Goal: Task Accomplishment & Management: Use online tool/utility

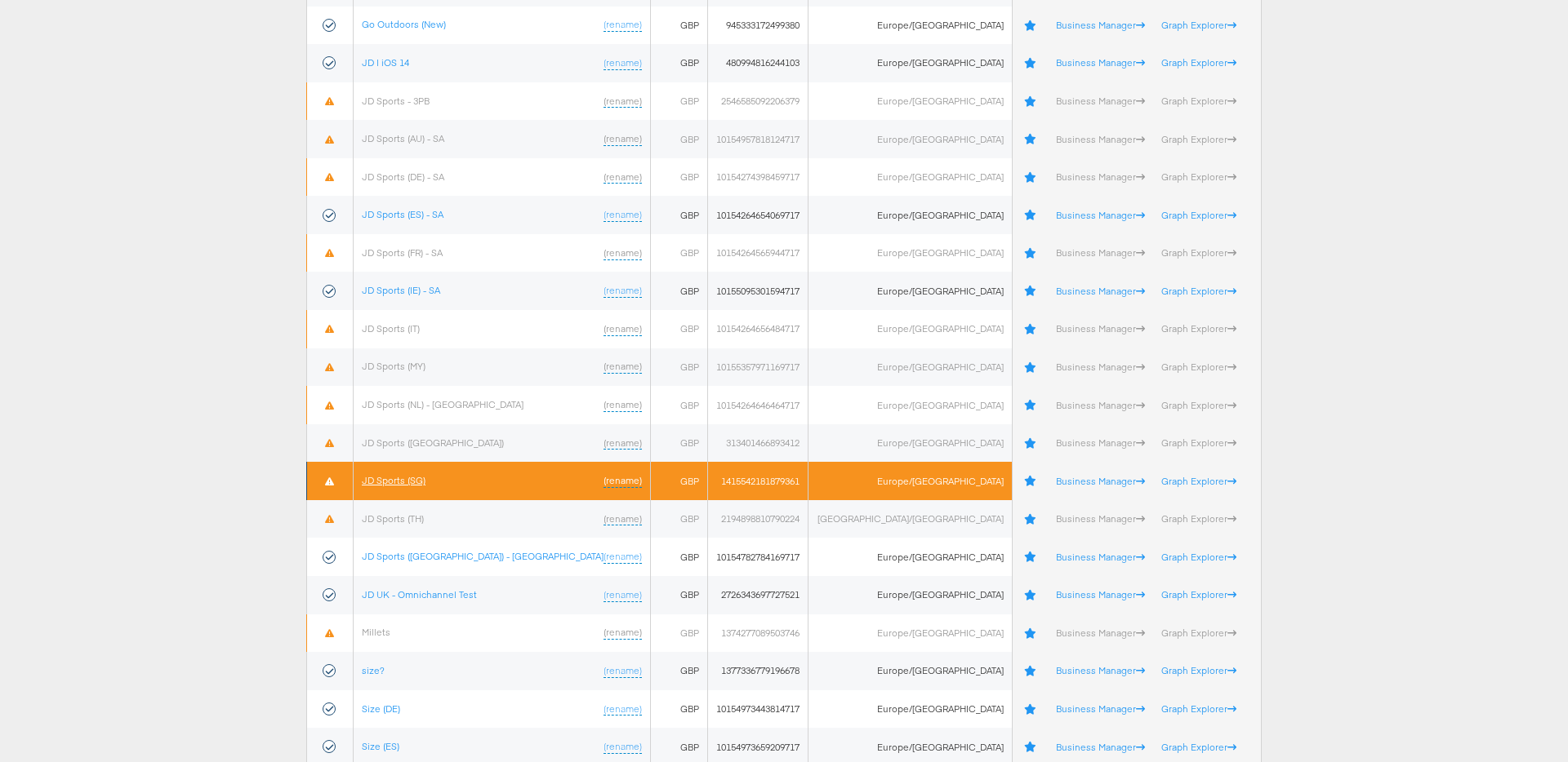
scroll to position [427, 0]
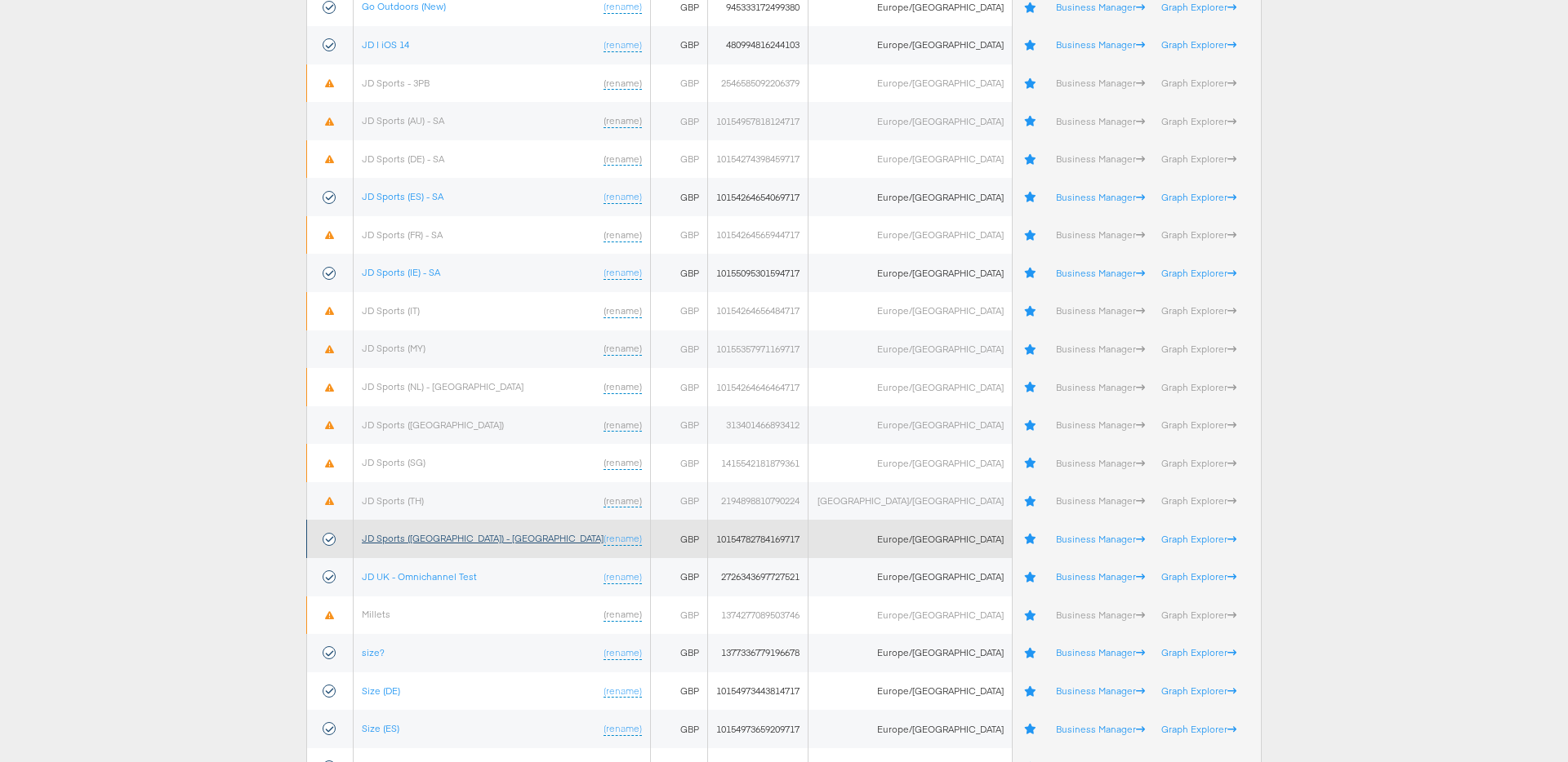
click at [419, 537] on link "JD Sports (UK) - SA" at bounding box center [483, 538] width 242 height 12
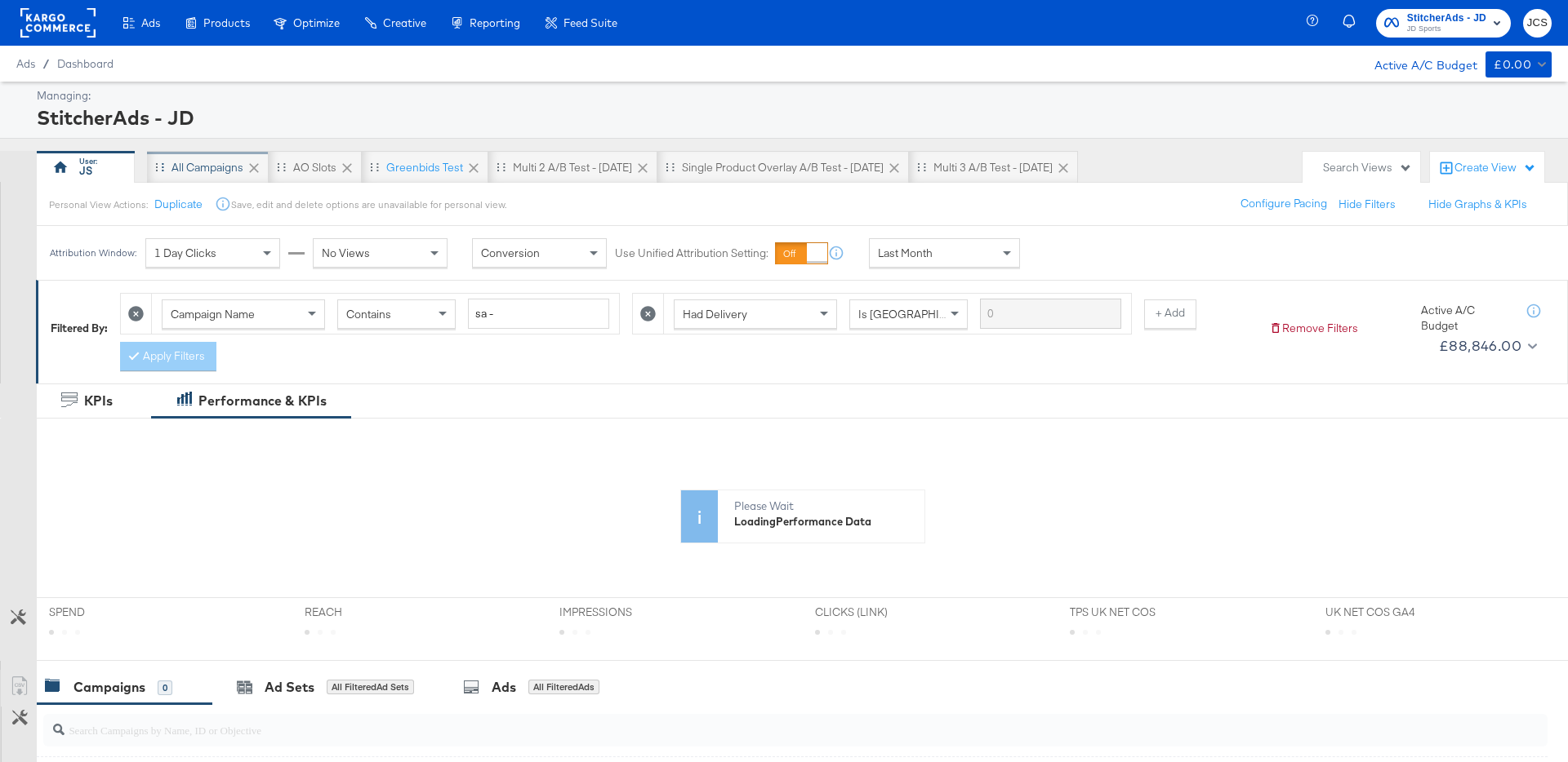
click at [196, 170] on div "All Campaigns" at bounding box center [207, 168] width 72 height 16
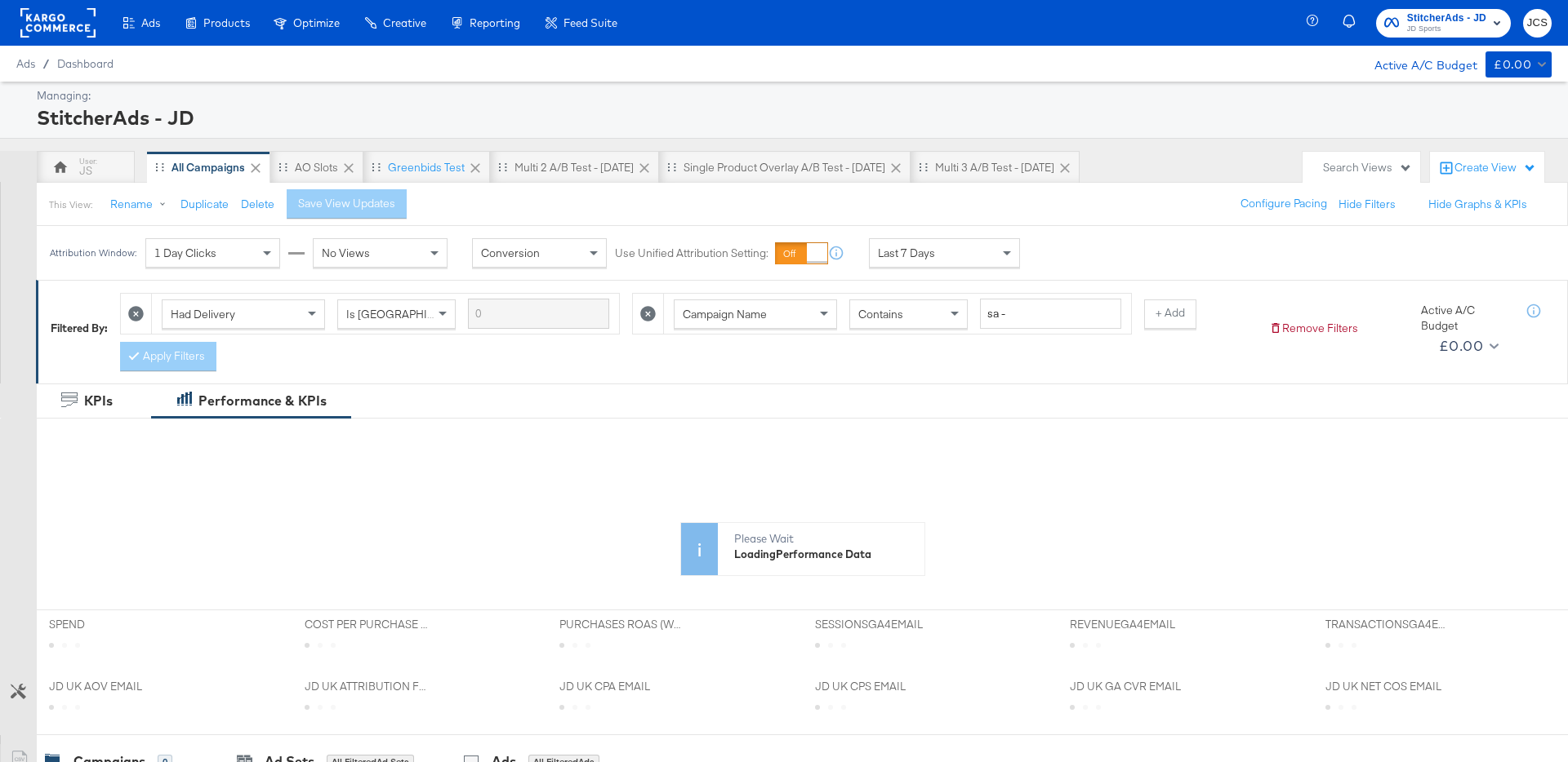
click at [917, 252] on span "Last 7 Days" at bounding box center [906, 253] width 58 height 15
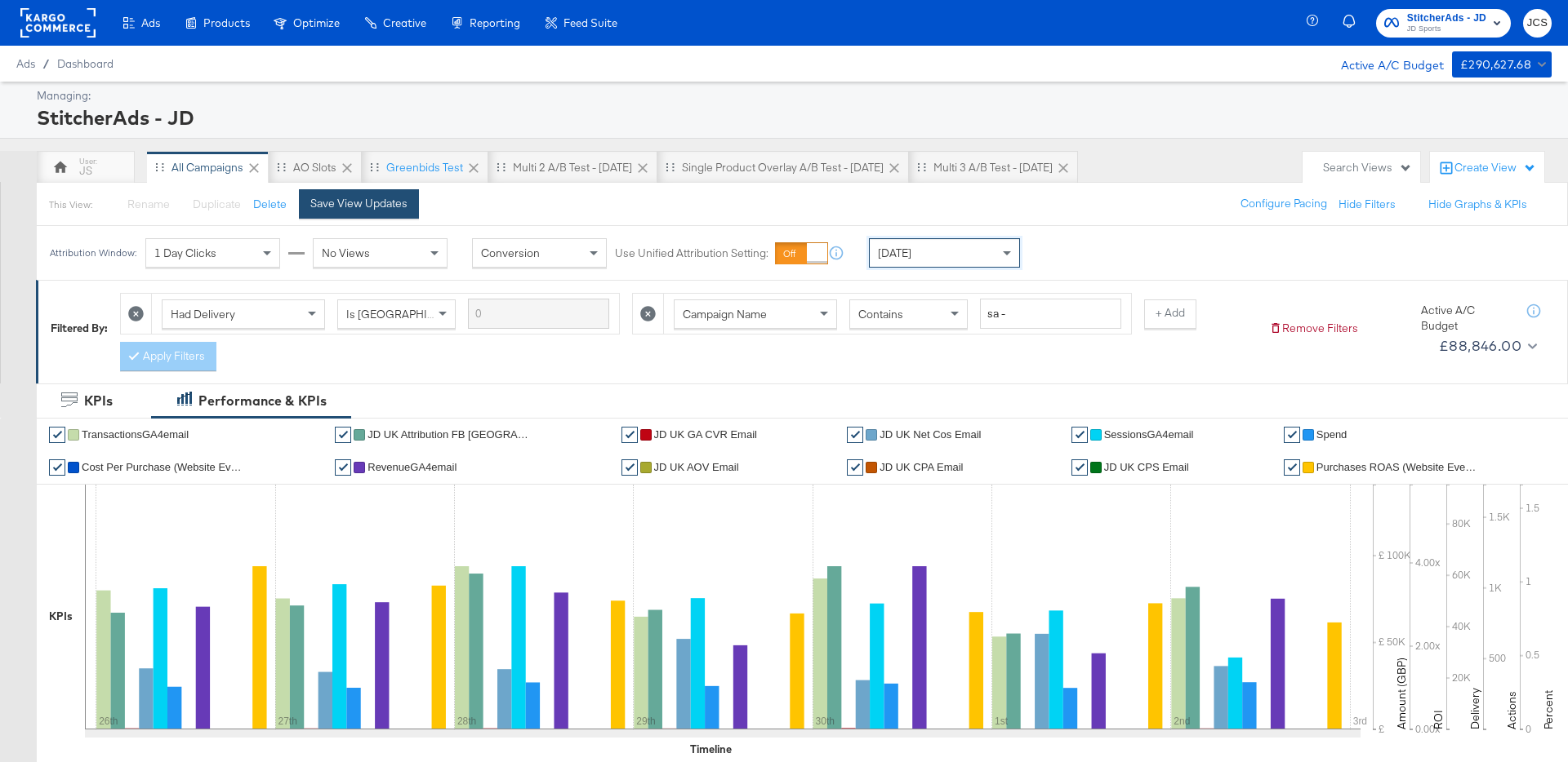
click at [371, 211] on div "Save View Updates" at bounding box center [359, 204] width 97 height 16
click at [923, 248] on div "Today" at bounding box center [944, 252] width 150 height 27
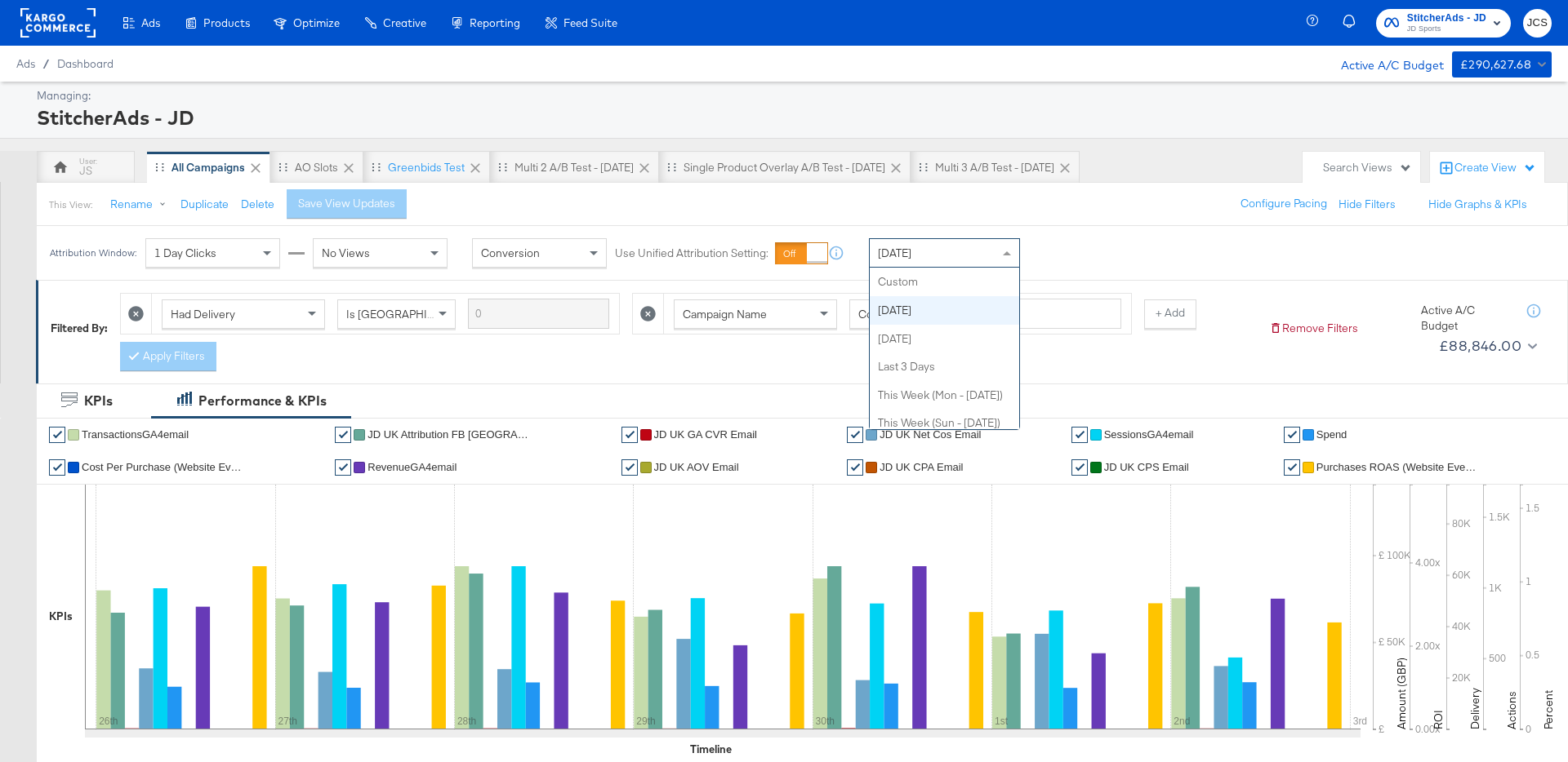
scroll to position [28, 0]
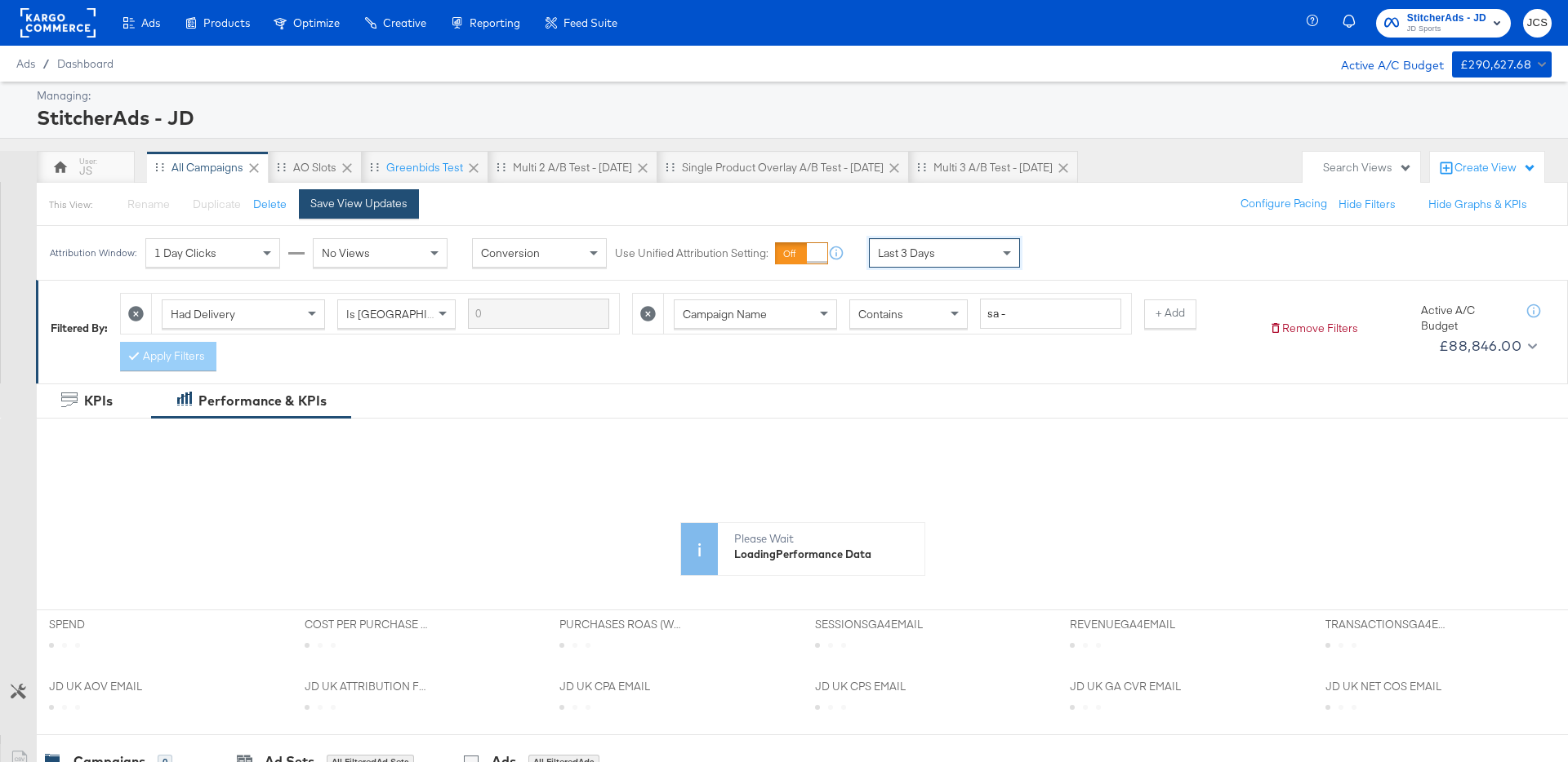
click at [377, 210] on div "Save View Updates" at bounding box center [359, 204] width 97 height 16
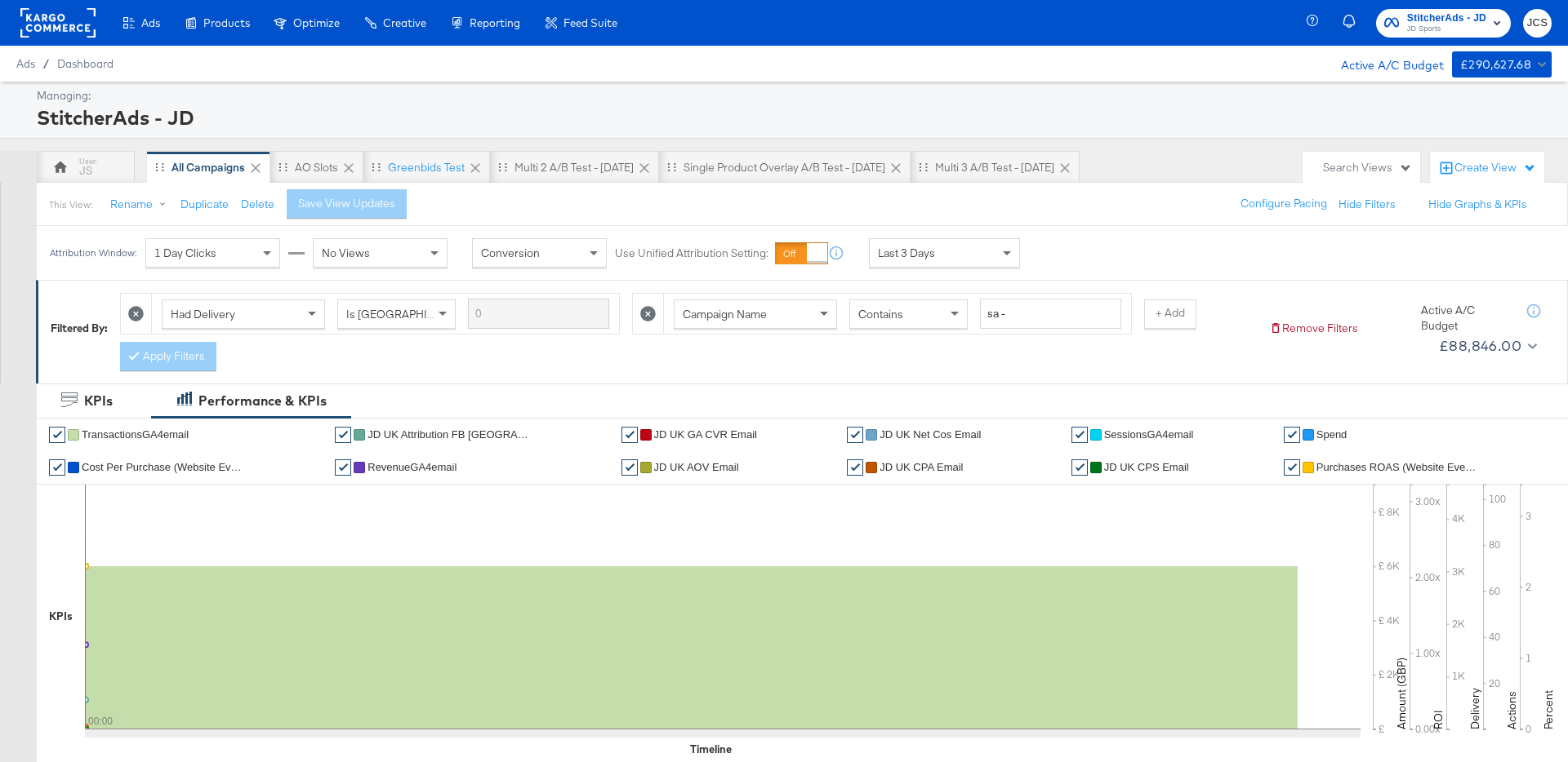
click at [945, 260] on div "Last 3 Days" at bounding box center [944, 252] width 150 height 27
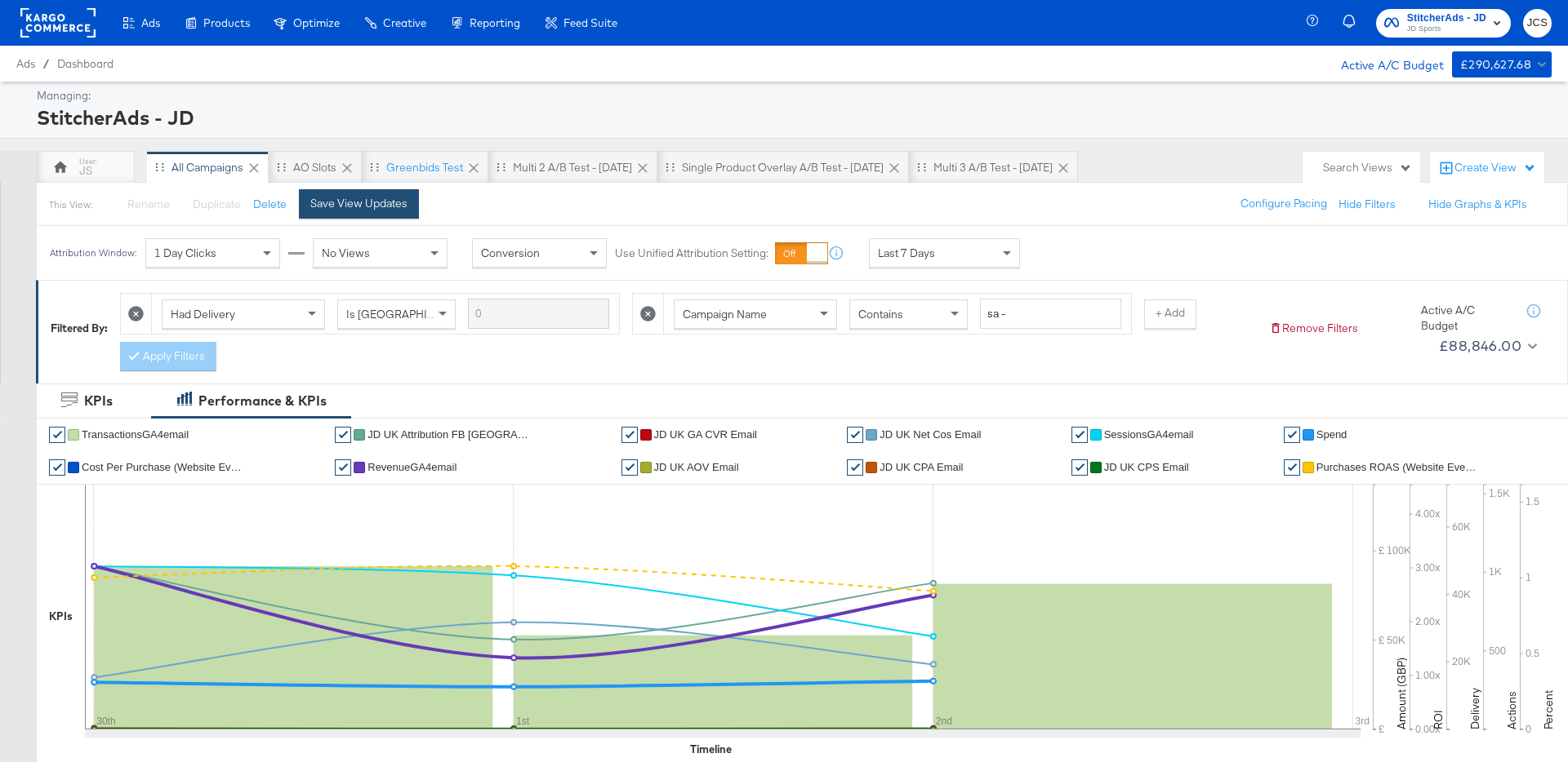
click at [377, 207] on div "Save View Updates" at bounding box center [359, 204] width 97 height 16
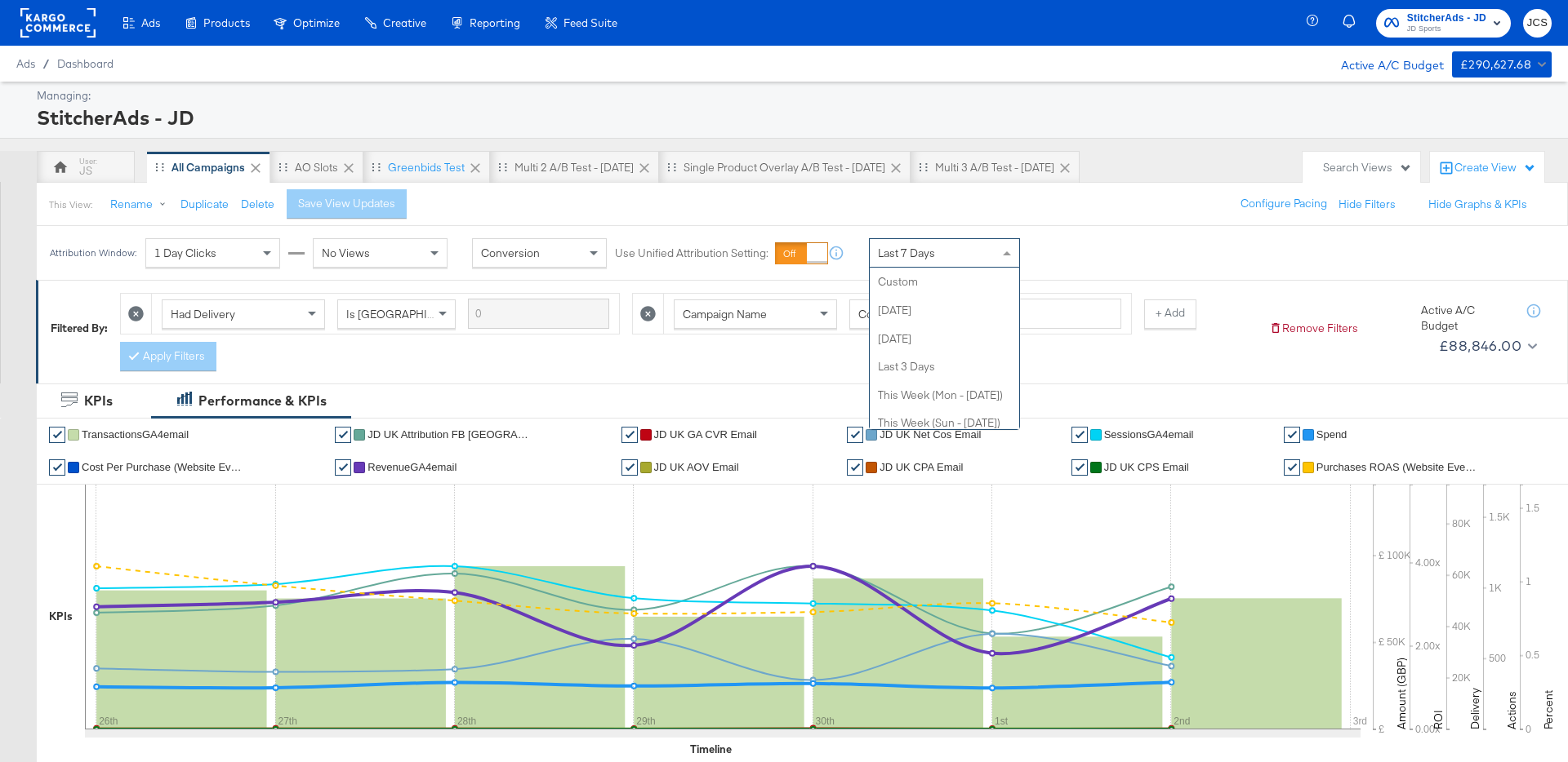
click at [910, 259] on span "Last 7 Days" at bounding box center [906, 253] width 58 height 15
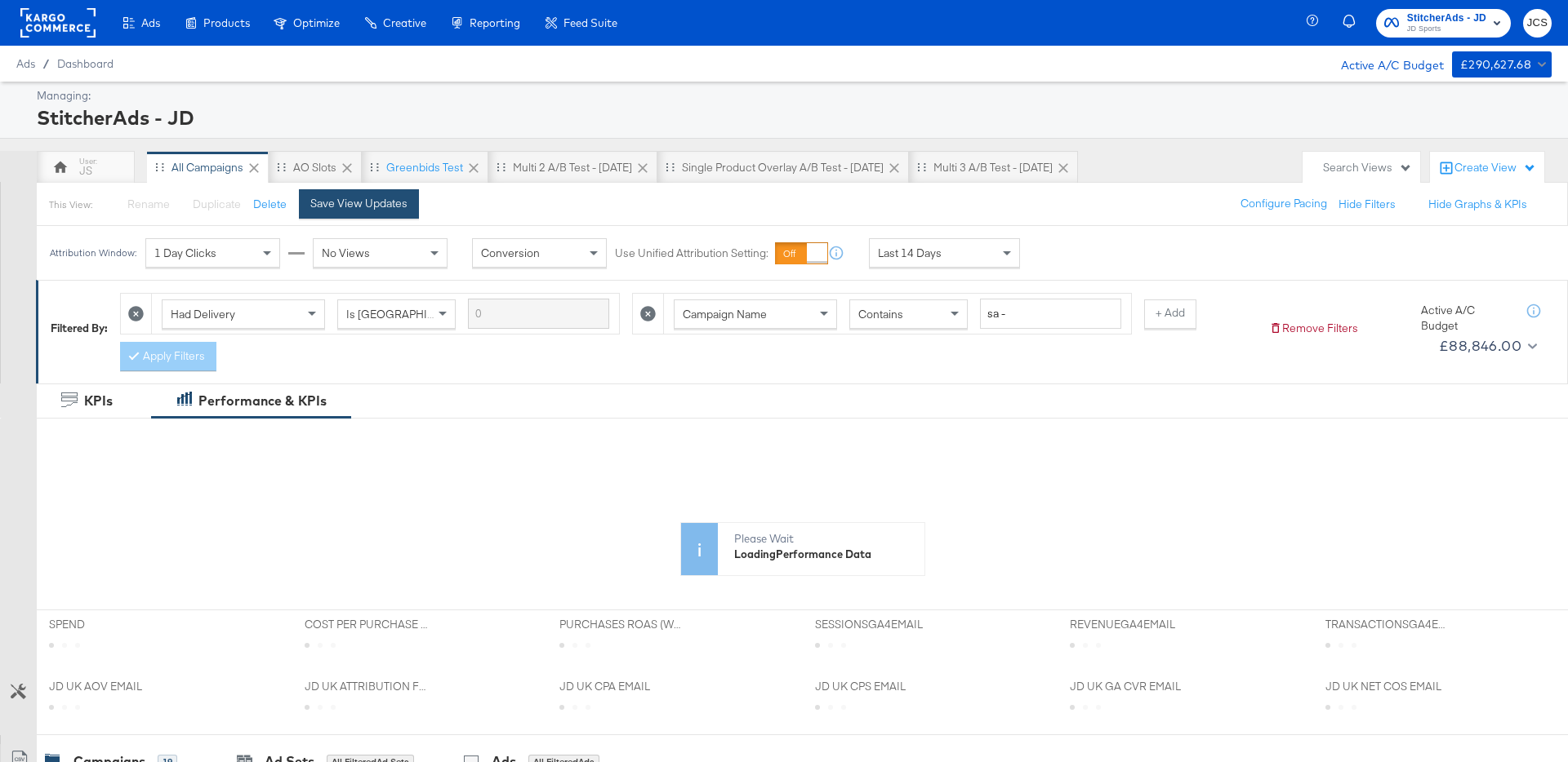
click at [397, 212] on button "Save View Updates" at bounding box center [359, 204] width 120 height 29
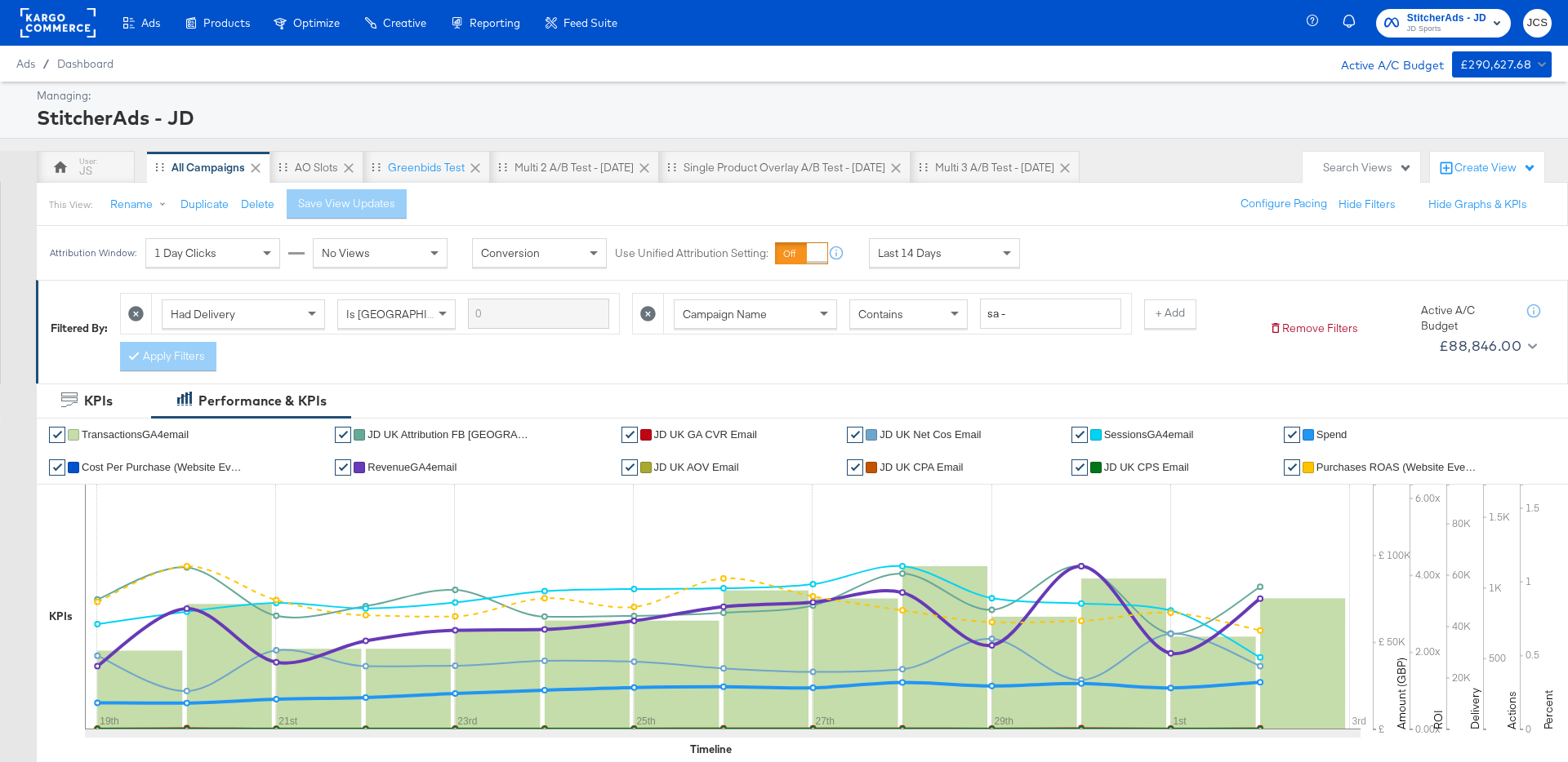
click at [946, 250] on div "Last 14 Days" at bounding box center [944, 252] width 150 height 27
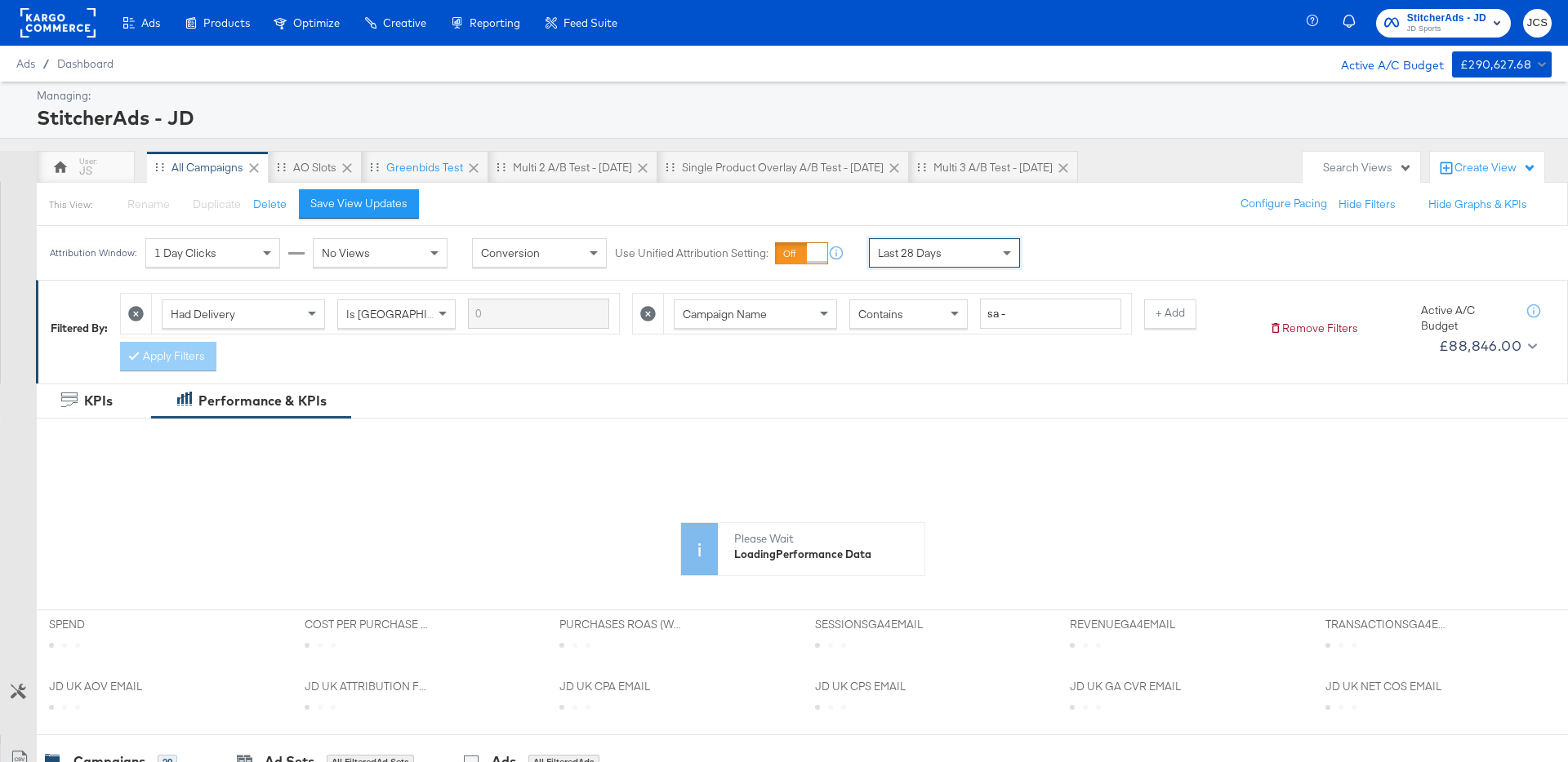
click at [392, 198] on div "Save View Updates" at bounding box center [359, 204] width 97 height 16
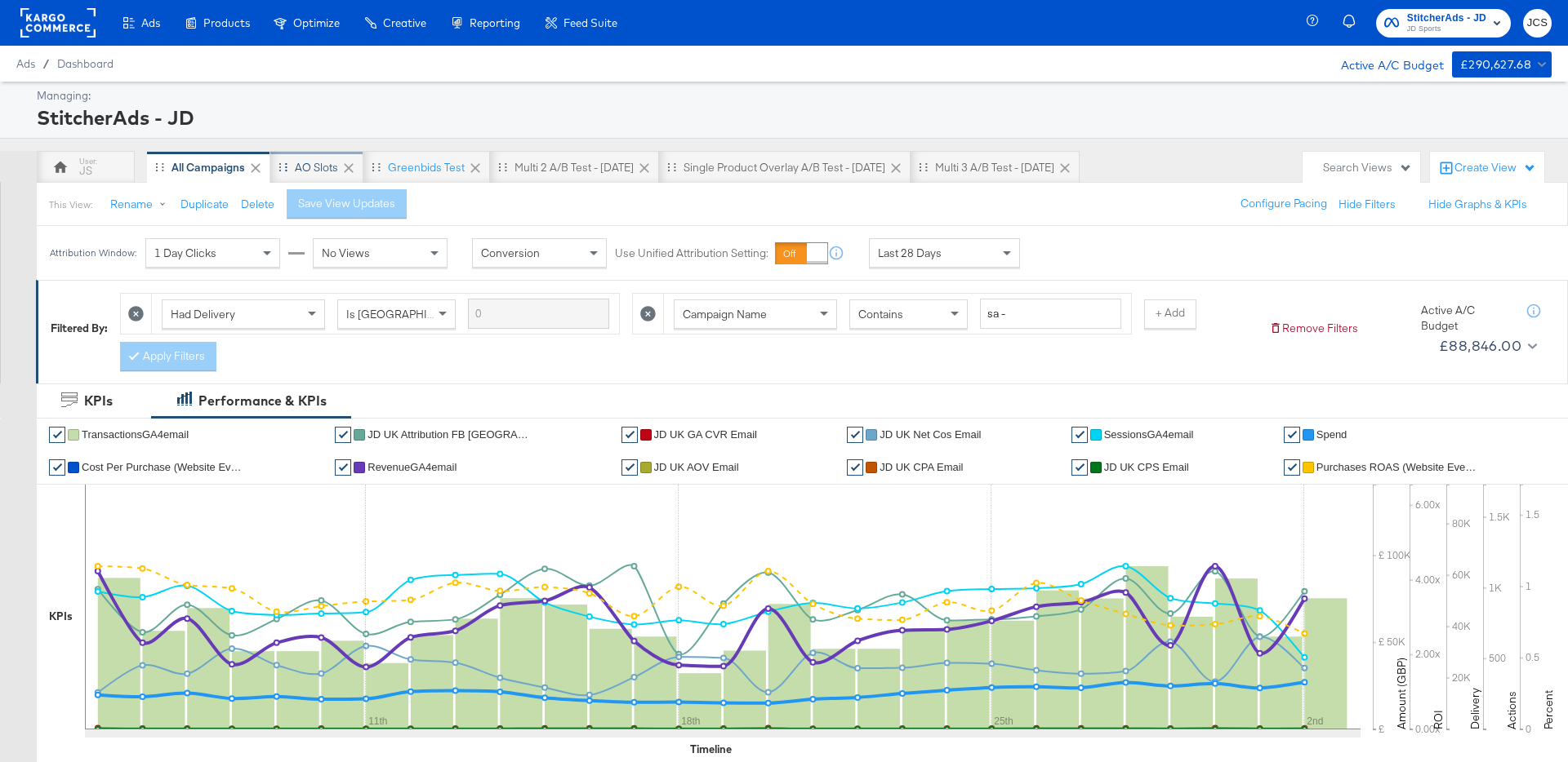
click at [306, 173] on div "AO Slots" at bounding box center [316, 168] width 43 height 16
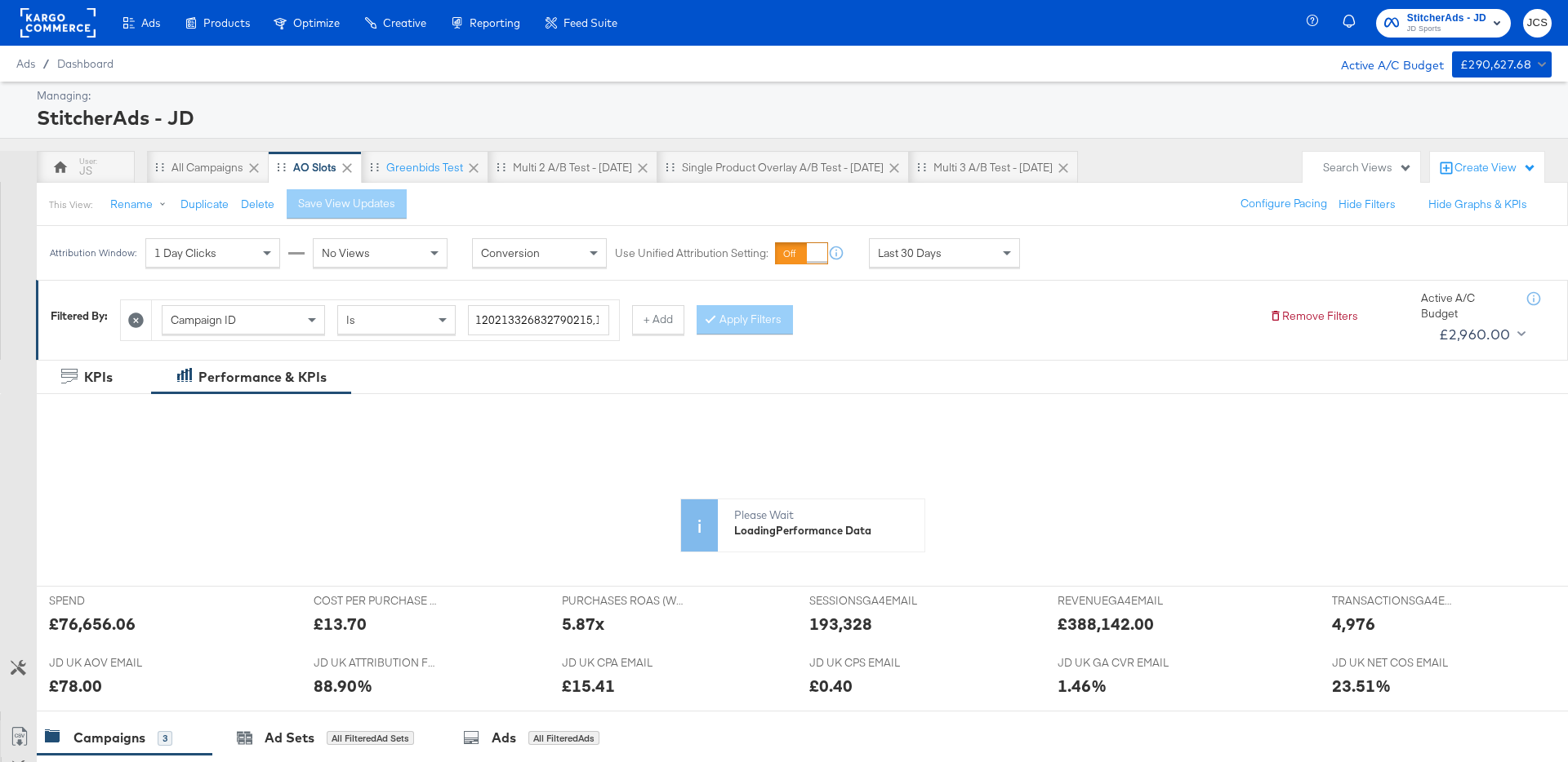
click at [1362, 164] on div "Search Views" at bounding box center [1367, 168] width 89 height 16
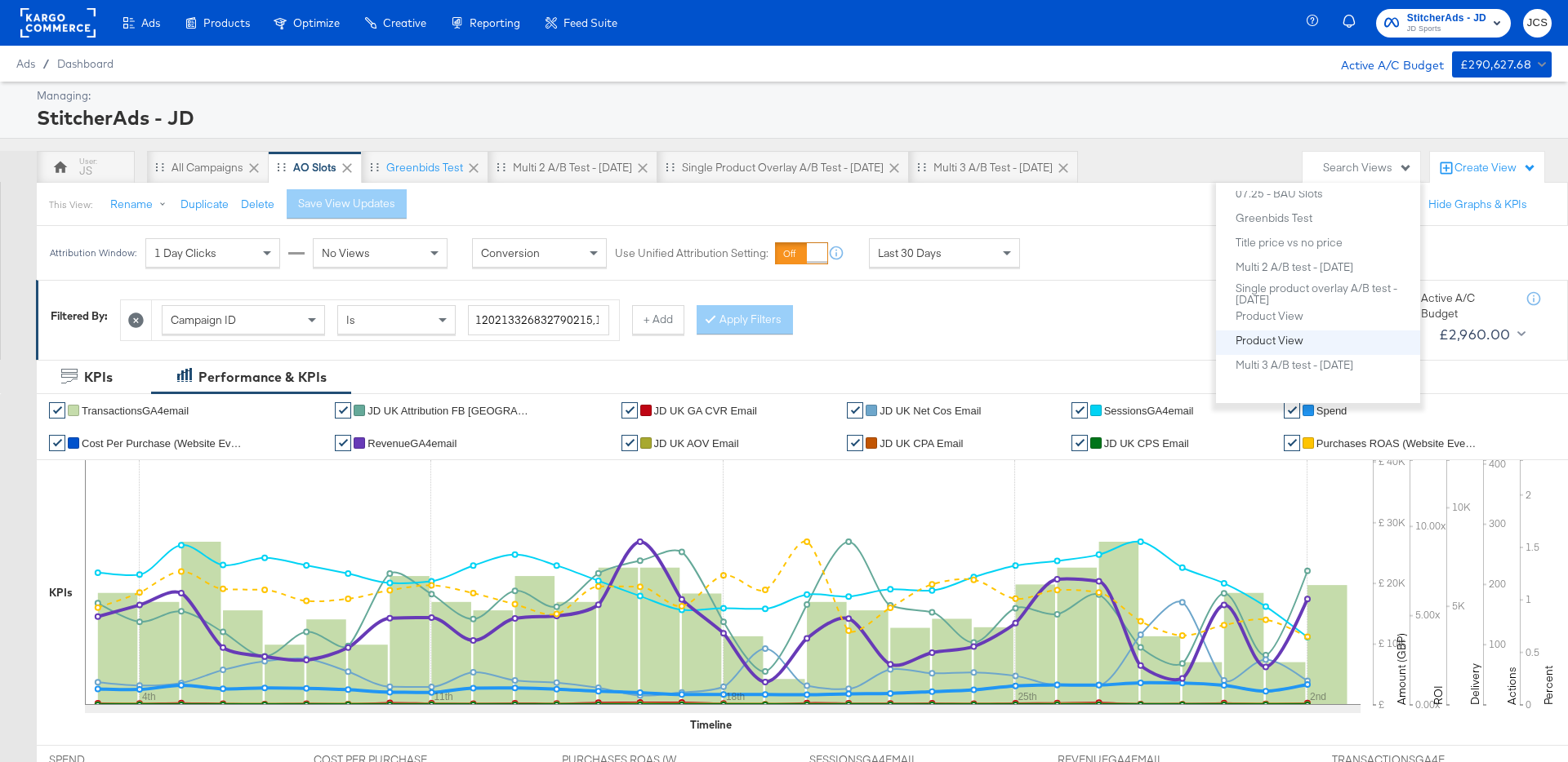
click at [1288, 339] on div "Product View" at bounding box center [1269, 340] width 68 height 12
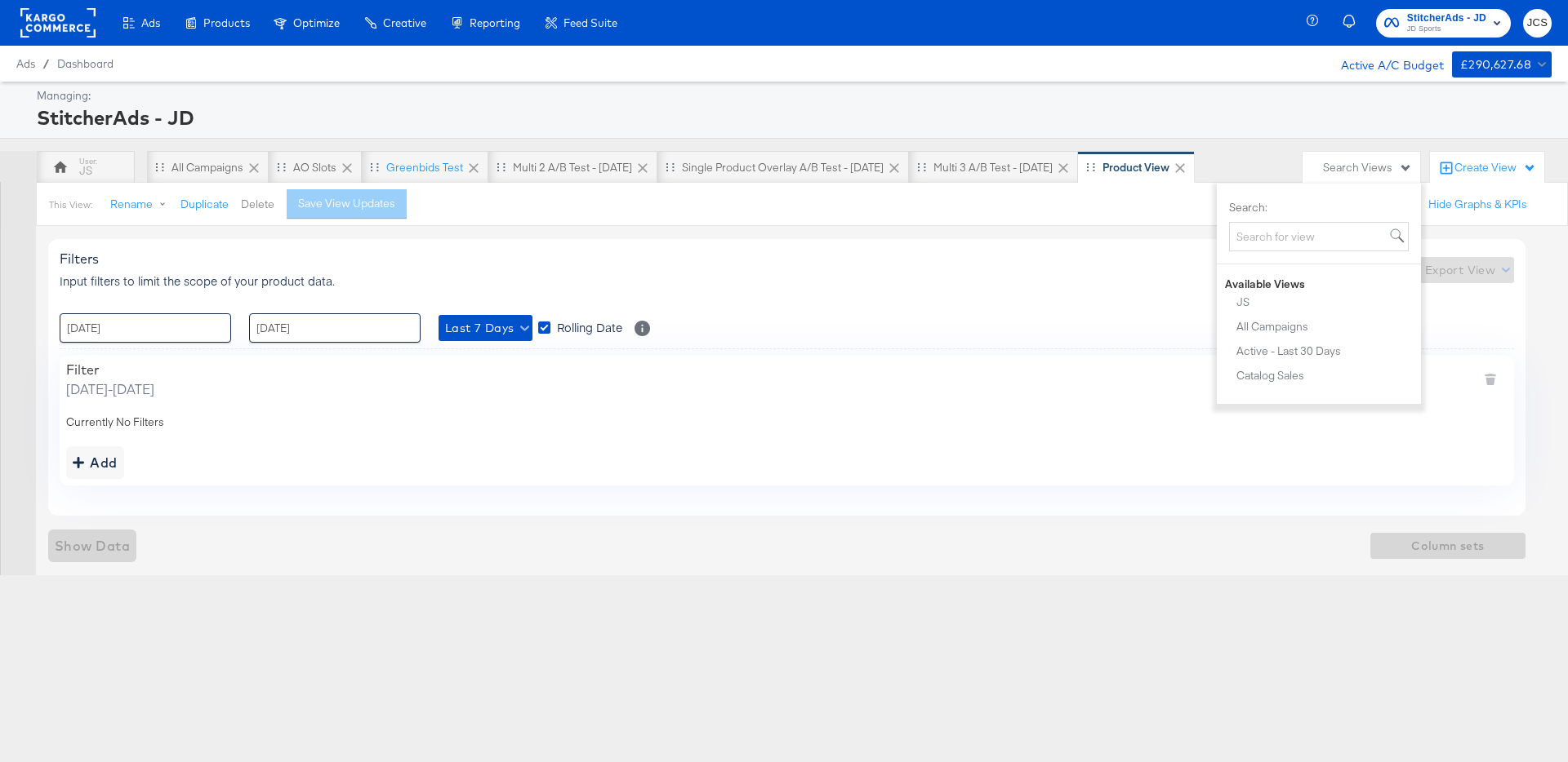
click at [243, 206] on button "Delete" at bounding box center [258, 204] width 34 height 16
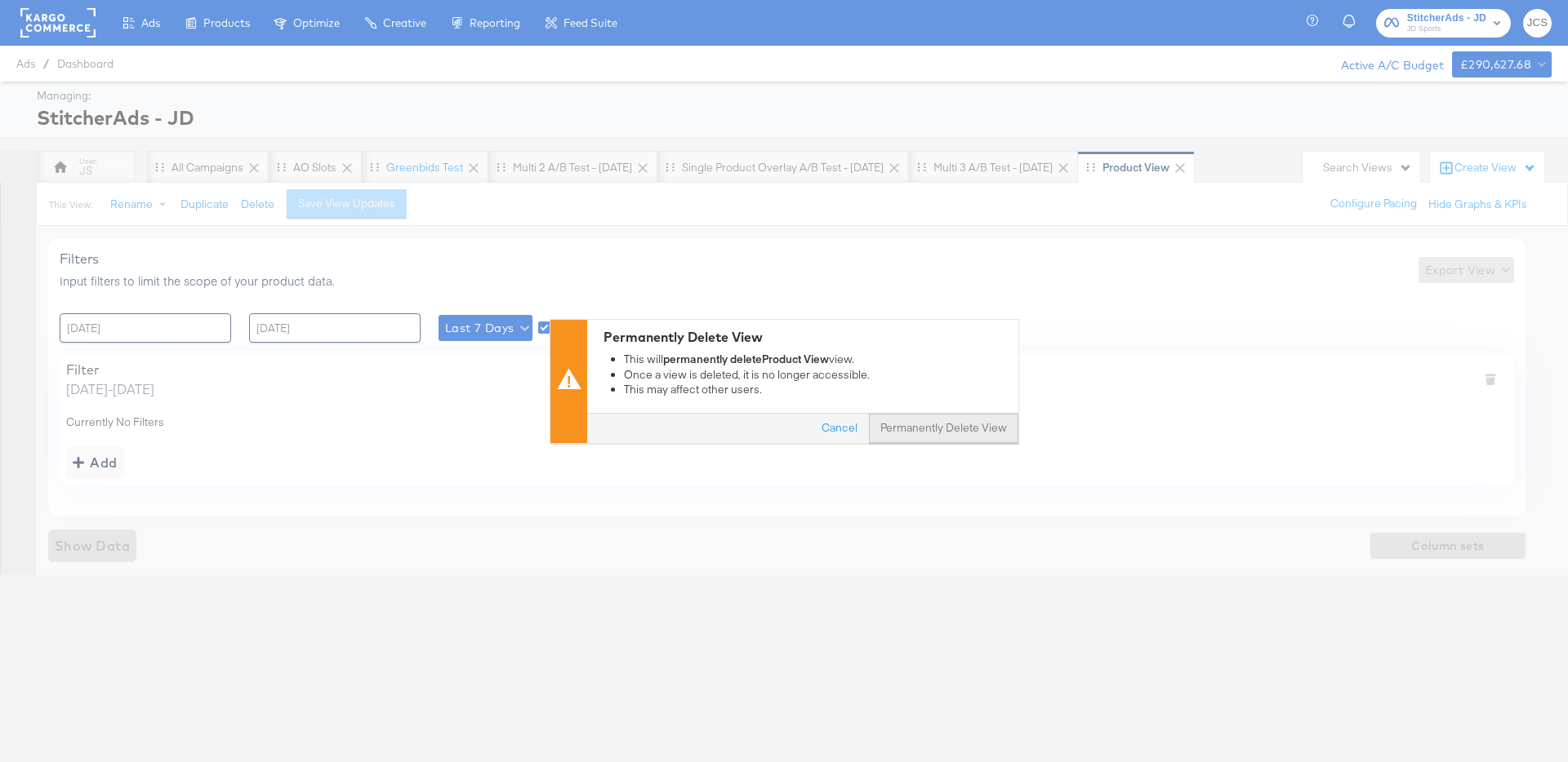
click at [947, 422] on button "Permanently Delete View" at bounding box center [943, 428] width 150 height 29
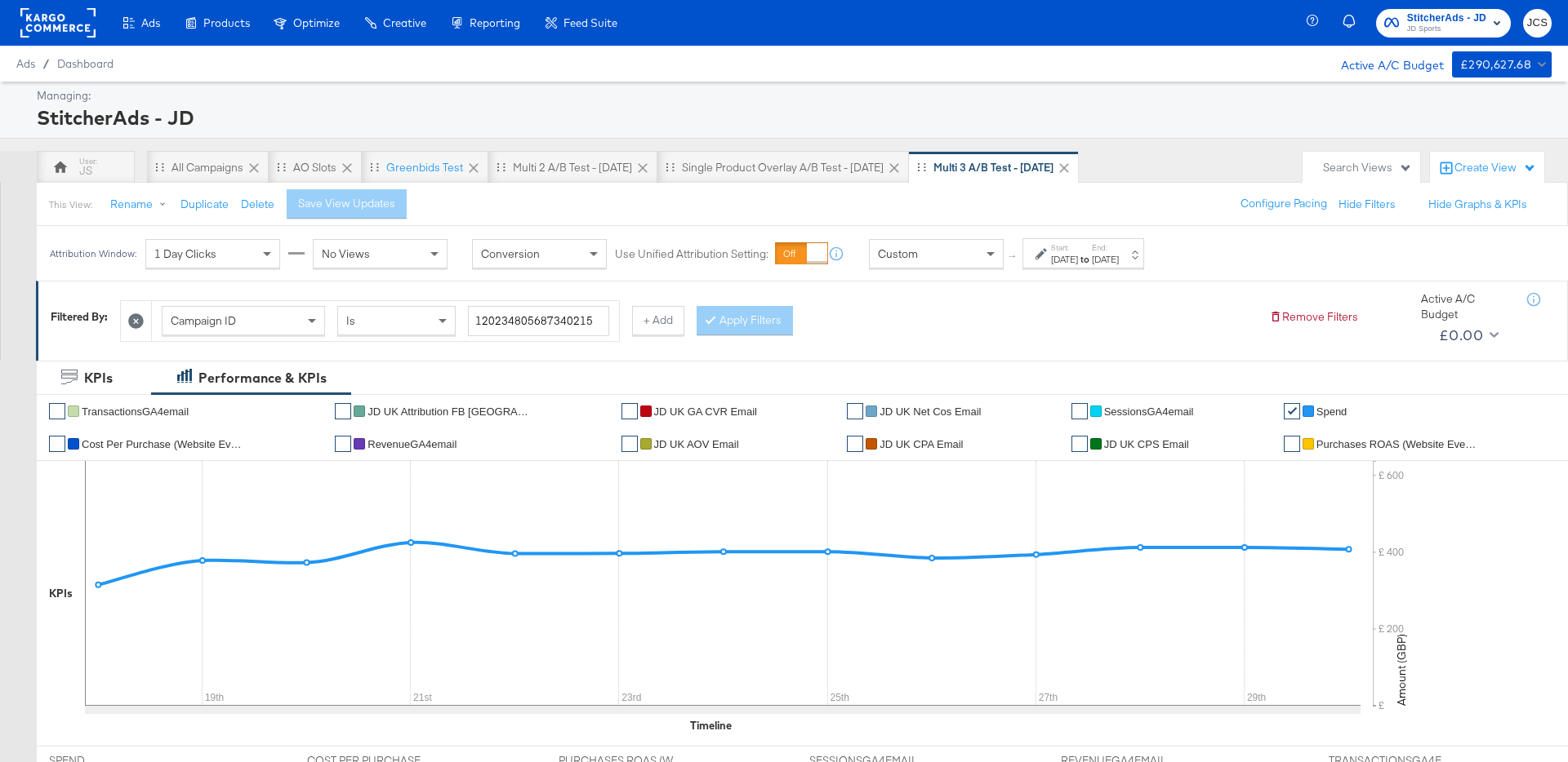
click at [68, 27] on rect at bounding box center [58, 22] width 75 height 29
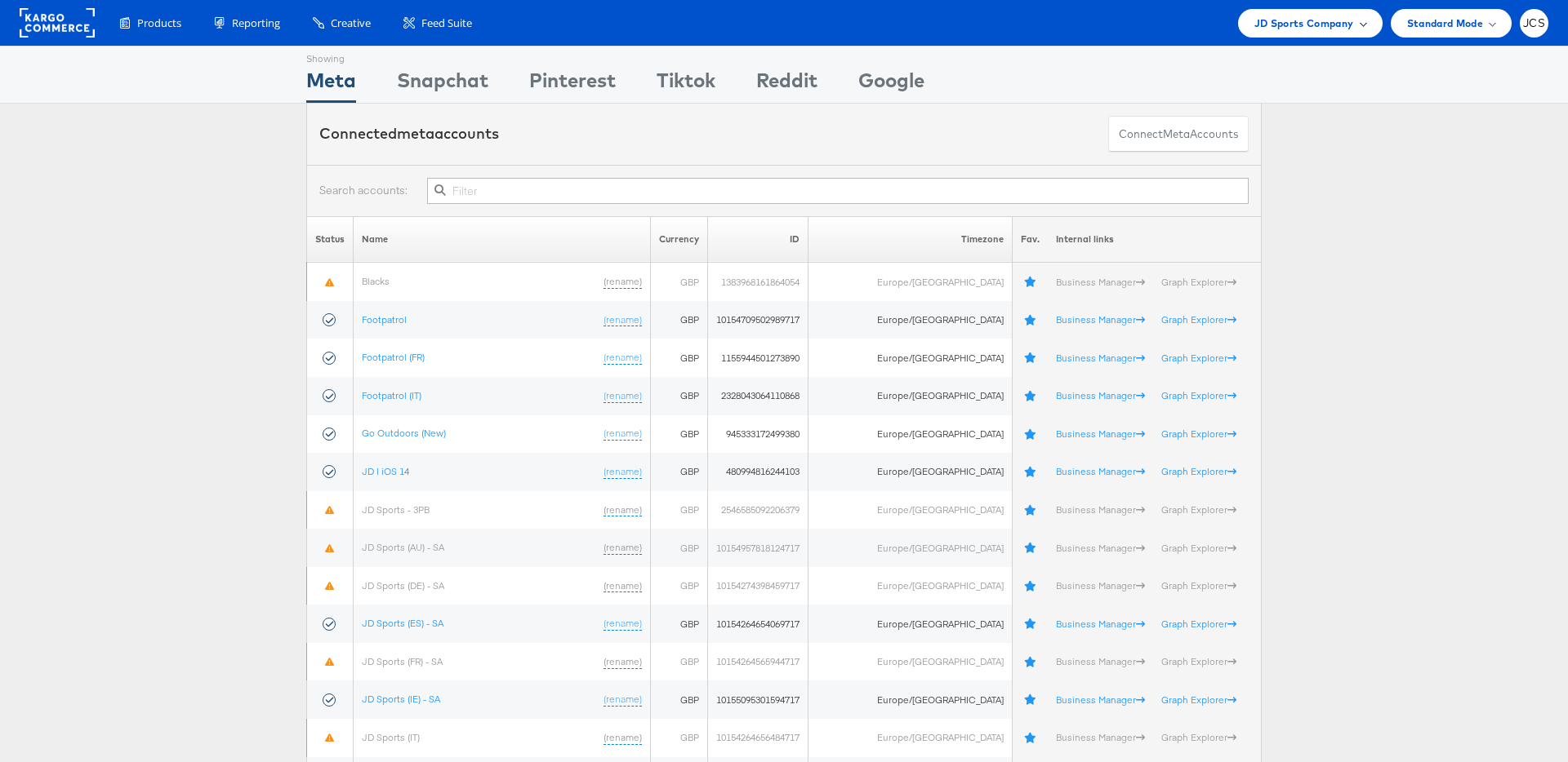
click at [1351, 32] on div "JD Sports Company" at bounding box center [1309, 23] width 144 height 28
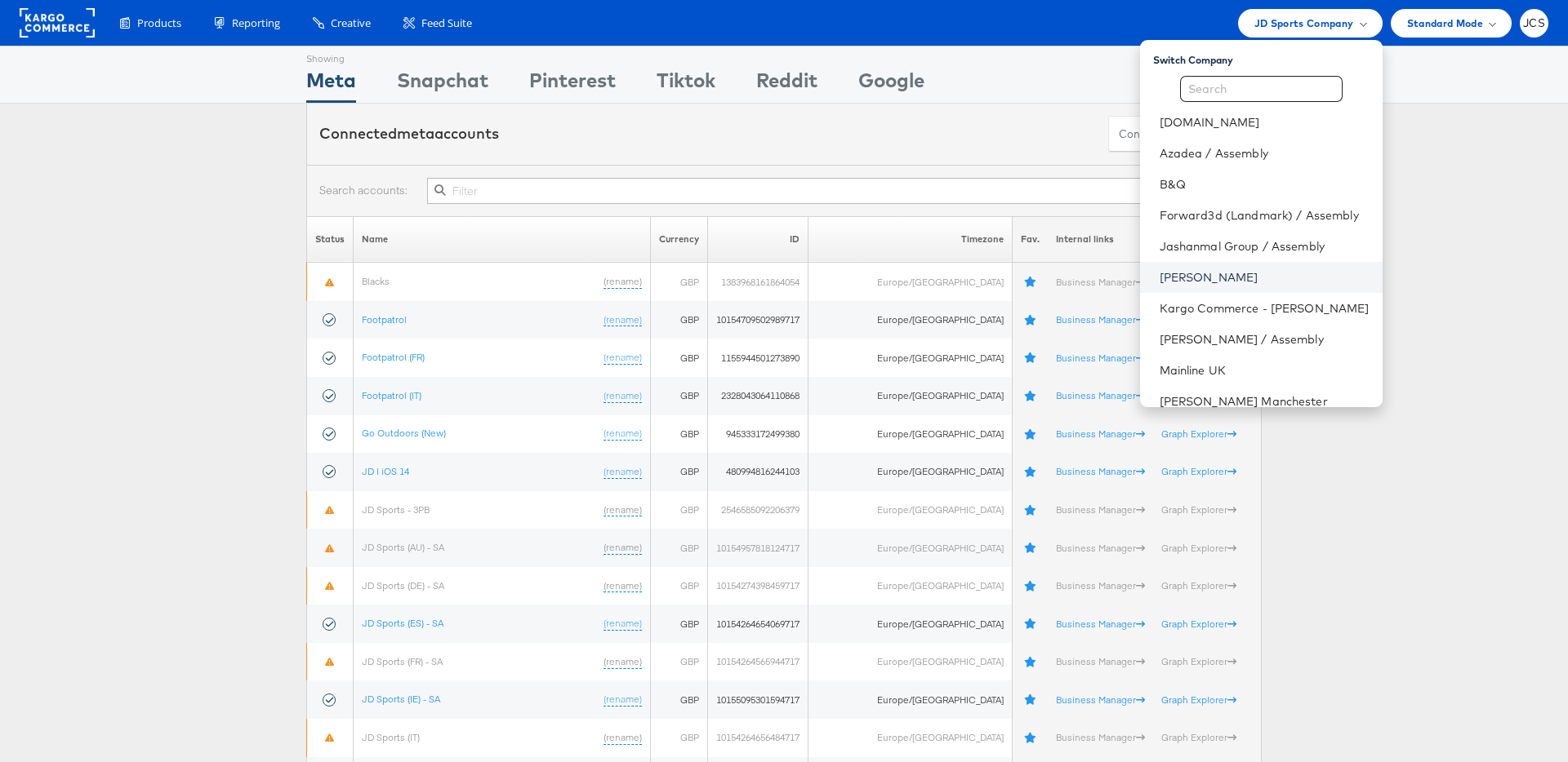
click at [1162, 275] on link "John Lewis" at bounding box center [1264, 277] width 210 height 16
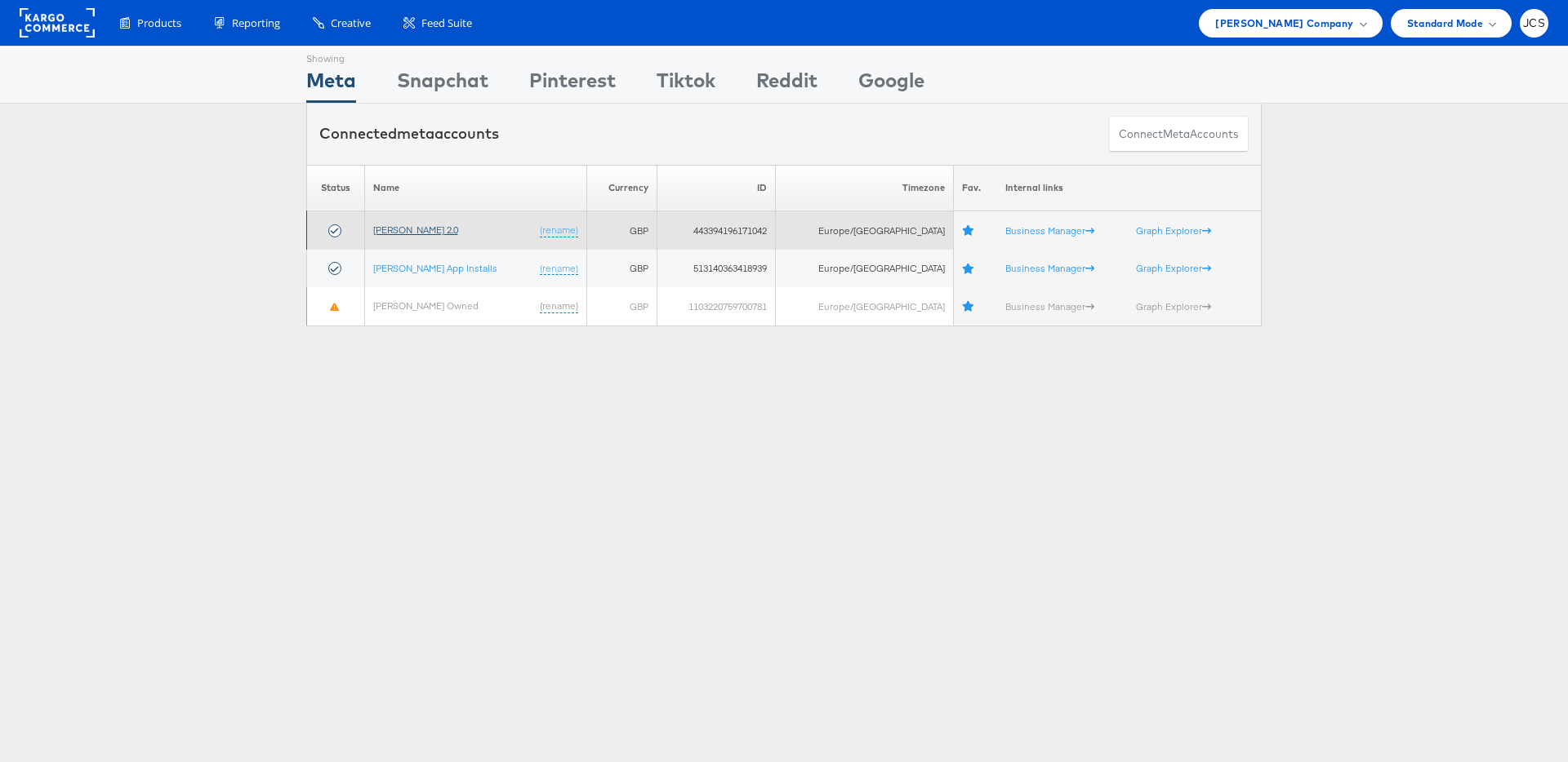
click at [413, 227] on link "[PERSON_NAME] 2.0" at bounding box center [416, 230] width 85 height 12
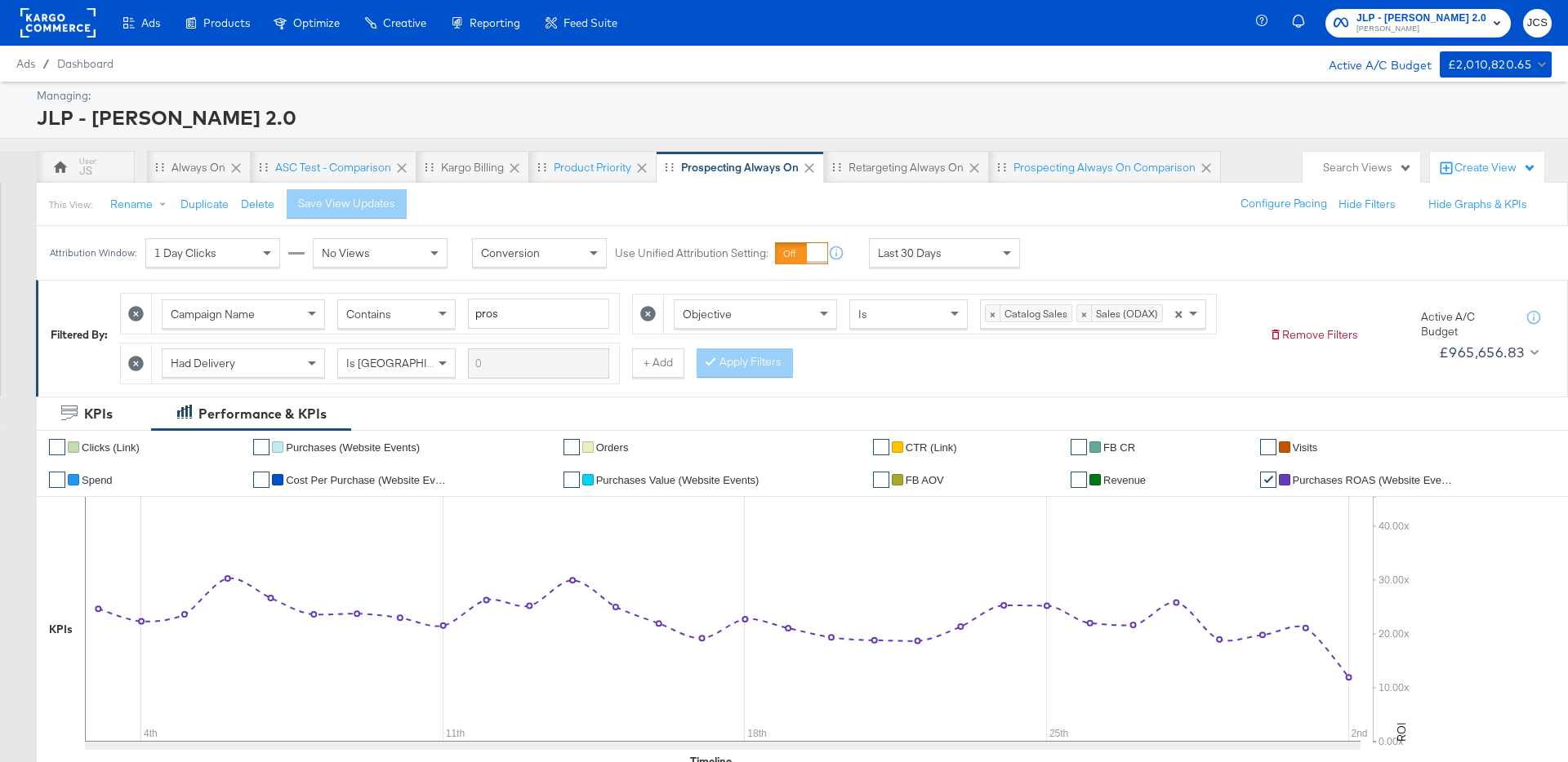
click at [1330, 167] on div "Search Views" at bounding box center [1367, 168] width 89 height 16
click at [1263, 326] on div "Product View" at bounding box center [1269, 327] width 68 height 12
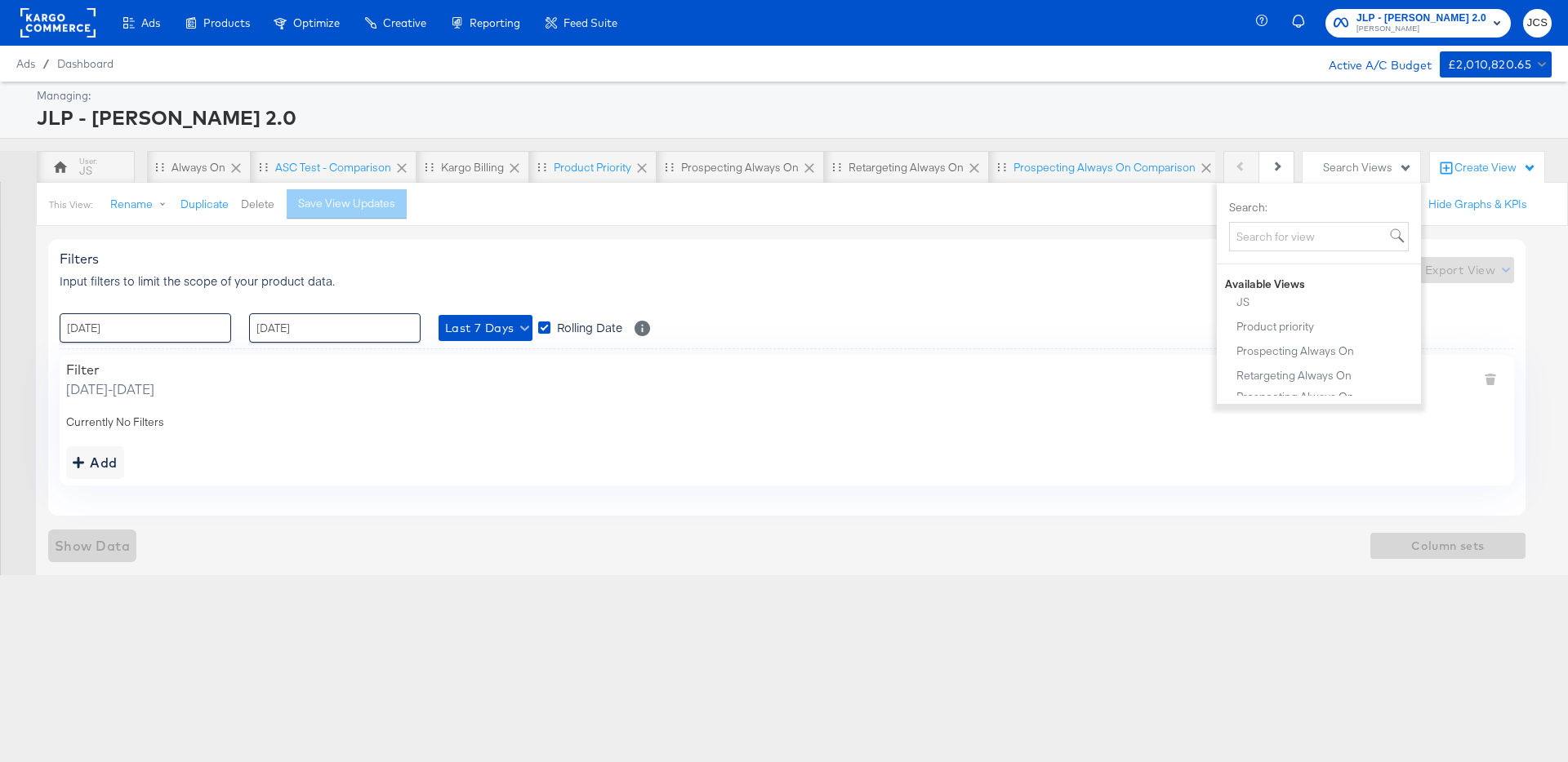
click at [259, 205] on button "Delete" at bounding box center [258, 204] width 34 height 16
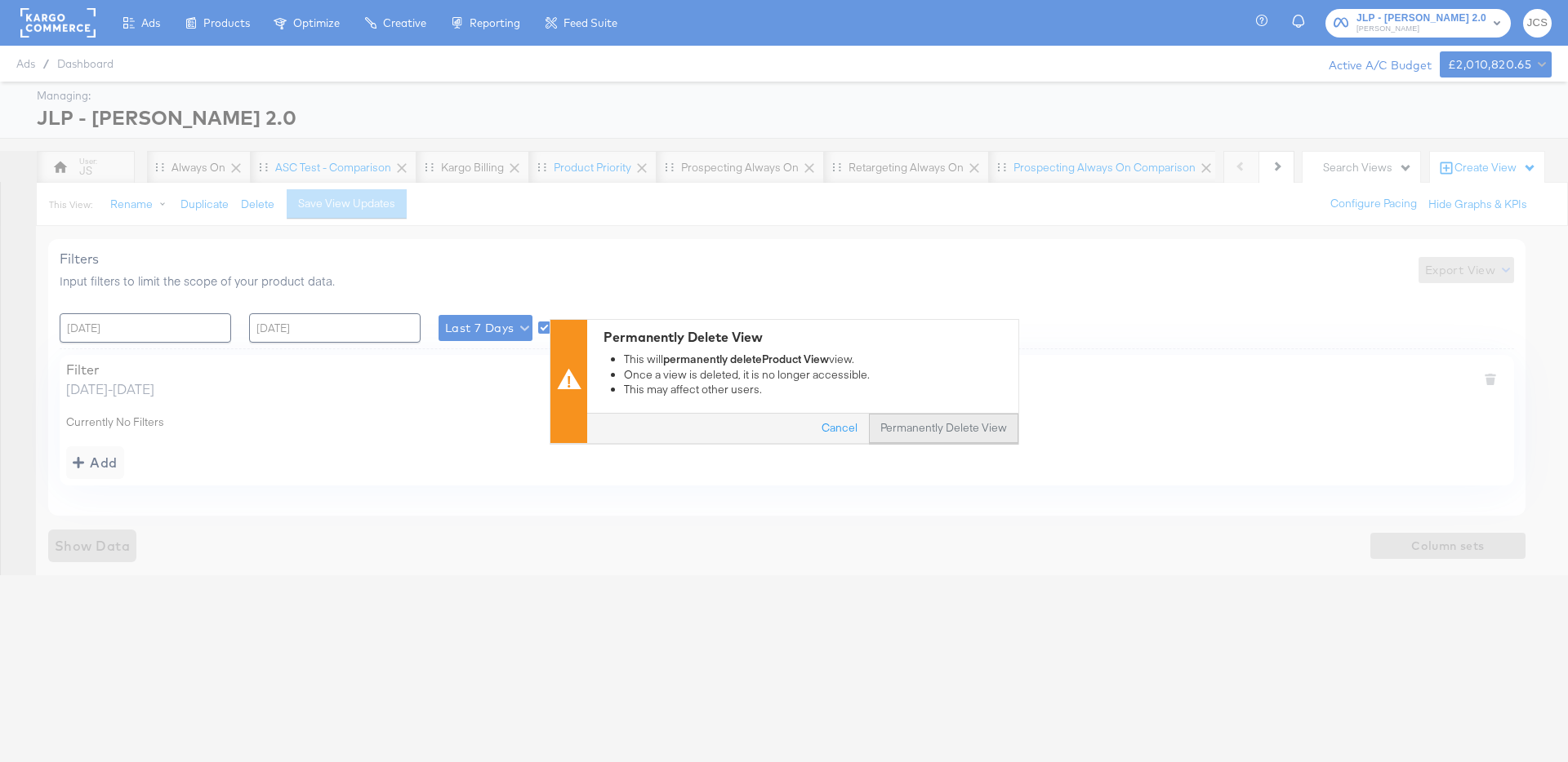
click at [935, 424] on button "Permanently Delete View" at bounding box center [943, 428] width 150 height 29
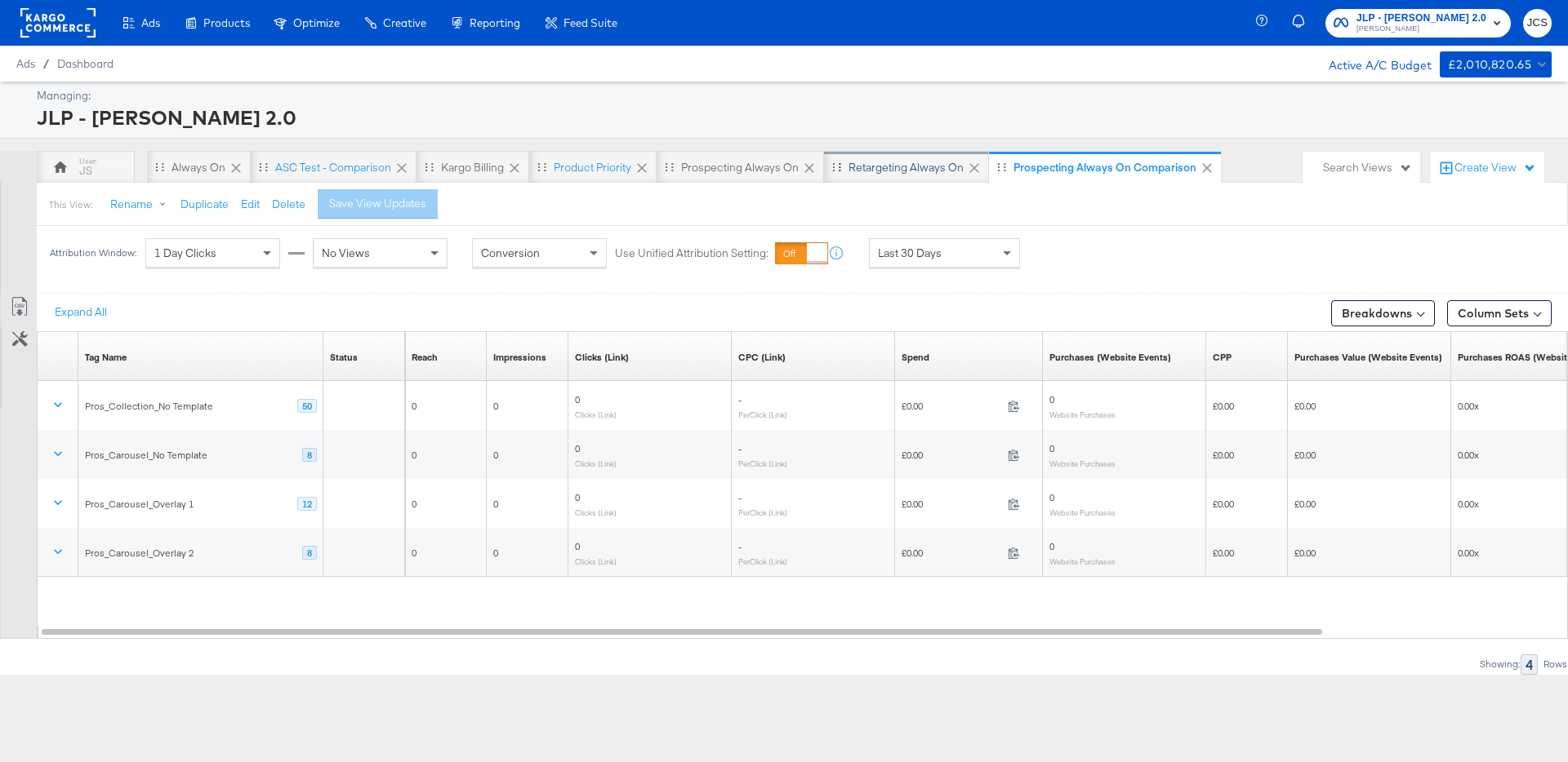
click at [925, 169] on div "Retargeting Always On" at bounding box center [906, 168] width 115 height 16
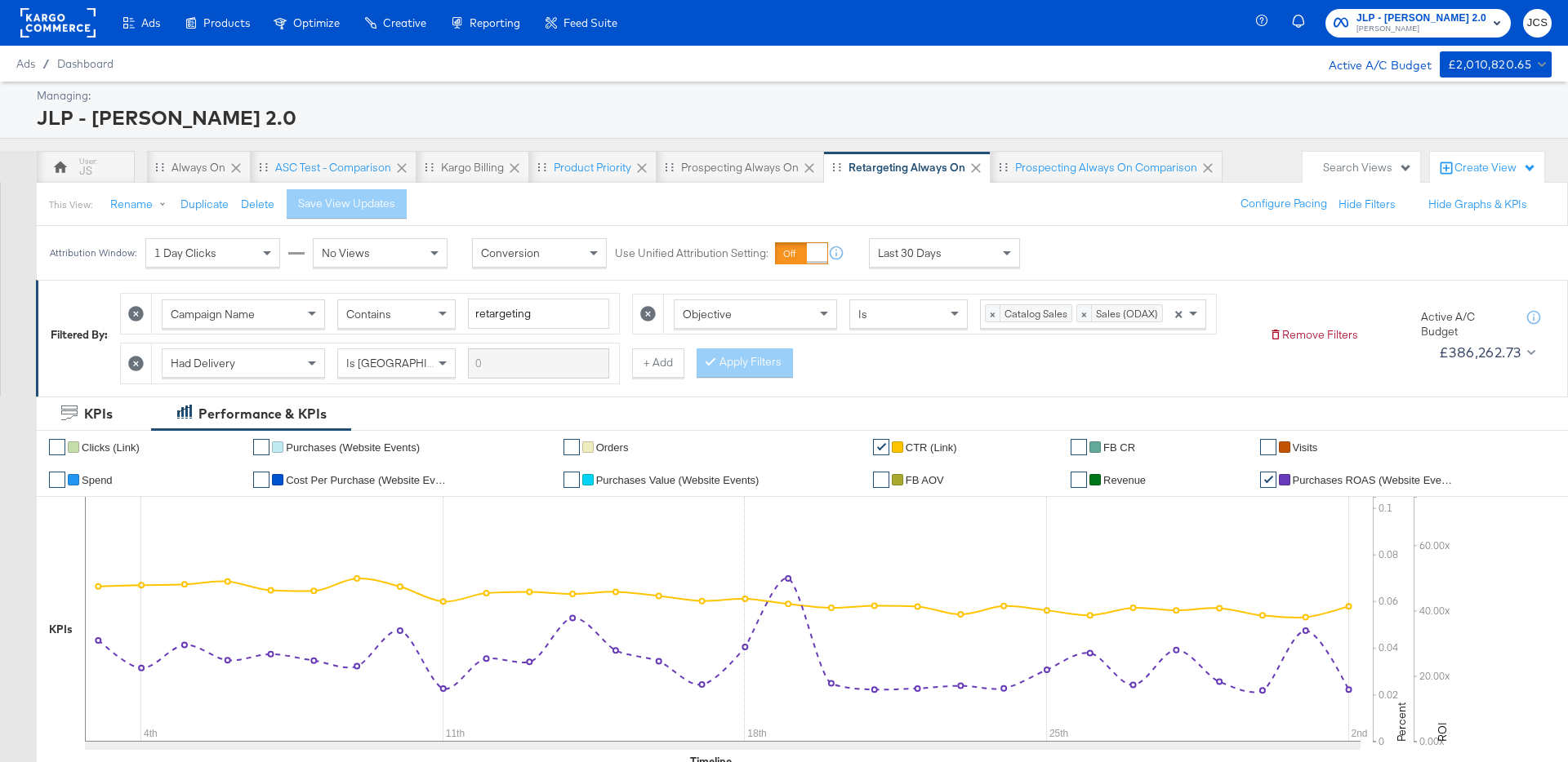
click at [37, 27] on rect at bounding box center [58, 22] width 75 height 29
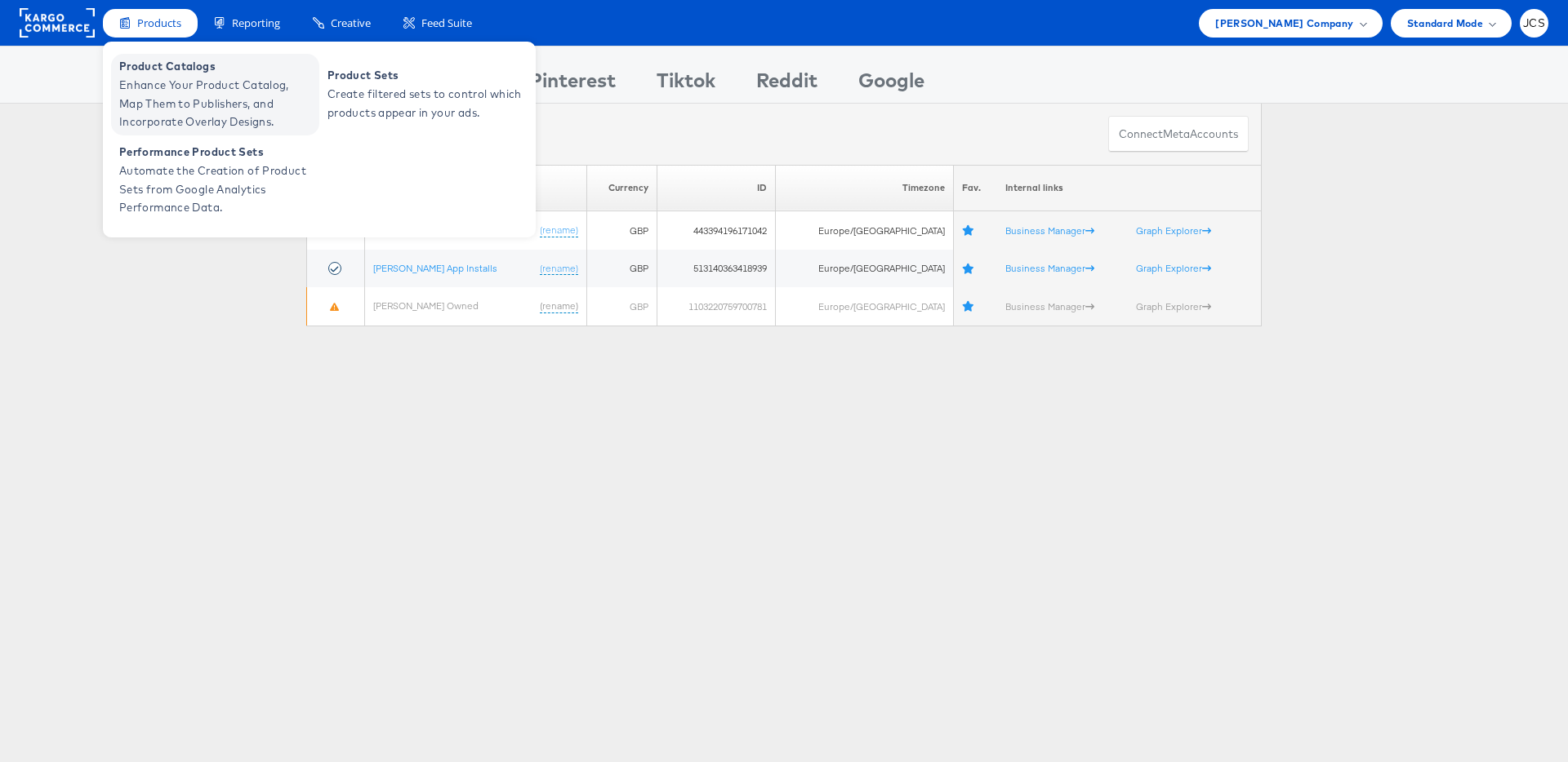
click at [169, 111] on span "Enhance Your Product Catalog, Map Them to Publishers, and Incorporate Overlay D…" at bounding box center [217, 104] width 196 height 56
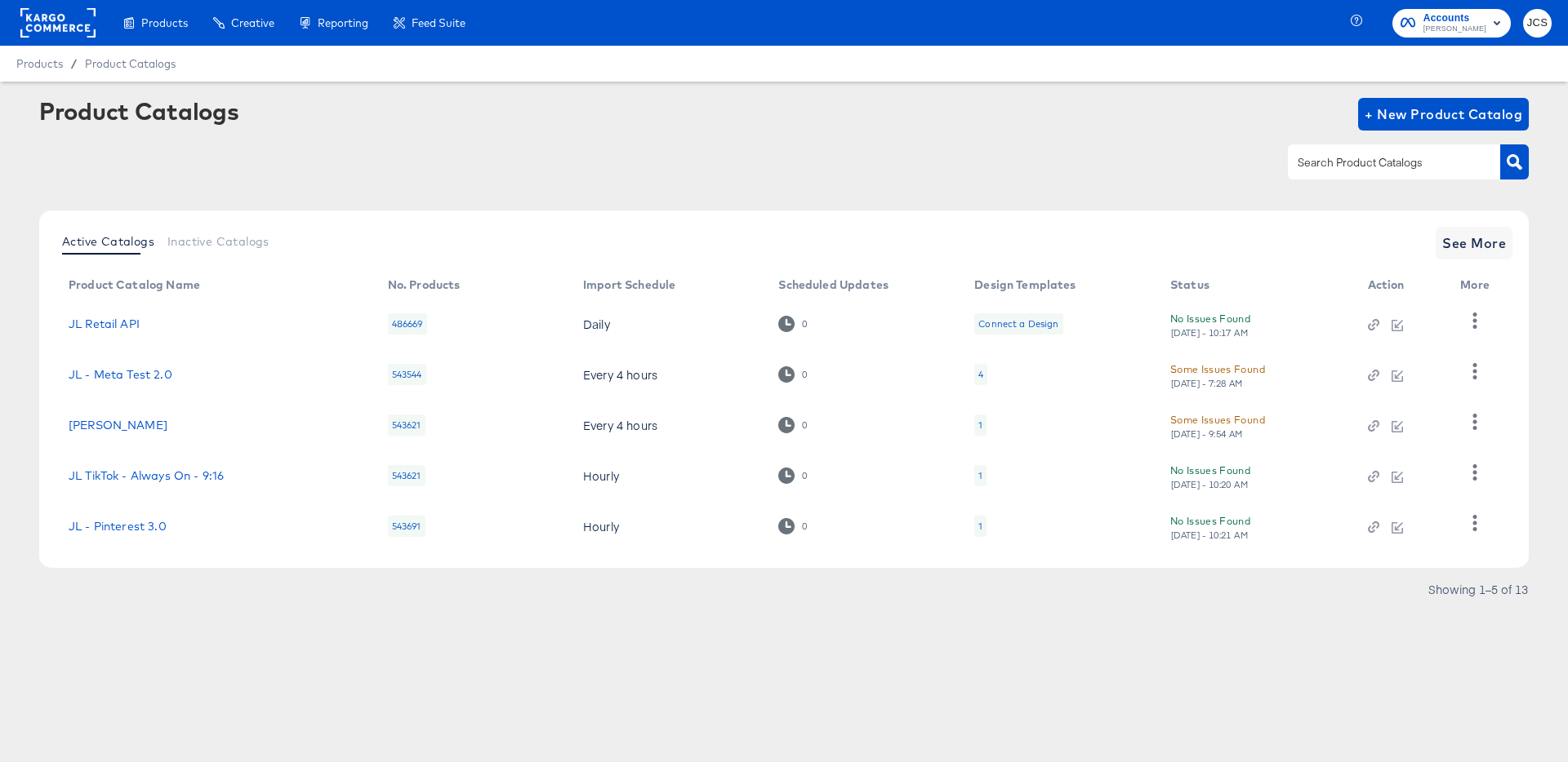
click at [984, 532] on div "1" at bounding box center [980, 527] width 12 height 21
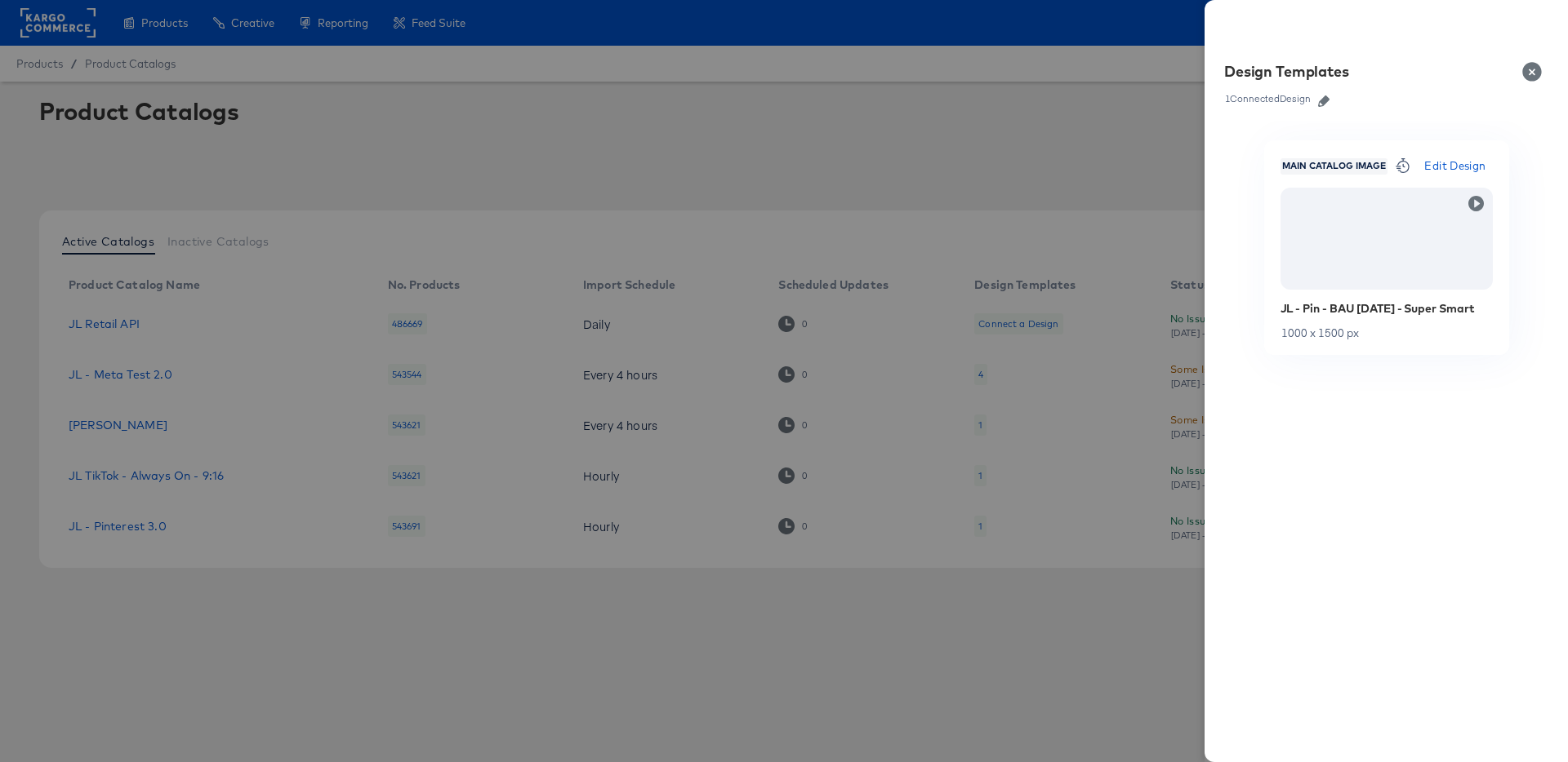
click at [1330, 104] on icon "button" at bounding box center [1324, 101] width 12 height 12
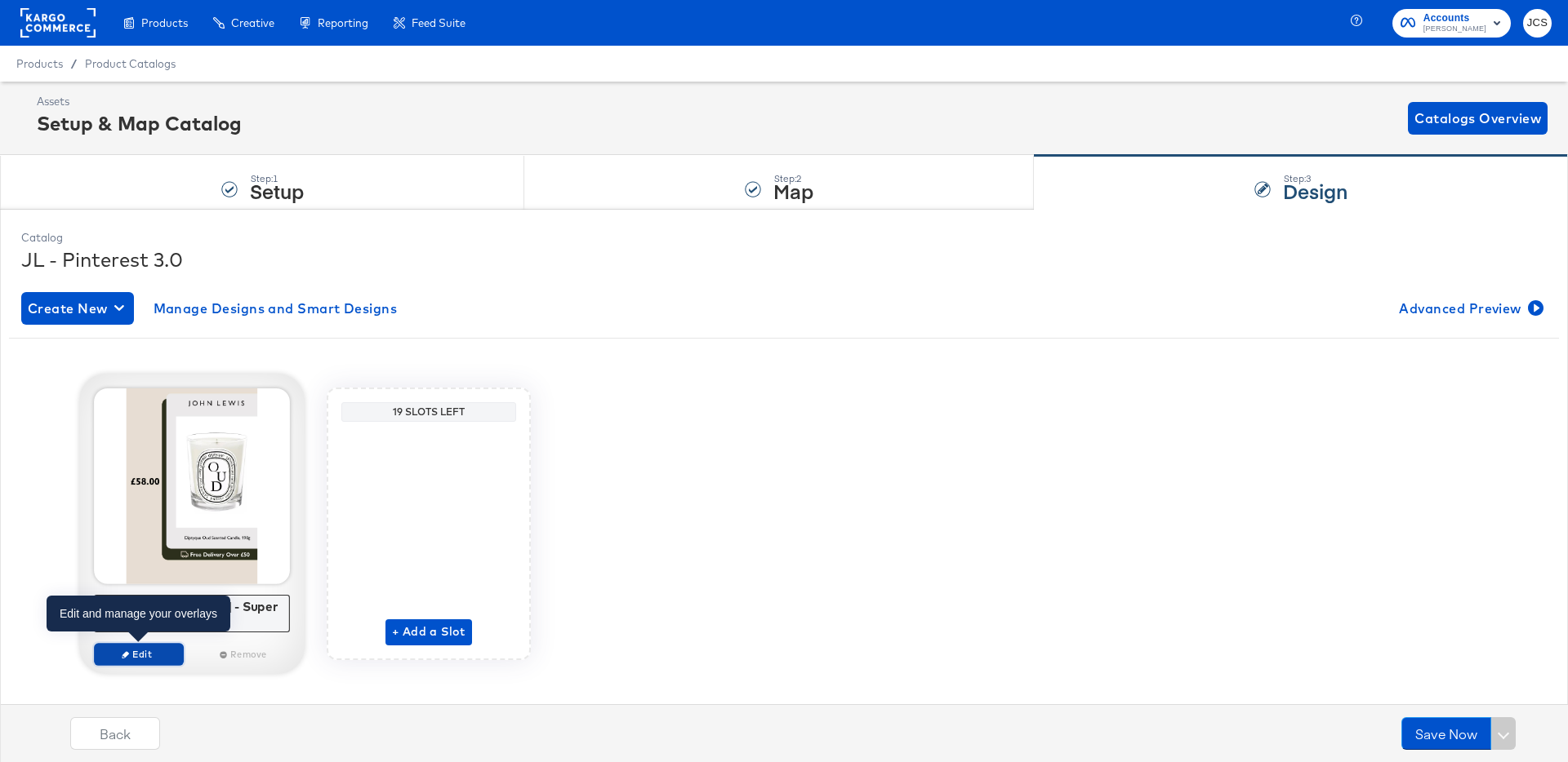
click at [143, 659] on span "Edit" at bounding box center [138, 654] width 75 height 12
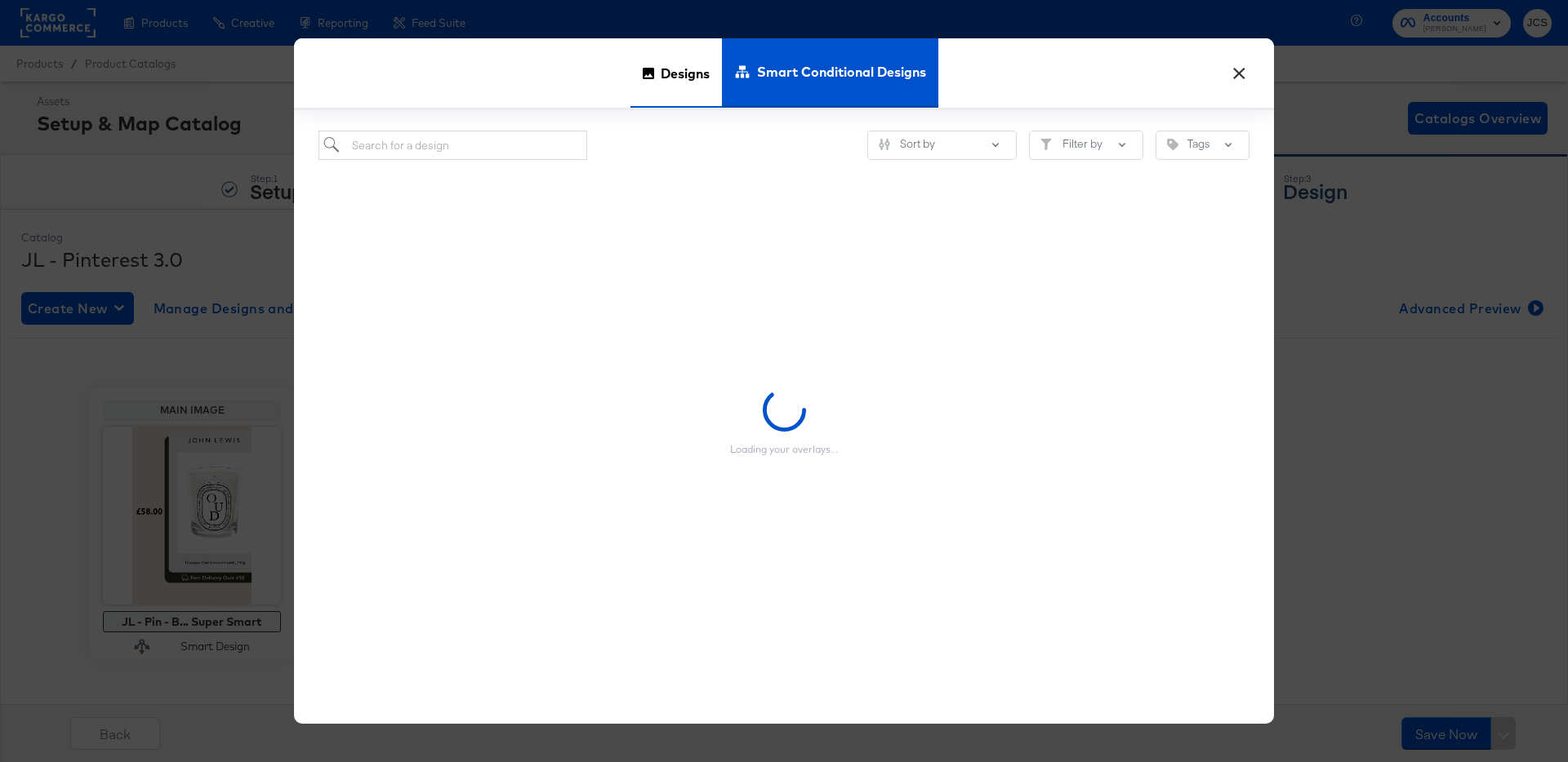
click at [680, 70] on span "Designs" at bounding box center [684, 73] width 49 height 72
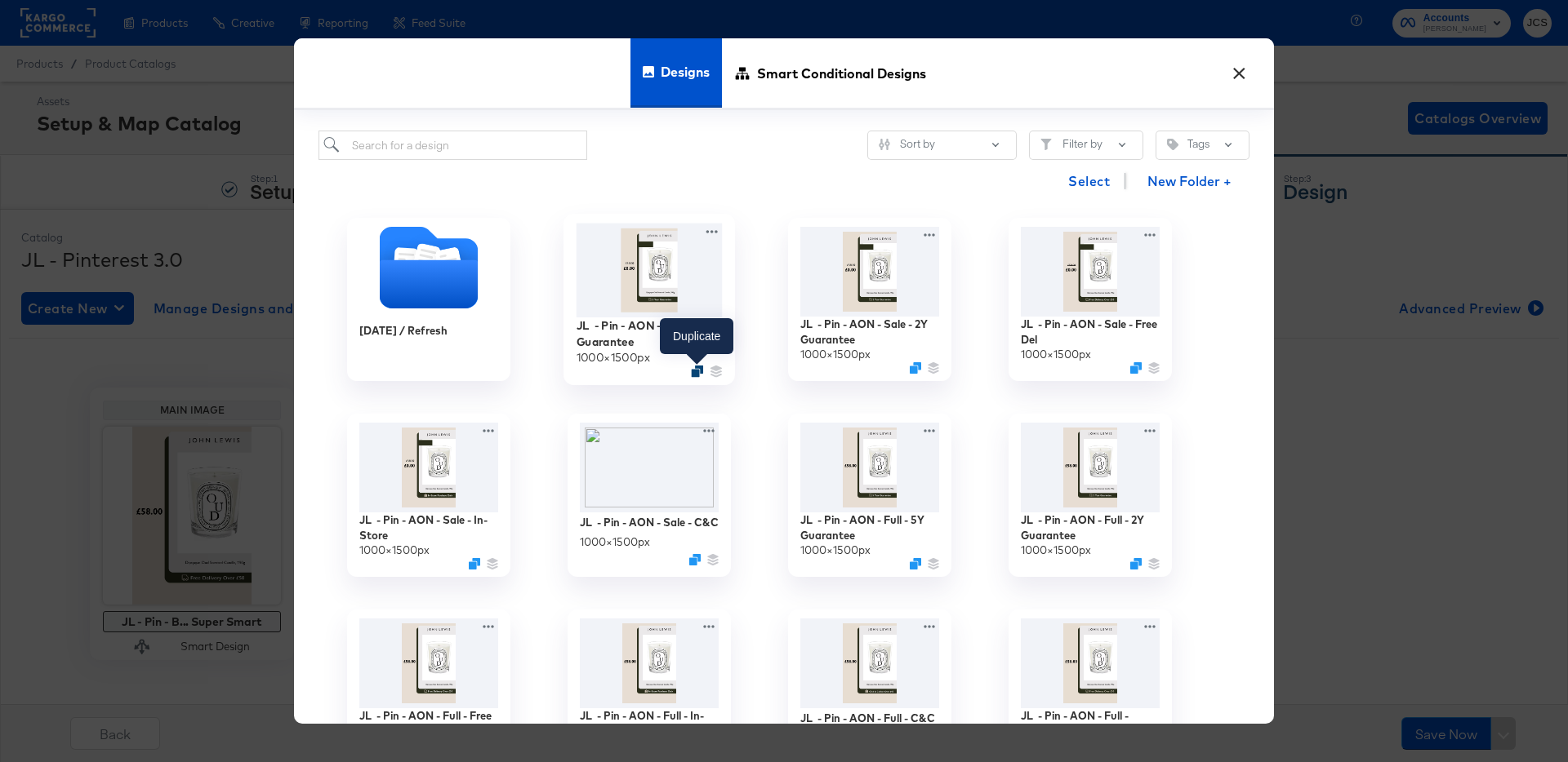
click at [695, 368] on icon "Duplicate" at bounding box center [697, 372] width 12 height 12
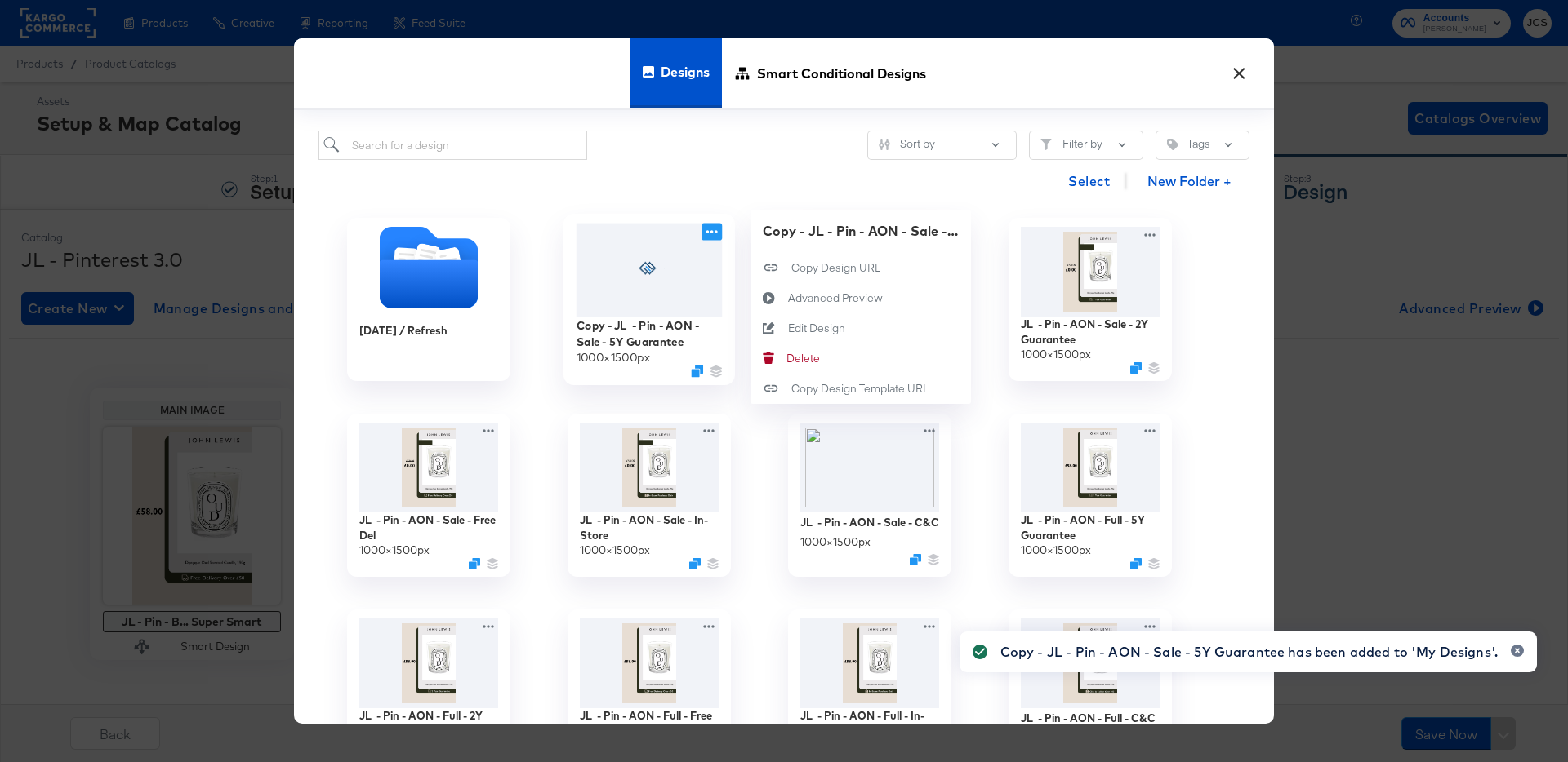
click at [713, 230] on icon at bounding box center [711, 232] width 20 height 17
click at [788, 328] on div "Edit Design Edit Design" at bounding box center [788, 328] width 0 height 0
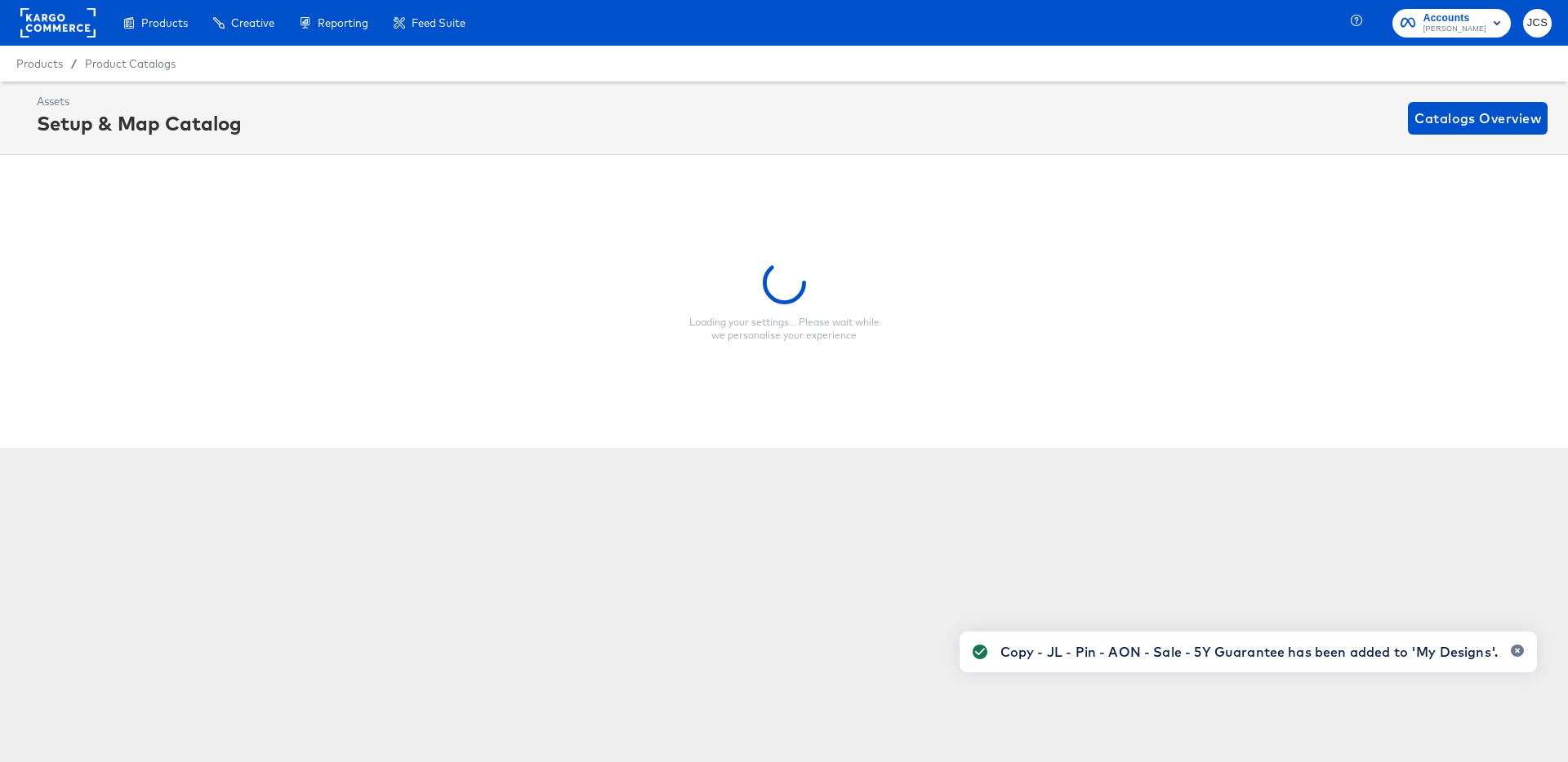
scroll to position [0, 4]
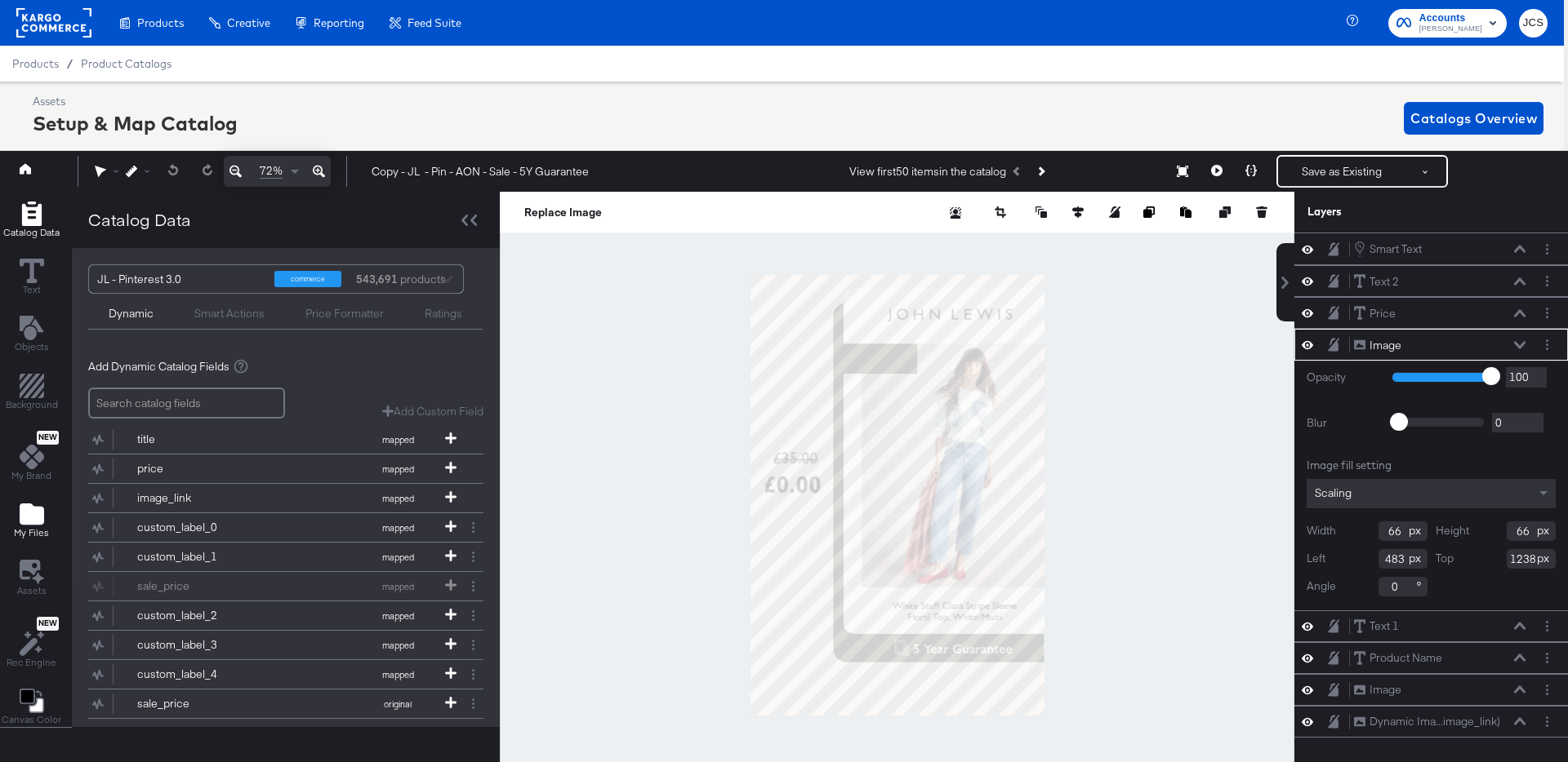
click at [37, 511] on icon "Add Files" at bounding box center [32, 514] width 25 height 21
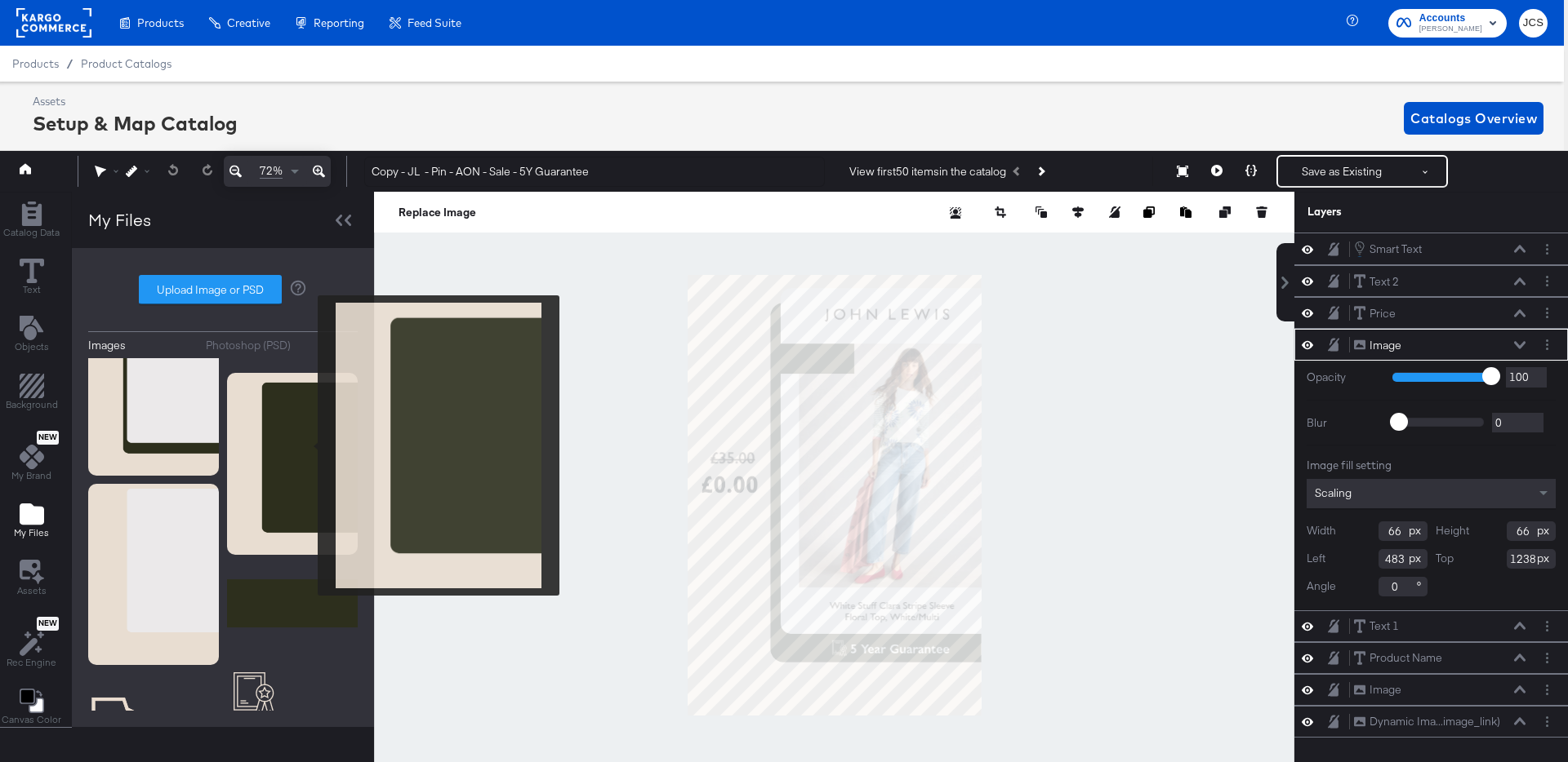
scroll to position [283, 0]
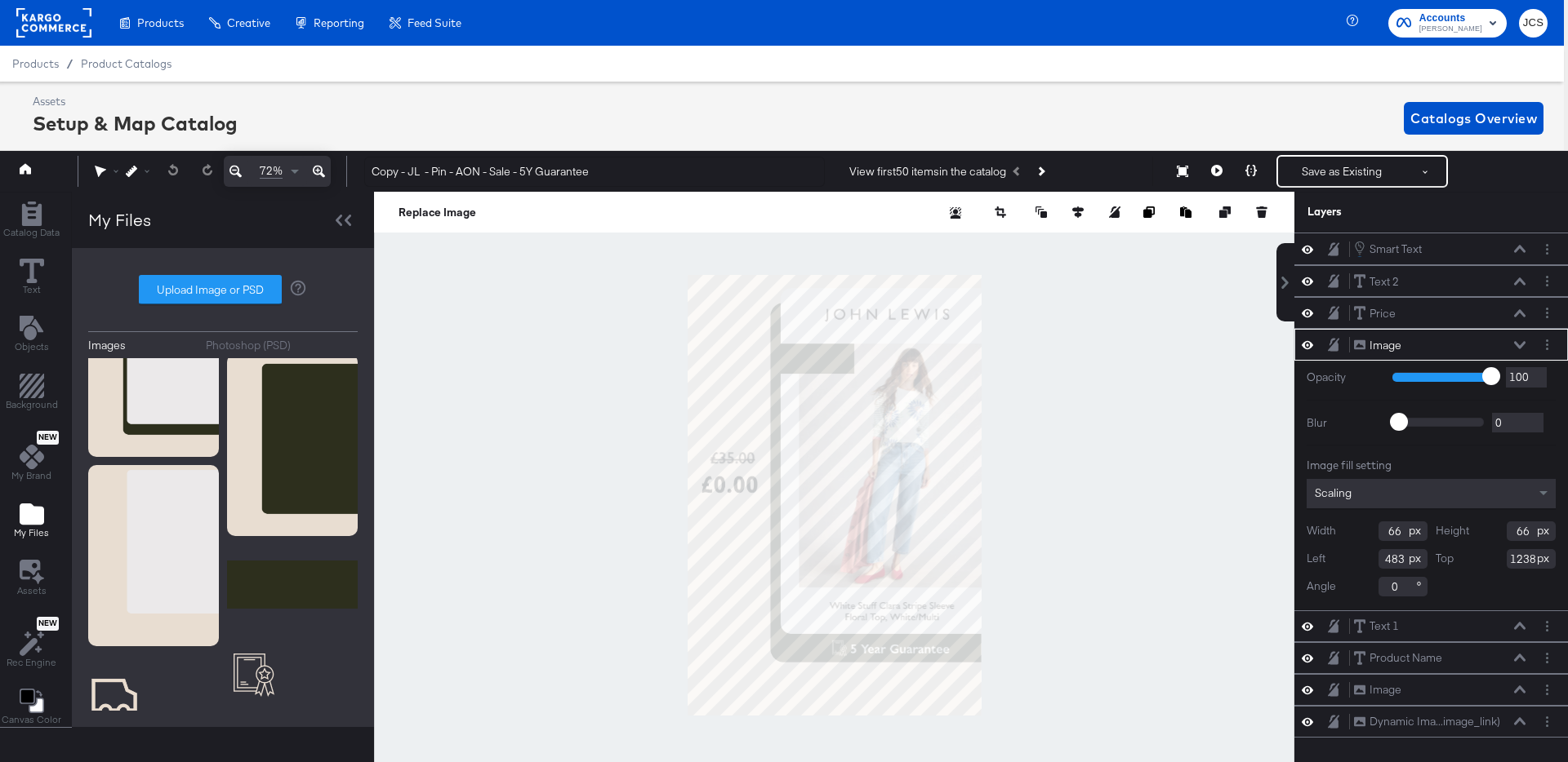
click at [259, 343] on div "Photoshop (PSD)" at bounding box center [248, 346] width 85 height 16
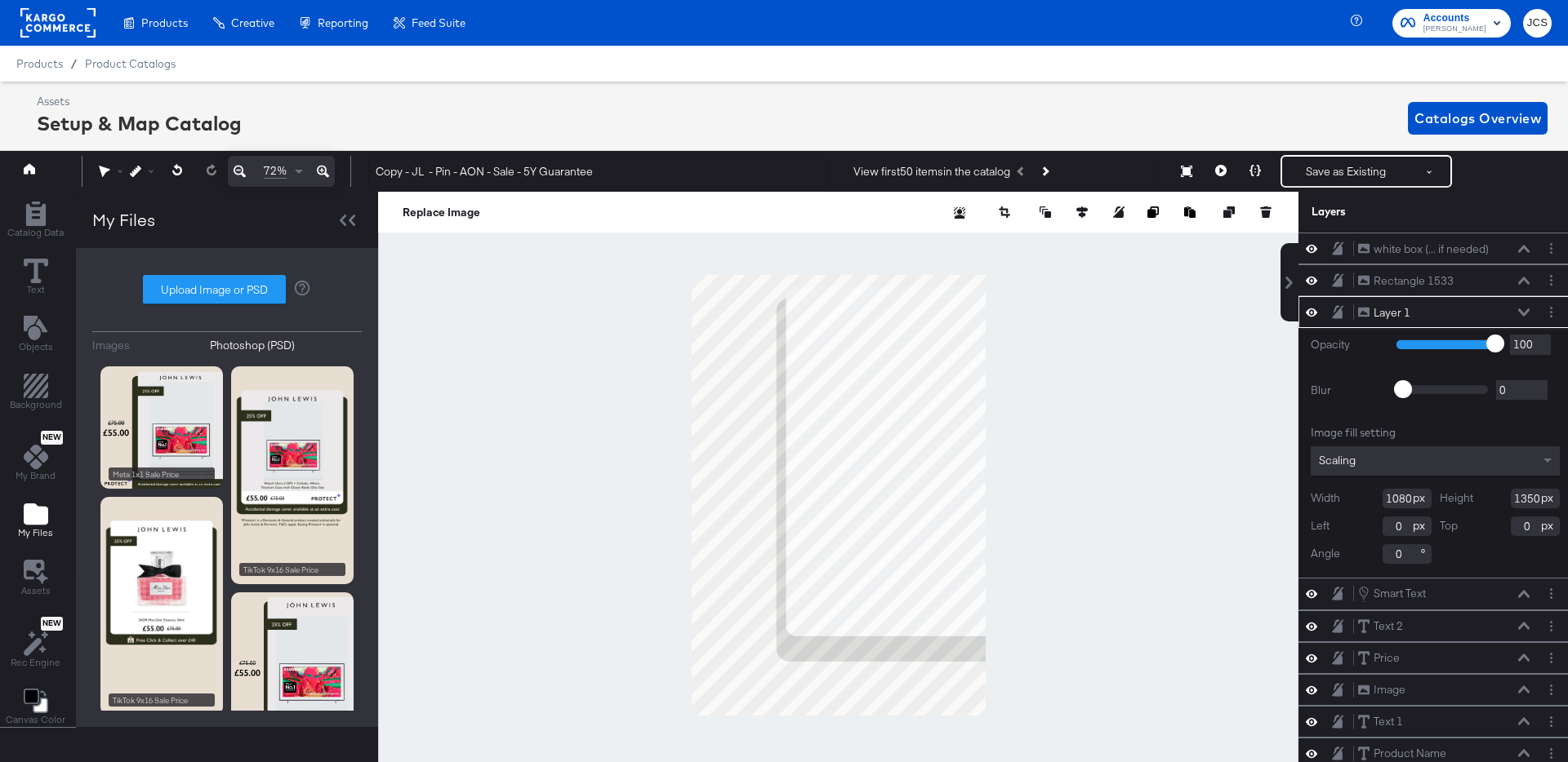
scroll to position [37, 4]
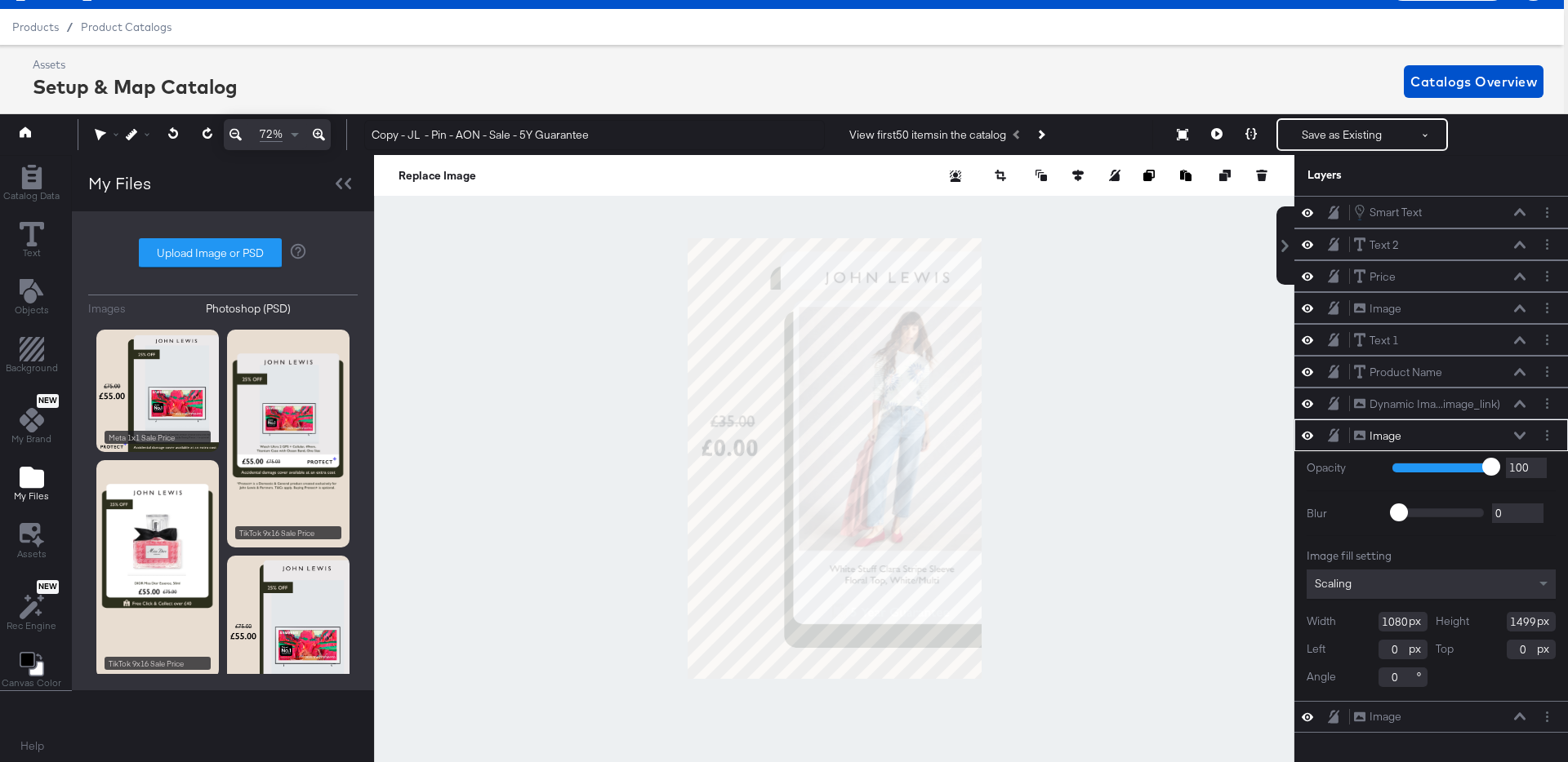
scroll to position [153, 0]
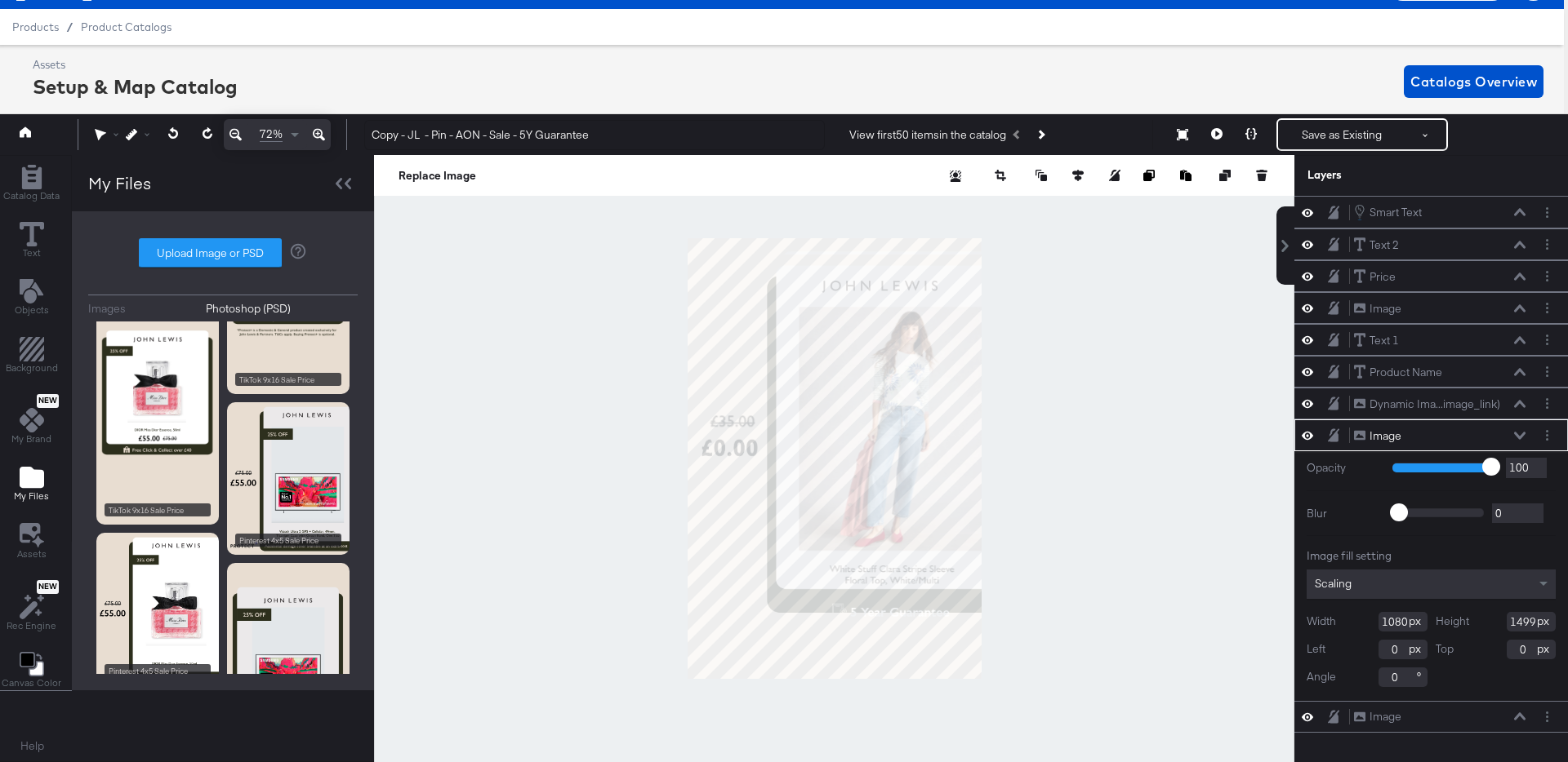
type input "-36"
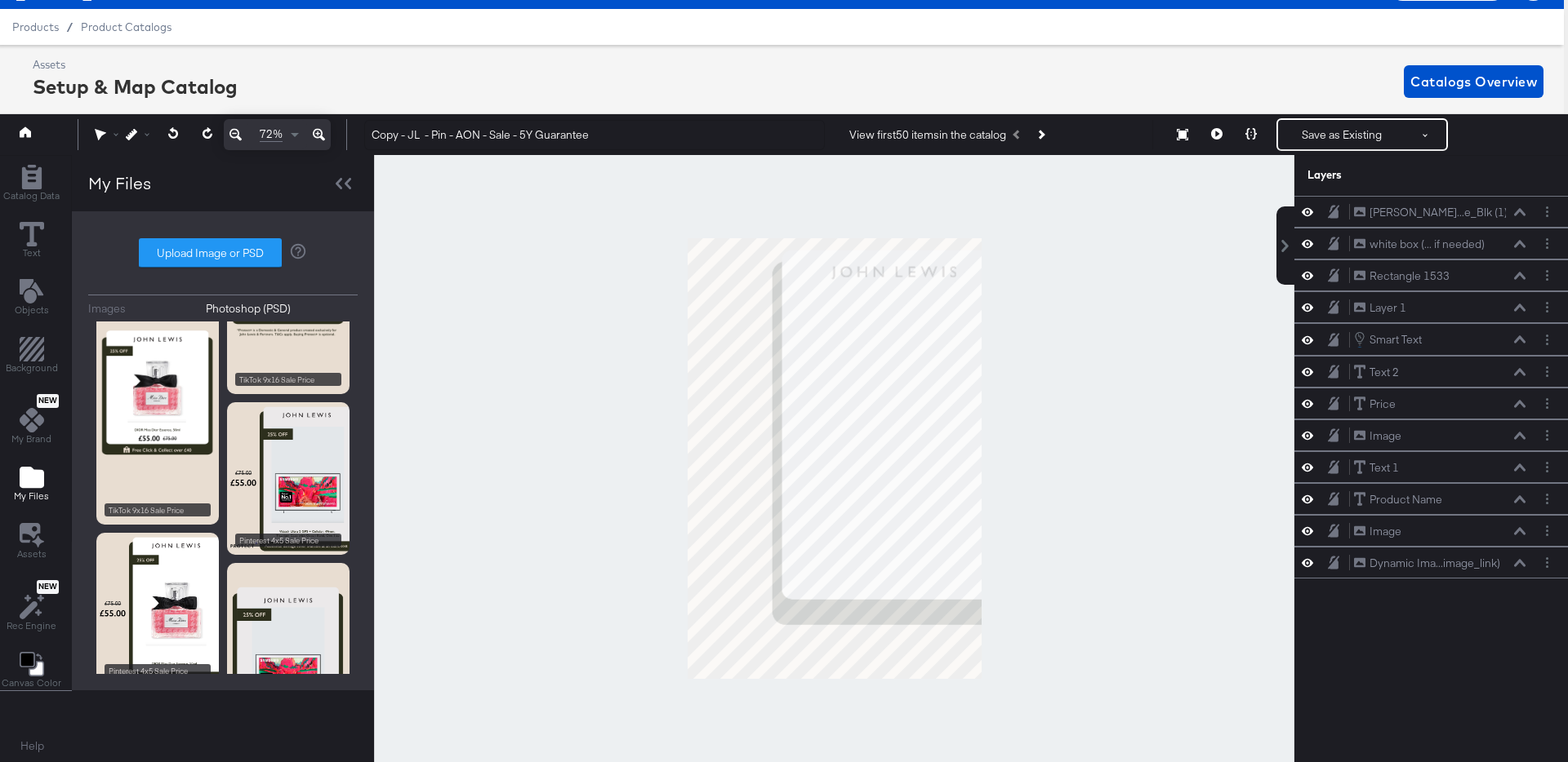
click at [1078, 302] on div at bounding box center [833, 458] width 920 height 607
click at [1519, 306] on icon at bounding box center [1519, 307] width 12 height 7
click at [1520, 210] on icon at bounding box center [1519, 212] width 12 height 7
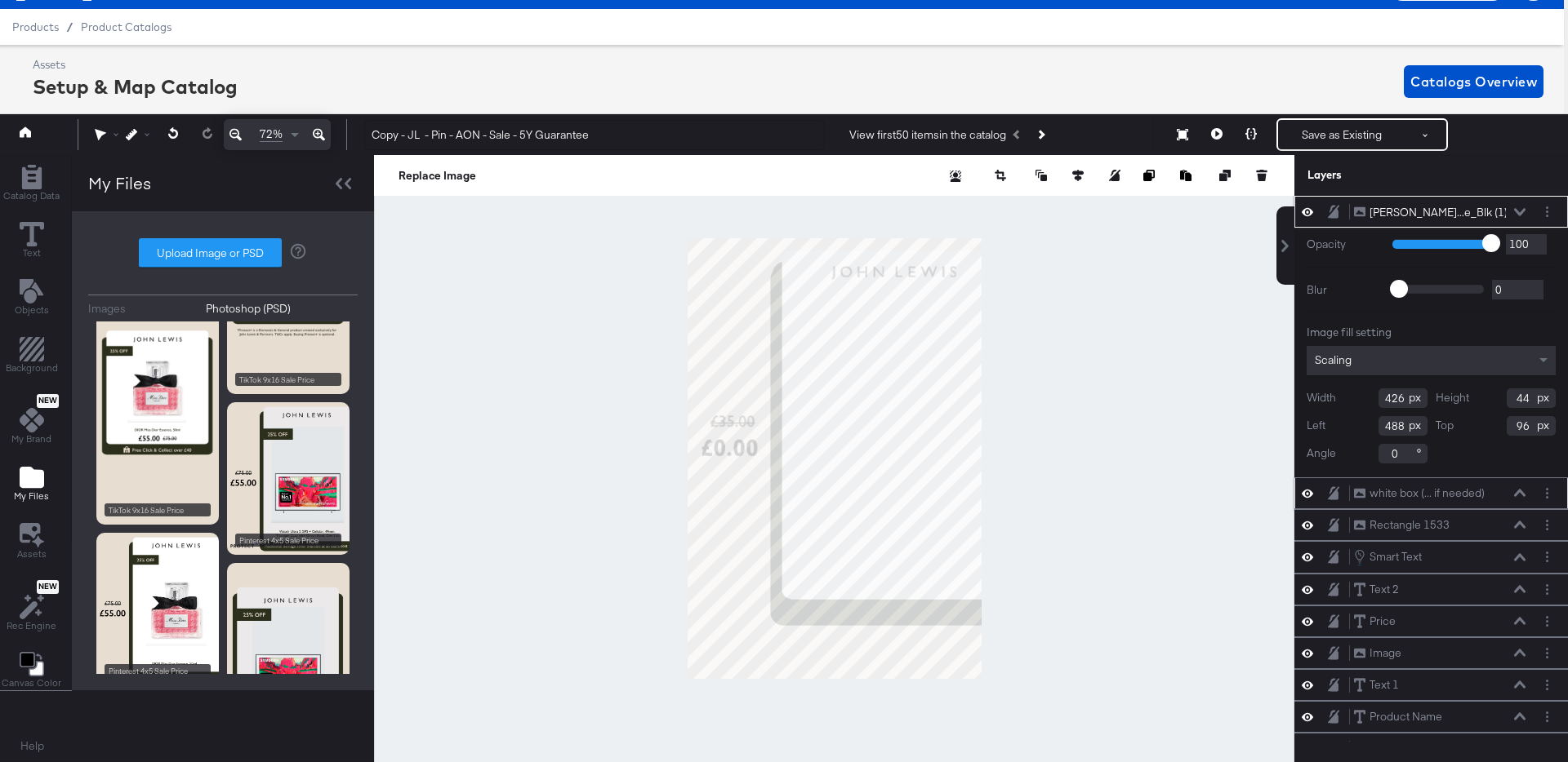
click at [1516, 490] on icon at bounding box center [1519, 492] width 12 height 8
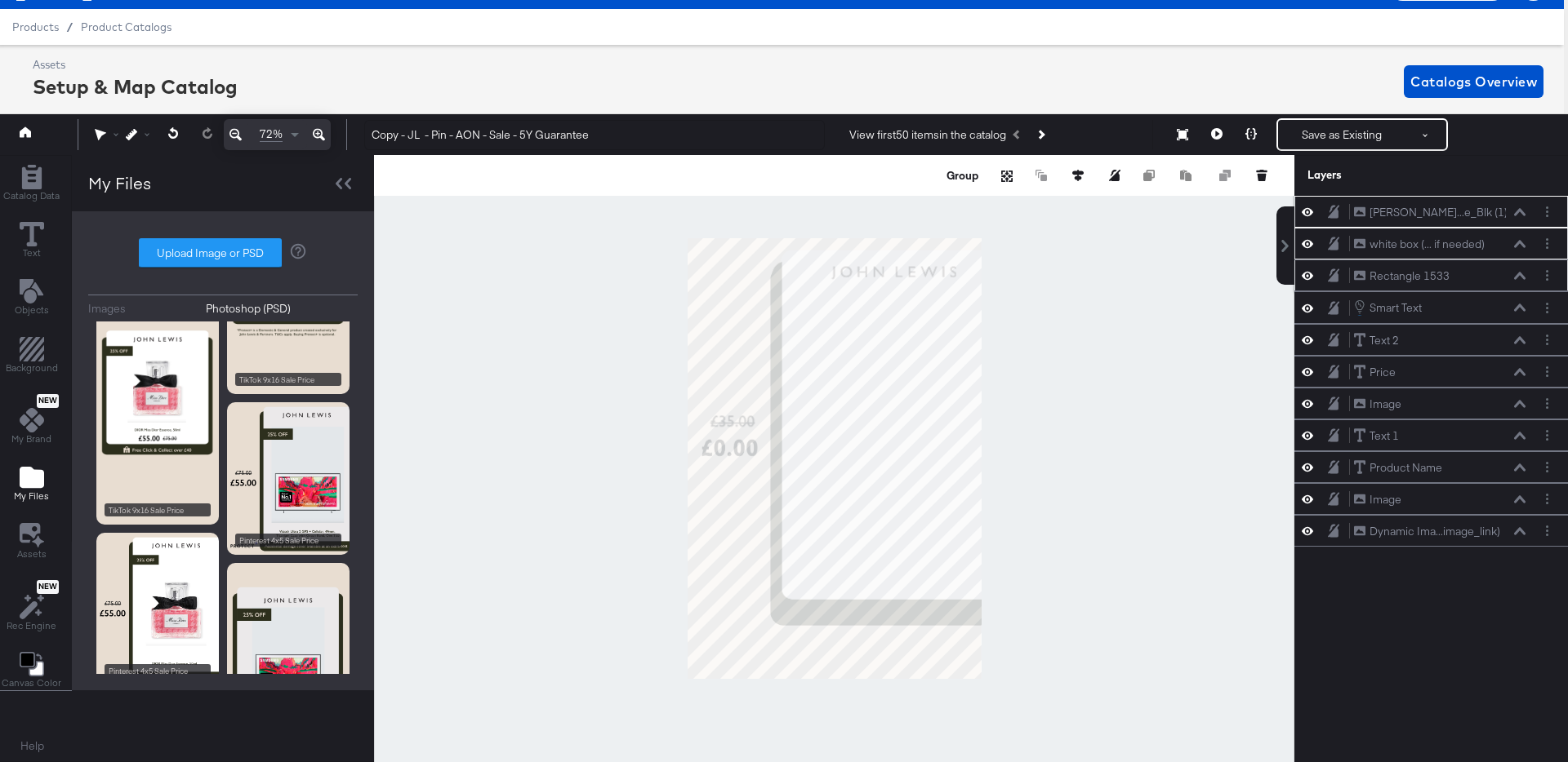
click at [1522, 272] on icon at bounding box center [1519, 275] width 12 height 8
click at [1005, 176] on icon "Merge" at bounding box center [1007, 176] width 10 height 10
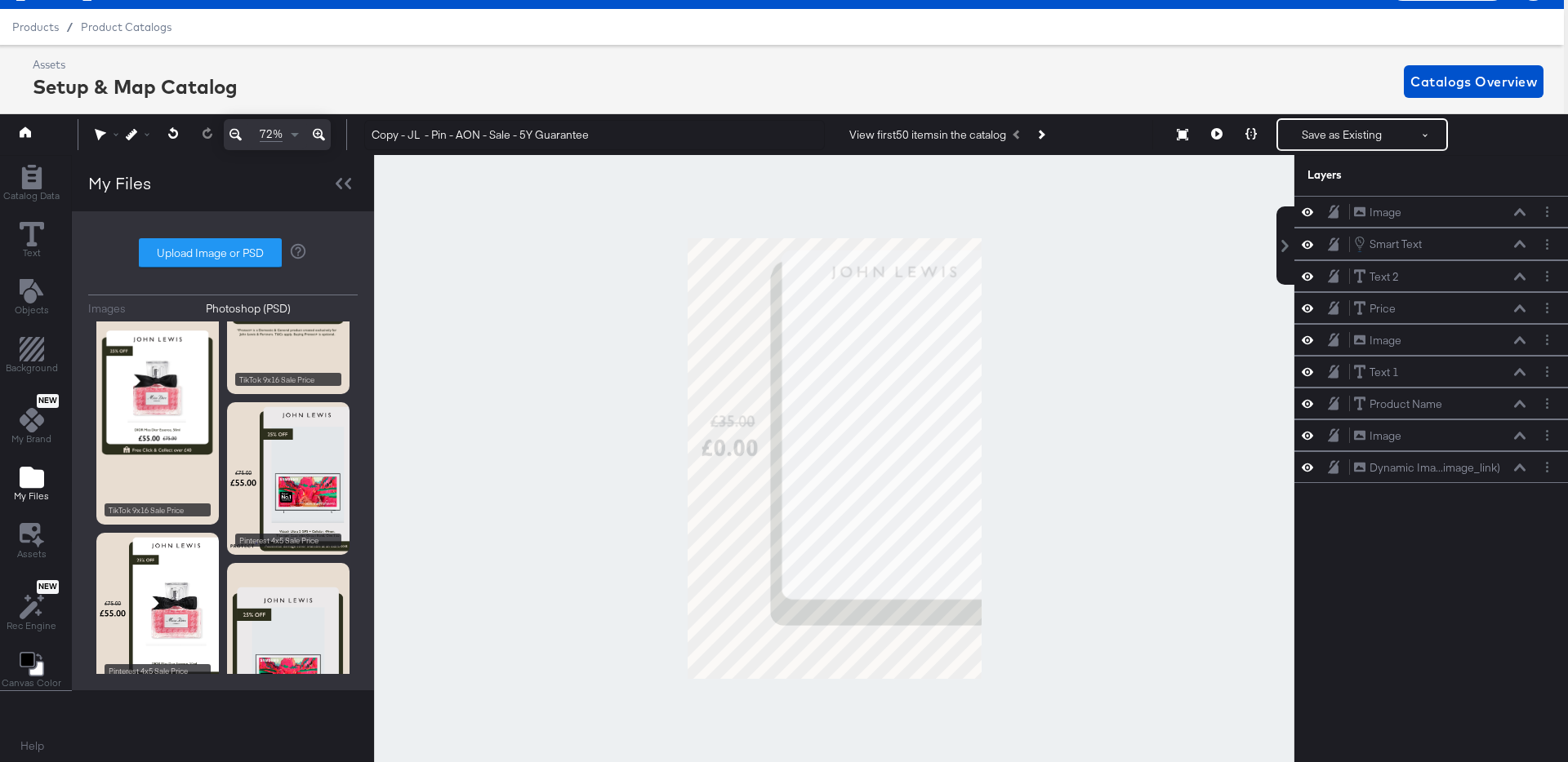
click at [1128, 469] on div at bounding box center [833, 458] width 920 height 607
drag, startPoint x: 1454, startPoint y: 214, endPoint x: 1465, endPoint y: 480, distance: 266.2
click at [1465, 480] on div "Image Image Smart Text Smart Text Text 2 Text 2 Price Price Image Image Text 1 …" at bounding box center [1431, 339] width 274 height 288
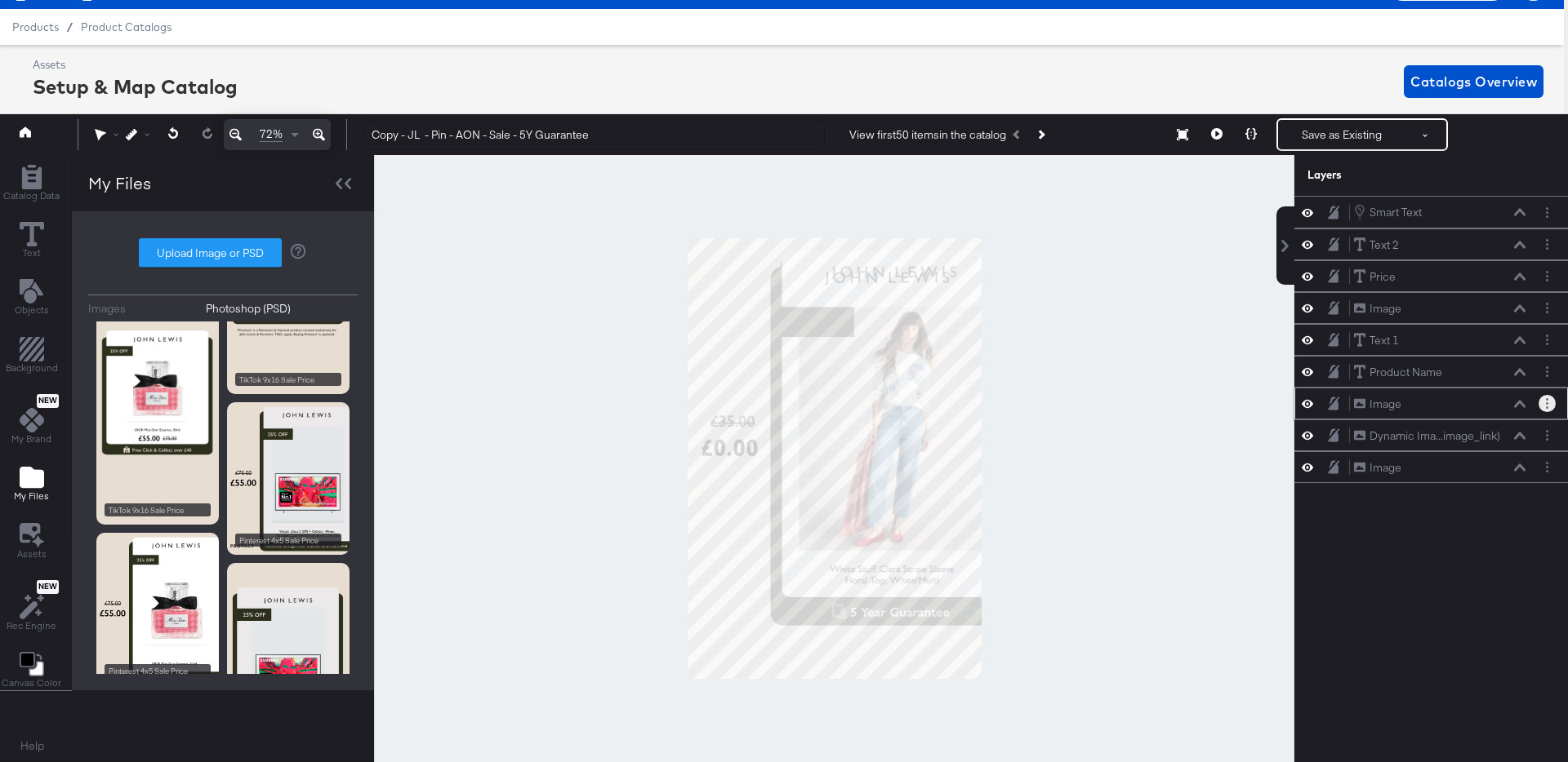
click at [1549, 401] on button "Layer Options" at bounding box center [1547, 403] width 17 height 17
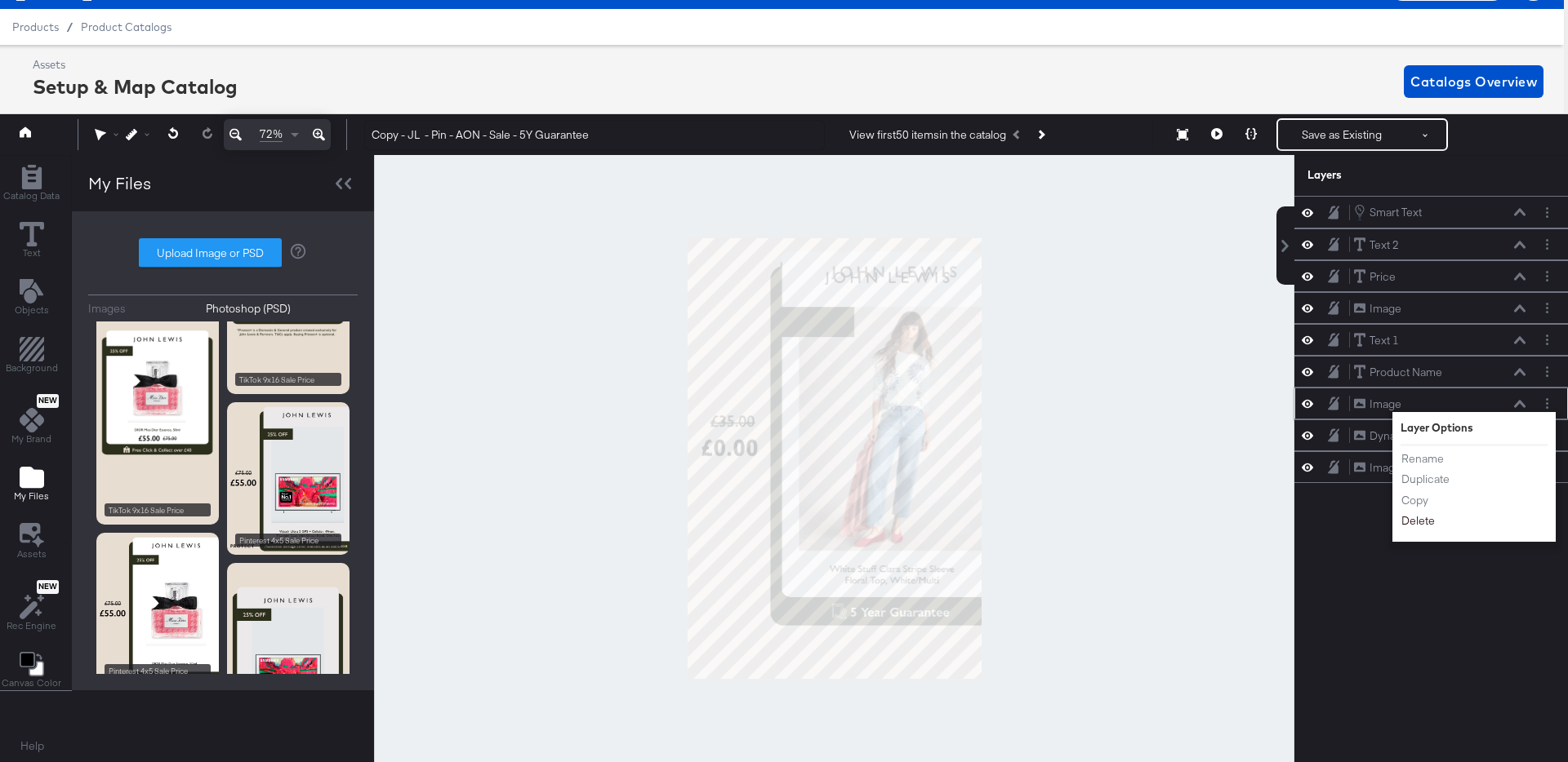
click at [1416, 520] on button "Delete" at bounding box center [1418, 521] width 35 height 17
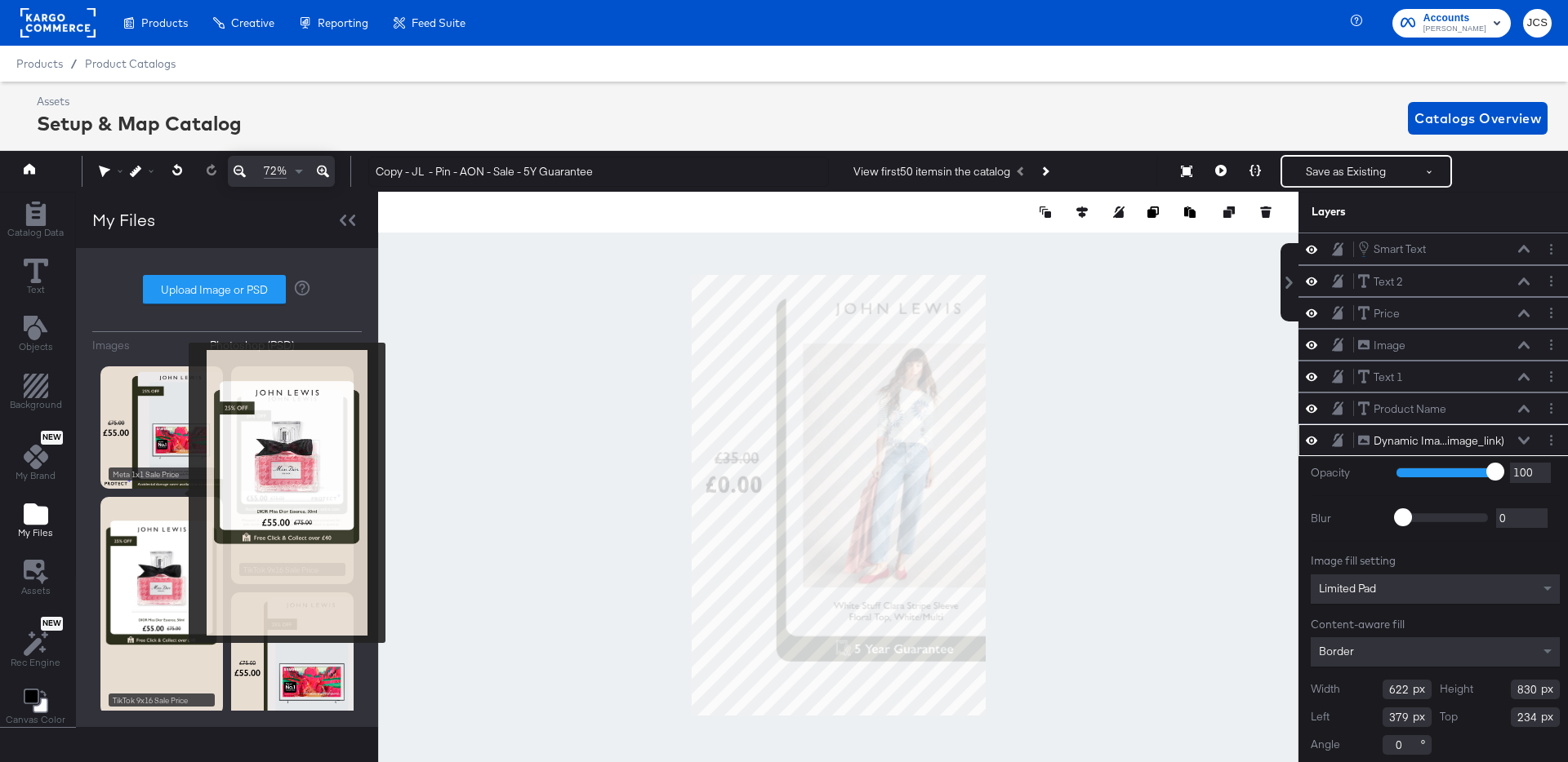
scroll to position [37, 4]
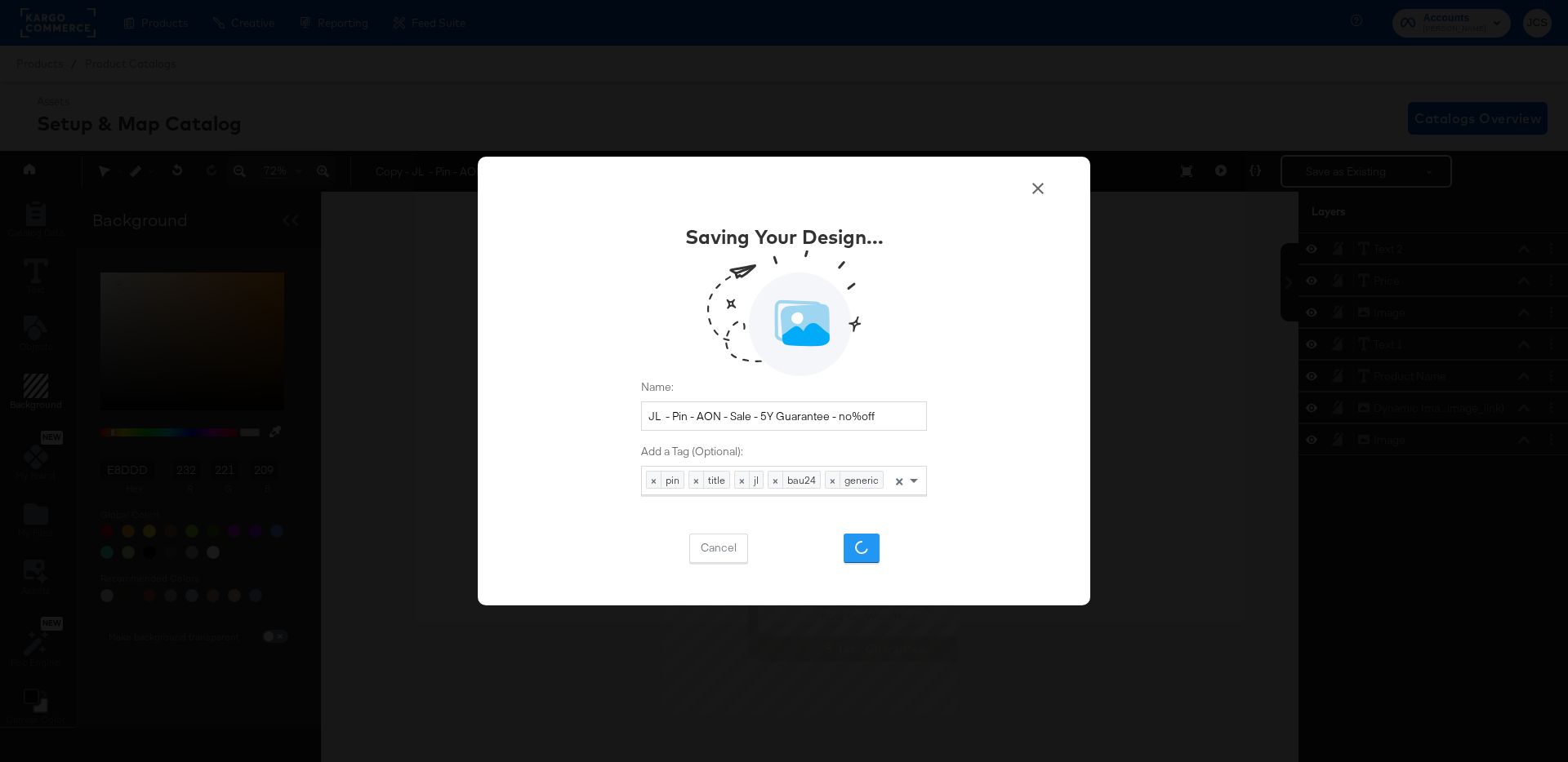
scroll to position [26, 4]
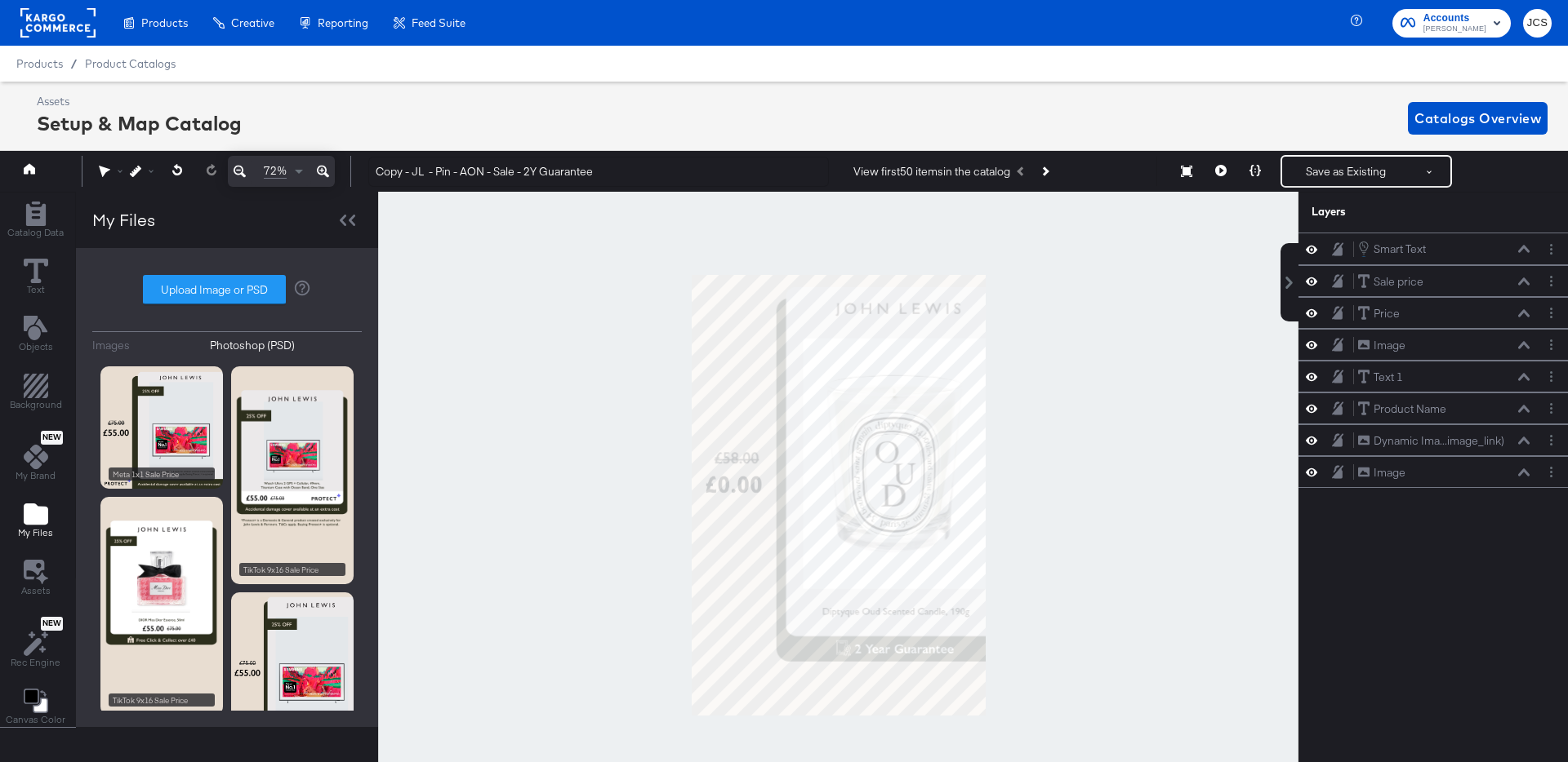
scroll to position [0, 4]
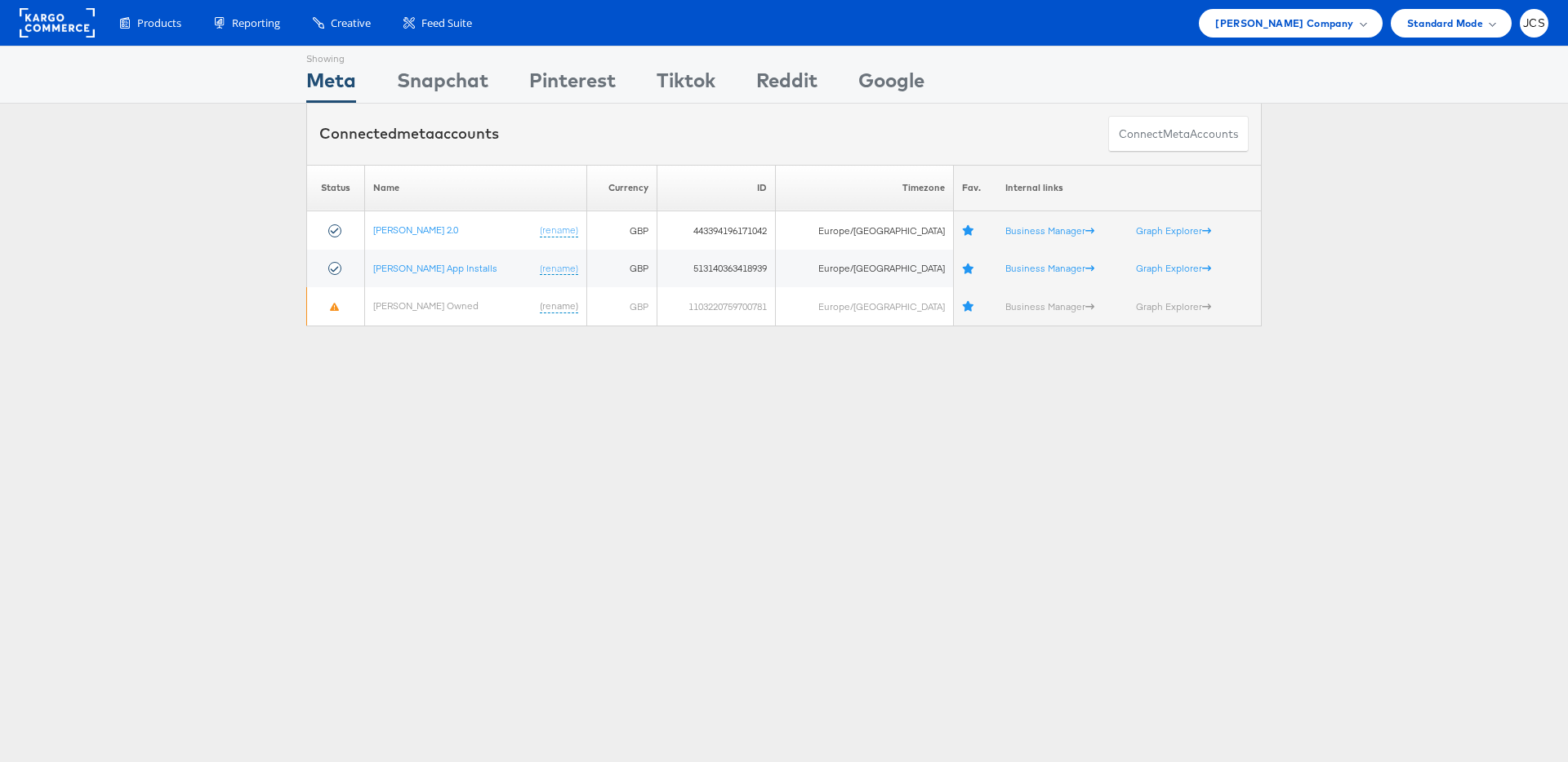
click at [478, 412] on div "Showing Meta Showing Snapchat Showing Pinterest Showing Tiktok Showing Reddit S…" at bounding box center [784, 454] width 1568 height 816
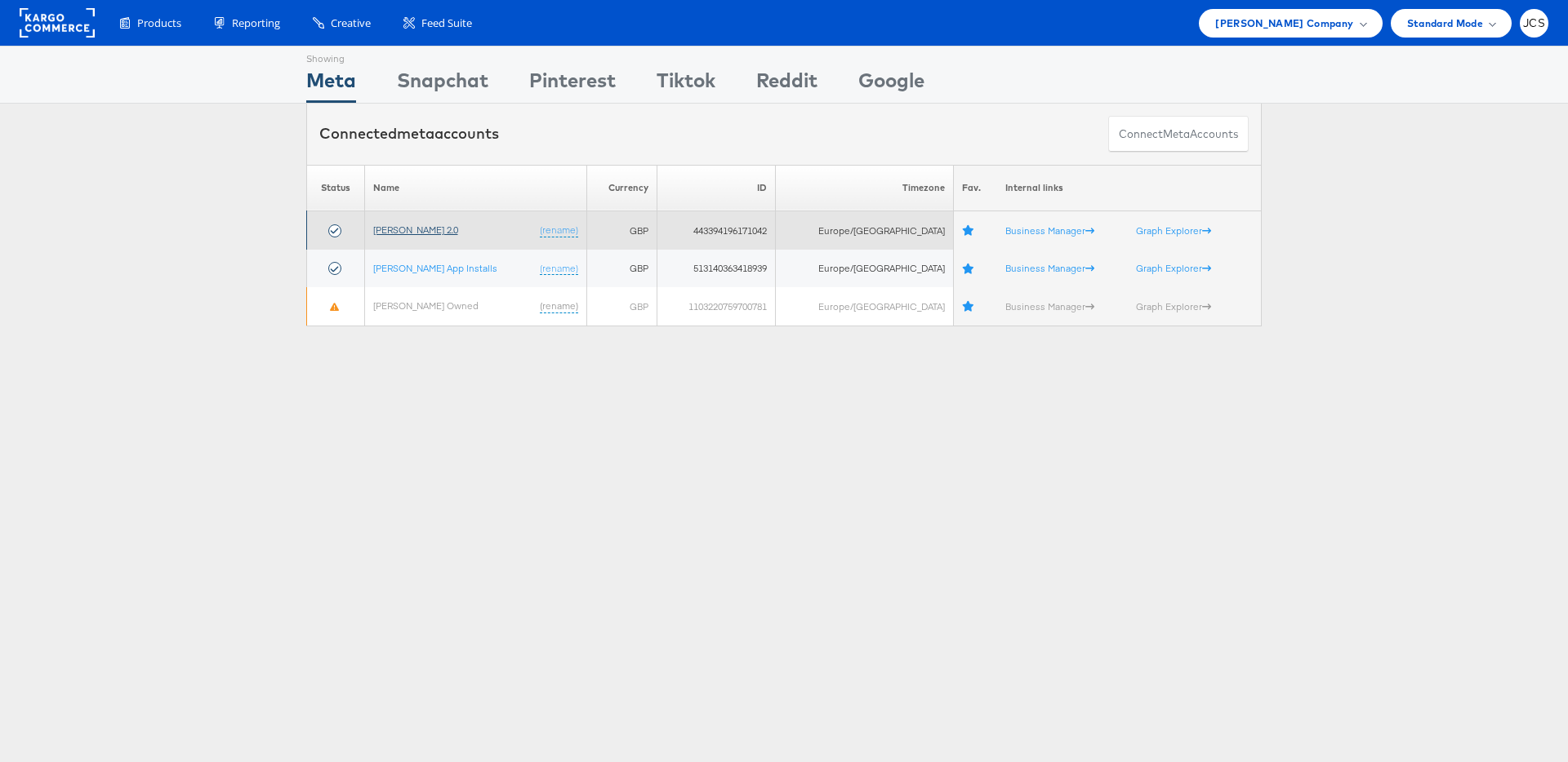
click at [401, 227] on link "John Lewis 2.0" at bounding box center [416, 230] width 85 height 12
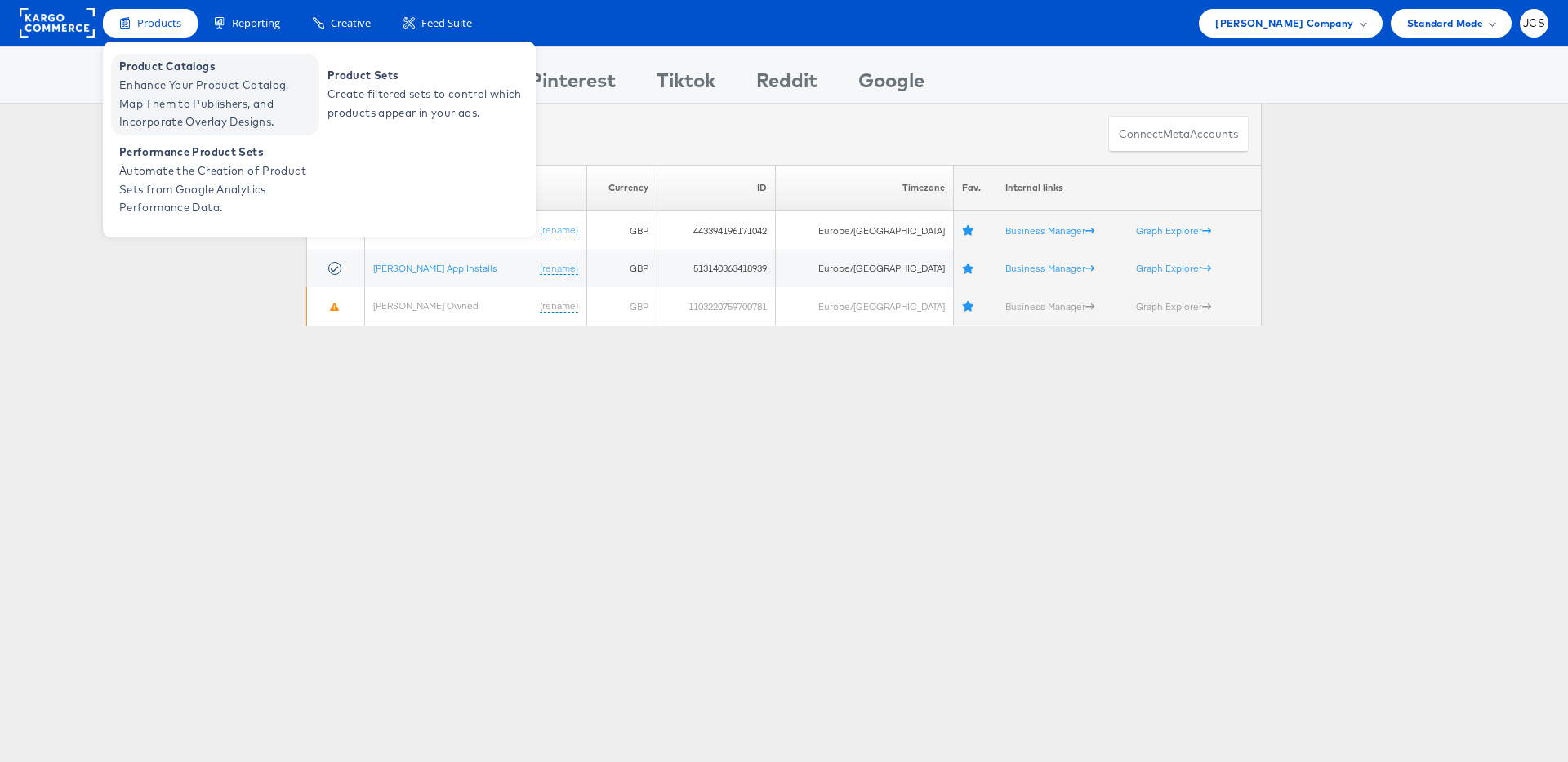
click at [153, 70] on span "Product Catalogs" at bounding box center [217, 66] width 196 height 19
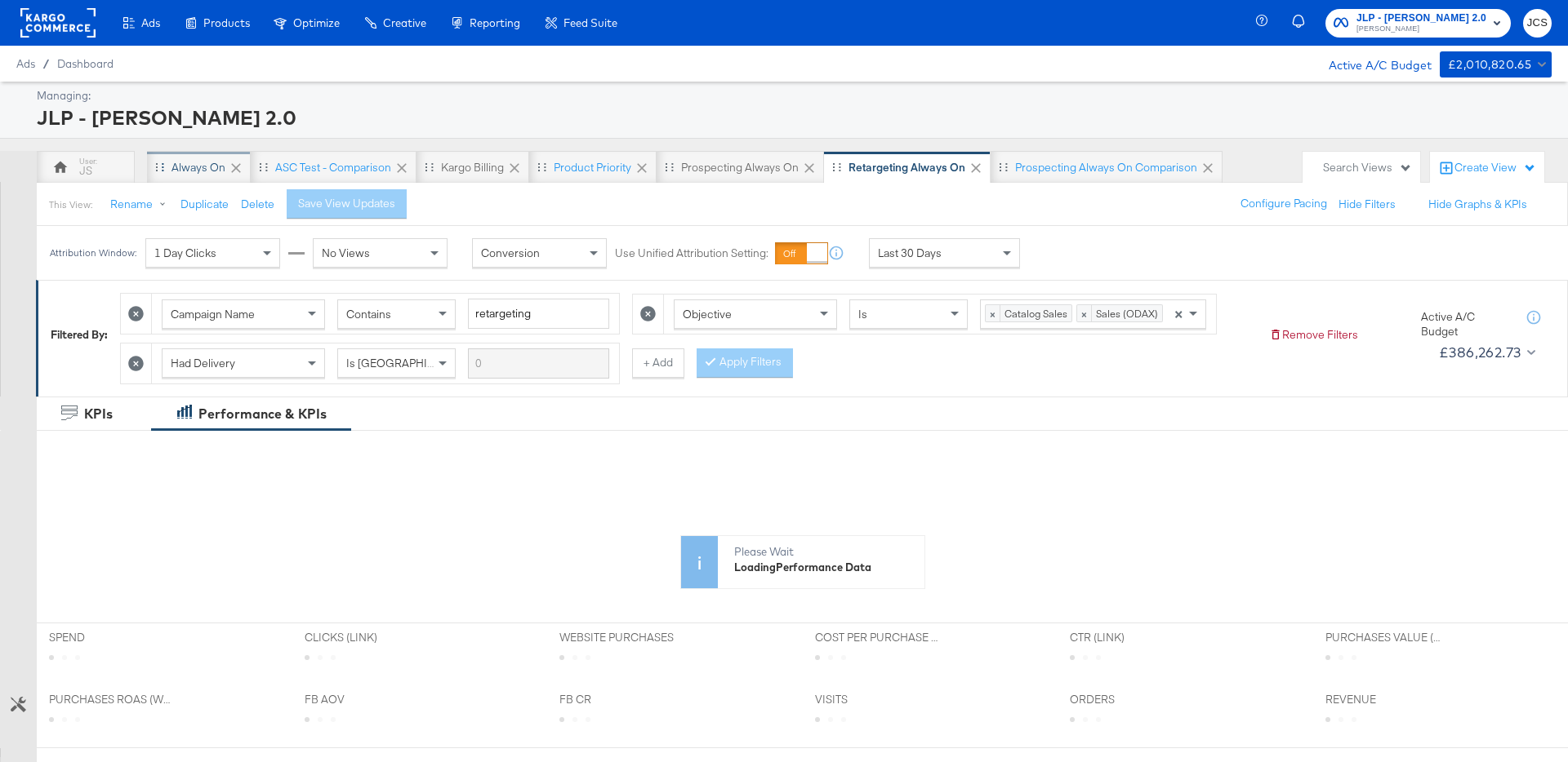
click at [207, 173] on div "Always On" at bounding box center [198, 168] width 54 height 16
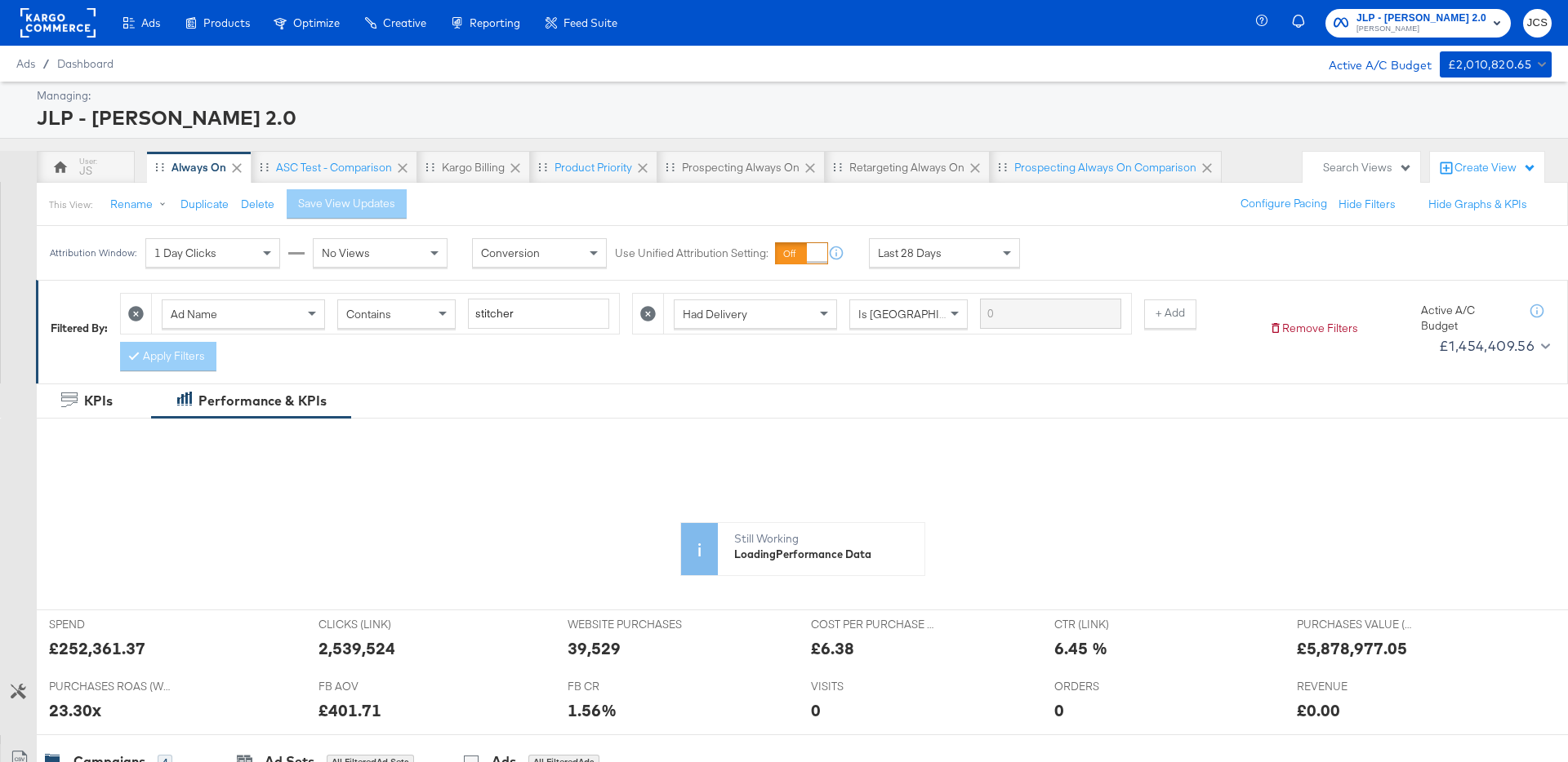
click at [528, 110] on div "JLP - John Lewis 2.0" at bounding box center [792, 117] width 1510 height 27
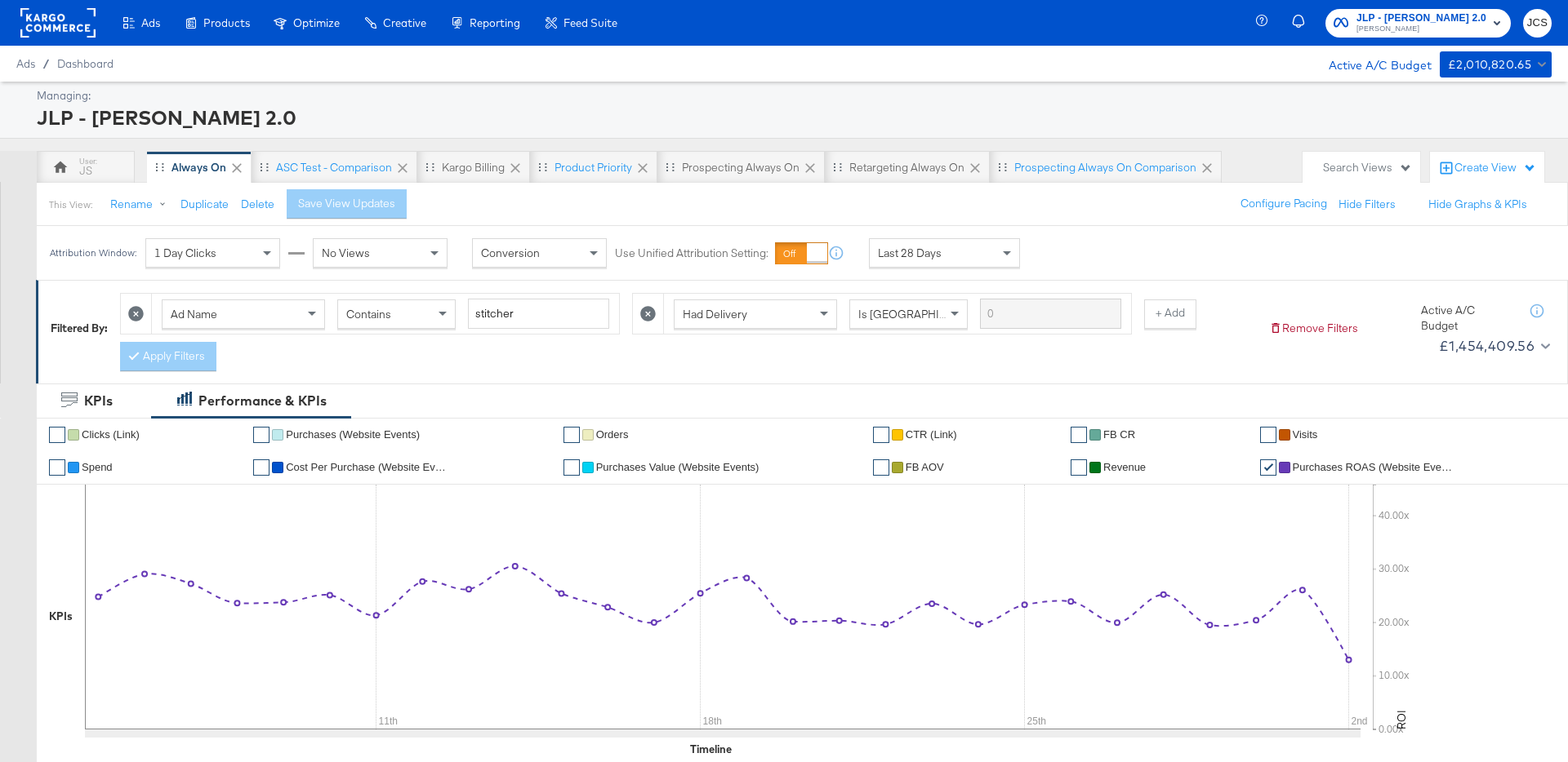
click at [63, 27] on rect at bounding box center [58, 22] width 75 height 29
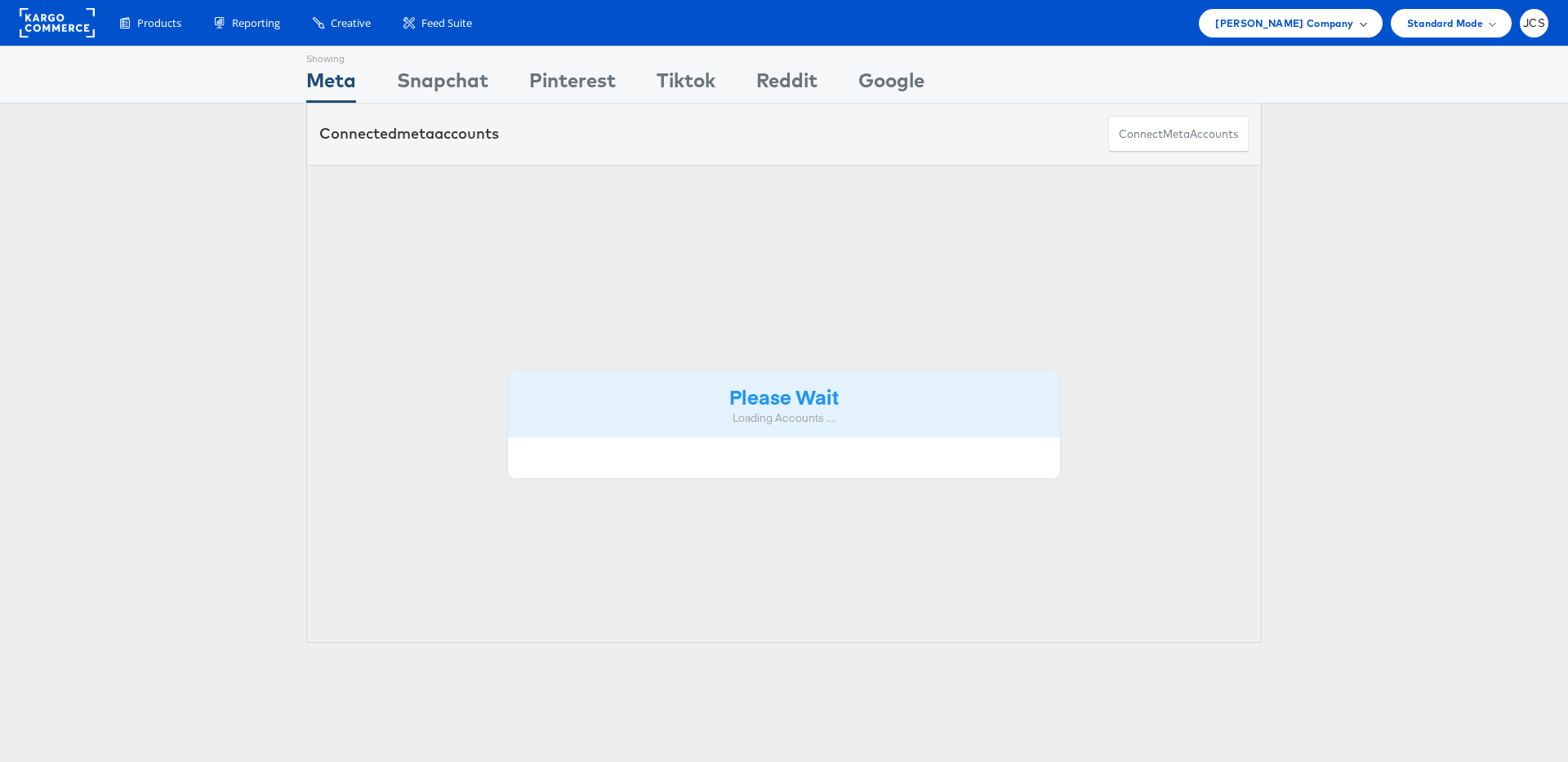
click at [1308, 35] on div "John Lewis Company" at bounding box center [1290, 23] width 183 height 28
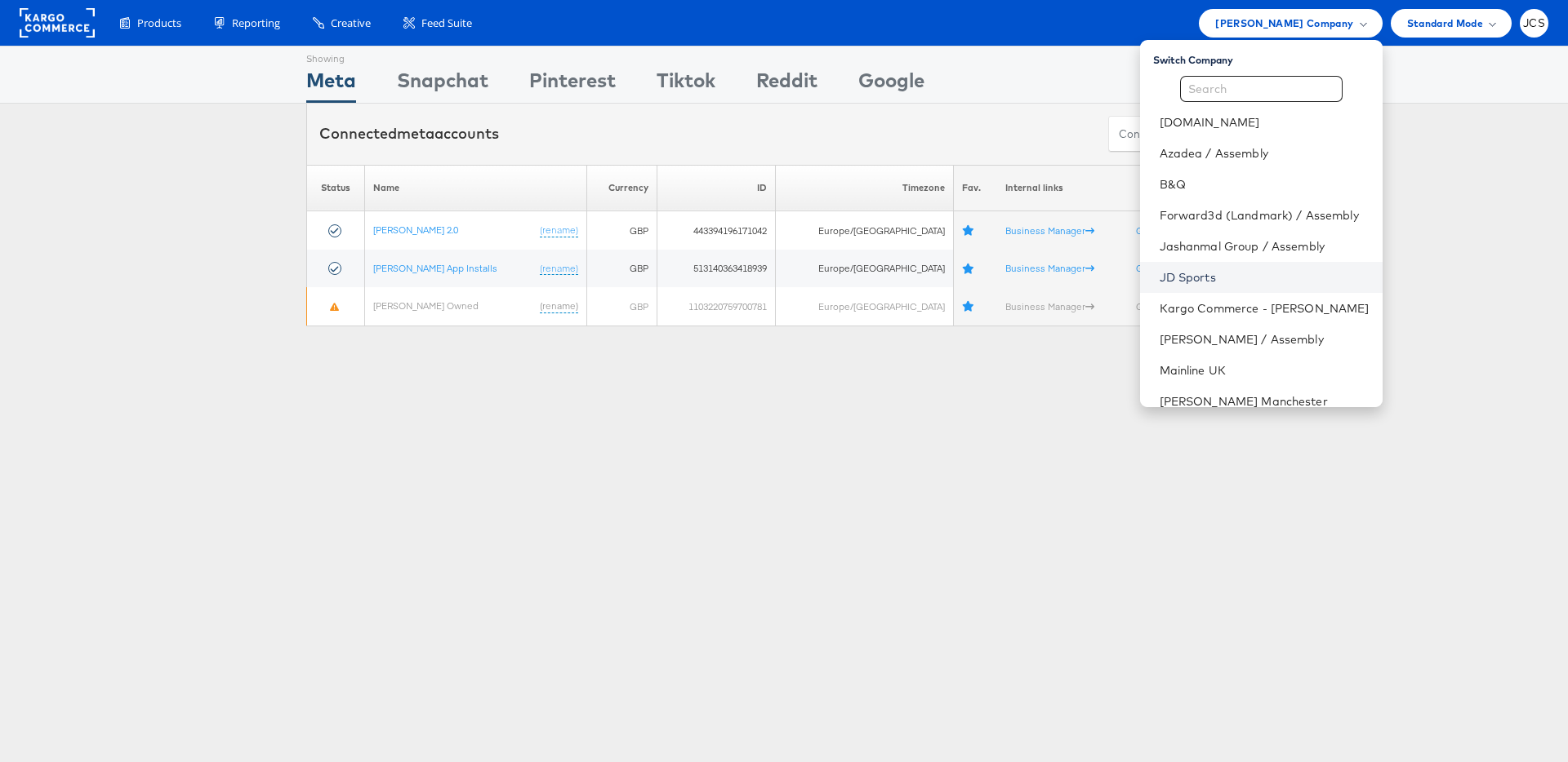
click at [1160, 278] on link "JD Sports" at bounding box center [1264, 277] width 210 height 16
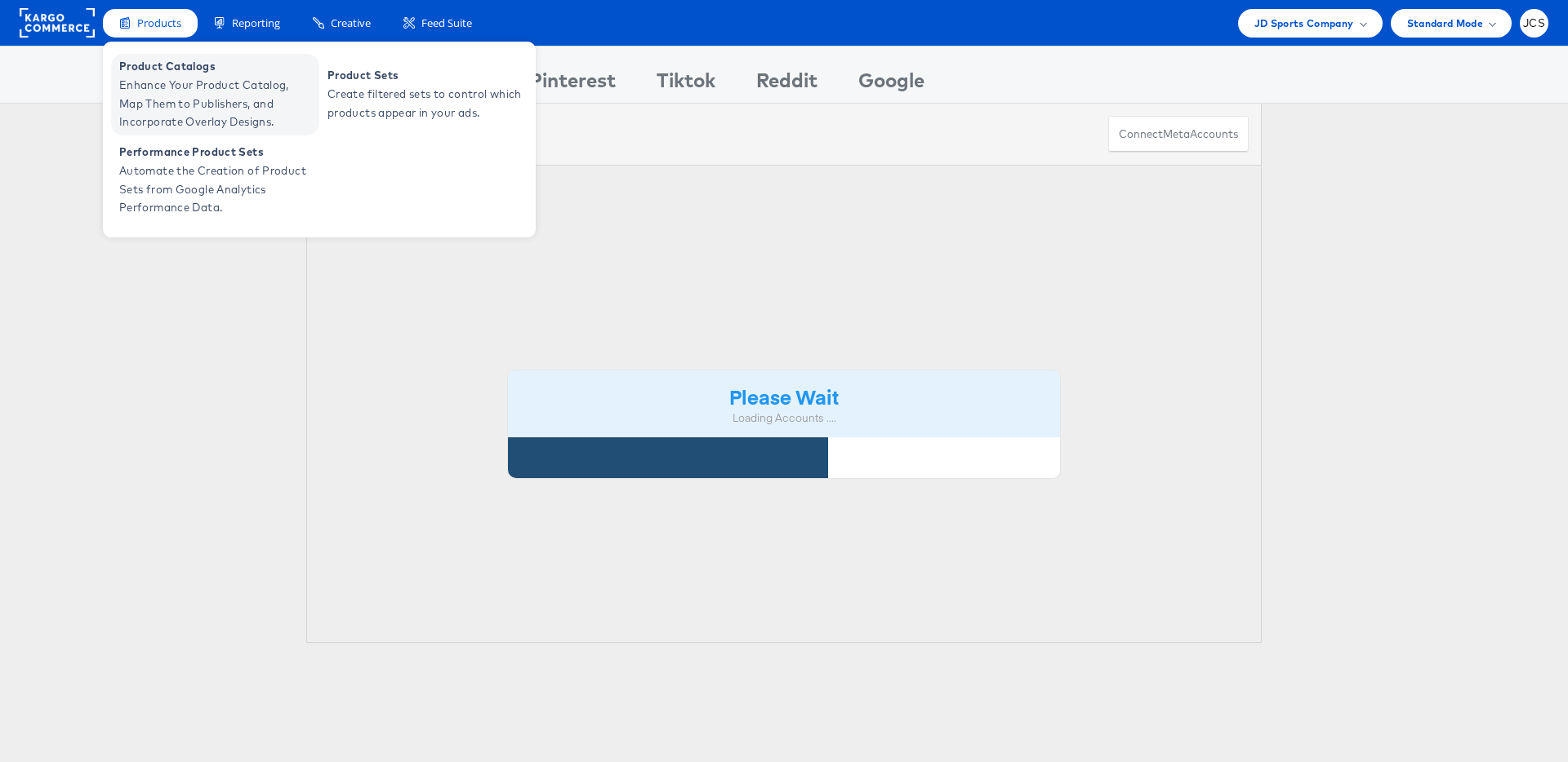
click at [166, 85] on span "Enhance Your Product Catalog, Map Them to Publishers, and Incorporate Overlay D…" at bounding box center [217, 104] width 196 height 56
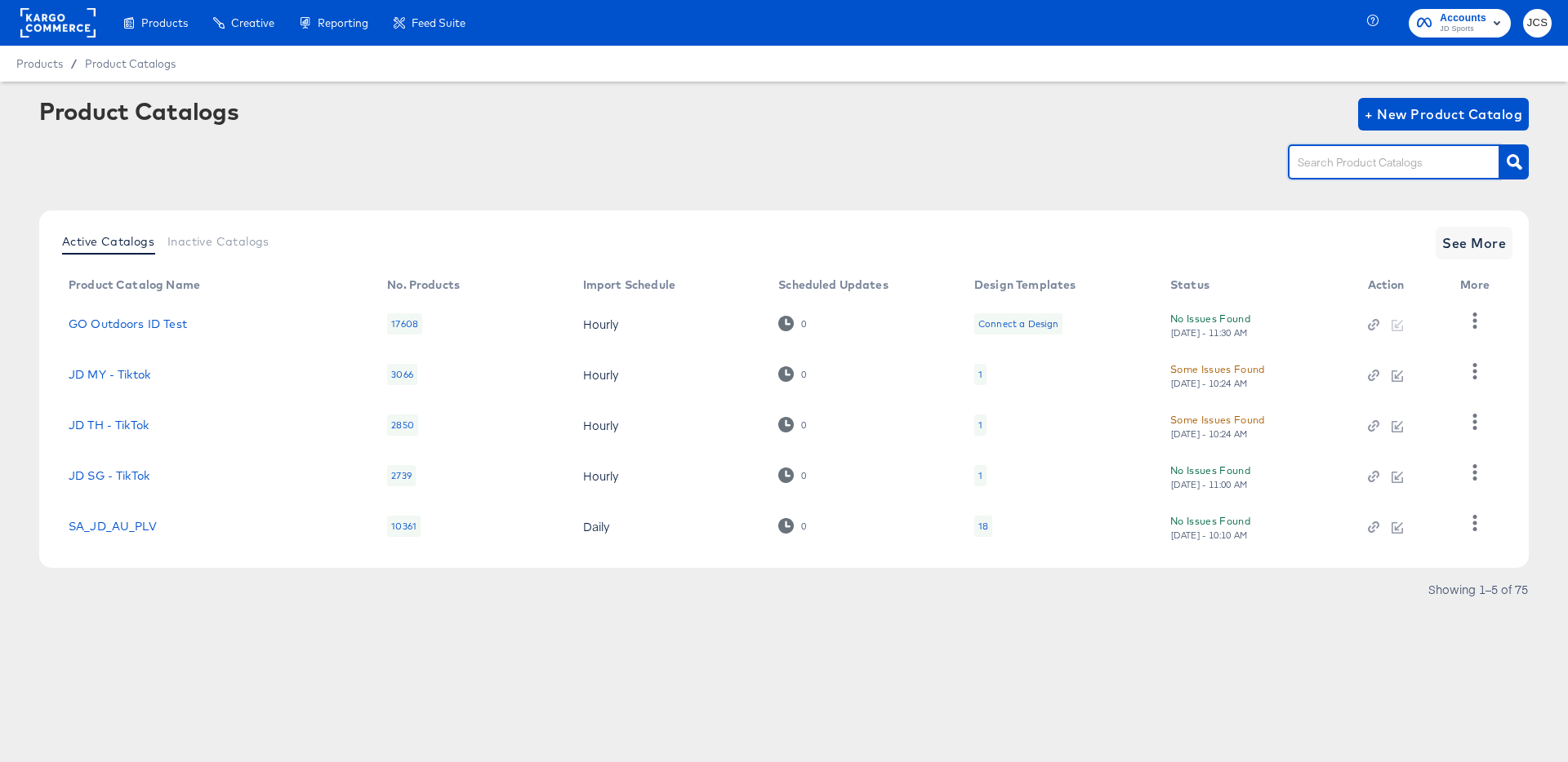
click at [1351, 170] on input "text" at bounding box center [1381, 162] width 174 height 19
type input "main"
click at [975, 527] on div "8" at bounding box center [982, 527] width 14 height 21
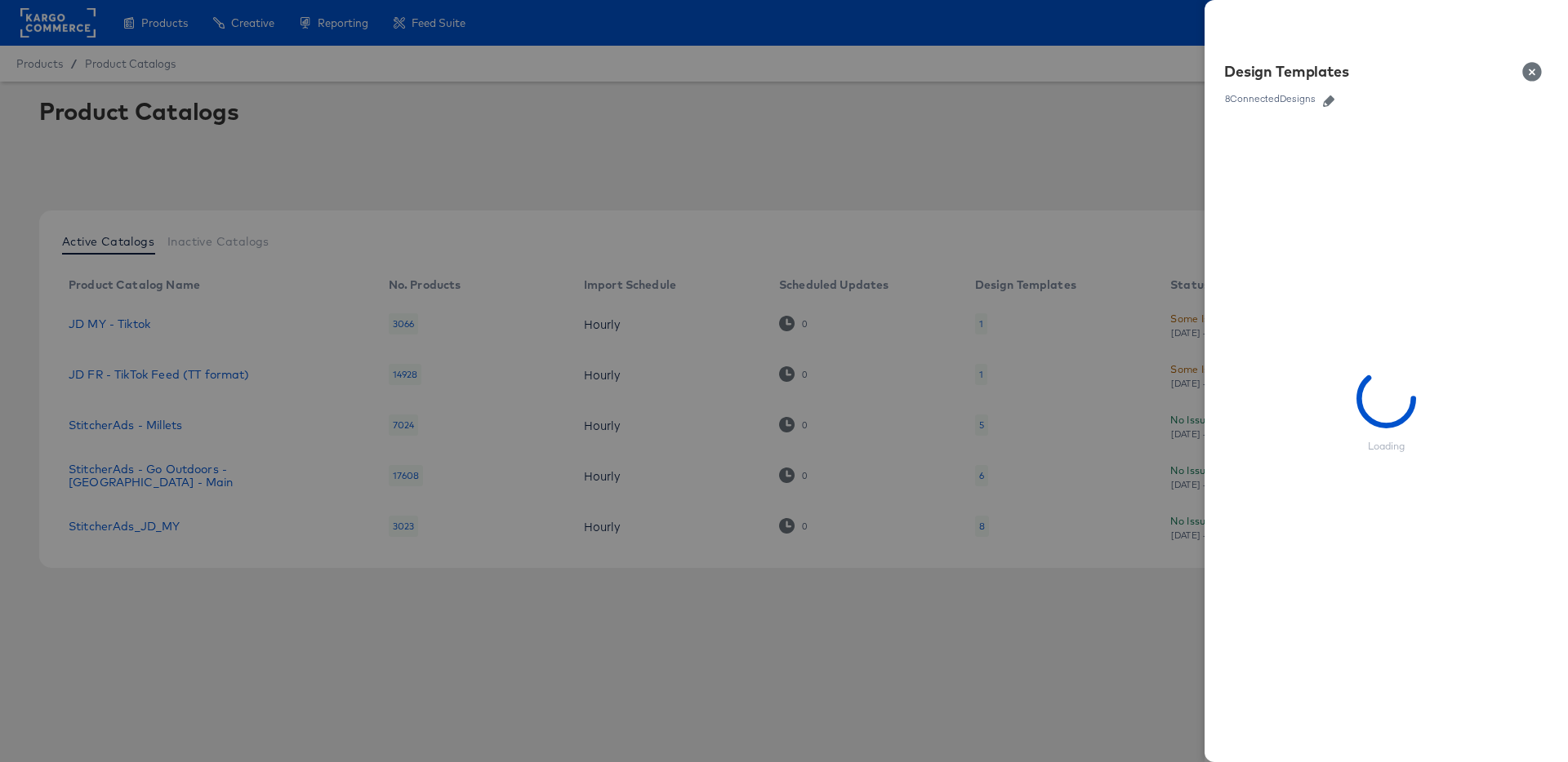
click at [797, 580] on div at bounding box center [784, 381] width 1568 height 762
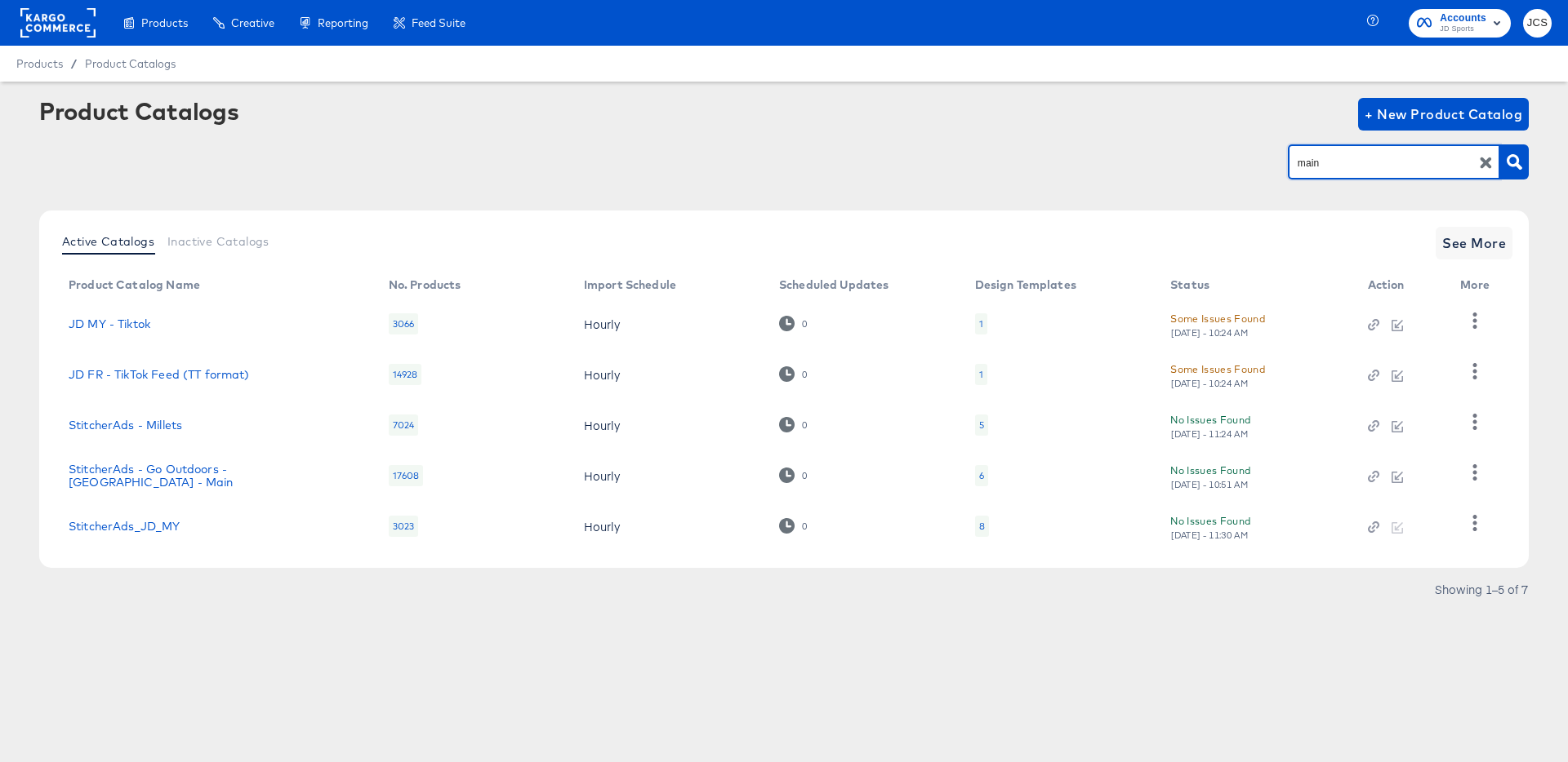
click at [1337, 165] on input "main" at bounding box center [1381, 162] width 174 height 19
drag, startPoint x: 1531, startPoint y: 167, endPoint x: 1510, endPoint y: 166, distance: 21.0
click at [1519, 167] on article "Product Catalogs + New Product Catalog main Active Catalogs Inactive Catalogs S…" at bounding box center [784, 370] width 1568 height 578
click at [1510, 166] on icon "button" at bounding box center [1515, 162] width 16 height 16
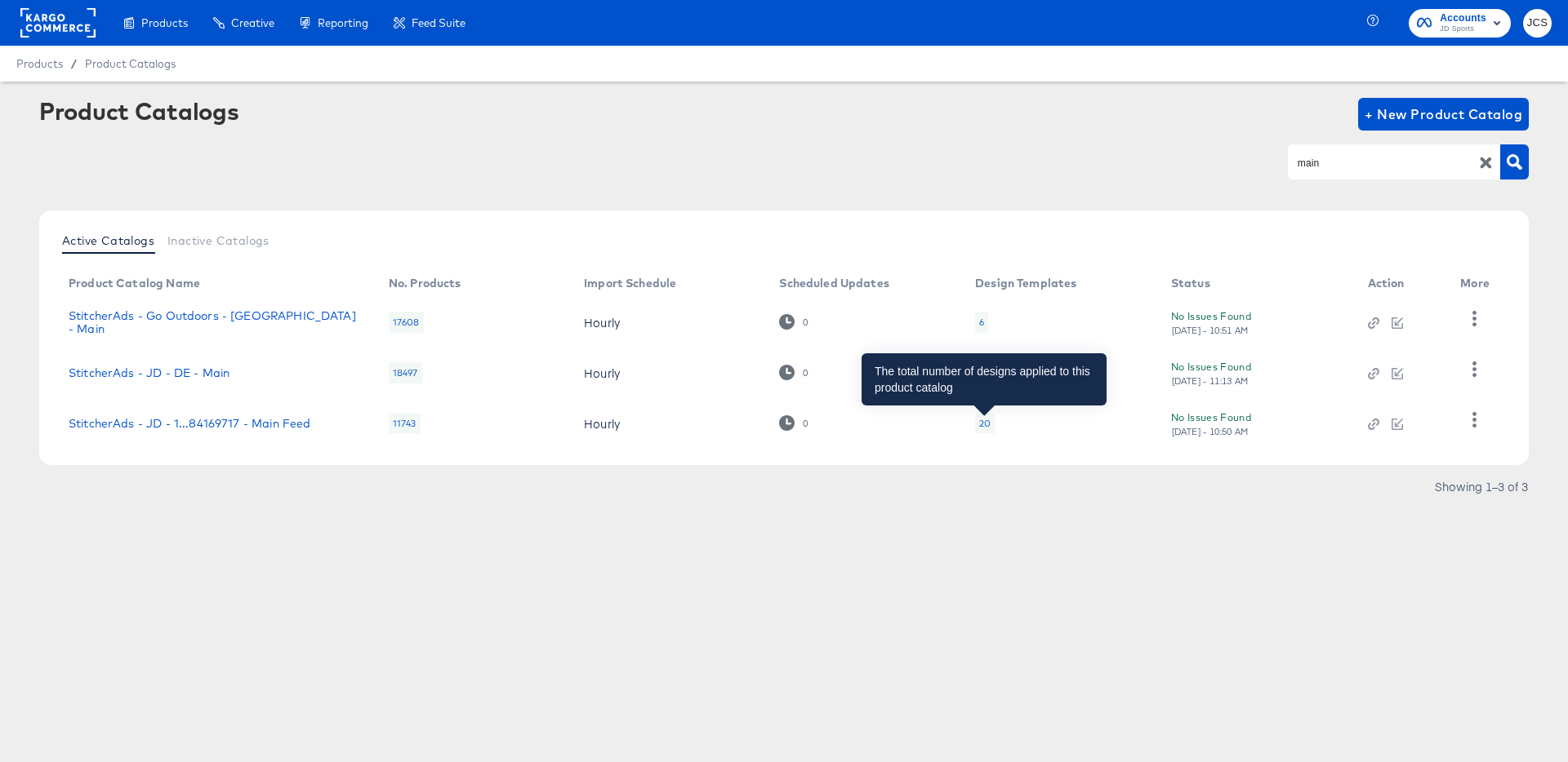
click at [981, 421] on div "20" at bounding box center [985, 423] width 12 height 13
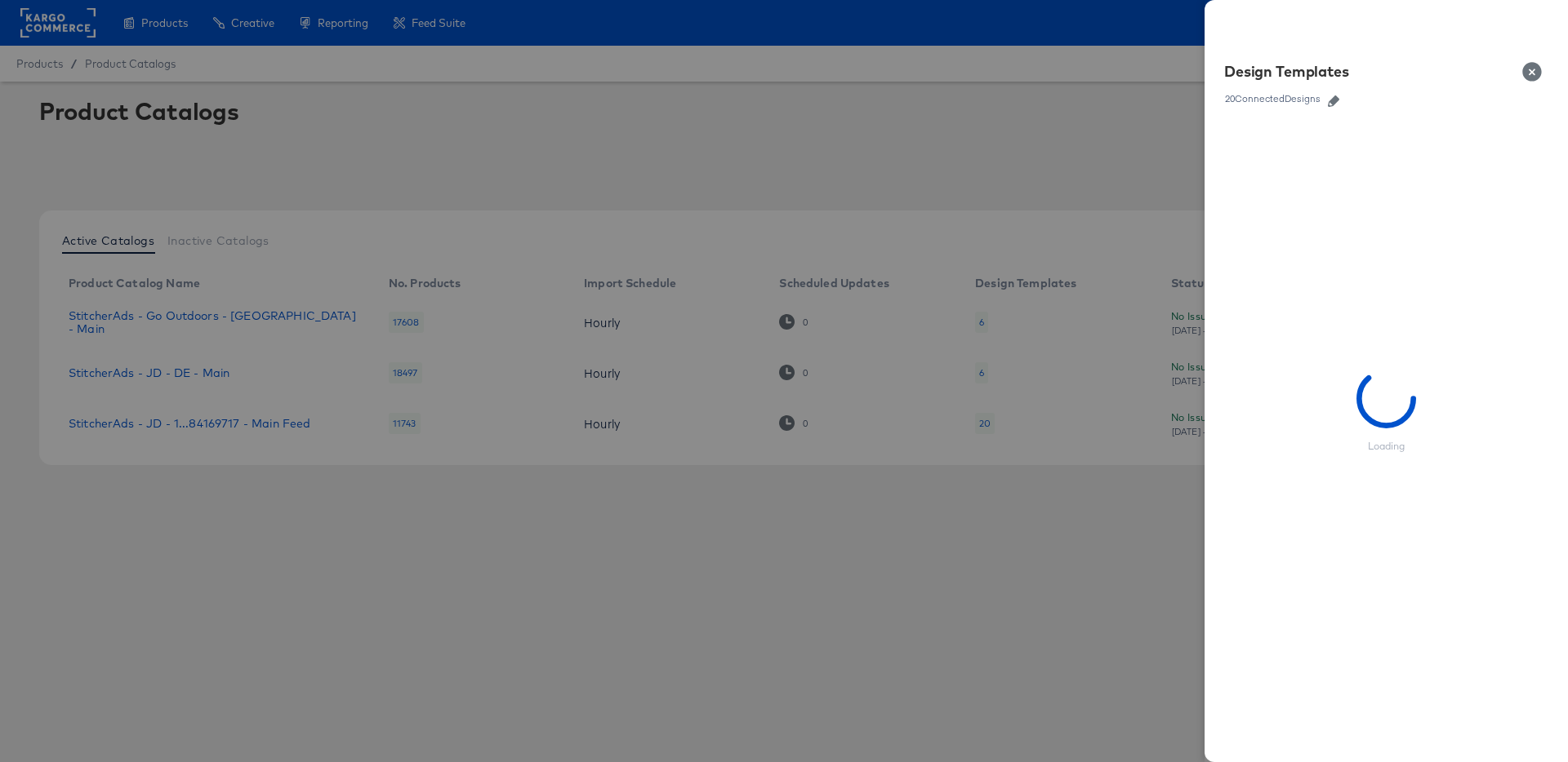
click at [1330, 103] on icon "button" at bounding box center [1333, 101] width 12 height 12
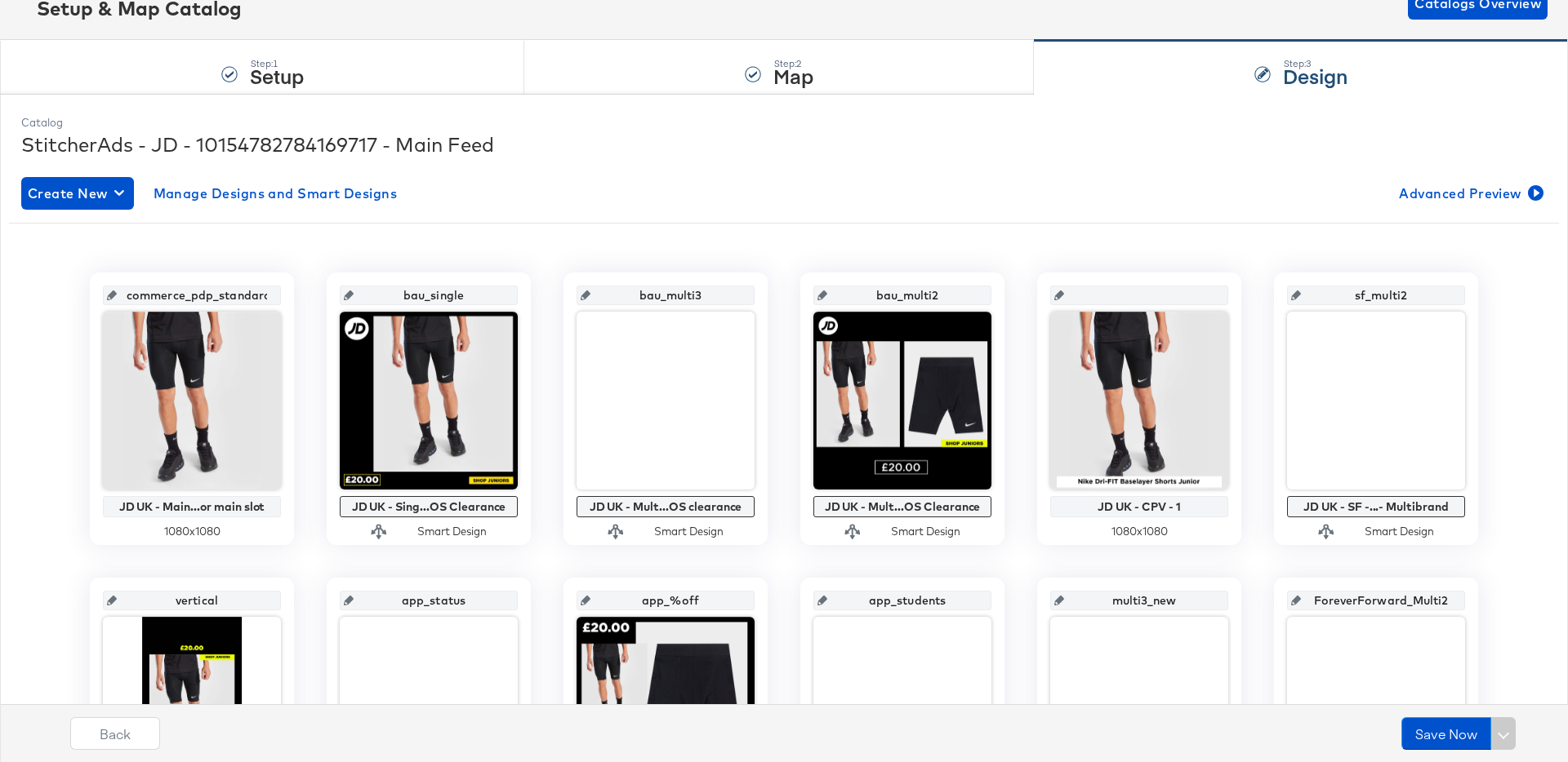
scroll to position [102, 0]
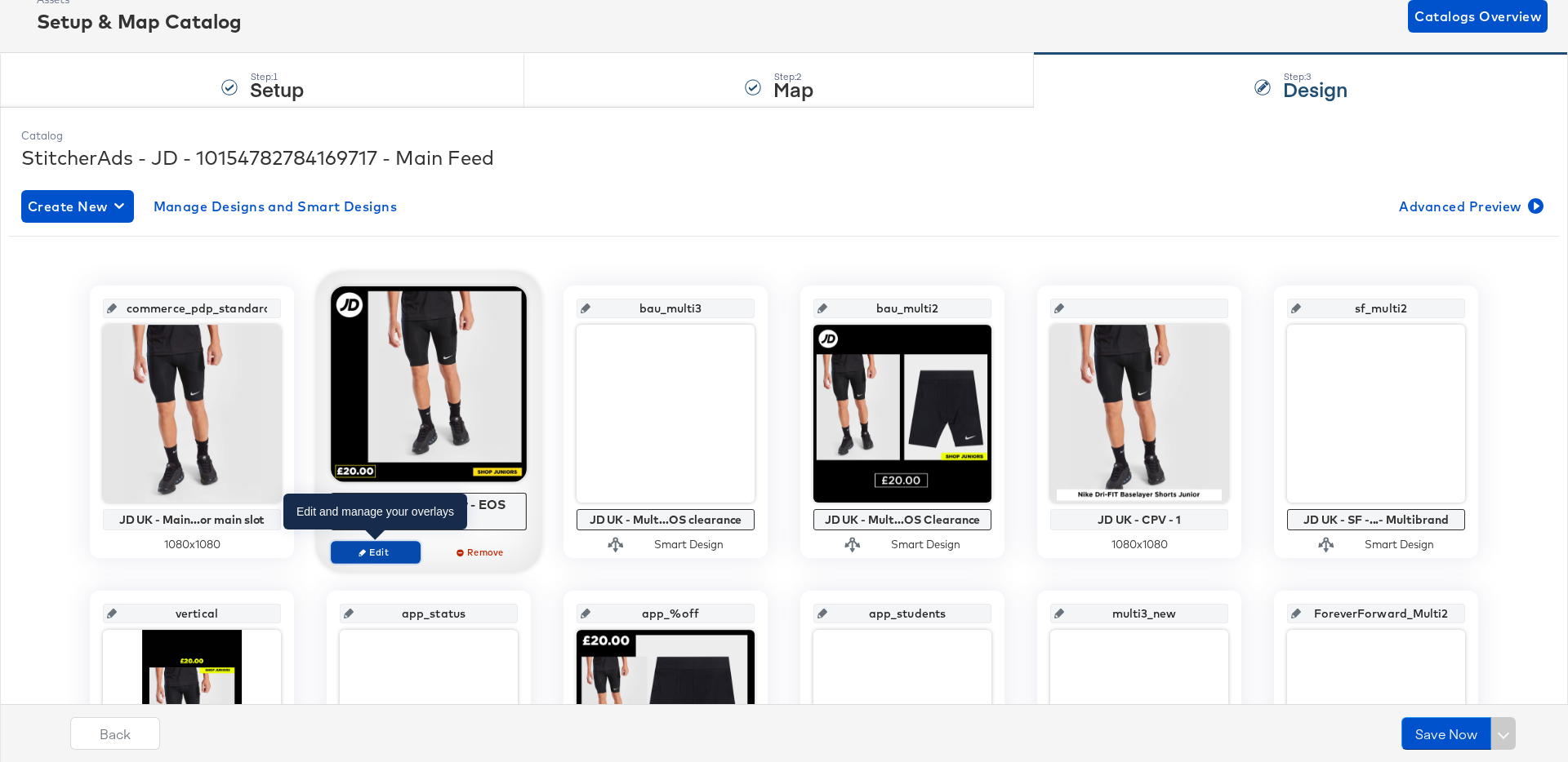
click at [406, 558] on span "Edit" at bounding box center [375, 552] width 75 height 12
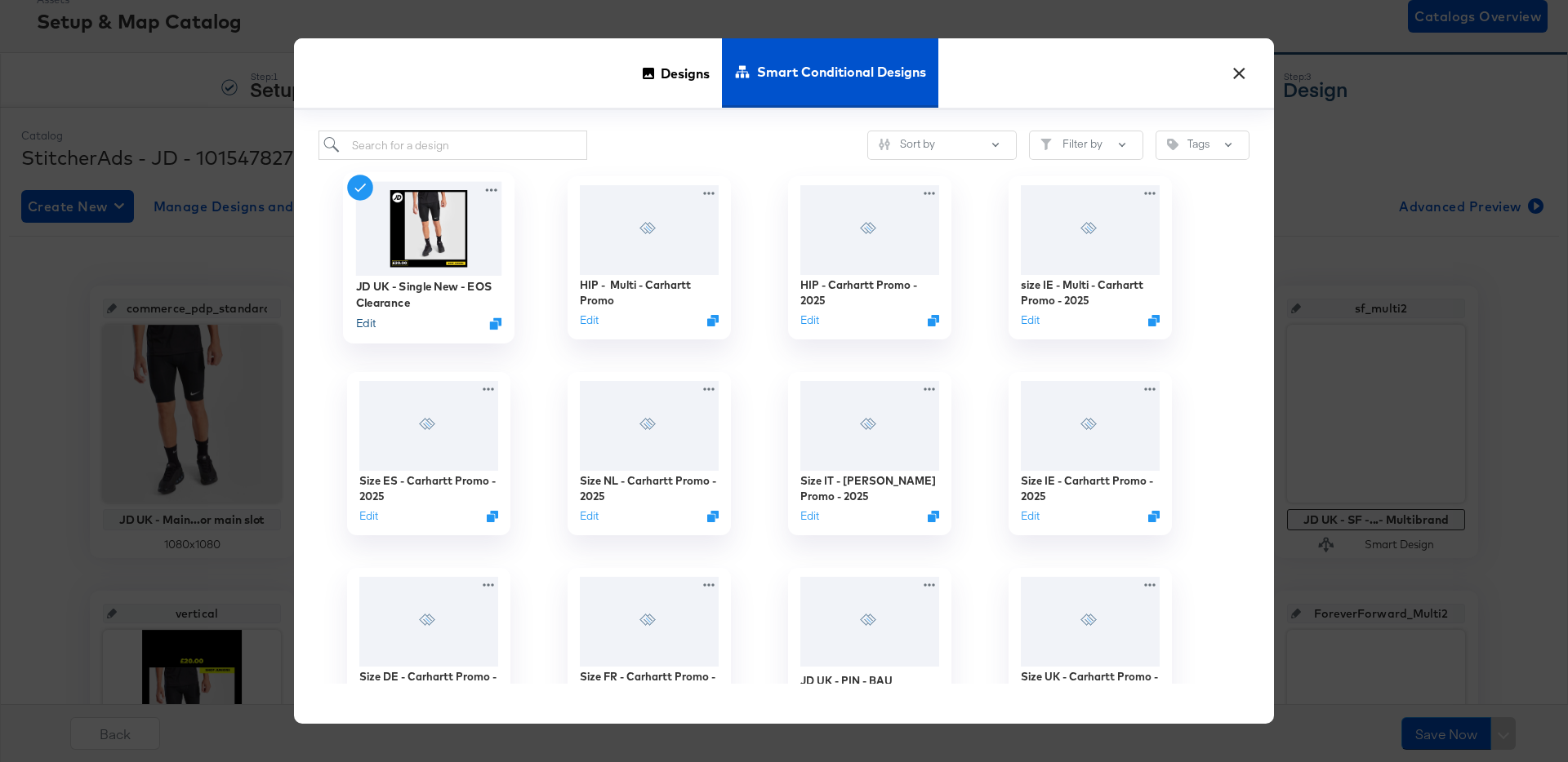
click at [366, 325] on button "Edit" at bounding box center [366, 324] width 19 height 16
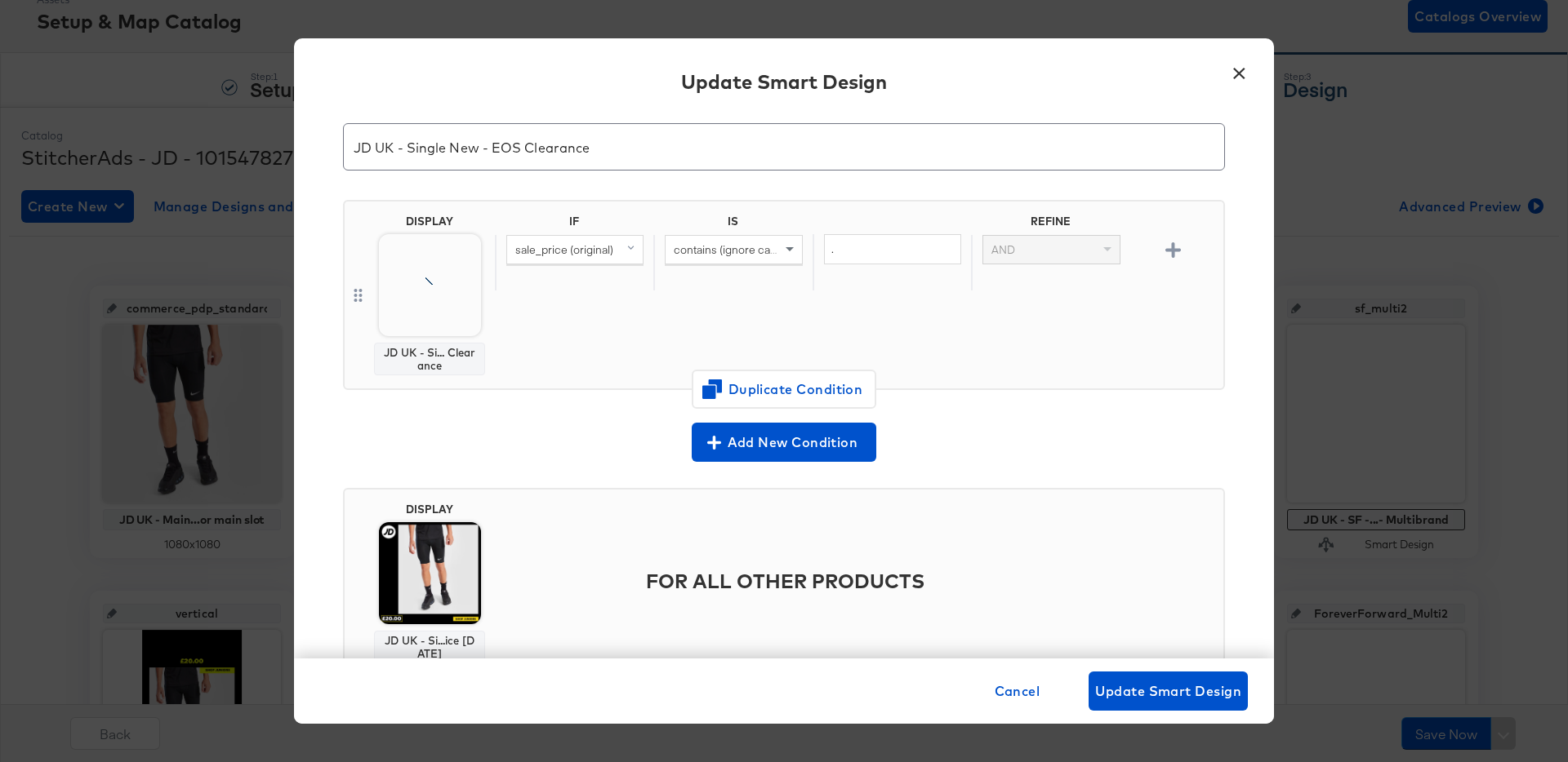
scroll to position [65, 0]
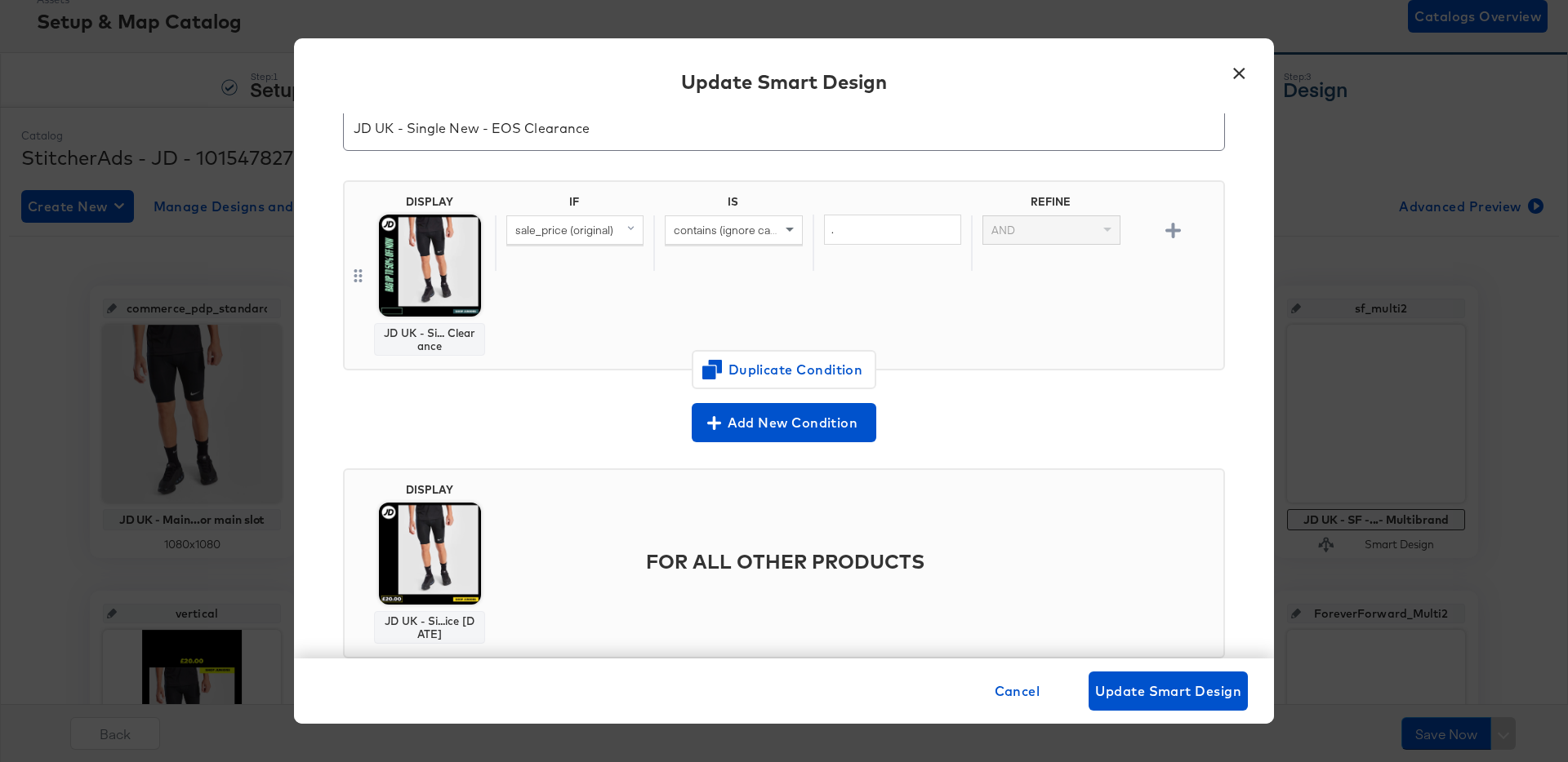
click at [1246, 68] on button "×" at bounding box center [1239, 69] width 29 height 29
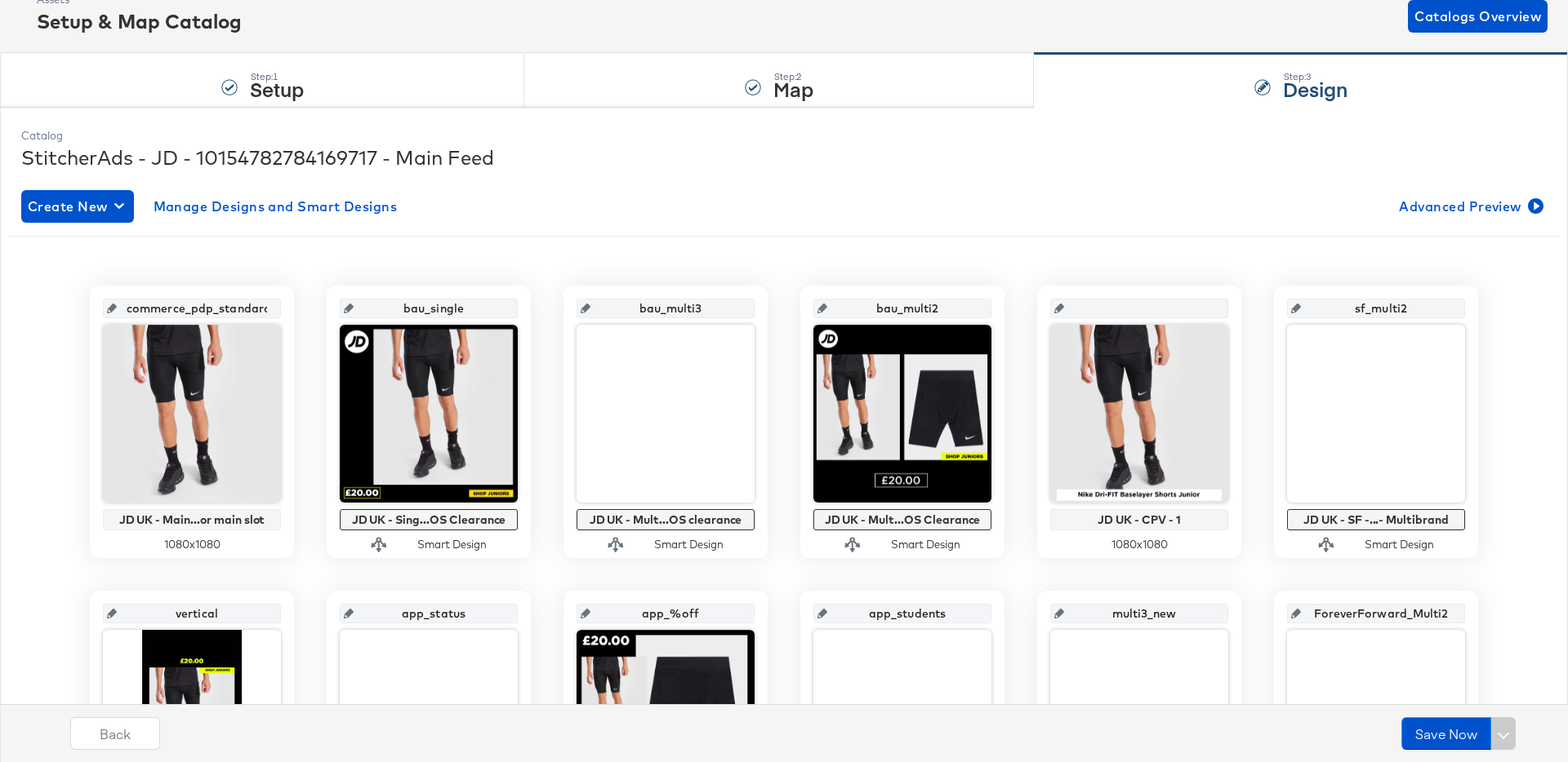
scroll to position [0, 0]
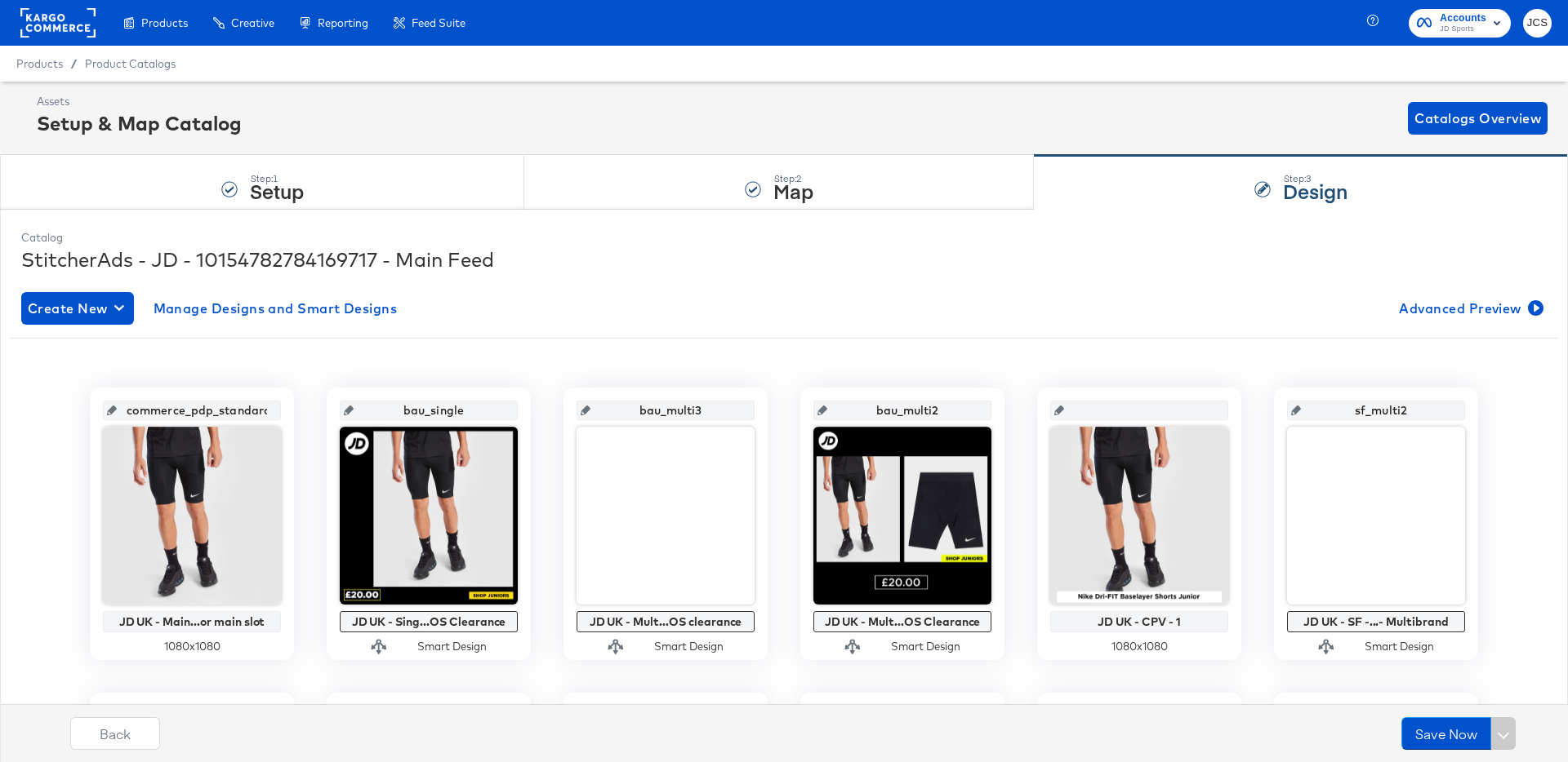
click at [72, 13] on rect at bounding box center [58, 22] width 75 height 29
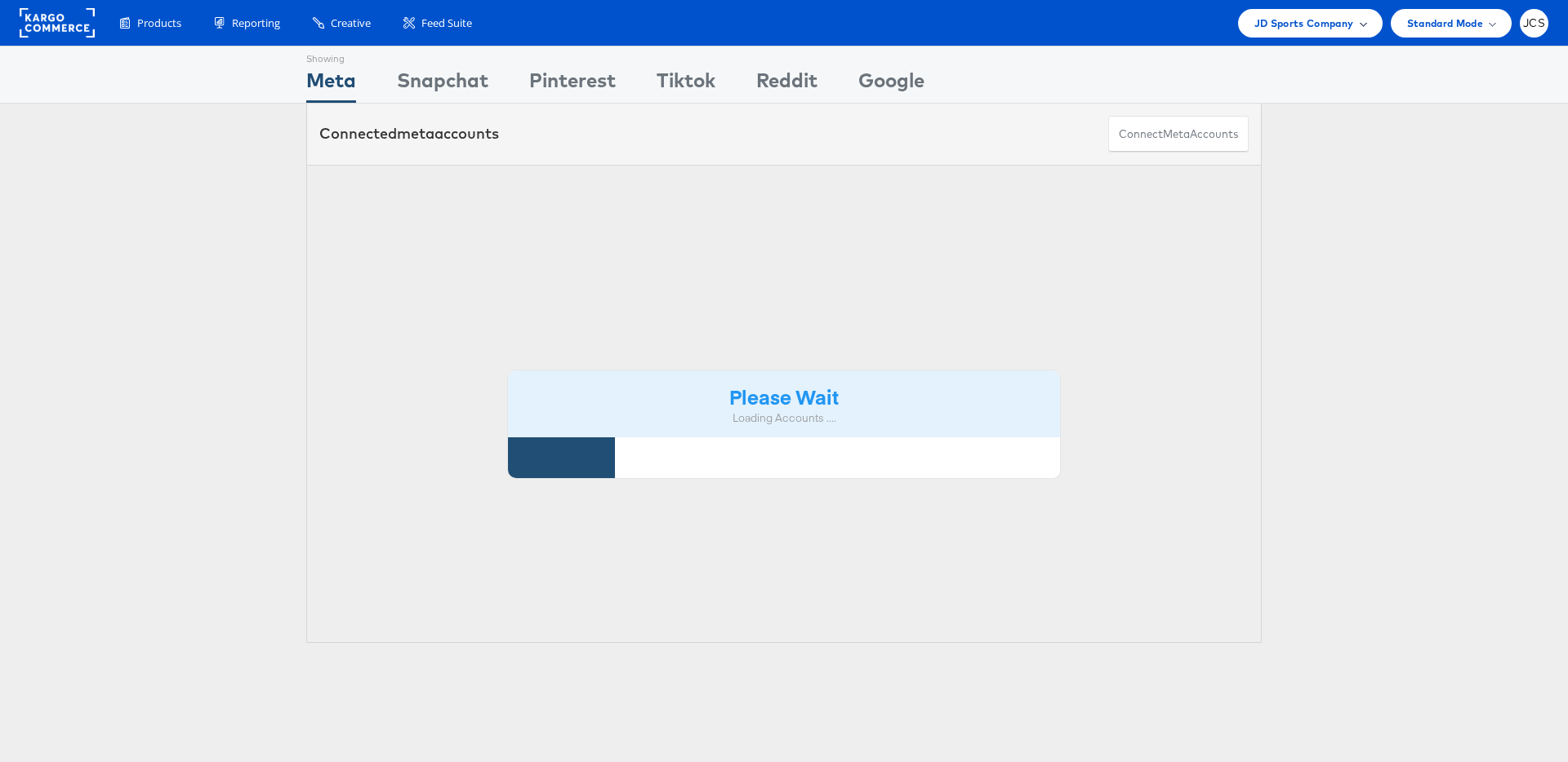
click at [1336, 27] on span "JD Sports Company" at bounding box center [1304, 23] width 100 height 17
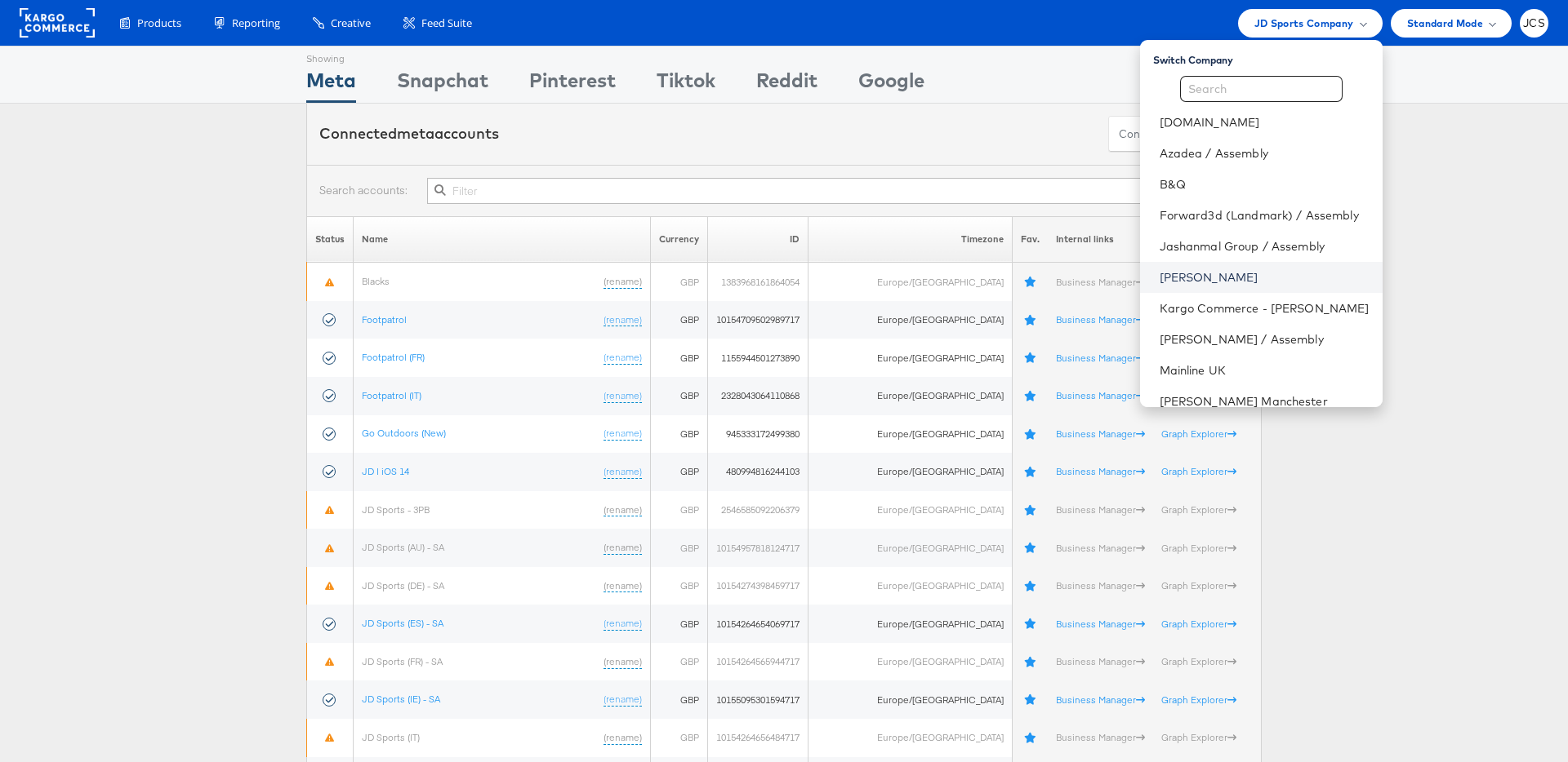
click at [1172, 273] on link "[PERSON_NAME]" at bounding box center [1264, 277] width 210 height 16
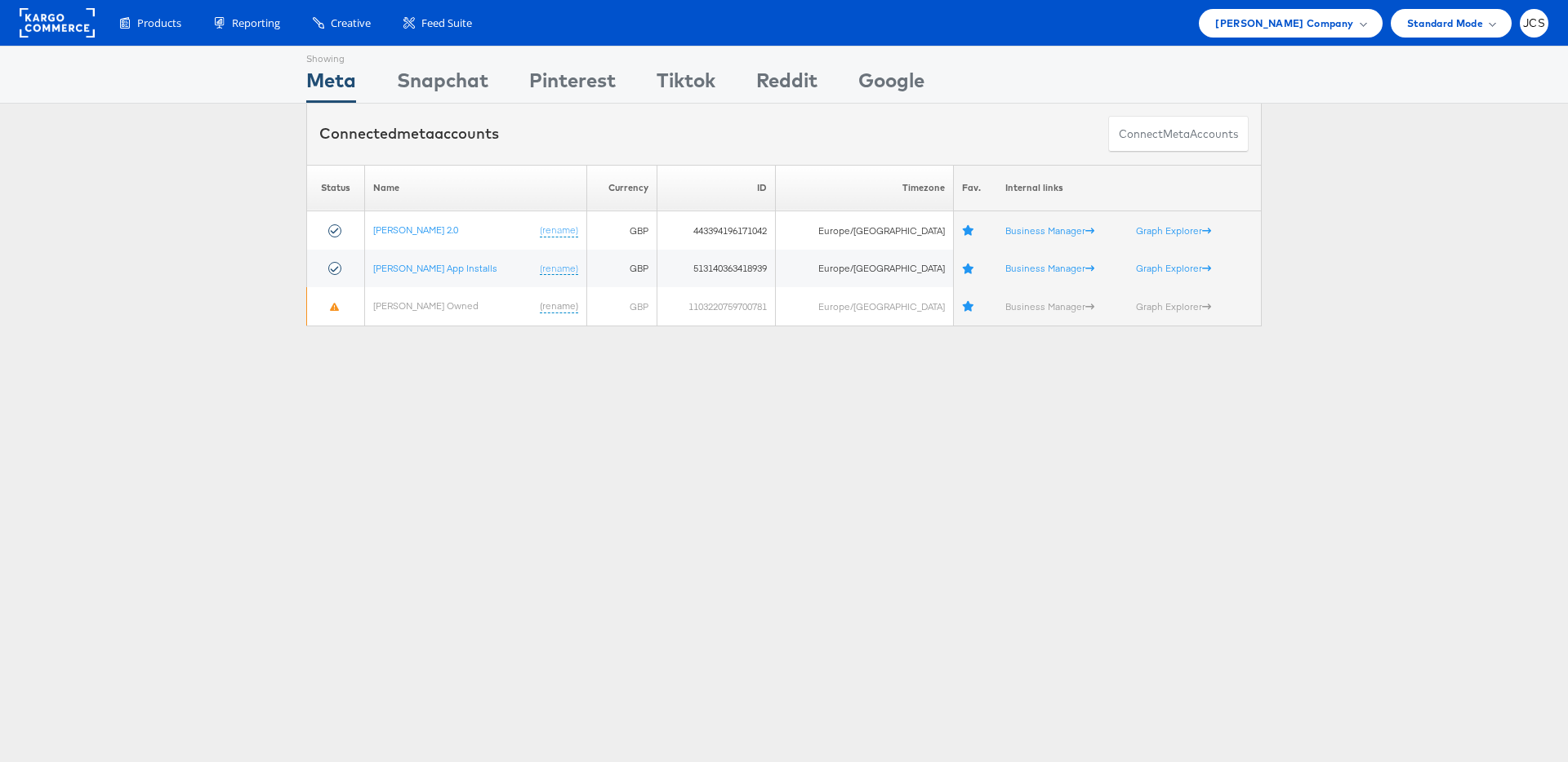
click at [41, 31] on rect at bounding box center [57, 22] width 75 height 29
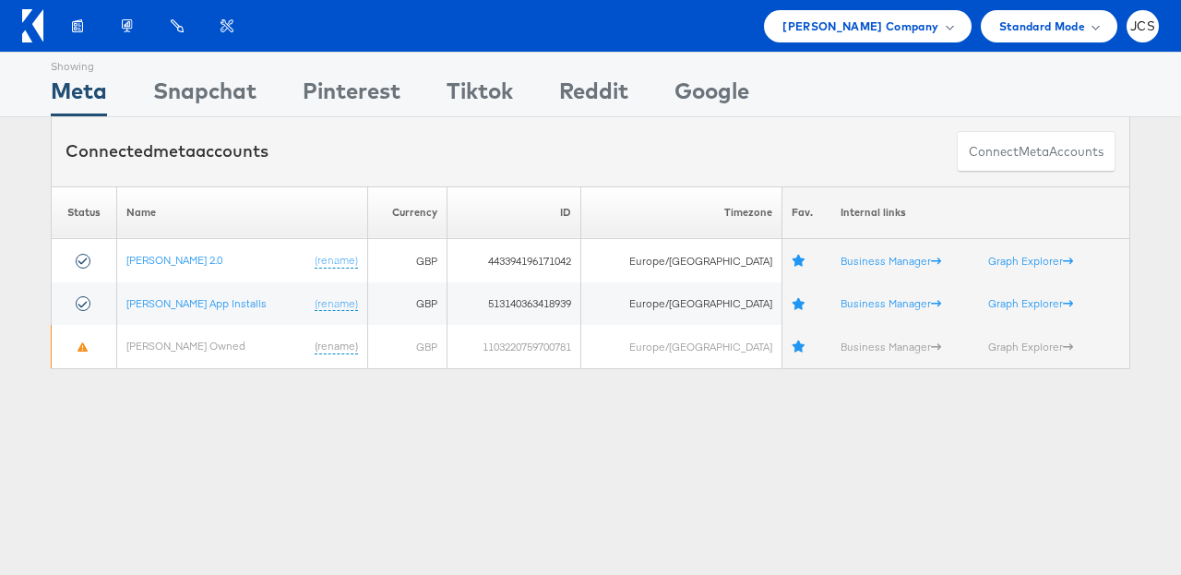
click at [305, 445] on div "Showing Meta Showing Snapchat Showing Pinterest Showing Tiktok Showing Reddit S…" at bounding box center [590, 513] width 1181 height 922
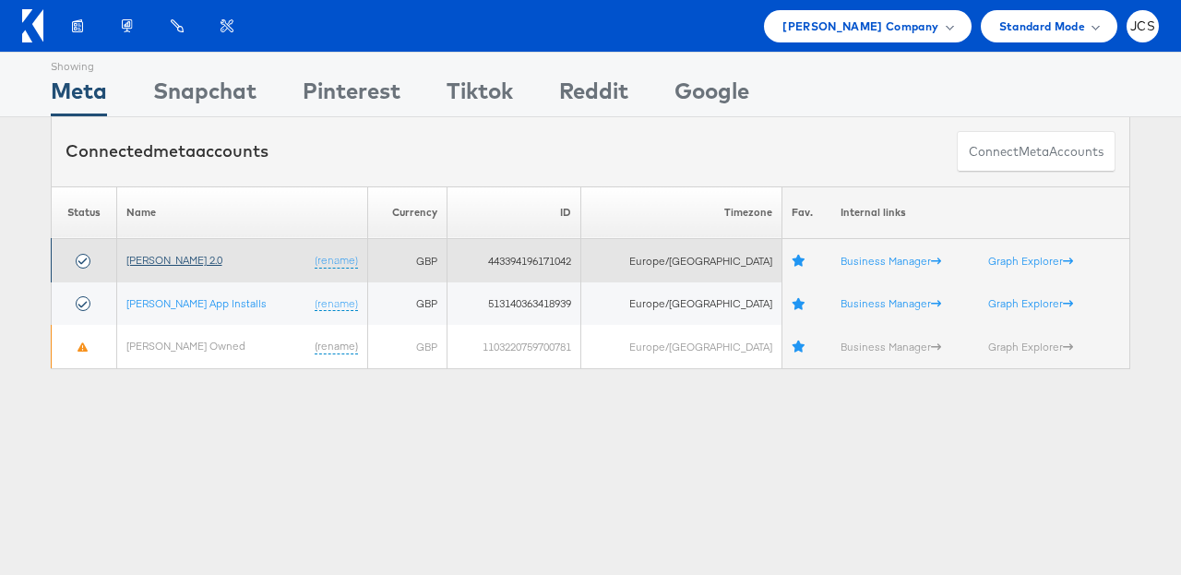
click at [187, 263] on link "[PERSON_NAME] 2.0" at bounding box center [174, 260] width 96 height 14
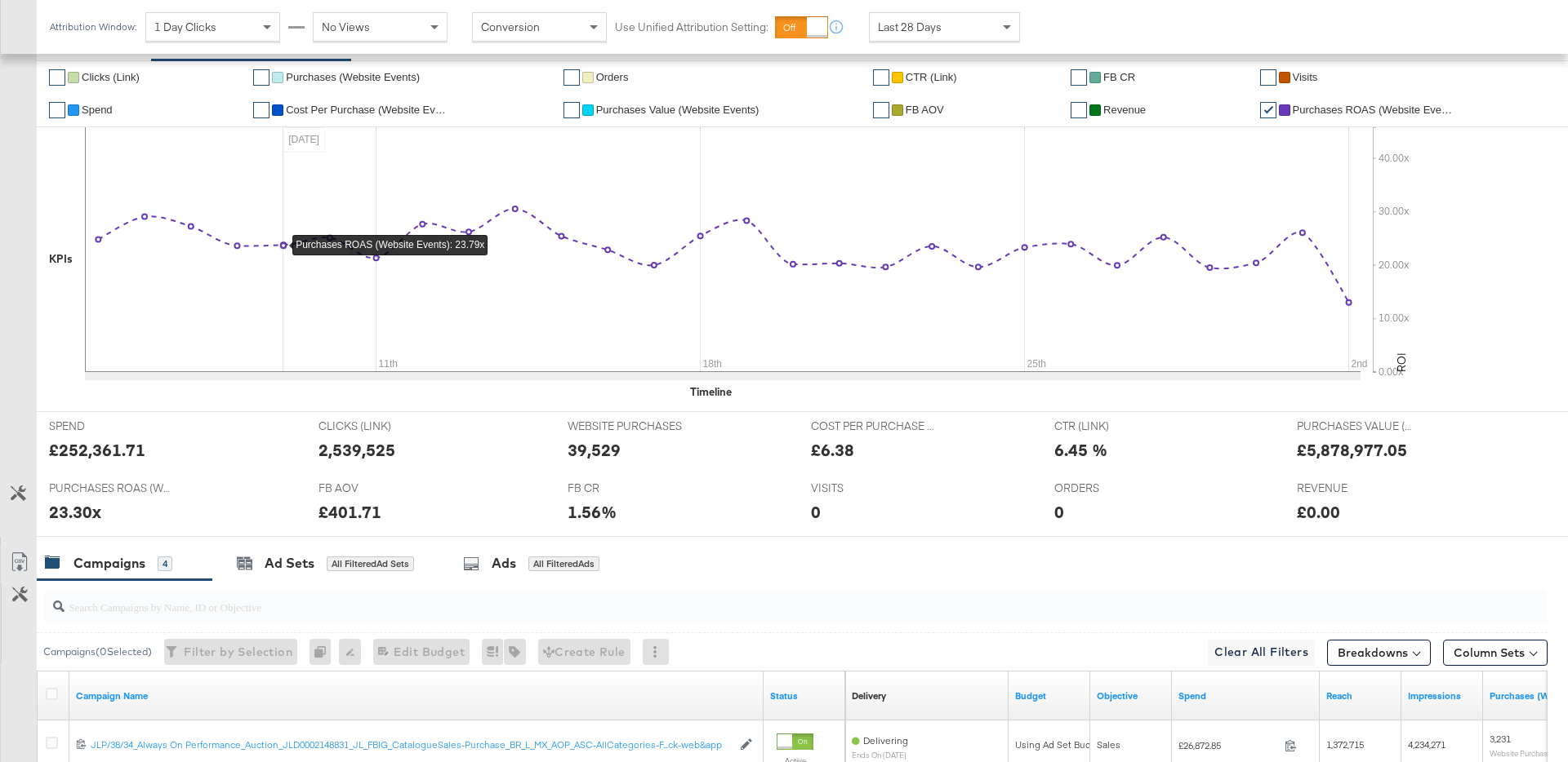
scroll to position [681, 0]
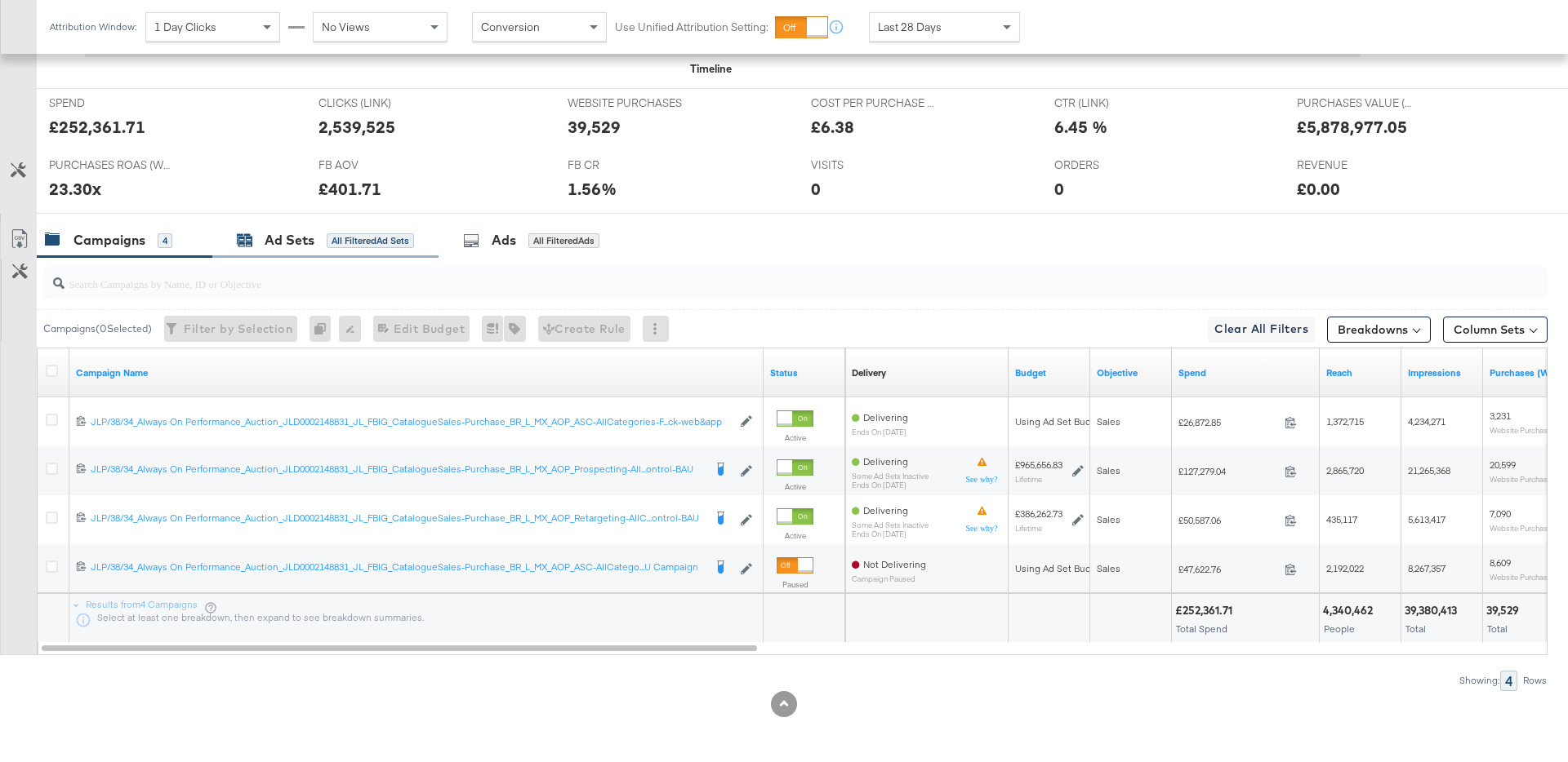
click at [288, 245] on div "Ad Sets" at bounding box center [290, 240] width 50 height 19
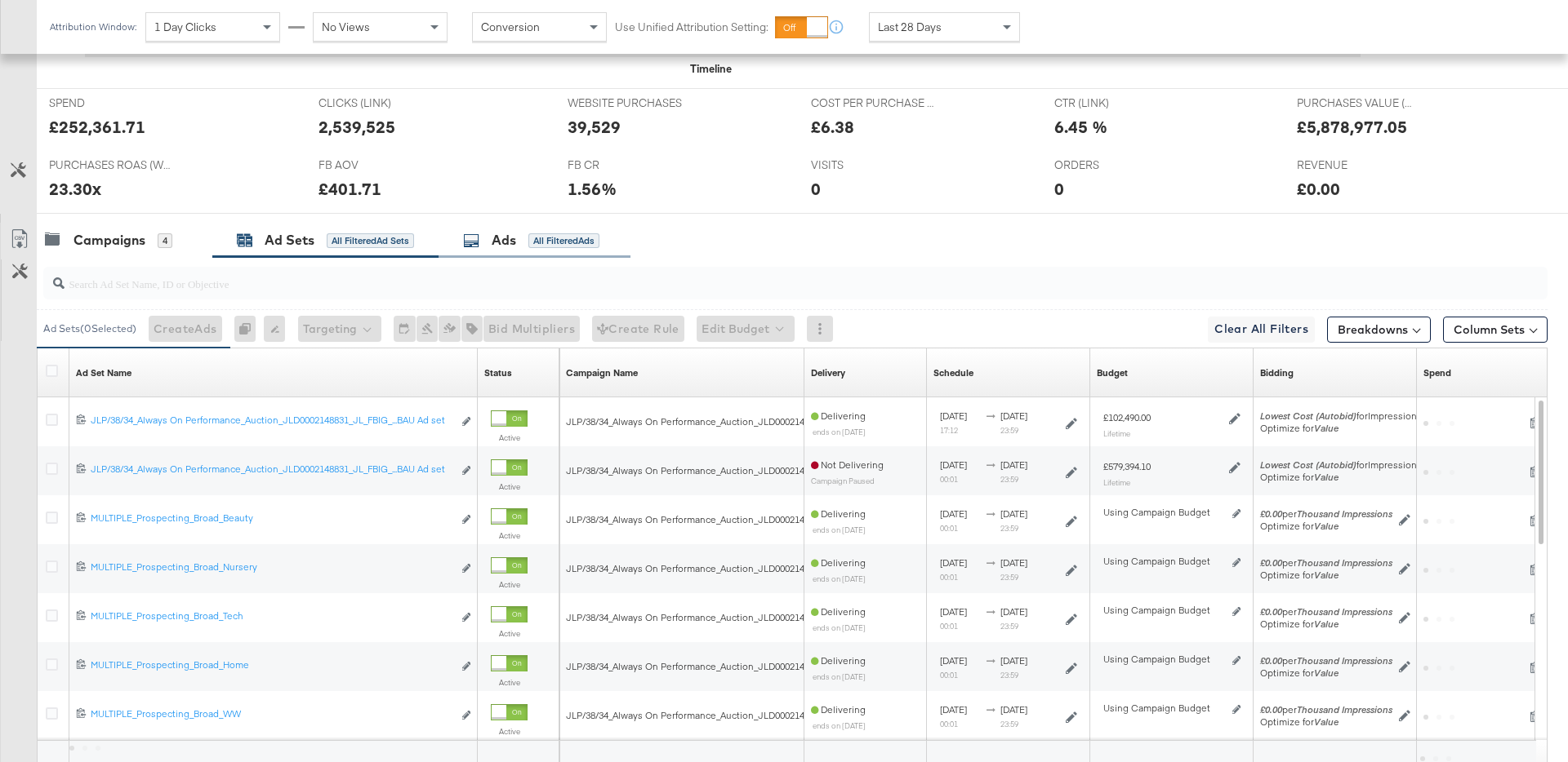
click at [521, 235] on div "Ads All Filtered Ads" at bounding box center [531, 240] width 136 height 19
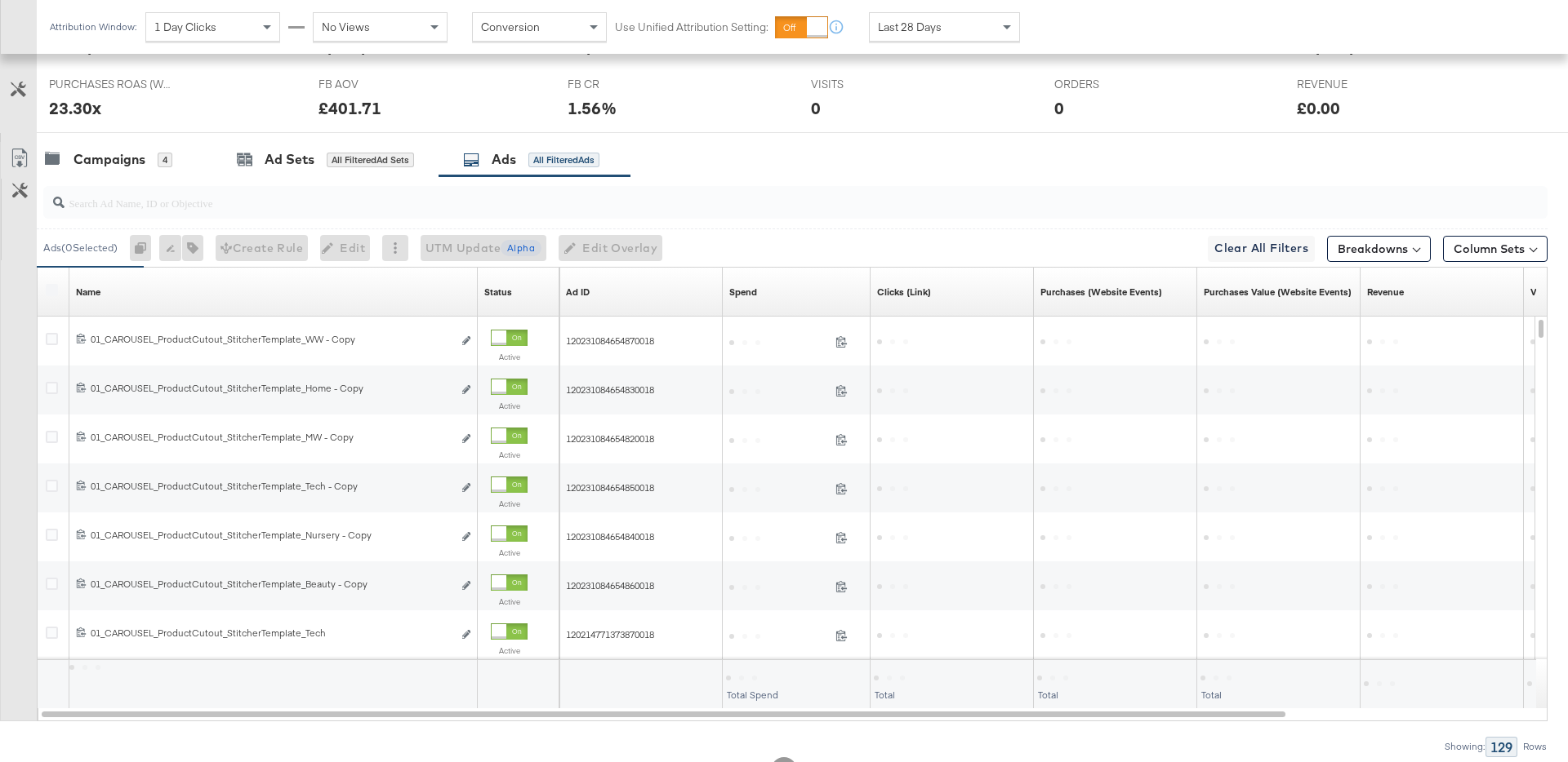
scroll to position [769, 0]
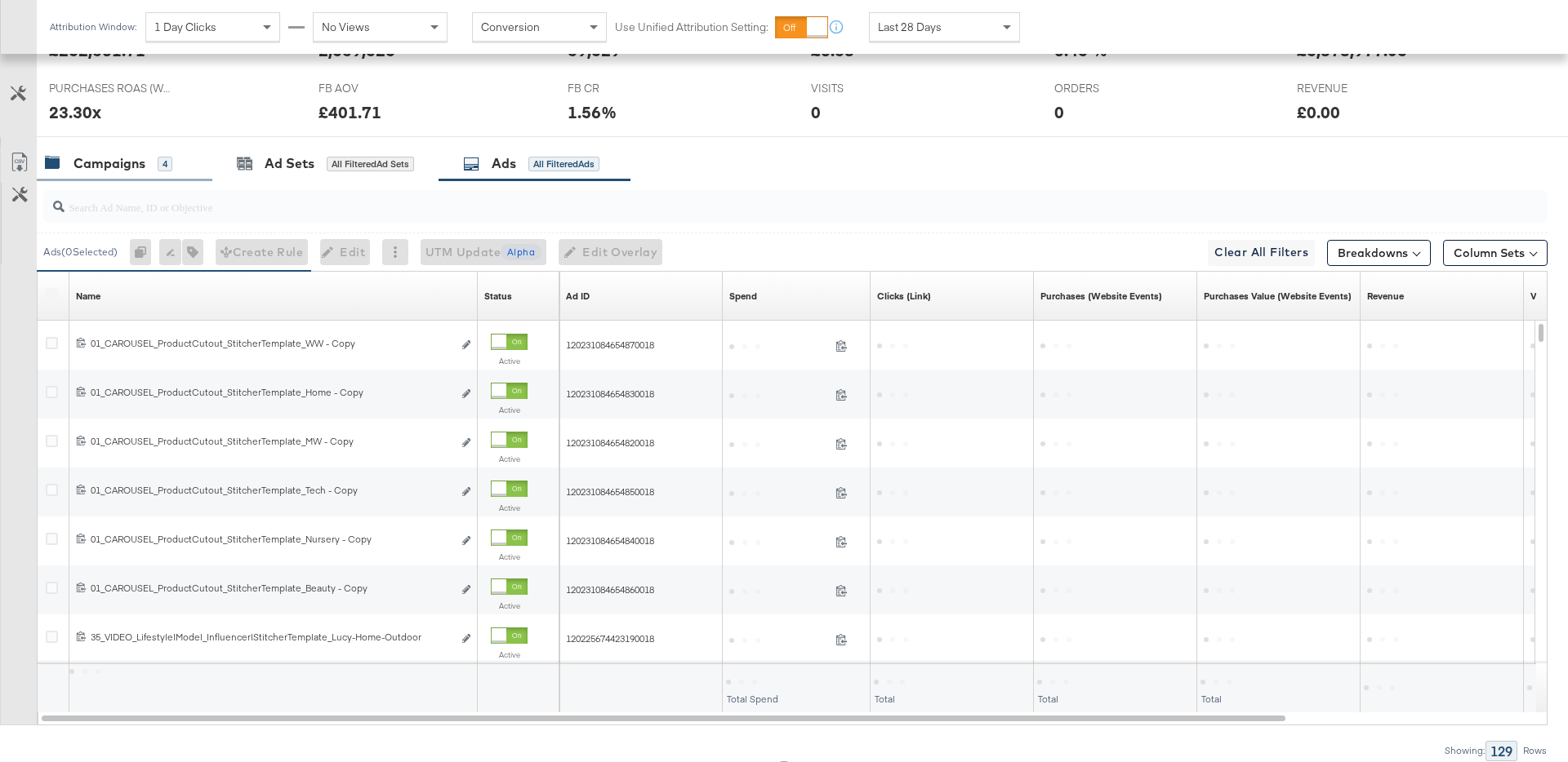
click at [116, 177] on div "Campaigns 4" at bounding box center [125, 164] width 175 height 35
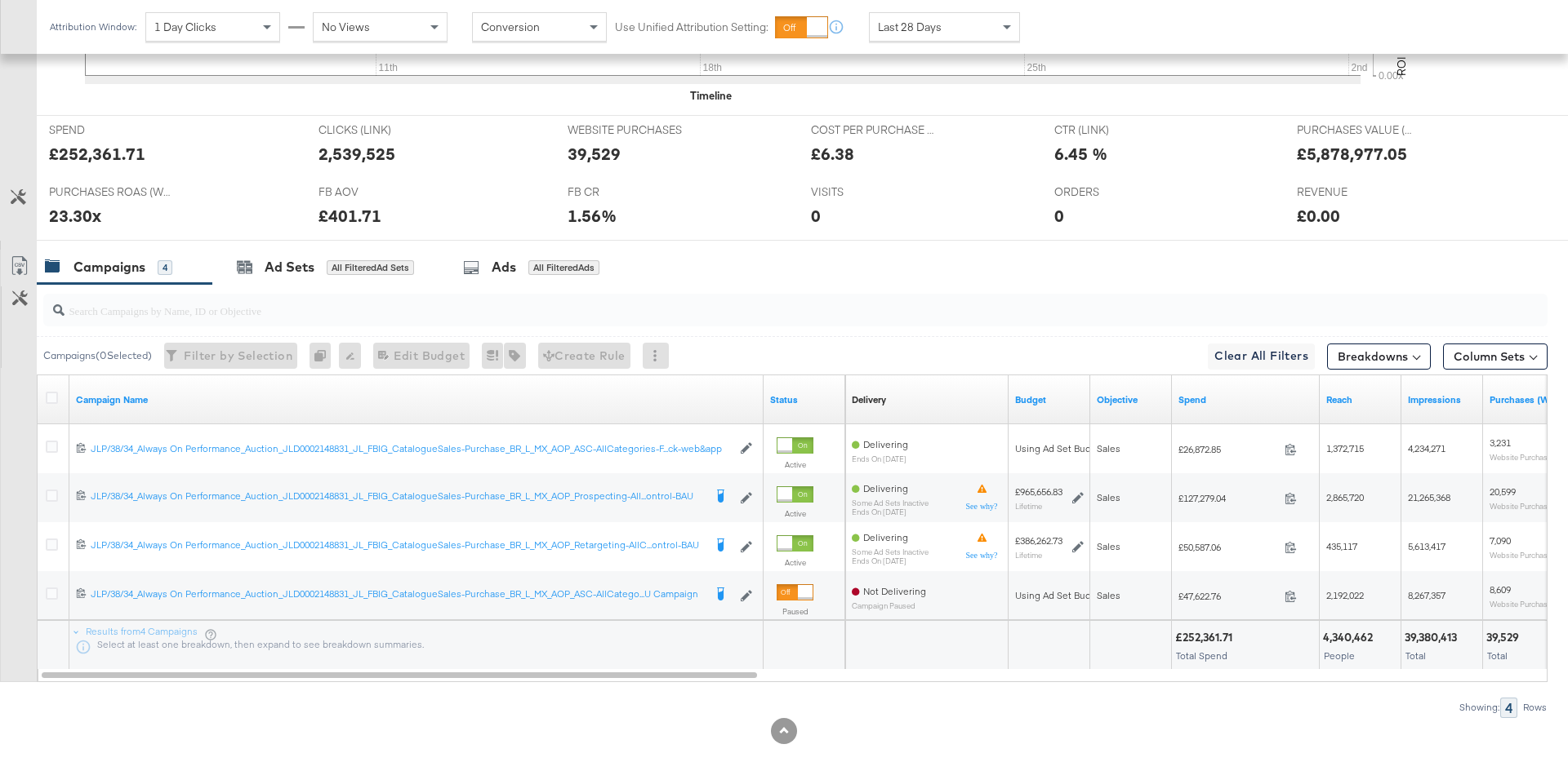
scroll to position [681, 0]
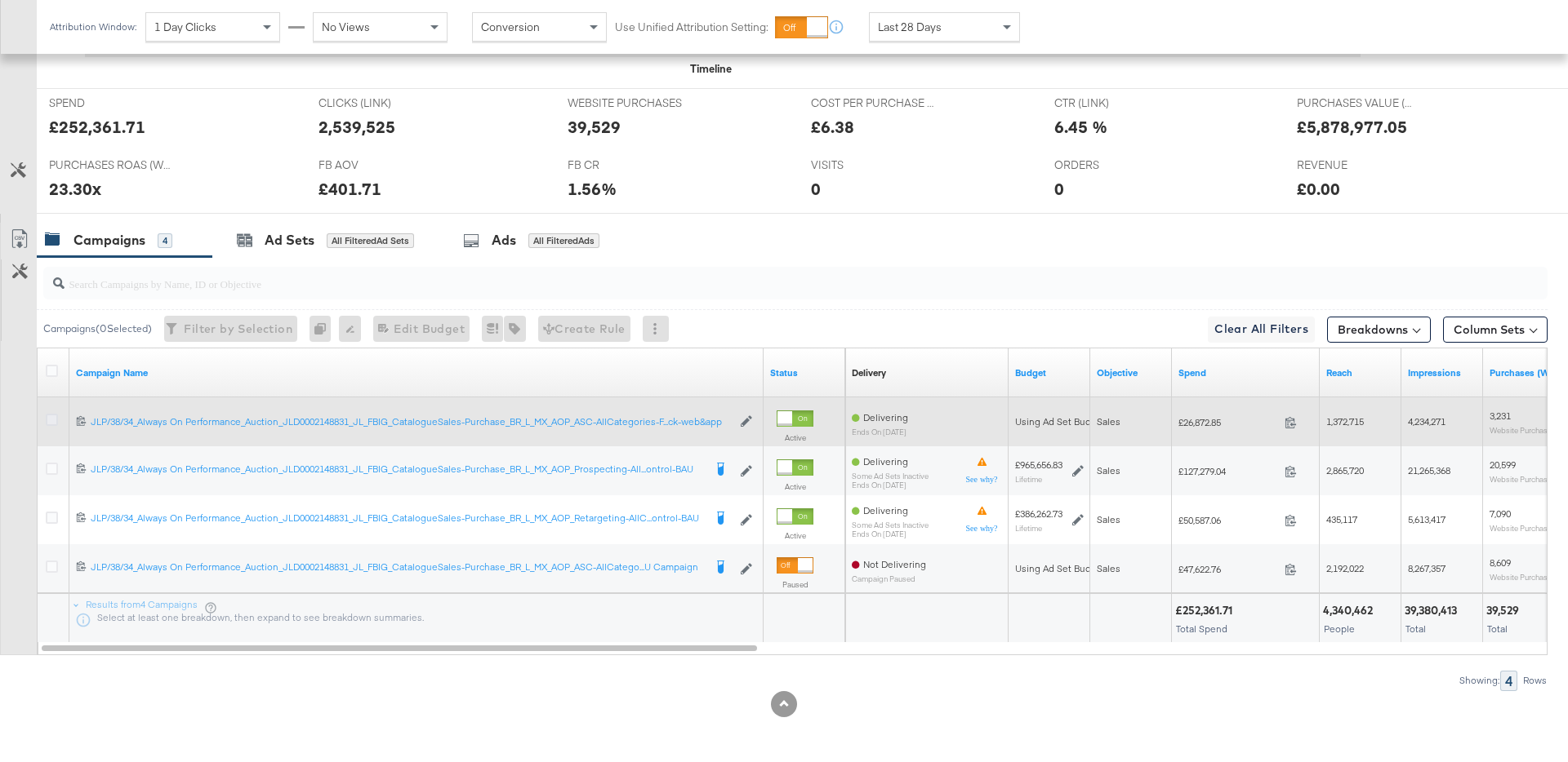
click at [50, 419] on icon at bounding box center [52, 420] width 12 height 12
click at [0, 0] on input "checkbox" at bounding box center [0, 0] width 0 height 0
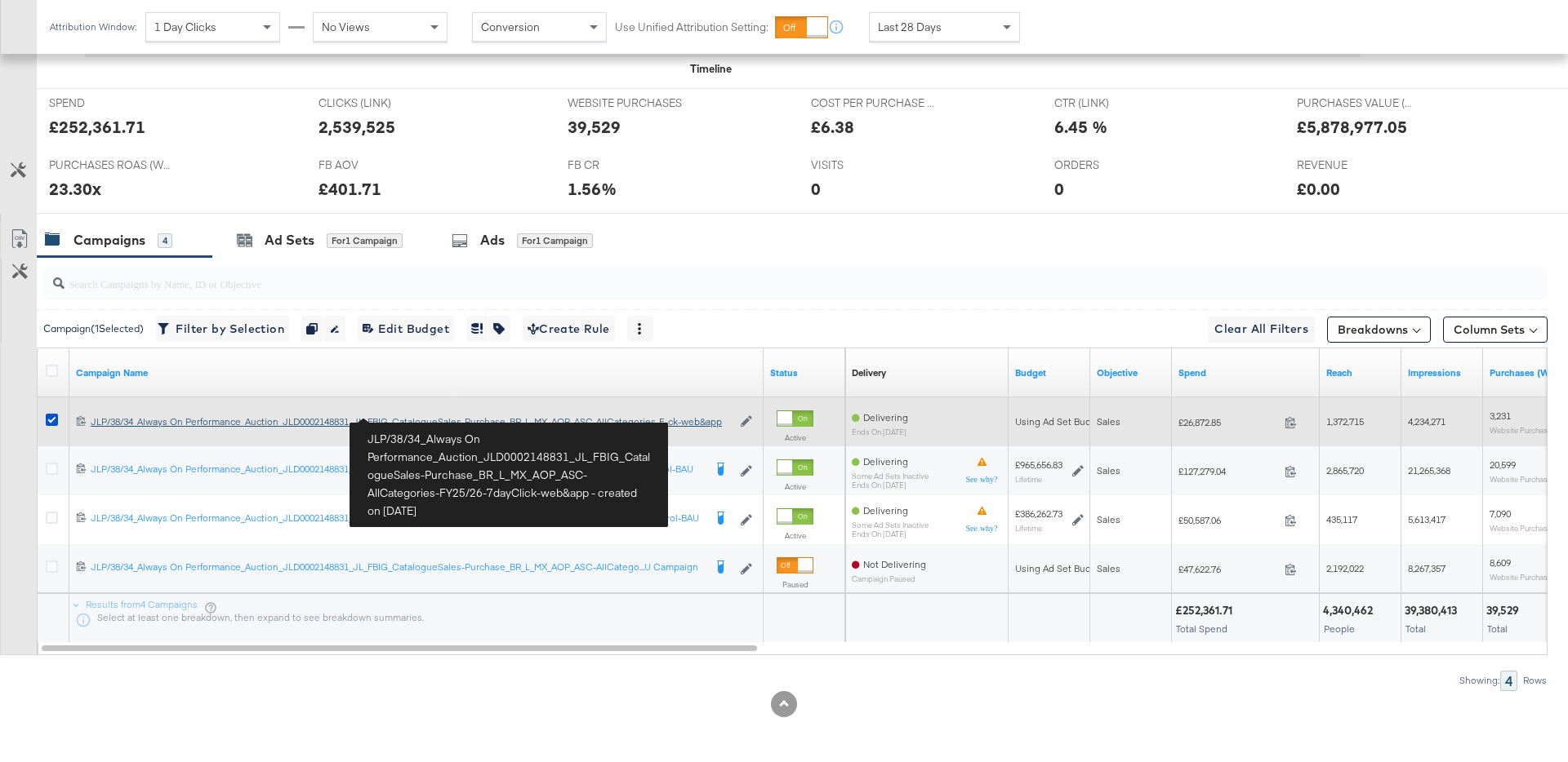
click at [248, 422] on div "JLP/38/34_Always On Performance_Auction_JLD0002148831_JL_FBIG_CatalogueSales-Pu…" at bounding box center [411, 421] width 641 height 13
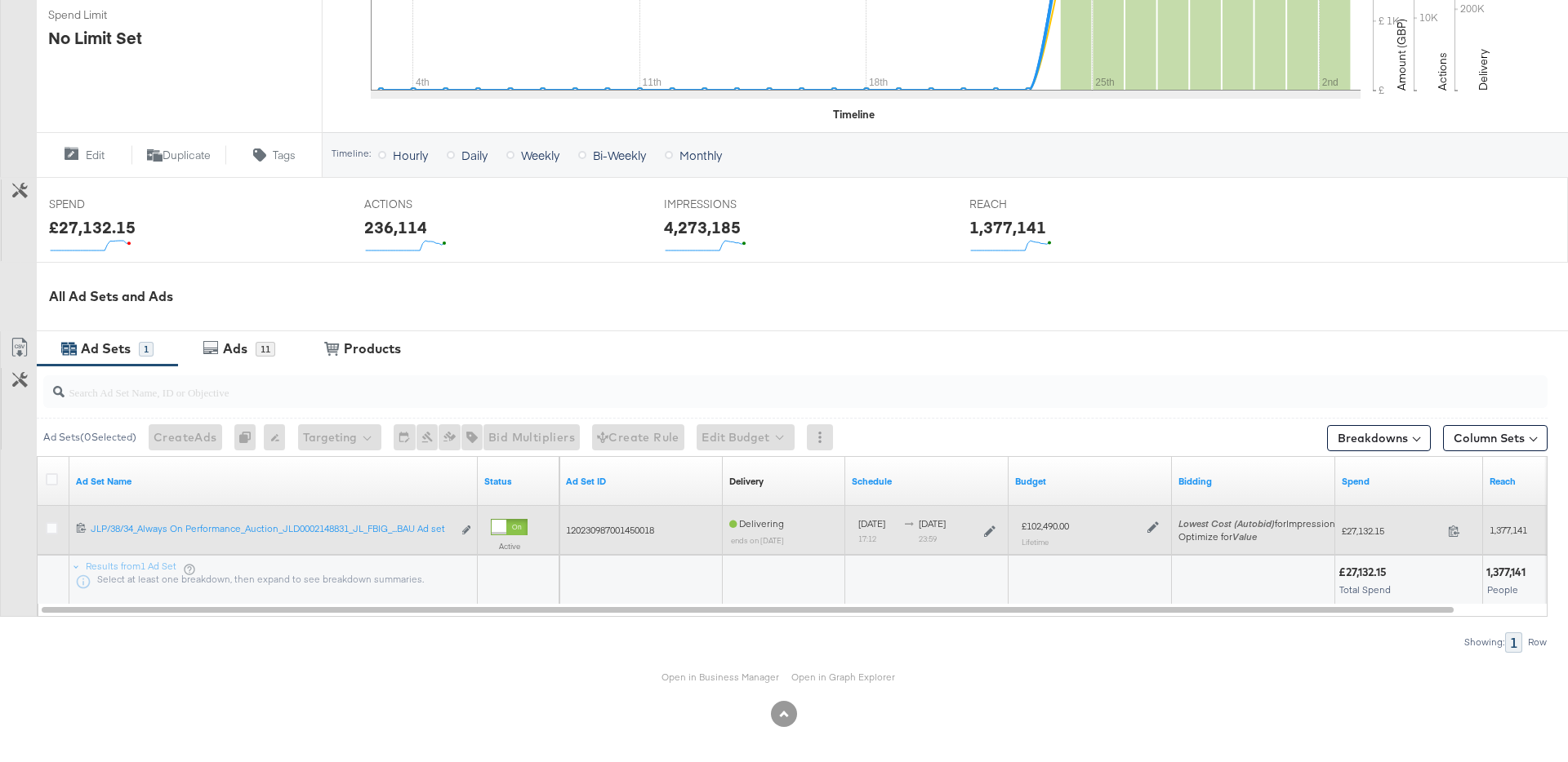
scroll to position [514, 0]
click at [52, 527] on icon at bounding box center [52, 527] width 12 height 12
click at [0, 0] on input "checkbox" at bounding box center [0, 0] width 0 height 0
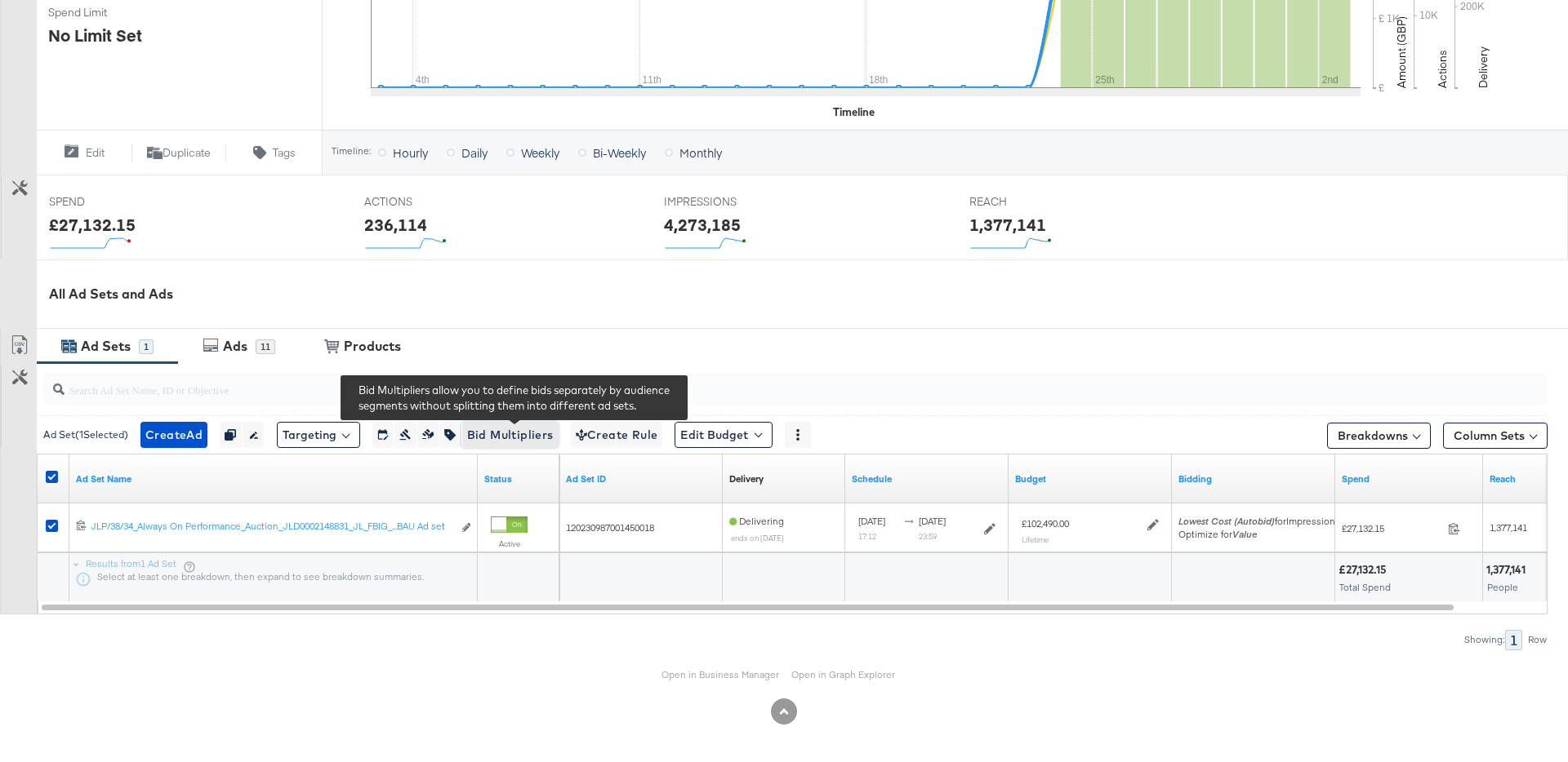
click at [526, 436] on span "Bid Multipliers" at bounding box center [511, 435] width 87 height 20
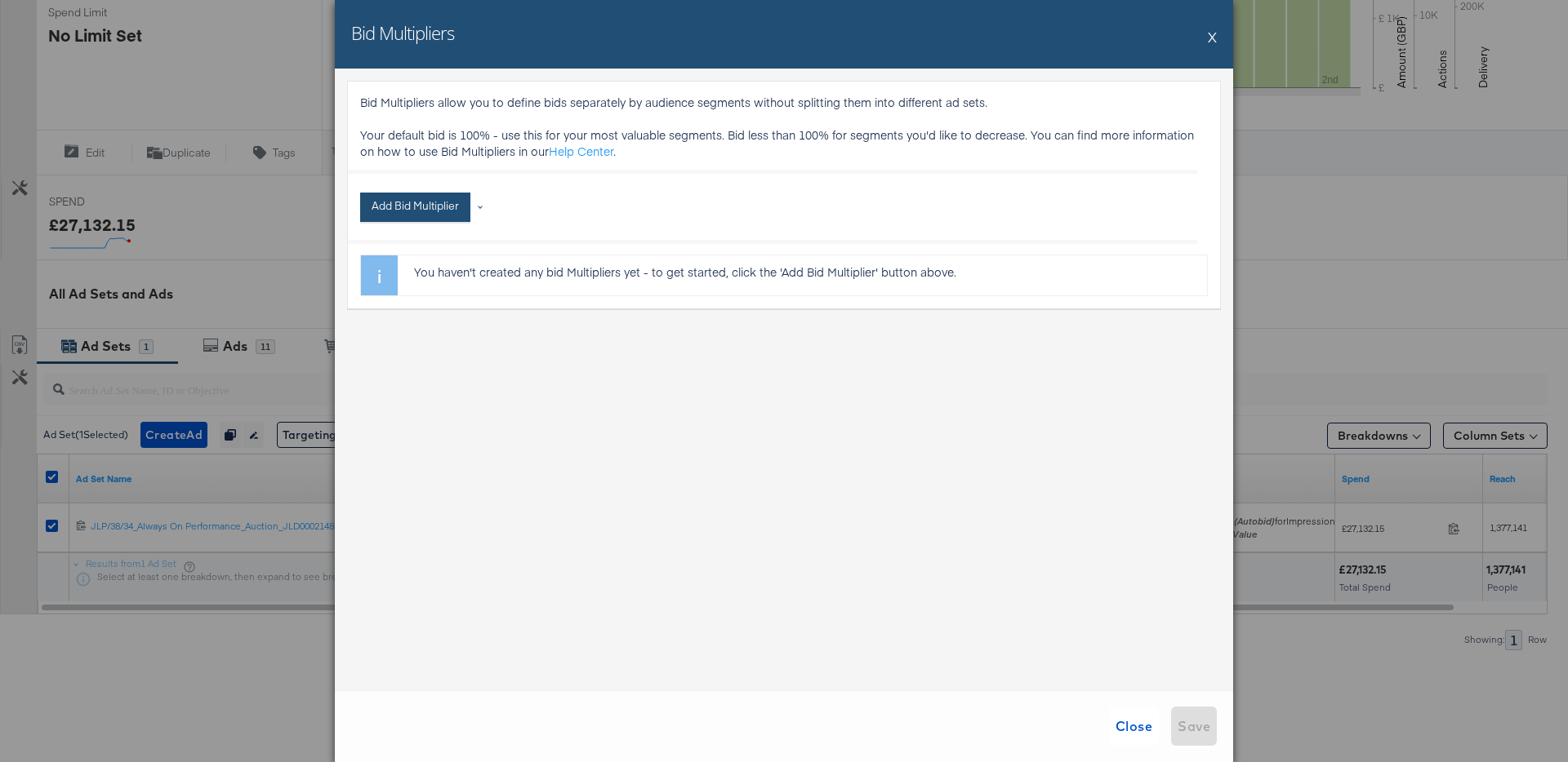
click at [440, 193] on button "Add Bid Multiplier" at bounding box center [415, 207] width 111 height 29
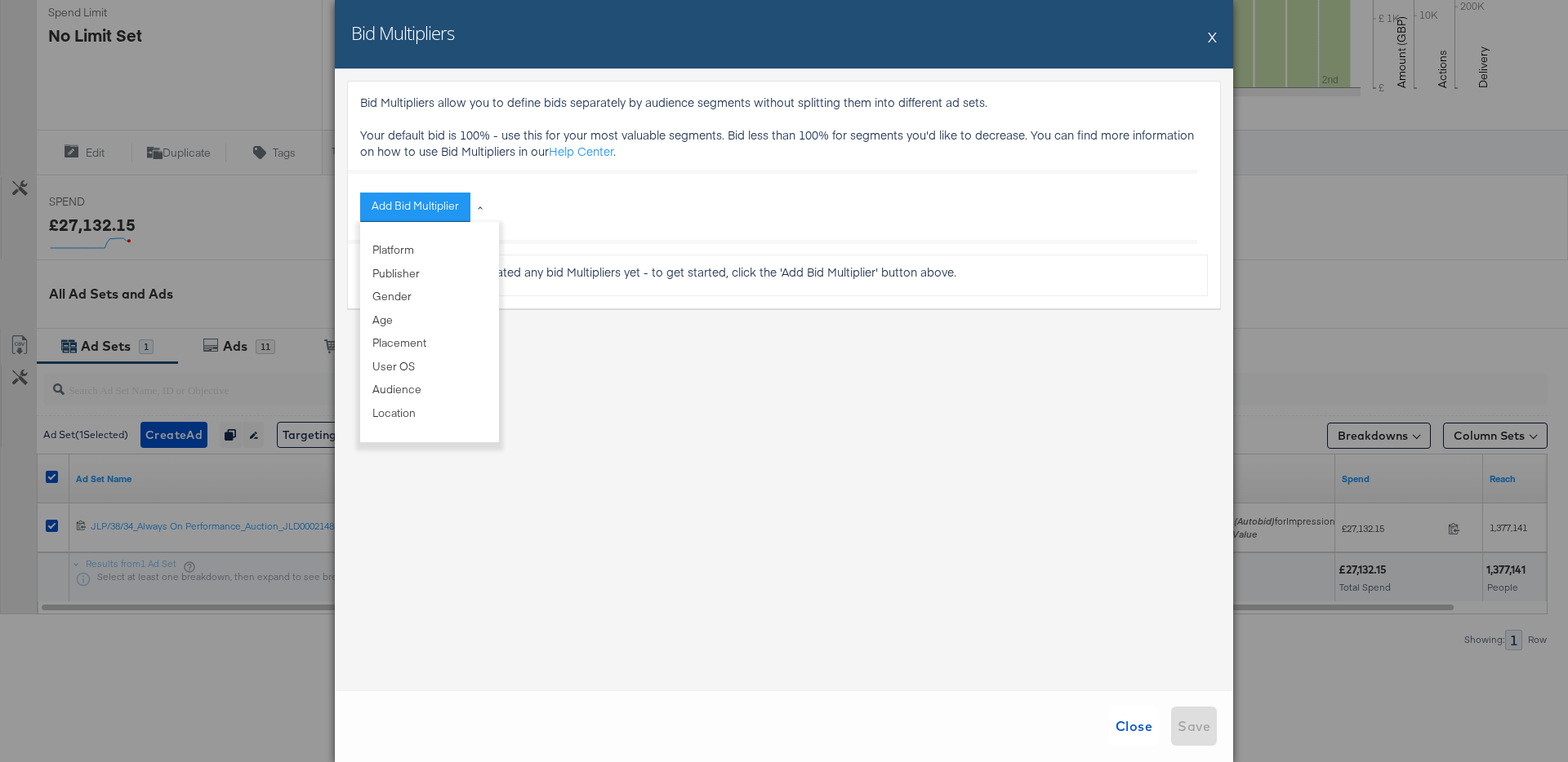
click at [1183, 46] on div "Bid Multipliers X" at bounding box center [784, 34] width 899 height 68
click at [1215, 37] on button "X" at bounding box center [1212, 36] width 9 height 33
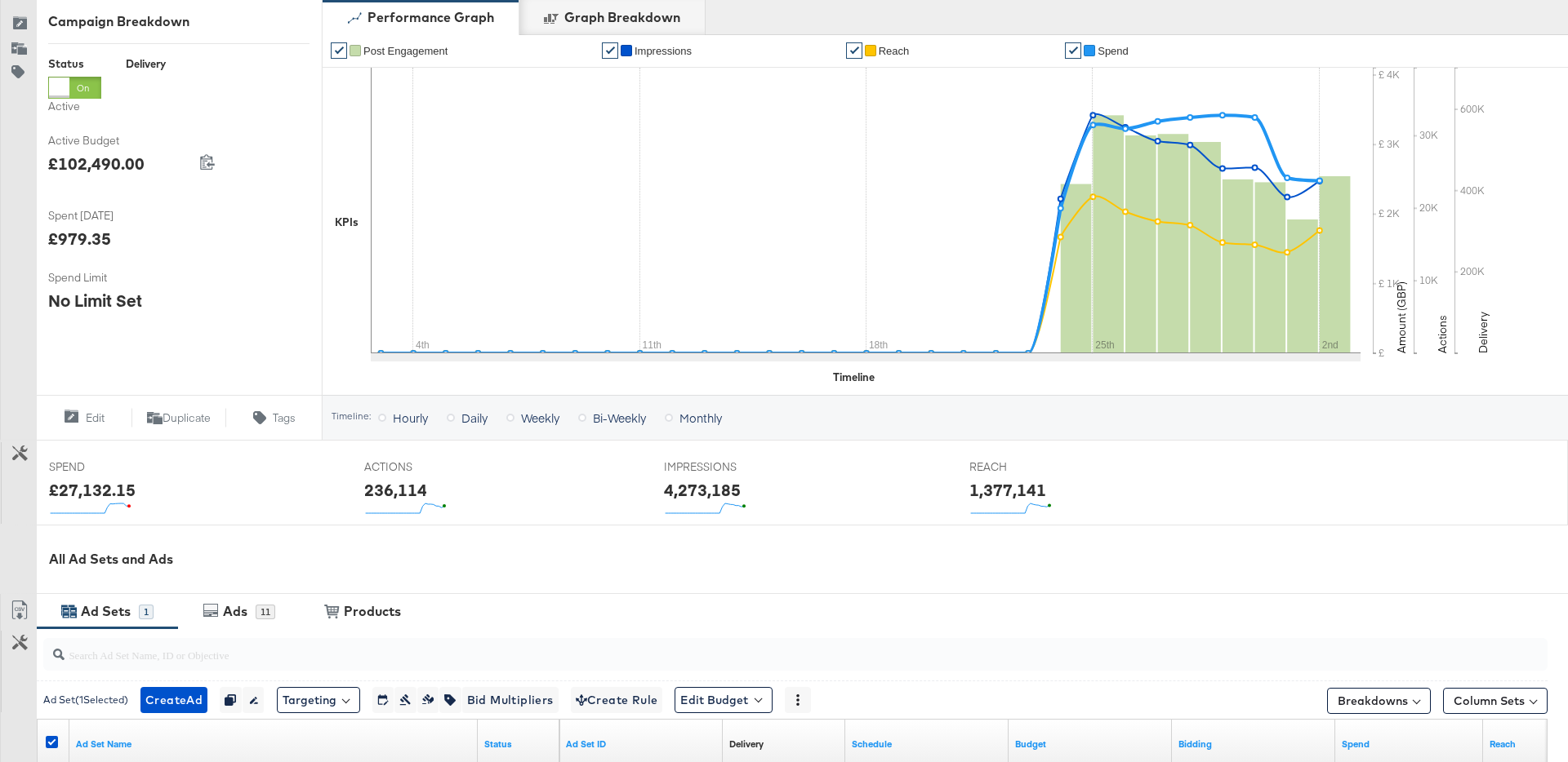
scroll to position [0, 0]
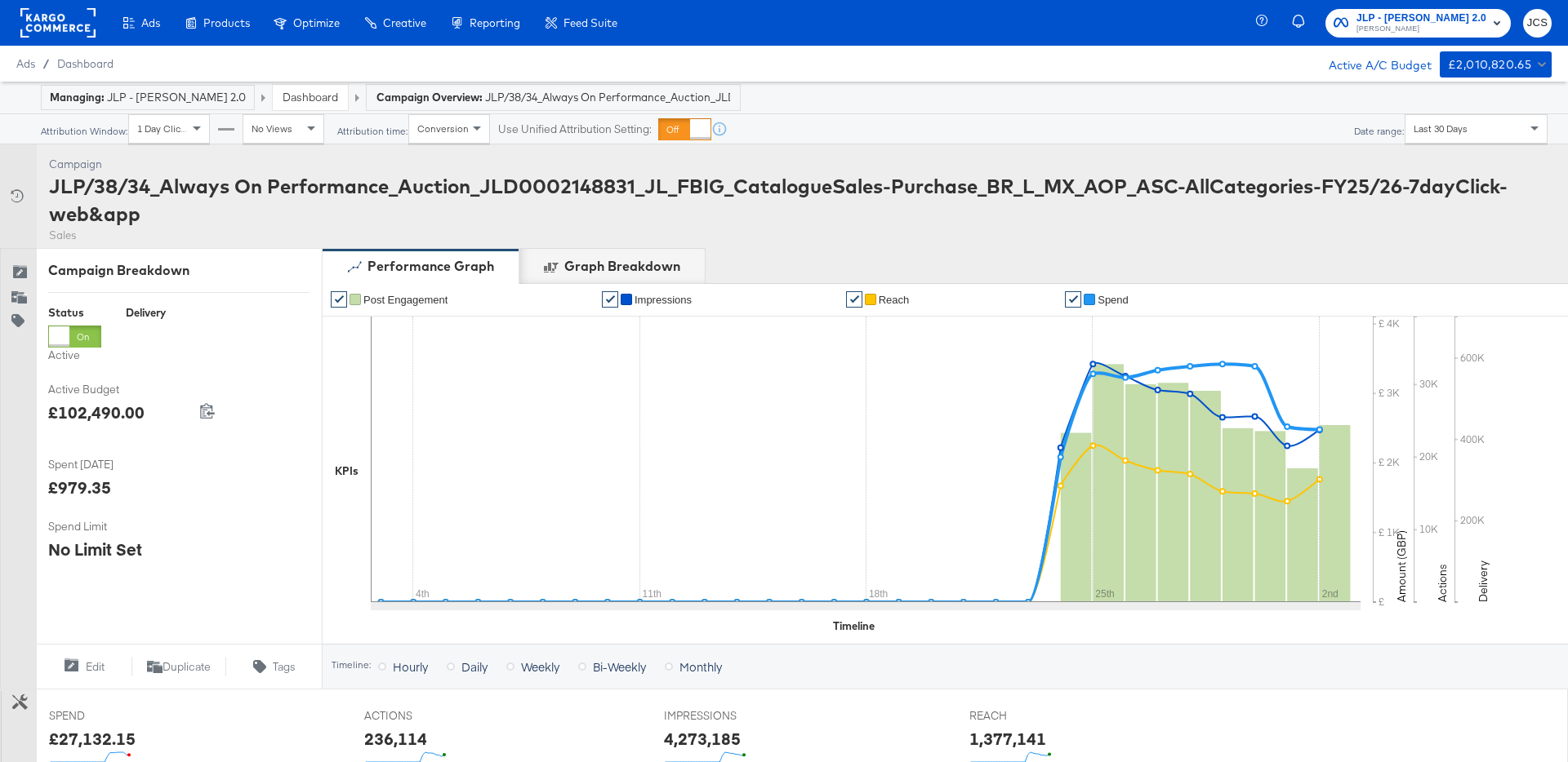
click at [90, 99] on strong "Managing:" at bounding box center [77, 96] width 55 height 13
click at [285, 92] on link "Dashboard" at bounding box center [310, 96] width 56 height 15
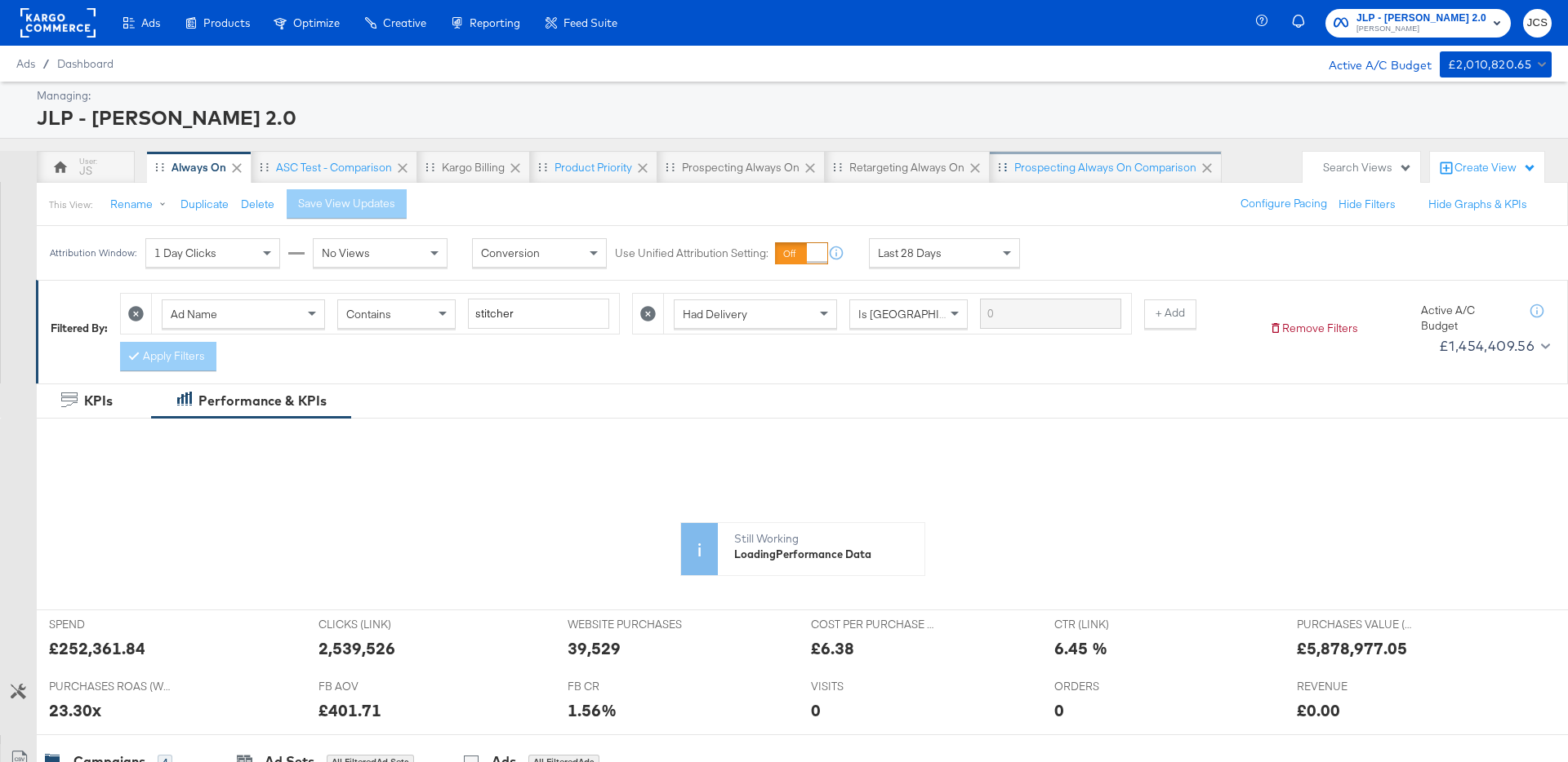
click at [1078, 173] on div "Prospecting Always On Comparison" at bounding box center [1106, 168] width 182 height 16
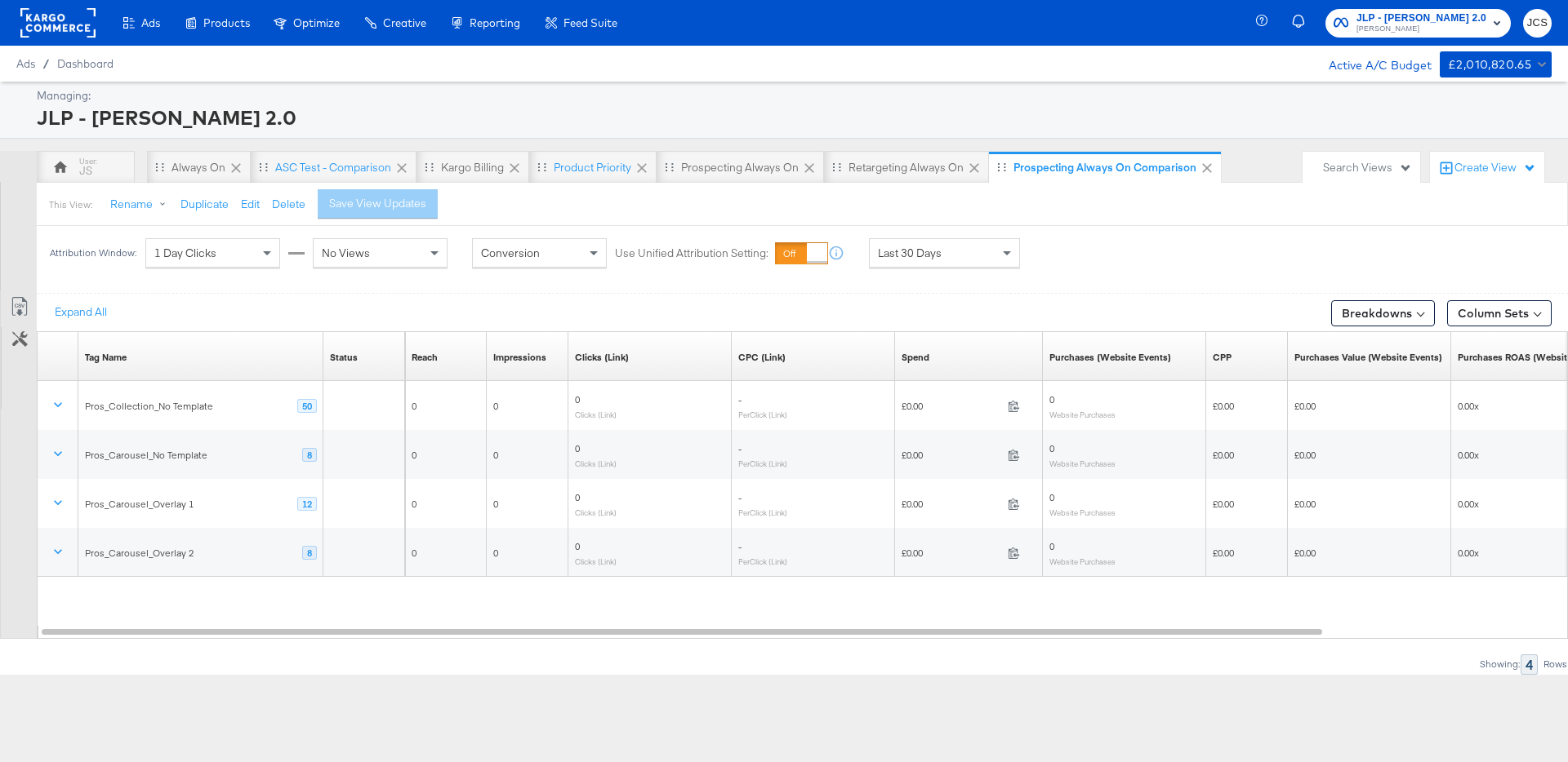
click at [1494, 165] on div "Create View" at bounding box center [1495, 168] width 81 height 16
click at [1100, 197] on div "This View: Rename Duplicate Edit Delete Save View Updates" at bounding box center [802, 204] width 1532 height 44
click at [74, 24] on rect at bounding box center [58, 22] width 75 height 29
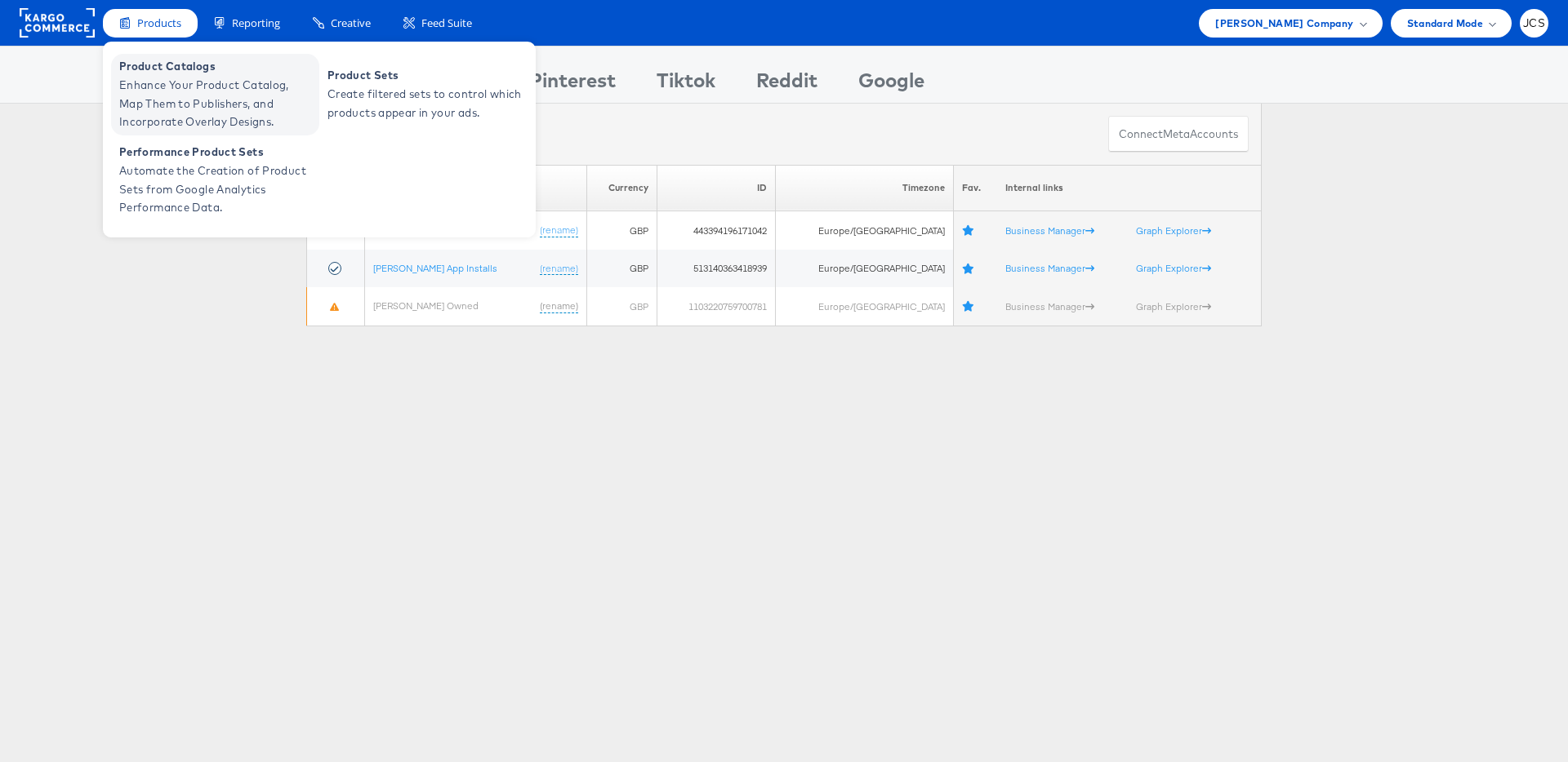
click at [181, 105] on span "Enhance Your Product Catalog, Map Them to Publishers, and Incorporate Overlay D…" at bounding box center [217, 104] width 196 height 56
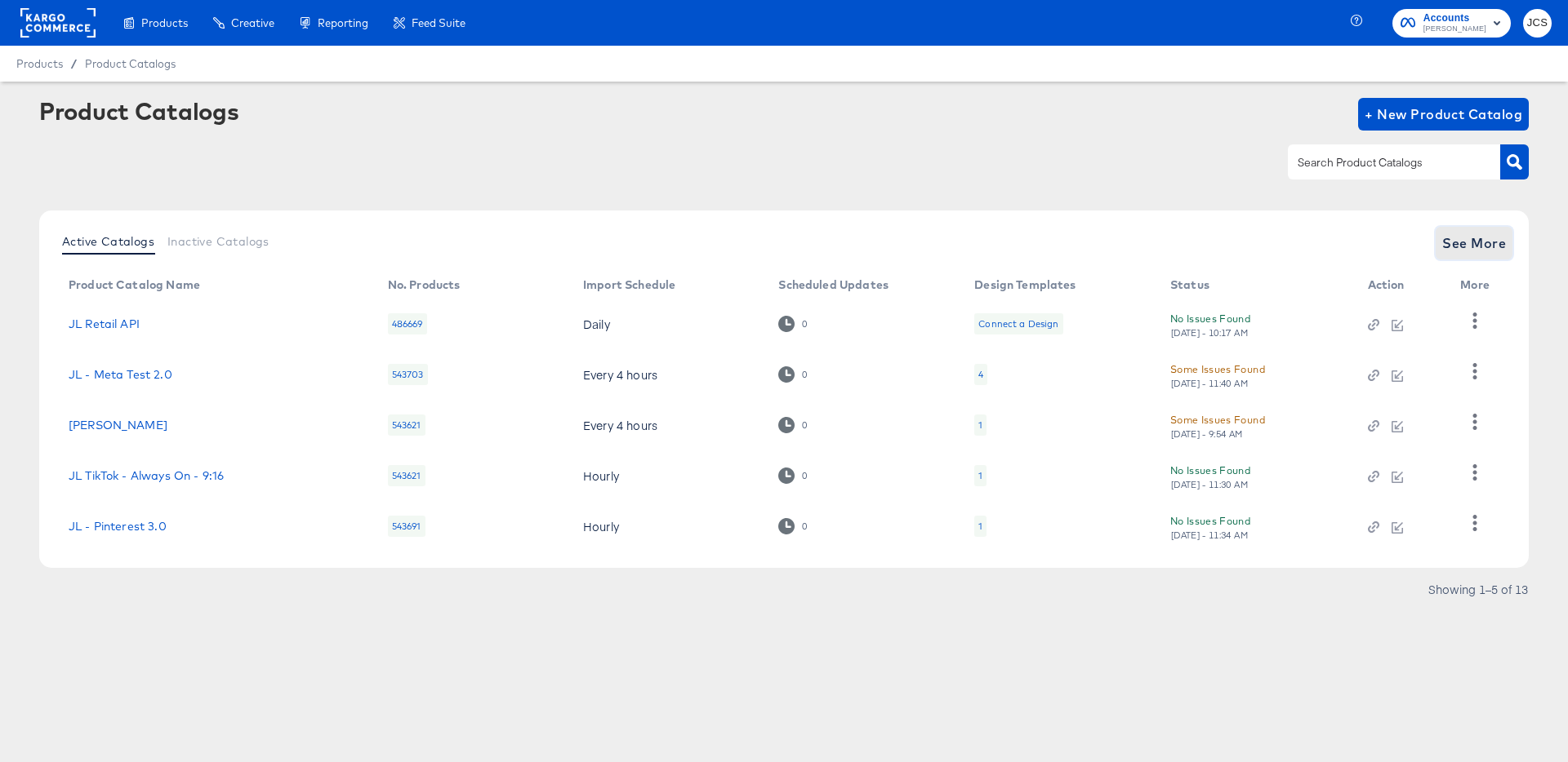
click at [1498, 247] on span "See More" at bounding box center [1474, 243] width 64 height 23
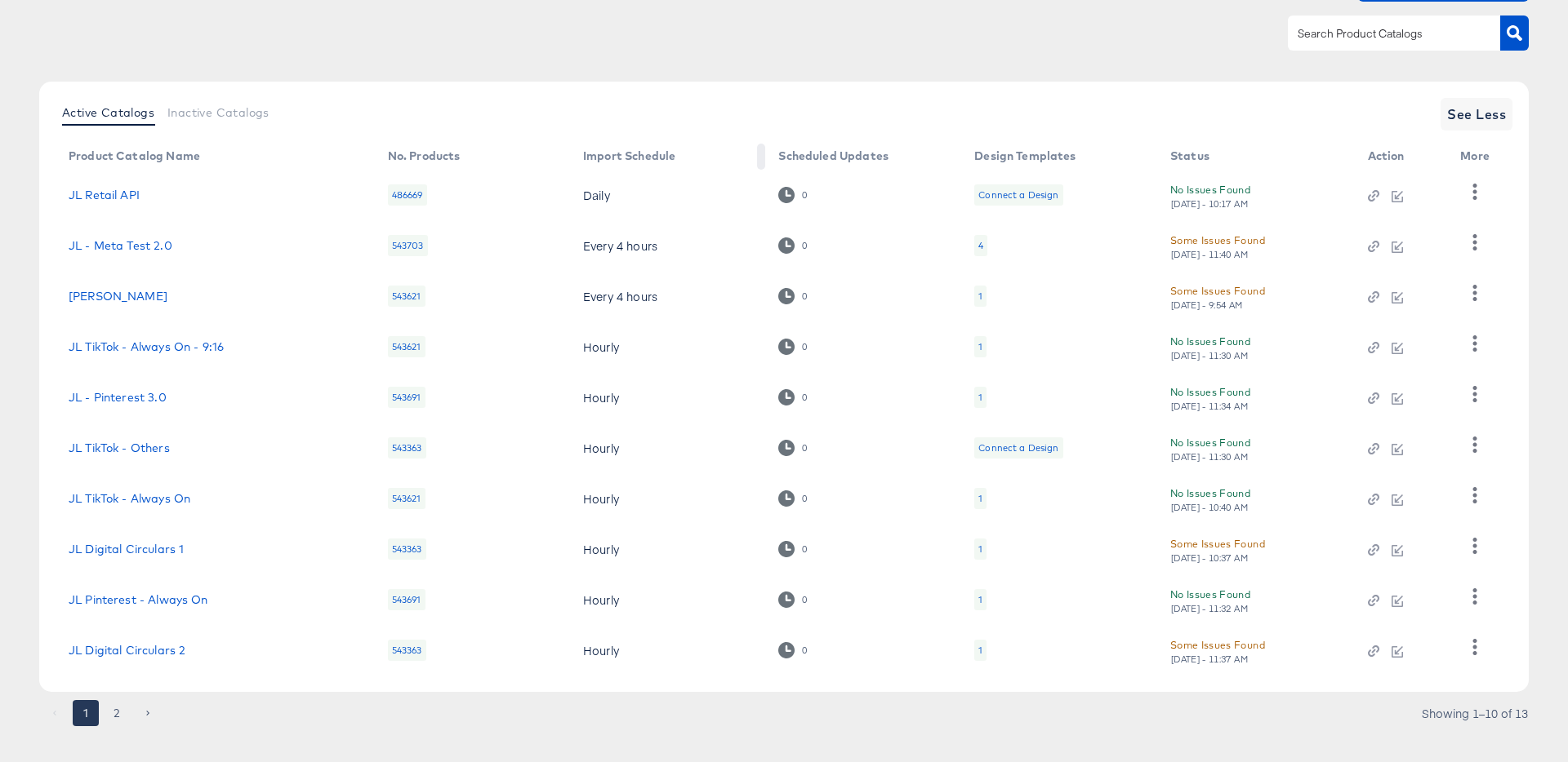
scroll to position [131, 0]
click at [116, 712] on button "2" at bounding box center [117, 712] width 27 height 27
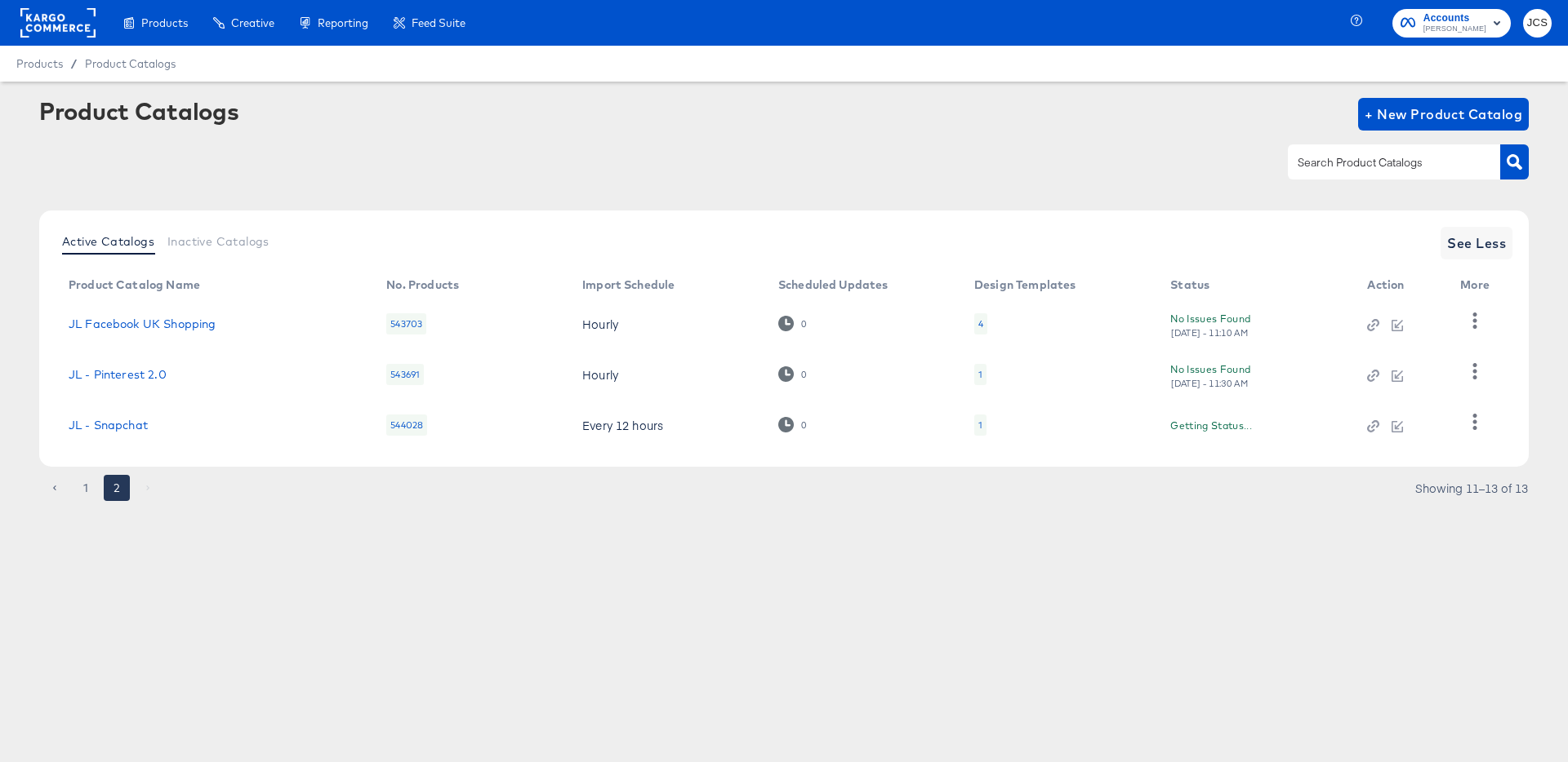
scroll to position [0, 0]
click at [171, 325] on link "JL Facebook UK Shopping" at bounding box center [142, 324] width 147 height 13
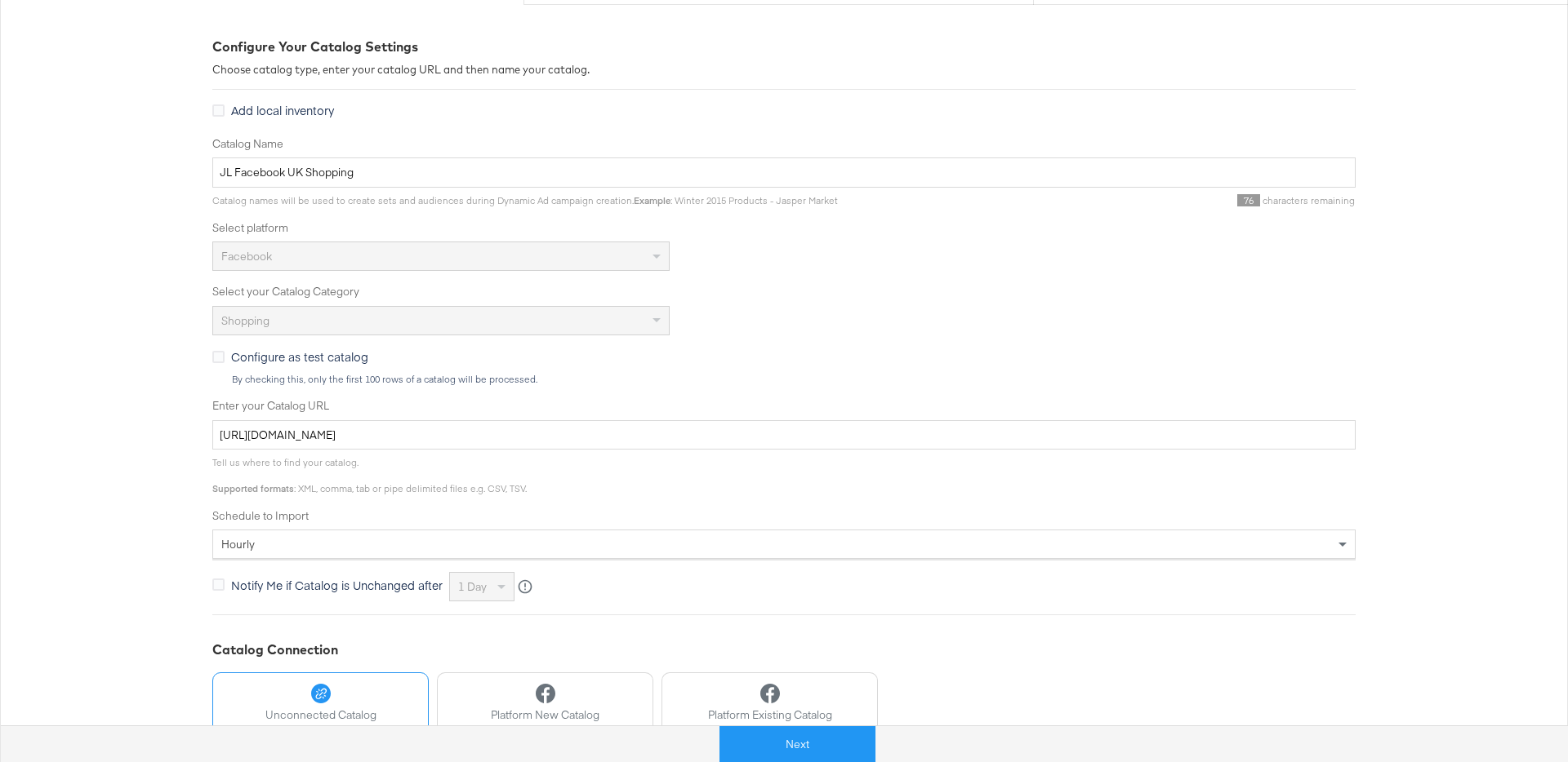
scroll to position [27, 0]
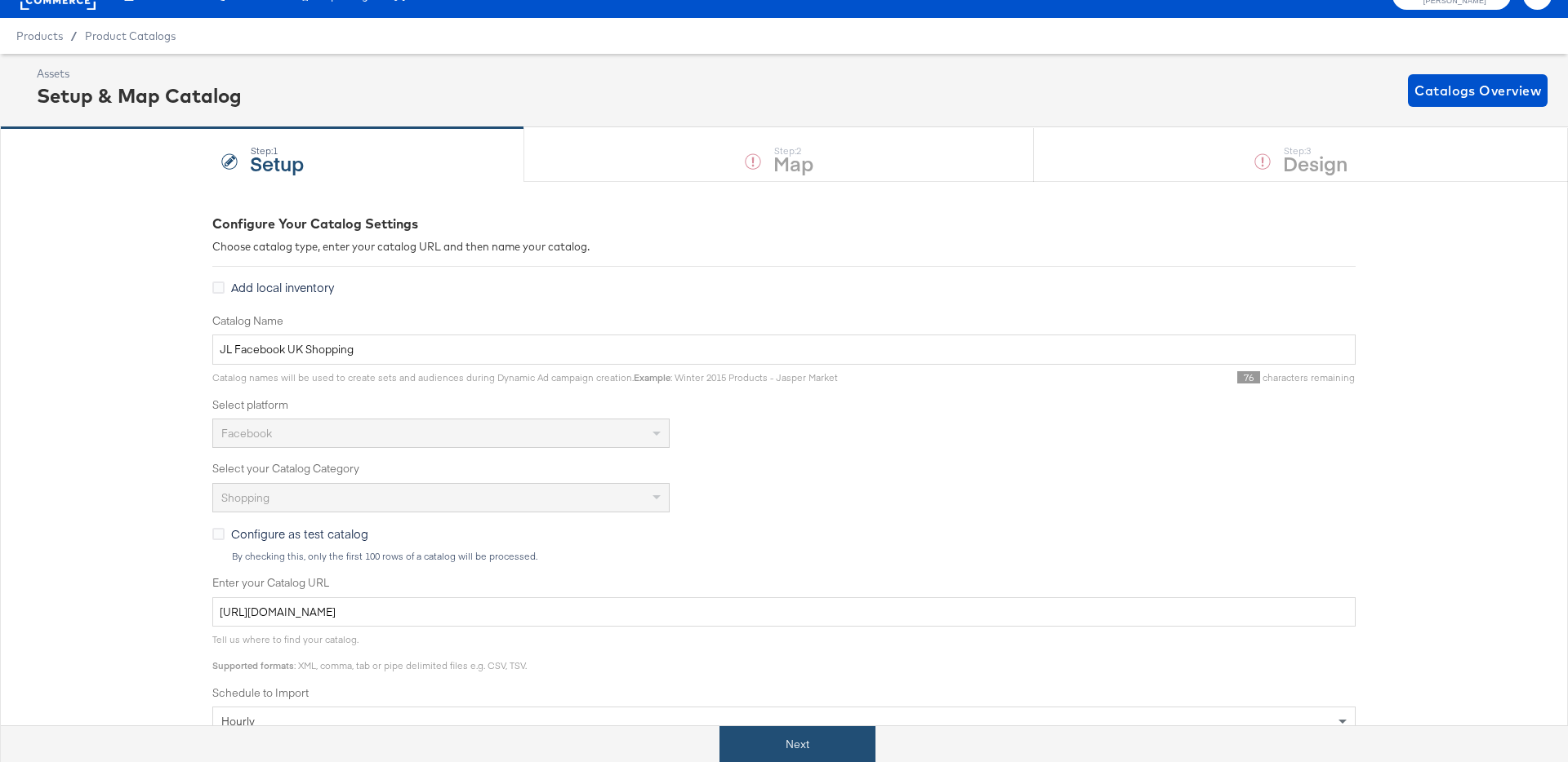
click at [807, 751] on button "Next" at bounding box center [798, 745] width 156 height 37
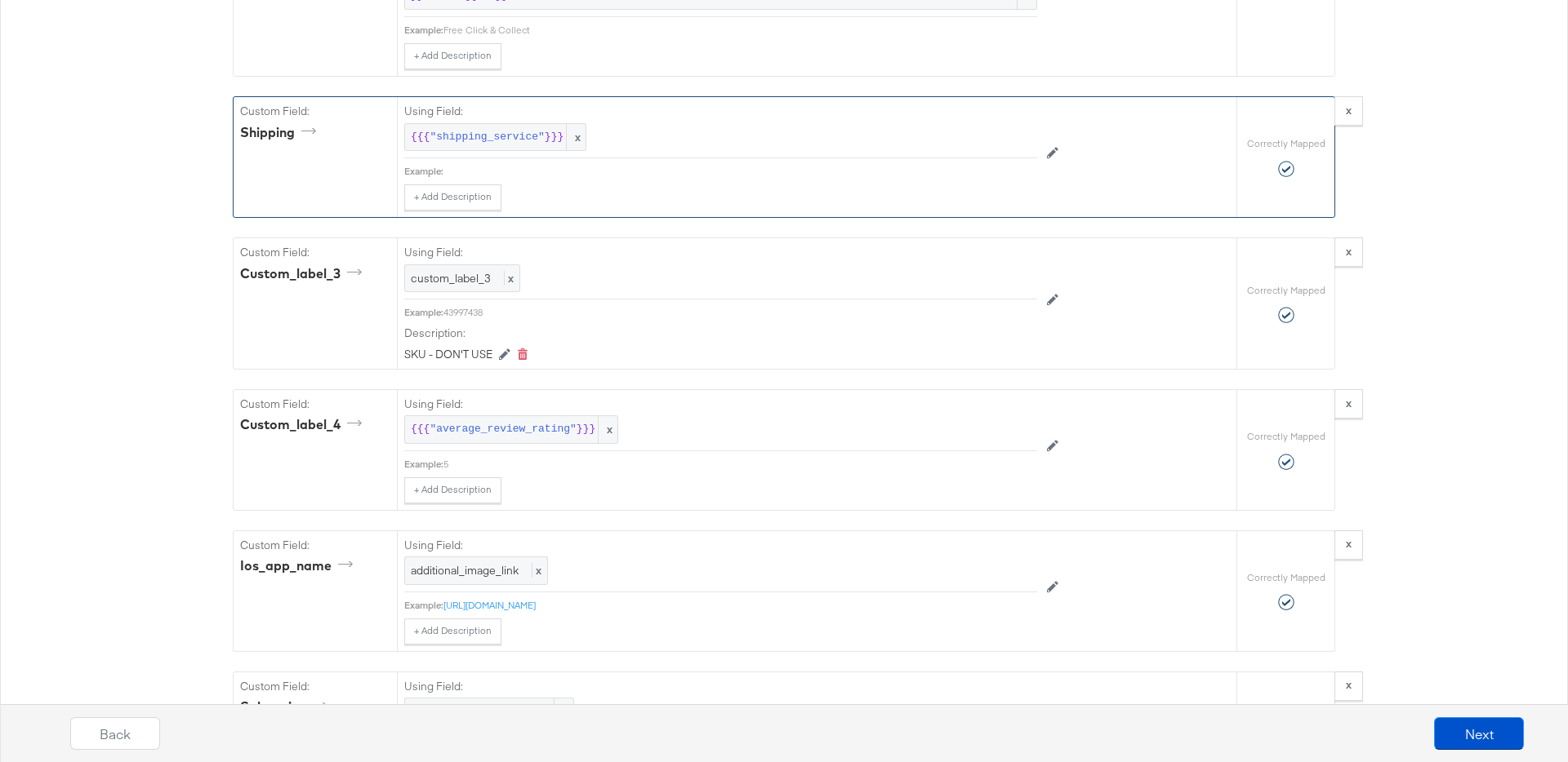
scroll to position [2758, 0]
click at [169, 329] on div "Catalog Mapping Tool Map the required fields to items in your product catalog u…" at bounding box center [784, 248] width 1568 height 5592
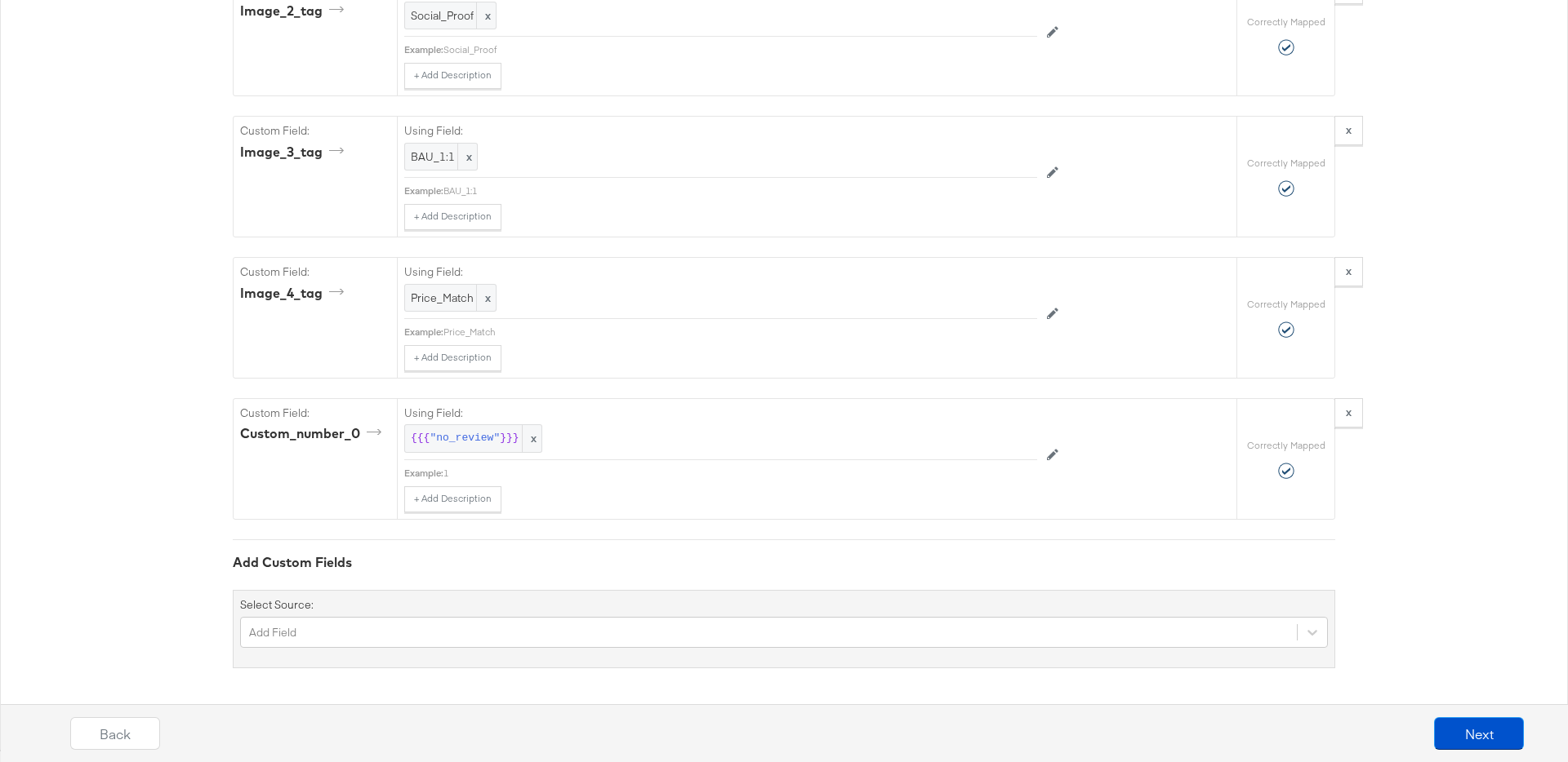
scroll to position [5143, 0]
click at [1462, 748] on button "Next" at bounding box center [1479, 734] width 89 height 33
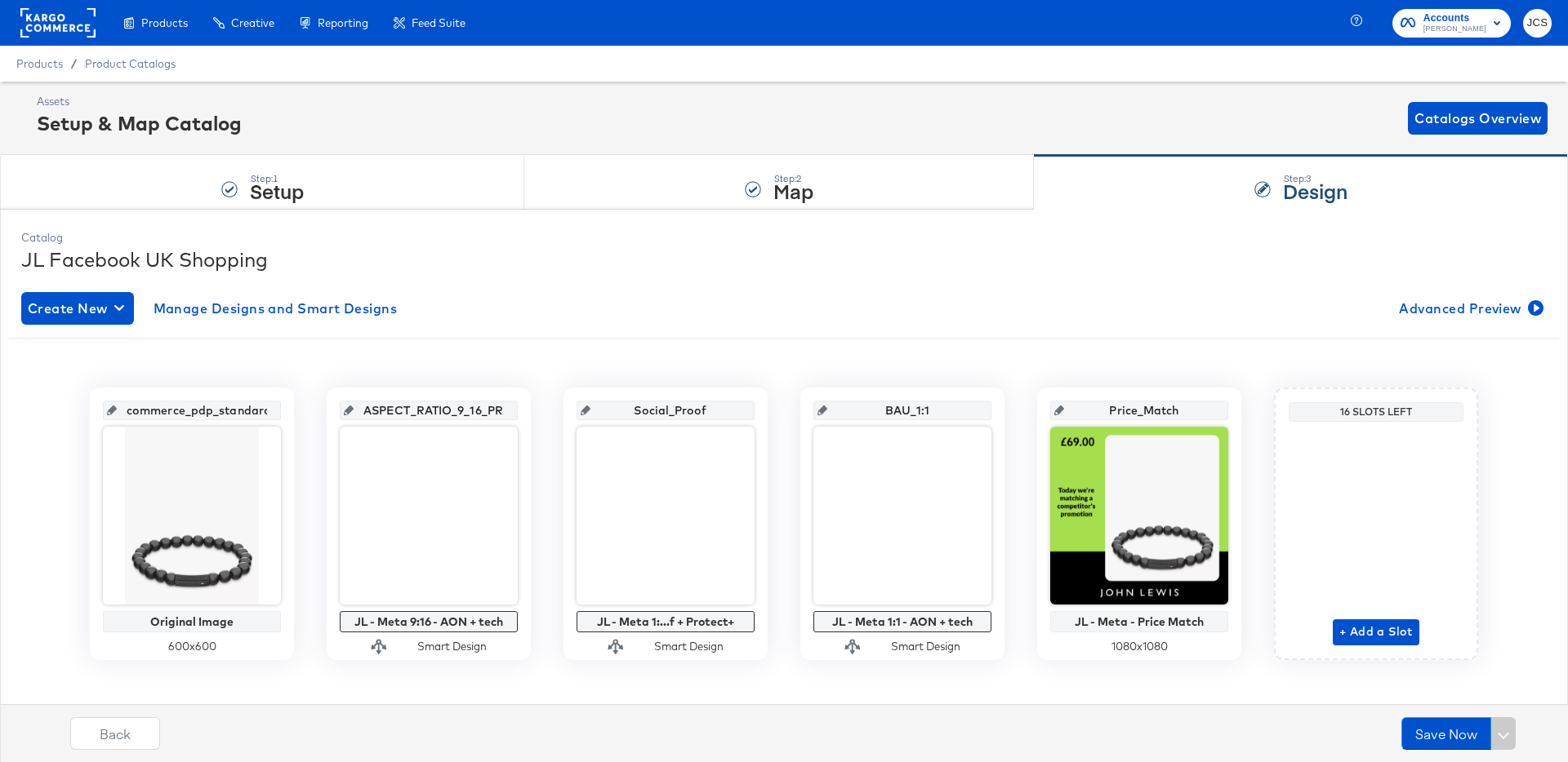
scroll to position [16, 0]
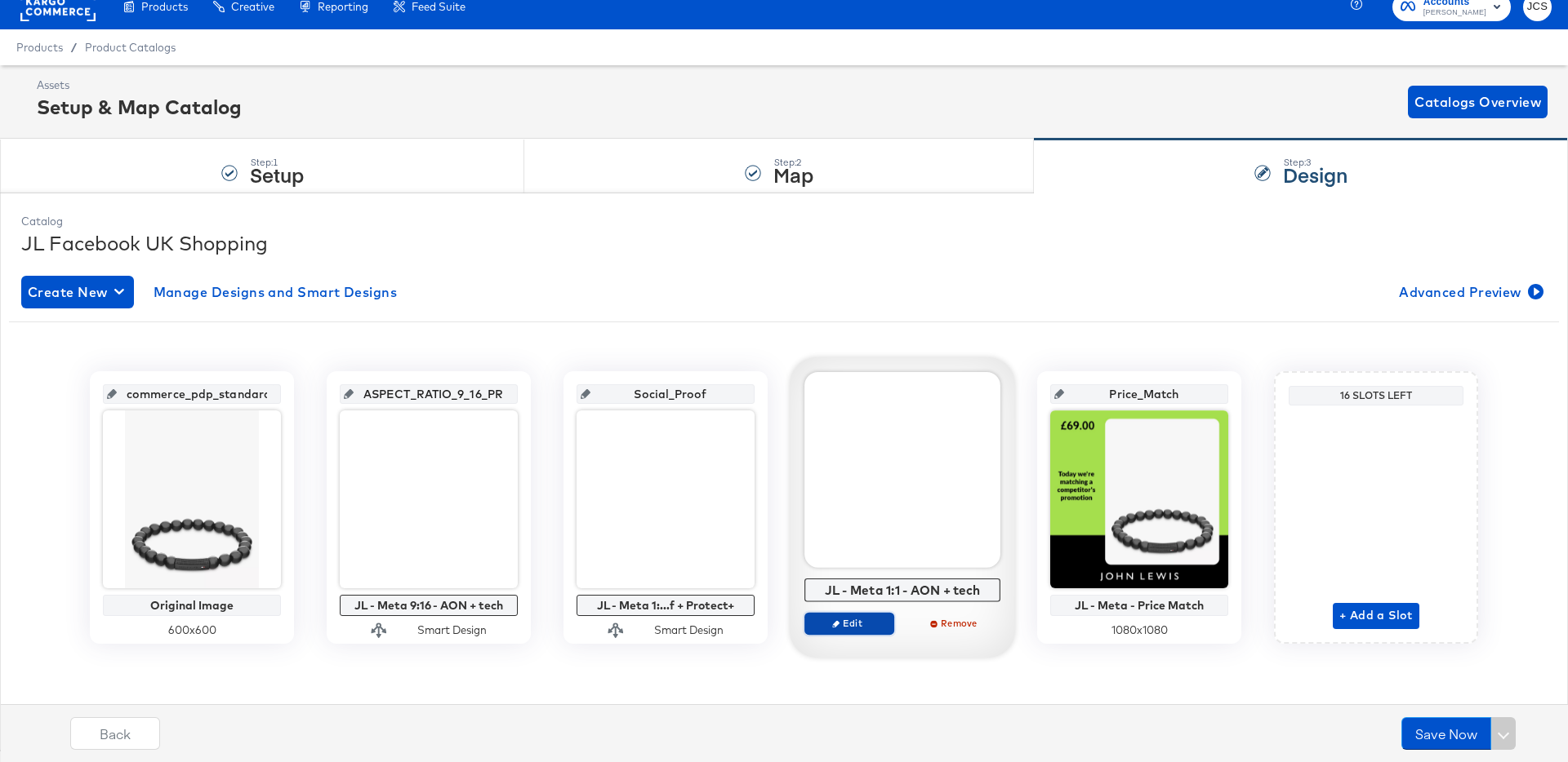
click at [854, 629] on span "Edit" at bounding box center [849, 623] width 75 height 12
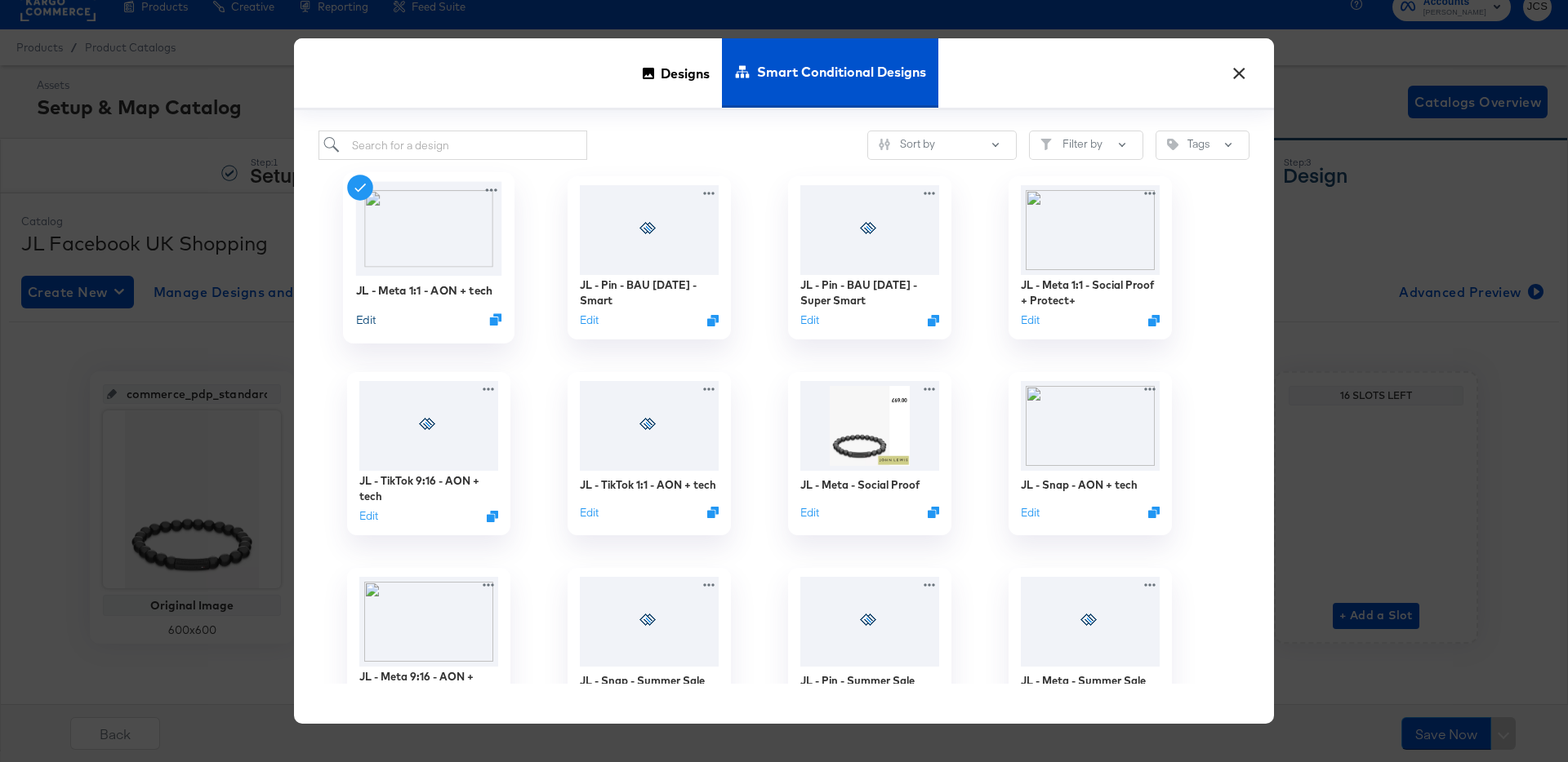
click at [359, 319] on button "Edit" at bounding box center [366, 319] width 19 height 16
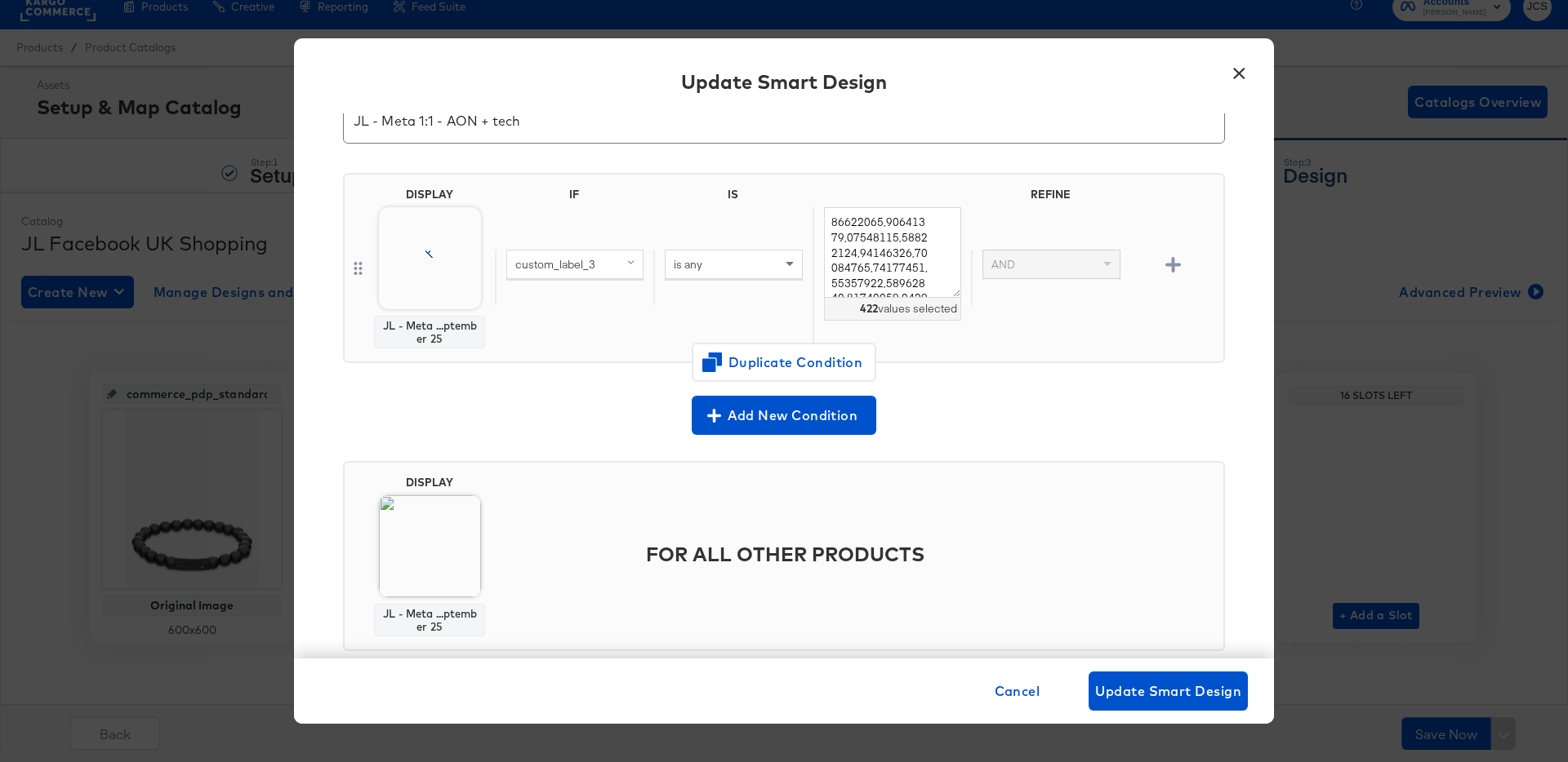
scroll to position [108, 0]
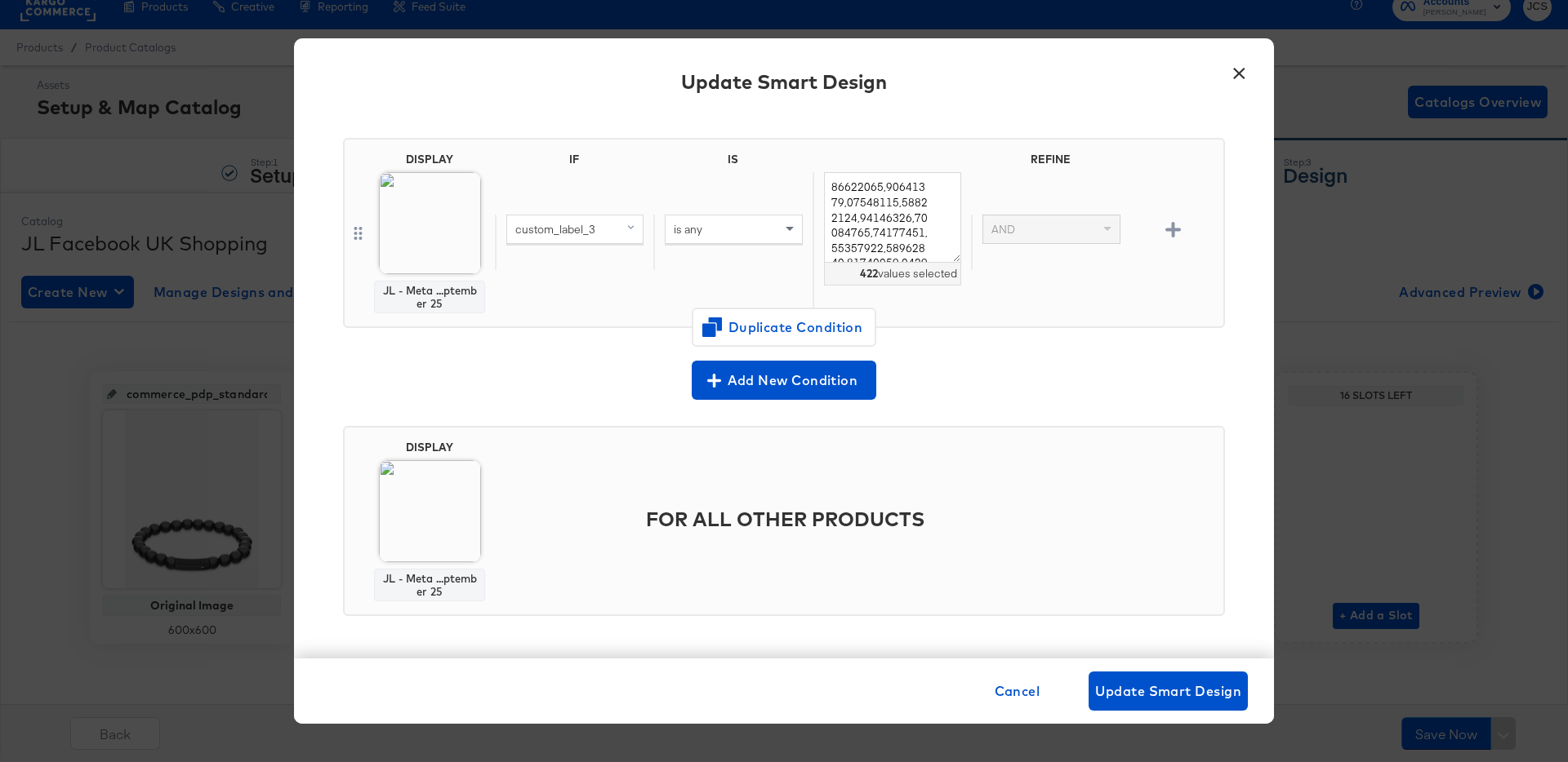
click at [1240, 69] on button "×" at bounding box center [1239, 69] width 29 height 29
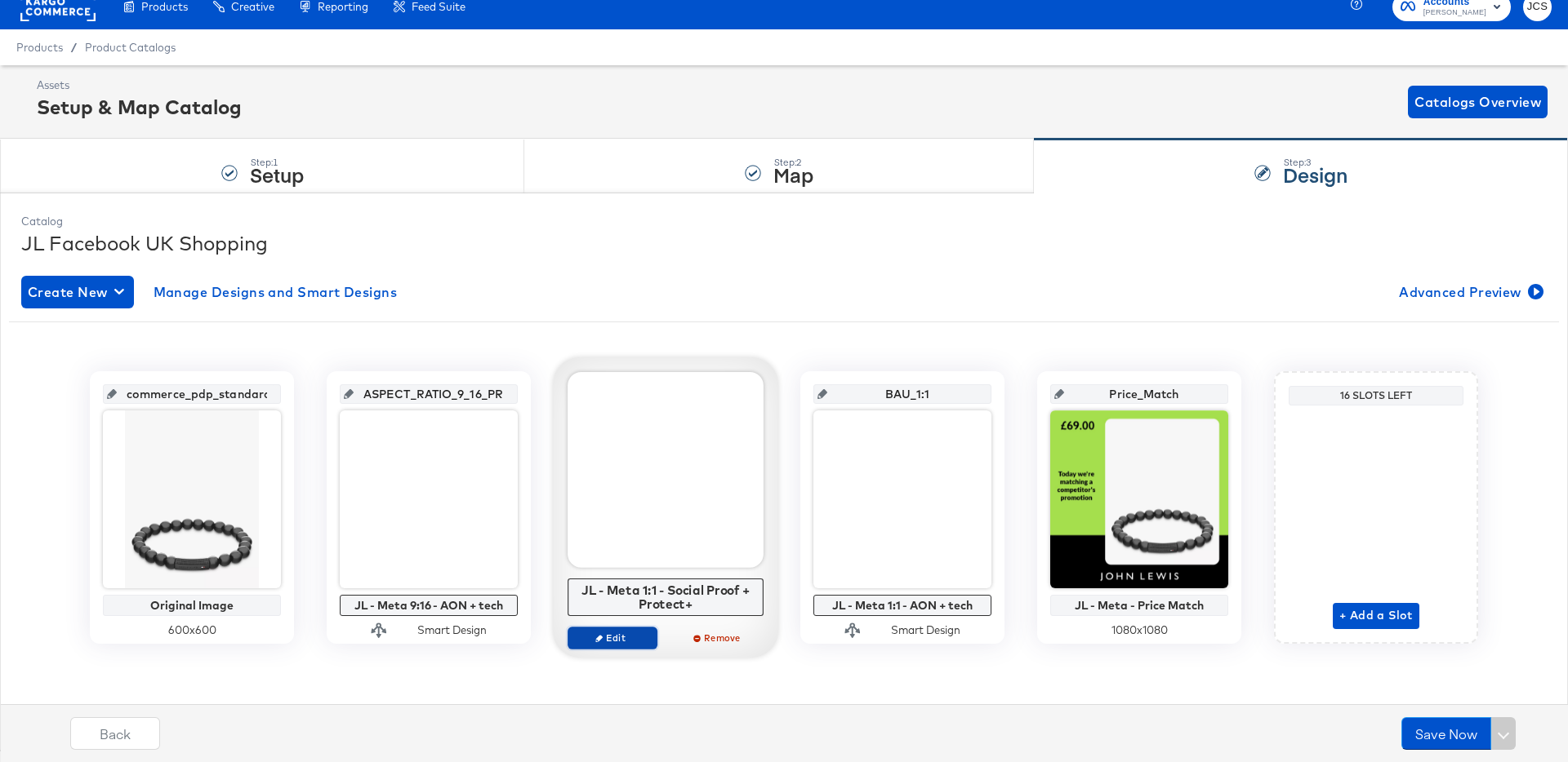
click at [619, 639] on span "Edit" at bounding box center [612, 638] width 75 height 12
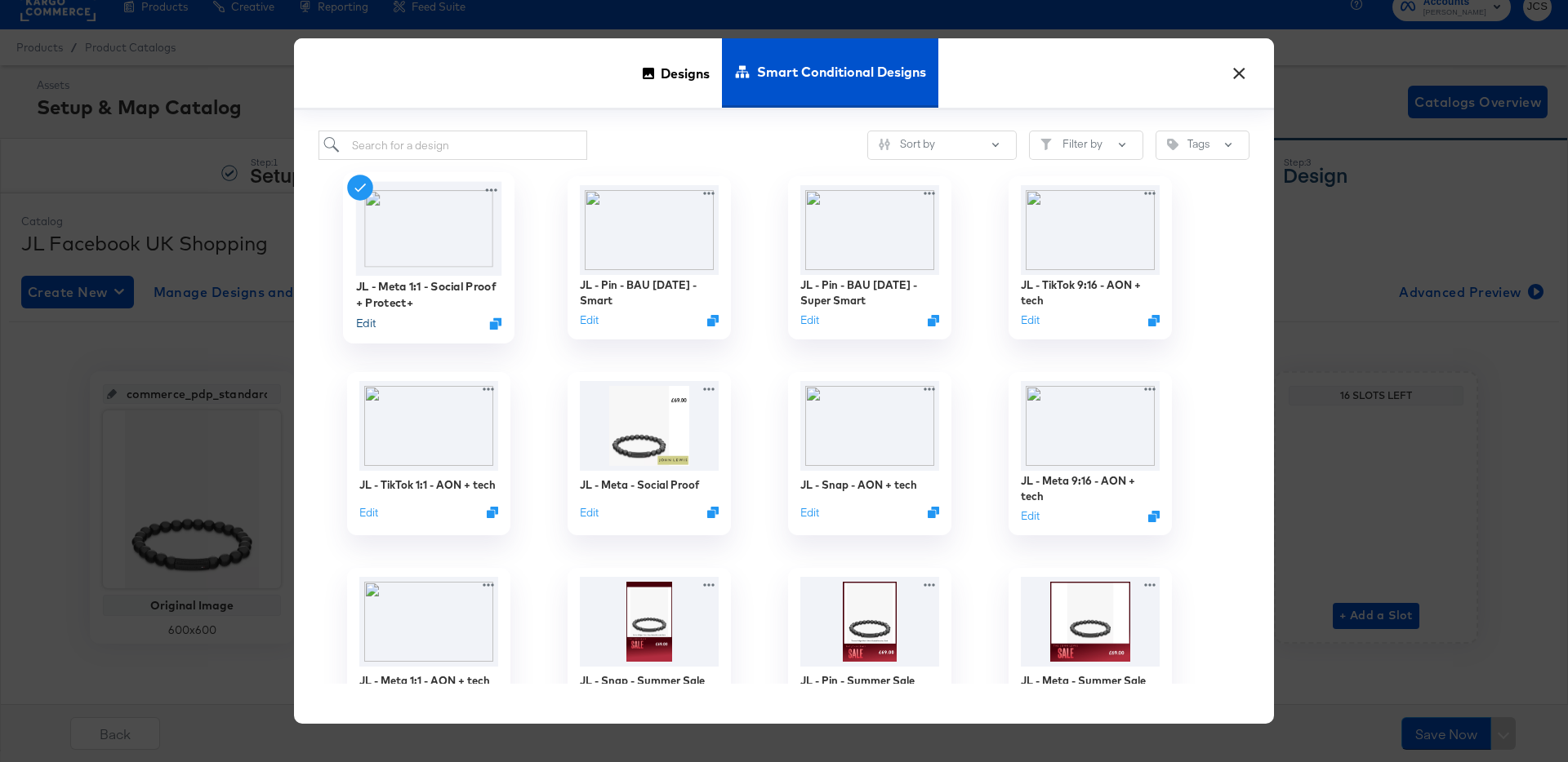
click at [372, 322] on button "Edit" at bounding box center [366, 324] width 19 height 16
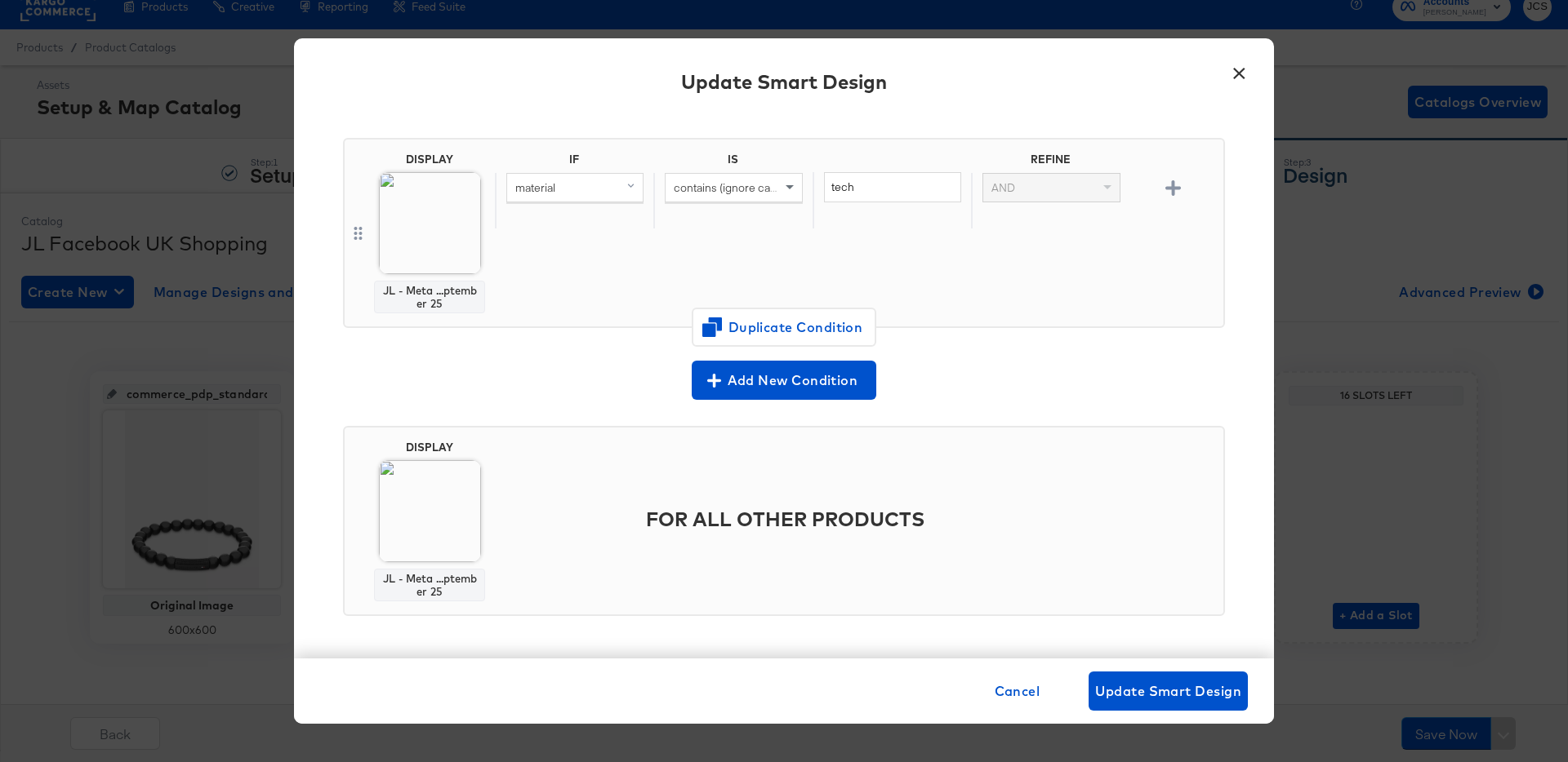
scroll to position [0, 0]
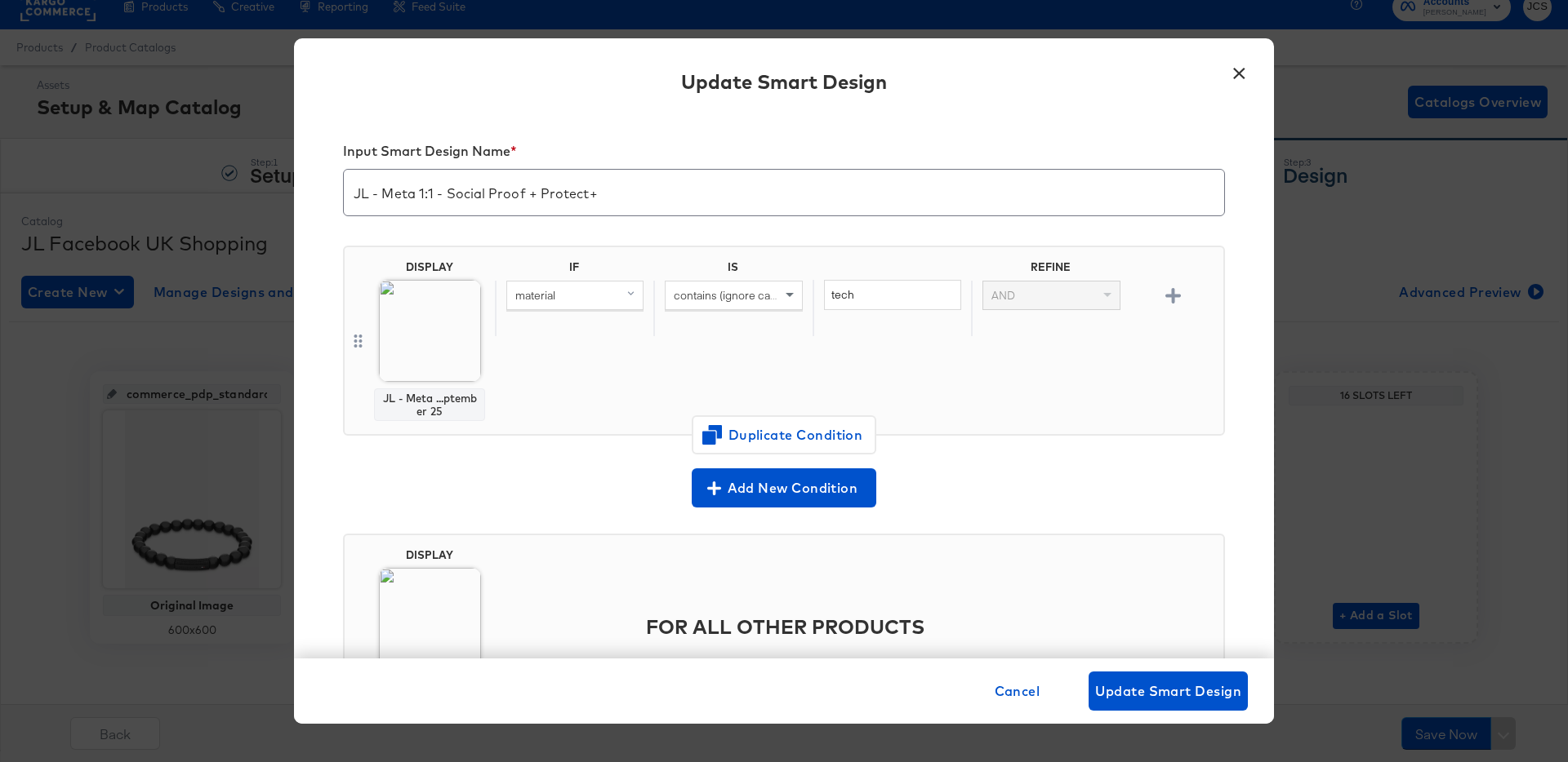
click at [1242, 65] on button "×" at bounding box center [1239, 69] width 29 height 29
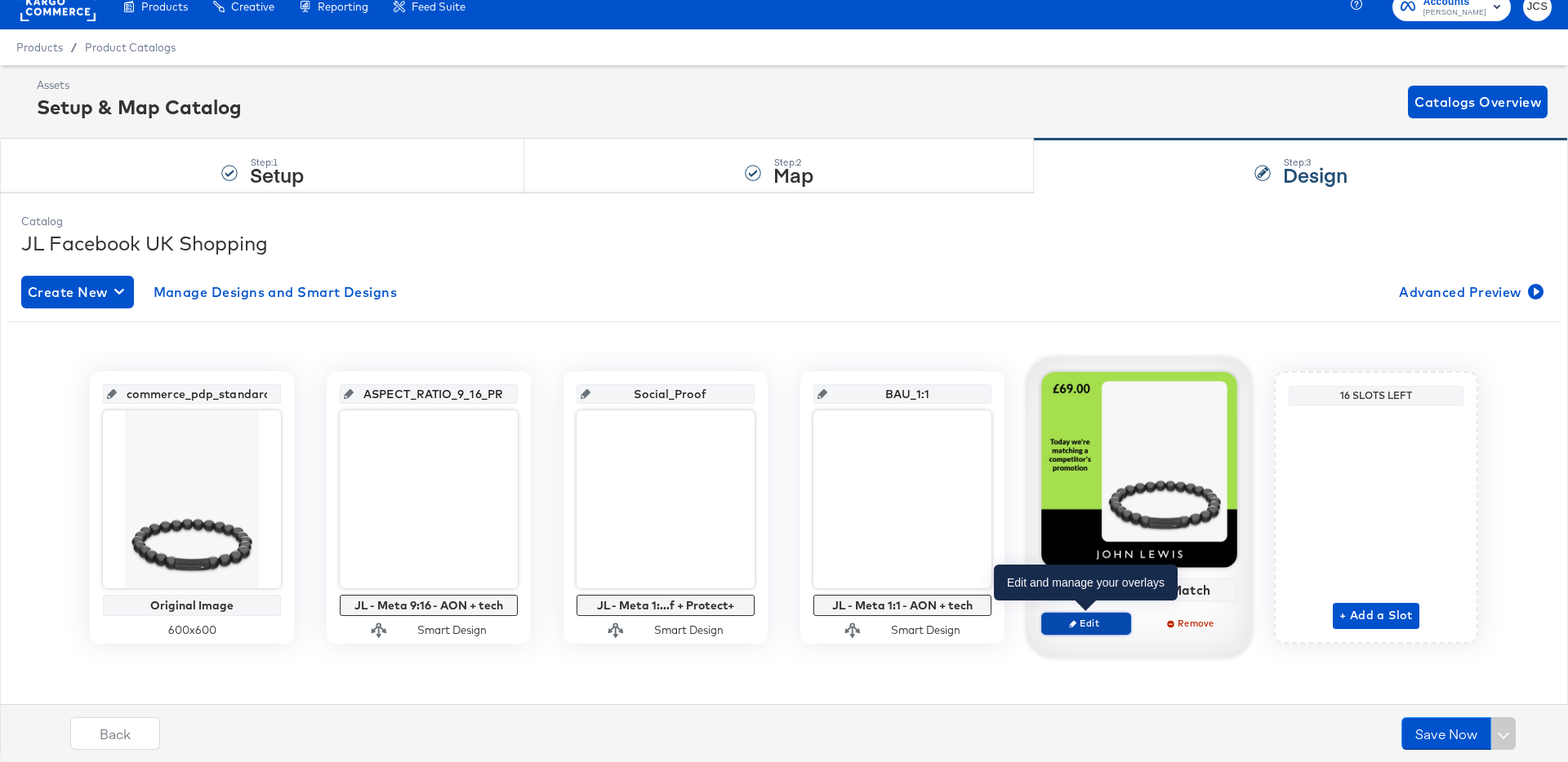
click at [1094, 627] on span "Edit" at bounding box center [1085, 623] width 75 height 12
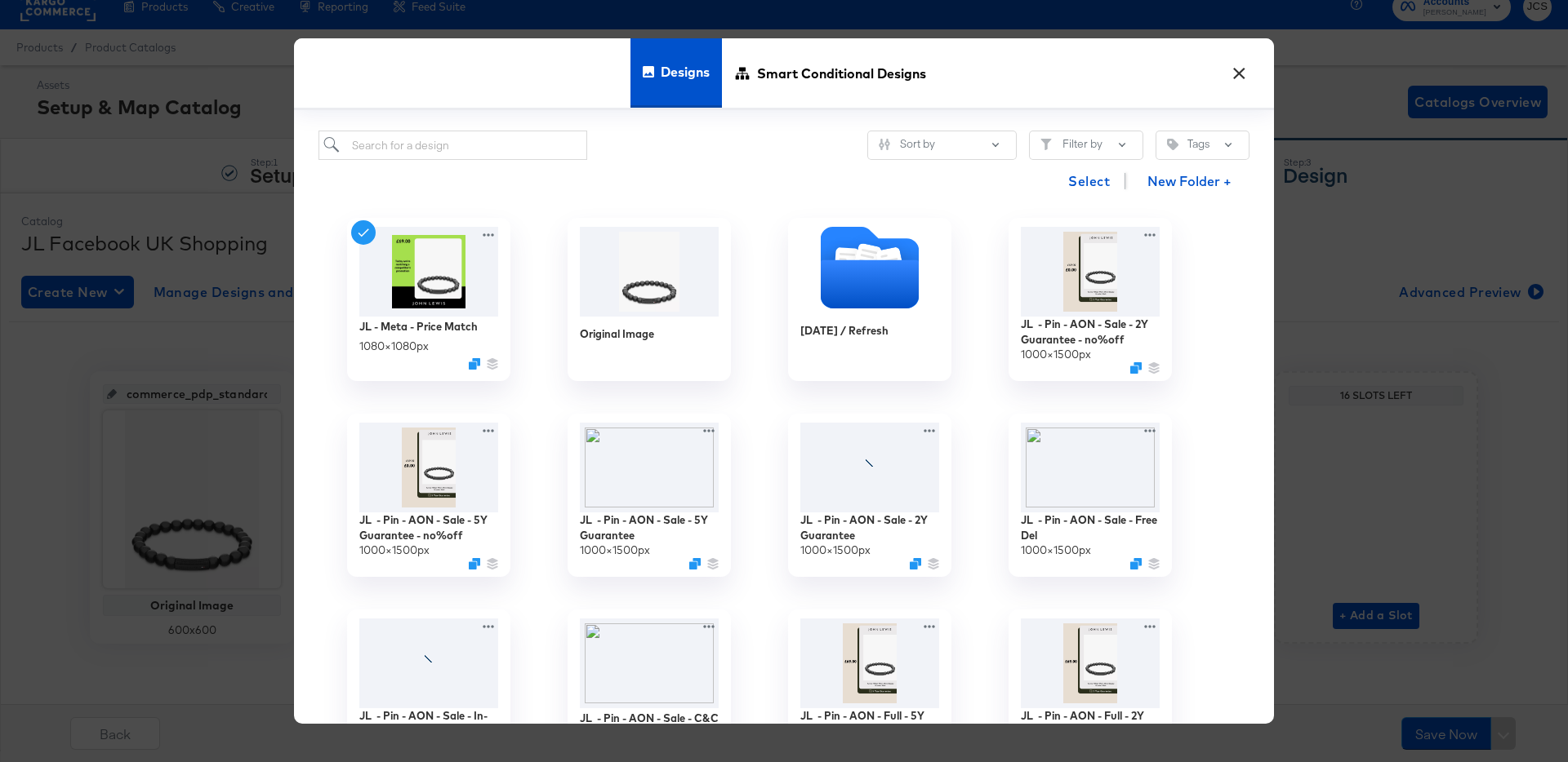
click at [1247, 78] on button "×" at bounding box center [1239, 69] width 29 height 29
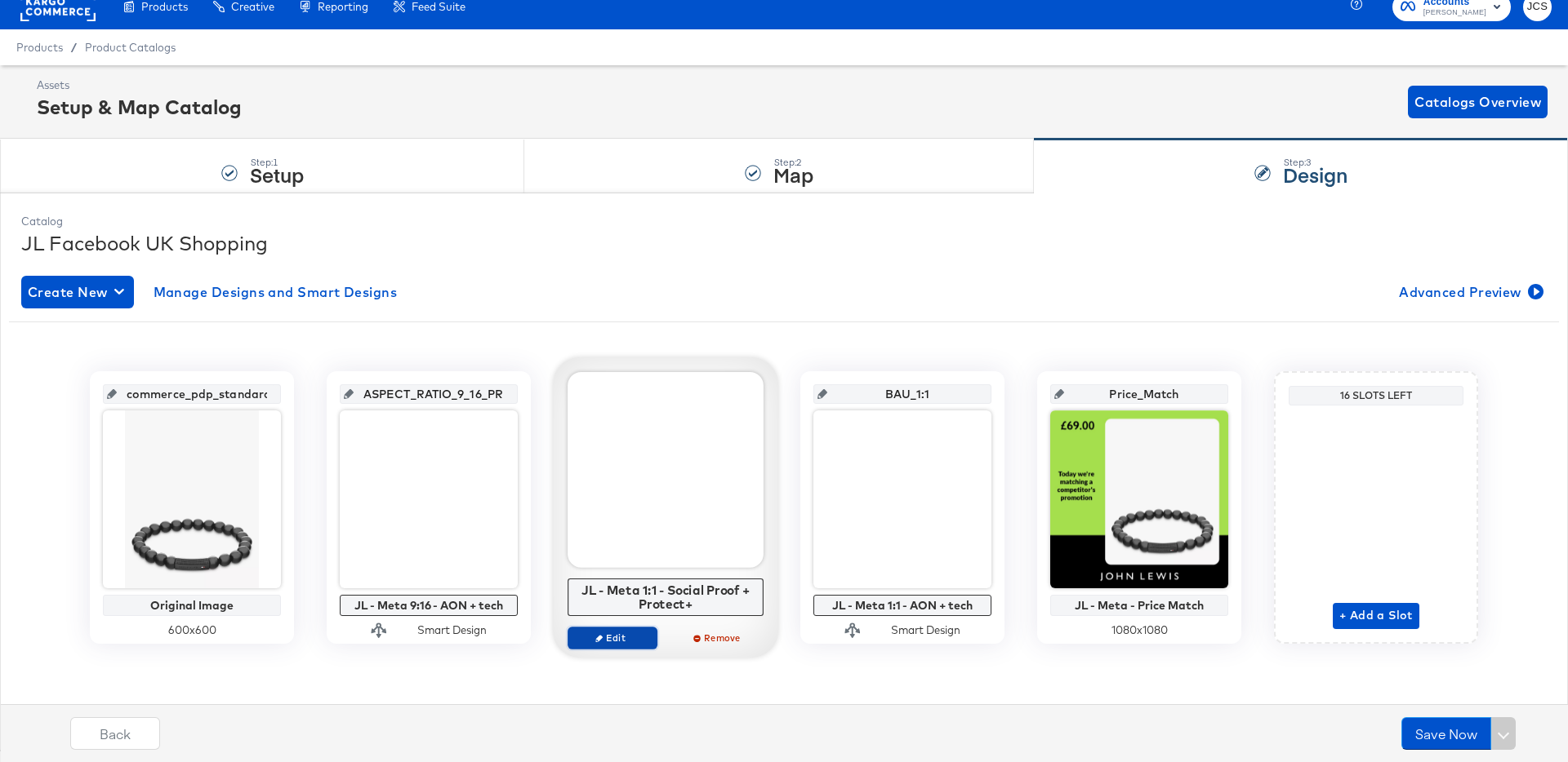
click at [602, 642] on span "Edit" at bounding box center [612, 638] width 75 height 12
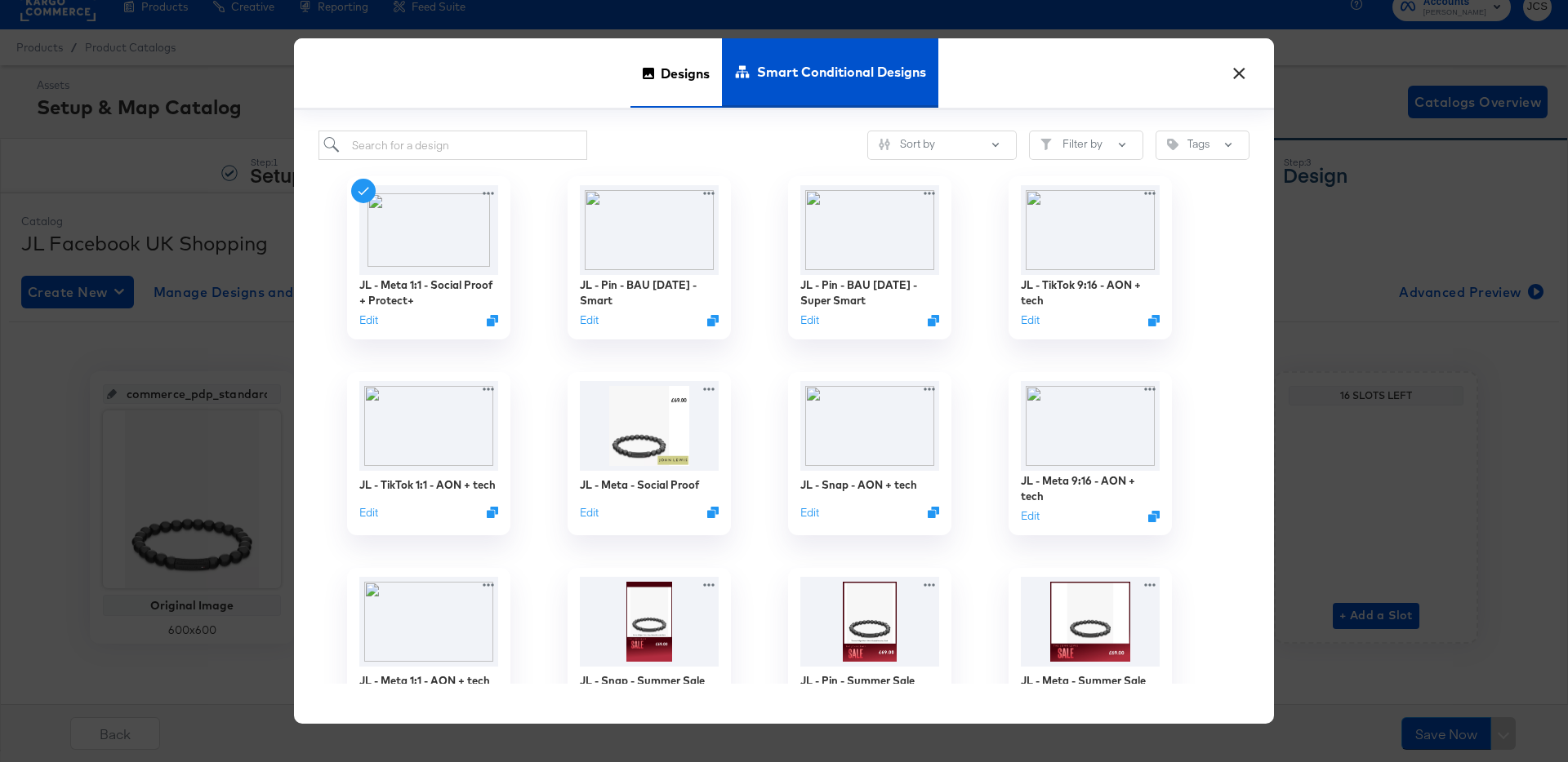
click at [691, 73] on span "Designs" at bounding box center [684, 73] width 49 height 72
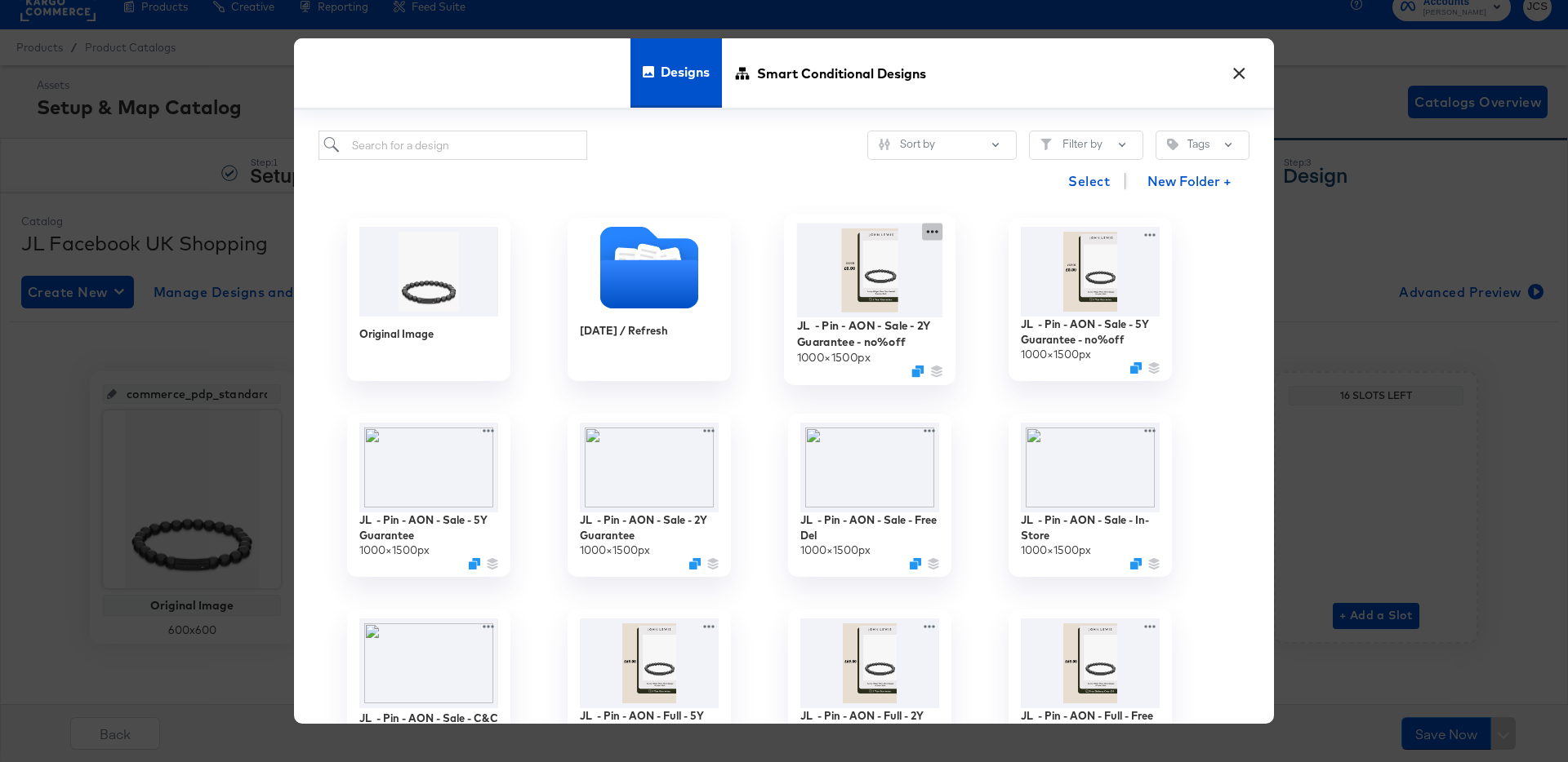
click at [931, 234] on icon at bounding box center [931, 232] width 20 height 17
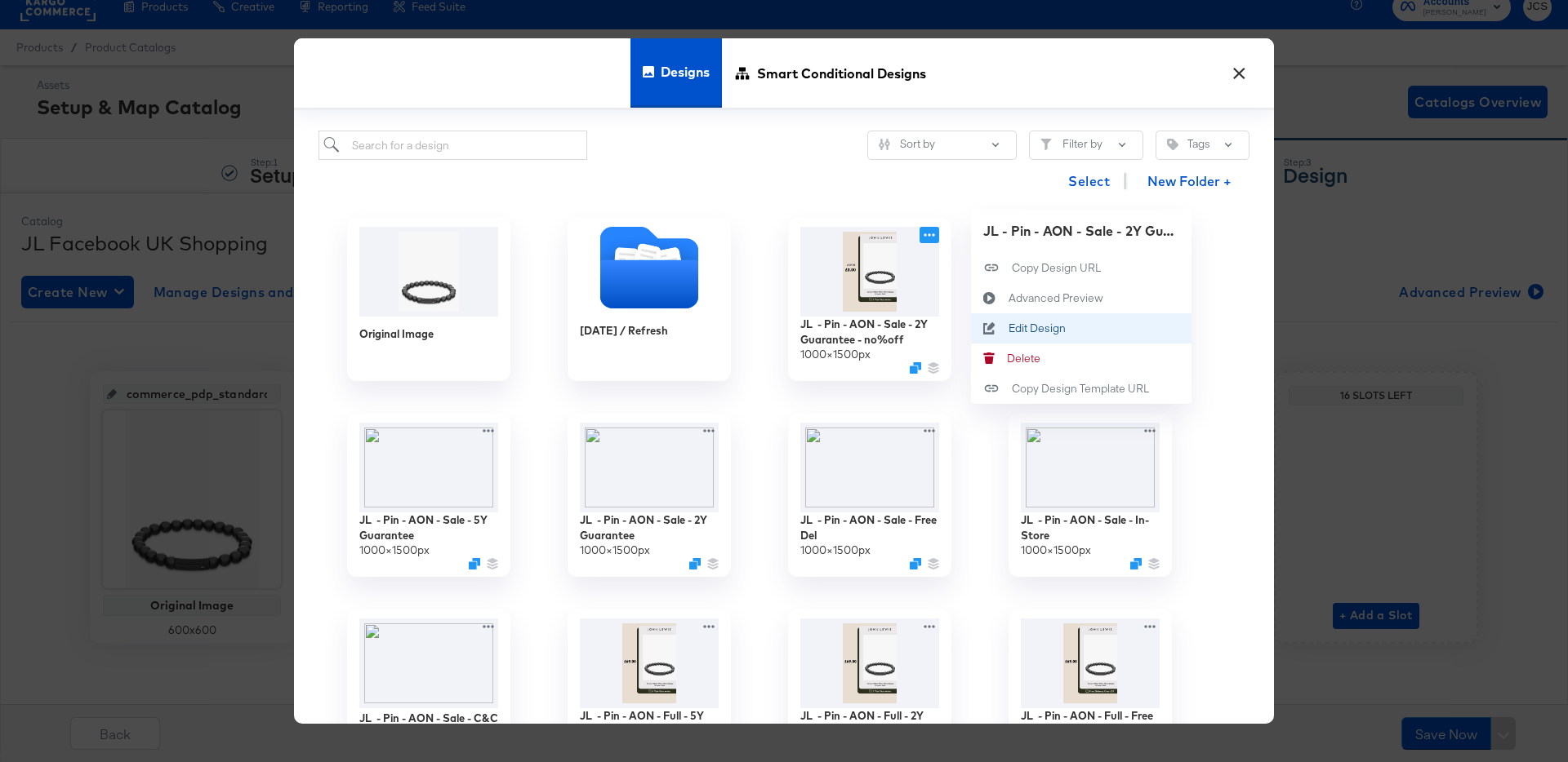
click at [1037, 337] on button "Edit Design Edit Design" at bounding box center [1081, 328] width 220 height 30
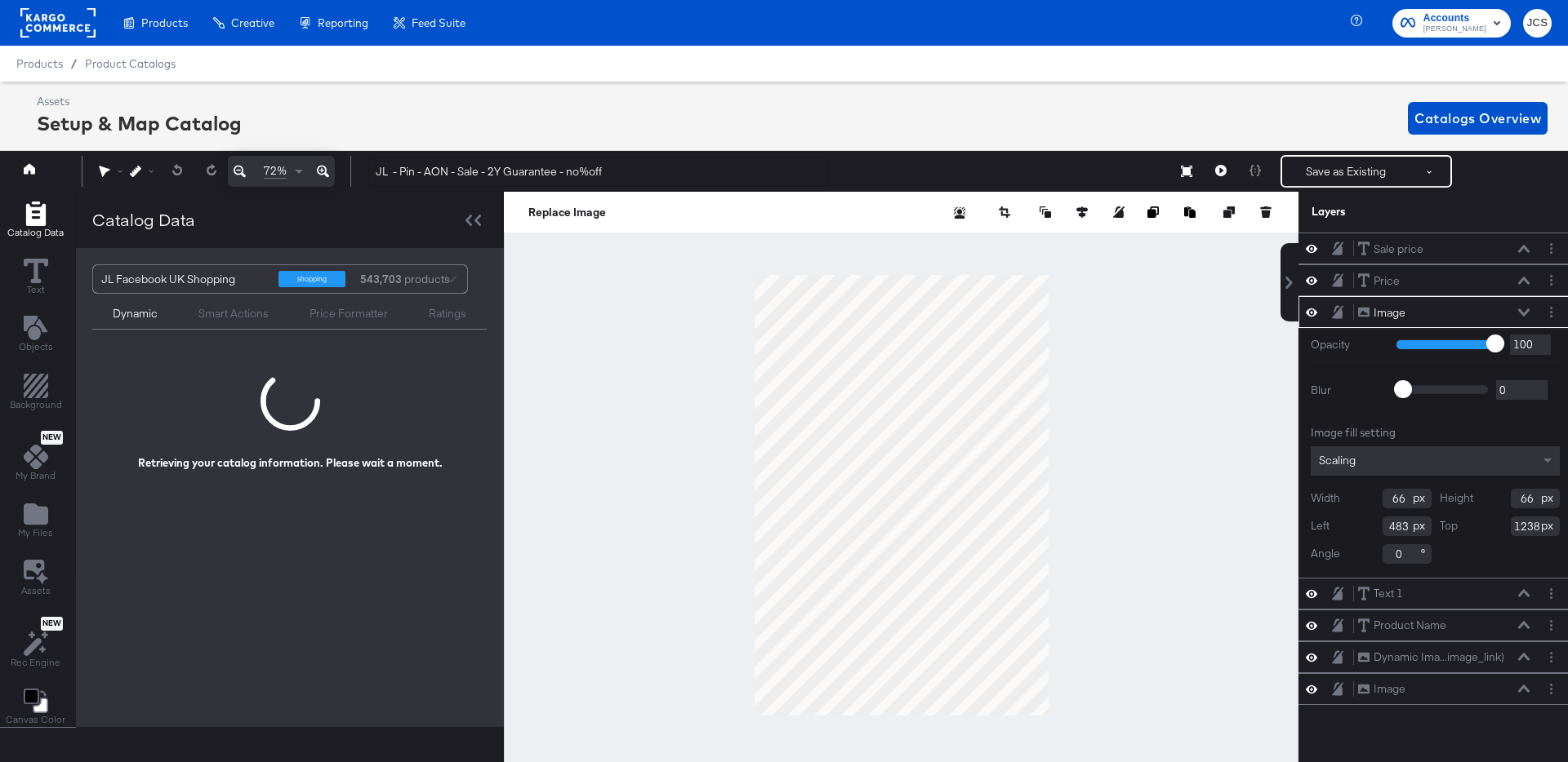
scroll to position [0, 4]
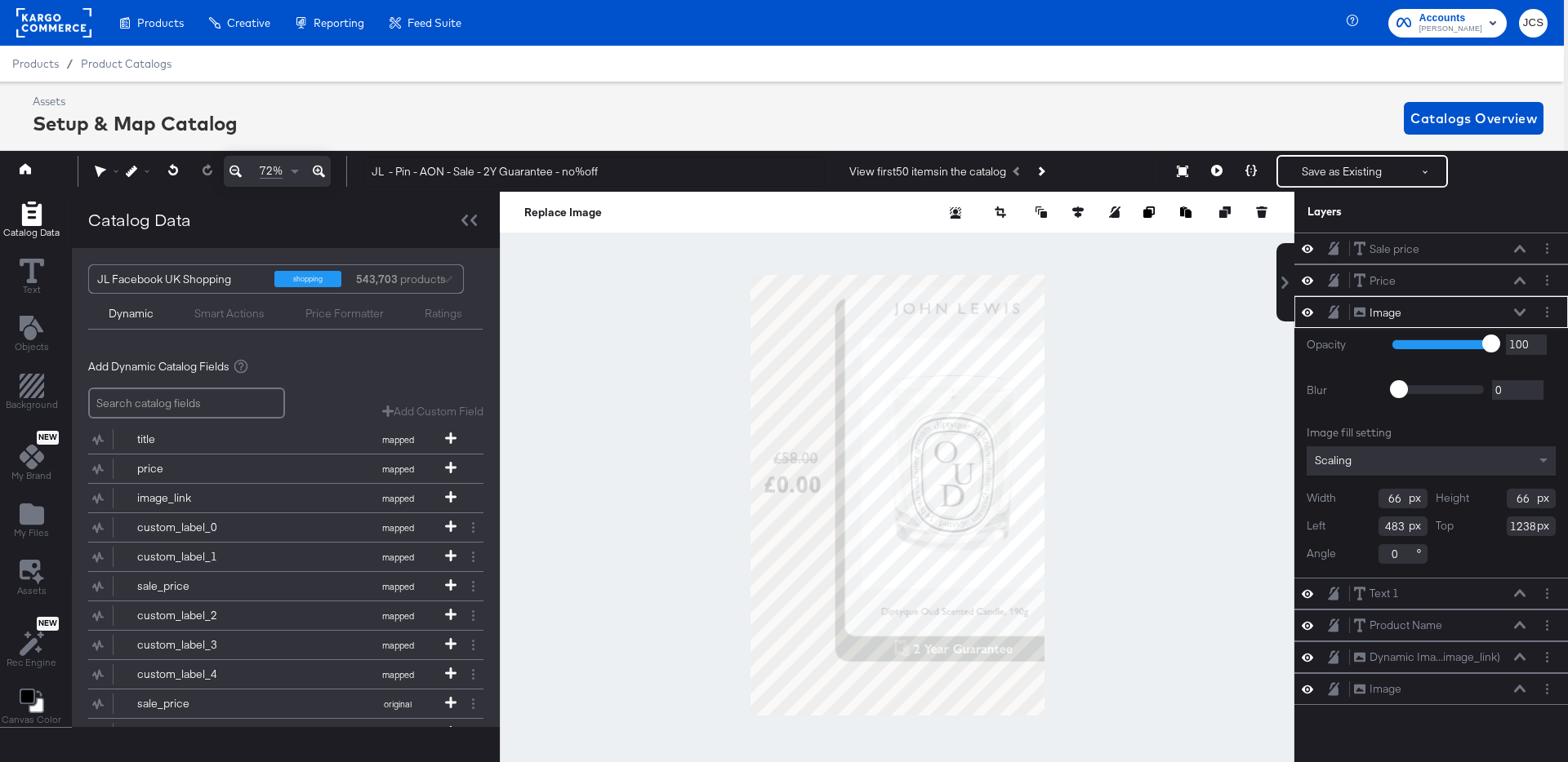
click at [635, 381] on div at bounding box center [896, 496] width 794 height 607
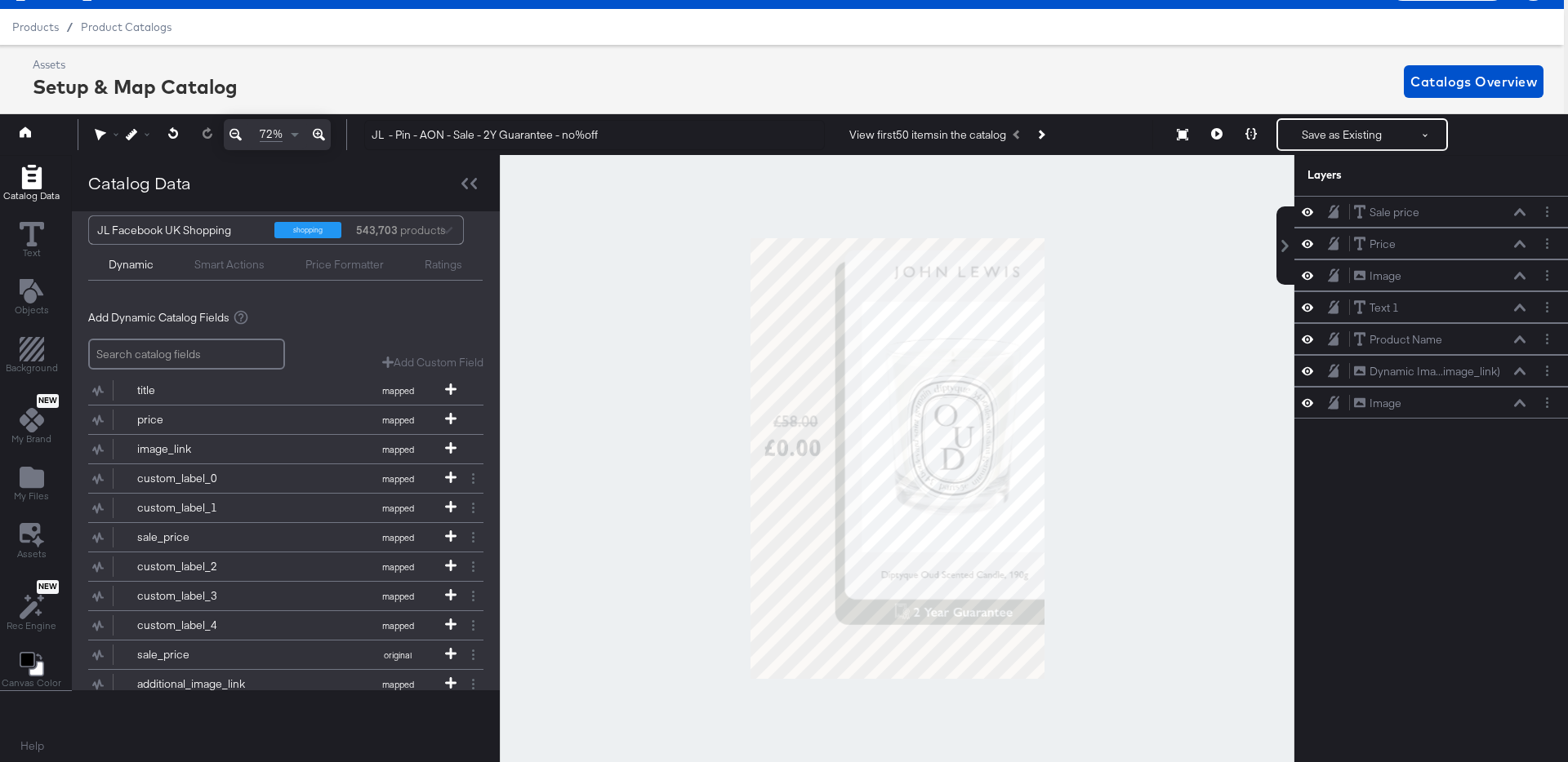
scroll to position [0, 0]
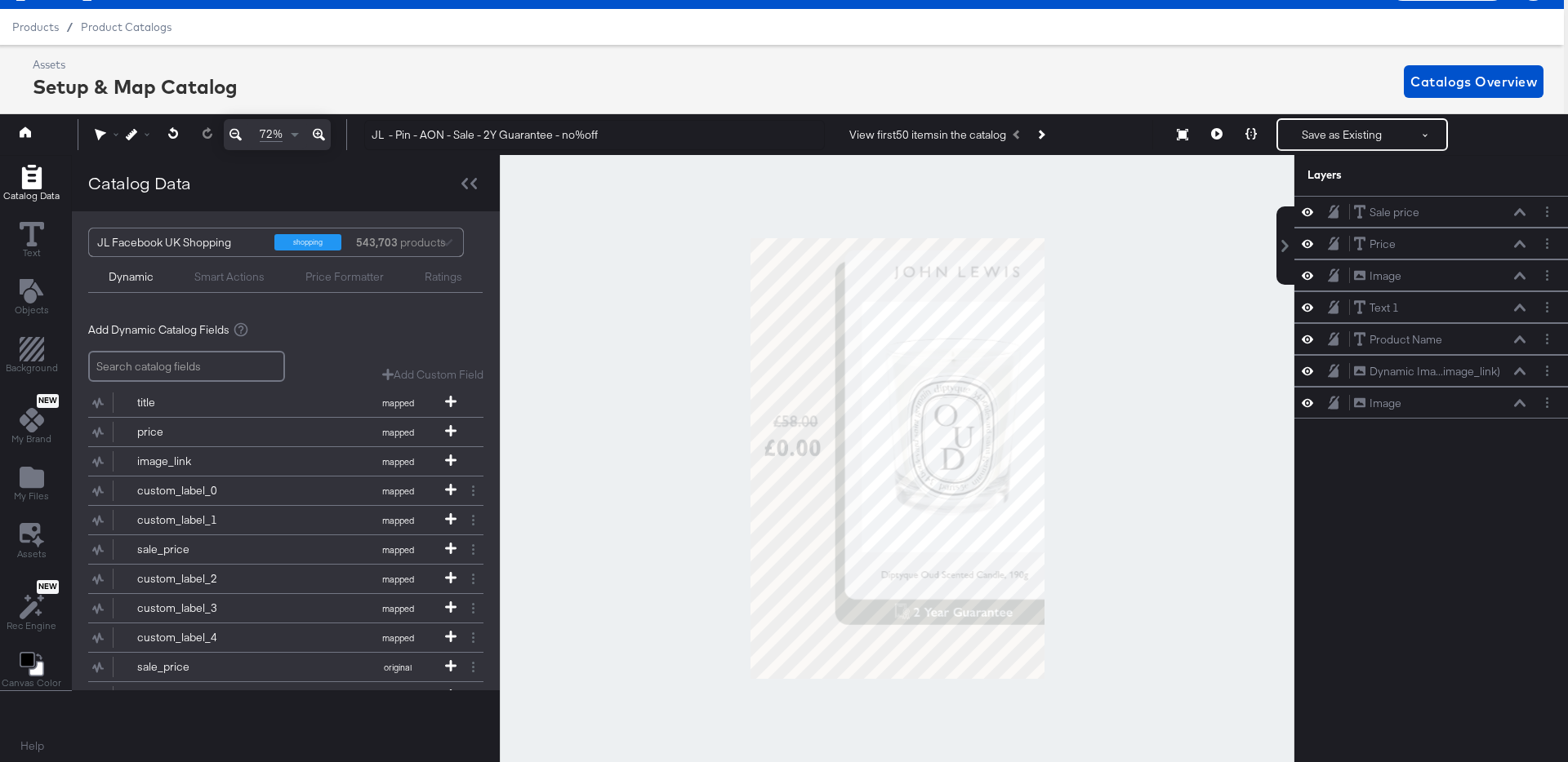
click at [1166, 496] on div at bounding box center [896, 458] width 794 height 607
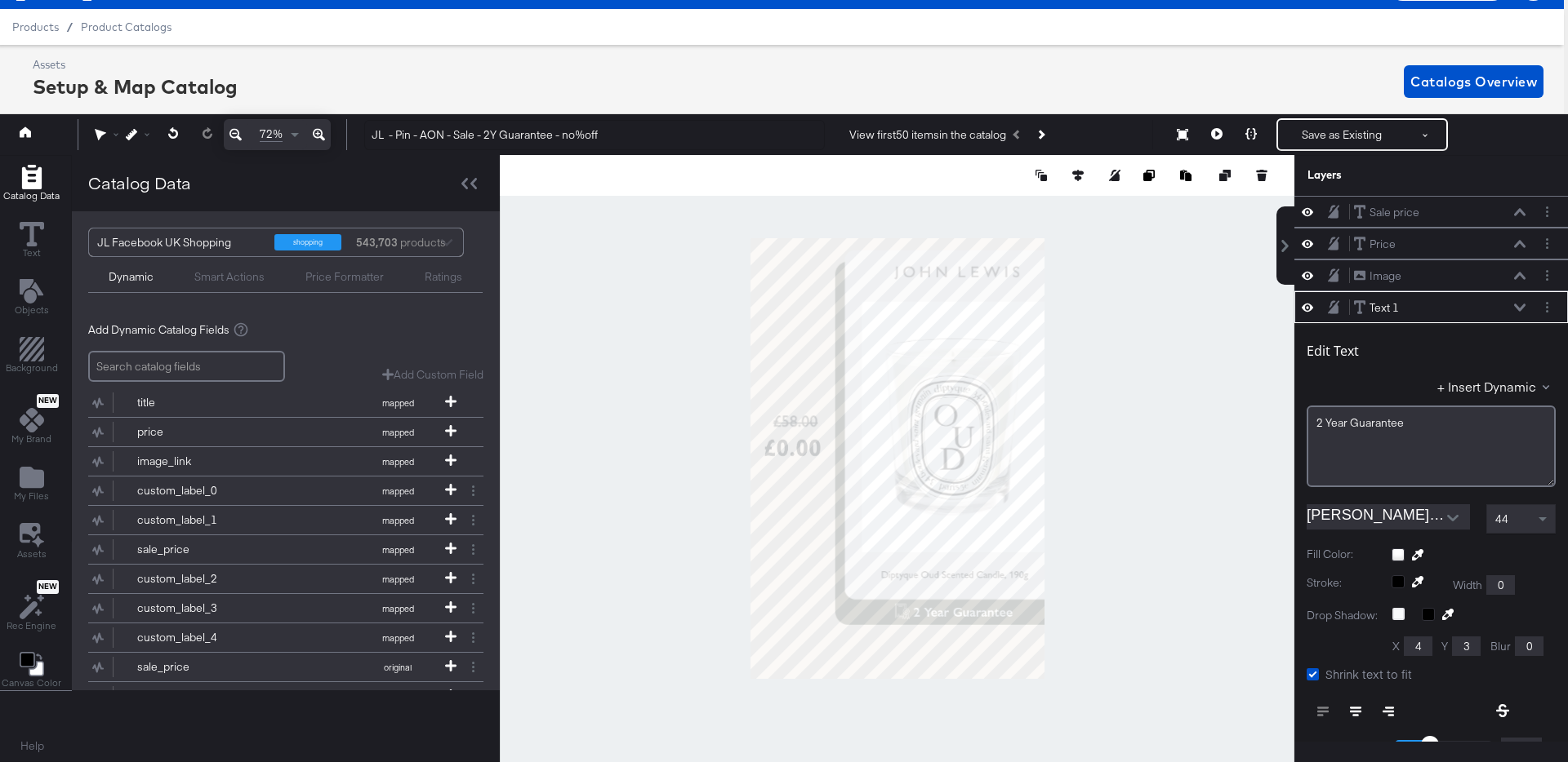
scroll to position [96, 0]
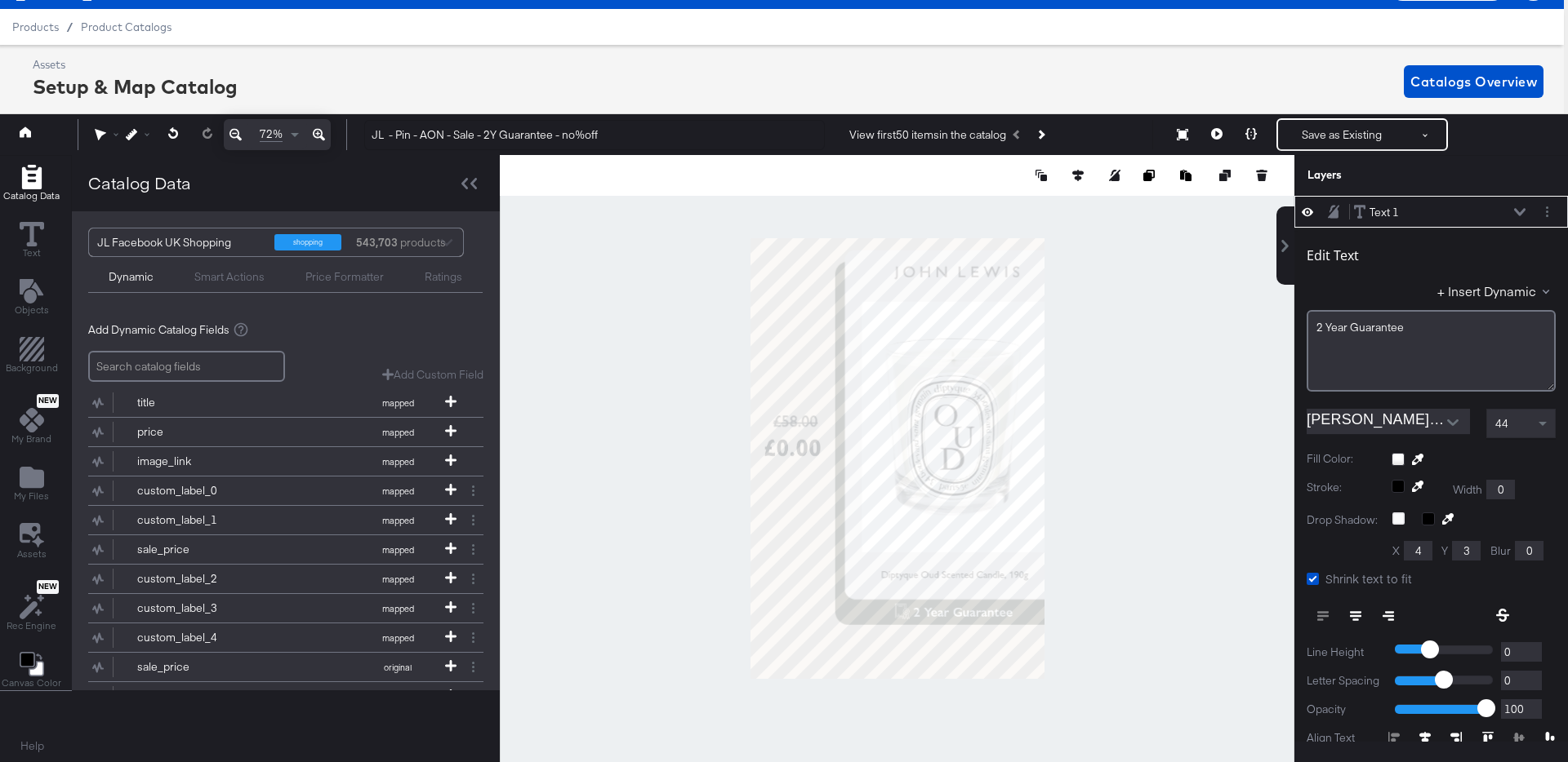
click at [1139, 582] on div at bounding box center [896, 458] width 794 height 607
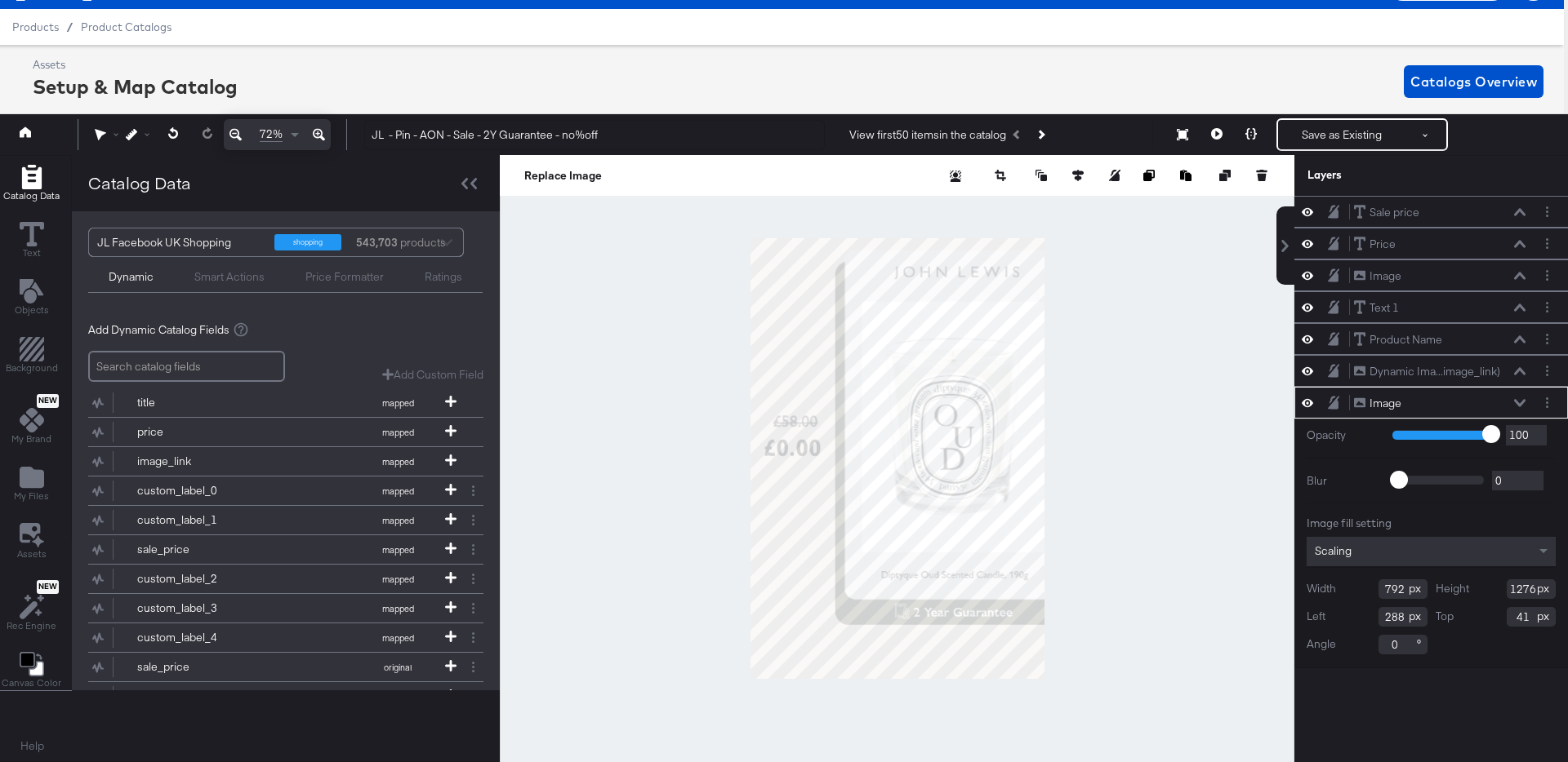
scroll to position [0, 0]
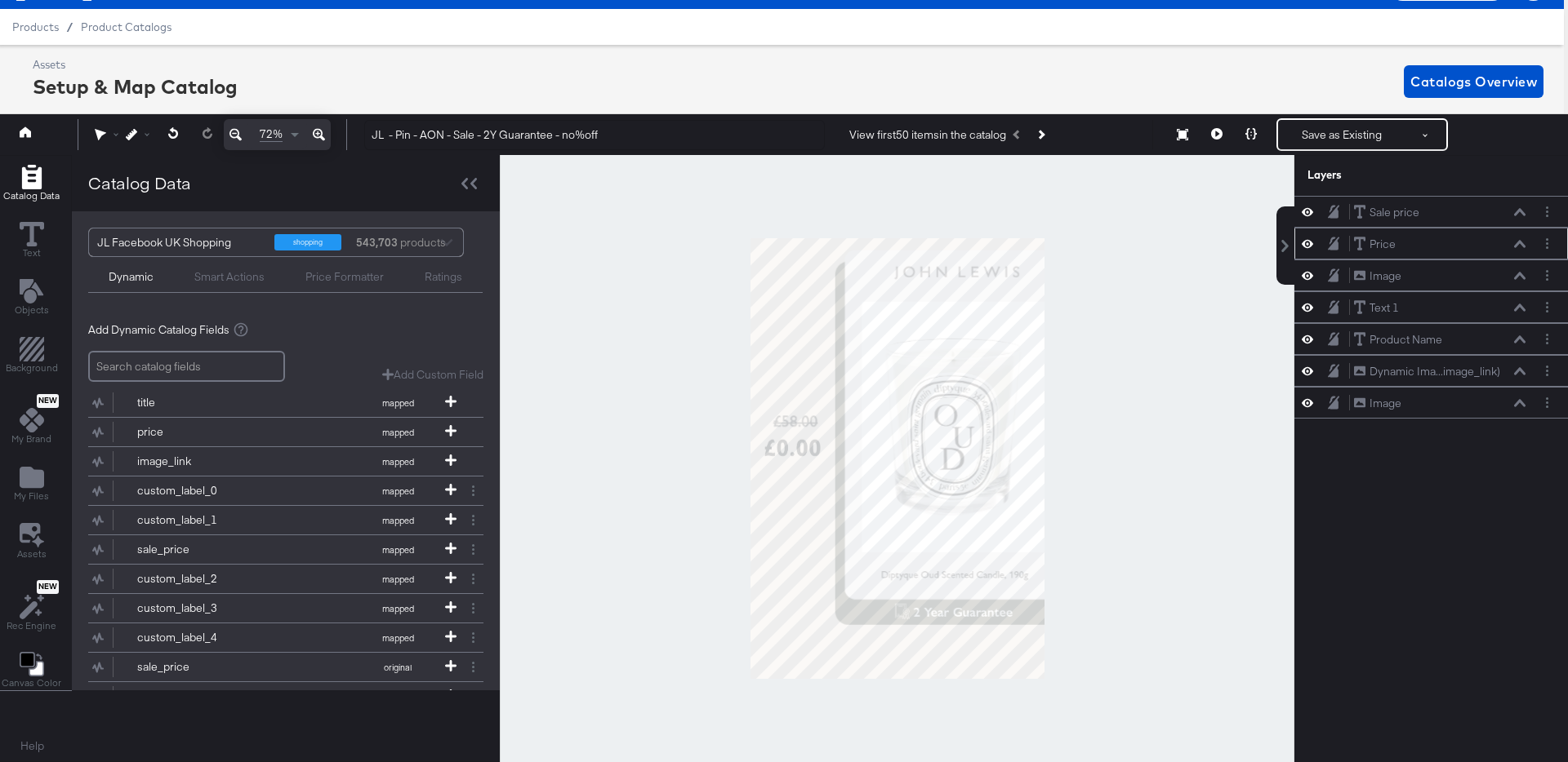
drag, startPoint x: 1308, startPoint y: 212, endPoint x: 1311, endPoint y: 227, distance: 15.3
click at [1308, 212] on icon at bounding box center [1307, 212] width 12 height 14
click at [1309, 239] on icon at bounding box center [1307, 243] width 12 height 14
click at [1309, 266] on div "Image Image" at bounding box center [1431, 275] width 274 height 32
click at [1312, 309] on icon at bounding box center [1307, 307] width 12 height 14
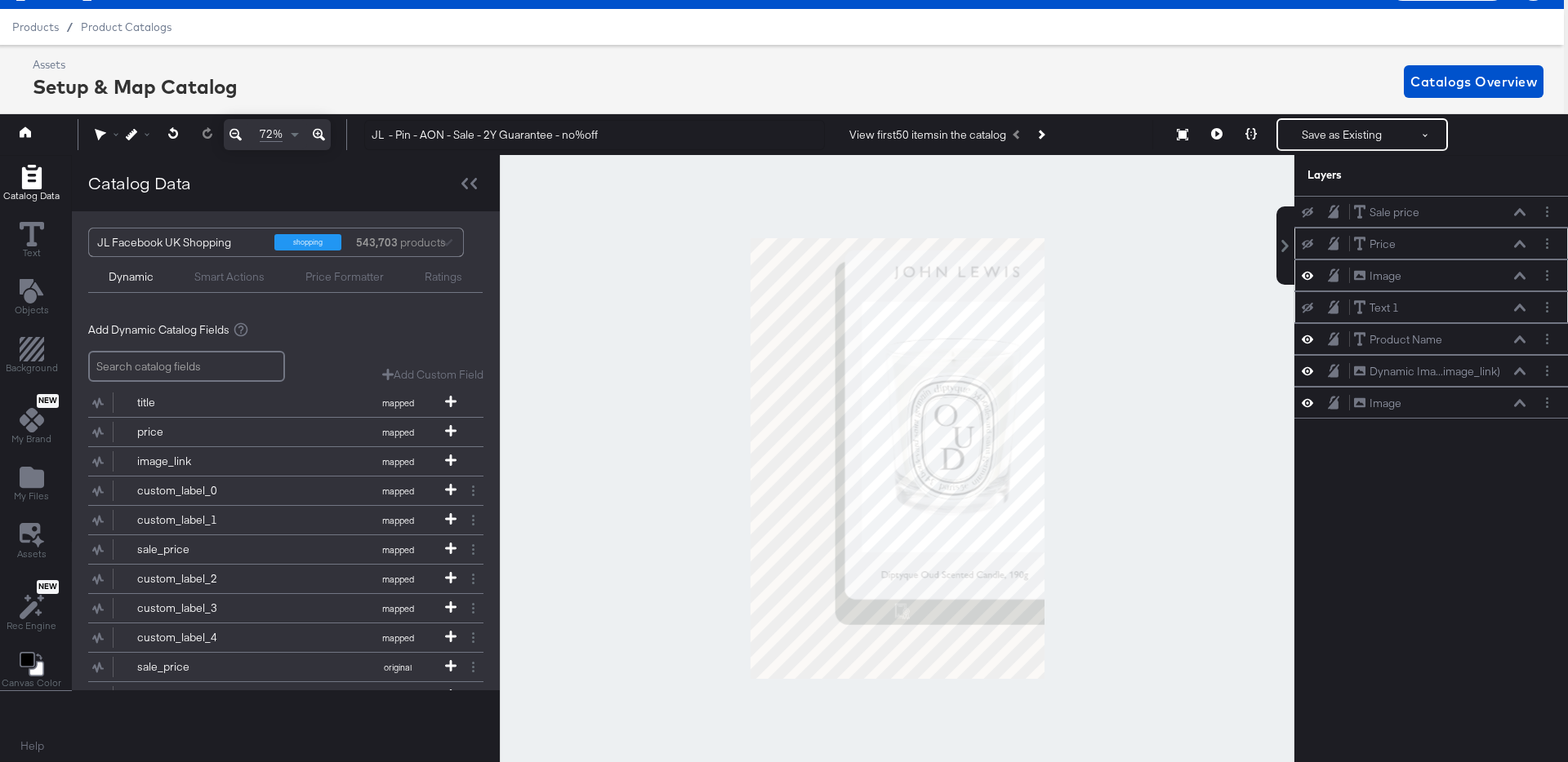
click at [1310, 278] on icon at bounding box center [1307, 275] width 12 height 14
click at [1311, 340] on icon at bounding box center [1307, 339] width 12 height 8
click at [1309, 400] on icon at bounding box center [1307, 403] width 12 height 8
click at [1308, 211] on icon at bounding box center [1307, 212] width 12 height 11
click at [1311, 247] on icon at bounding box center [1307, 244] width 12 height 11
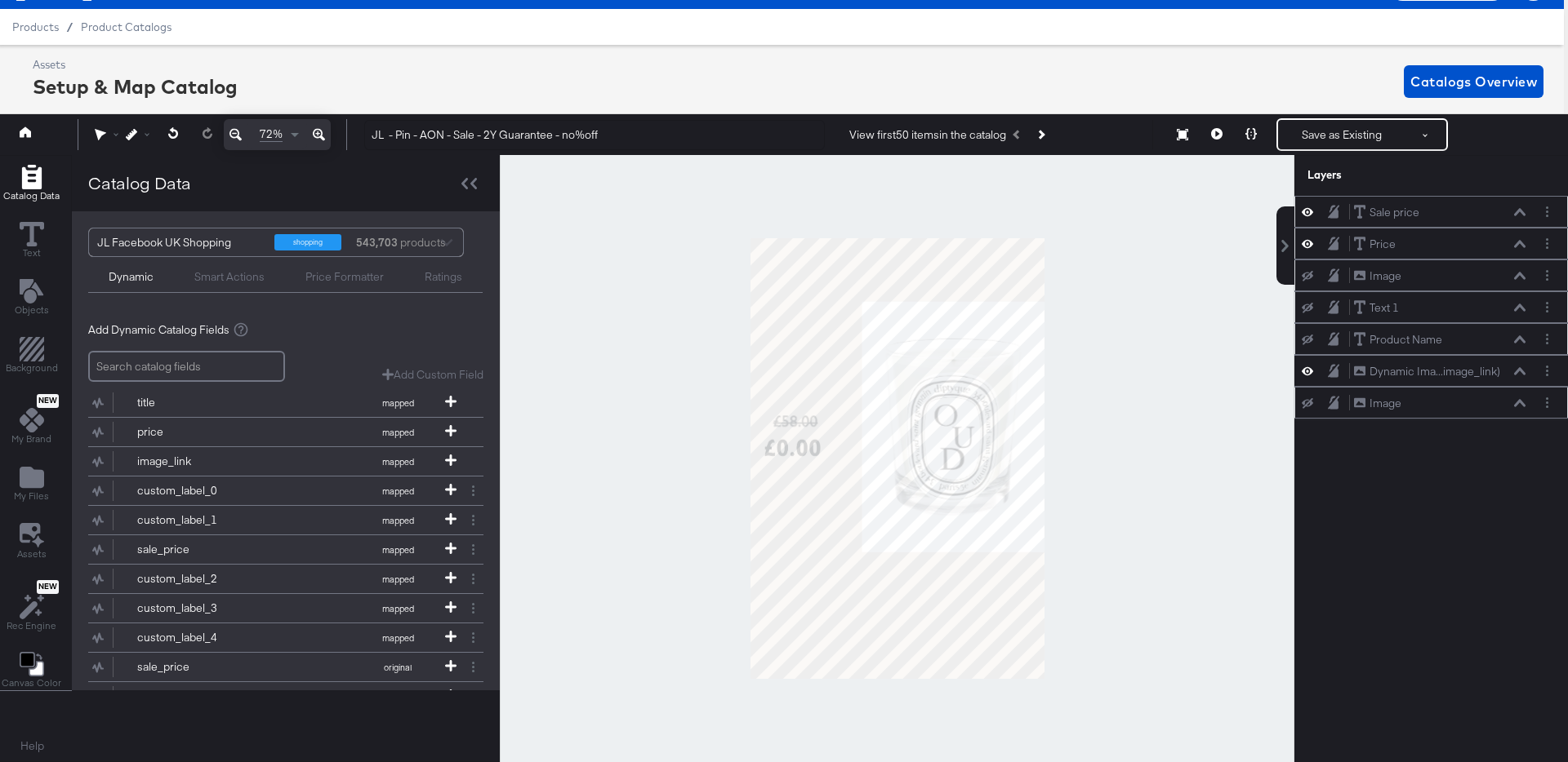
click at [1312, 277] on icon at bounding box center [1307, 276] width 12 height 11
drag, startPoint x: 1315, startPoint y: 310, endPoint x: 1315, endPoint y: 331, distance: 21.0
click at [1315, 310] on div at bounding box center [1312, 307] width 23 height 13
click at [1308, 341] on icon at bounding box center [1307, 340] width 12 height 11
drag, startPoint x: 1309, startPoint y: 310, endPoint x: 1315, endPoint y: 327, distance: 18.0
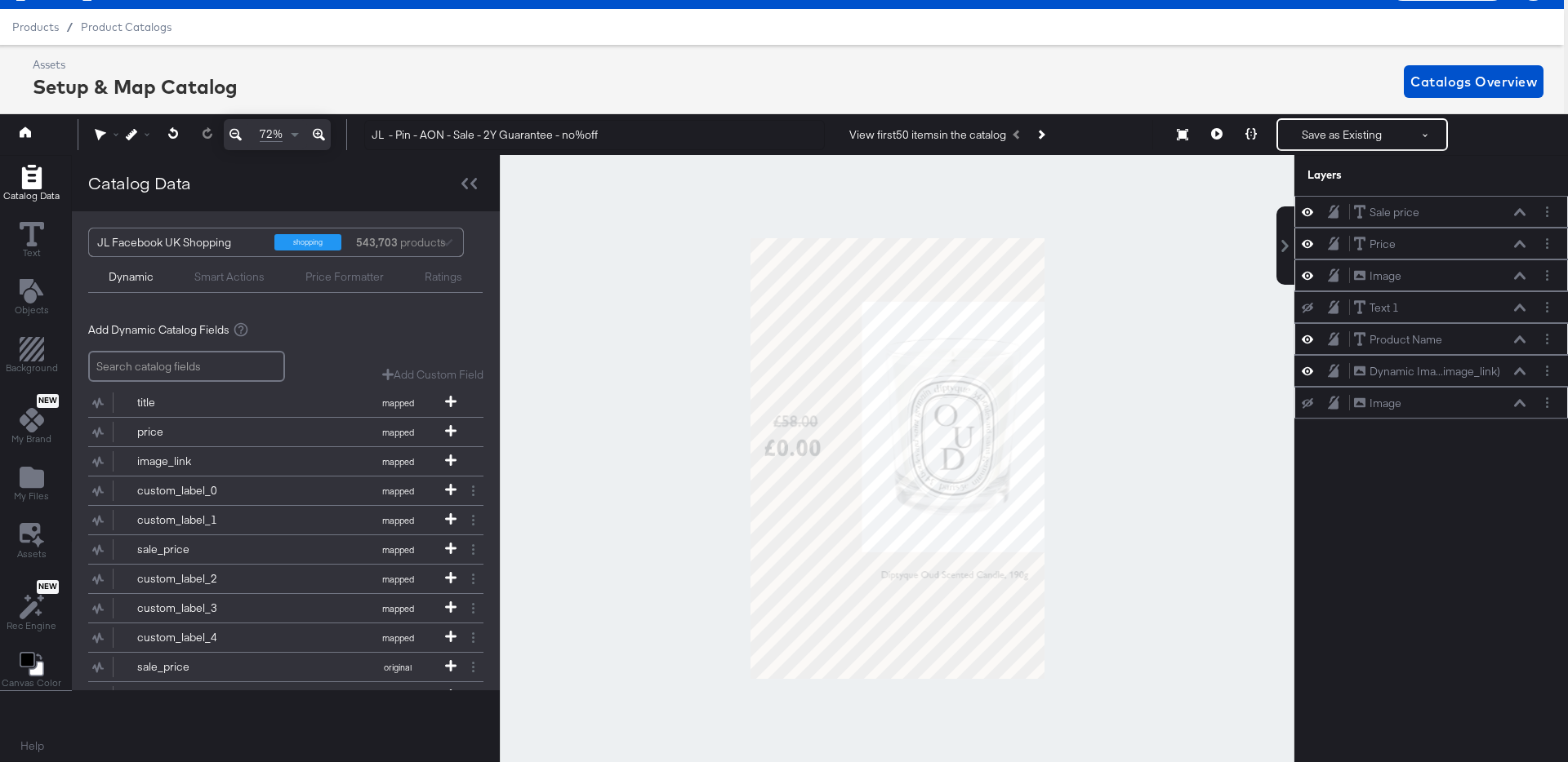
click at [1309, 310] on icon at bounding box center [1307, 308] width 12 height 11
click at [1309, 406] on icon at bounding box center [1307, 404] width 12 height 11
click at [1127, 501] on div at bounding box center [896, 458] width 794 height 607
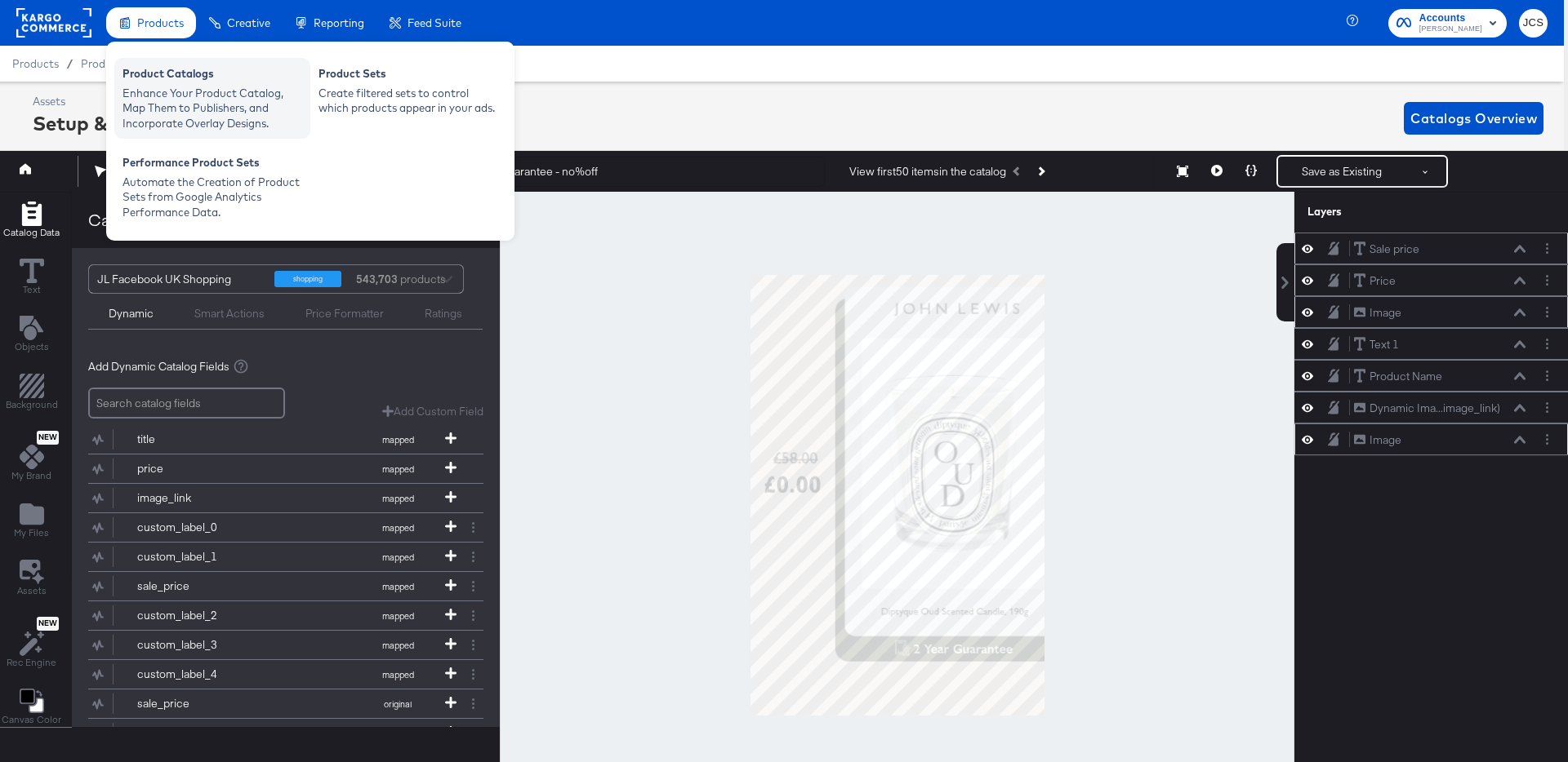
click at [163, 84] on div "Product Catalogs" at bounding box center [212, 76] width 180 height 19
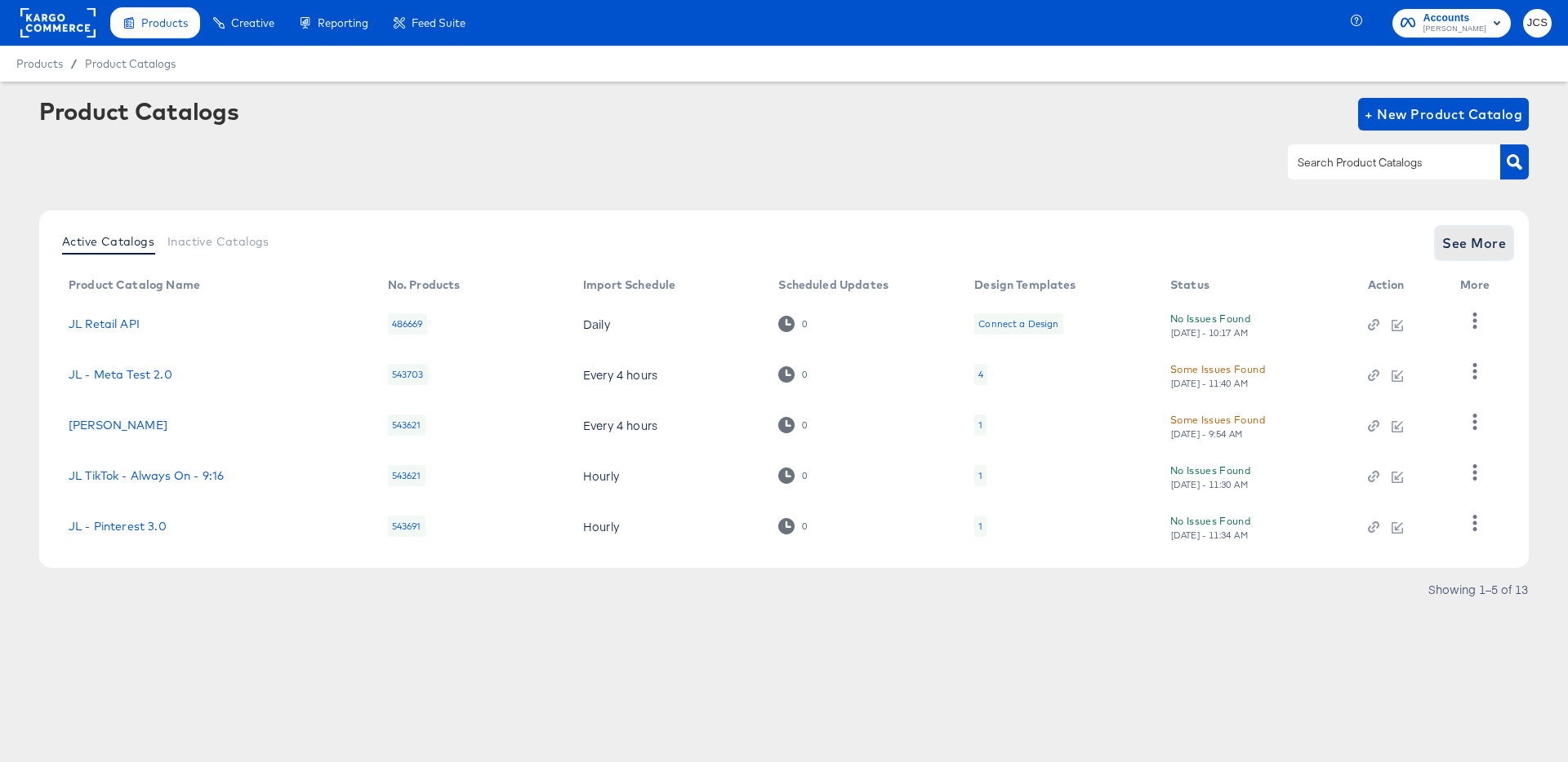
click at [1462, 230] on button "See More" at bounding box center [1473, 242] width 77 height 33
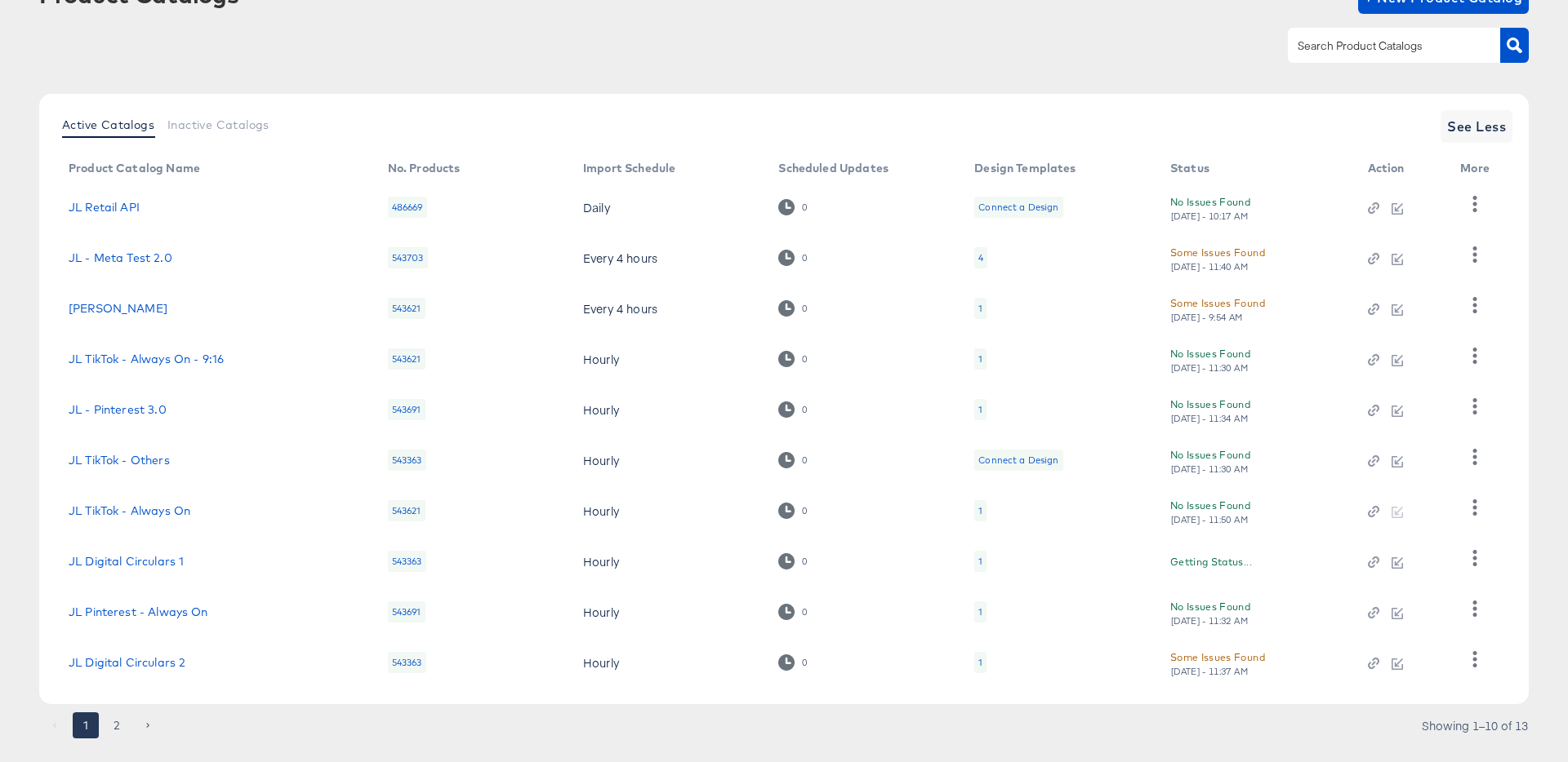
scroll to position [150, 0]
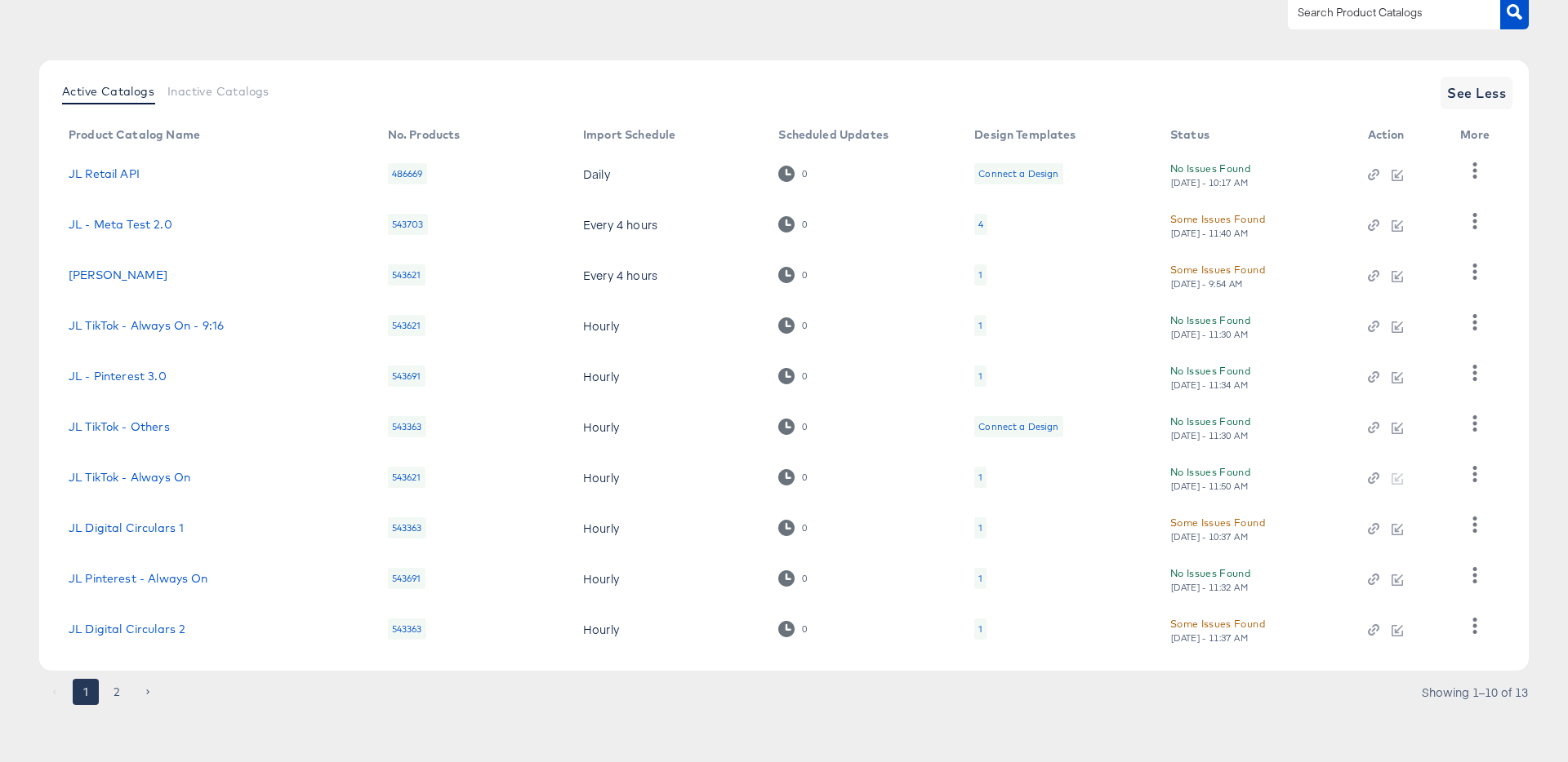
click at [115, 691] on button "2" at bounding box center [117, 692] width 27 height 27
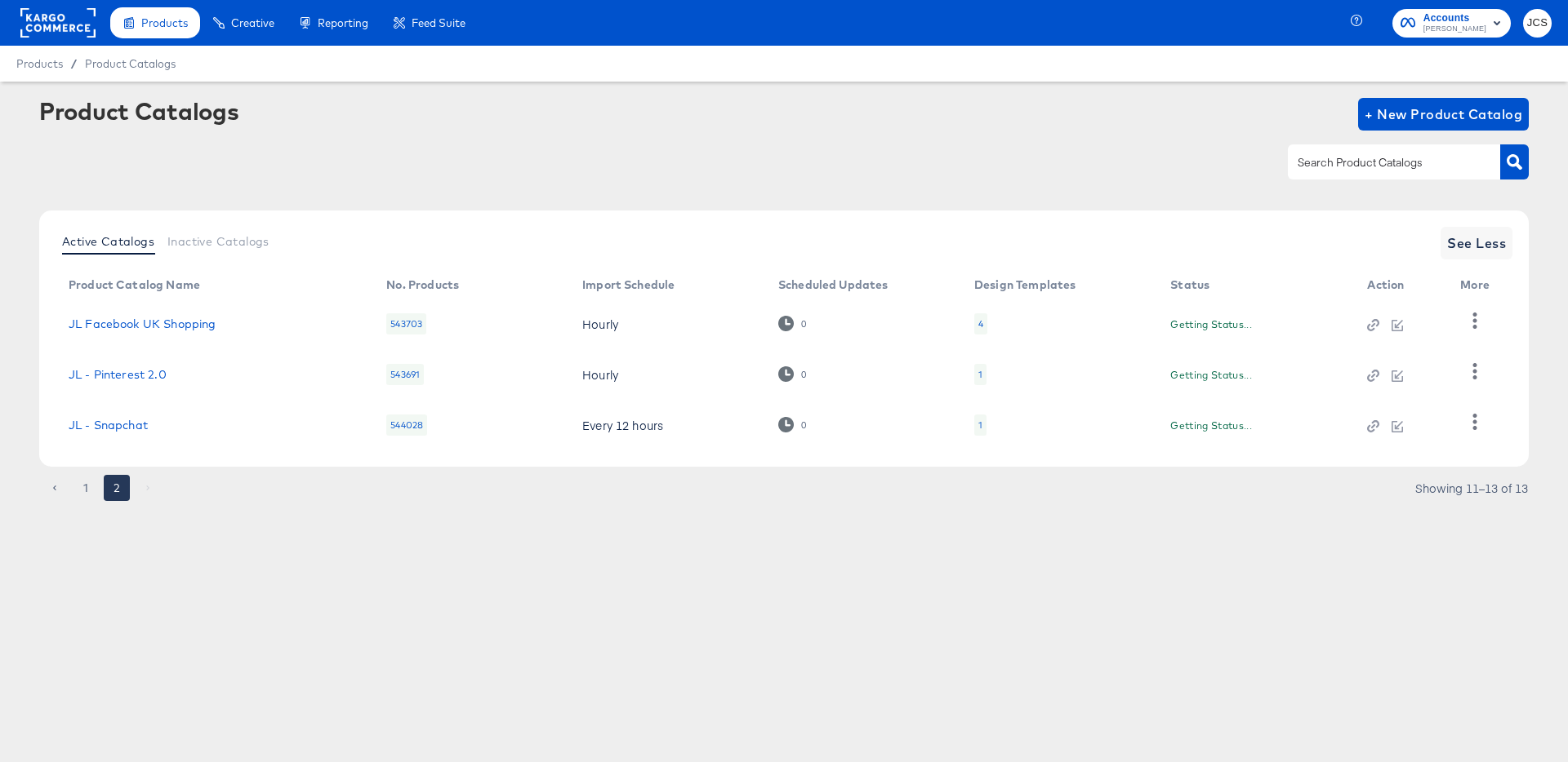
scroll to position [0, 0]
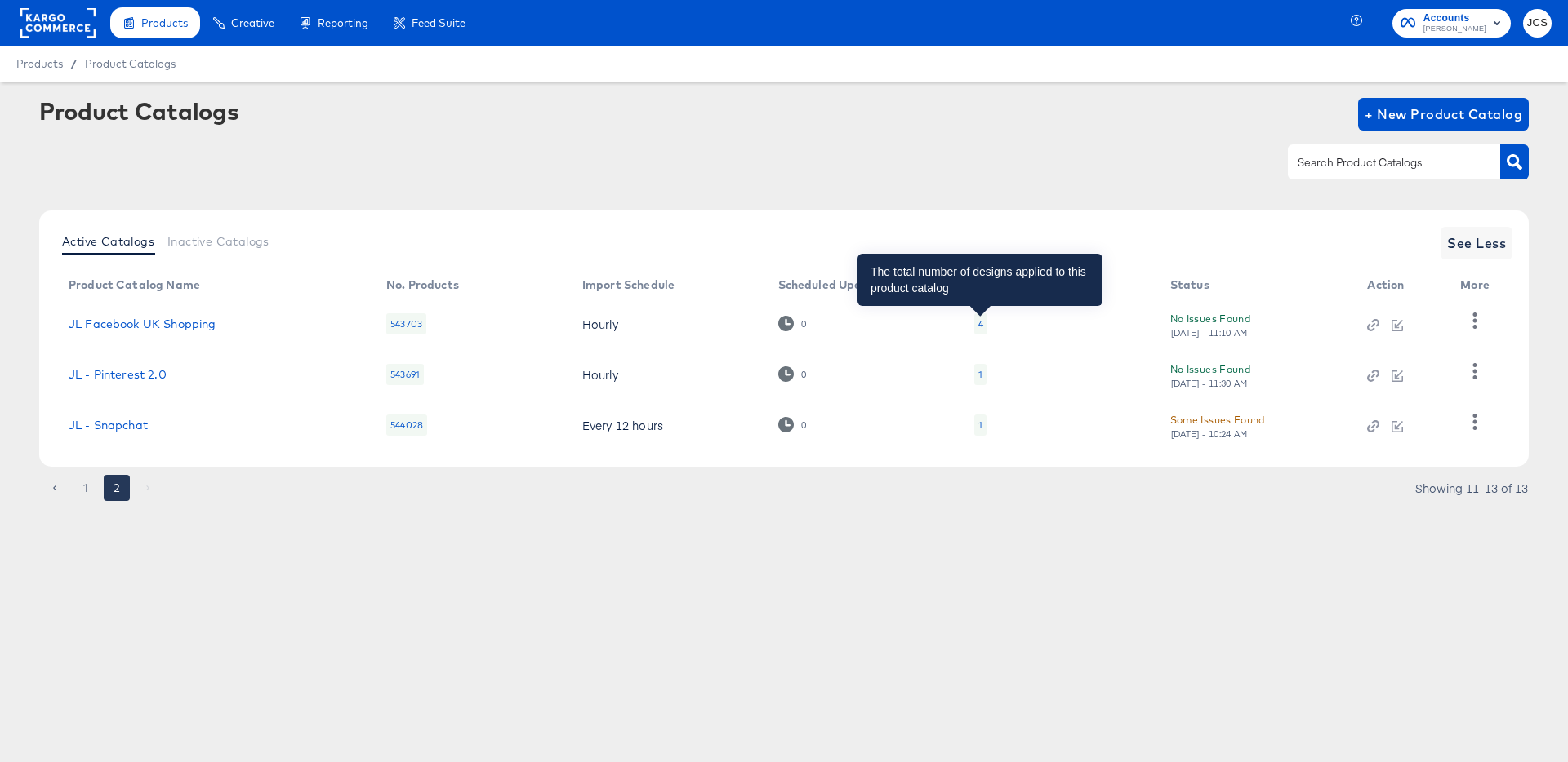
click at [981, 321] on div "4" at bounding box center [981, 324] width 5 height 13
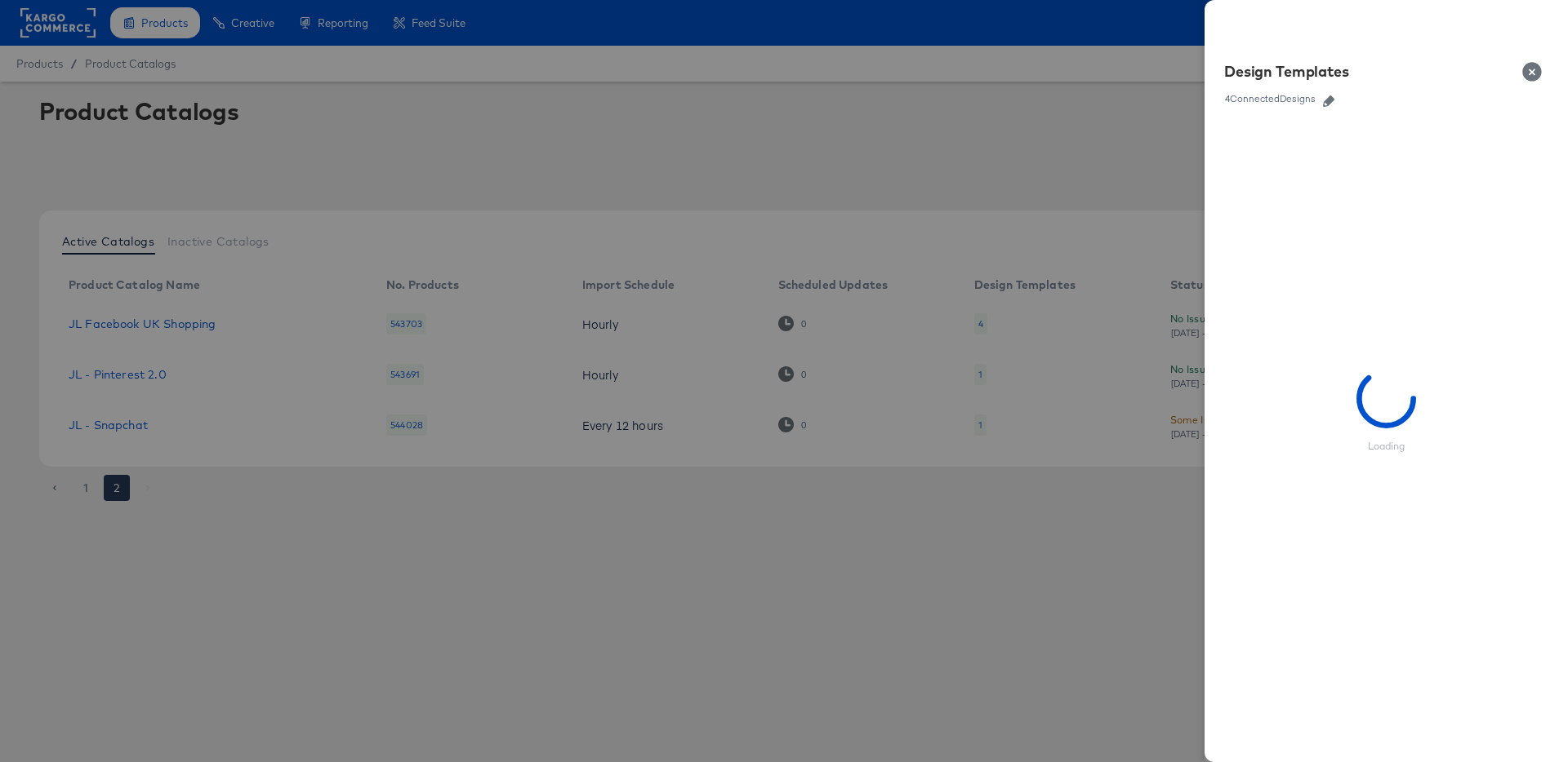
click at [1330, 106] on icon "button" at bounding box center [1328, 101] width 12 height 12
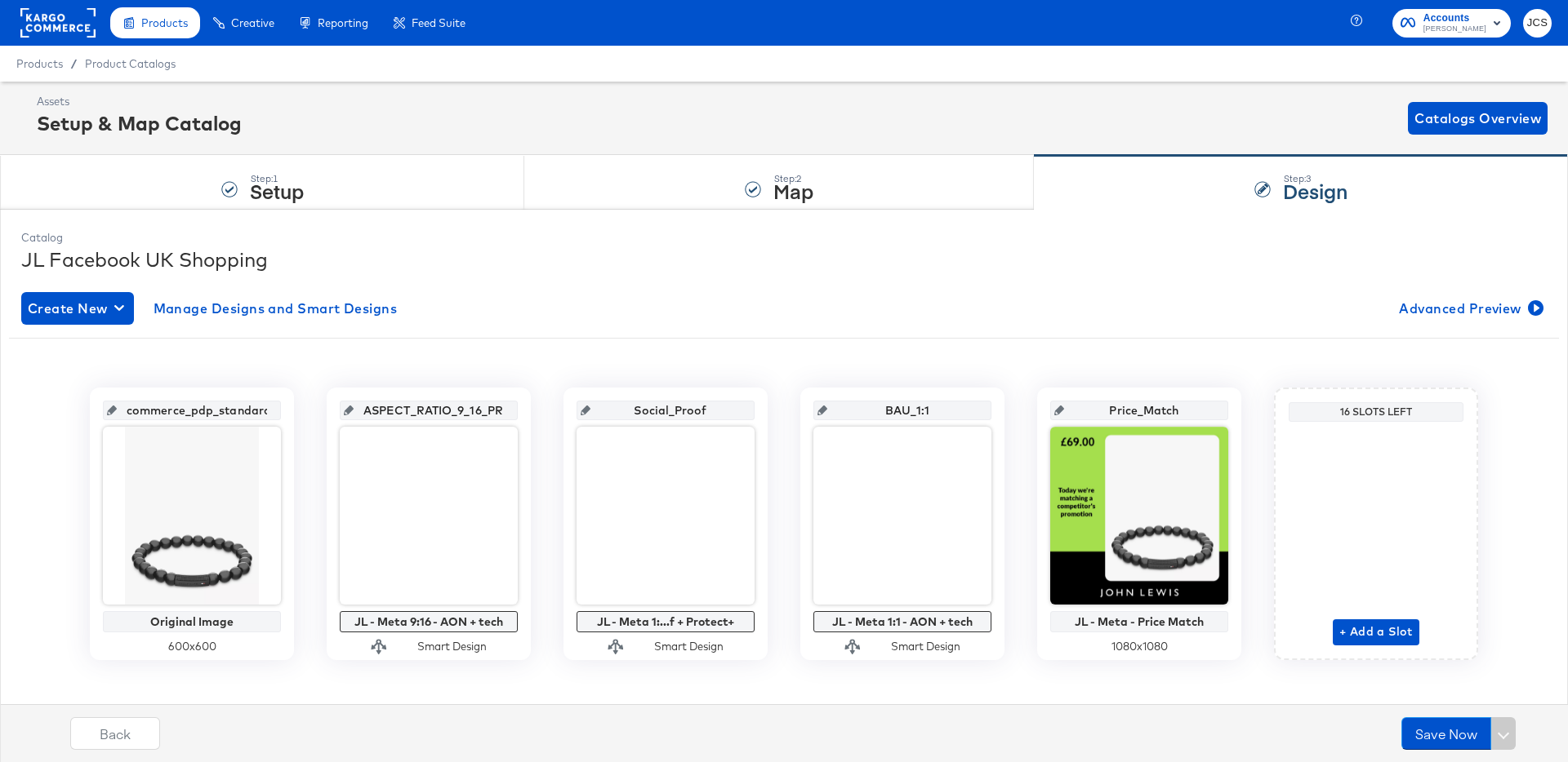
click at [49, 26] on rect at bounding box center [58, 22] width 75 height 29
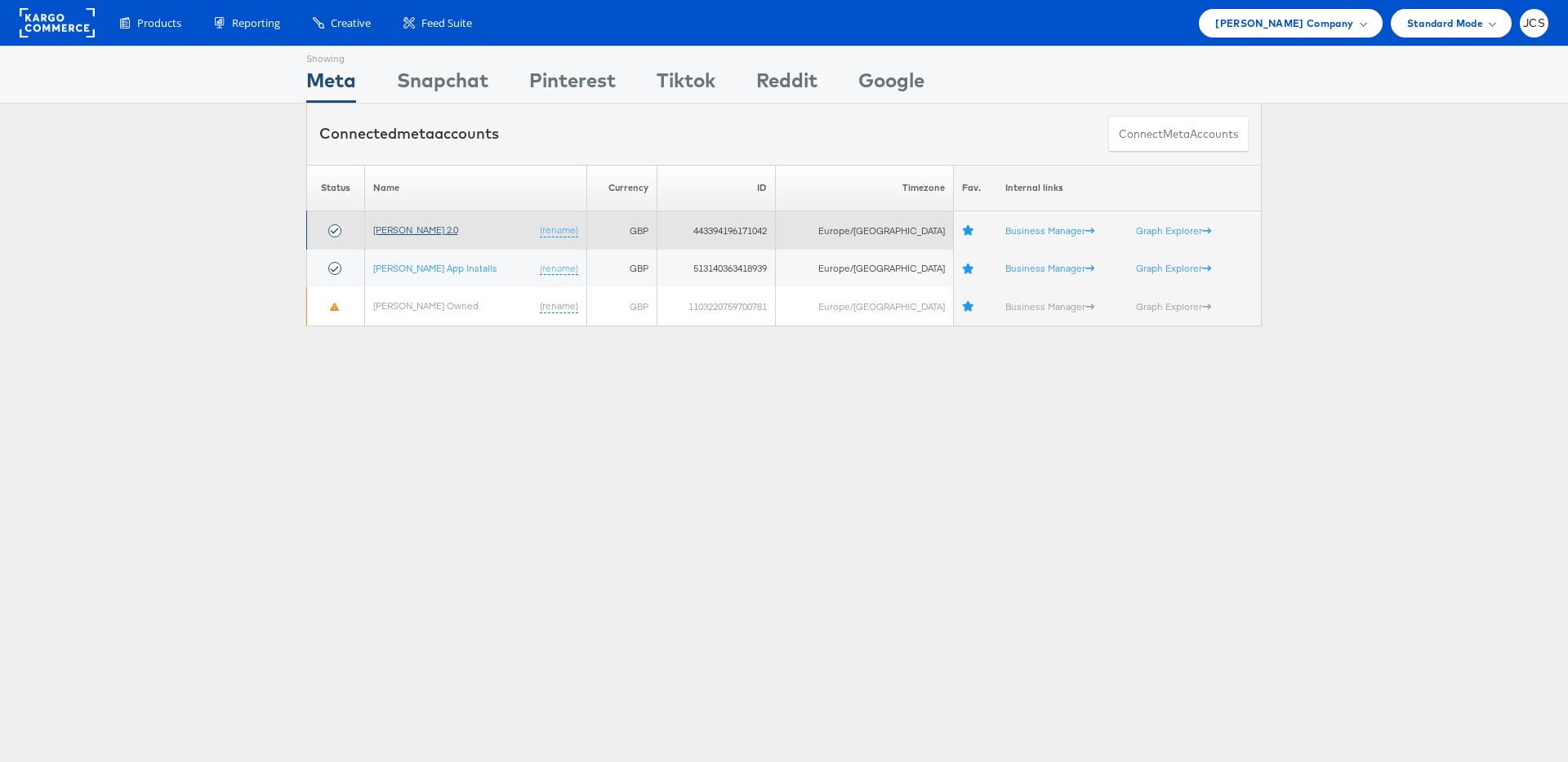
click at [413, 231] on link "John Lewis 2.0" at bounding box center [416, 230] width 85 height 12
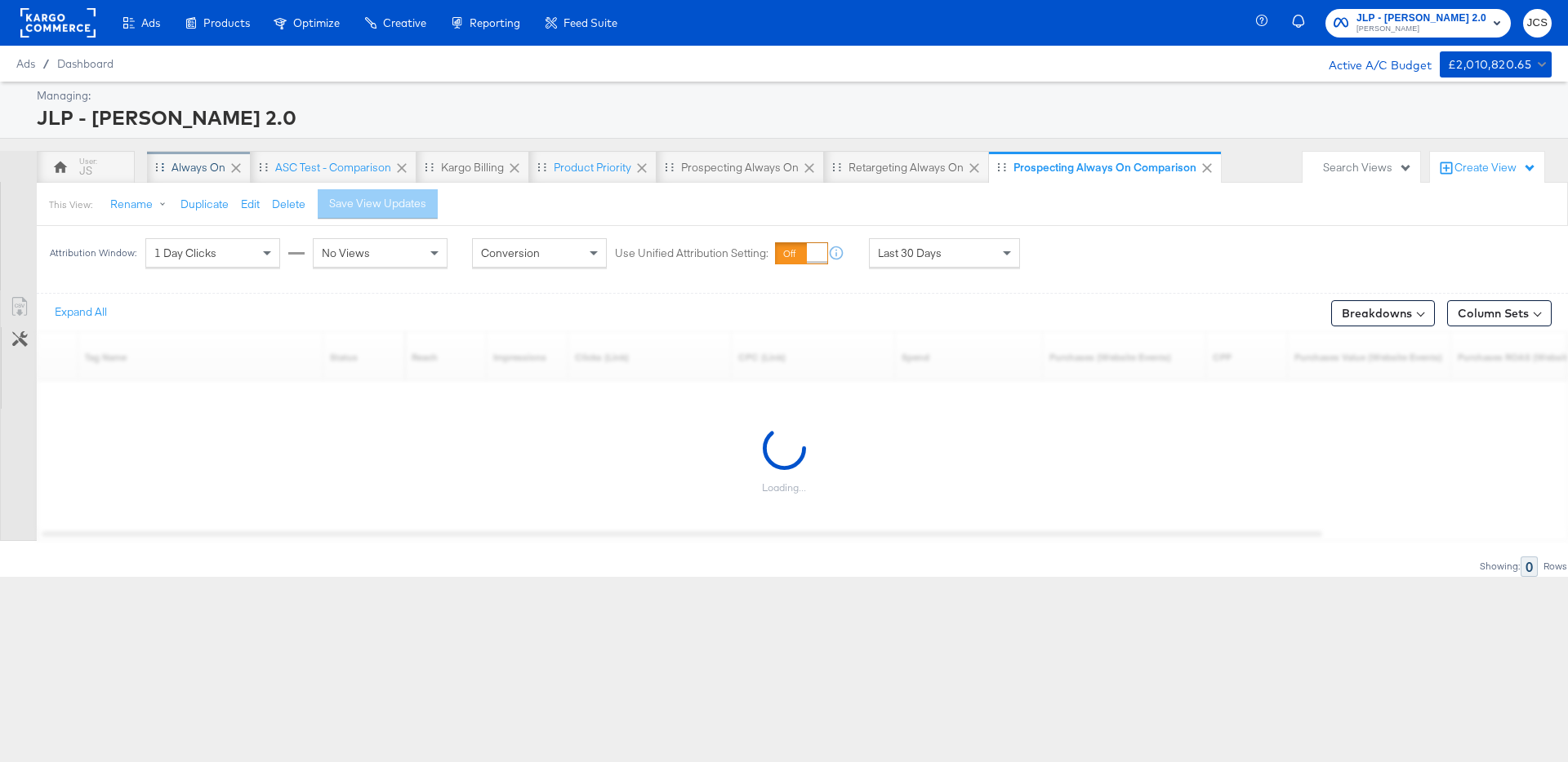
click at [213, 167] on div "Always On" at bounding box center [198, 168] width 54 height 16
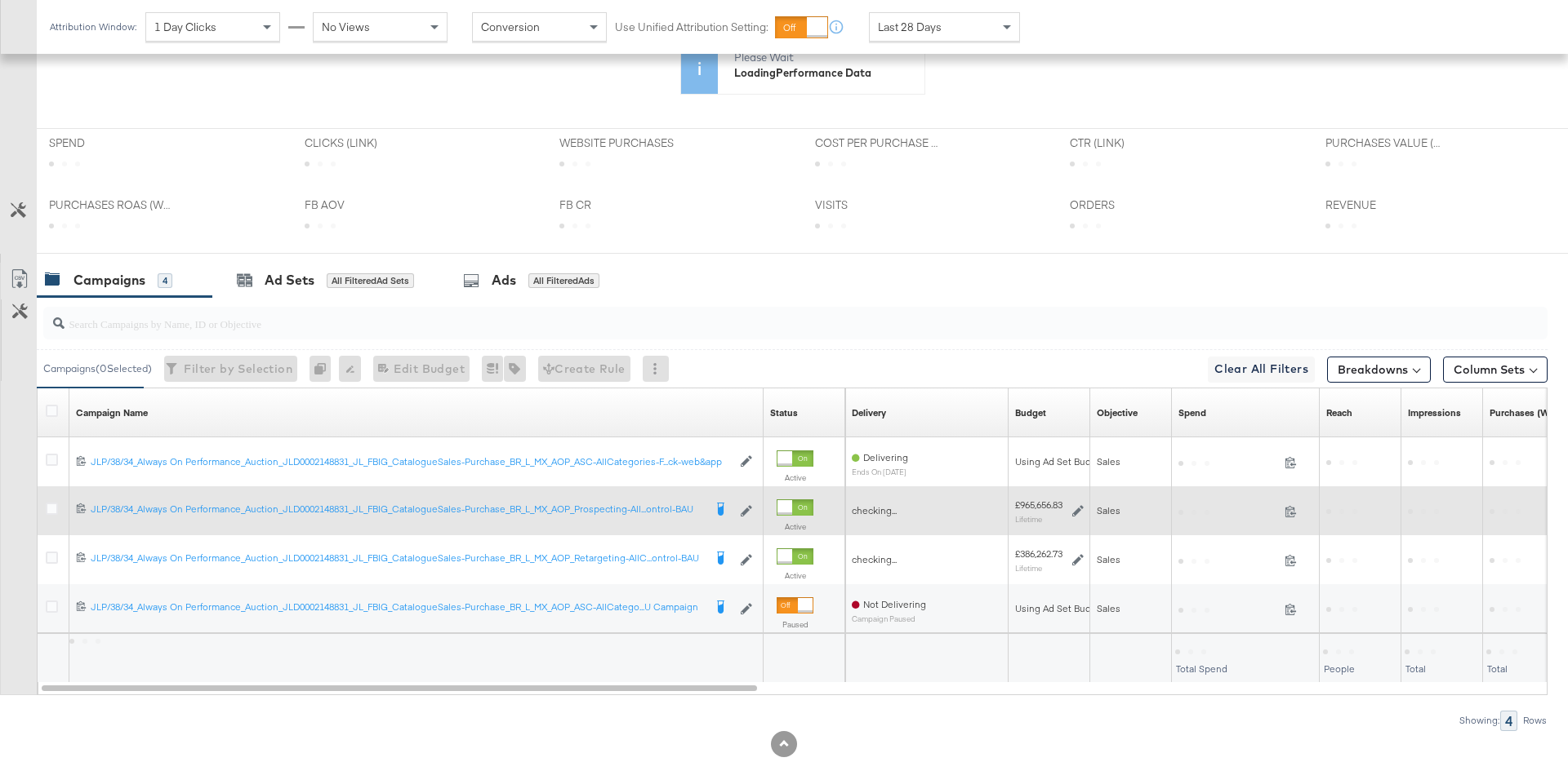
scroll to position [483, 0]
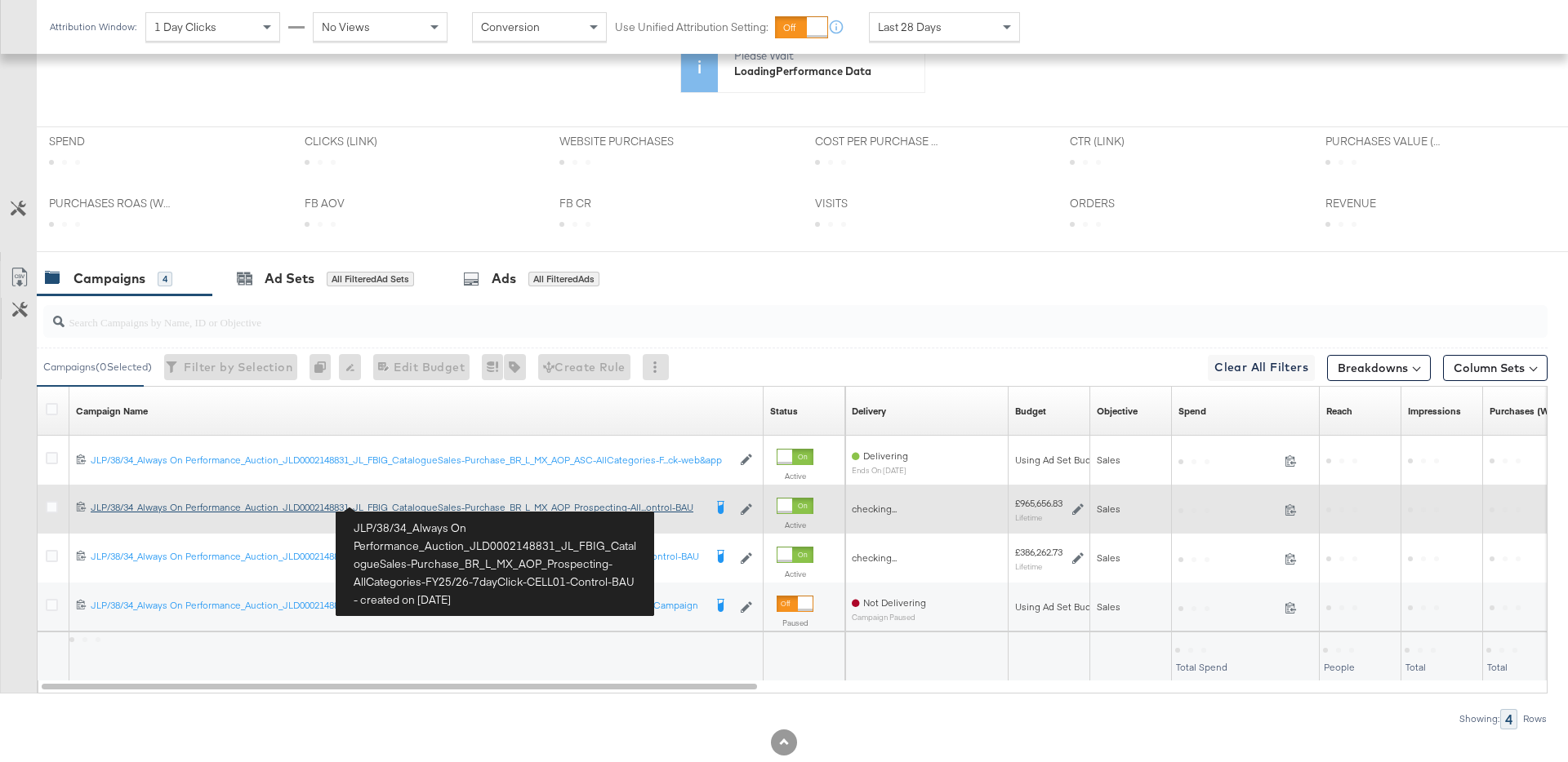
click at [502, 507] on div "JLP/38/34_Always On Performance_Auction_JLD0002148831_JL_FBIG_CatalogueSales-Pu…" at bounding box center [397, 507] width 613 height 13
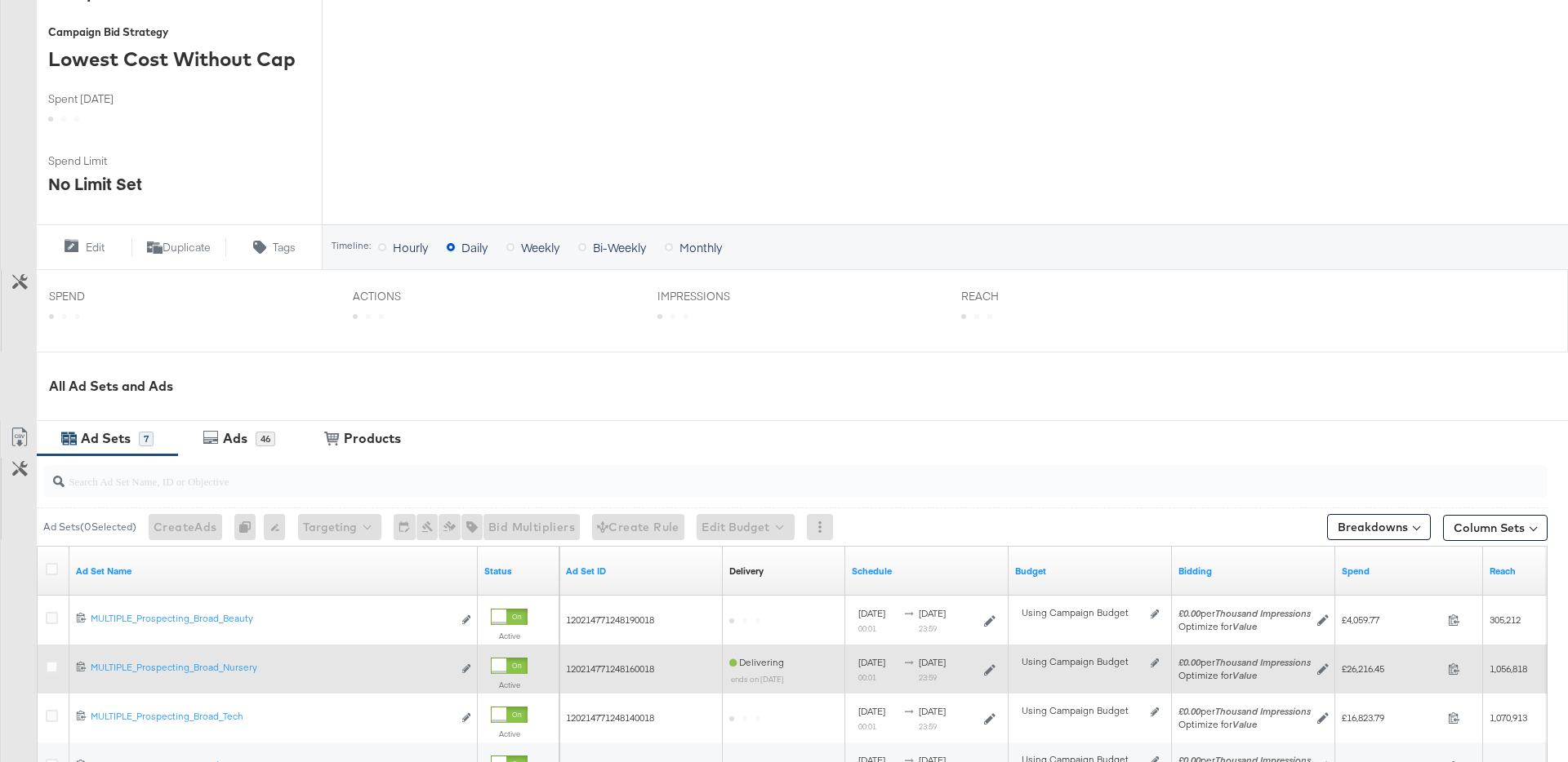
scroll to position [604, 0]
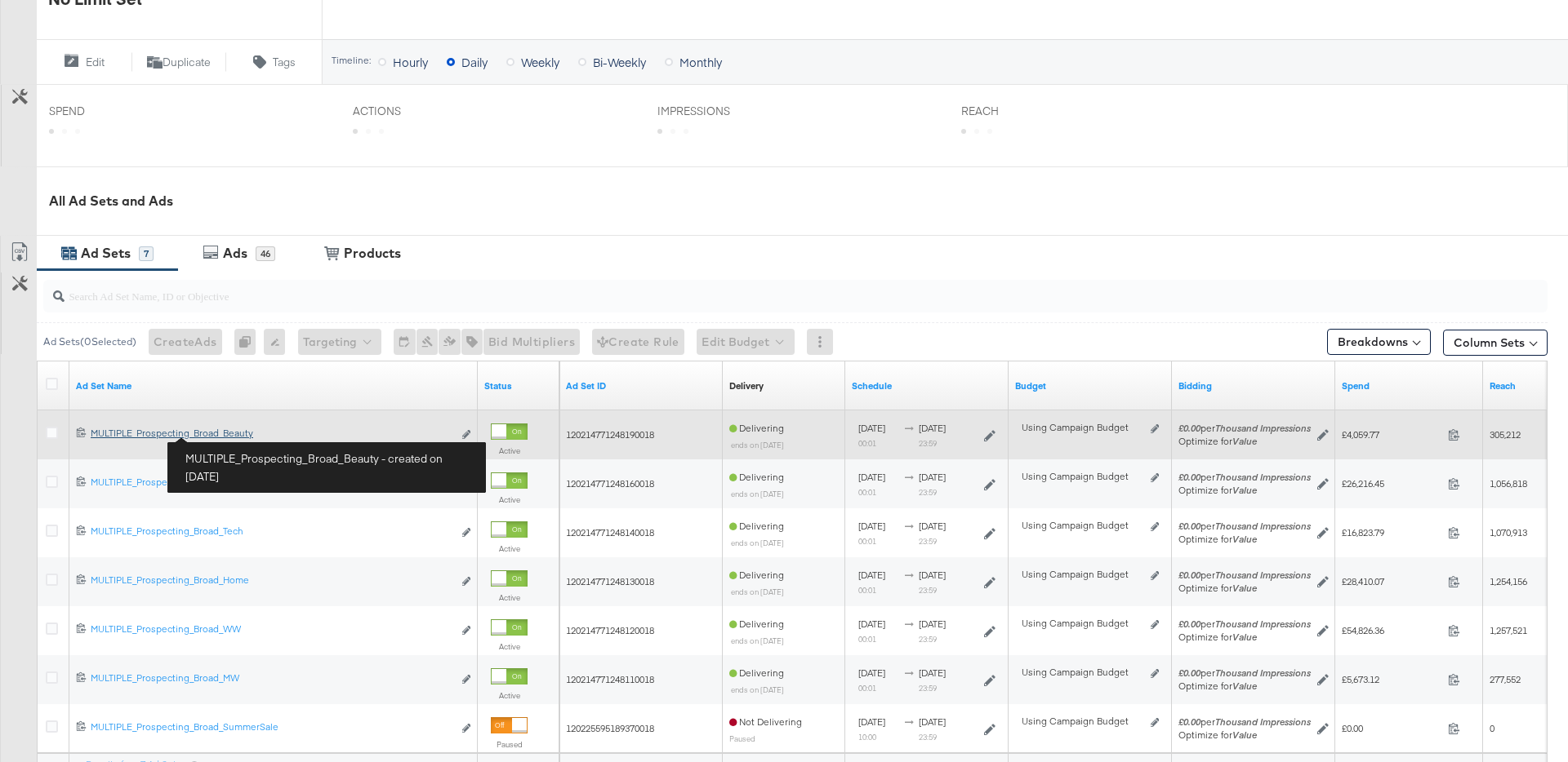
click at [228, 435] on div "MULTIPLE_Prospecting_Broad_Beauty MULTIPLE_Prospecting_Broad_Beauty" at bounding box center [271, 433] width 362 height 13
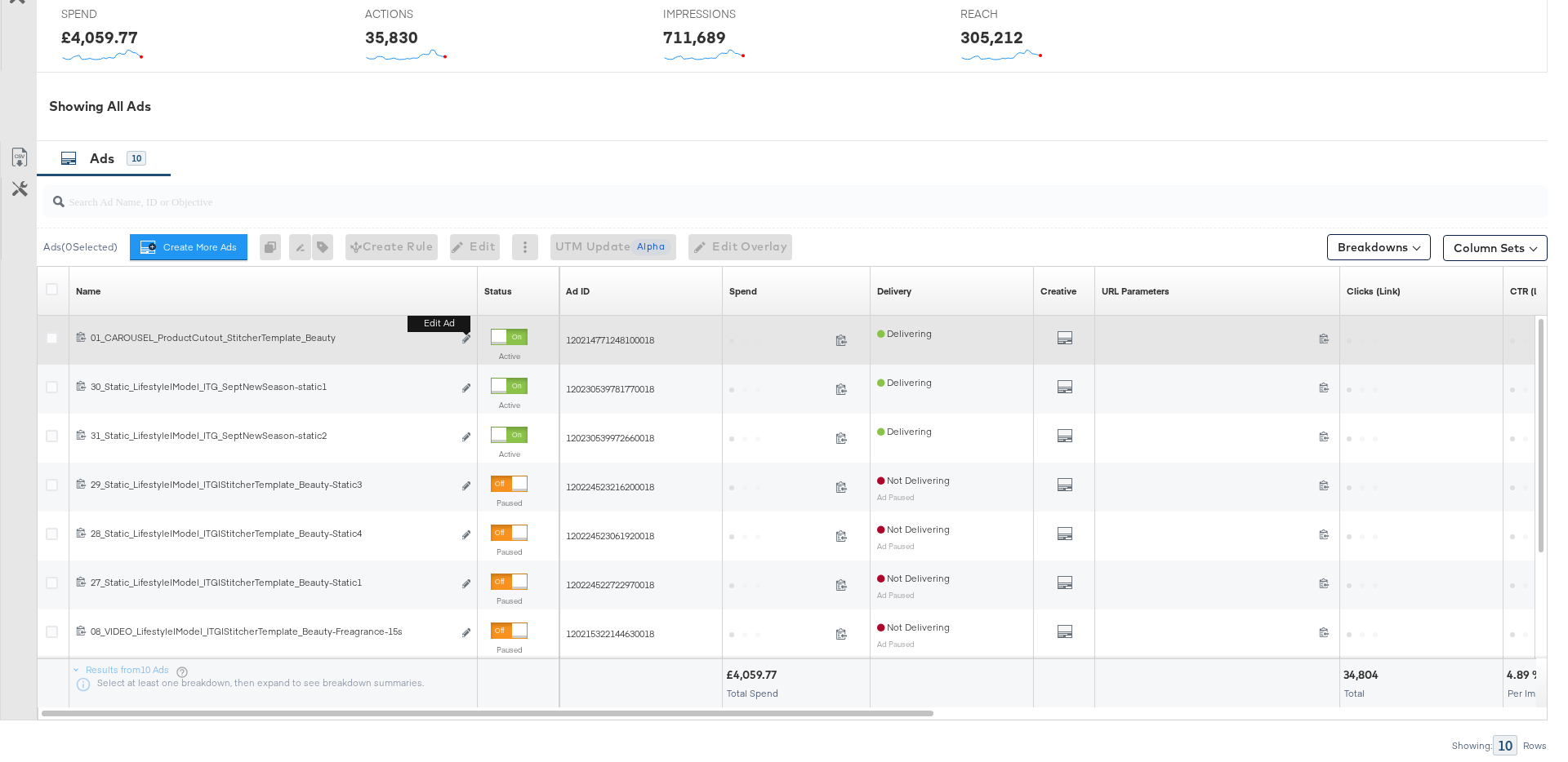
scroll to position [753, 0]
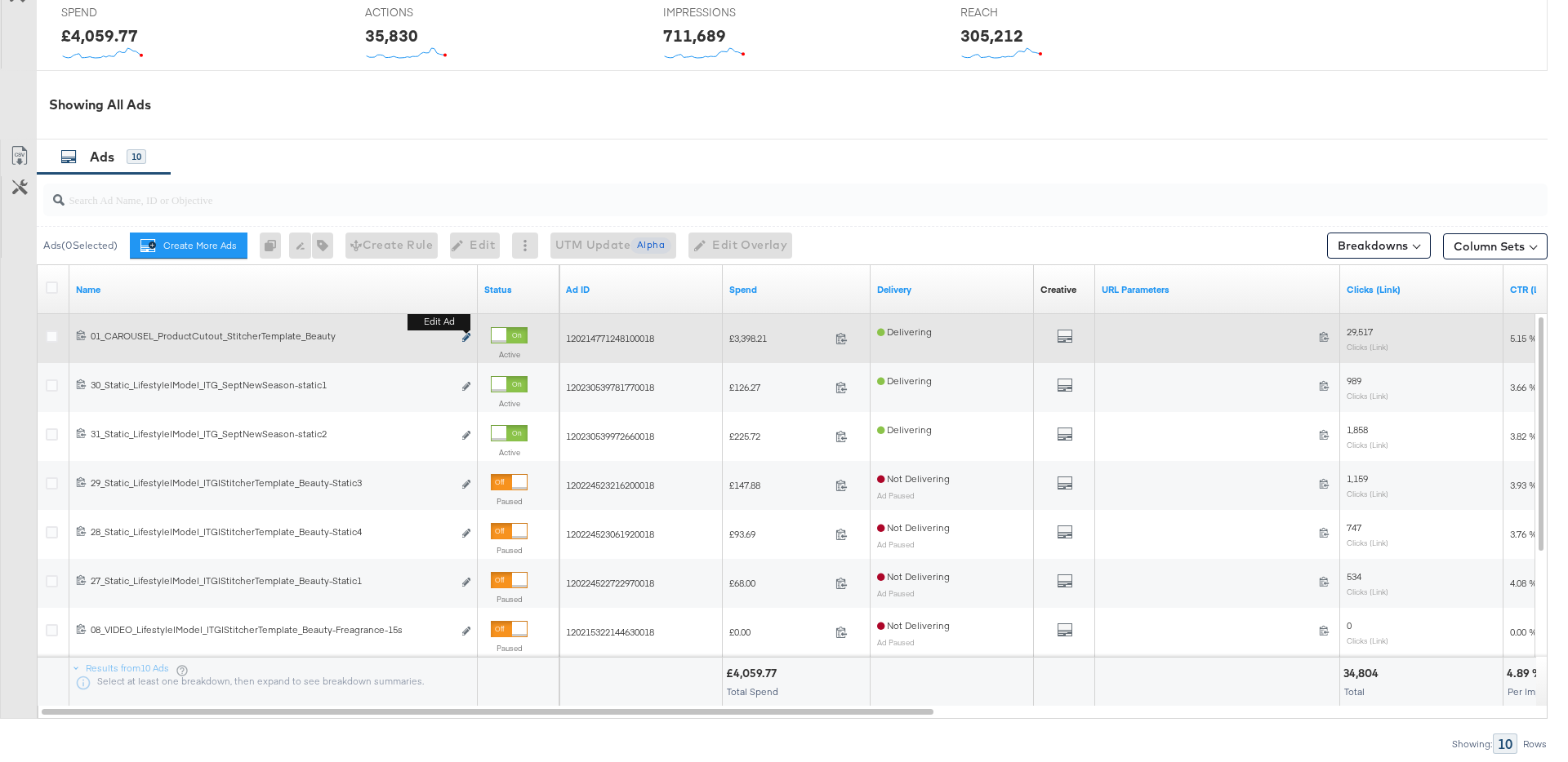
click at [467, 342] on icon "link" at bounding box center [466, 337] width 8 height 9
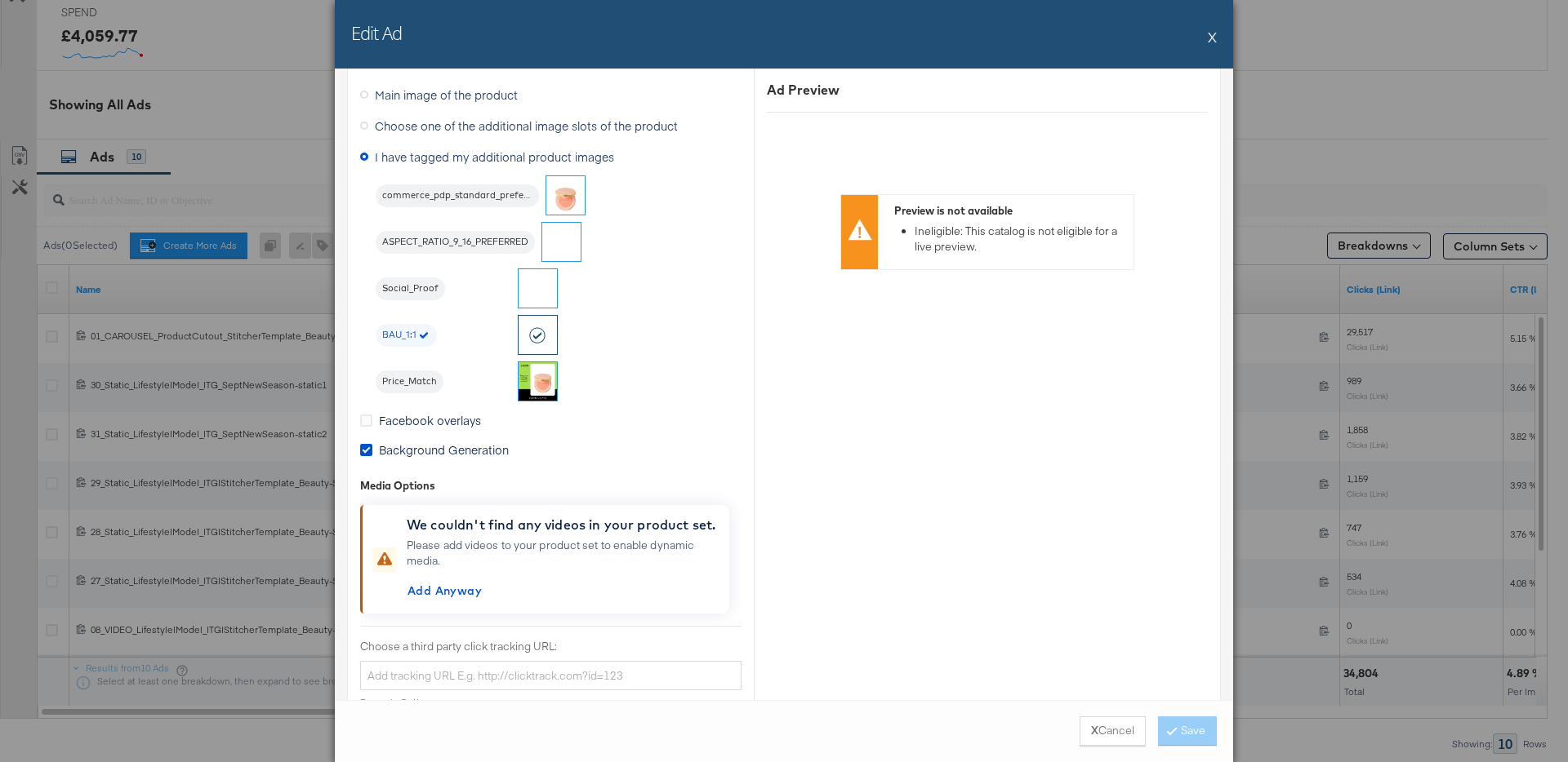
scroll to position [1447, 0]
drag, startPoint x: 1208, startPoint y: 43, endPoint x: 606, endPoint y: 111, distance: 605.8
click at [1204, 43] on div "Edit Ad X" at bounding box center [784, 34] width 899 height 68
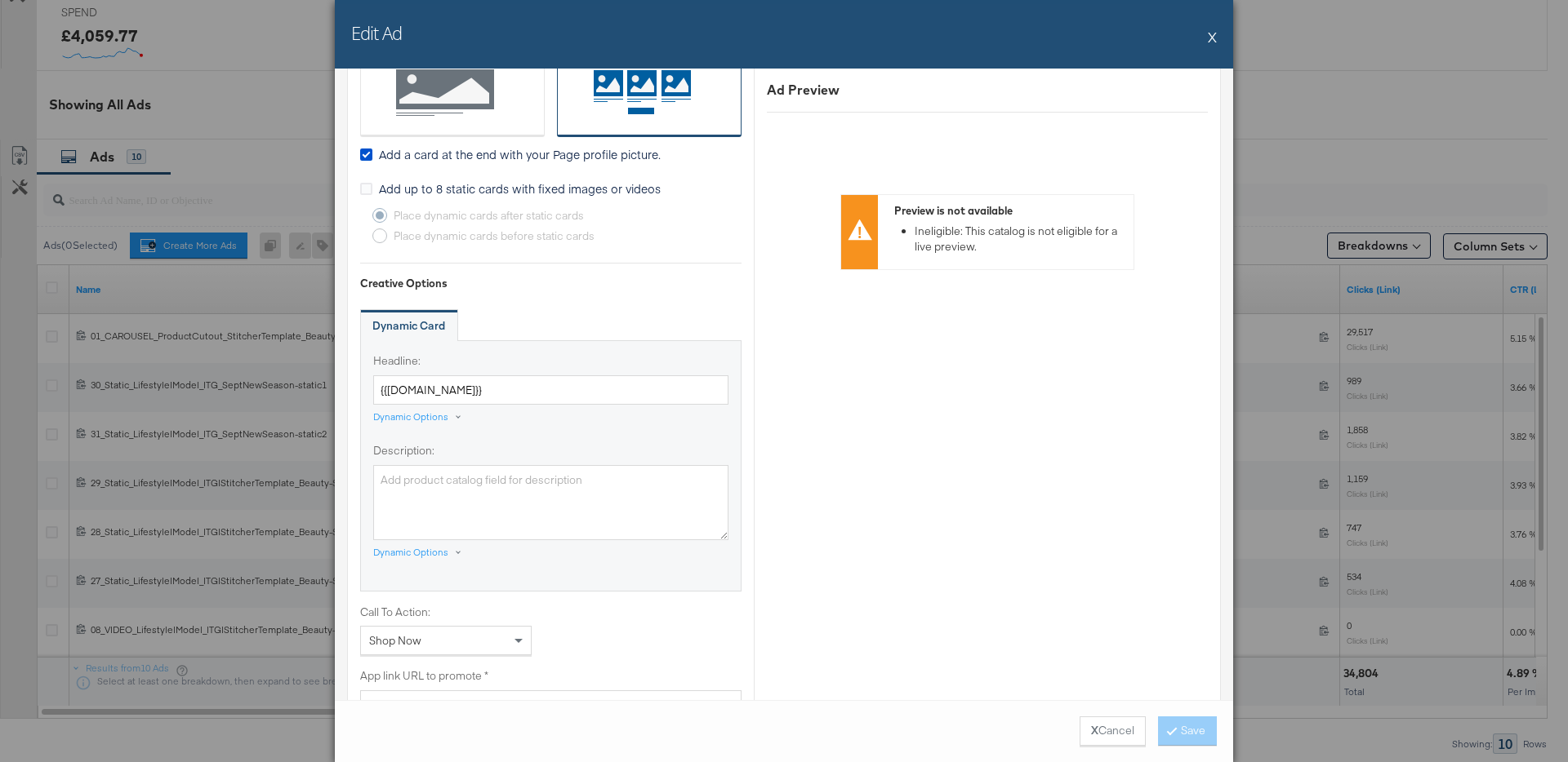
scroll to position [379, 0]
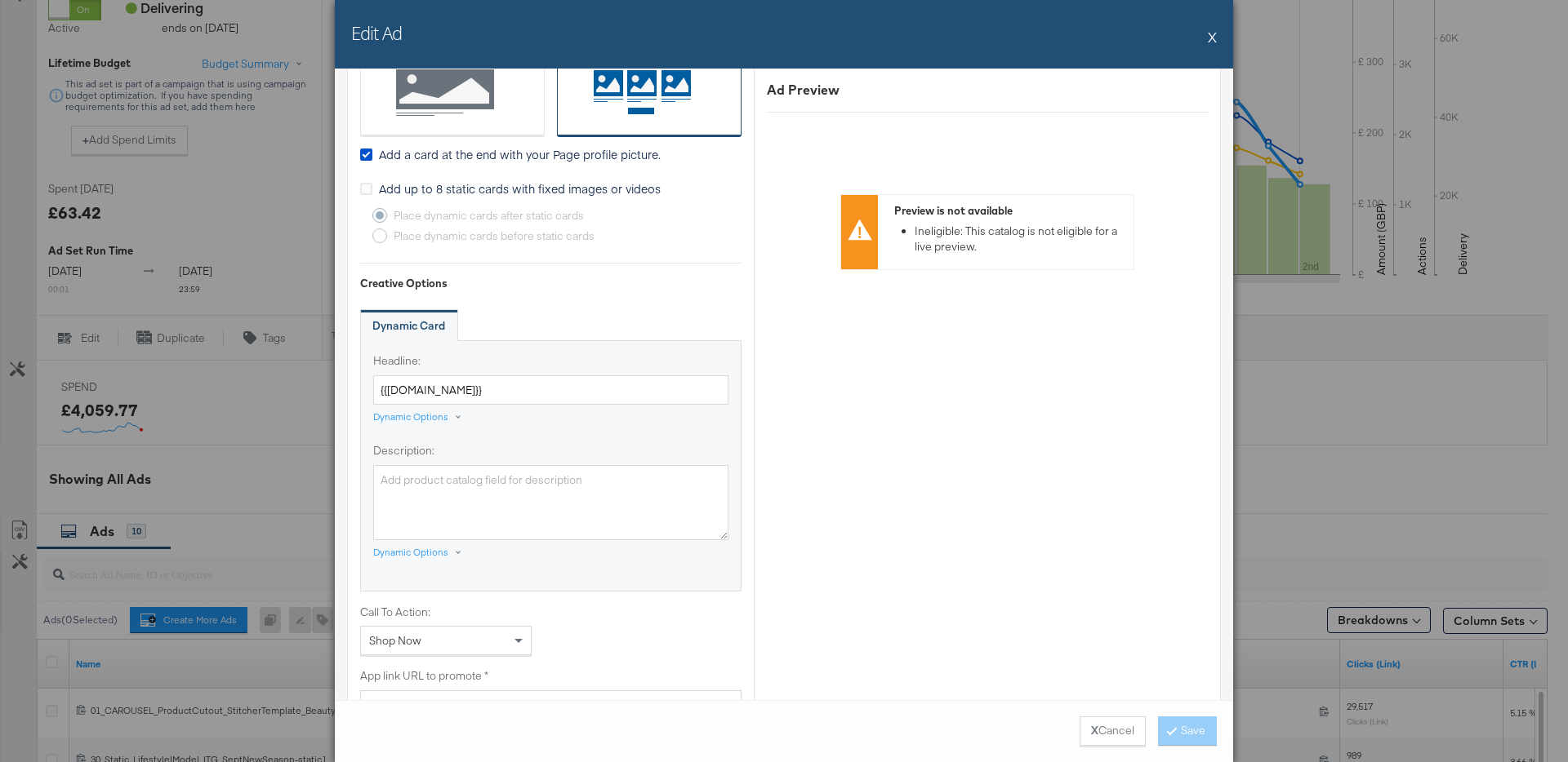
click at [1207, 41] on div "Edit Ad X" at bounding box center [784, 34] width 899 height 68
click at [1213, 38] on button "X" at bounding box center [1212, 36] width 9 height 33
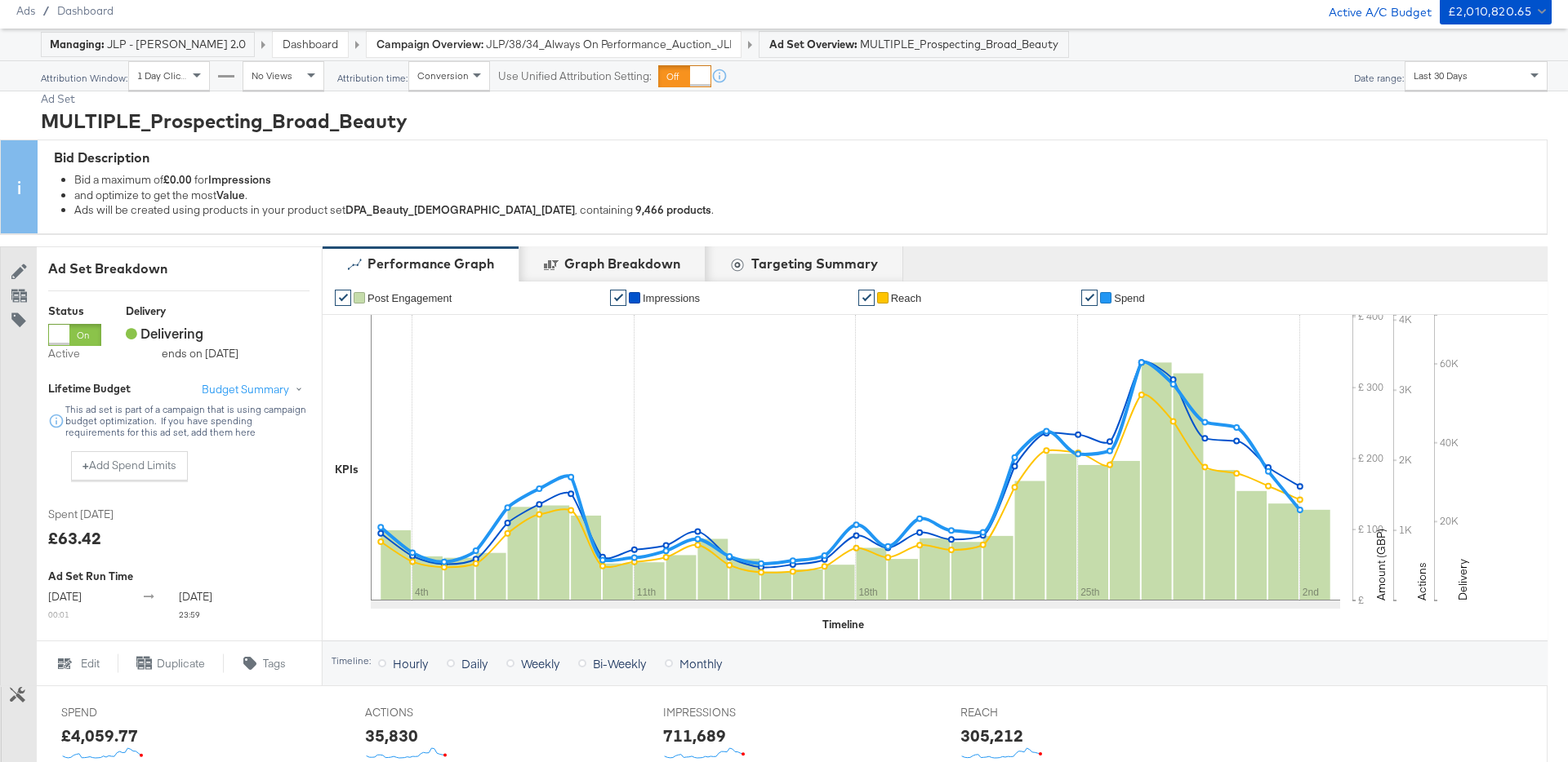
scroll to position [0, 0]
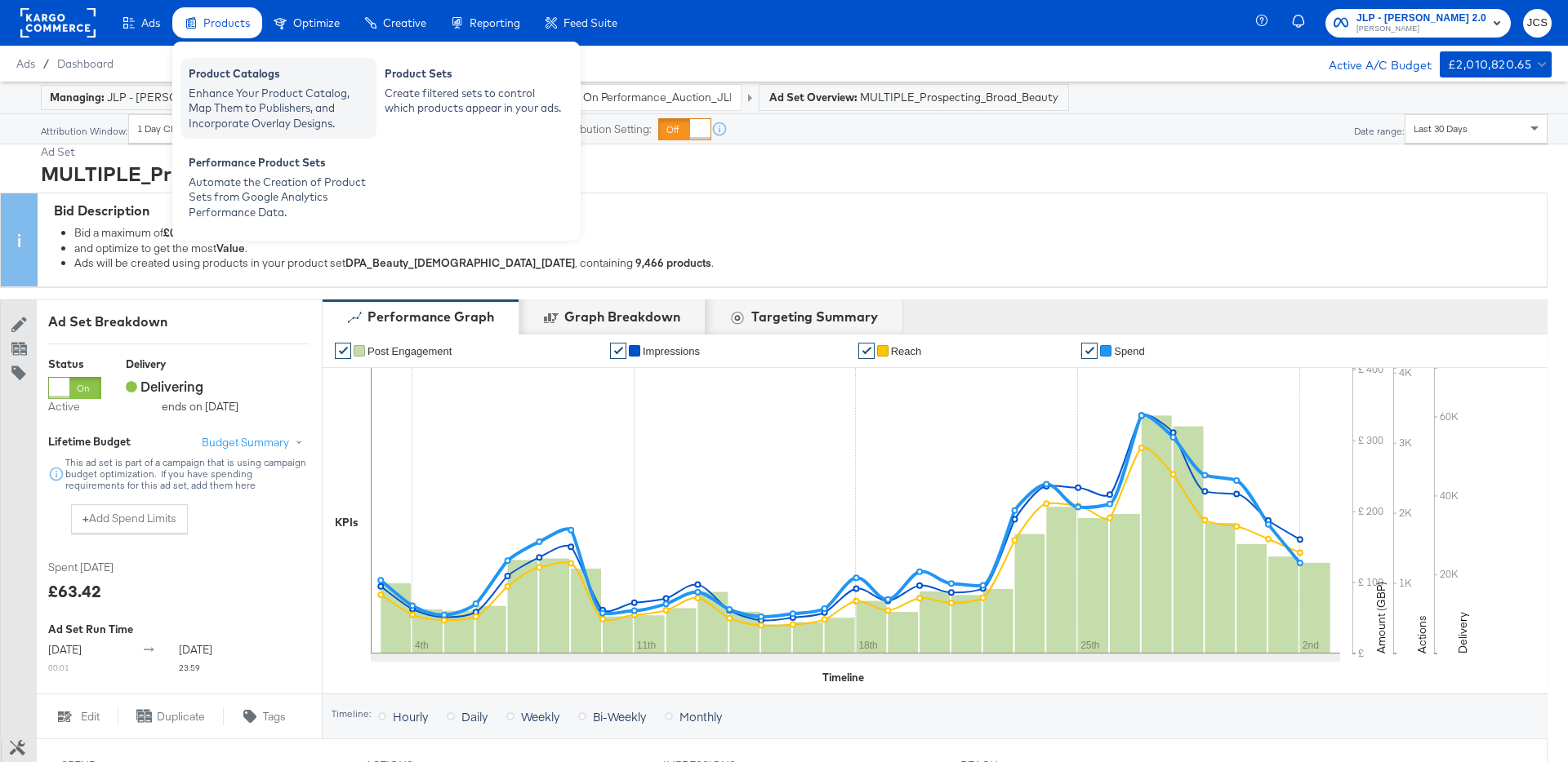
click at [234, 91] on div "Enhance Your Product Catalog, Map Them to Publishers, and Incorporate Overlay D…" at bounding box center [278, 109] width 180 height 46
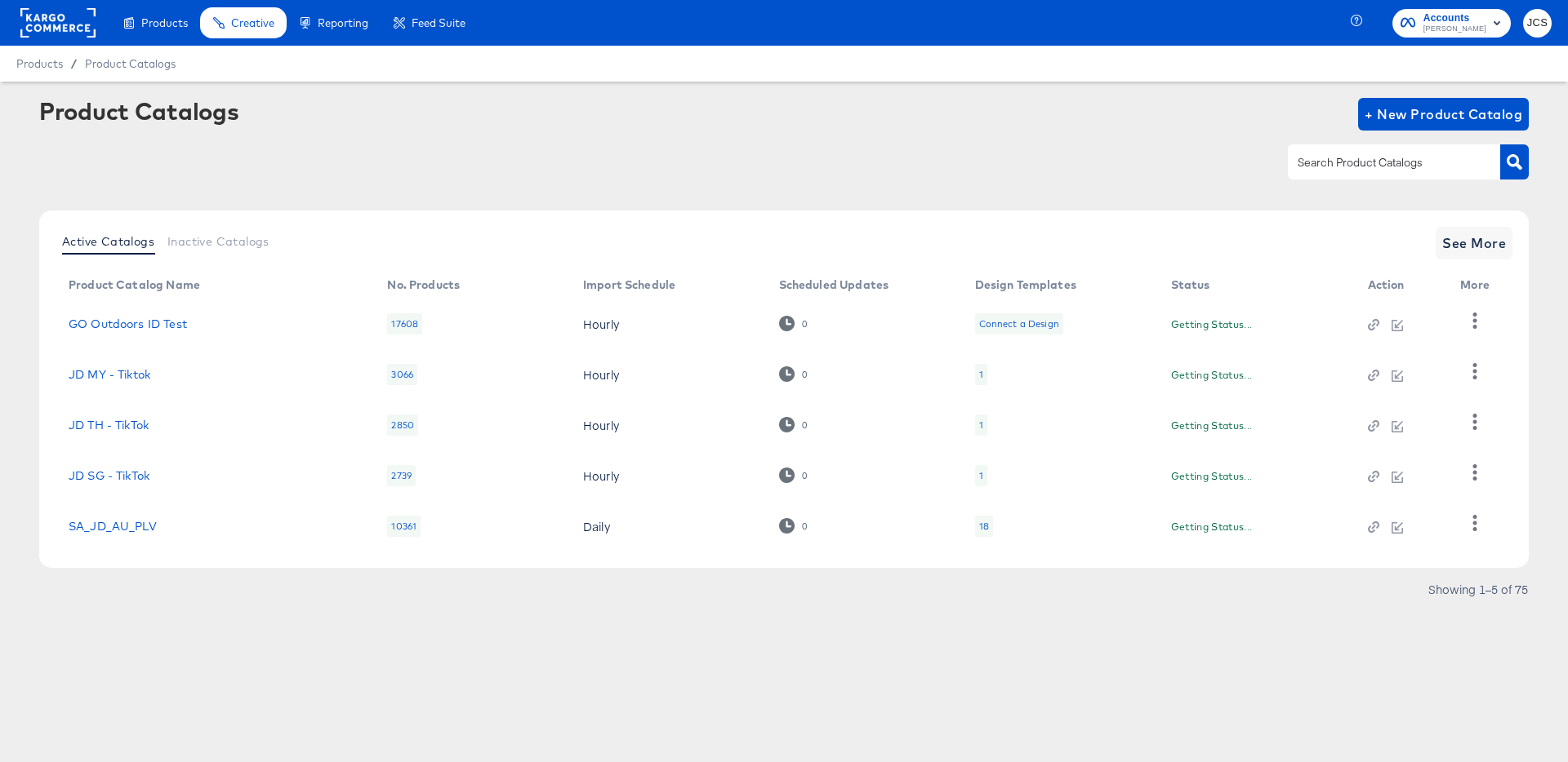
click at [1399, 164] on input "text" at bounding box center [1381, 162] width 174 height 19
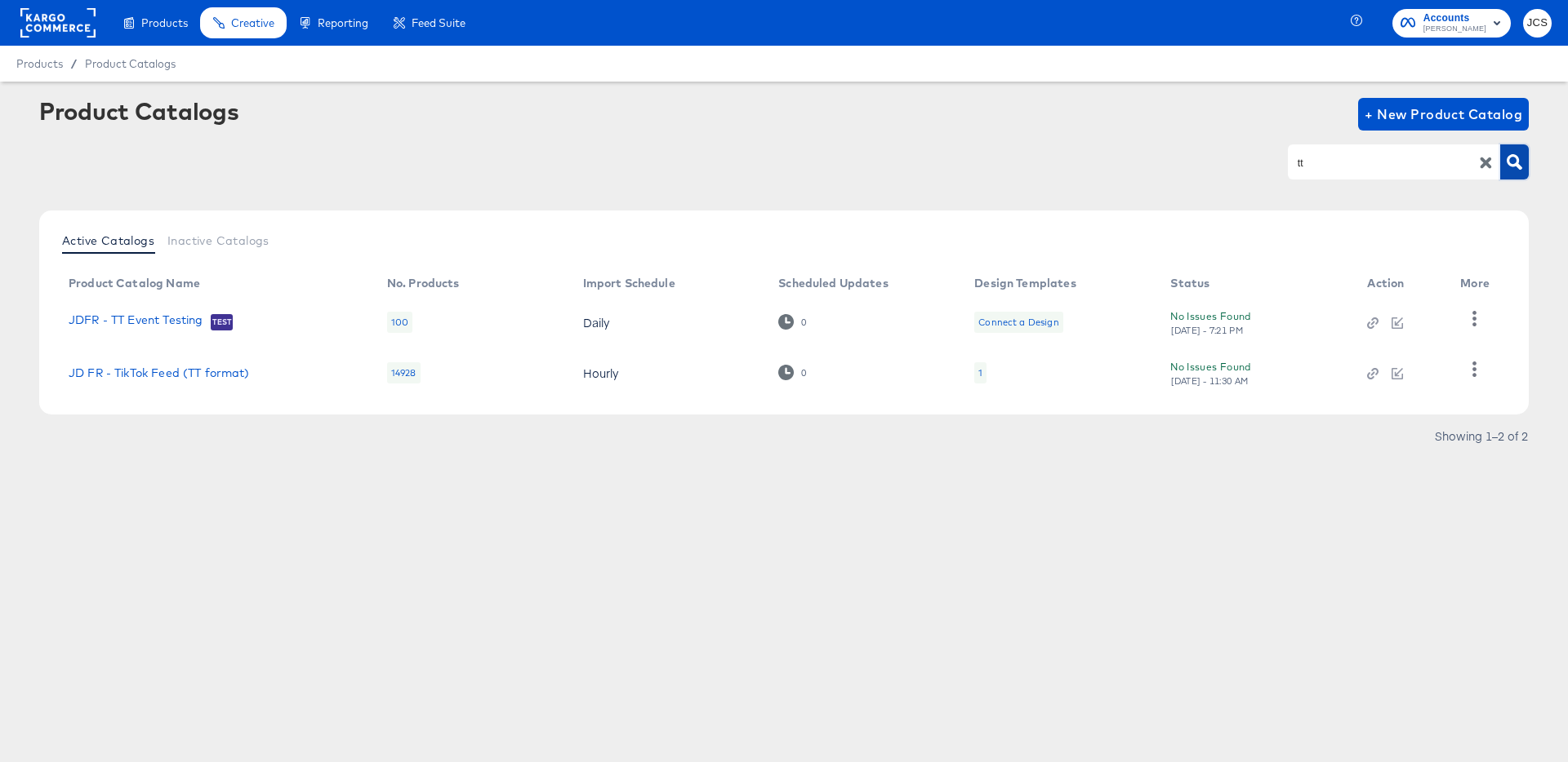
click at [1519, 154] on icon "button" at bounding box center [1515, 162] width 16 height 16
click at [1357, 172] on input "tt" at bounding box center [1381, 162] width 174 height 19
type input "tiktok"
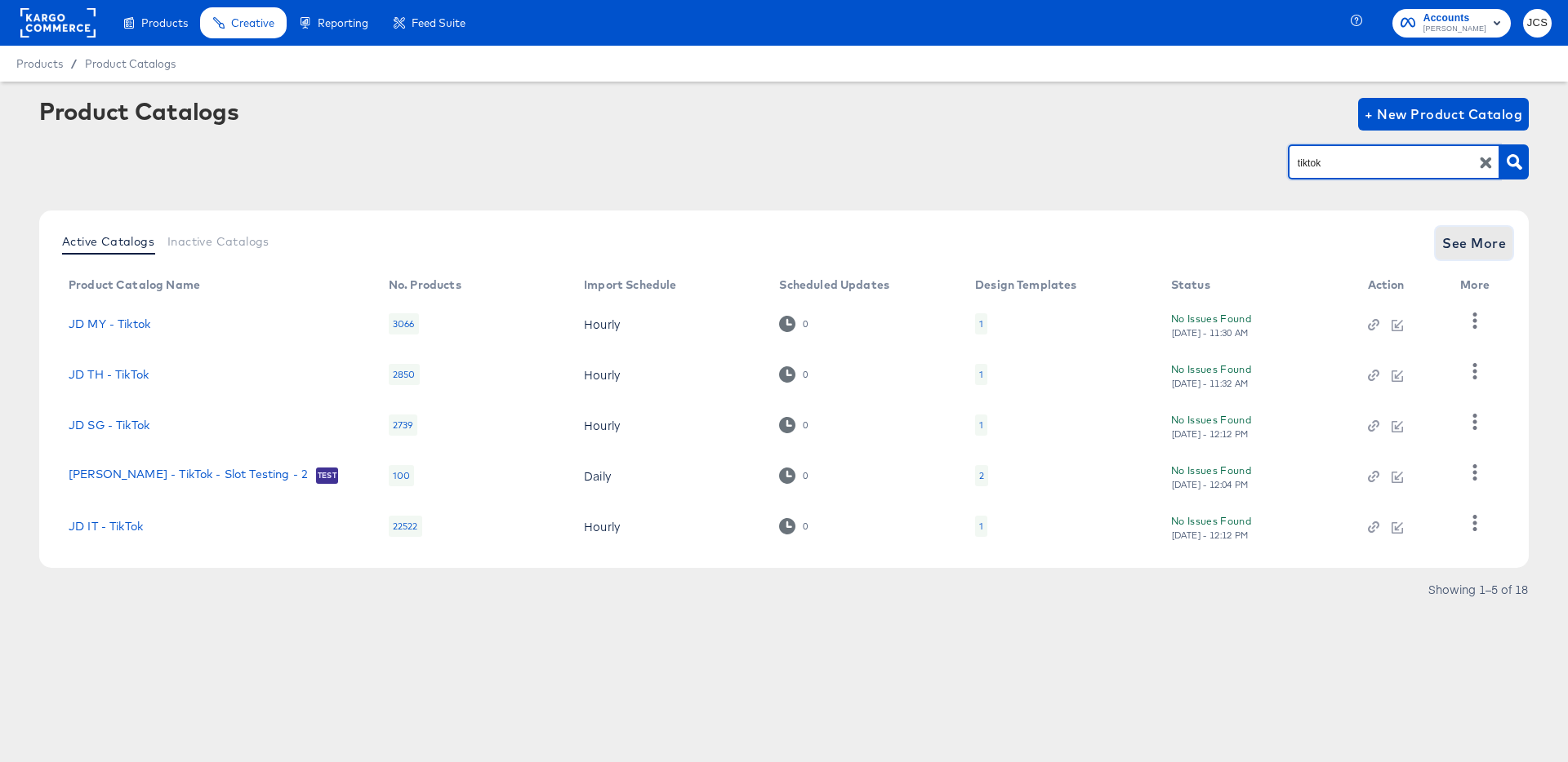
click at [1492, 243] on span "See More" at bounding box center [1474, 243] width 64 height 23
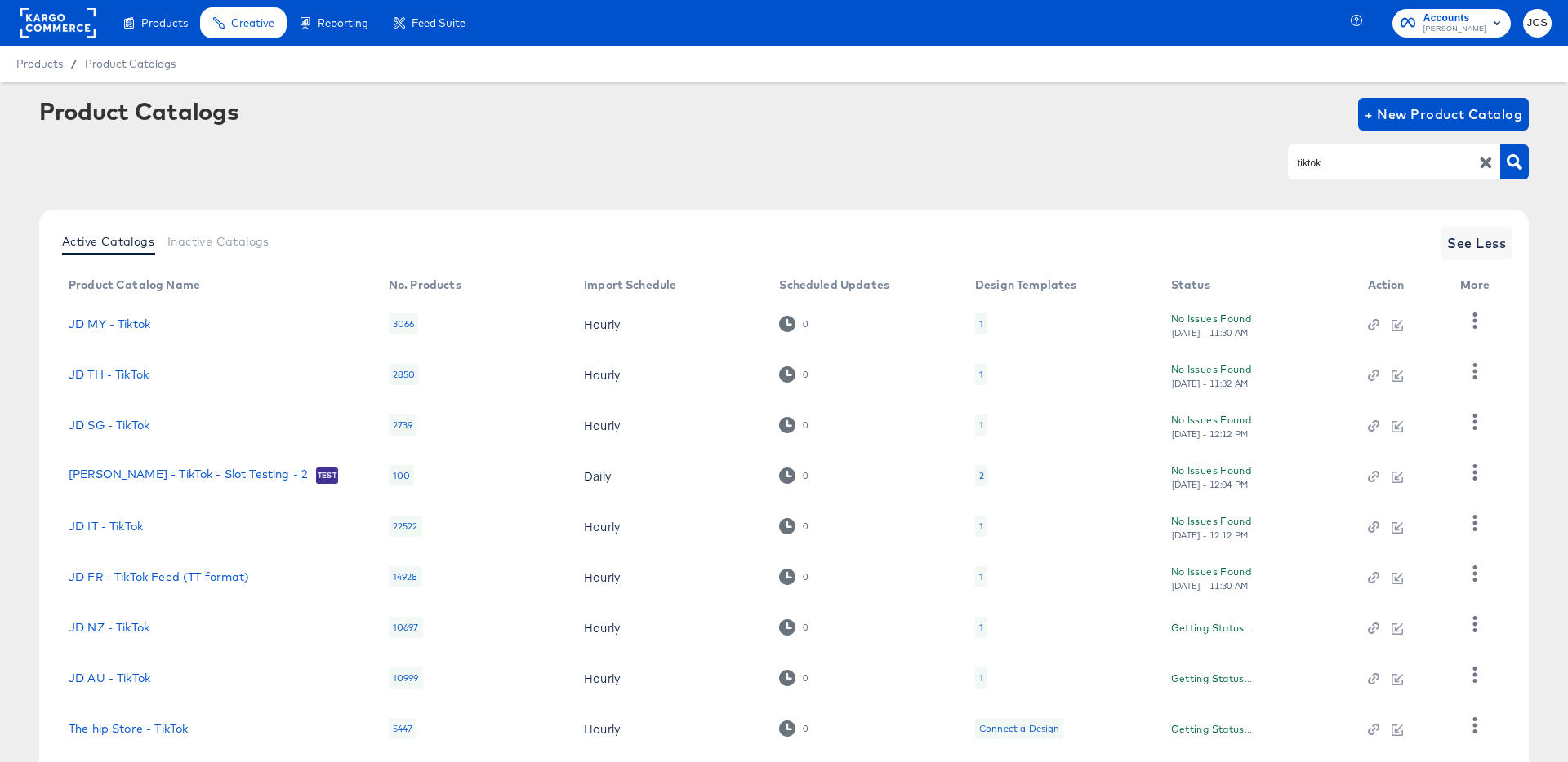
scroll to position [150, 0]
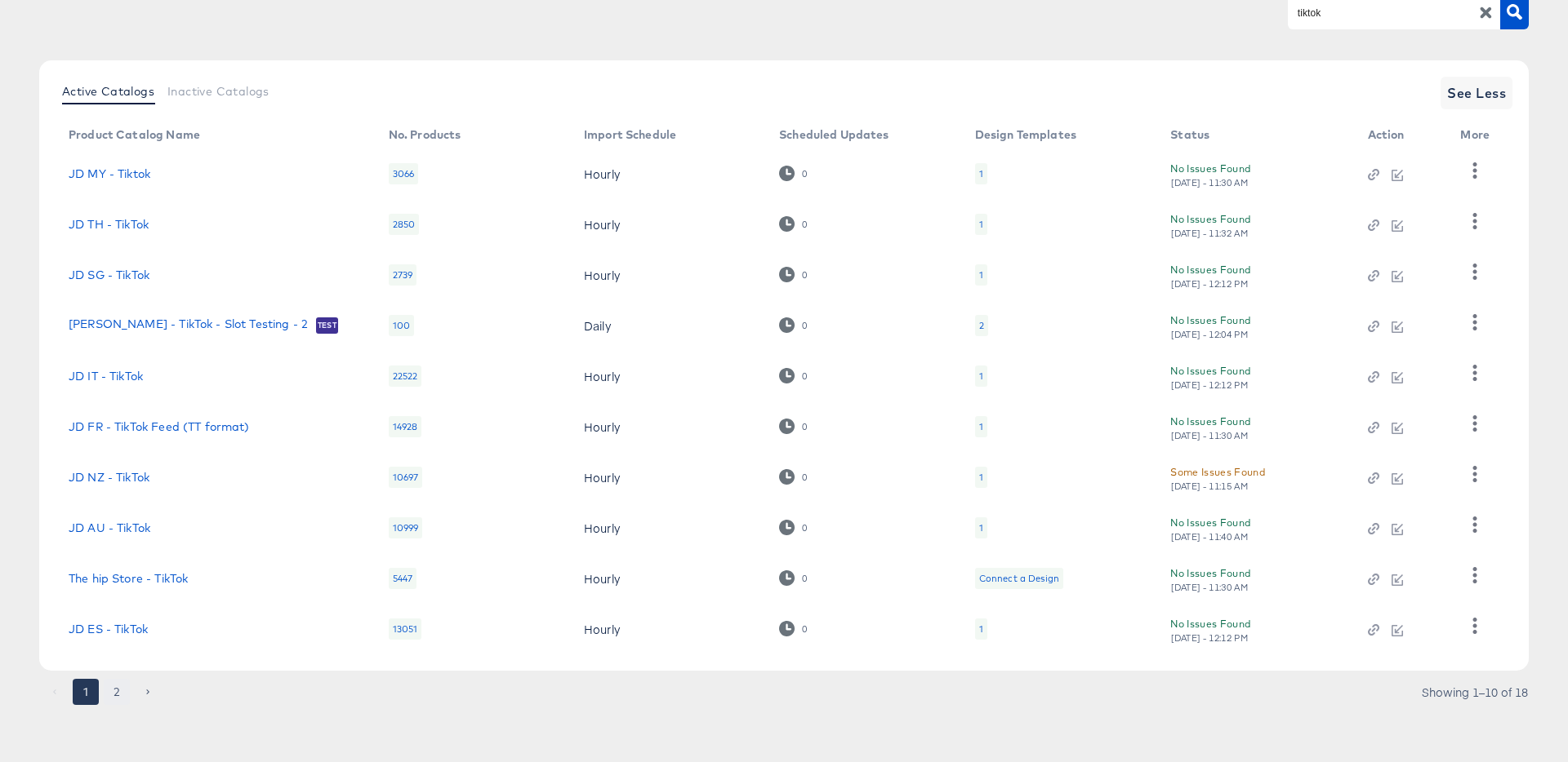
click at [106, 690] on button "2" at bounding box center [117, 692] width 27 height 27
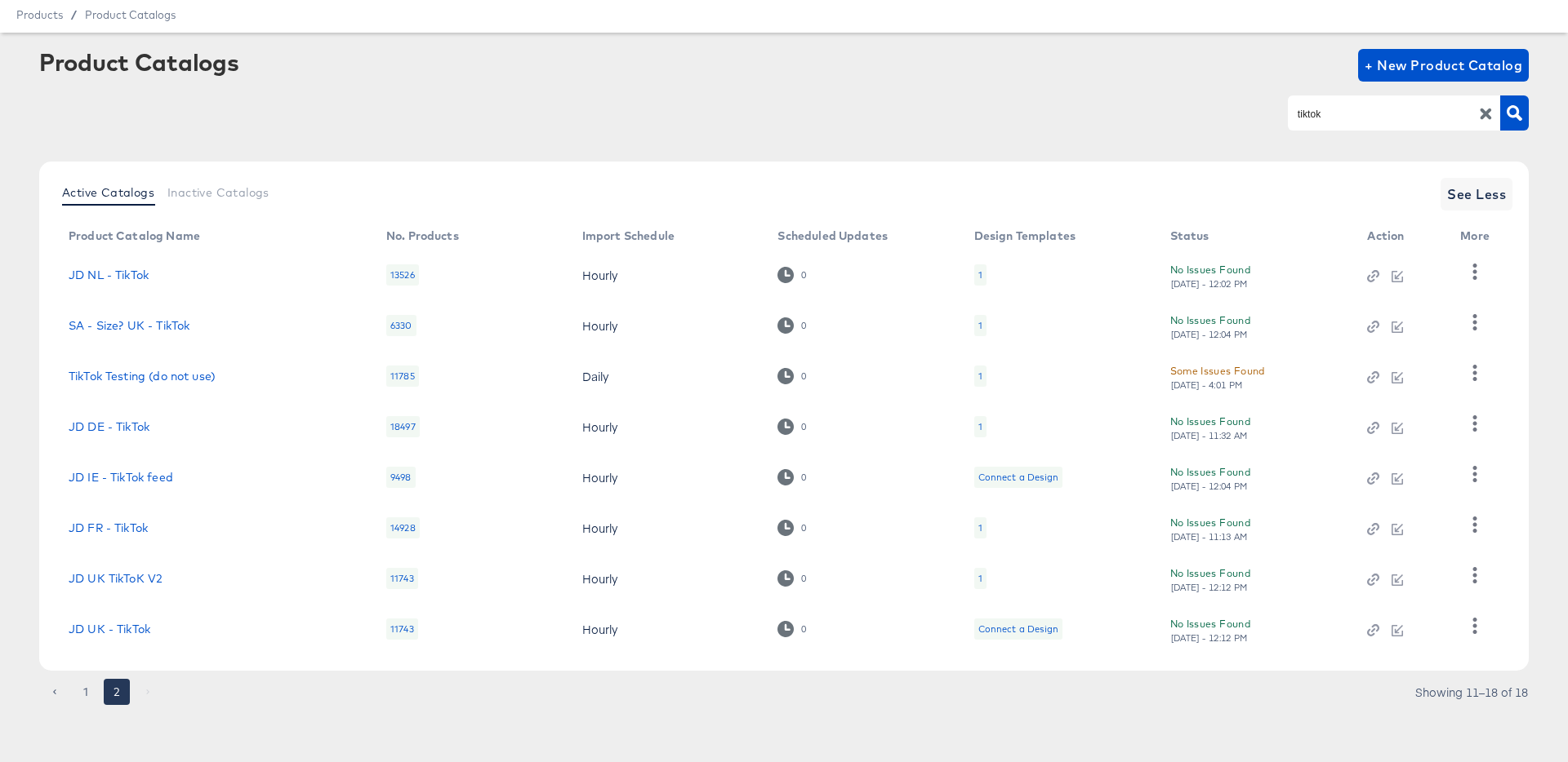
scroll to position [49, 0]
click at [980, 576] on div "1" at bounding box center [980, 579] width 4 height 13
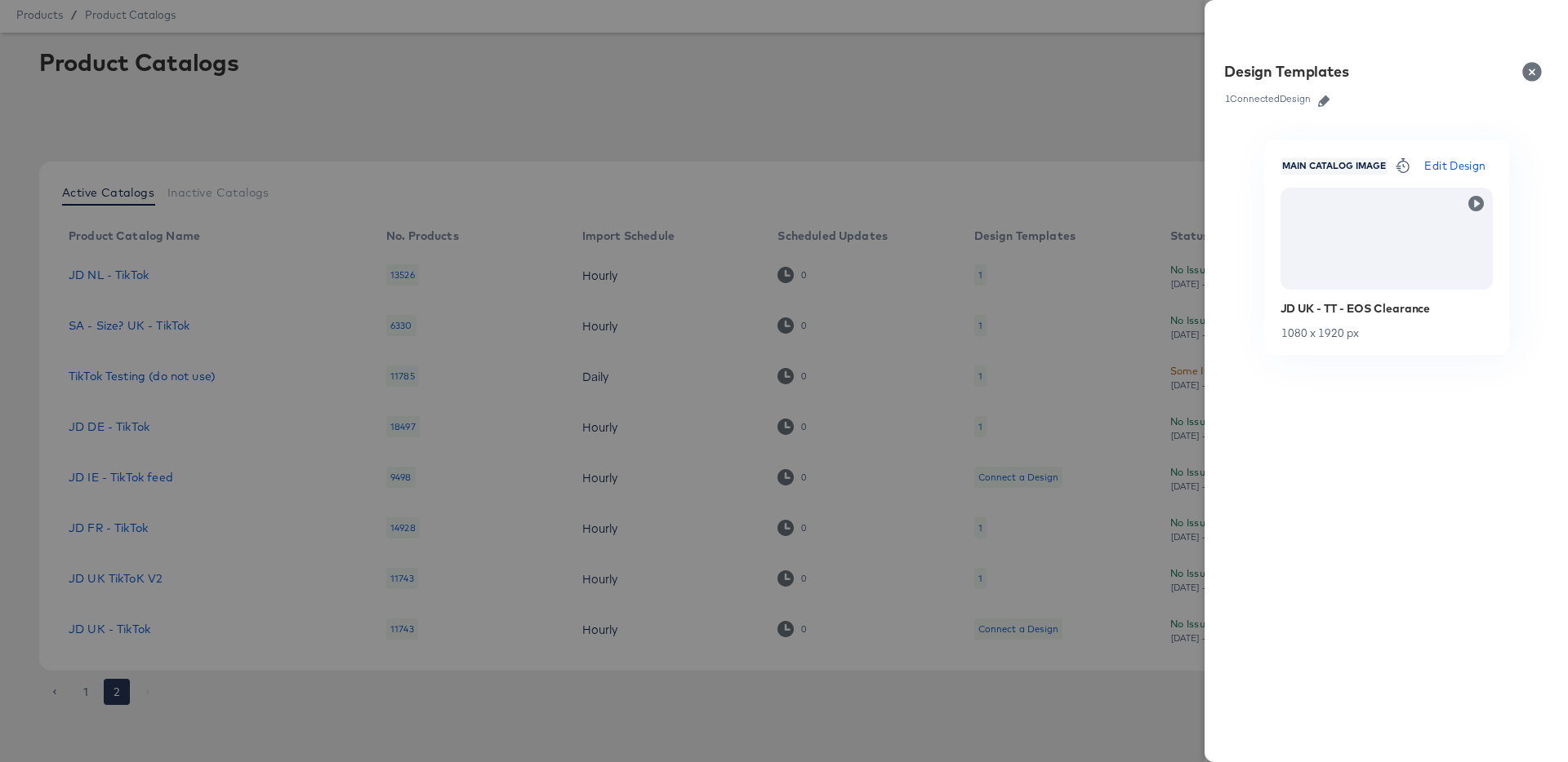
click at [1329, 102] on icon "button" at bounding box center [1324, 101] width 12 height 12
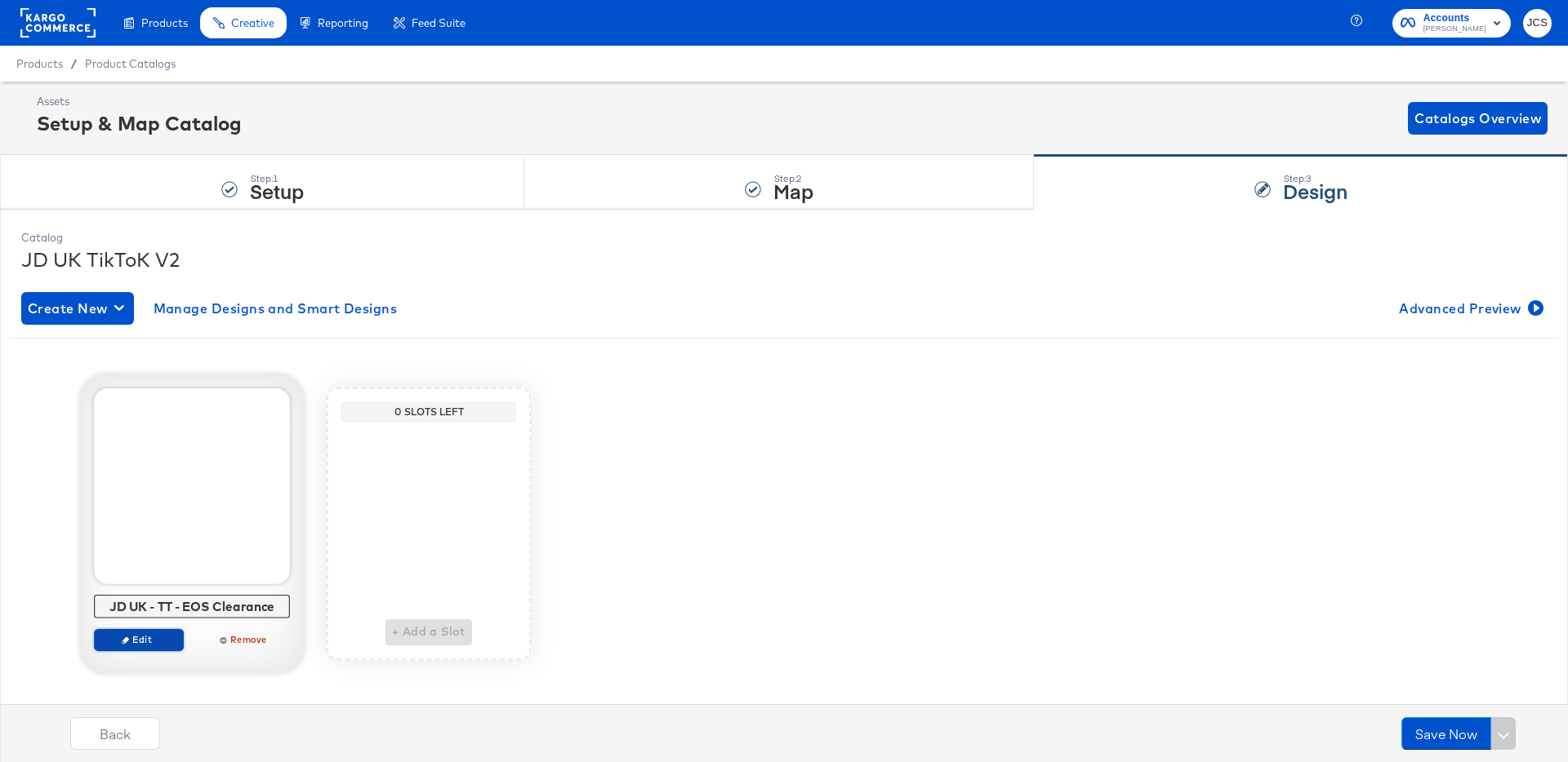
click at [133, 635] on span "Edit" at bounding box center [138, 640] width 75 height 12
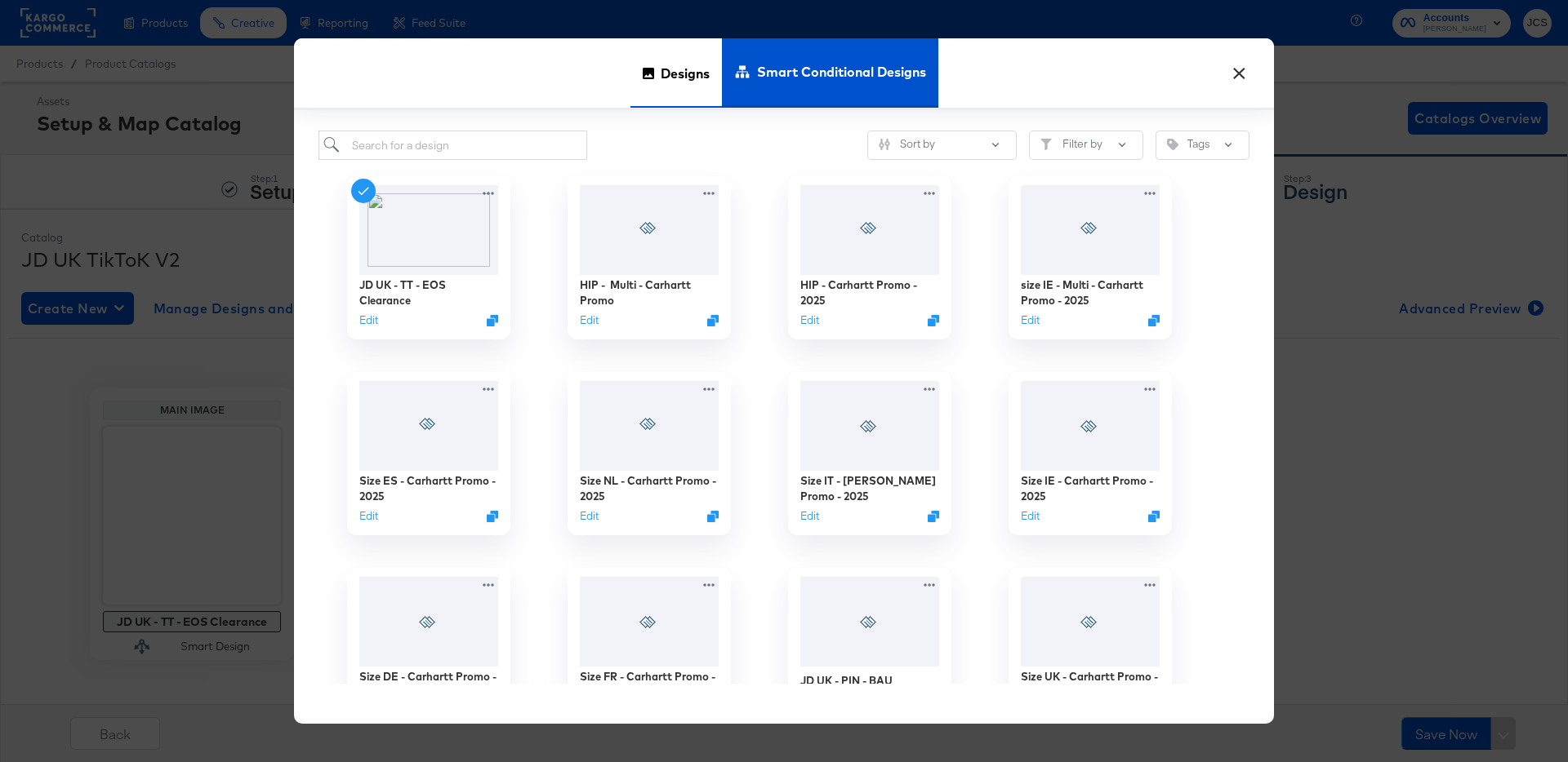
click at [687, 80] on span "Designs" at bounding box center [684, 73] width 49 height 72
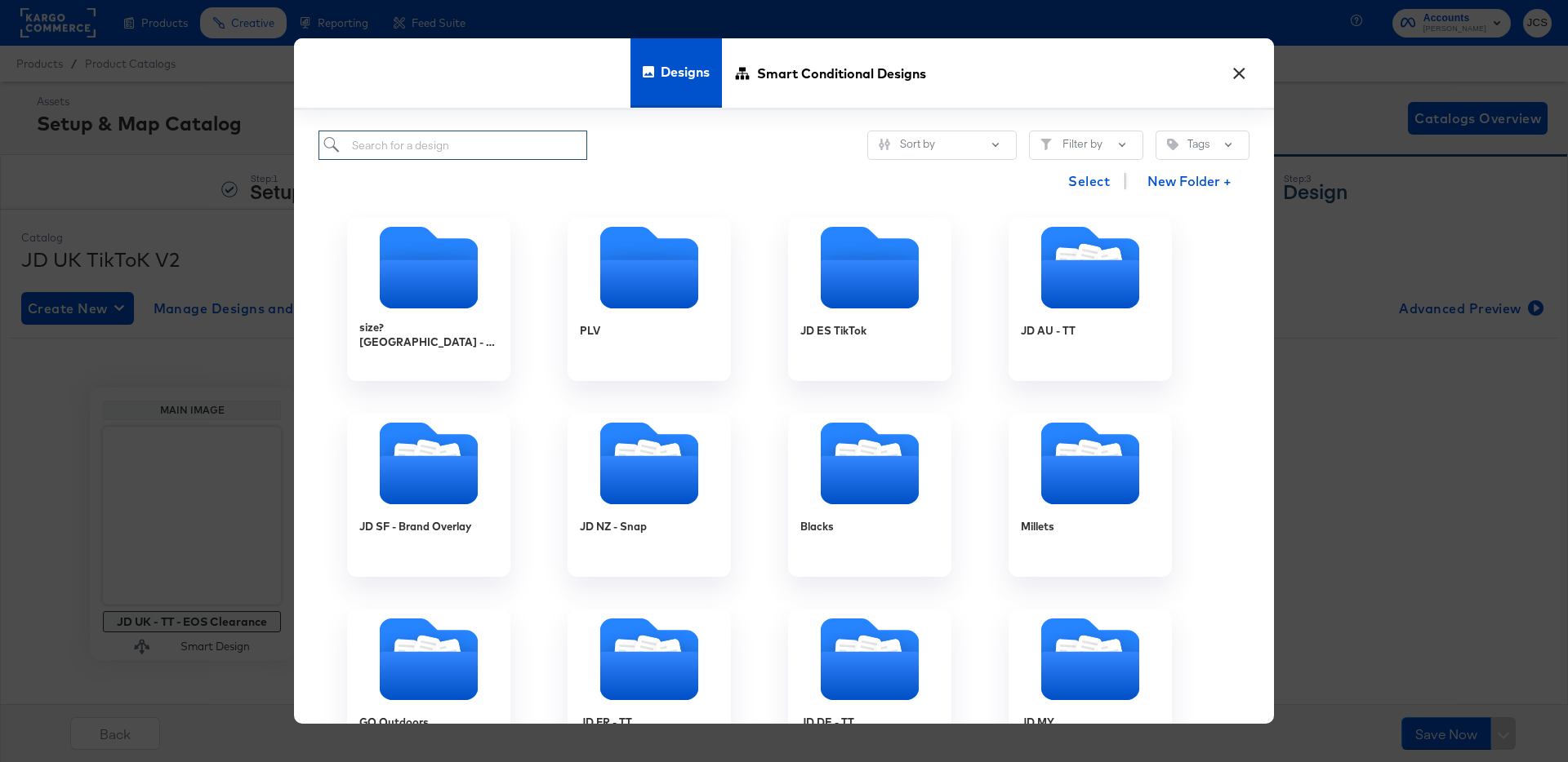
click at [427, 152] on input "search" at bounding box center [452, 146] width 268 height 30
type input "tt"
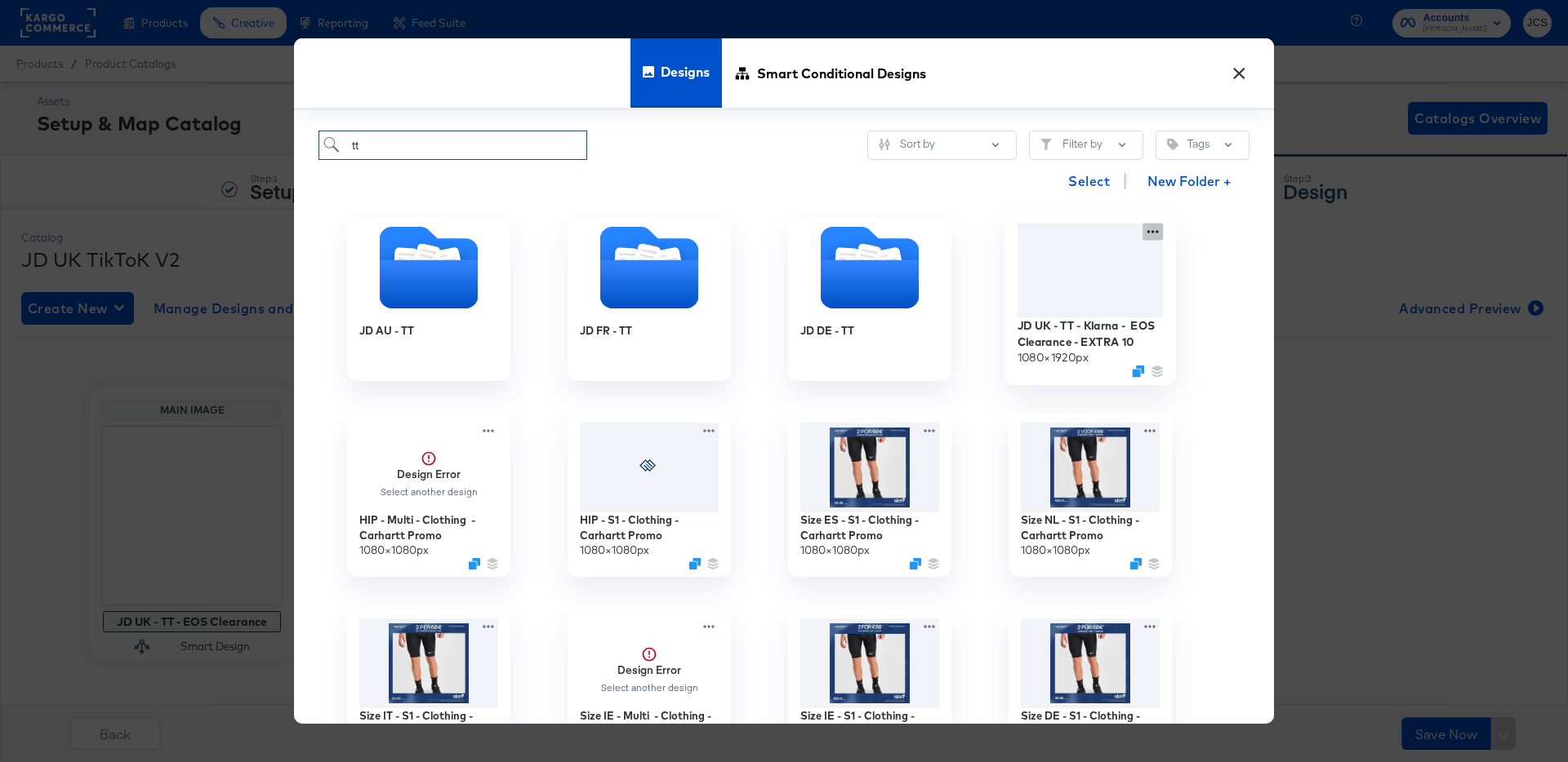
click at [1156, 228] on div "JD UK - TT - Klarna - EOS Clearance - EXTRA 10 1080 × 1920 px" at bounding box center [1090, 299] width 220 height 196
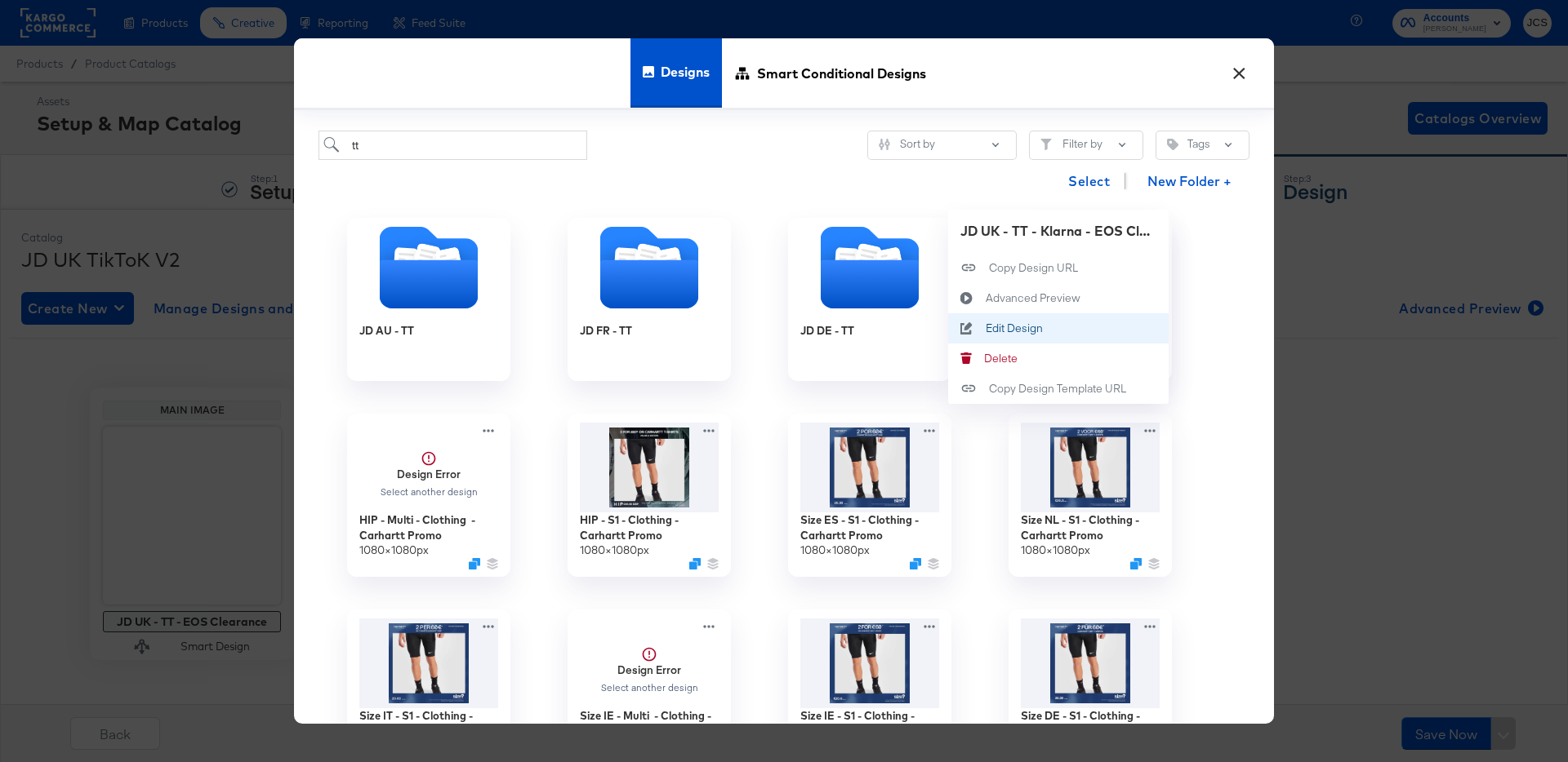
click at [985, 328] on div "Edit Design Edit Design" at bounding box center [985, 328] width 0 height 0
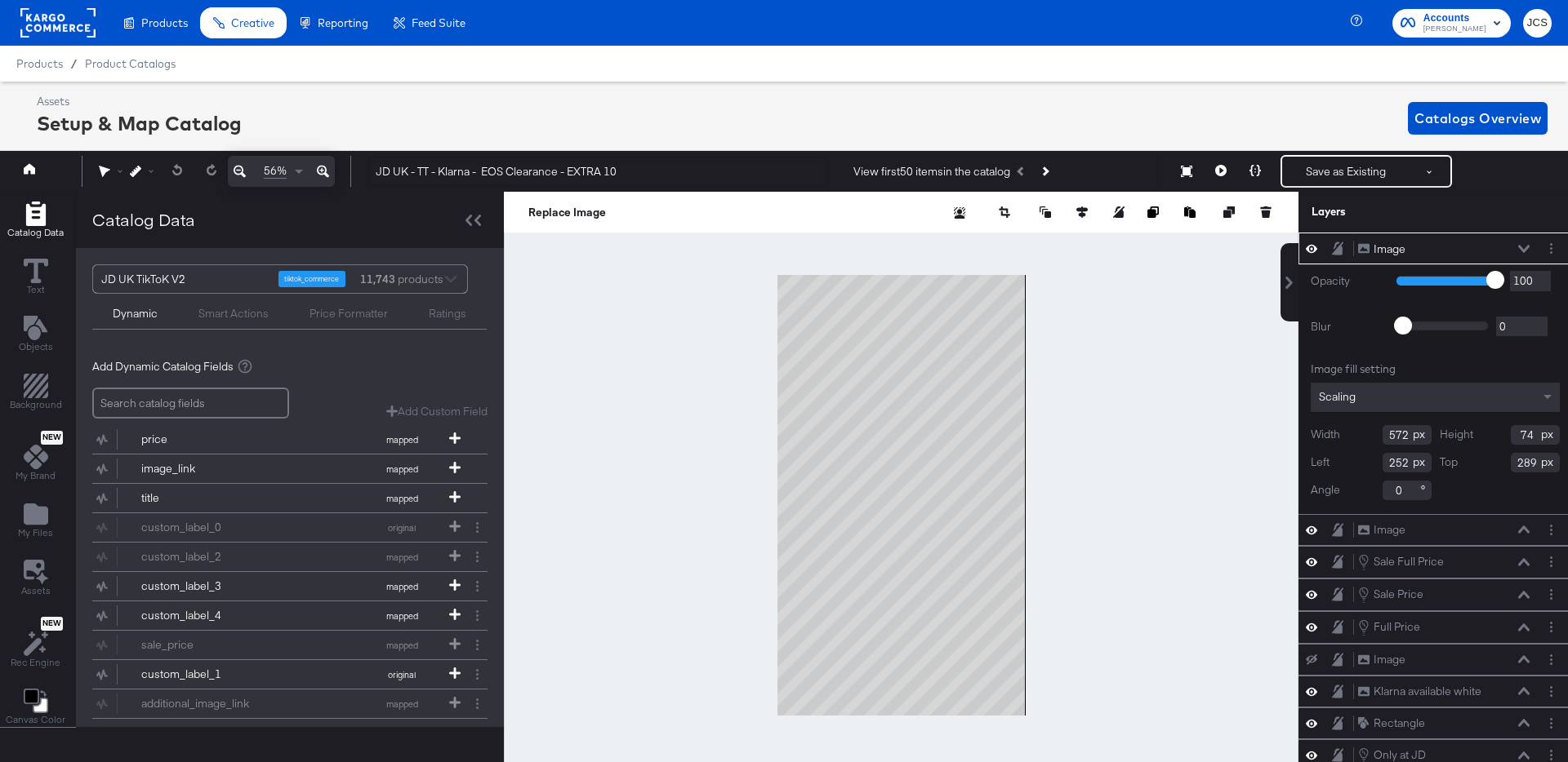
scroll to position [0, 4]
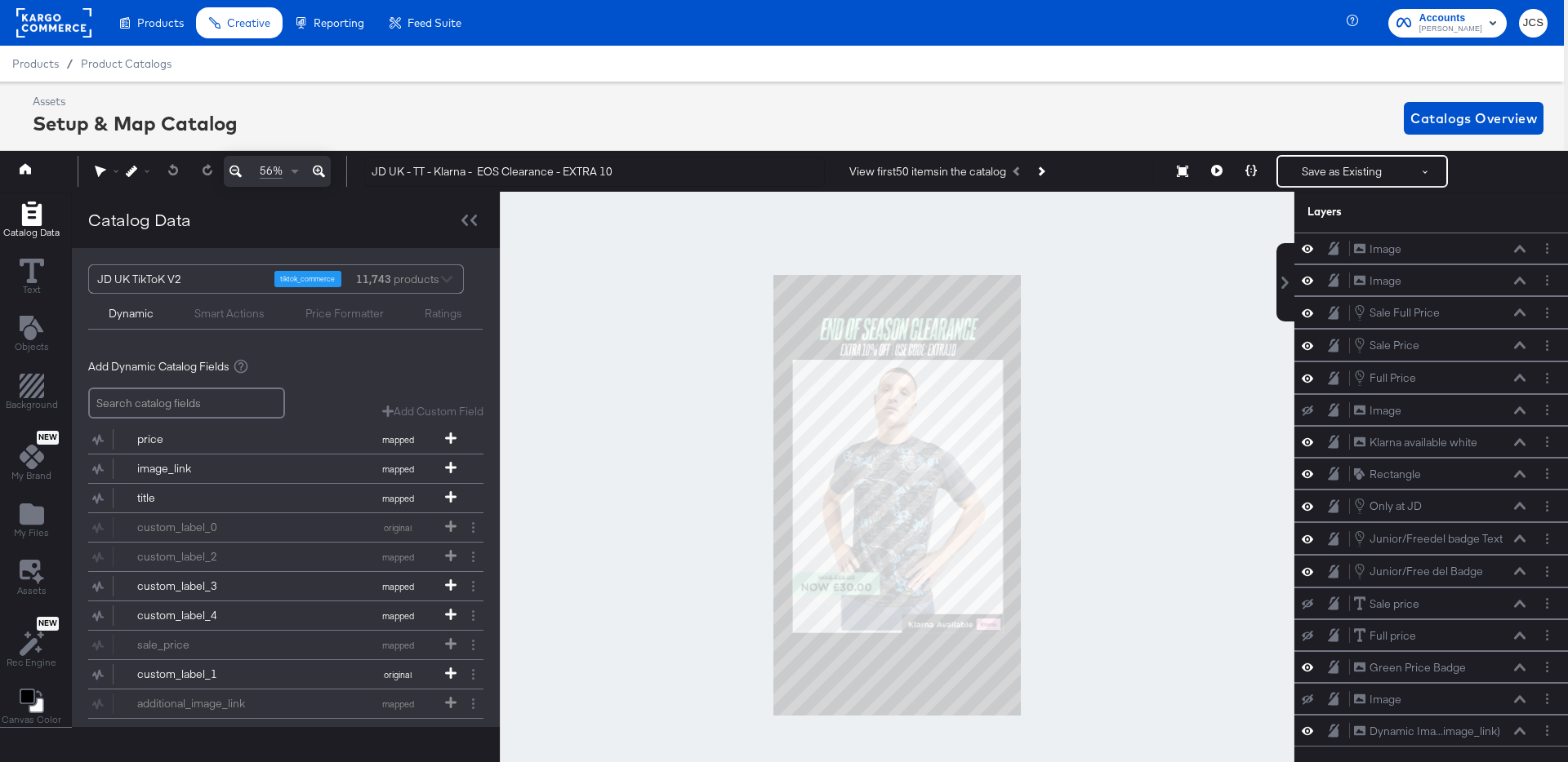
click at [1116, 361] on div at bounding box center [896, 496] width 794 height 607
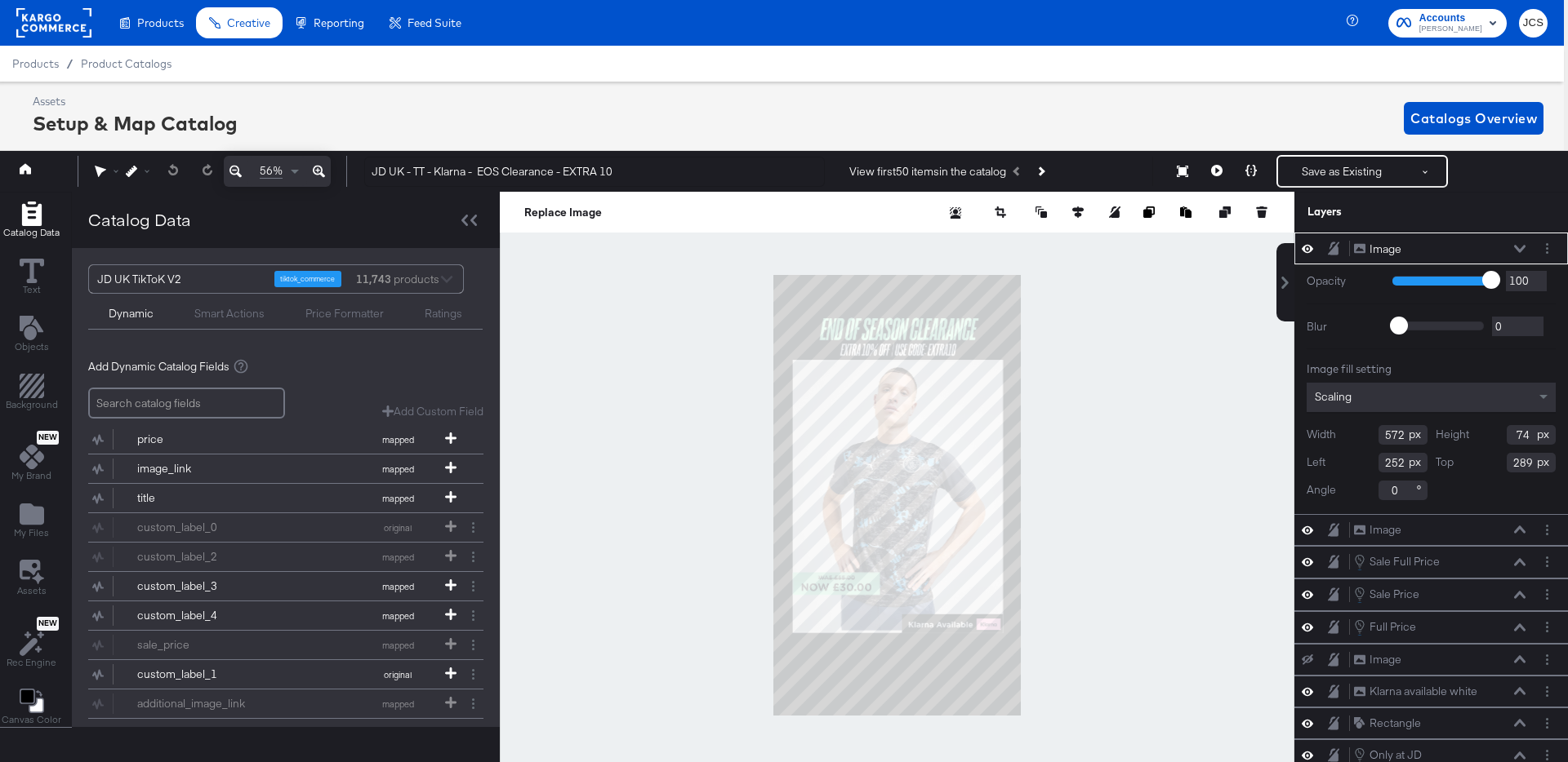
click at [1195, 400] on div at bounding box center [896, 496] width 794 height 607
type input "290"
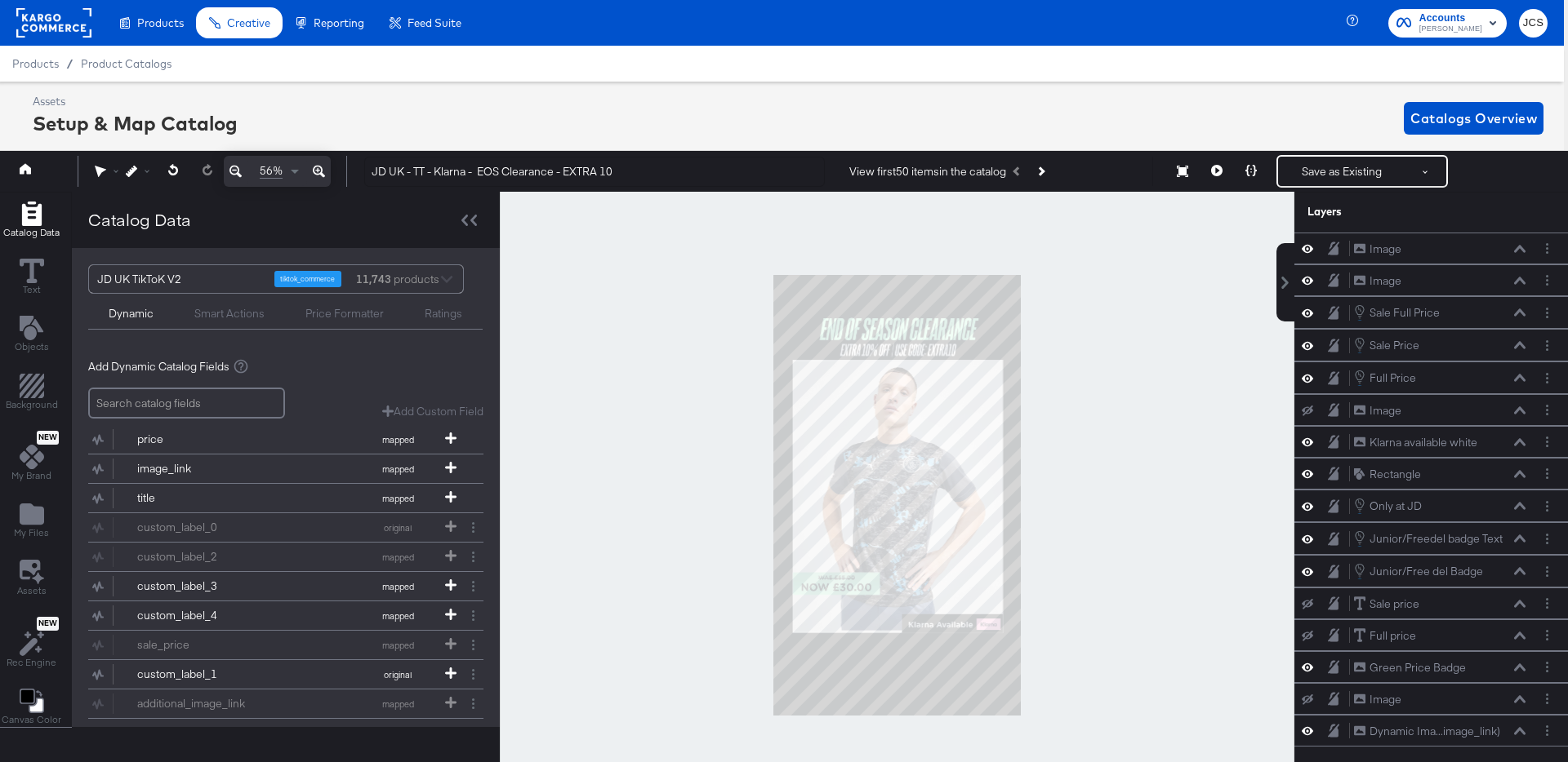
click at [1082, 355] on div at bounding box center [896, 496] width 794 height 607
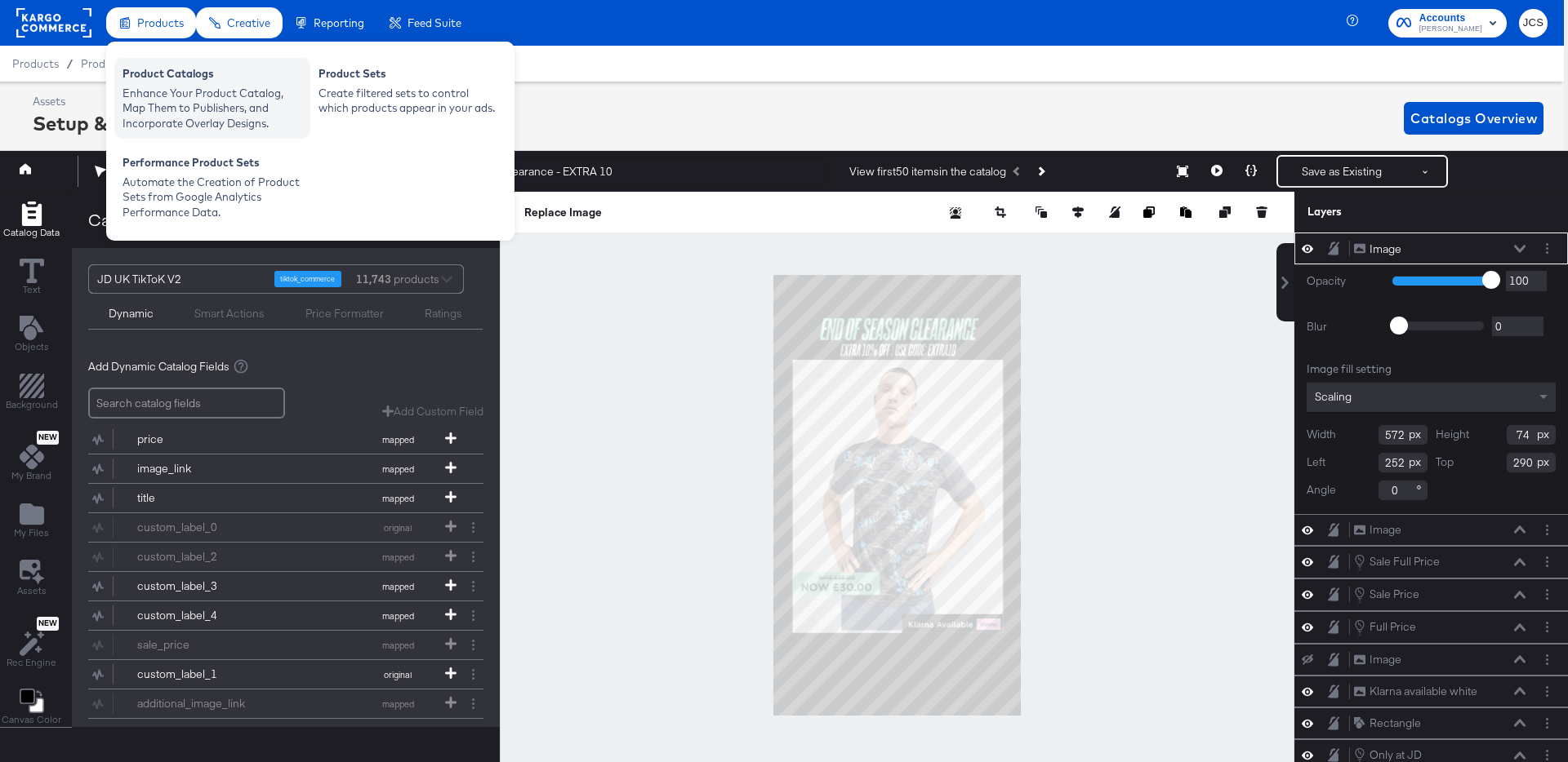
click at [164, 89] on div "Enhance Your Product Catalog, Map Them to Publishers, and Incorporate Overlay D…" at bounding box center [212, 109] width 180 height 46
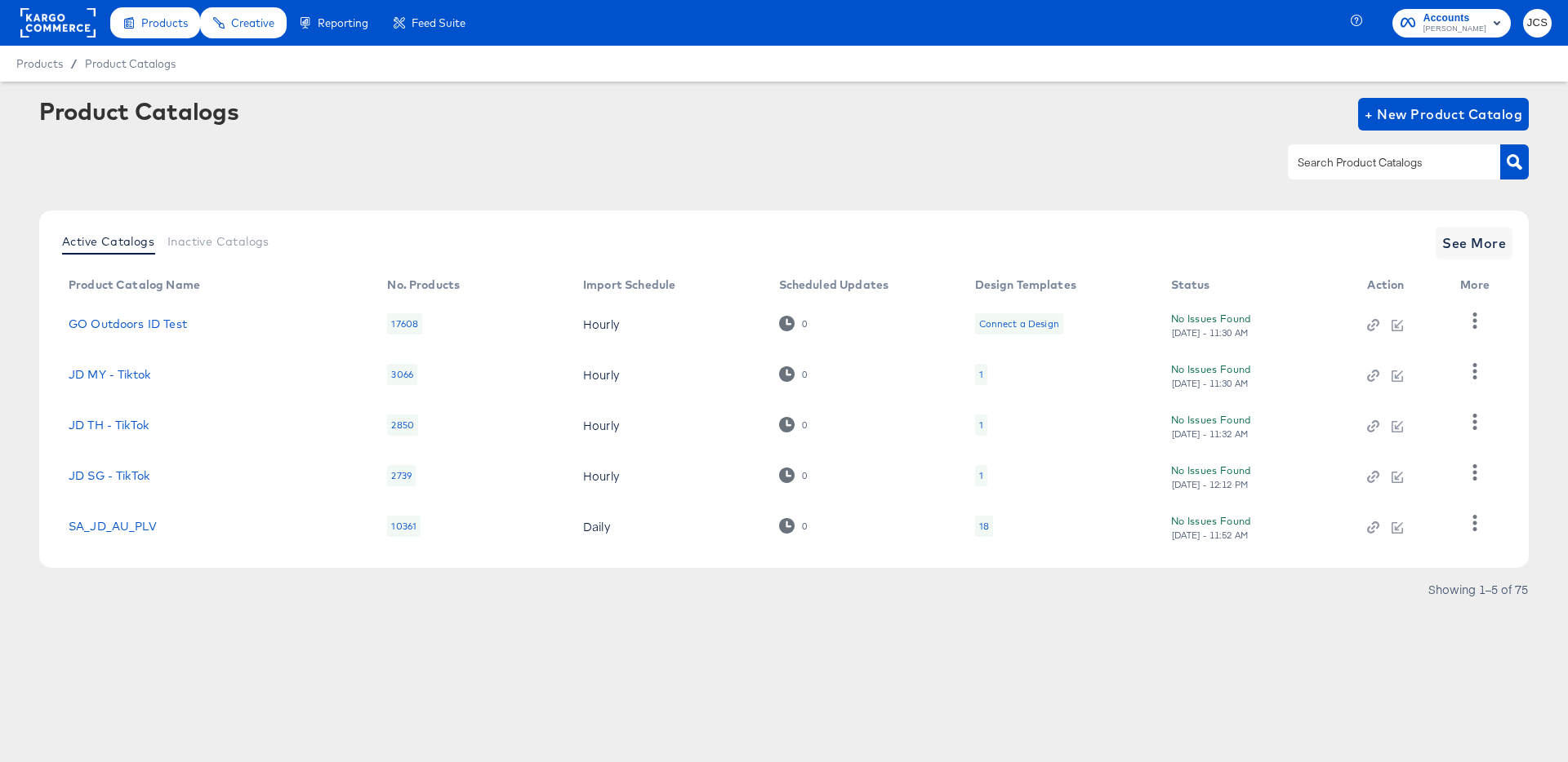
click at [1348, 166] on input "text" at bounding box center [1381, 162] width 174 height 19
type input "a"
type input "sn"
click at [1467, 244] on span "See More" at bounding box center [1474, 243] width 64 height 23
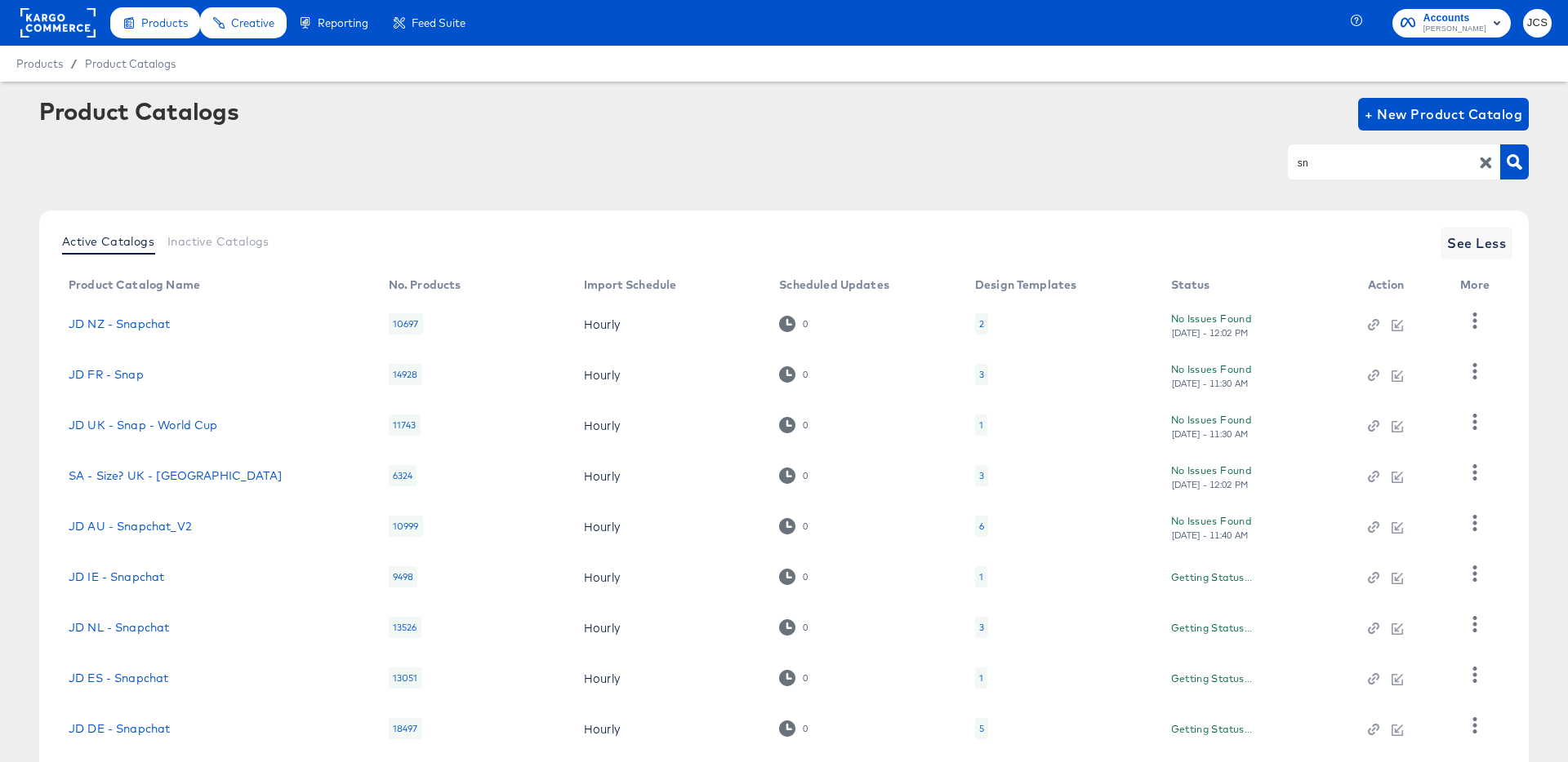
scroll to position [150, 0]
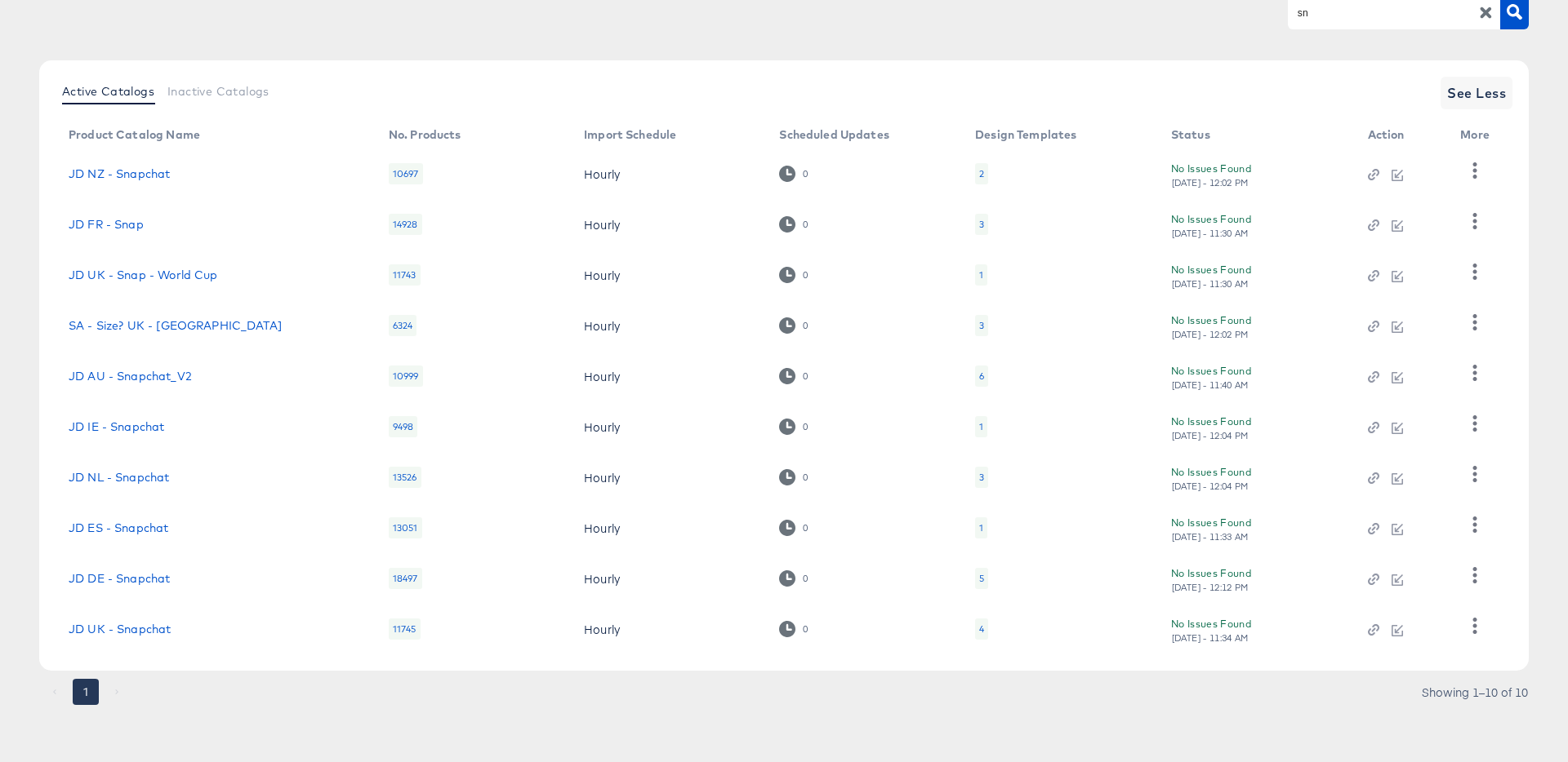
click at [975, 626] on div "4" at bounding box center [981, 629] width 13 height 21
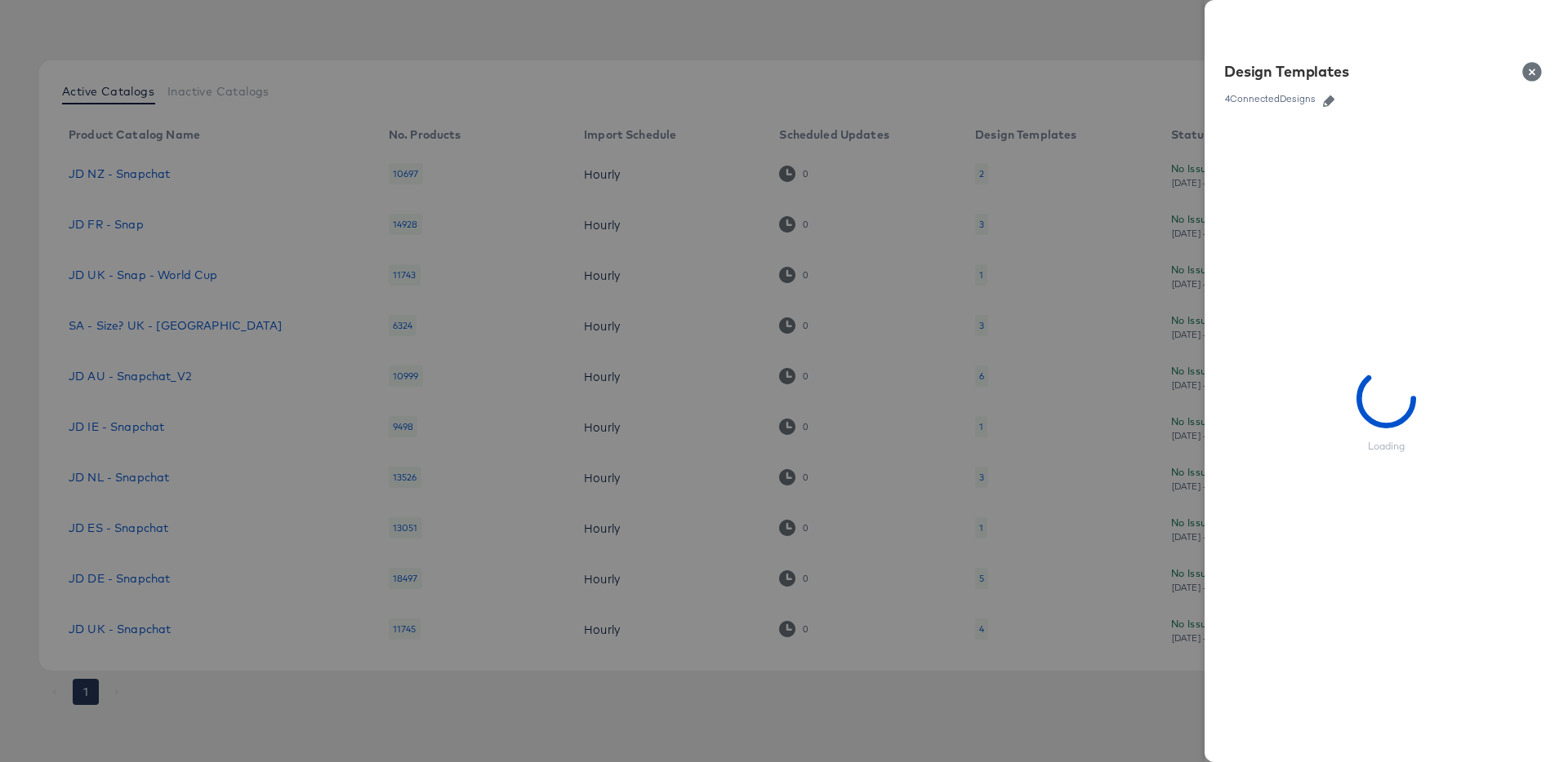
click at [1313, 93] on div "4 Connected Designs" at bounding box center [1271, 98] width 92 height 12
click at [1323, 98] on icon "button" at bounding box center [1328, 101] width 12 height 12
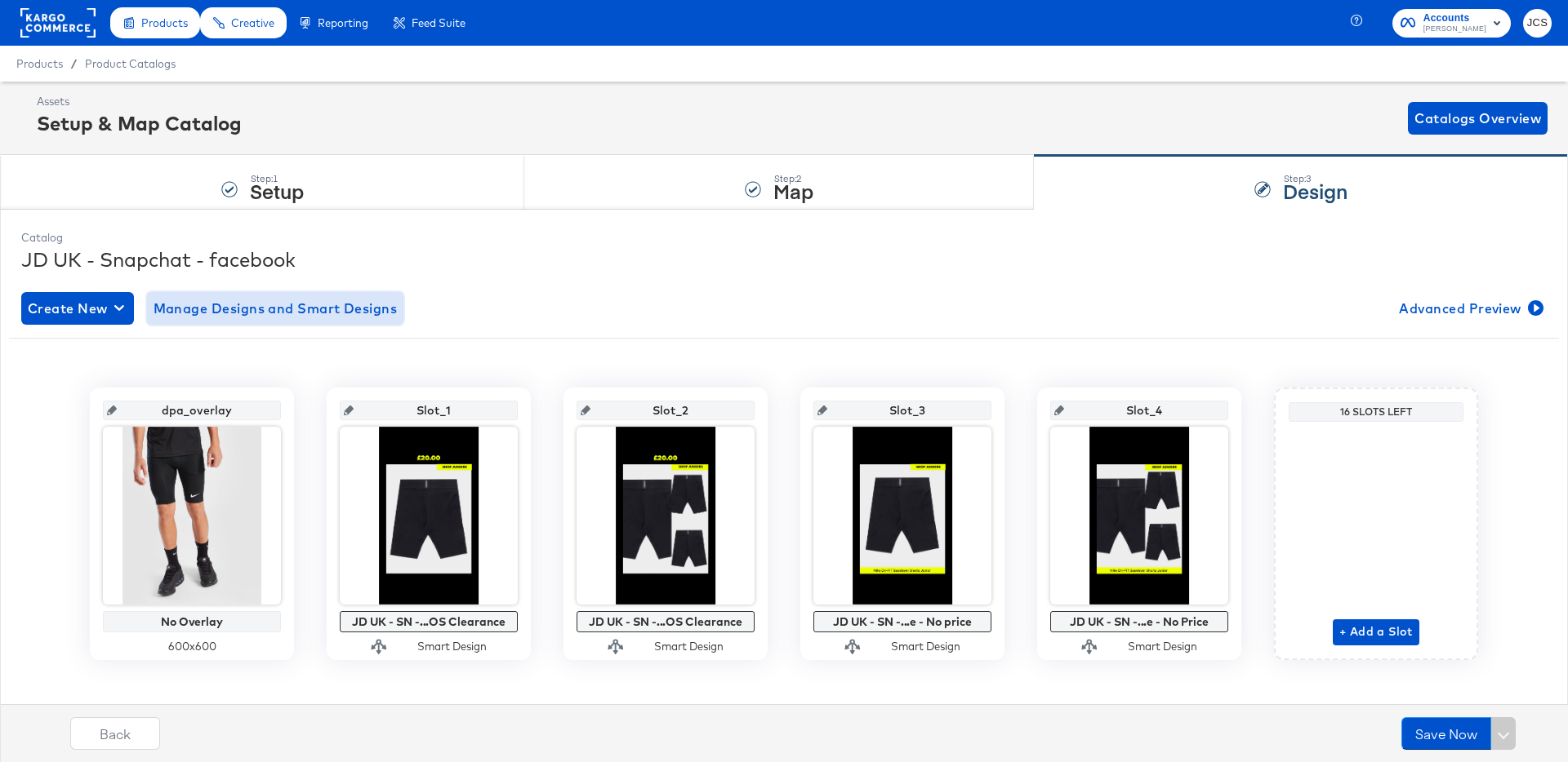
click at [247, 318] on span "Manage Designs and Smart Designs" at bounding box center [275, 309] width 244 height 23
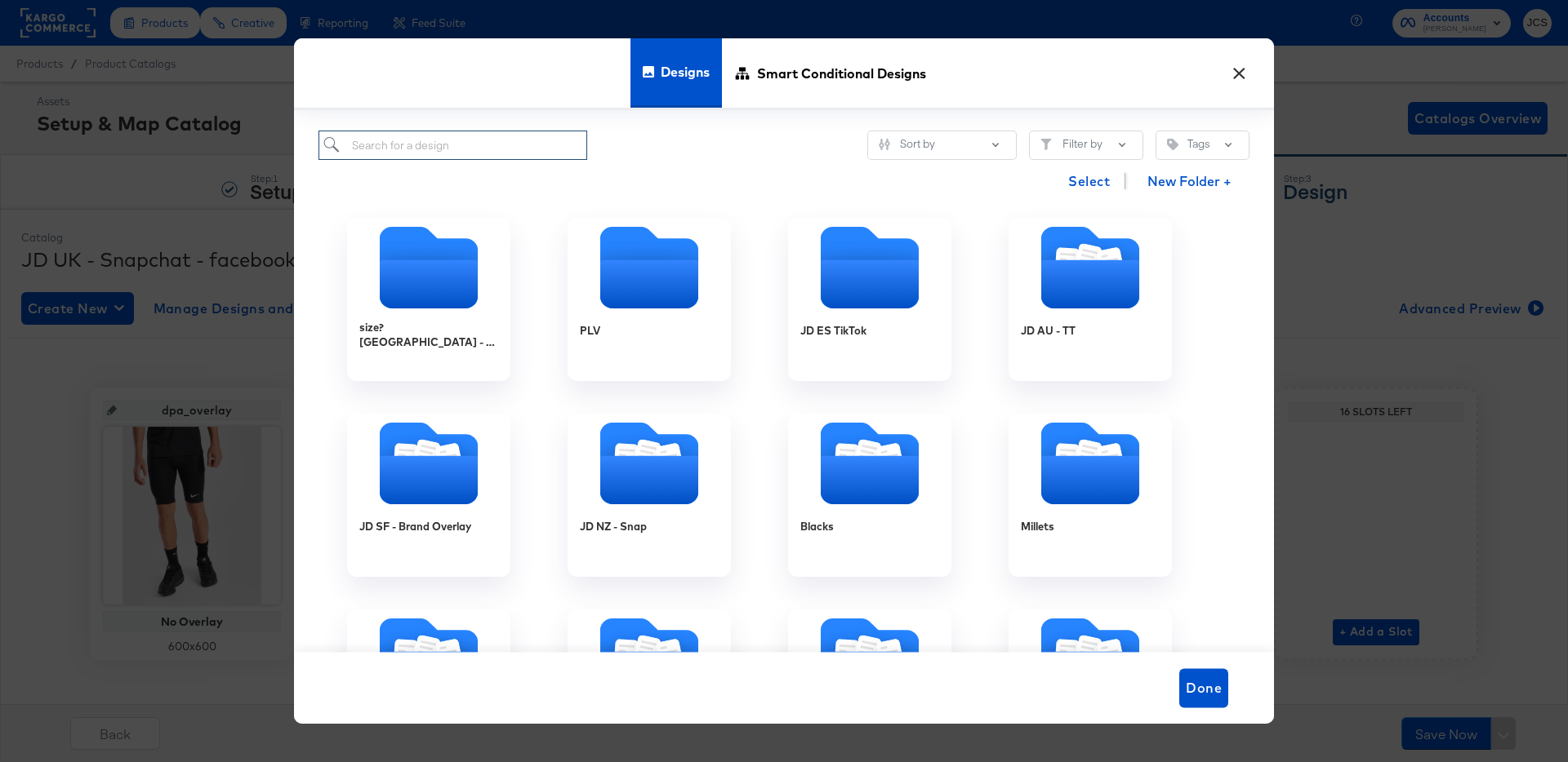
click at [537, 153] on input "search" at bounding box center [452, 146] width 268 height 30
type input "uk"
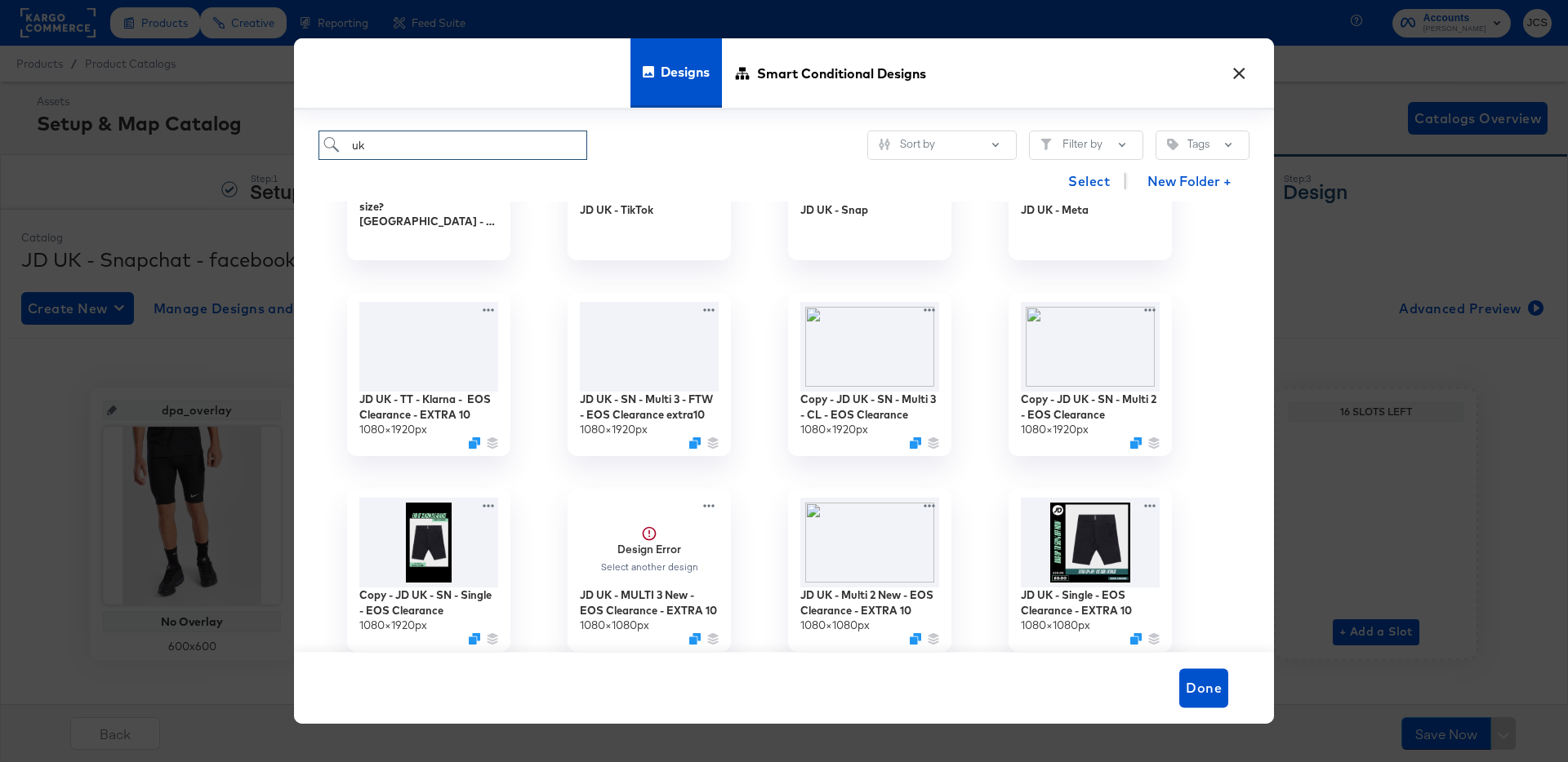
scroll to position [23, 0]
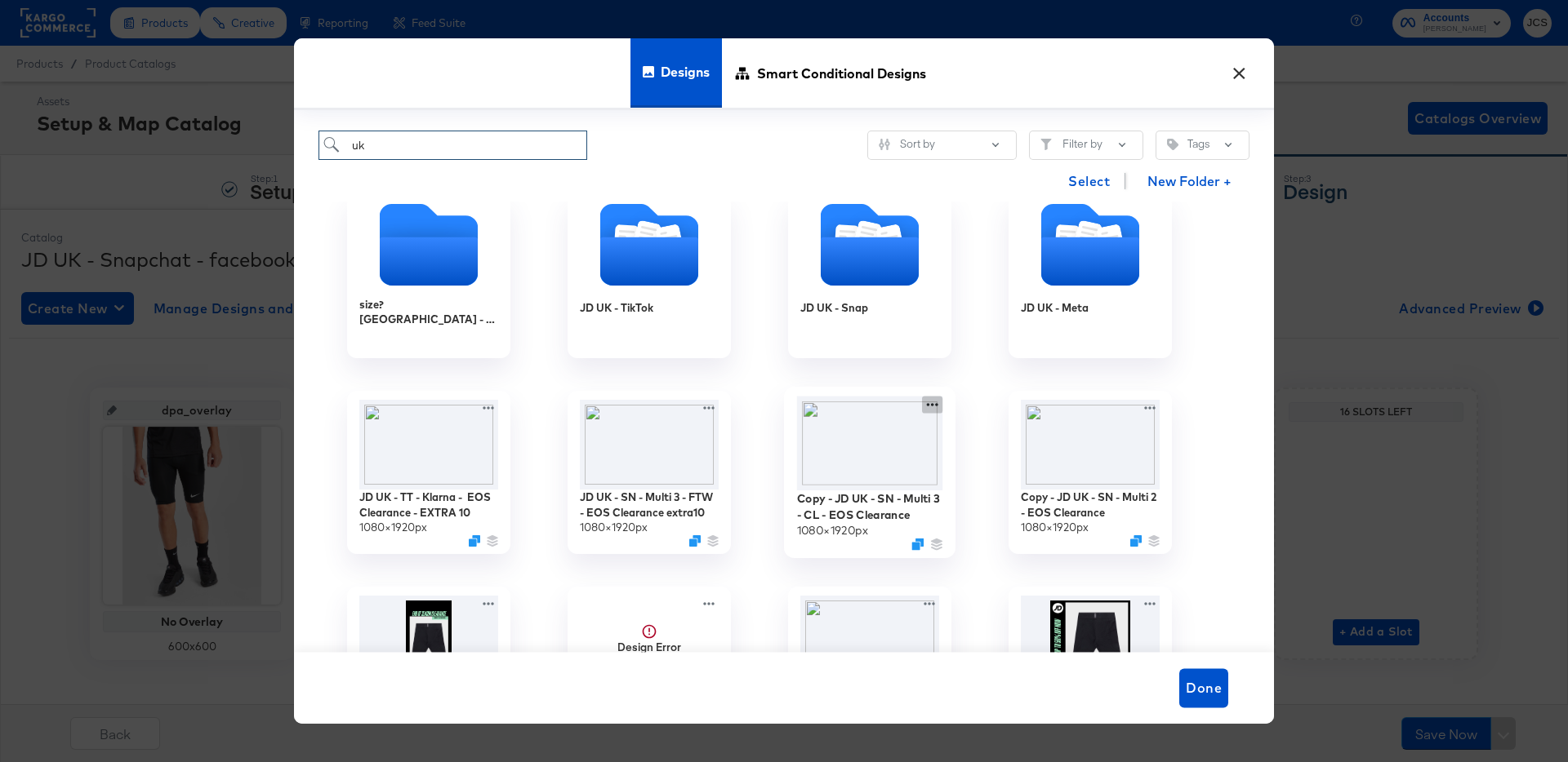
click at [932, 404] on icon at bounding box center [932, 405] width 12 height 4
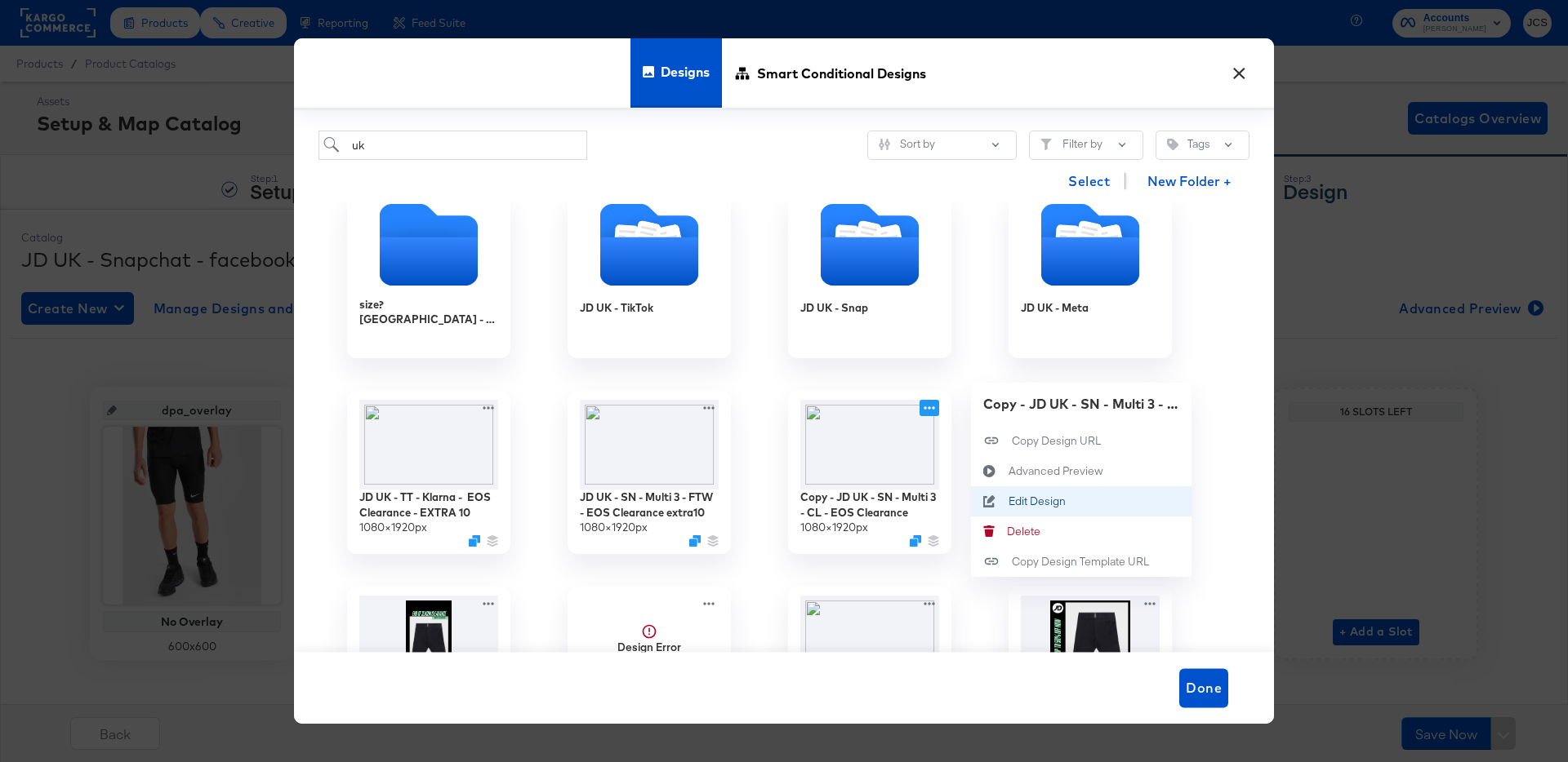
click at [1008, 501] on div "Edit Design Edit Design" at bounding box center [1008, 501] width 0 height 0
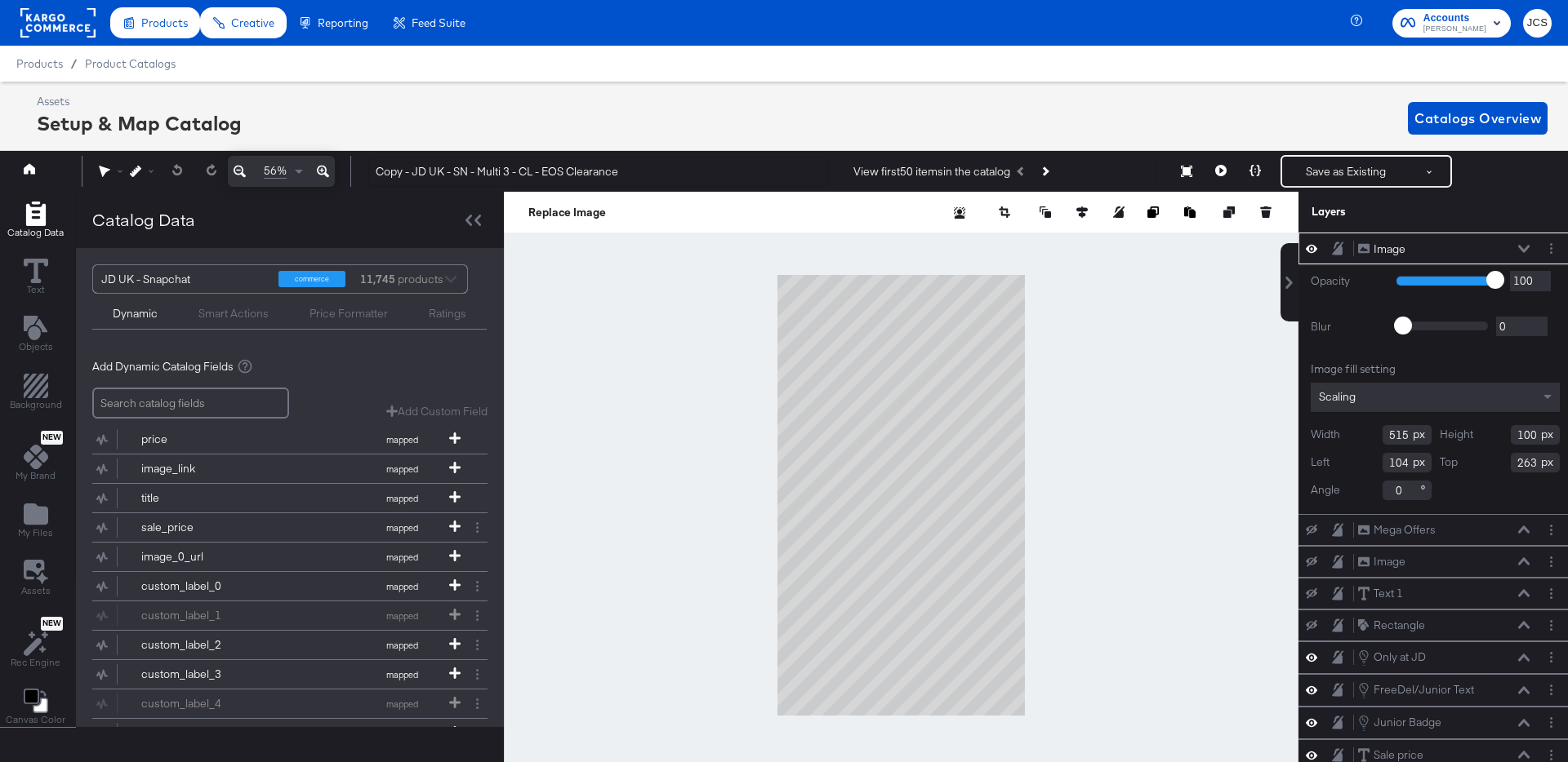
scroll to position [0, 4]
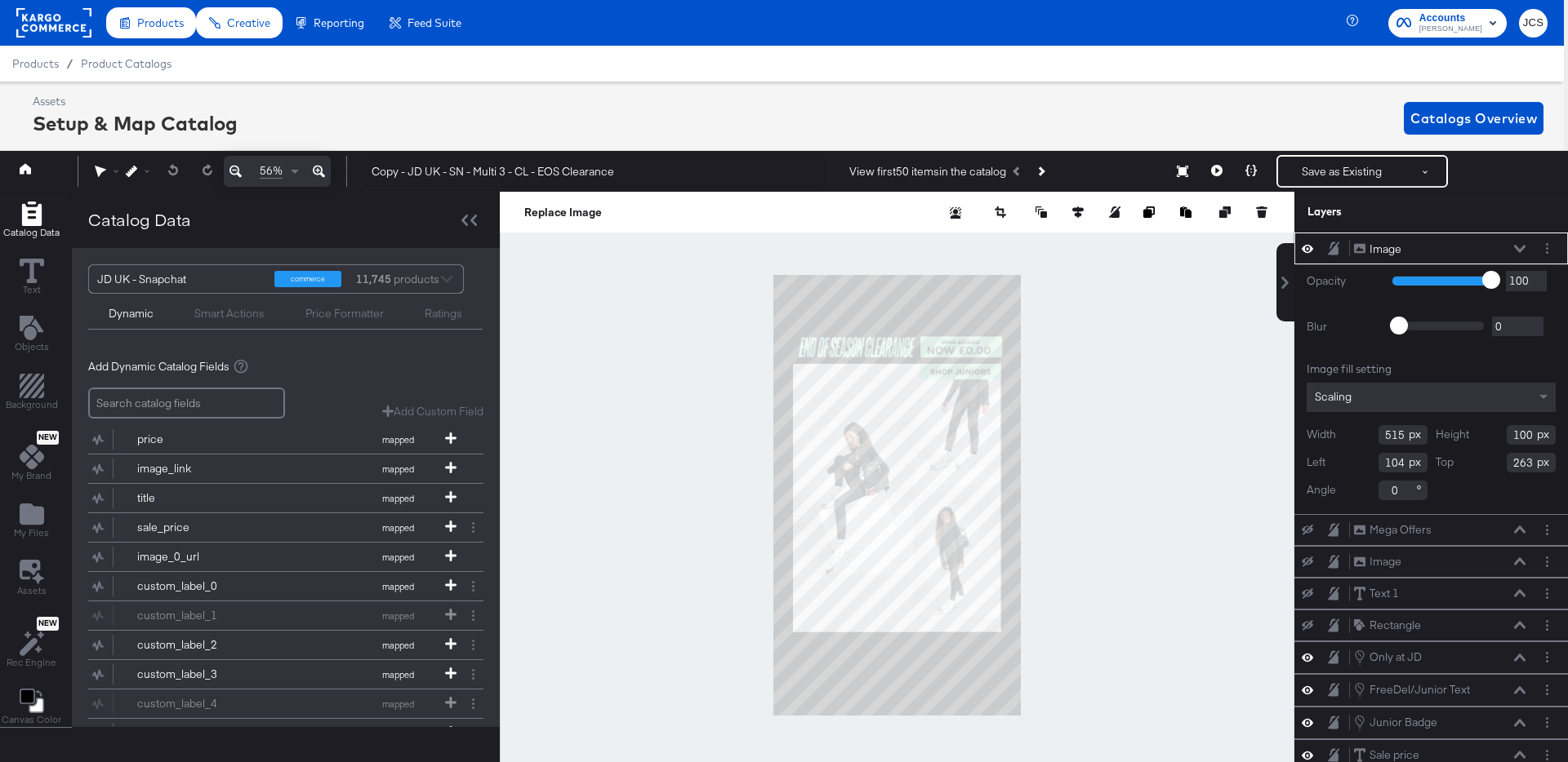
click at [1525, 247] on icon at bounding box center [1519, 249] width 12 height 7
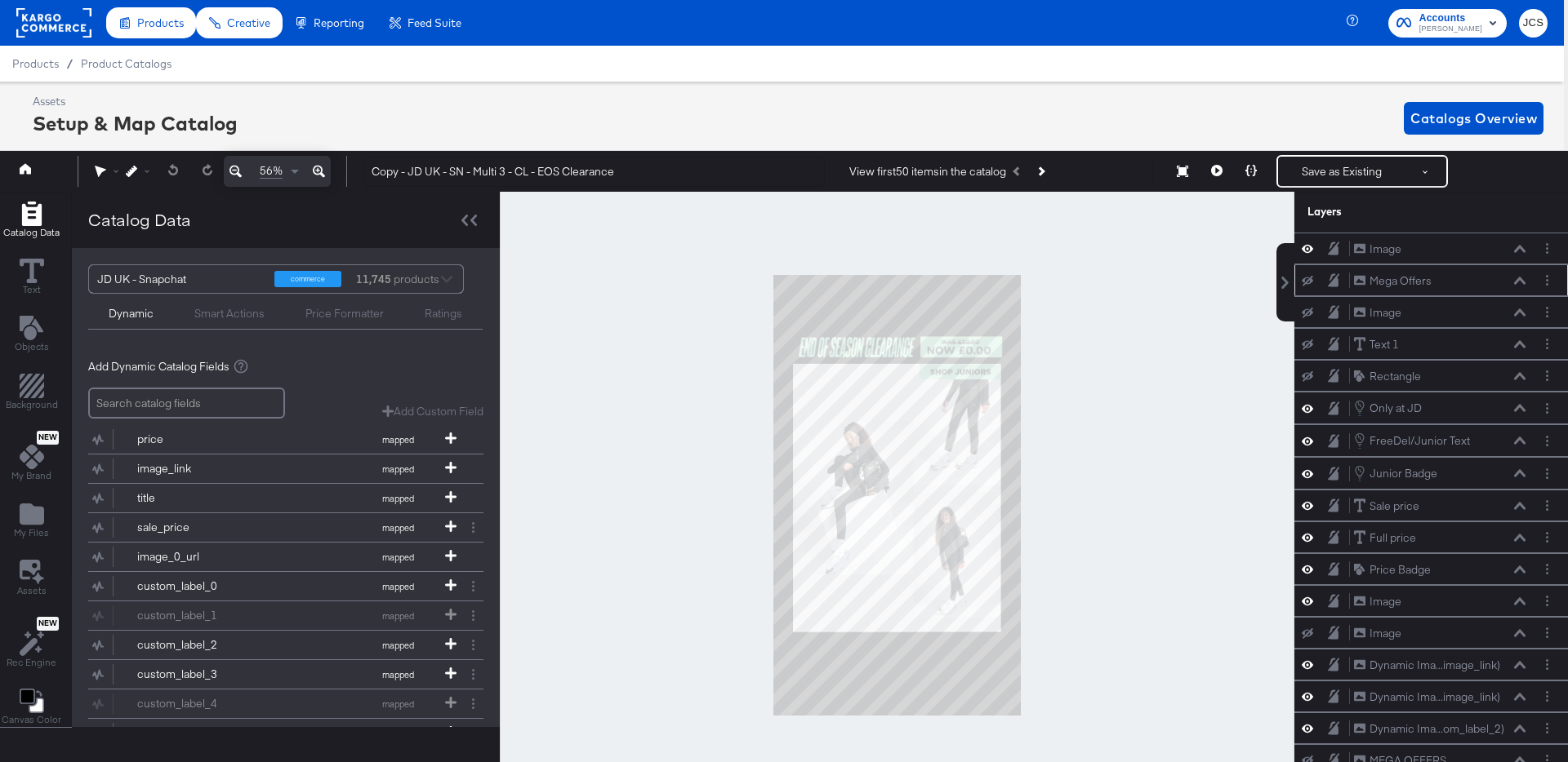
click at [1523, 281] on icon at bounding box center [1519, 281] width 12 height 7
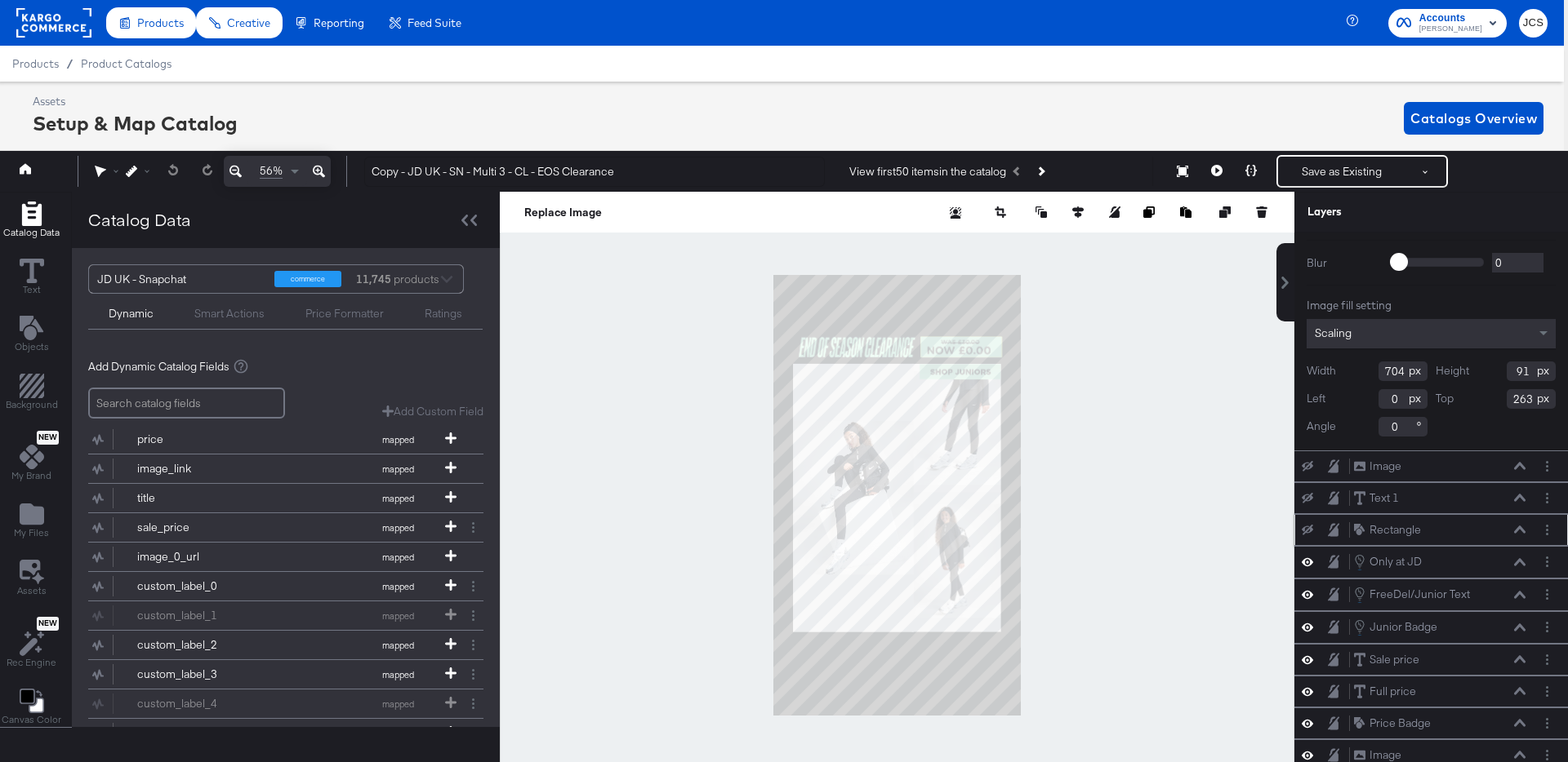
scroll to position [96, 0]
click at [1518, 527] on icon at bounding box center [1519, 528] width 12 height 8
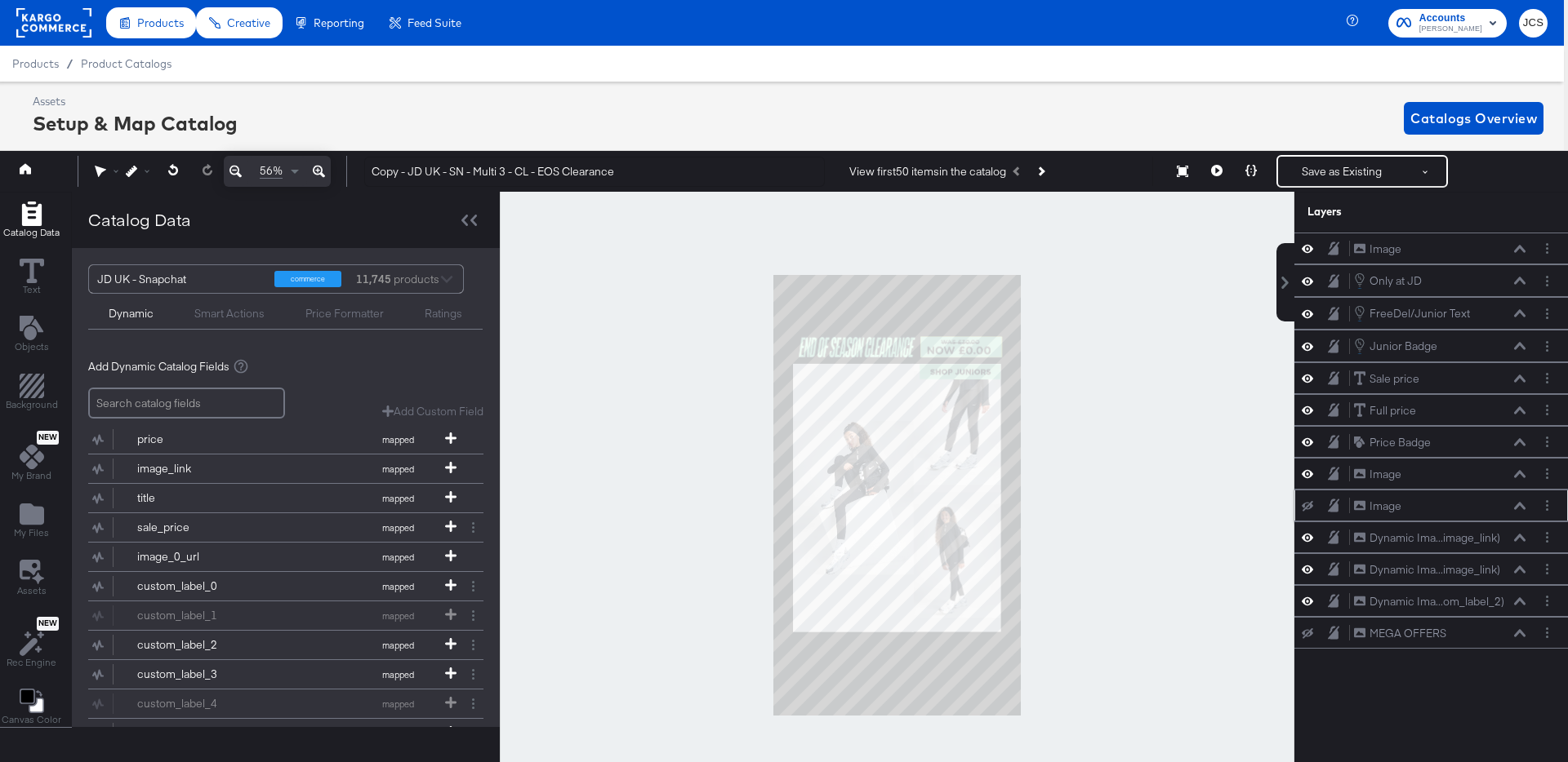
click at [1518, 503] on icon at bounding box center [1519, 505] width 12 height 8
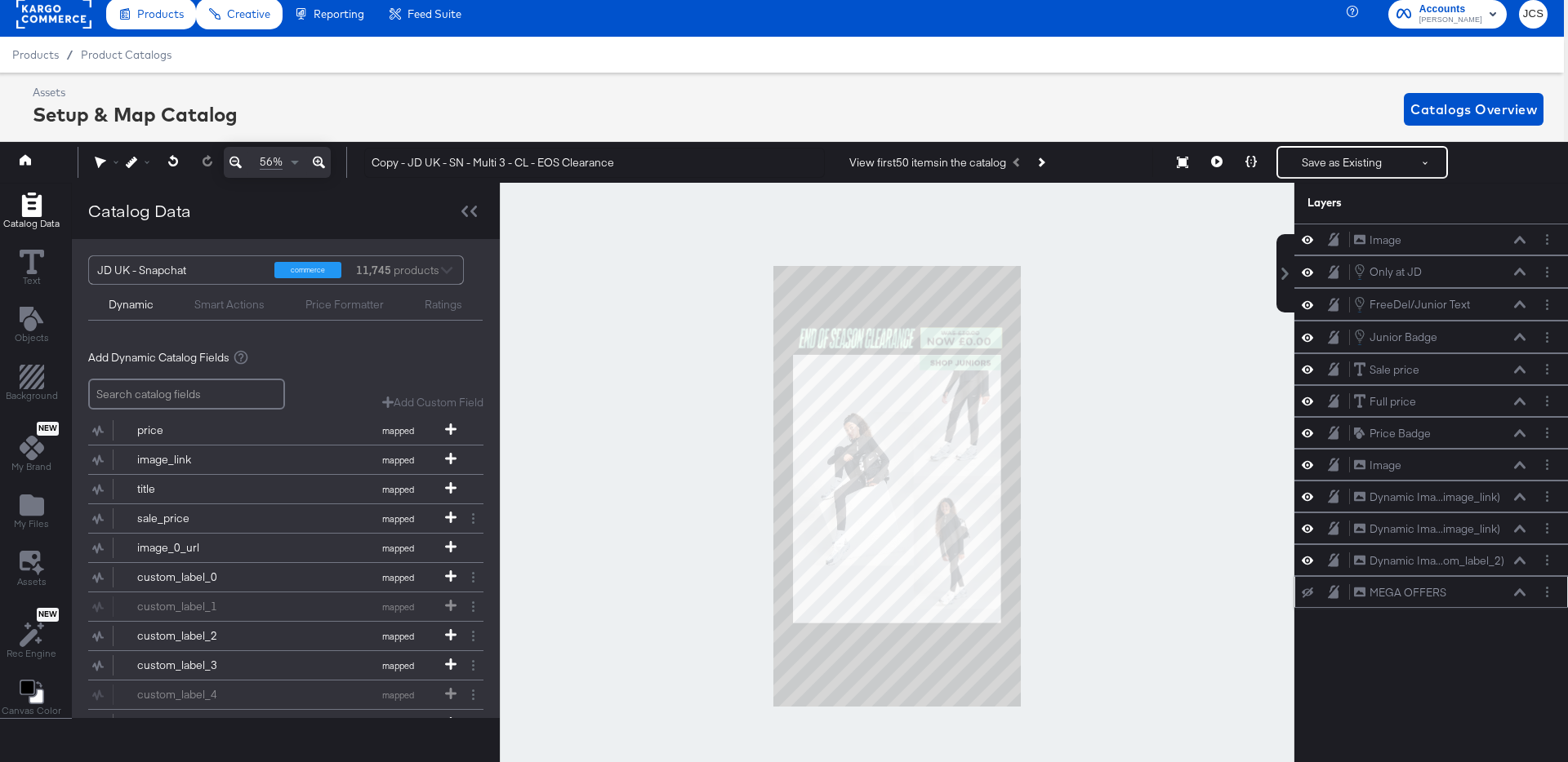
click at [1522, 592] on icon at bounding box center [1519, 592] width 12 height 7
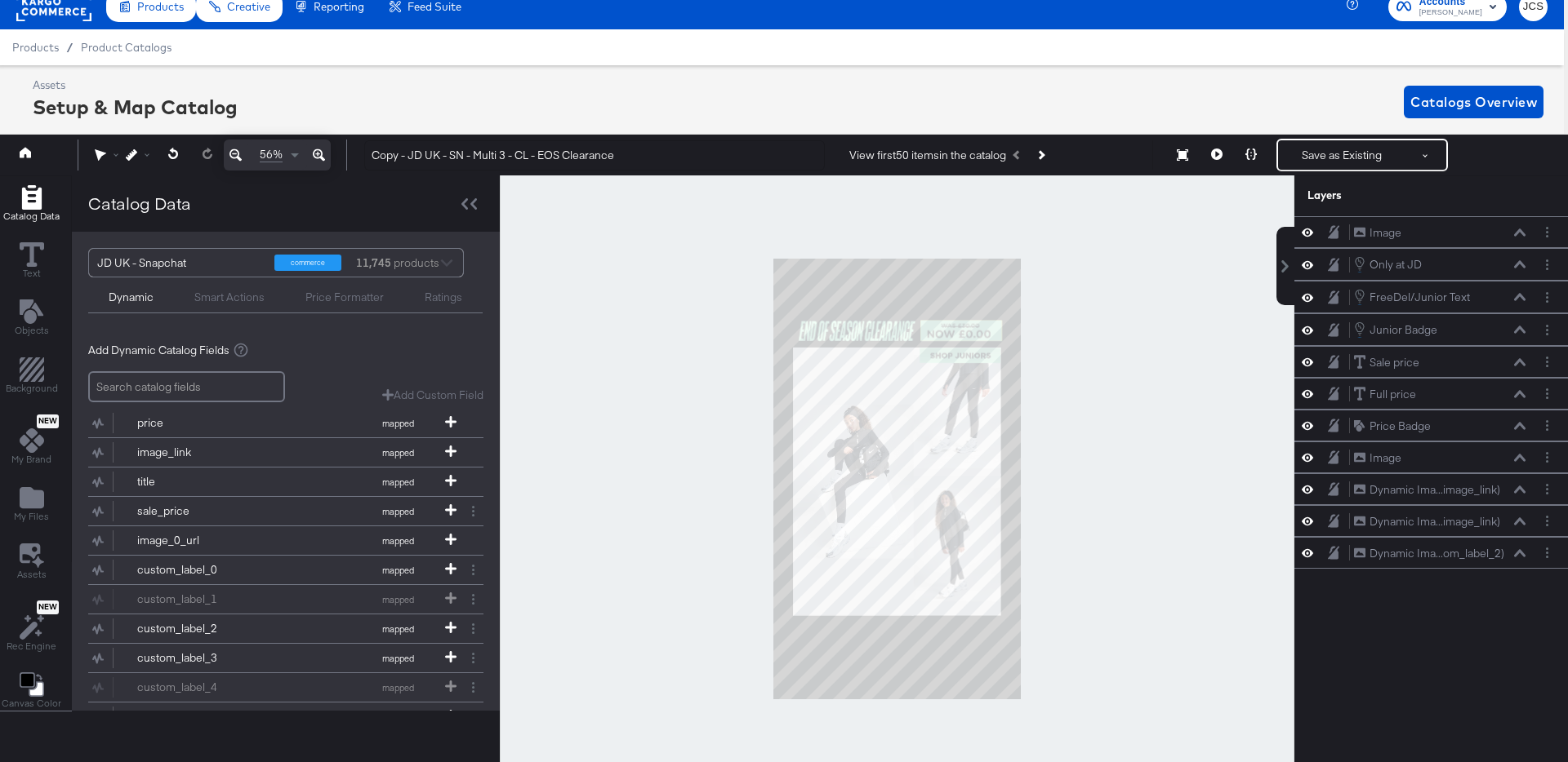
scroll to position [0, 0]
click at [1310, 460] on icon at bounding box center [1307, 458] width 12 height 8
click at [1309, 458] on icon at bounding box center [1307, 458] width 12 height 11
click at [1306, 454] on icon at bounding box center [1307, 458] width 12 height 14
click at [1306, 454] on icon at bounding box center [1307, 458] width 12 height 11
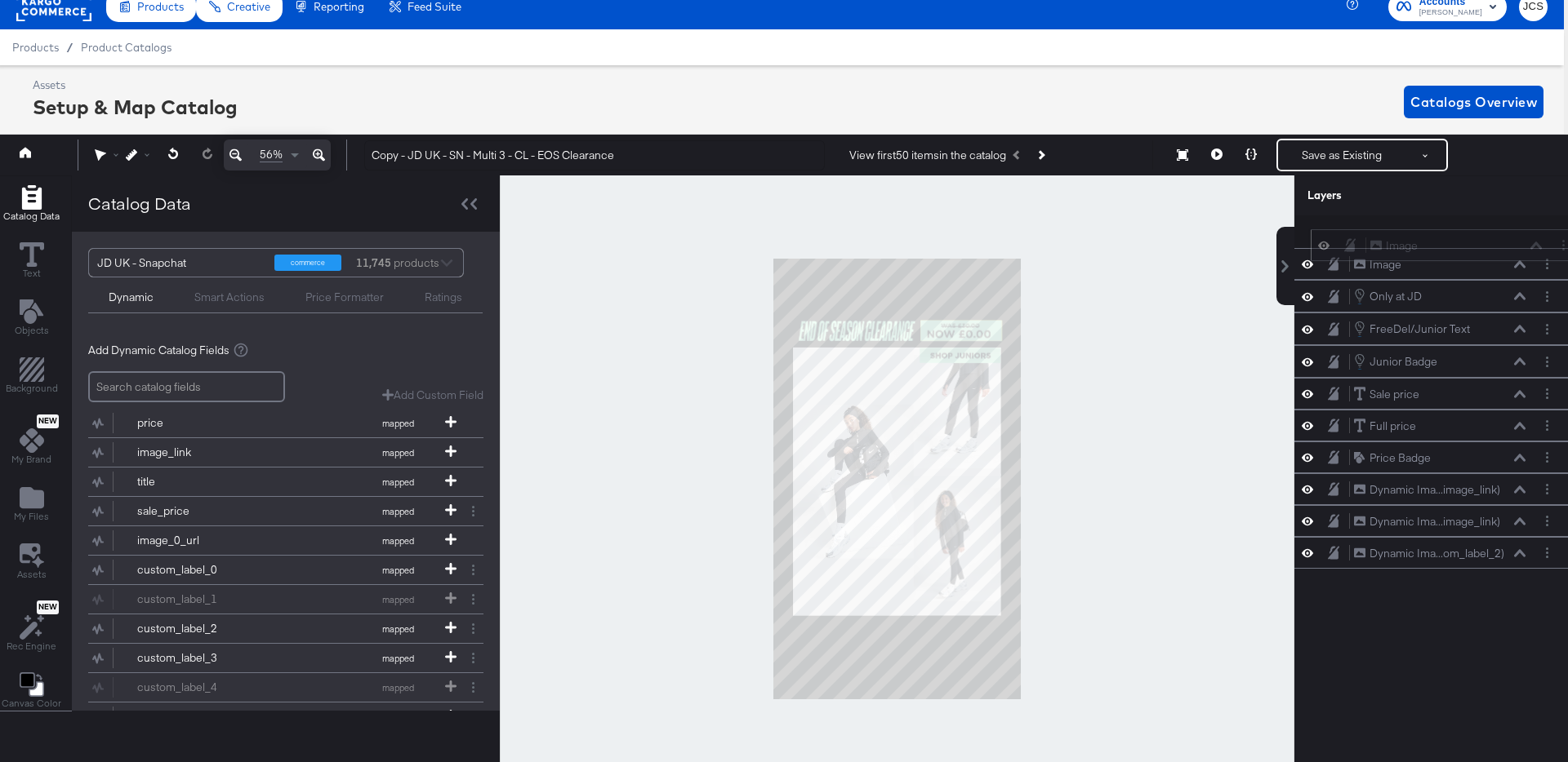
drag, startPoint x: 1440, startPoint y: 457, endPoint x: 1463, endPoint y: 208, distance: 250.1
click at [1463, 208] on div "Layers Image Image Only at JD Only at JD FreeDel/Junior Text FreeDel/Junior Tex…" at bounding box center [1431, 468] width 274 height 587
click at [1549, 230] on button "Layer Options" at bounding box center [1547, 232] width 17 height 17
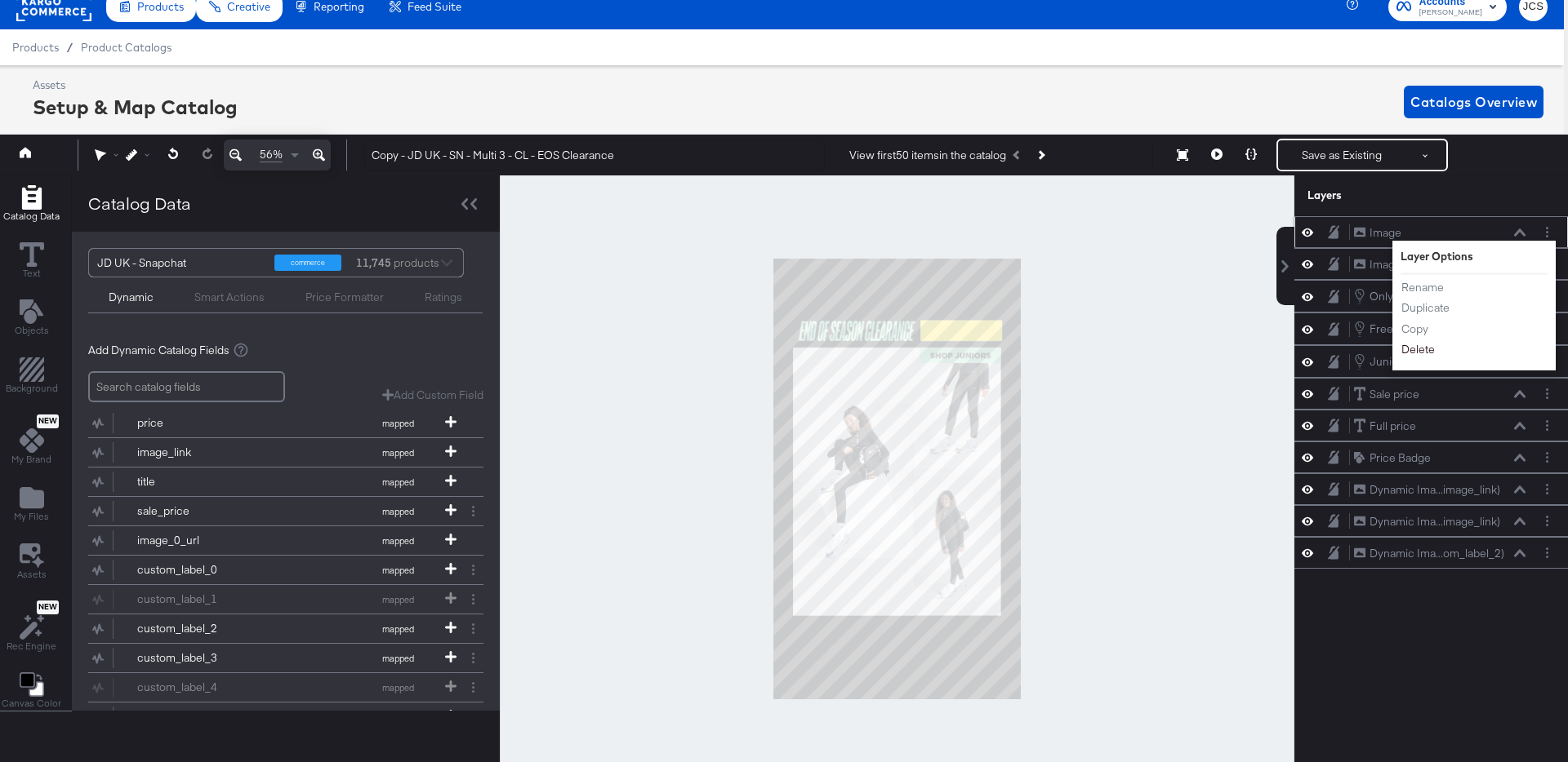
click at [1417, 352] on button "Delete" at bounding box center [1418, 350] width 35 height 17
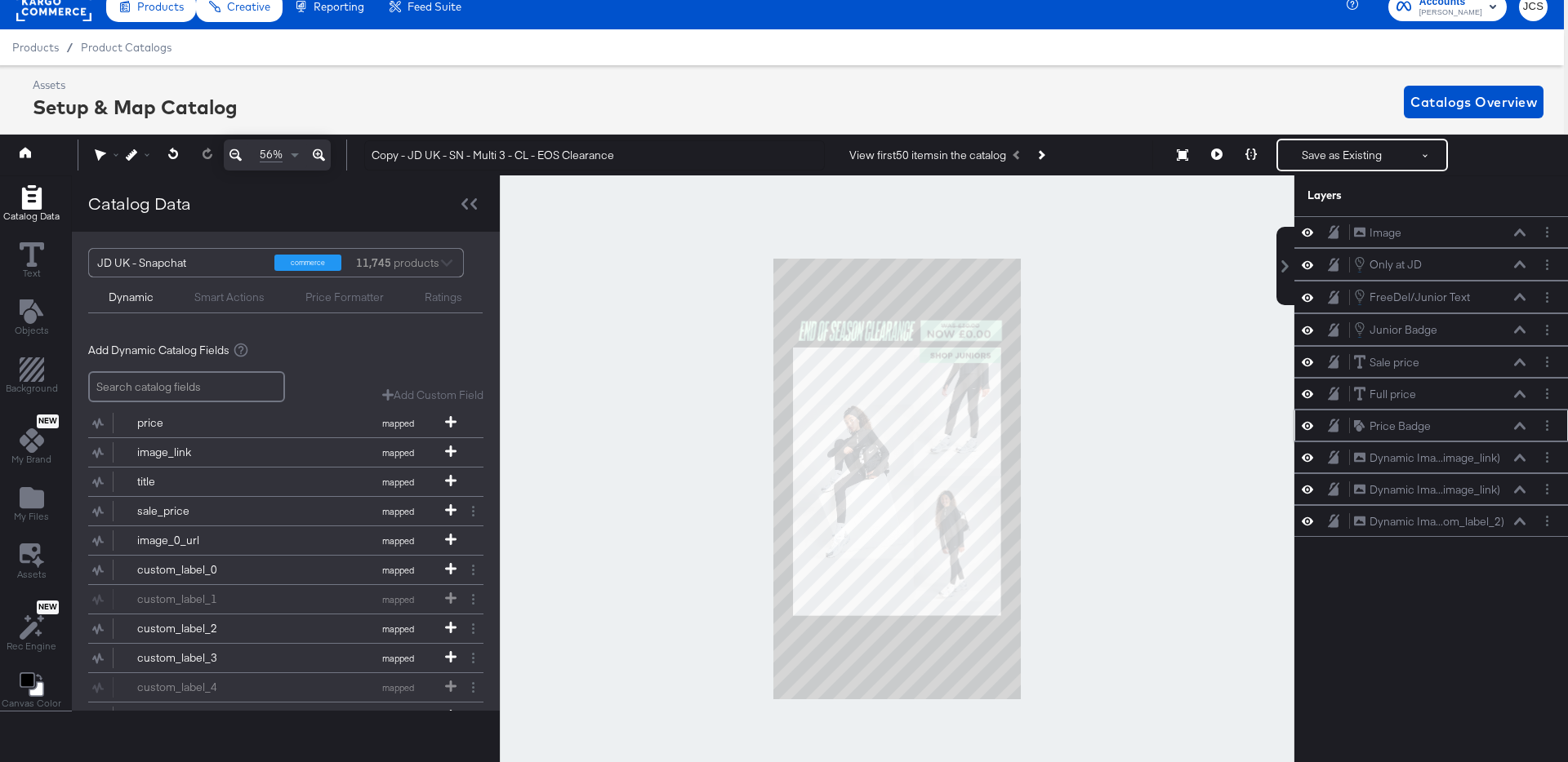
click at [1523, 427] on icon at bounding box center [1519, 426] width 12 height 7
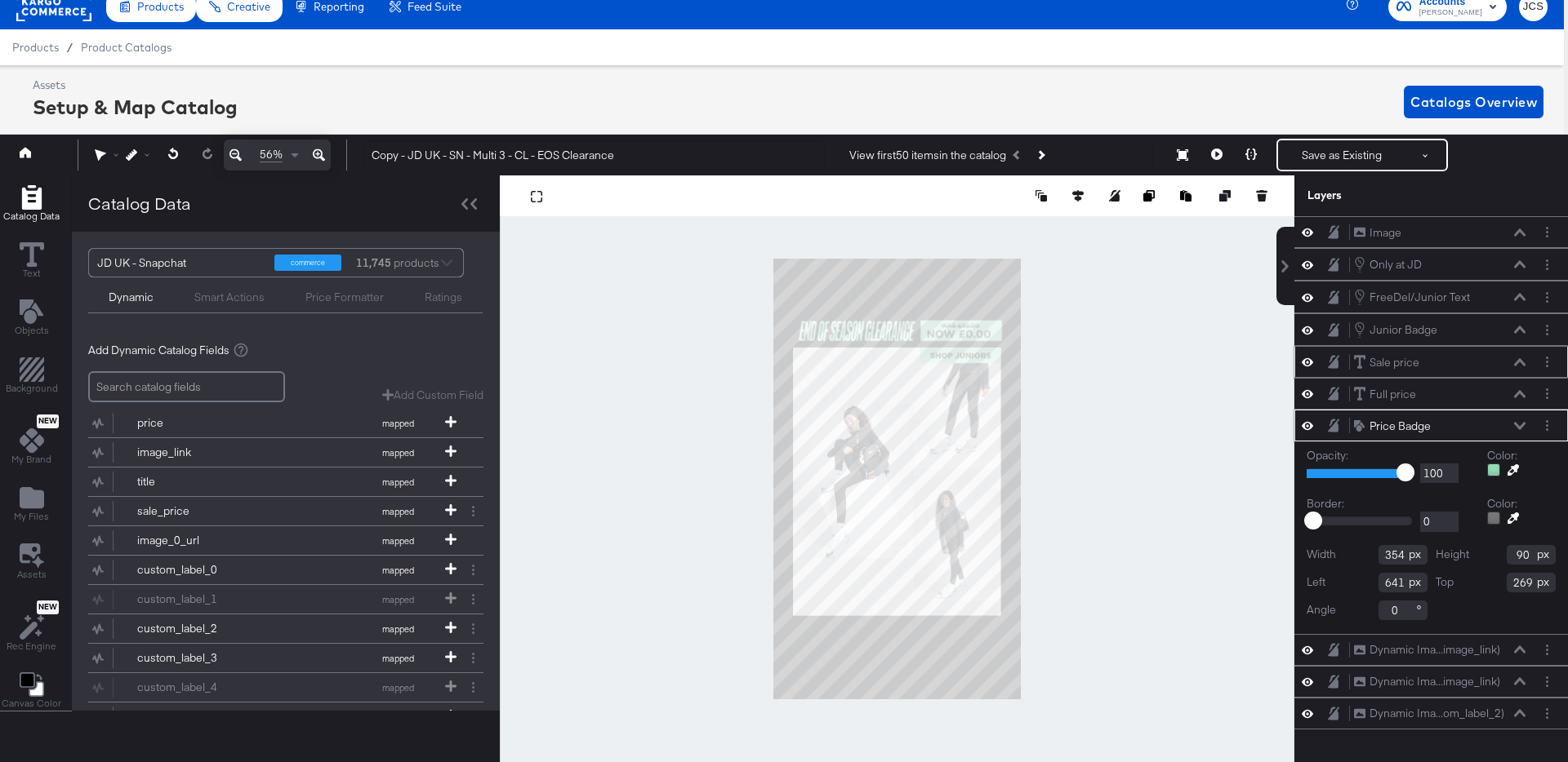
click at [1520, 358] on icon at bounding box center [1519, 362] width 12 height 8
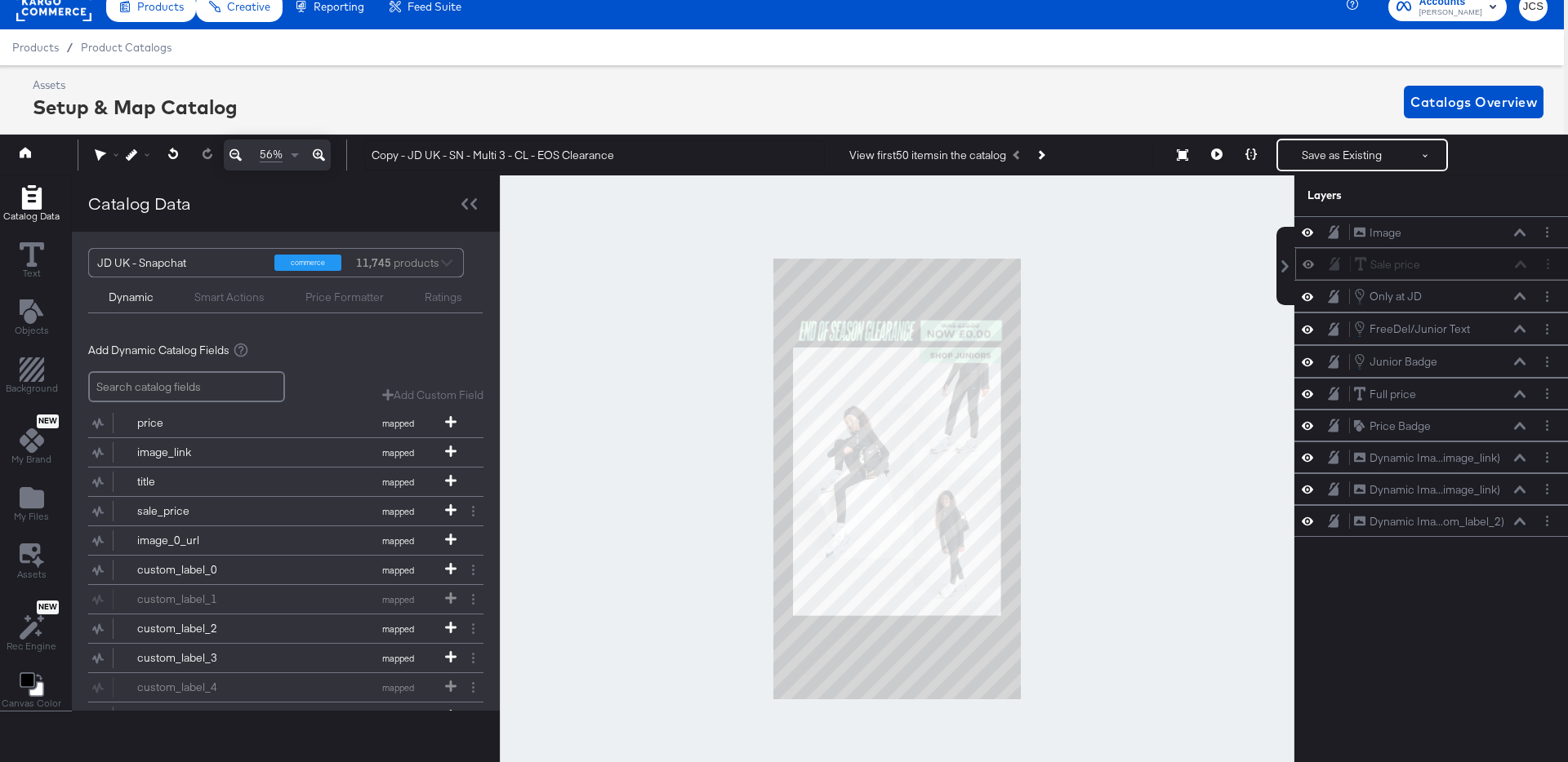
drag, startPoint x: 1473, startPoint y: 365, endPoint x: 1475, endPoint y: 262, distance: 103.0
click at [1475, 262] on div "Sale price Sale price" at bounding box center [1441, 265] width 174 height 17
drag, startPoint x: 1451, startPoint y: 394, endPoint x: 1455, endPoint y: 289, distance: 105.1
click at [1455, 296] on div "Full price Full price" at bounding box center [1442, 304] width 174 height 17
drag, startPoint x: 1449, startPoint y: 422, endPoint x: 1455, endPoint y: 316, distance: 106.2
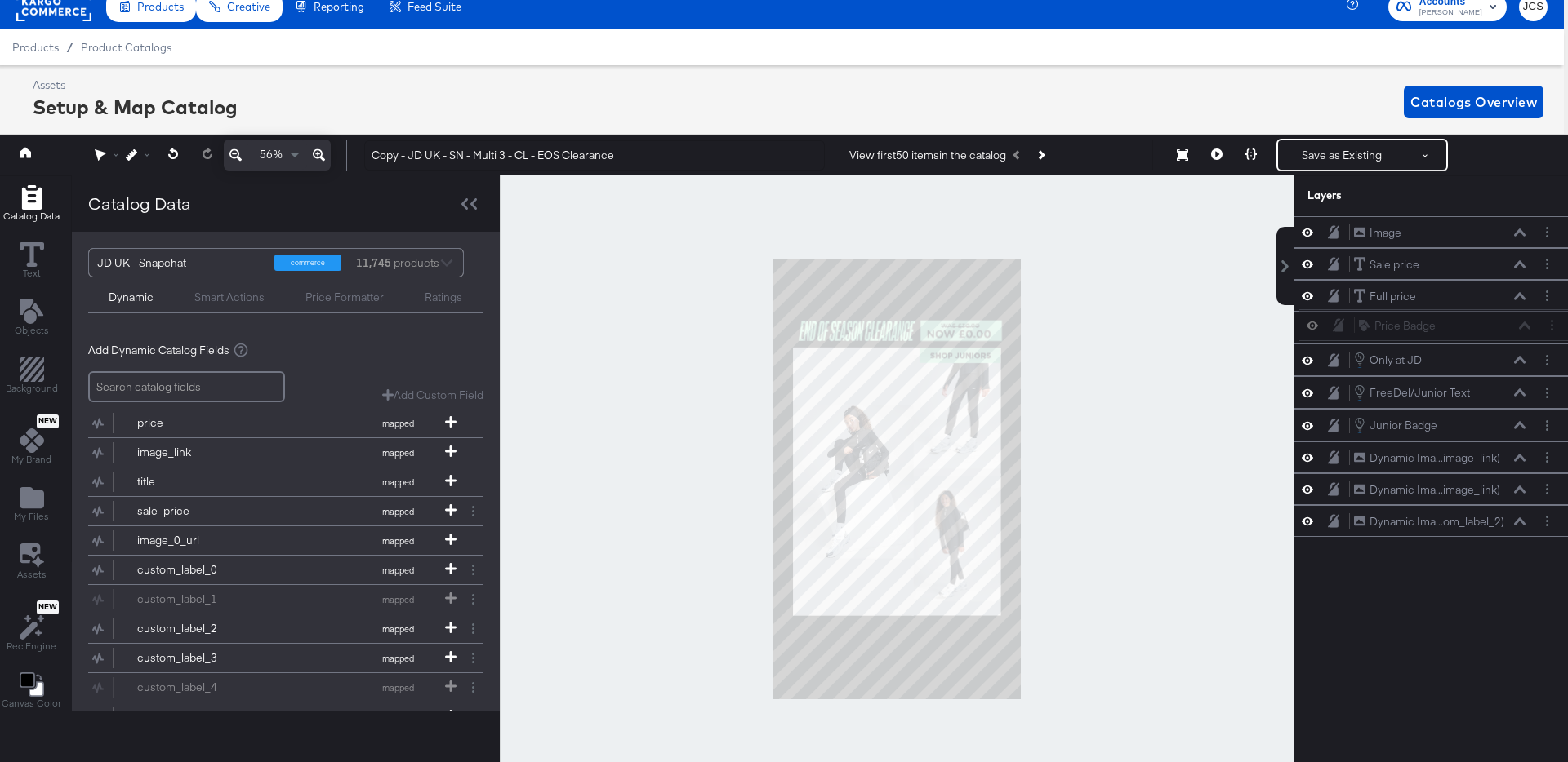
click at [1455, 316] on div "Image Image Sale price Sale price Full price Full price Only at JD Only at JD F…" at bounding box center [1431, 376] width 274 height 320
click at [1520, 525] on icon at bounding box center [1519, 521] width 12 height 8
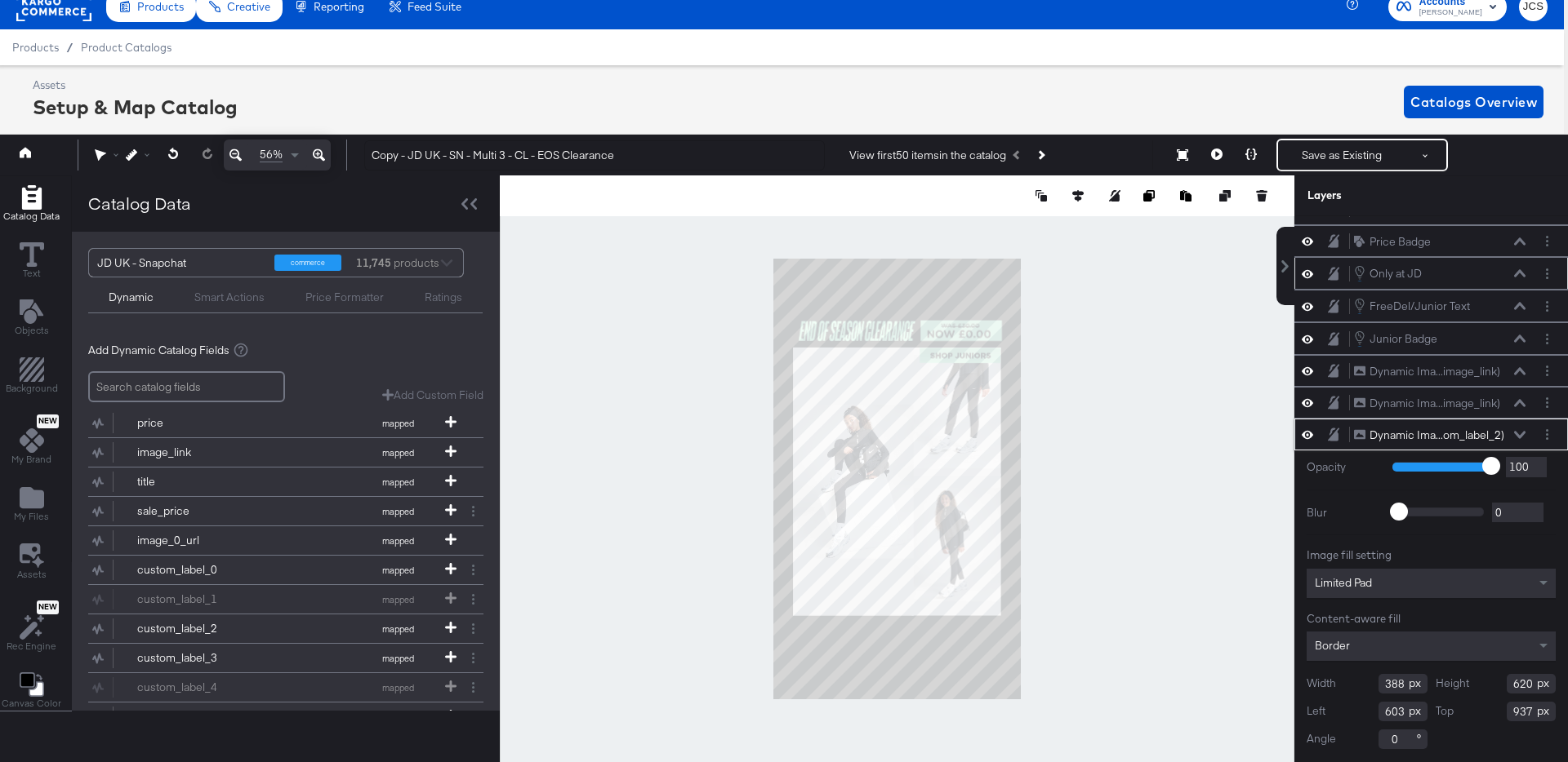
click at [1521, 272] on icon at bounding box center [1519, 273] width 12 height 7
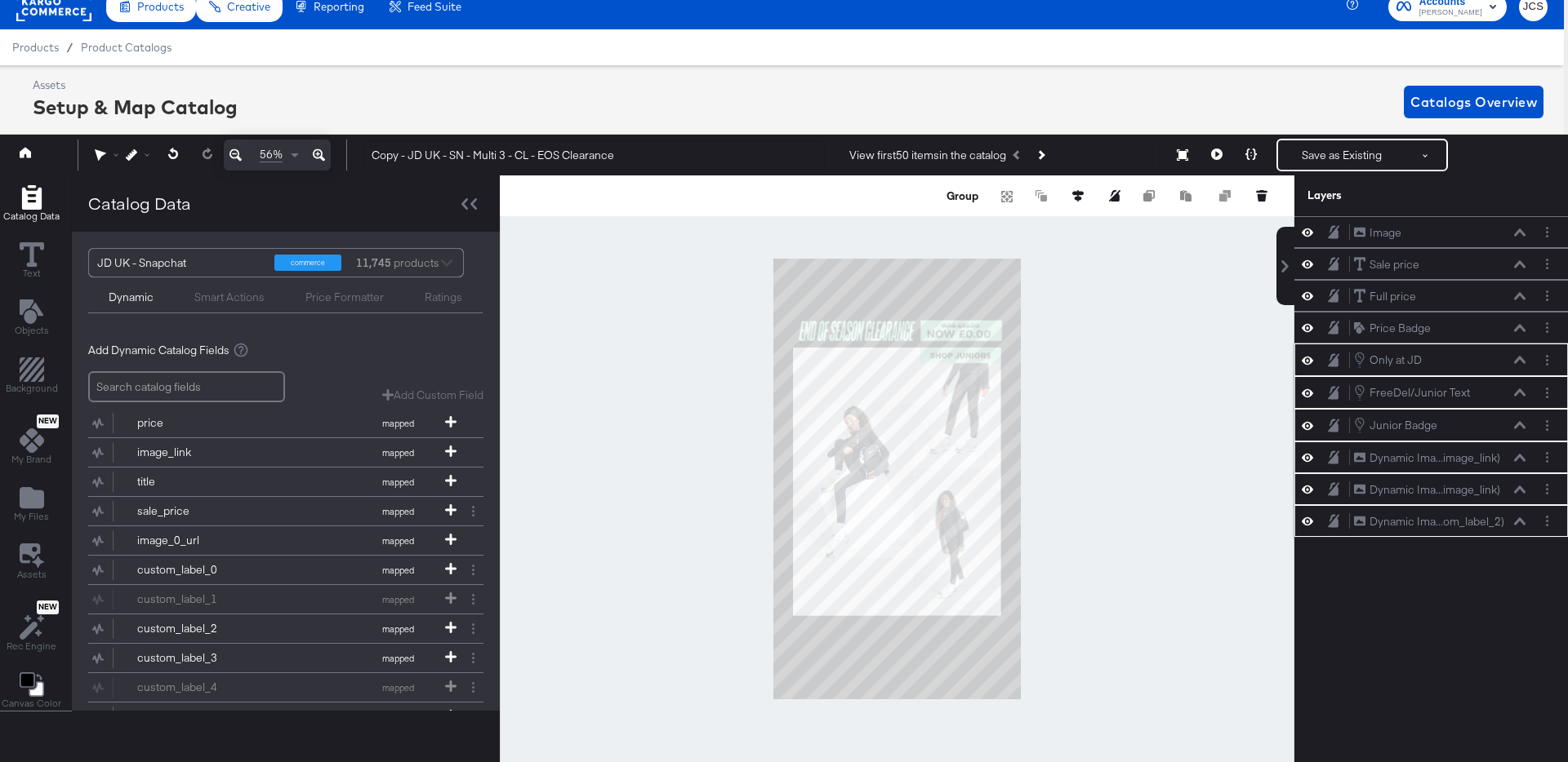
scroll to position [0, 0]
drag, startPoint x: 1425, startPoint y: 591, endPoint x: 1385, endPoint y: 577, distance: 42.4
click at [1425, 591] on div "Image Image Sale price Sale price Full price Full price Price Badge Price Badge…" at bounding box center [1431, 489] width 274 height 546
click at [1184, 540] on div at bounding box center [896, 479] width 794 height 607
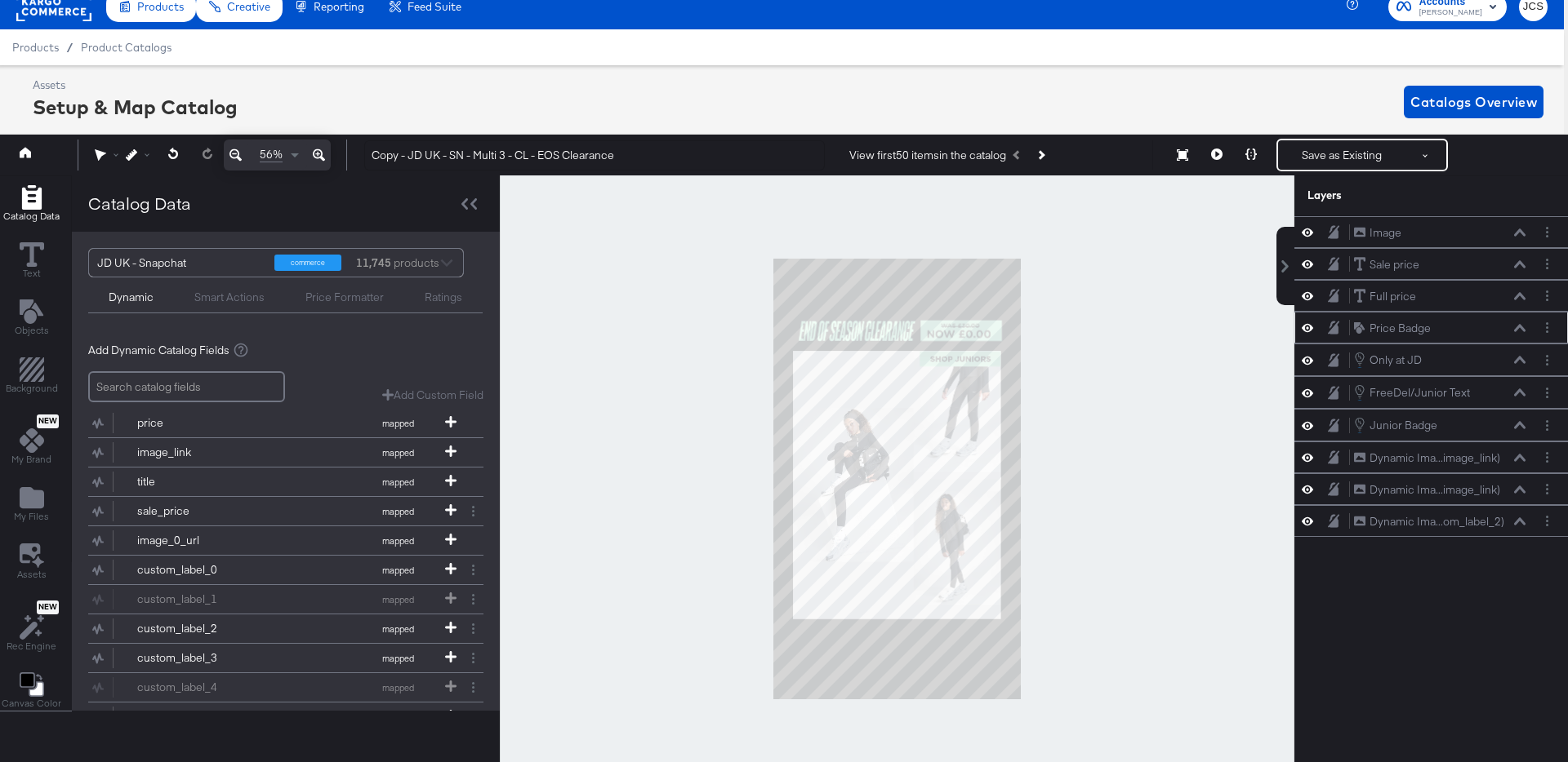
click at [1522, 327] on icon at bounding box center [1519, 327] width 12 height 8
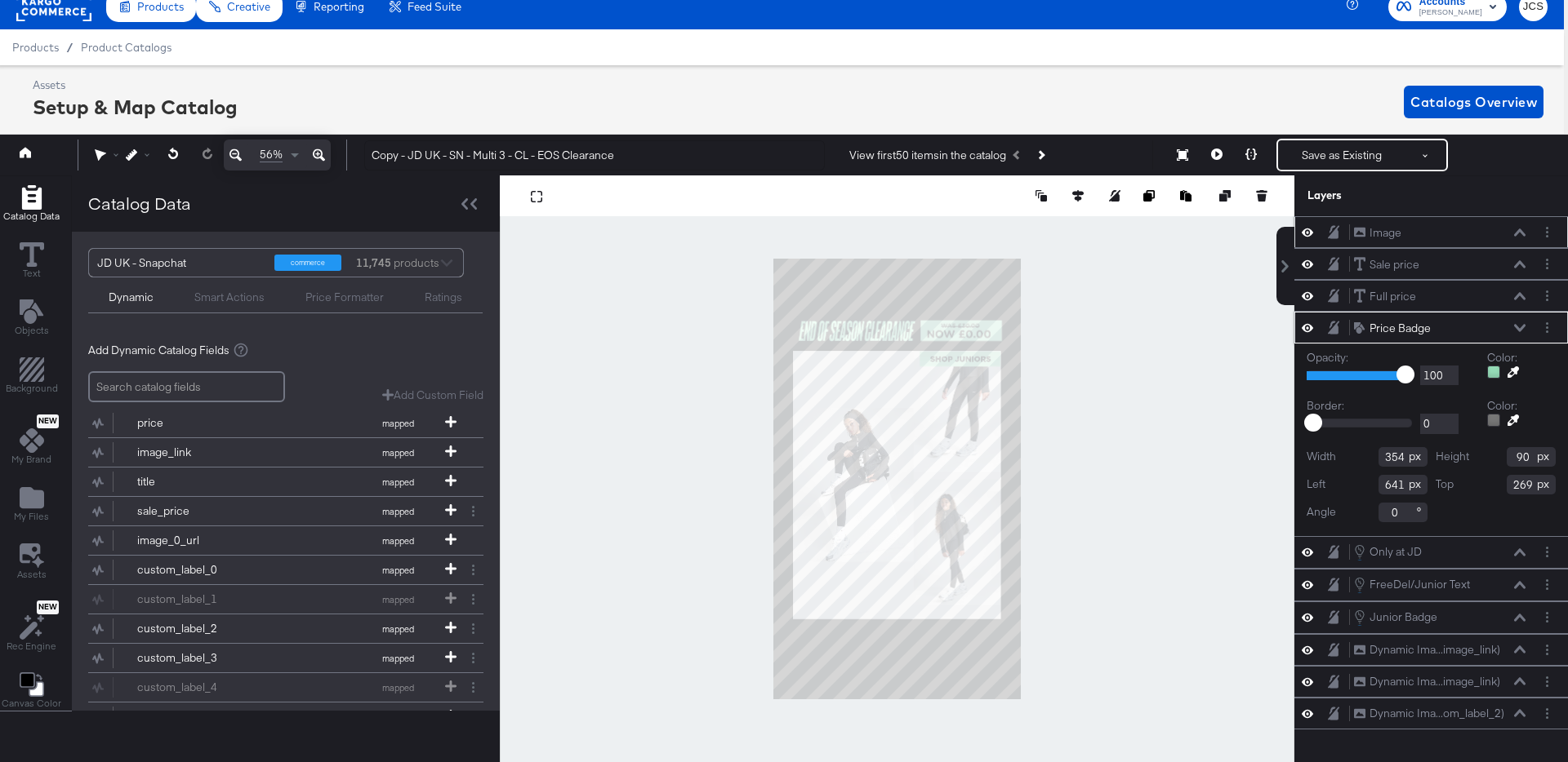
click at [1521, 232] on icon at bounding box center [1519, 232] width 12 height 7
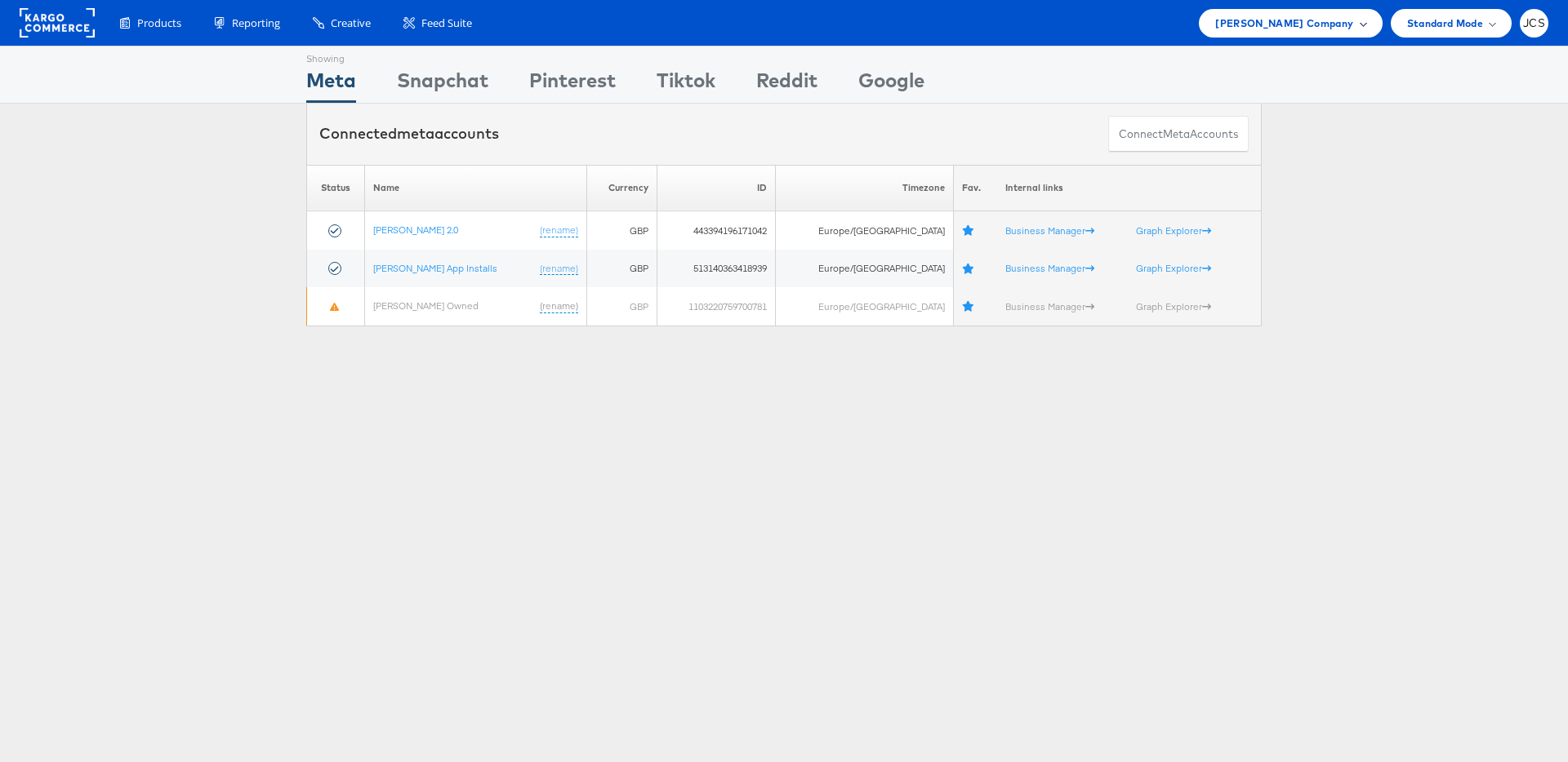
click at [1325, 27] on span "[PERSON_NAME] Company" at bounding box center [1284, 23] width 138 height 17
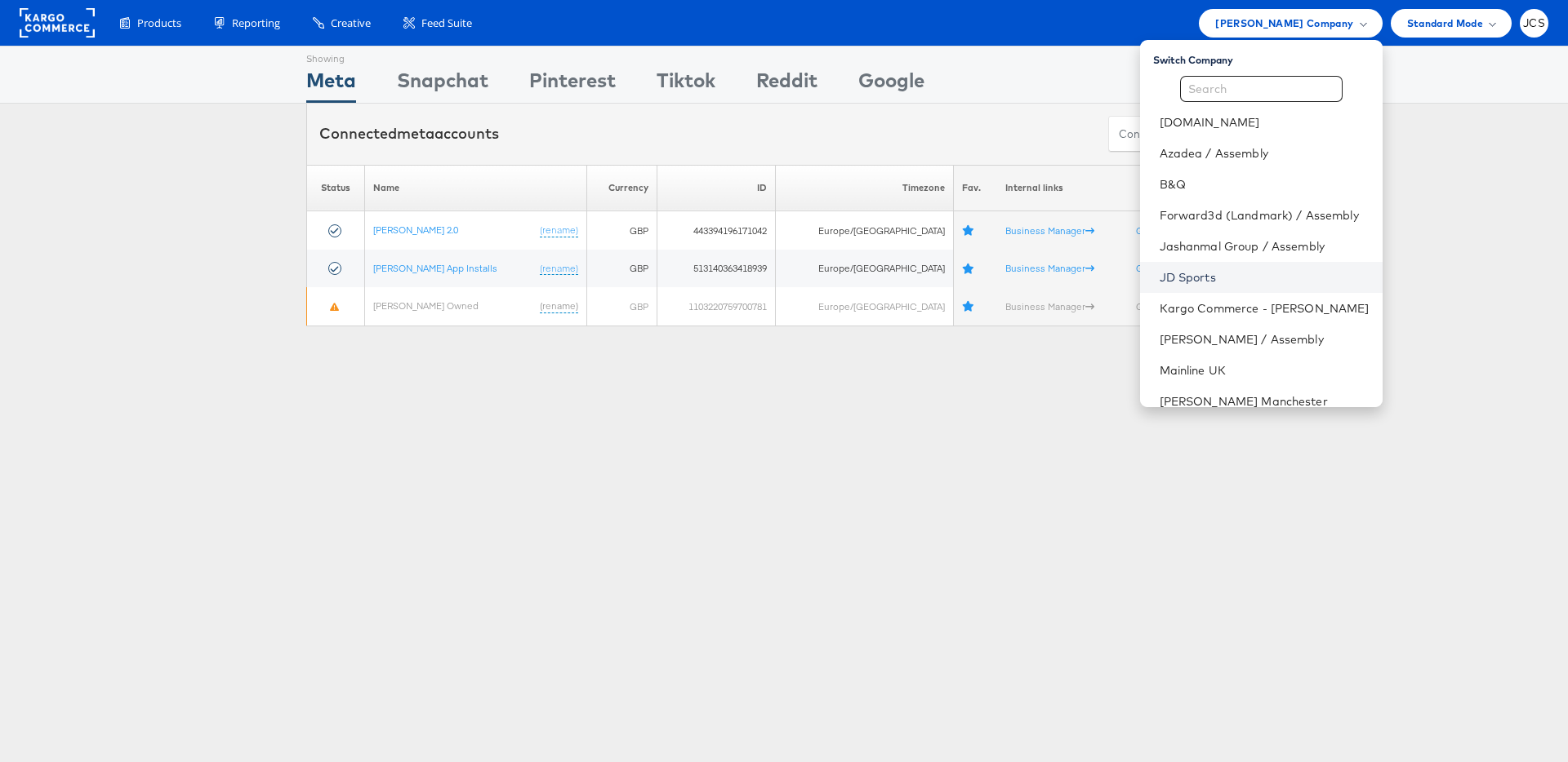
click at [1160, 276] on link "JD Sports" at bounding box center [1264, 277] width 210 height 16
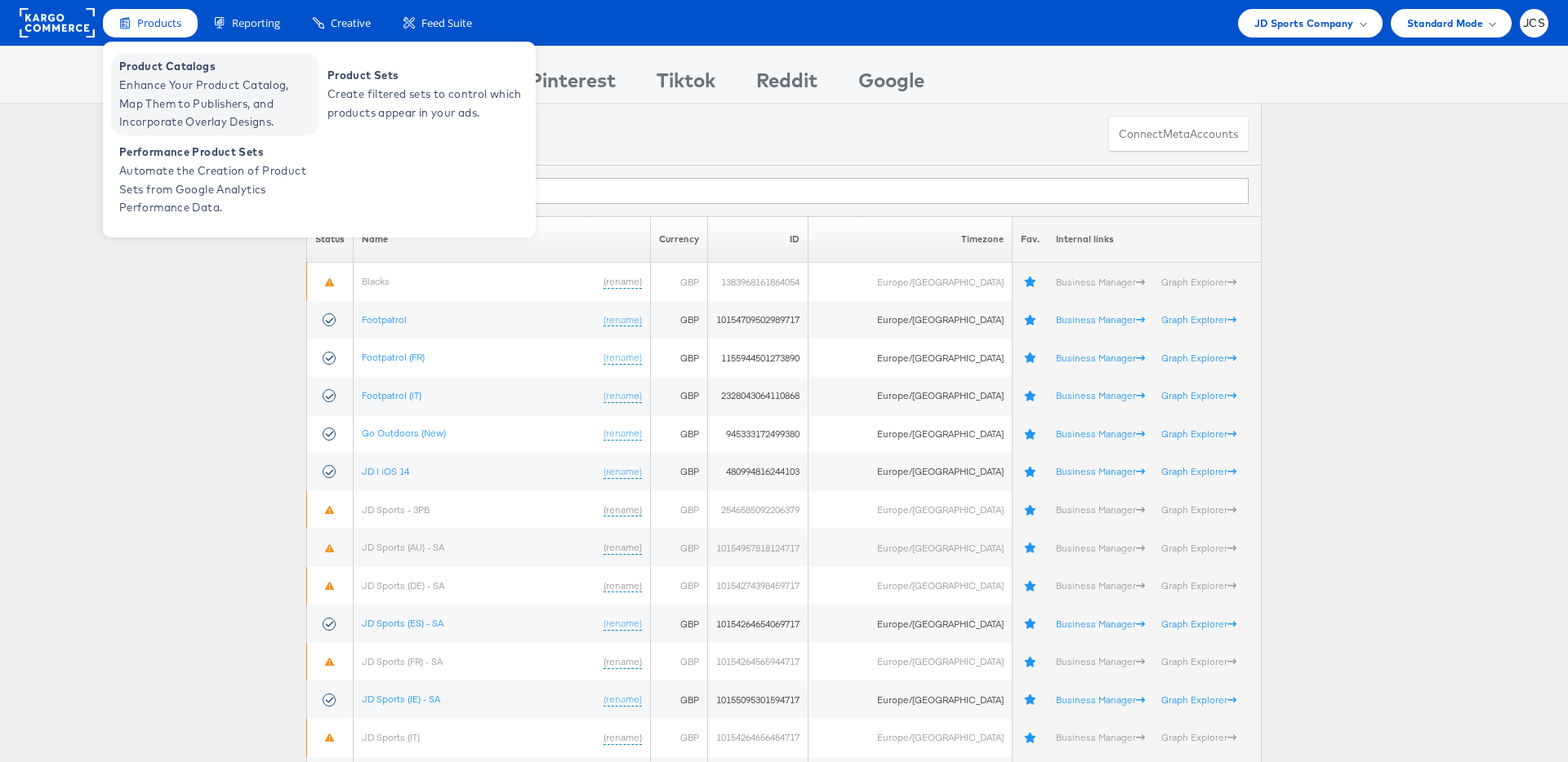
click at [158, 96] on span "Enhance Your Product Catalog, Map Them to Publishers, and Incorporate Overlay D…" at bounding box center [217, 104] width 196 height 56
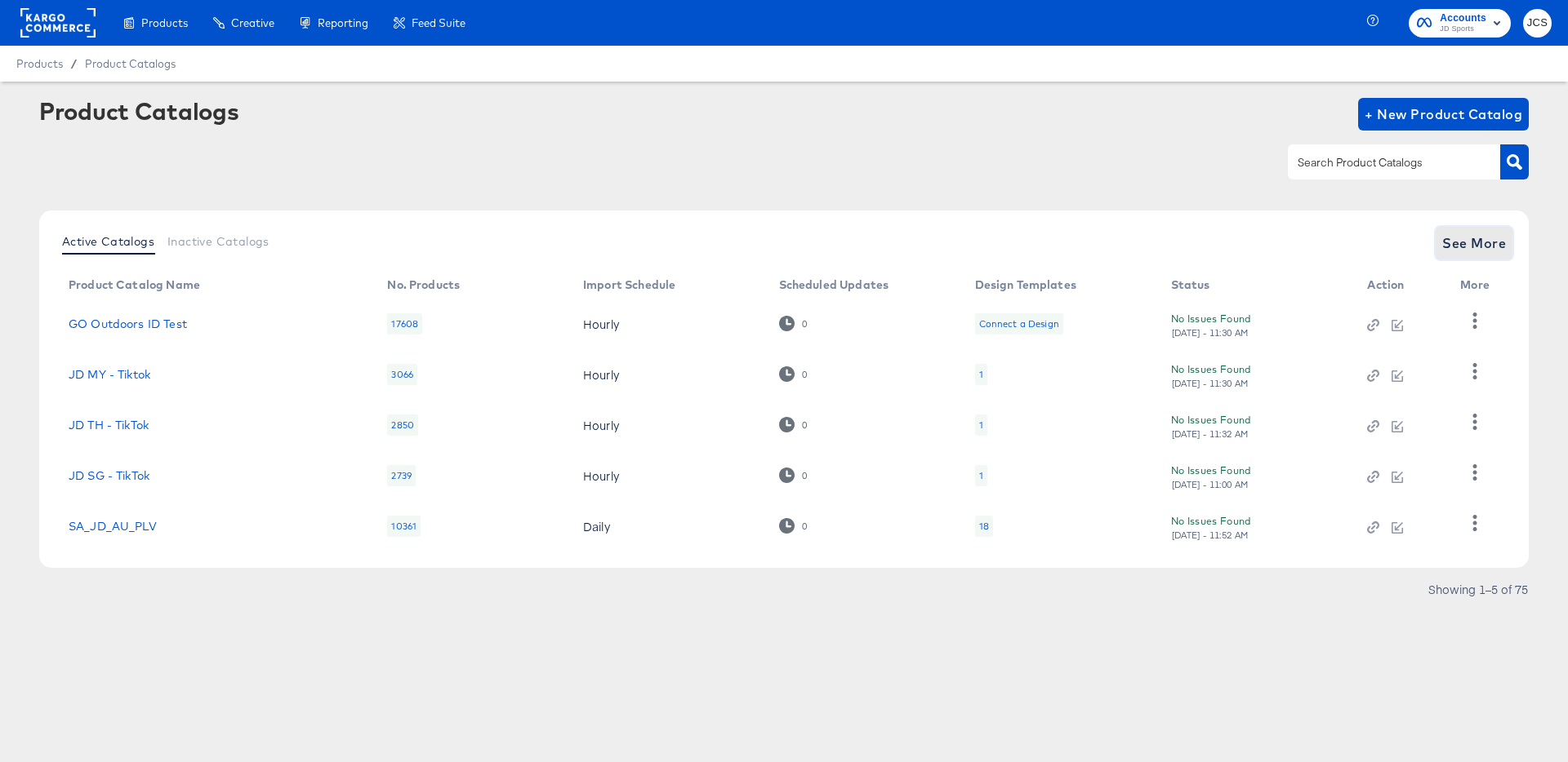
click at [1472, 232] on span "See More" at bounding box center [1474, 243] width 64 height 23
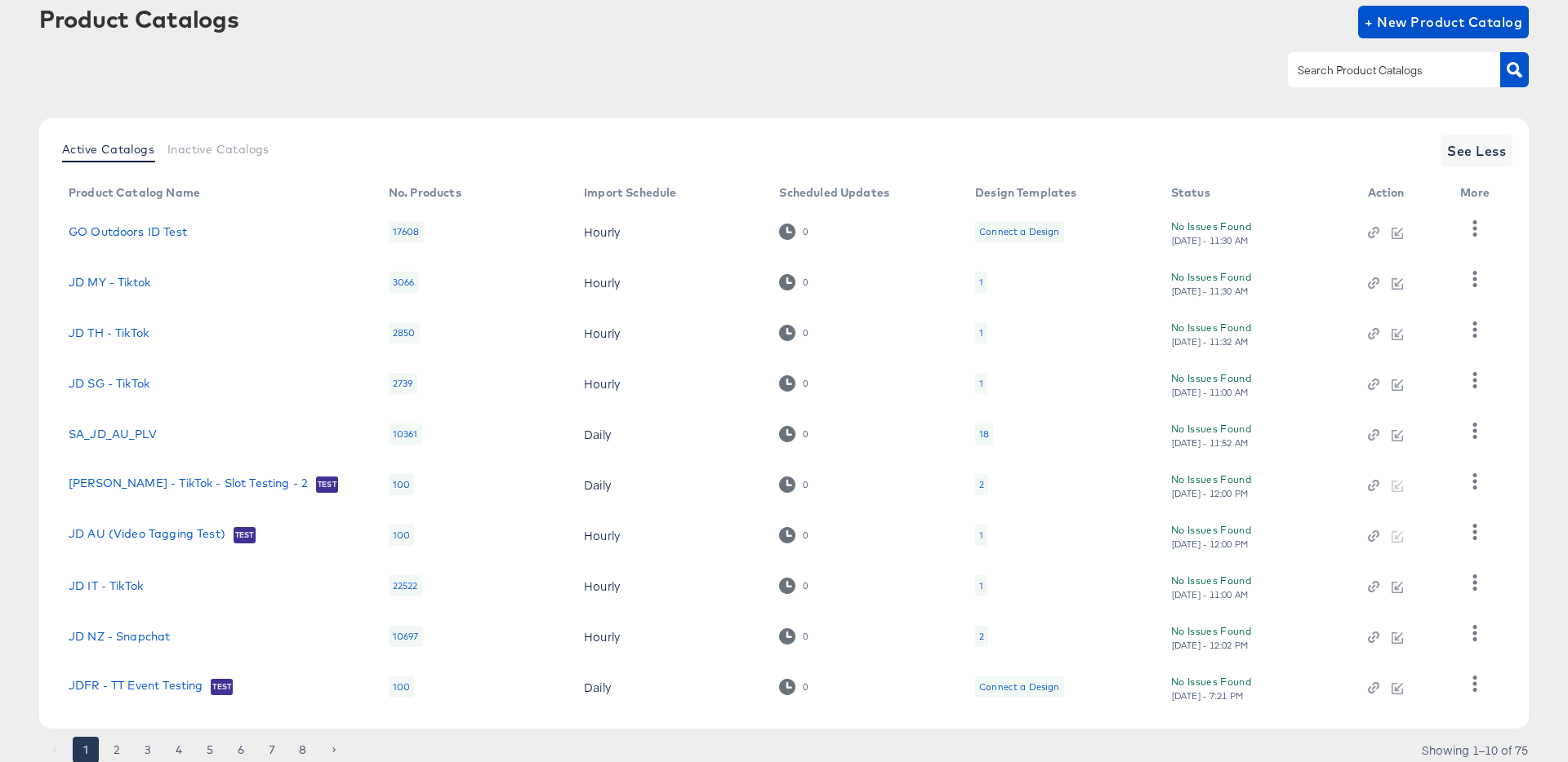
scroll to position [97, 0]
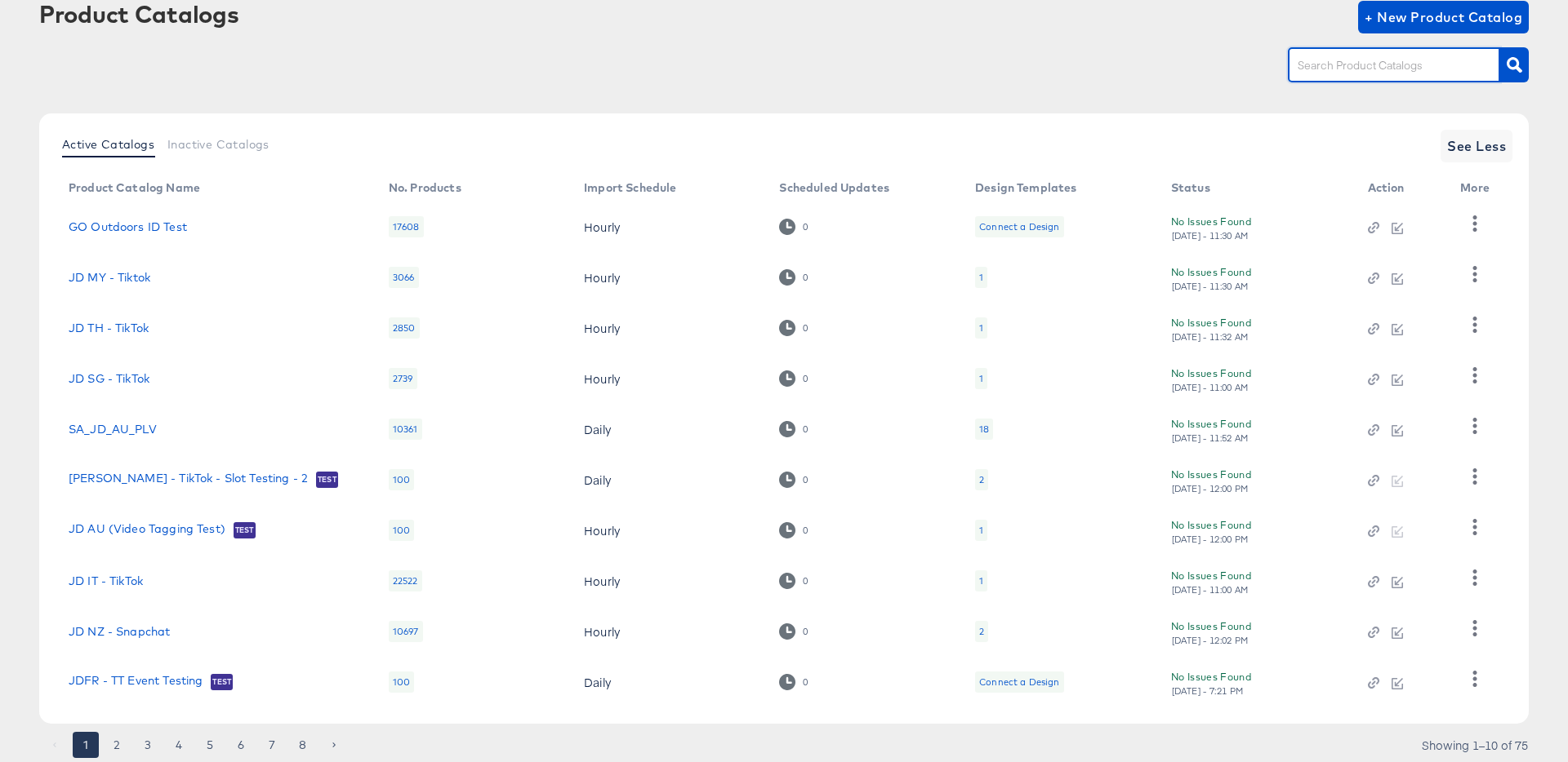
click at [1415, 69] on input "text" at bounding box center [1381, 65] width 174 height 19
type input "sn"
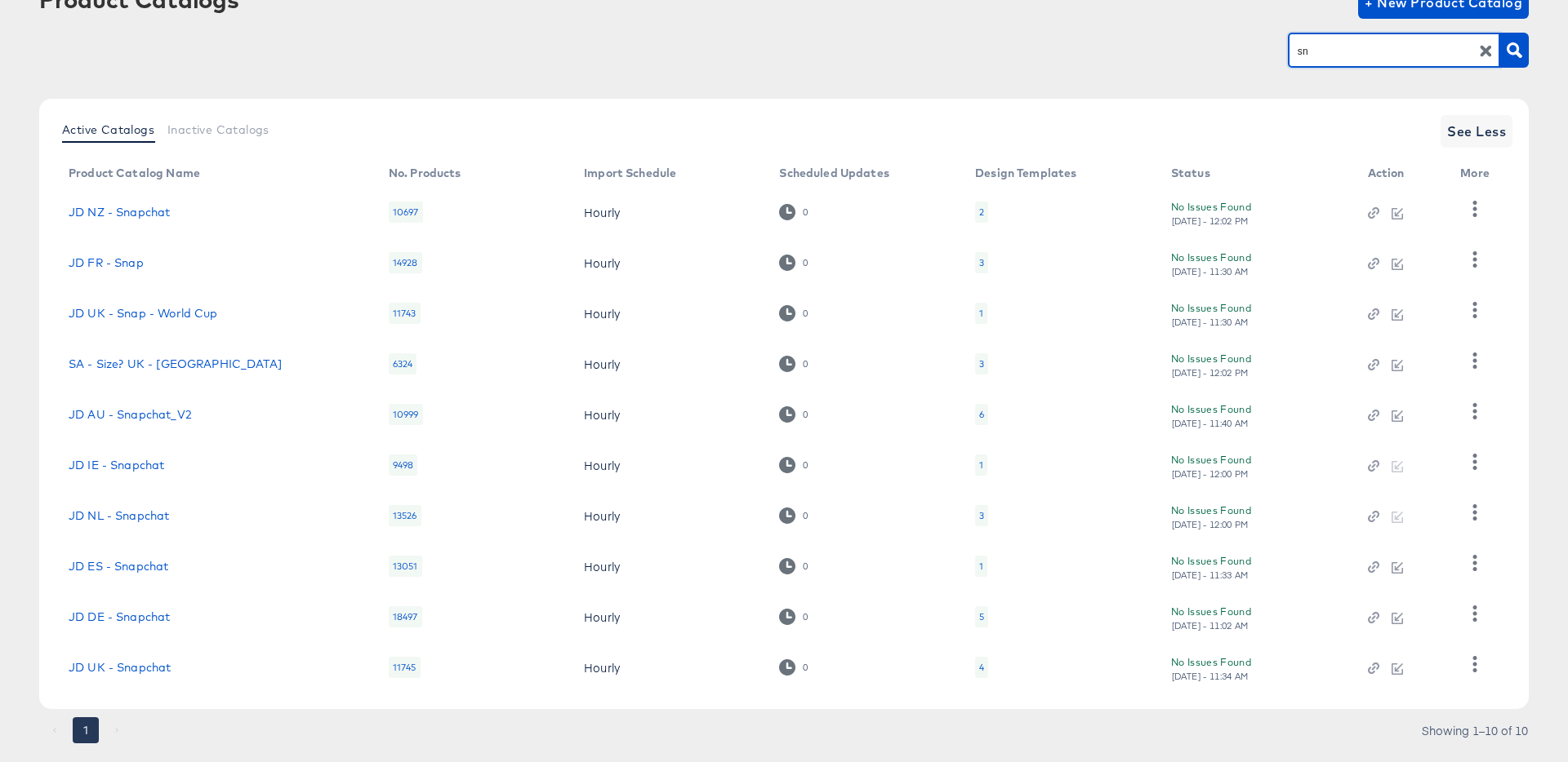
scroll to position [150, 0]
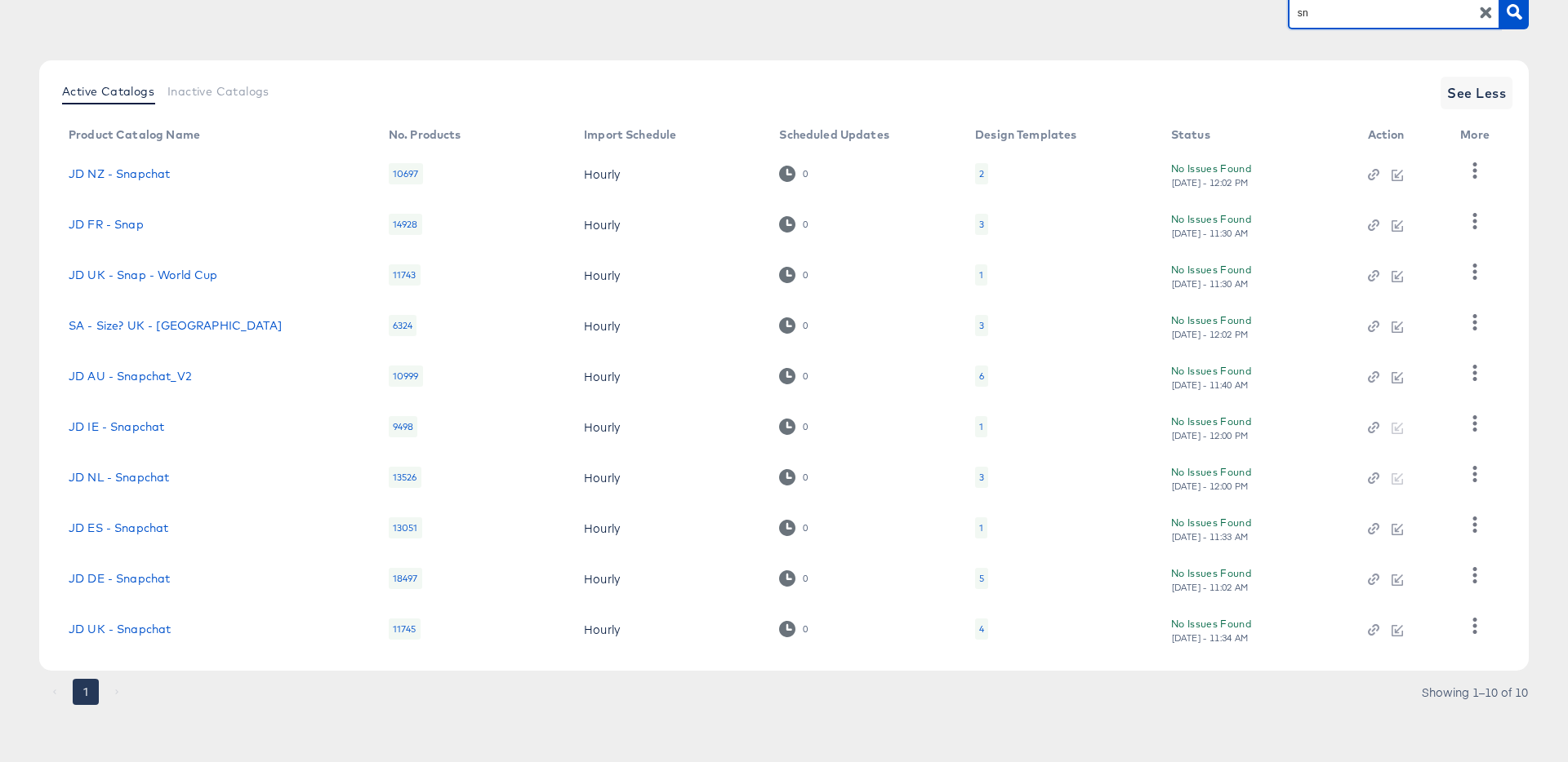
click at [979, 628] on div "4" at bounding box center [982, 629] width 5 height 13
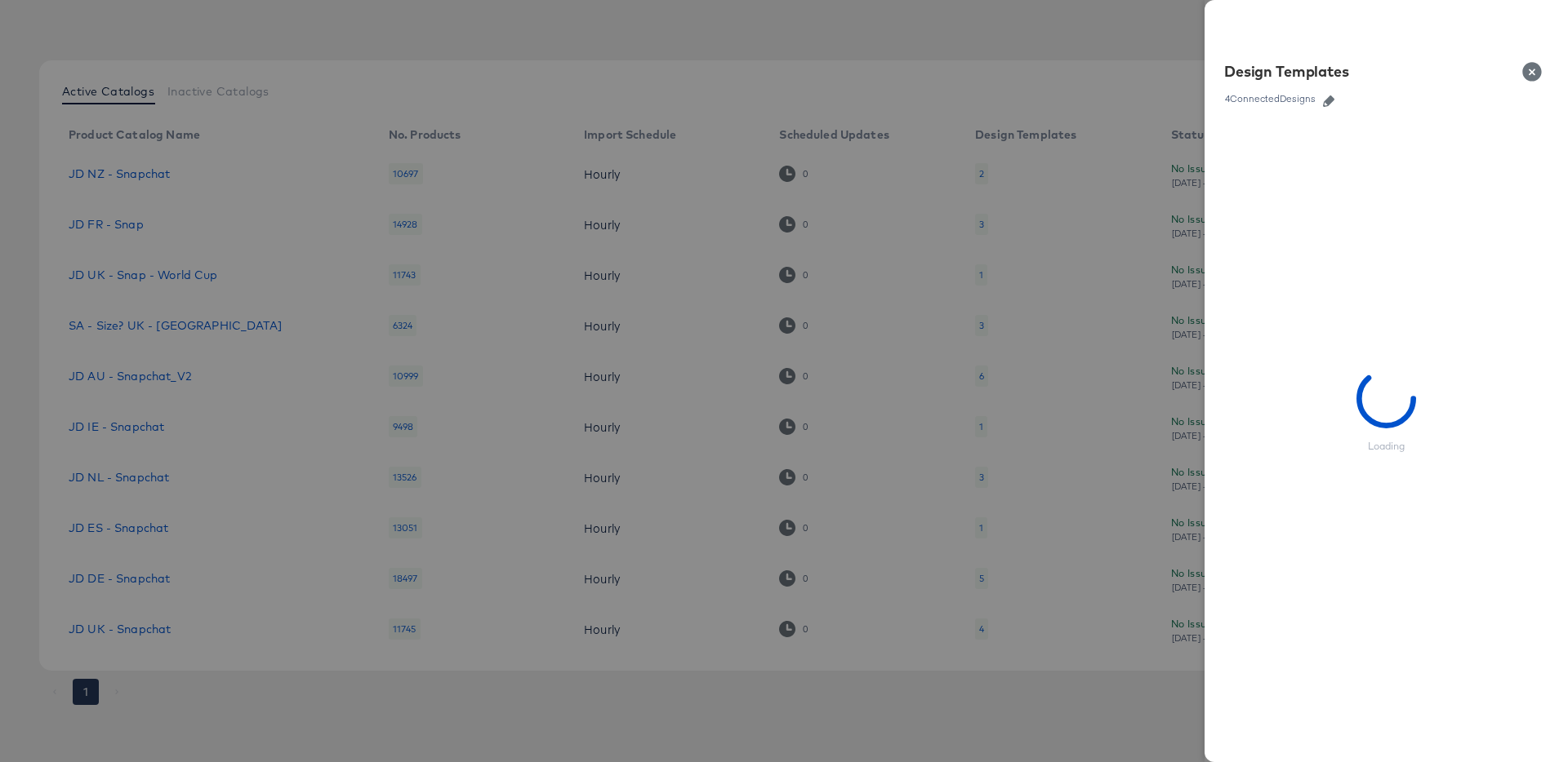
click at [1319, 103] on button "button" at bounding box center [1329, 101] width 25 height 12
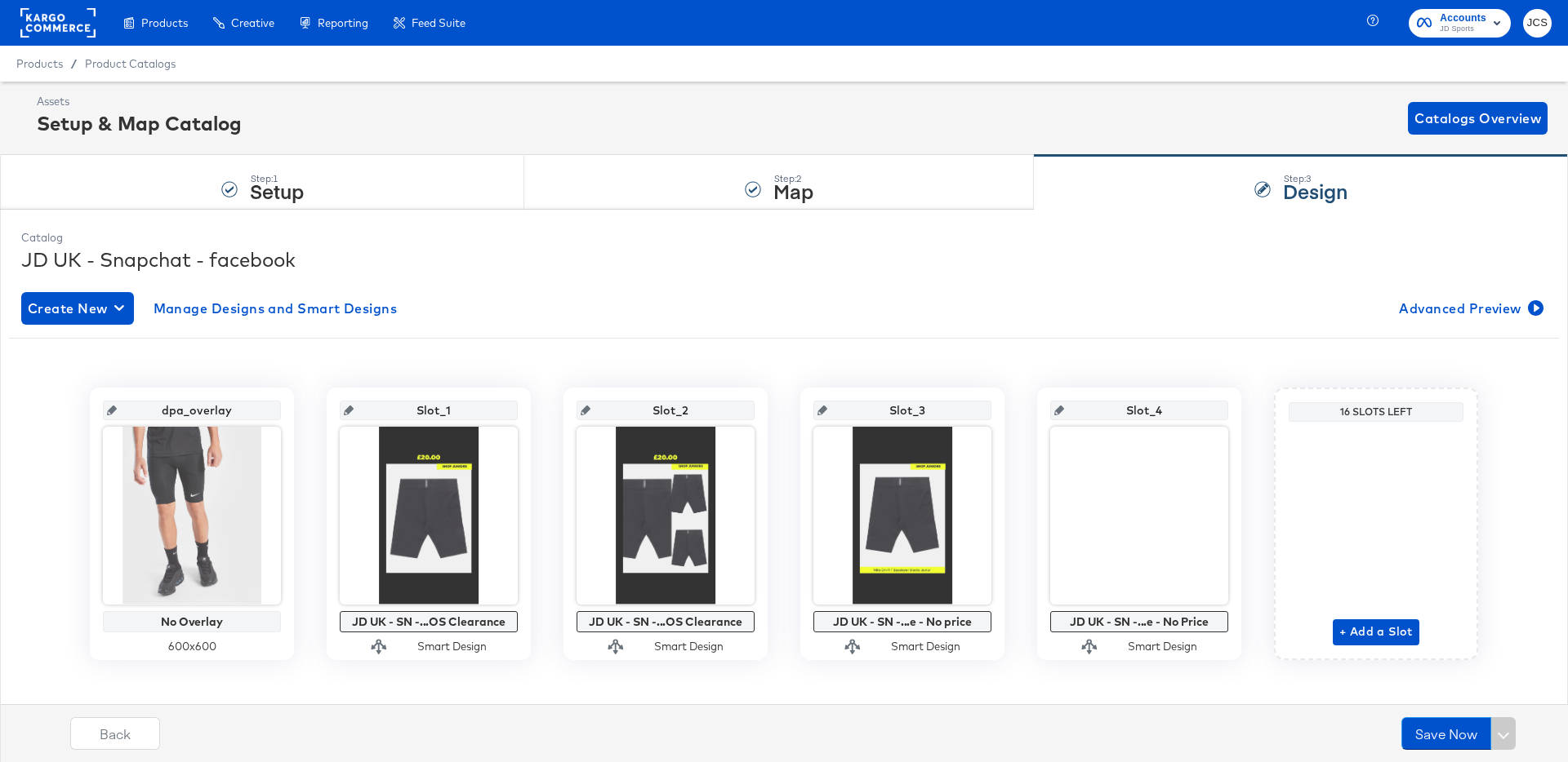
scroll to position [16, 0]
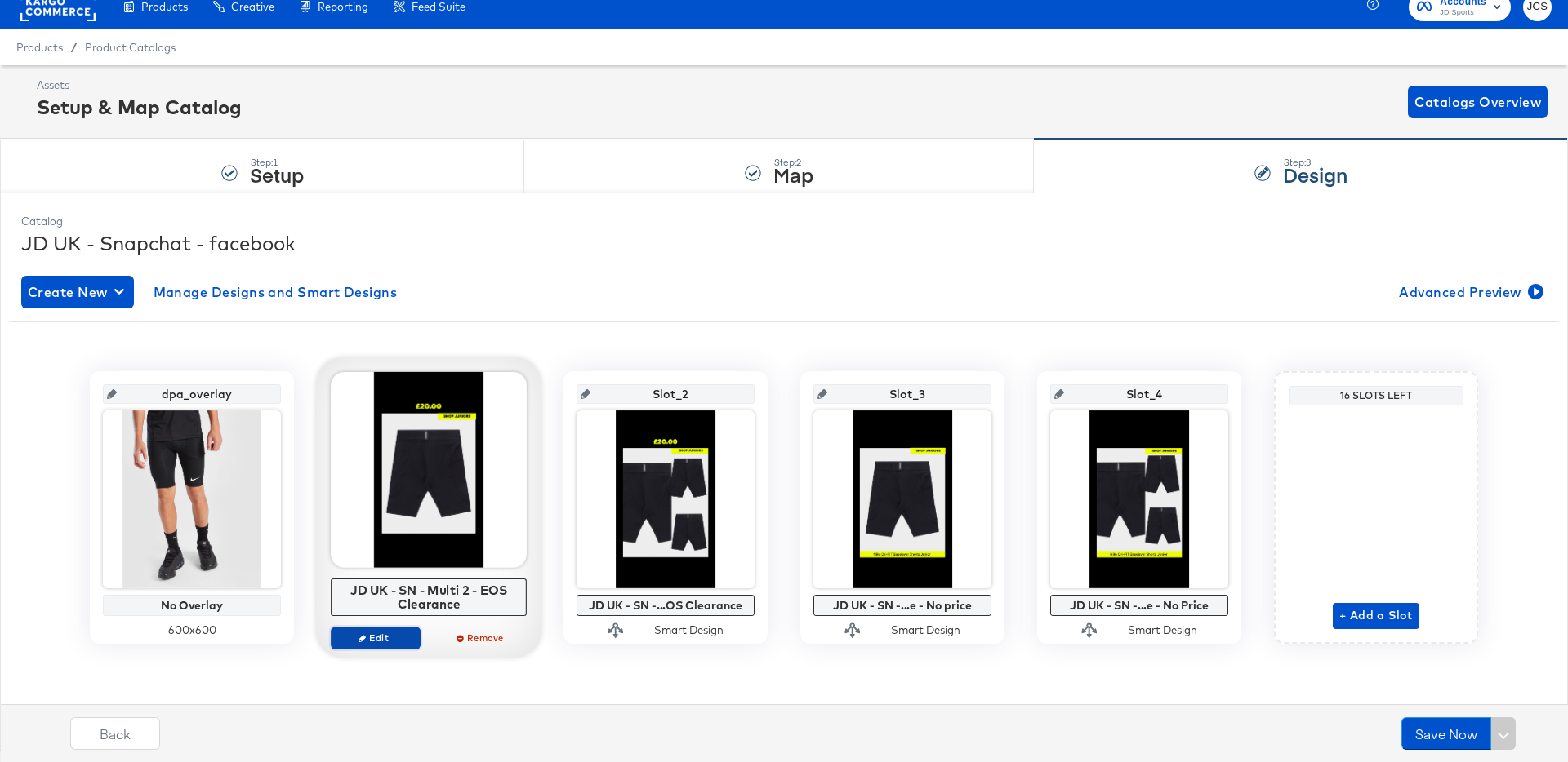
click at [375, 636] on span "Edit" at bounding box center [375, 638] width 75 height 12
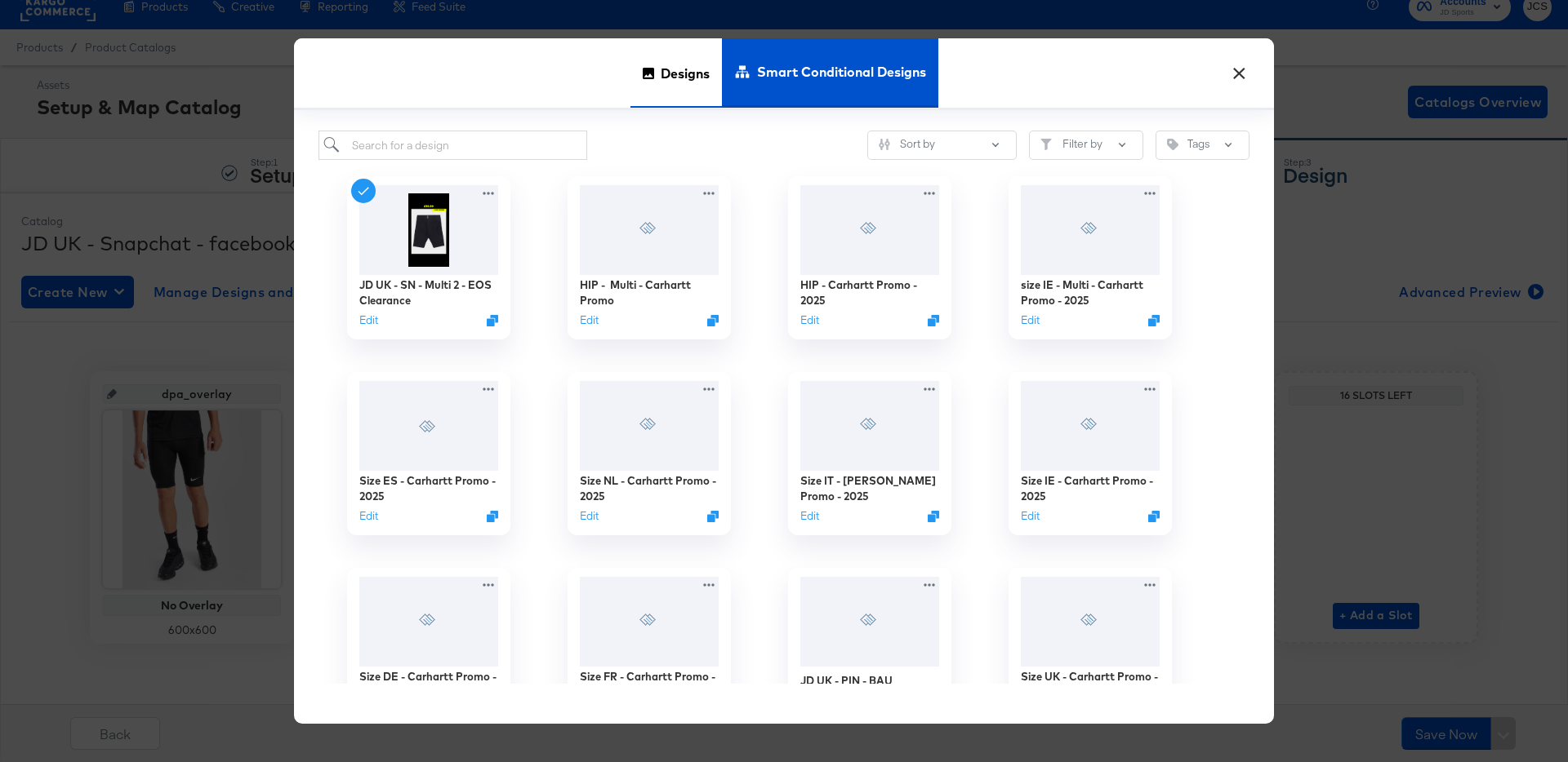
click at [691, 68] on span "Designs" at bounding box center [684, 73] width 49 height 72
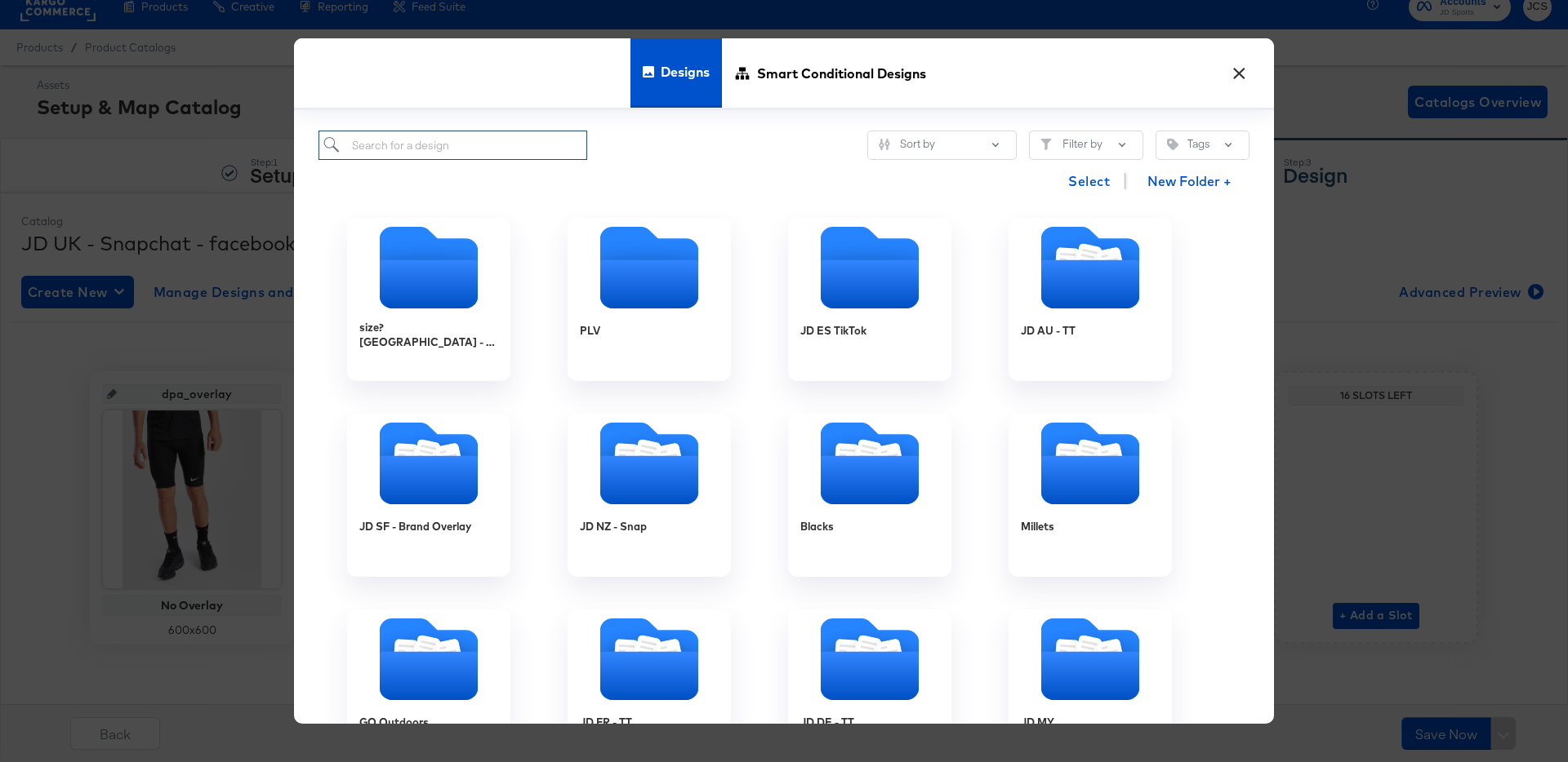
click at [436, 142] on input "search" at bounding box center [452, 146] width 268 height 30
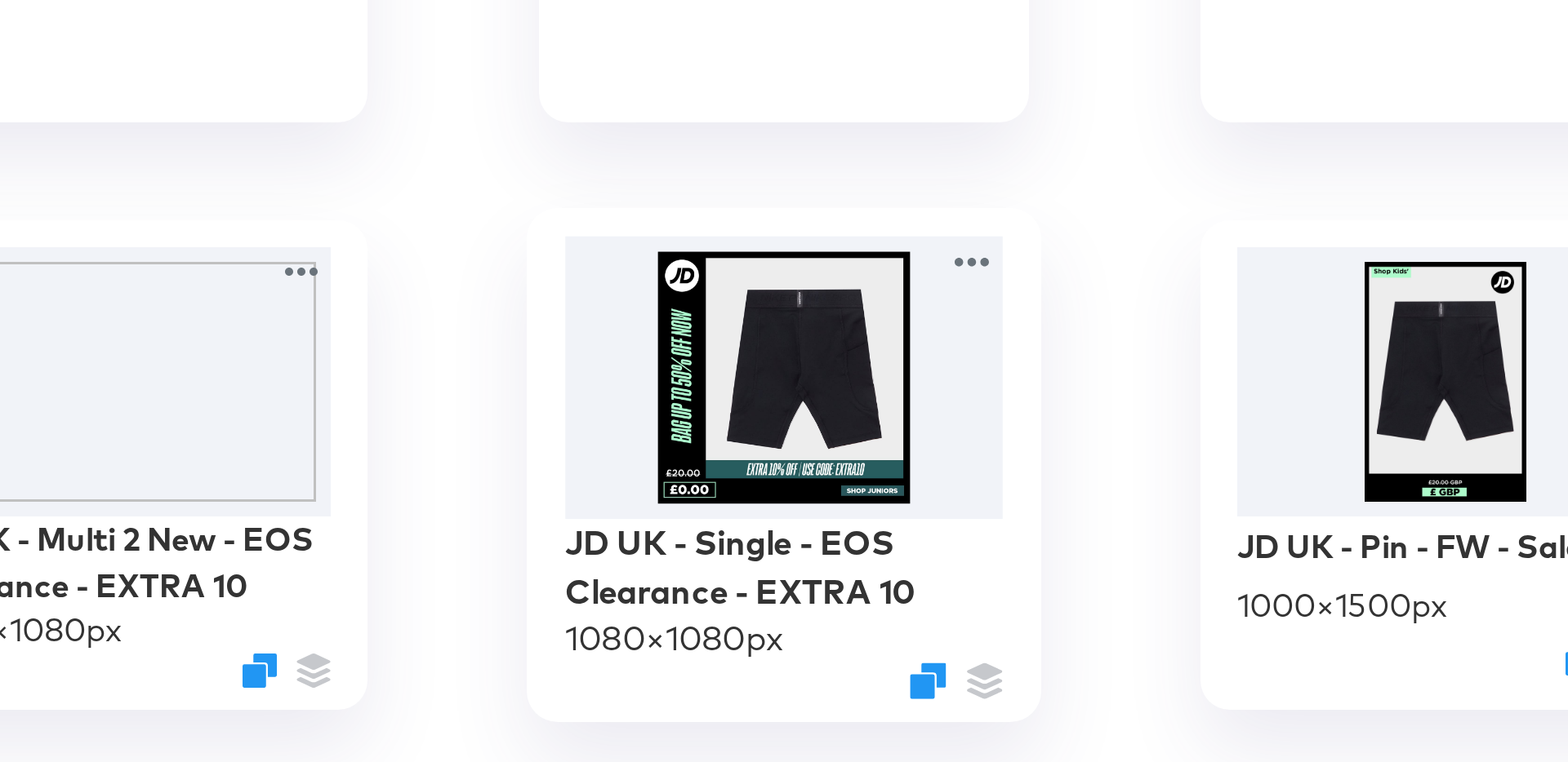
scroll to position [0, 0]
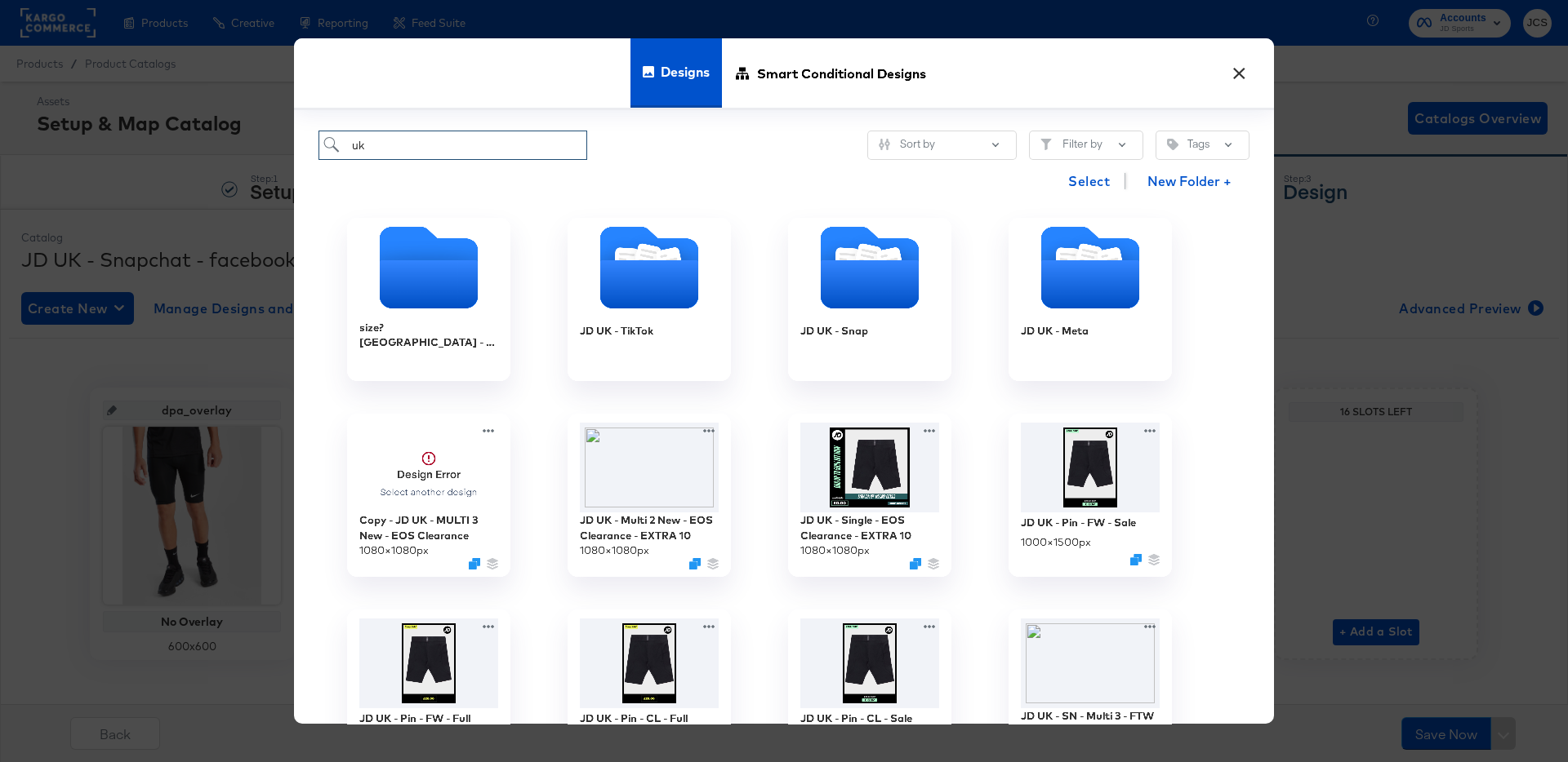
type input "u"
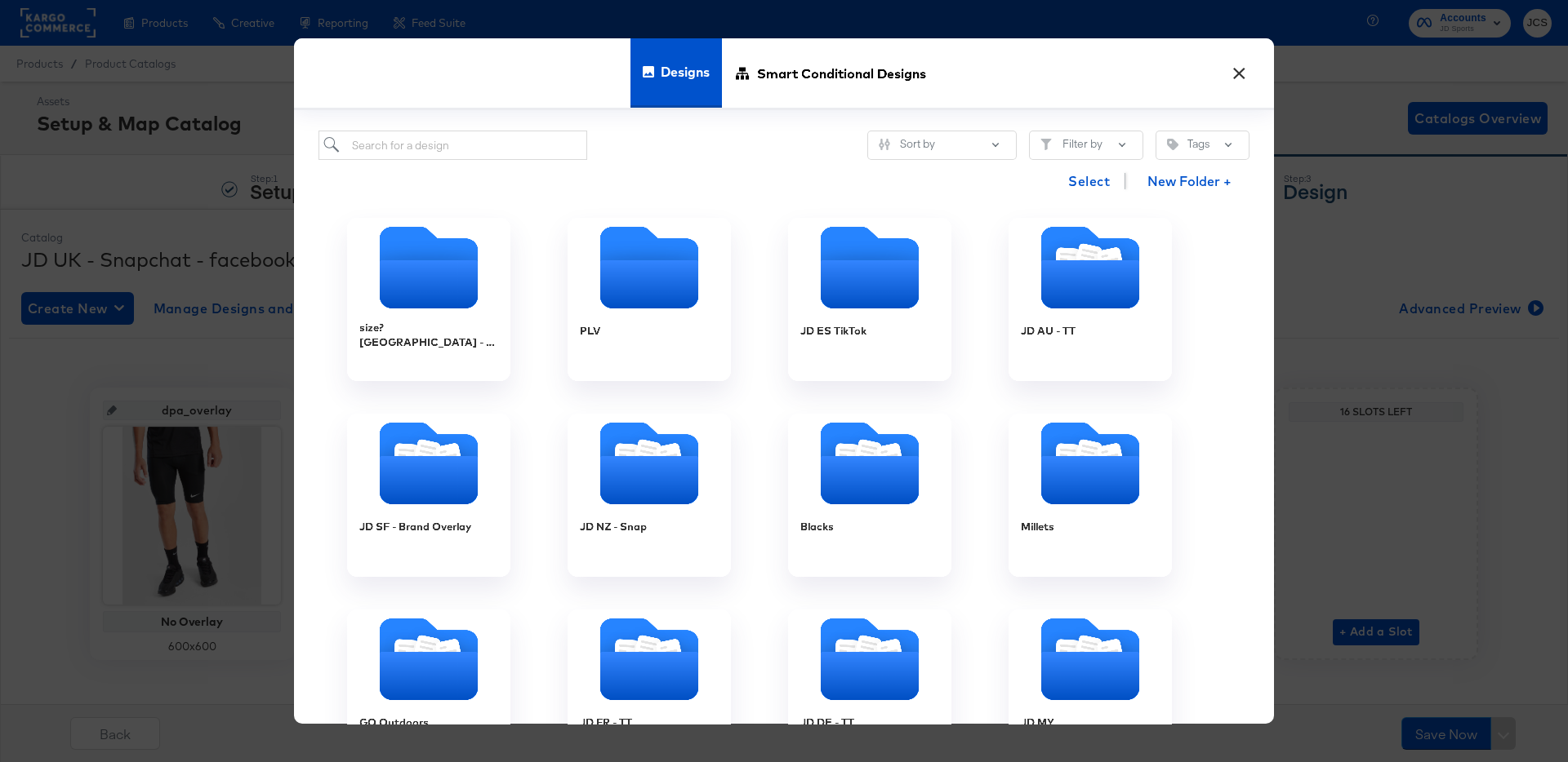
drag, startPoint x: 1236, startPoint y: 70, endPoint x: 1224, endPoint y: 77, distance: 13.9
click at [1235, 70] on button "×" at bounding box center [1239, 69] width 29 height 29
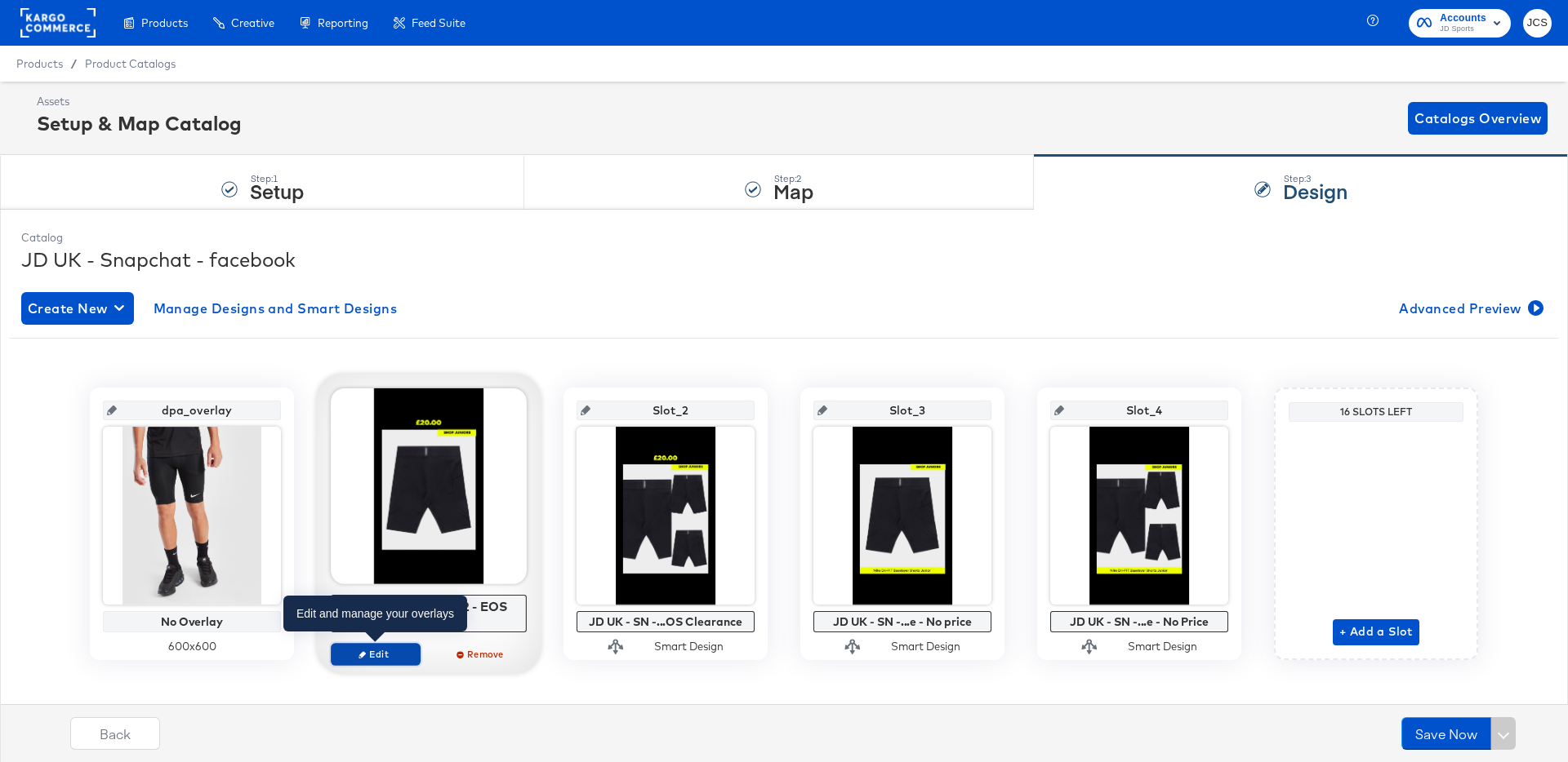
click at [385, 652] on span "Edit" at bounding box center [375, 654] width 75 height 12
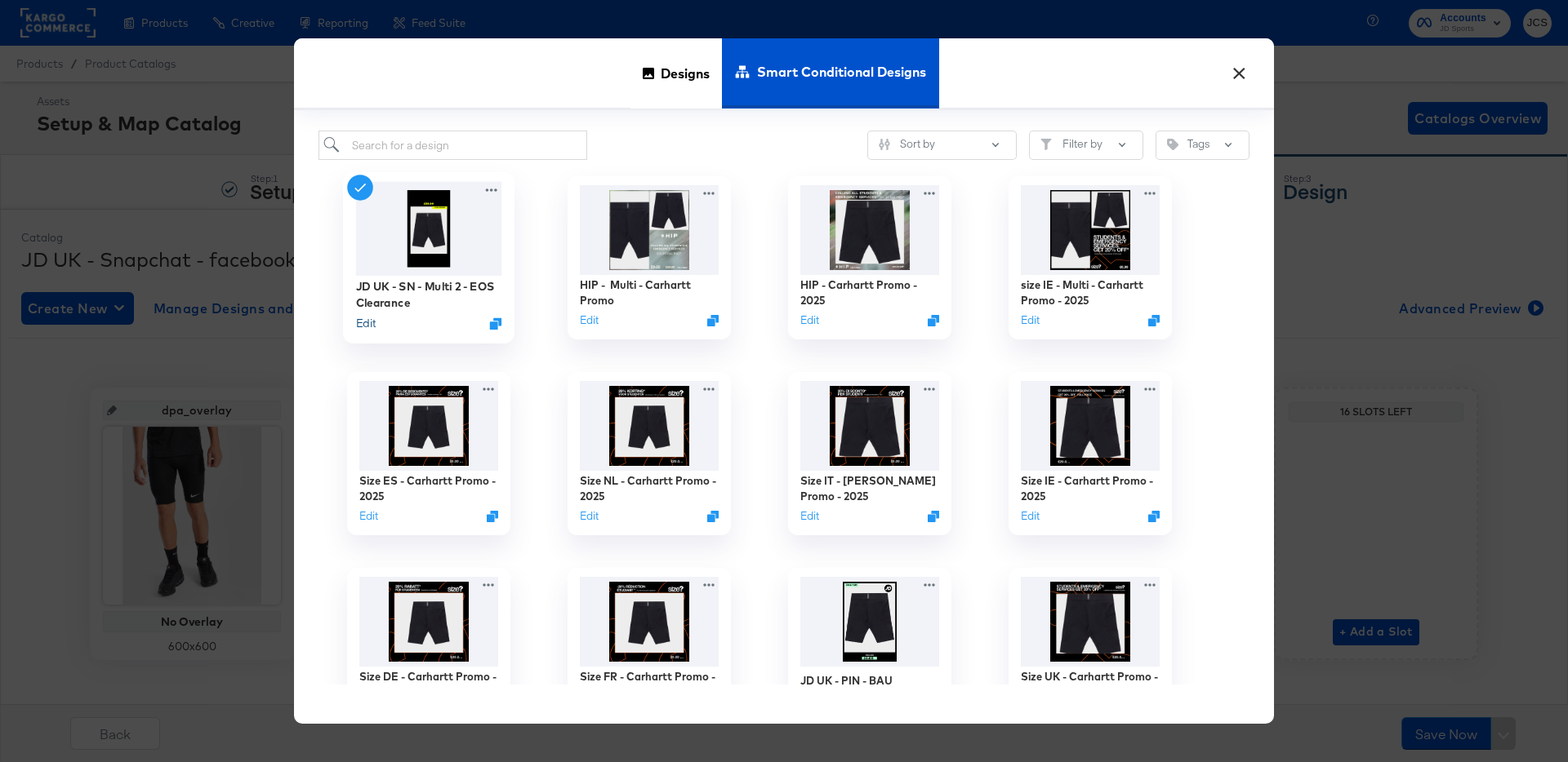
click at [374, 321] on button "Edit" at bounding box center [366, 324] width 19 height 16
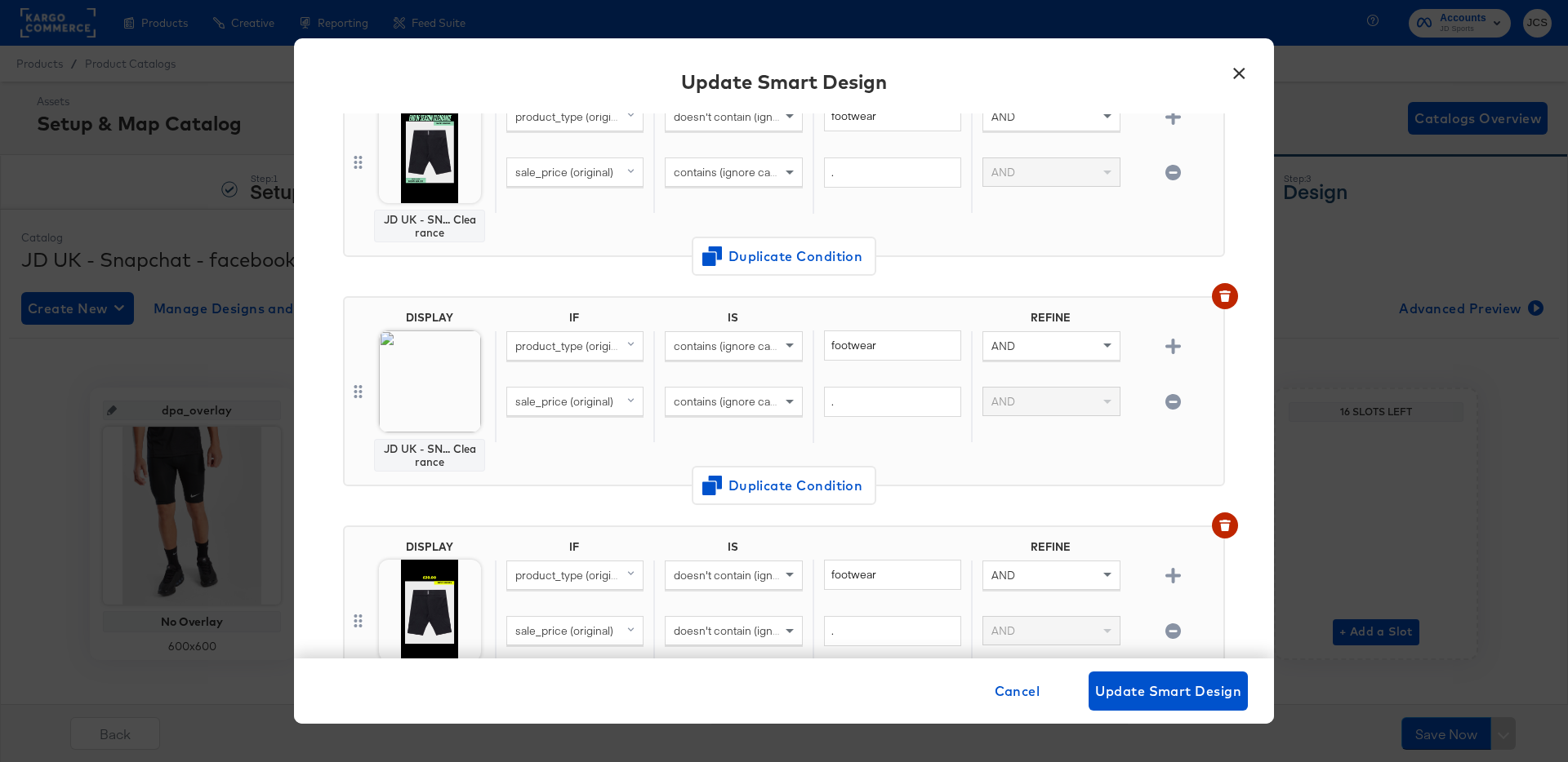
scroll to position [181, 0]
click at [500, 470] on div "DISPLAY JD UK - SN... Clearance IF IS REFINE product_type (original) contains (…" at bounding box center [784, 389] width 882 height 190
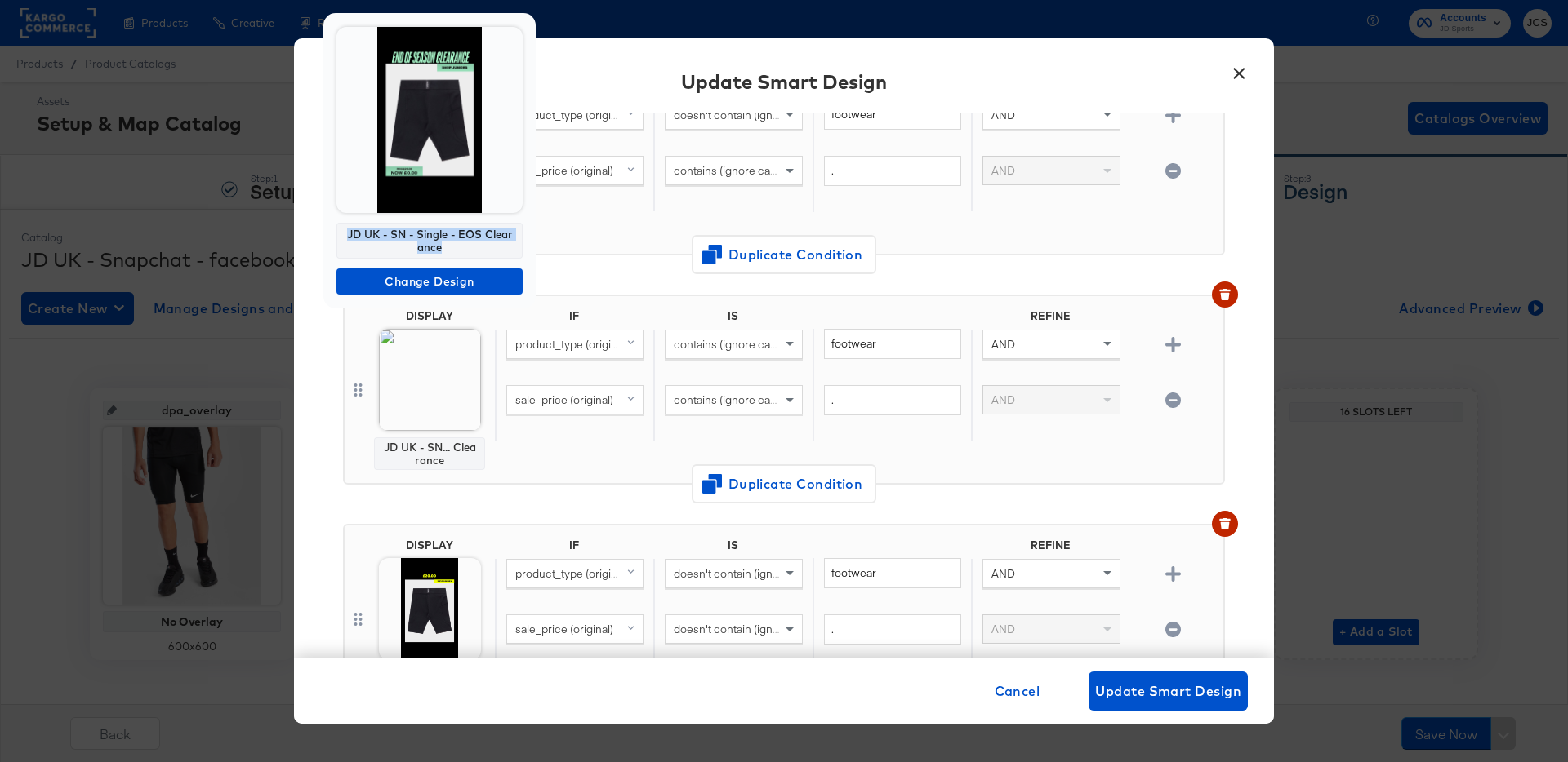
drag, startPoint x: 452, startPoint y: 248, endPoint x: 348, endPoint y: 232, distance: 105.2
click at [348, 232] on div "JD UK - SN - Single - EOS Clearance" at bounding box center [429, 241] width 186 height 36
copy div "JD UK - SN - Single - EOS Clearance"
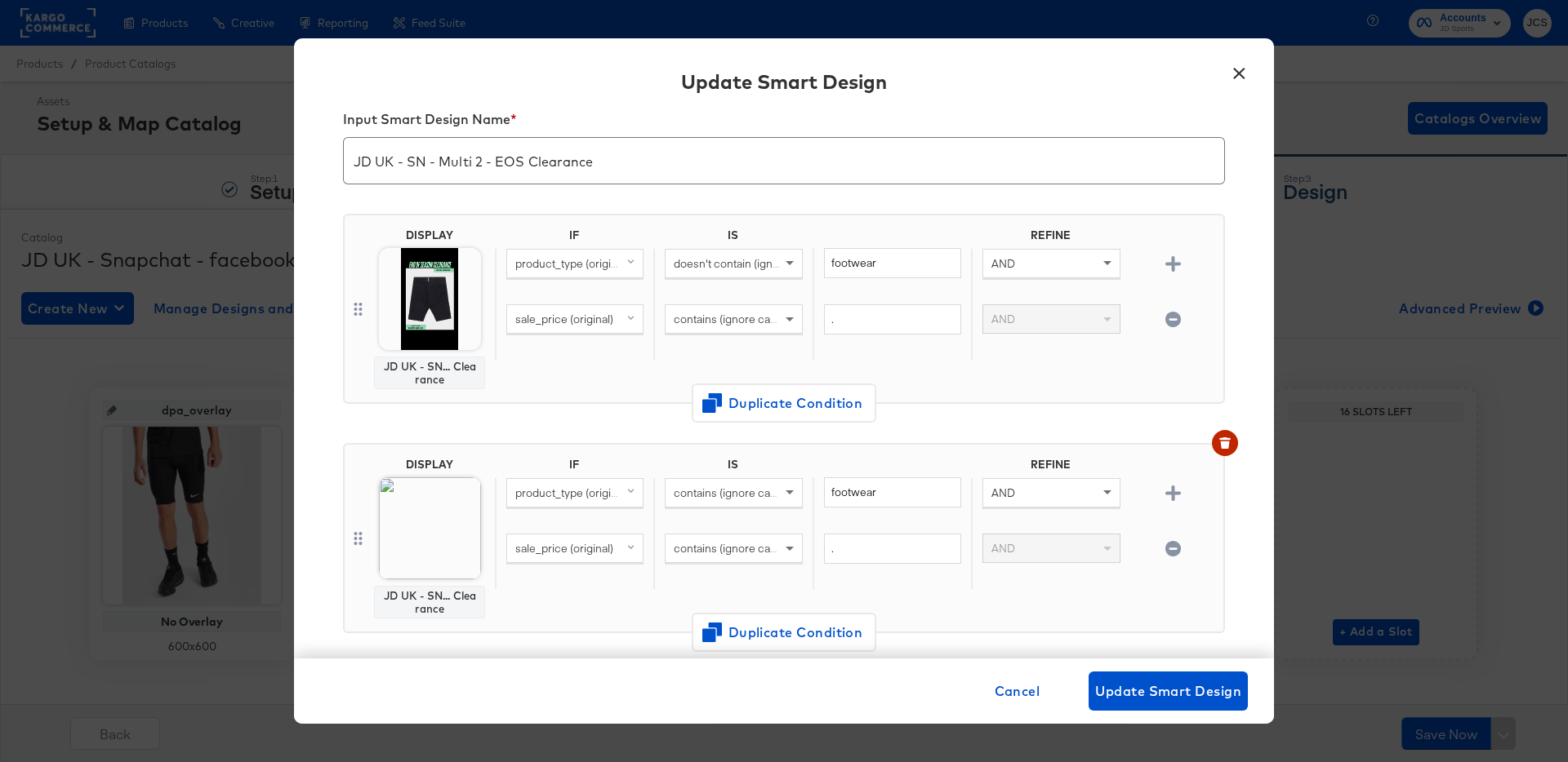
scroll to position [8, 0]
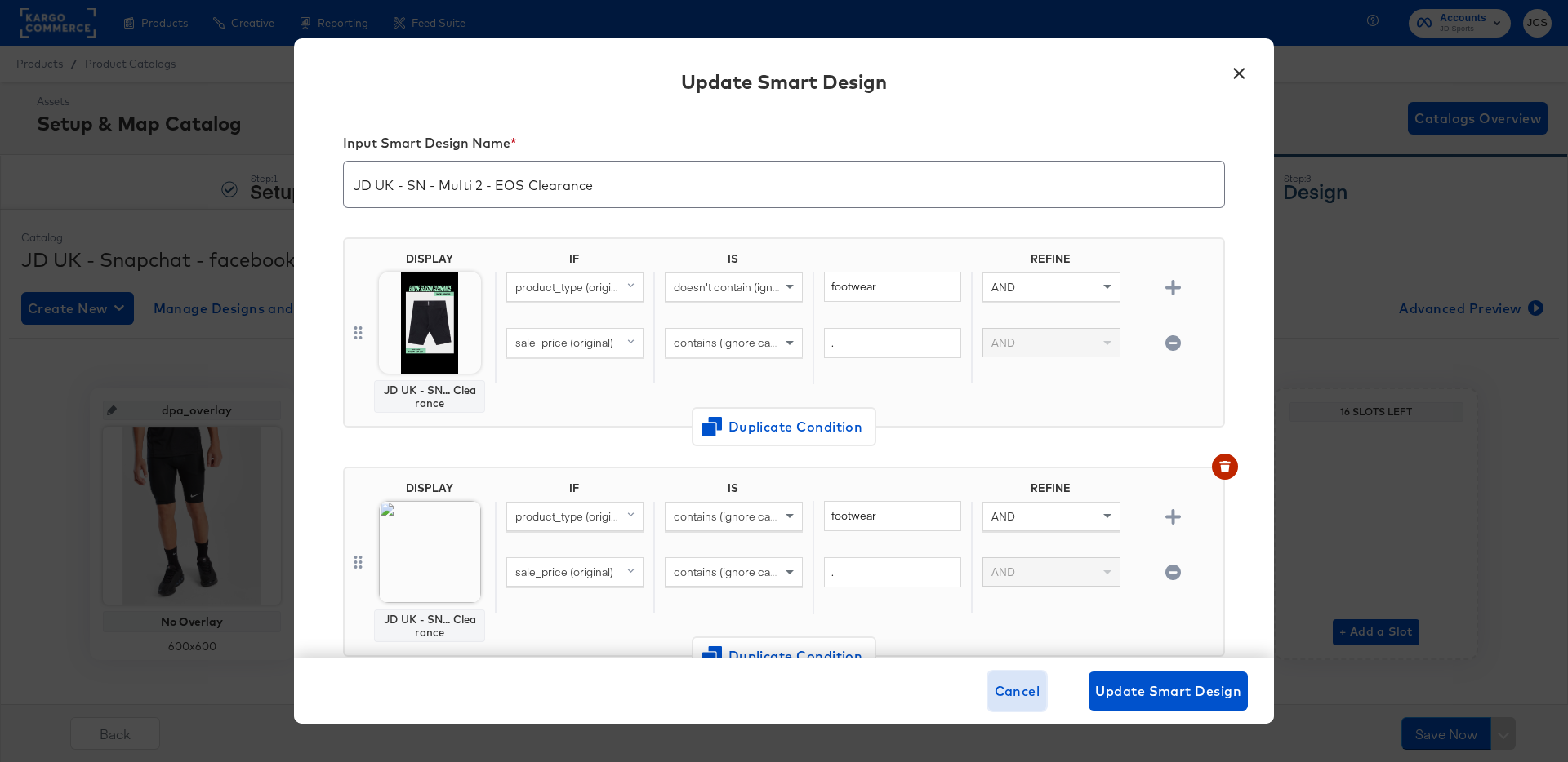
click at [1022, 689] on span "Cancel" at bounding box center [1017, 691] width 46 height 23
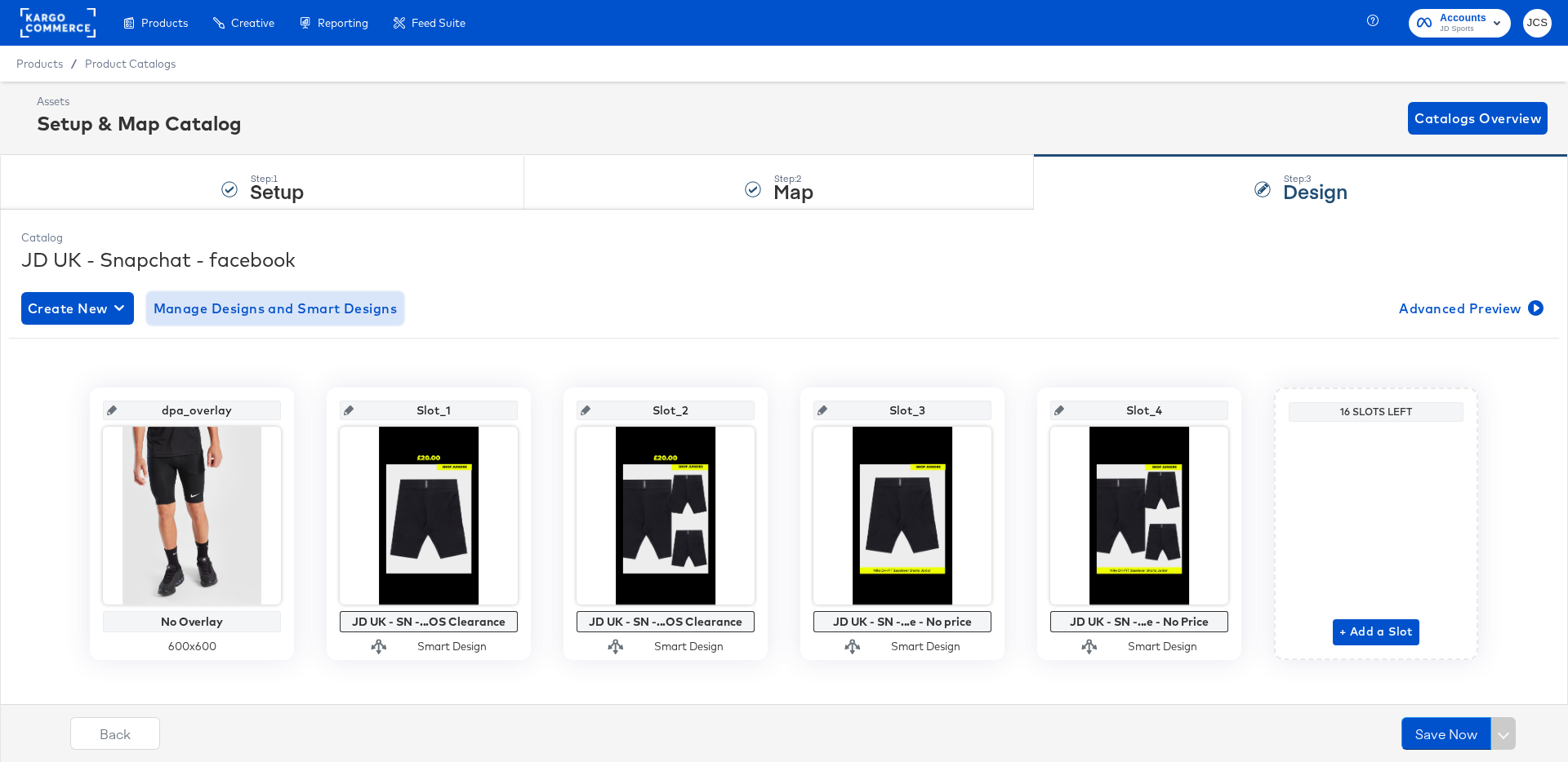
click at [240, 300] on span "Manage Designs and Smart Designs" at bounding box center [275, 309] width 244 height 23
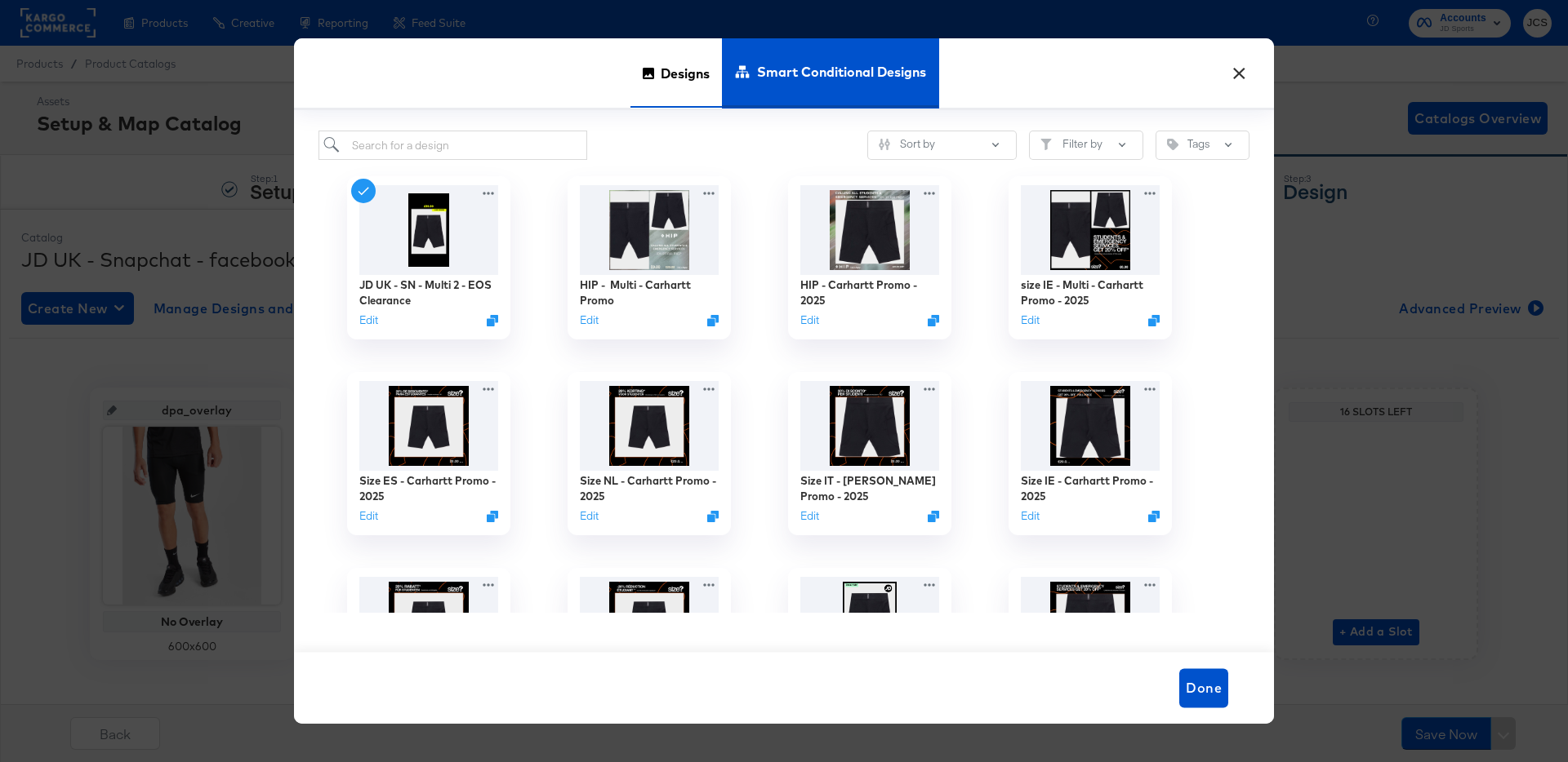
click at [689, 79] on span "Designs" at bounding box center [684, 73] width 49 height 72
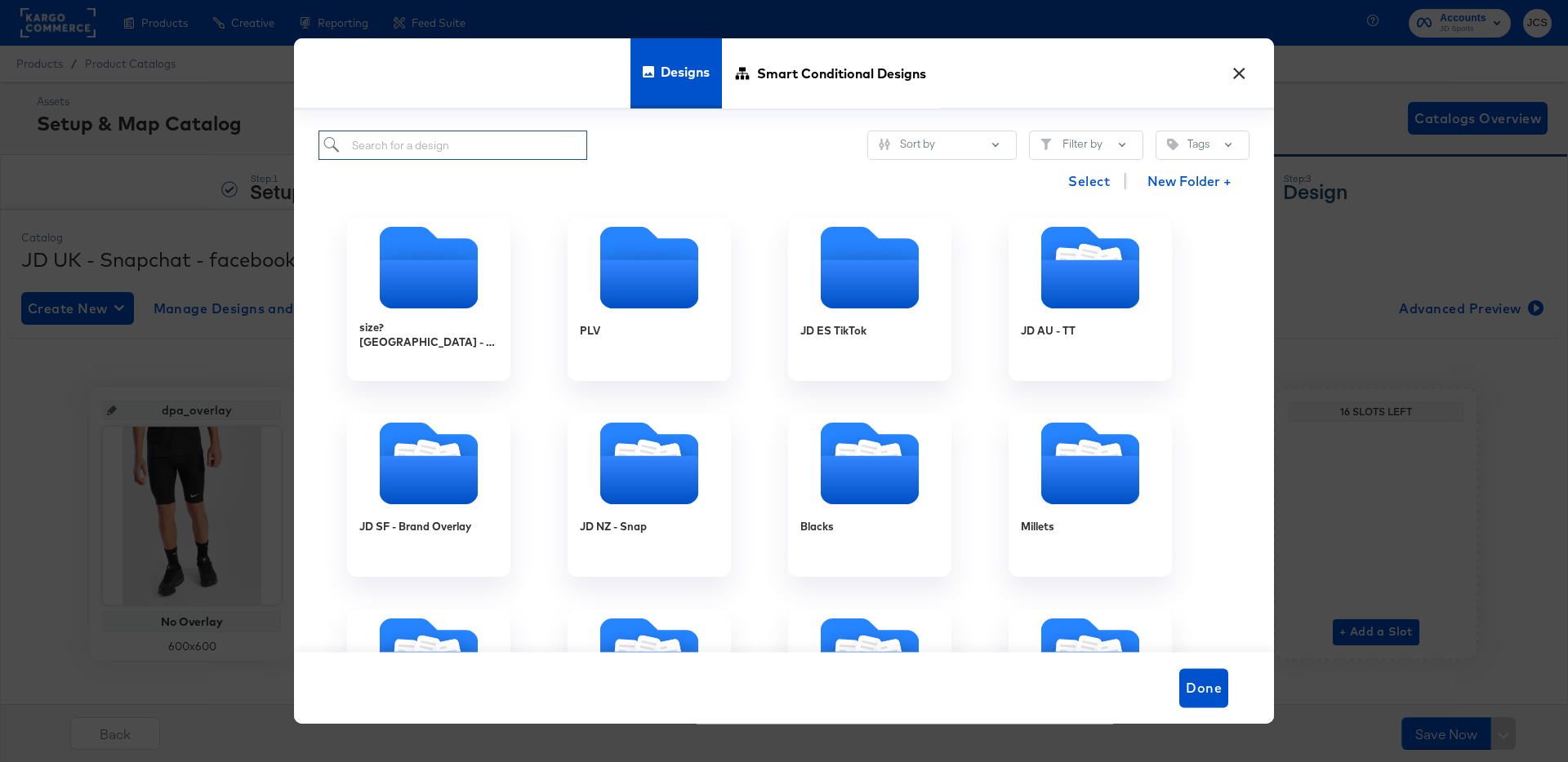
click at [410, 151] on input "search" at bounding box center [452, 146] width 268 height 30
paste input "JD UK - SN - Single - EOS Clearance"
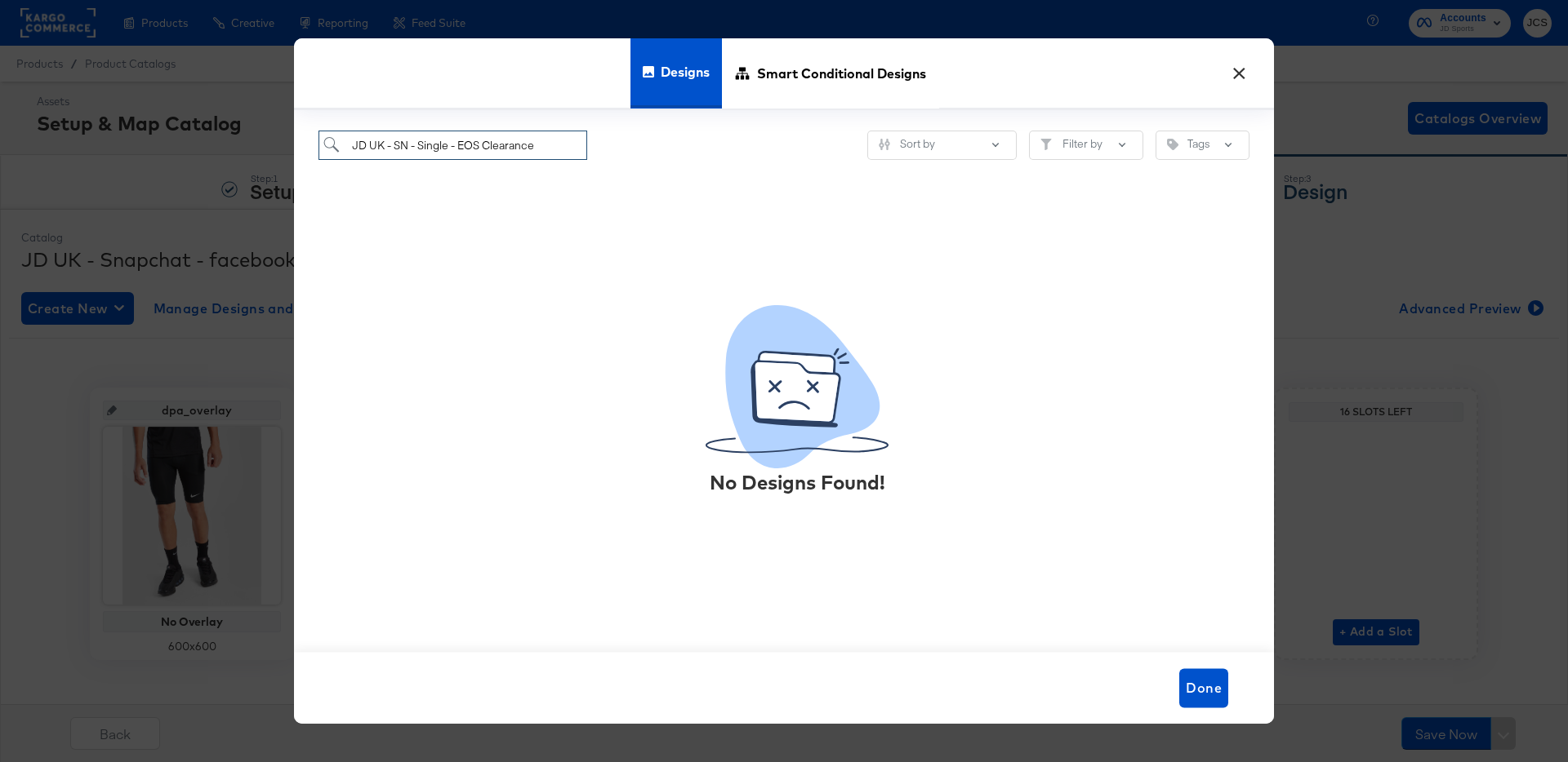
drag, startPoint x: 482, startPoint y: 144, endPoint x: 297, endPoint y: 145, distance: 185.0
click at [297, 145] on div "JD UK - SN - Single - EOS Clearance Sort by Filter by Tags No Designs Found!" at bounding box center [784, 381] width 980 height 543
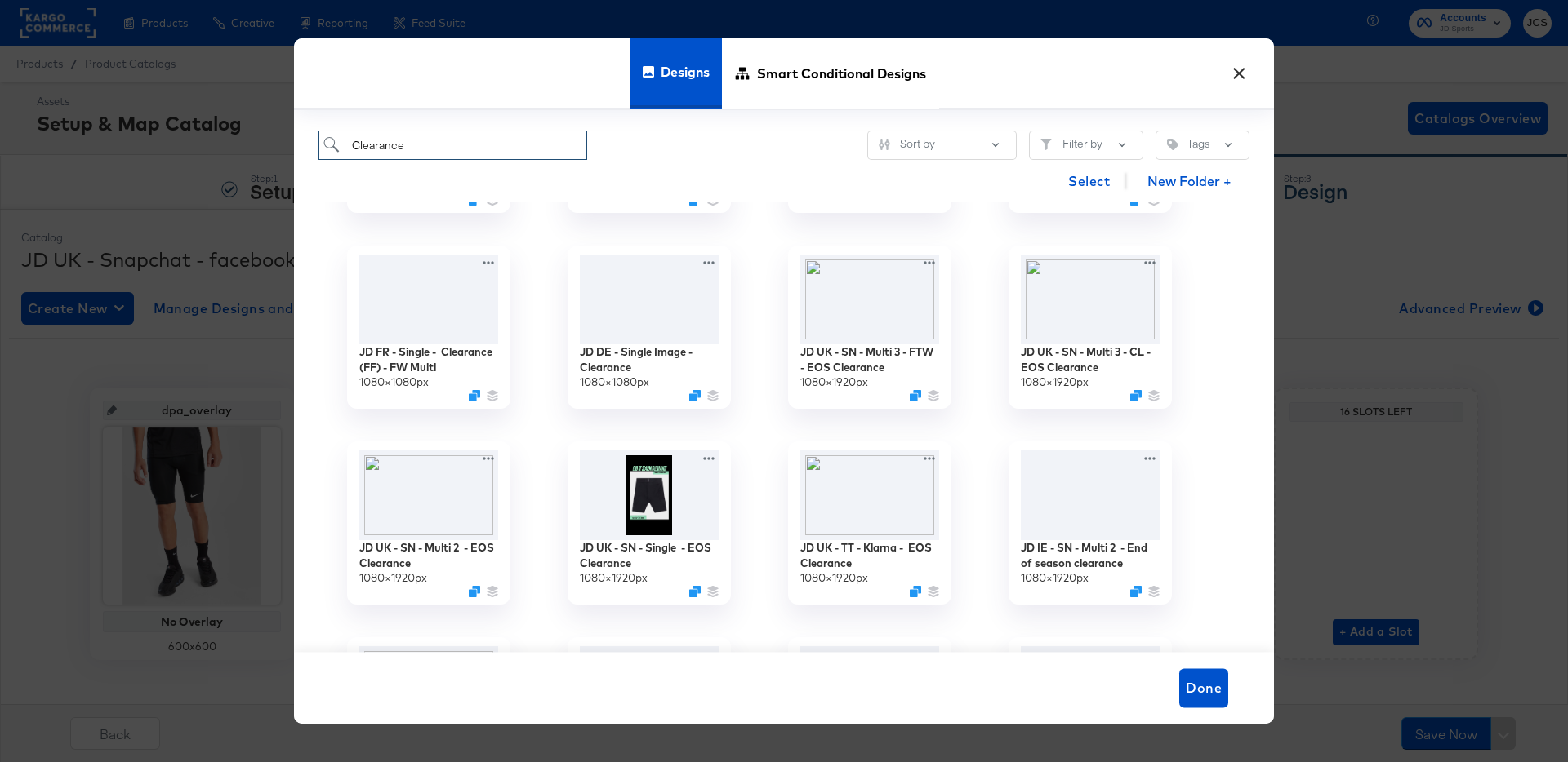
scroll to position [751, 0]
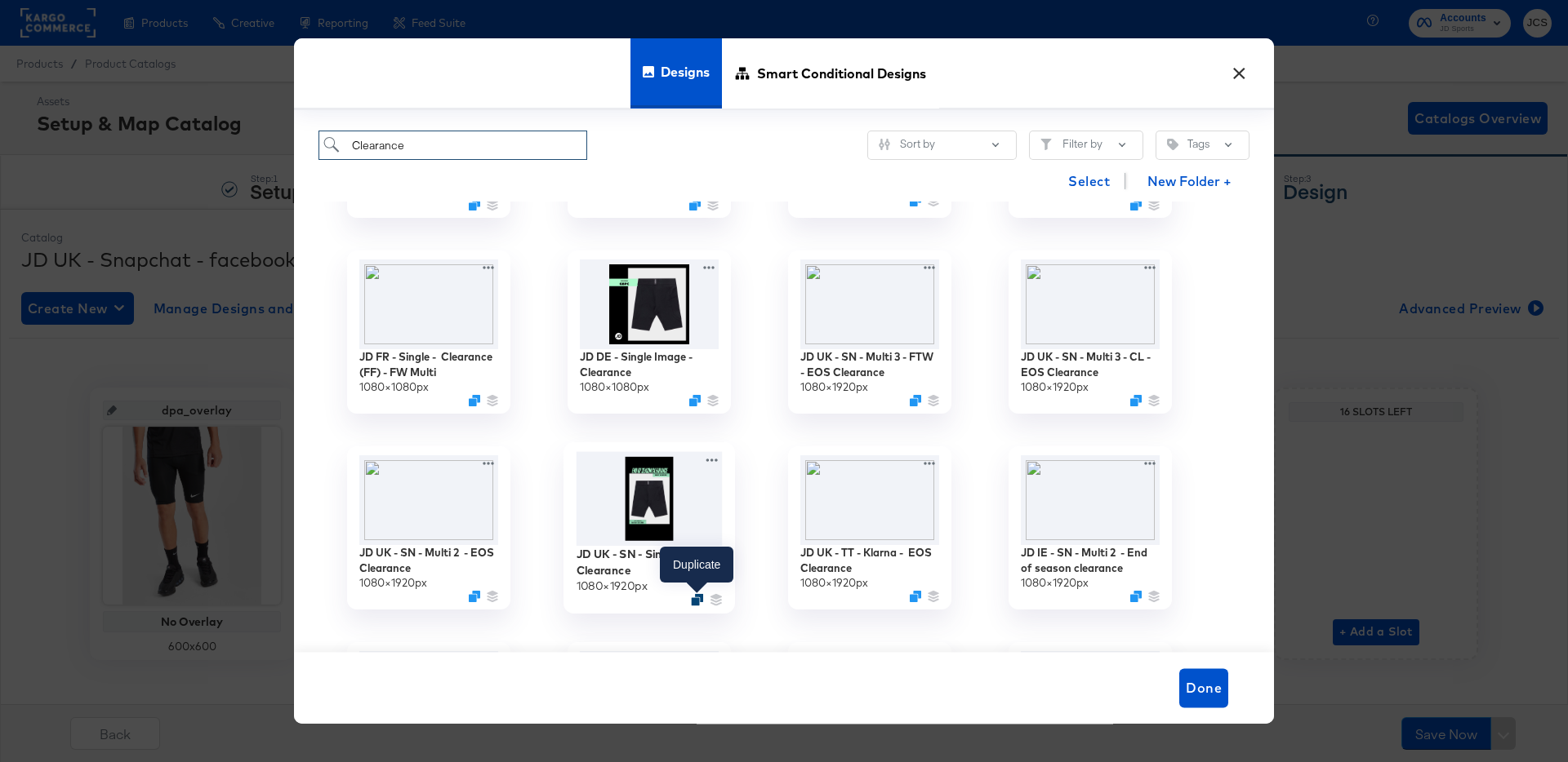
type input "Clearance"
click at [699, 597] on icon "Duplicate" at bounding box center [697, 600] width 12 height 12
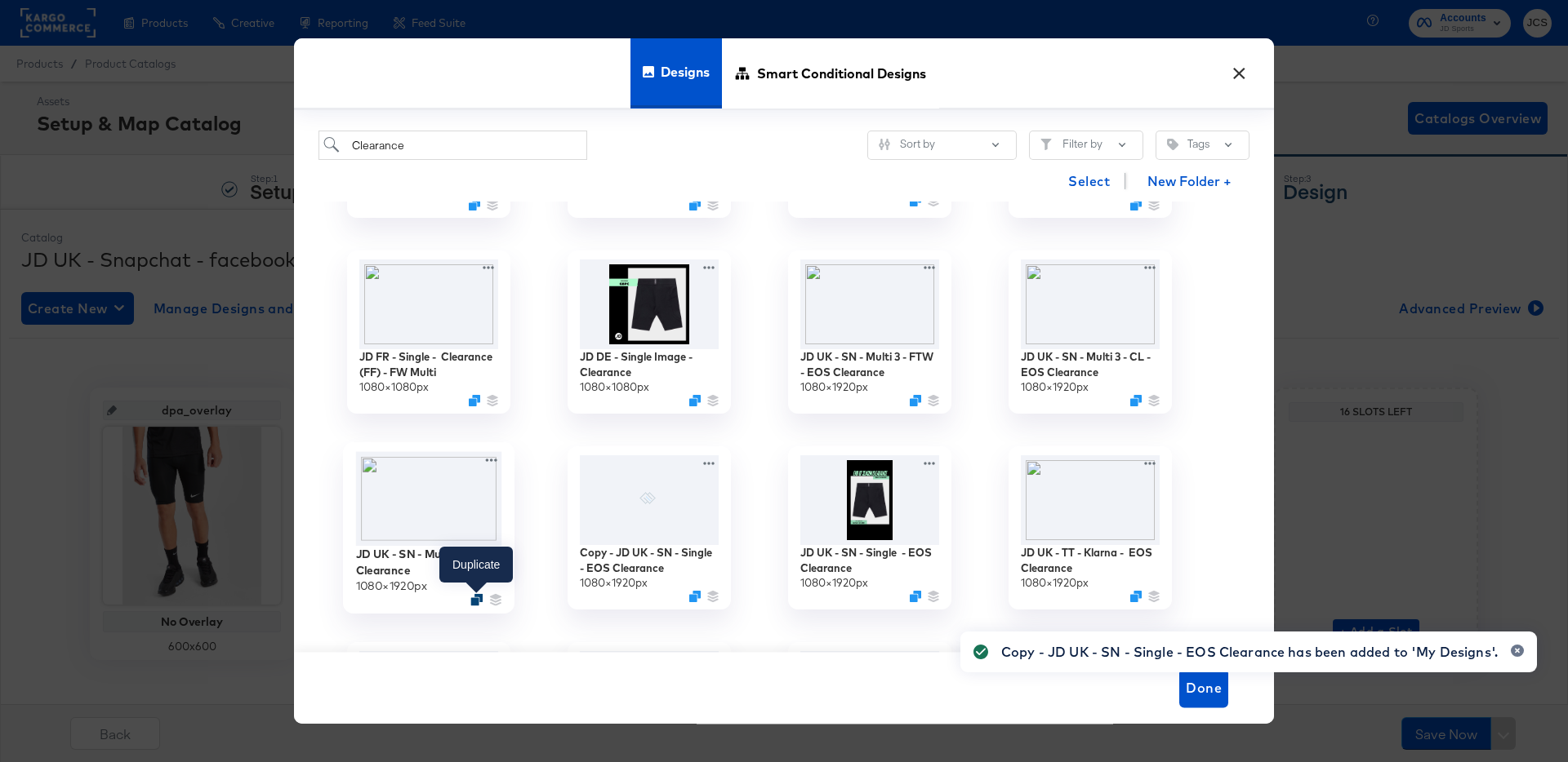
click at [475, 600] on icon "Duplicate" at bounding box center [476, 600] width 12 height 12
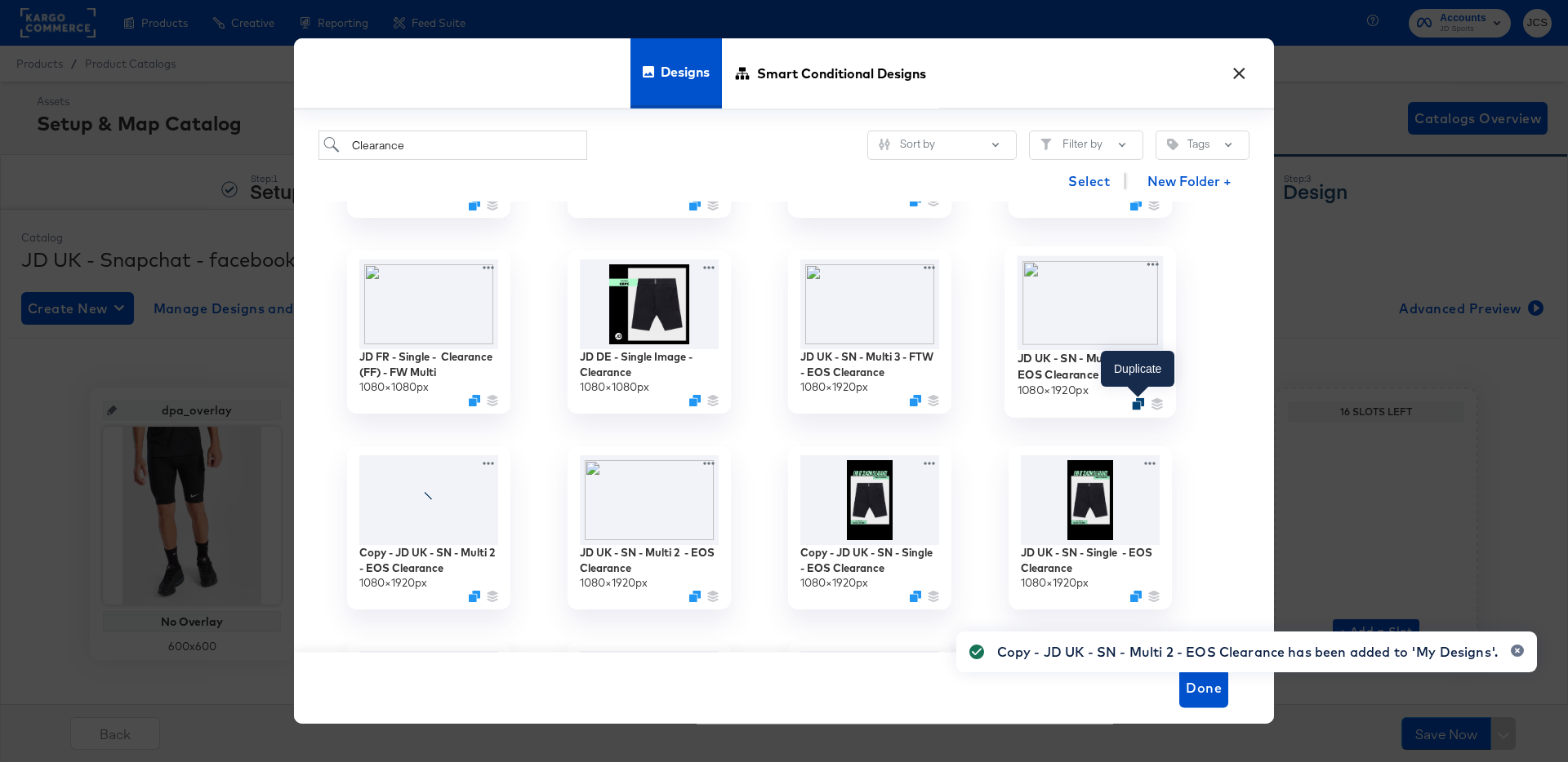
click at [1140, 404] on icon "Duplicate" at bounding box center [1138, 404] width 12 height 12
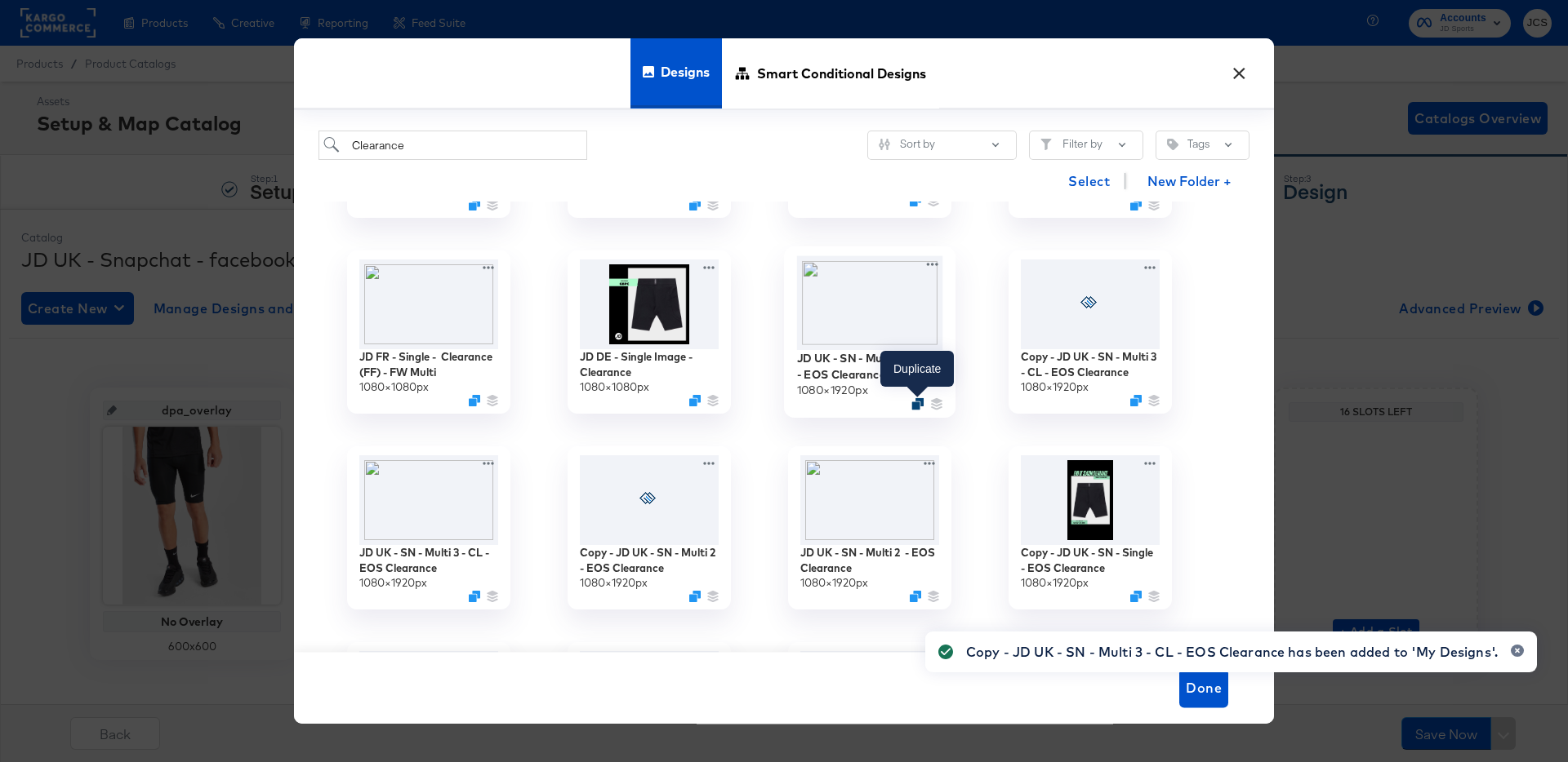
click at [919, 402] on icon "Duplicate" at bounding box center [917, 404] width 12 height 12
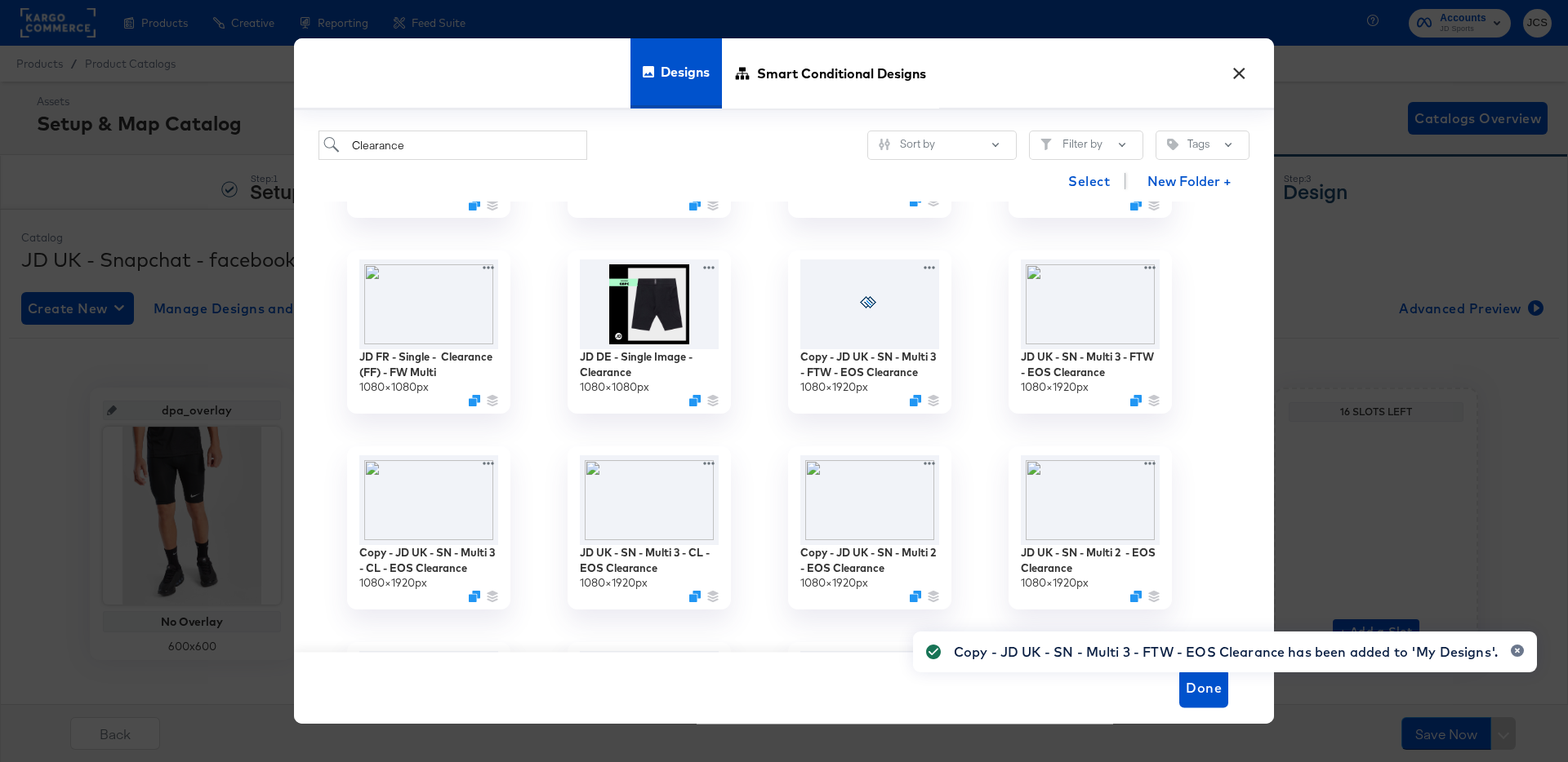
click at [1245, 72] on button "×" at bounding box center [1239, 69] width 29 height 29
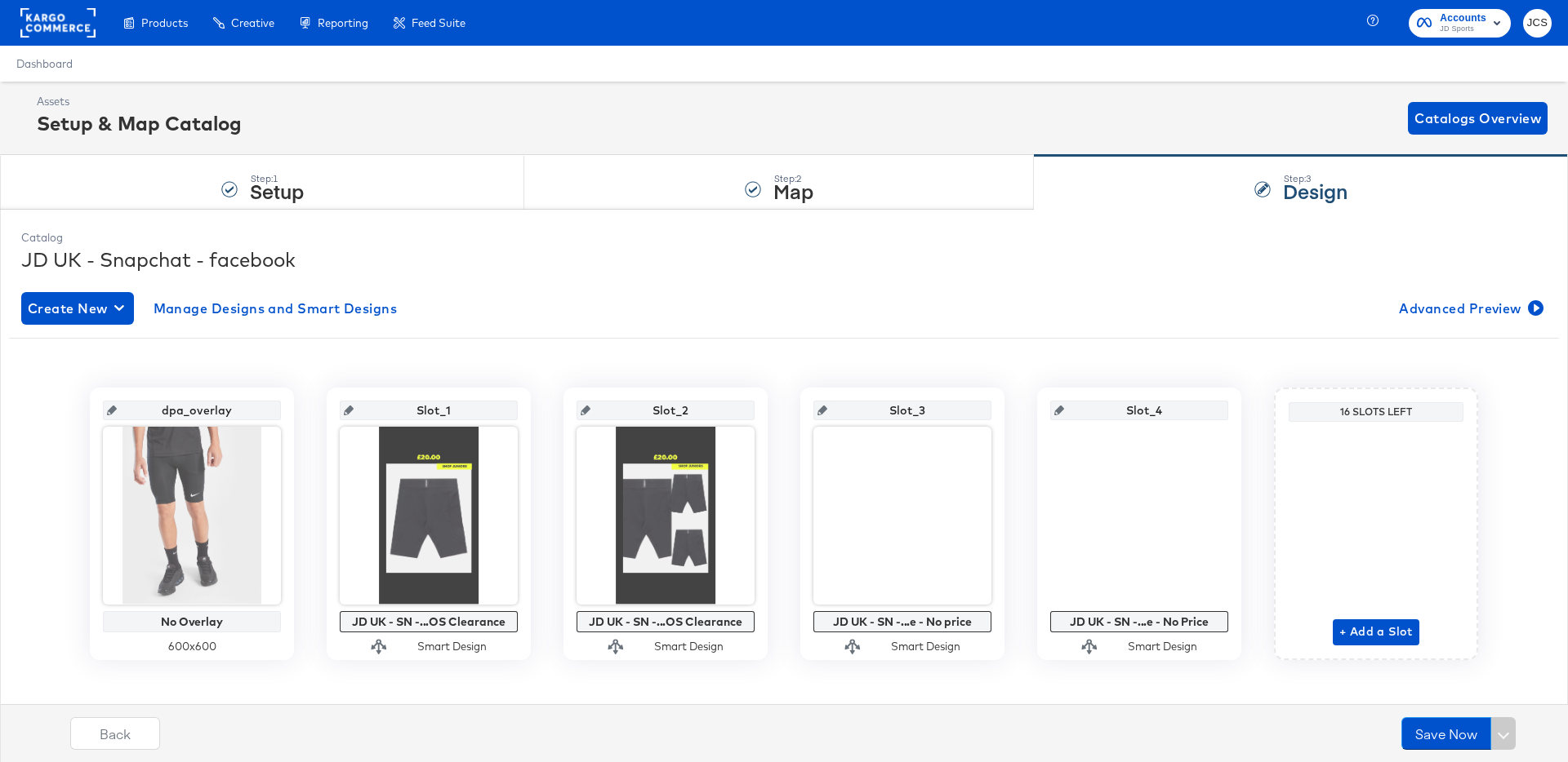
scroll to position [5, 0]
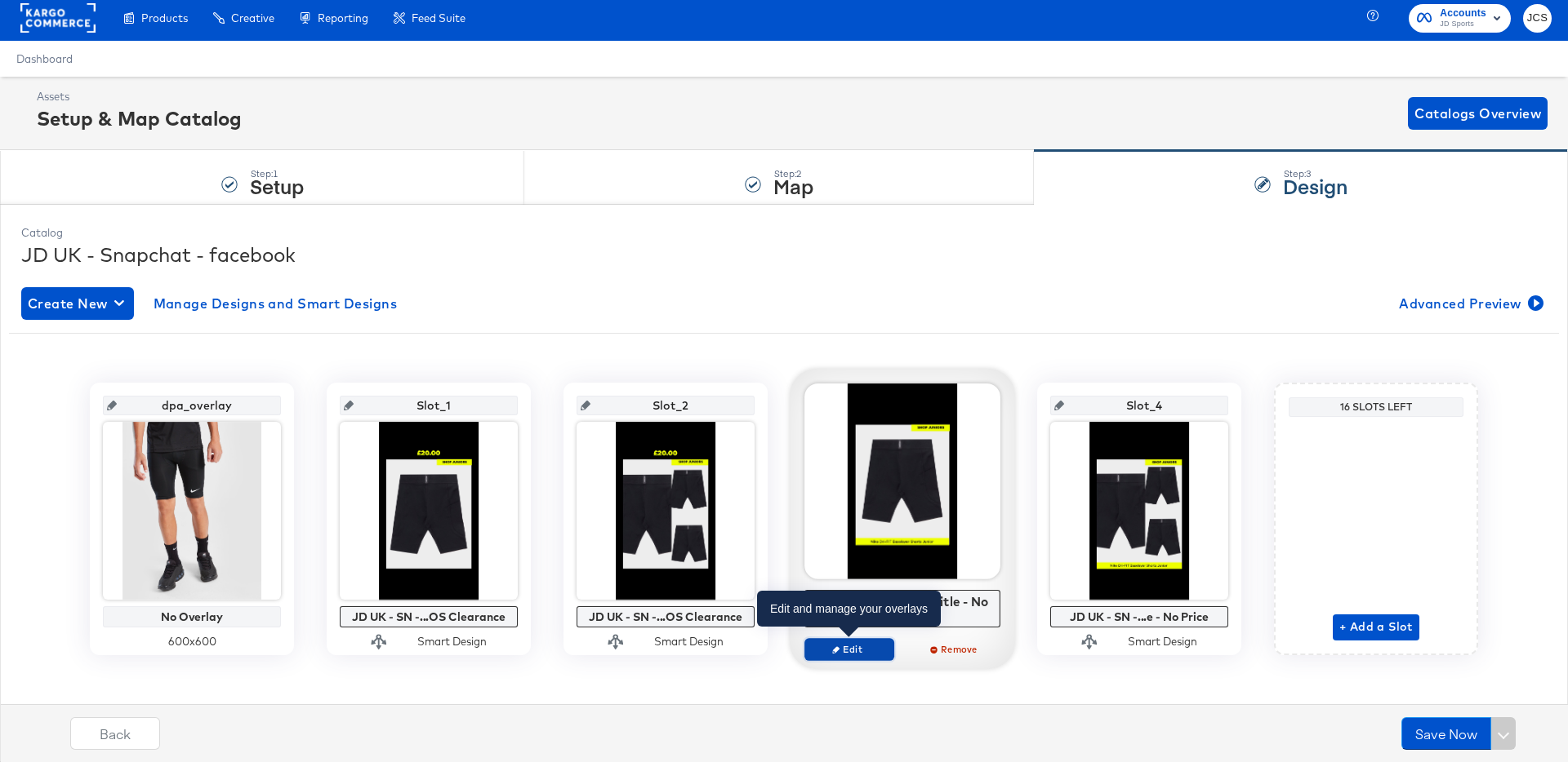
click at [855, 651] on span "Edit" at bounding box center [849, 650] width 75 height 12
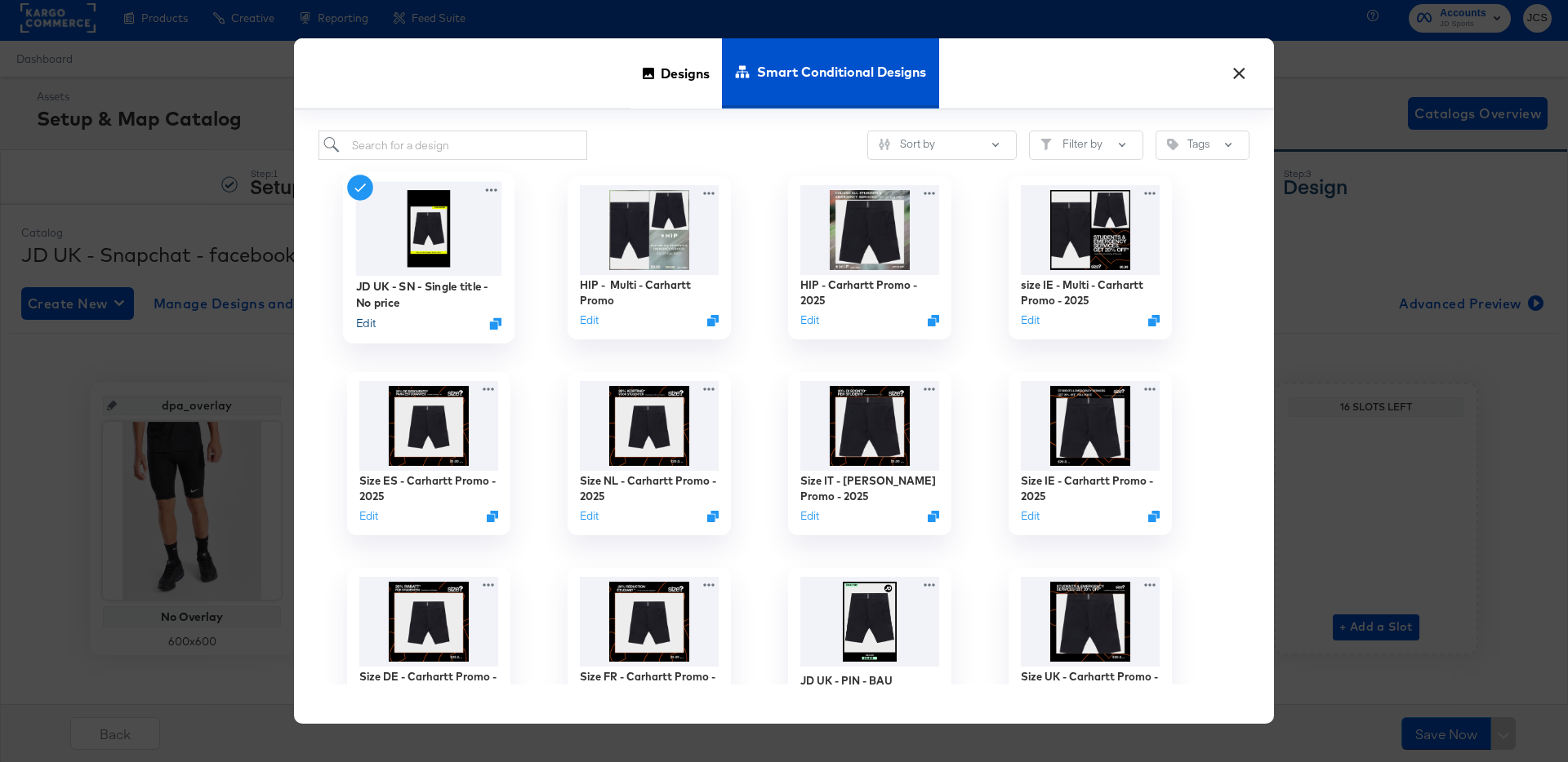
click at [366, 320] on button "Edit" at bounding box center [366, 324] width 19 height 16
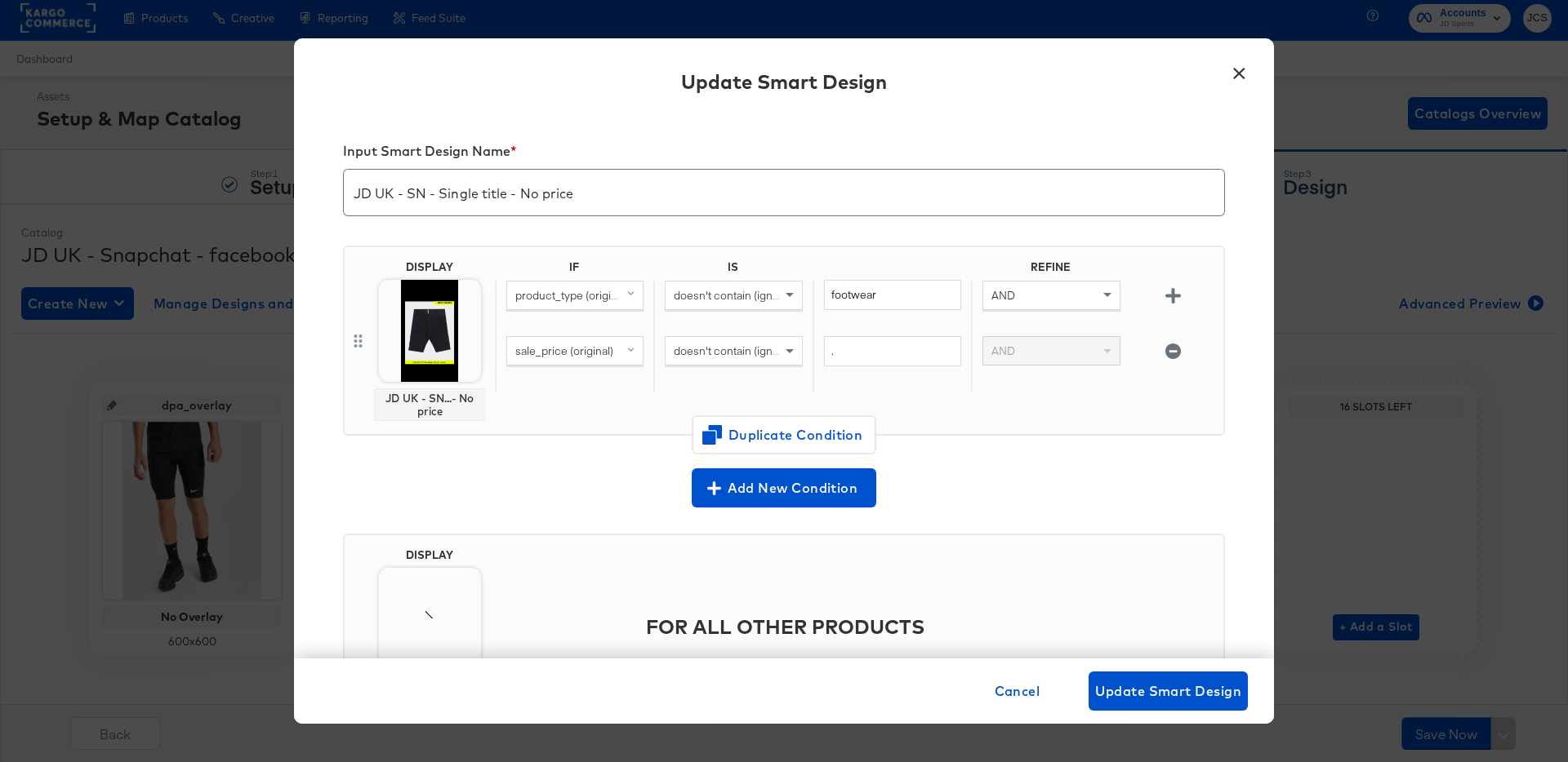
scroll to position [108, 0]
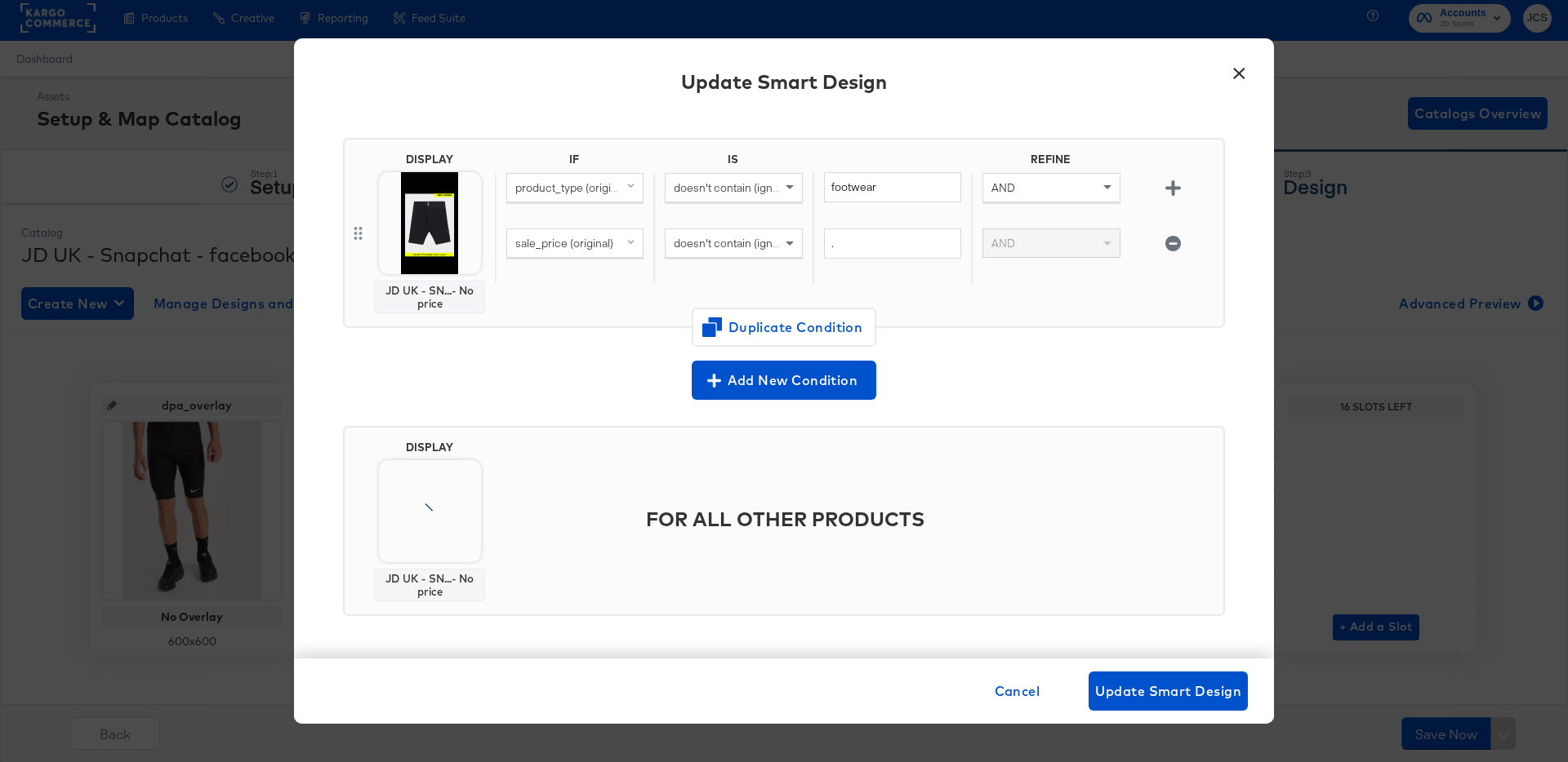
click at [1238, 74] on button "×" at bounding box center [1239, 69] width 29 height 29
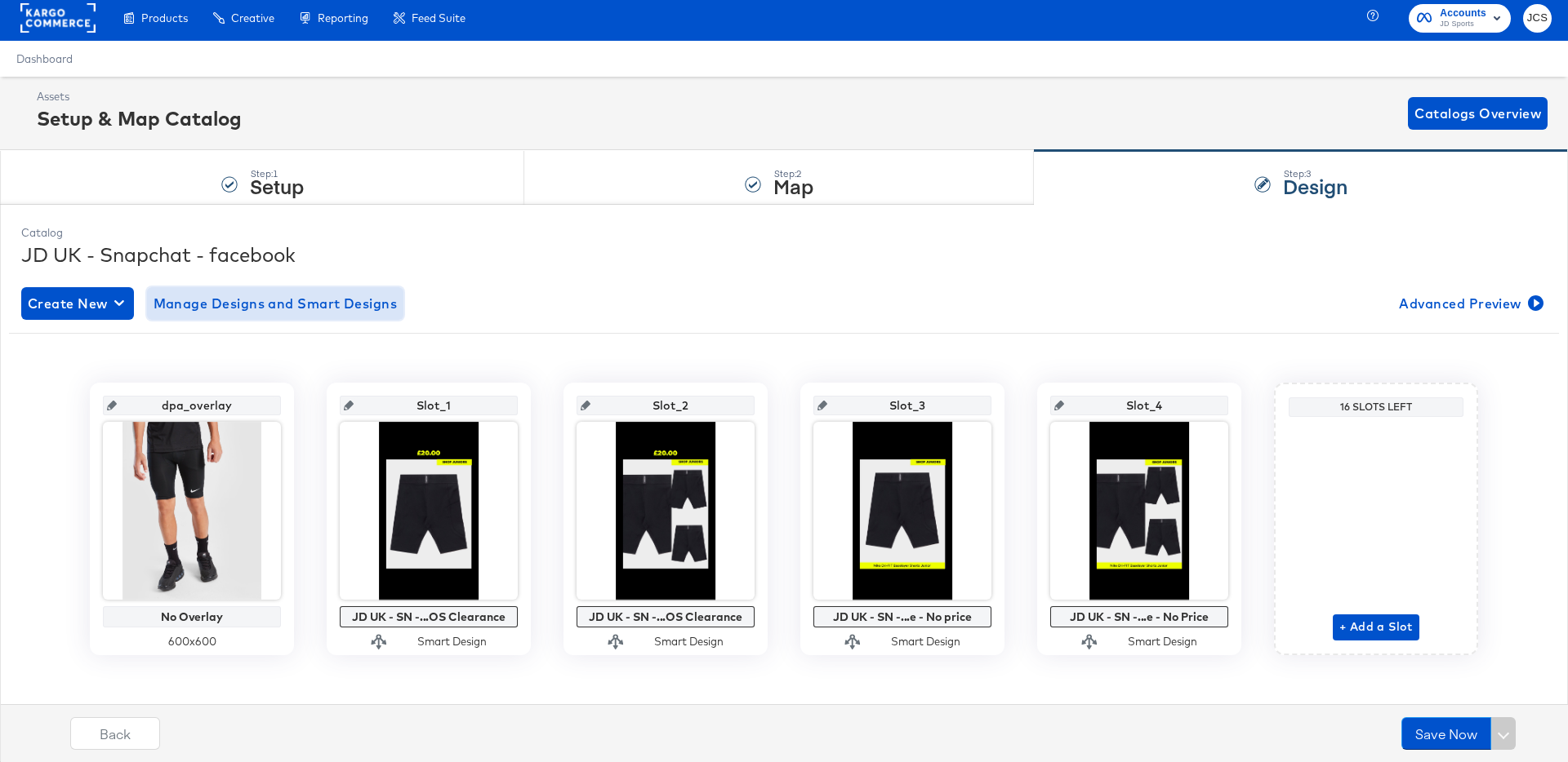
click at [262, 315] on button "Manage Designs and Smart Designs" at bounding box center [275, 304] width 258 height 33
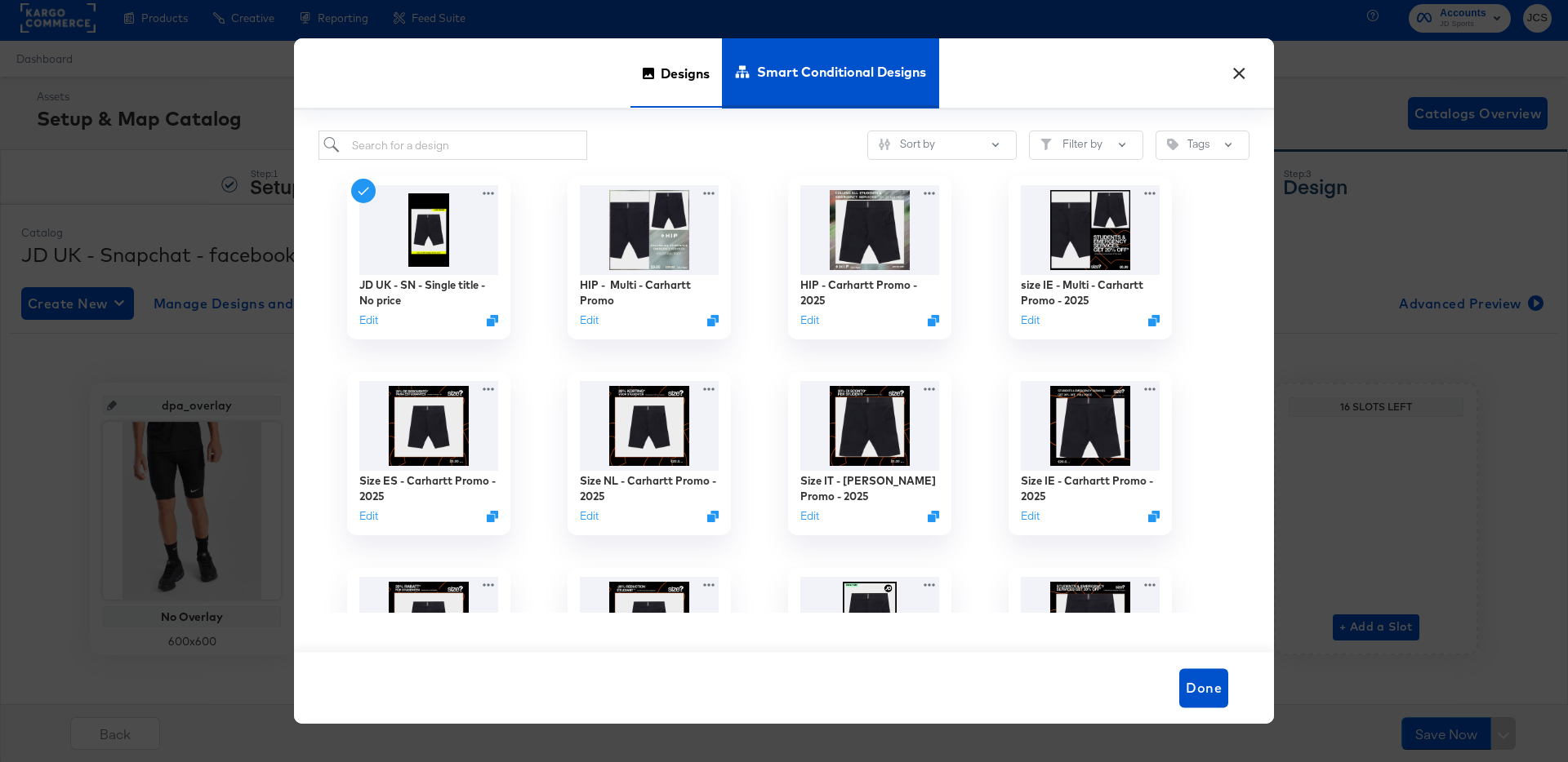
click at [684, 75] on span "Designs" at bounding box center [684, 73] width 49 height 72
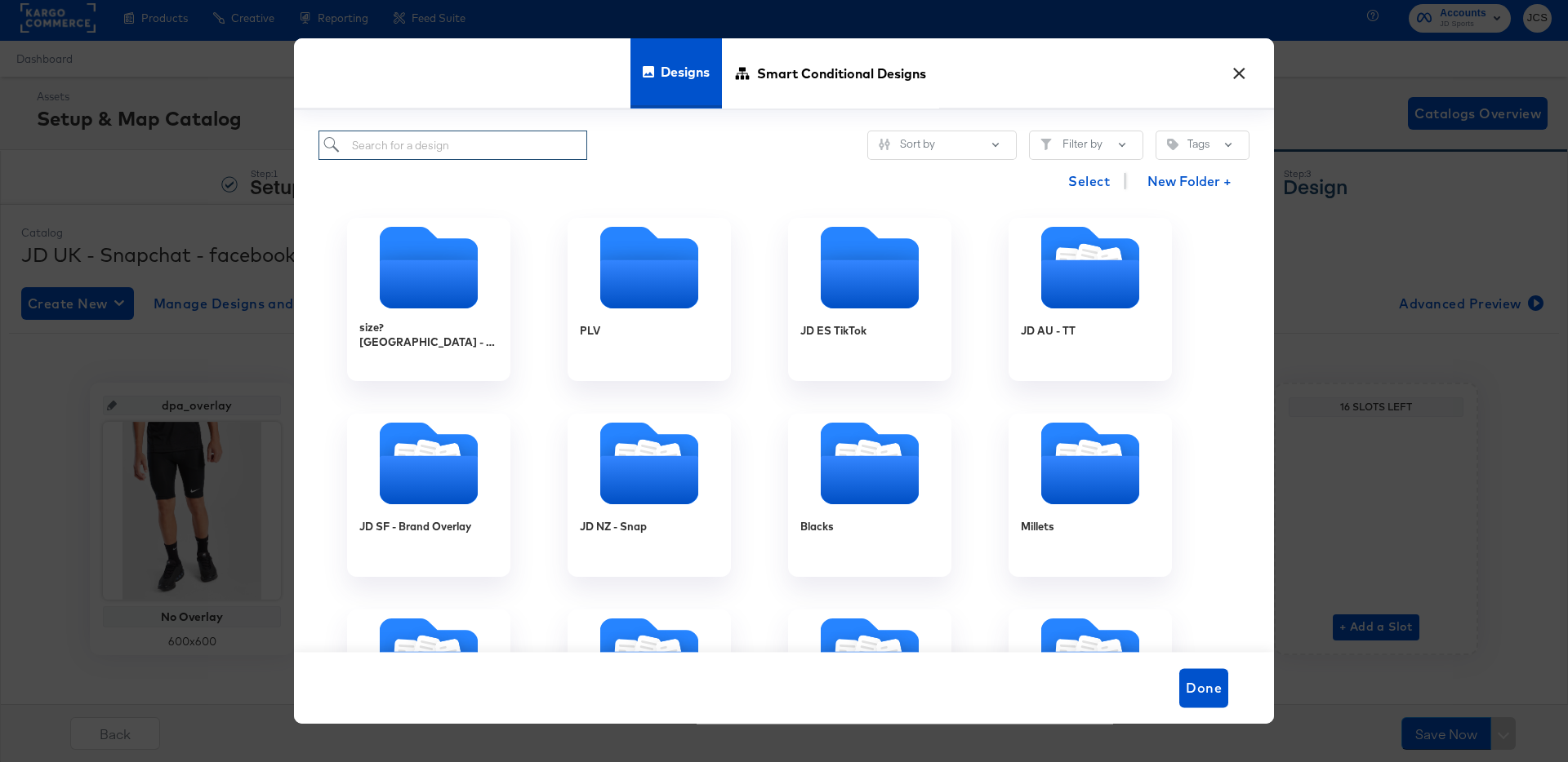
click at [454, 145] on input "search" at bounding box center [452, 146] width 268 height 30
type input "uk"
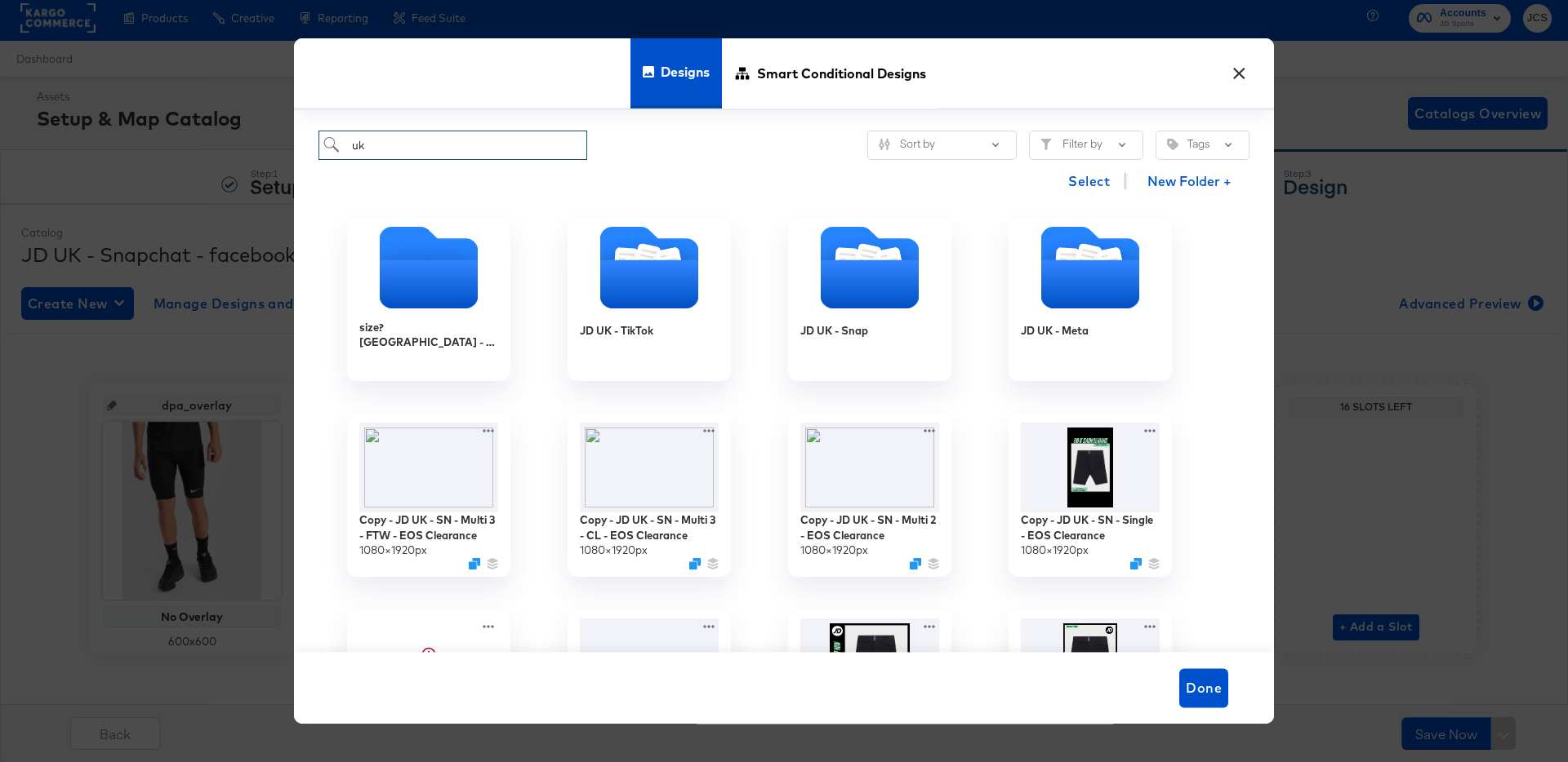
scroll to position [92, 0]
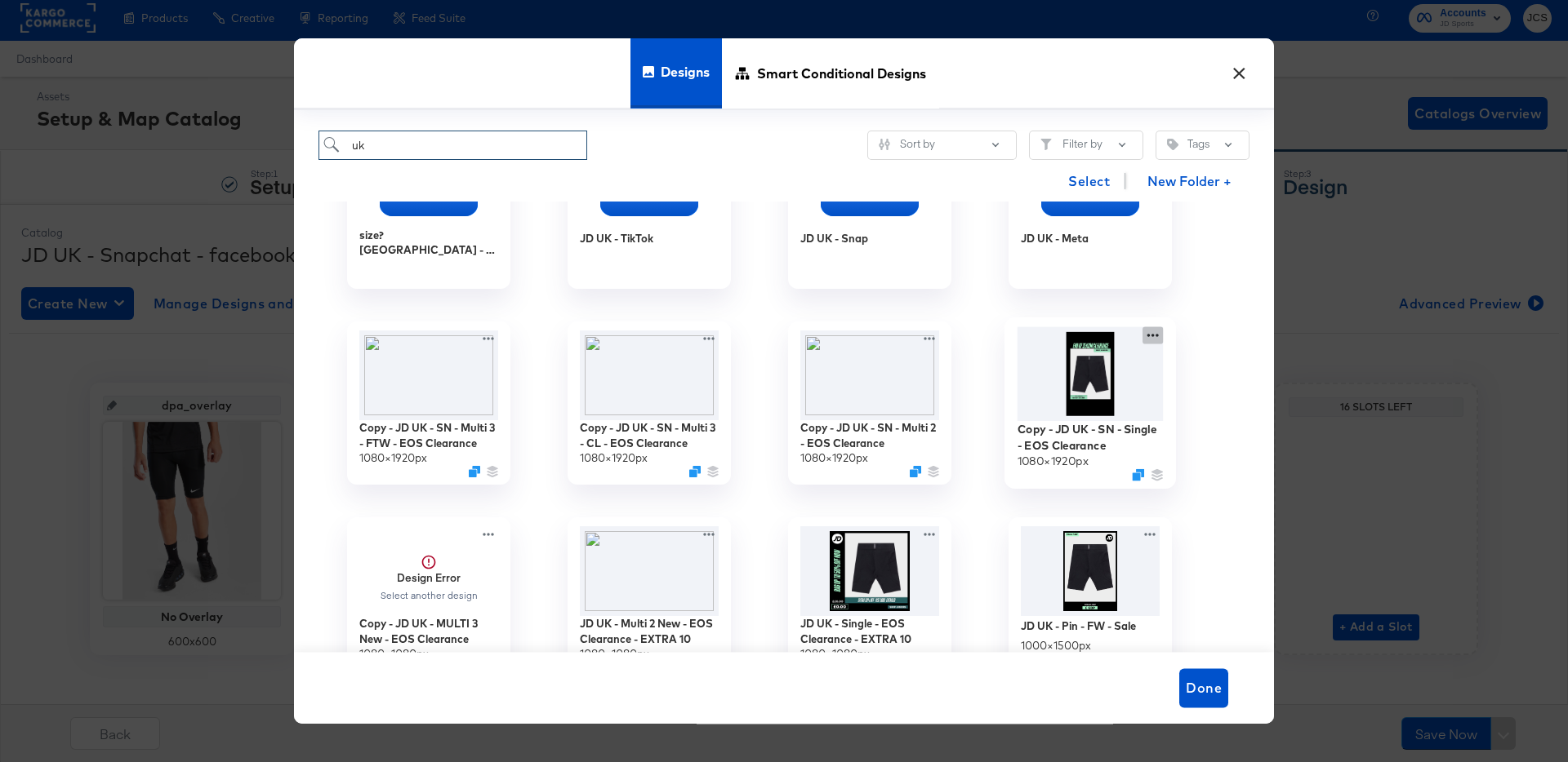
click at [1149, 333] on div "Copy - JD UK - SN - Single - EOS Clearance 1080 × 1920 px" at bounding box center [1090, 403] width 220 height 196
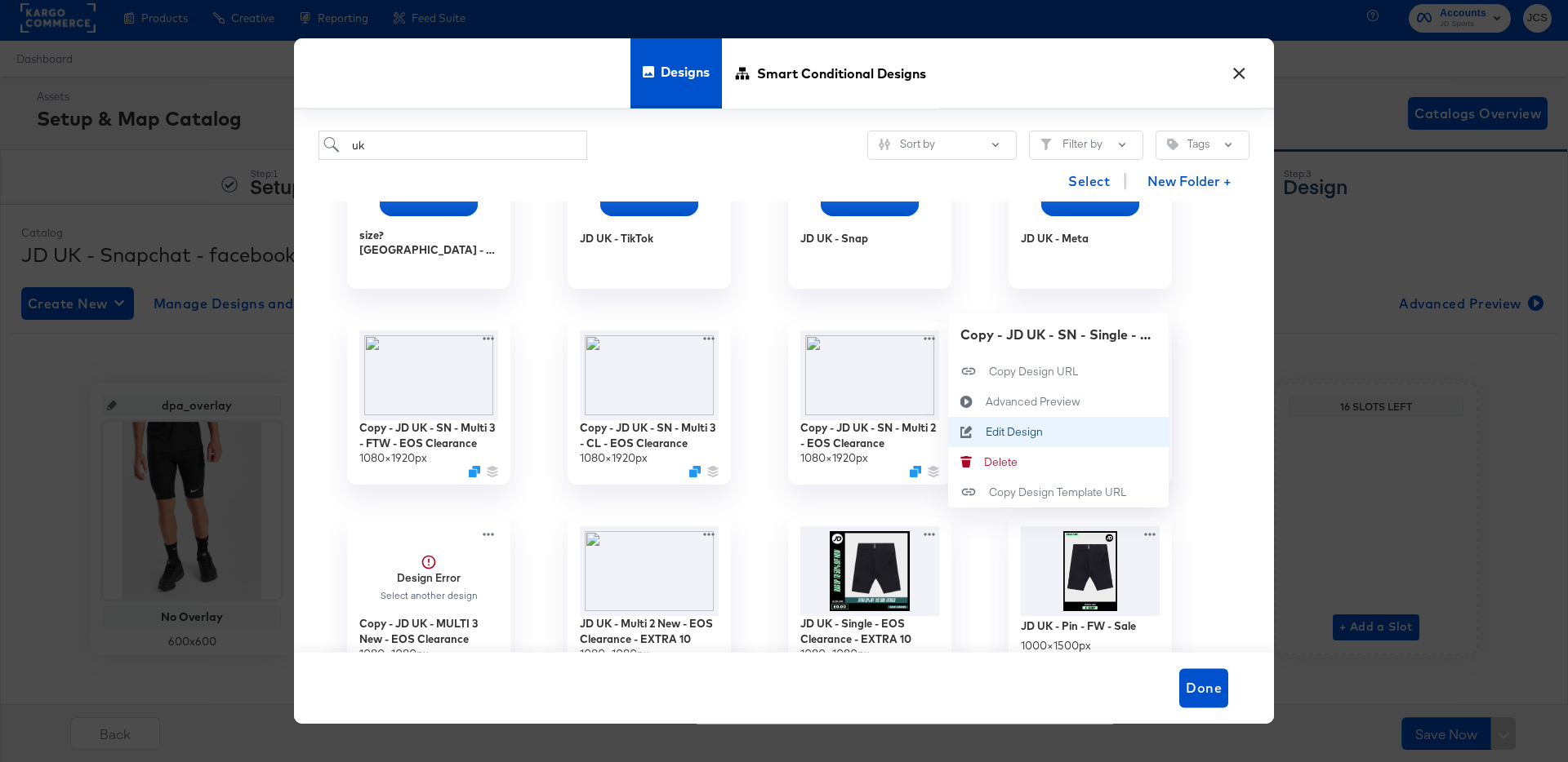
click at [985, 432] on div "Edit Design Edit Design" at bounding box center [985, 432] width 0 height 0
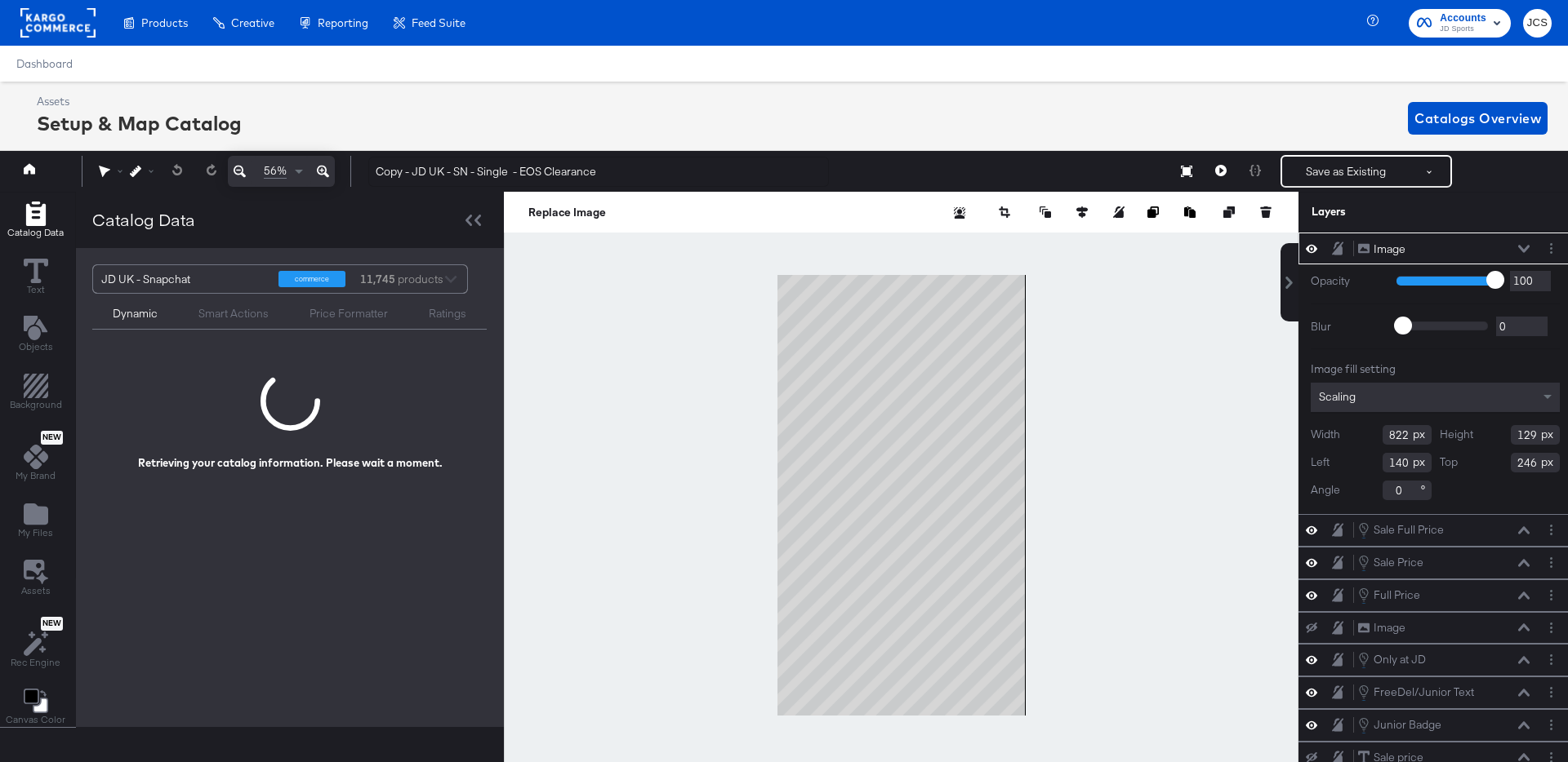
scroll to position [0, 4]
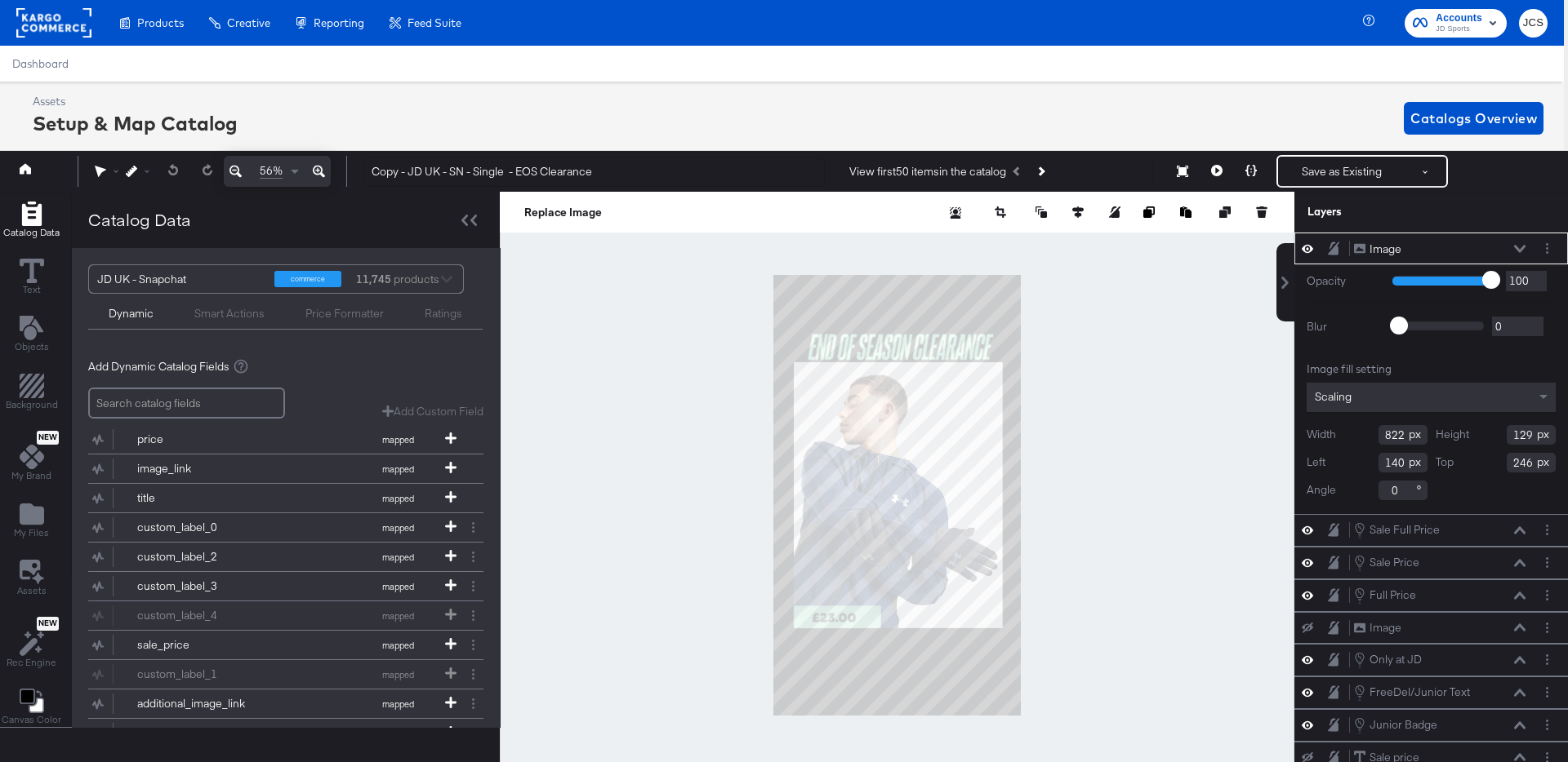
click at [1115, 417] on div at bounding box center [896, 496] width 794 height 607
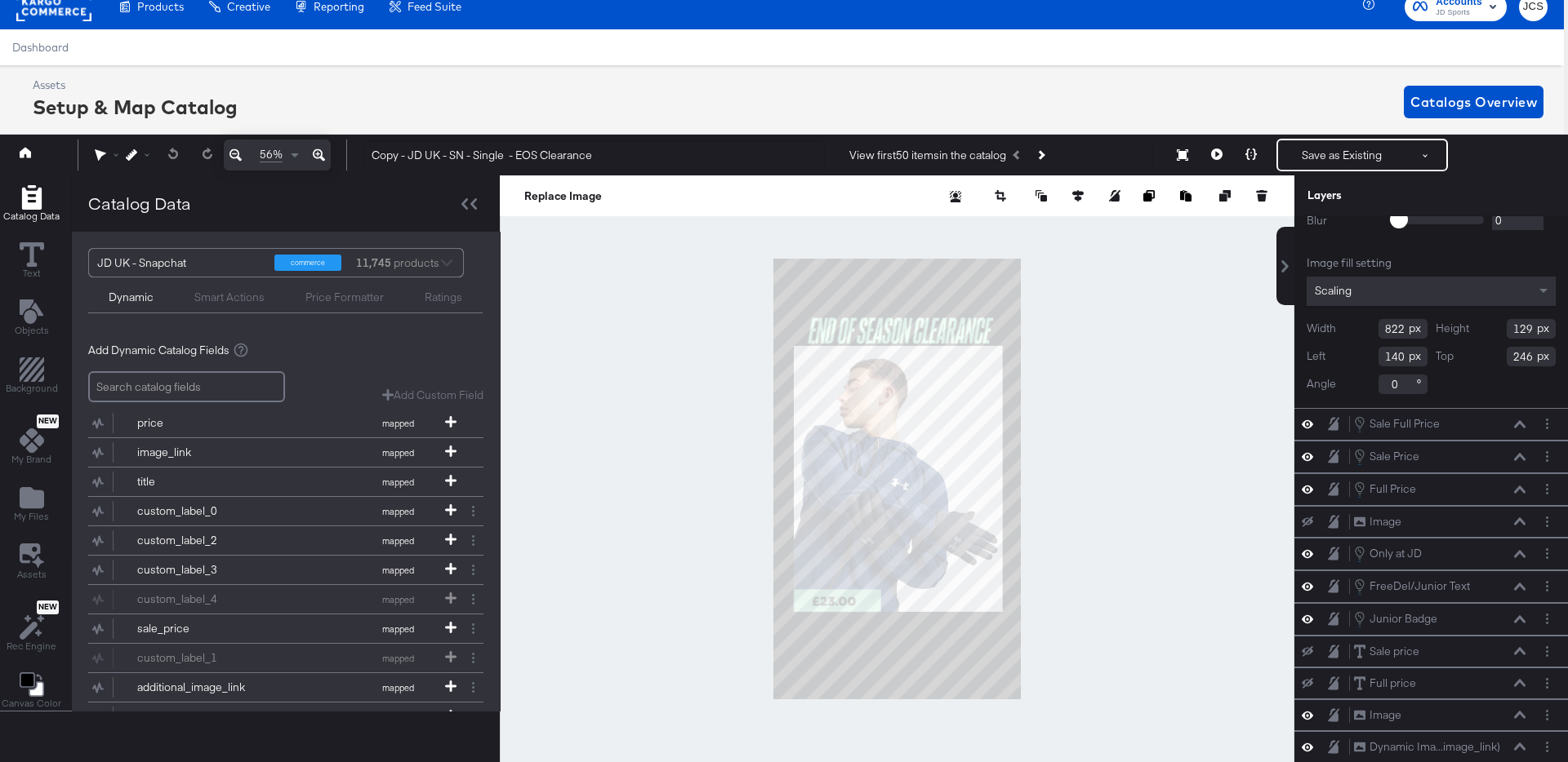
scroll to position [0, 0]
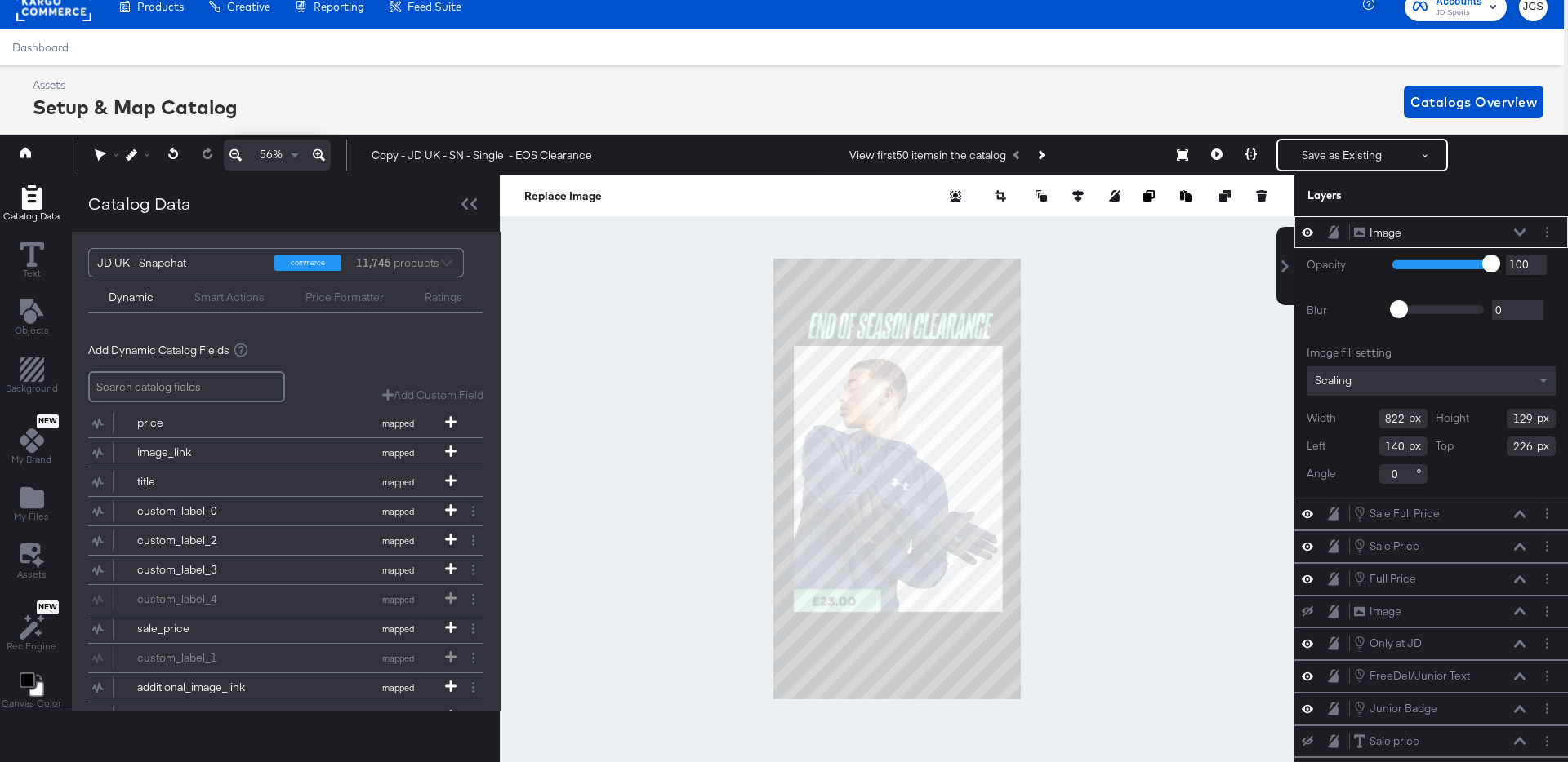
type input "225"
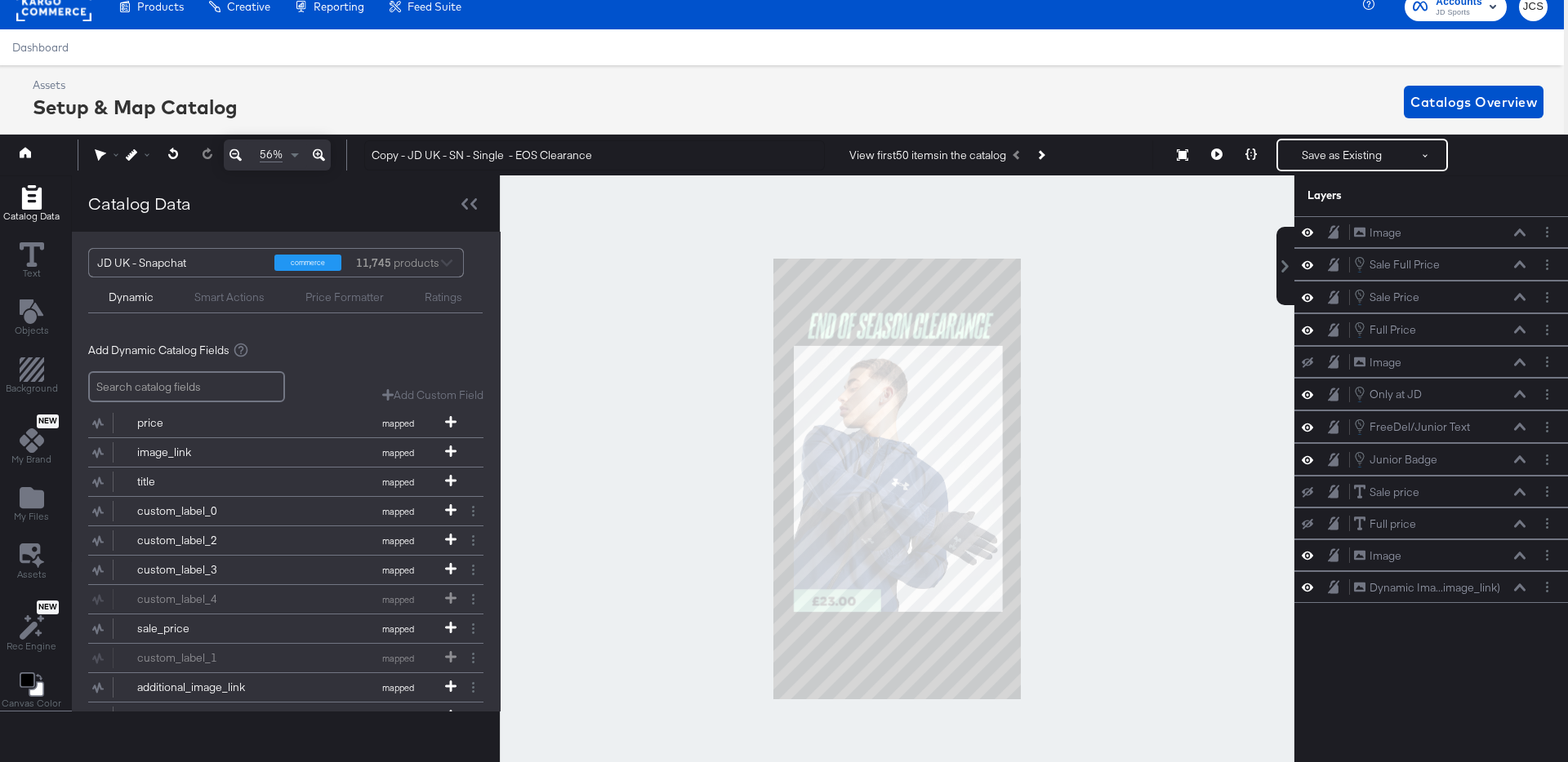
click at [1051, 365] on div at bounding box center [896, 479] width 794 height 607
click at [911, 373] on div at bounding box center [896, 479] width 794 height 607
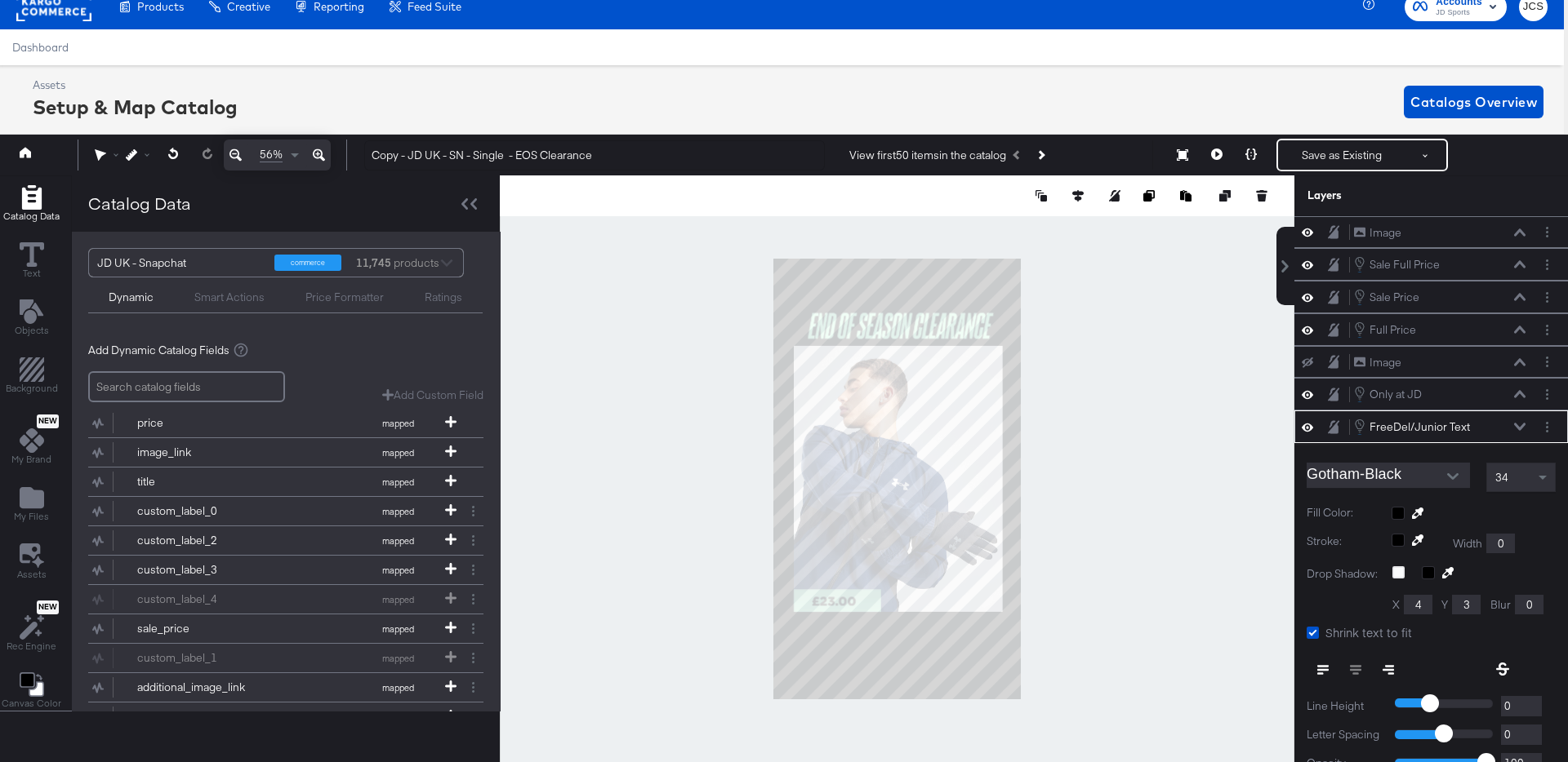
scroll to position [151, 0]
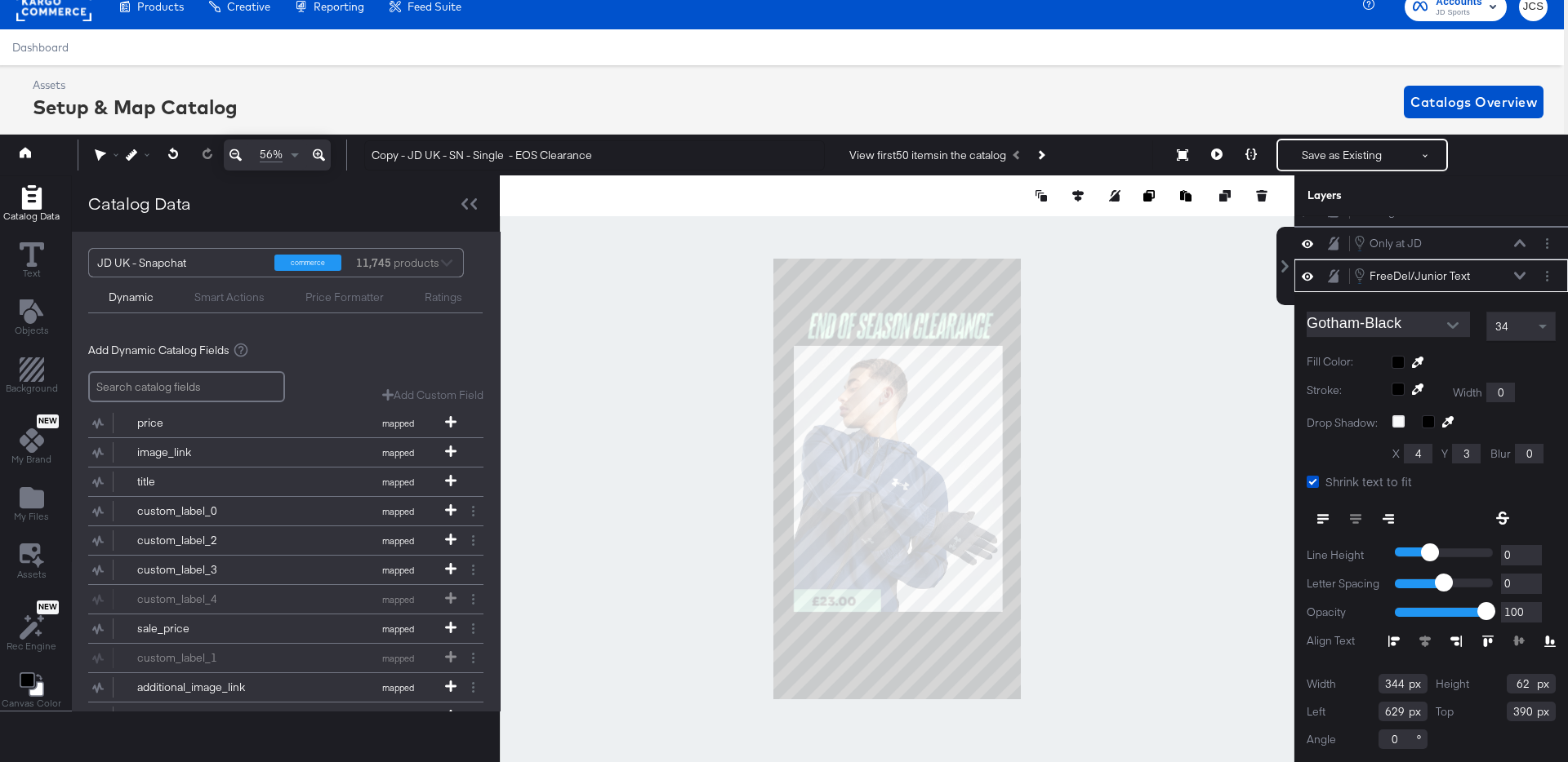
click at [1523, 273] on icon at bounding box center [1519, 275] width 12 height 8
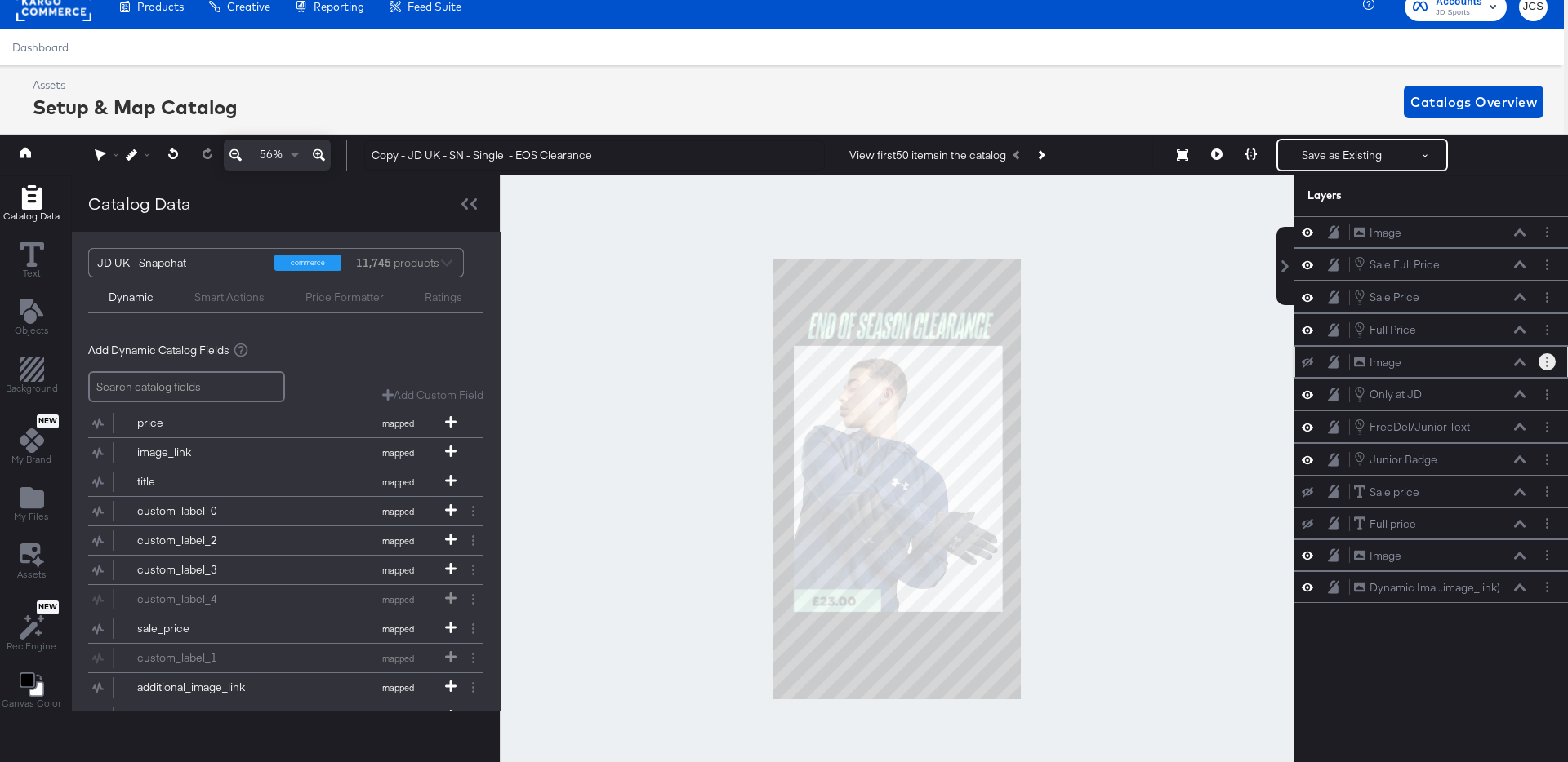
click at [1546, 358] on icon "Layer Options" at bounding box center [1547, 362] width 3 height 11
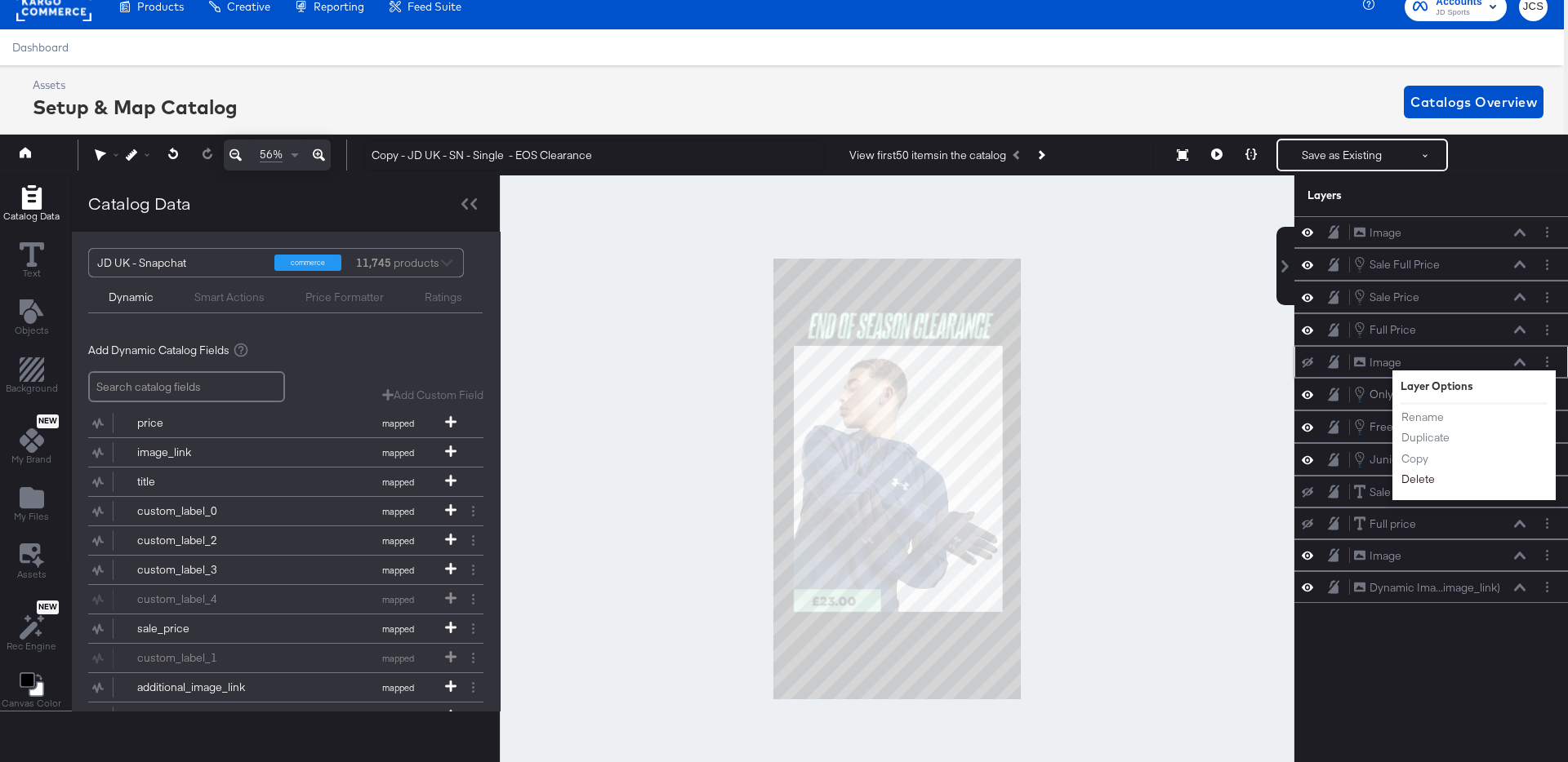
click at [1423, 479] on button "Delete" at bounding box center [1418, 480] width 35 height 17
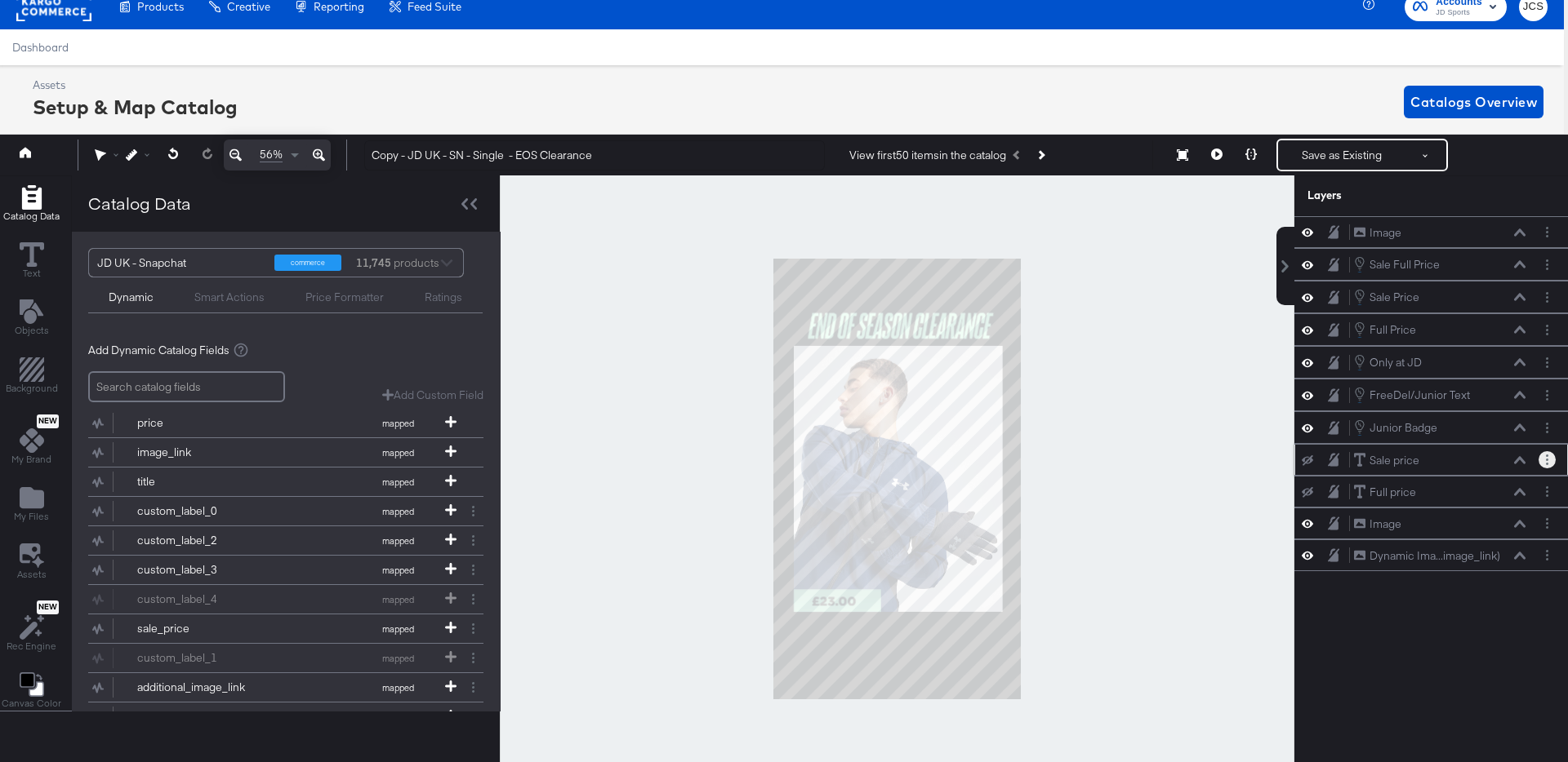
click at [1550, 464] on button "Layer Options" at bounding box center [1547, 459] width 17 height 17
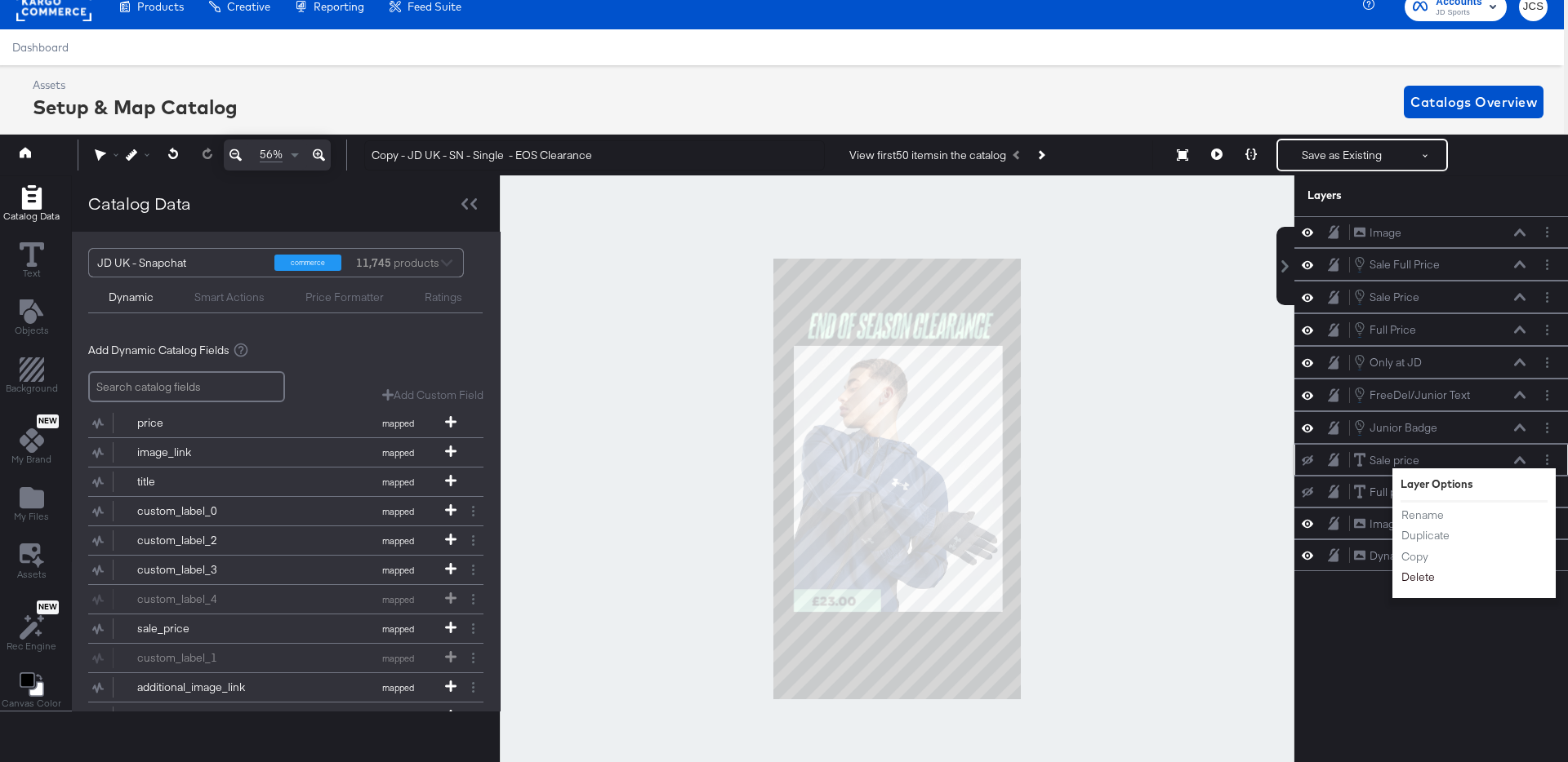
click at [1428, 577] on button "Delete" at bounding box center [1418, 578] width 35 height 17
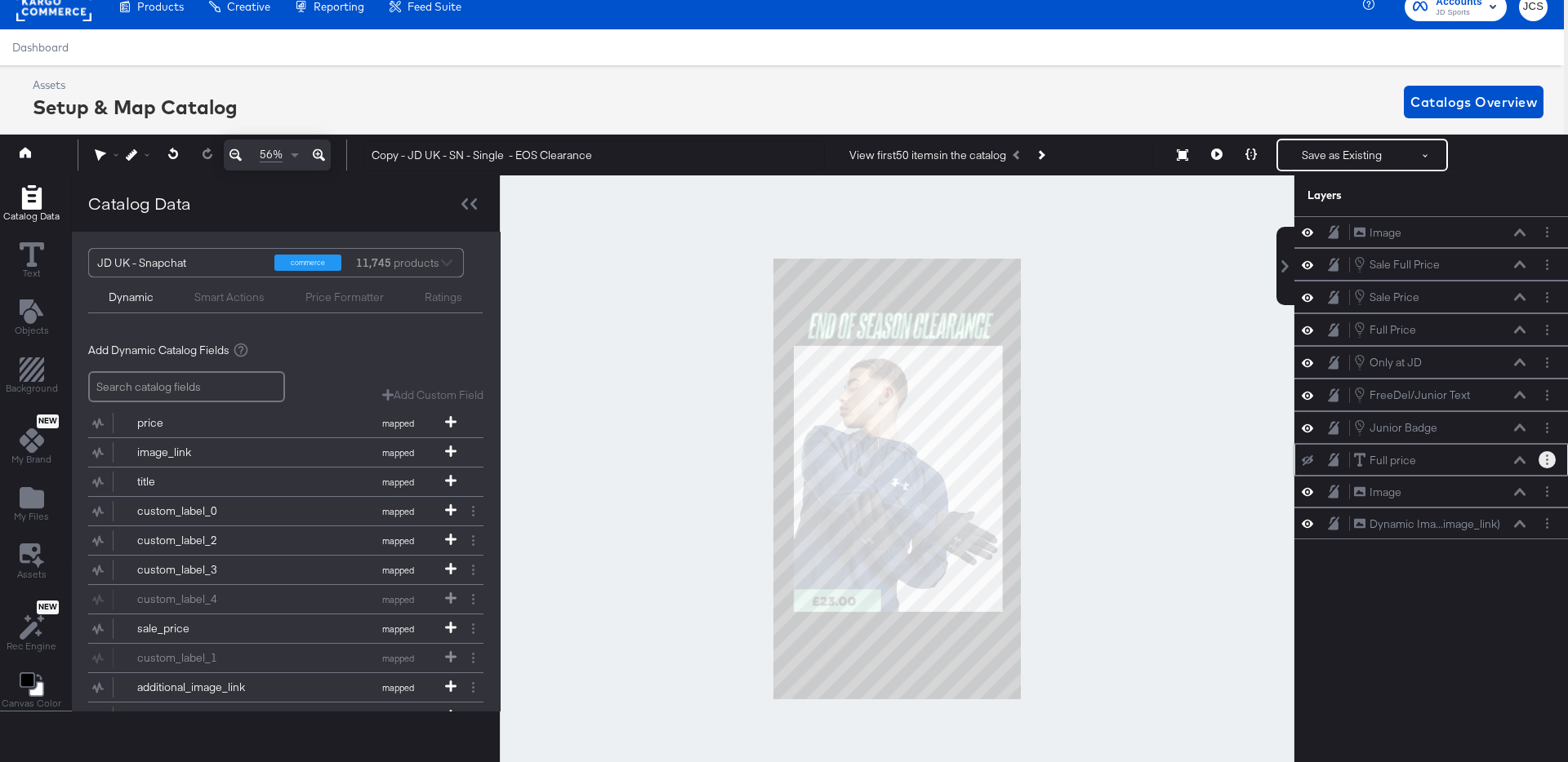
click at [1546, 465] on circle "Layer Options" at bounding box center [1547, 464] width 3 height 3
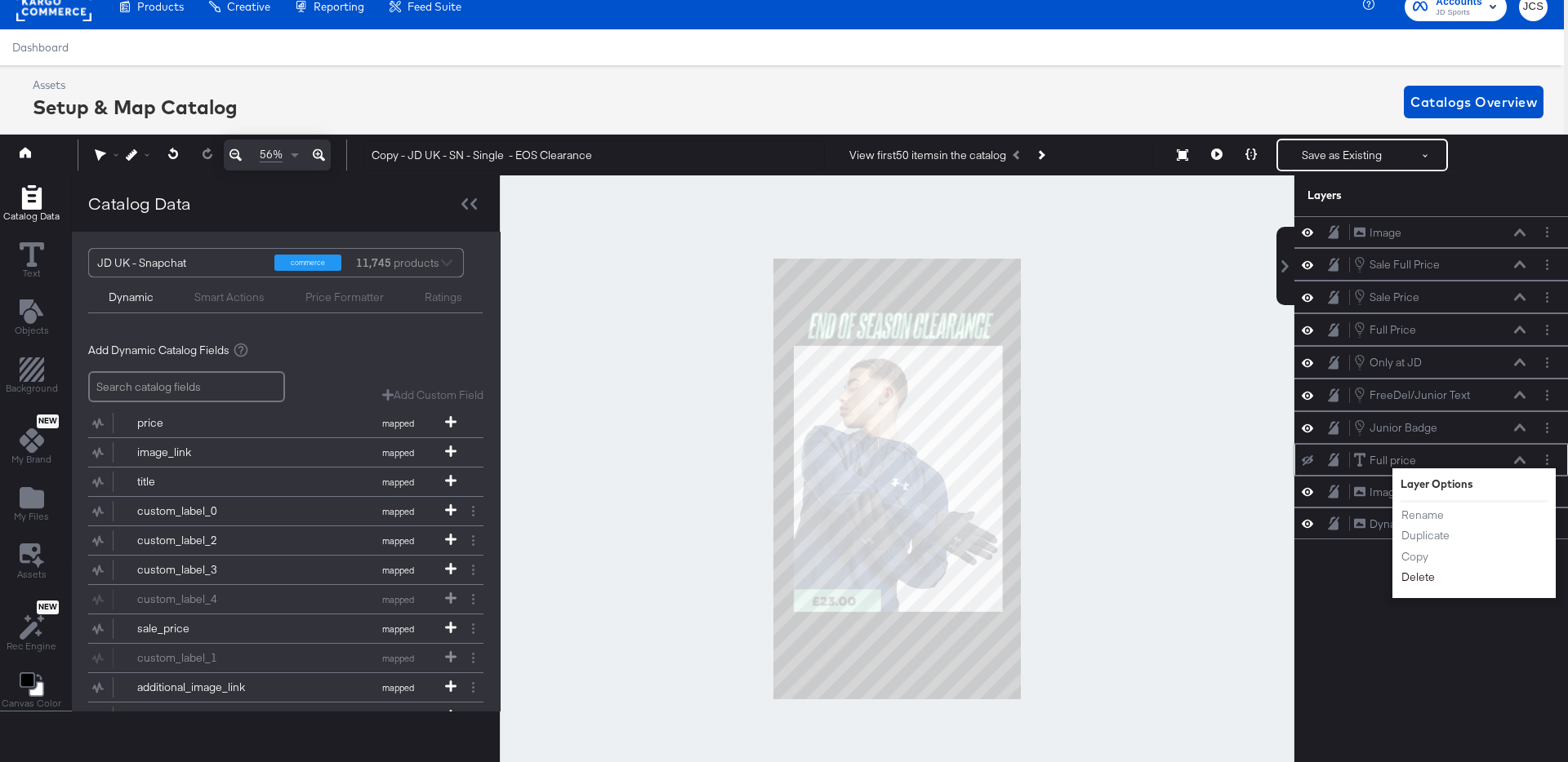
click at [1408, 574] on button "Delete" at bounding box center [1418, 578] width 35 height 17
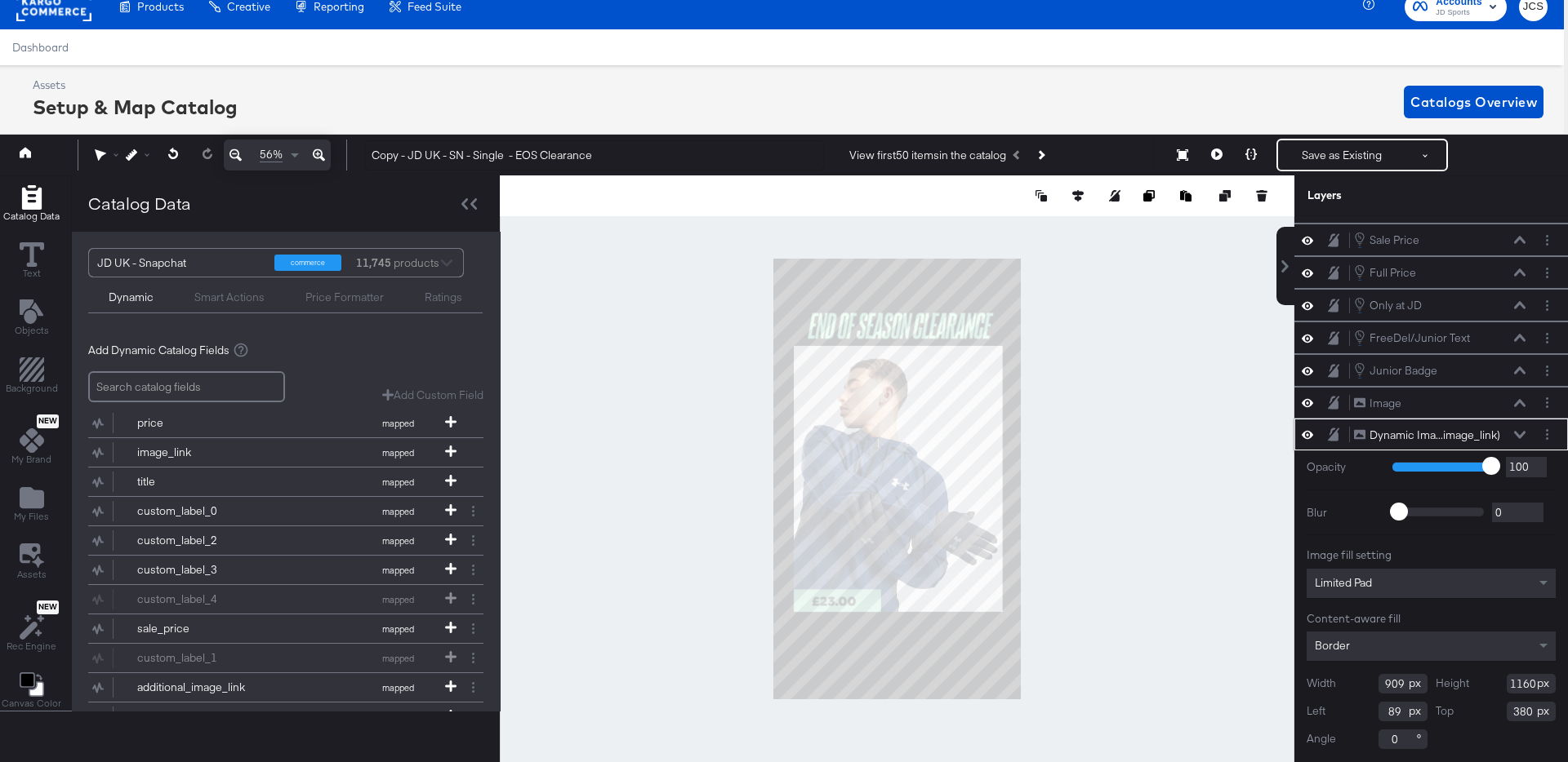
scroll to position [58, 0]
click at [1515, 430] on button at bounding box center [1519, 435] width 13 height 10
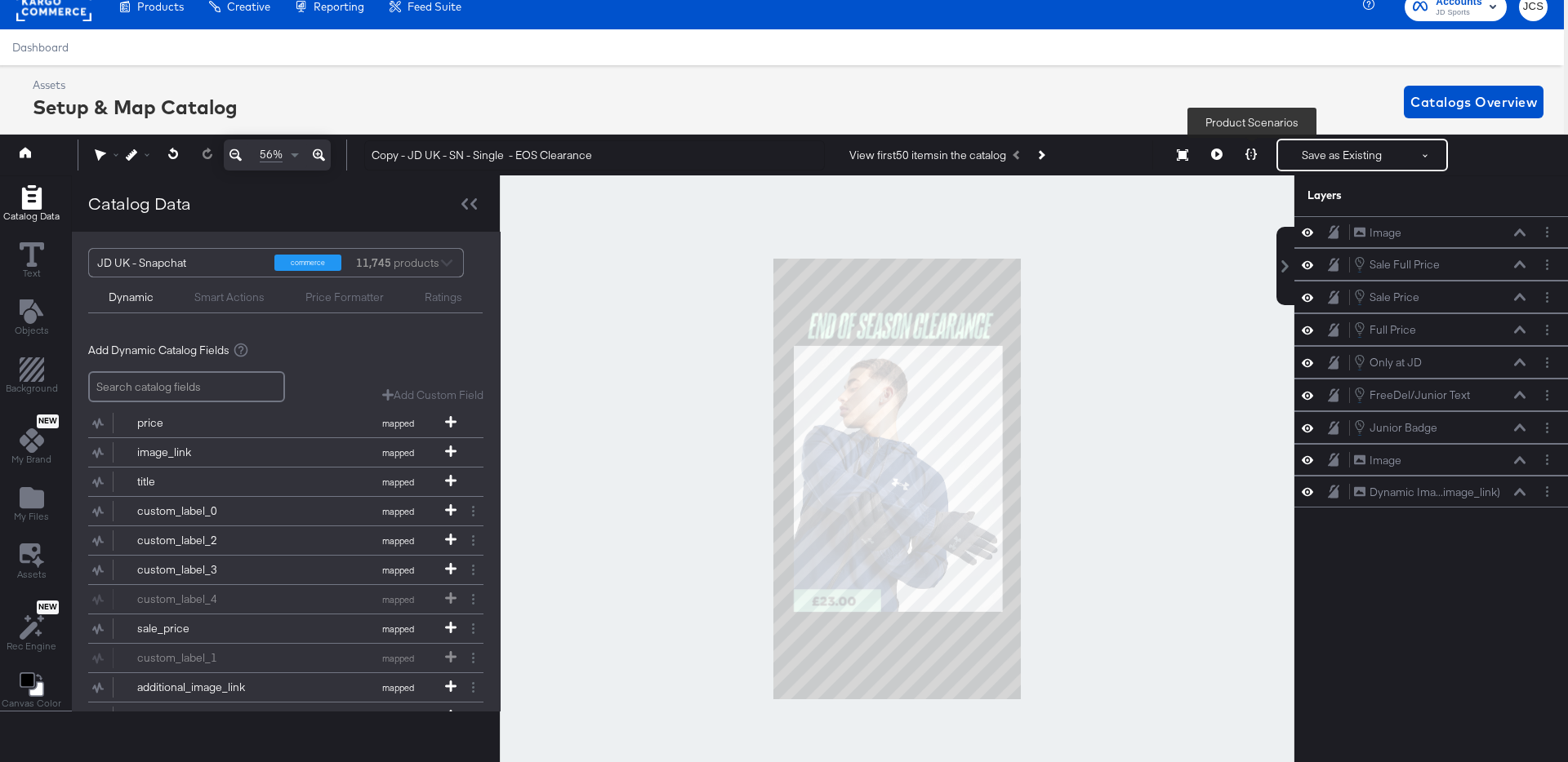
click at [1261, 152] on button at bounding box center [1251, 155] width 35 height 33
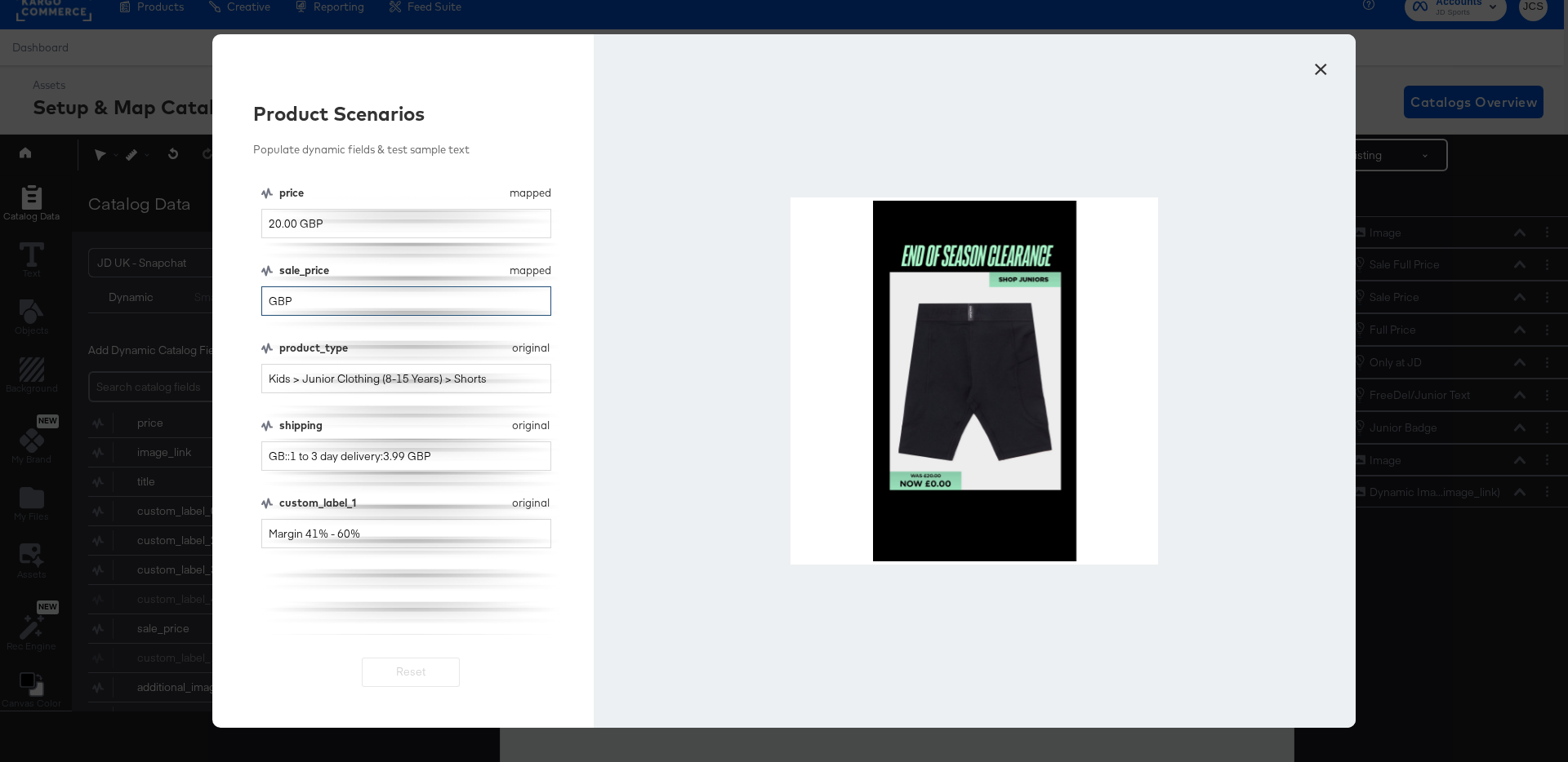
click at [272, 295] on input "GBP" at bounding box center [406, 302] width 290 height 30
type input "22.2GBP"
click at [1326, 72] on button "×" at bounding box center [1320, 65] width 29 height 29
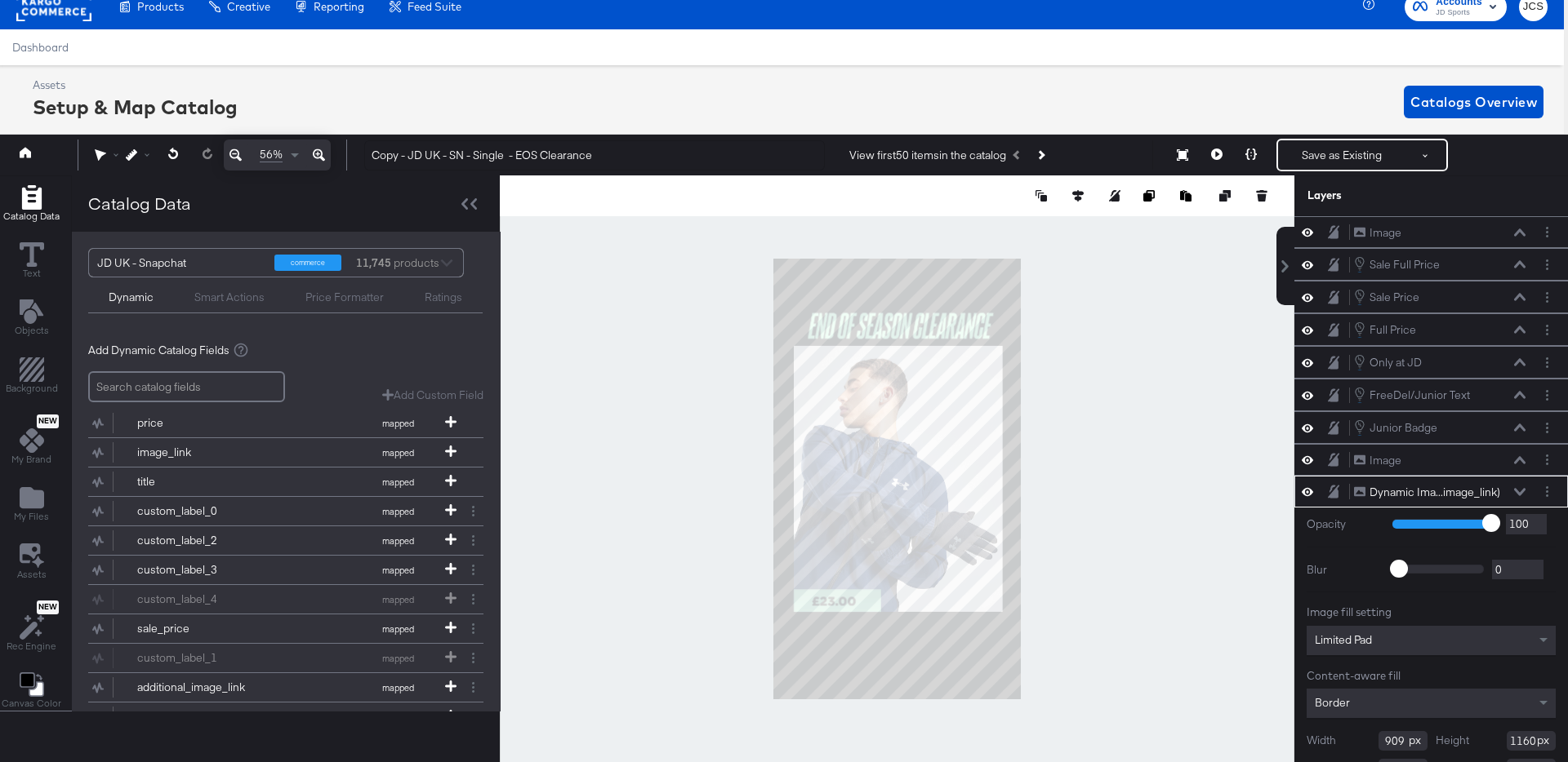
scroll to position [58, 0]
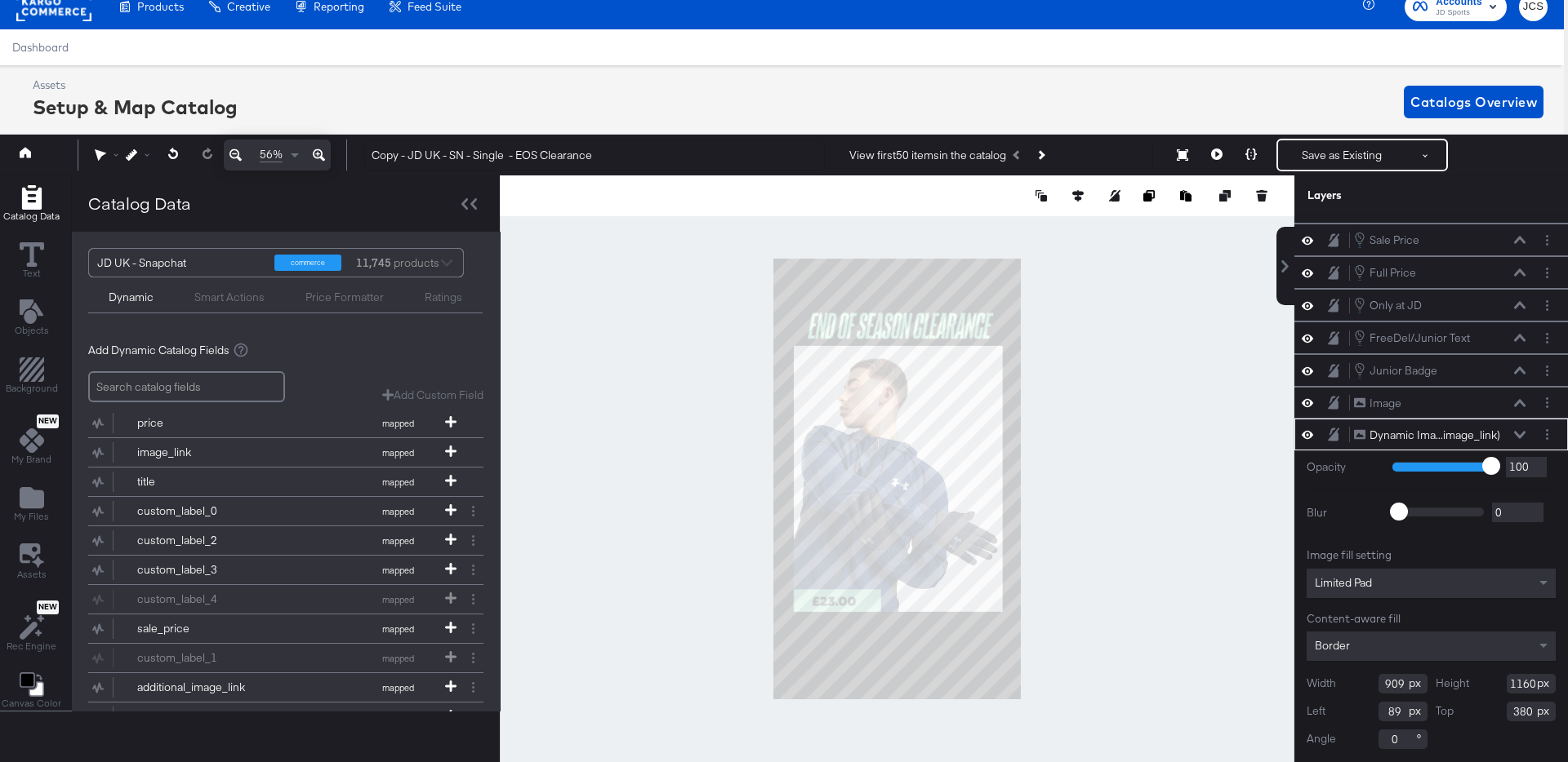
click at [1118, 619] on div at bounding box center [896, 479] width 794 height 607
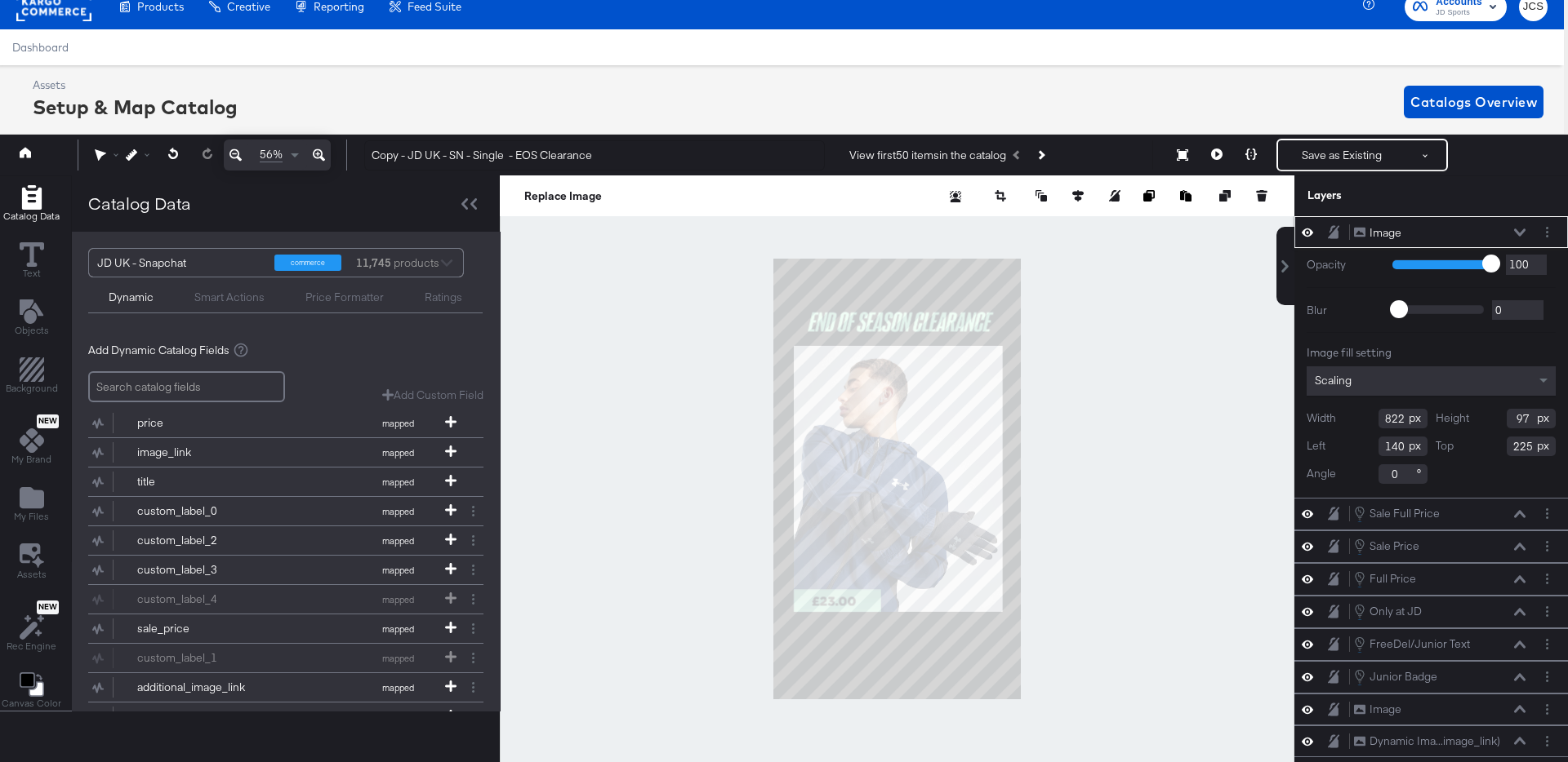
click at [1517, 417] on input "97" at bounding box center [1531, 419] width 49 height 19
type input "90"
click at [1058, 410] on div at bounding box center [896, 479] width 794 height 607
click at [1519, 413] on input "90" at bounding box center [1531, 419] width 49 height 19
type input "95"
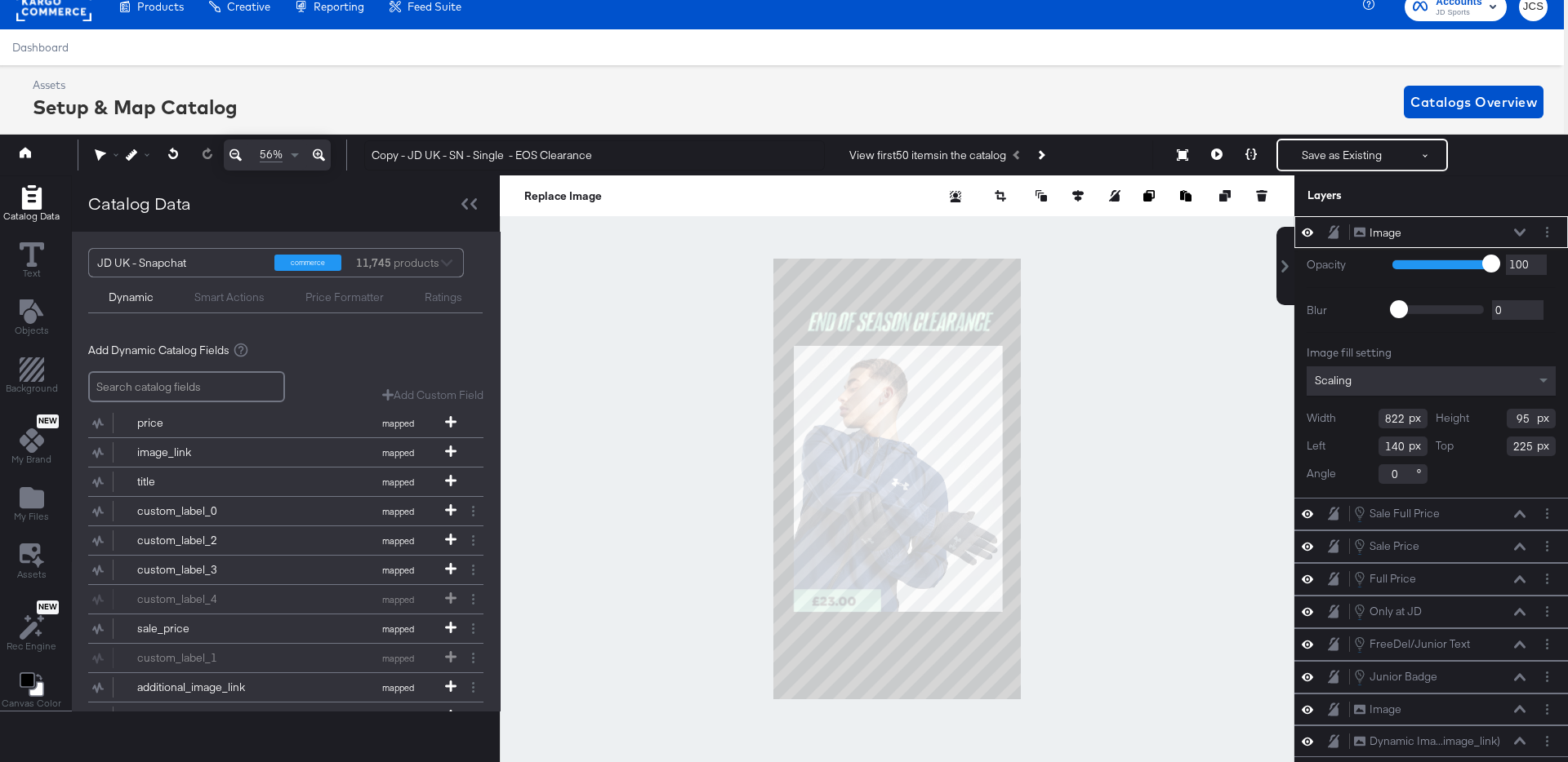
click at [1097, 371] on div at bounding box center [896, 479] width 794 height 607
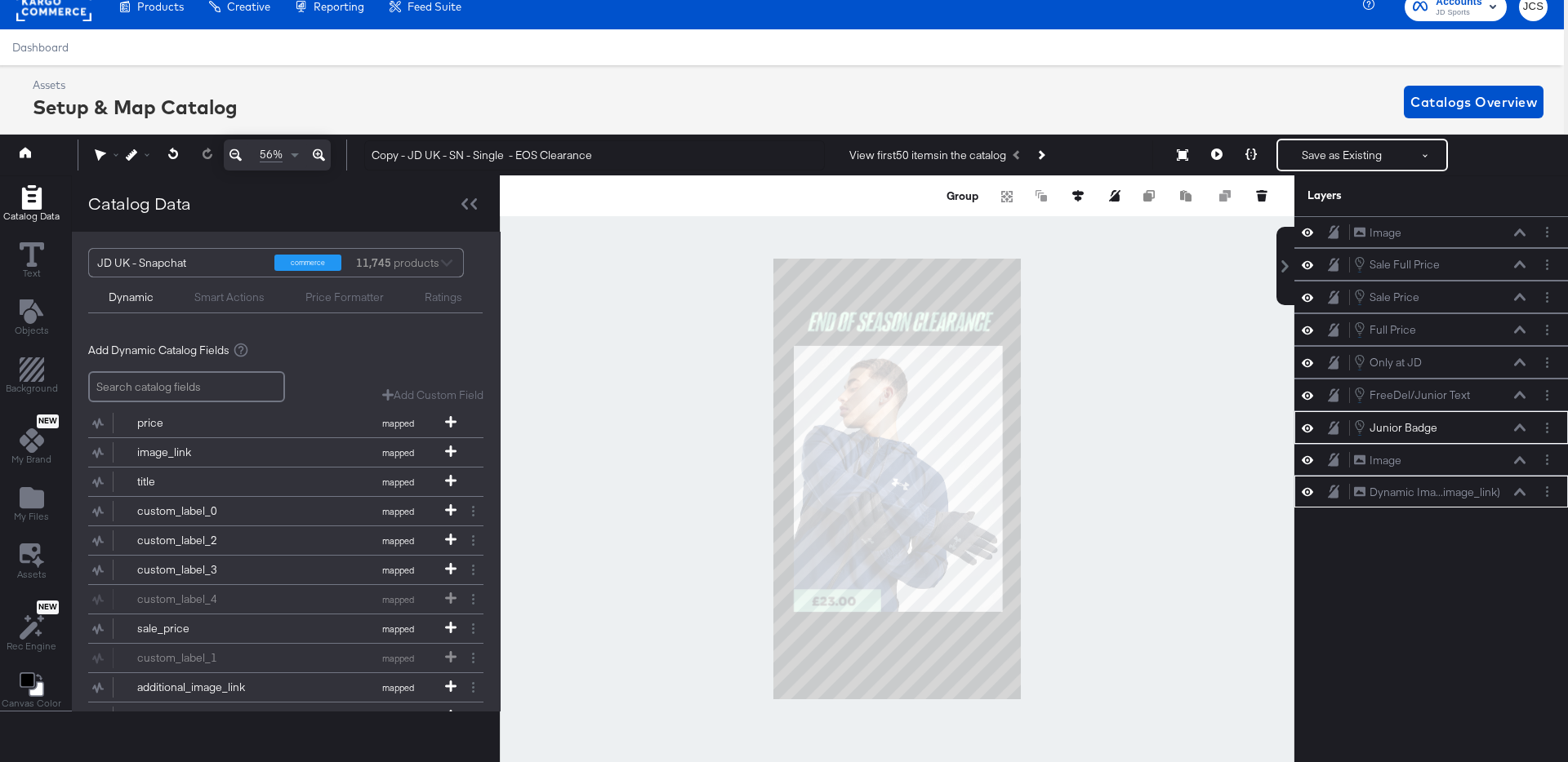
drag, startPoint x: 1397, startPoint y: 559, endPoint x: 1429, endPoint y: 435, distance: 128.1
click at [1396, 558] on div "Image Image Sale Full Price Sale Full Price Sale Price Sale Price Full Price Fu…" at bounding box center [1431, 489] width 274 height 546
click at [1519, 259] on button at bounding box center [1519, 264] width 13 height 10
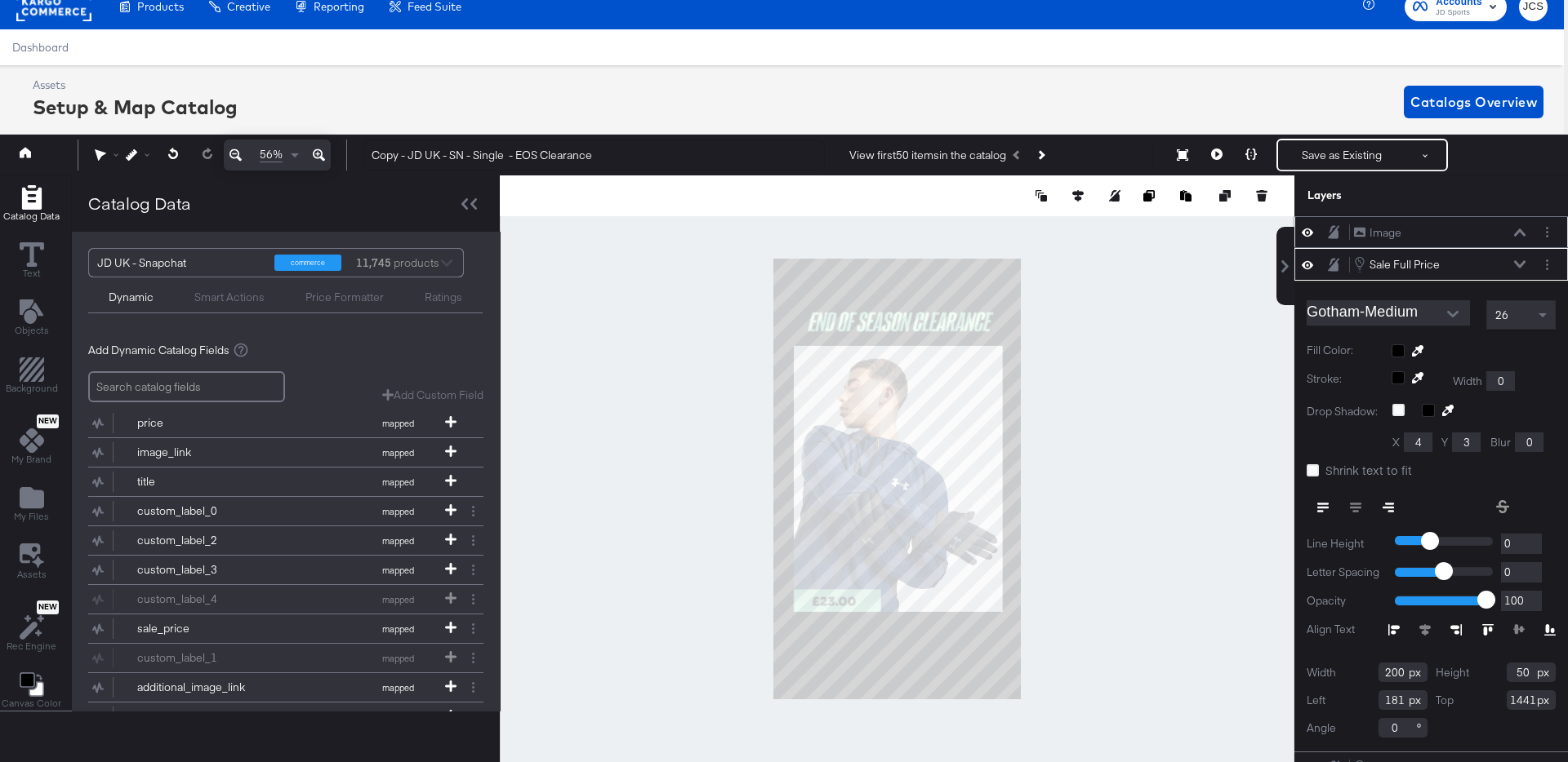
click at [1515, 227] on div "Image Image" at bounding box center [1440, 233] width 174 height 17
click at [1310, 229] on icon at bounding box center [1307, 233] width 12 height 14
click at [1310, 229] on icon at bounding box center [1307, 233] width 12 height 11
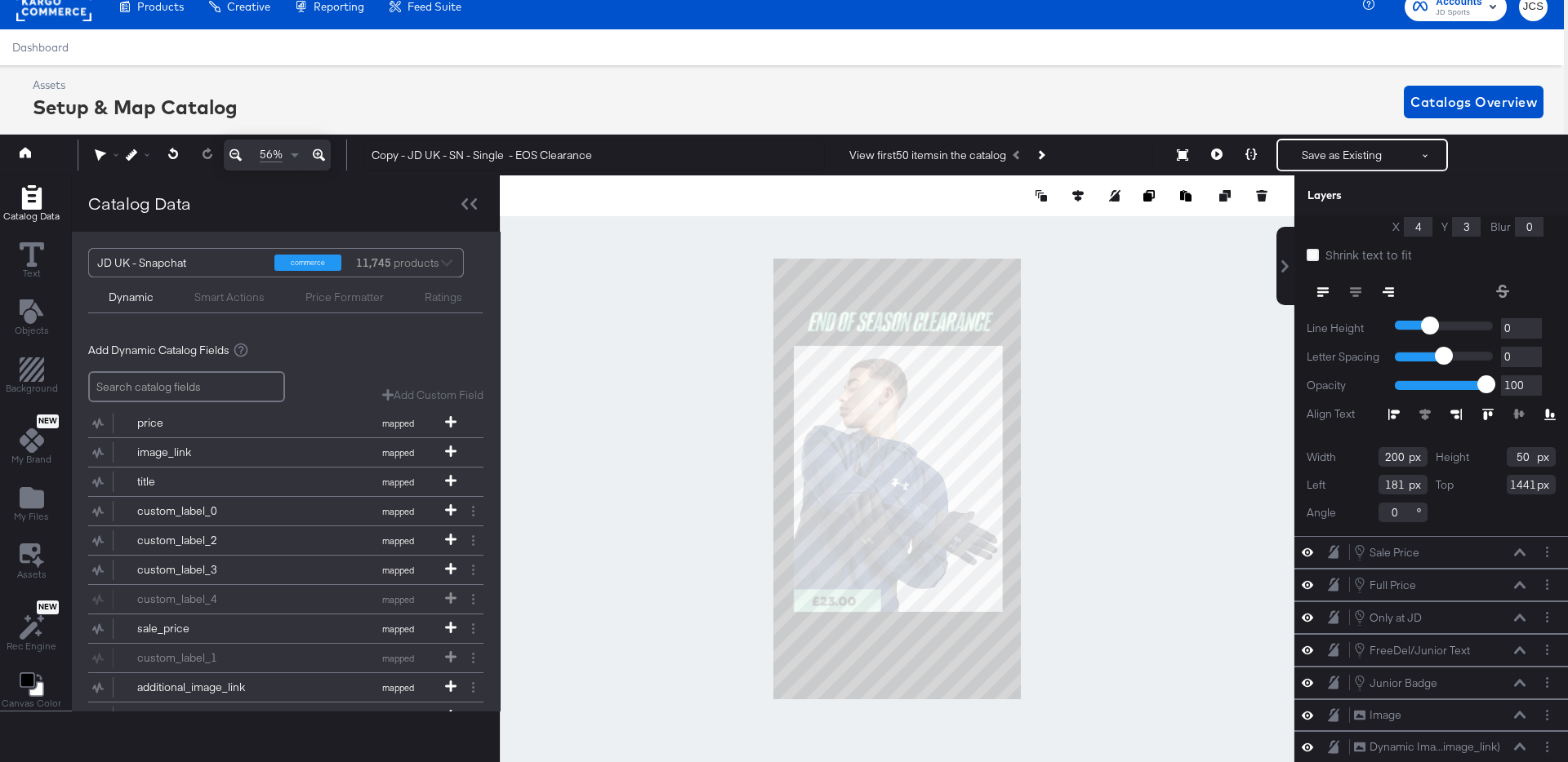
scroll to position [37, 4]
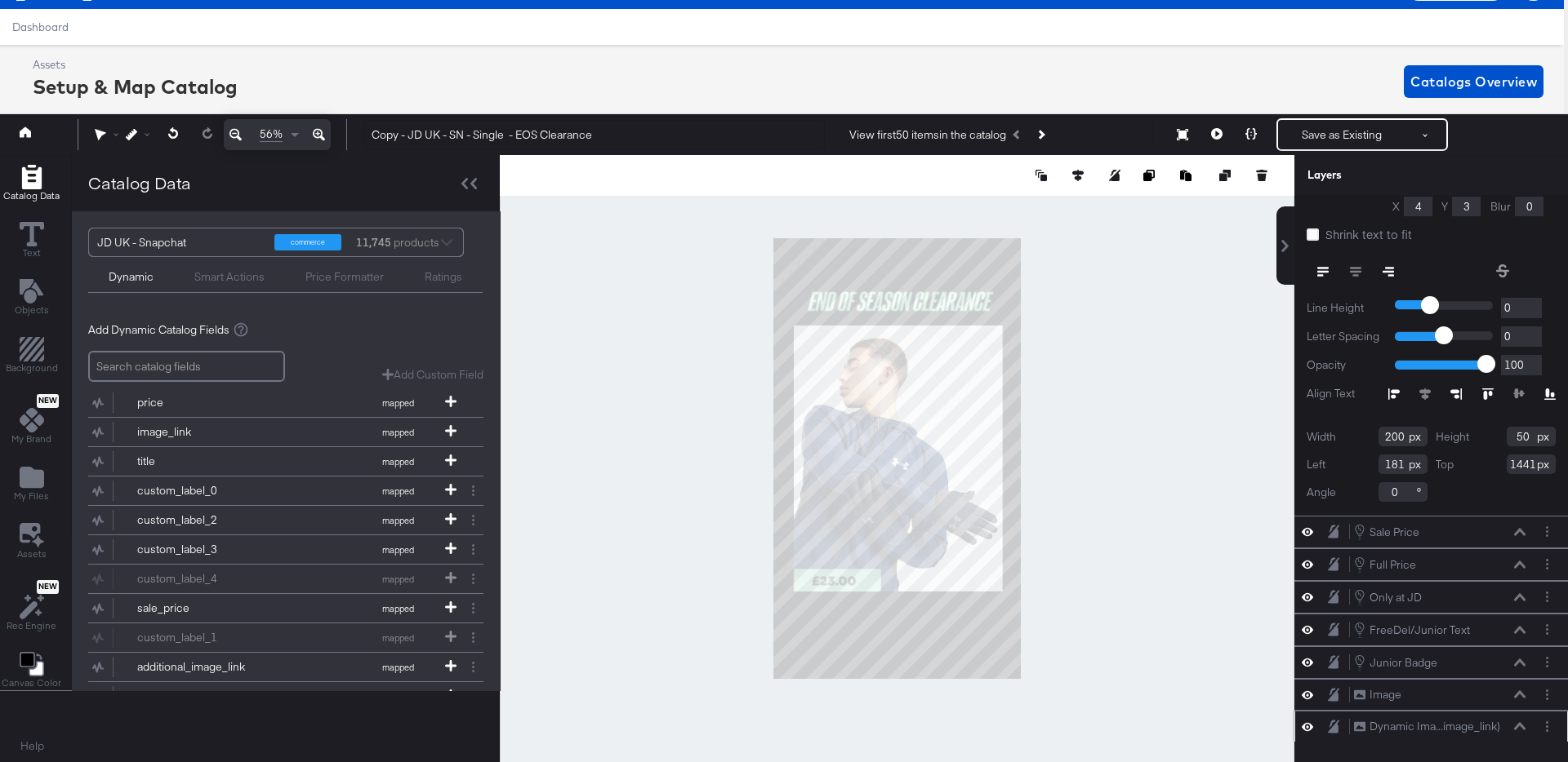
click at [1518, 725] on icon at bounding box center [1519, 726] width 12 height 8
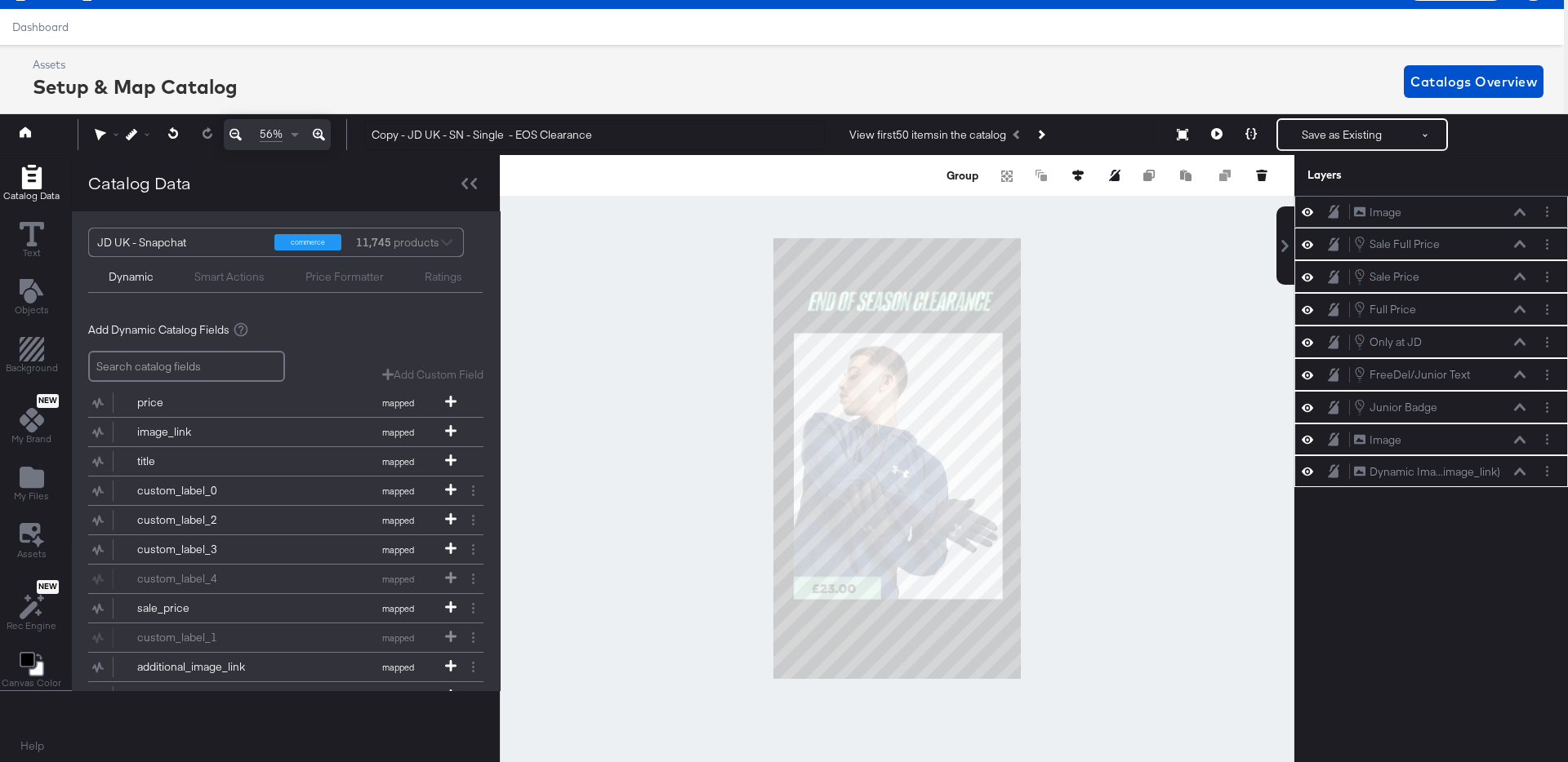
click at [1407, 693] on div "Image Image Sale Full Price Sale Full Price Sale Price Sale Price Full Price Fu…" at bounding box center [1431, 468] width 274 height 546
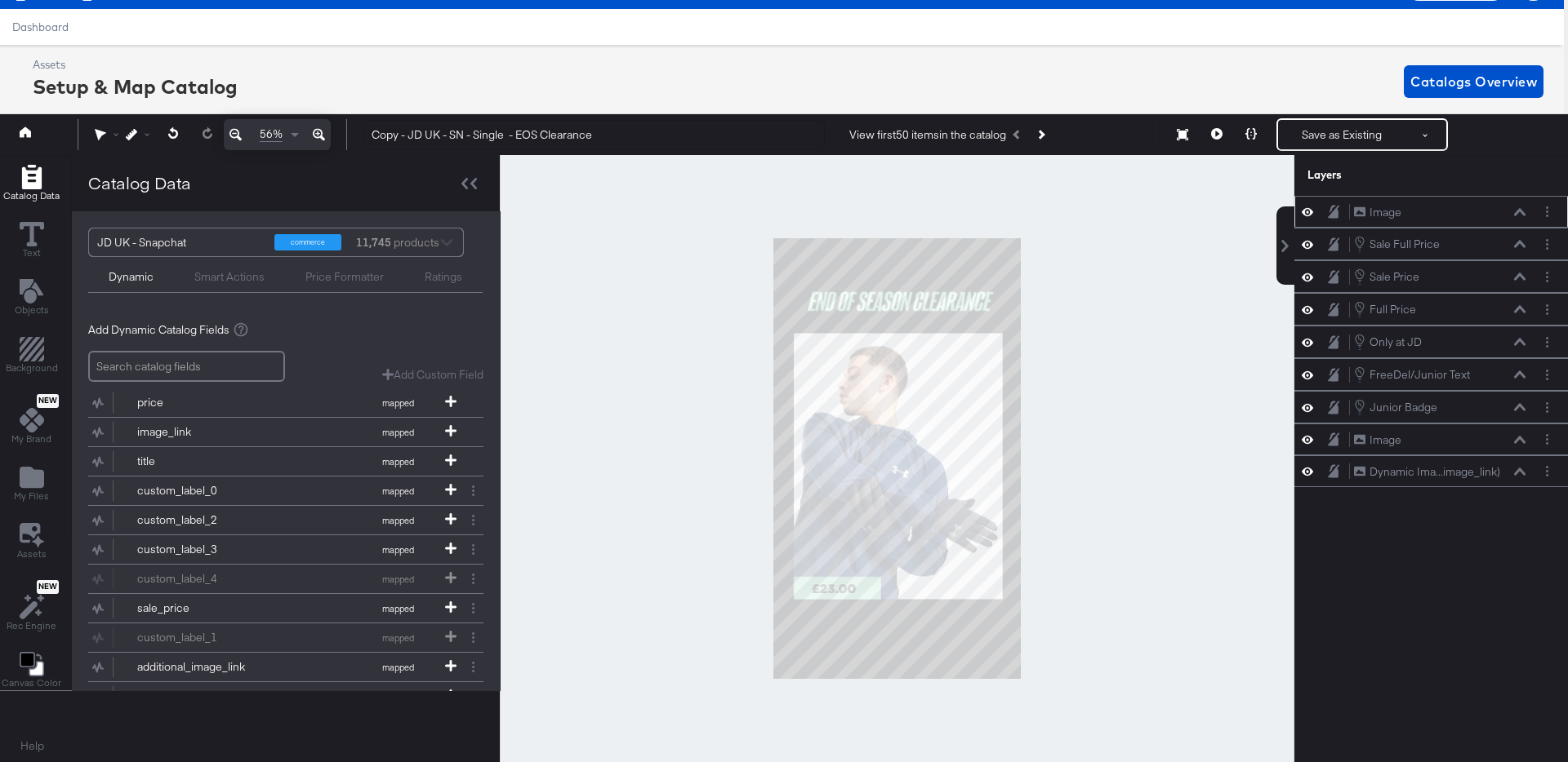
click at [1226, 619] on div at bounding box center [896, 458] width 794 height 607
click at [37, 471] on icon "Add Files" at bounding box center [32, 478] width 25 height 21
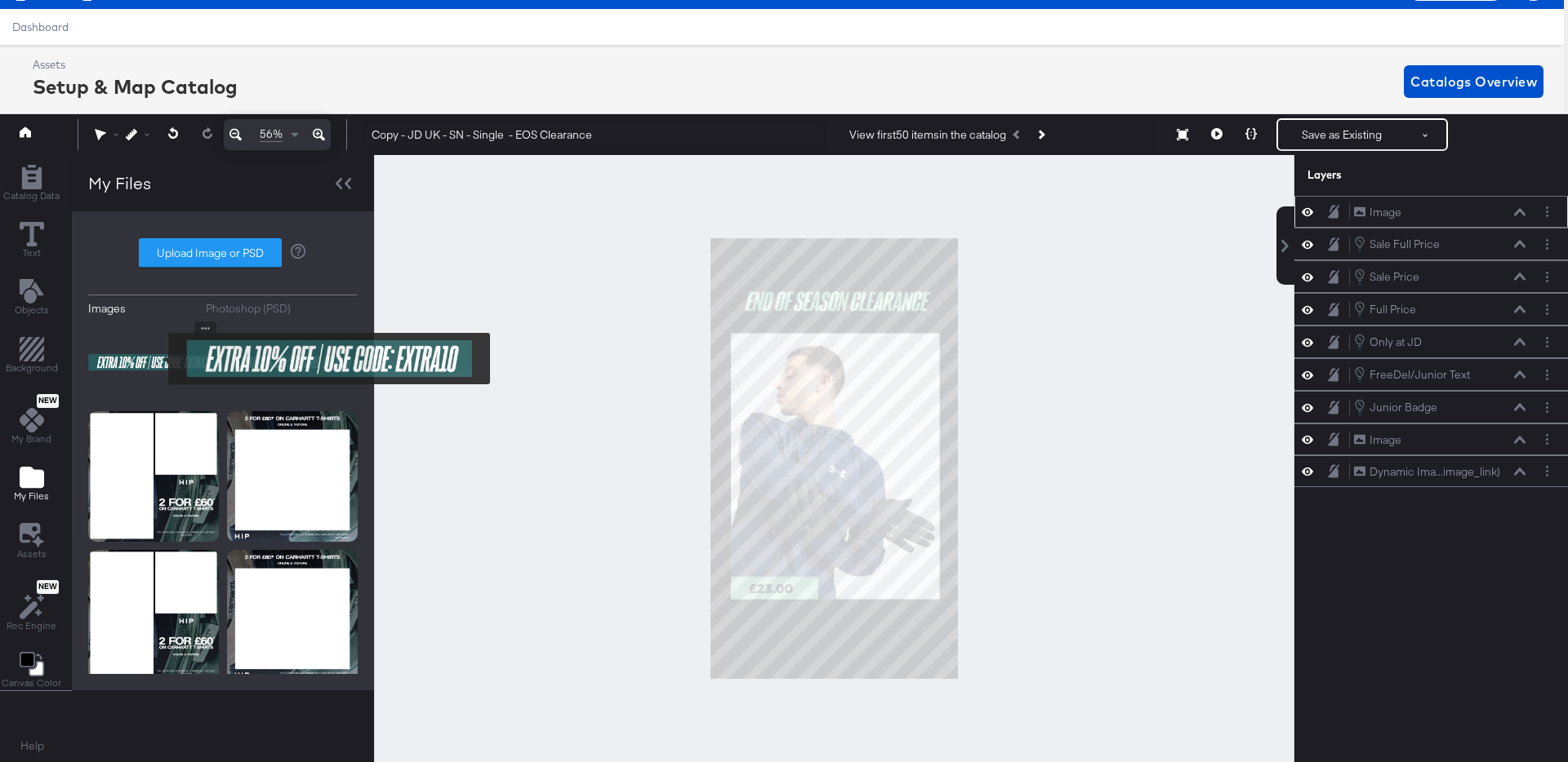
click at [158, 359] on img at bounding box center [154, 362] width 131 height 81
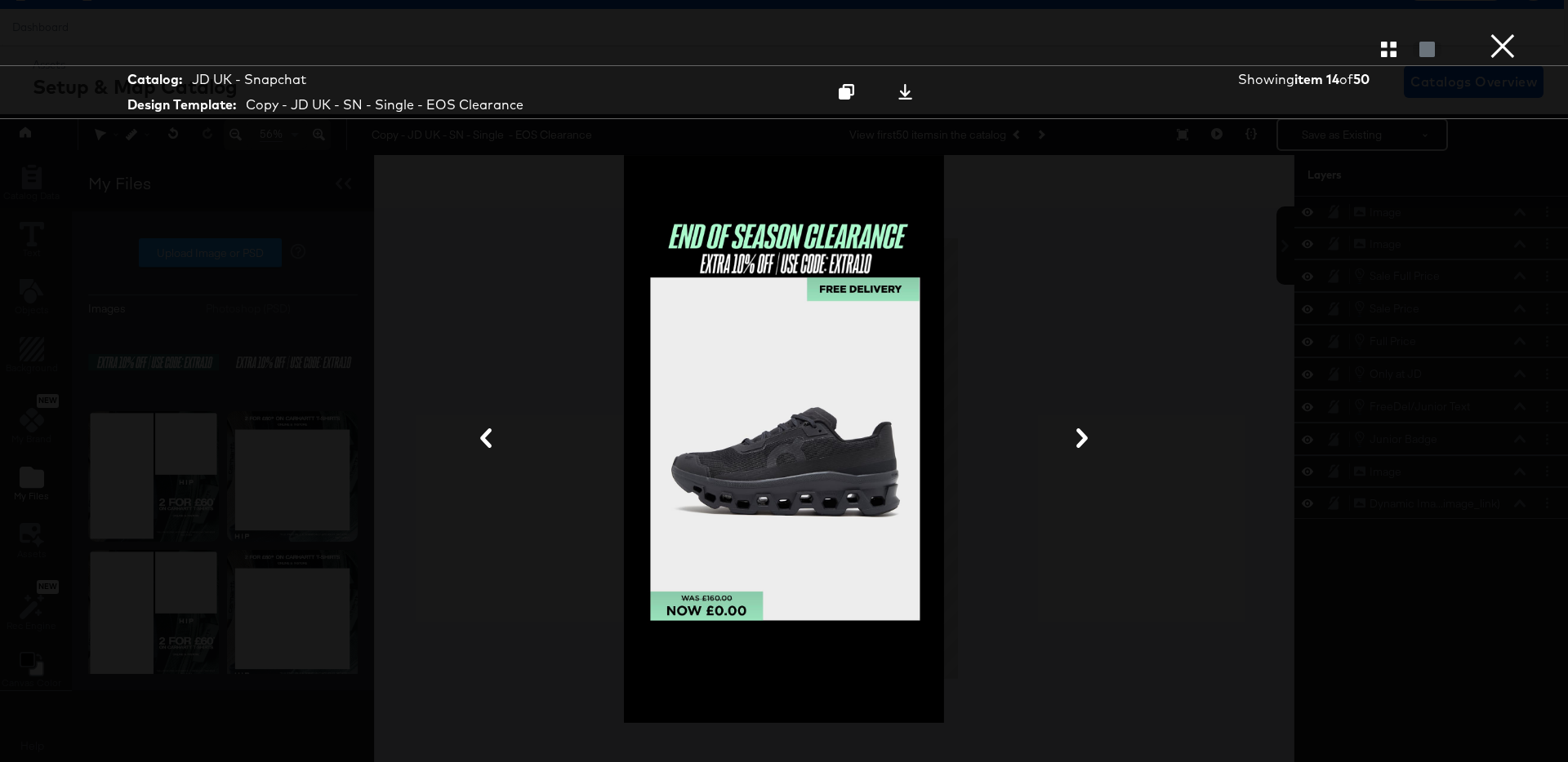
click at [1385, 42] on icon "button" at bounding box center [1389, 50] width 16 height 16
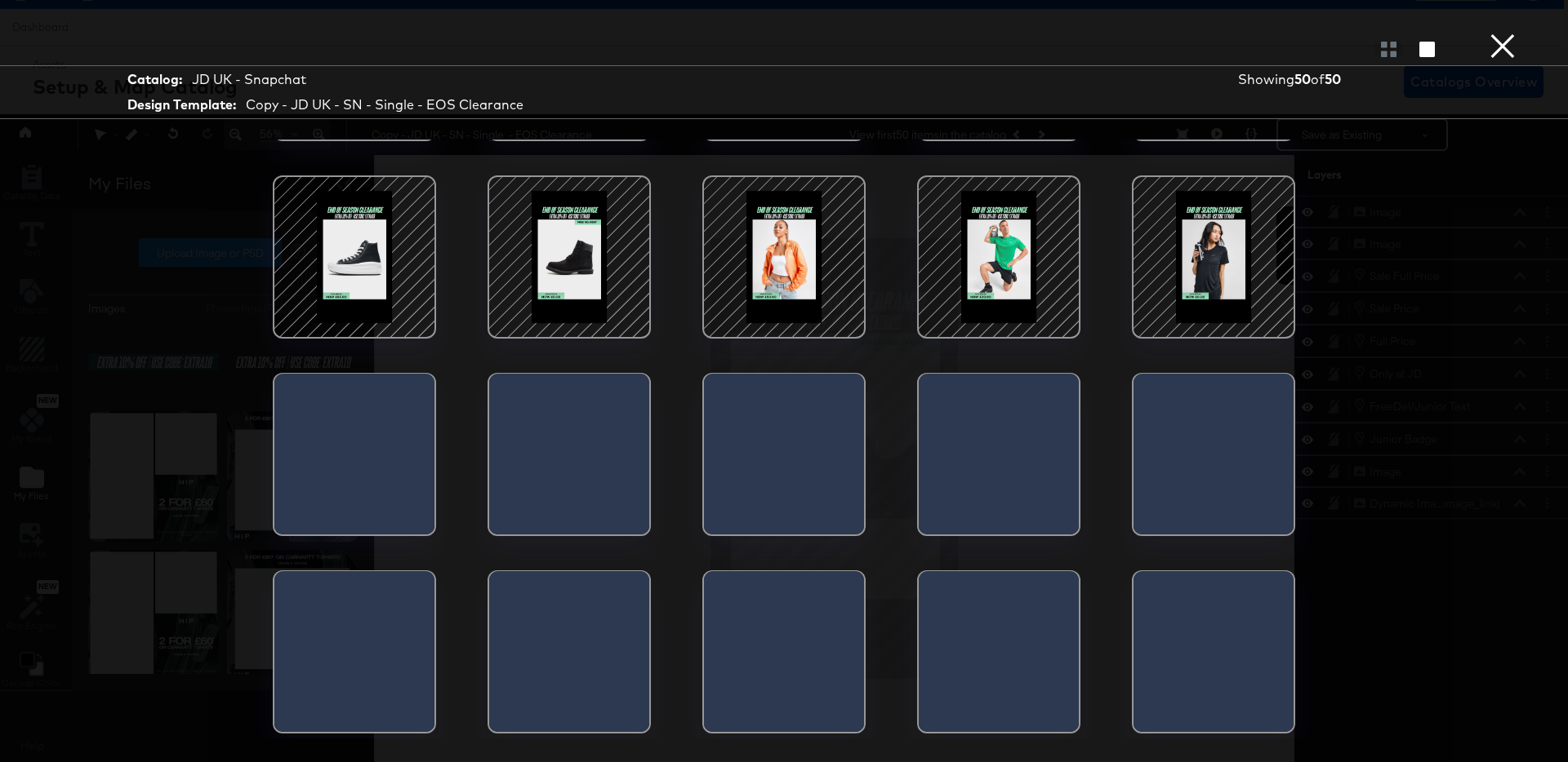
scroll to position [570, 0]
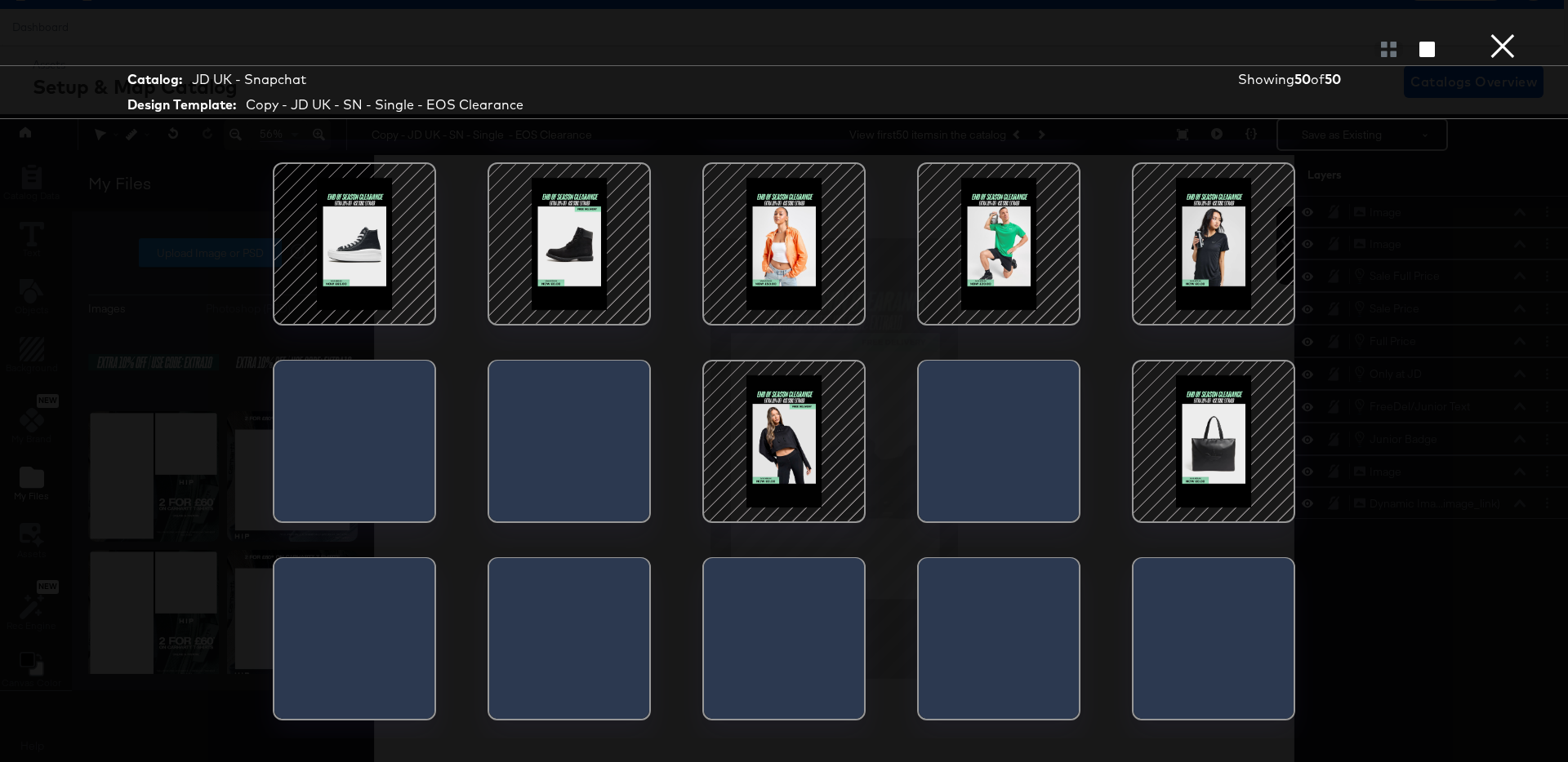
click at [567, 267] on div at bounding box center [568, 243] width 139 height 139
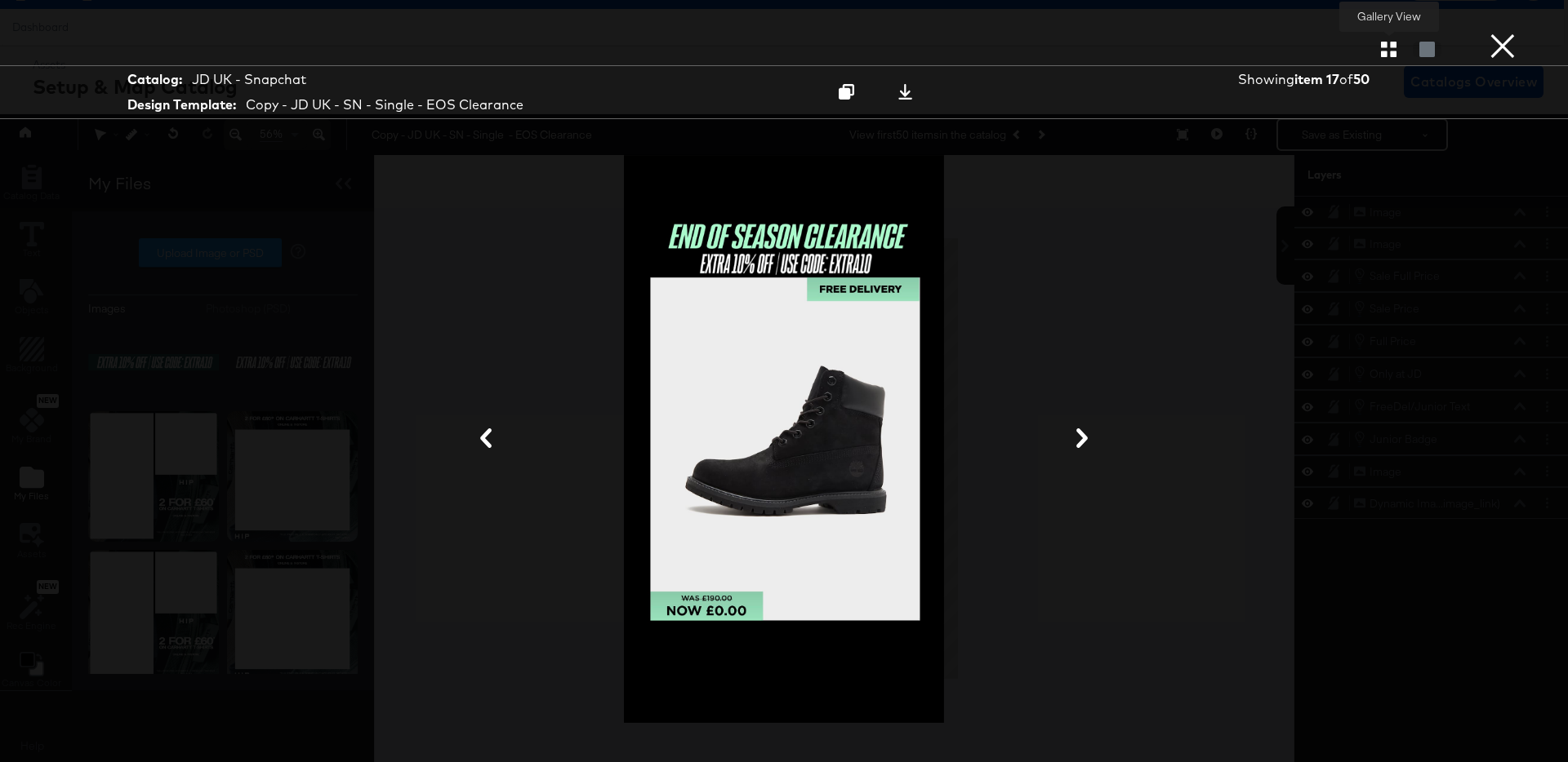
click at [1382, 49] on icon "button" at bounding box center [1389, 50] width 16 height 16
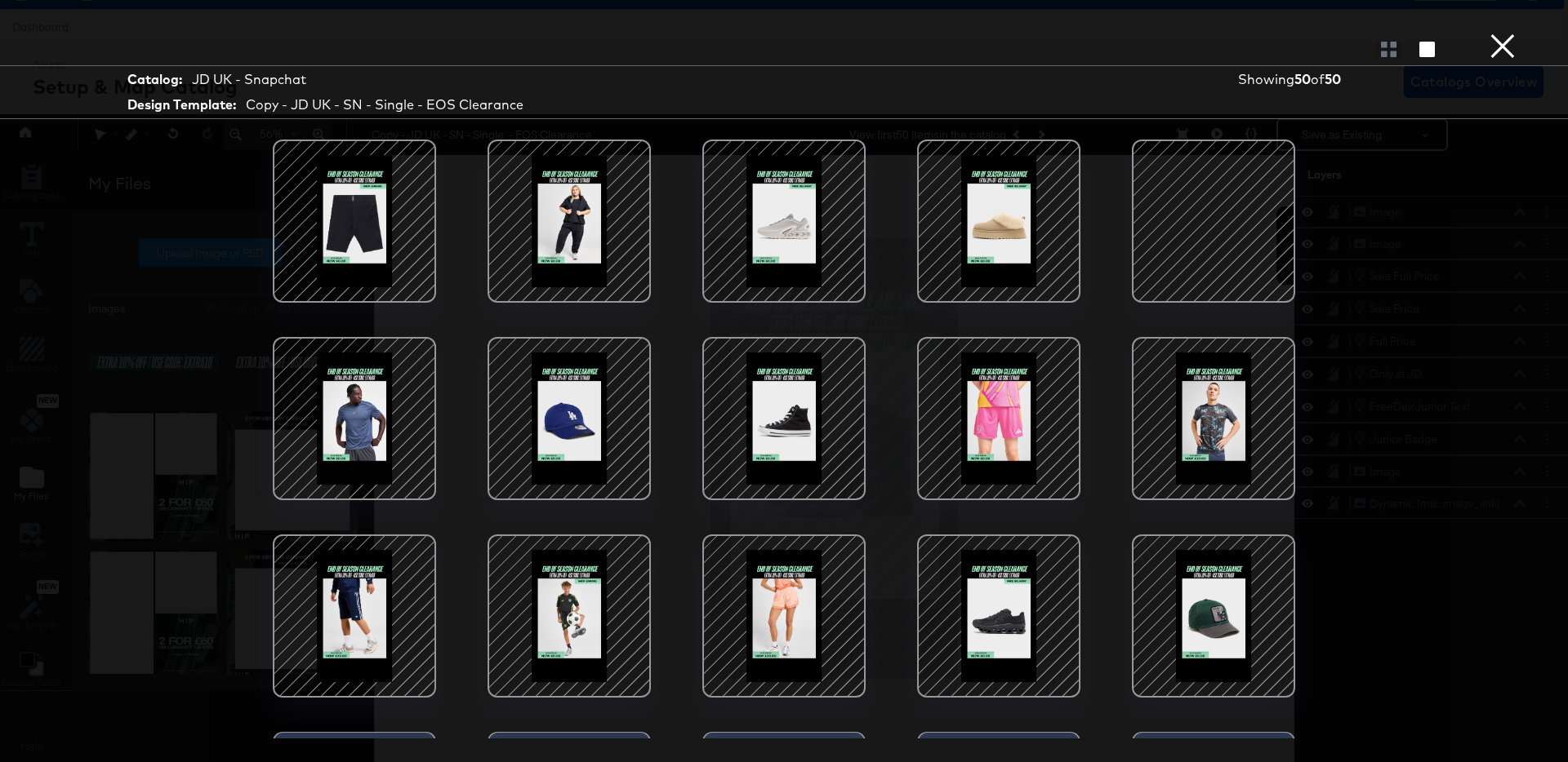
click at [1225, 221] on div at bounding box center [1213, 221] width 139 height 139
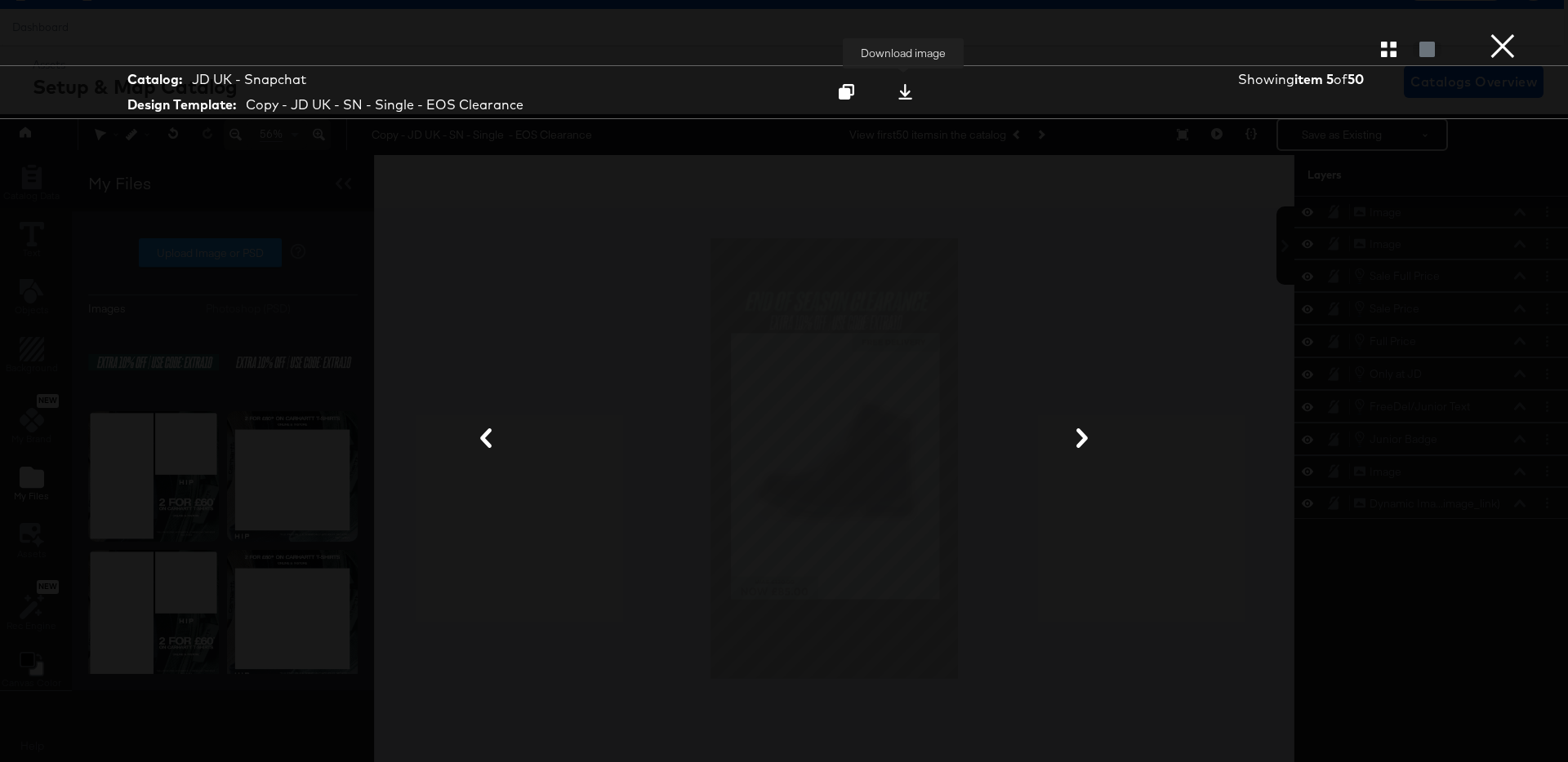
click at [909, 95] on icon at bounding box center [906, 92] width 16 height 16
click at [1510, 33] on button "×" at bounding box center [1502, 16] width 33 height 33
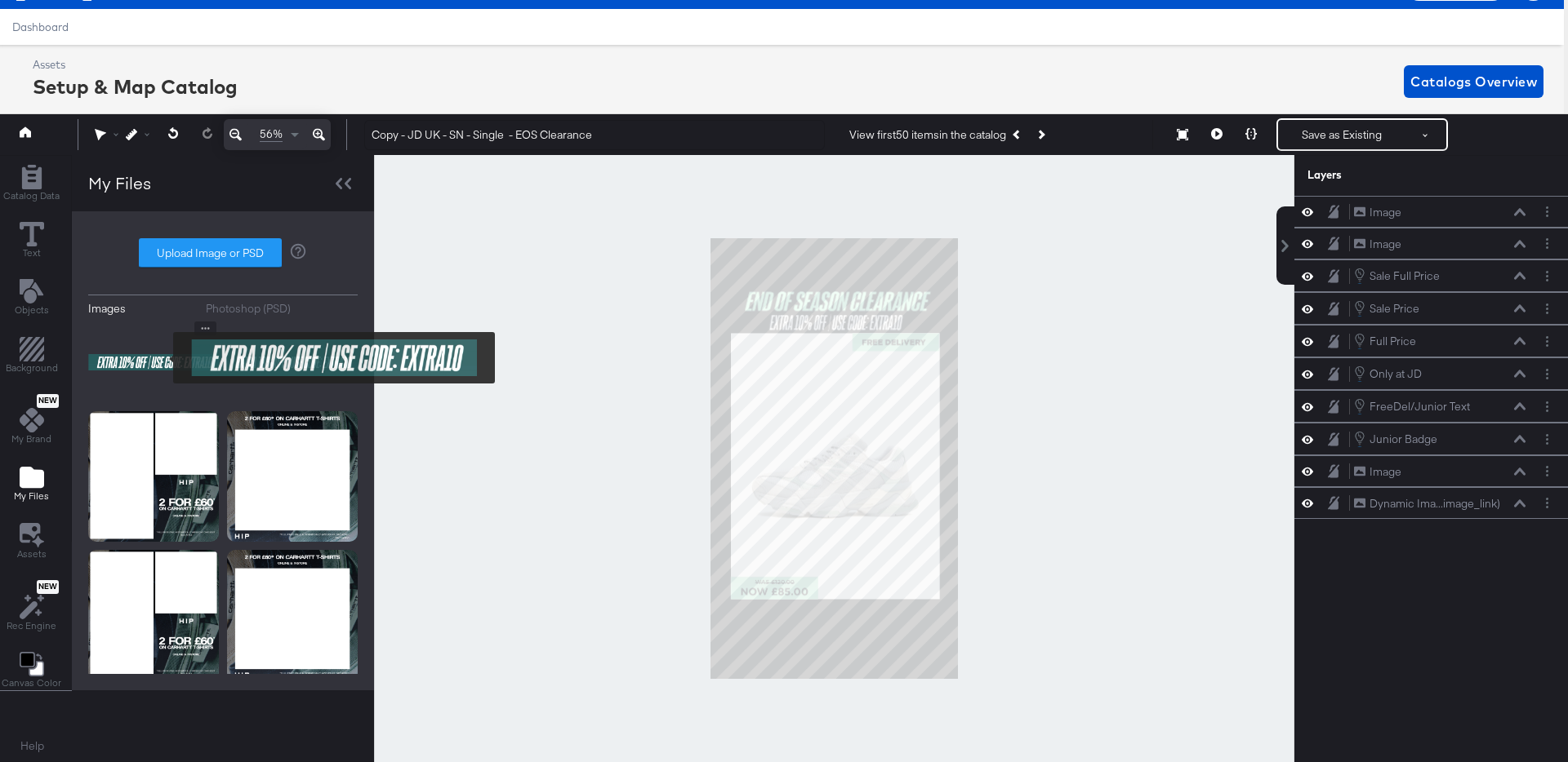
click at [163, 358] on img at bounding box center [154, 362] width 131 height 81
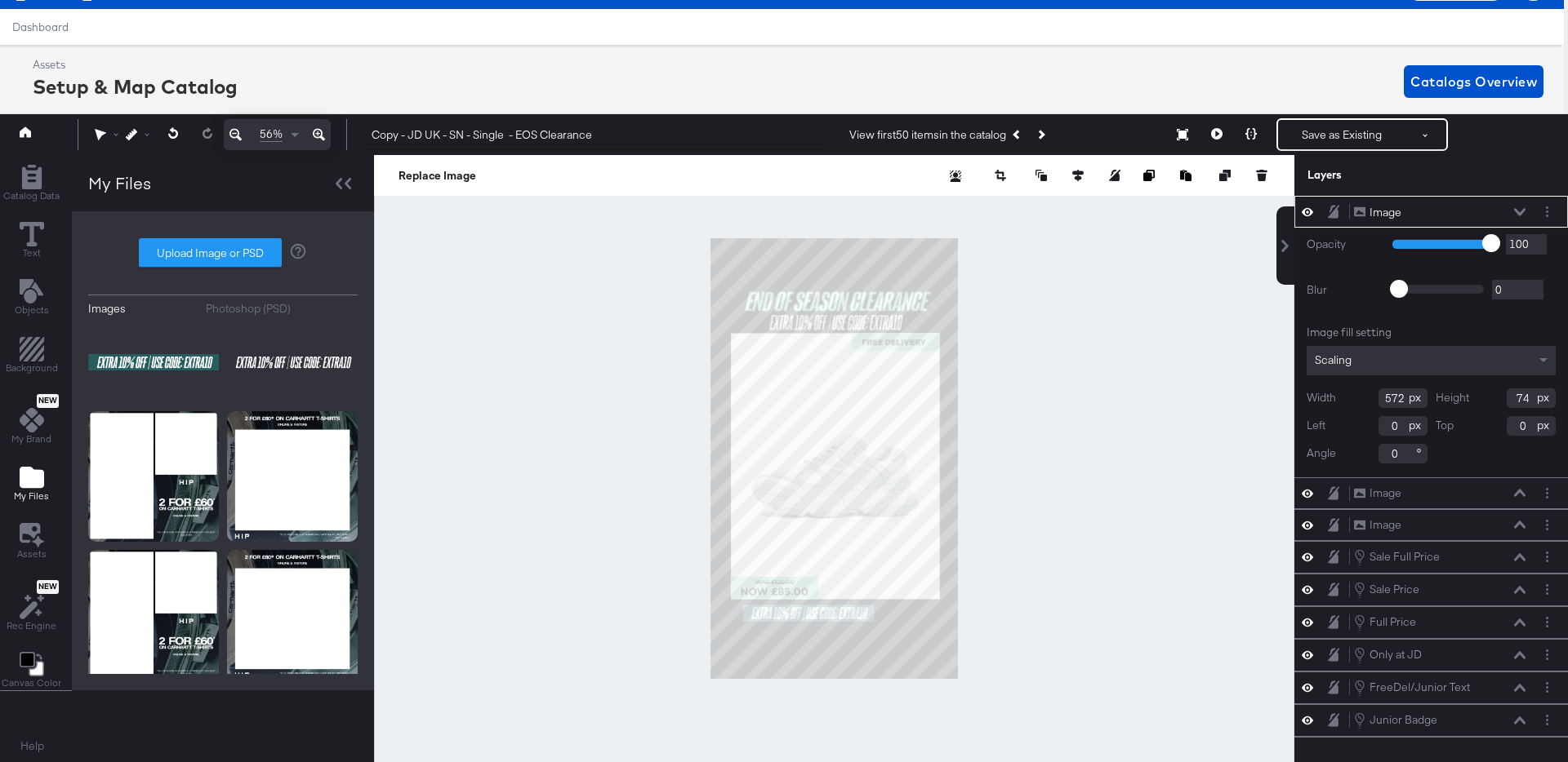
type input "121"
type input "1593"
type input "882"
type input "105"
type input "80"
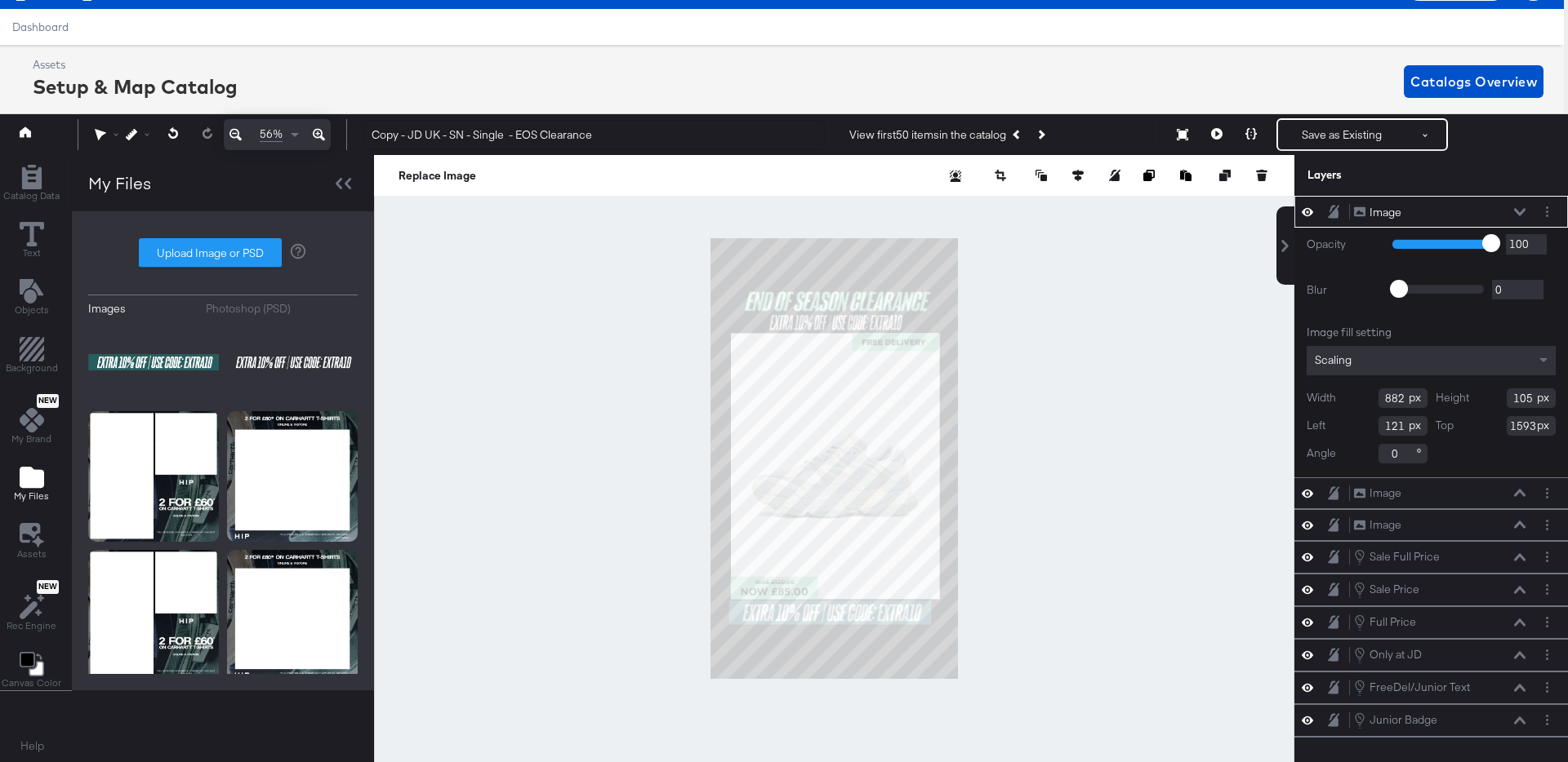
type input "1579"
type input "908"
type input "113"
type input "88"
type input "1575"
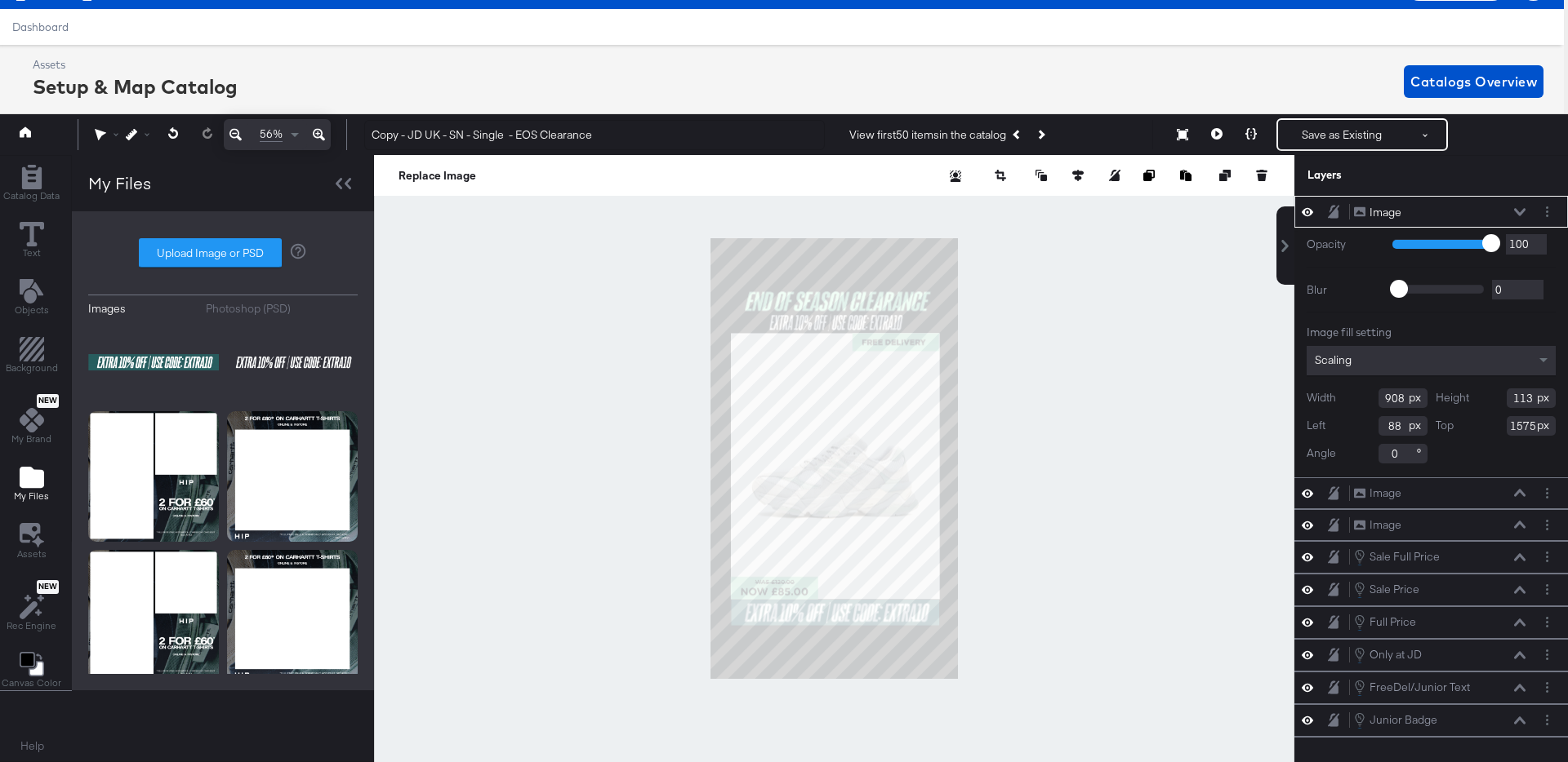
click at [1034, 613] on div at bounding box center [833, 458] width 920 height 607
type input "86"
type input "925"
type input "98"
type input "88"
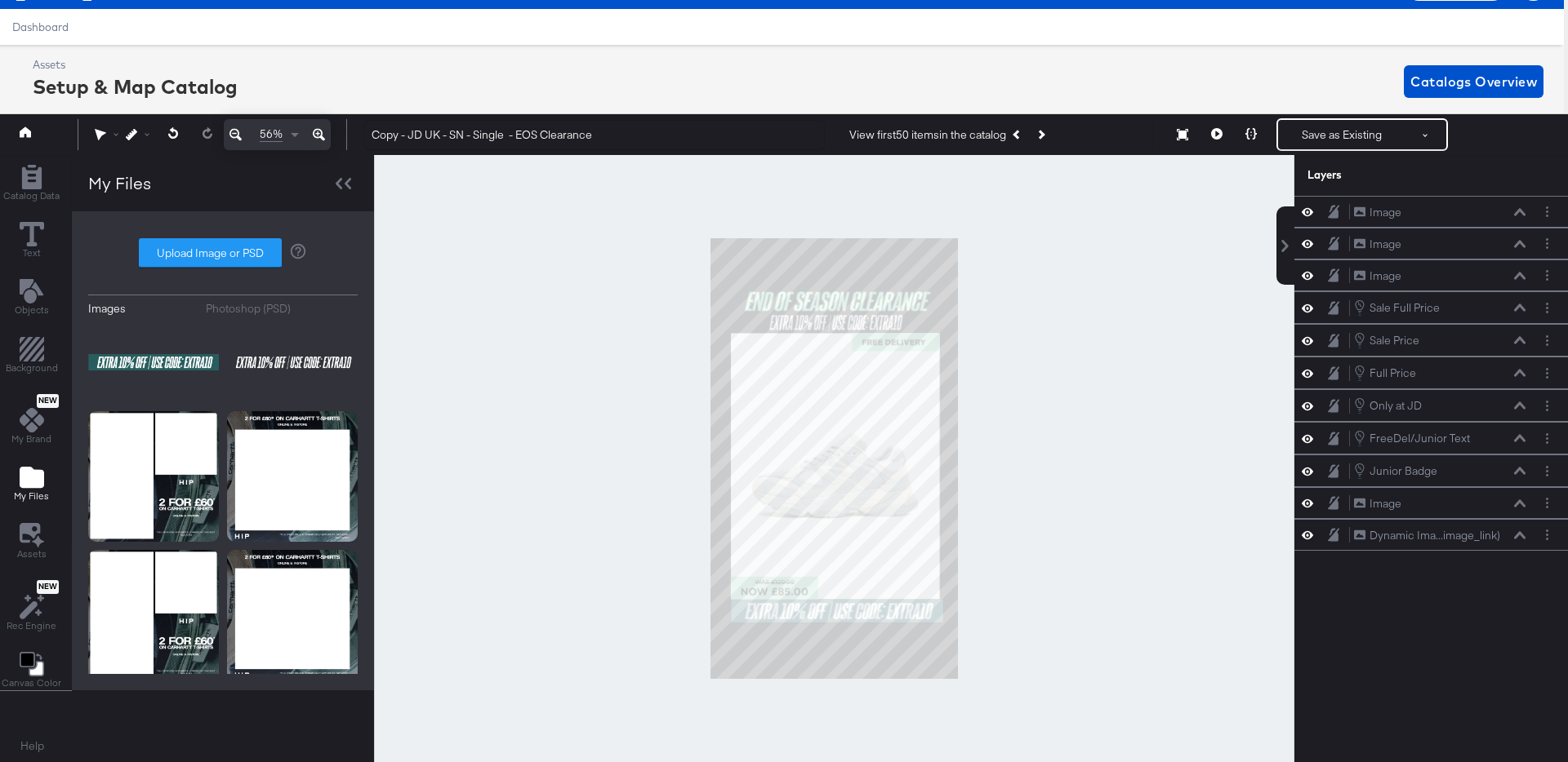
click at [1026, 592] on div at bounding box center [833, 458] width 920 height 607
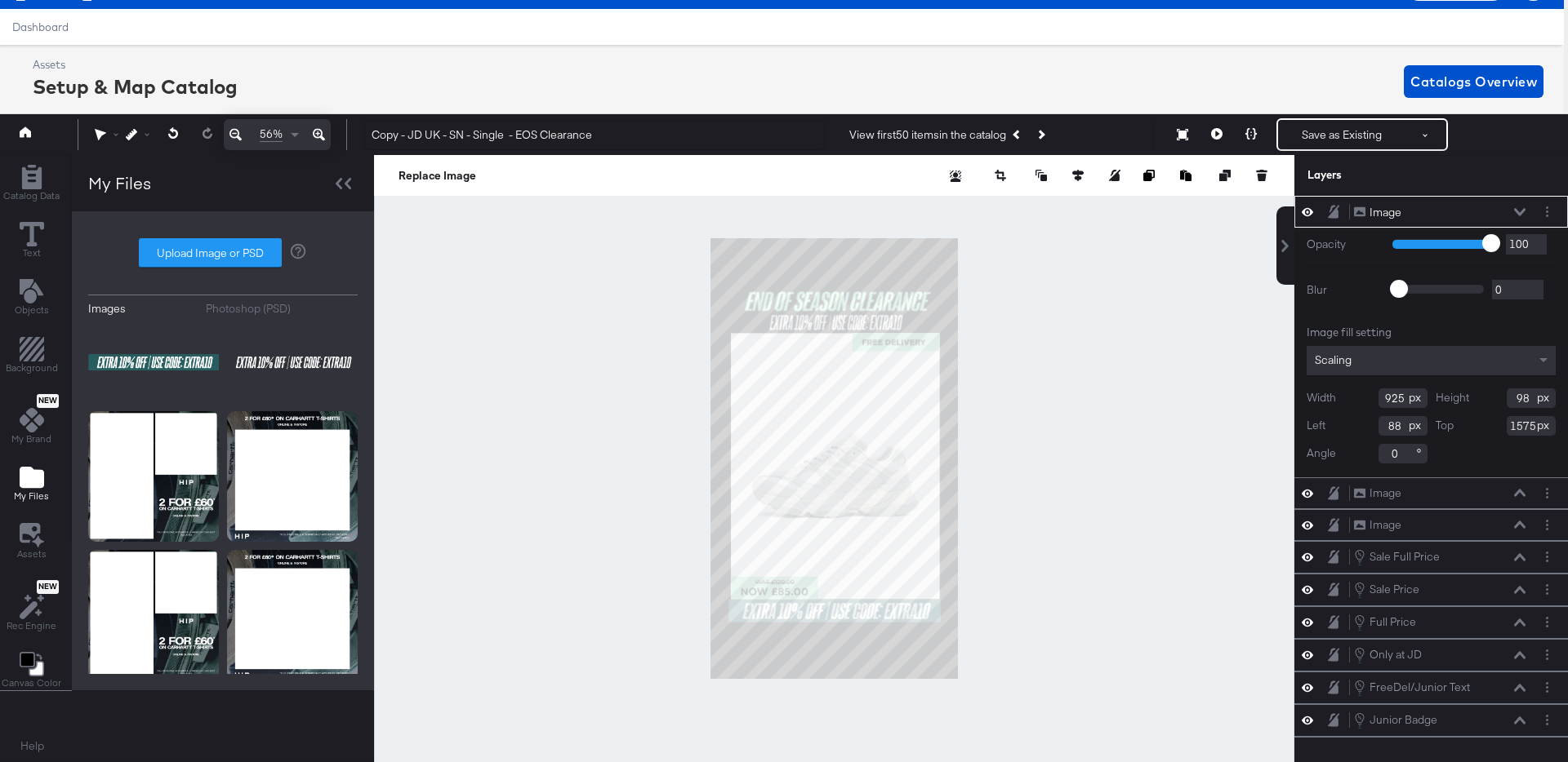
type input "77"
click at [1110, 604] on div at bounding box center [833, 458] width 920 height 607
type input "88"
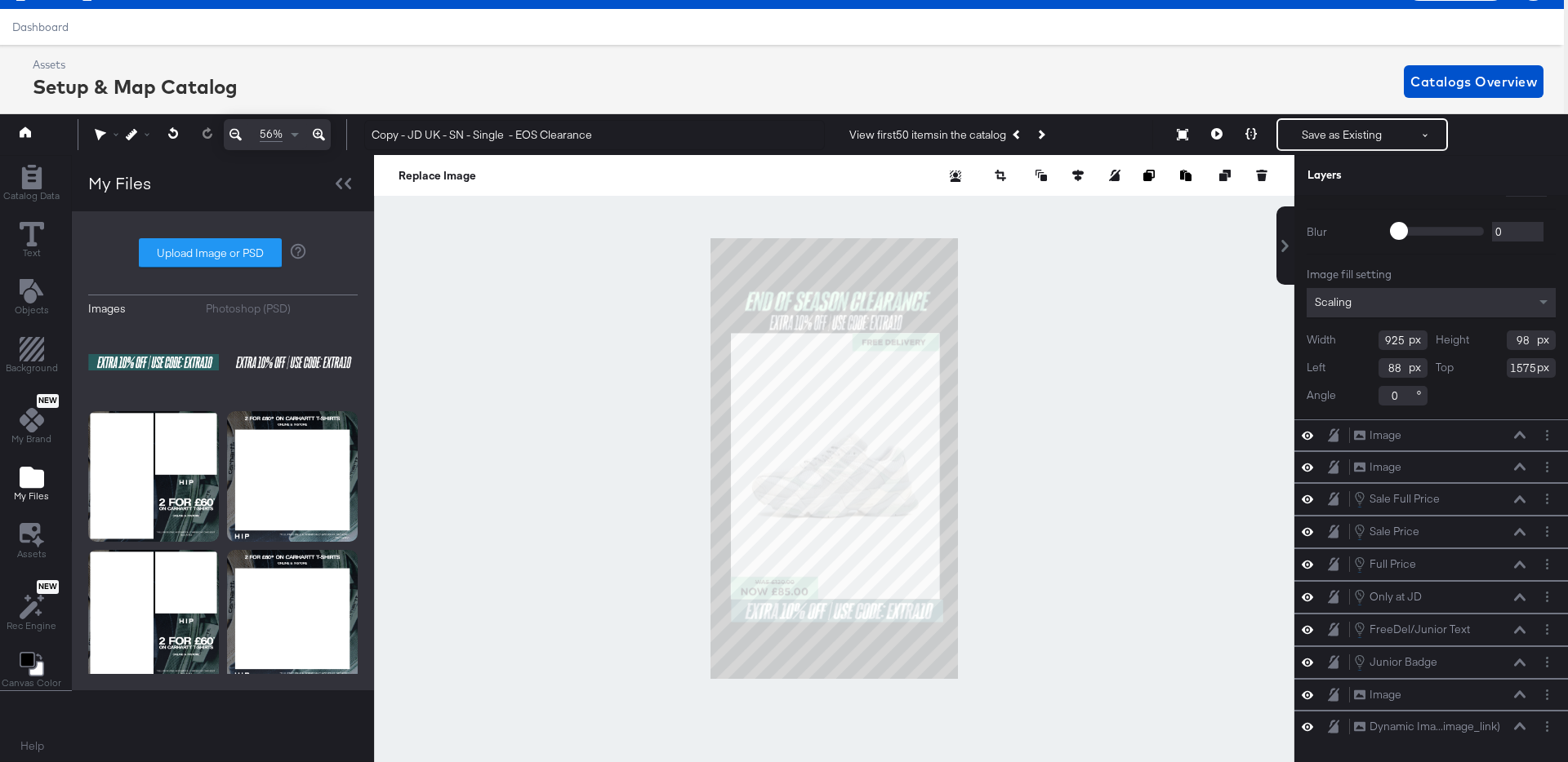
scroll to position [0, 0]
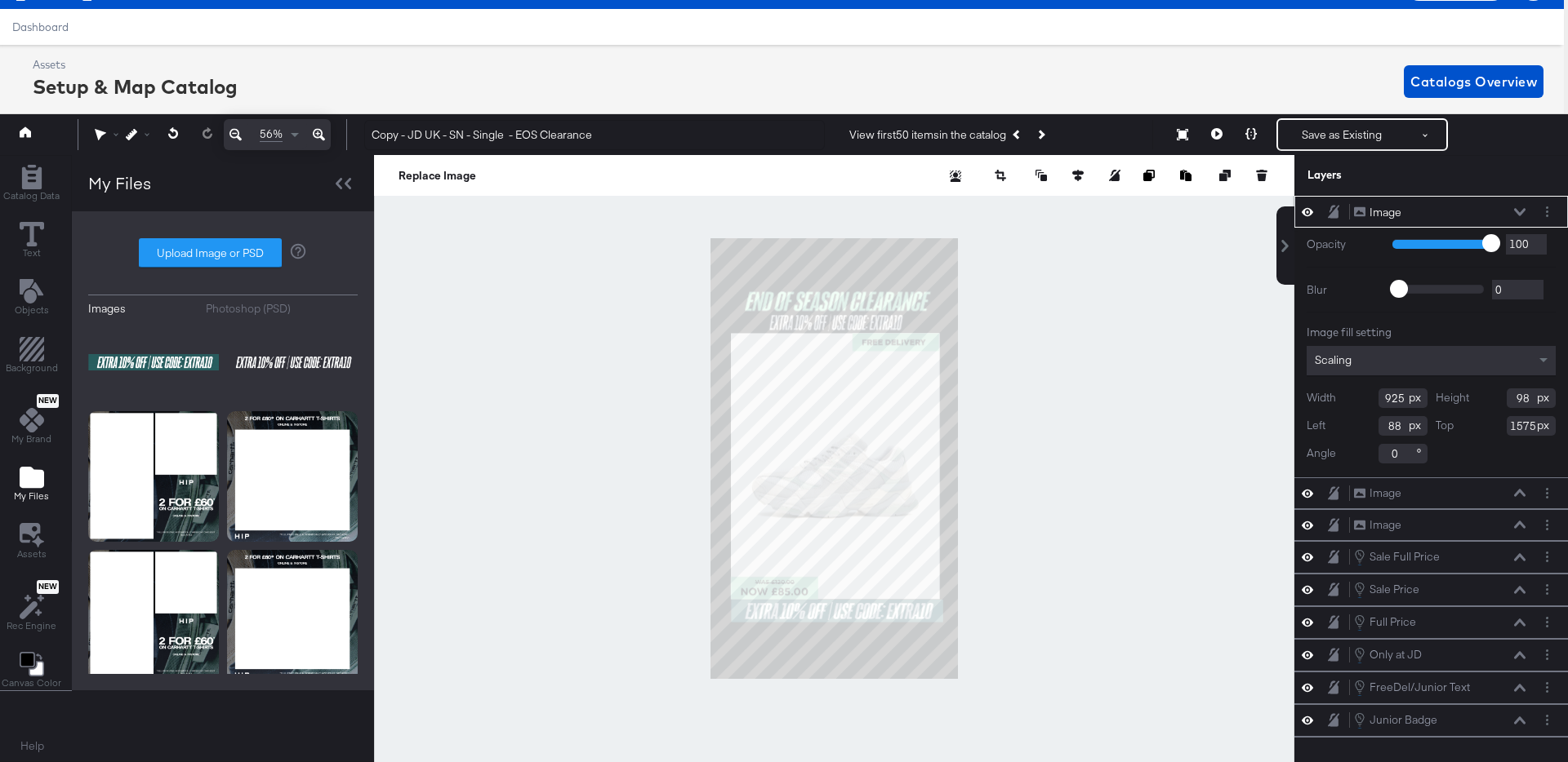
click at [1399, 403] on input "925" at bounding box center [1402, 398] width 49 height 19
type input "909"
click at [1080, 177] on icon at bounding box center [1078, 175] width 12 height 12
click at [959, 204] on icon at bounding box center [957, 205] width 12 height 12
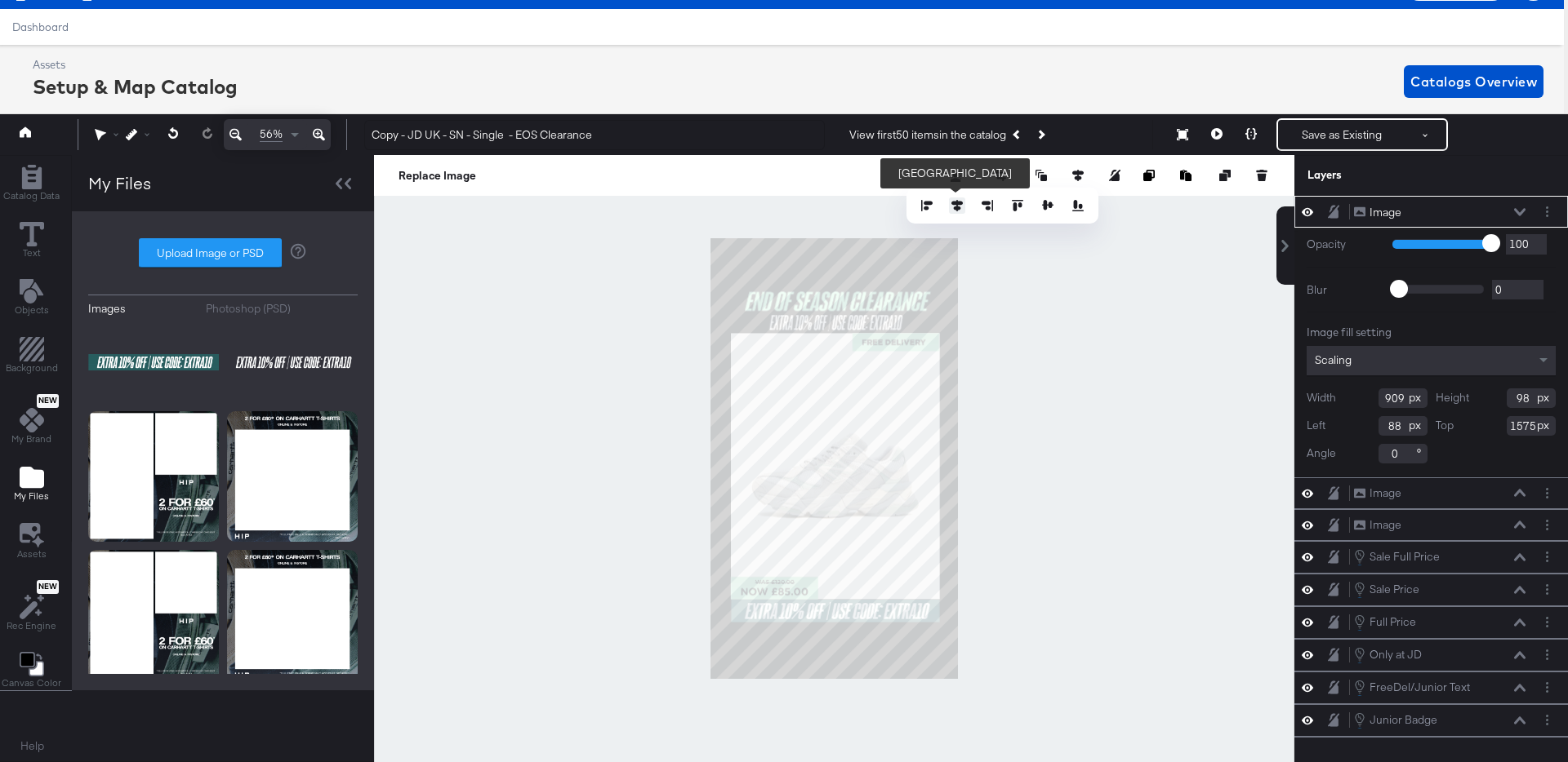
type input "86"
click at [1088, 481] on div at bounding box center [833, 458] width 920 height 607
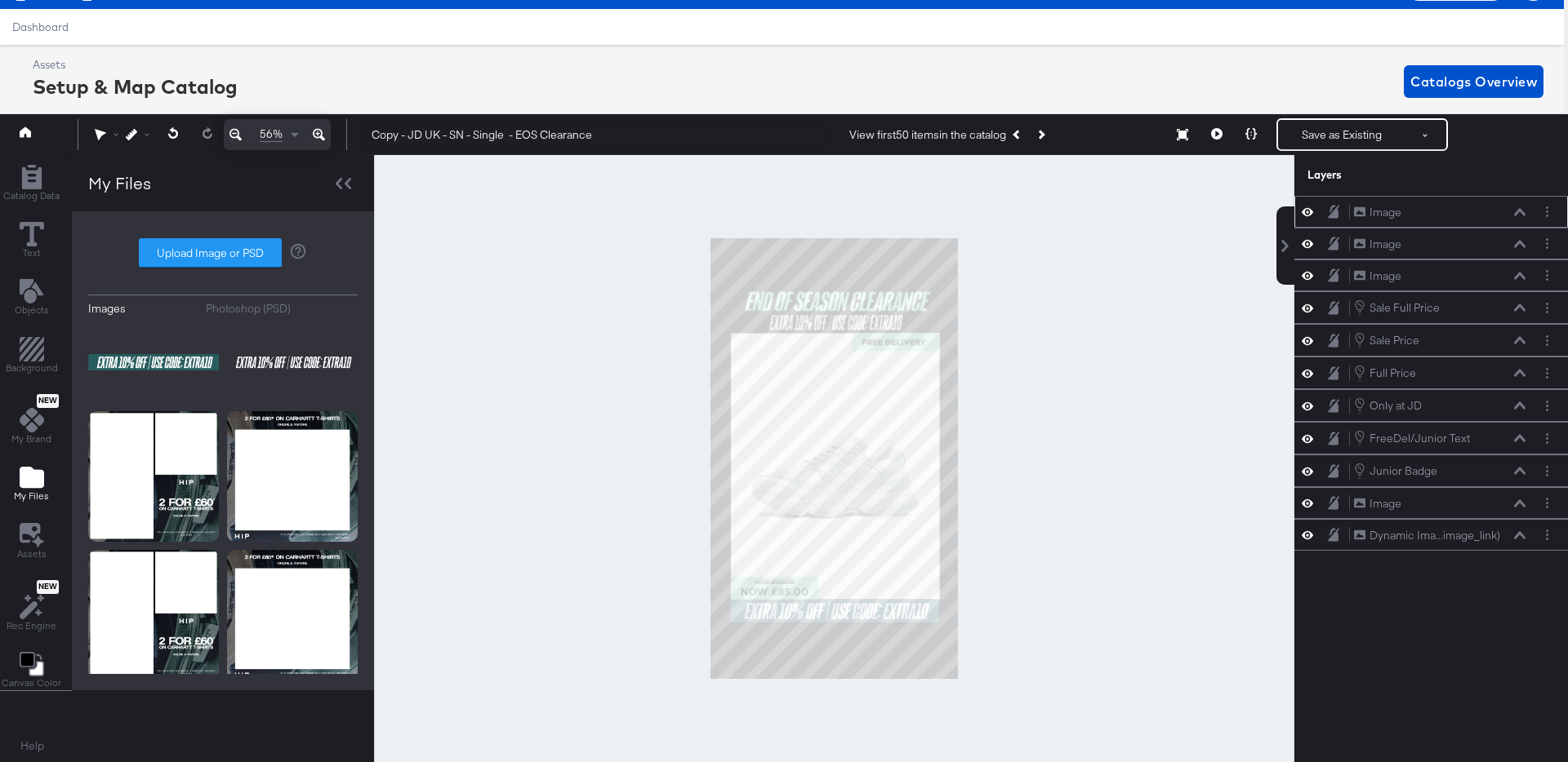
click at [1309, 214] on icon at bounding box center [1307, 212] width 12 height 14
click at [1316, 216] on div at bounding box center [1312, 212] width 23 height 13
click at [1309, 242] on icon at bounding box center [1307, 243] width 12 height 14
click at [1312, 211] on icon at bounding box center [1307, 212] width 12 height 11
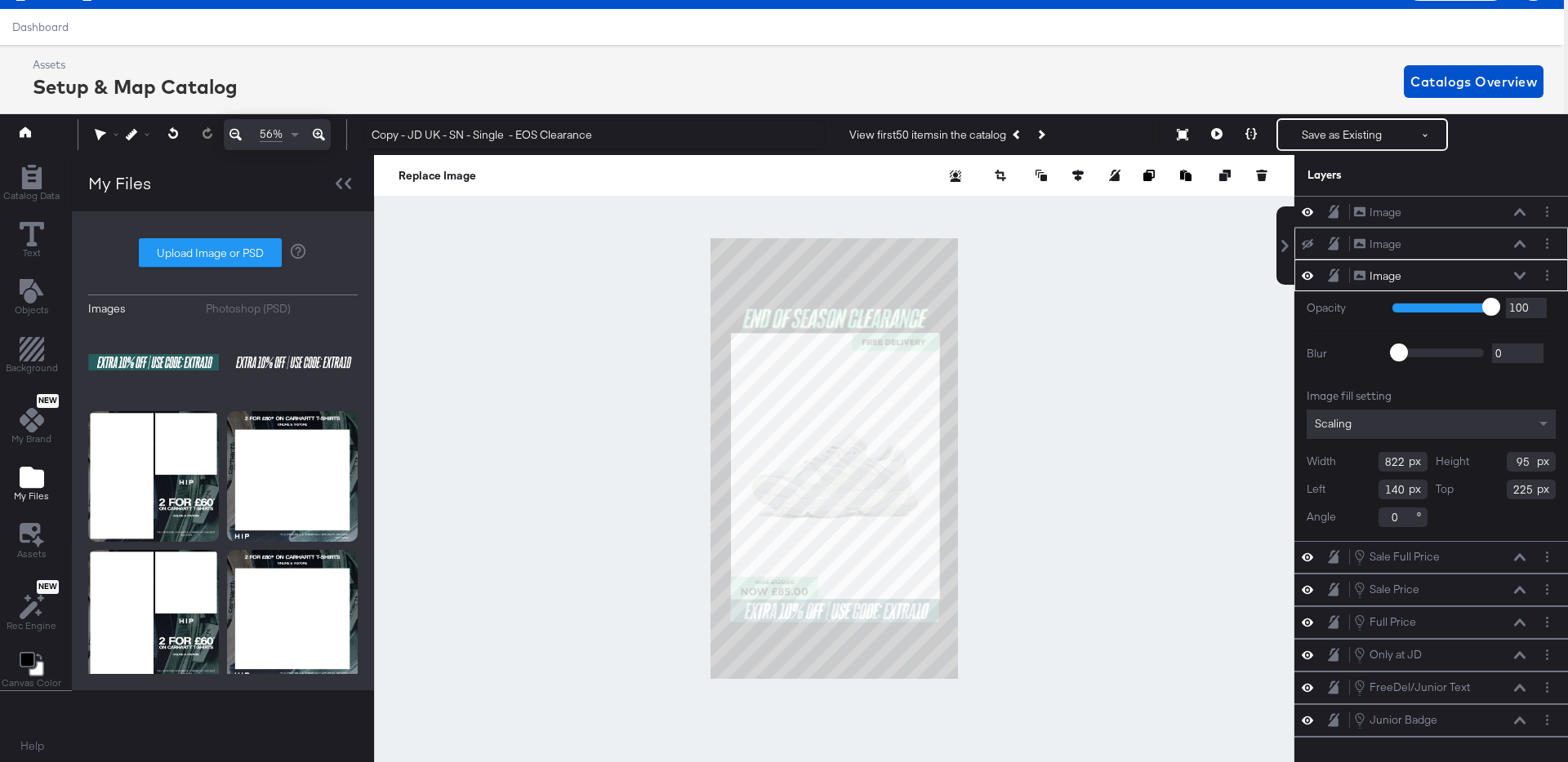
type input "129"
type input "300"
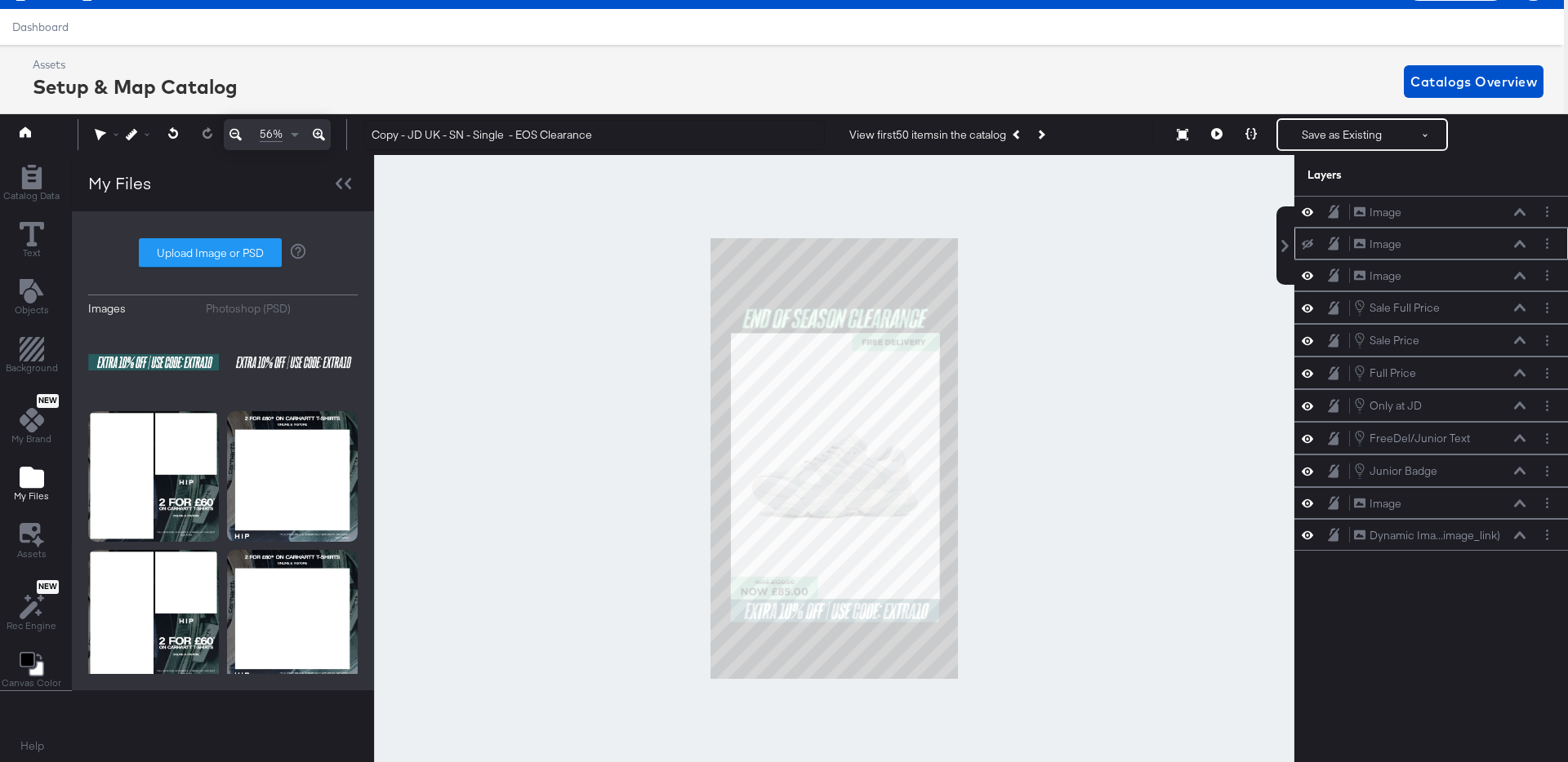
click at [1037, 510] on div at bounding box center [833, 458] width 920 height 607
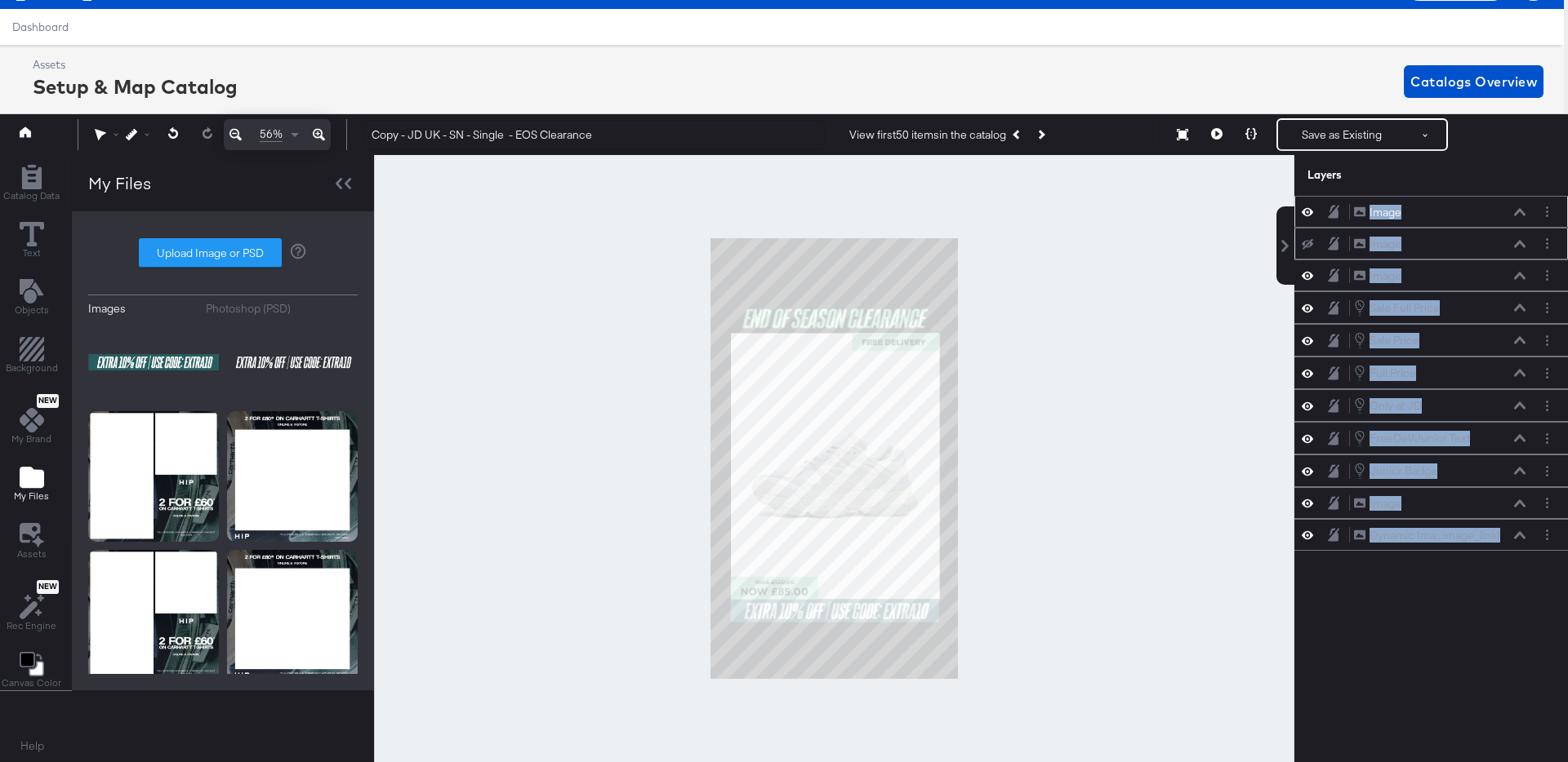
drag, startPoint x: 1415, startPoint y: 571, endPoint x: 1371, endPoint y: 208, distance: 365.7
click at [1371, 206] on div "Image Image Image Image Image Image Sale Full Price Sale Full Price Sale Price …" at bounding box center [1431, 468] width 274 height 546
click at [1519, 207] on button at bounding box center [1519, 212] width 13 height 10
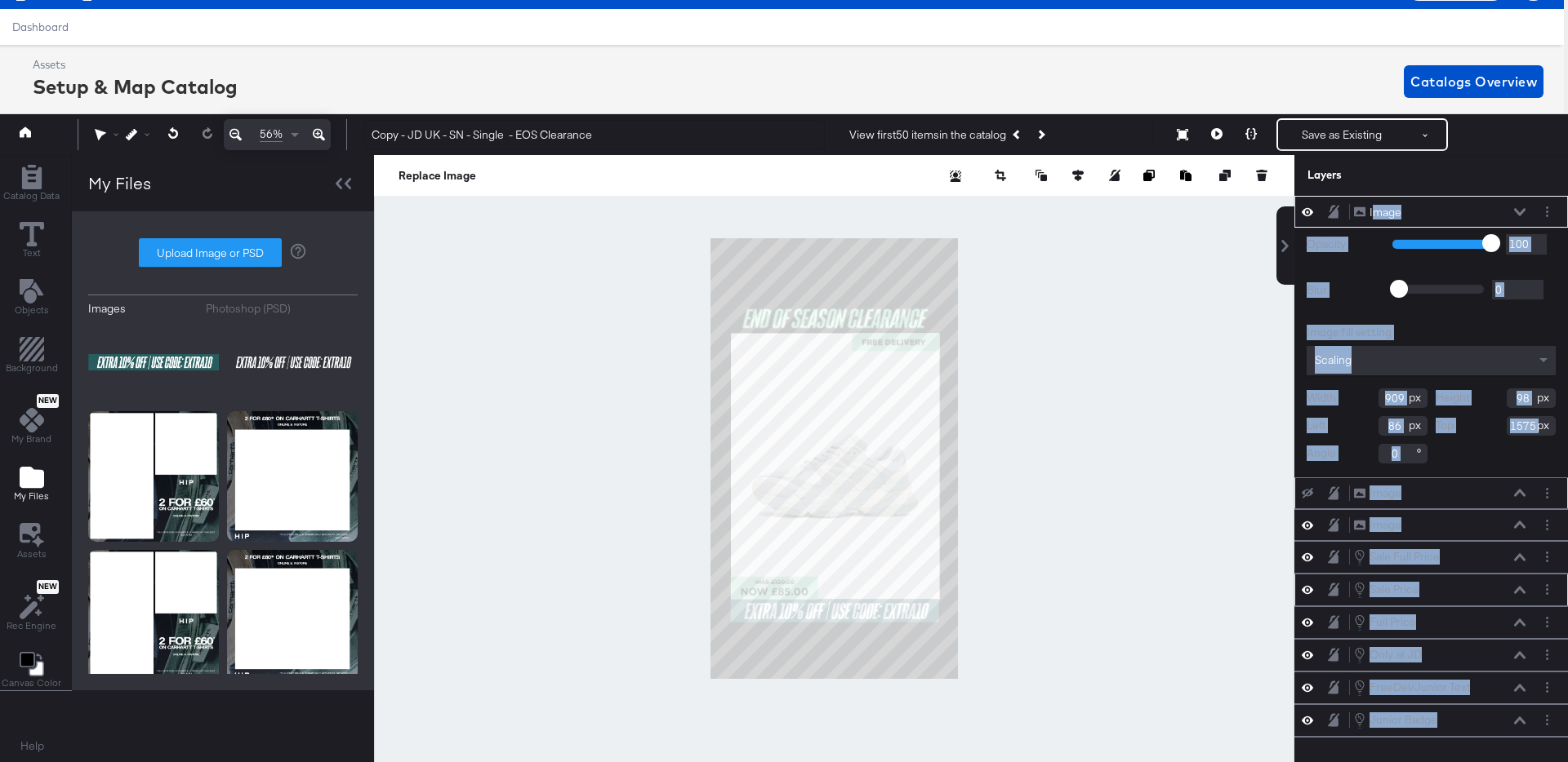
scroll to position [58, 0]
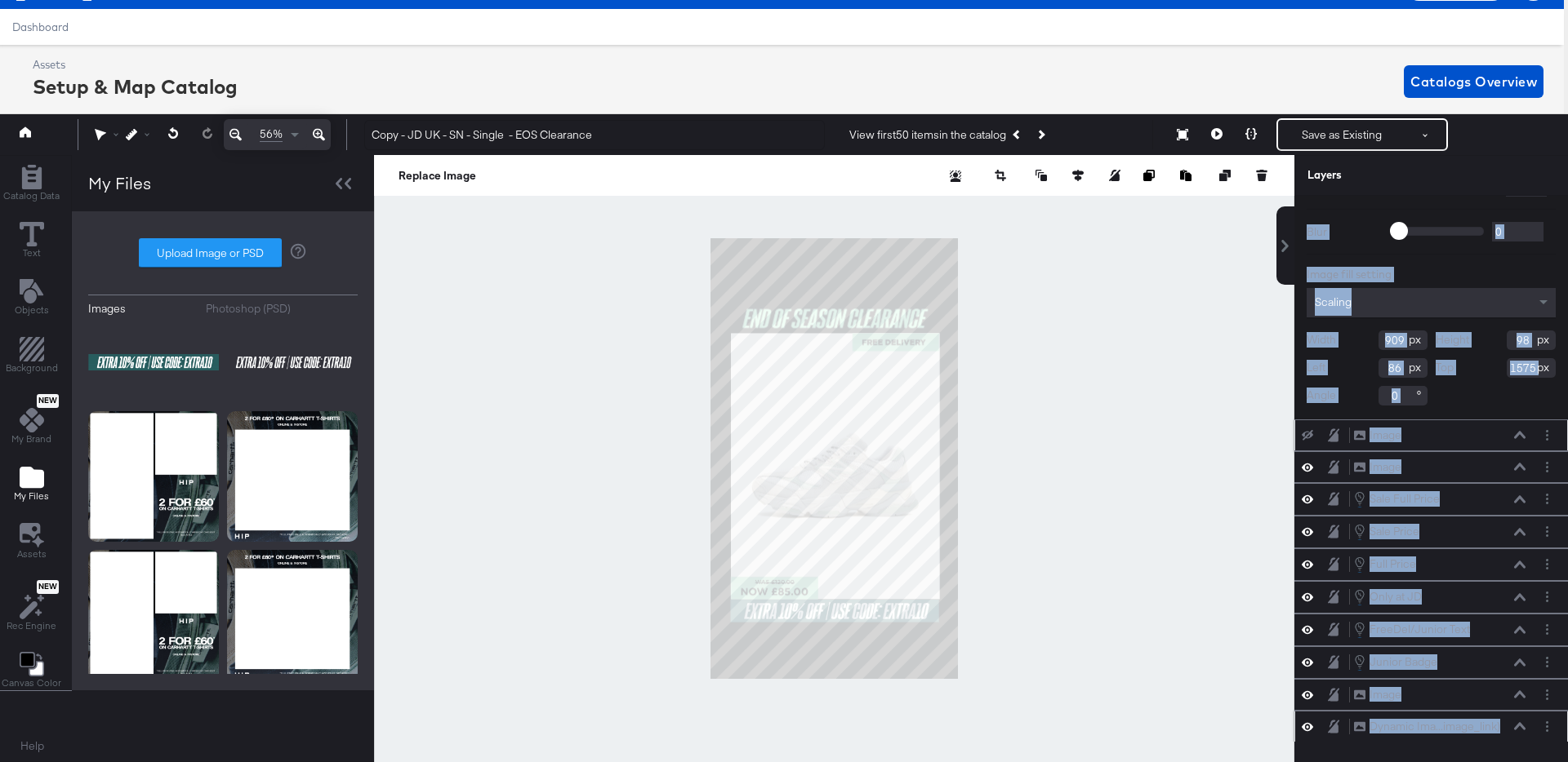
click at [1522, 721] on button at bounding box center [1519, 726] width 13 height 10
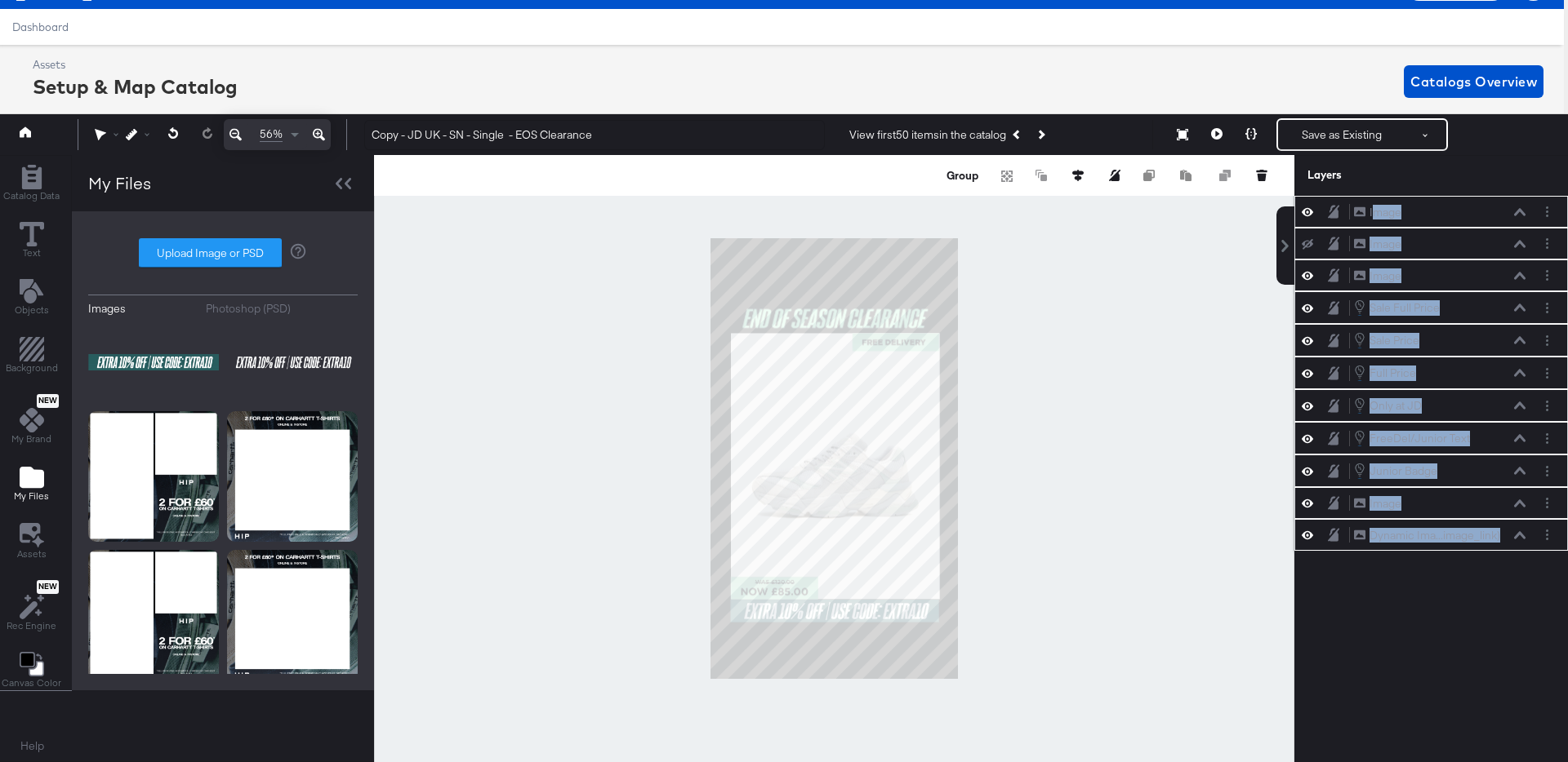
scroll to position [0, 0]
click at [1081, 662] on div at bounding box center [833, 458] width 920 height 607
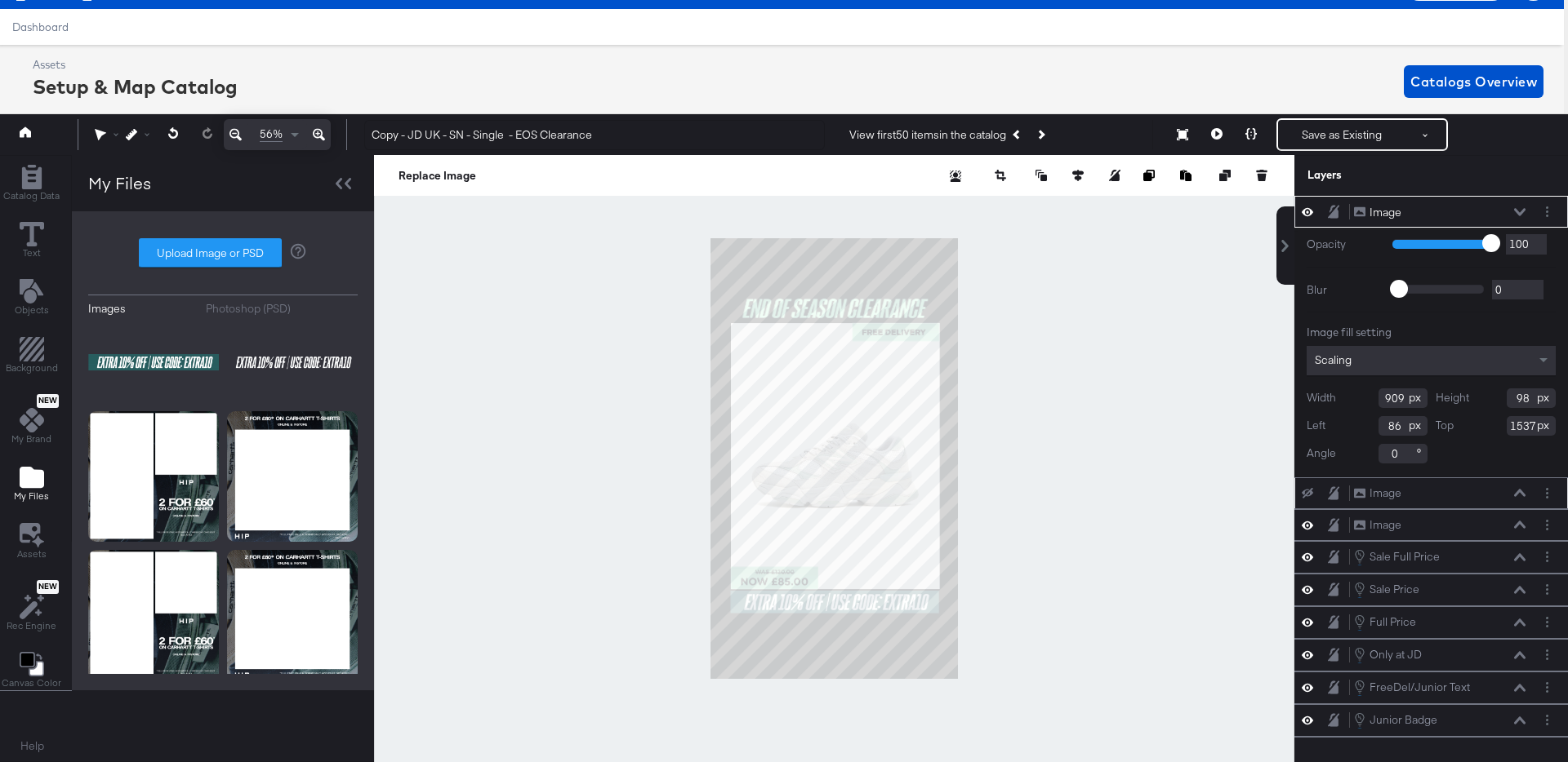
type input "1538"
click at [1015, 604] on div at bounding box center [833, 458] width 920 height 607
click at [1340, 363] on span "Scaling" at bounding box center [1333, 359] width 37 height 15
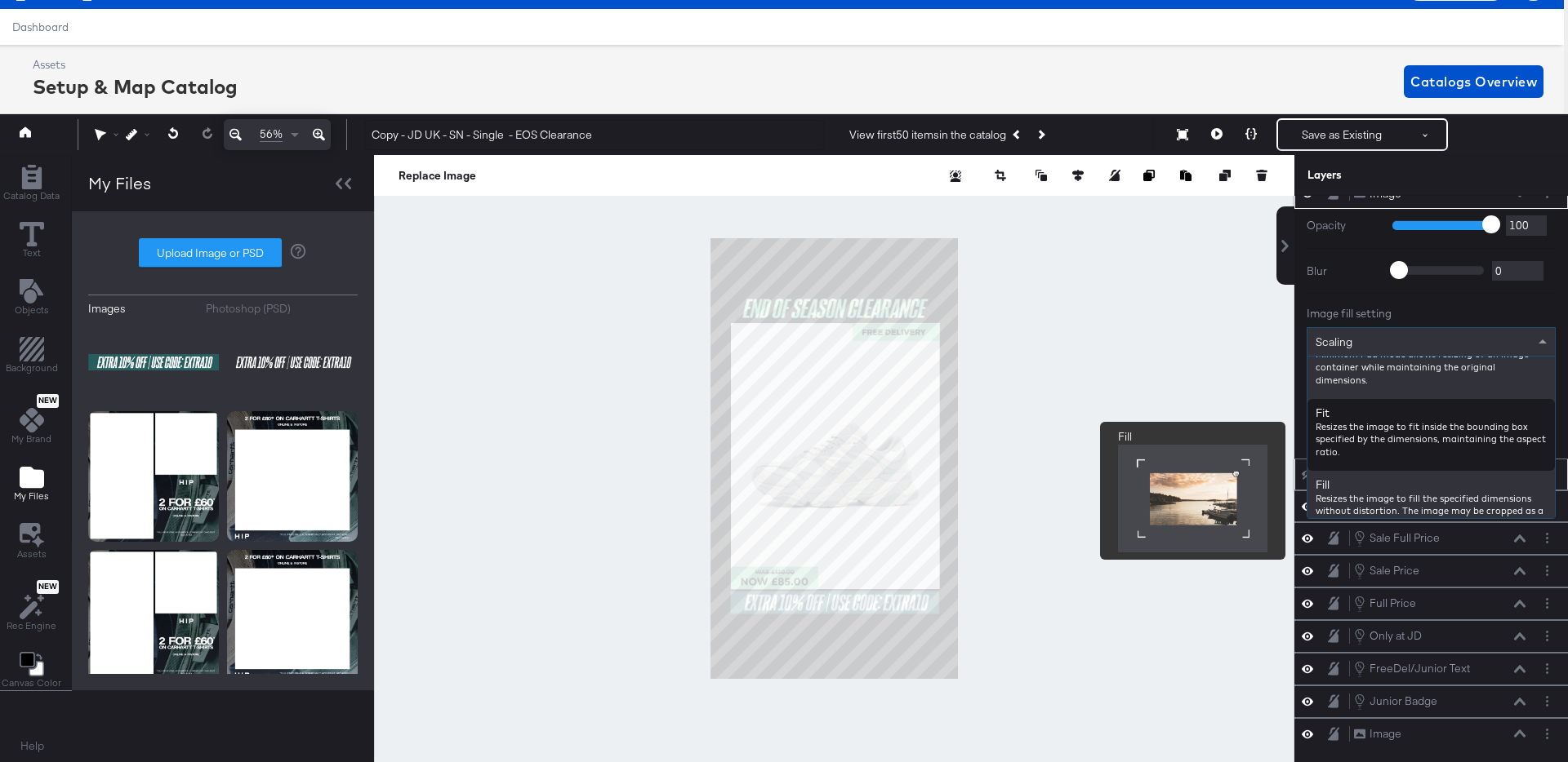
scroll to position [178, 0]
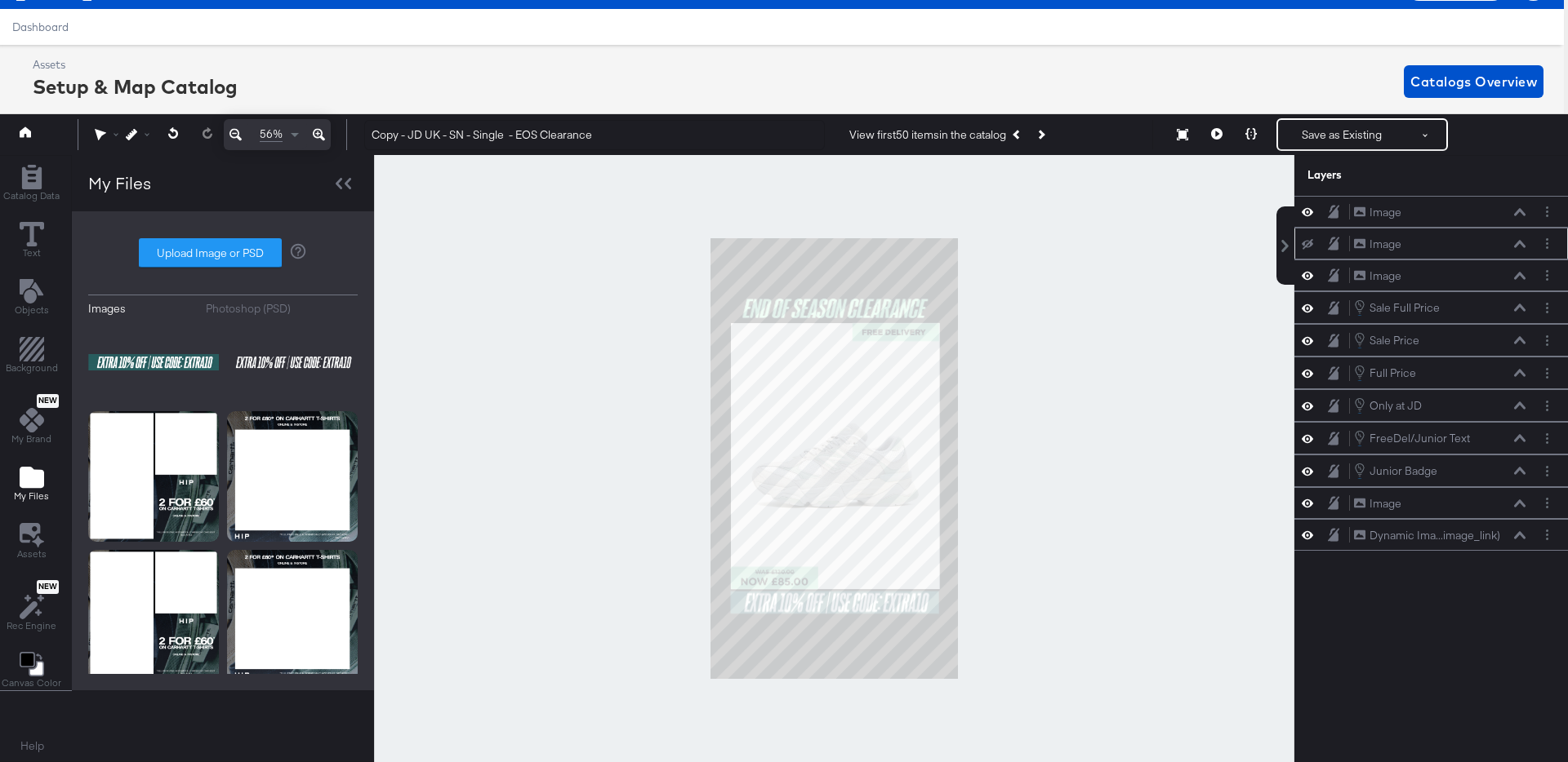
click at [1116, 517] on div at bounding box center [833, 458] width 920 height 607
click at [1218, 129] on icon at bounding box center [1217, 134] width 12 height 12
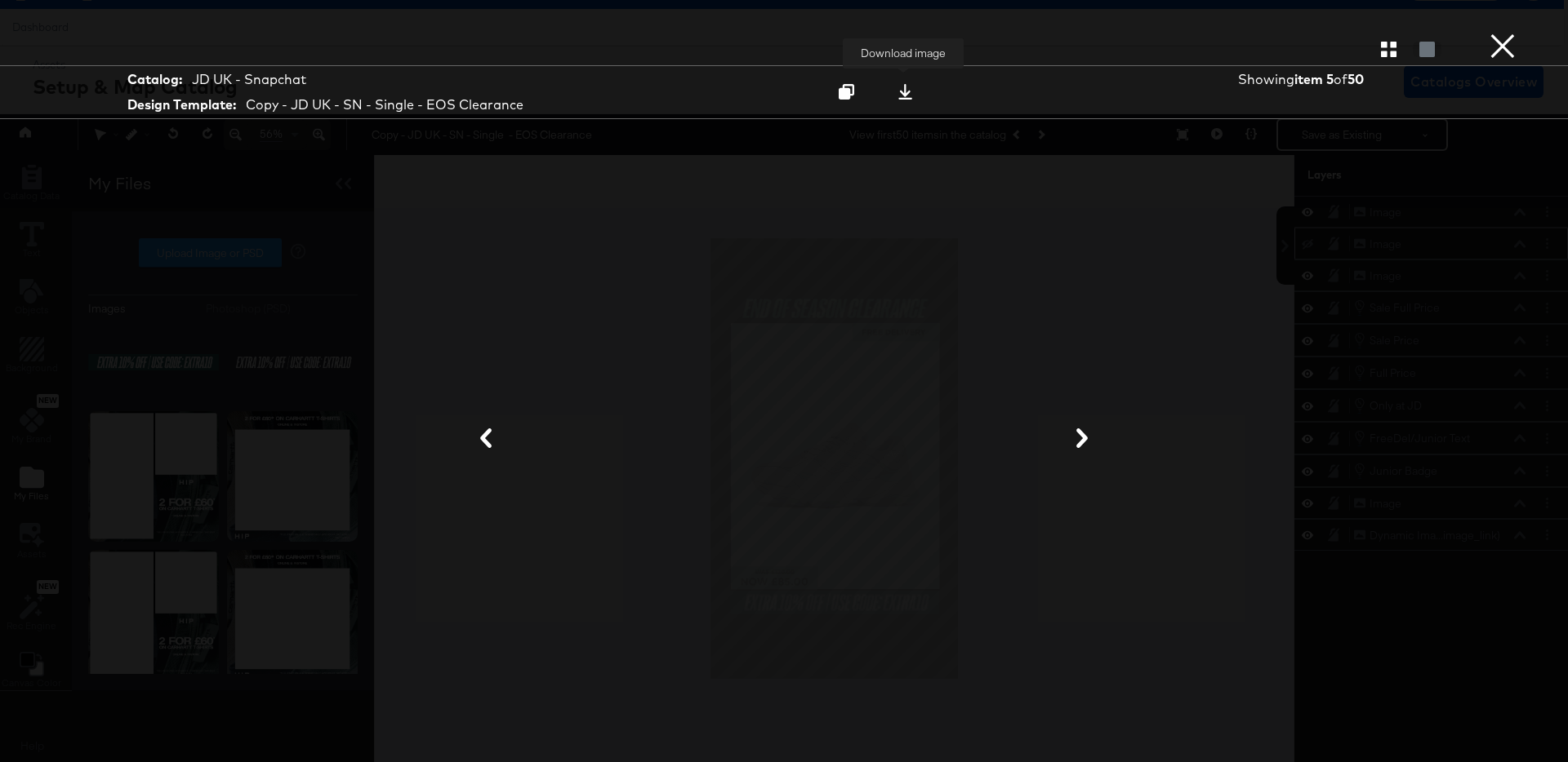
click at [904, 90] on icon at bounding box center [906, 92] width 14 height 16
click at [1509, 33] on button "×" at bounding box center [1502, 16] width 33 height 33
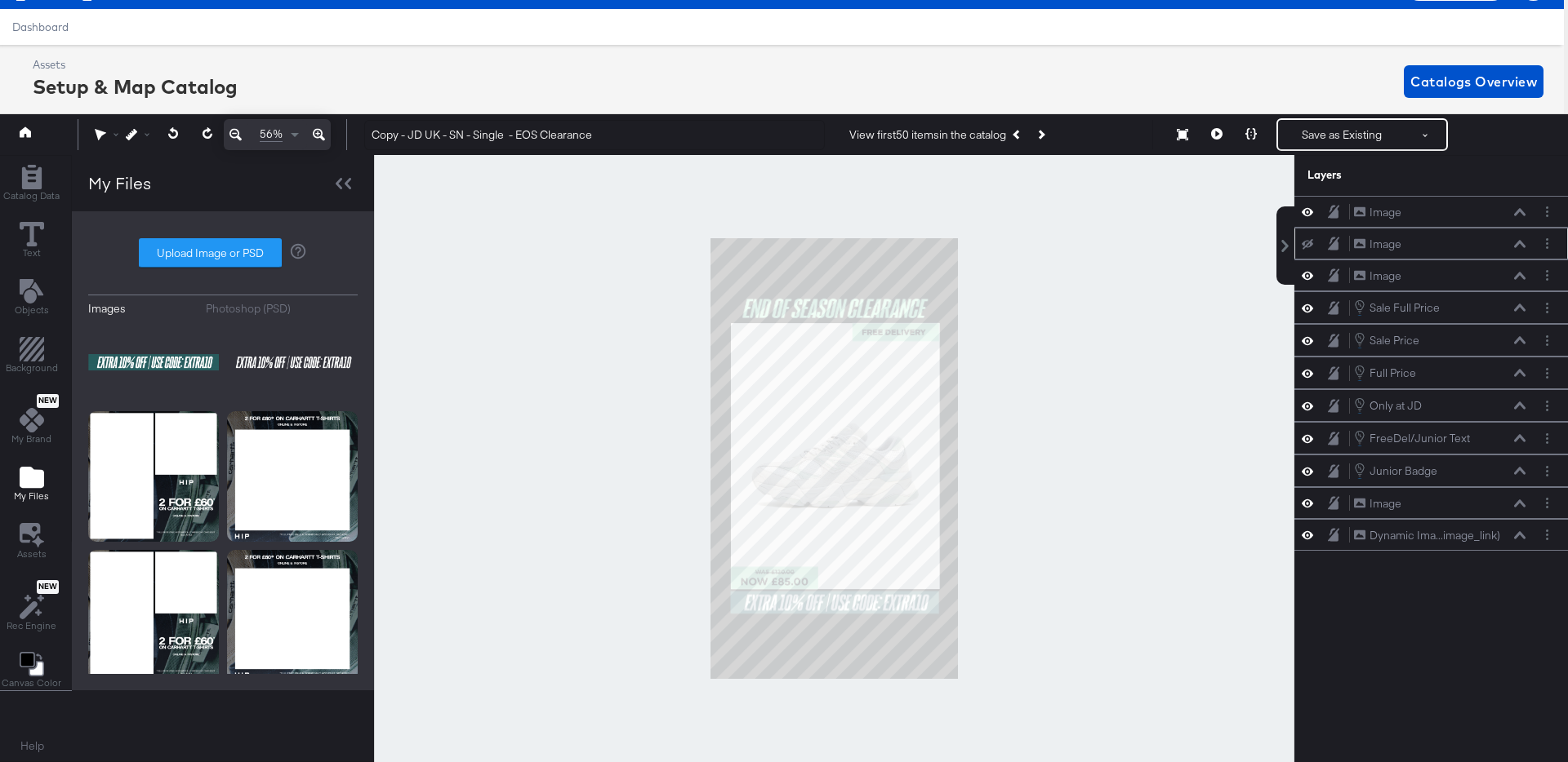
scroll to position [0, 4]
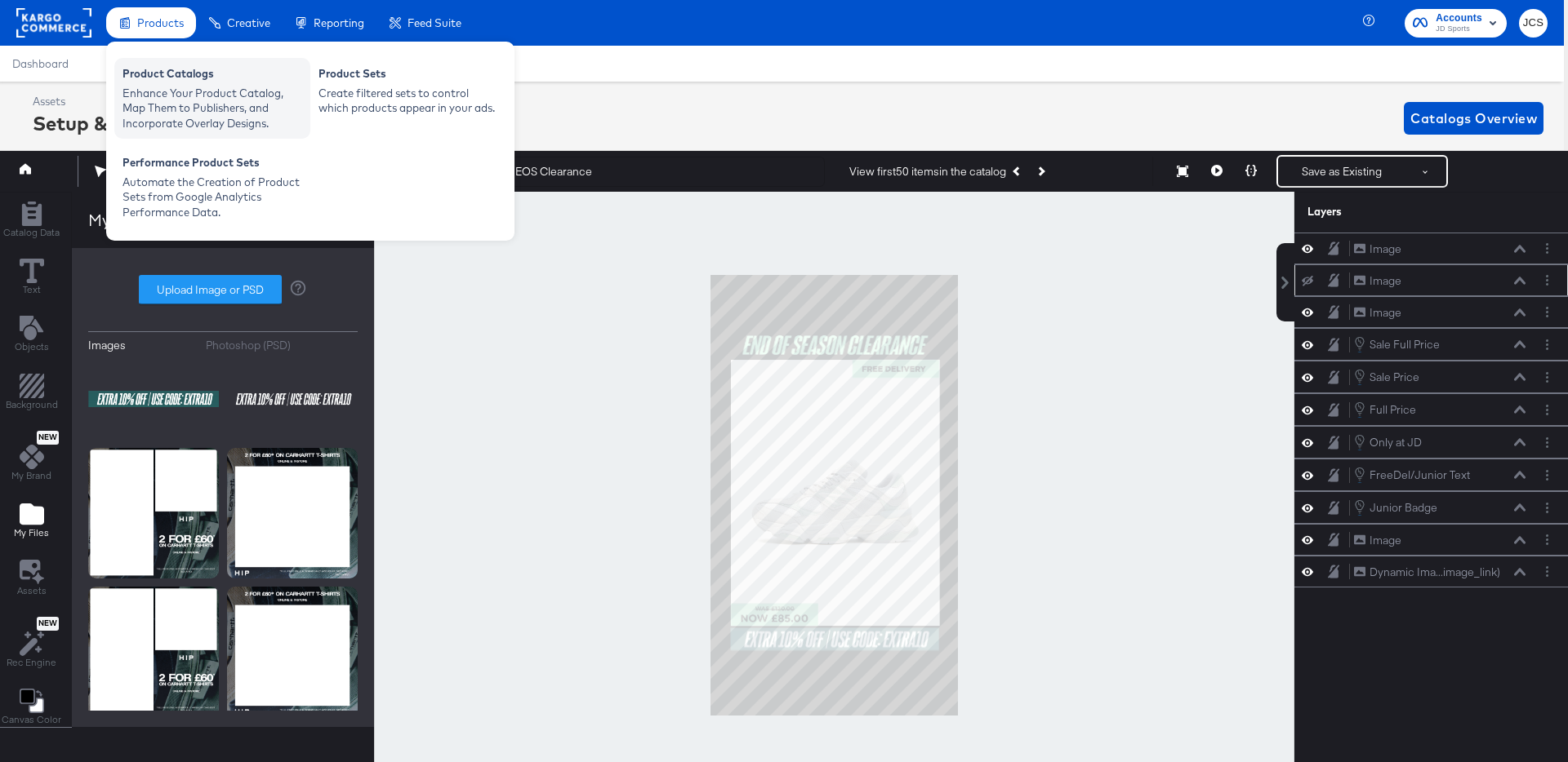
click at [152, 91] on div "Enhance Your Product Catalog, Map Them to Publishers, and Incorporate Overlay D…" at bounding box center [212, 109] width 180 height 46
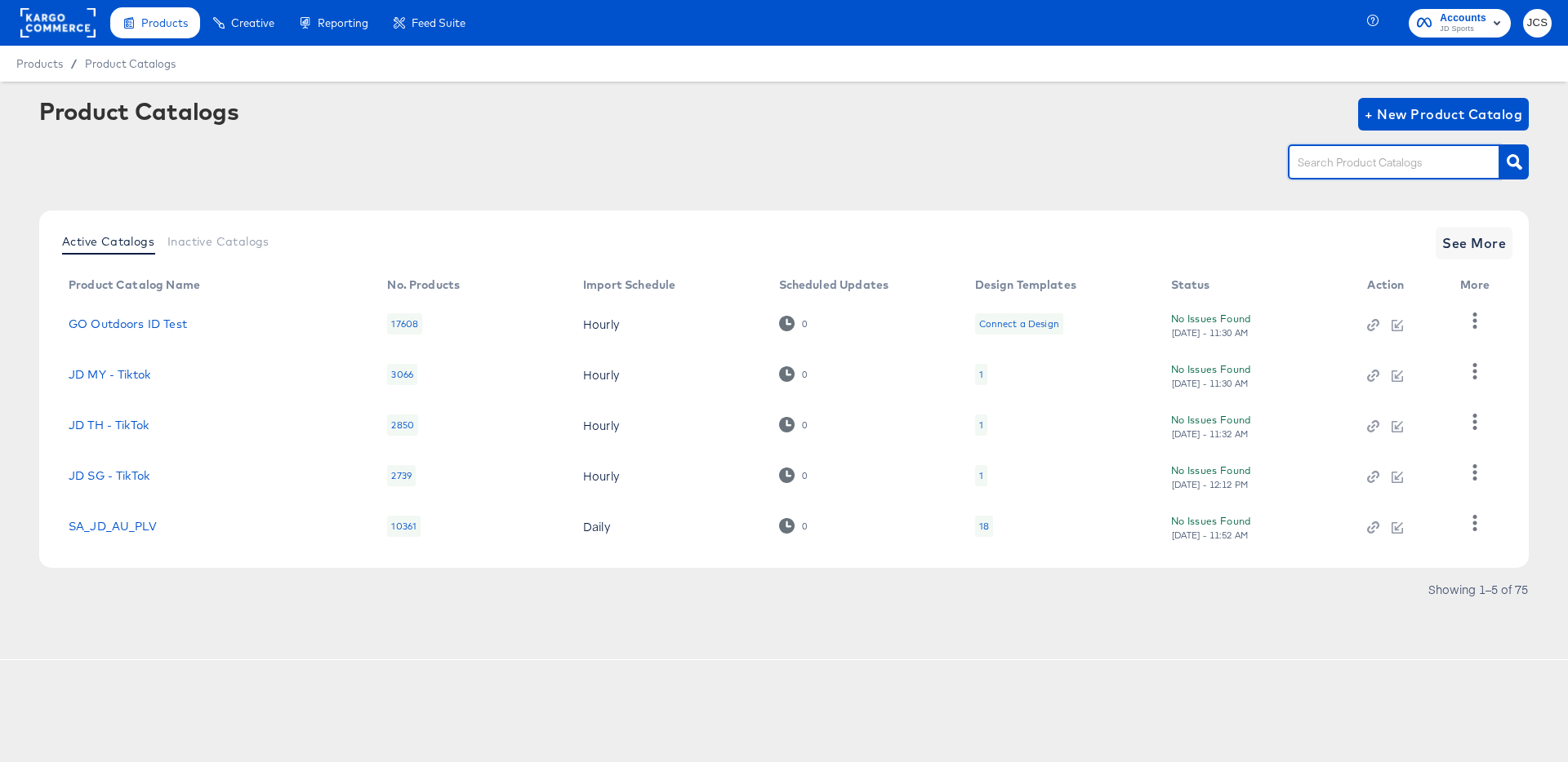
click at [1332, 162] on input "text" at bounding box center [1381, 162] width 174 height 19
type input "sn"
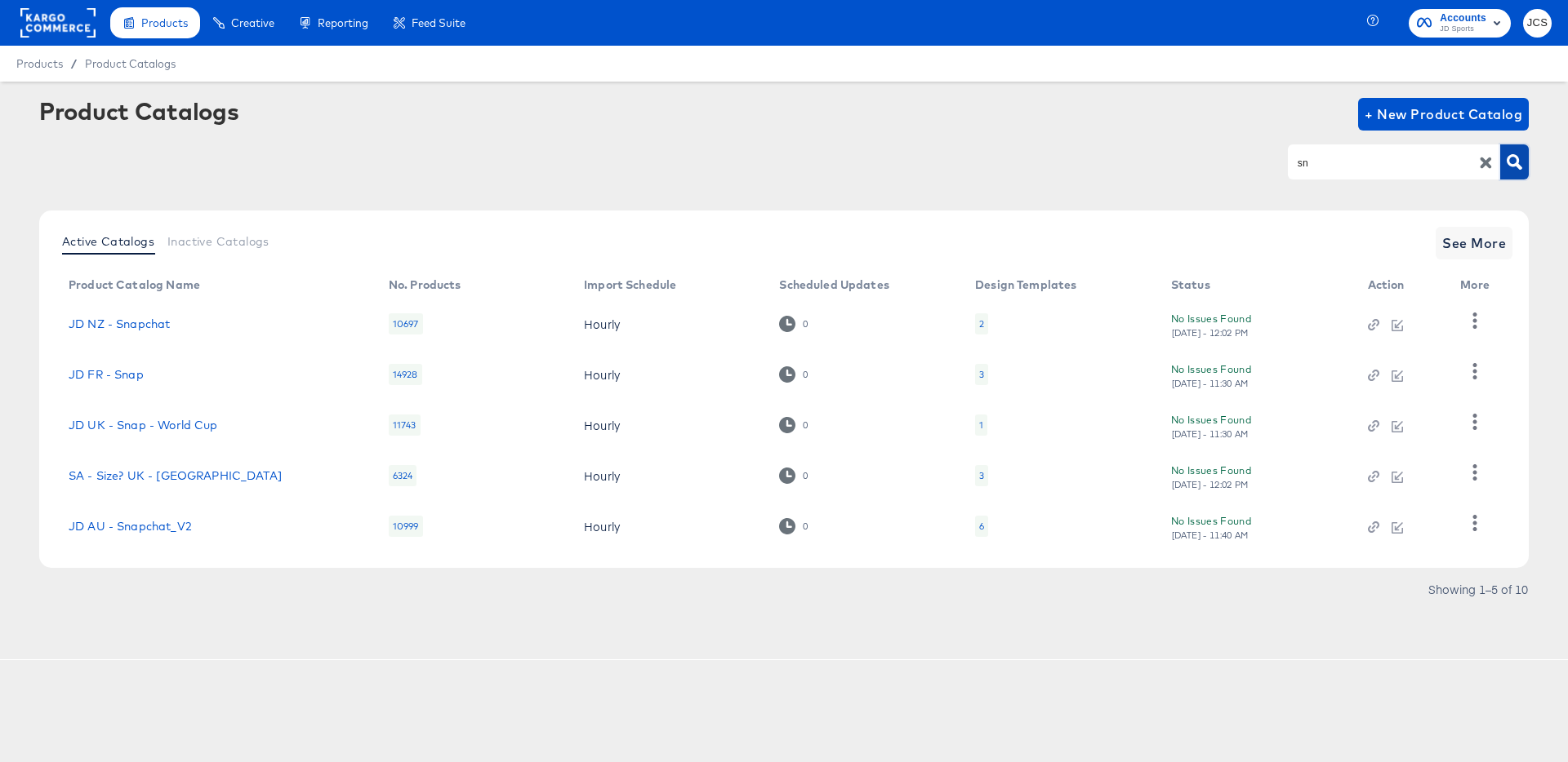
click at [1511, 163] on icon "button" at bounding box center [1515, 162] width 16 height 16
click at [1461, 249] on span "See More" at bounding box center [1474, 243] width 64 height 23
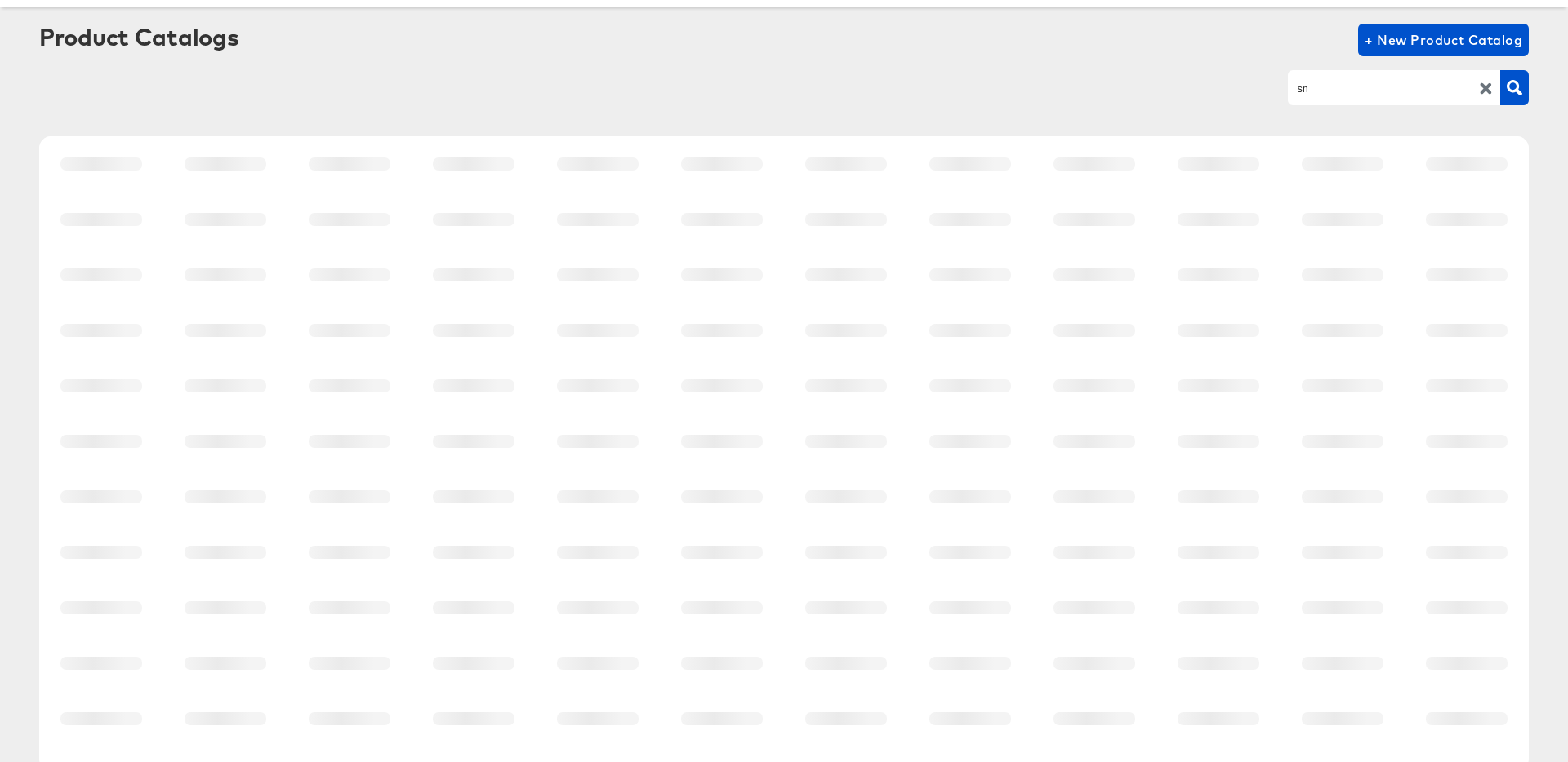
scroll to position [150, 0]
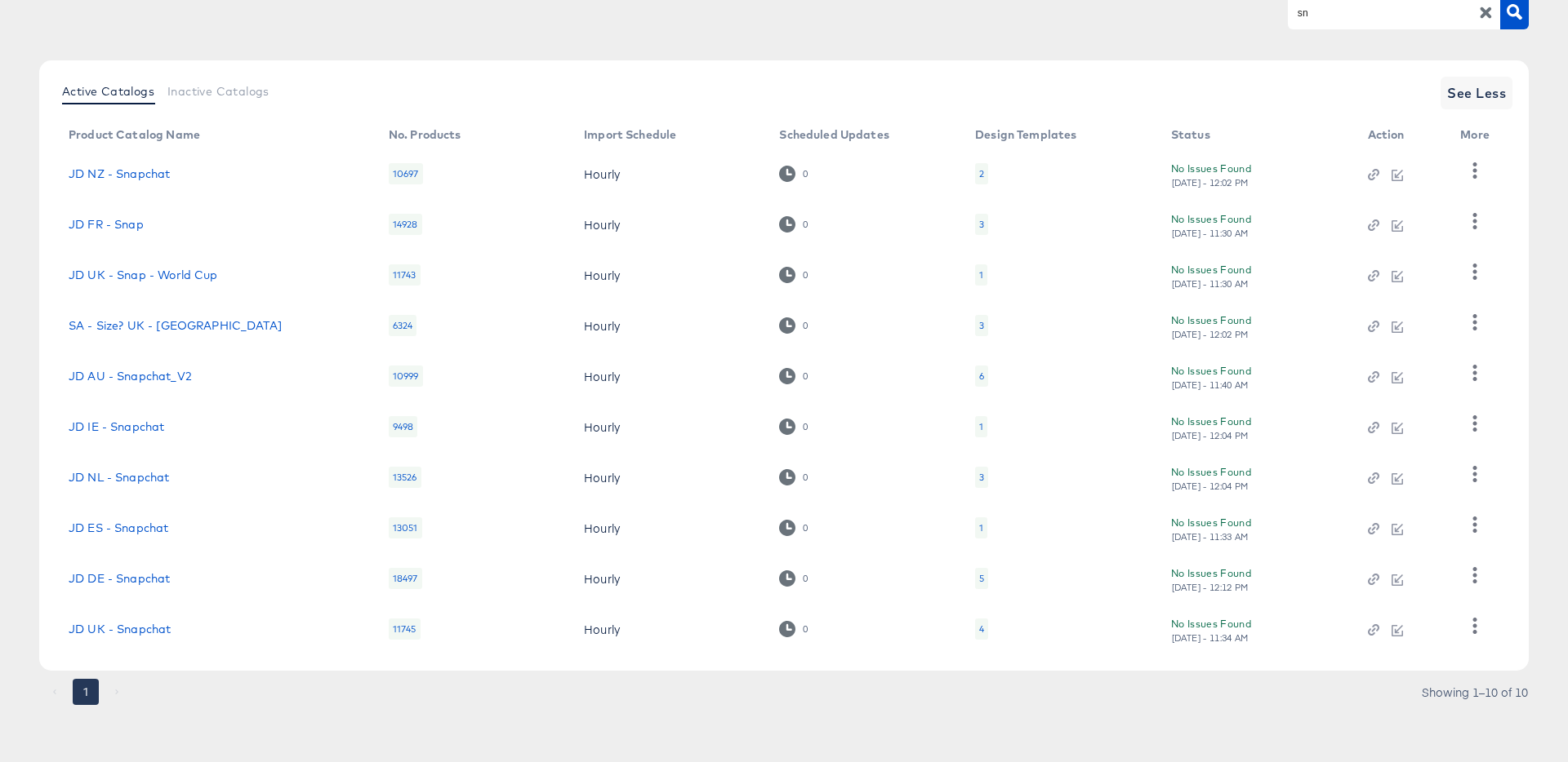
click at [981, 630] on div "4" at bounding box center [982, 629] width 5 height 13
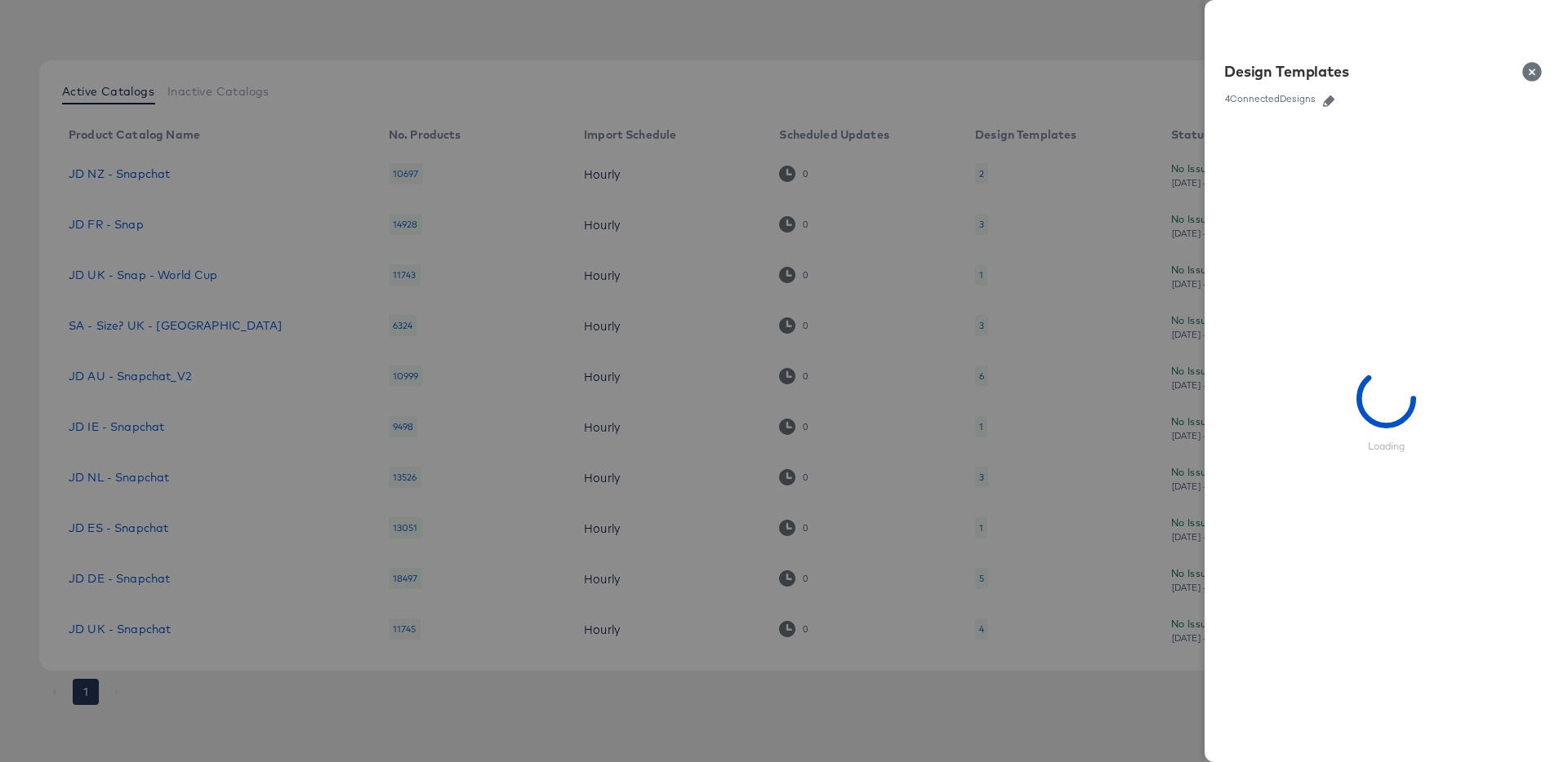
click at [1327, 100] on icon "button" at bounding box center [1328, 101] width 12 height 12
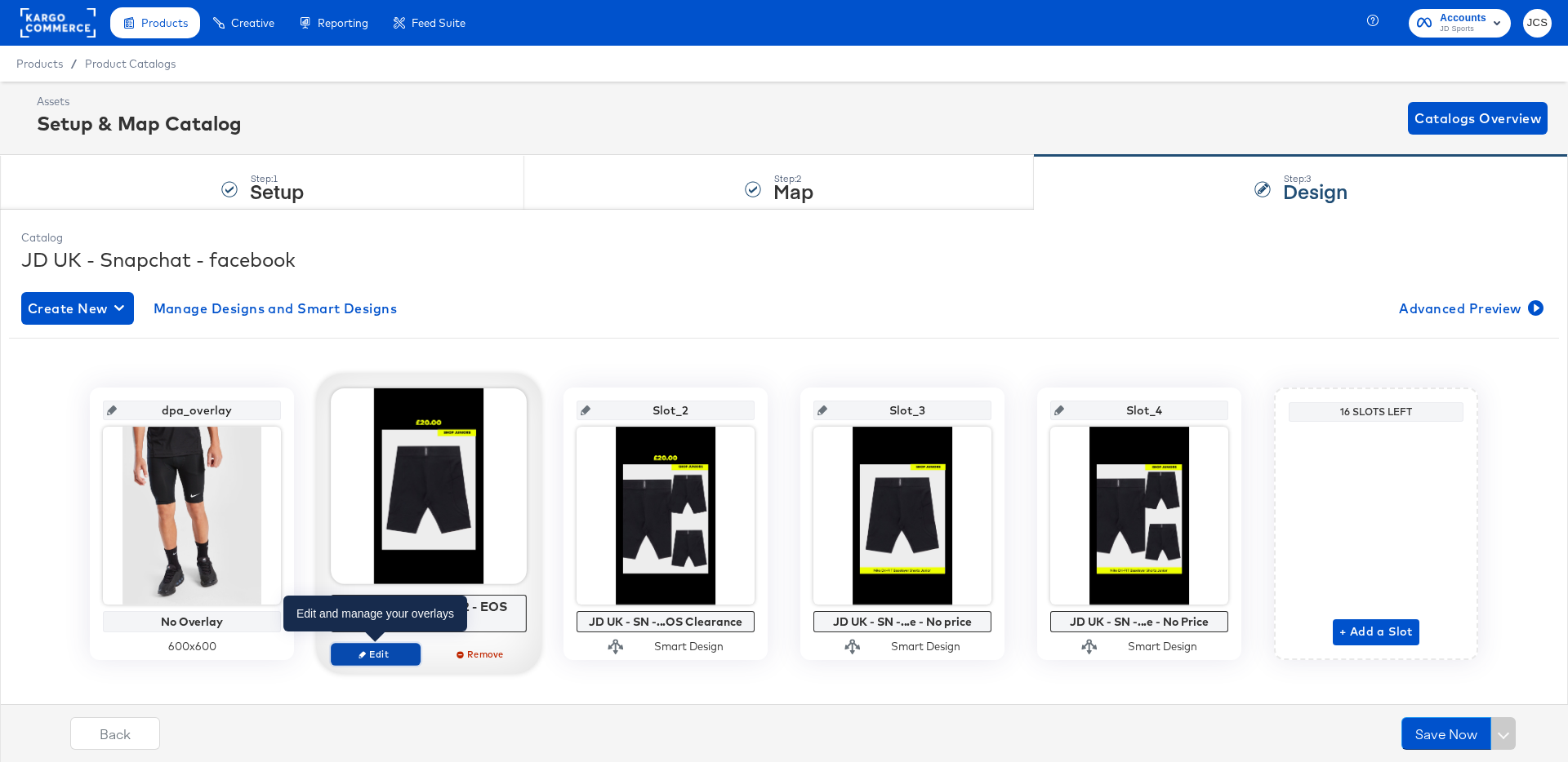
click at [371, 652] on span "Edit" at bounding box center [375, 654] width 75 height 12
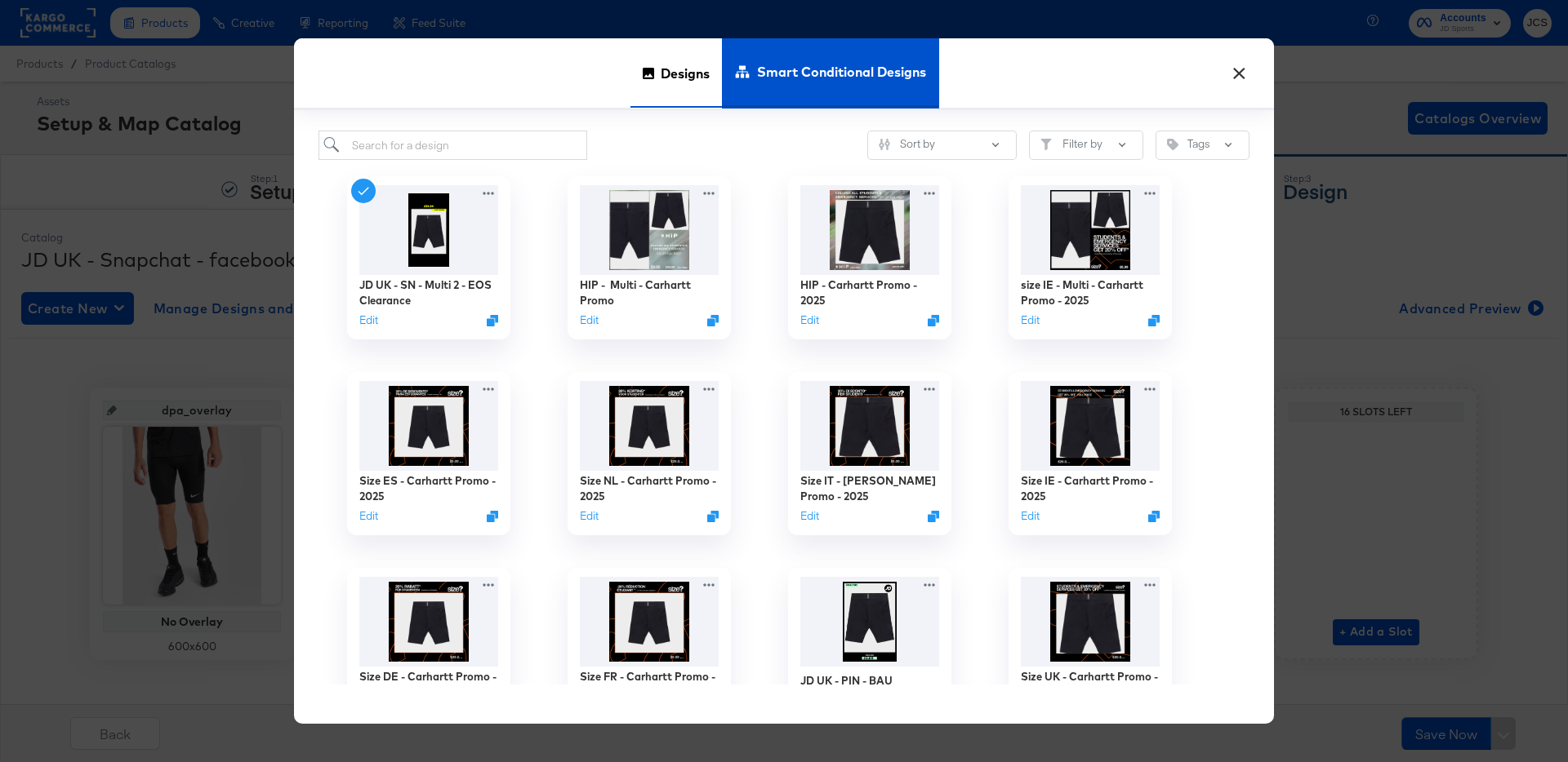
click at [680, 74] on span "Designs" at bounding box center [684, 73] width 49 height 72
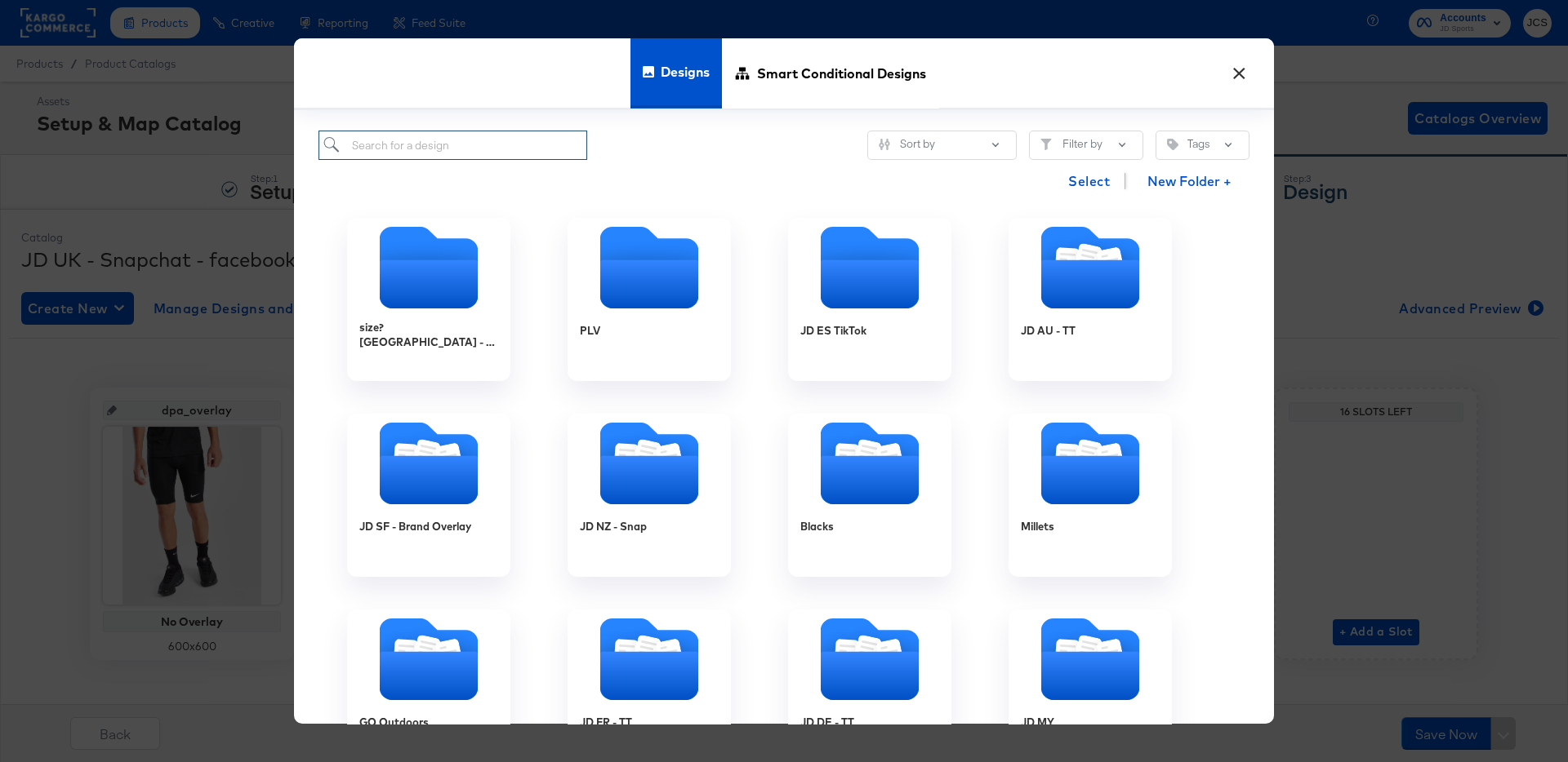
click at [460, 140] on input "search" at bounding box center [452, 146] width 268 height 30
type input "uk"
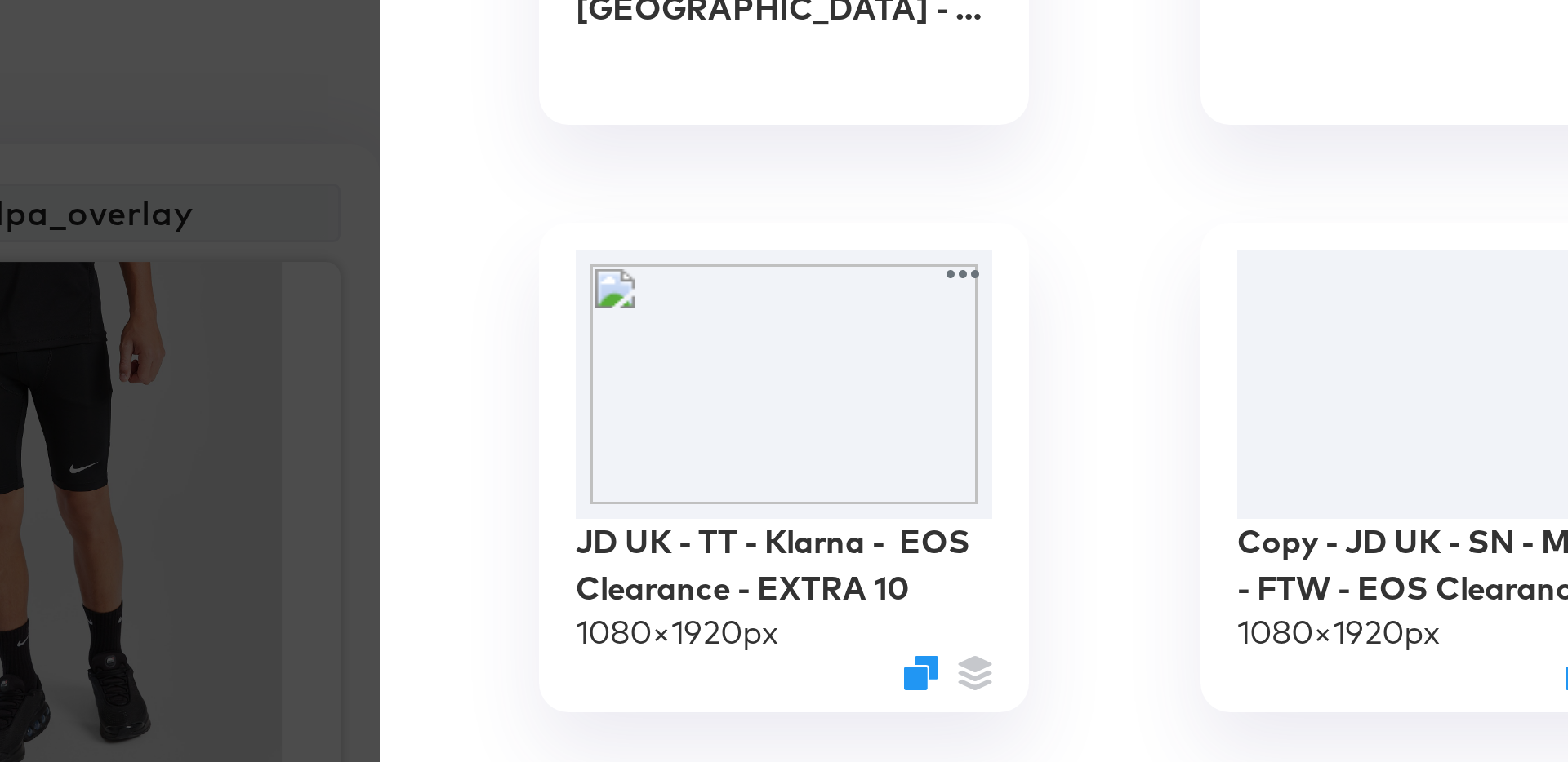
scroll to position [16, 0]
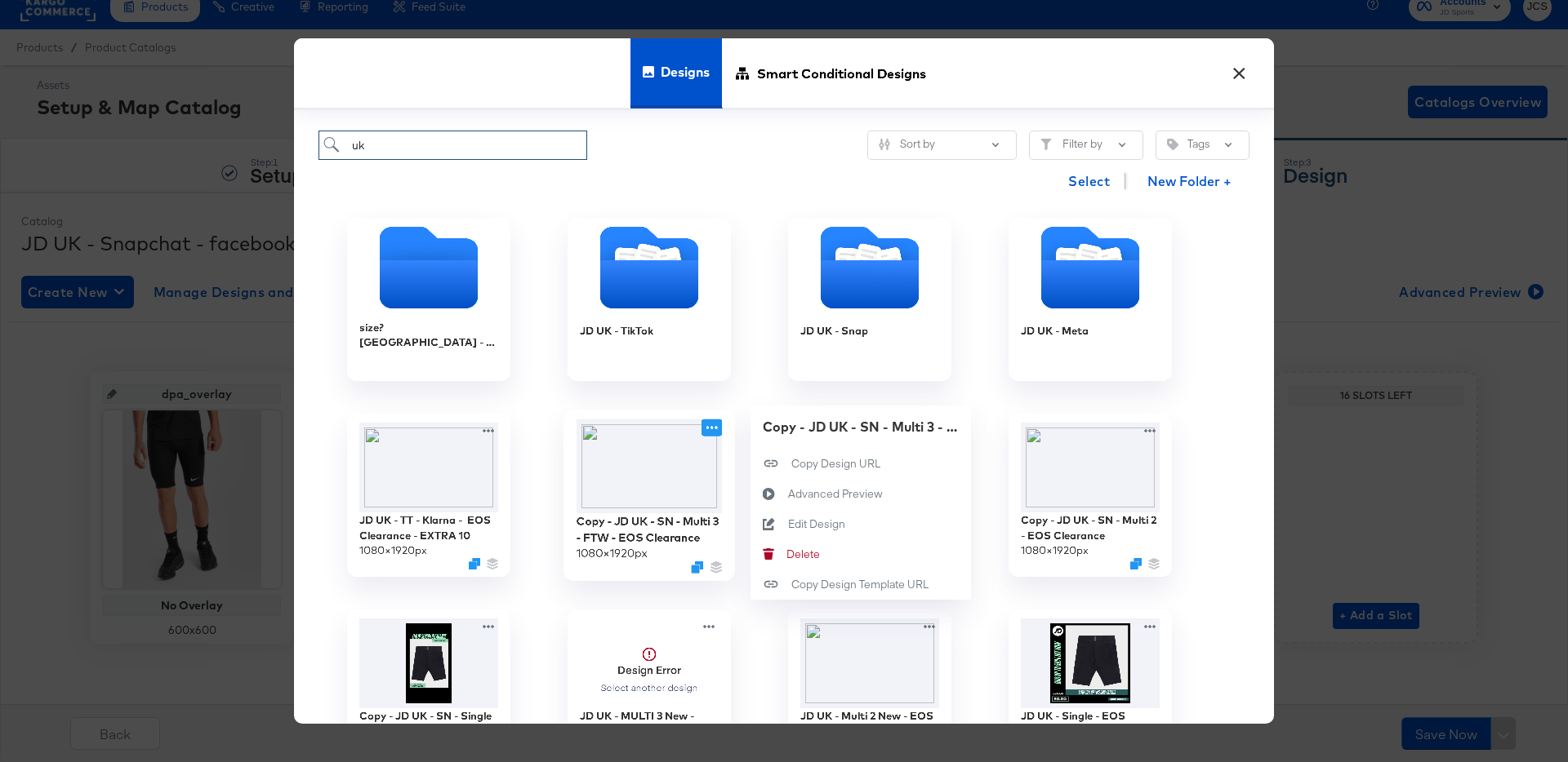
click at [712, 428] on icon at bounding box center [712, 427] width 12 height 4
click at [788, 524] on div "Edit Design Edit Design" at bounding box center [788, 524] width 0 height 0
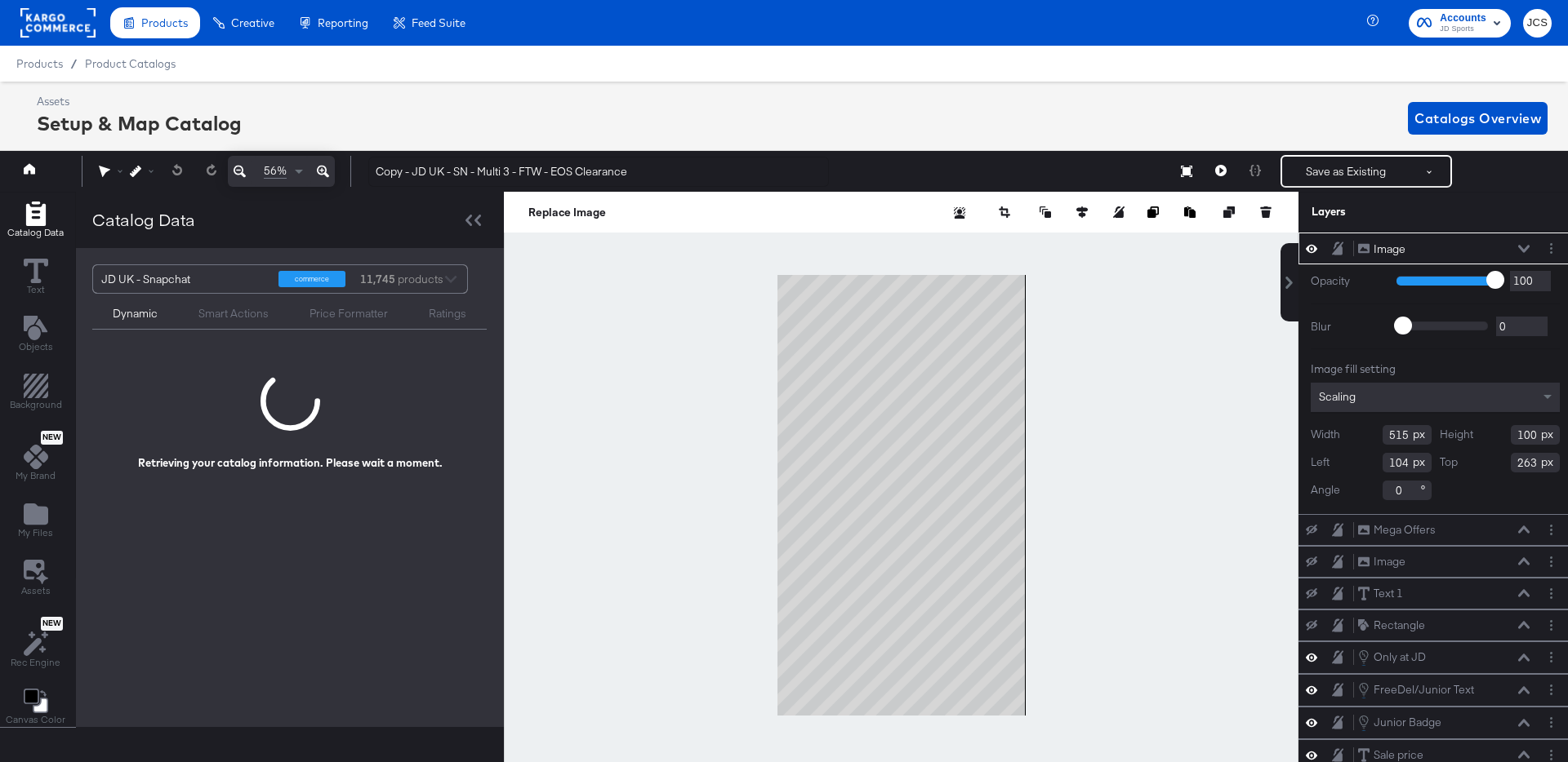
scroll to position [0, 4]
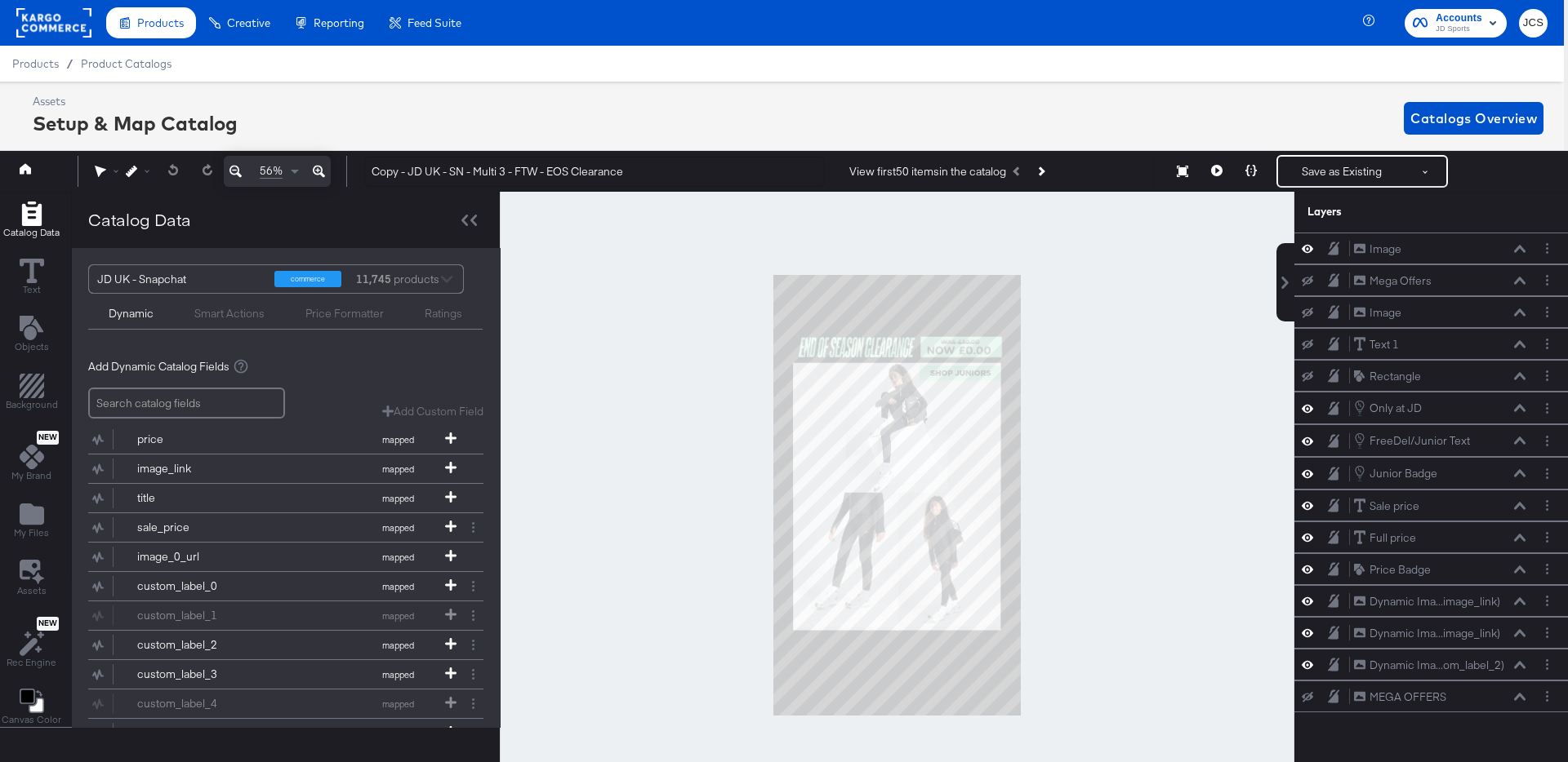
click at [1078, 560] on div at bounding box center [896, 496] width 794 height 607
click at [1517, 281] on icon at bounding box center [1519, 281] width 12 height 7
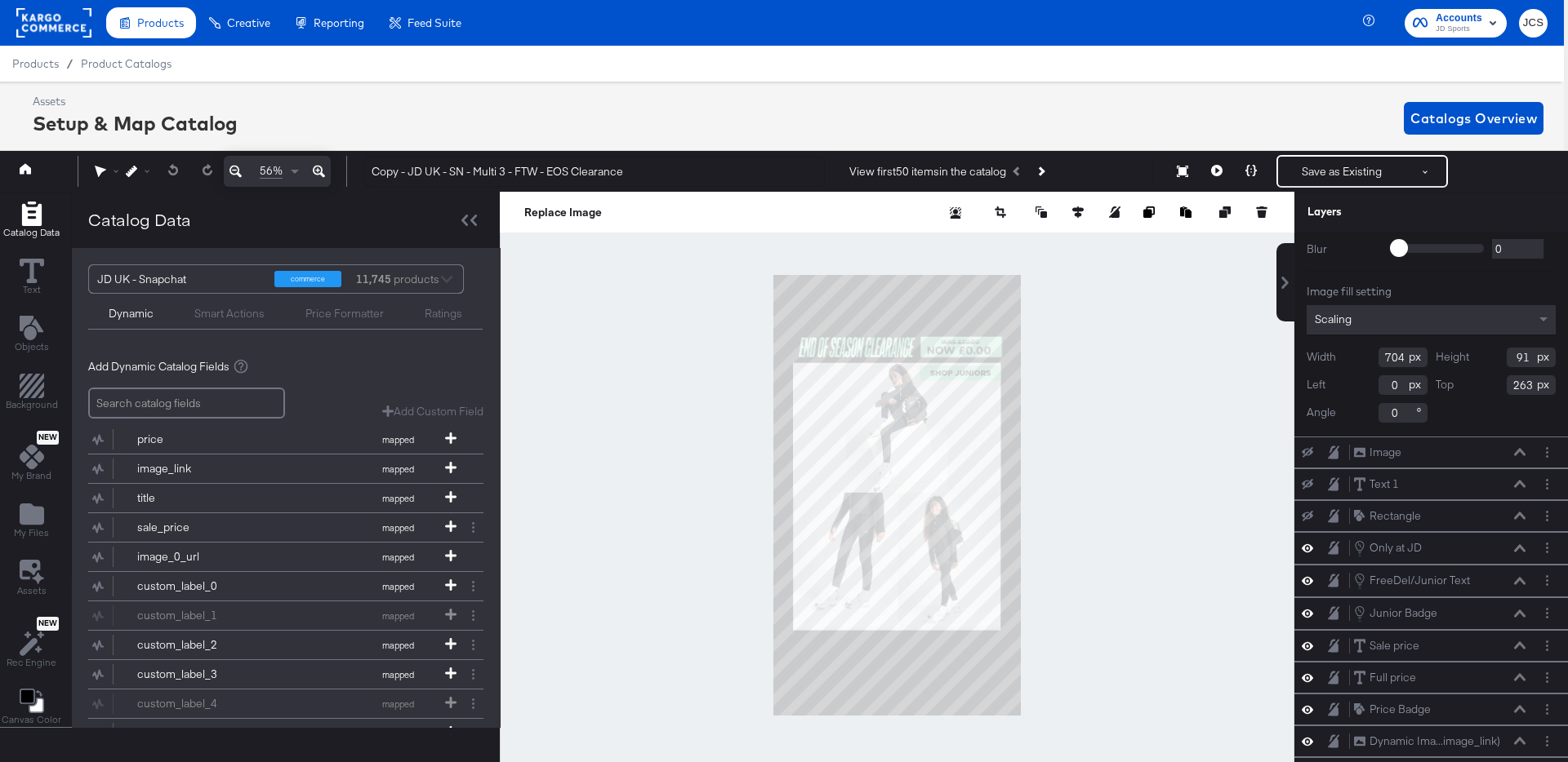
scroll to position [111, 0]
click at [1522, 510] on button at bounding box center [1519, 514] width 13 height 10
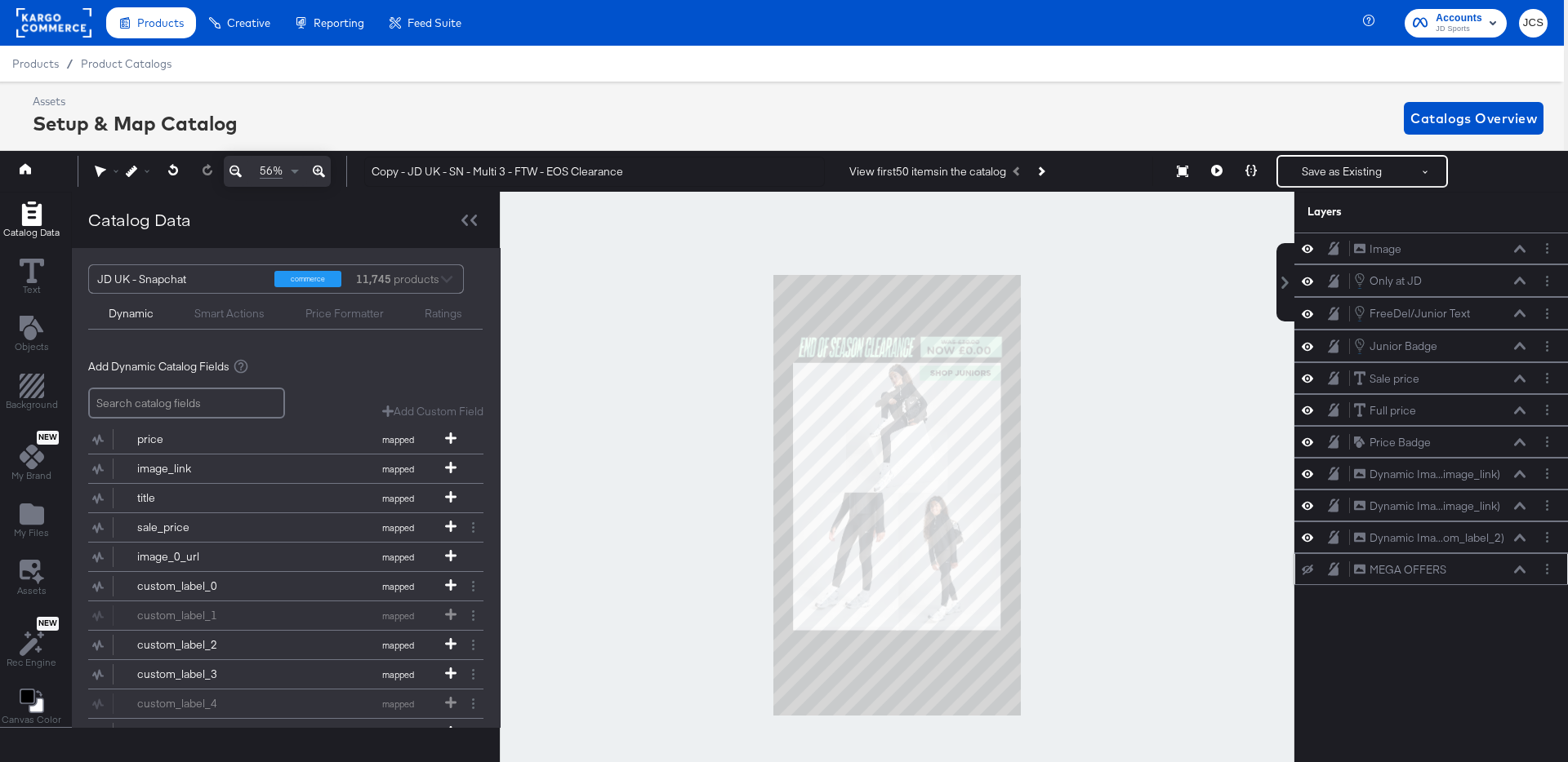
click at [1519, 573] on icon at bounding box center [1519, 569] width 12 height 8
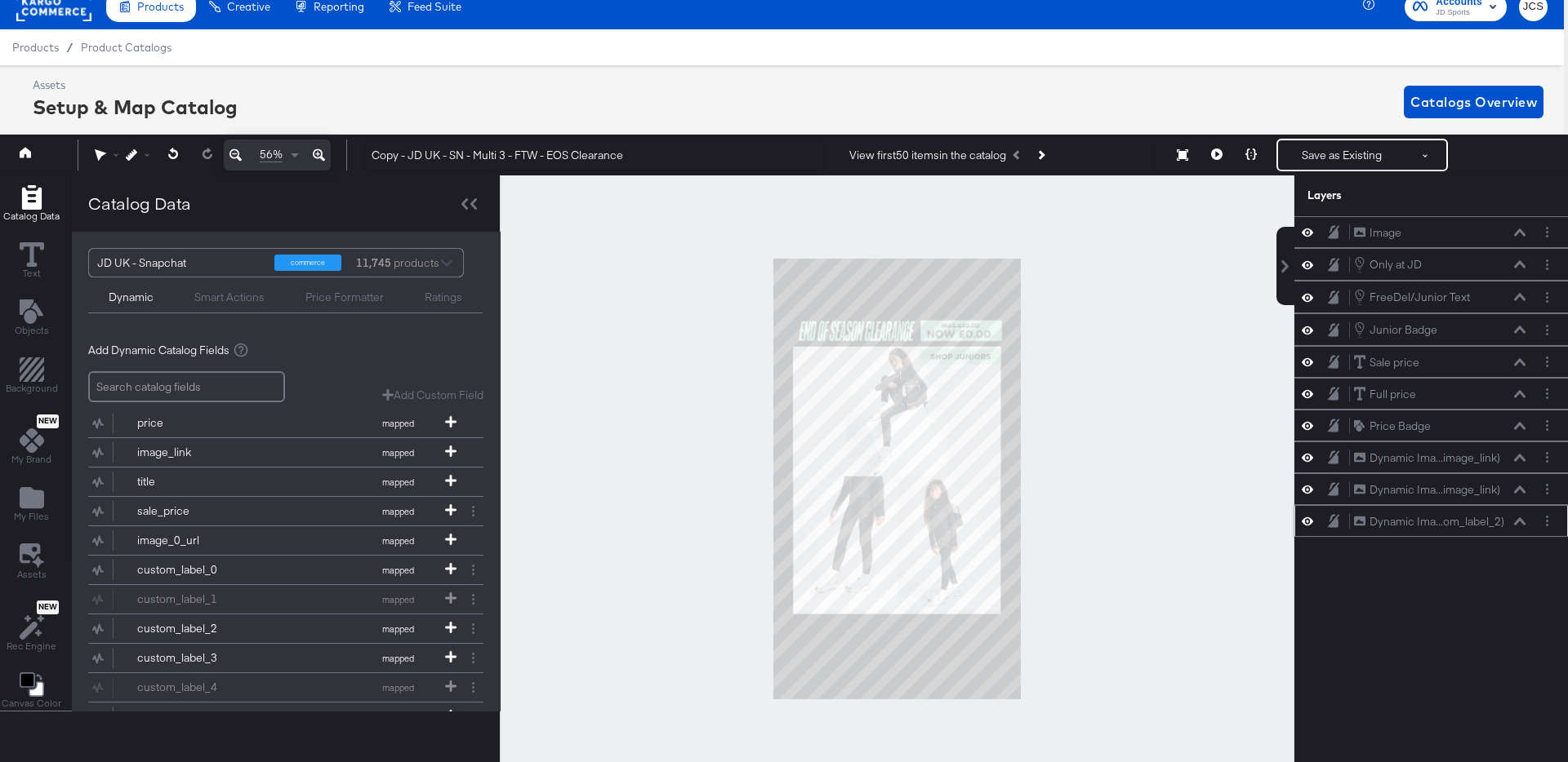
click at [1517, 518] on icon at bounding box center [1519, 521] width 12 height 8
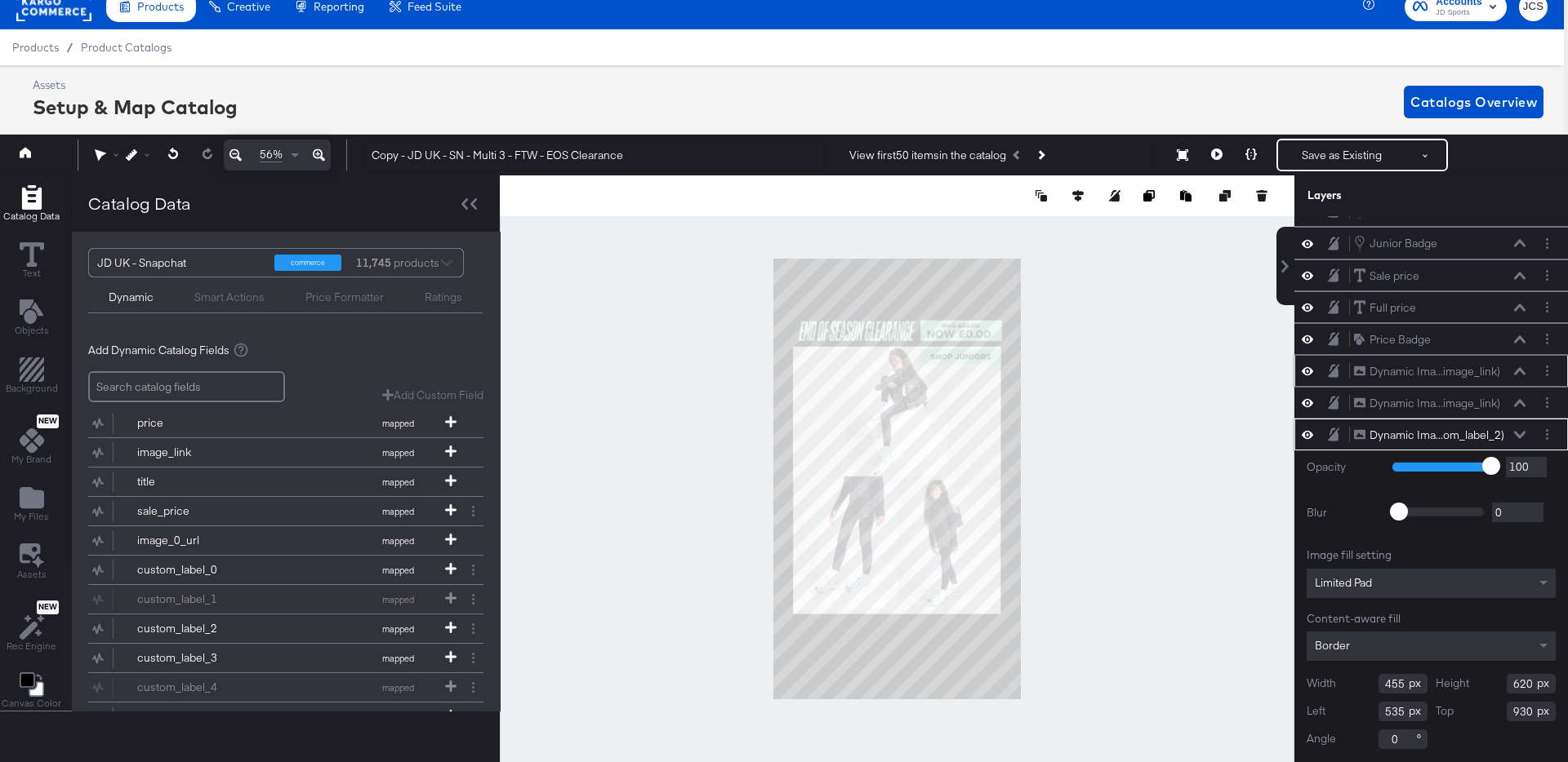
click at [1518, 366] on button at bounding box center [1519, 371] width 13 height 10
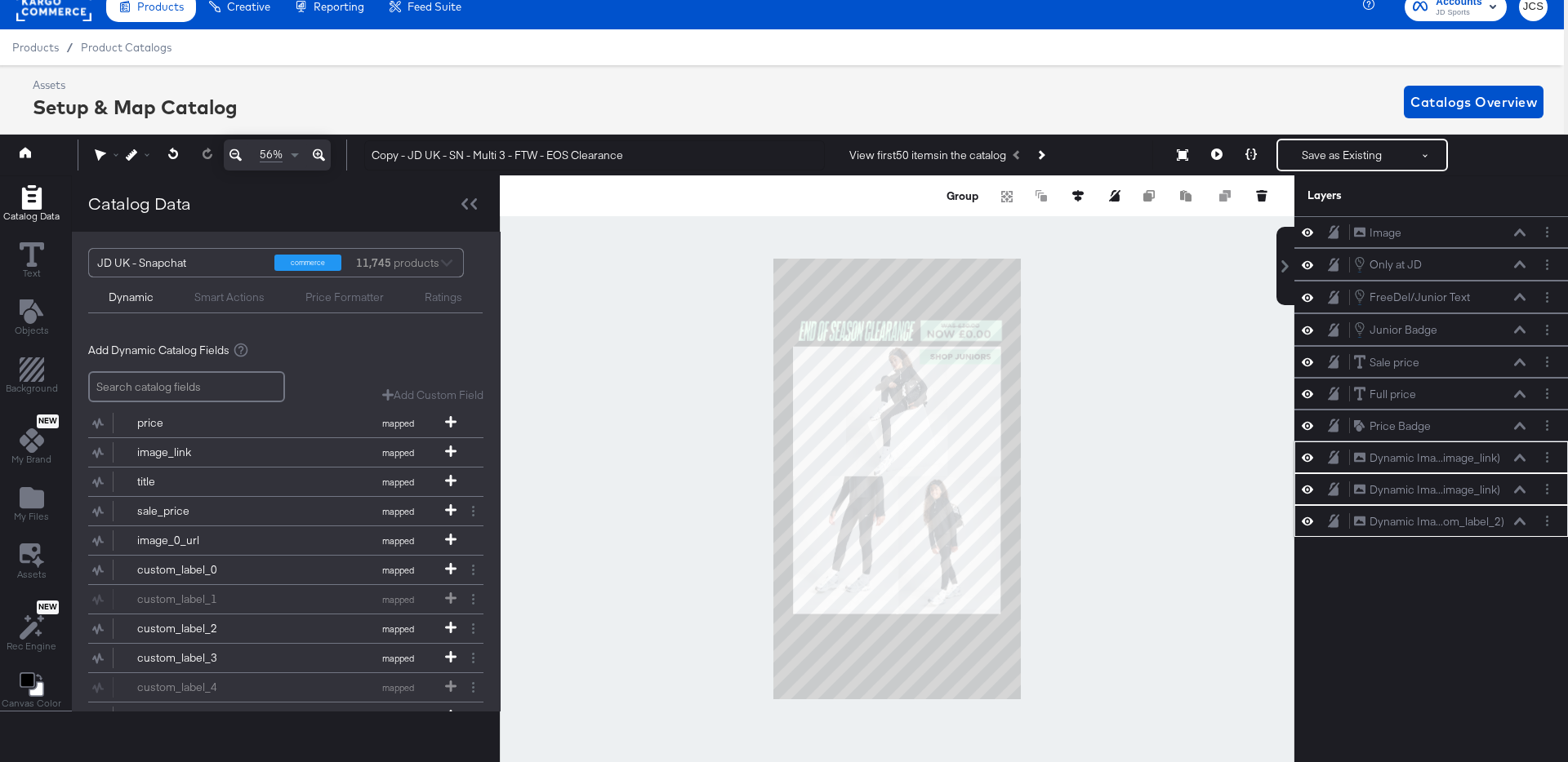
scroll to position [0, 0]
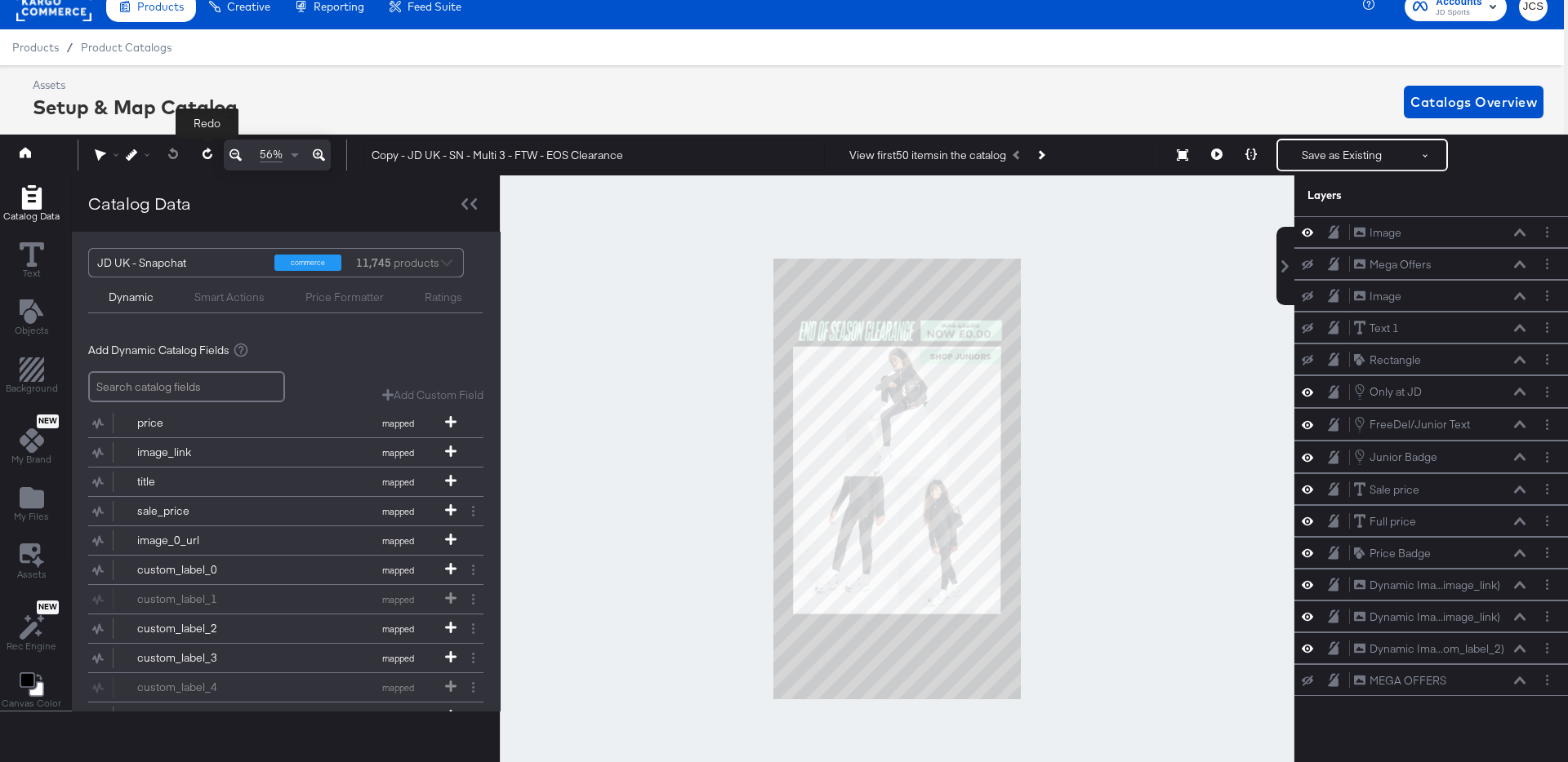
click at [207, 151] on icon at bounding box center [206, 153] width 10 height 12
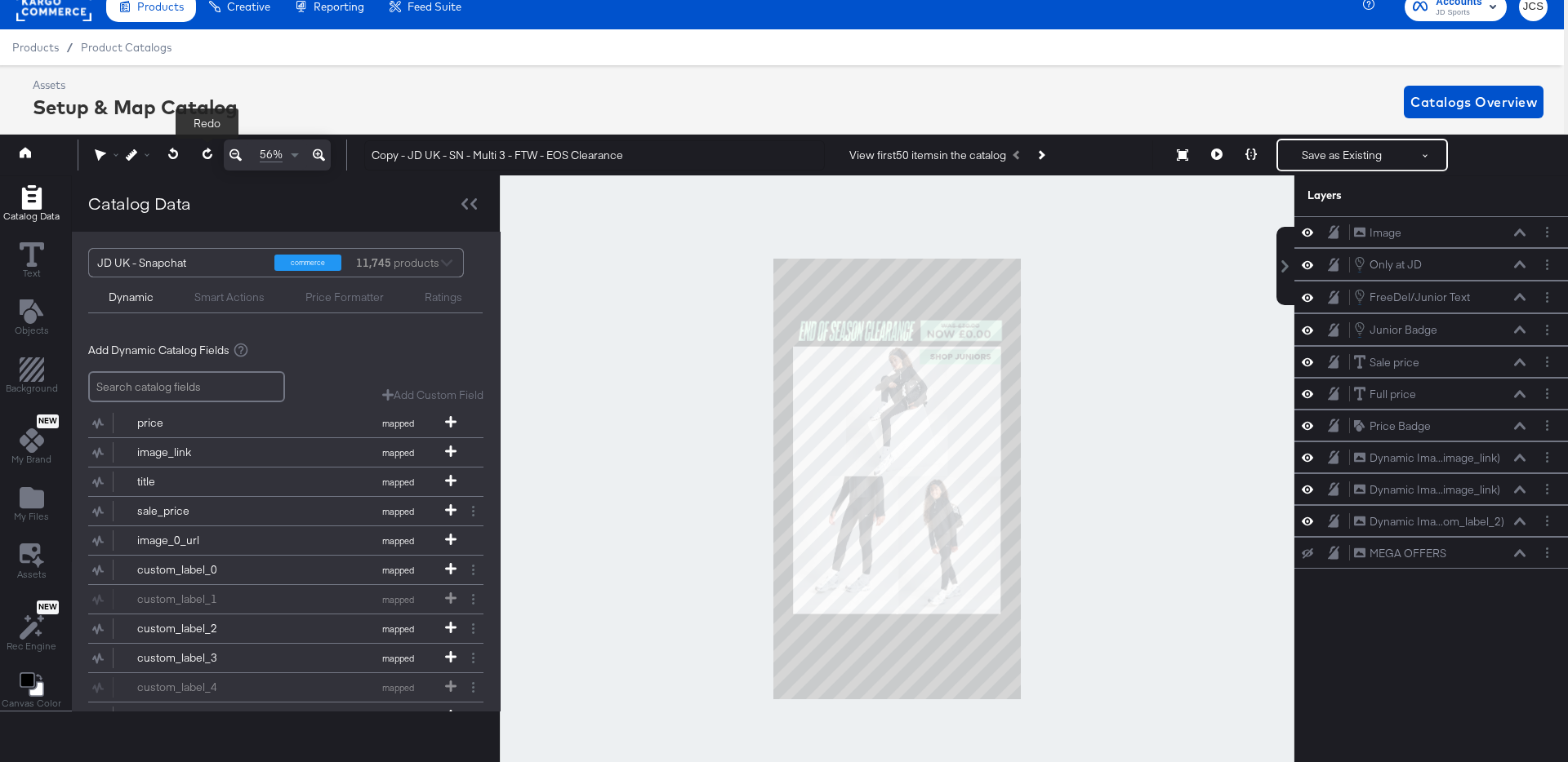
click at [207, 151] on icon at bounding box center [206, 153] width 10 height 12
drag, startPoint x: 1436, startPoint y: 399, endPoint x: 1441, endPoint y: 263, distance: 136.1
click at [1441, 263] on div "Full price Full price" at bounding box center [1445, 265] width 174 height 17
drag, startPoint x: 1448, startPoint y: 388, endPoint x: 1448, endPoint y: 342, distance: 46.0
click at [1449, 281] on div "Sale price Sale price" at bounding box center [1441, 287] width 174 height 17
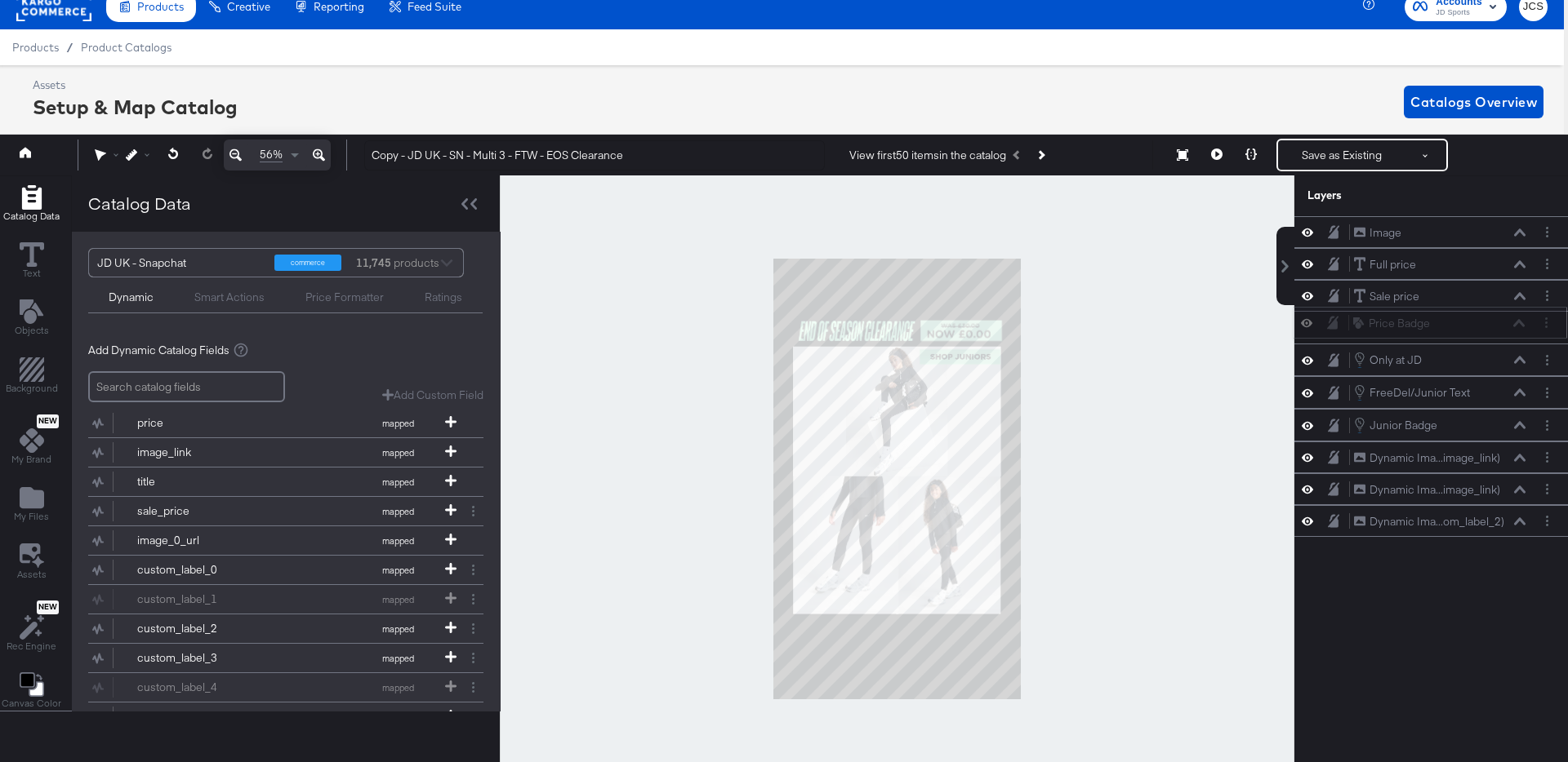
drag, startPoint x: 1454, startPoint y: 424, endPoint x: 1453, endPoint y: 315, distance: 109.0
click at [1453, 315] on div "Price Badge Price Badge" at bounding box center [1439, 323] width 174 height 17
click at [1446, 237] on div "Image Image" at bounding box center [1440, 235] width 174 height 17
click at [1518, 520] on icon at bounding box center [1519, 521] width 12 height 8
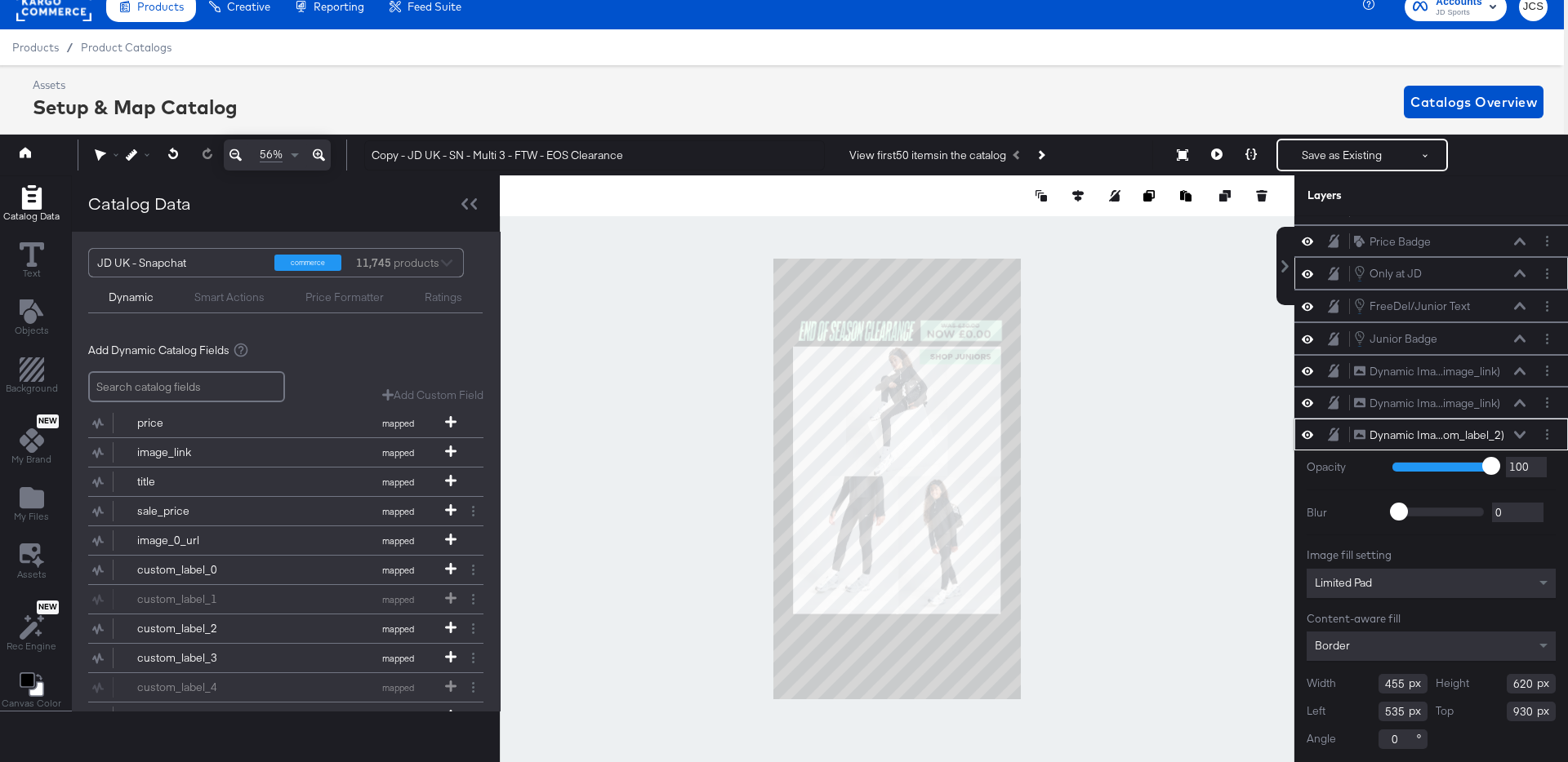
click at [1523, 273] on icon at bounding box center [1519, 273] width 12 height 7
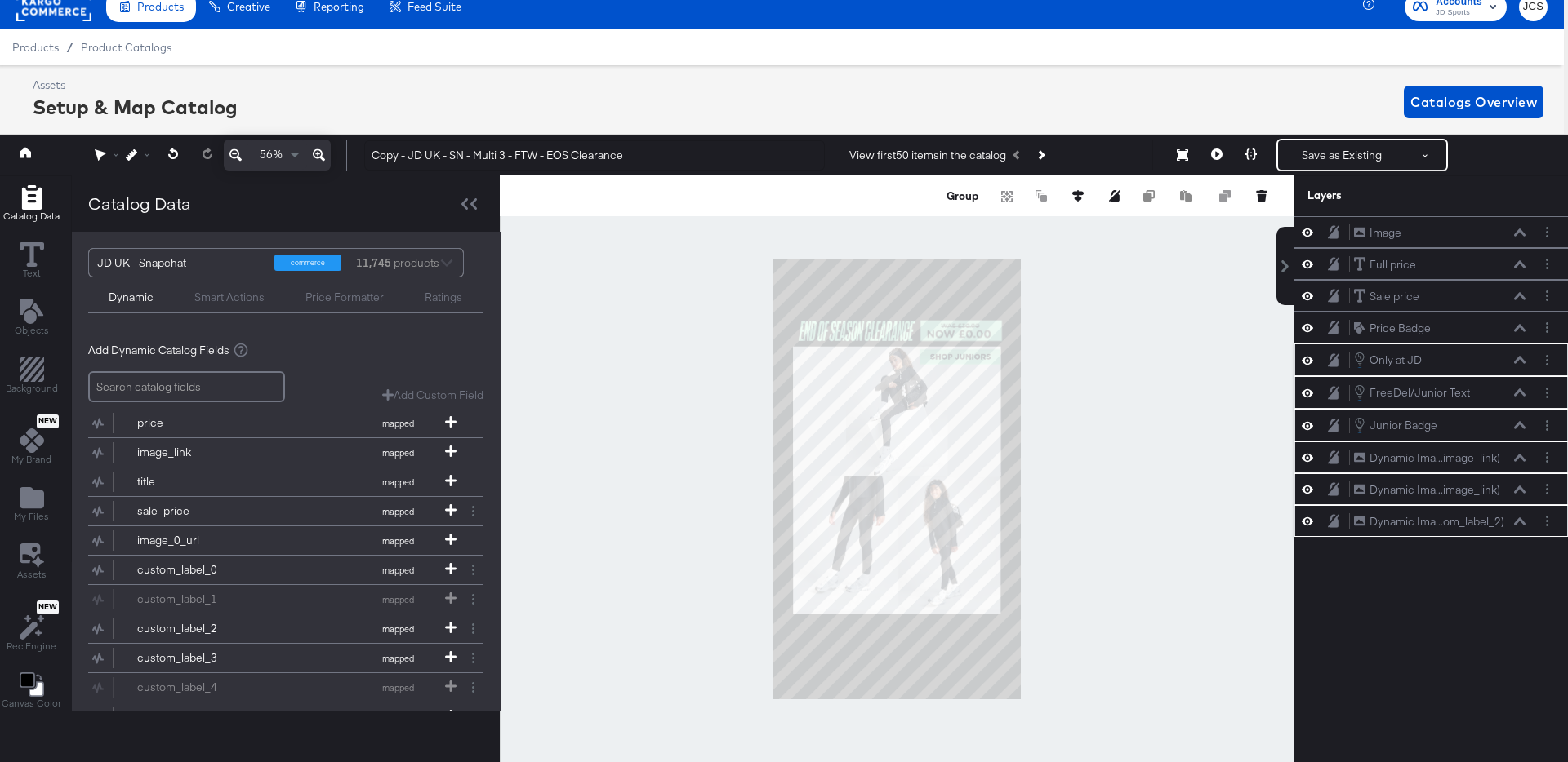
scroll to position [0, 0]
click at [1078, 194] on icon at bounding box center [1078, 196] width 12 height 12
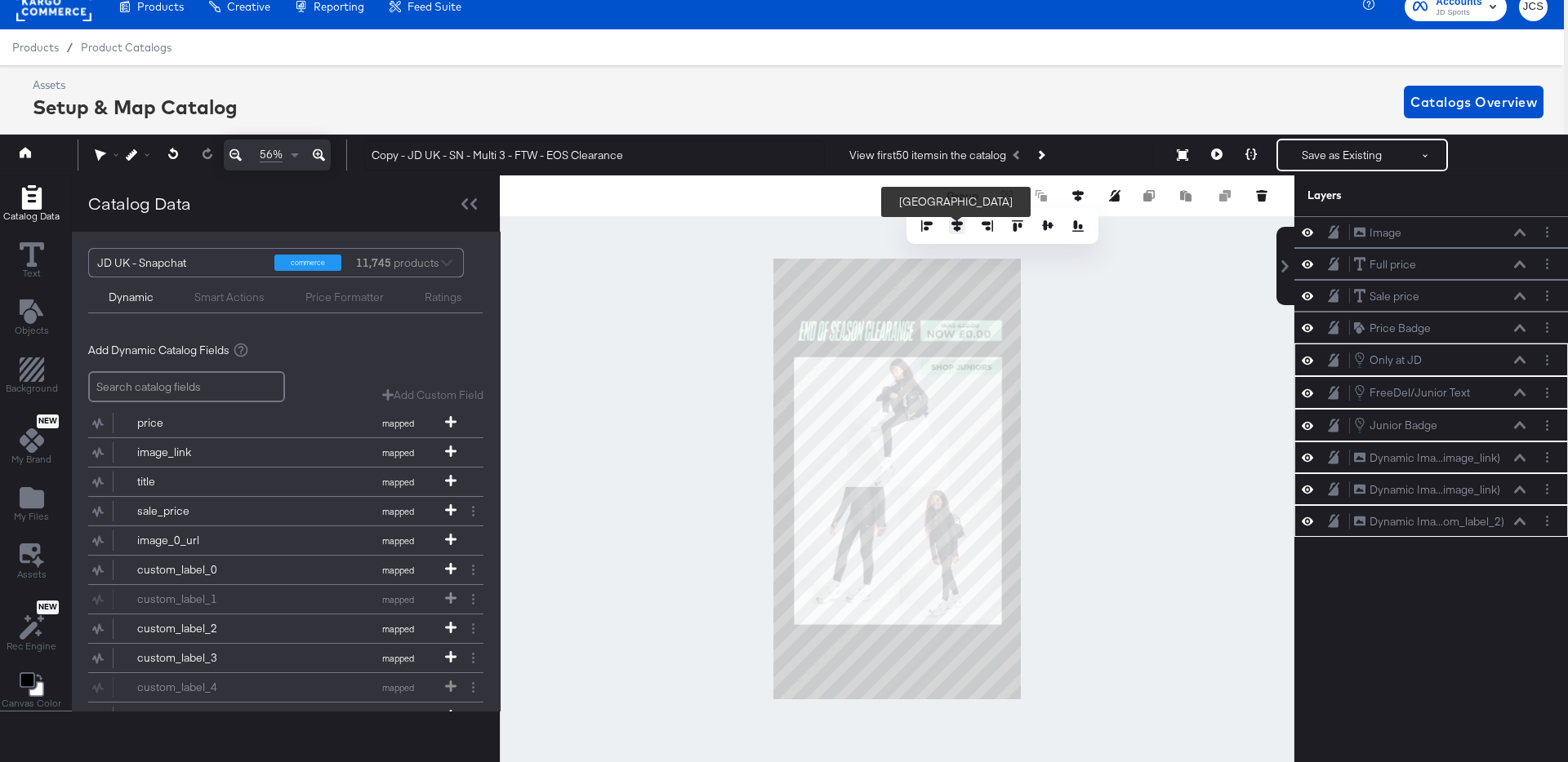
click at [955, 227] on icon at bounding box center [957, 226] width 12 height 12
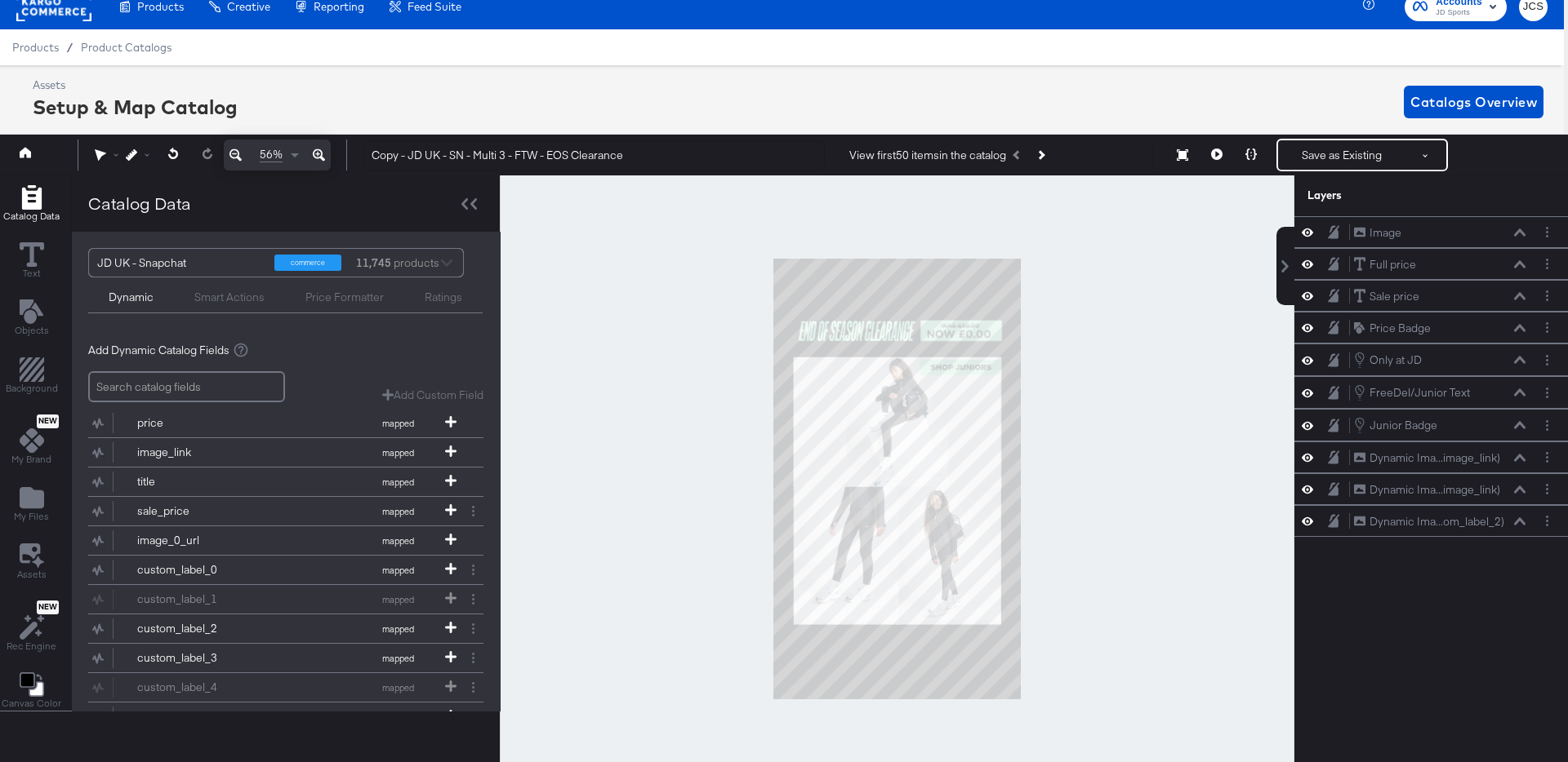
click at [1132, 314] on div at bounding box center [896, 479] width 794 height 607
click at [1518, 230] on icon at bounding box center [1519, 232] width 12 height 8
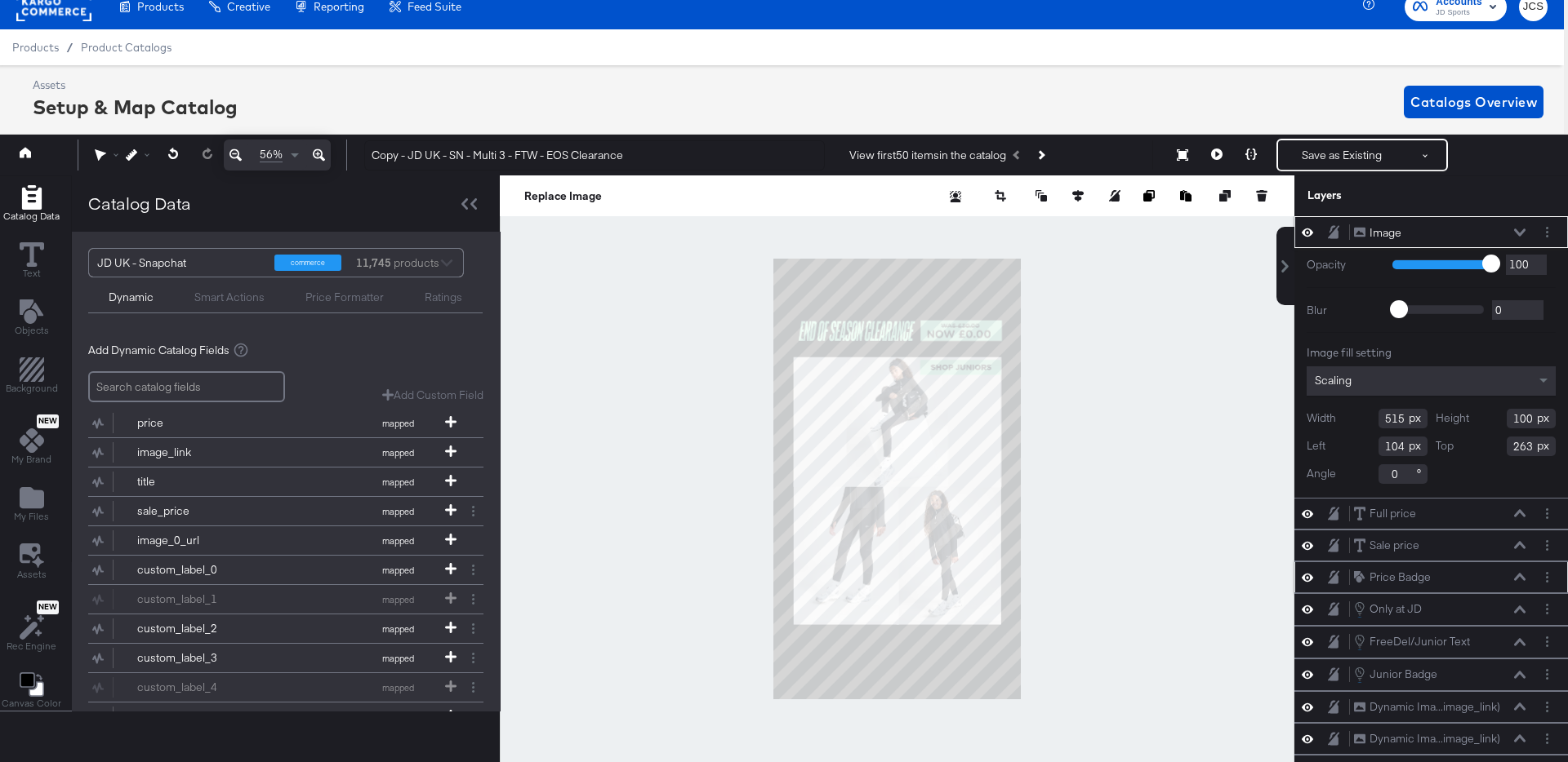
click at [1523, 575] on icon at bounding box center [1519, 576] width 12 height 8
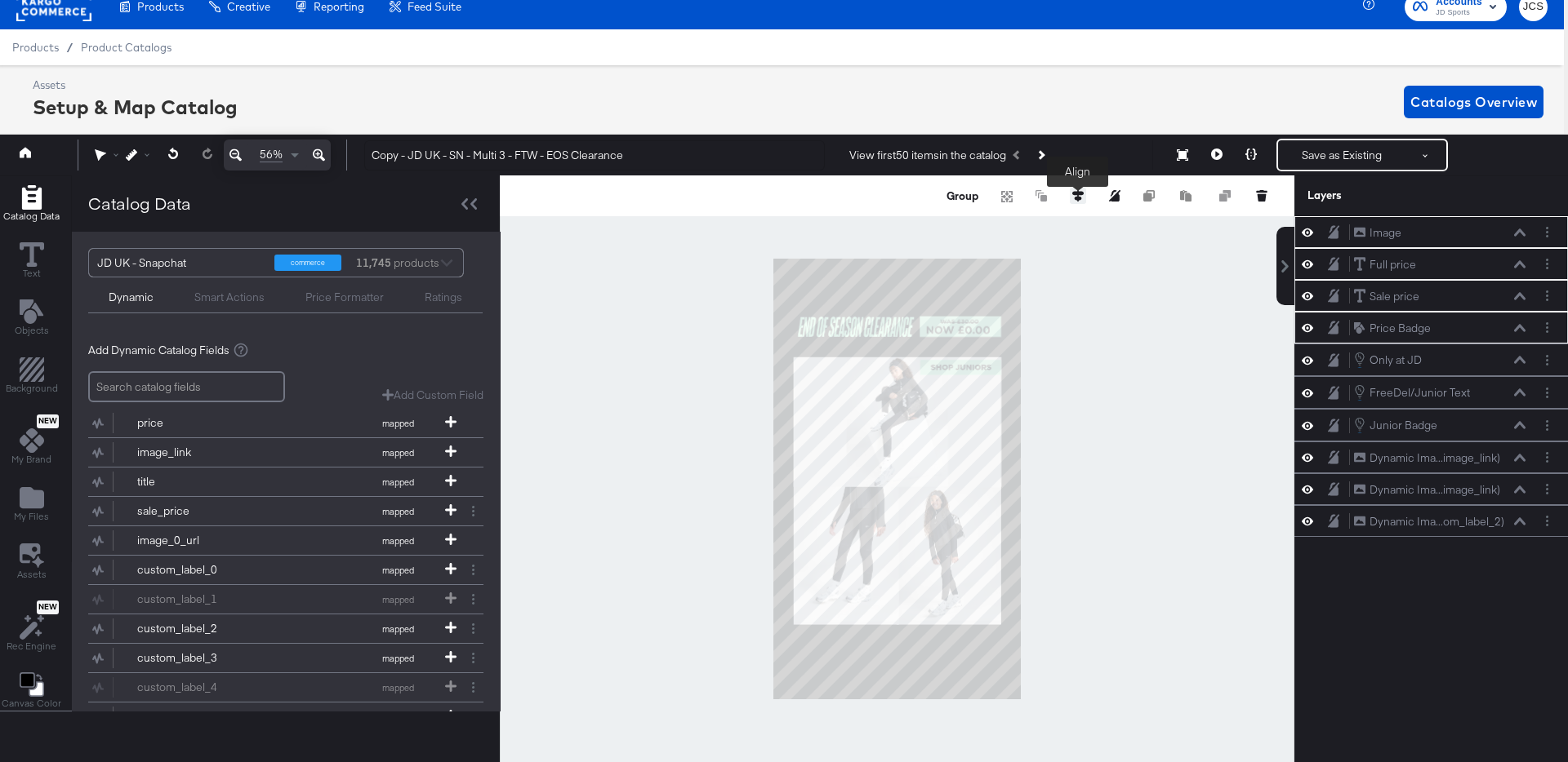
click at [1082, 189] on button at bounding box center [1078, 196] width 16 height 16
click at [960, 222] on icon at bounding box center [957, 226] width 12 height 12
click at [27, 500] on icon "Add Files" at bounding box center [32, 498] width 25 height 21
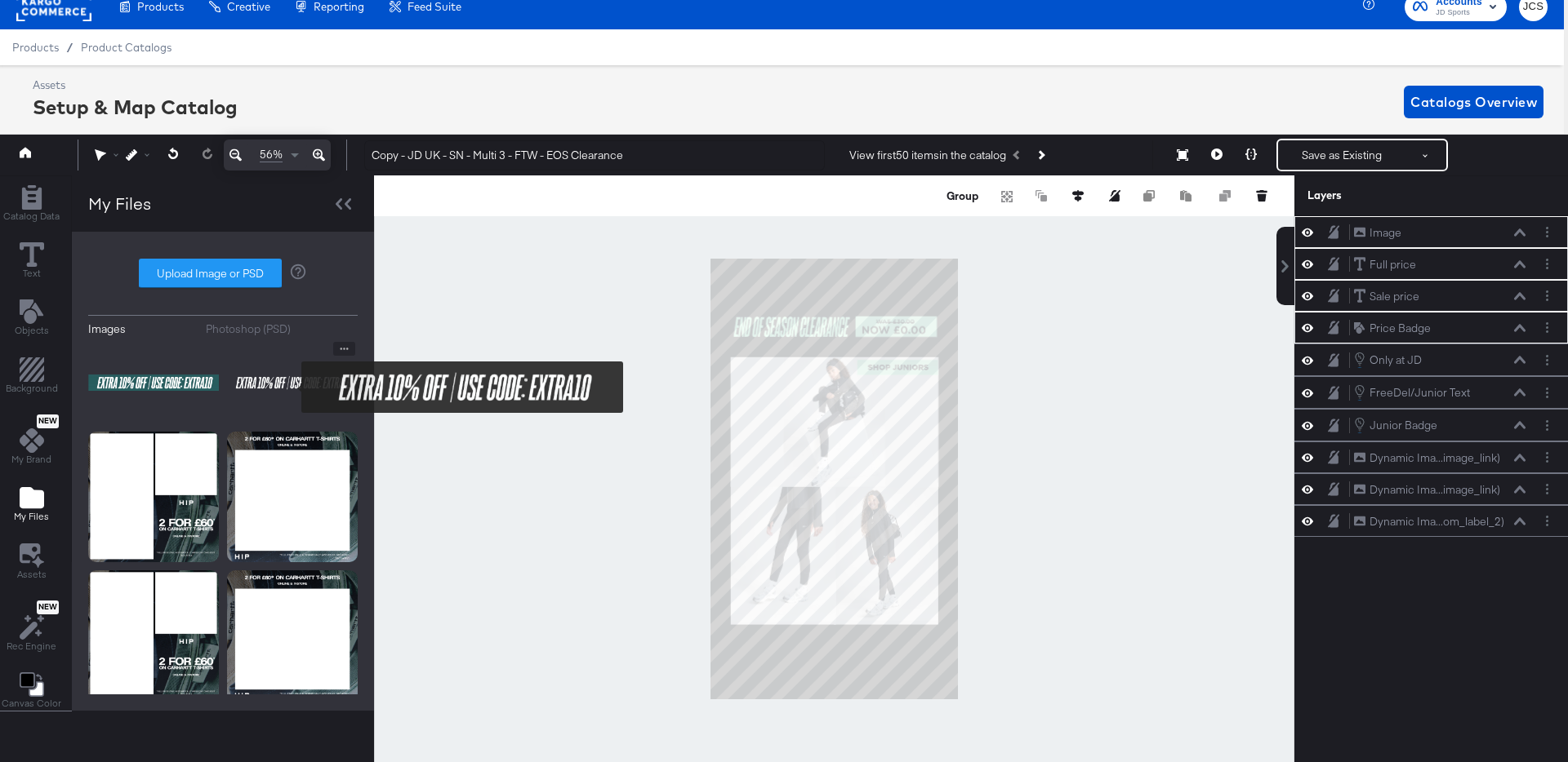
click at [290, 387] on img at bounding box center [292, 382] width 131 height 81
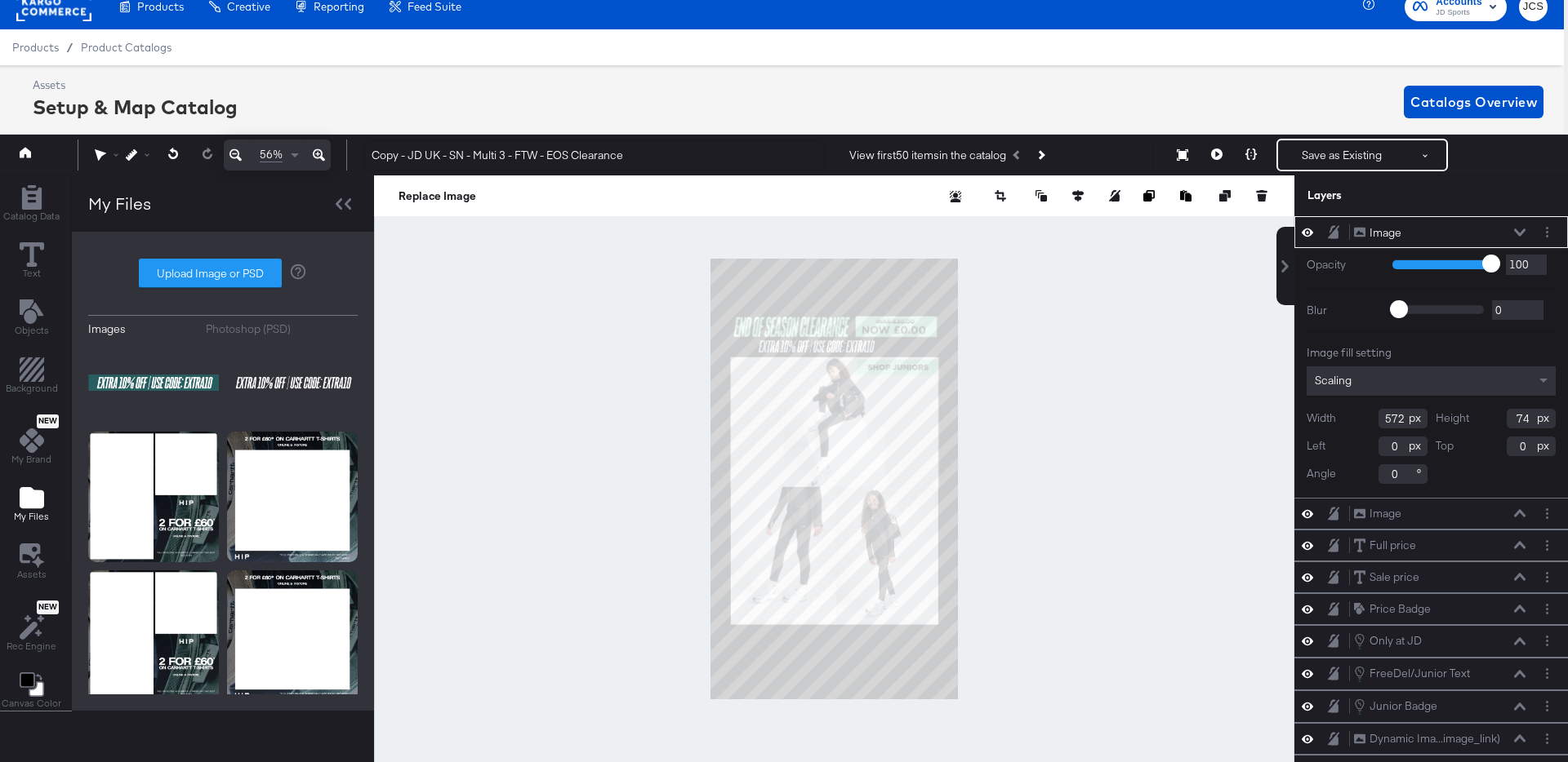
type input "170"
type input "345"
type input "676"
type input "63"
type input "351"
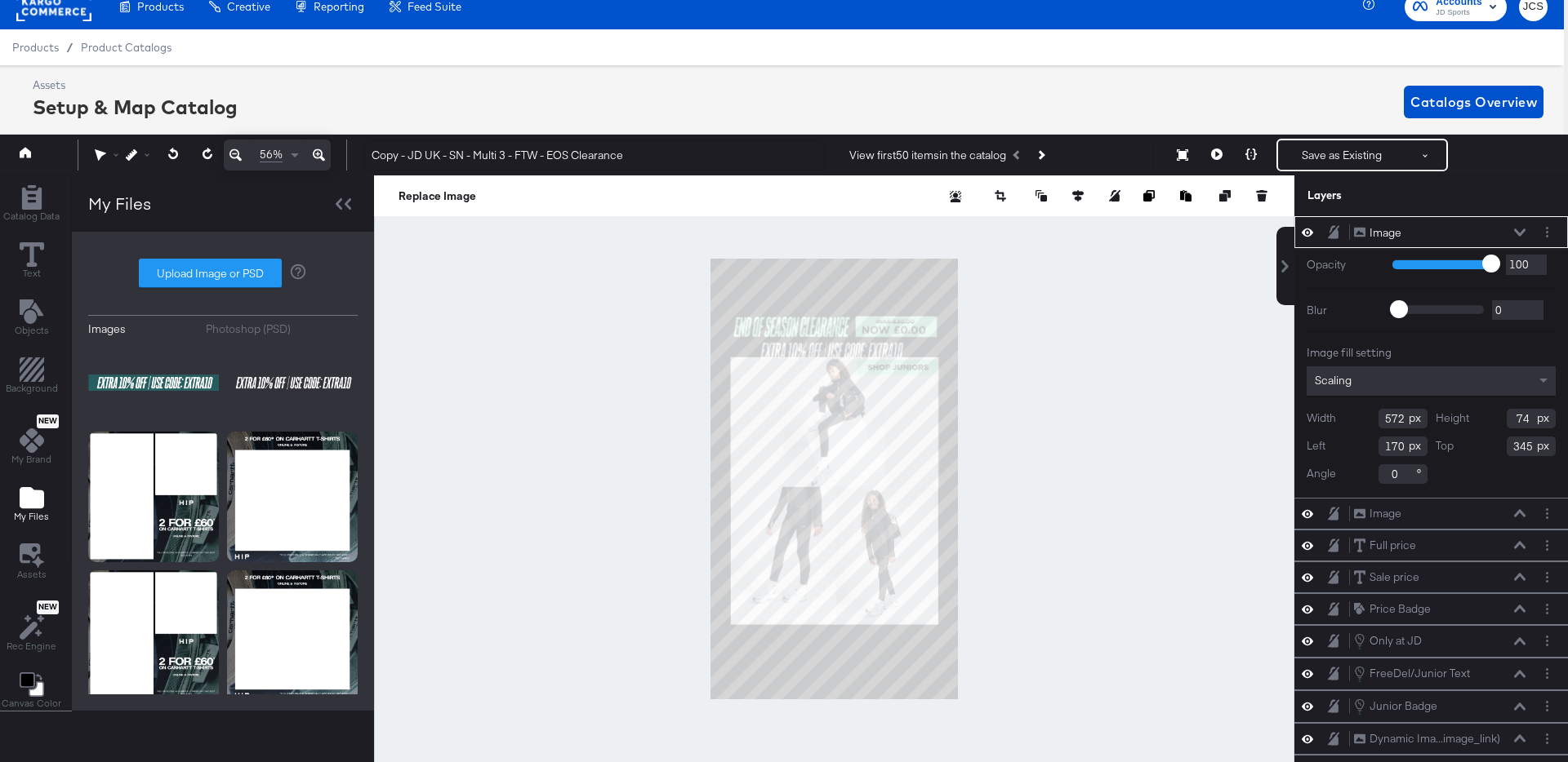
type input "702"
type input "101"
type input "351"
type input "174"
type input "345"
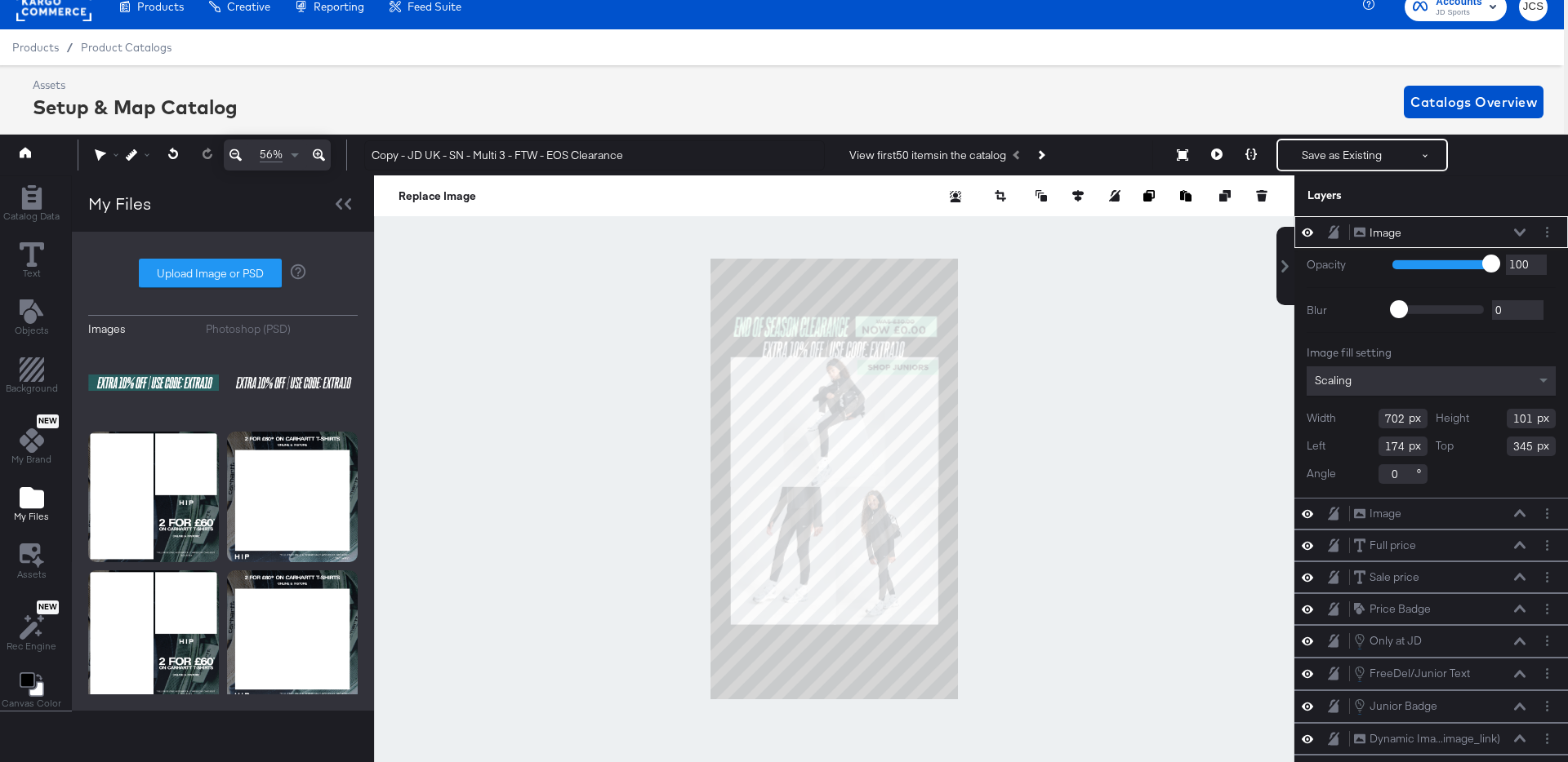
type input "177"
type input "330"
click at [1526, 227] on button at bounding box center [1519, 232] width 13 height 10
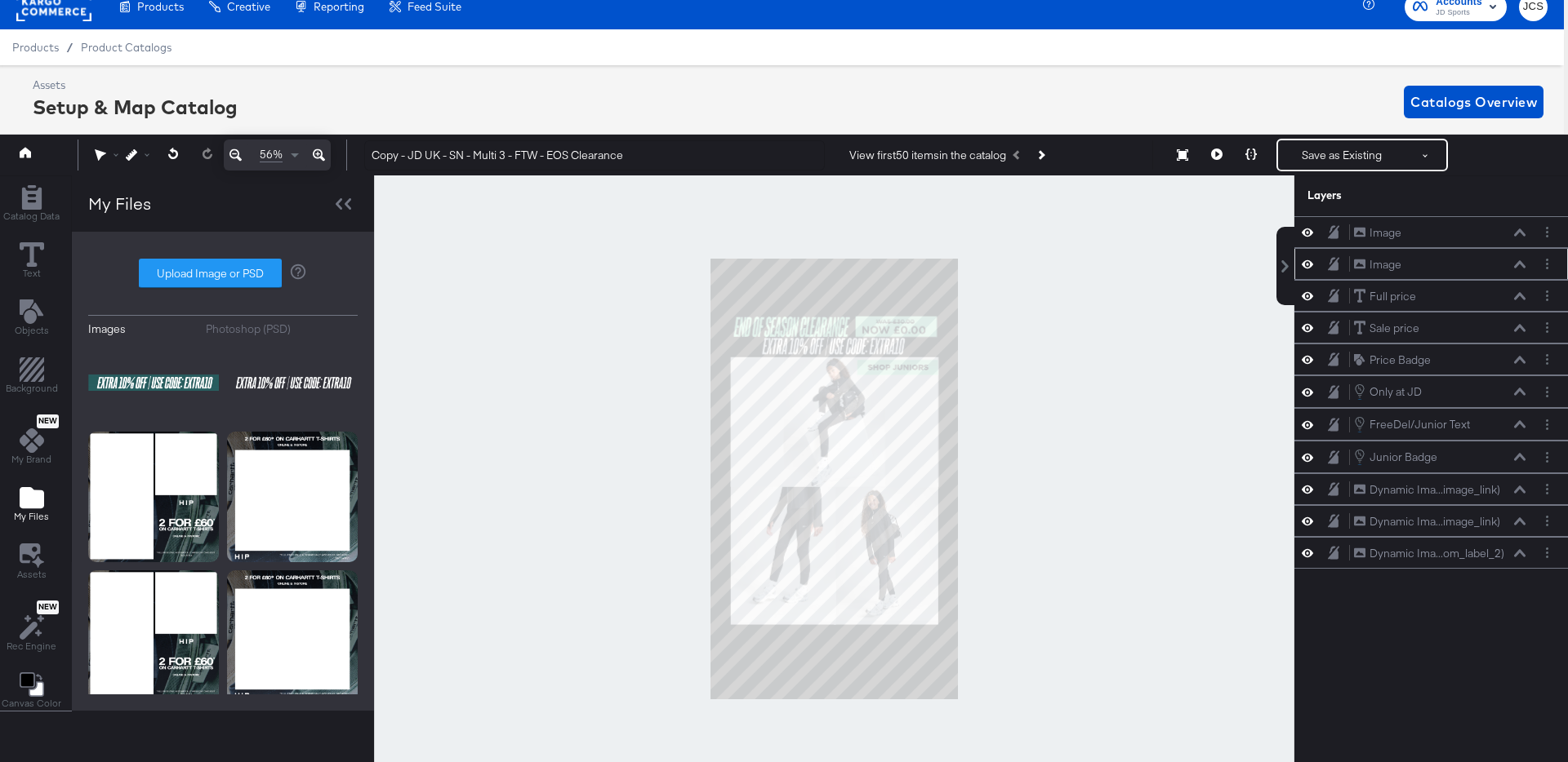
click at [1523, 259] on button at bounding box center [1519, 264] width 13 height 10
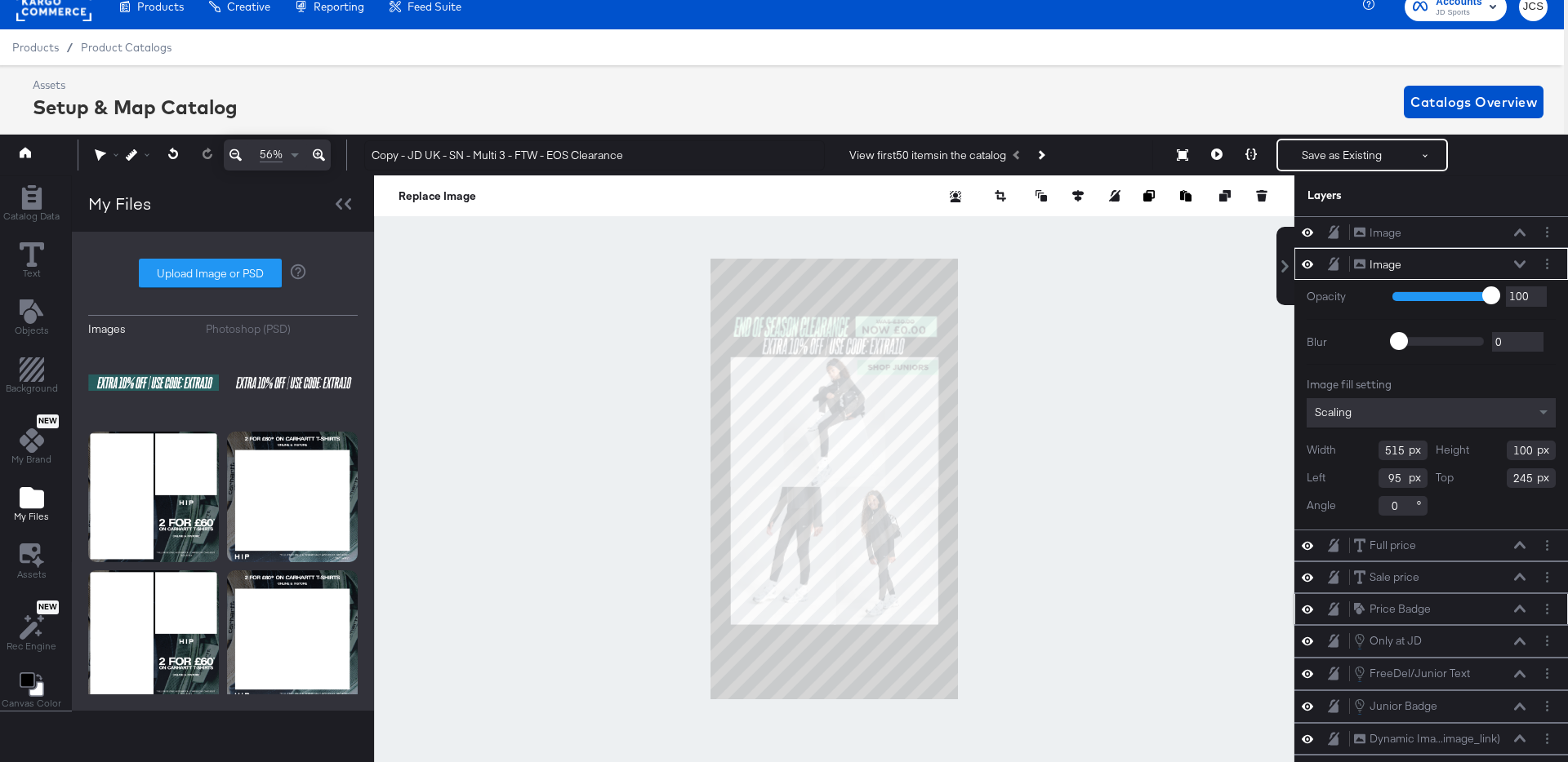
click at [1518, 605] on icon at bounding box center [1519, 608] width 12 height 8
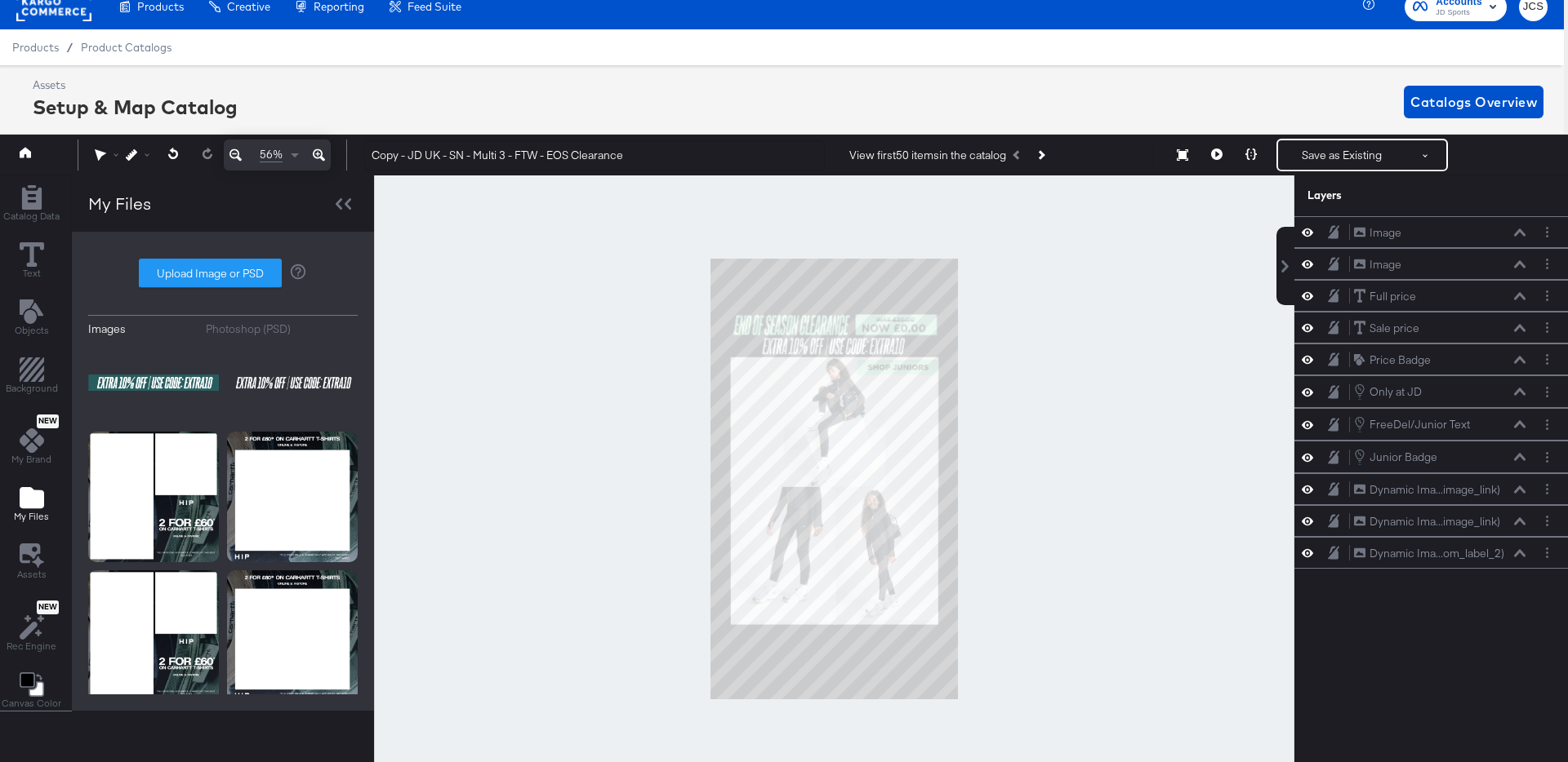
click at [1160, 445] on div at bounding box center [833, 479] width 920 height 607
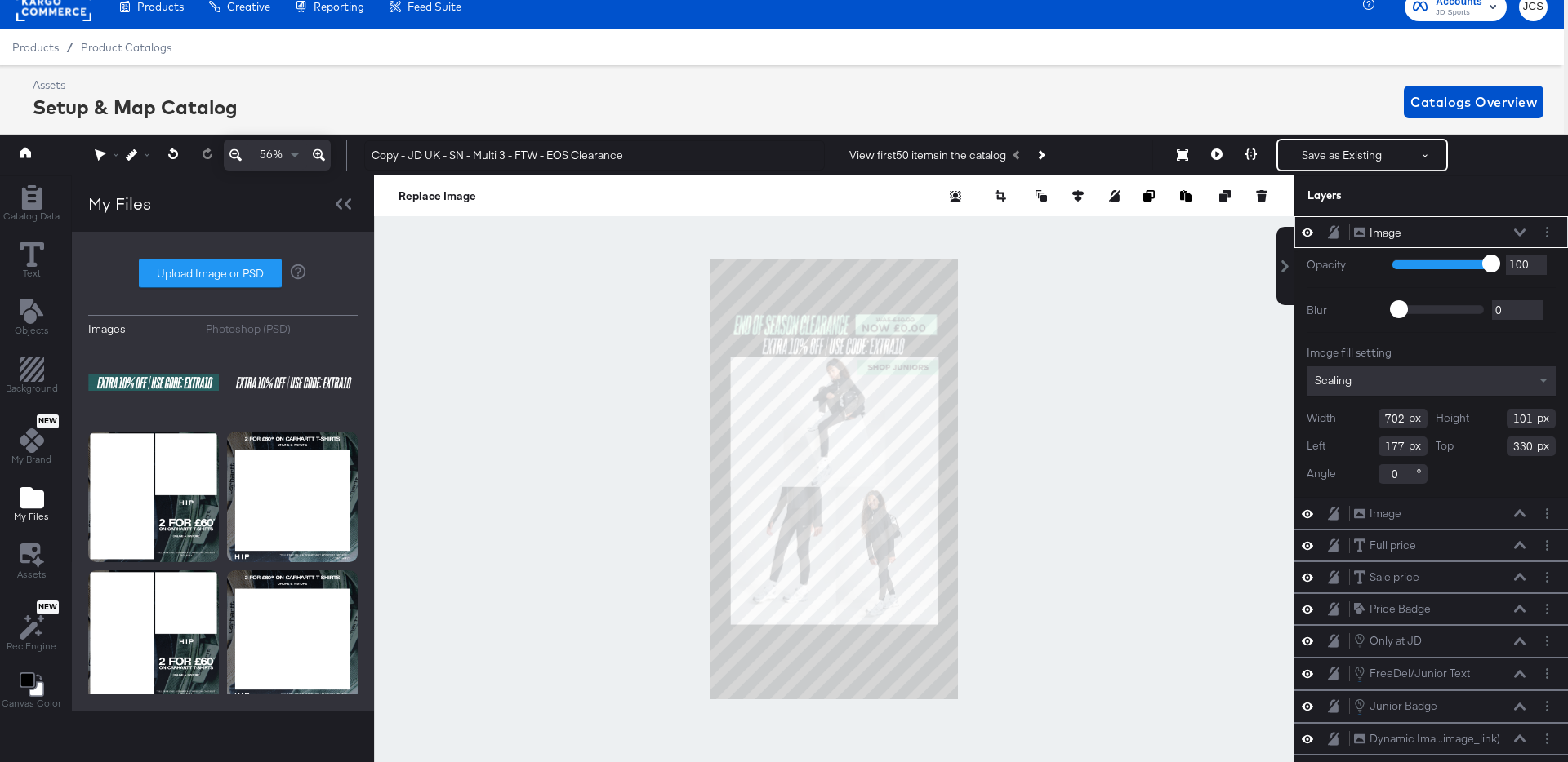
click at [1381, 427] on div "Width 702 Height 101 Left 177 Top 330 Angle 0" at bounding box center [1431, 446] width 249 height 75
click at [1394, 416] on input "702" at bounding box center [1402, 419] width 49 height 19
type input "572"
type input "74"
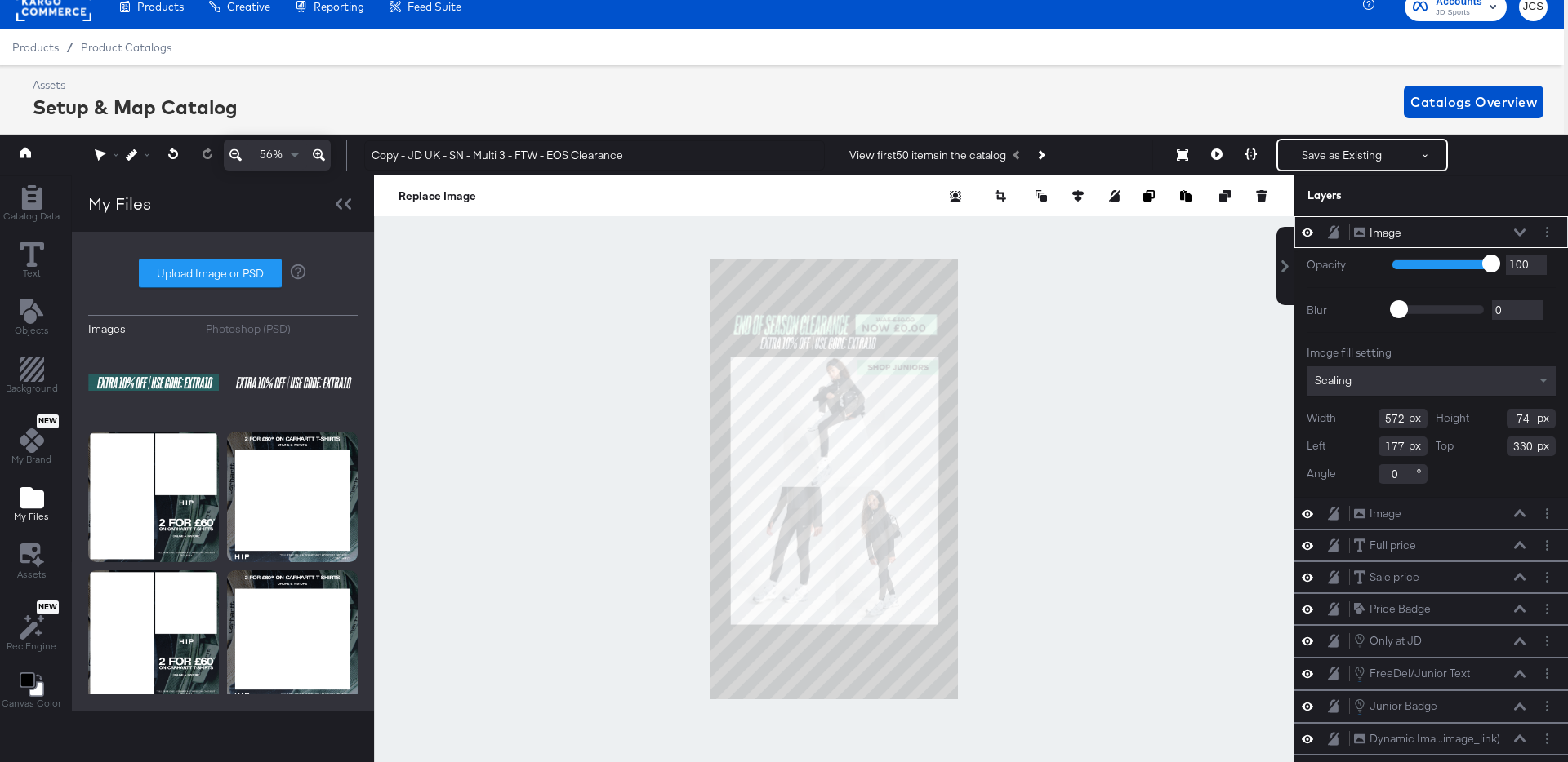
click at [1020, 407] on div at bounding box center [833, 479] width 920 height 607
type input "216"
type input "337"
click at [1084, 188] on button at bounding box center [1078, 196] width 16 height 16
click at [958, 226] on icon at bounding box center [957, 226] width 12 height 12
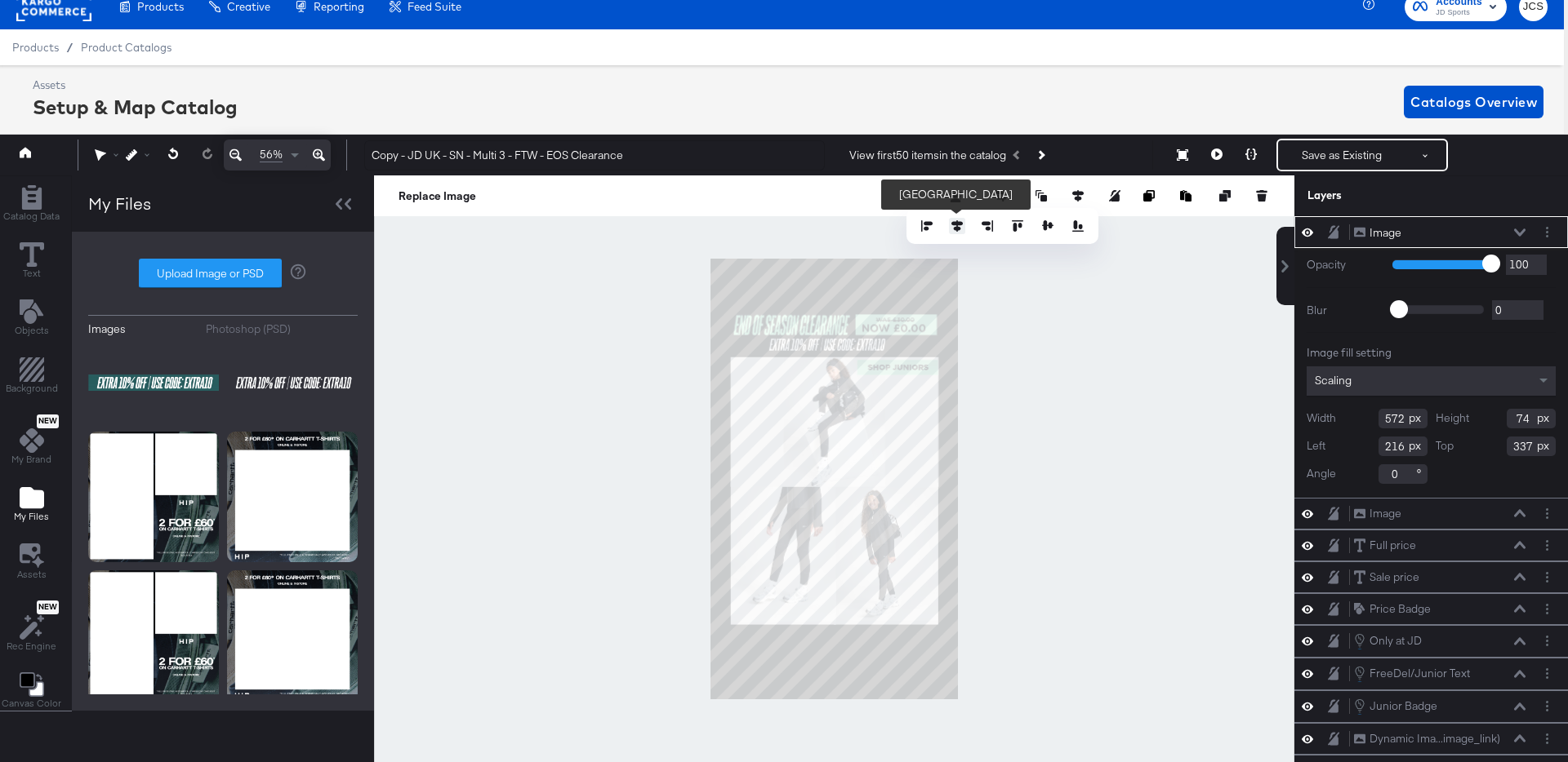
type input "254"
click at [1096, 478] on div at bounding box center [833, 479] width 920 height 607
type input "339"
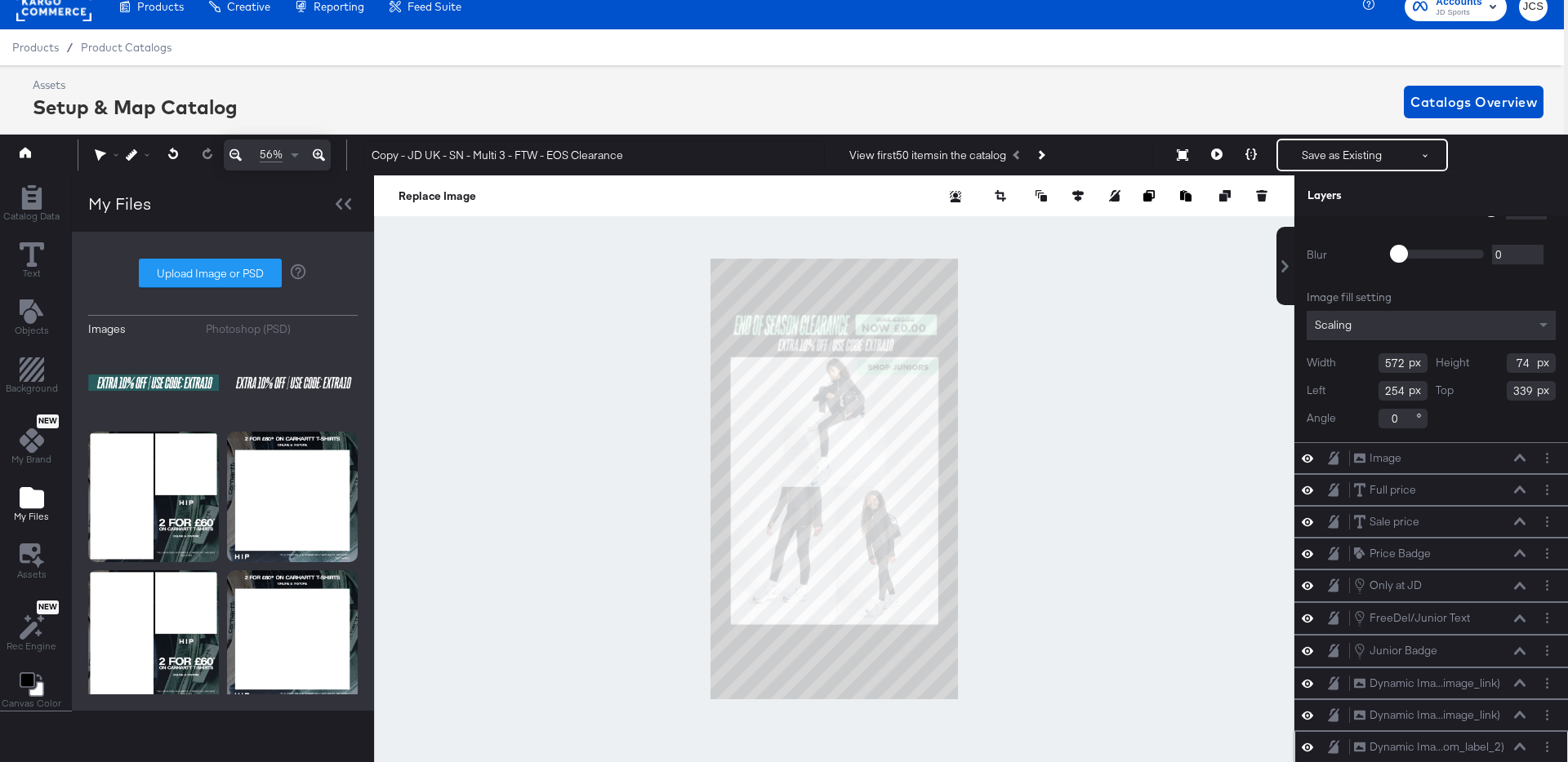
click at [1523, 746] on icon at bounding box center [1519, 746] width 12 height 7
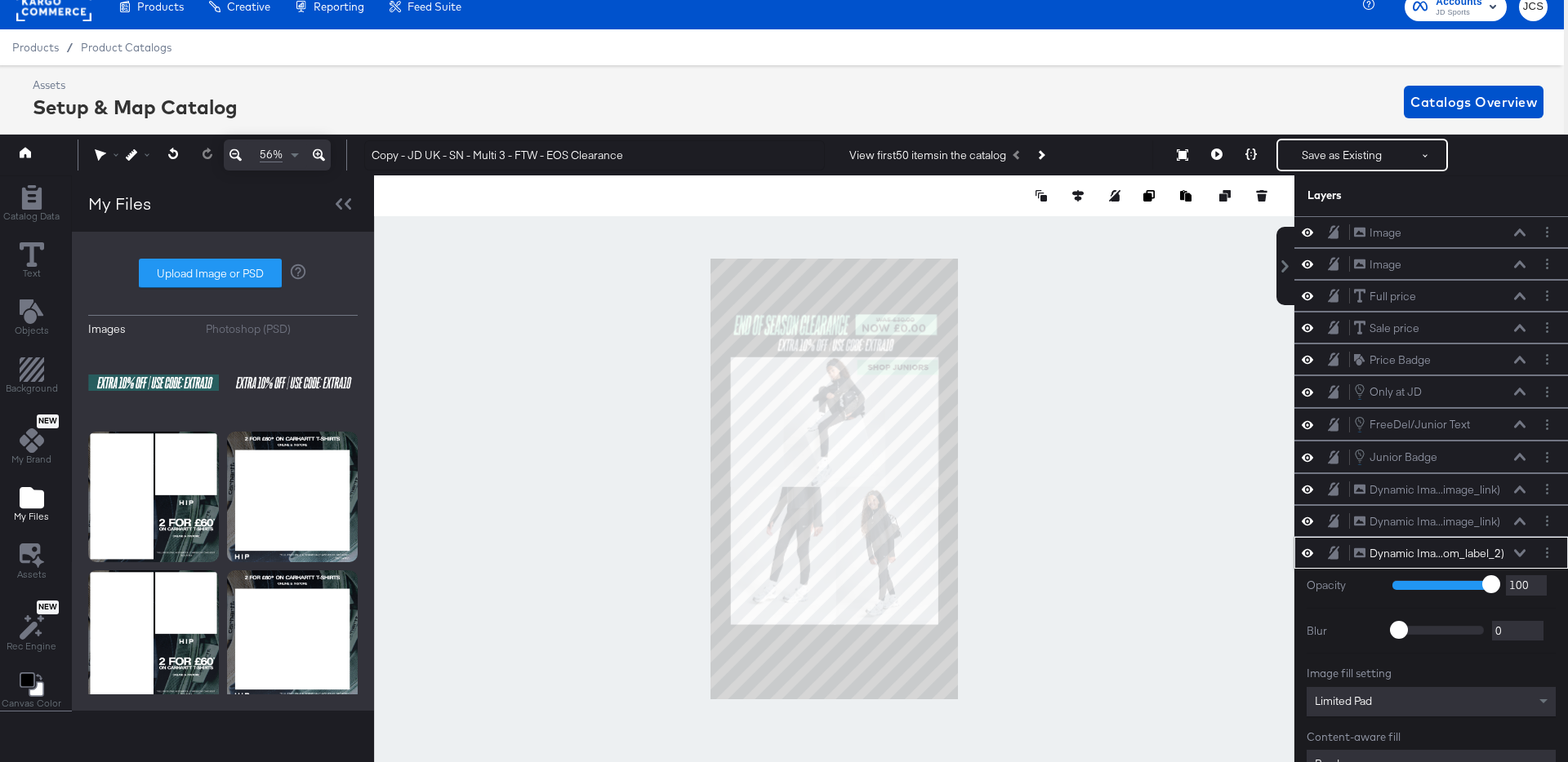
scroll to position [15, 4]
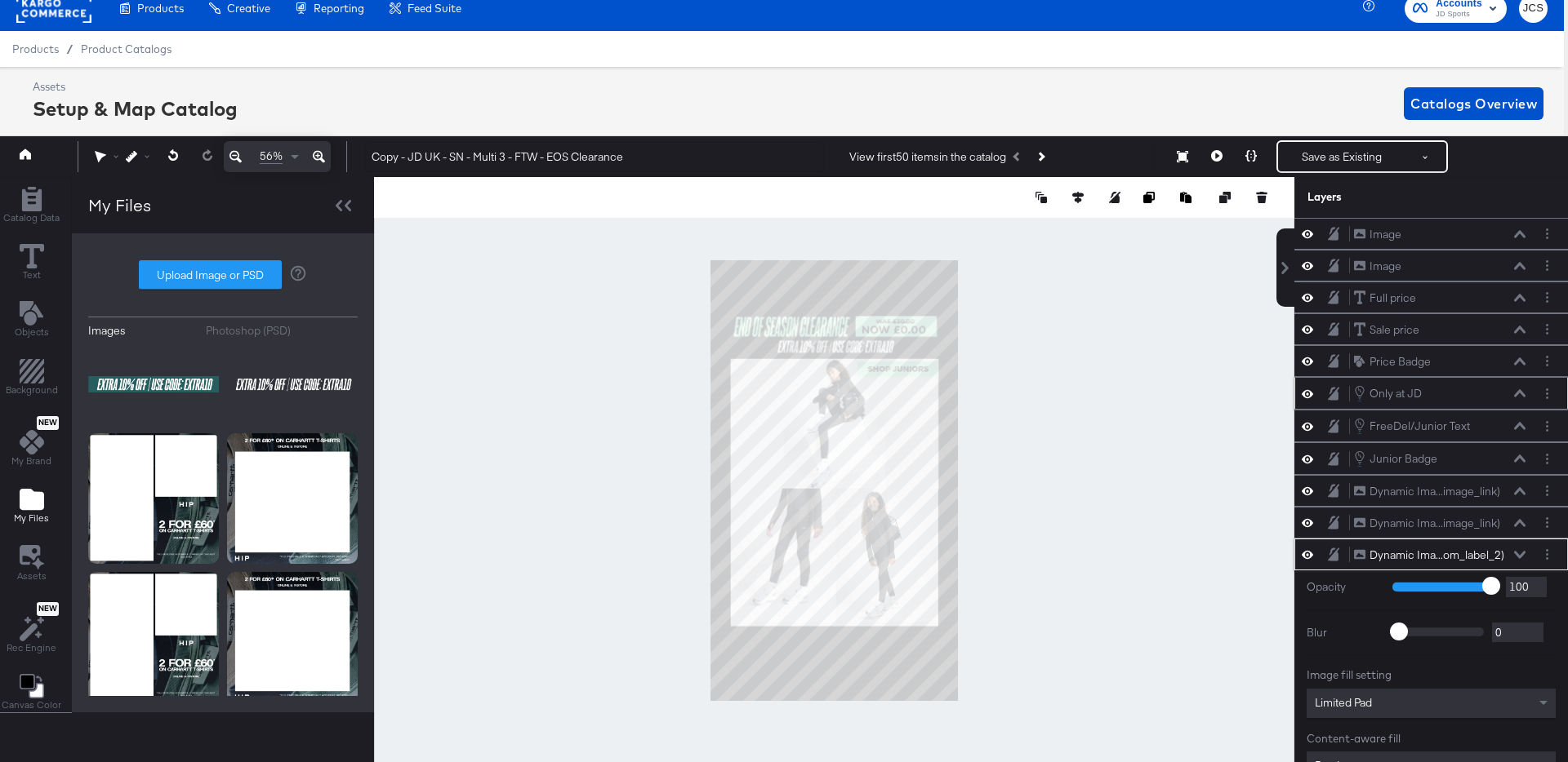
click at [1519, 391] on icon at bounding box center [1519, 394] width 12 height 7
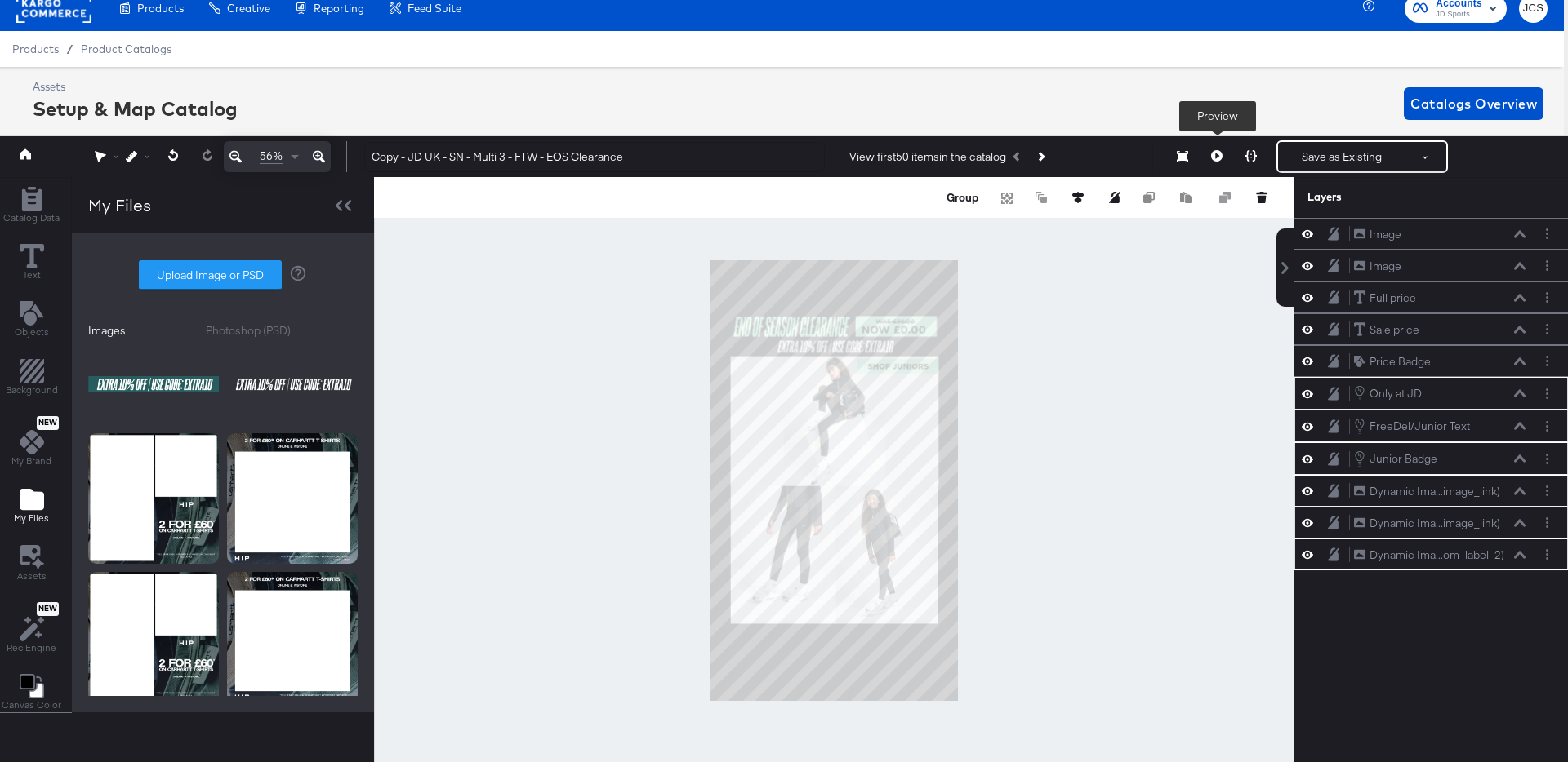
click at [1224, 150] on button at bounding box center [1217, 157] width 35 height 33
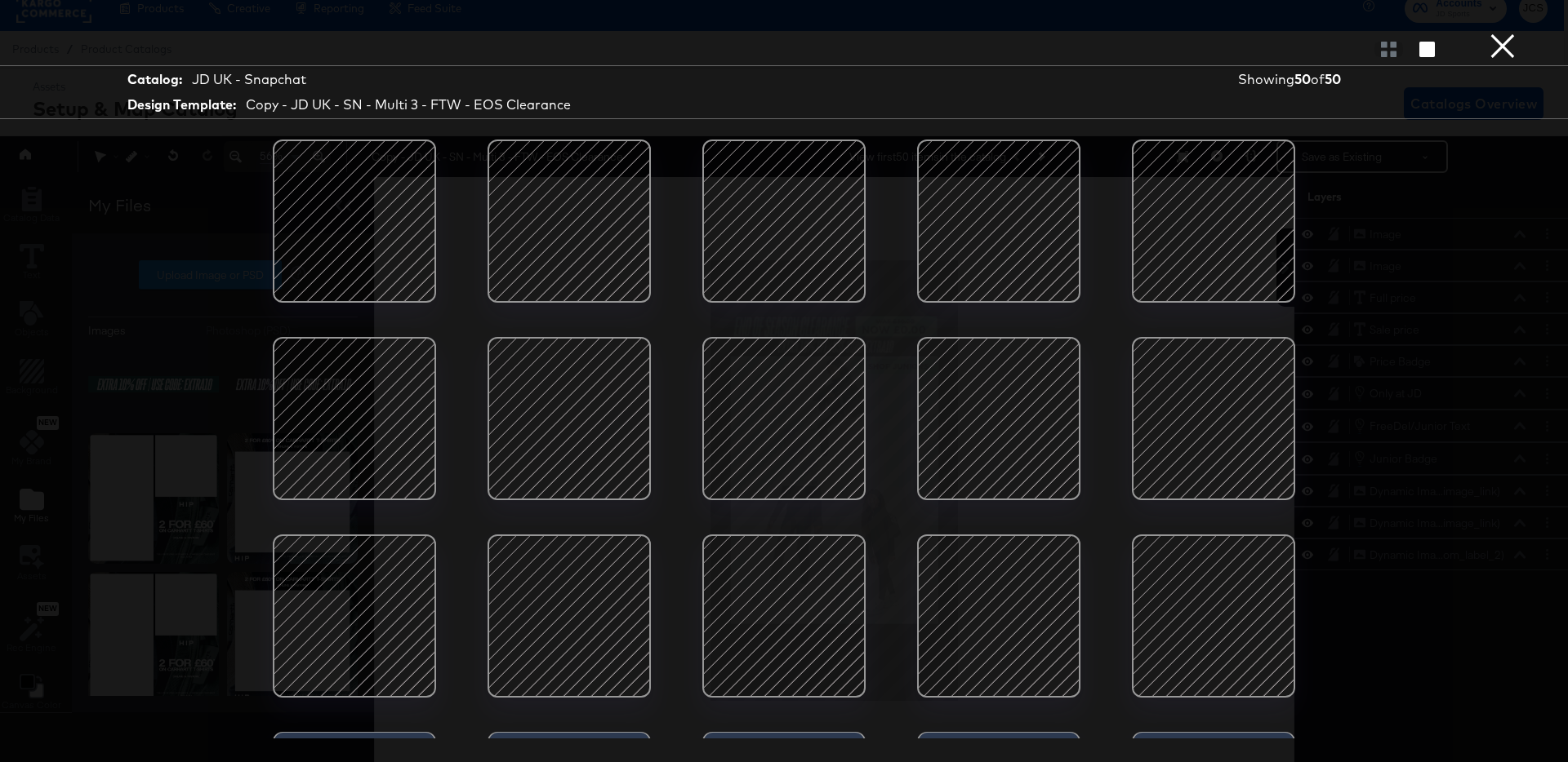
click at [761, 225] on div at bounding box center [784, 221] width 139 height 139
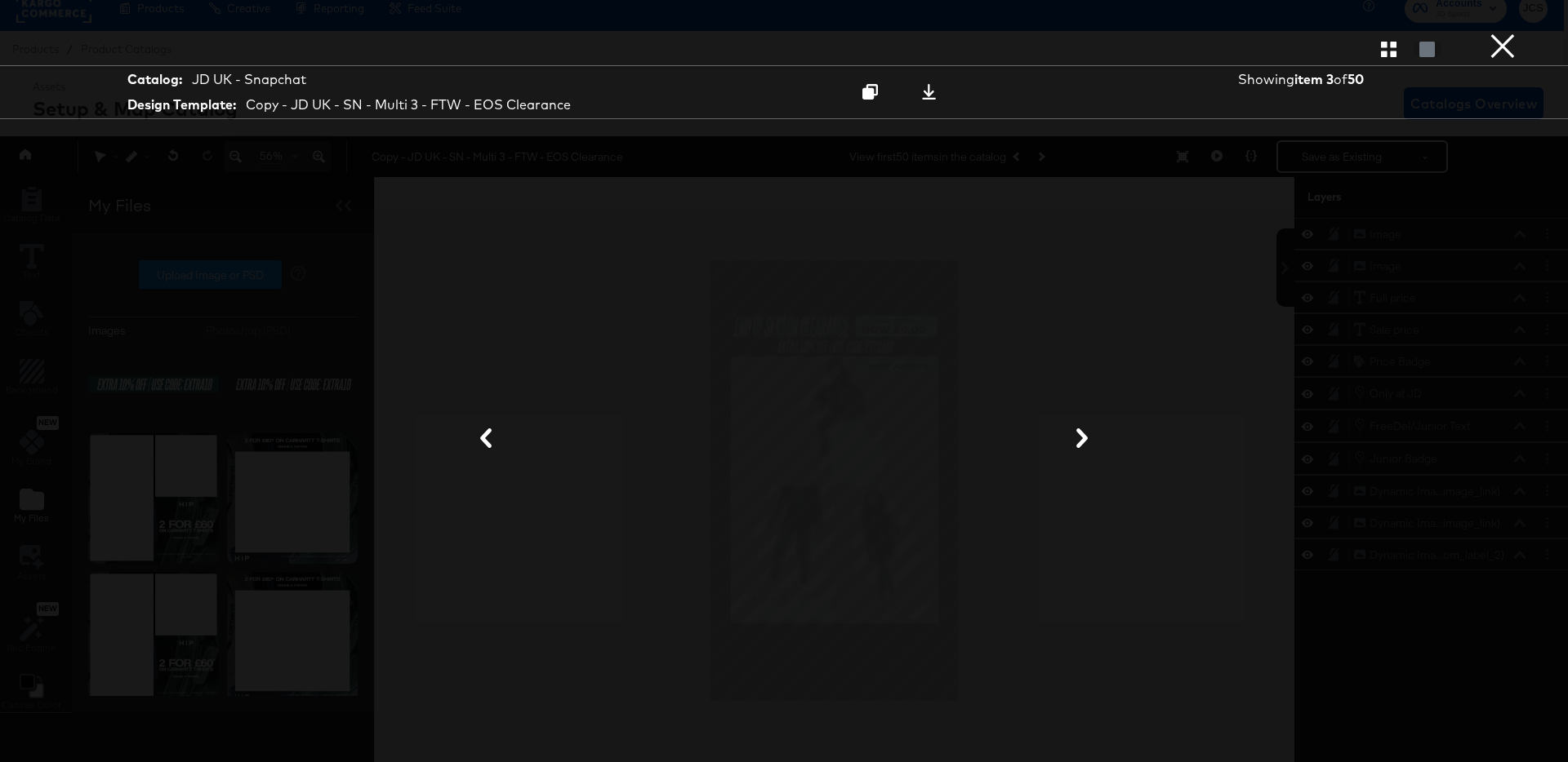
scroll to position [37, 4]
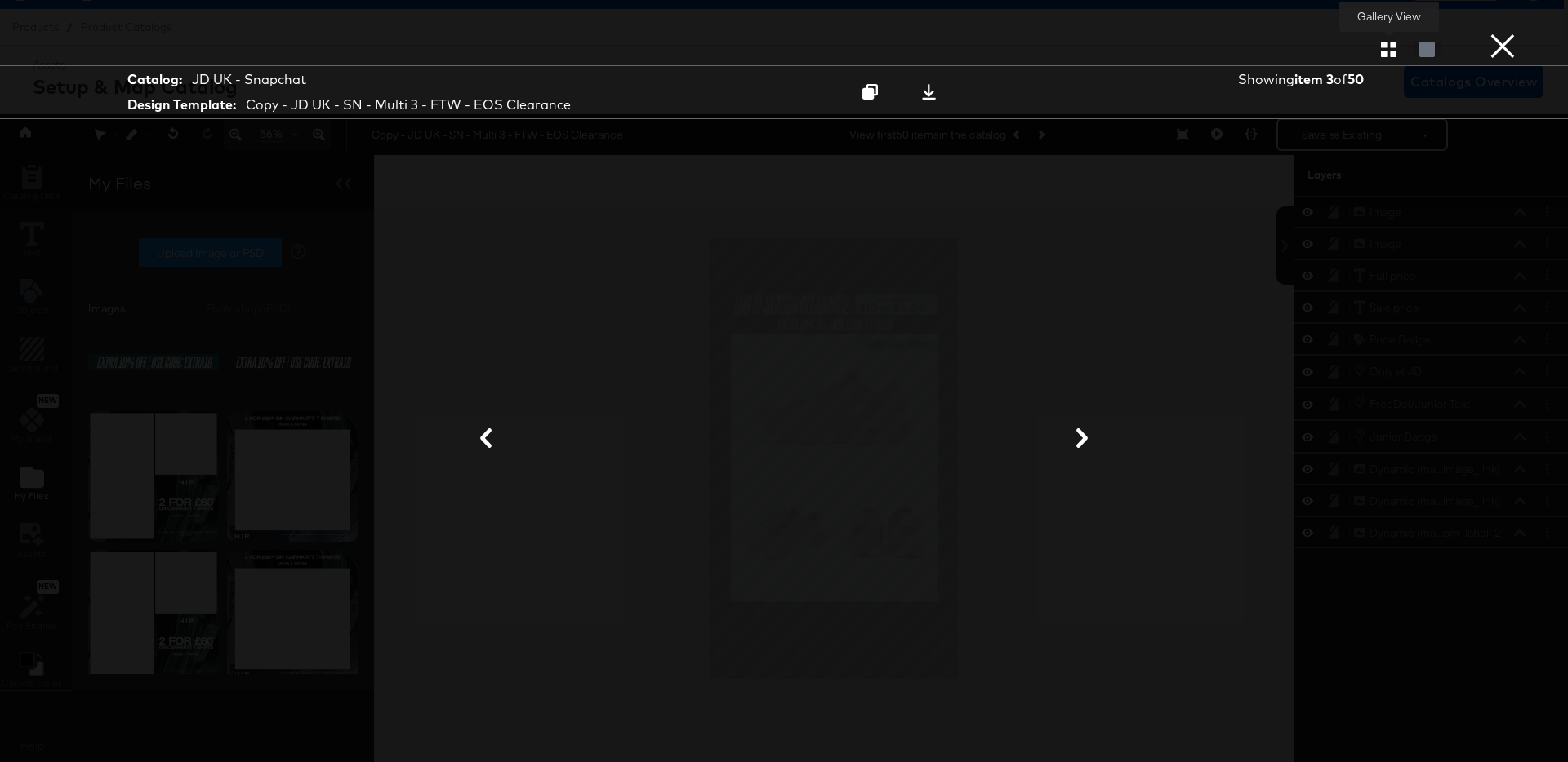
click at [1388, 50] on icon "button" at bounding box center [1389, 50] width 16 height 16
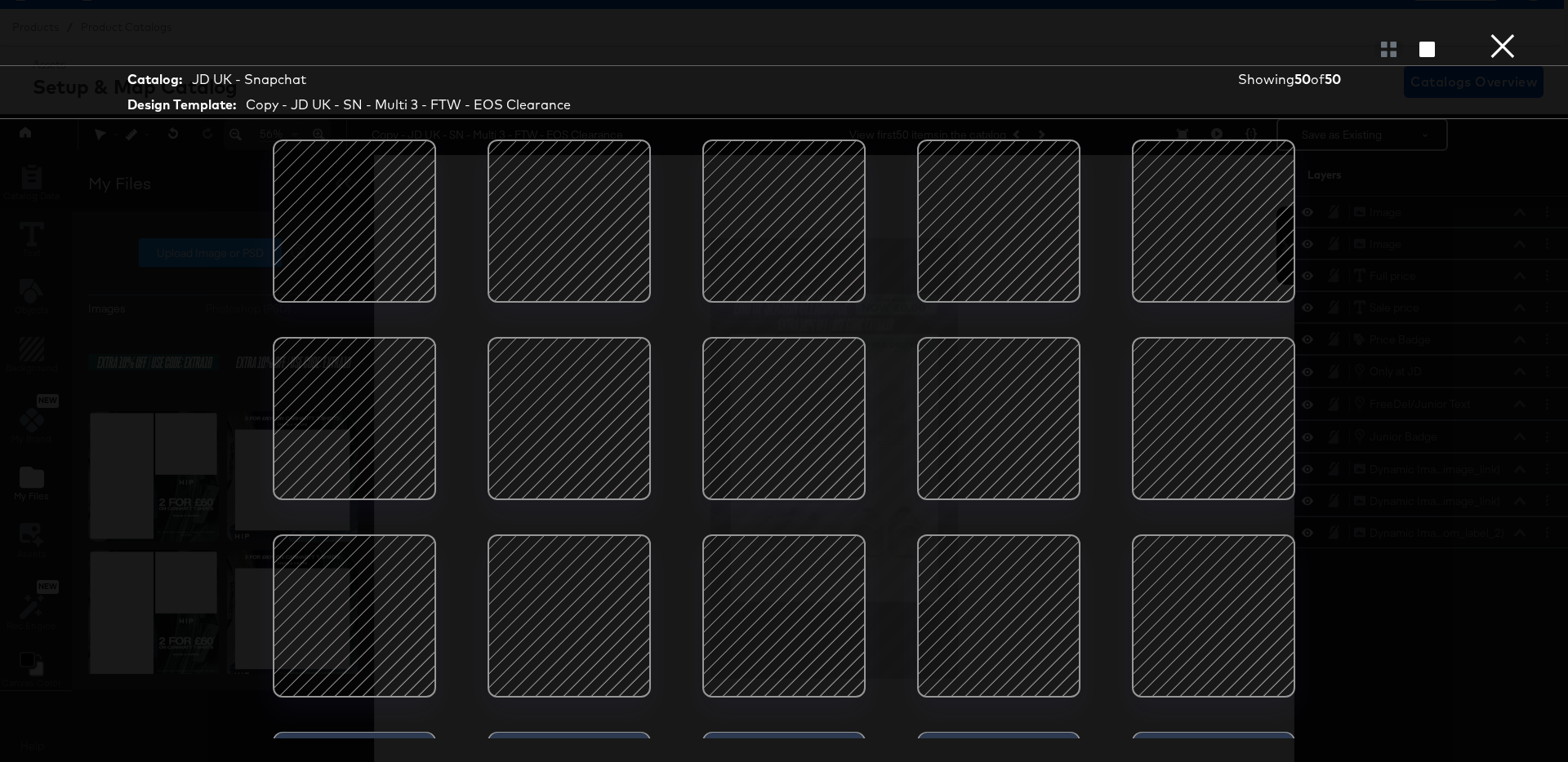
click at [1234, 203] on div at bounding box center [1213, 221] width 139 height 139
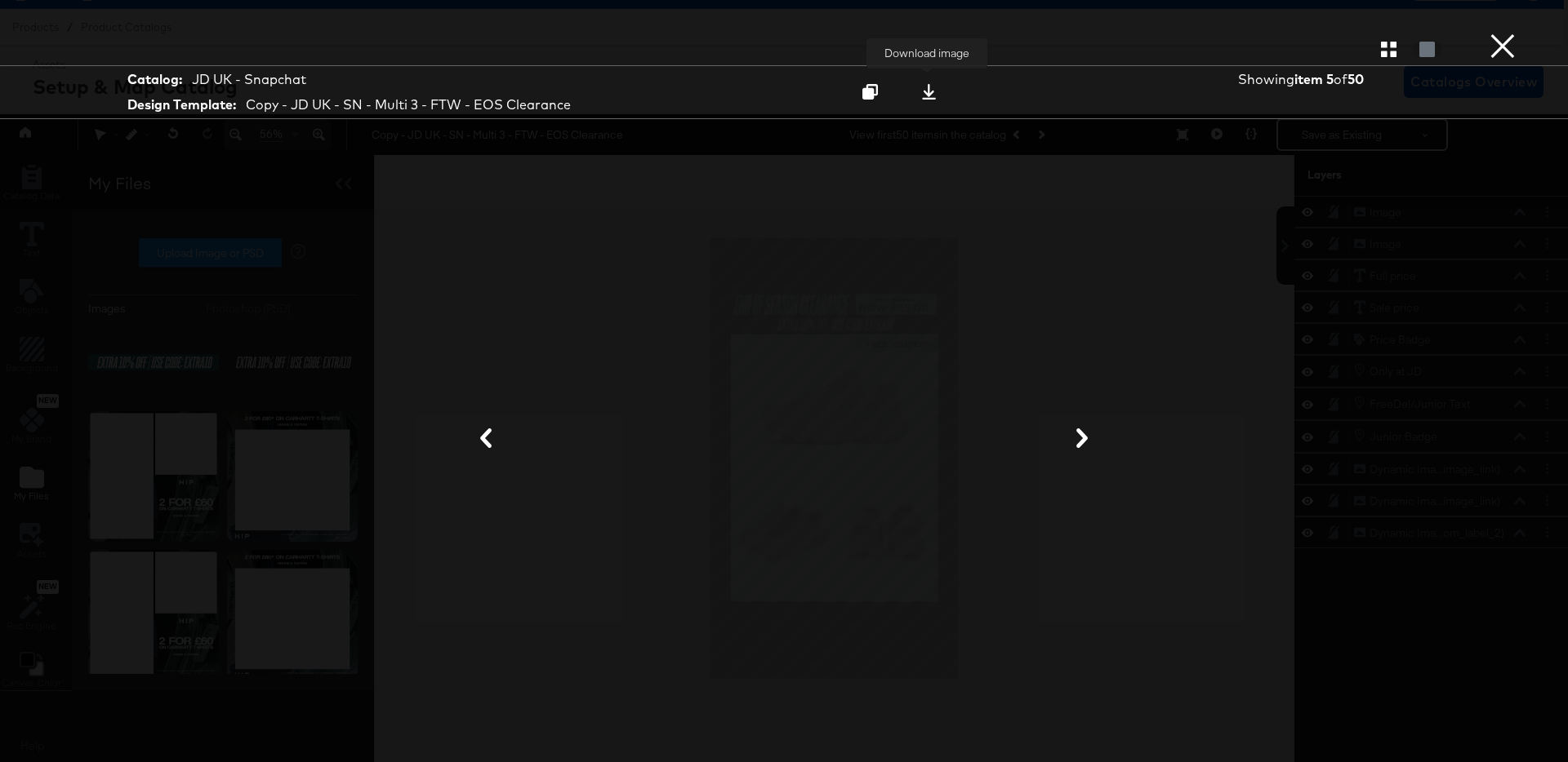
click at [932, 97] on icon at bounding box center [929, 92] width 16 height 16
click at [1497, 27] on button "×" at bounding box center [1502, 16] width 33 height 33
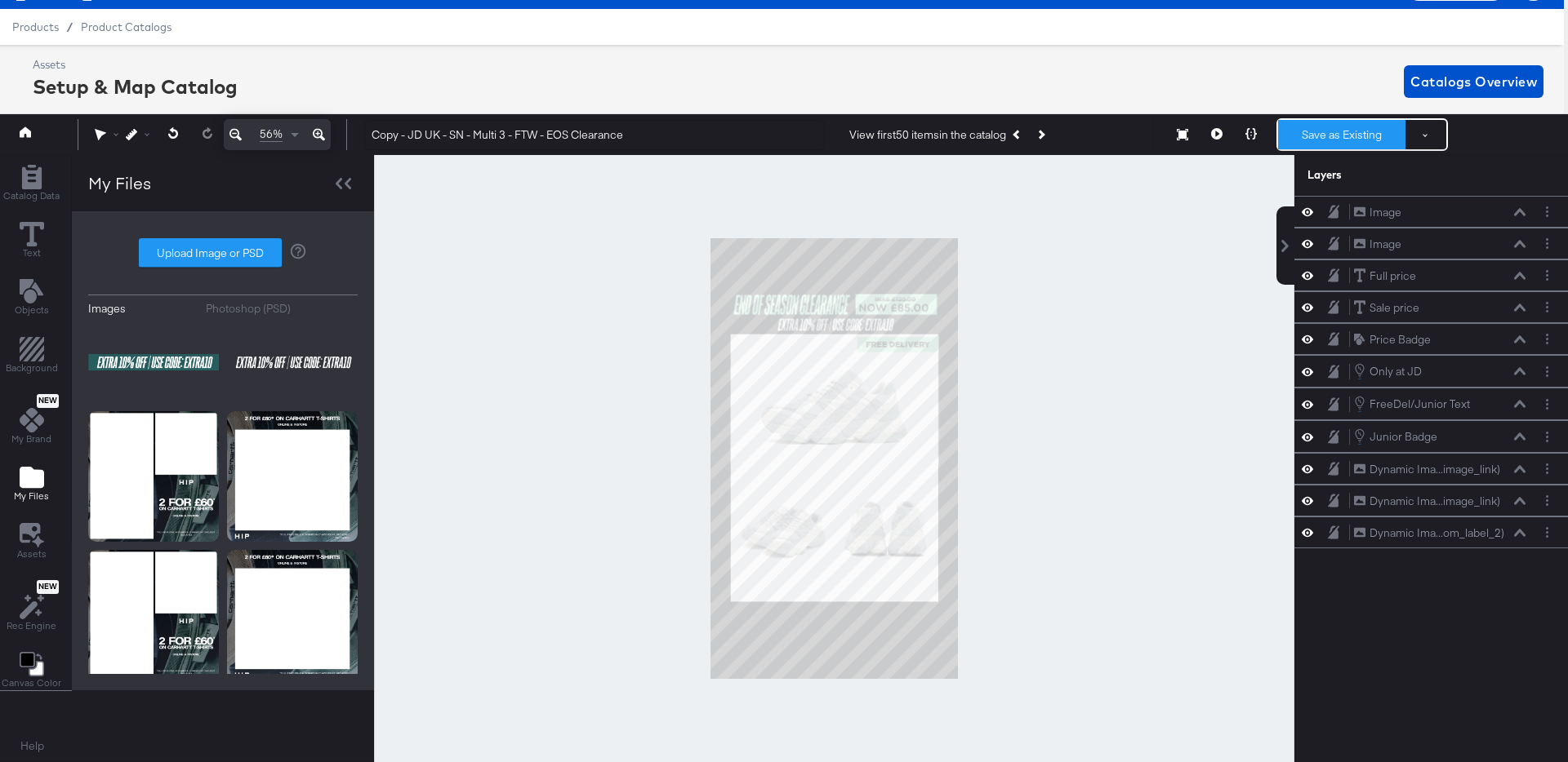
click at [1333, 133] on button "Save as Existing" at bounding box center [1341, 135] width 127 height 29
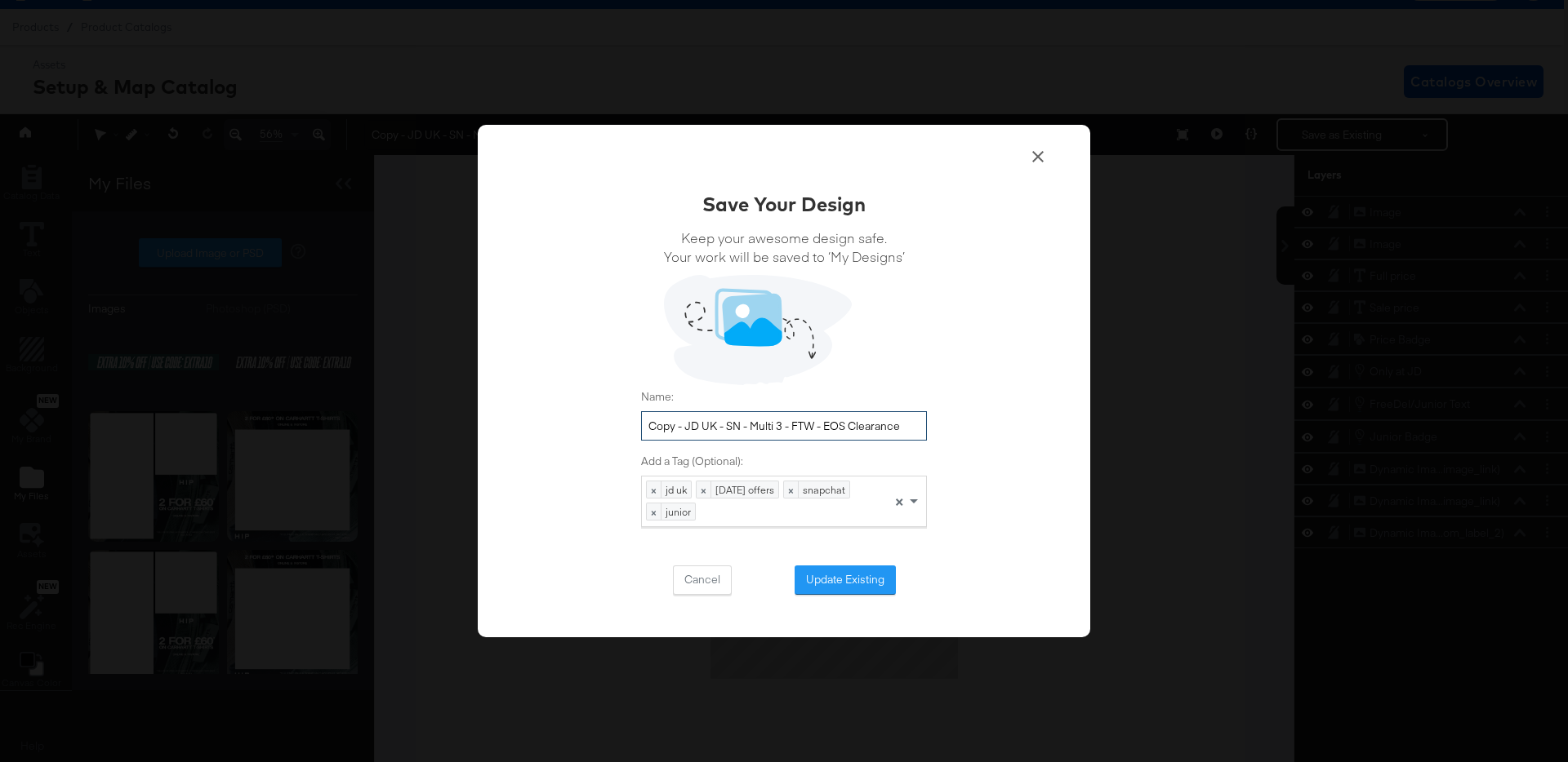
click at [688, 430] on input "Copy - JD UK - SN - Multi 3 - FTW - EOS Clearance" at bounding box center [784, 427] width 286 height 30
type input "JD UK - SN - Multi 3 - FTW - EOS Clearance extra10"
click at [838, 584] on button "Update Existing" at bounding box center [845, 580] width 101 height 29
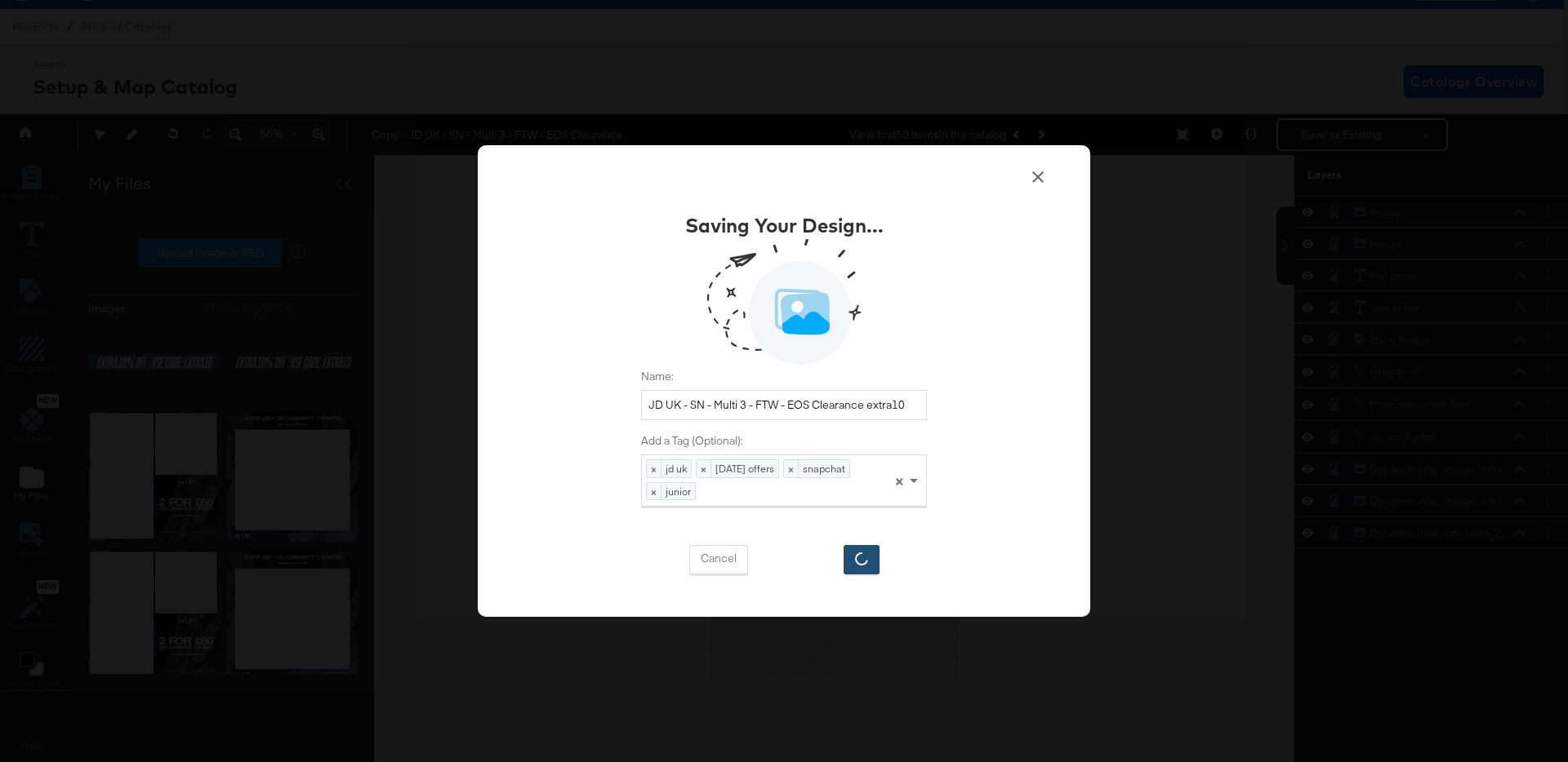
scroll to position [16, 0]
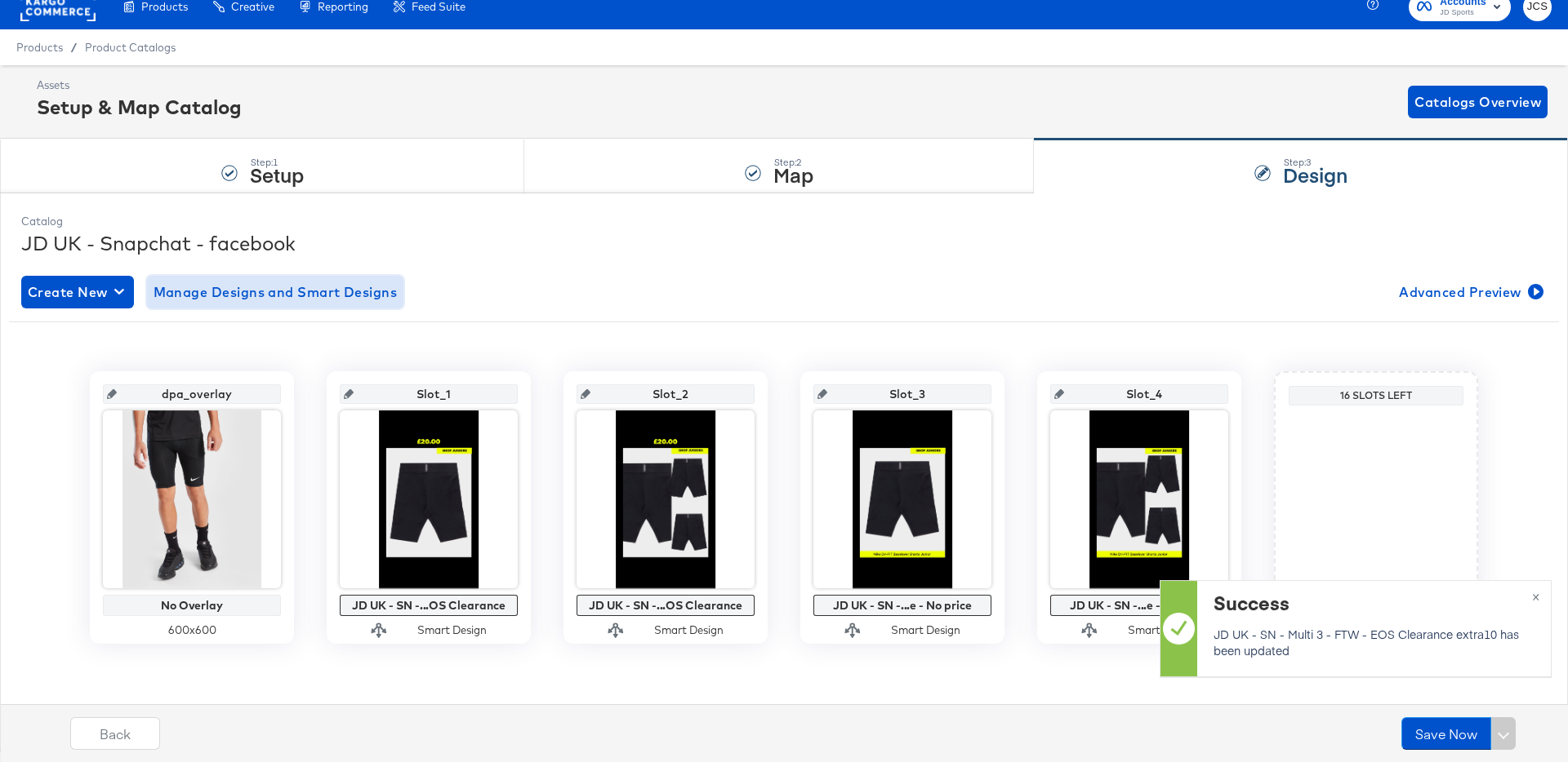
click at [311, 298] on span "Manage Designs and Smart Designs" at bounding box center [275, 292] width 244 height 23
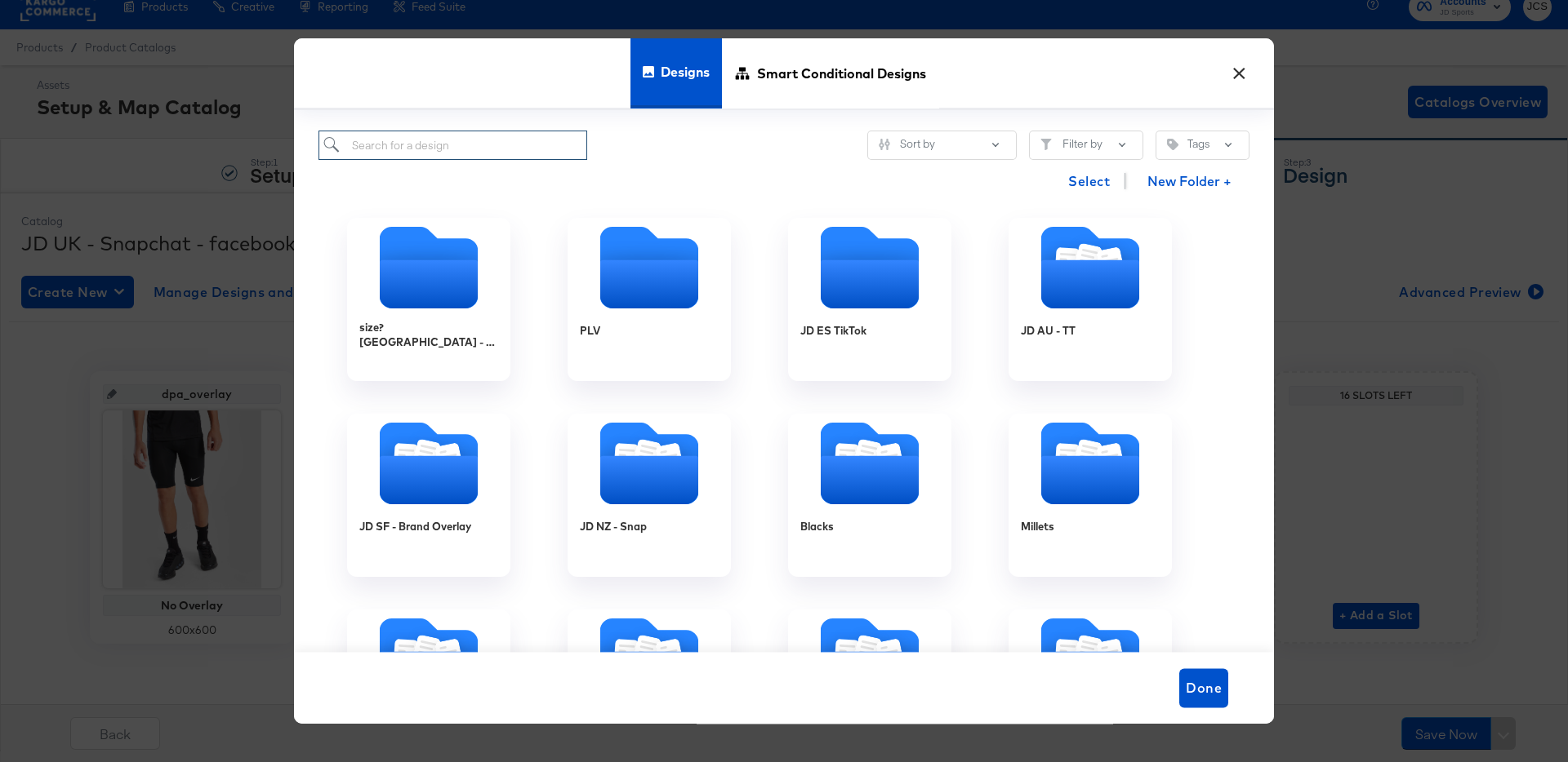
click at [515, 142] on input "search" at bounding box center [452, 146] width 268 height 30
type input "uk"
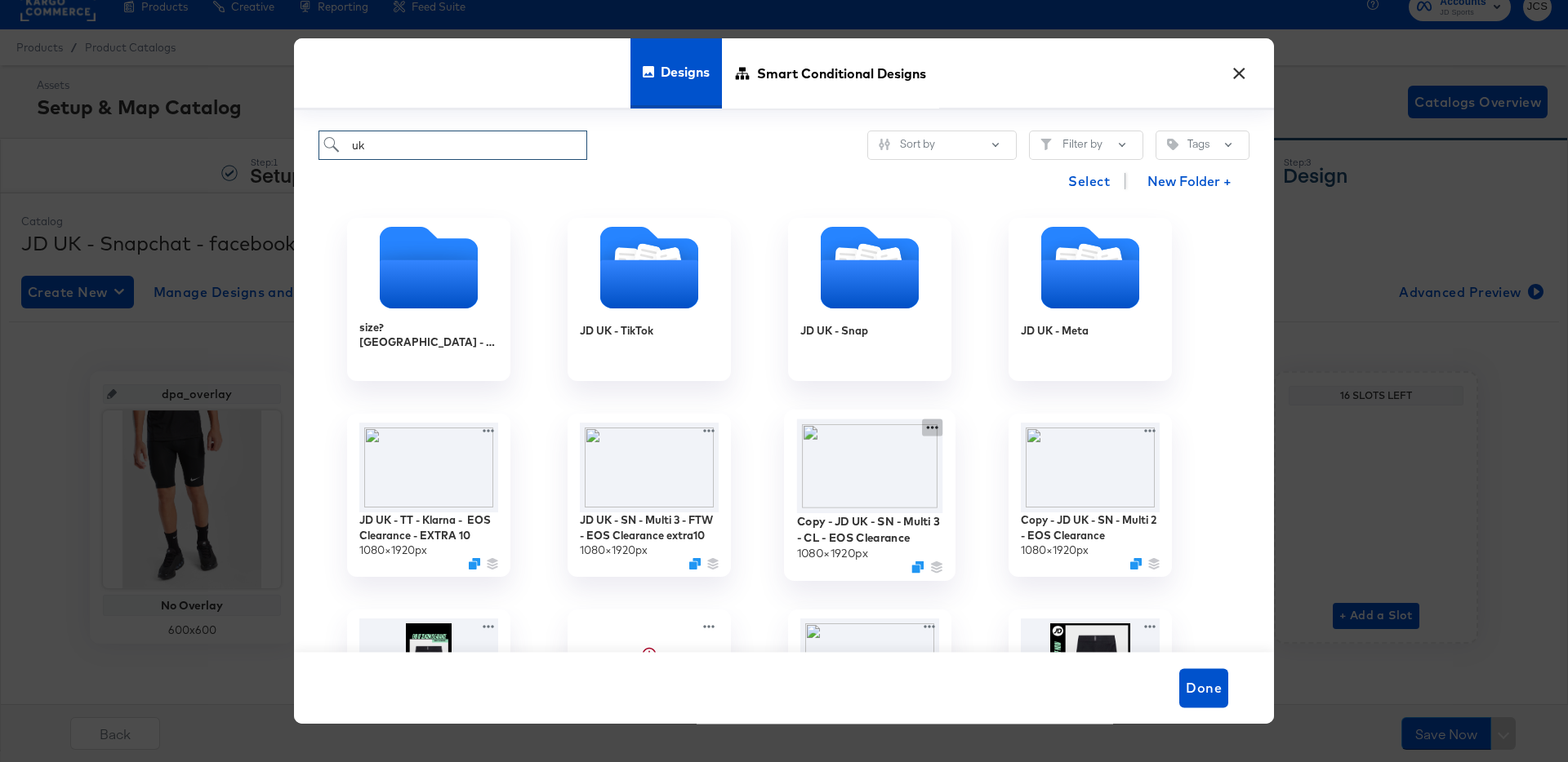
click at [941, 428] on icon at bounding box center [931, 427] width 20 height 17
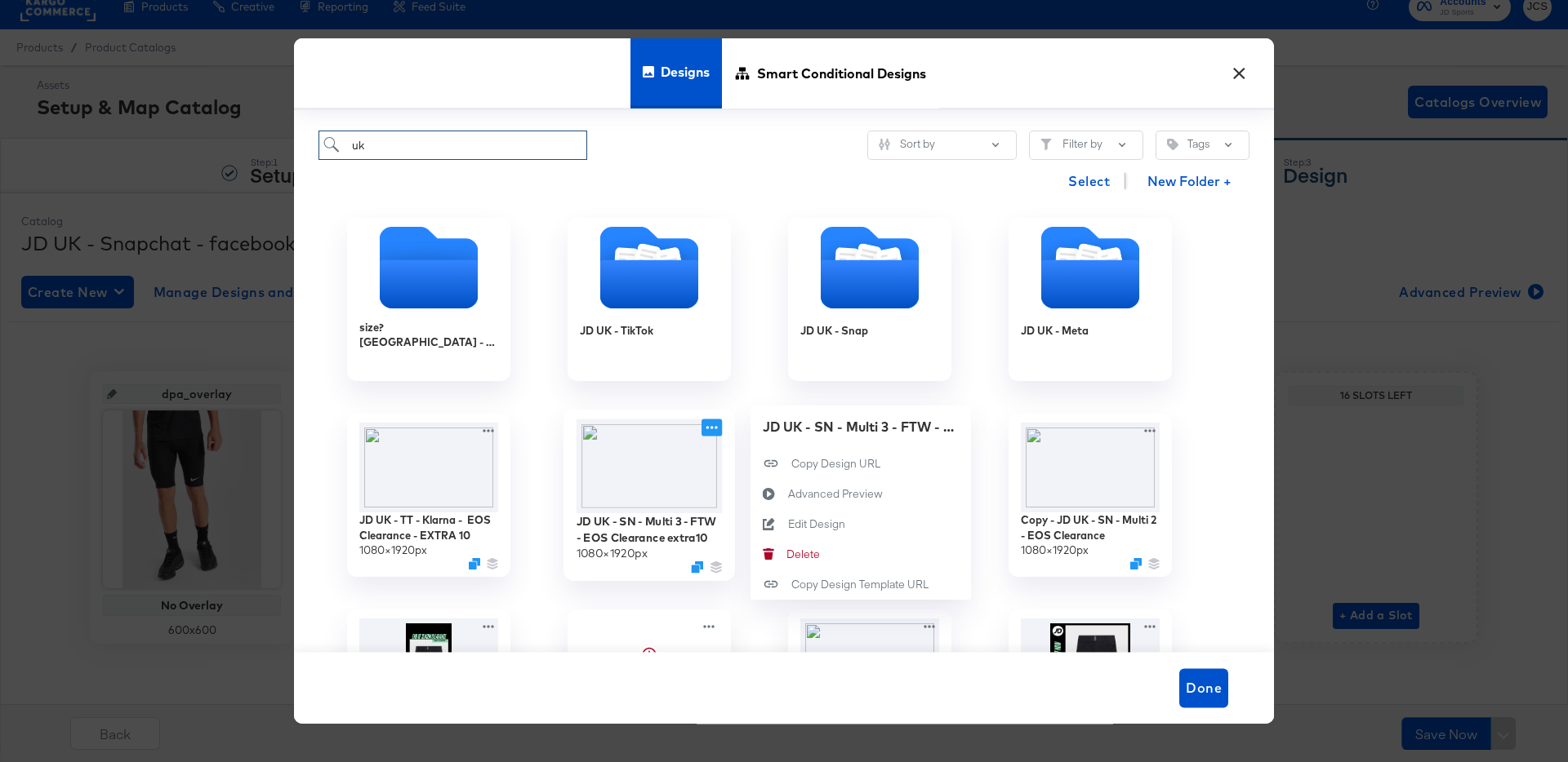
click at [712, 431] on icon at bounding box center [711, 427] width 20 height 17
click at [788, 524] on div "Edit Design Edit Design" at bounding box center [788, 524] width 0 height 0
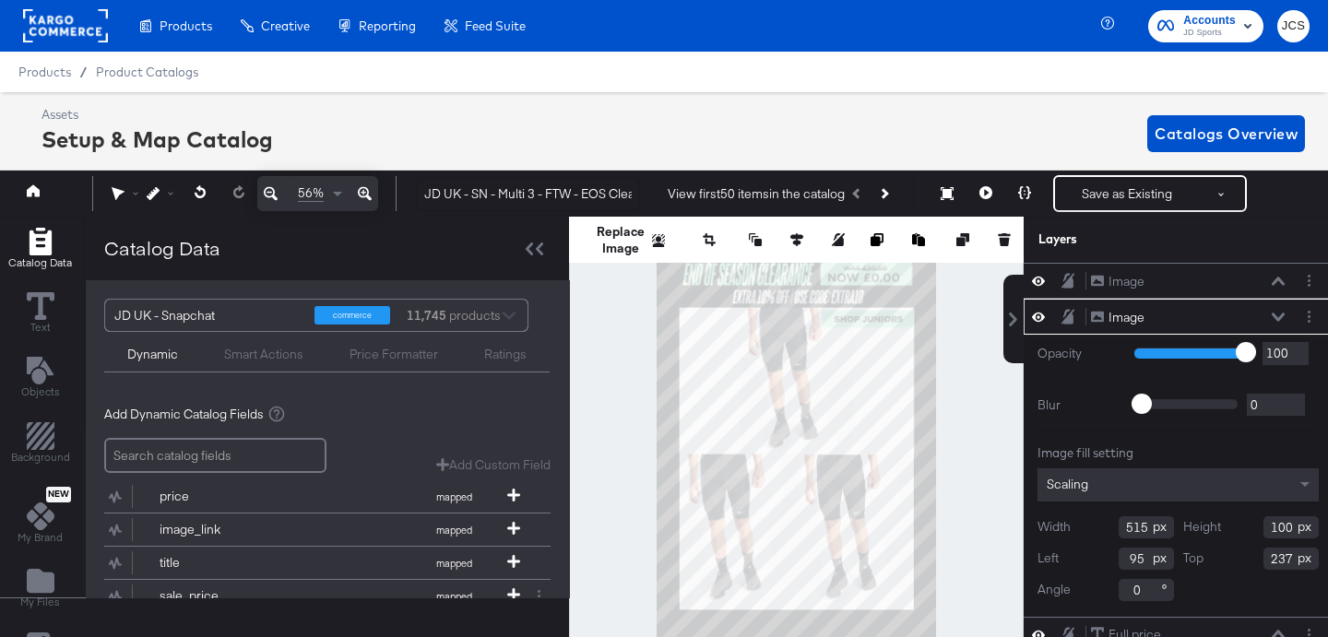
scroll to position [0, 5]
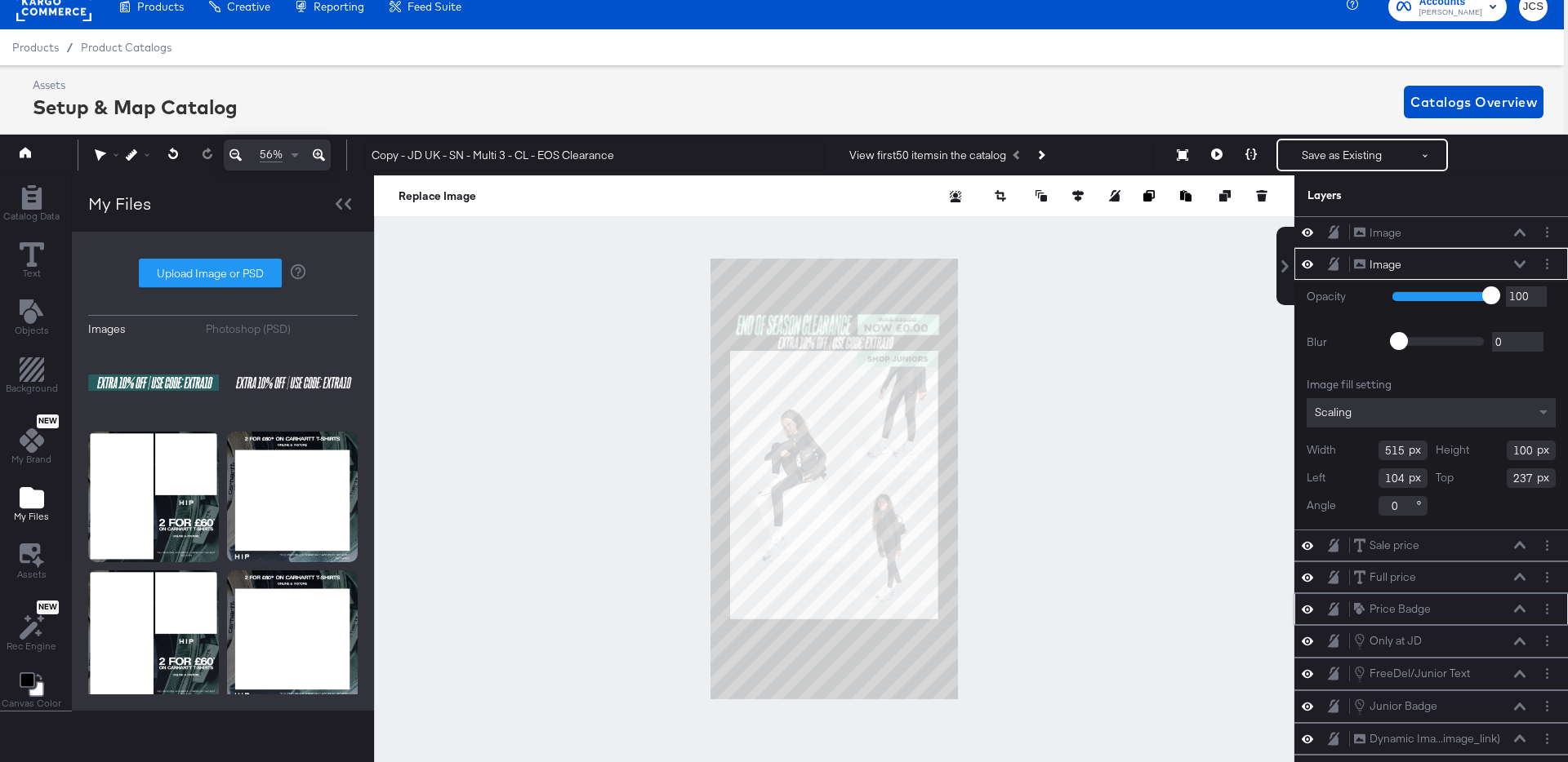
click at [1520, 606] on icon at bounding box center [1519, 608] width 12 height 7
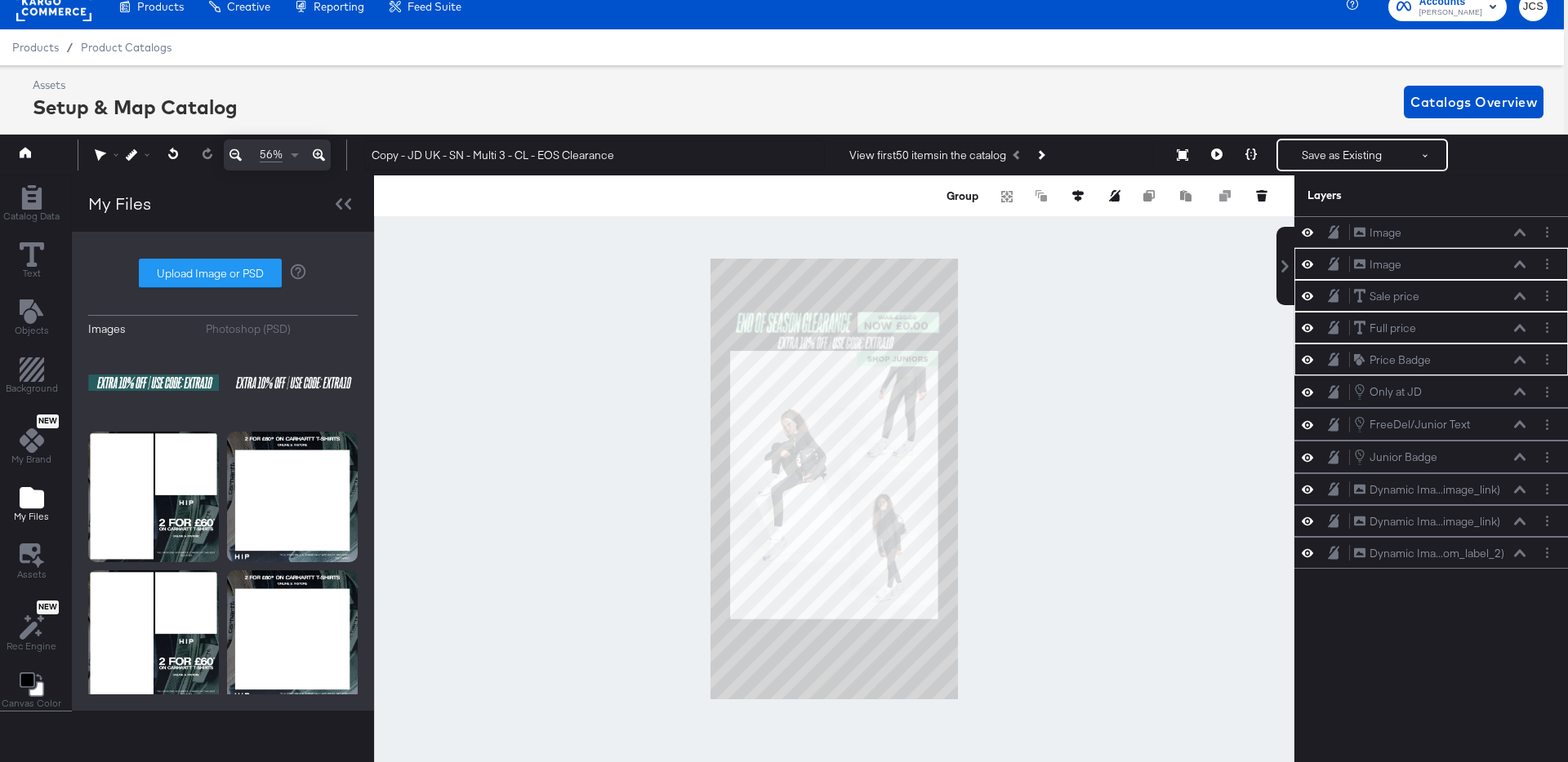
click at [1174, 512] on div at bounding box center [833, 479] width 920 height 607
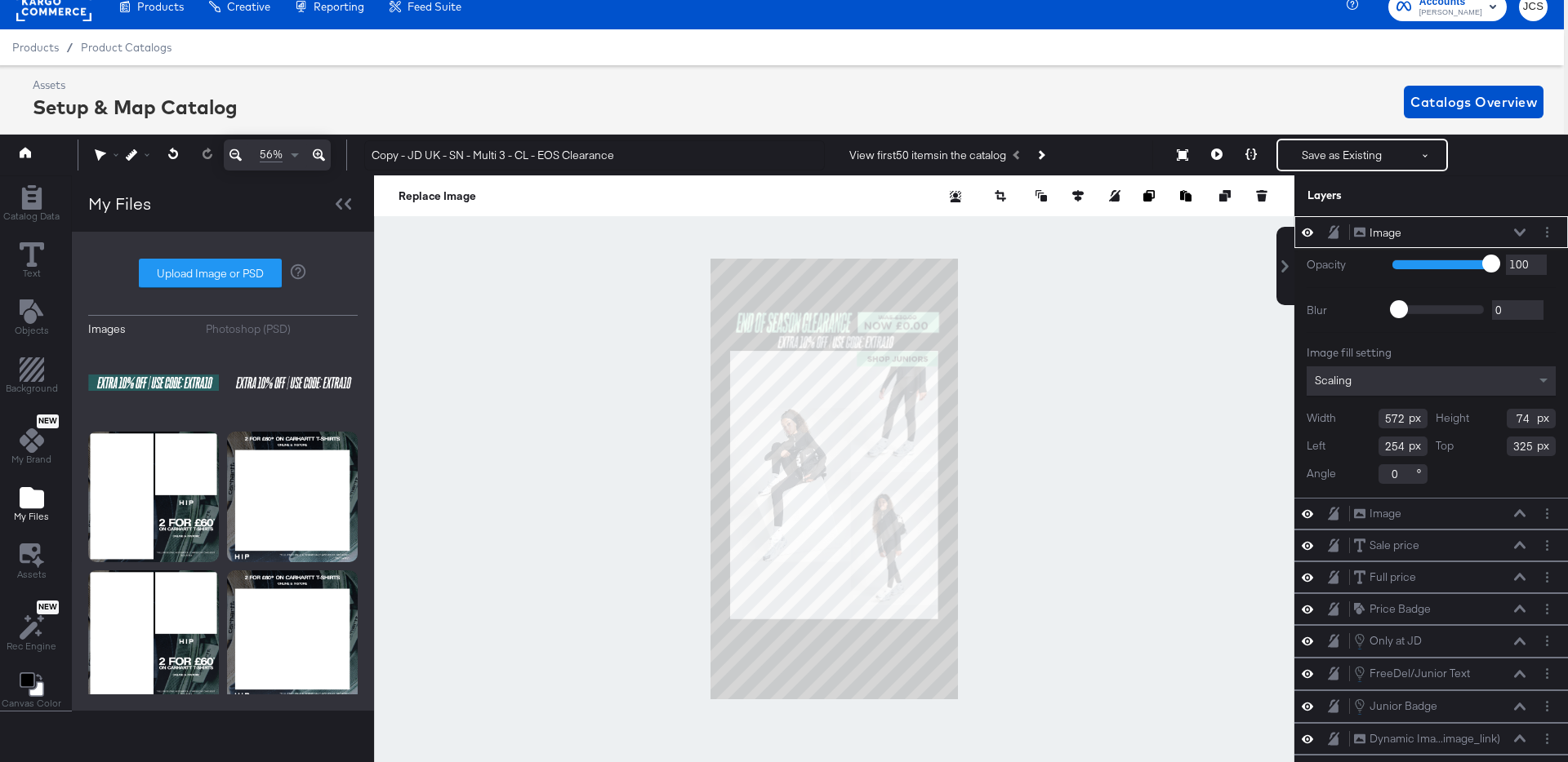
type input "324"
click at [1222, 153] on icon at bounding box center [1217, 154] width 12 height 12
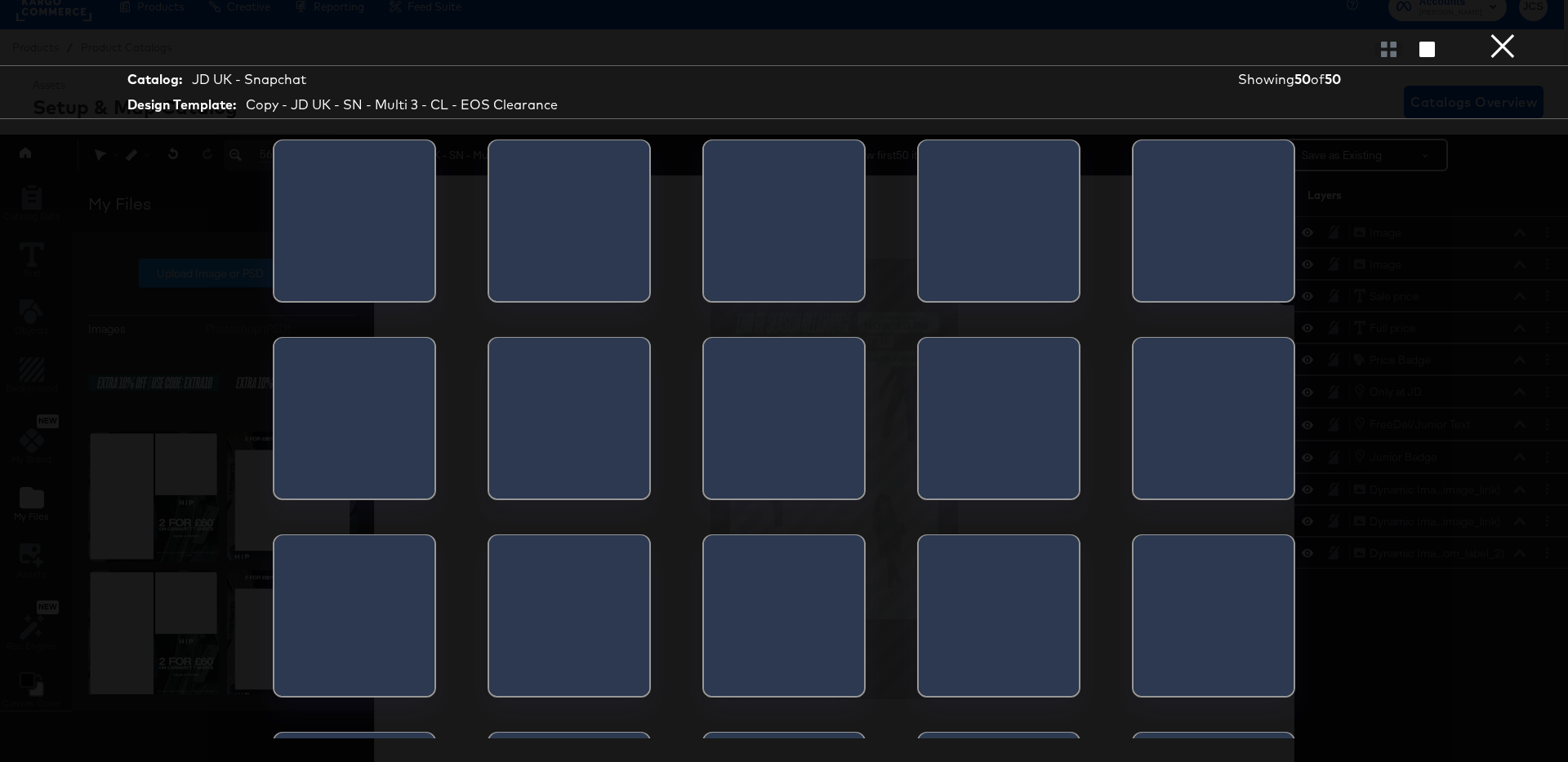
click at [1208, 235] on div at bounding box center [1213, 227] width 160 height 172
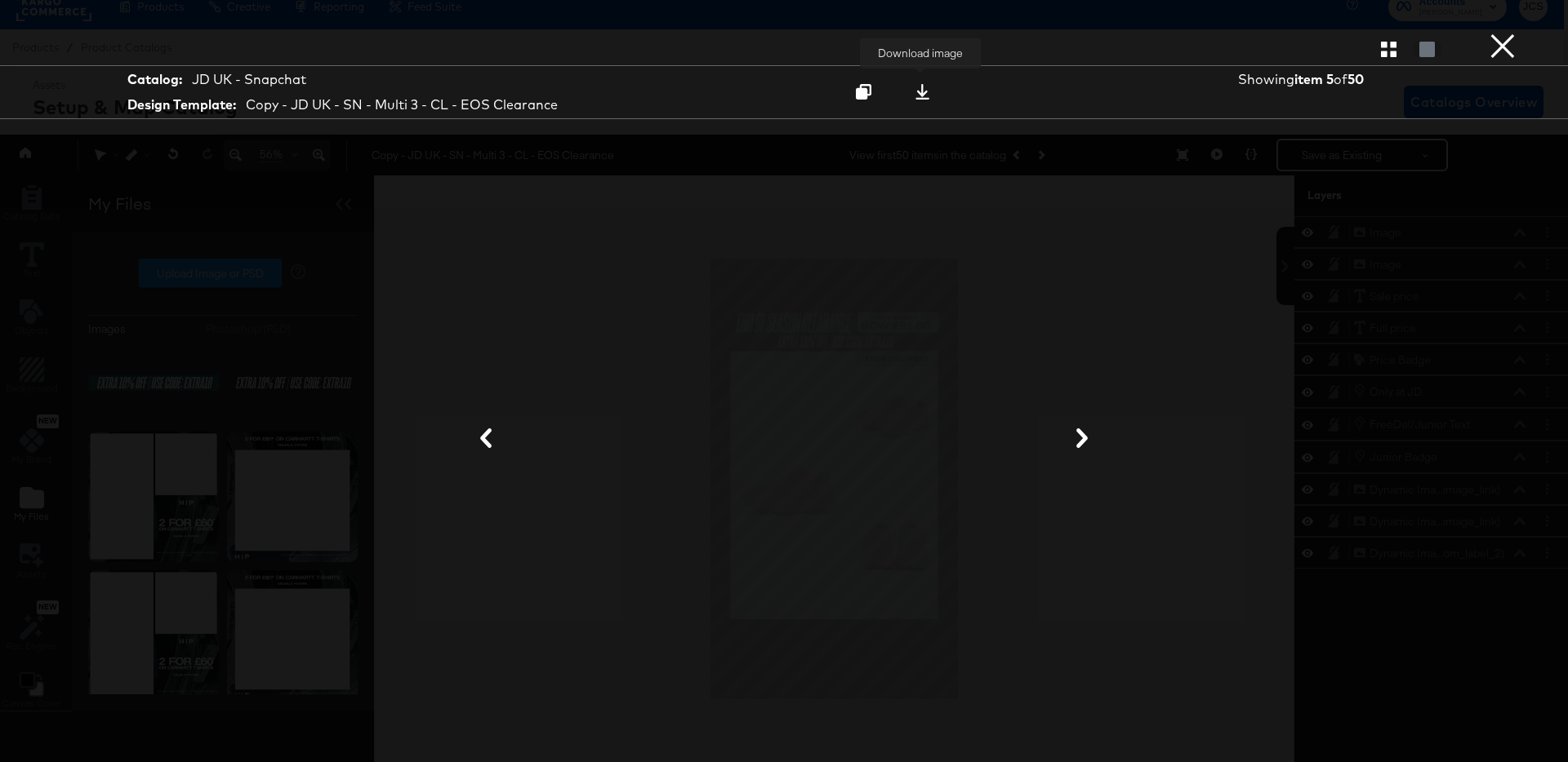
click at [924, 92] on icon at bounding box center [923, 92] width 14 height 16
click at [1513, 33] on button "×" at bounding box center [1502, 16] width 33 height 33
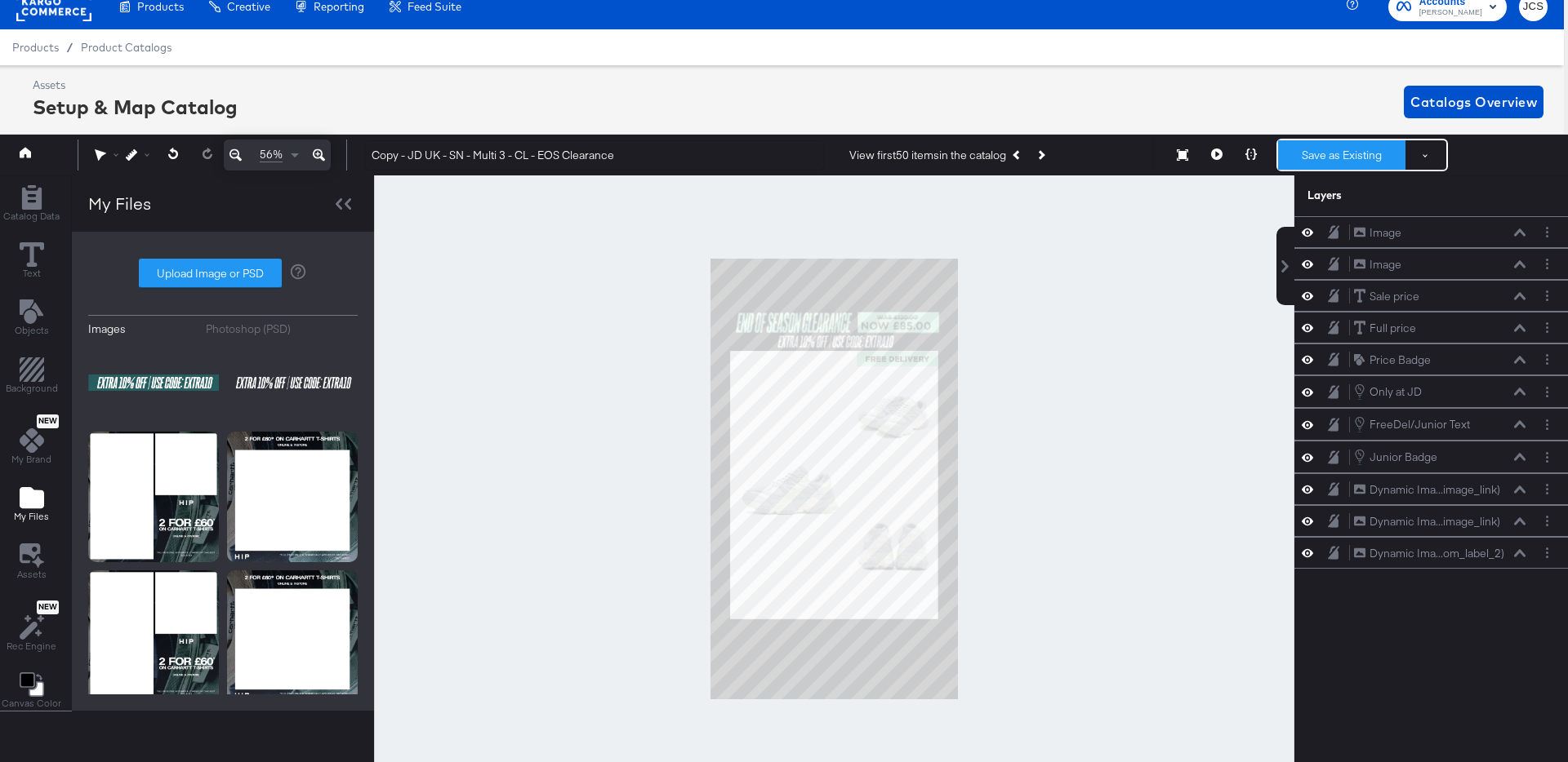
click at [1344, 150] on button "Save as Existing" at bounding box center [1341, 155] width 127 height 29
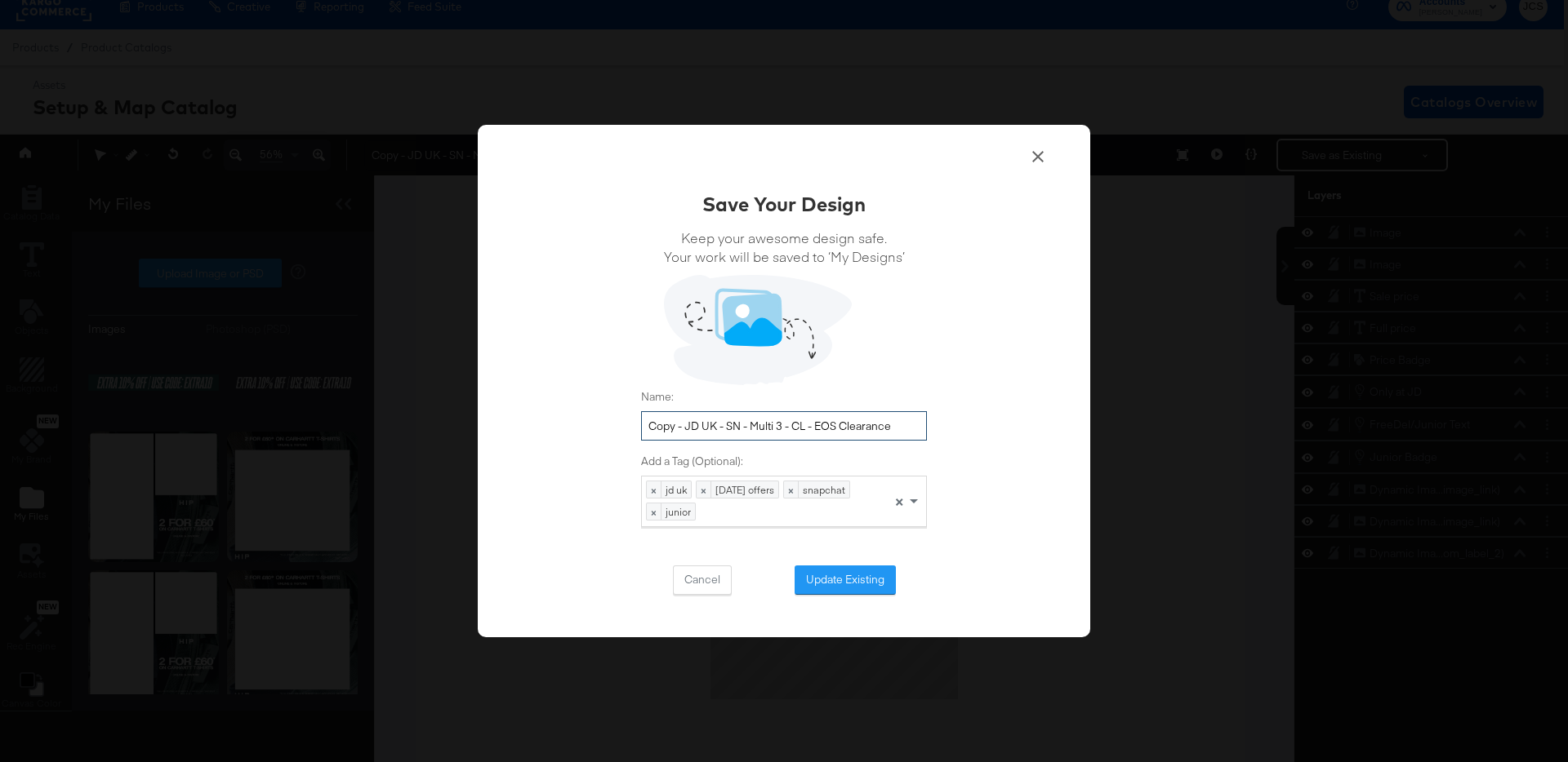
click at [685, 425] on input "Copy - JD UK - SN - Multi 3 - CL - EOS Clearance" at bounding box center [784, 427] width 286 height 30
type input "JD UK - SN - Multi 3 - CL - EOS Clearance extra10"
click at [843, 582] on button "Update Existing" at bounding box center [845, 580] width 101 height 29
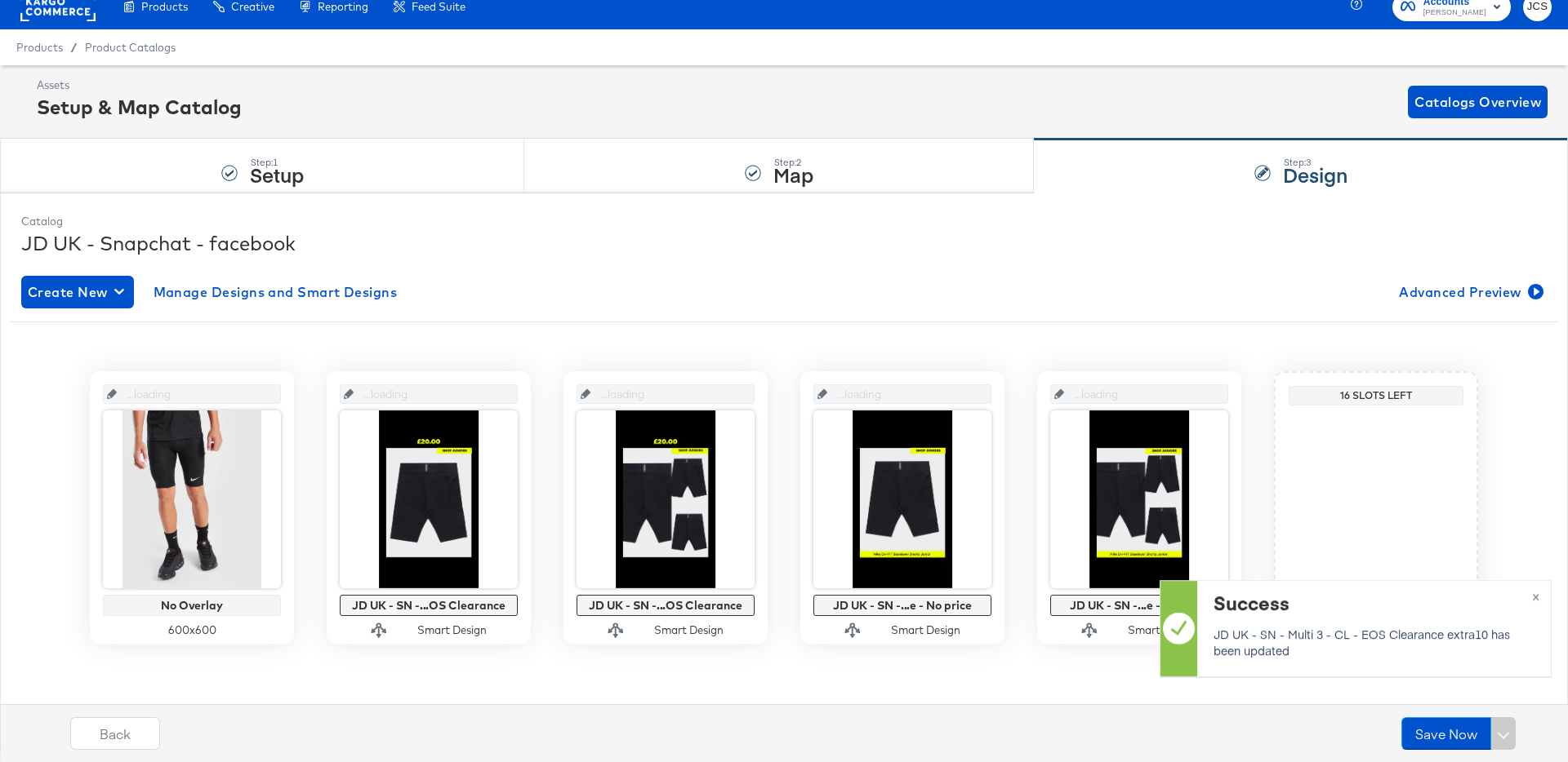
scroll to position [16, 0]
click at [267, 296] on span "Manage Designs and Smart Designs" at bounding box center [275, 292] width 244 height 23
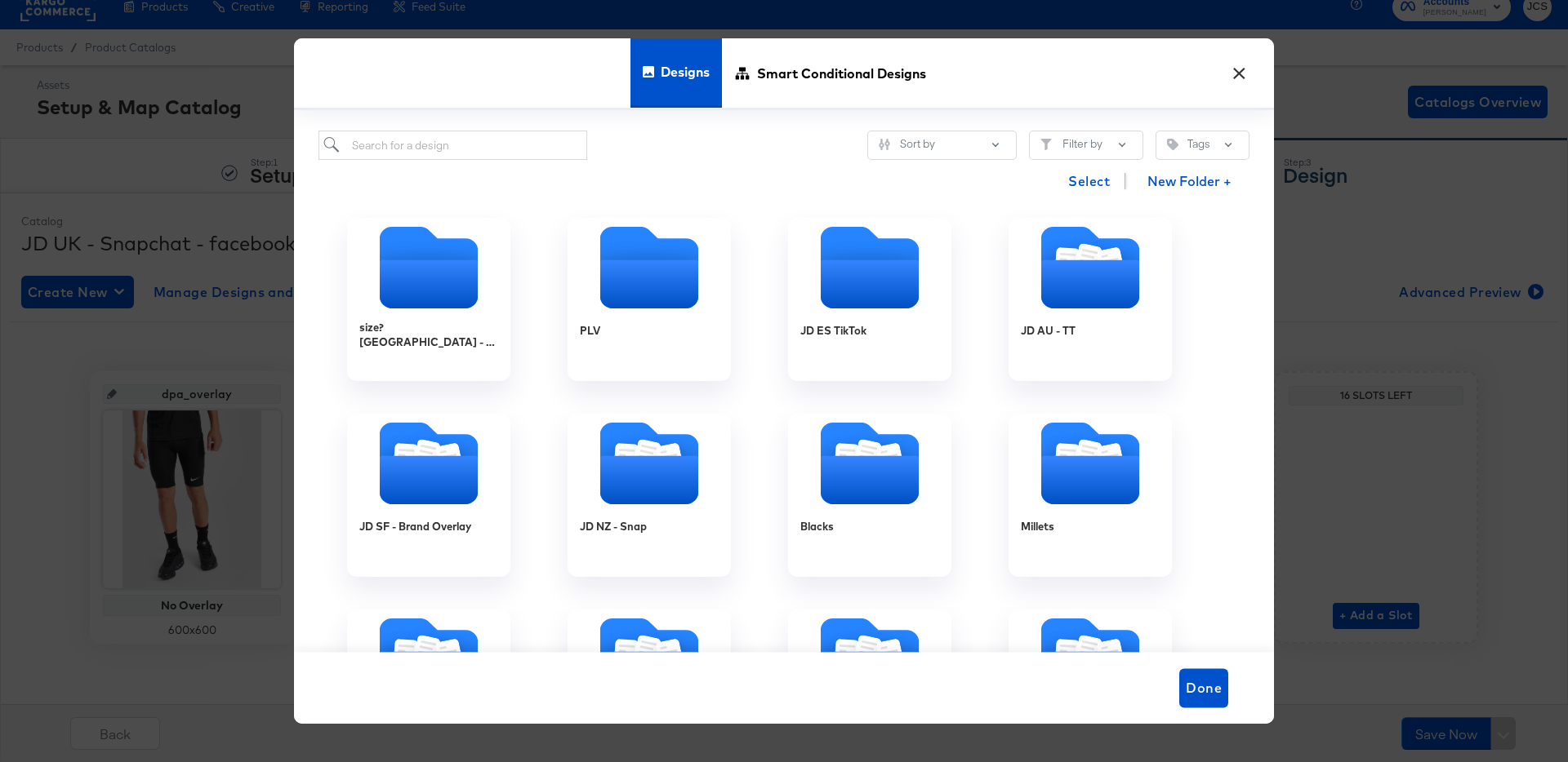
click at [485, 164] on div "Select New Folder +" at bounding box center [784, 181] width 931 height 42
click at [475, 147] on input "search" at bounding box center [452, 146] width 268 height 30
type input "uk"
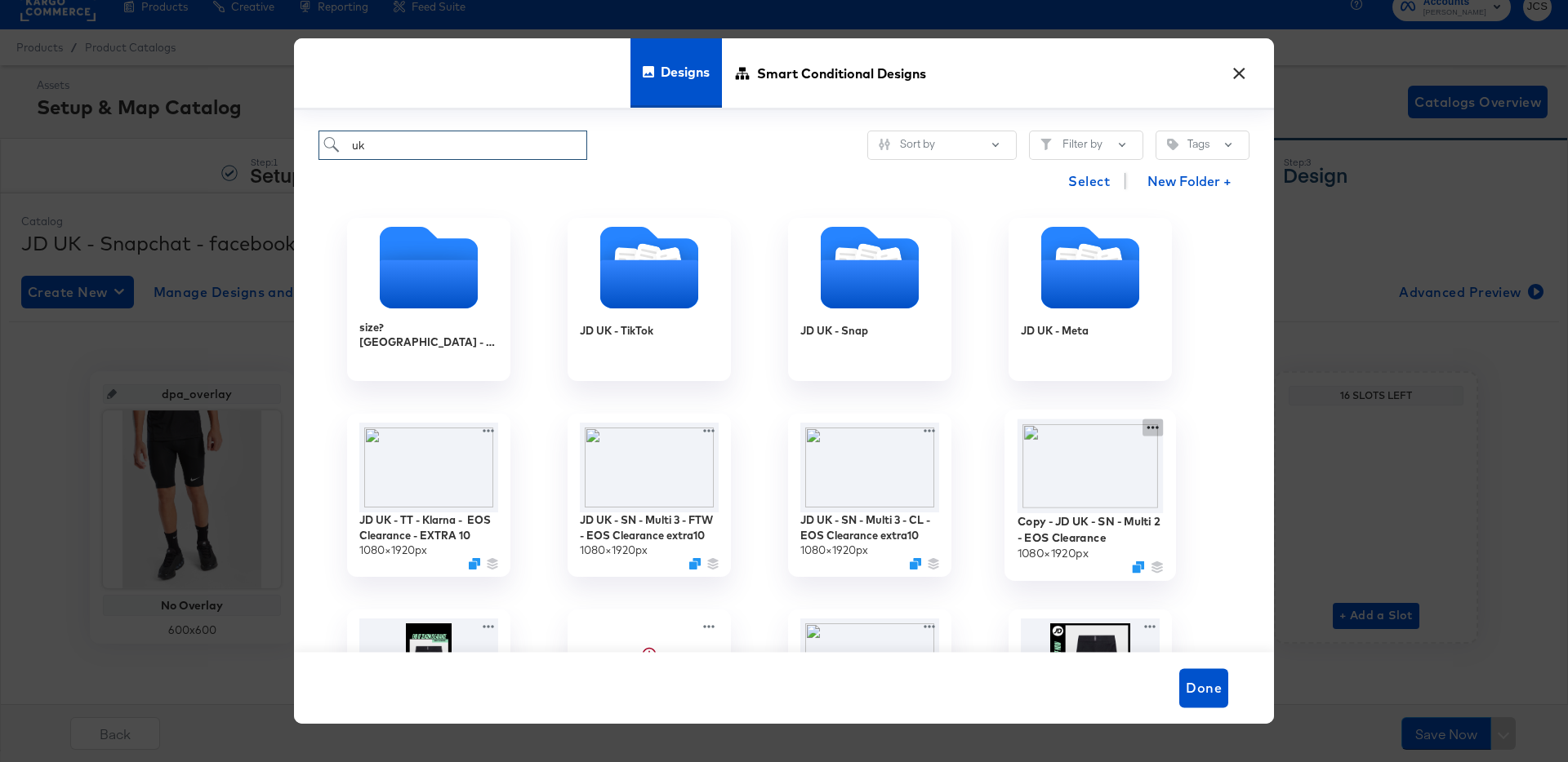
click at [1156, 427] on div "Copy - JD UK - SN - Multi 2 - EOS Clearance 1080 × 1920 px" at bounding box center [1090, 495] width 220 height 196
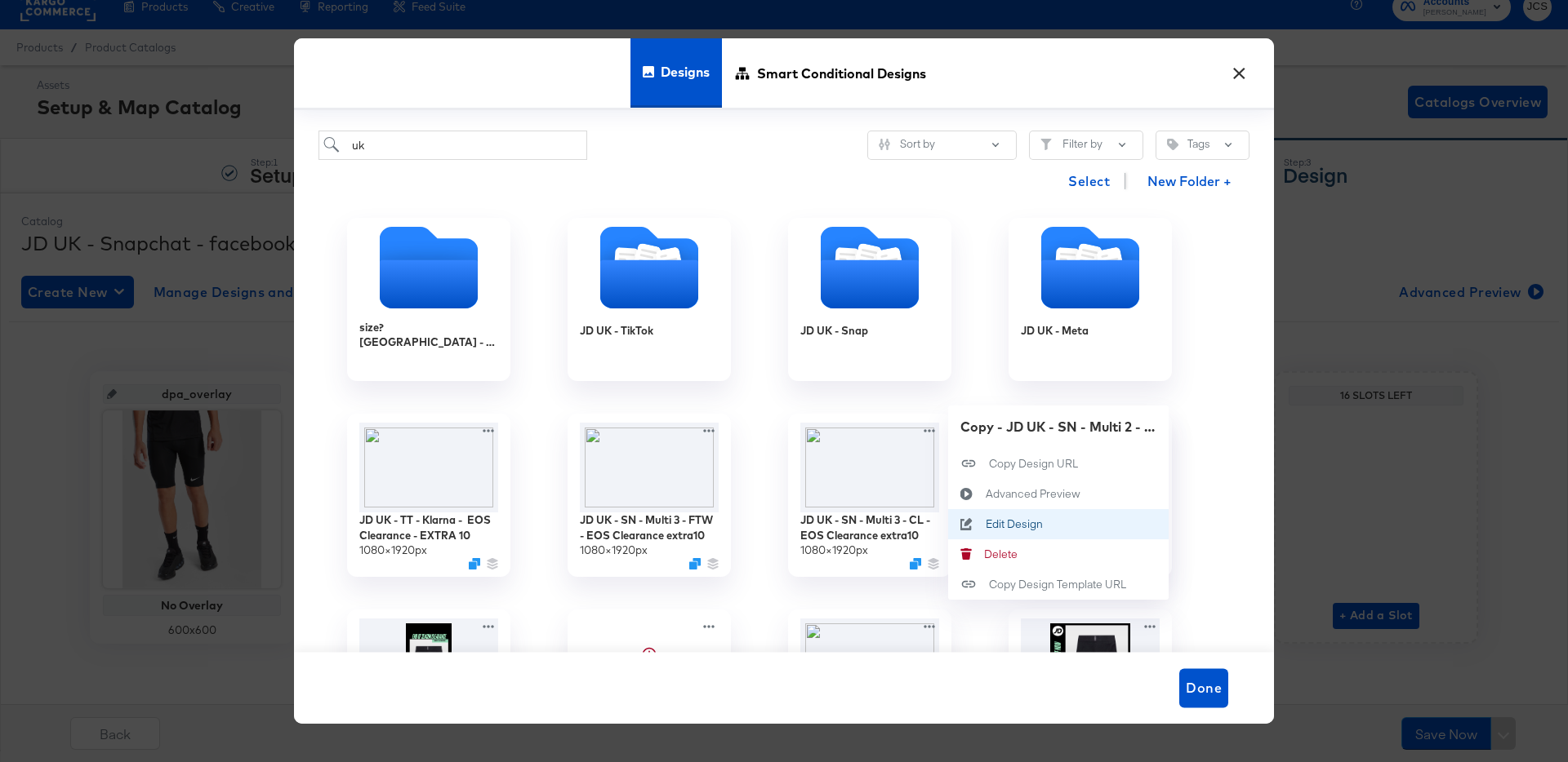
click at [985, 524] on div "Edit Design Edit Design" at bounding box center [985, 524] width 0 height 0
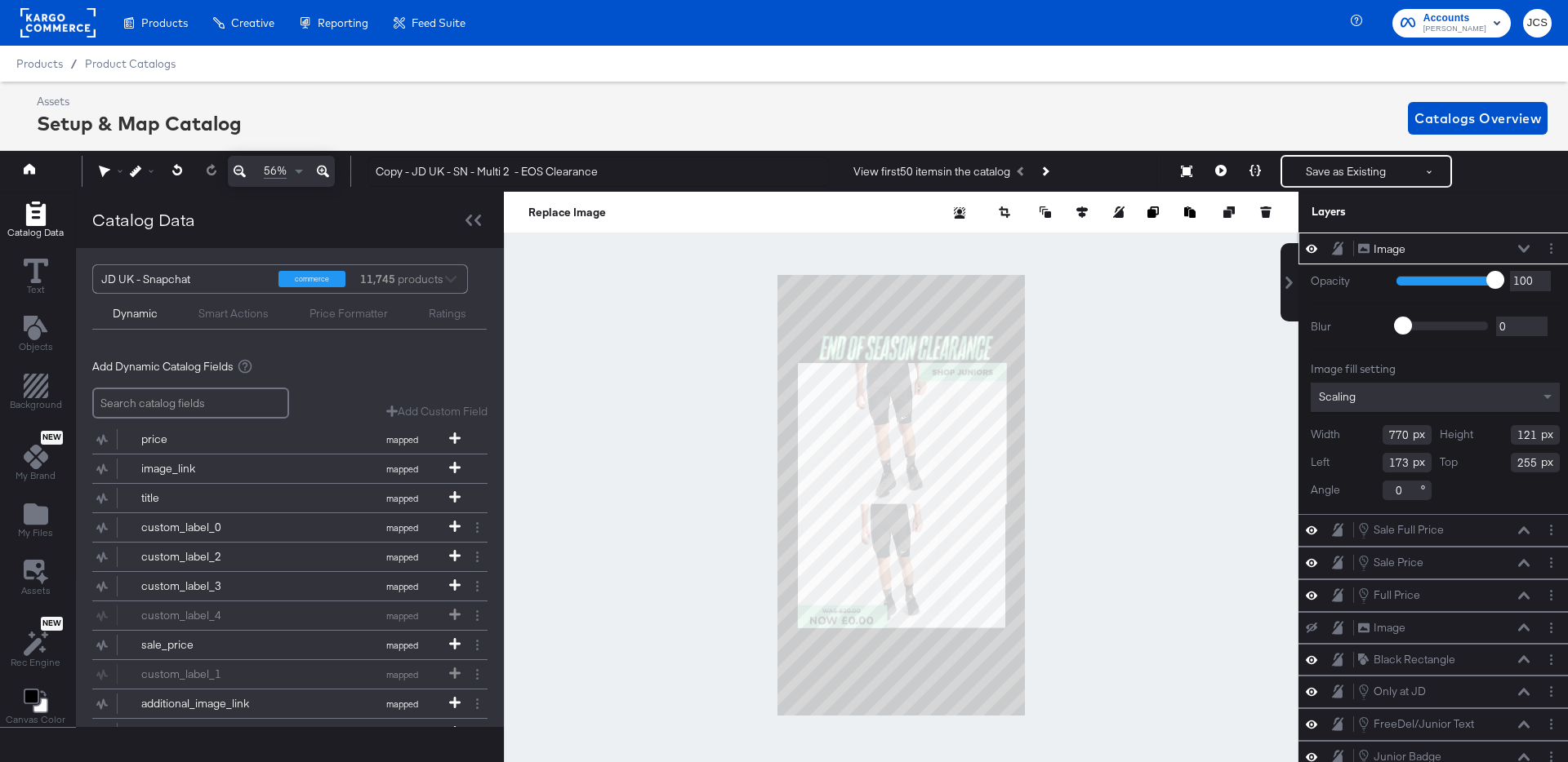
click at [1529, 245] on icon at bounding box center [1524, 249] width 12 height 8
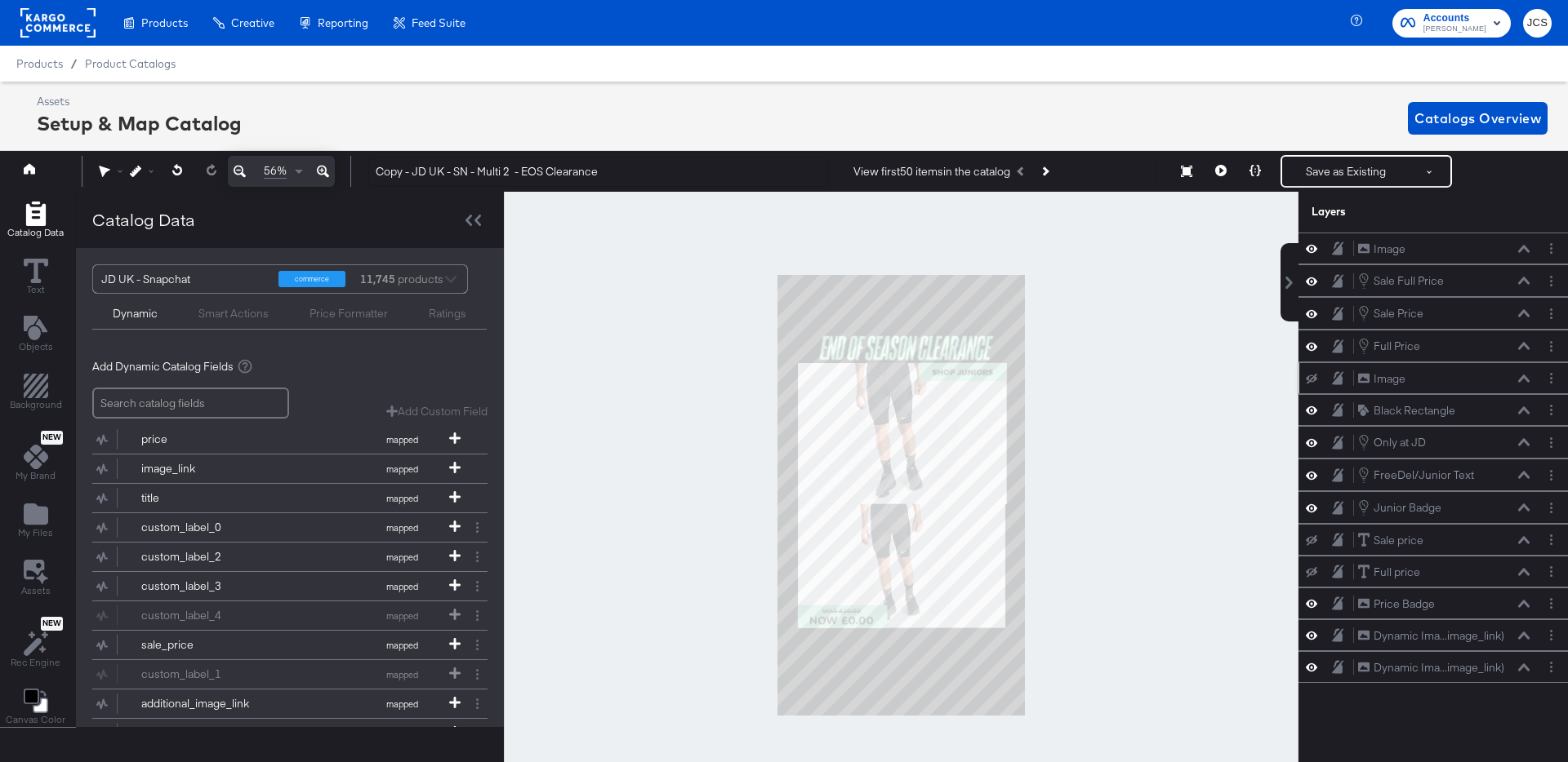
click at [1522, 377] on icon at bounding box center [1524, 378] width 12 height 7
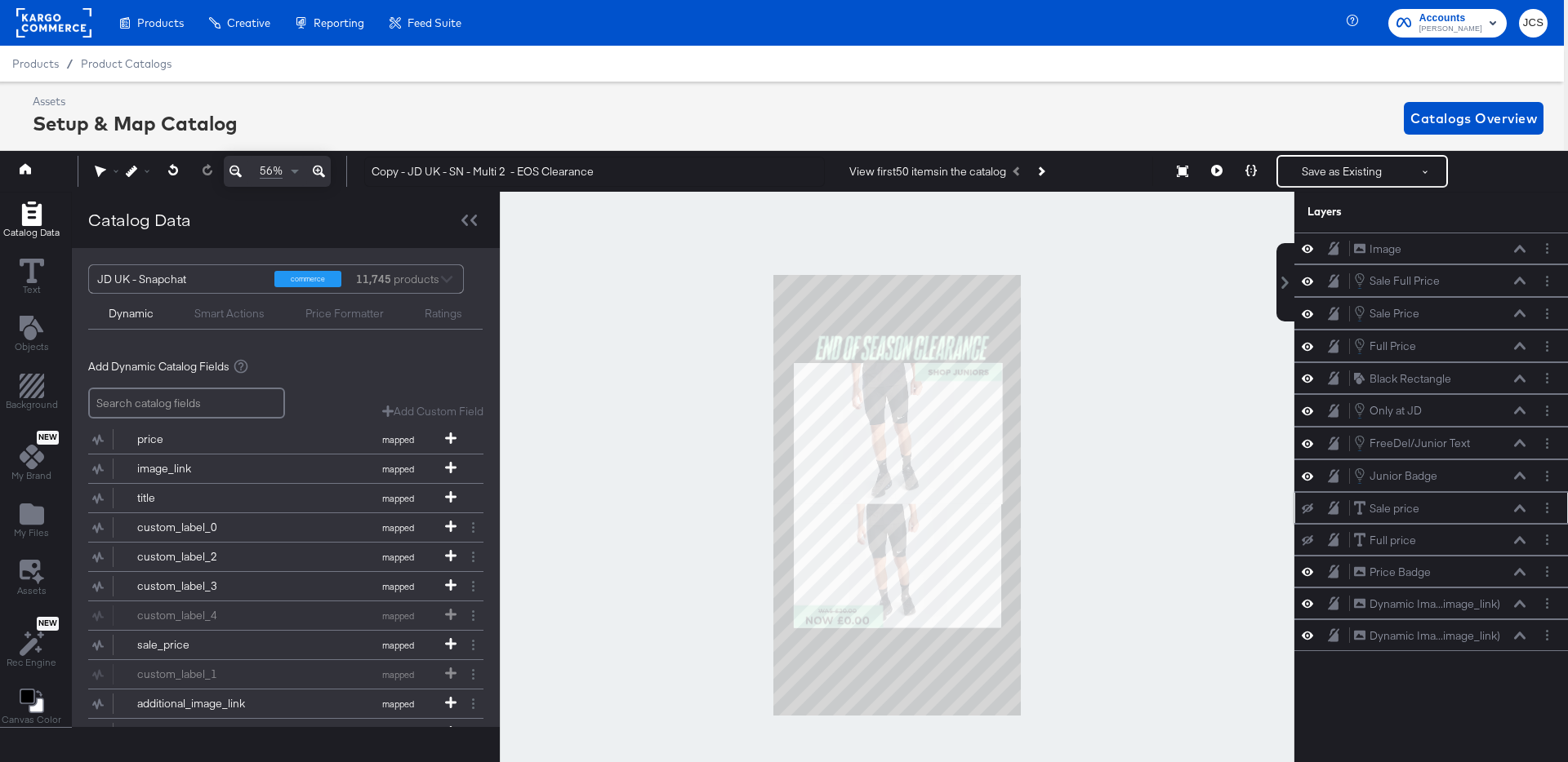
click at [1521, 507] on icon at bounding box center [1519, 508] width 12 height 7
click at [1525, 507] on icon at bounding box center [1519, 508] width 12 height 8
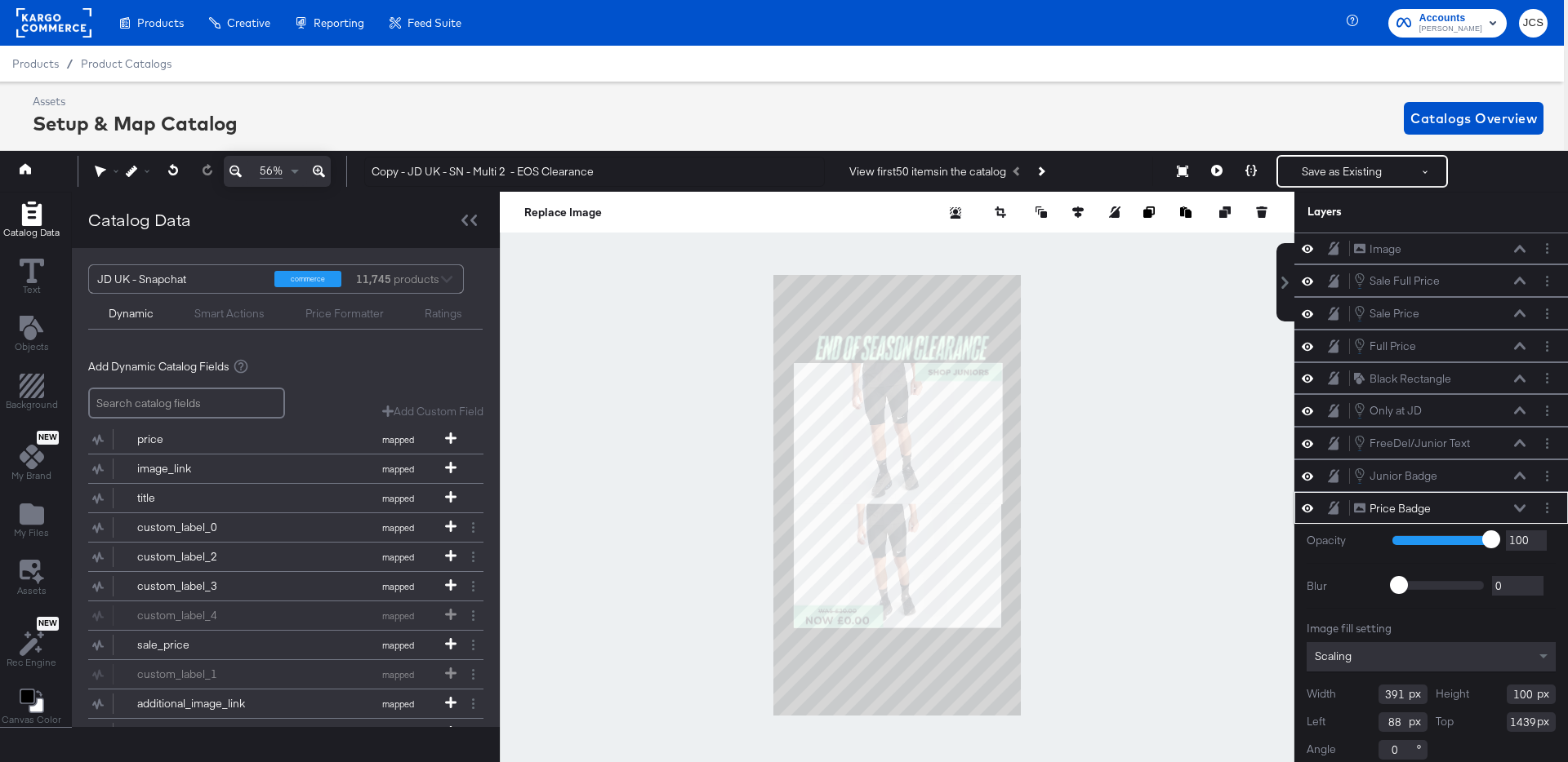
scroll to position [12, 4]
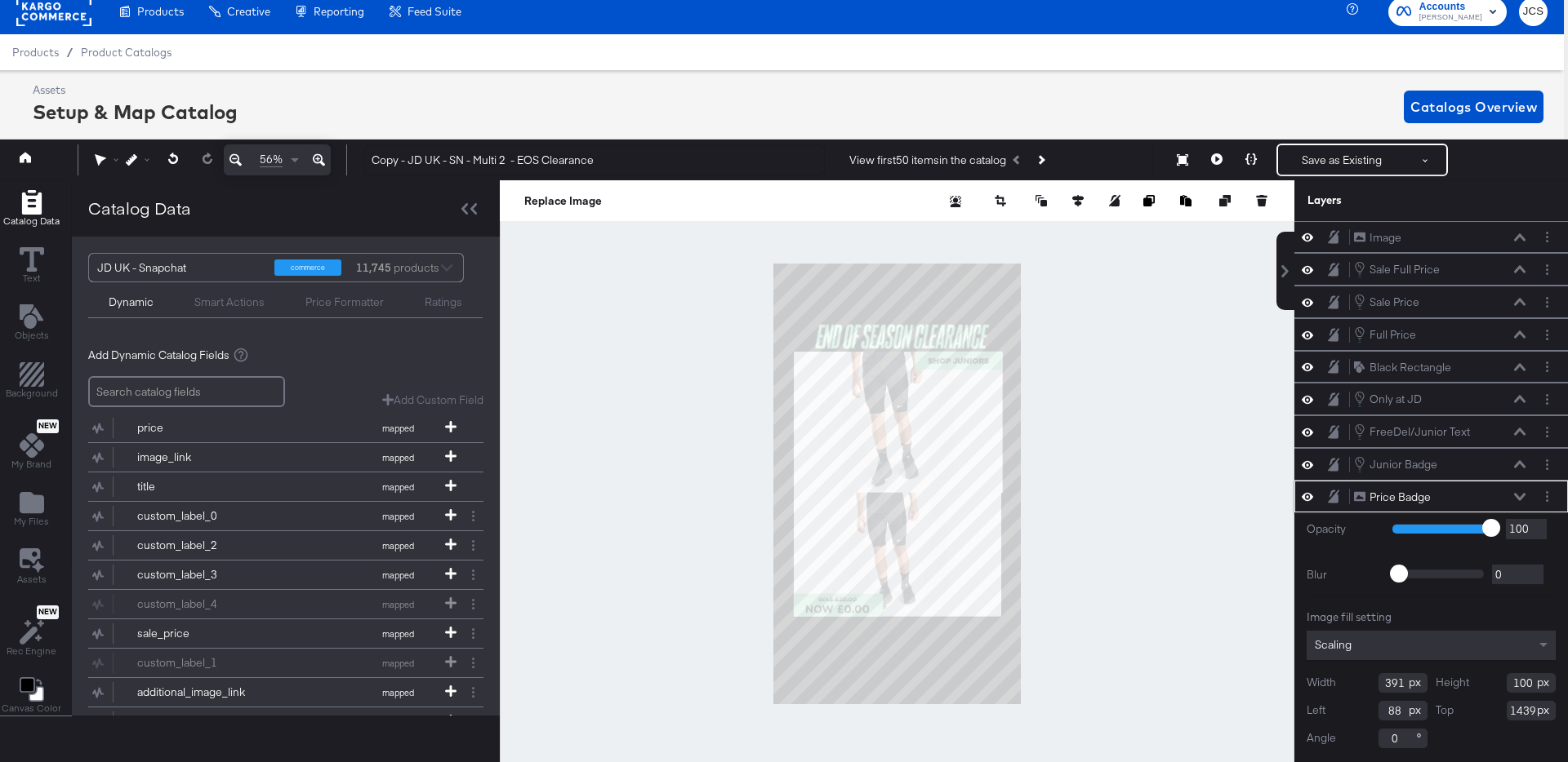
click at [1519, 491] on div "Price Badge Price Badge" at bounding box center [1440, 496] width 174 height 17
click at [1312, 363] on icon at bounding box center [1307, 367] width 12 height 14
click at [1312, 363] on icon at bounding box center [1307, 368] width 12 height 11
drag, startPoint x: 1480, startPoint y: 366, endPoint x: 1473, endPoint y: 246, distance: 120.2
click at [1477, 238] on div "Image Image Sale Full Price Sale Full Price Sale Price Sale Price Full Price Fu…" at bounding box center [1431, 523] width 274 height 604
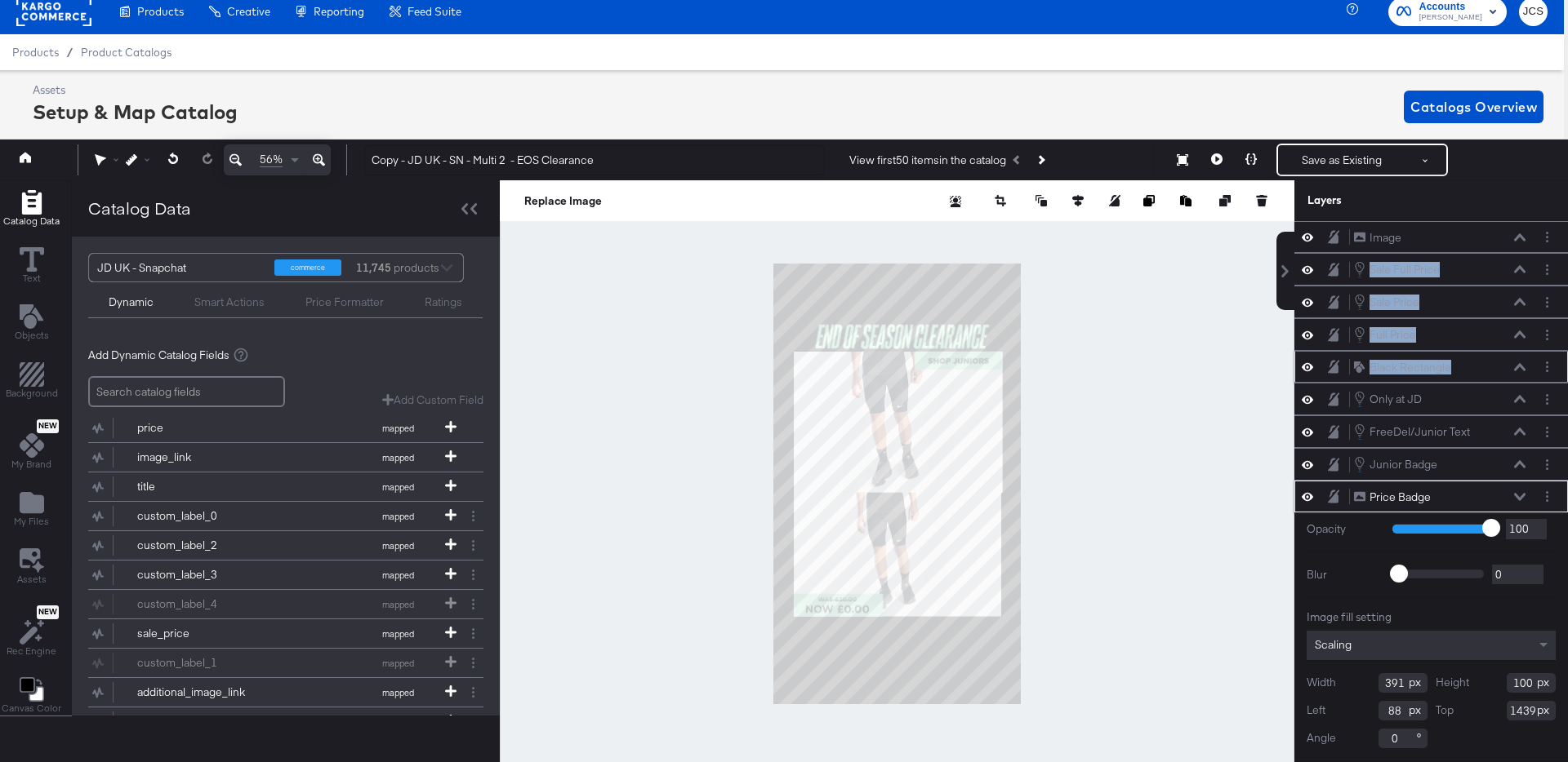
click at [1520, 496] on icon at bounding box center [1519, 496] width 12 height 8
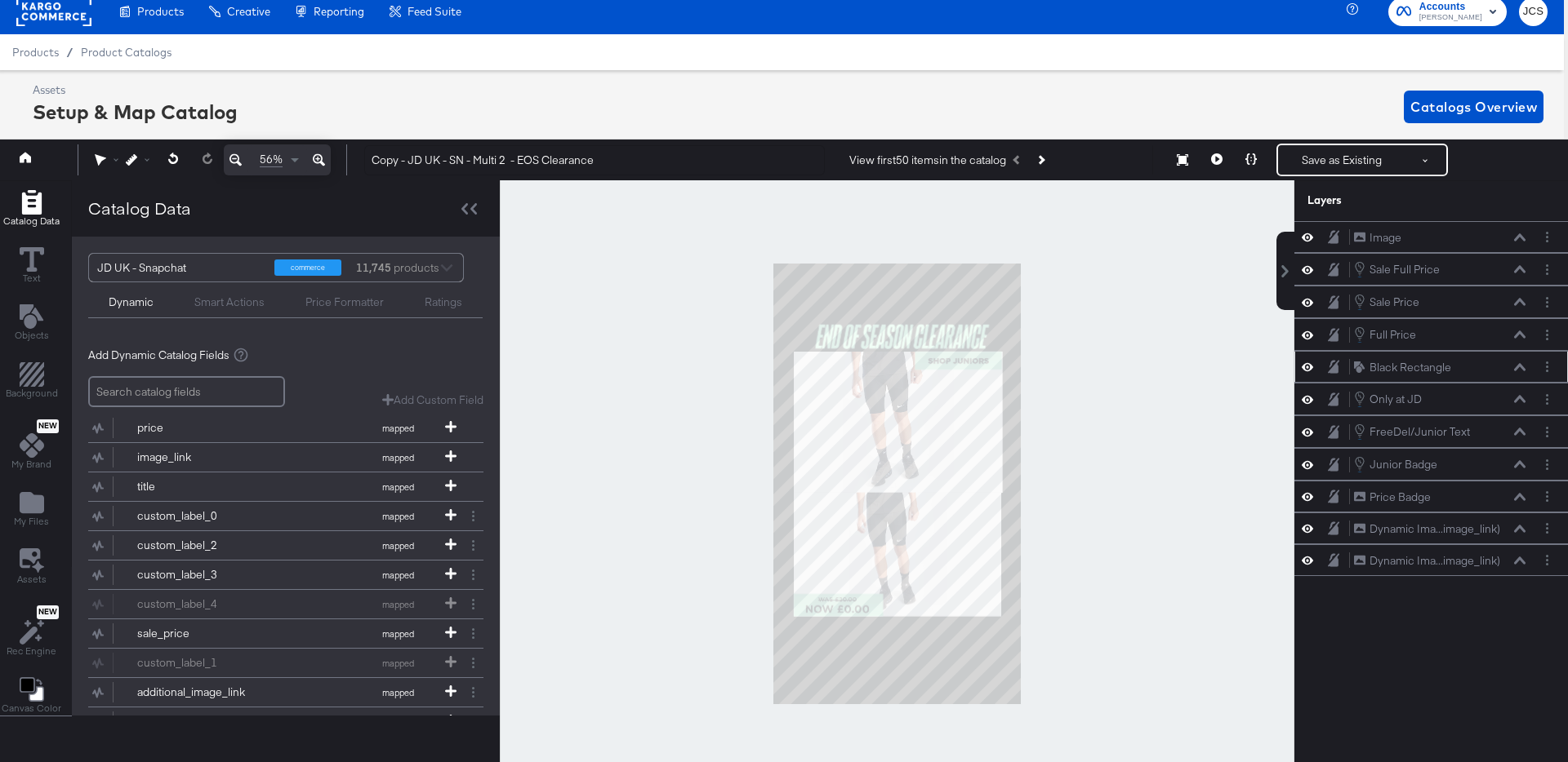
click at [1444, 657] on div "Image Image Sale Full Price Sale Full Price Sale Price Sale Price Full Price Fu…" at bounding box center [1431, 494] width 274 height 546
drag, startPoint x: 1481, startPoint y: 372, endPoint x: 1475, endPoint y: 214, distance: 158.1
click at [1475, 214] on div "Layers Image Image Sale Full Price Sale Full Price Sale Price Sale Price Full P…" at bounding box center [1431, 473] width 274 height 587
click at [1543, 236] on button "Layer Options" at bounding box center [1547, 236] width 17 height 17
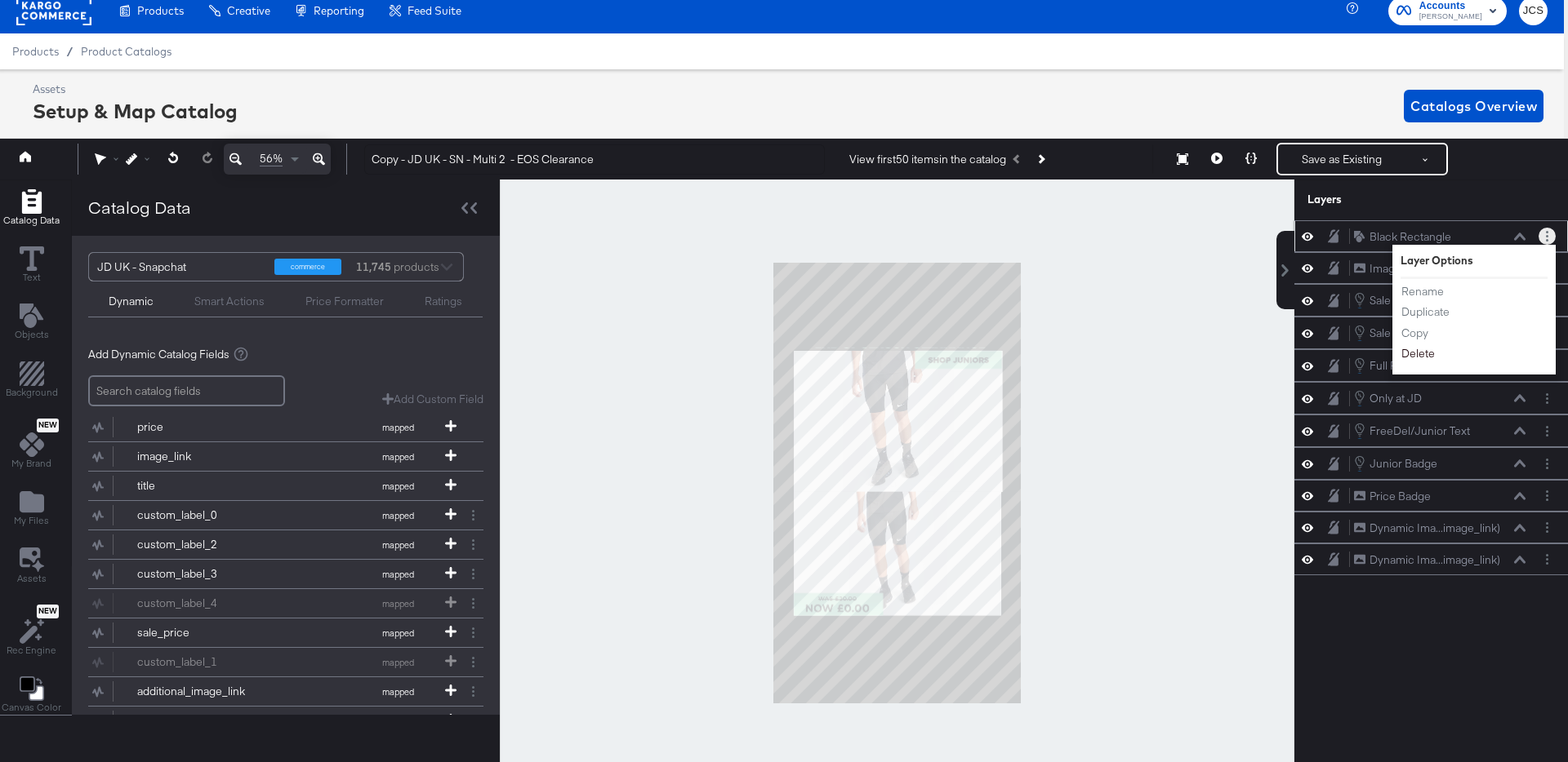
scroll to position [13, 4]
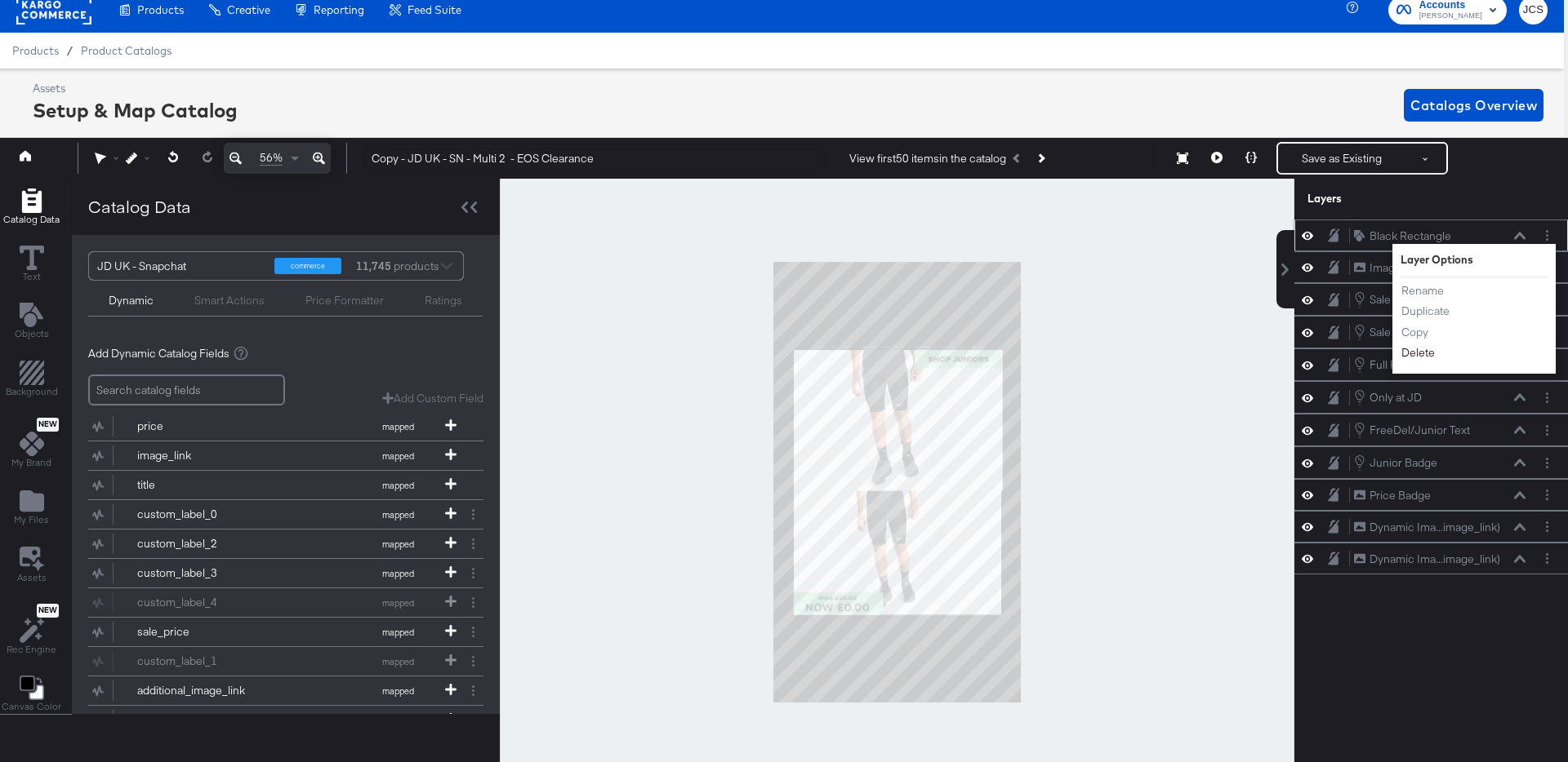
click at [1428, 352] on button "Delete" at bounding box center [1418, 353] width 35 height 17
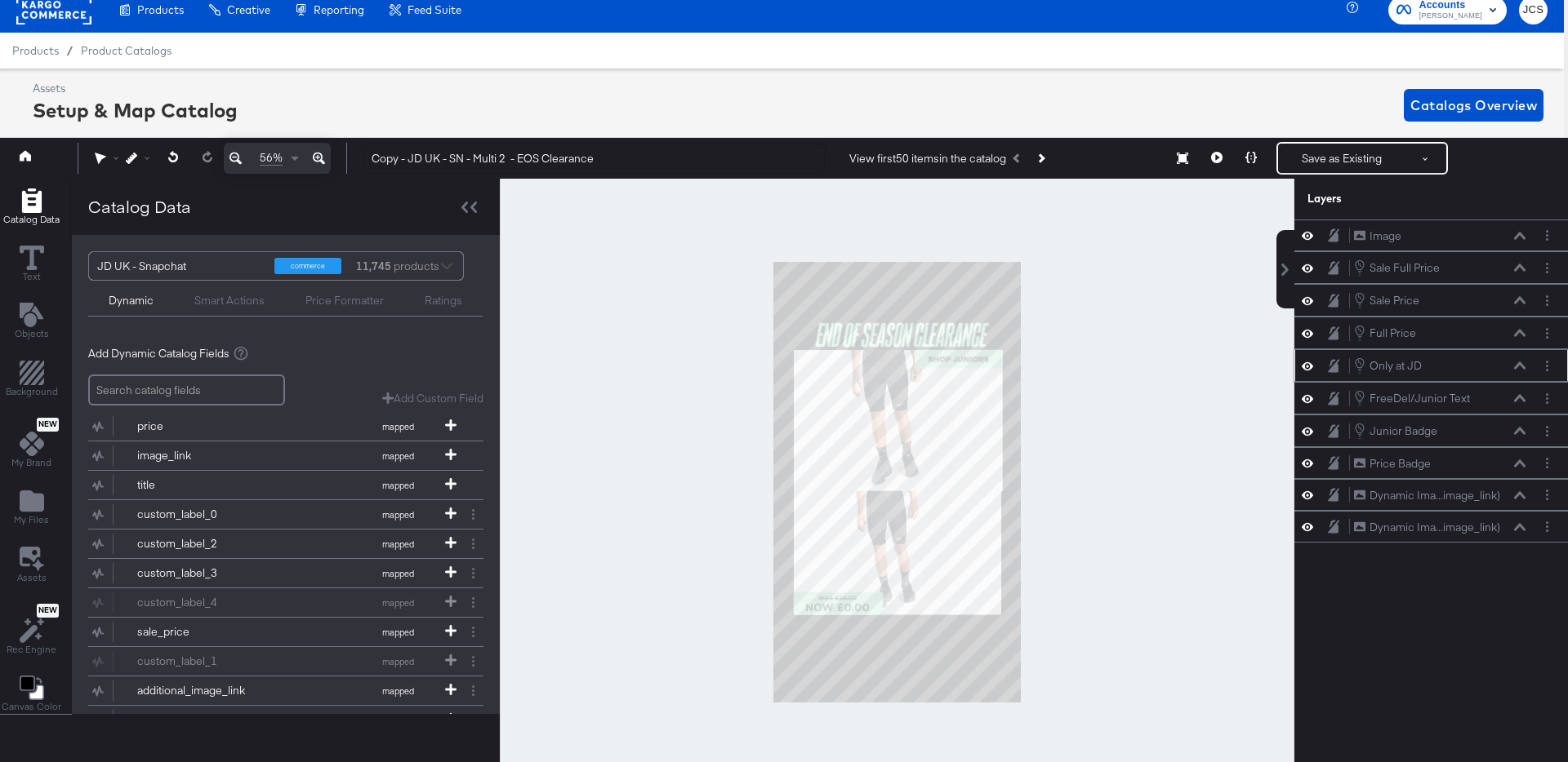
click at [1306, 370] on icon at bounding box center [1307, 366] width 12 height 8
click at [1306, 370] on icon at bounding box center [1307, 366] width 12 height 11
drag, startPoint x: 1466, startPoint y: 445, endPoint x: 1467, endPoint y: 355, distance: 90.0
click at [1467, 355] on div "Price Badge Price Badge" at bounding box center [1441, 363] width 174 height 17
click at [1543, 327] on button "Layer Options" at bounding box center [1547, 333] width 17 height 17
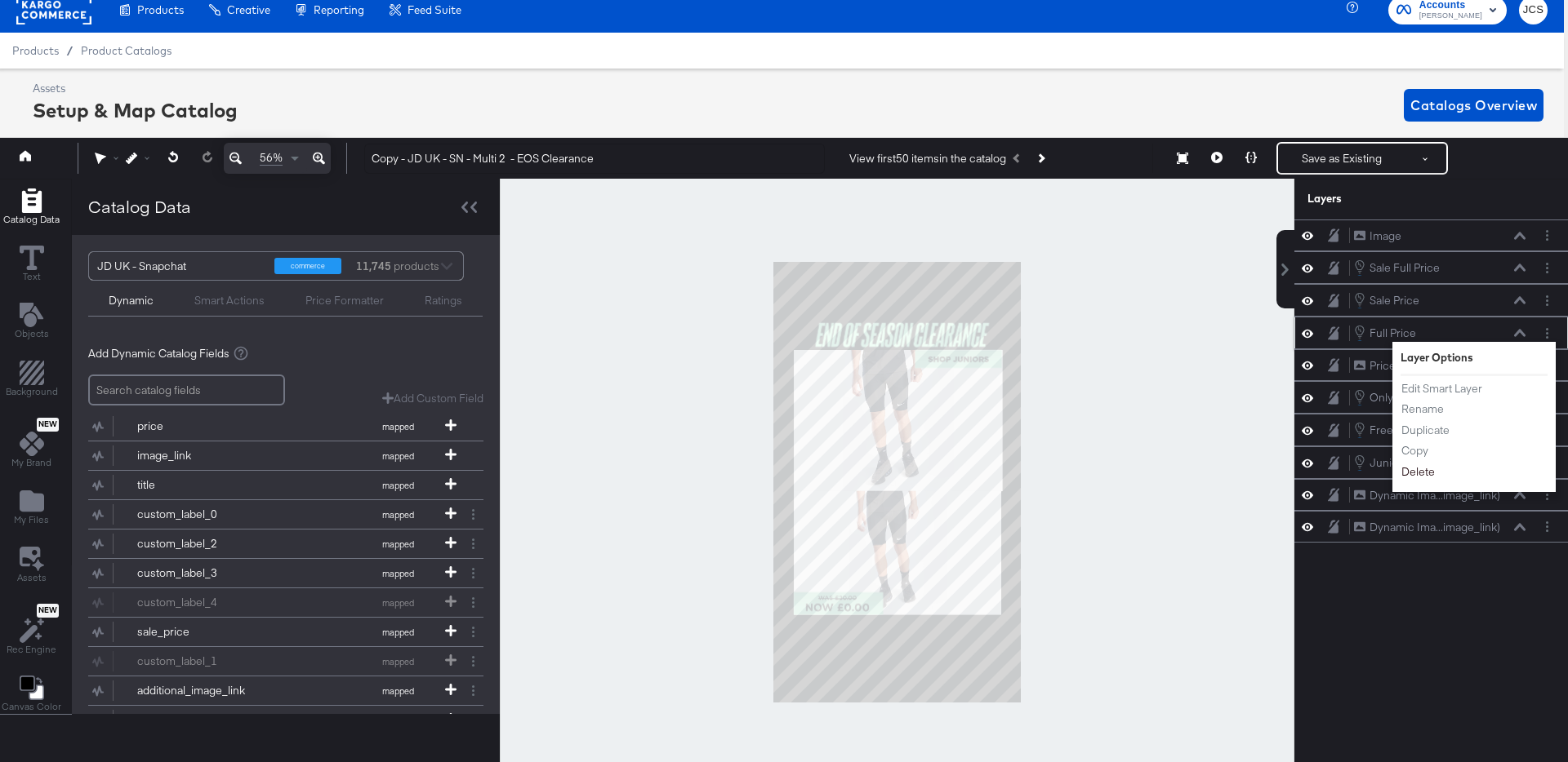
click at [1429, 471] on button "Delete" at bounding box center [1418, 472] width 35 height 17
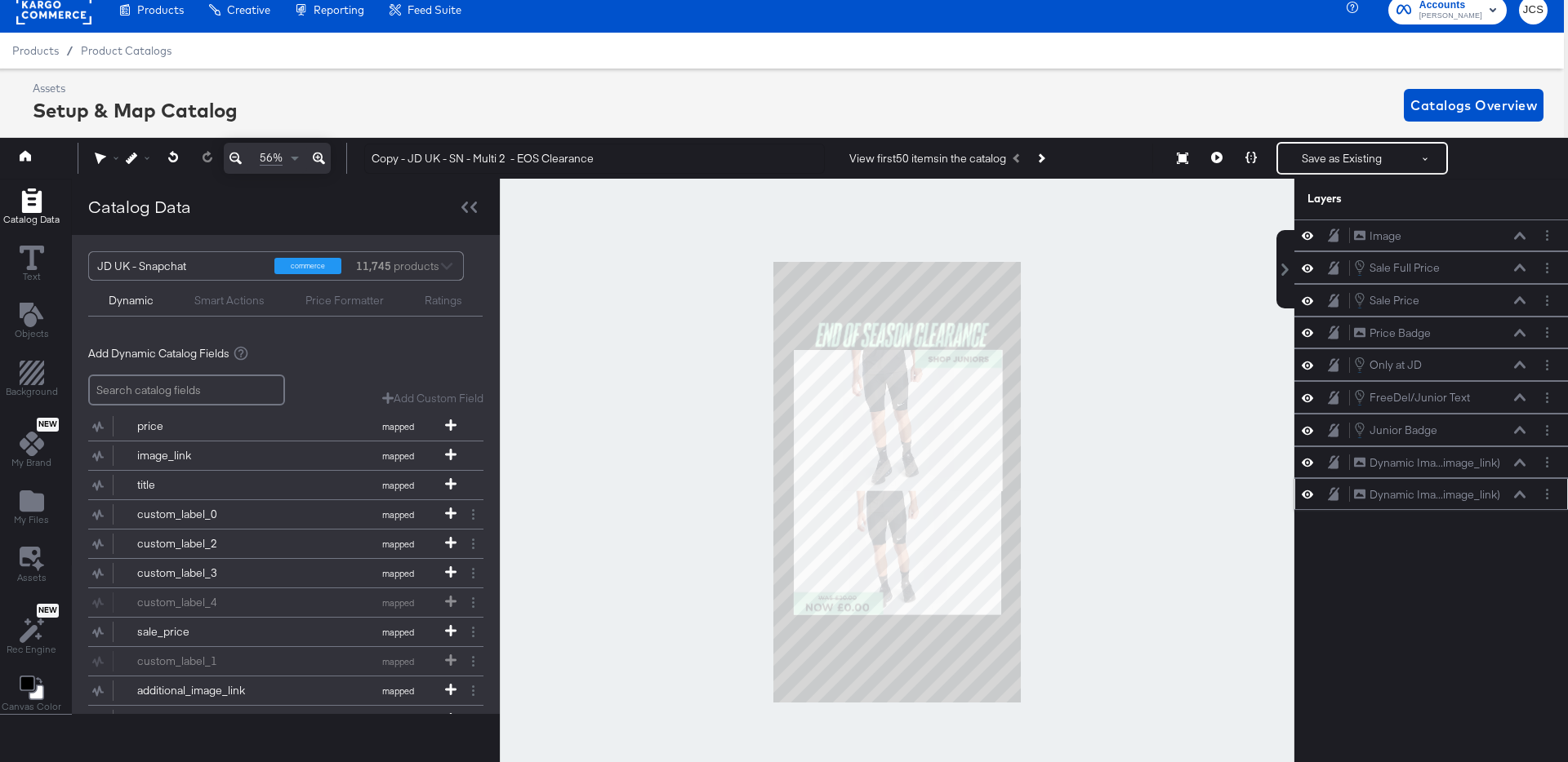
click at [1521, 495] on icon at bounding box center [1519, 494] width 12 height 7
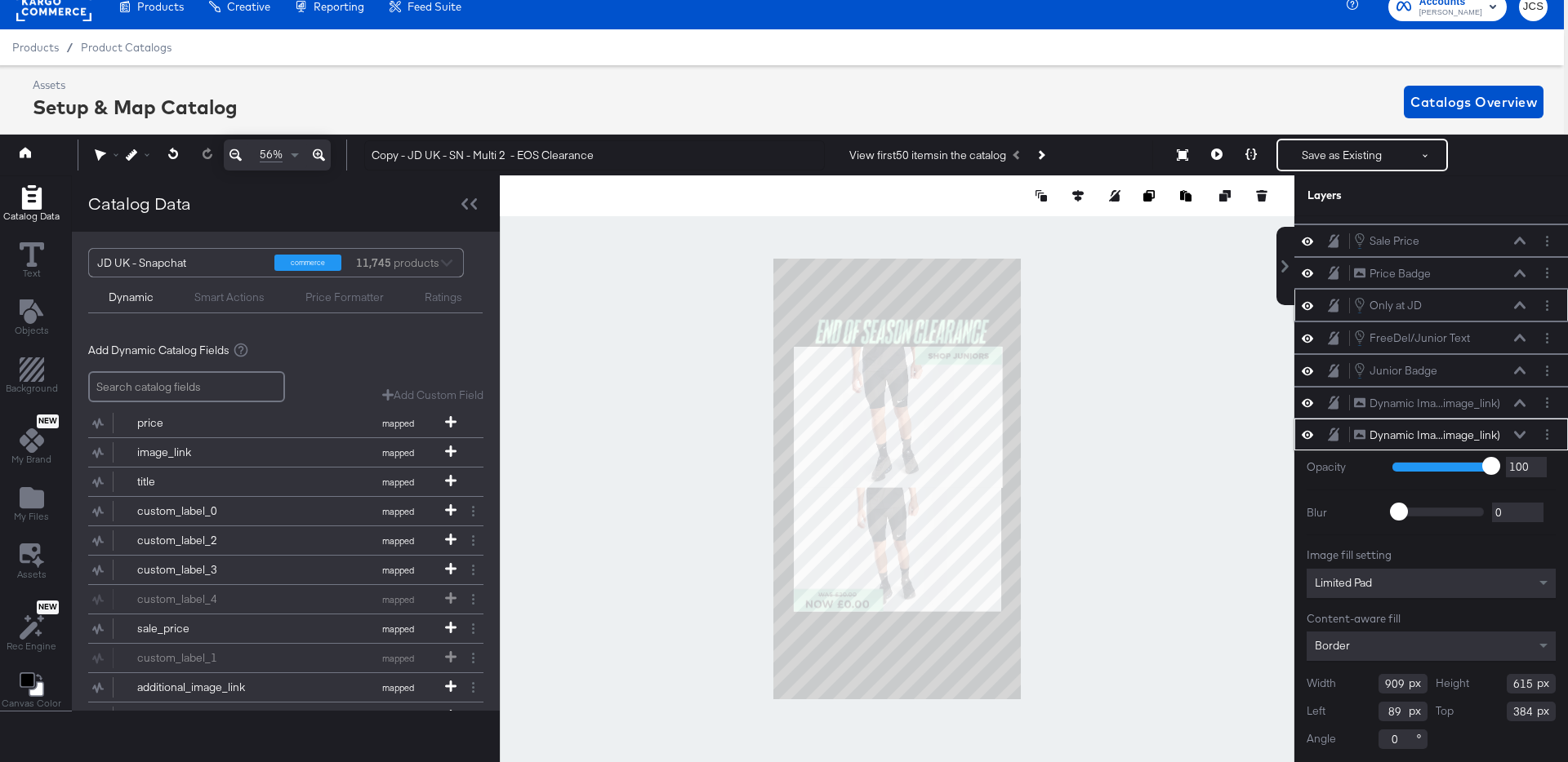
click at [1525, 304] on icon at bounding box center [1519, 304] width 12 height 8
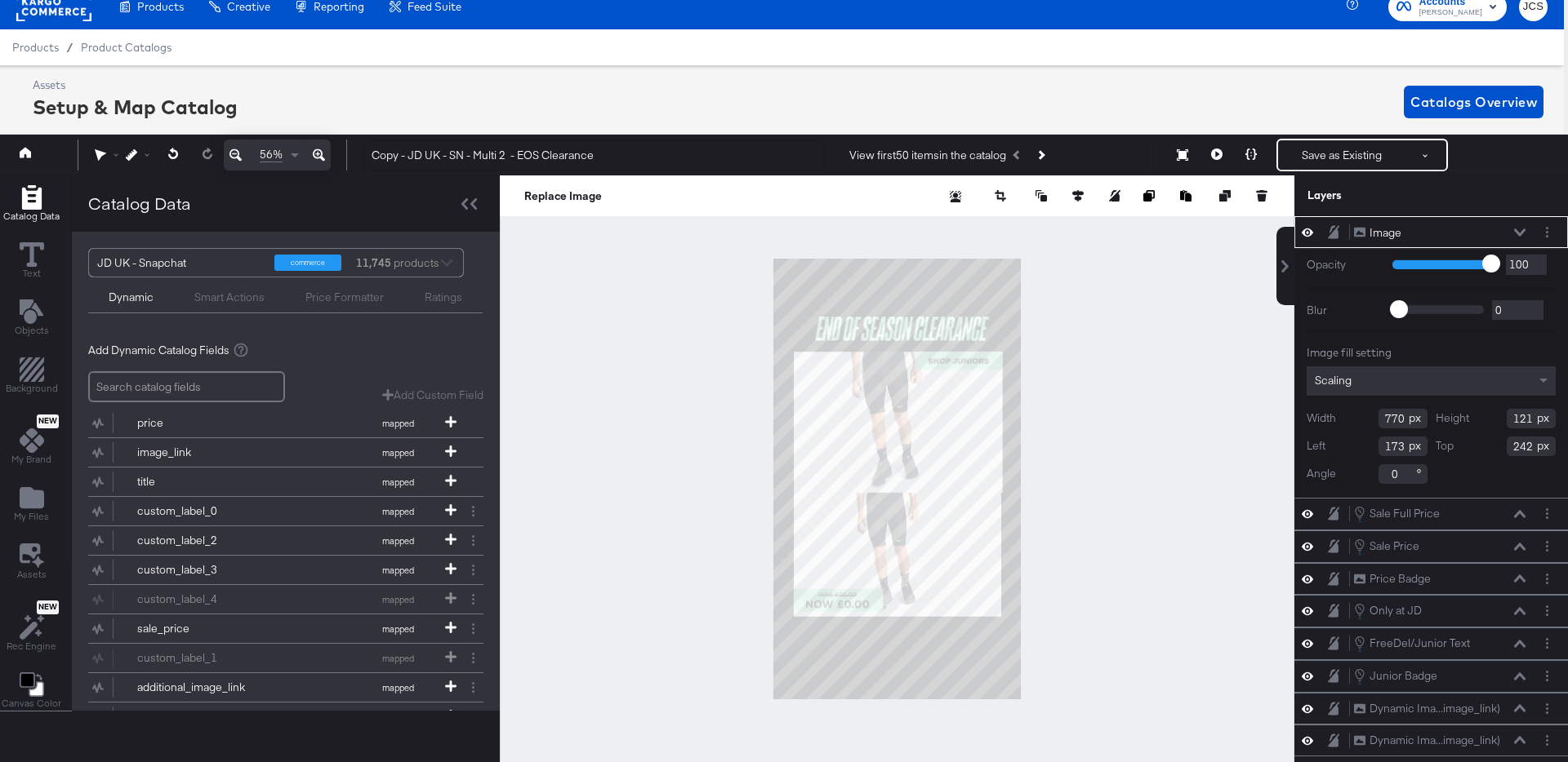
scroll to position [0, 4]
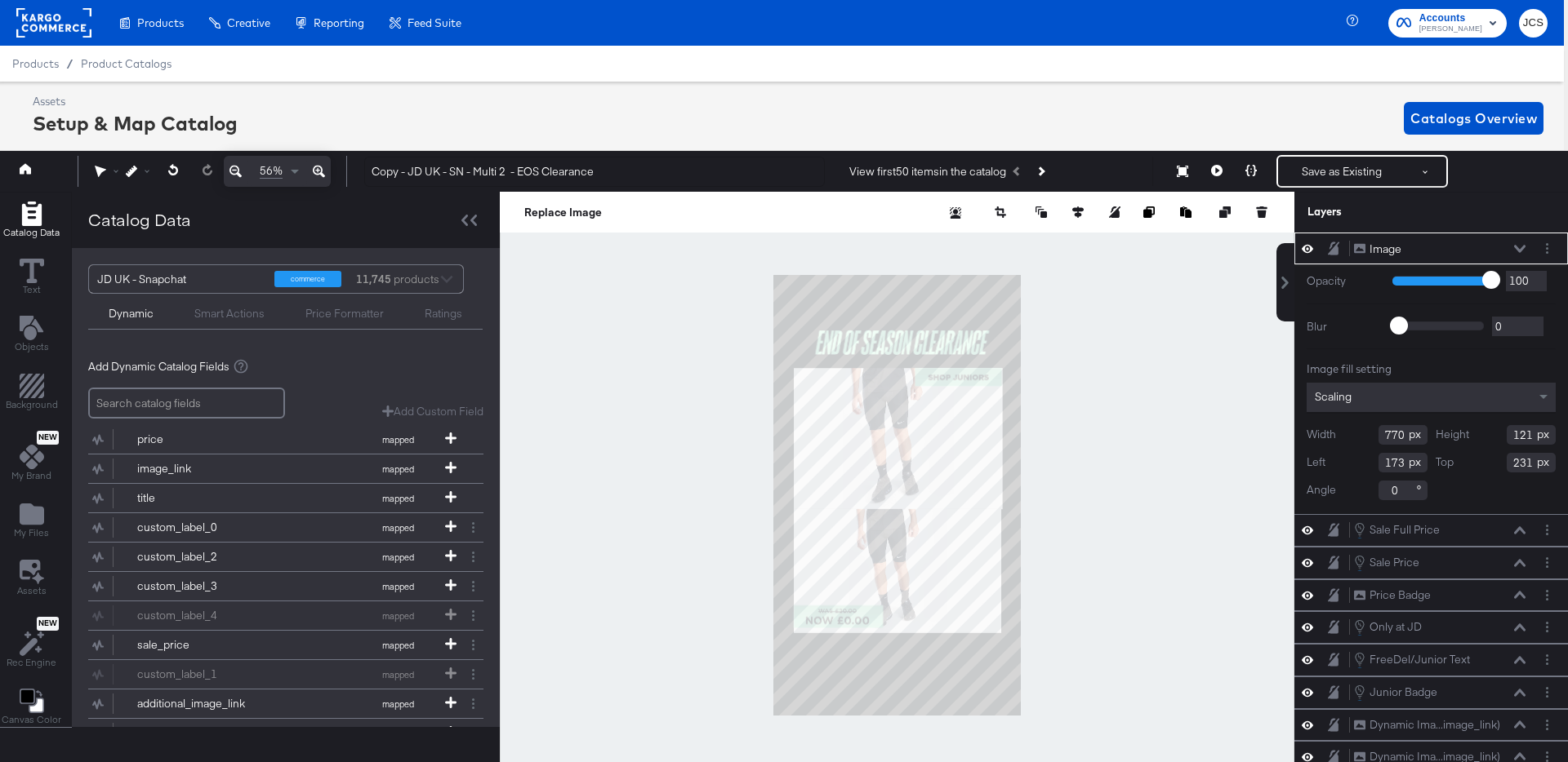
type input "230"
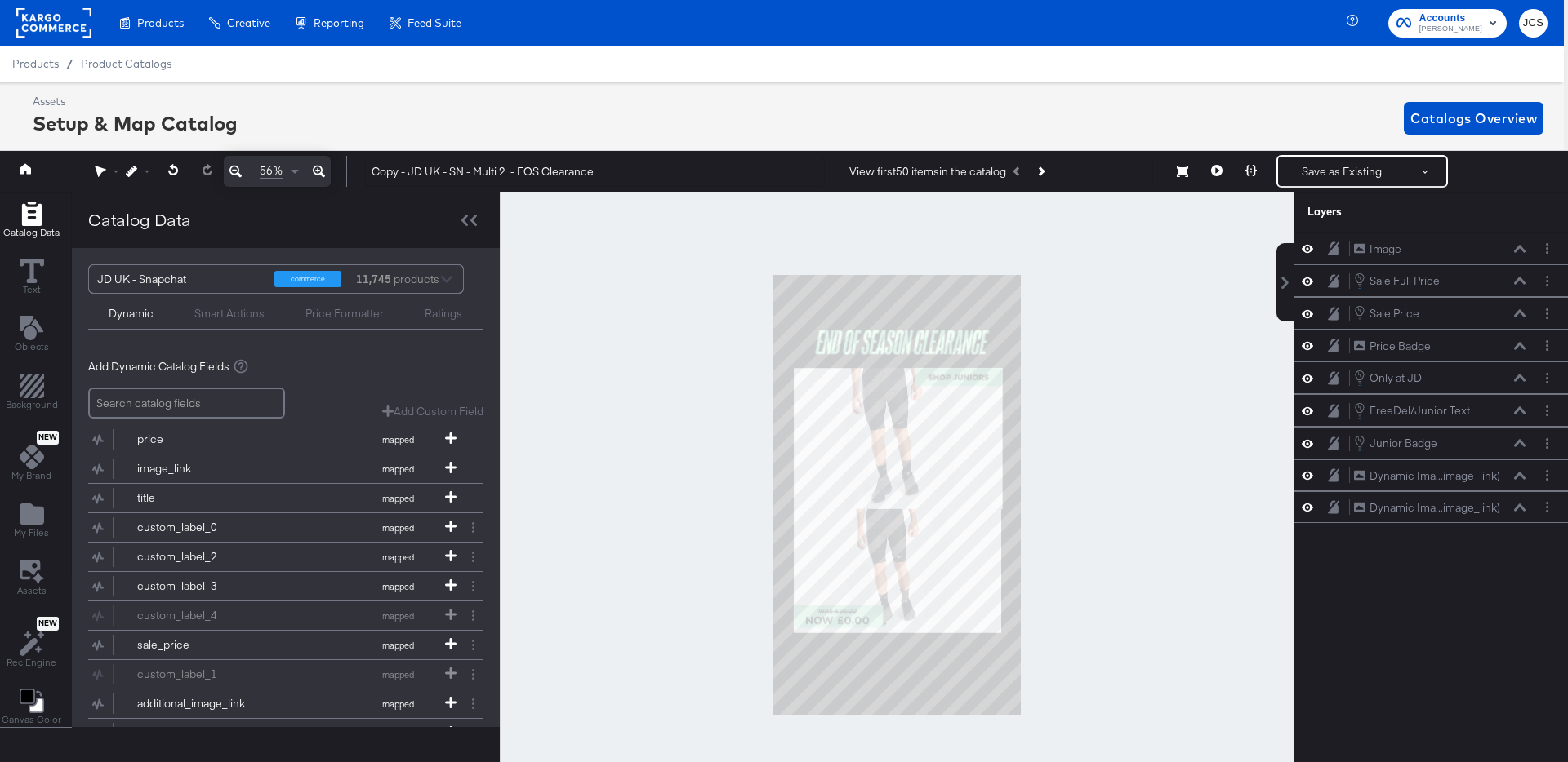
click at [1070, 375] on div at bounding box center [896, 496] width 794 height 607
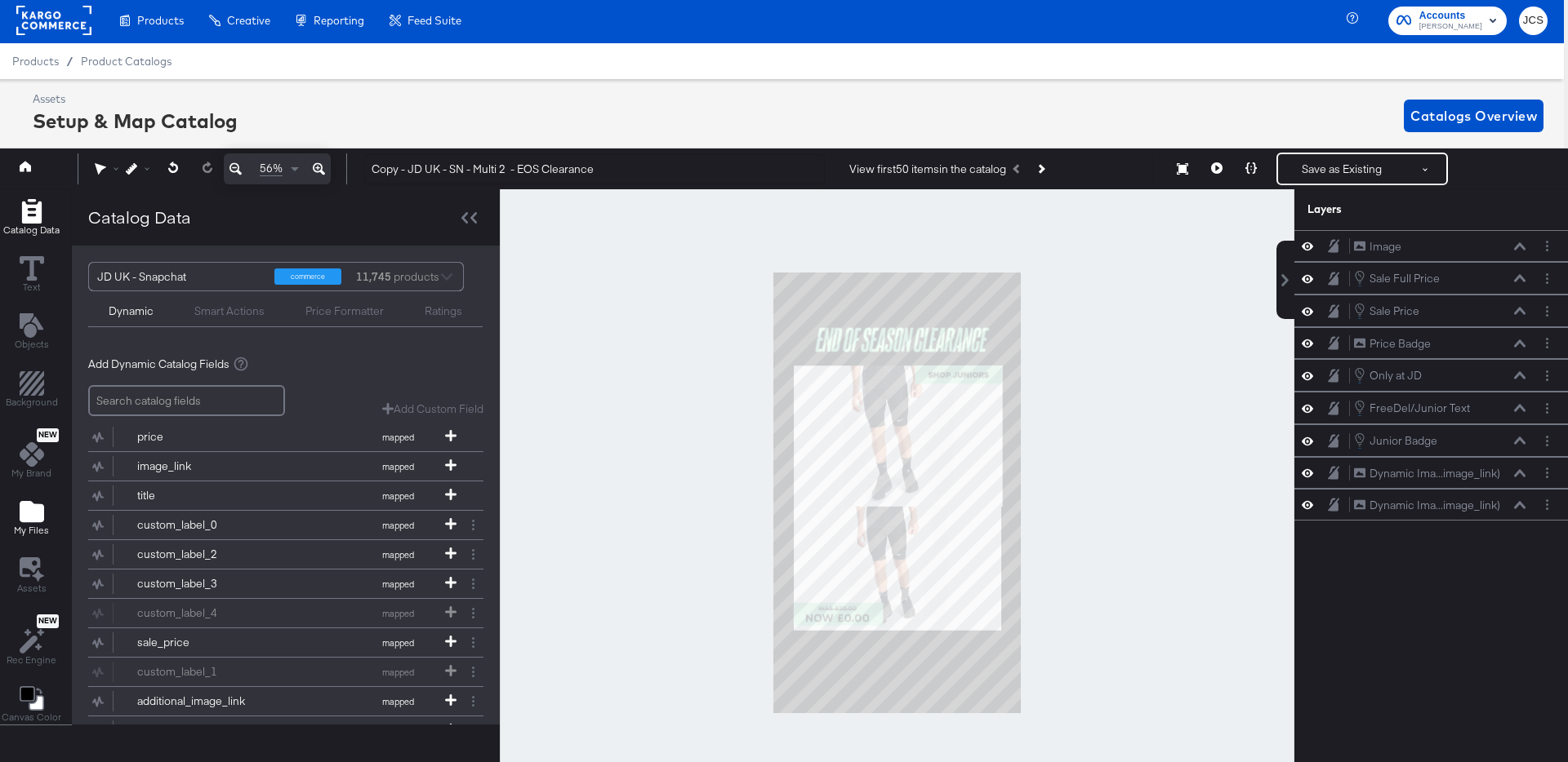
click at [37, 520] on icon "Add Files" at bounding box center [32, 512] width 25 height 21
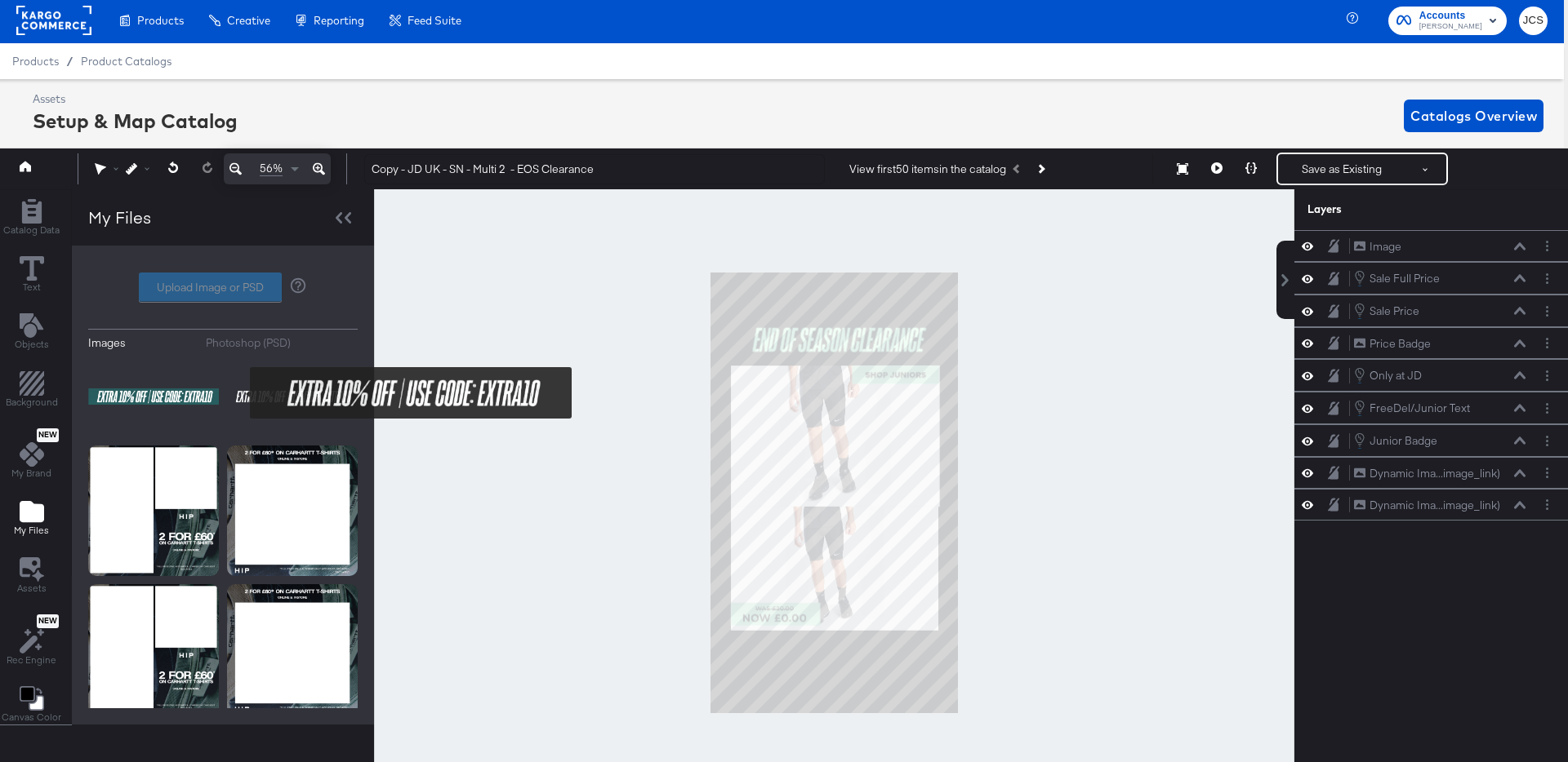
scroll to position [4, 4]
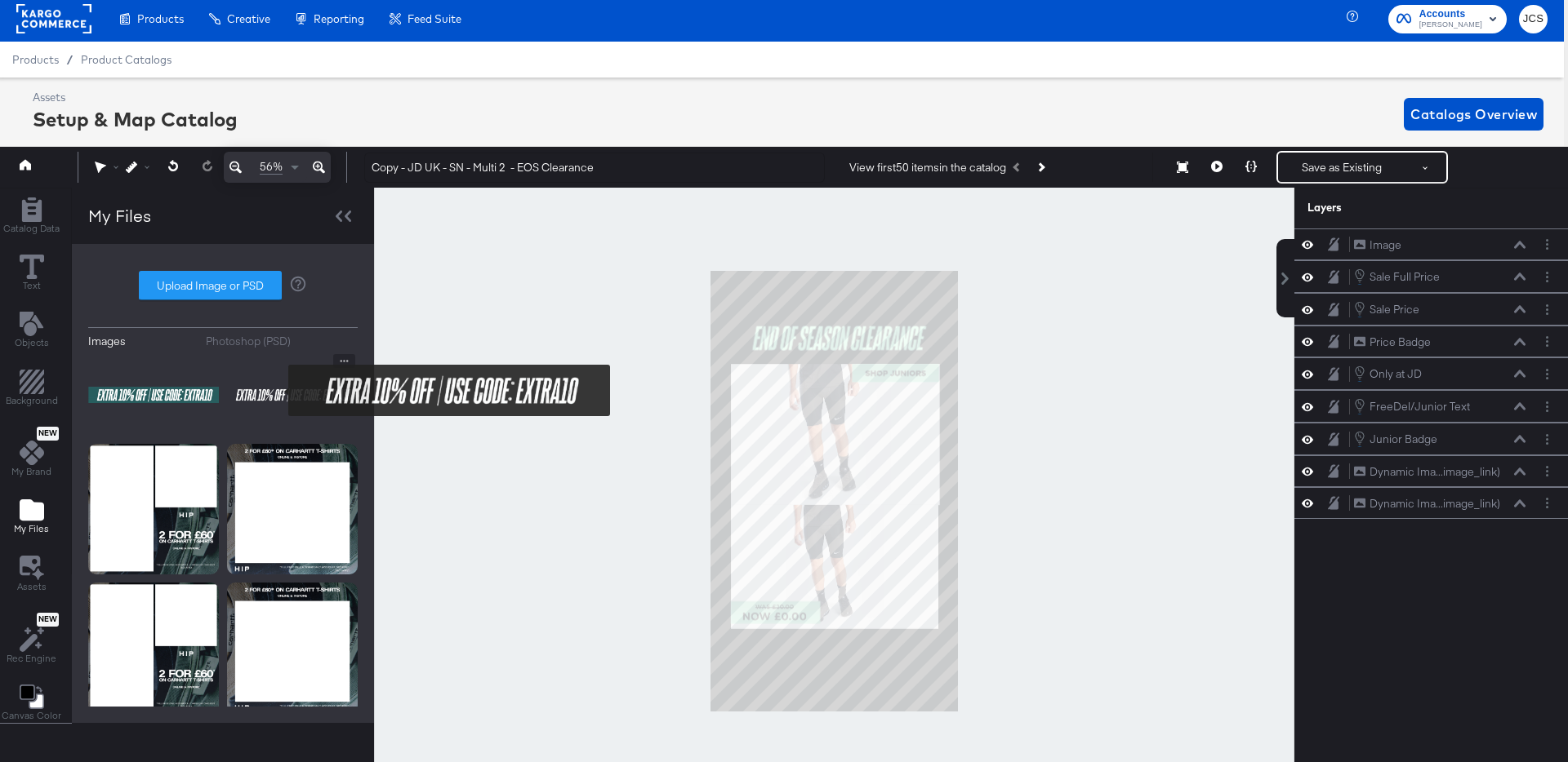
click at [278, 391] on img at bounding box center [292, 395] width 131 height 81
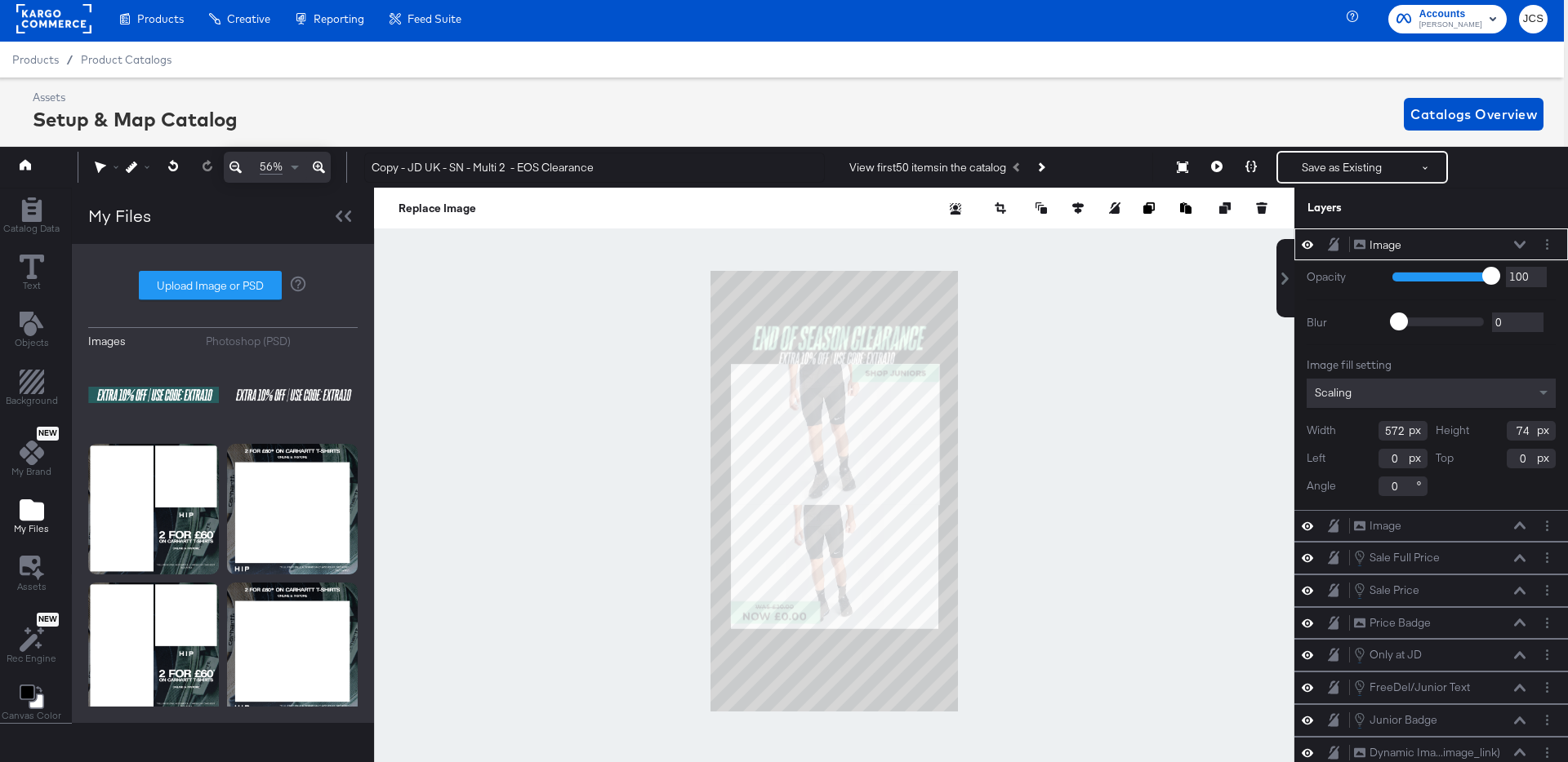
type input "259"
type input "343"
click at [1076, 205] on icon at bounding box center [1078, 208] width 12 height 12
click at [955, 235] on icon at bounding box center [957, 238] width 12 height 12
type input "254"
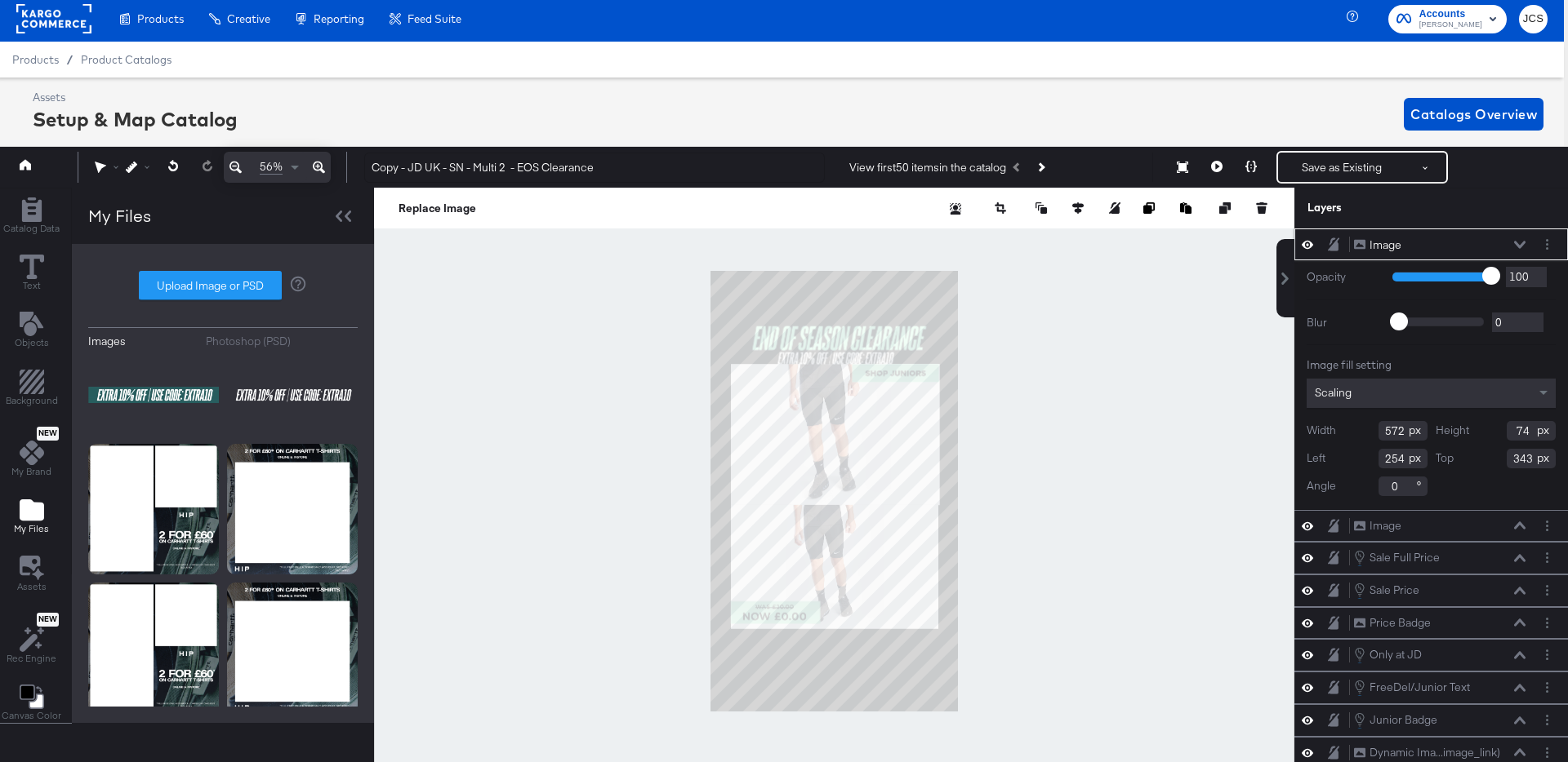
click at [1518, 243] on icon at bounding box center [1519, 244] width 12 height 8
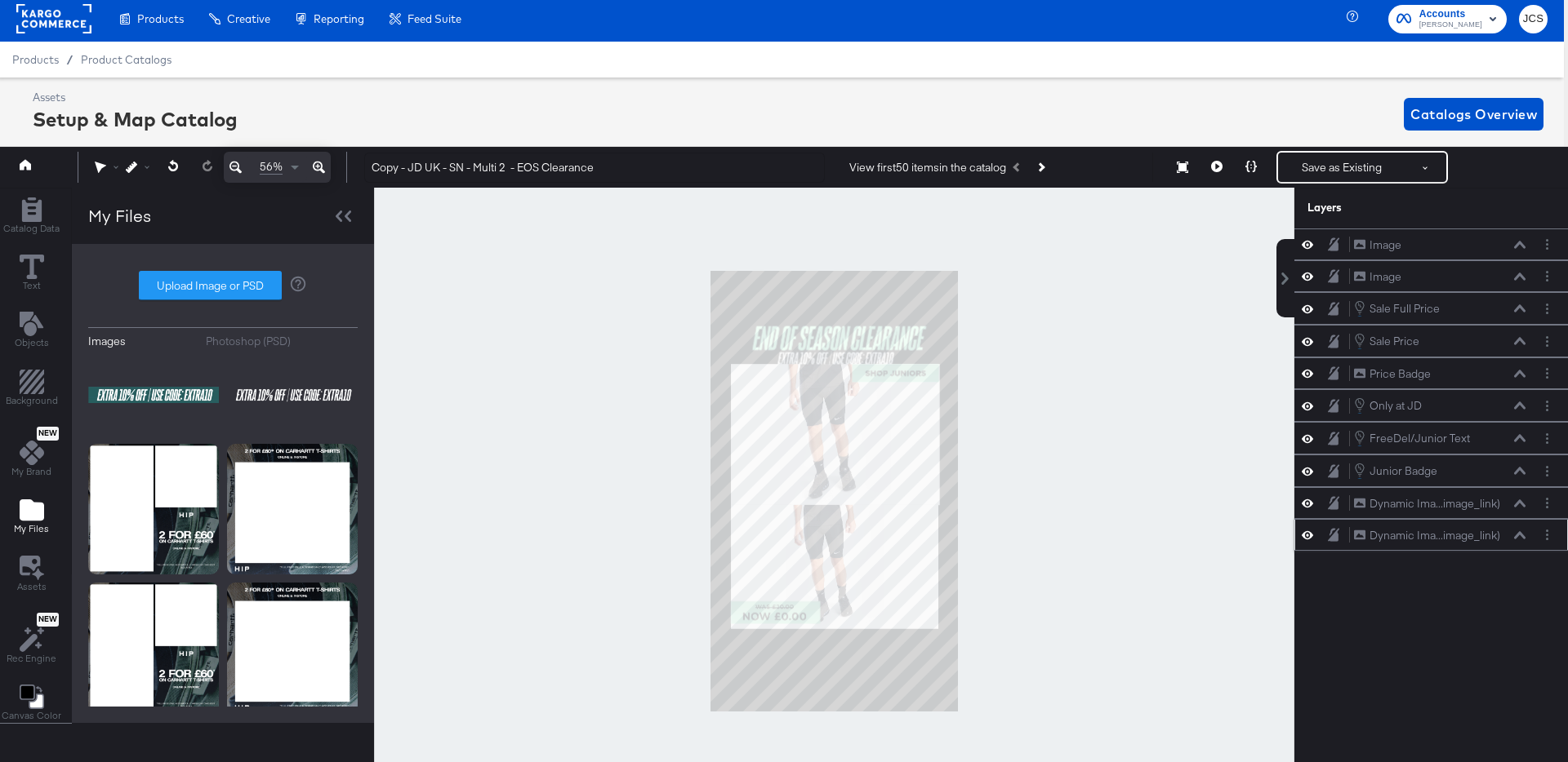
click at [1525, 538] on icon at bounding box center [1519, 535] width 12 height 7
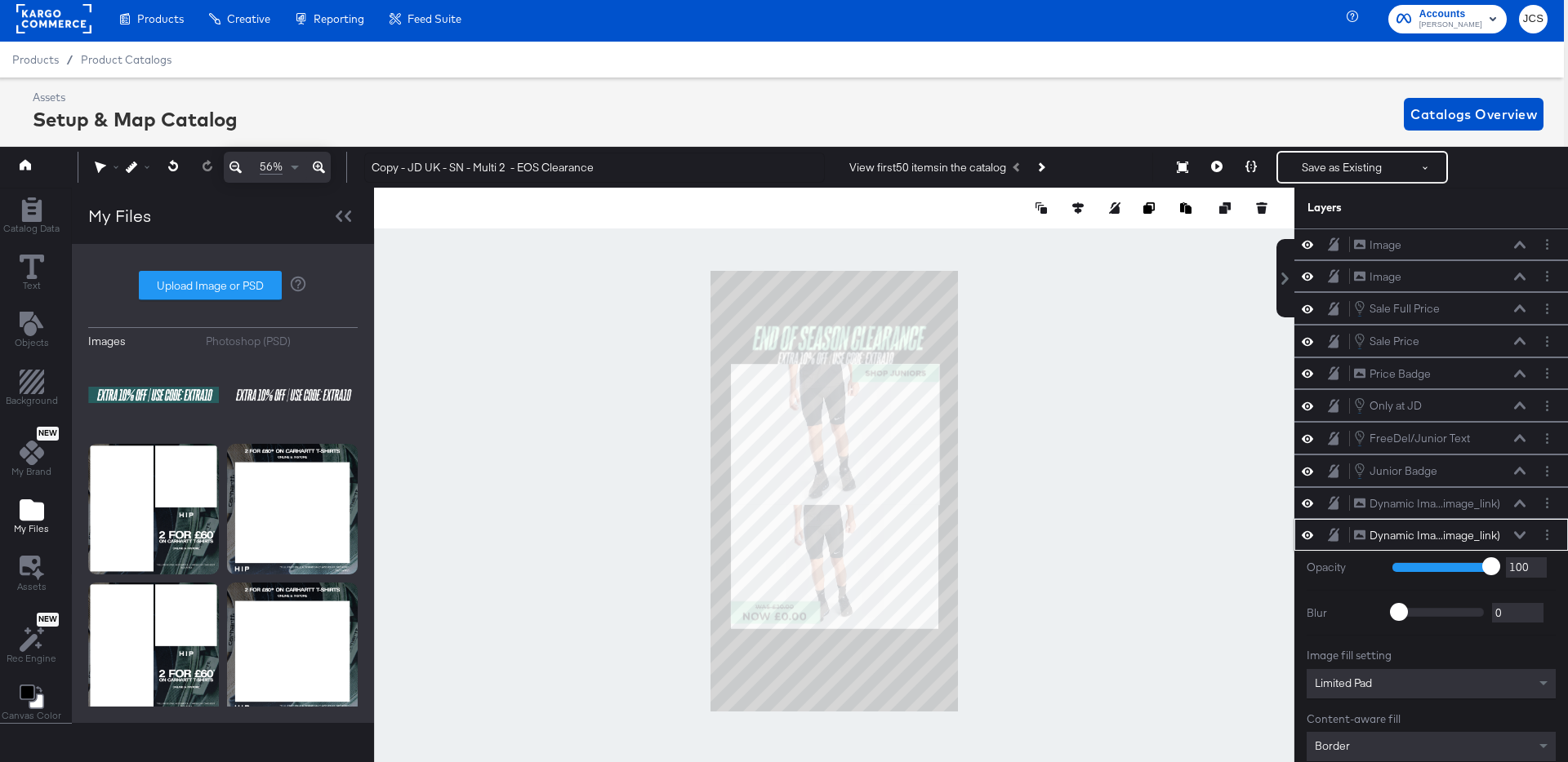
scroll to position [16, 4]
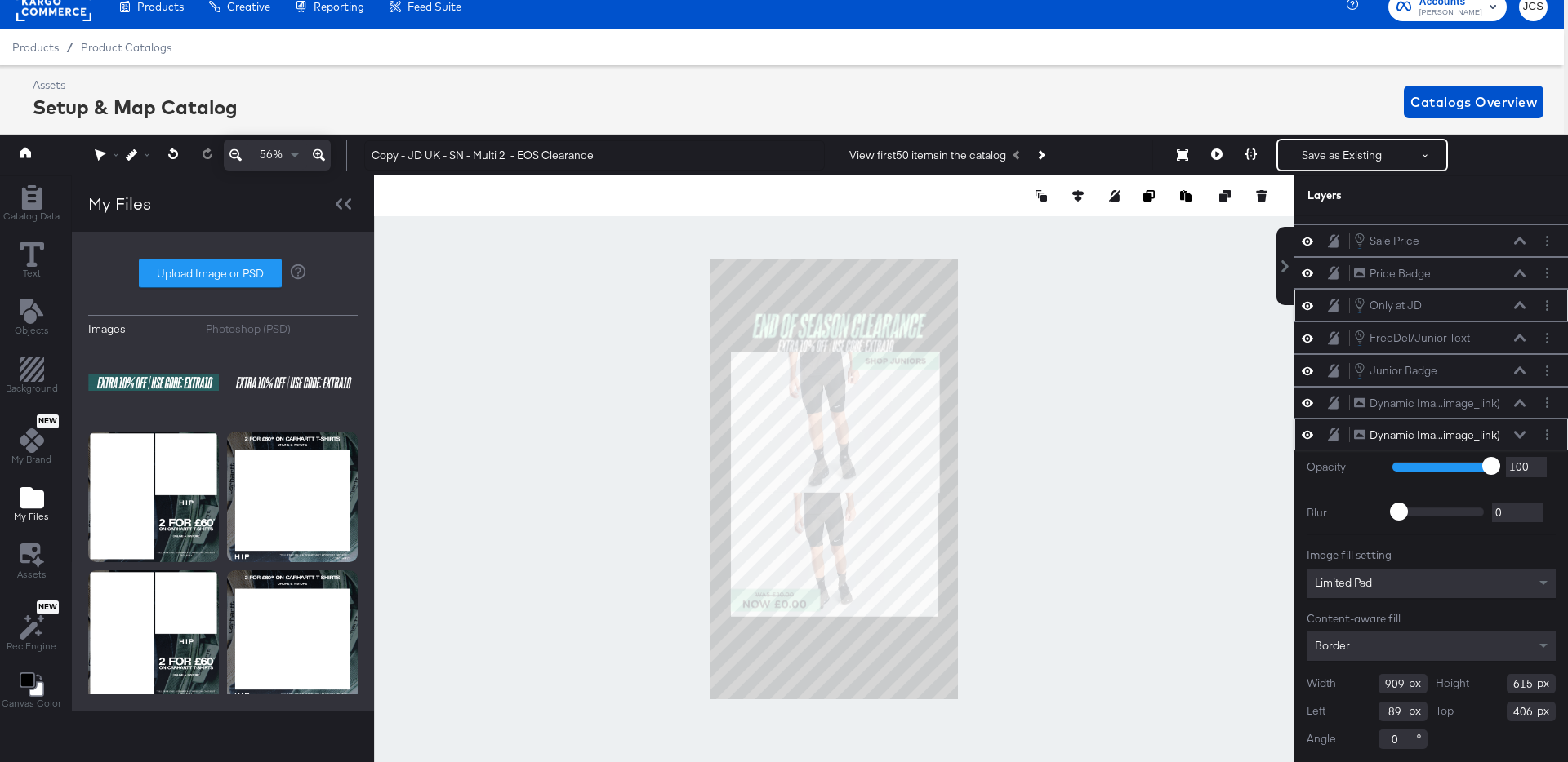
click at [1521, 305] on icon at bounding box center [1519, 305] width 12 height 7
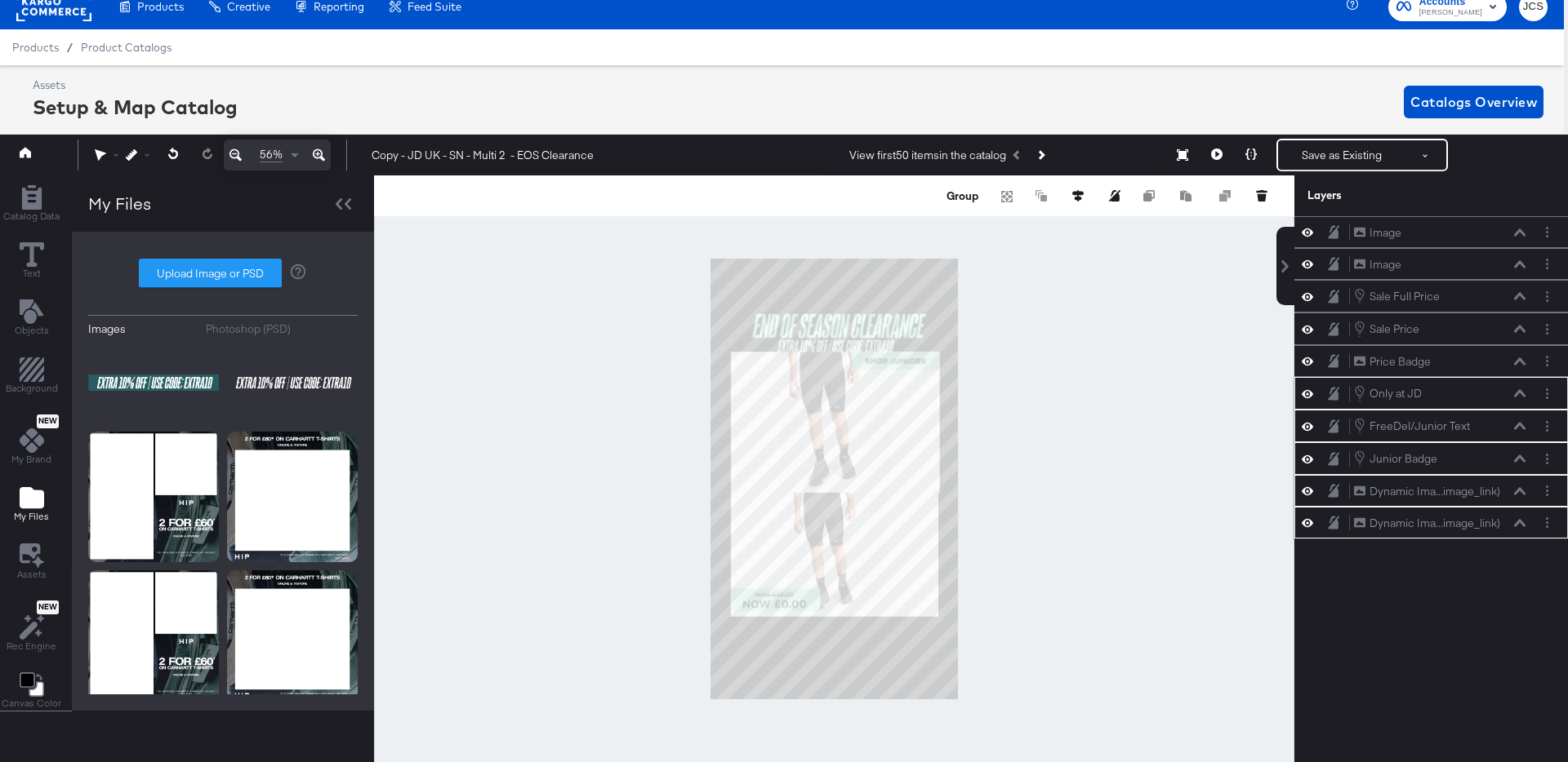
scroll to position [0, 0]
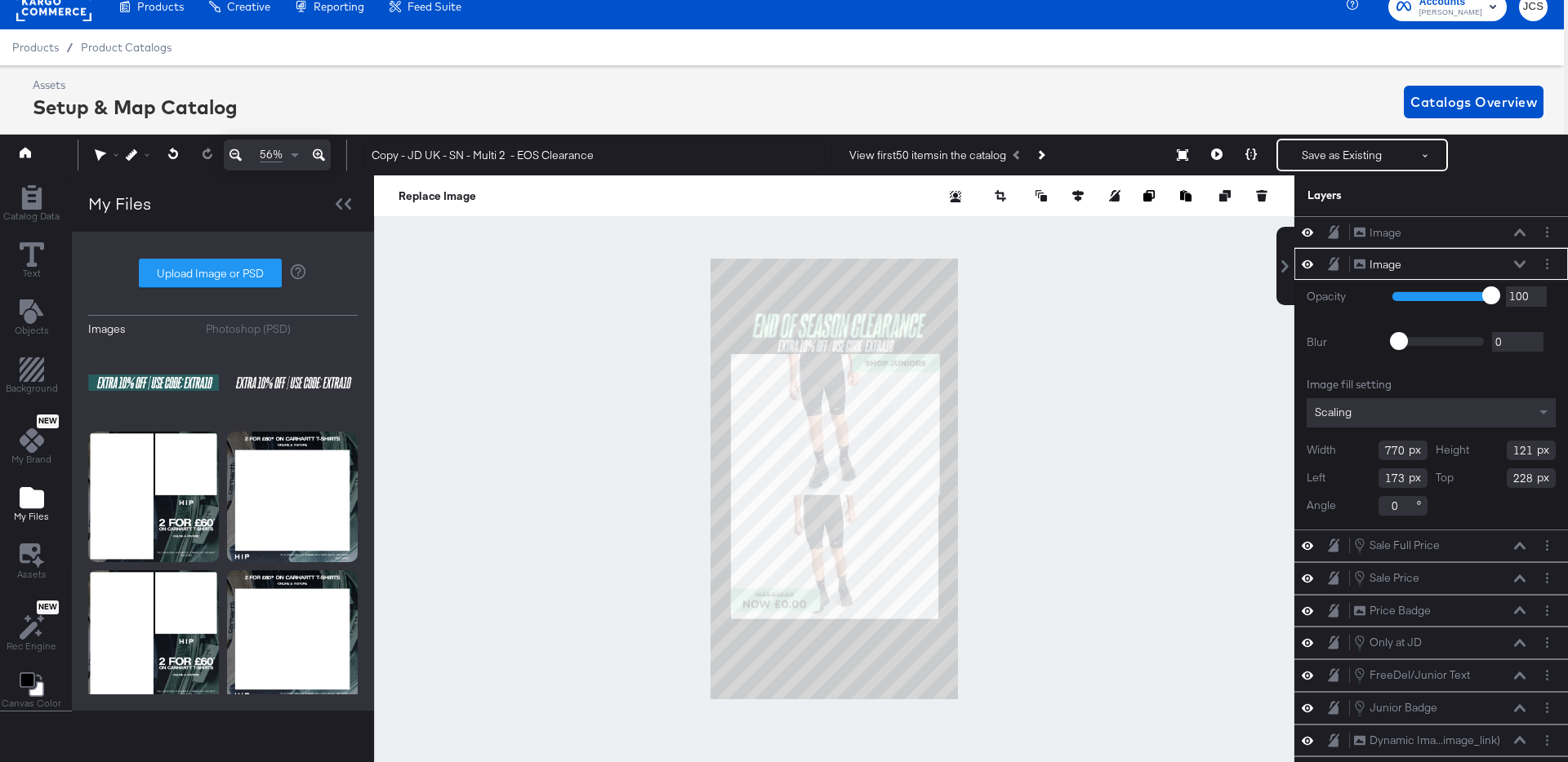
type input "227"
click at [1217, 154] on icon at bounding box center [1217, 154] width 12 height 12
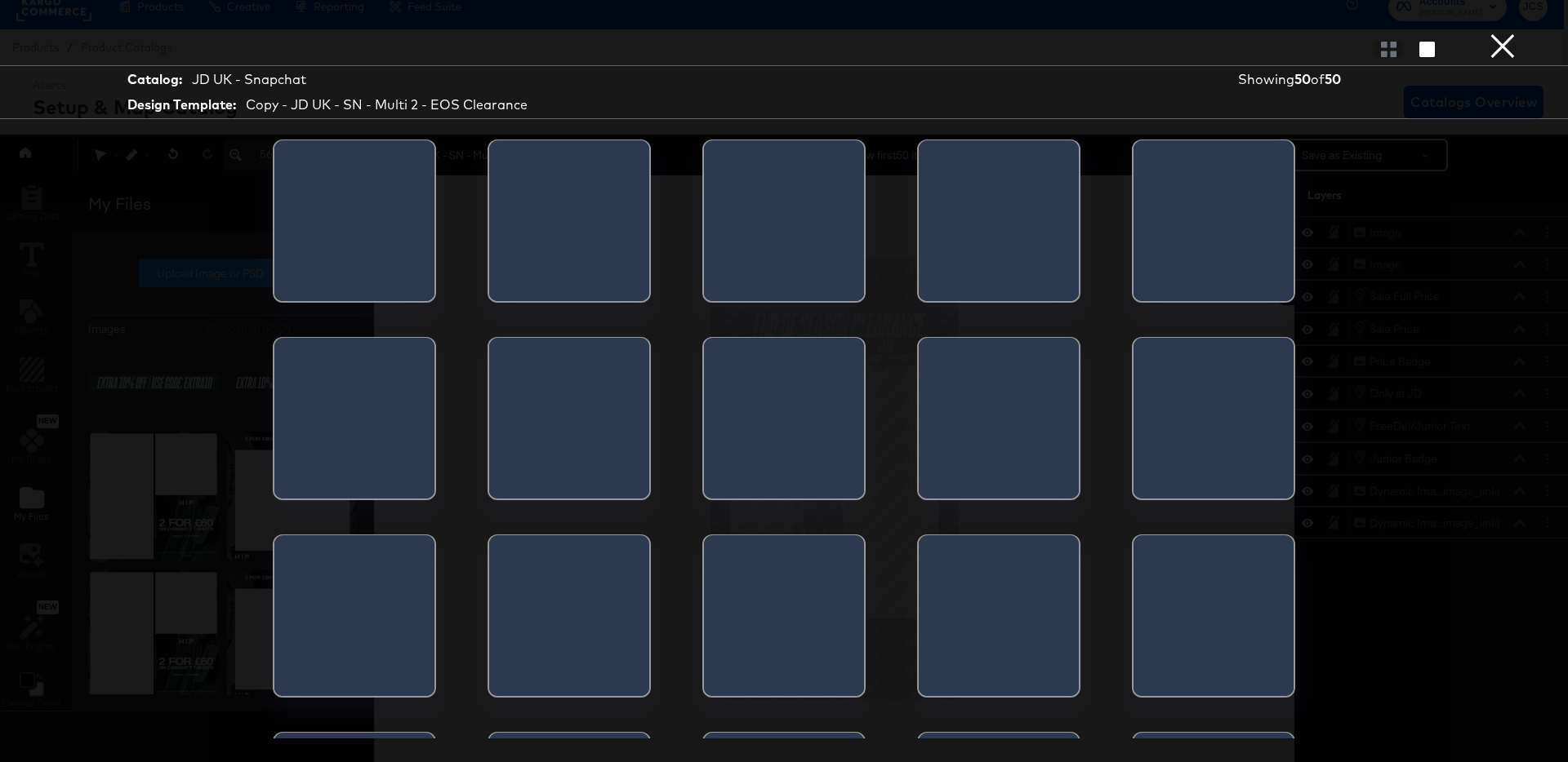
click at [1155, 204] on div at bounding box center [1144, 227] width 21 height 172
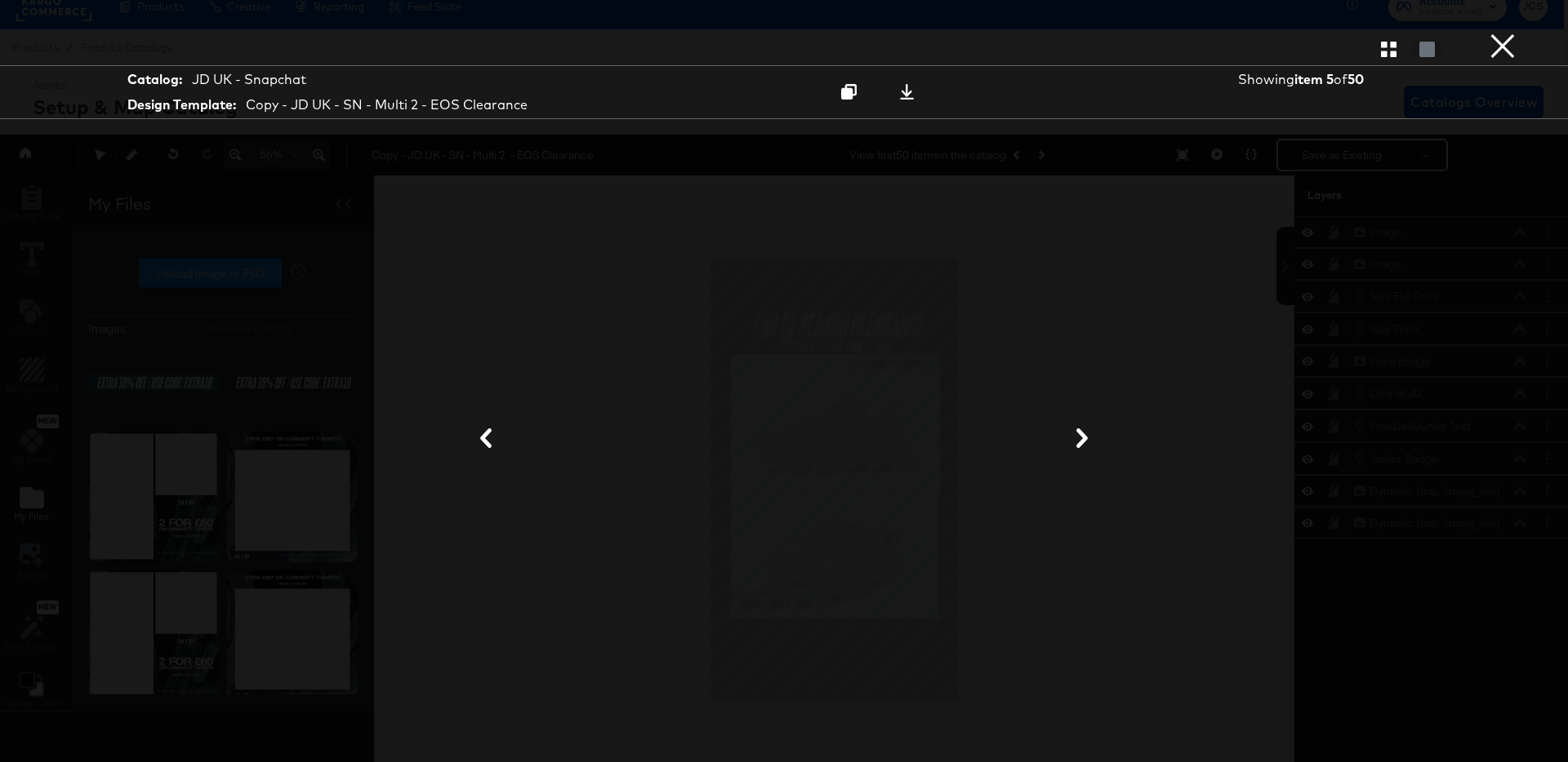
click at [1495, 33] on button "×" at bounding box center [1502, 16] width 33 height 33
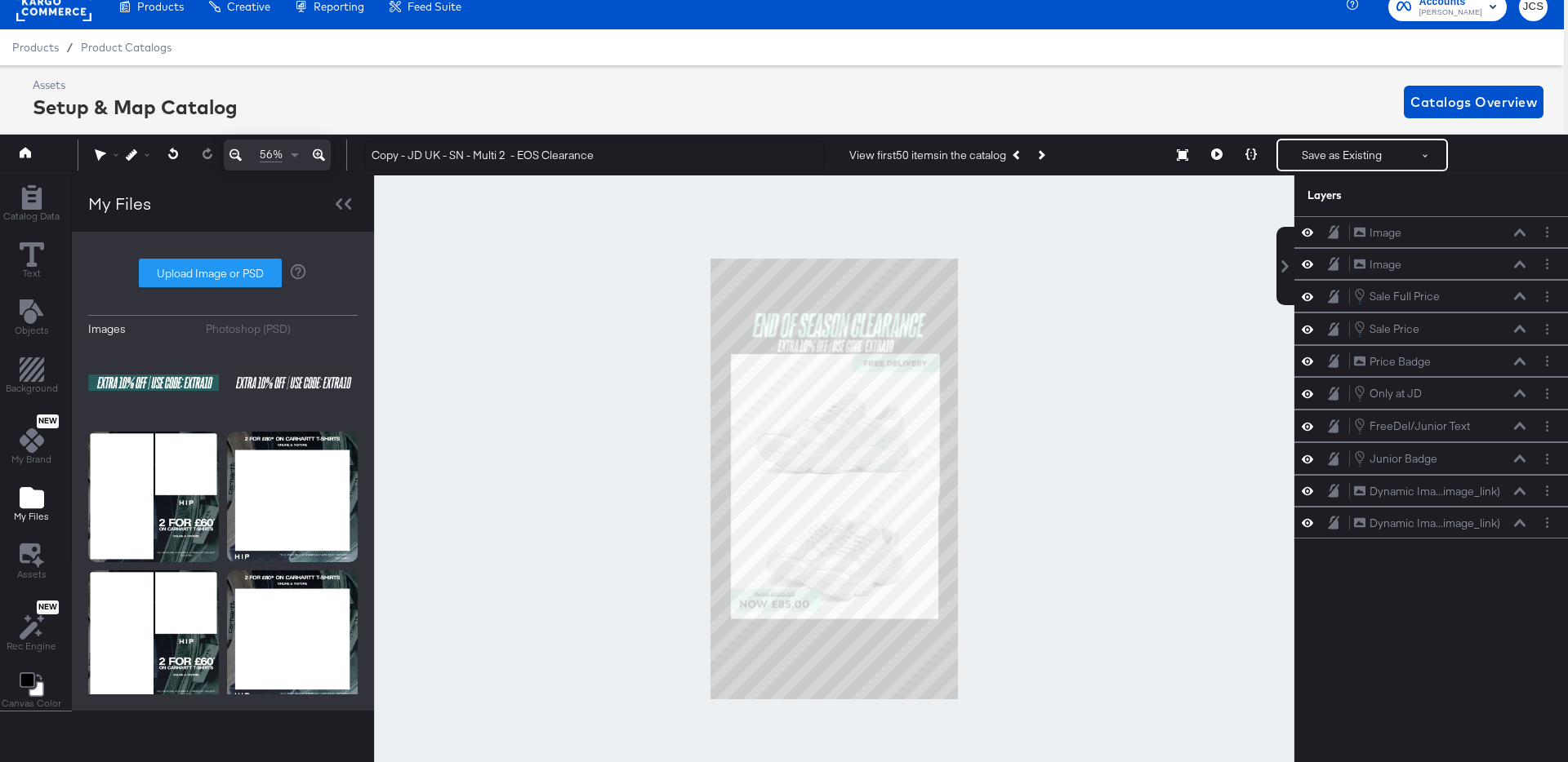
scroll to position [89, 0]
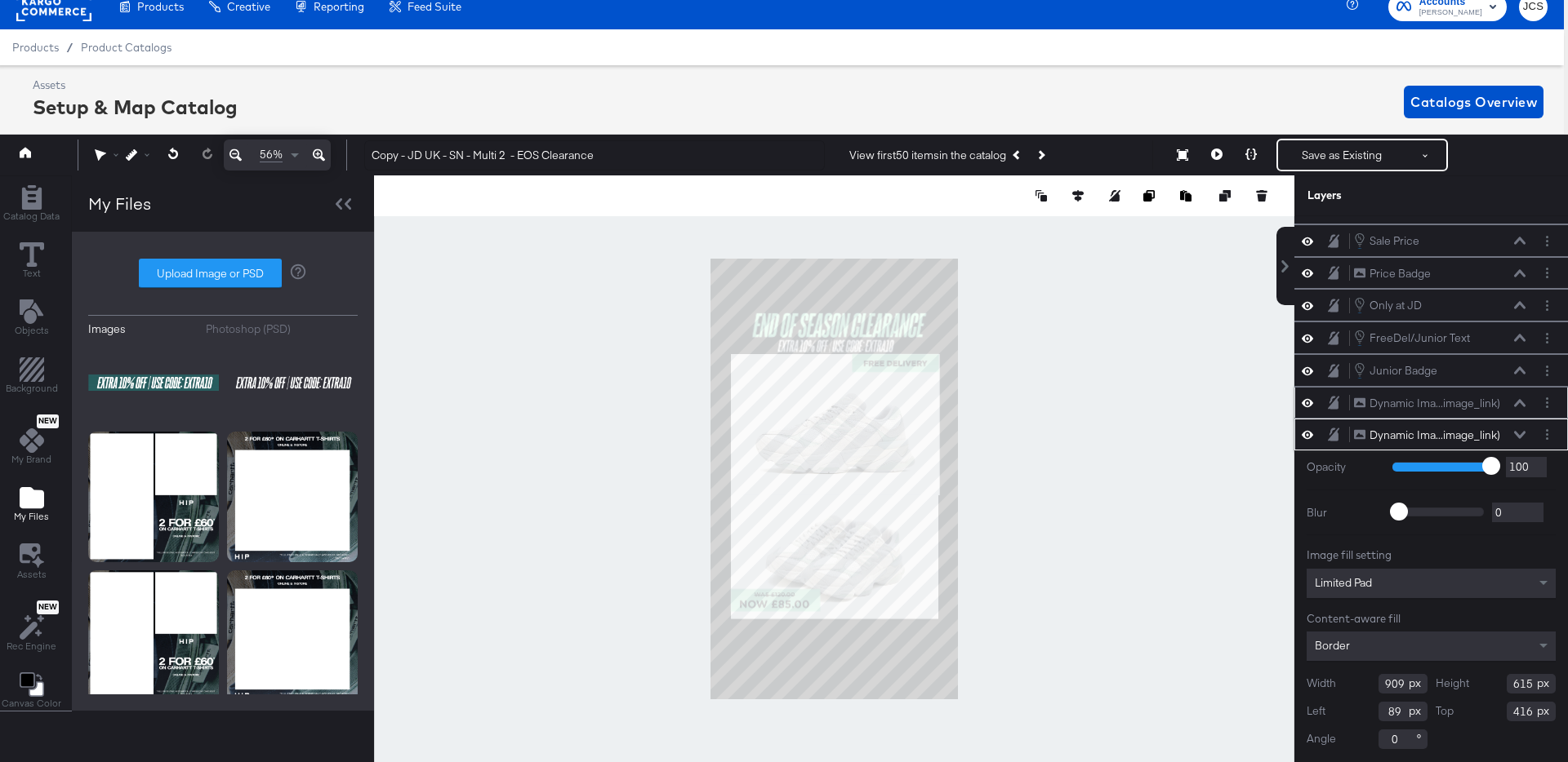
click at [1521, 403] on icon at bounding box center [1519, 403] width 12 height 7
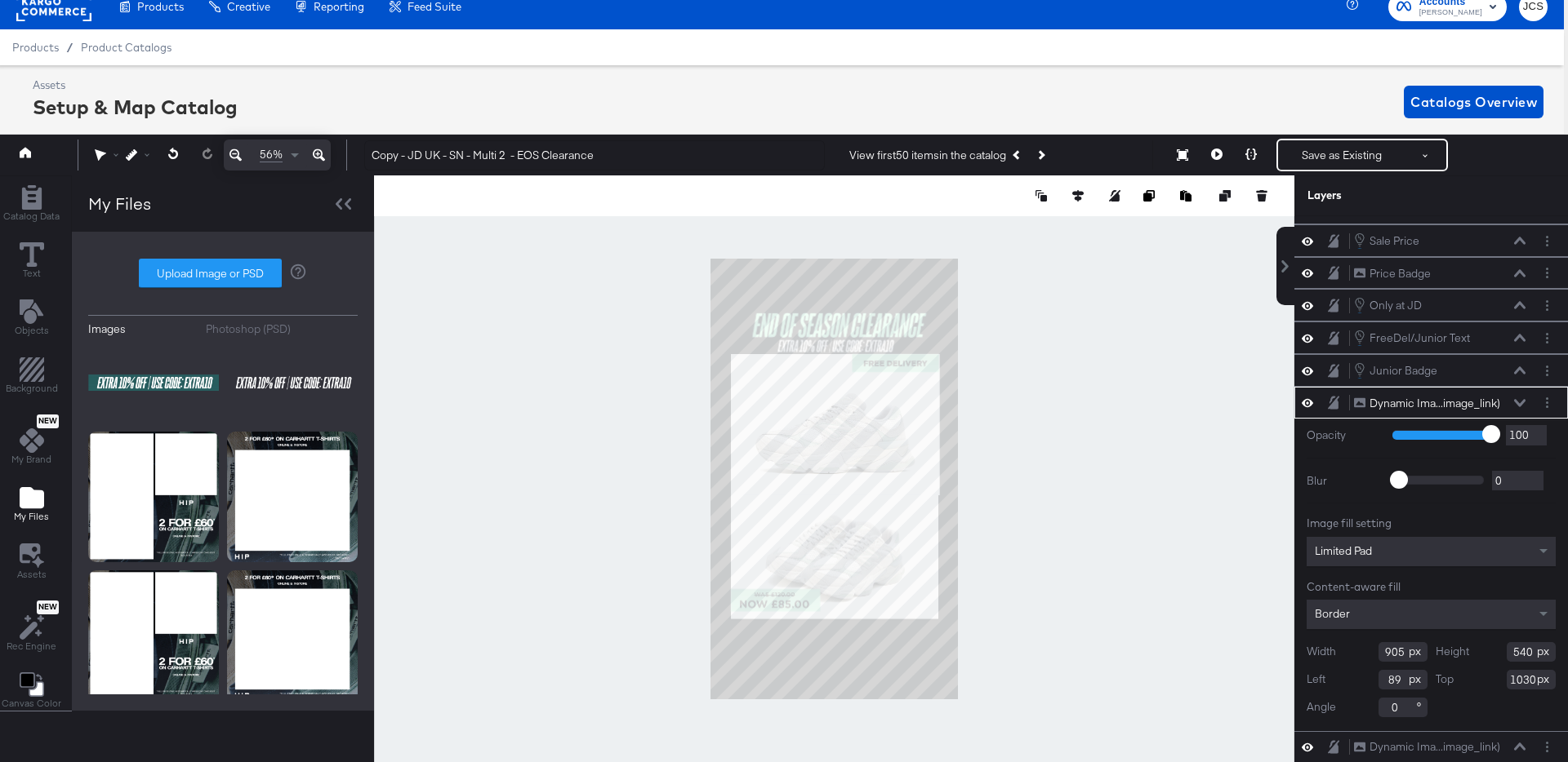
click at [1519, 394] on div "Dynamic Ima...image_link) Dynamic Image (additional_image_link)" at bounding box center [1431, 403] width 274 height 32
click at [1519, 399] on icon at bounding box center [1519, 403] width 12 height 8
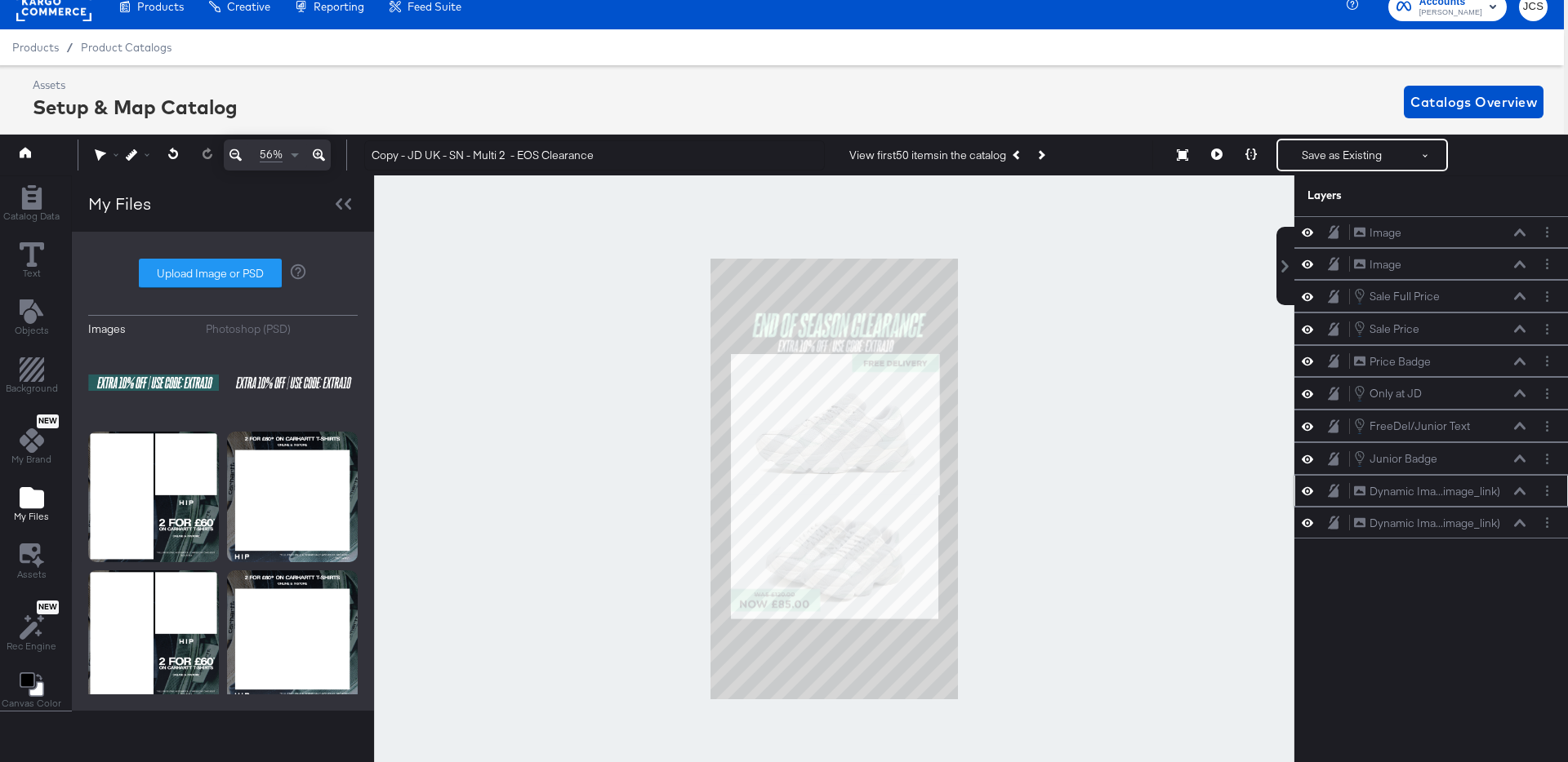
click at [1518, 493] on icon at bounding box center [1519, 491] width 12 height 7
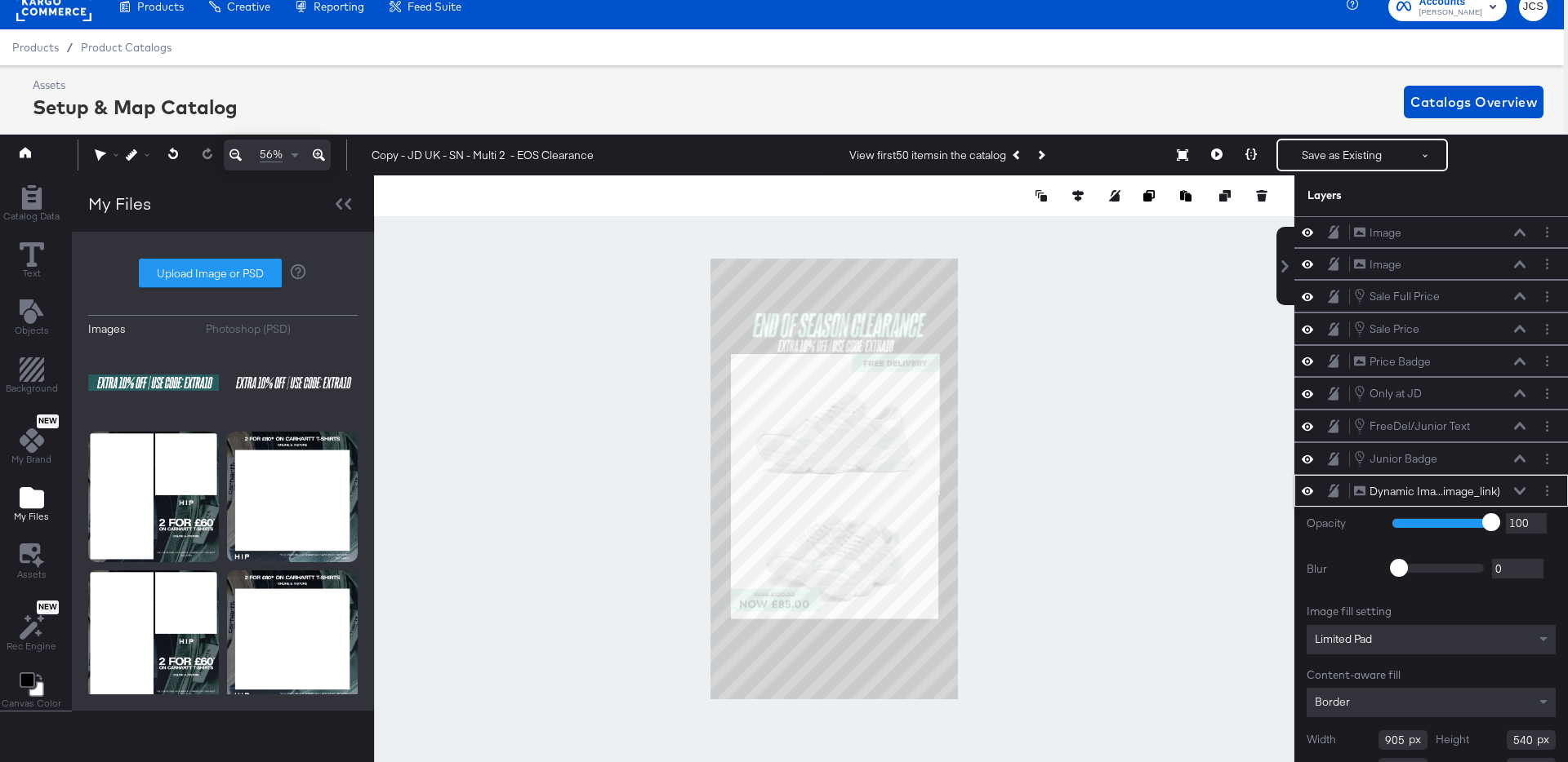
scroll to position [57, 0]
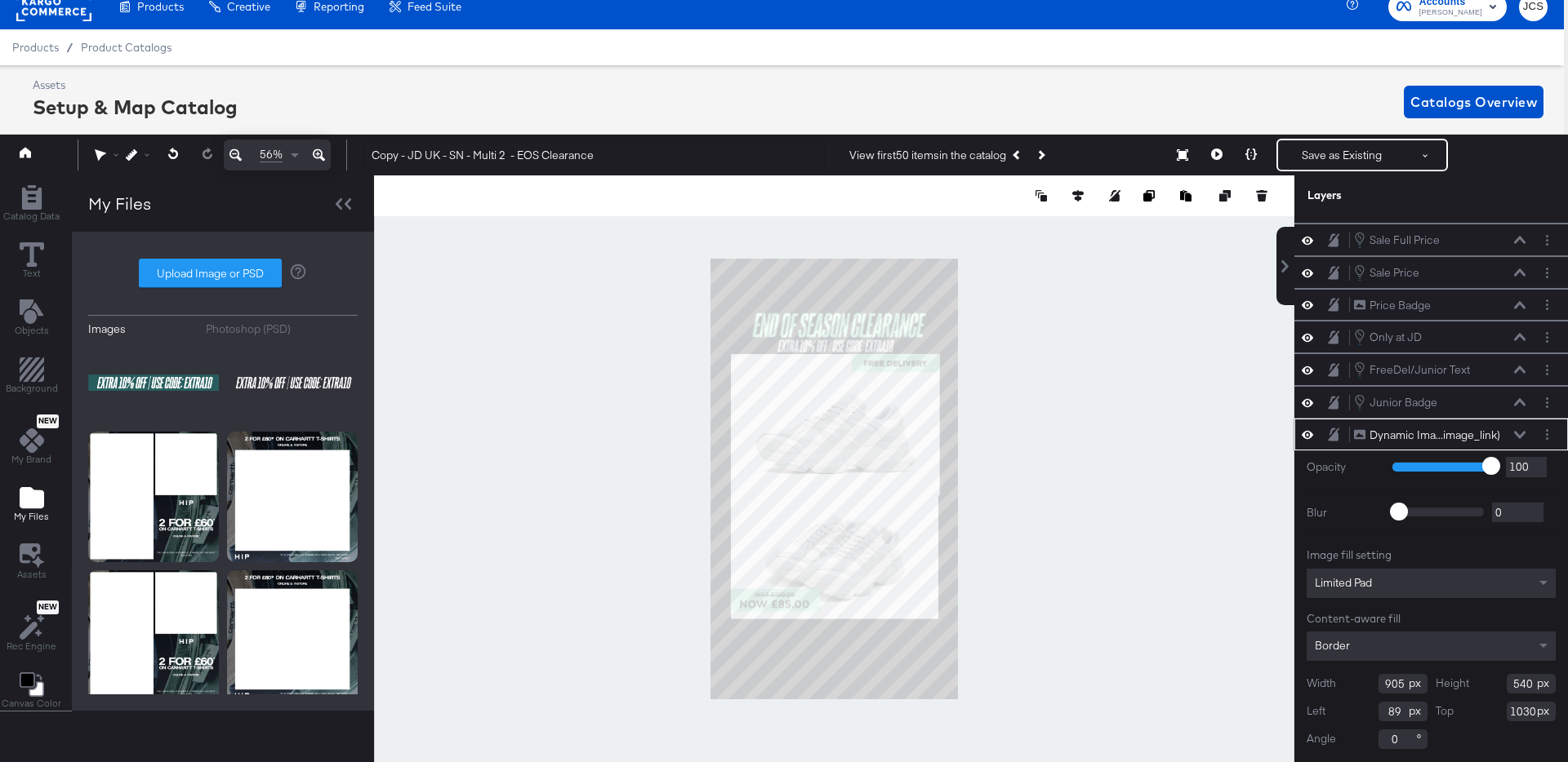
click at [1394, 685] on input "905" at bounding box center [1402, 684] width 49 height 19
type input "909"
click at [1134, 597] on div at bounding box center [833, 479] width 920 height 607
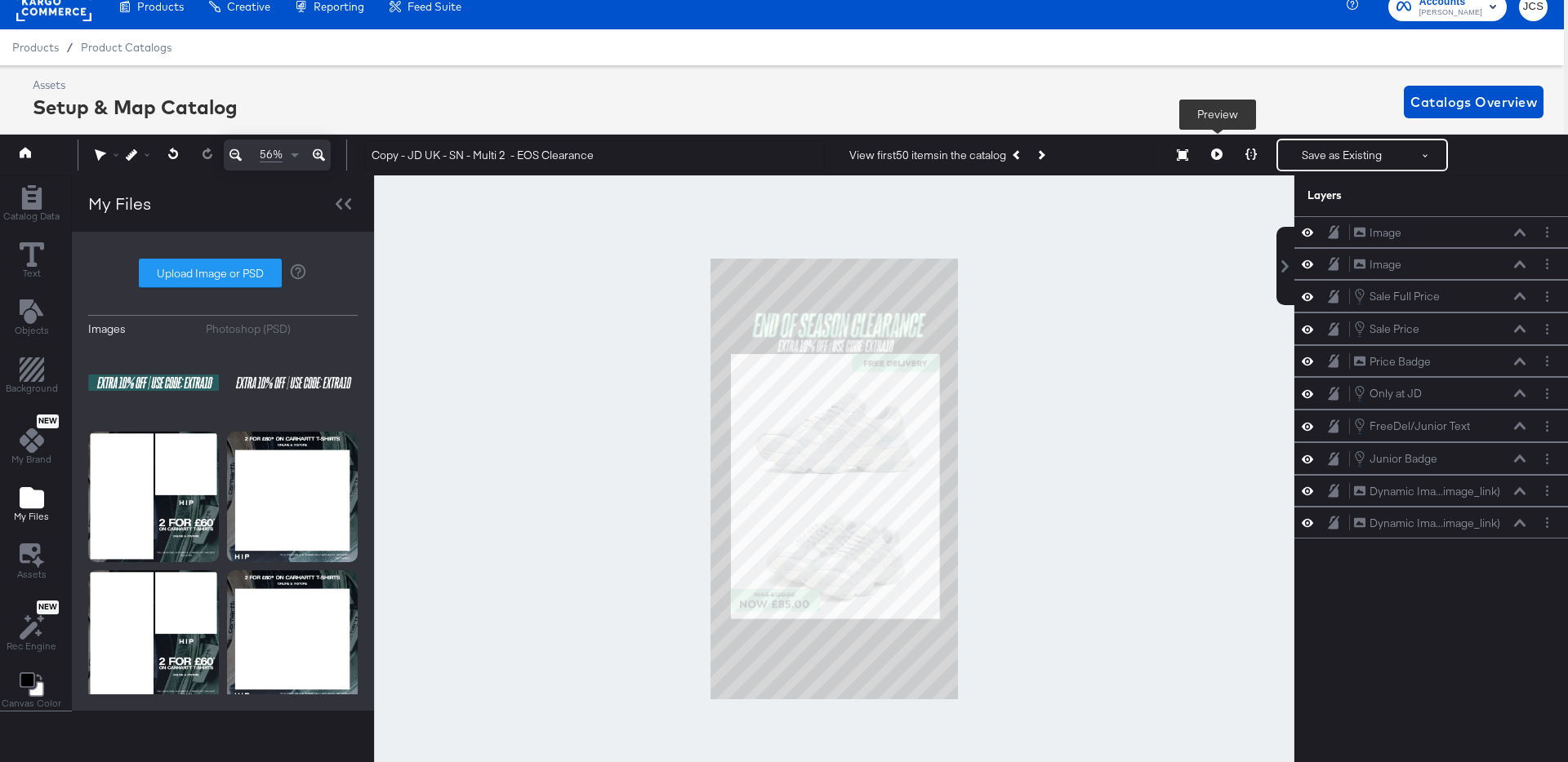
click at [1223, 155] on button at bounding box center [1217, 155] width 35 height 33
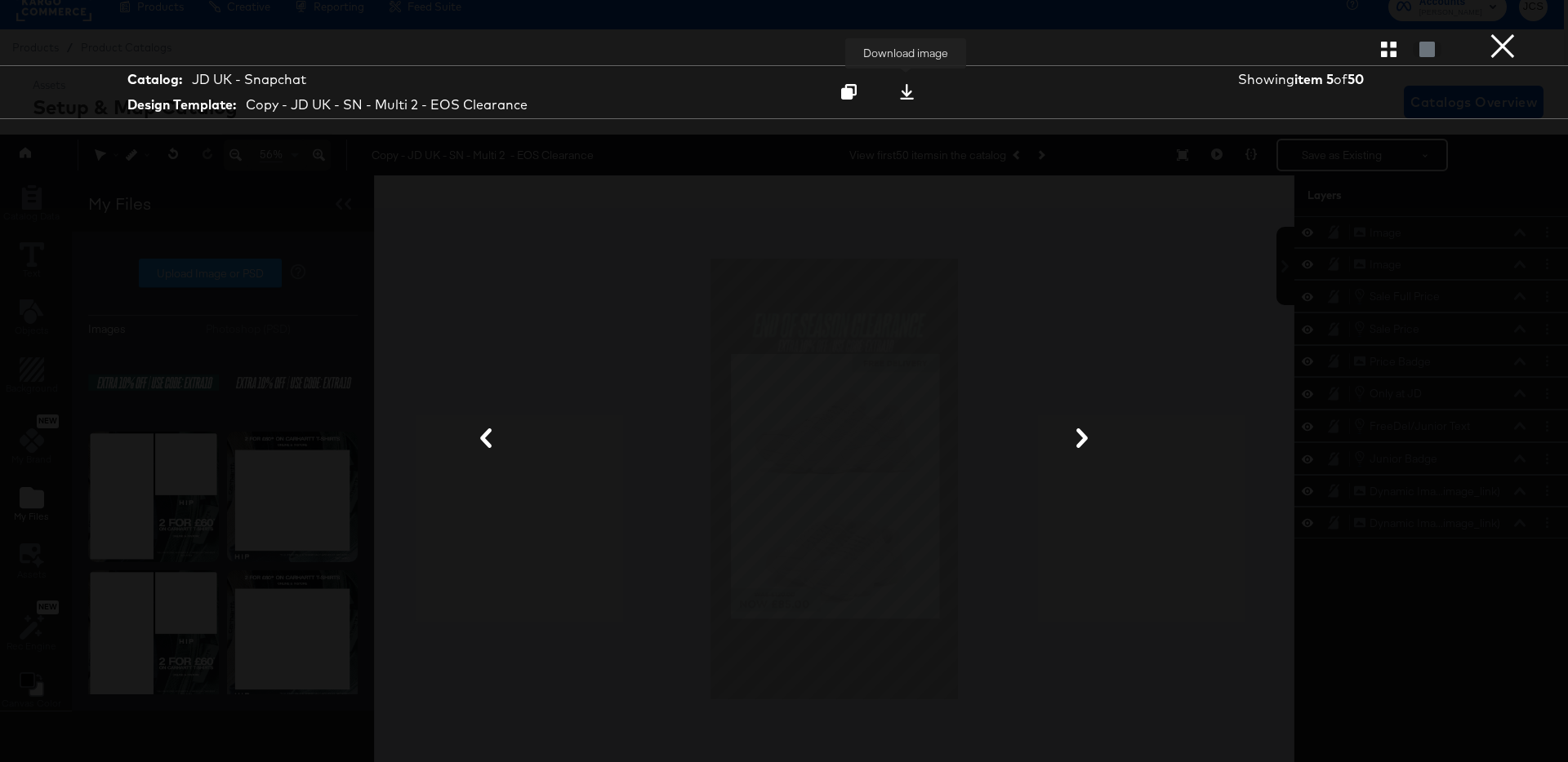
click at [909, 92] on icon at bounding box center [907, 92] width 14 height 16
click at [1509, 33] on button "×" at bounding box center [1502, 16] width 33 height 33
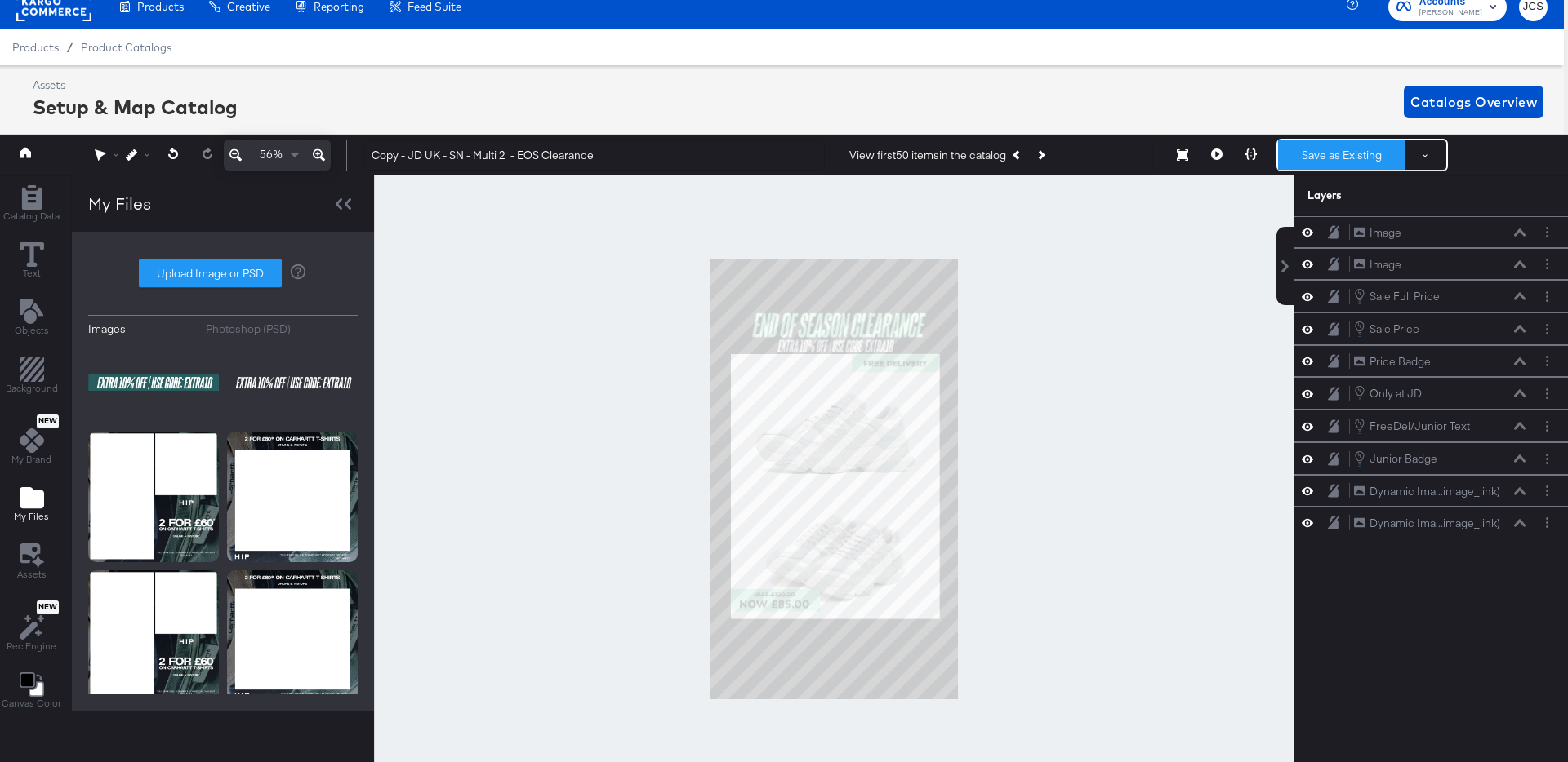
click at [1340, 152] on button "Save as Existing" at bounding box center [1341, 155] width 127 height 29
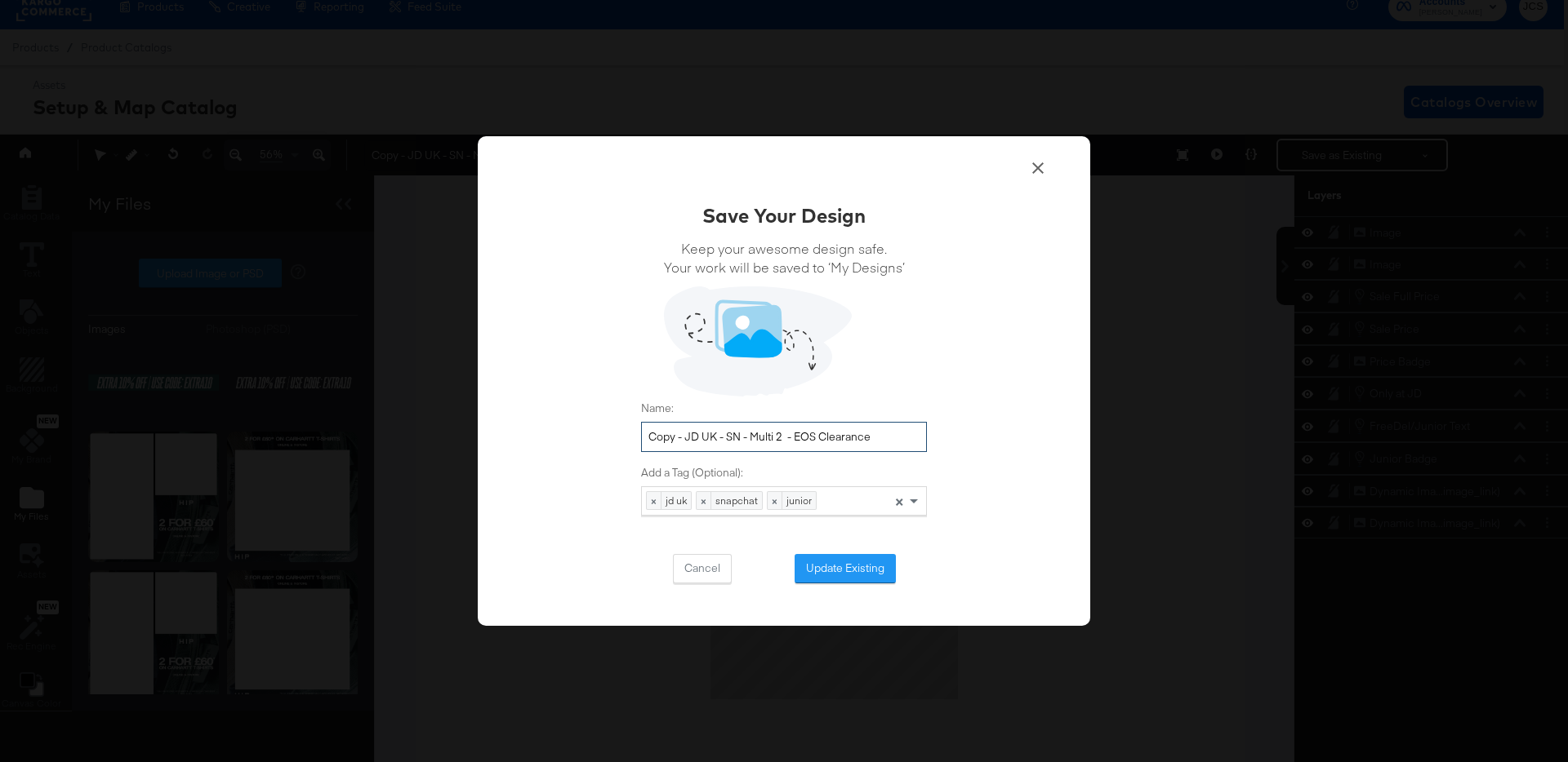
click at [690, 435] on input "Copy - JD UK - SN - Multi 2 - EOS Clearance" at bounding box center [784, 437] width 286 height 30
type input "JD UK - SN - Multi 2 - EOS Clearance"
click at [838, 571] on button "Update Existing" at bounding box center [845, 568] width 101 height 29
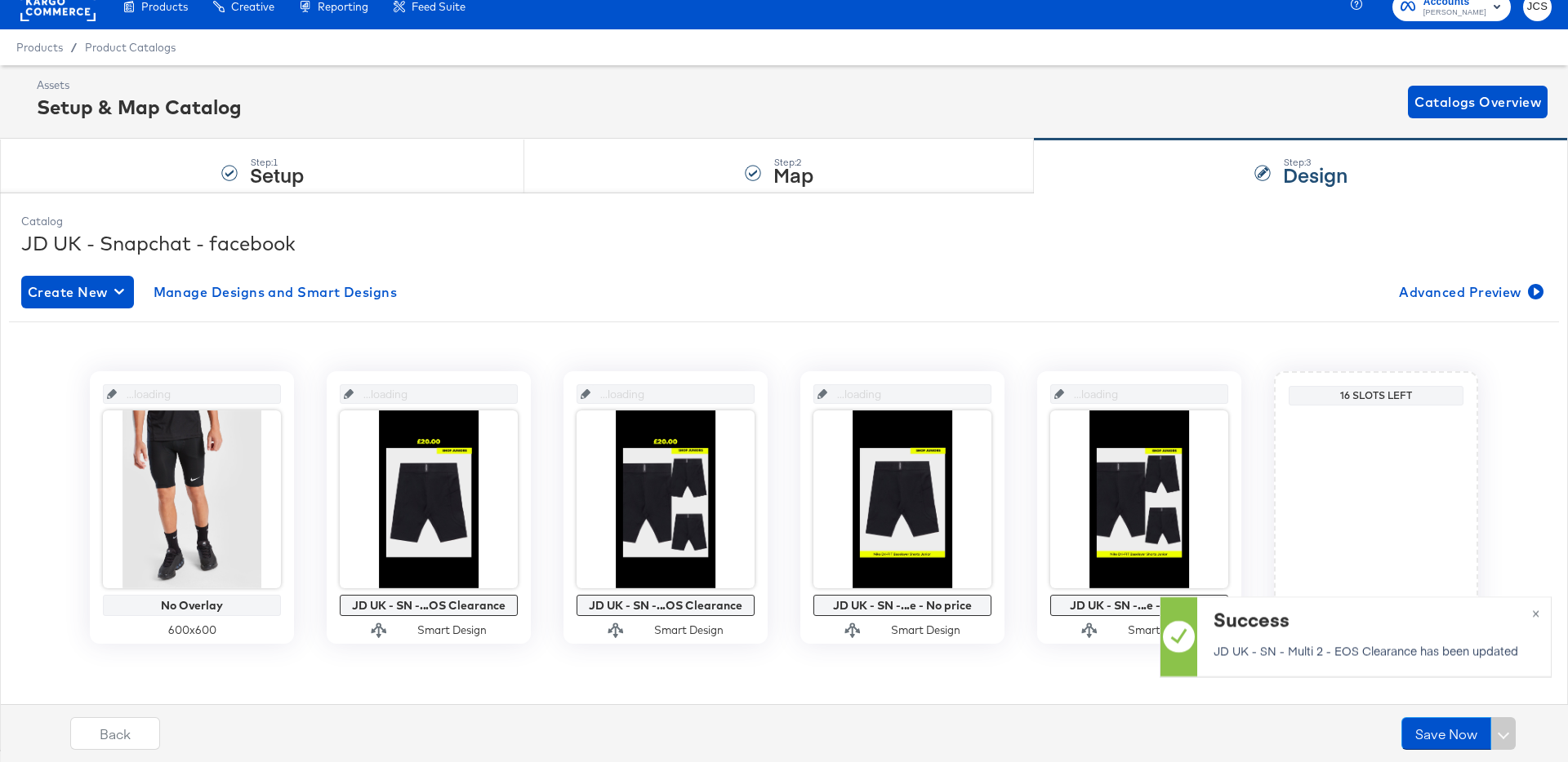
scroll to position [16, 0]
click at [354, 299] on span "Manage Designs and Smart Designs" at bounding box center [275, 292] width 244 height 23
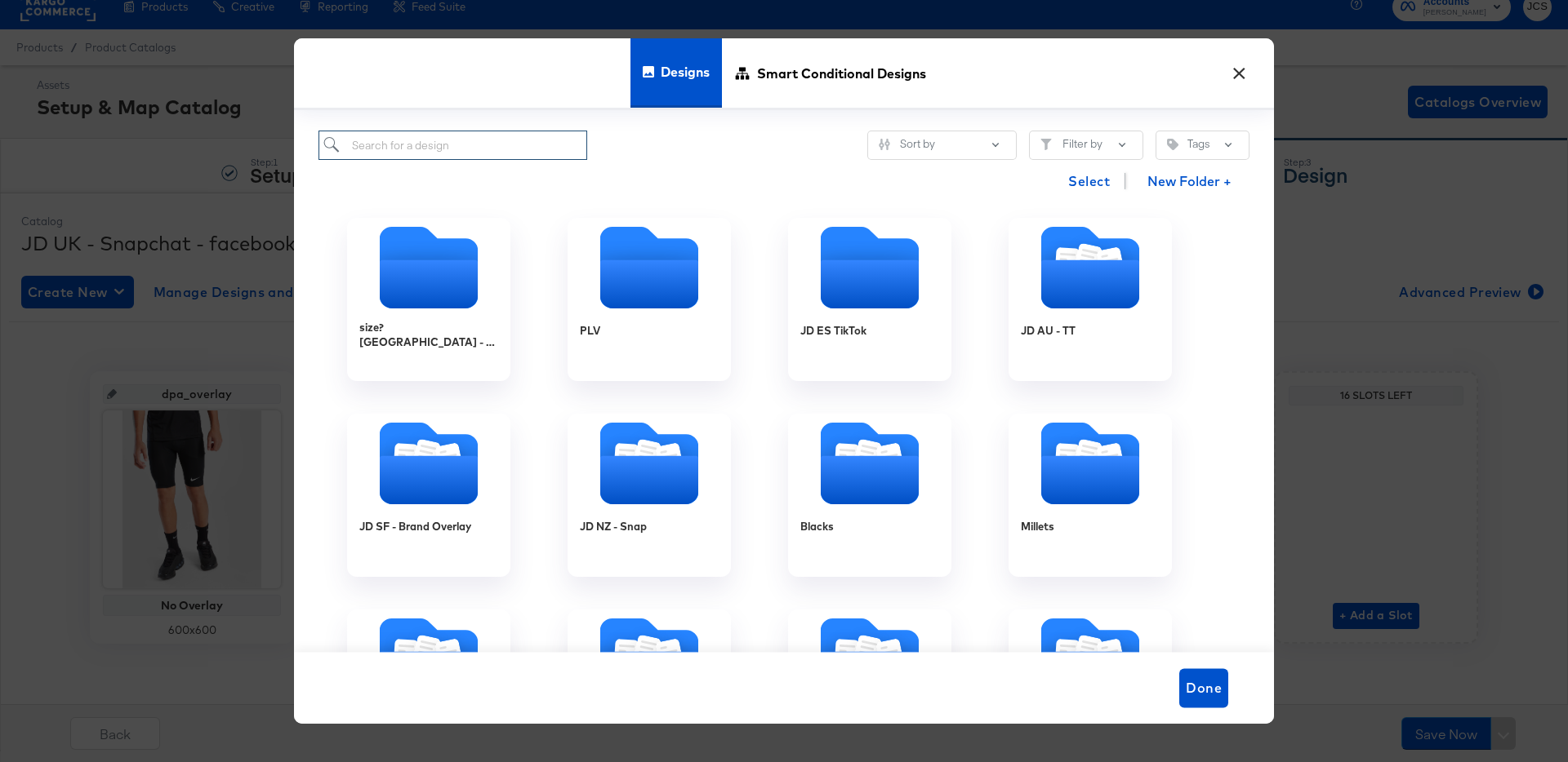
click at [516, 142] on input "search" at bounding box center [452, 146] width 268 height 30
type input "uk"
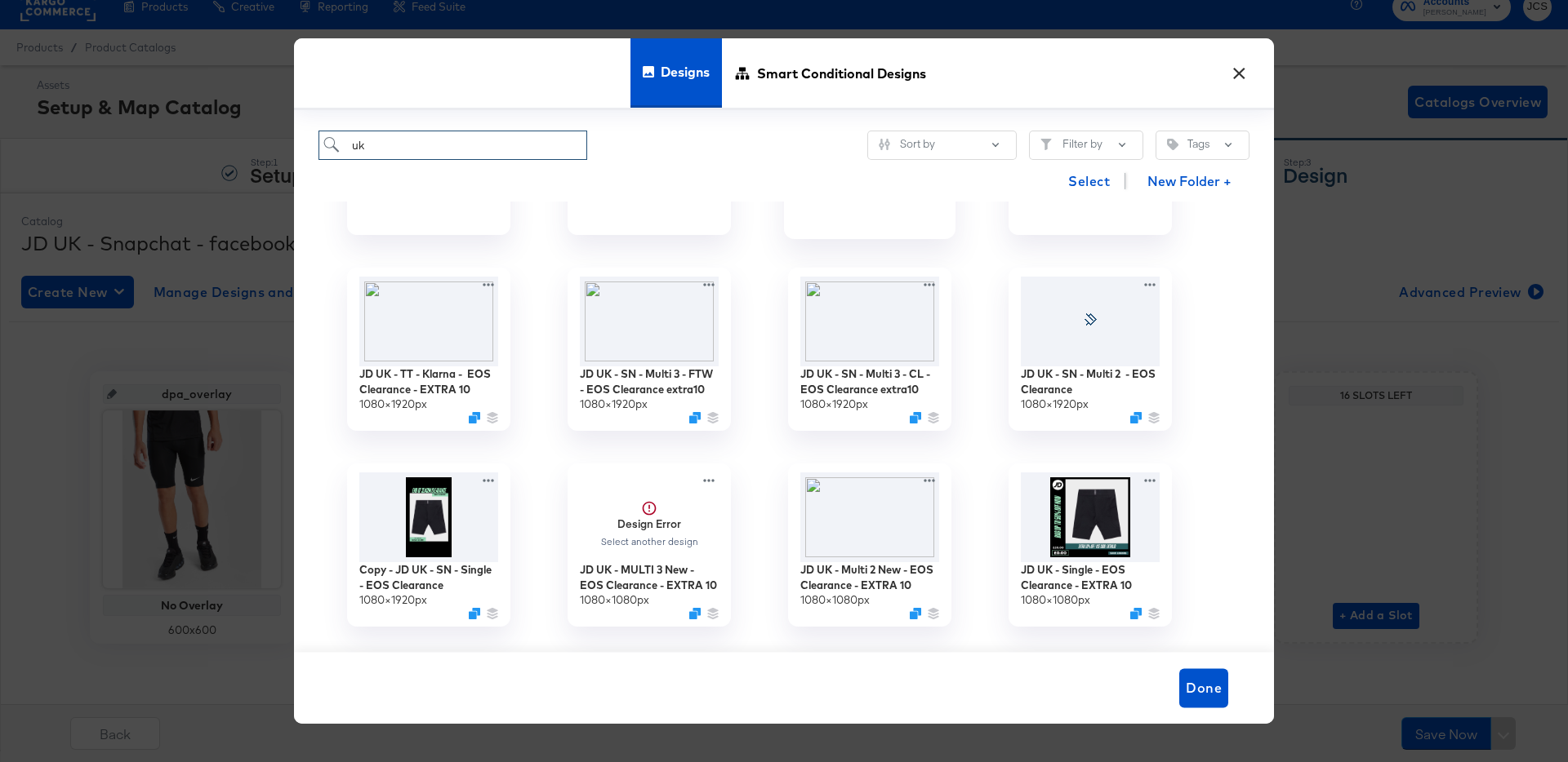
scroll to position [158, 0]
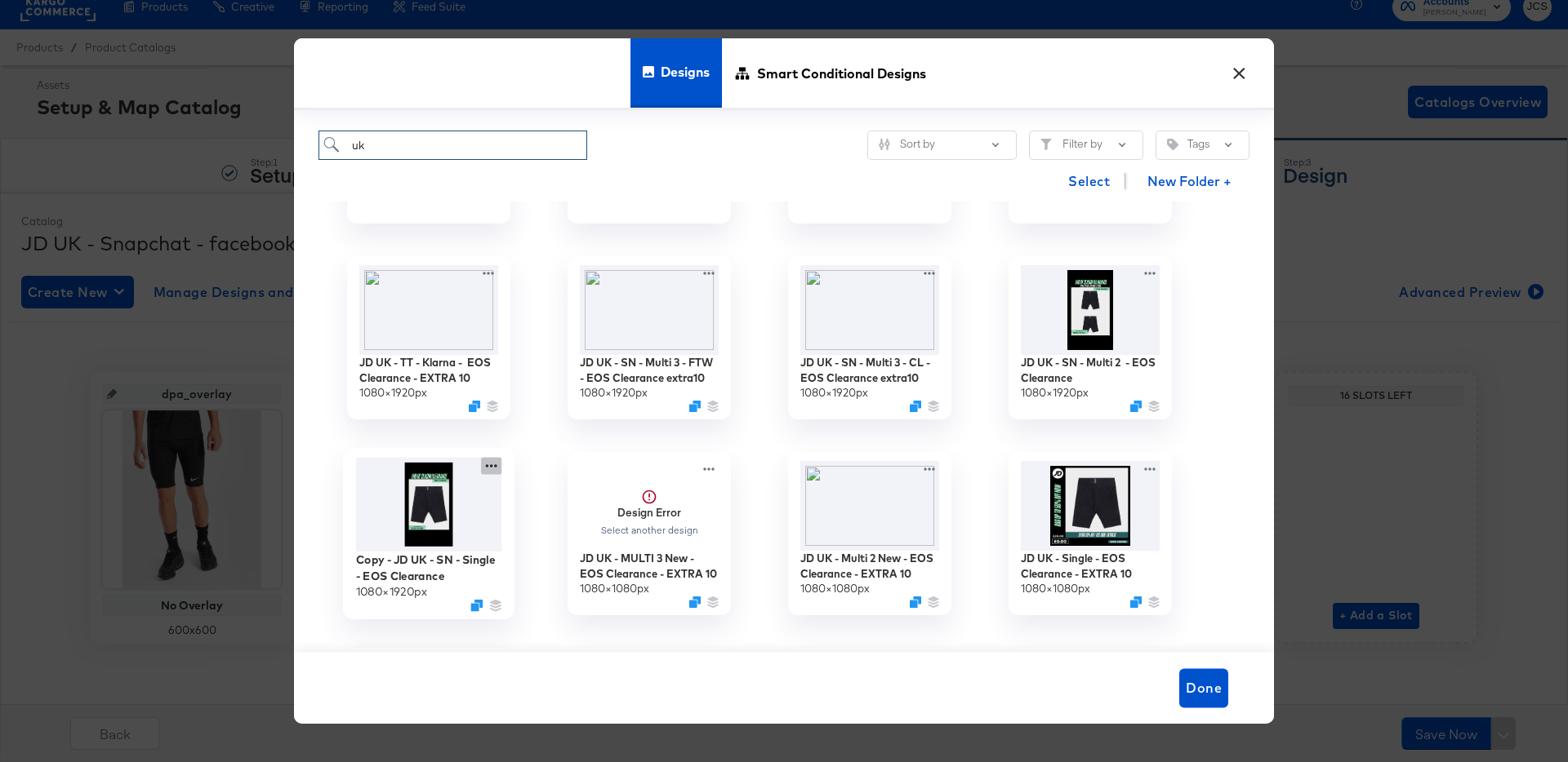
click at [489, 464] on icon at bounding box center [490, 466] width 20 height 17
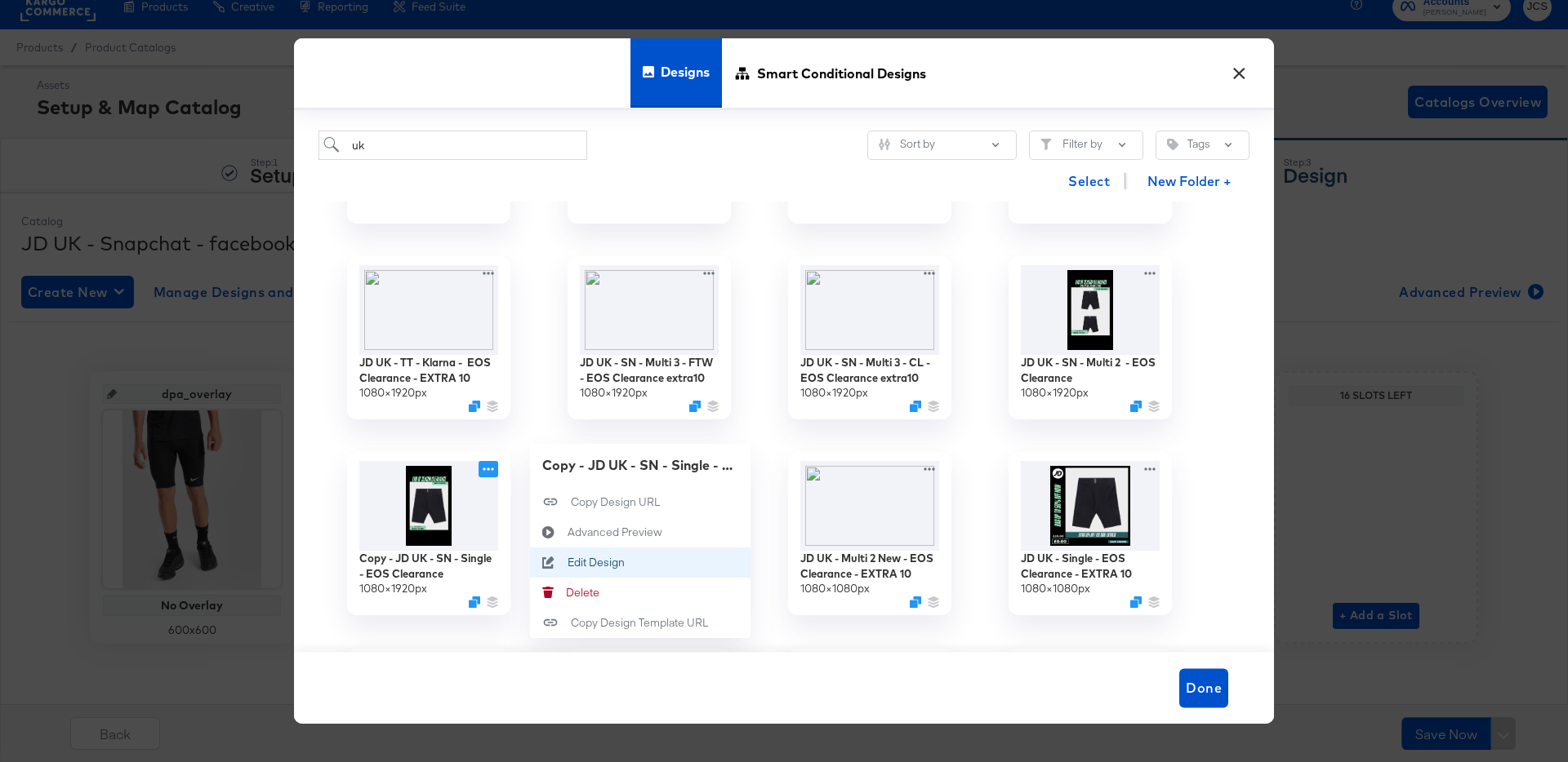
click at [568, 562] on div "Edit Design Edit Design" at bounding box center [568, 562] width 0 height 0
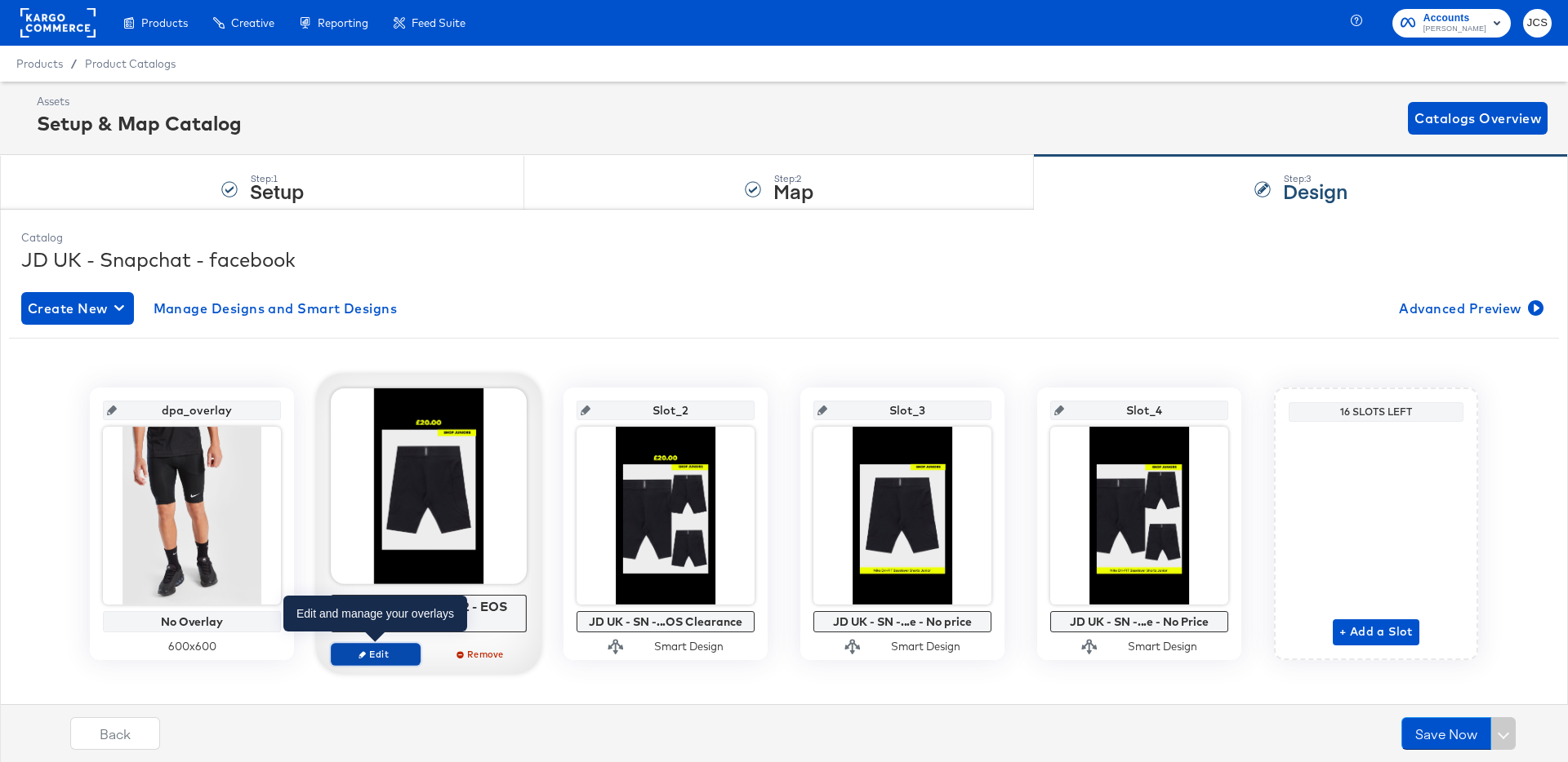
click at [391, 655] on span "Edit" at bounding box center [375, 654] width 75 height 12
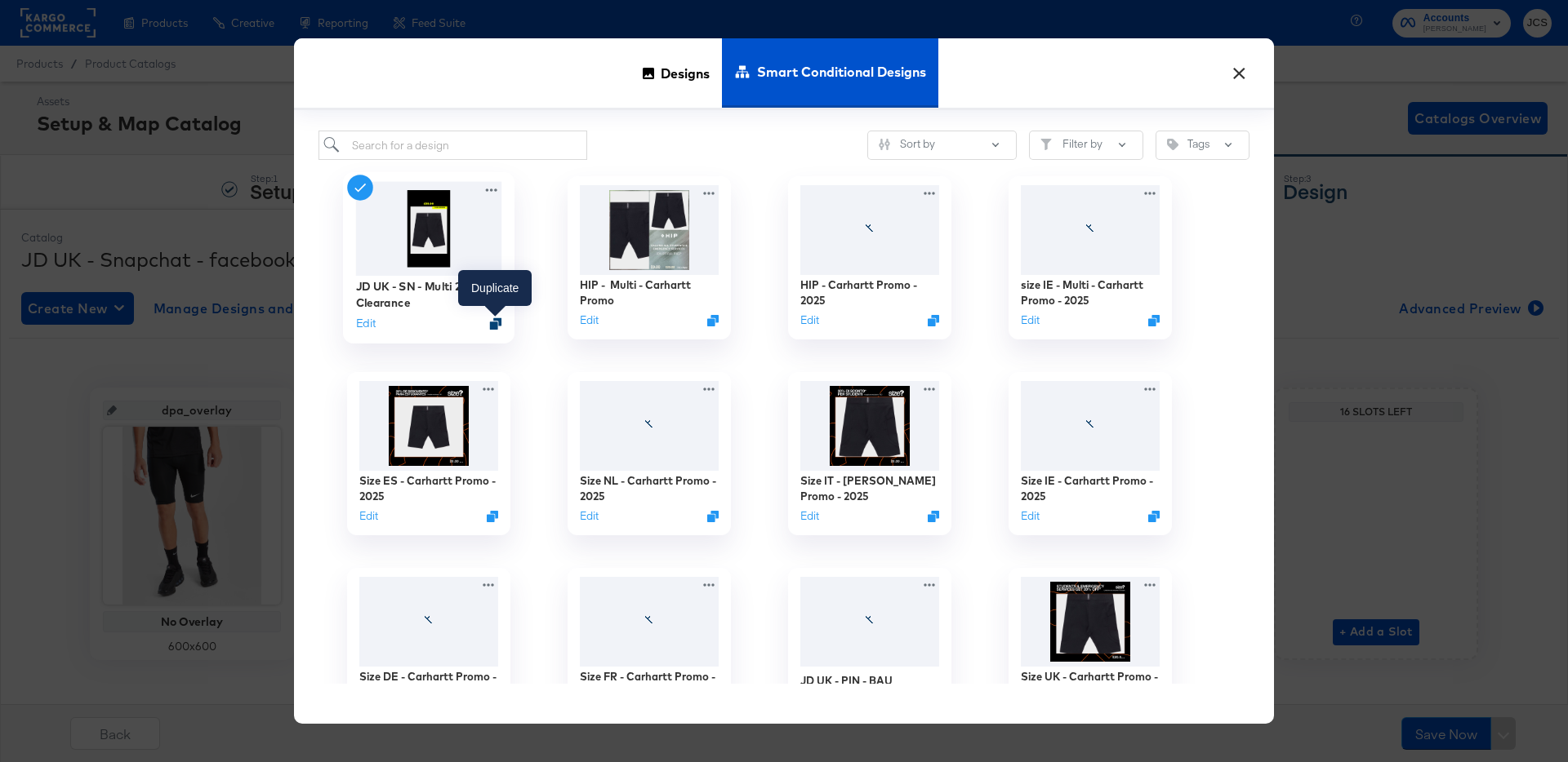
click at [496, 319] on icon "Duplicate" at bounding box center [496, 324] width 12 height 12
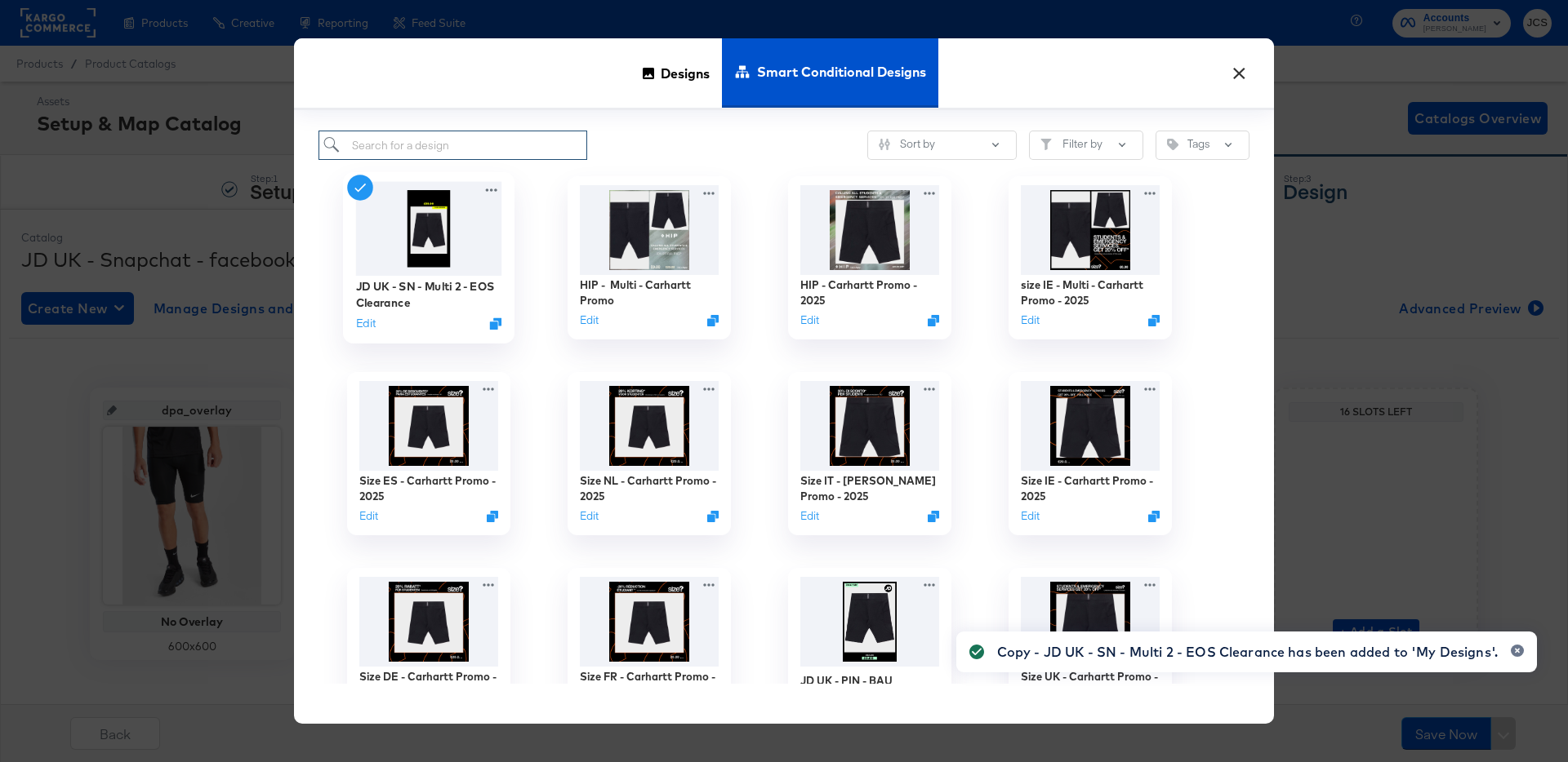
click at [483, 145] on input "search" at bounding box center [452, 146] width 268 height 30
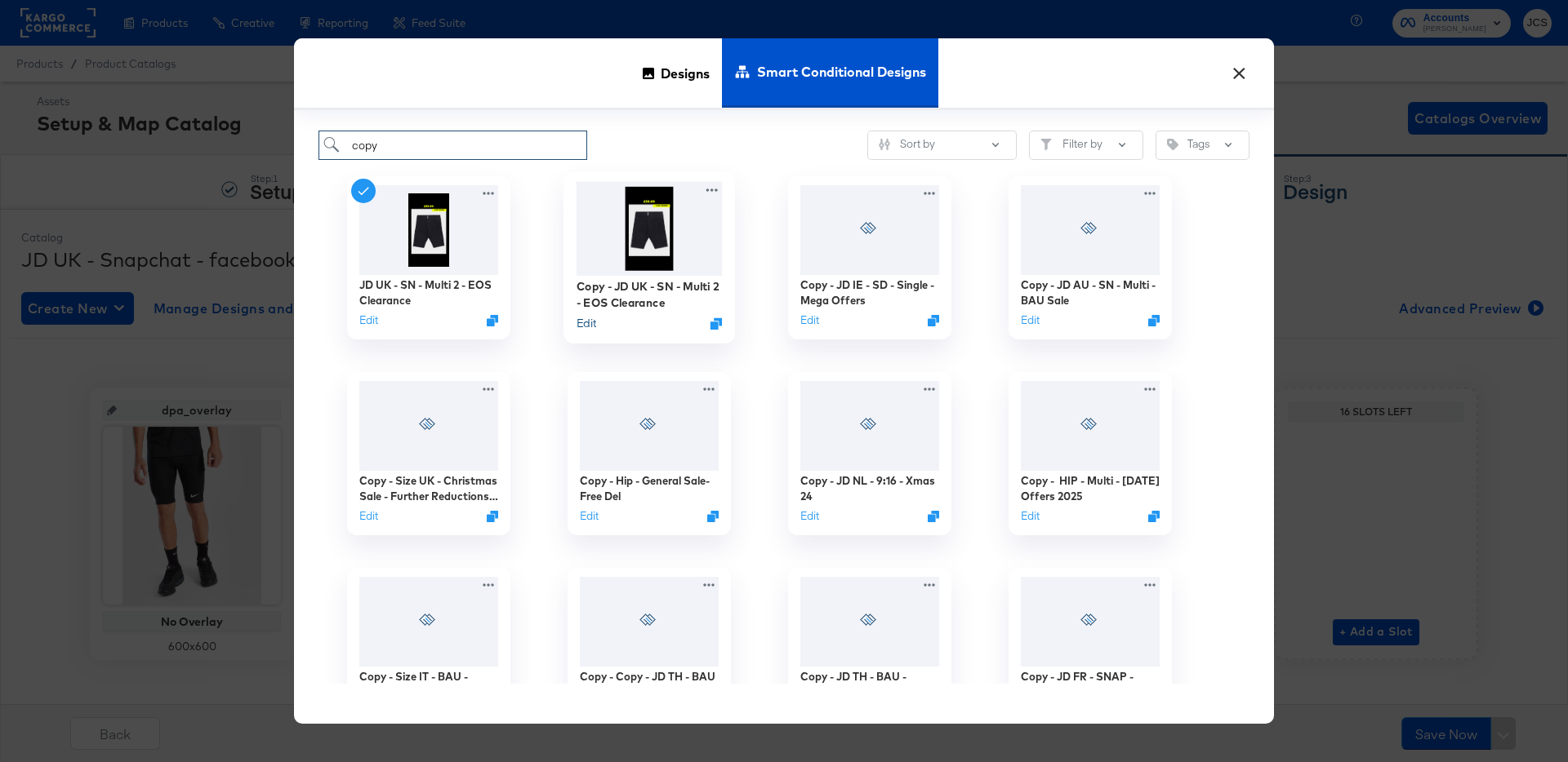
type input "copy"
click at [585, 325] on button "Edit" at bounding box center [586, 324] width 19 height 16
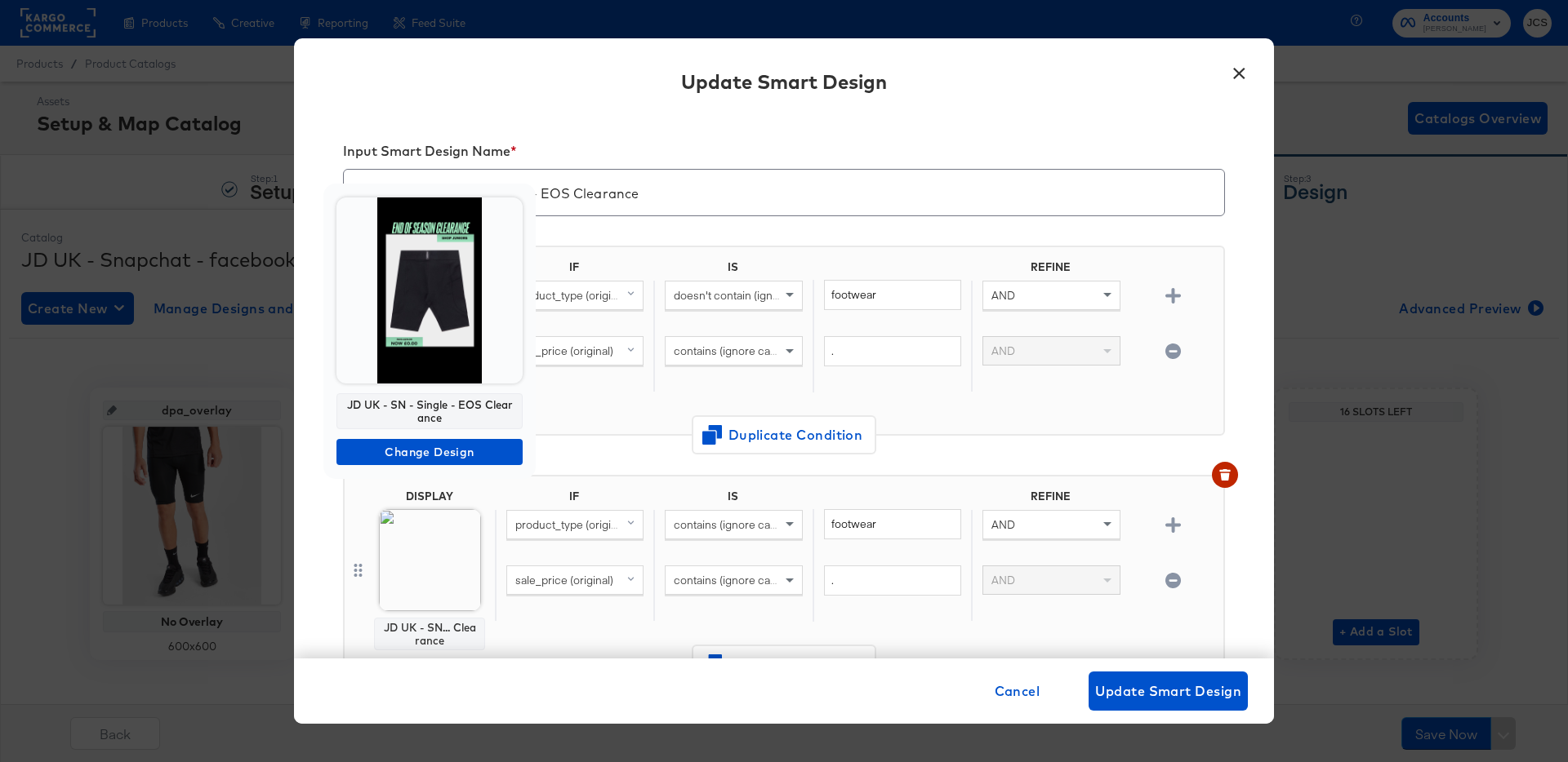
click at [433, 331] on img at bounding box center [429, 290] width 186 height 186
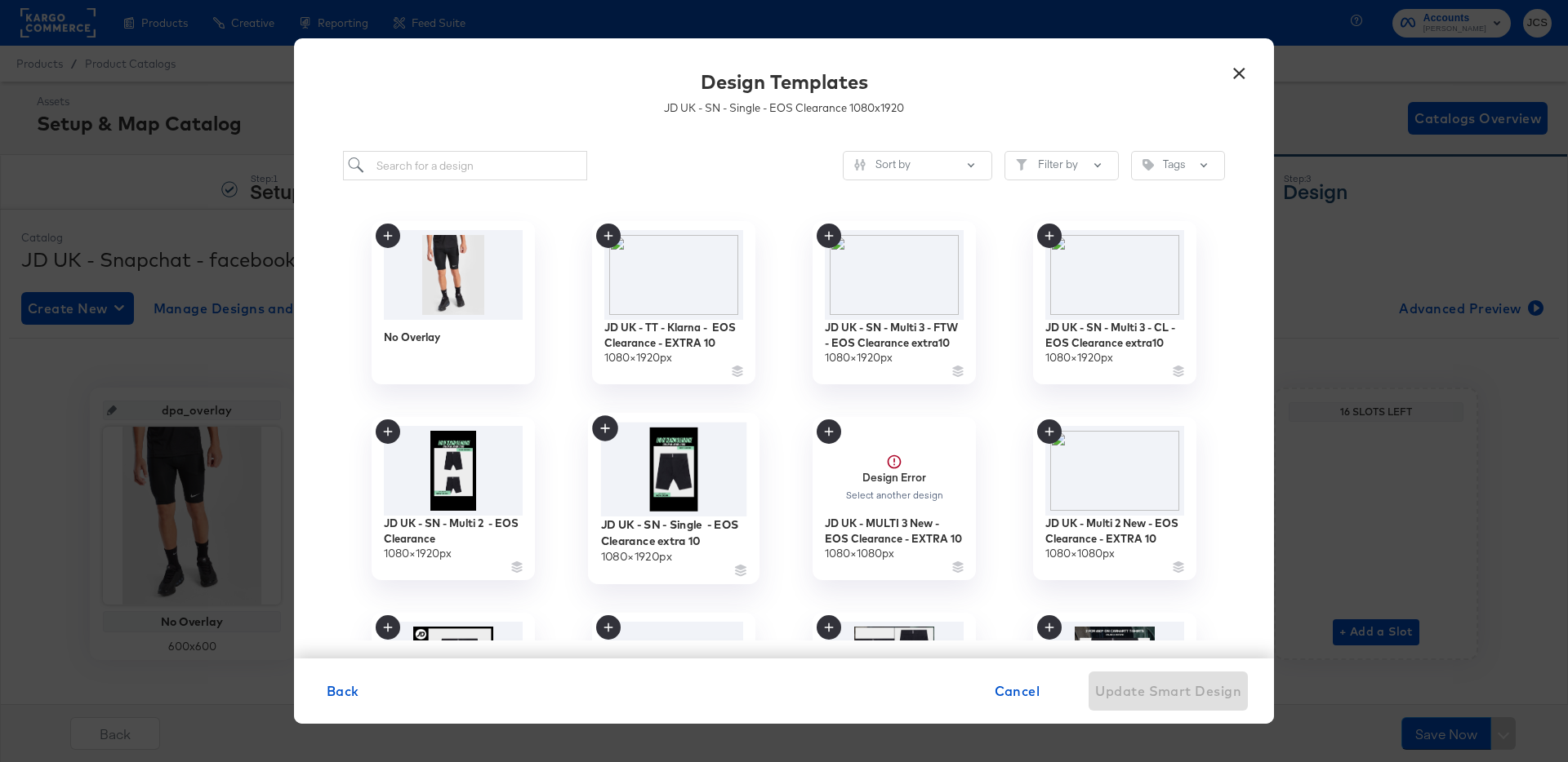
click at [678, 476] on img at bounding box center [674, 470] width 146 height 95
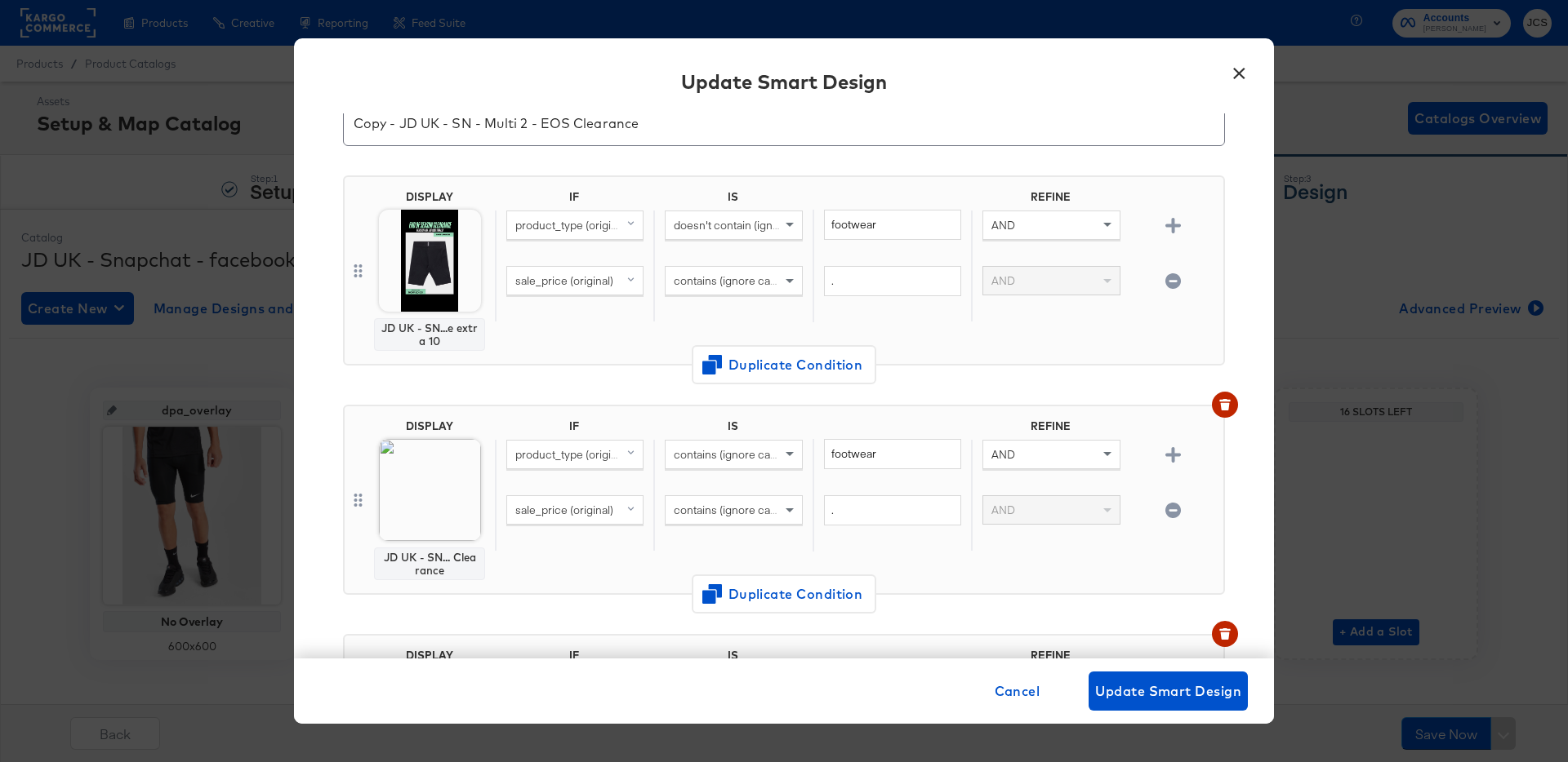
scroll to position [96, 0]
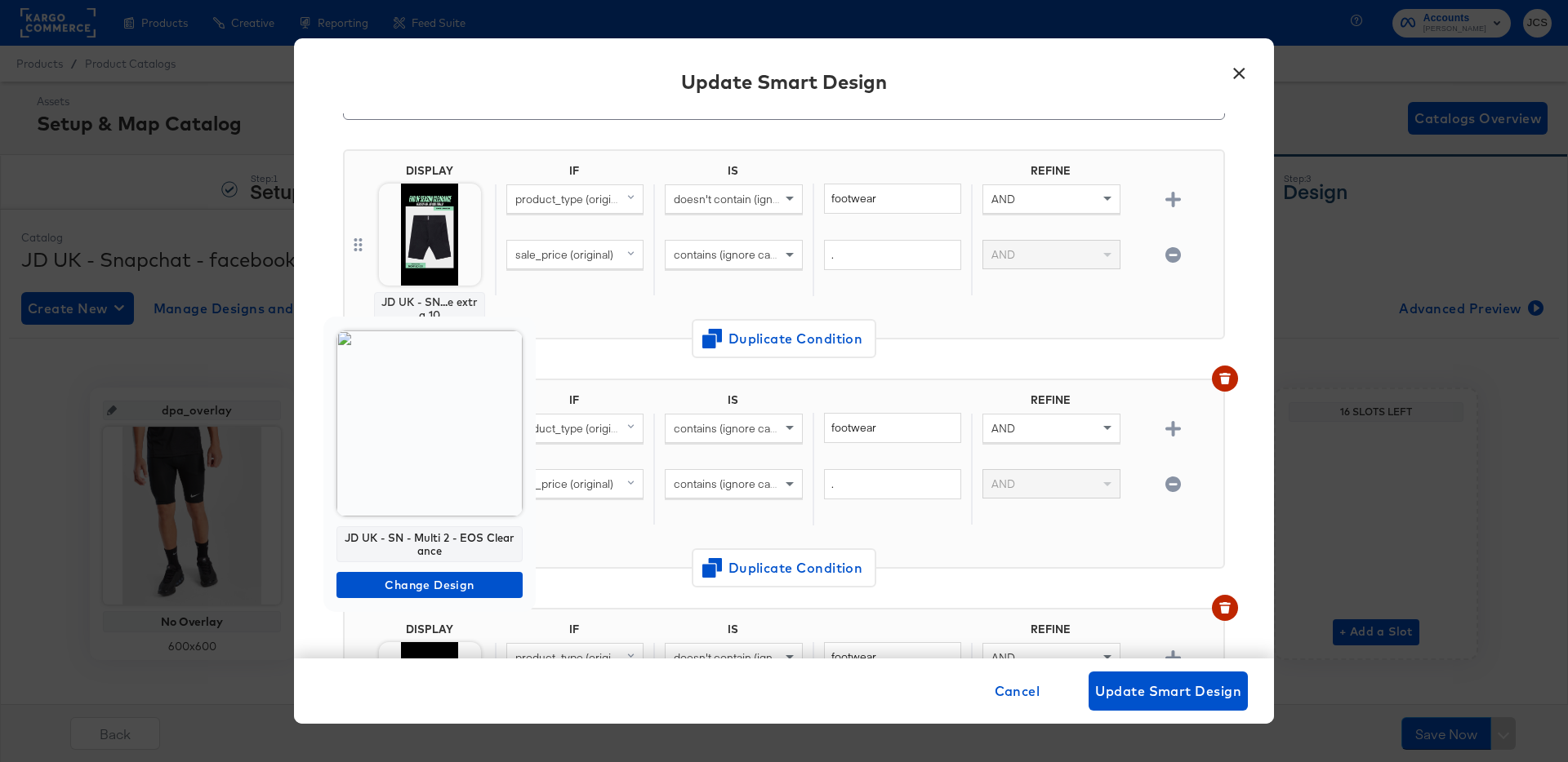
click at [433, 444] on img at bounding box center [429, 424] width 186 height 186
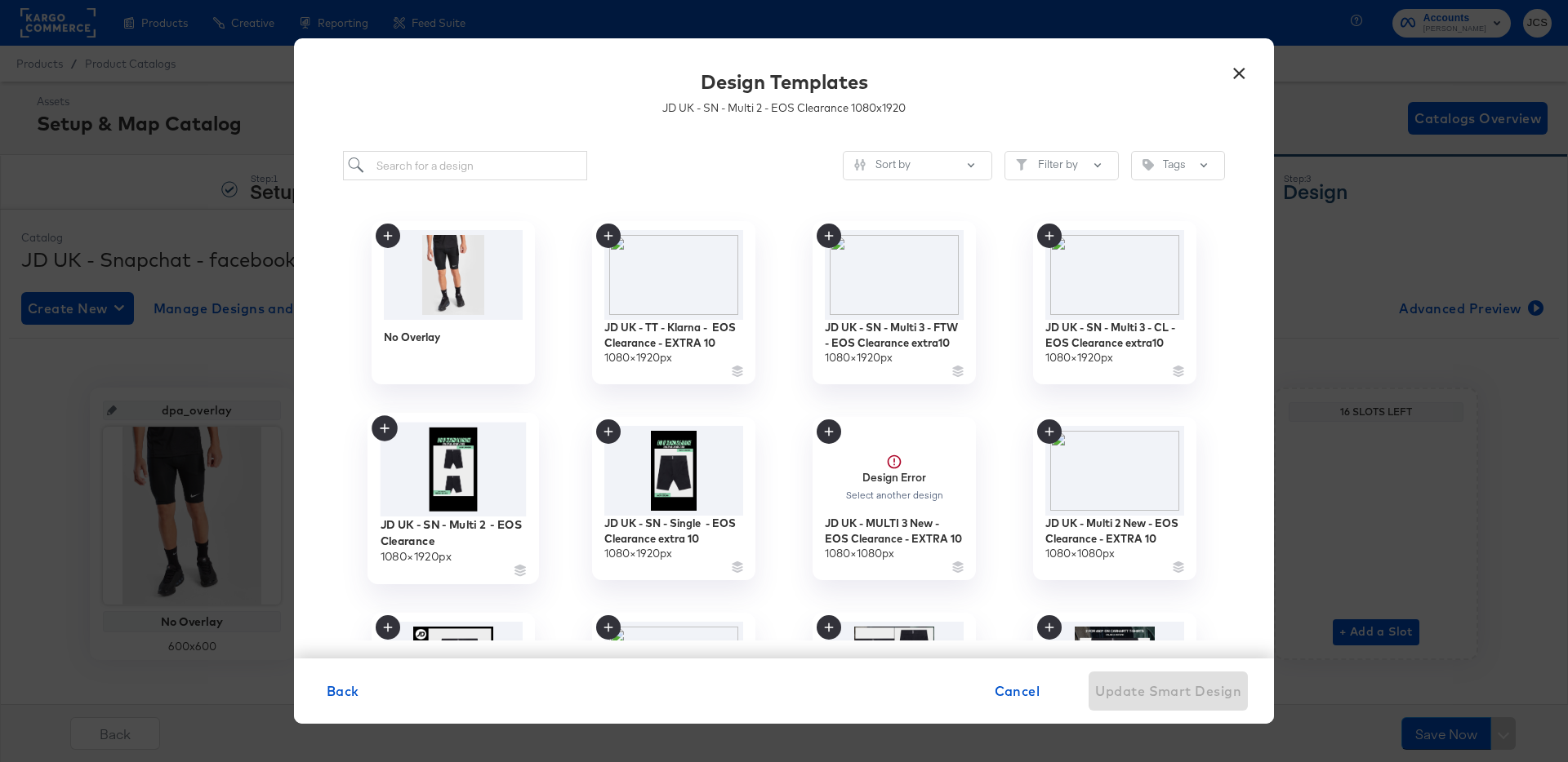
click at [459, 460] on img at bounding box center [453, 470] width 146 height 95
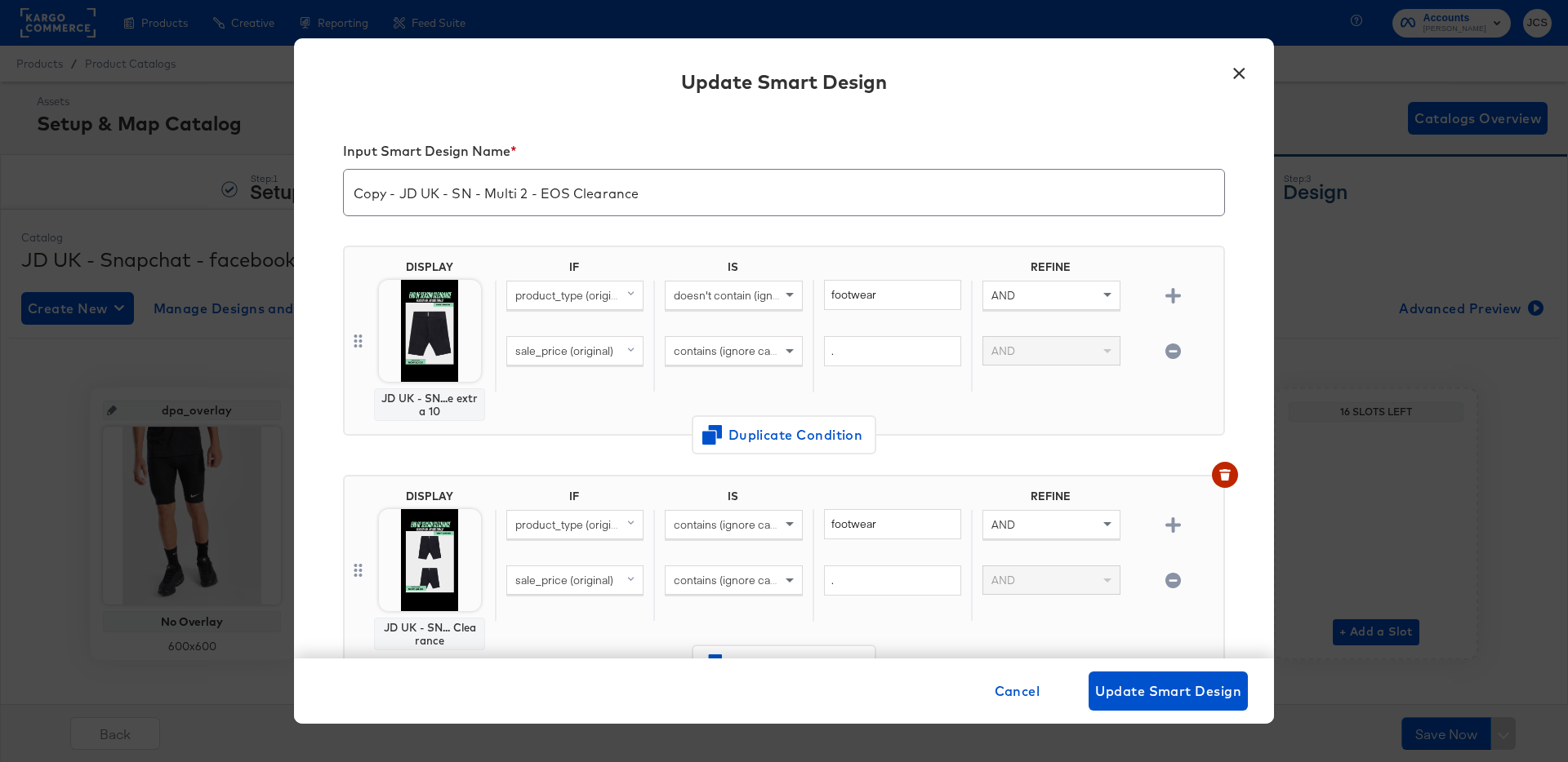
click at [402, 195] on input "Copy - JD UK - SN - Multi 2 - EOS Clearance" at bounding box center [784, 186] width 880 height 46
click at [633, 184] on input "JD UK - SN - Multi 2 - EOS Clearance" at bounding box center [784, 186] width 880 height 46
click at [642, 195] on input "JD UK - SN - Multi 2 - EOS Clearance Extra10" at bounding box center [784, 186] width 880 height 46
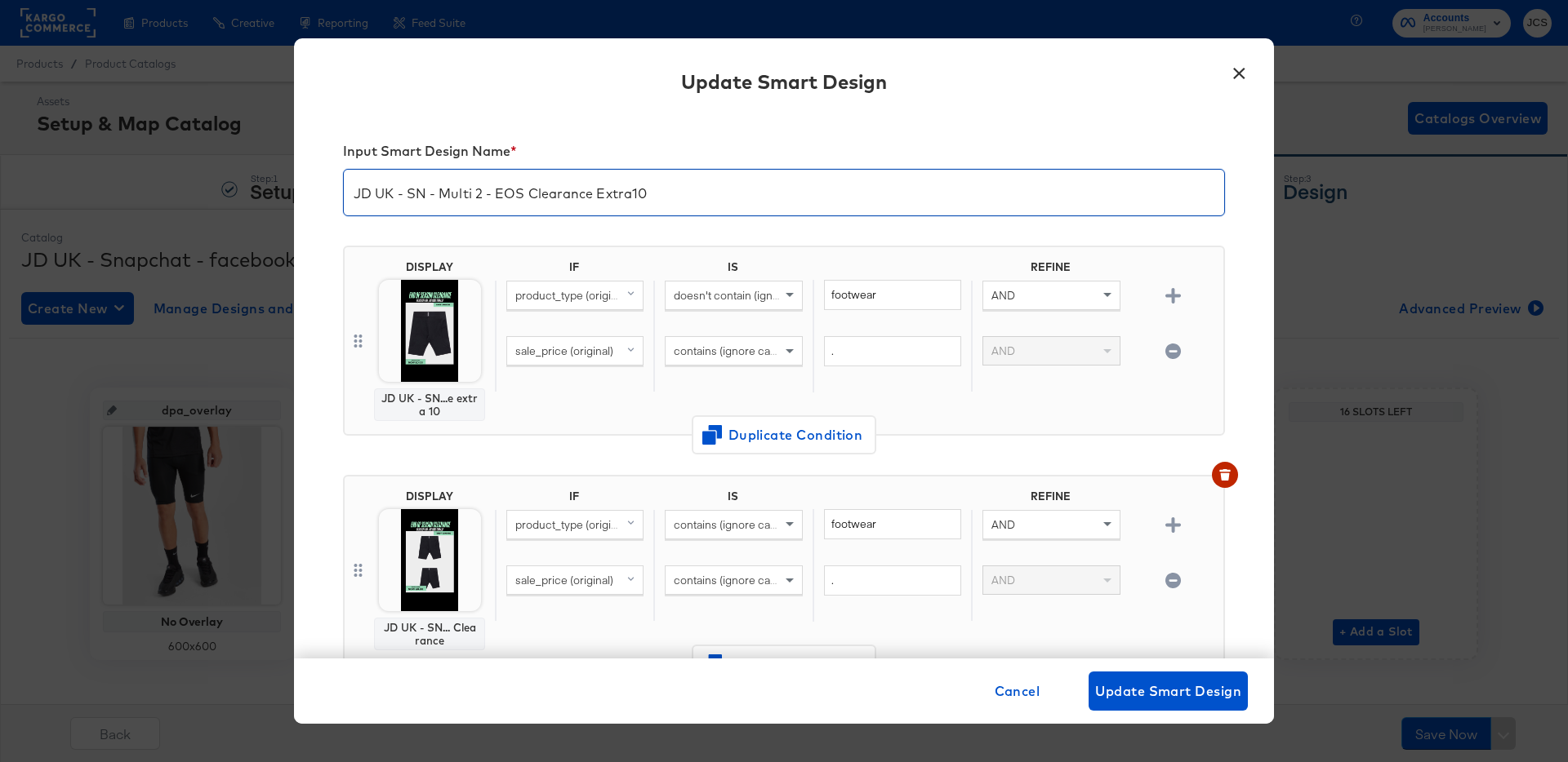
type input "JD UK - SN - Multi 2 - EOS Clearance Extra10"
click at [1132, 694] on span "Update Smart Design" at bounding box center [1168, 691] width 146 height 23
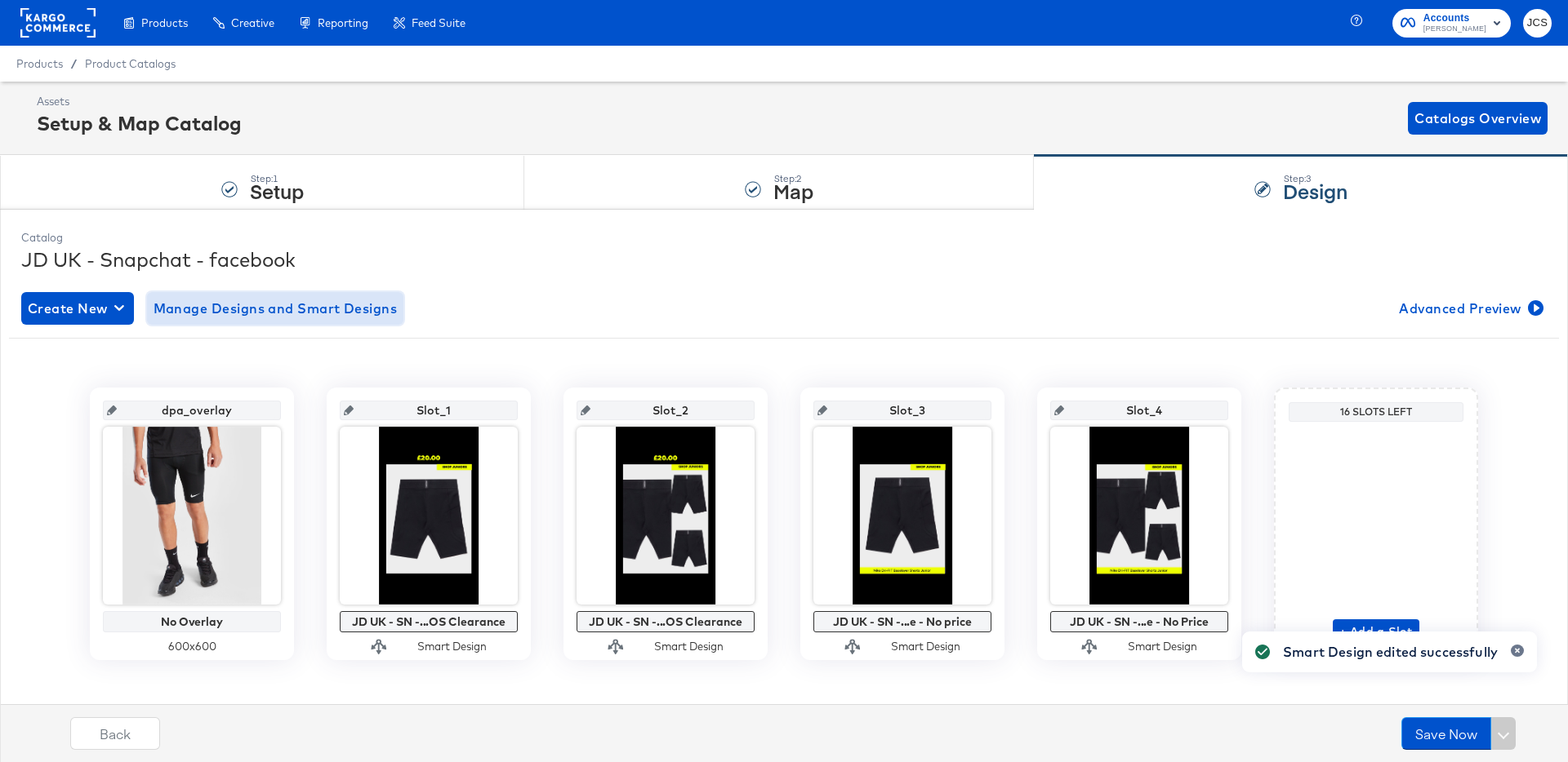
click at [313, 315] on span "Manage Designs and Smart Designs" at bounding box center [275, 309] width 244 height 23
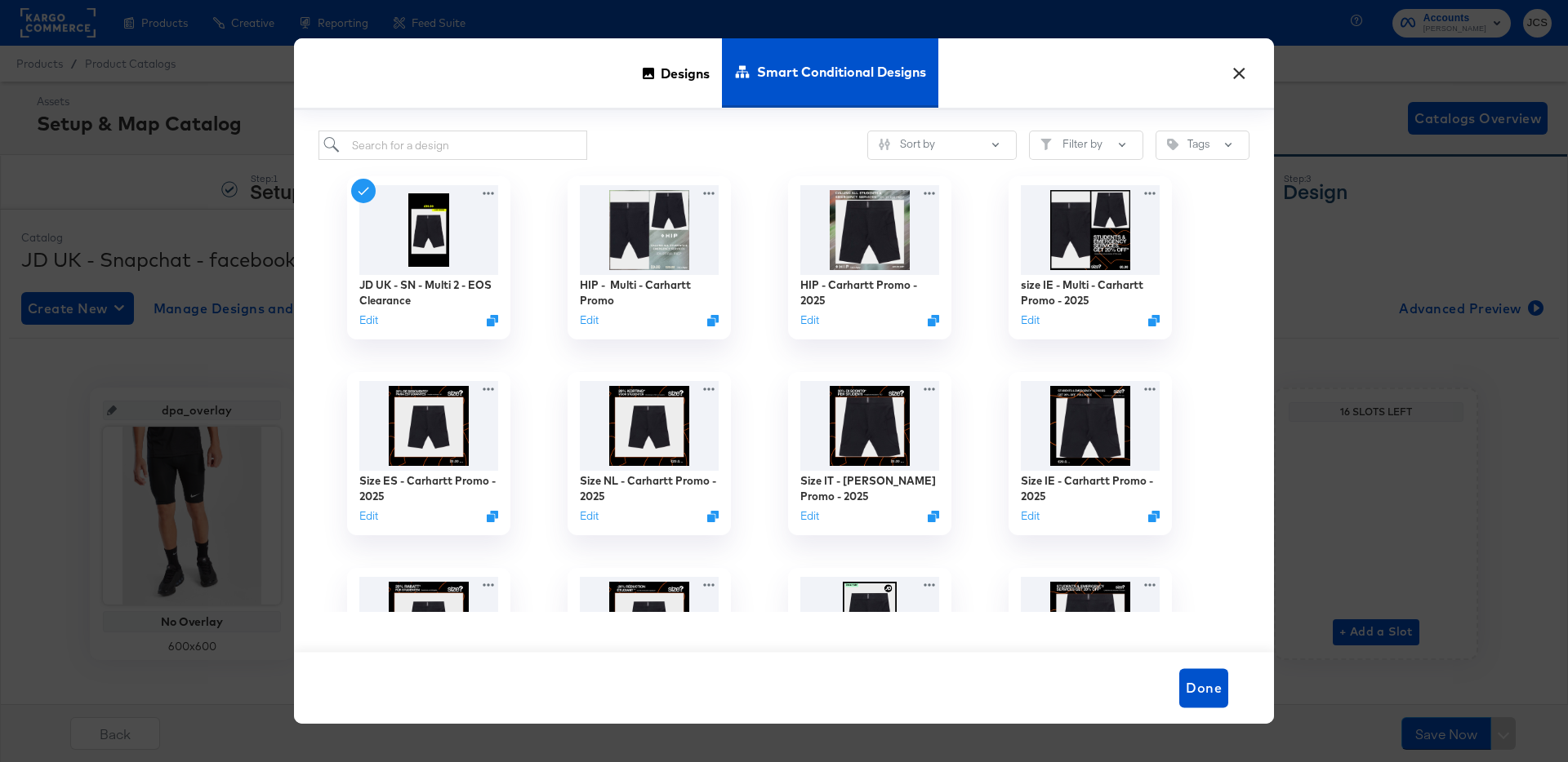
click at [1235, 69] on button "×" at bounding box center [1239, 69] width 29 height 29
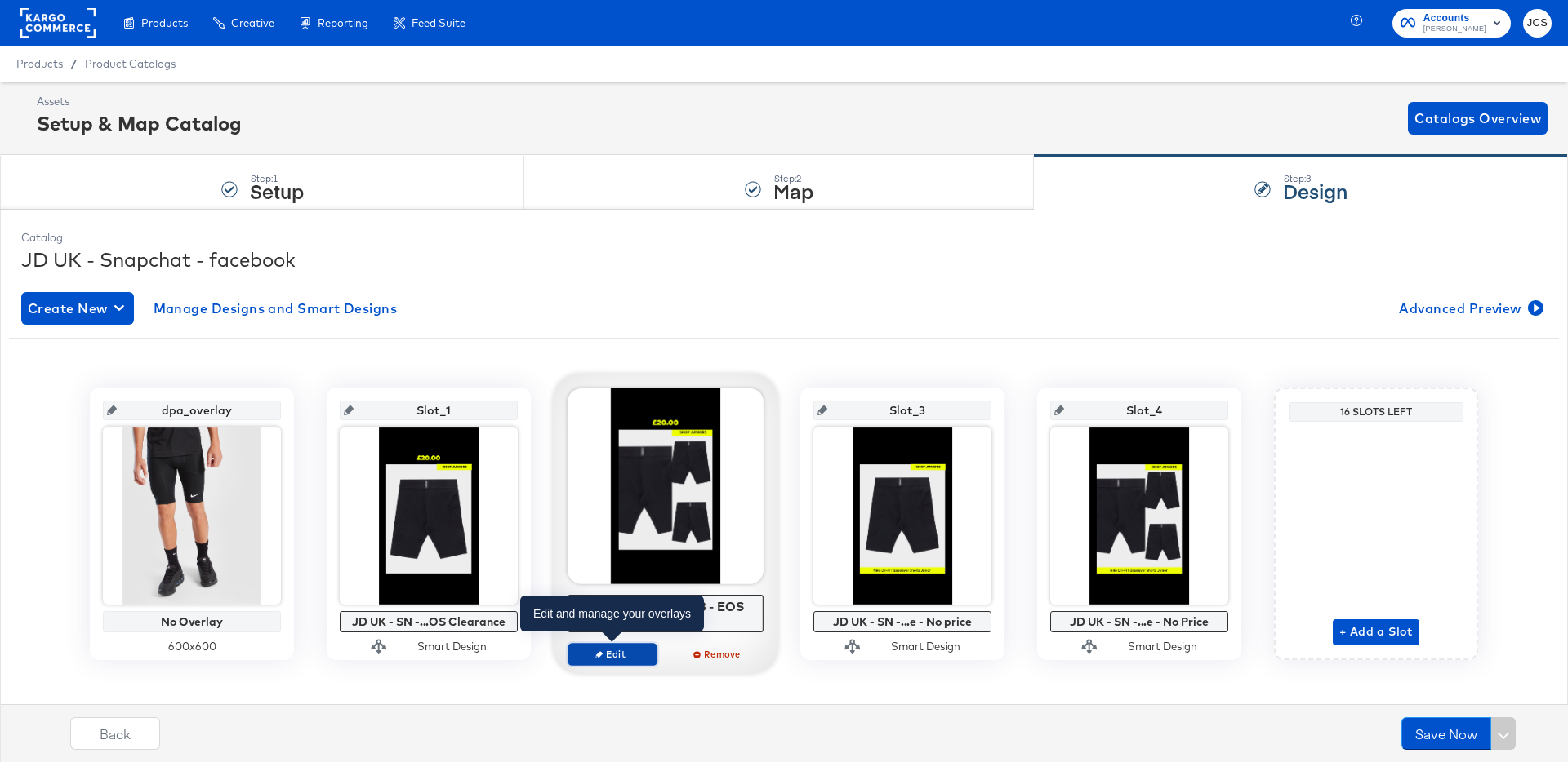
click at [631, 652] on span "Edit" at bounding box center [612, 654] width 75 height 12
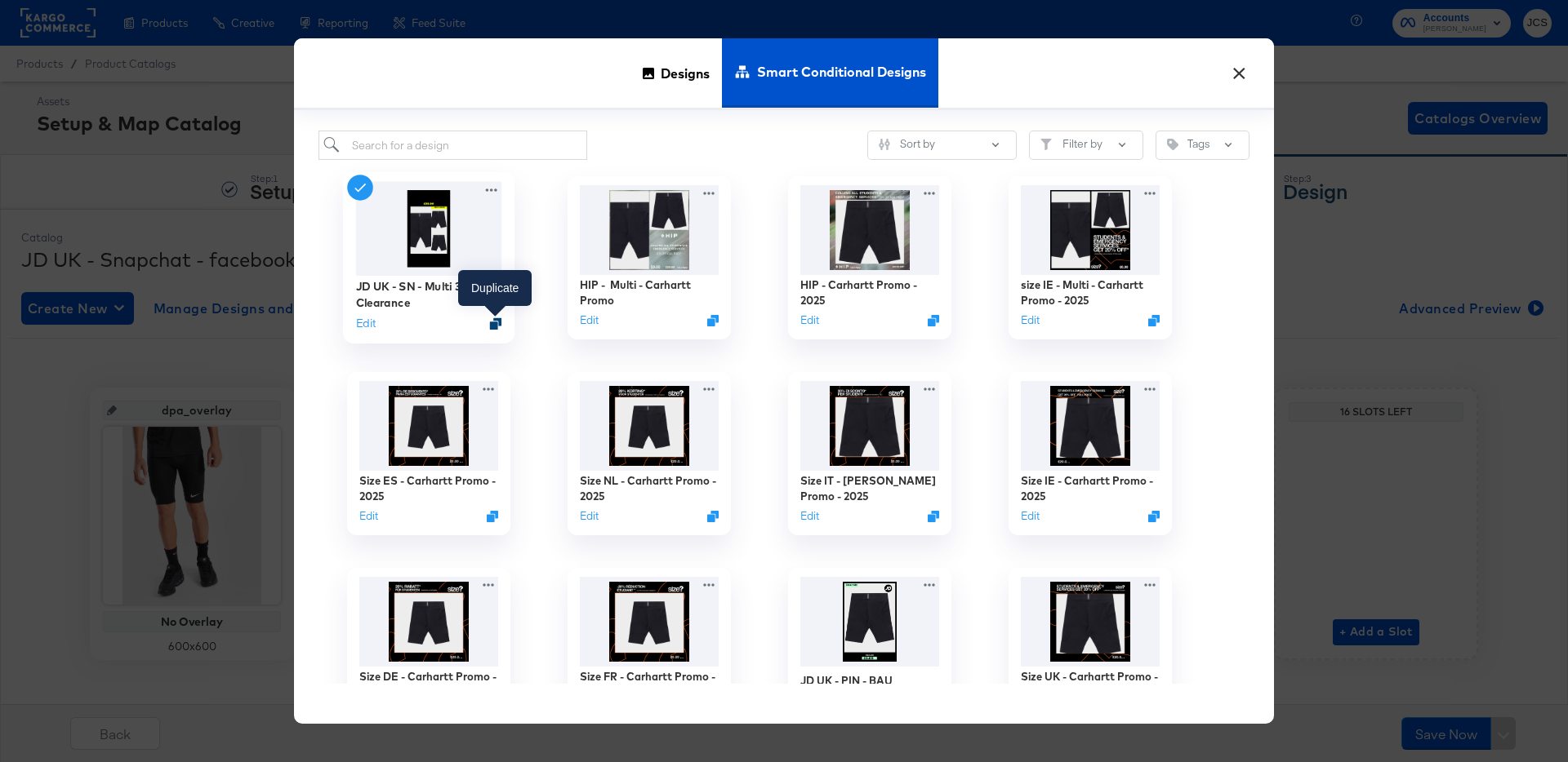
click at [498, 323] on icon "Duplicate" at bounding box center [496, 324] width 12 height 12
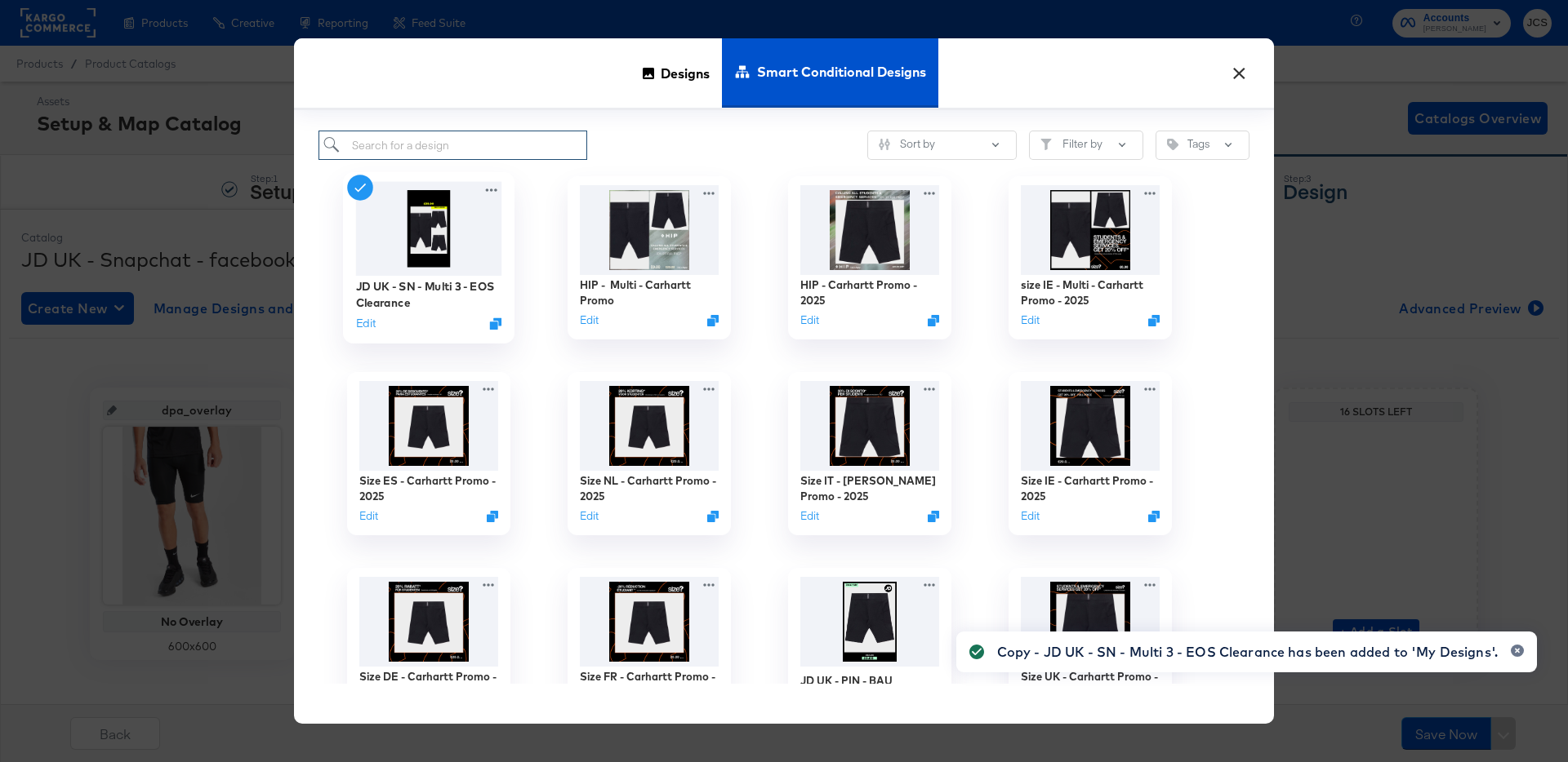
click at [522, 138] on input "search" at bounding box center [452, 146] width 268 height 30
type input "copy"
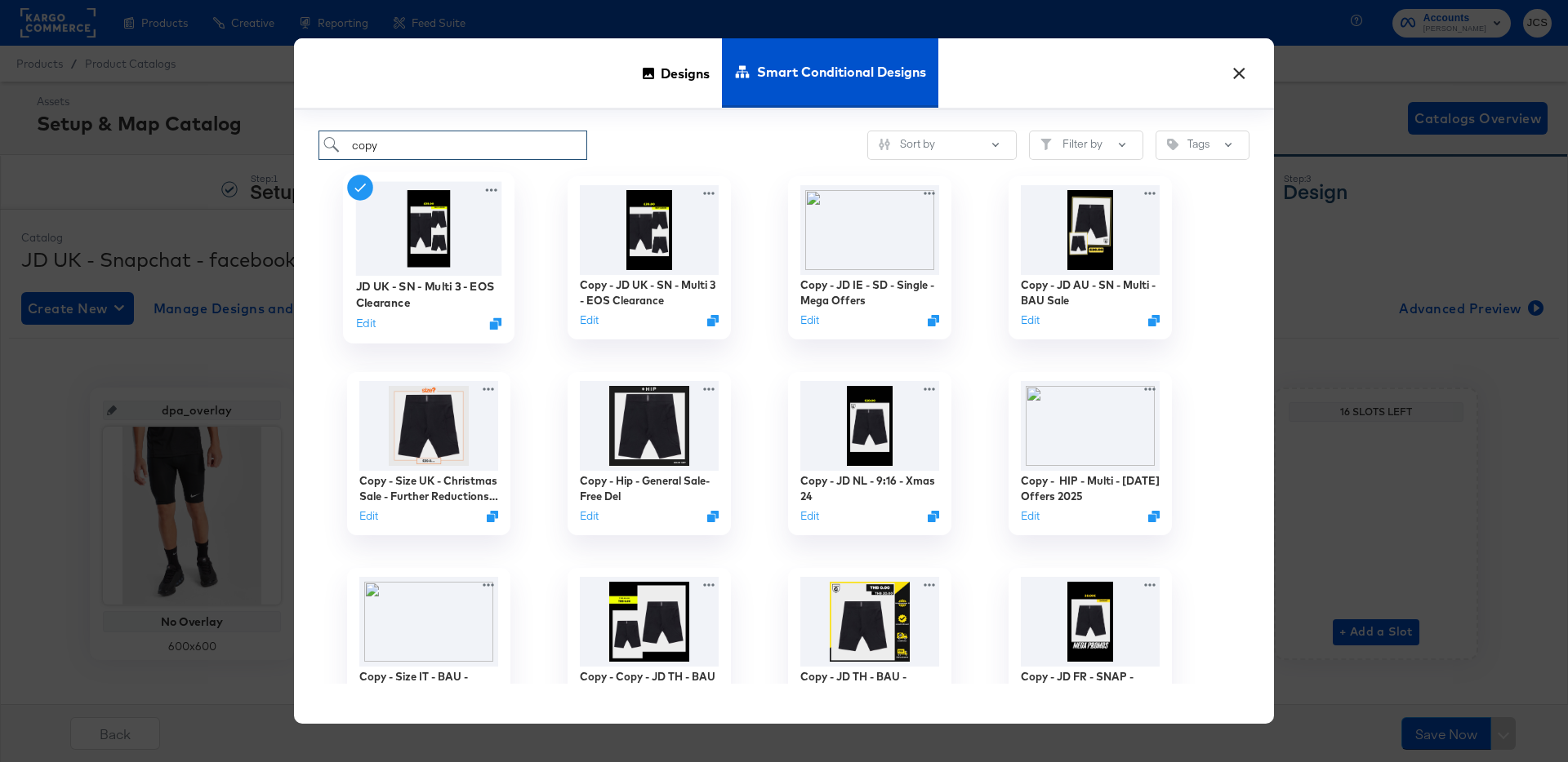
click at [709, 189] on icon at bounding box center [709, 193] width 19 height 16
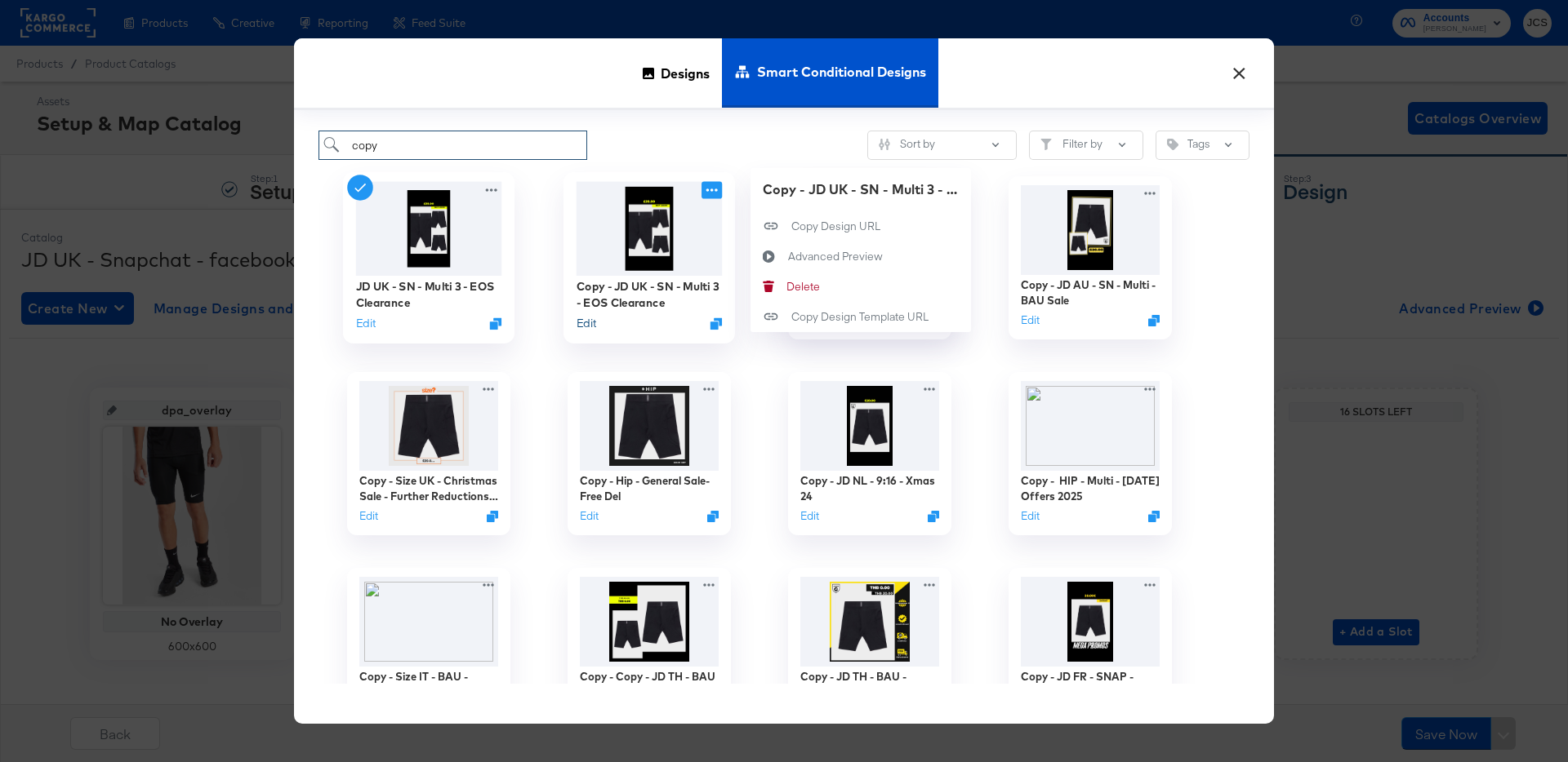
click at [586, 320] on button "Edit" at bounding box center [586, 324] width 19 height 16
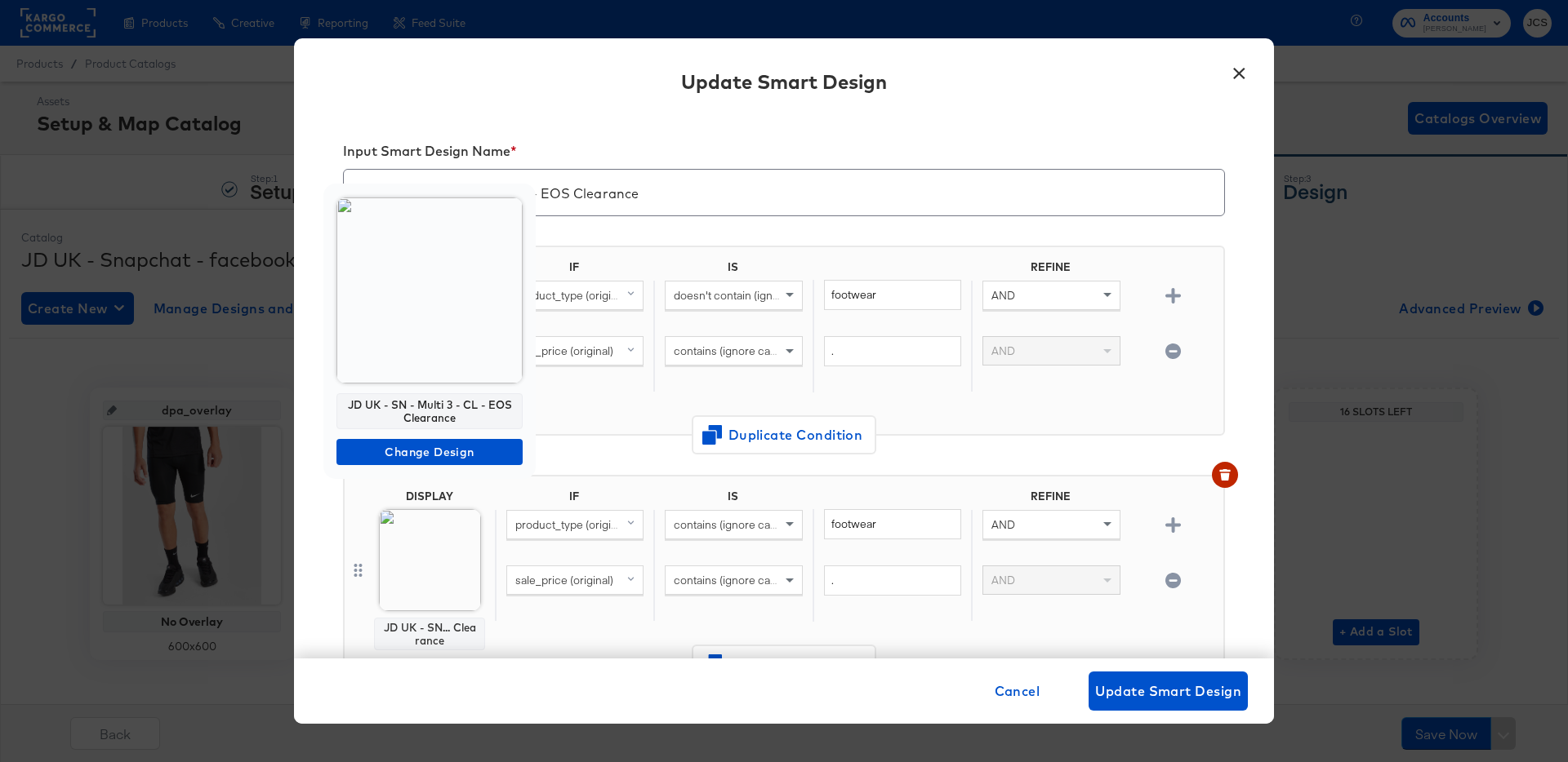
click at [430, 335] on img at bounding box center [429, 290] width 186 height 186
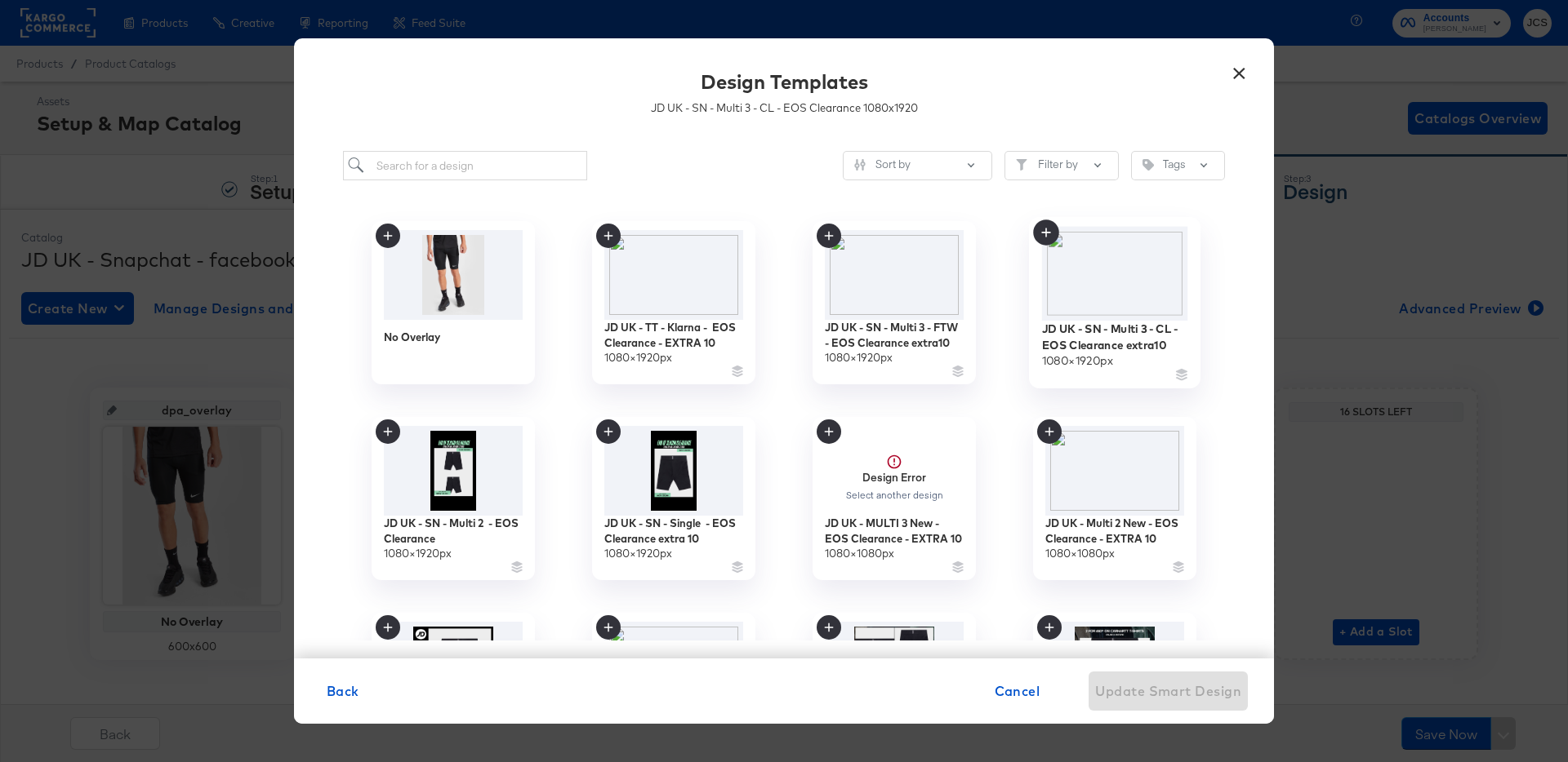
click at [1124, 278] on img at bounding box center [1115, 273] width 146 height 94
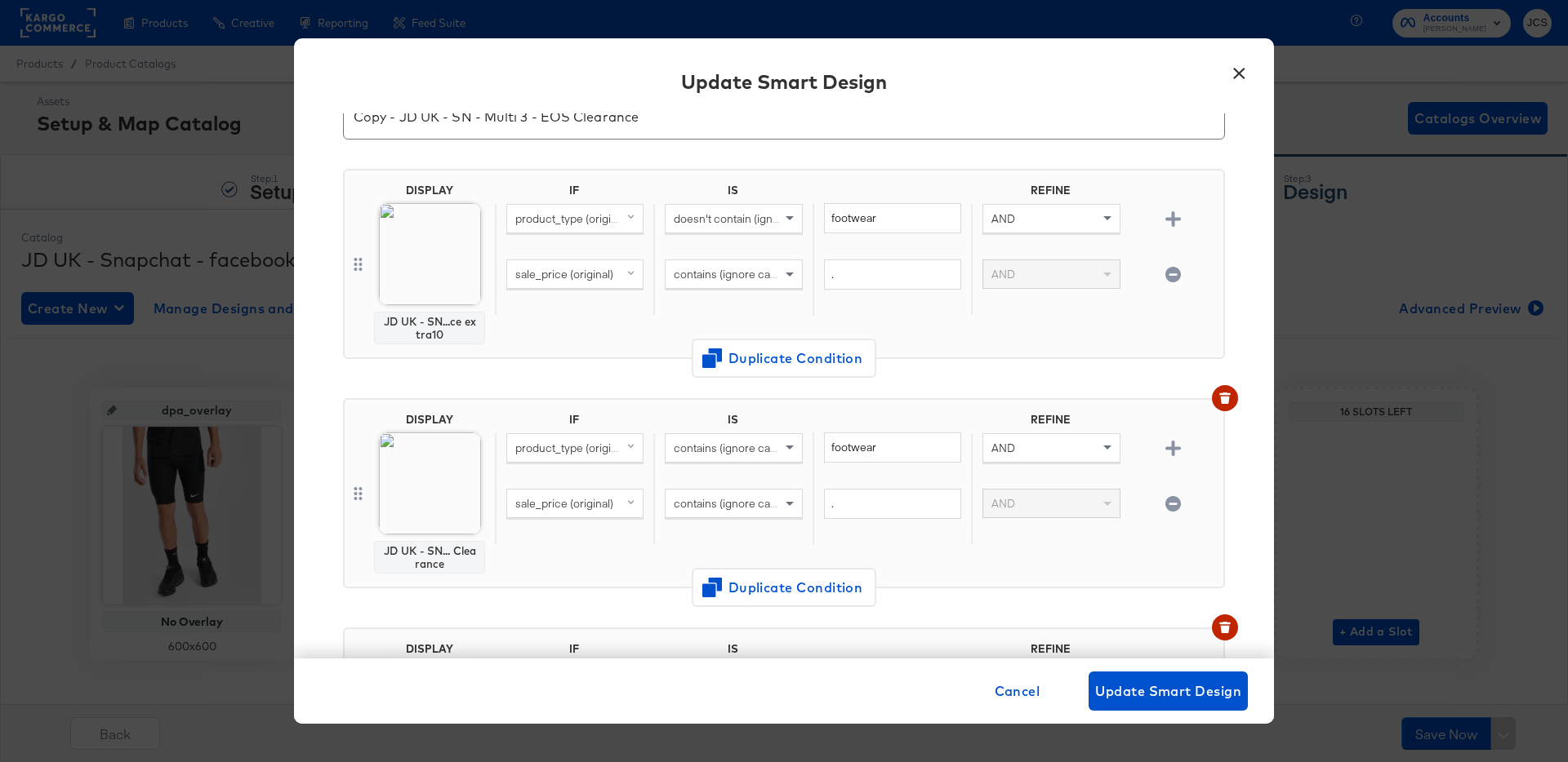
scroll to position [103, 0]
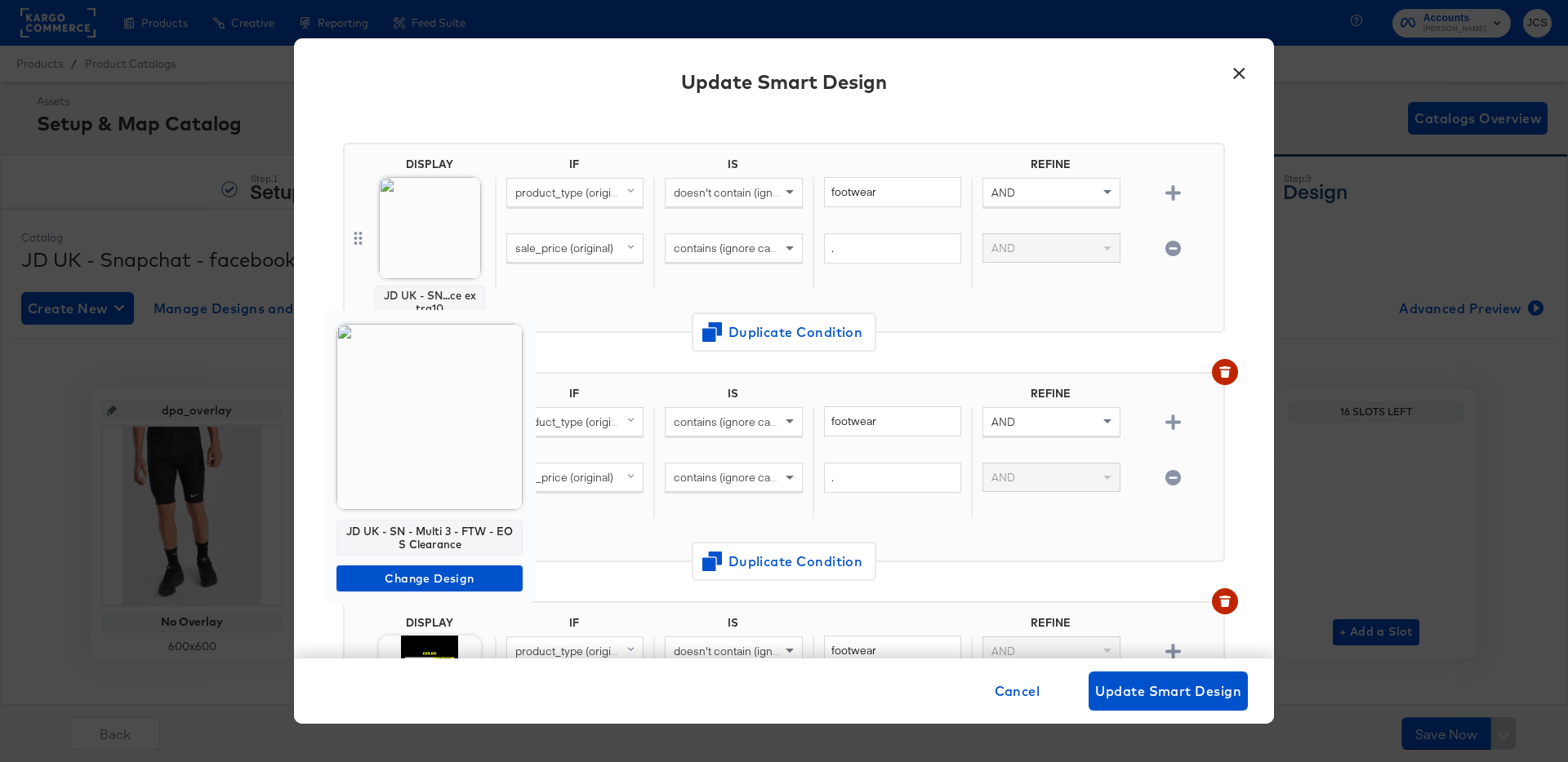
click at [434, 466] on img at bounding box center [429, 417] width 186 height 186
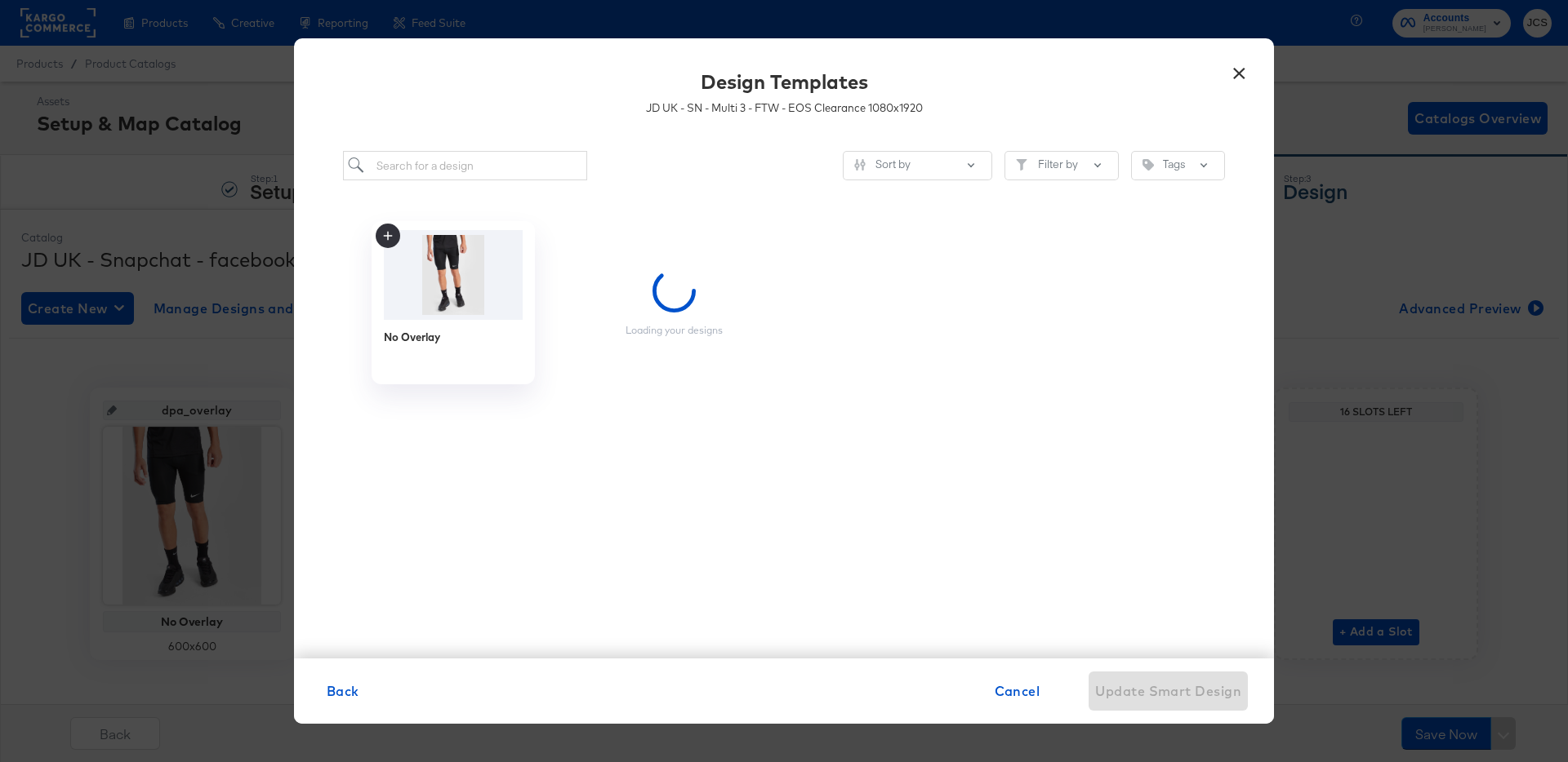
scroll to position [0, 0]
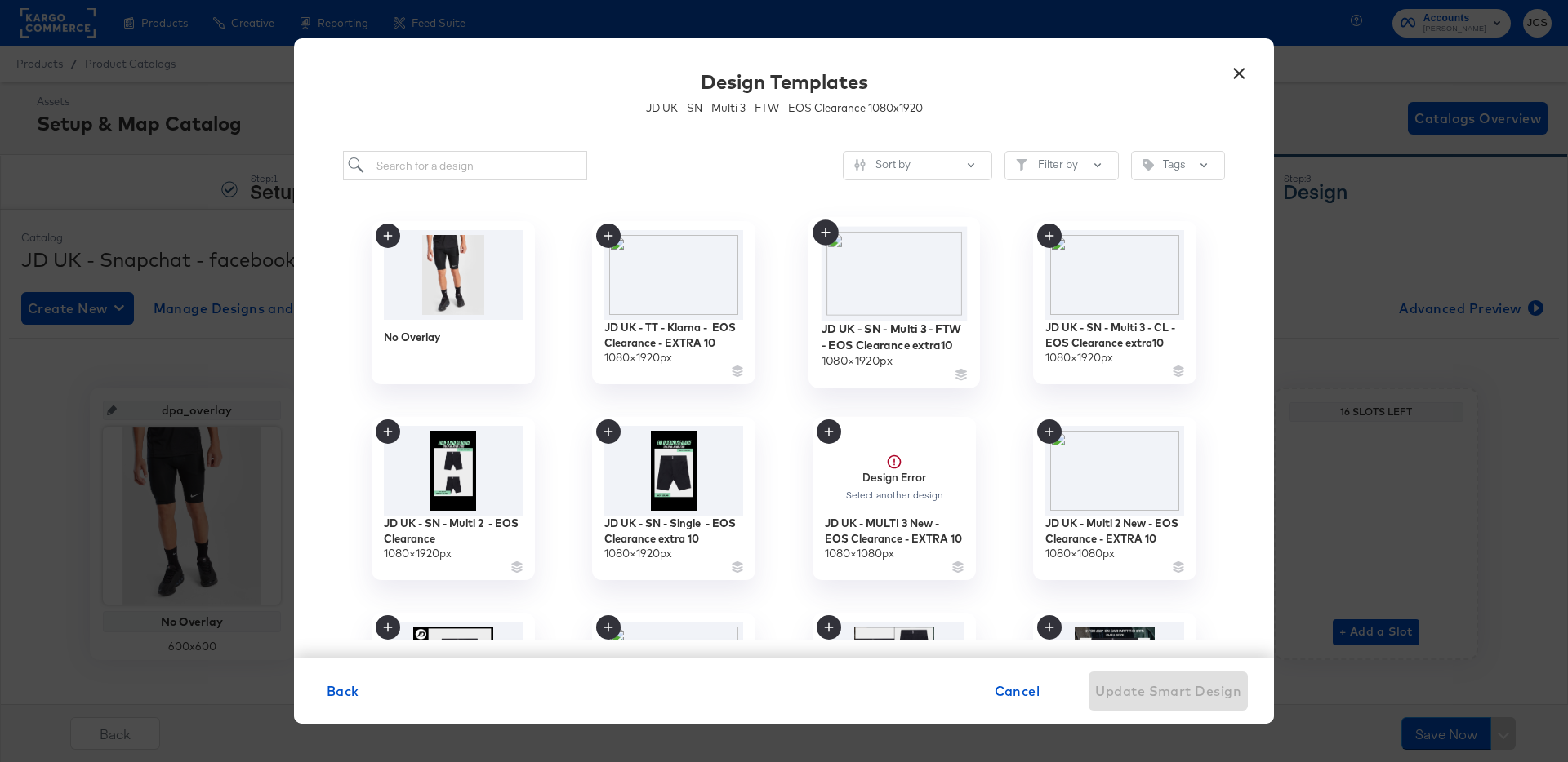
click at [906, 287] on img at bounding box center [894, 273] width 146 height 94
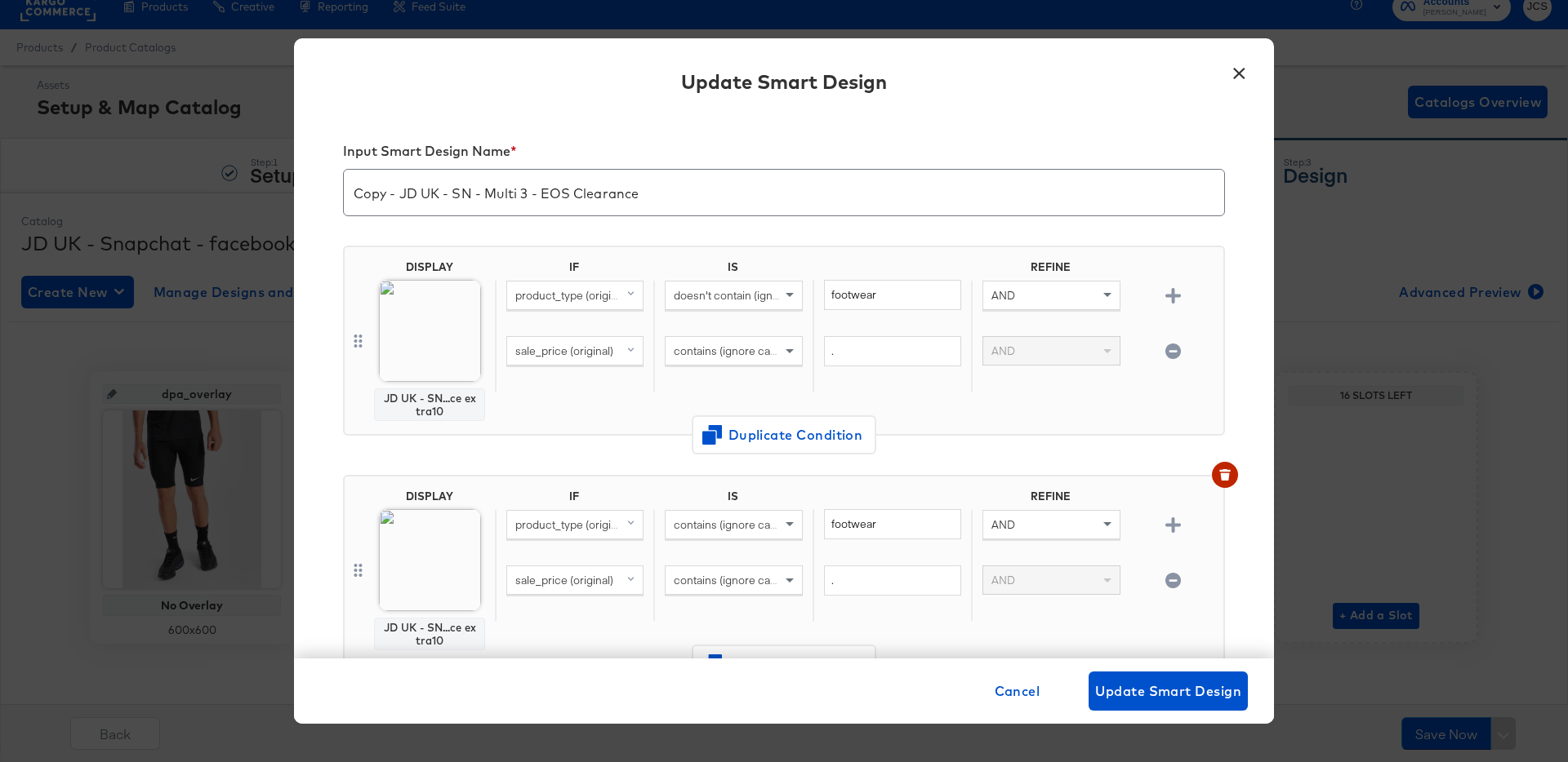
click at [401, 193] on input "Copy - JD UK - SN - Multi 3 - EOS Clearance" at bounding box center [784, 186] width 880 height 46
click at [752, 195] on input "JD UK - SN - Multi 3 - EOS Clearance Extra10" at bounding box center [784, 186] width 880 height 46
type input "JD UK - SN - Multi 3 - EOS Clearance Extra10"
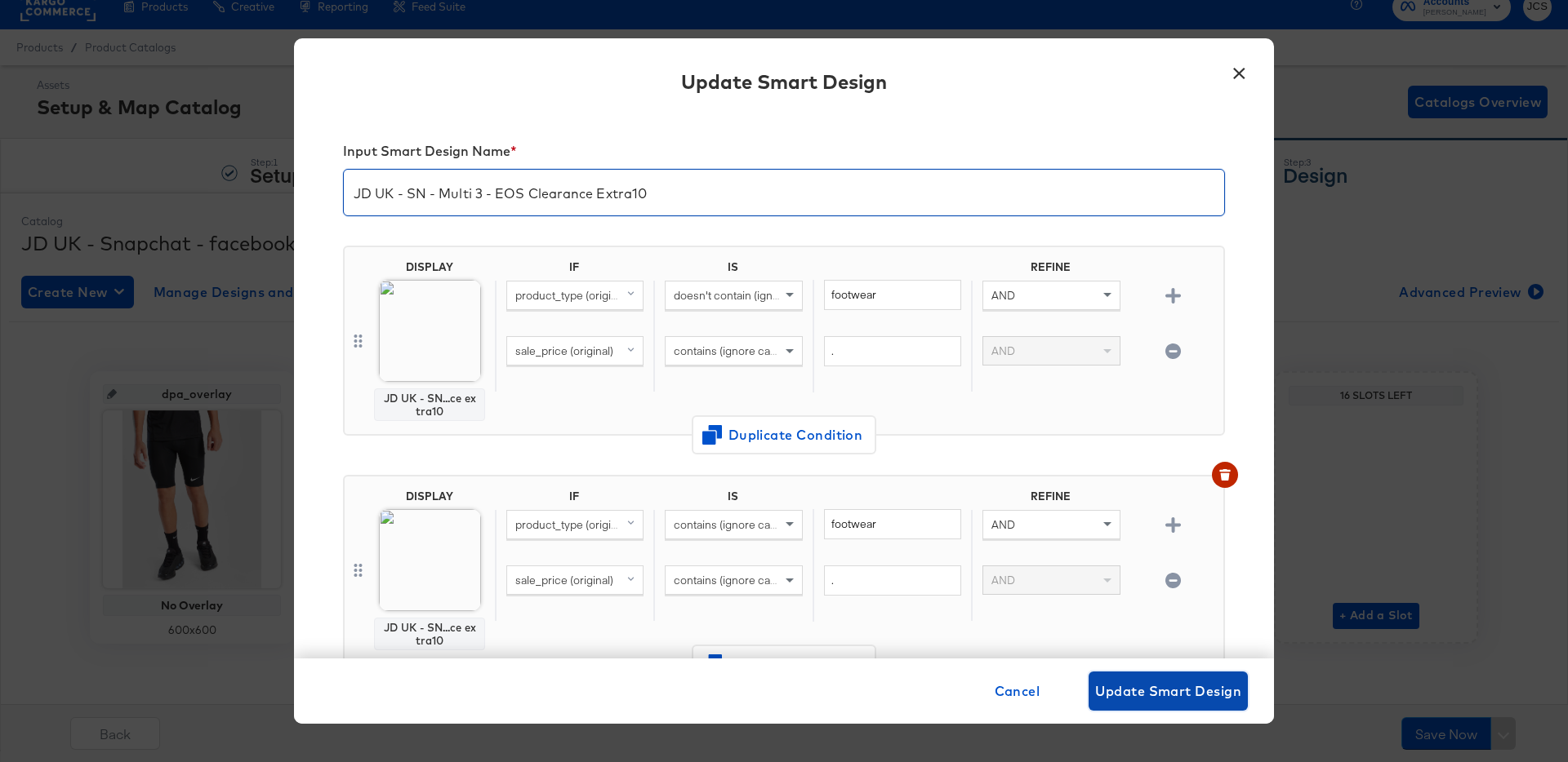
click at [1183, 686] on span "Update Smart Design" at bounding box center [1168, 691] width 146 height 23
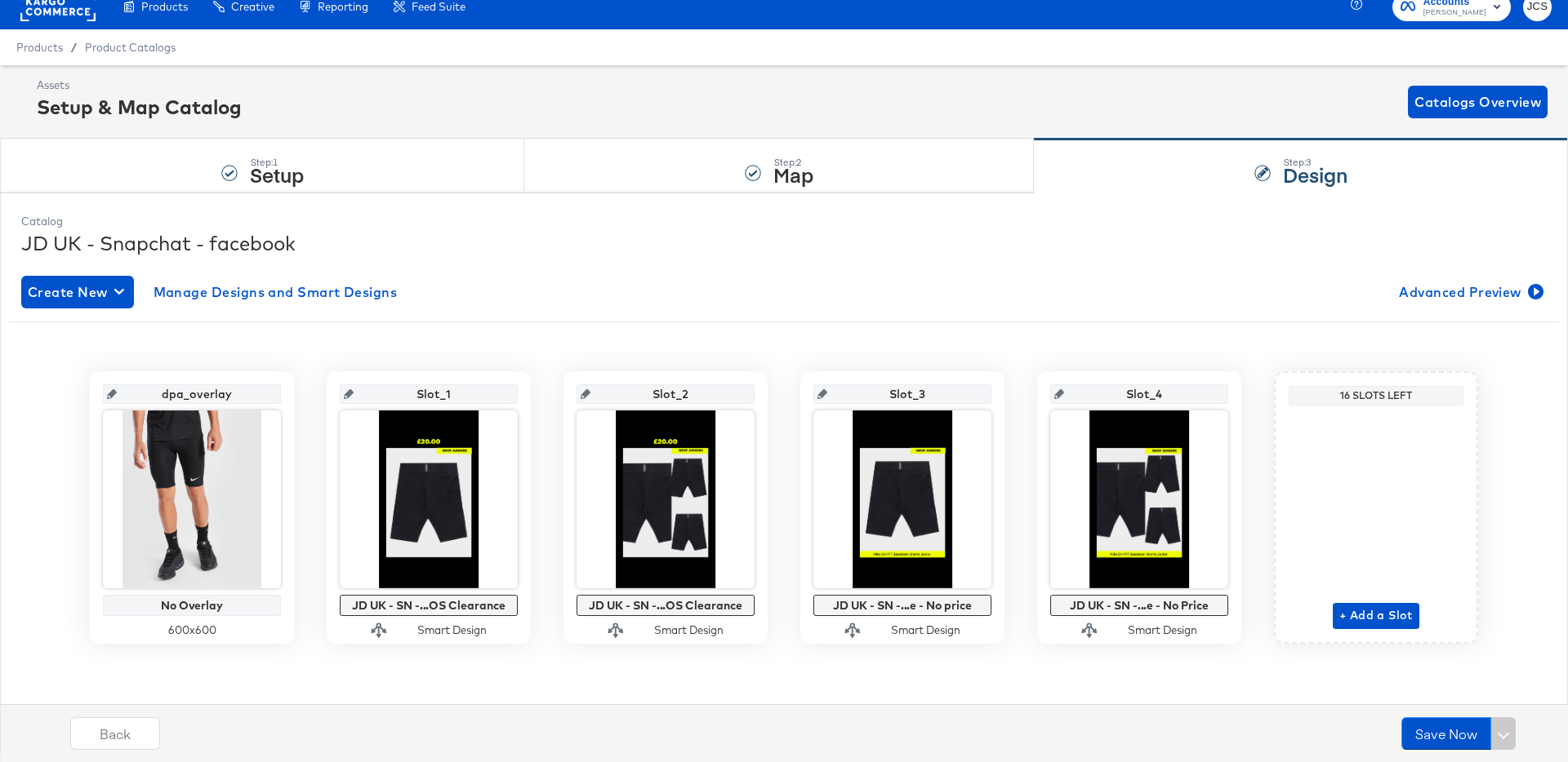
click at [77, 17] on rect at bounding box center [58, 6] width 75 height 29
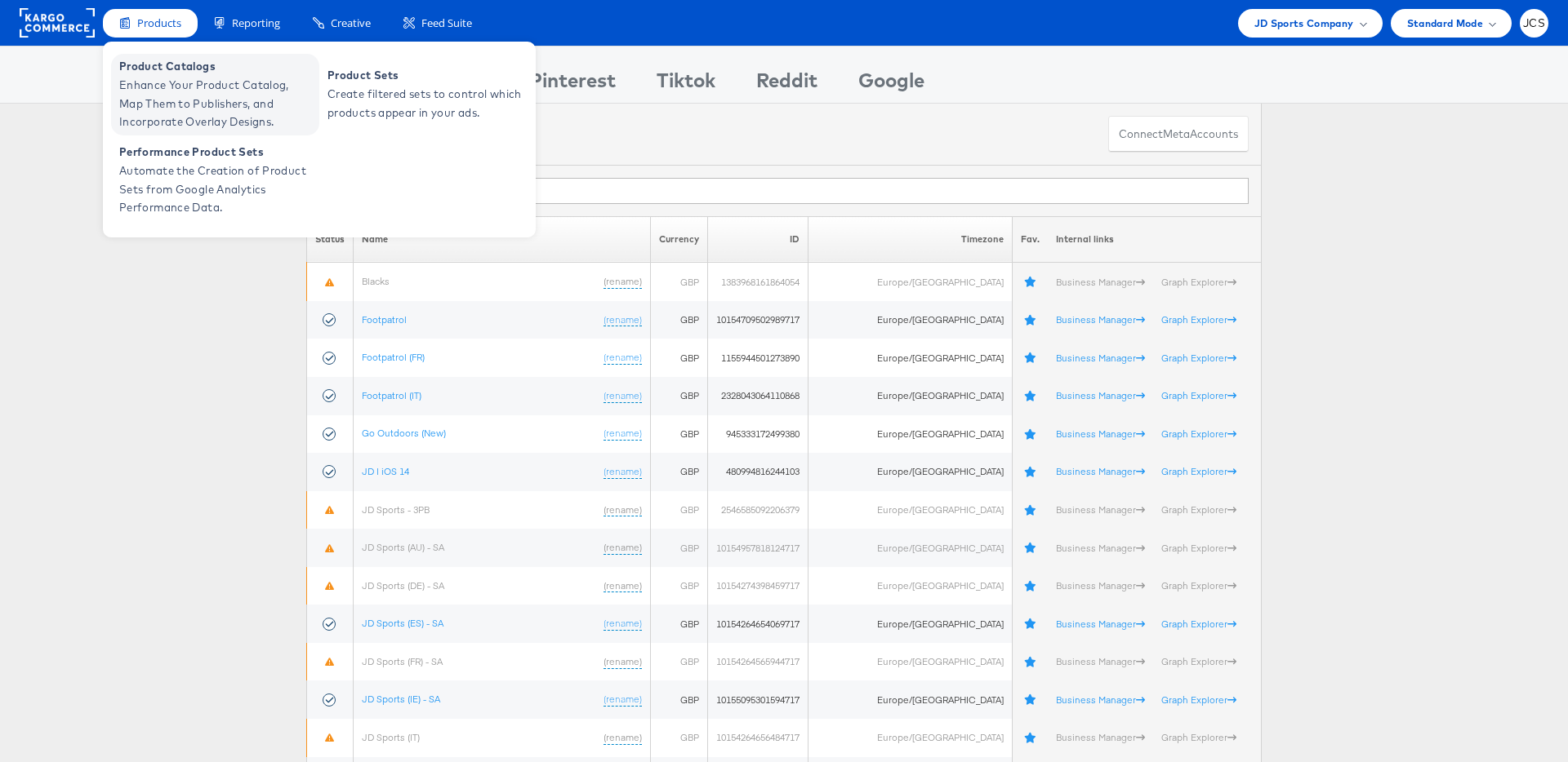
click at [148, 81] on span "Enhance Your Product Catalog, Map Them to Publishers, and Incorporate Overlay D…" at bounding box center [217, 104] width 196 height 56
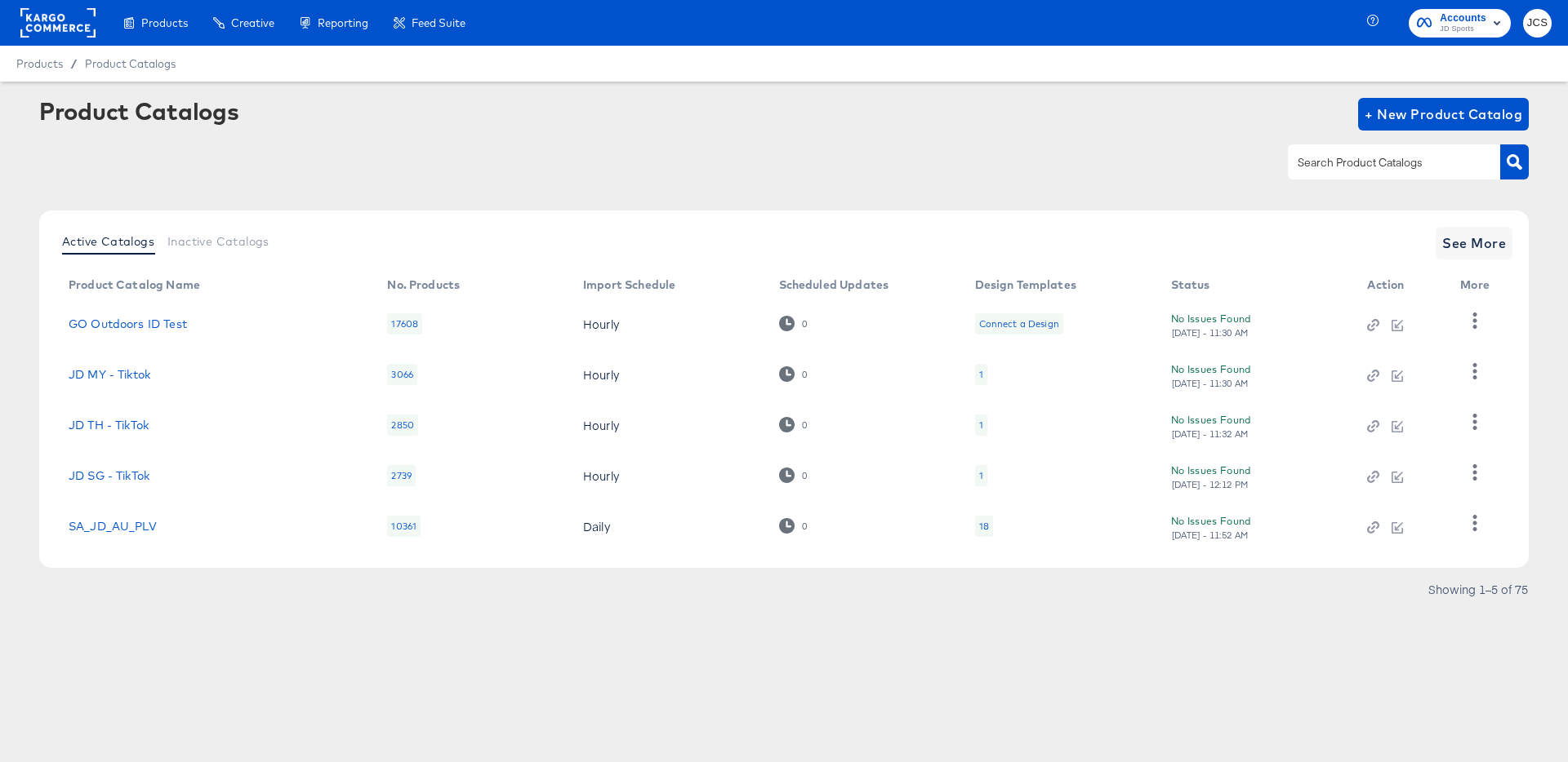
click at [1401, 167] on input "text" at bounding box center [1381, 162] width 174 height 19
type input "main"
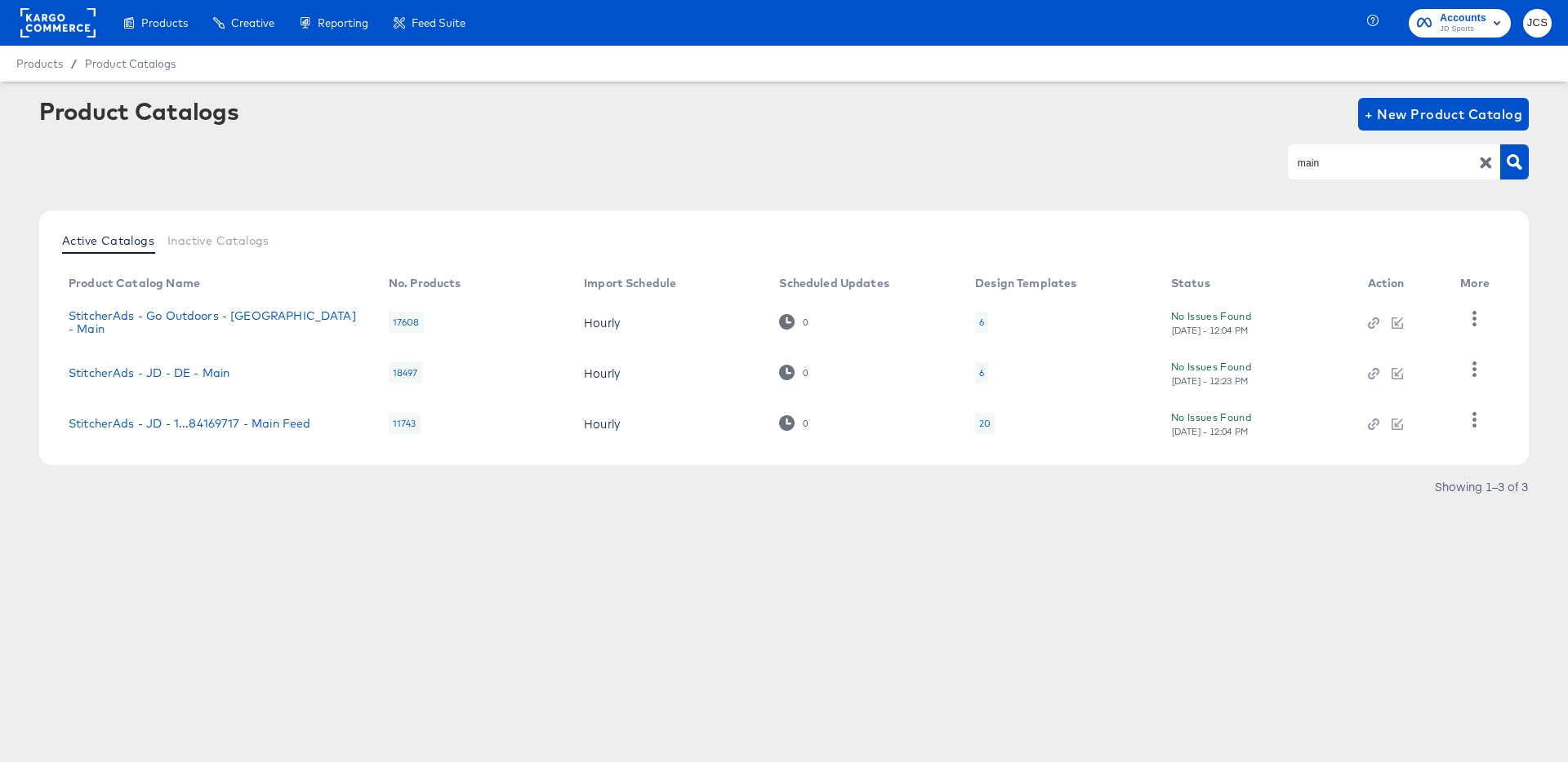
click at [990, 421] on div "20" at bounding box center [985, 424] width 19 height 21
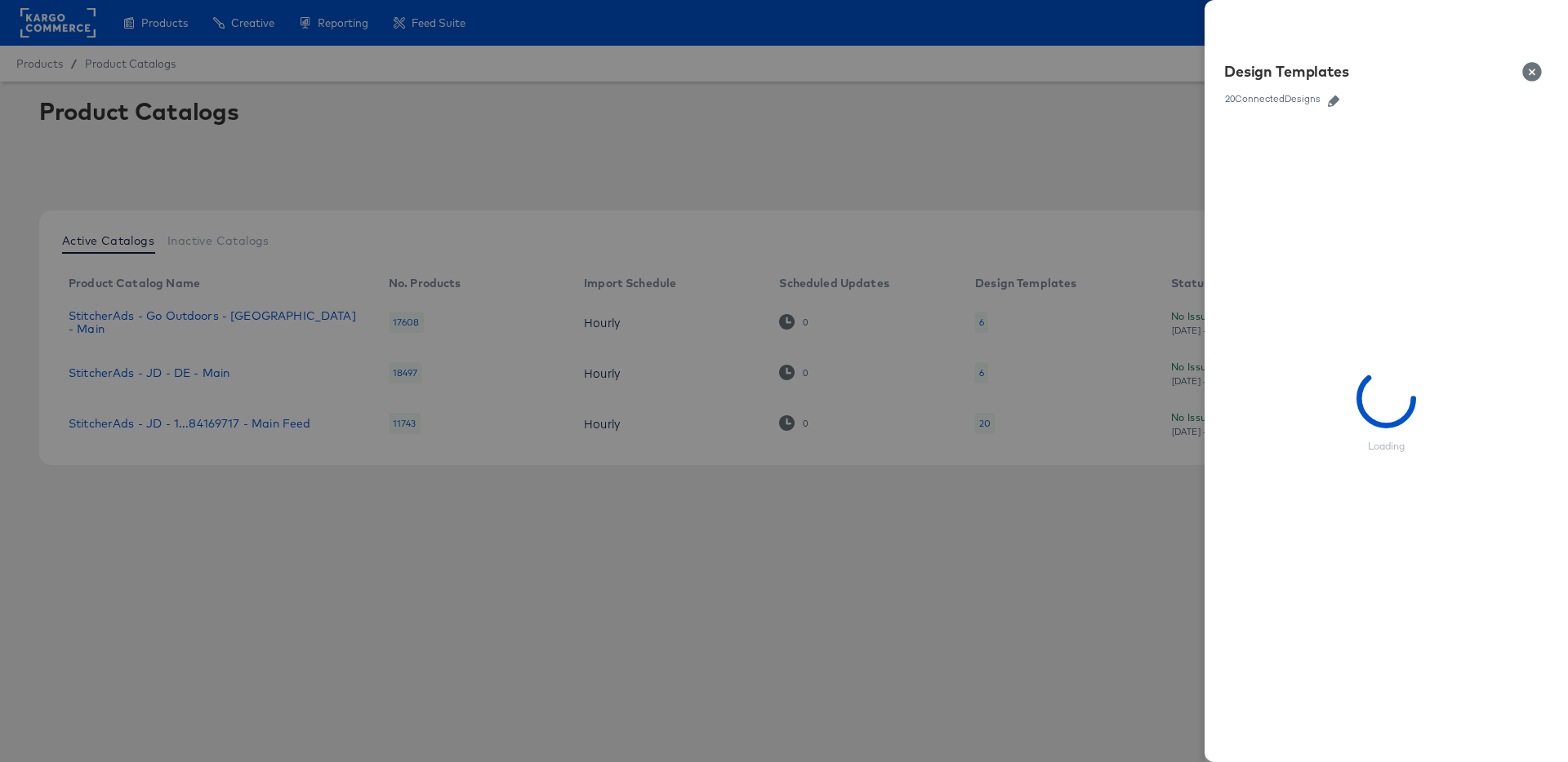
click at [1327, 96] on button "button" at bounding box center [1333, 101] width 25 height 12
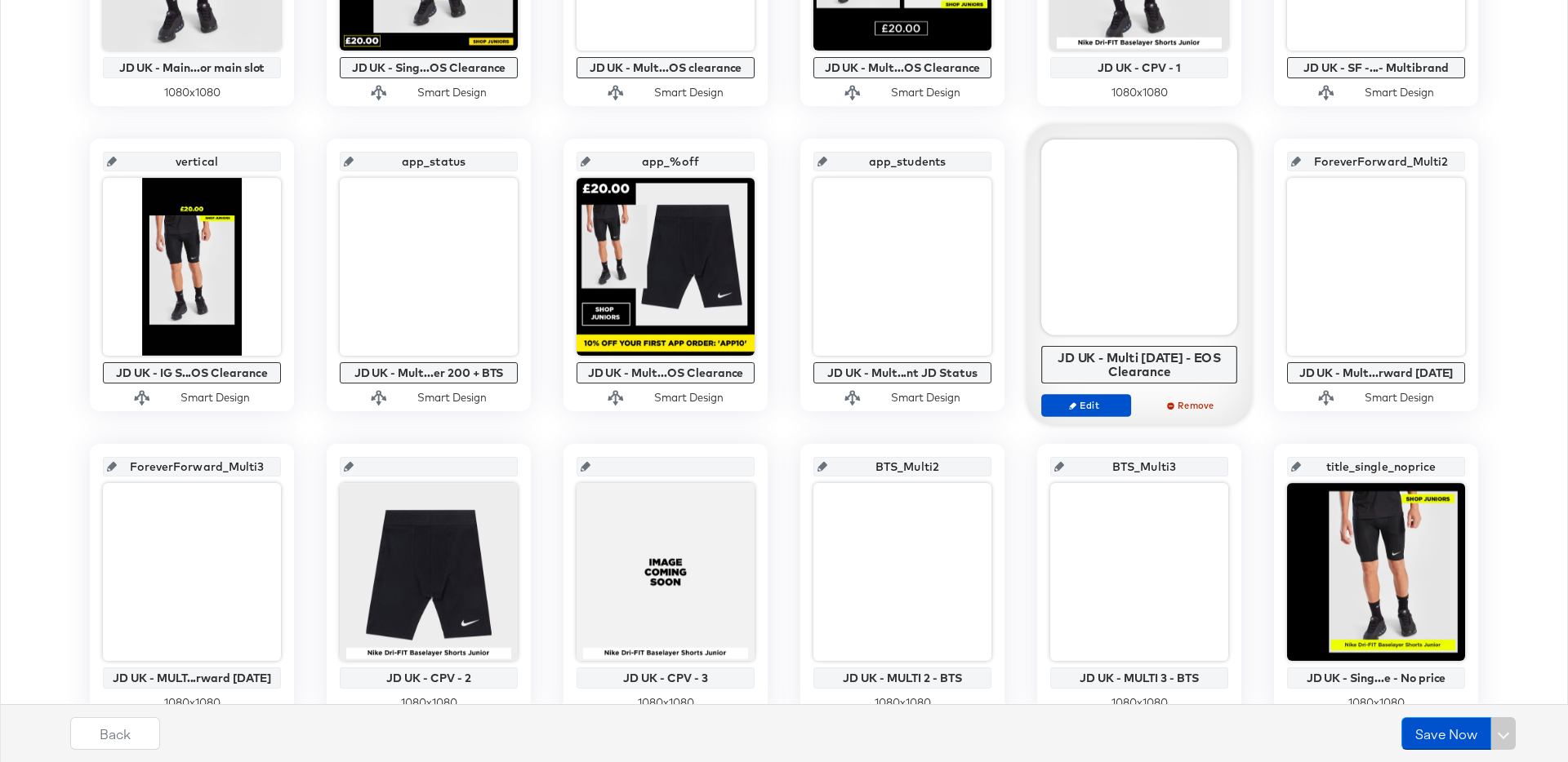
scroll to position [562, 0]
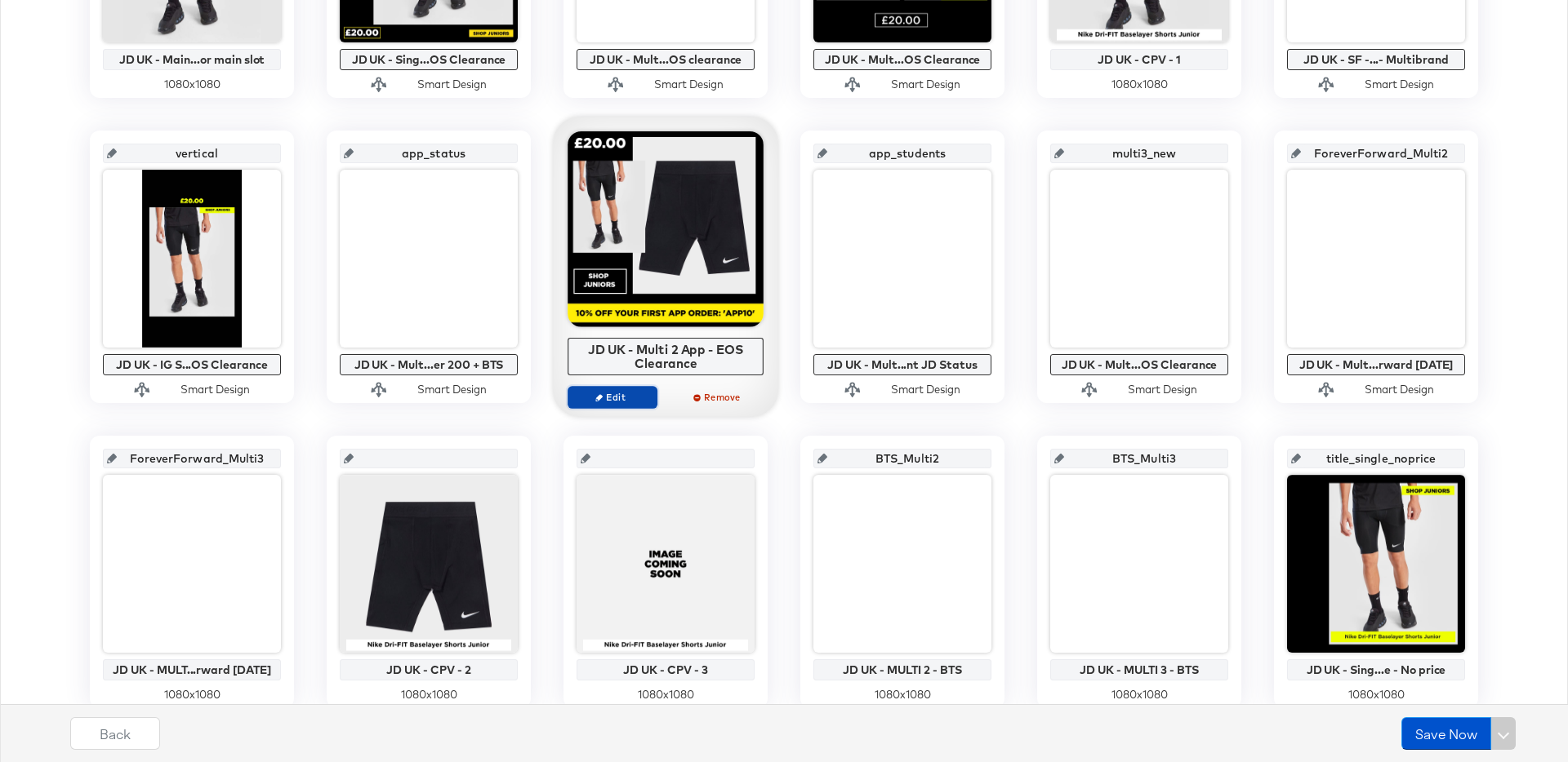
click at [627, 403] on span "Edit" at bounding box center [612, 397] width 75 height 12
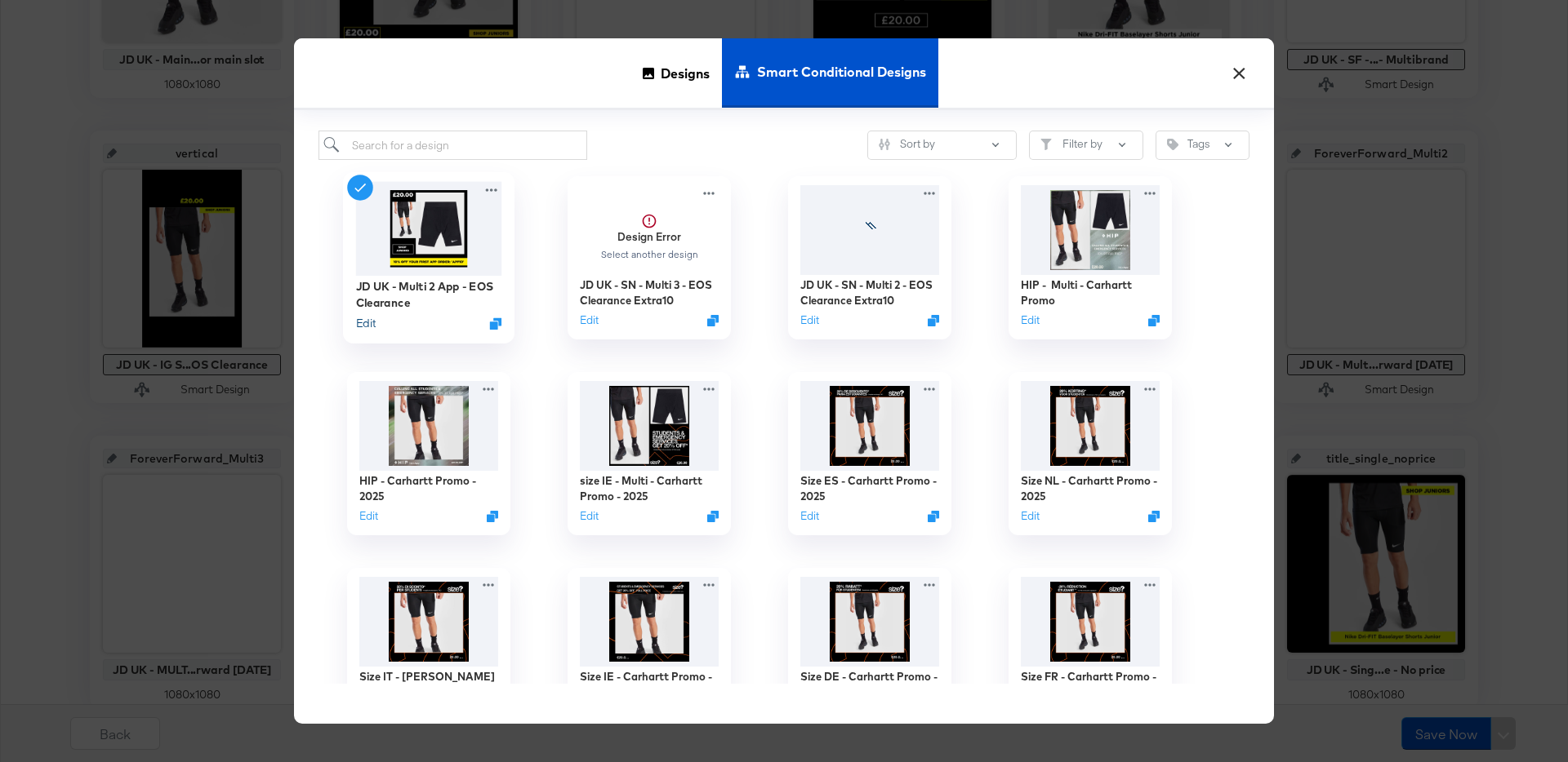
click at [366, 320] on button "Edit" at bounding box center [366, 324] width 19 height 16
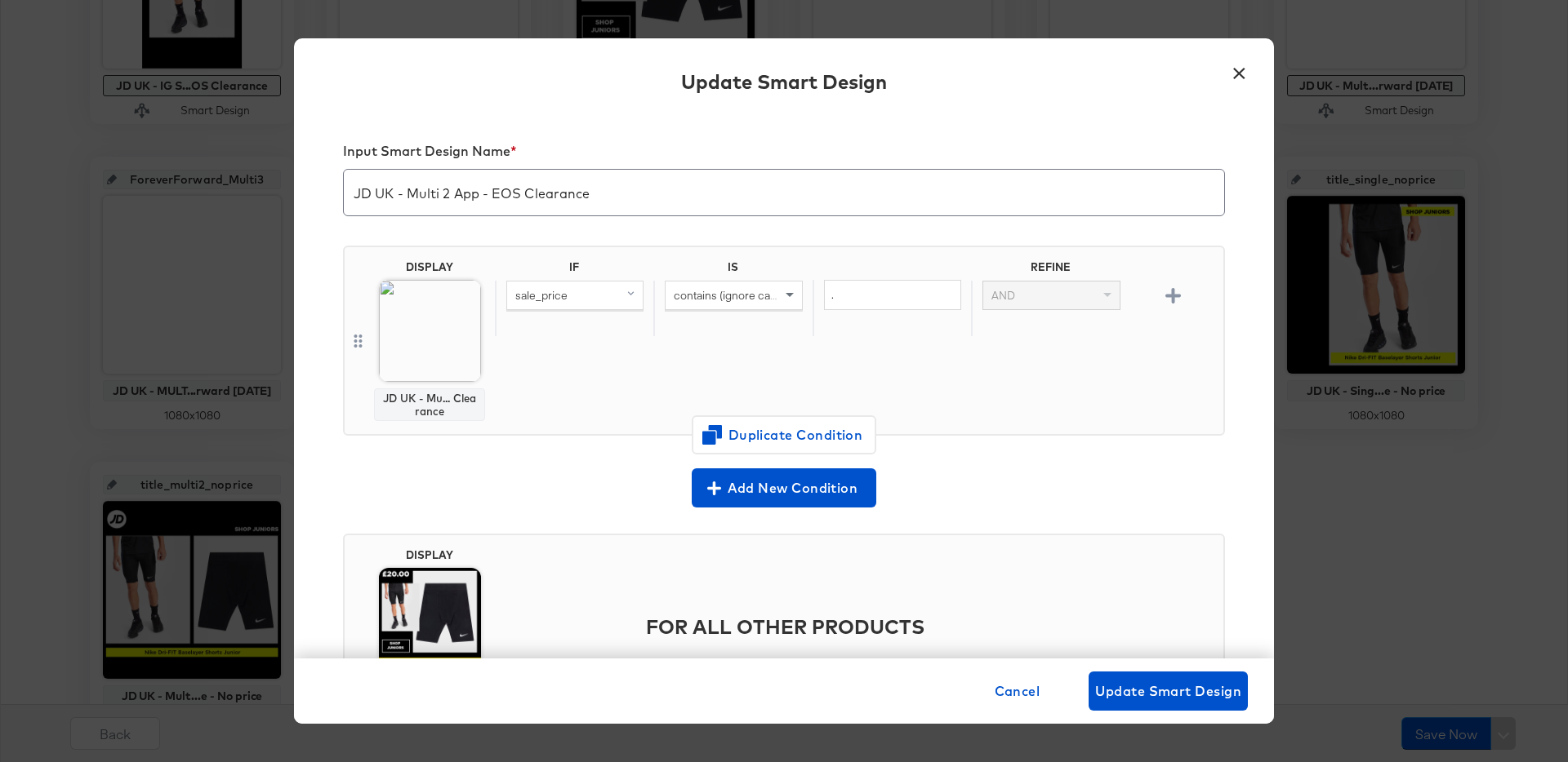
scroll to position [108, 0]
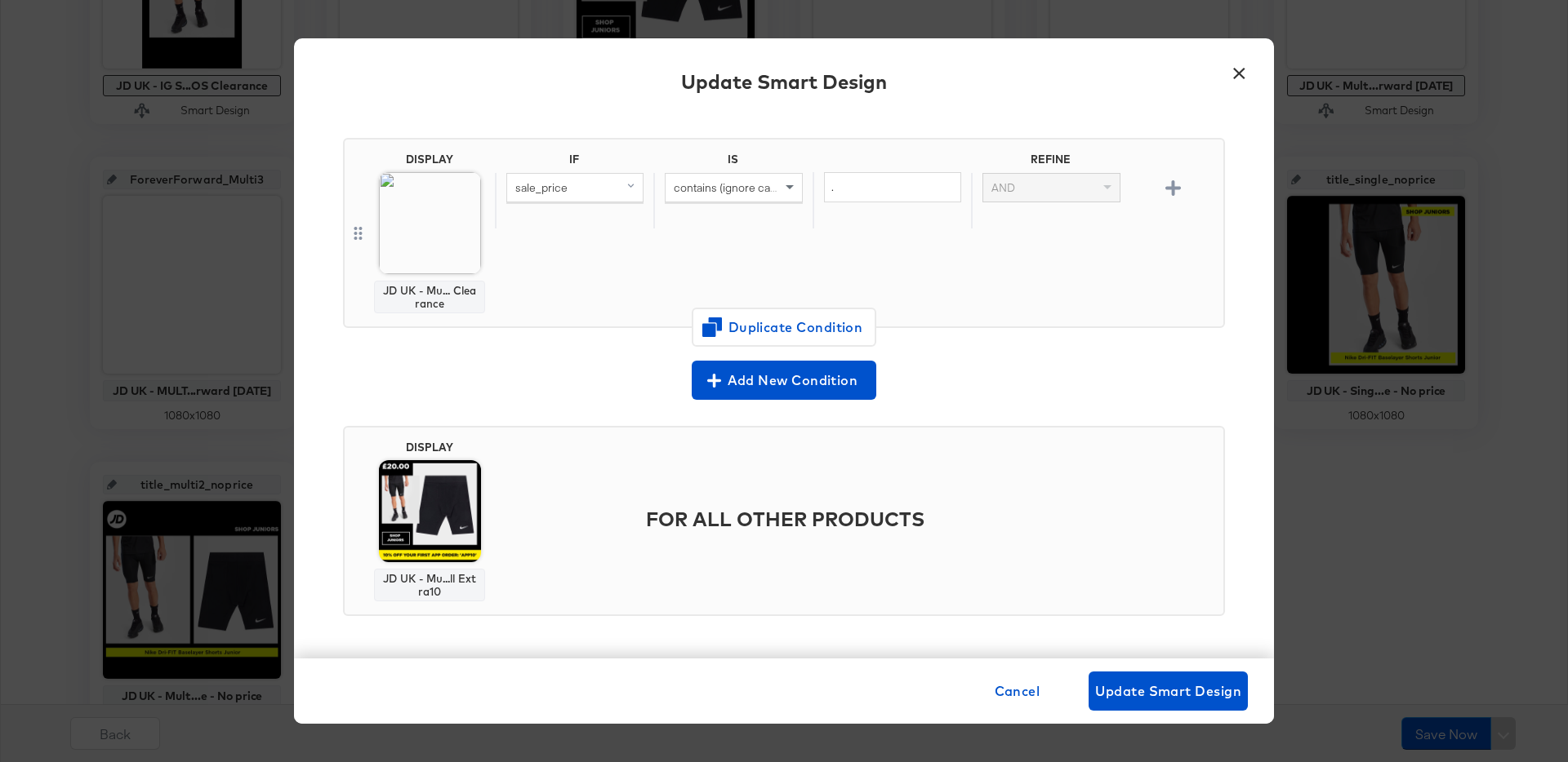
click at [1237, 70] on button "×" at bounding box center [1239, 69] width 29 height 29
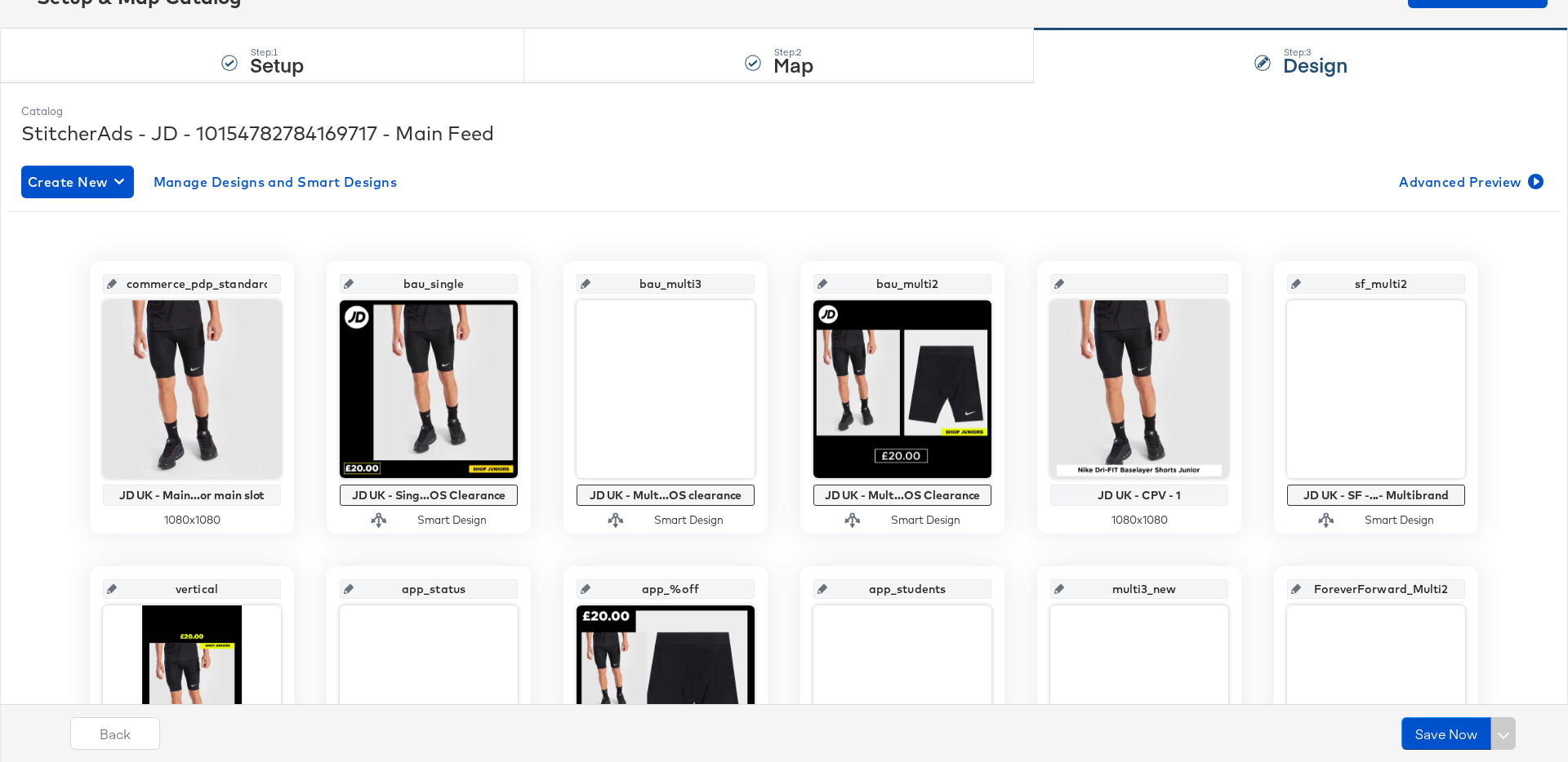
scroll to position [200, 0]
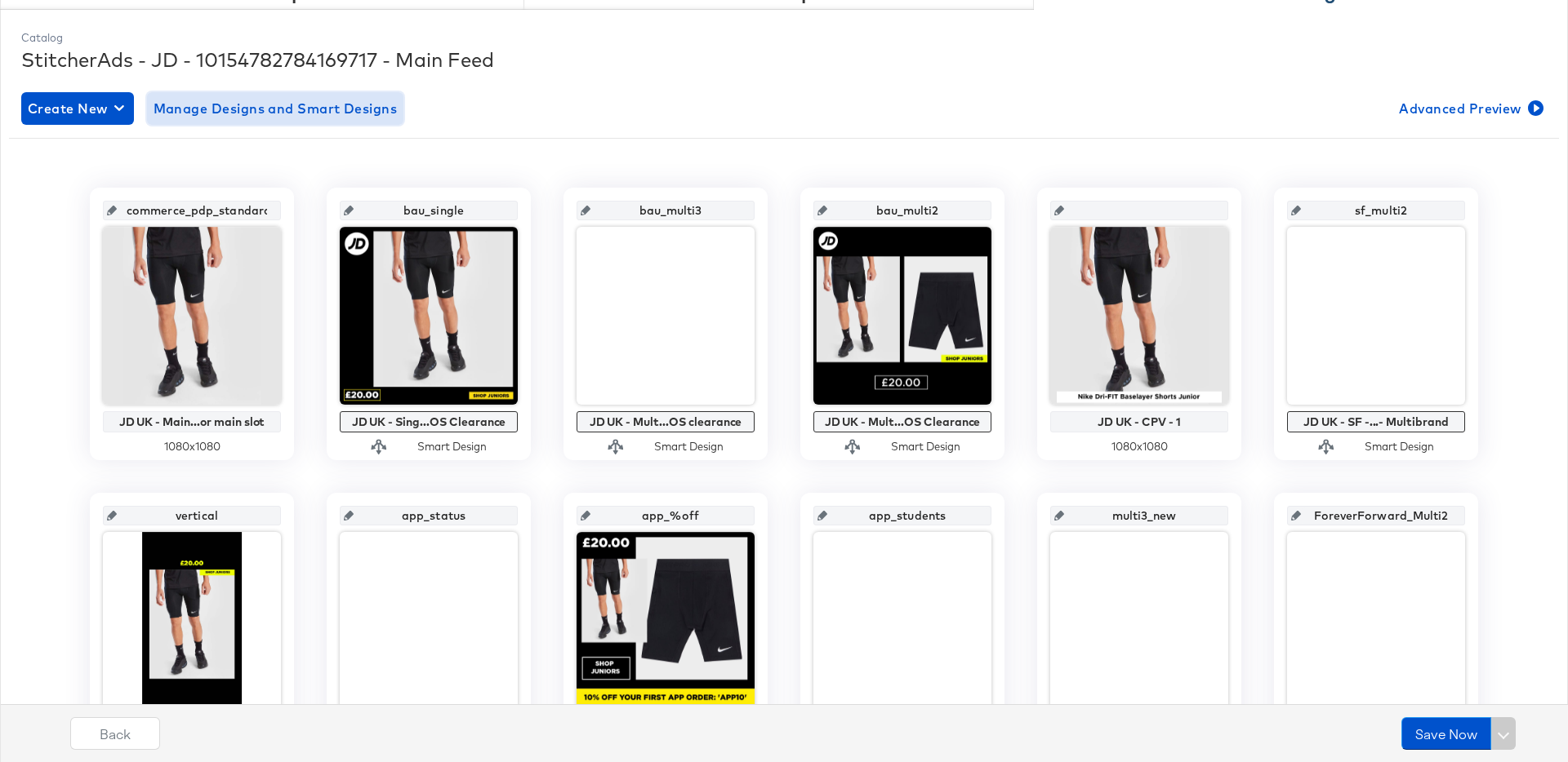
click at [315, 104] on span "Manage Designs and Smart Designs" at bounding box center [275, 109] width 244 height 23
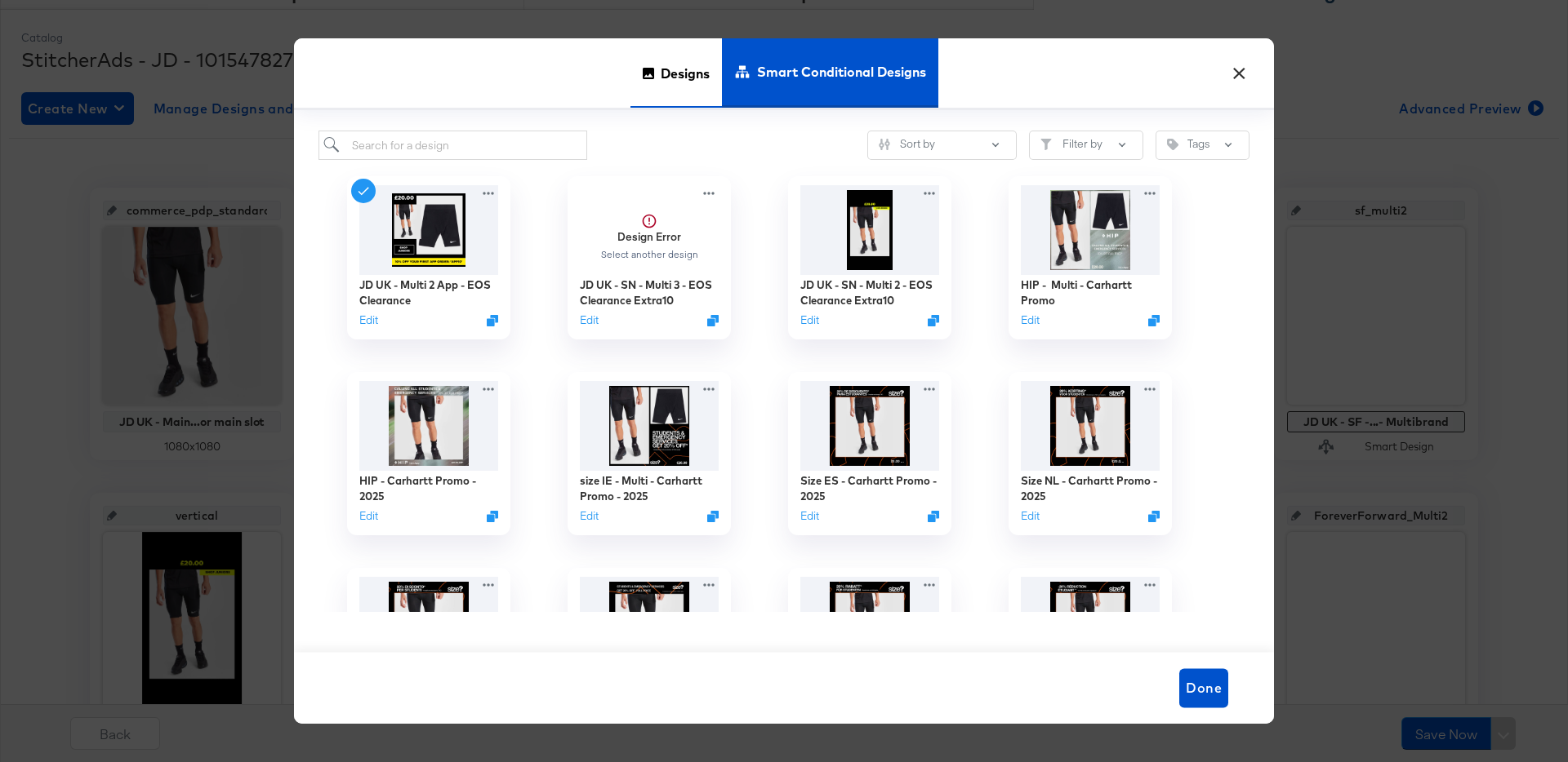
click at [696, 81] on span "Designs" at bounding box center [684, 73] width 49 height 72
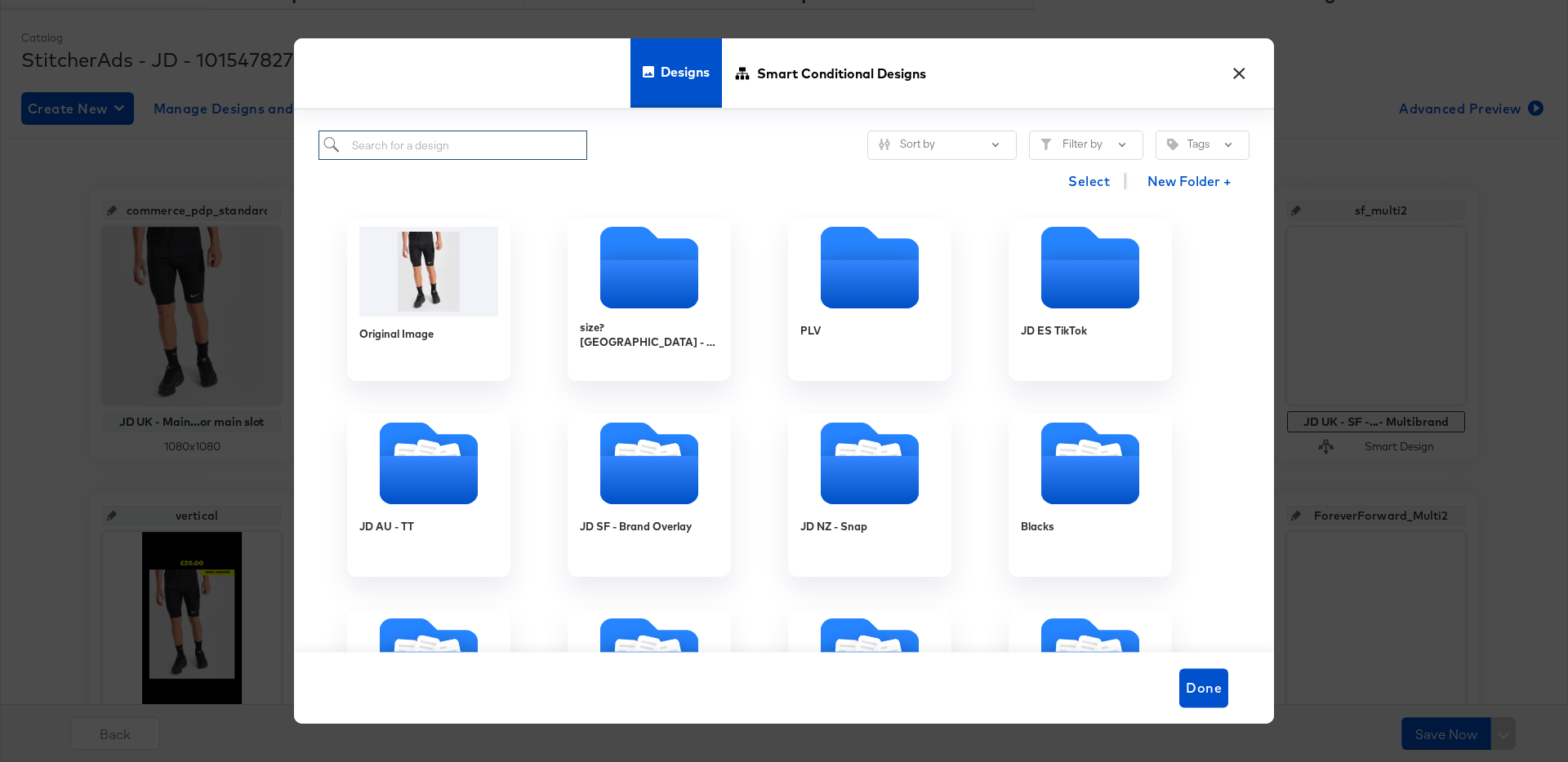
click at [454, 149] on input "search" at bounding box center [452, 146] width 268 height 30
type input "uk"
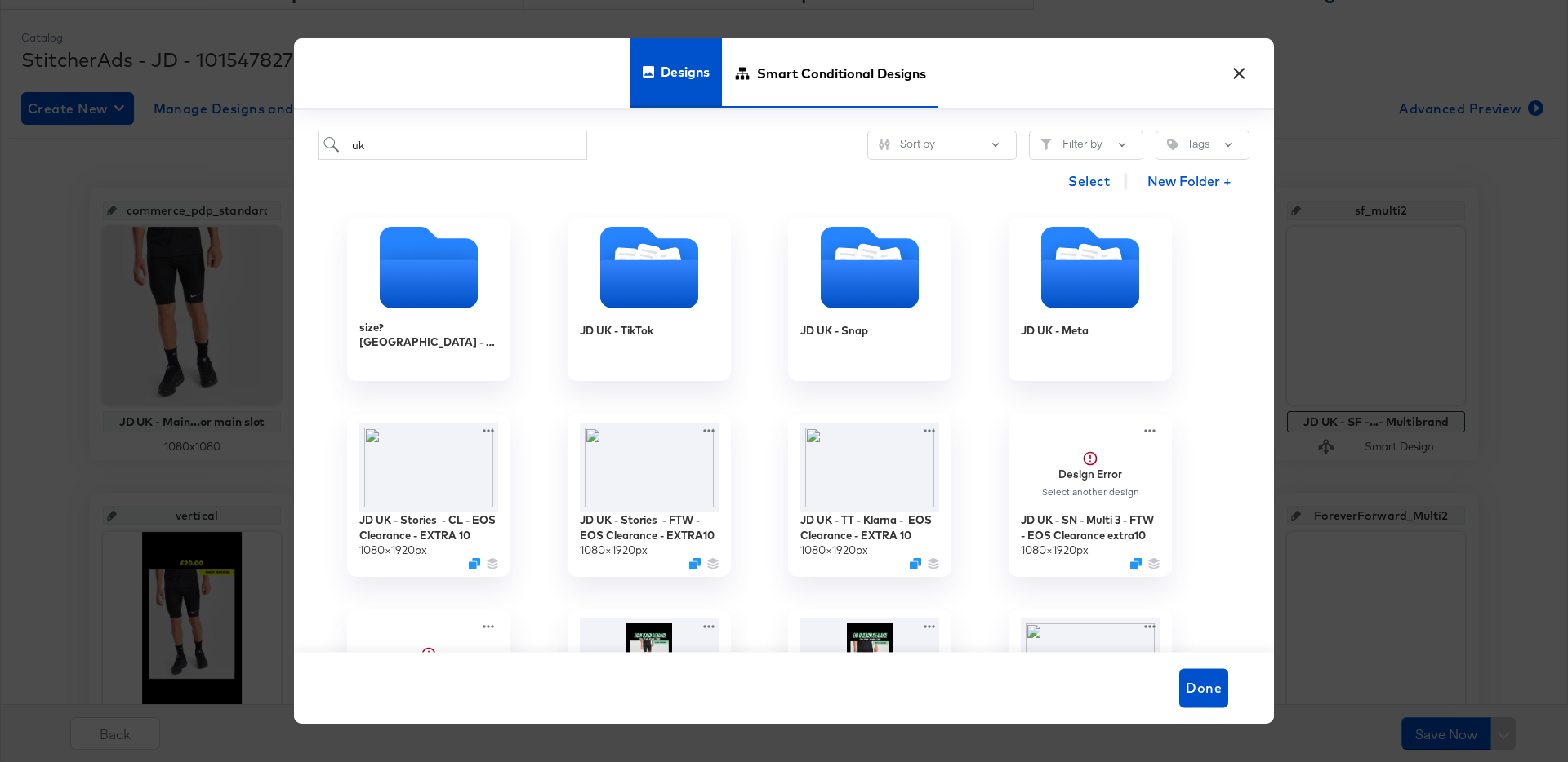
click at [817, 72] on span "Smart Conditional Designs" at bounding box center [841, 73] width 169 height 72
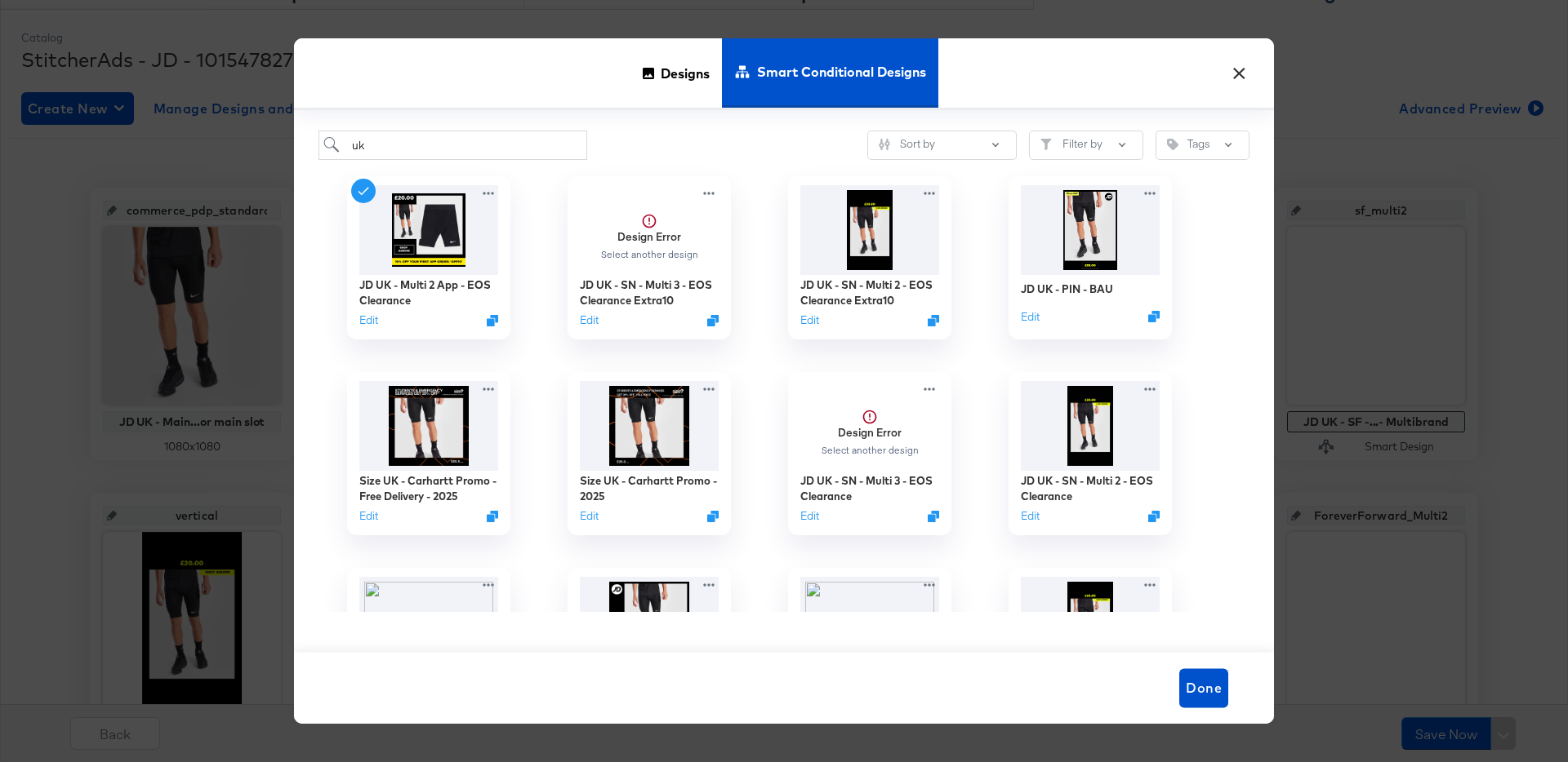
click at [1240, 73] on button "×" at bounding box center [1239, 69] width 29 height 29
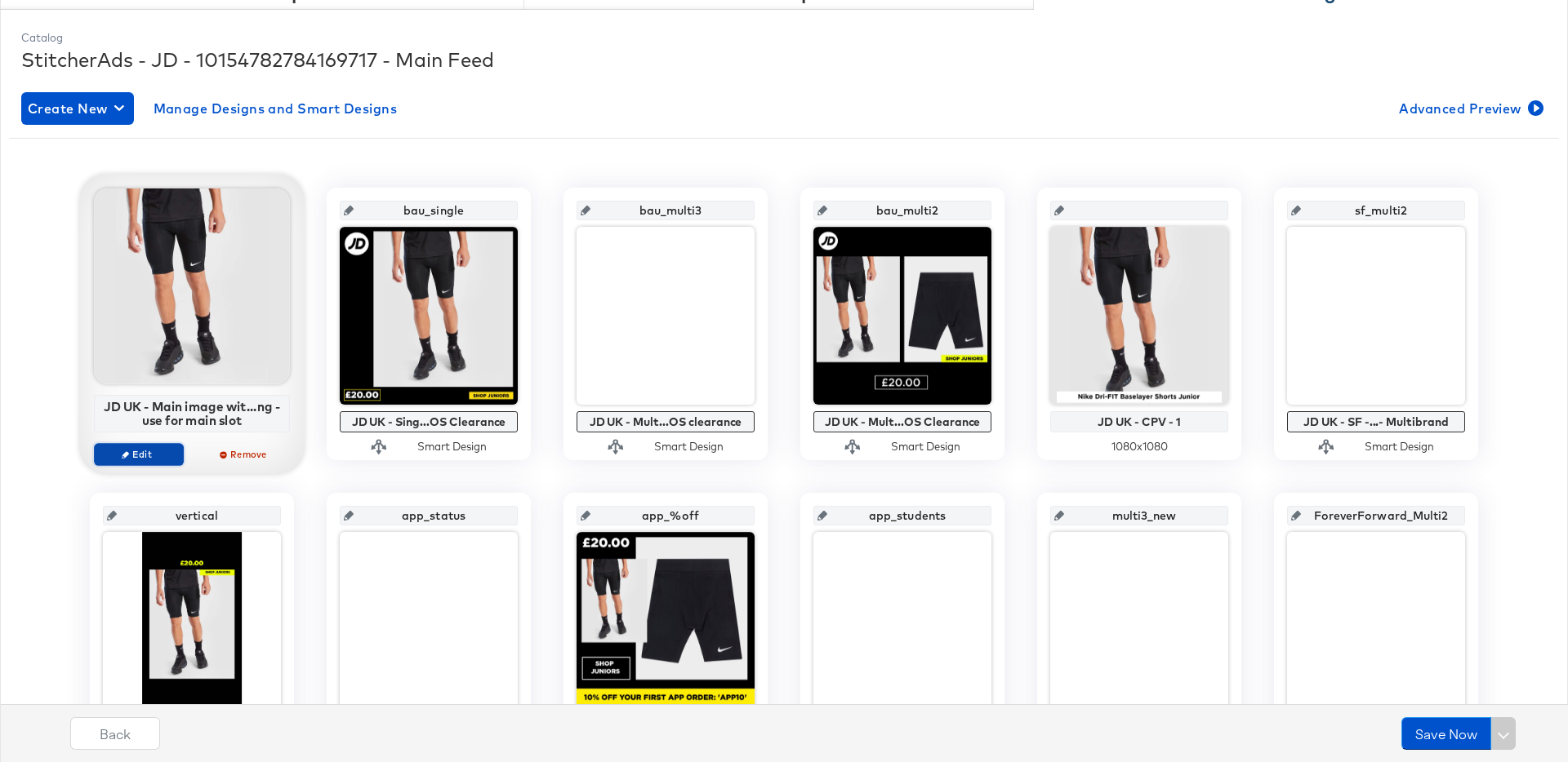
click at [121, 453] on icon "button" at bounding box center [125, 454] width 7 height 7
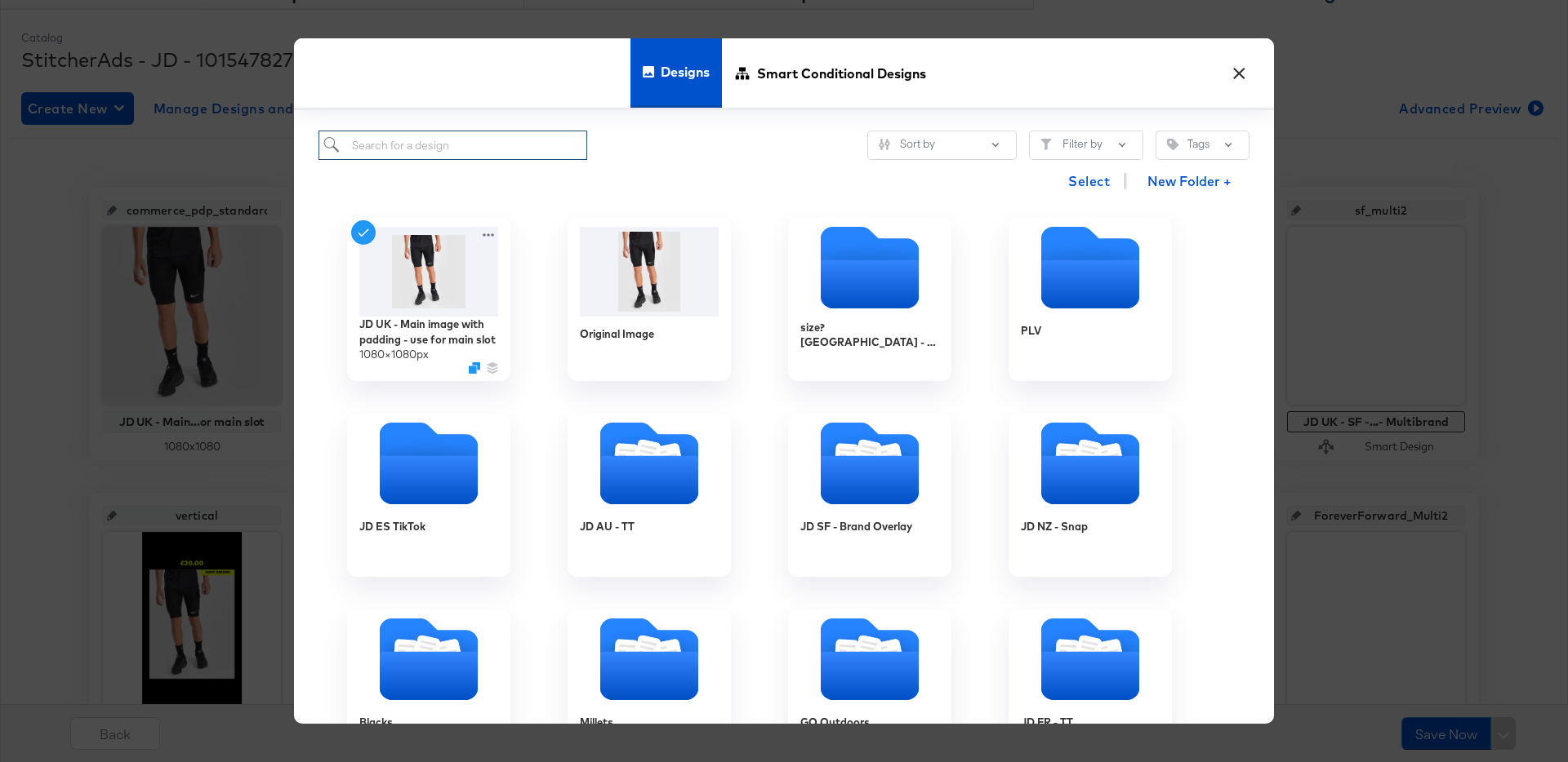
click at [453, 151] on input "search" at bounding box center [452, 146] width 268 height 30
type input "uk"
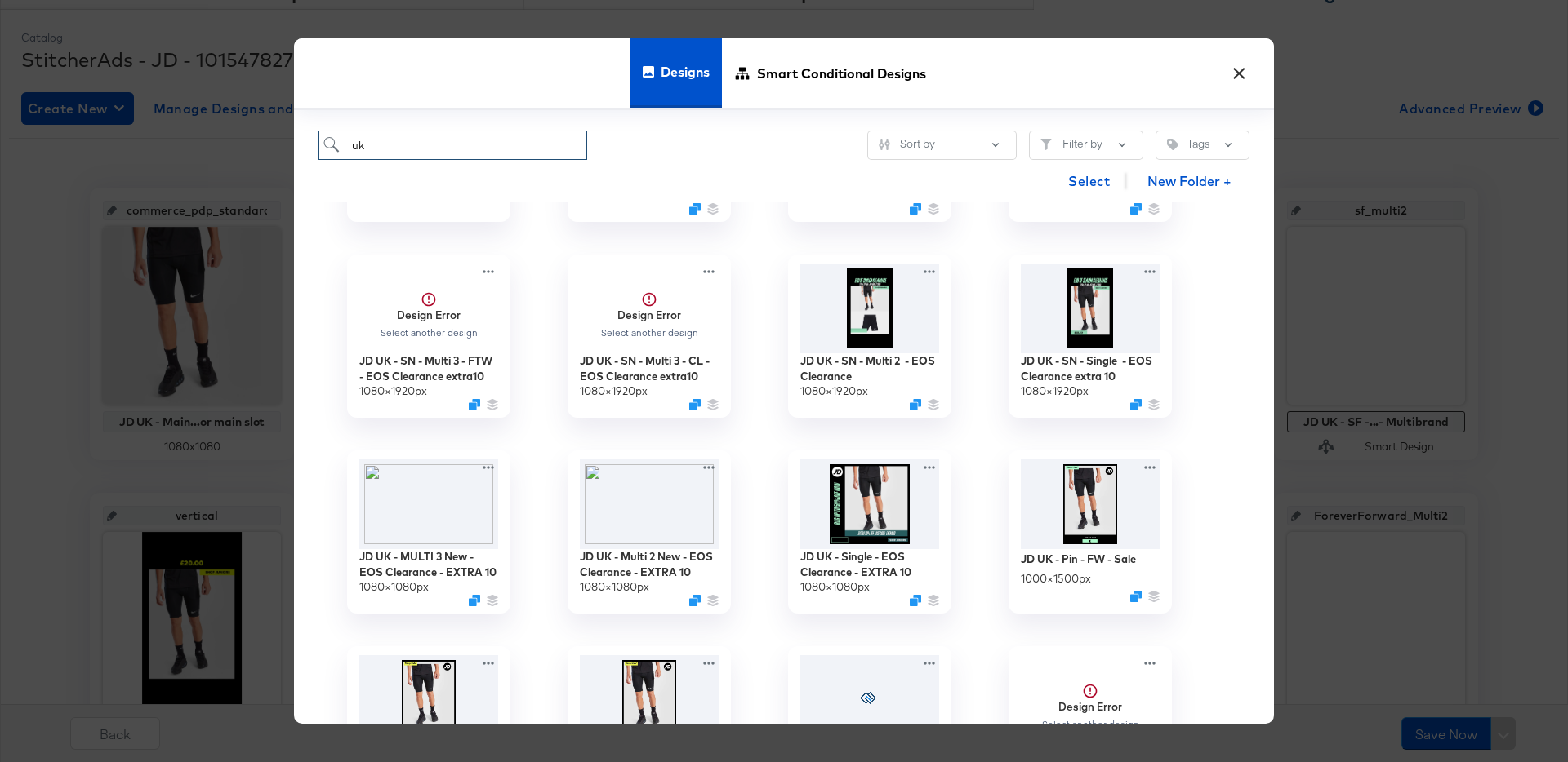
scroll to position [375, 0]
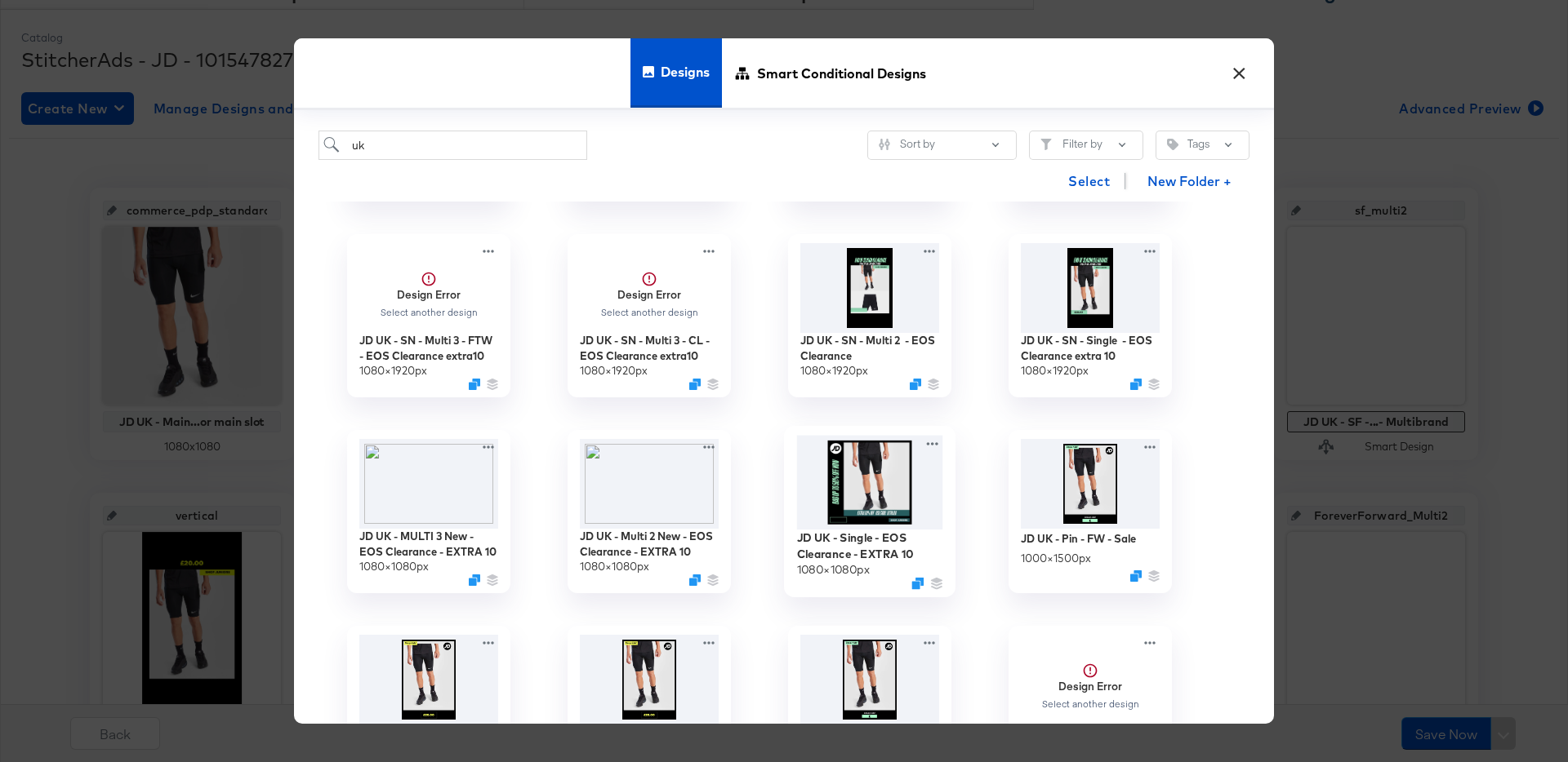
click at [888, 479] on img at bounding box center [869, 483] width 146 height 95
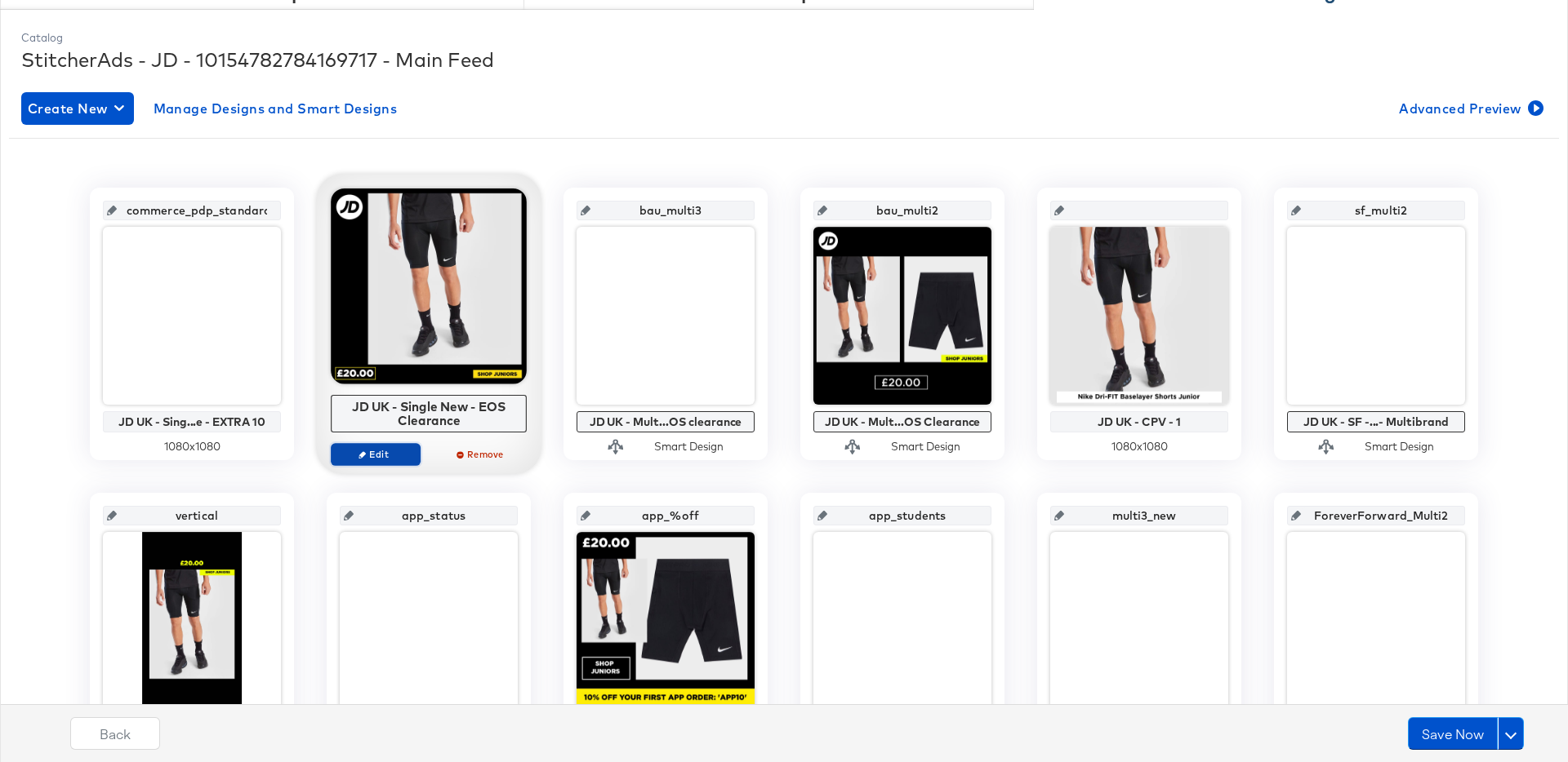
click at [393, 450] on span "Edit" at bounding box center [375, 454] width 75 height 12
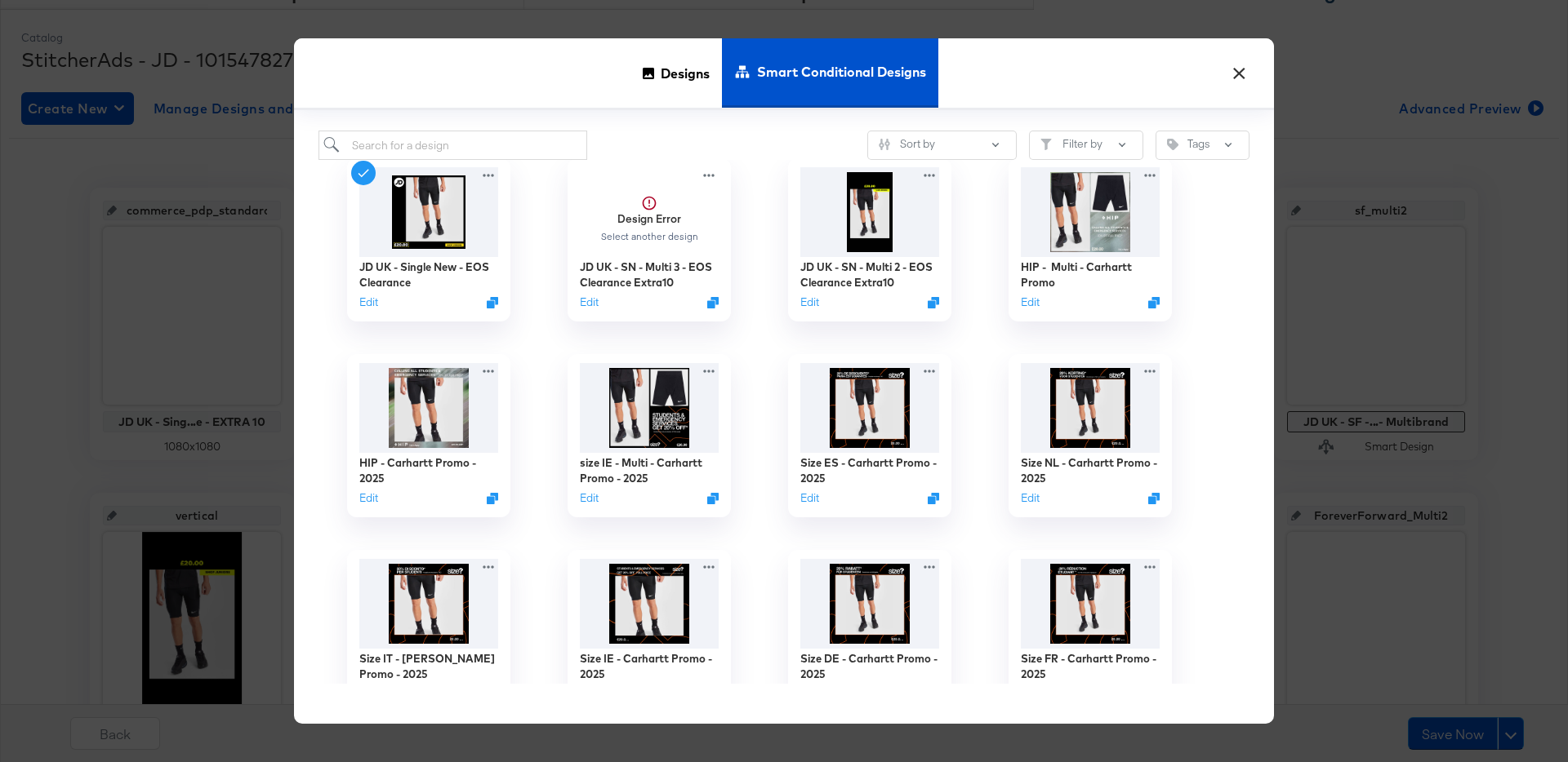
scroll to position [34, 0]
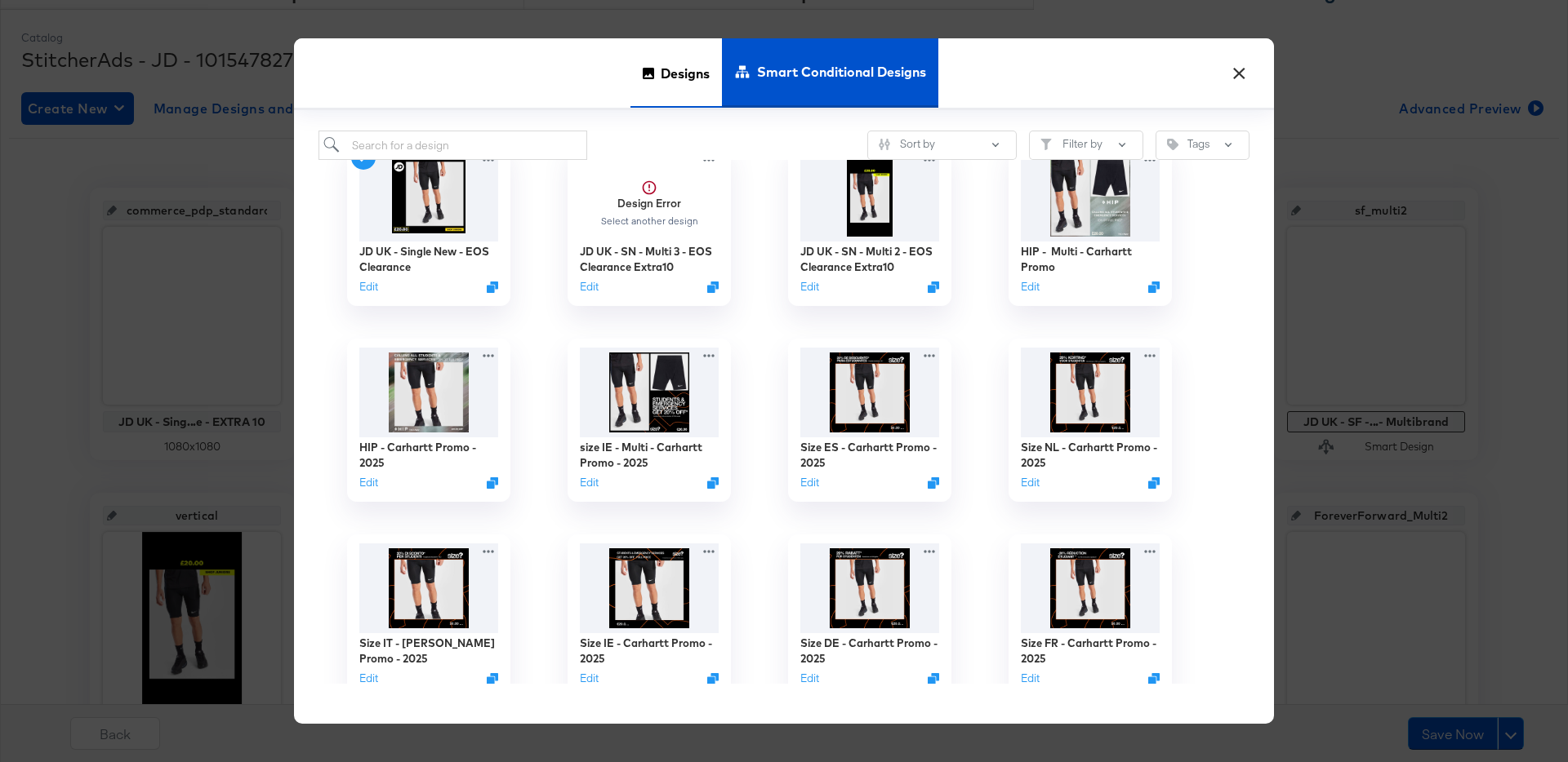
click at [699, 77] on span "Designs" at bounding box center [684, 73] width 49 height 72
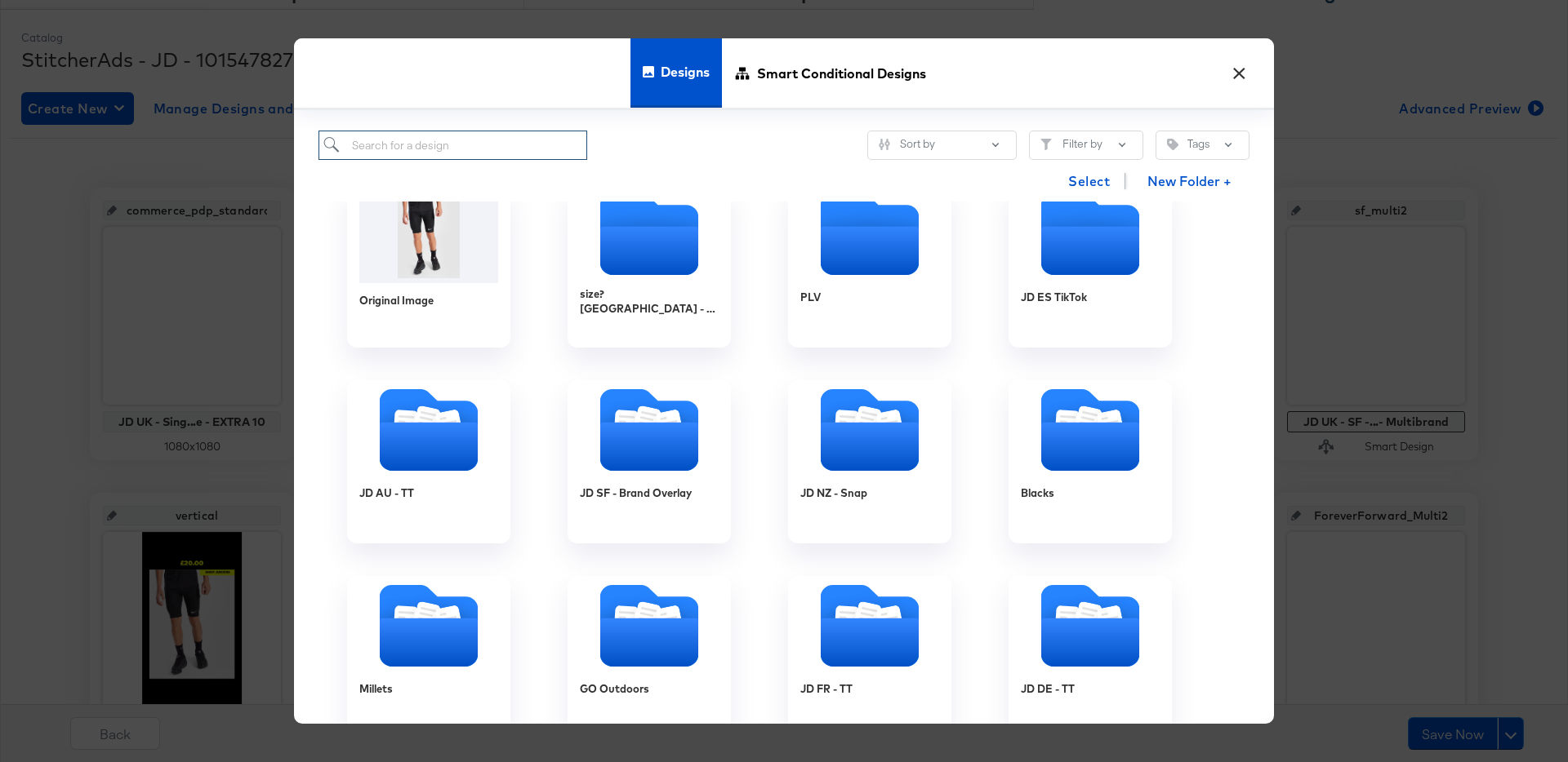
click at [472, 147] on input "search" at bounding box center [452, 146] width 268 height 30
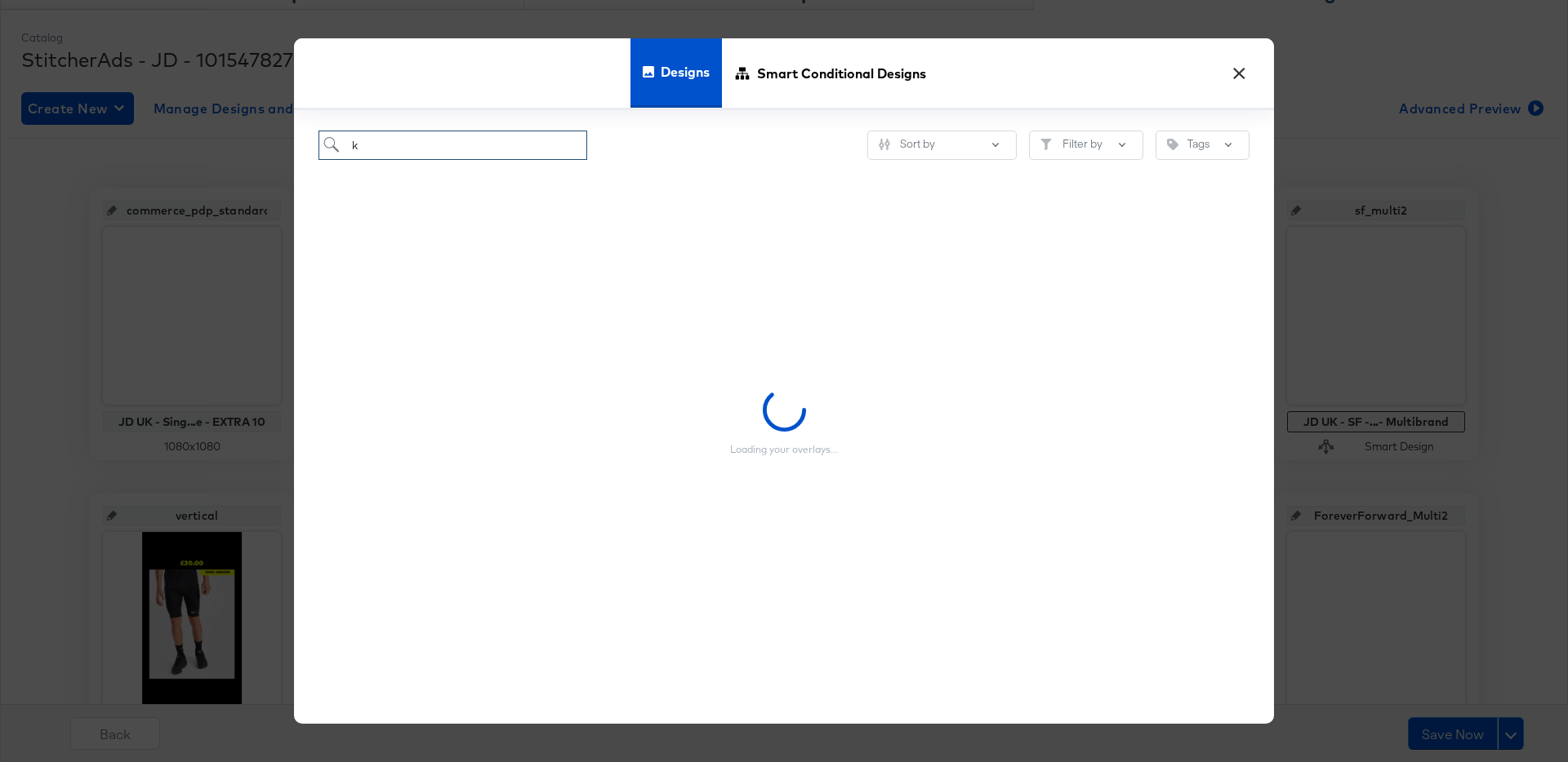
type input "k"
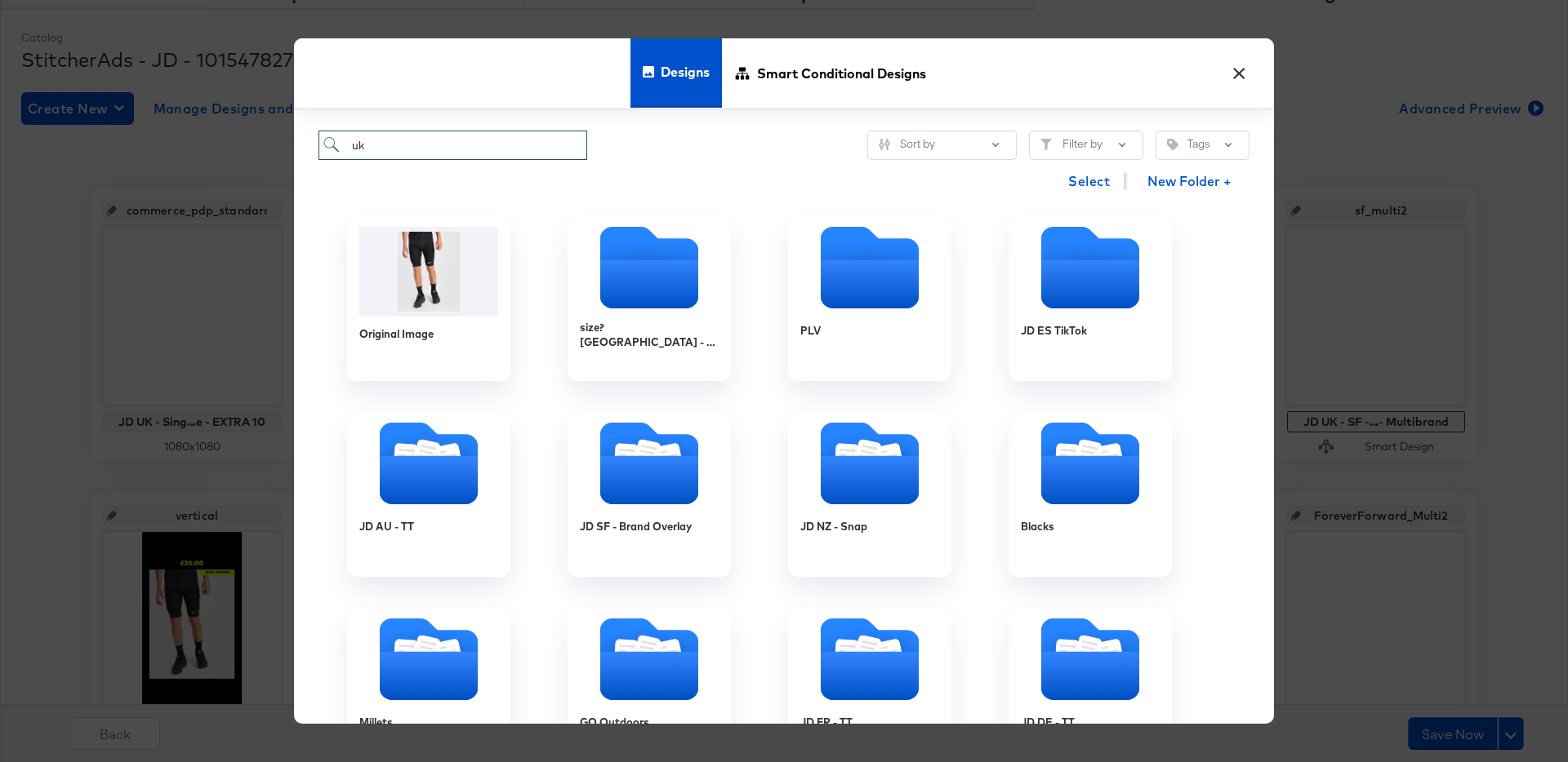
type input "uk"
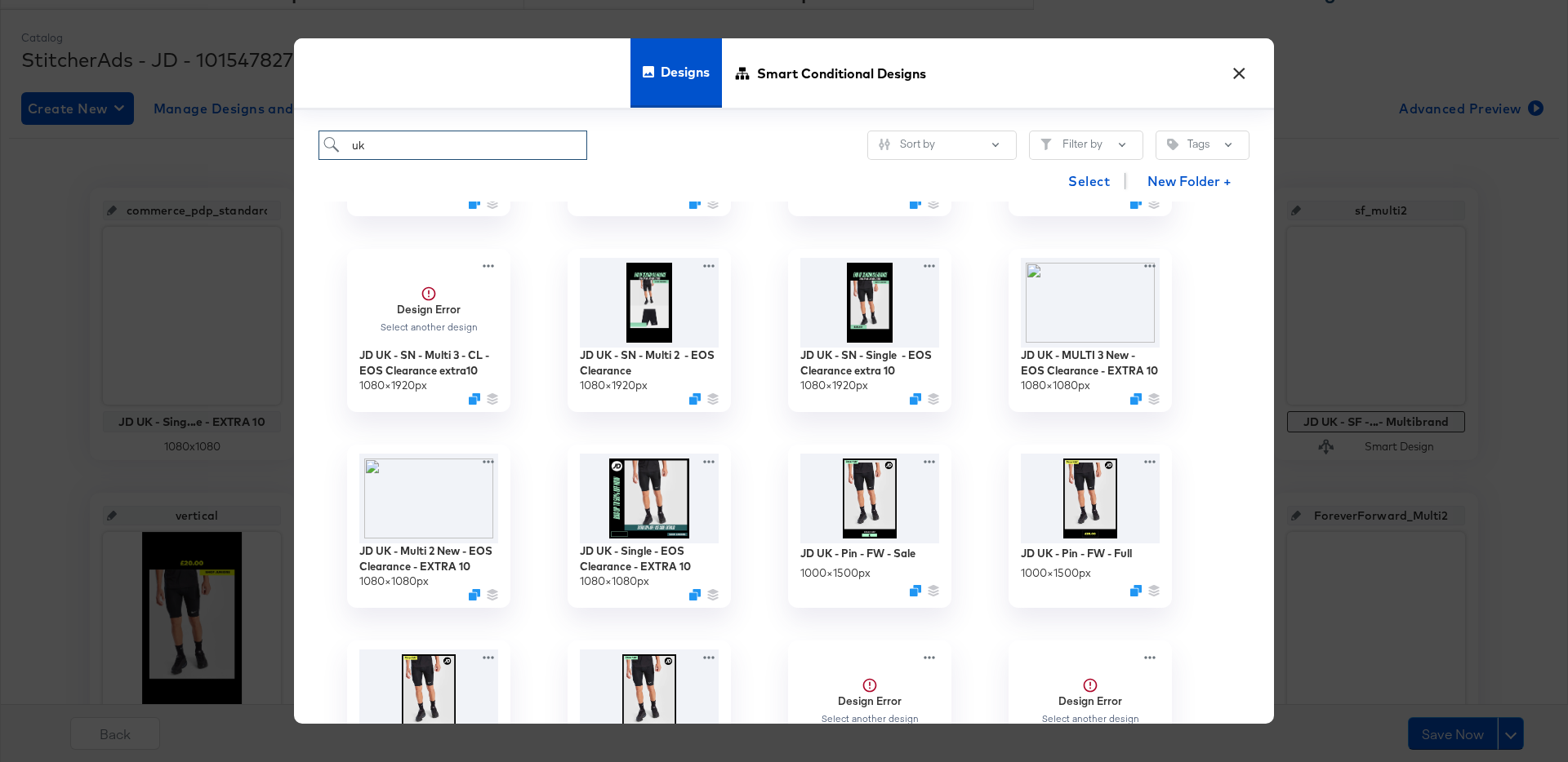
scroll to position [425, 0]
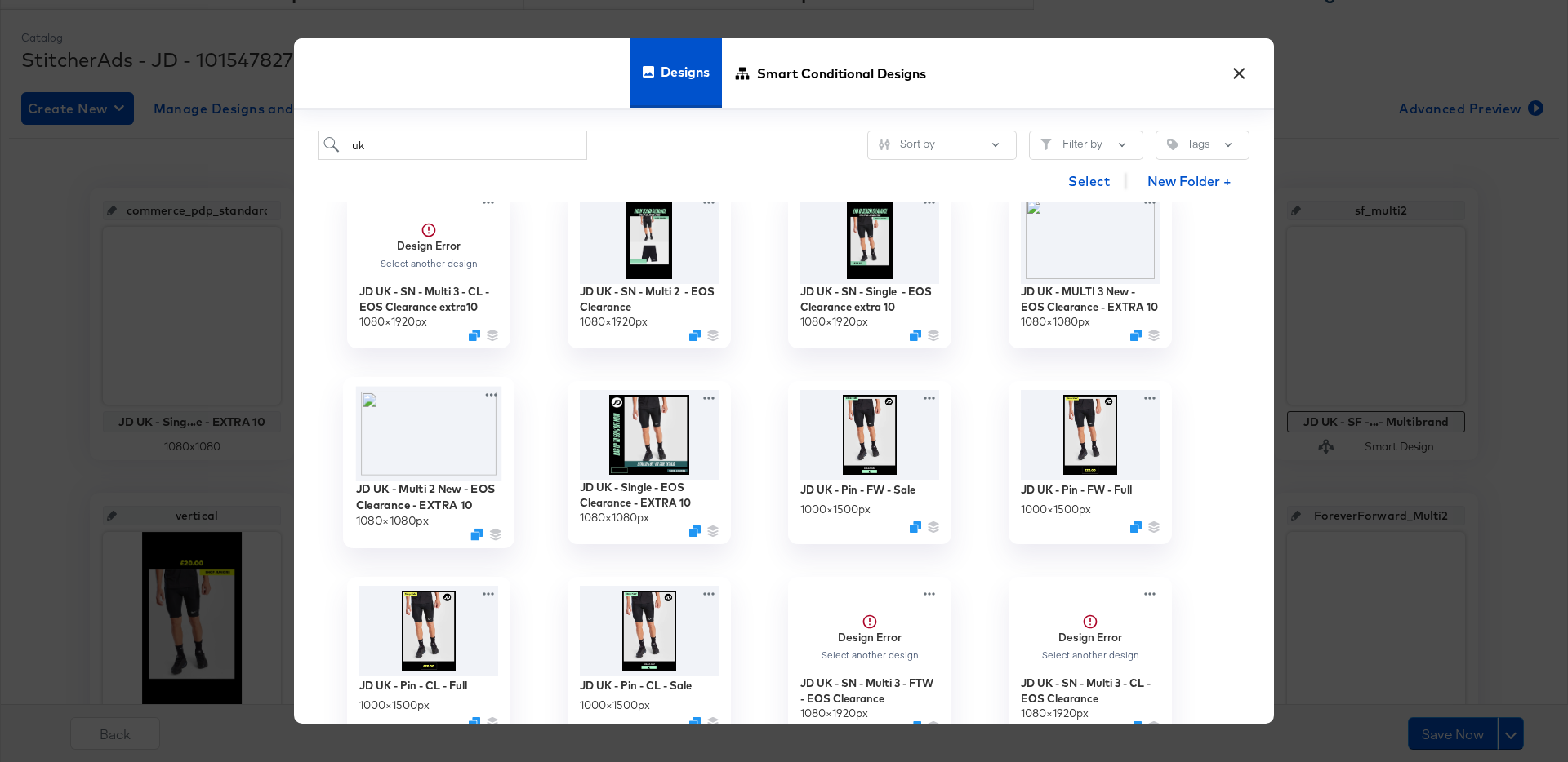
click at [449, 437] on img at bounding box center [429, 434] width 146 height 94
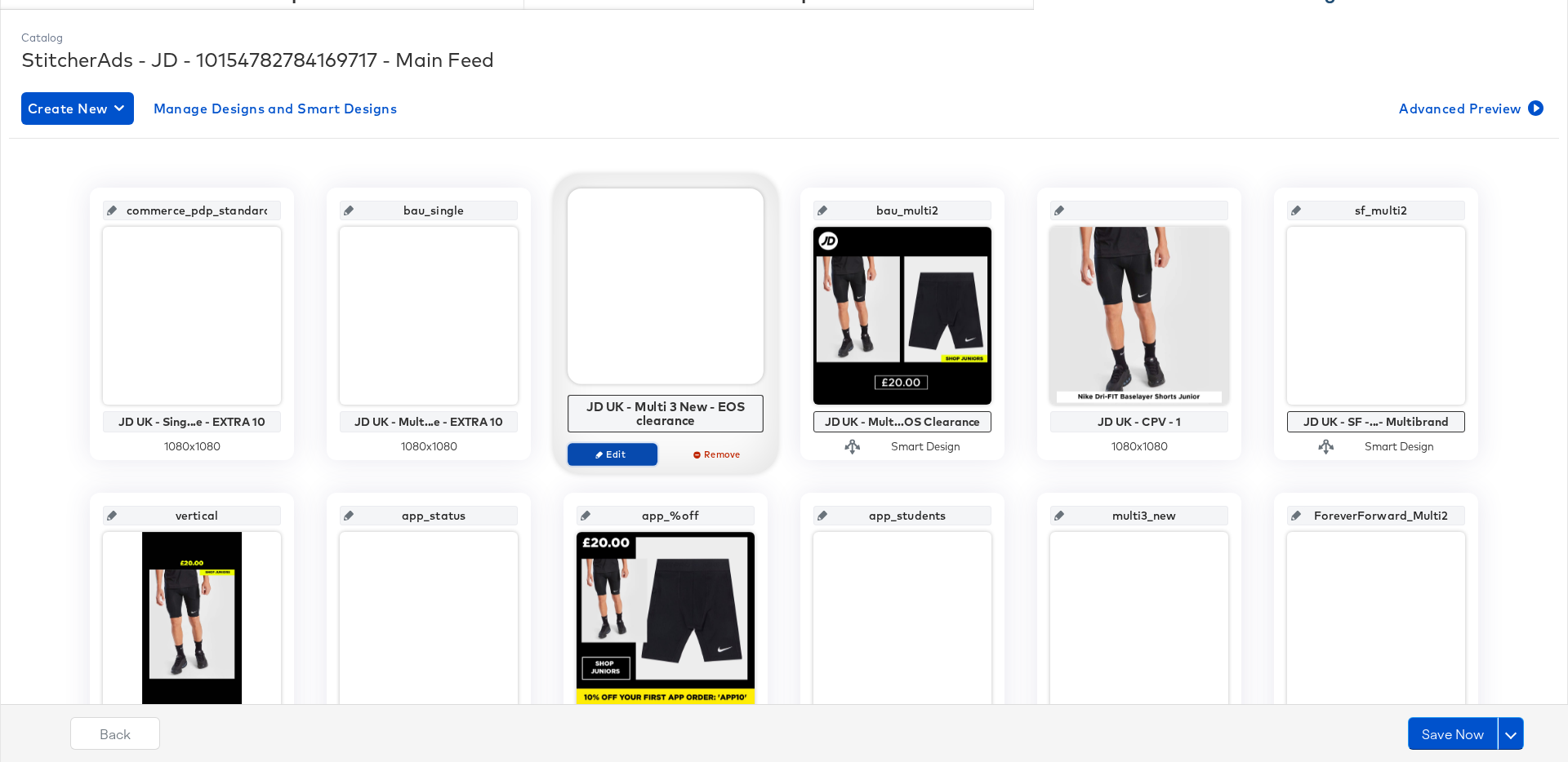
click at [596, 450] on icon "button" at bounding box center [599, 454] width 7 height 7
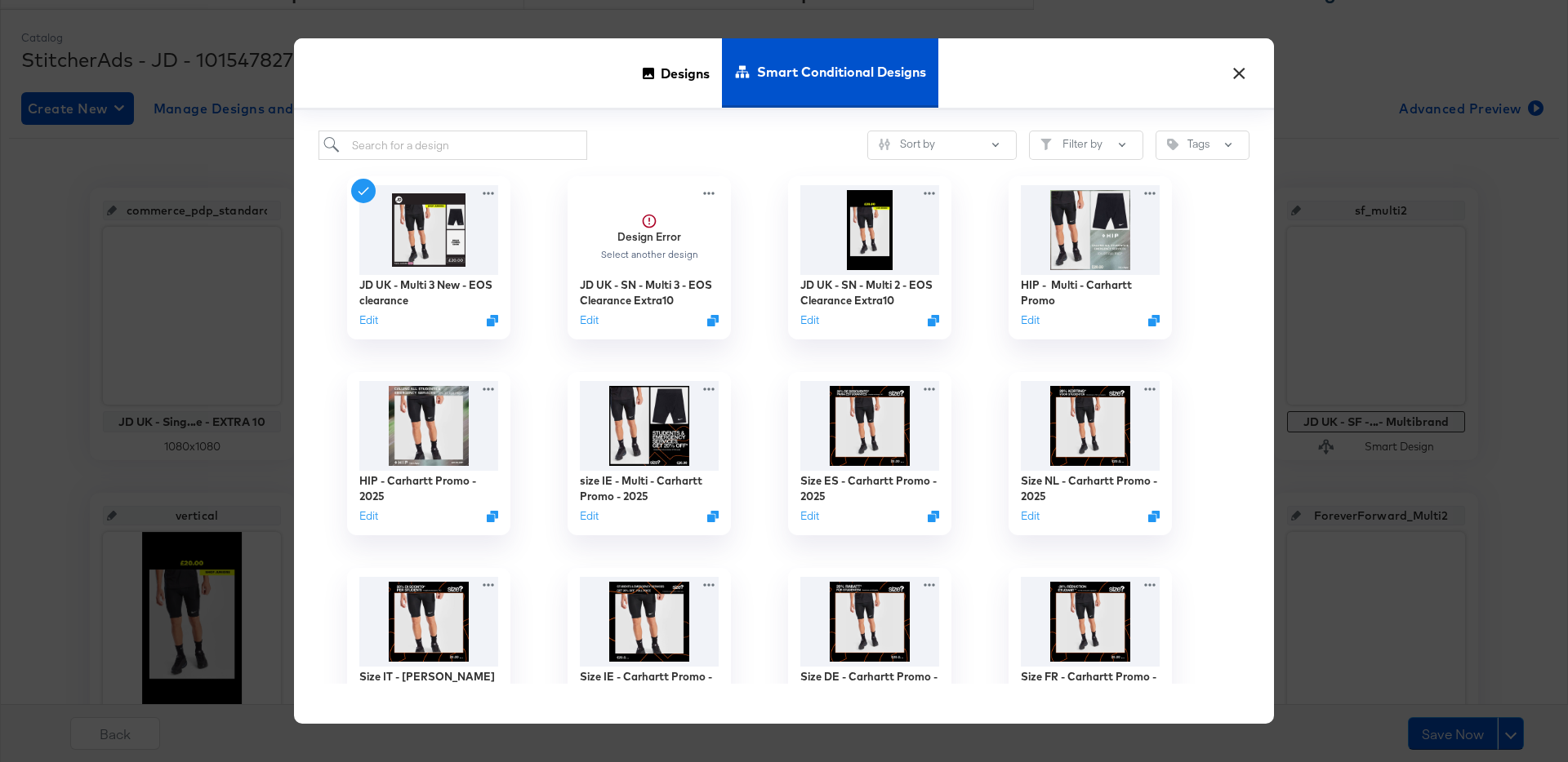
drag, startPoint x: 669, startPoint y: 79, endPoint x: 623, endPoint y: 97, distance: 49.4
click at [669, 79] on span "Designs" at bounding box center [684, 73] width 49 height 72
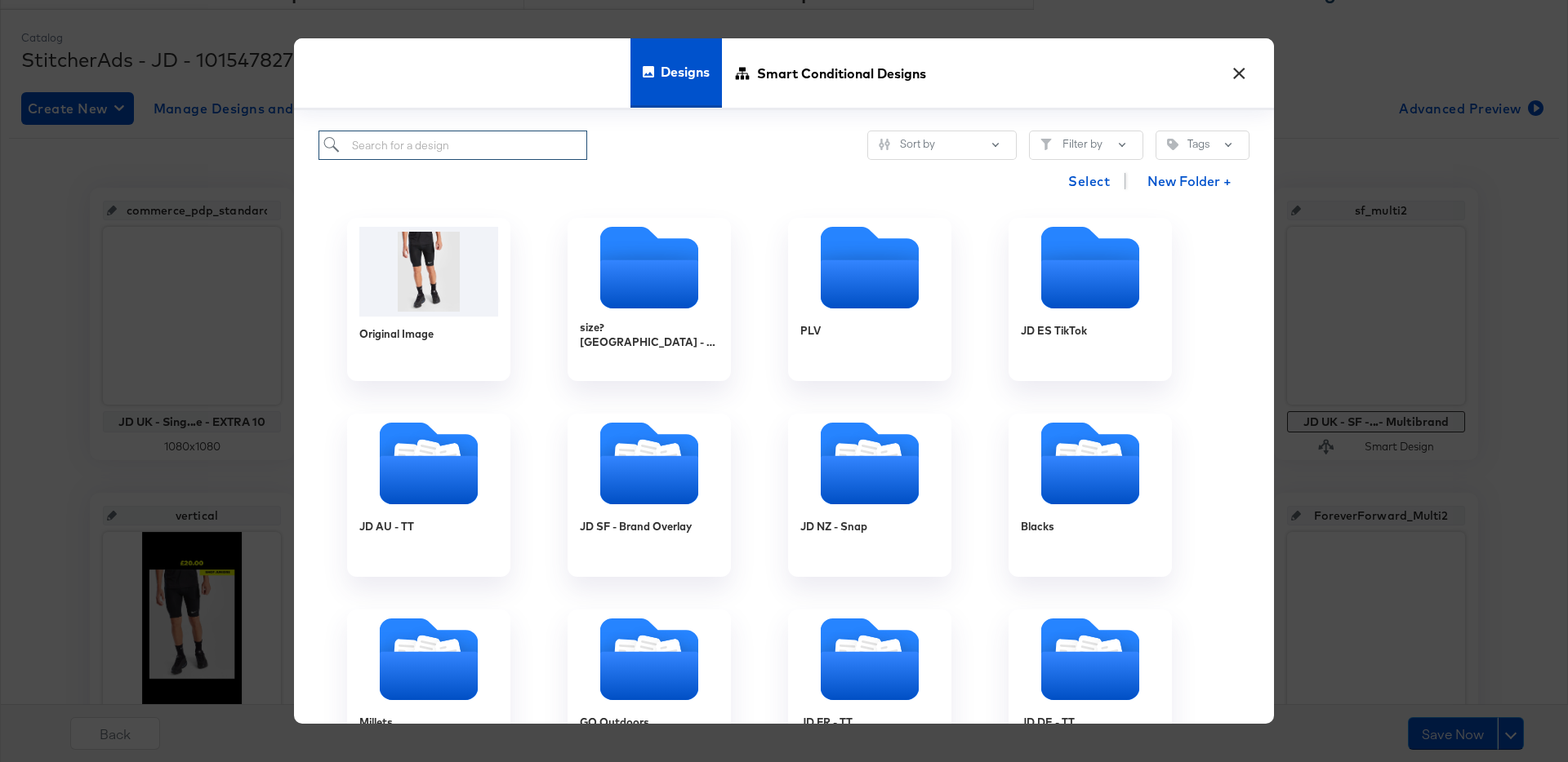
click at [489, 142] on input "search" at bounding box center [452, 146] width 268 height 30
type input "uk"
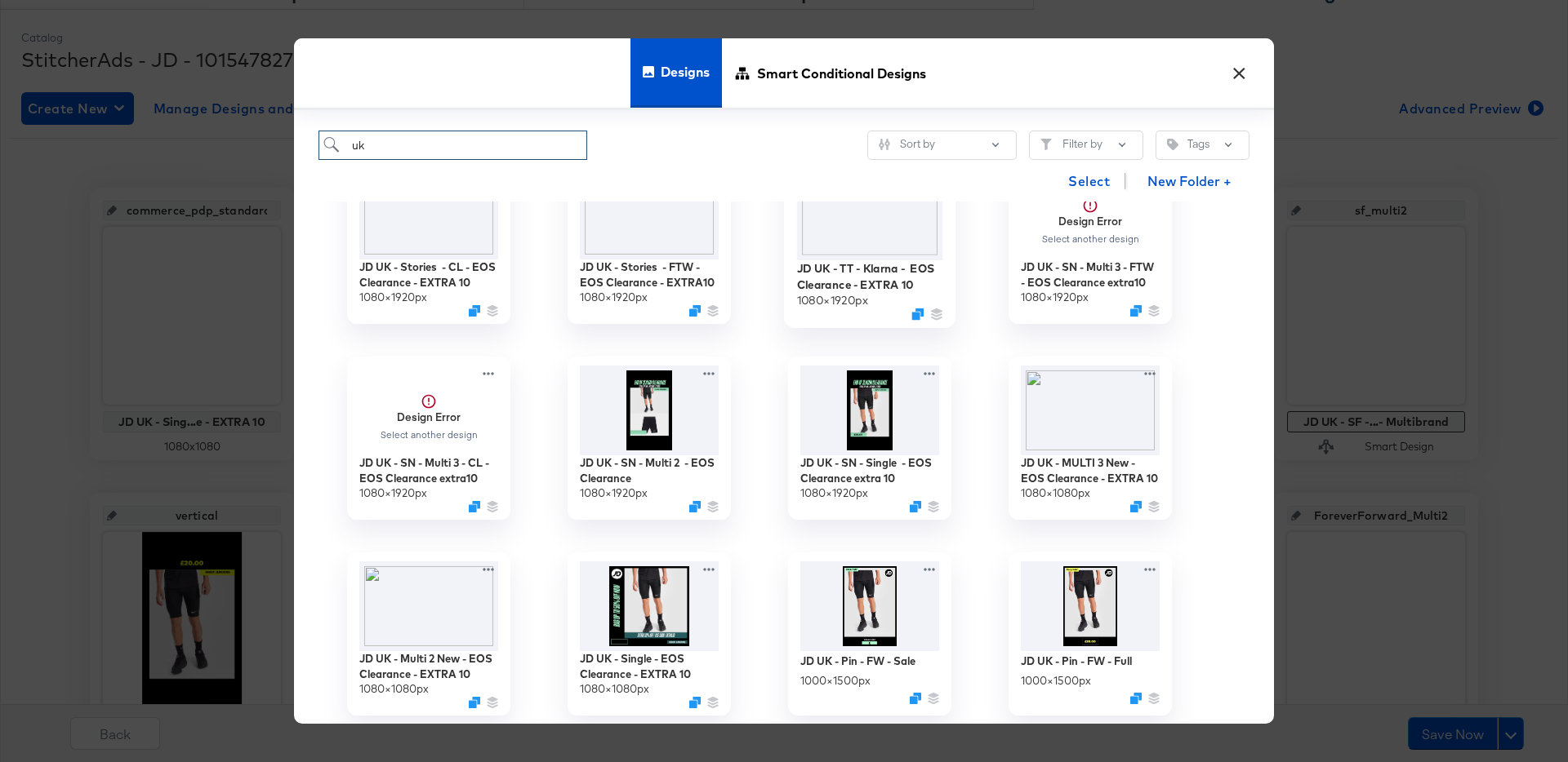
scroll to position [304, 0]
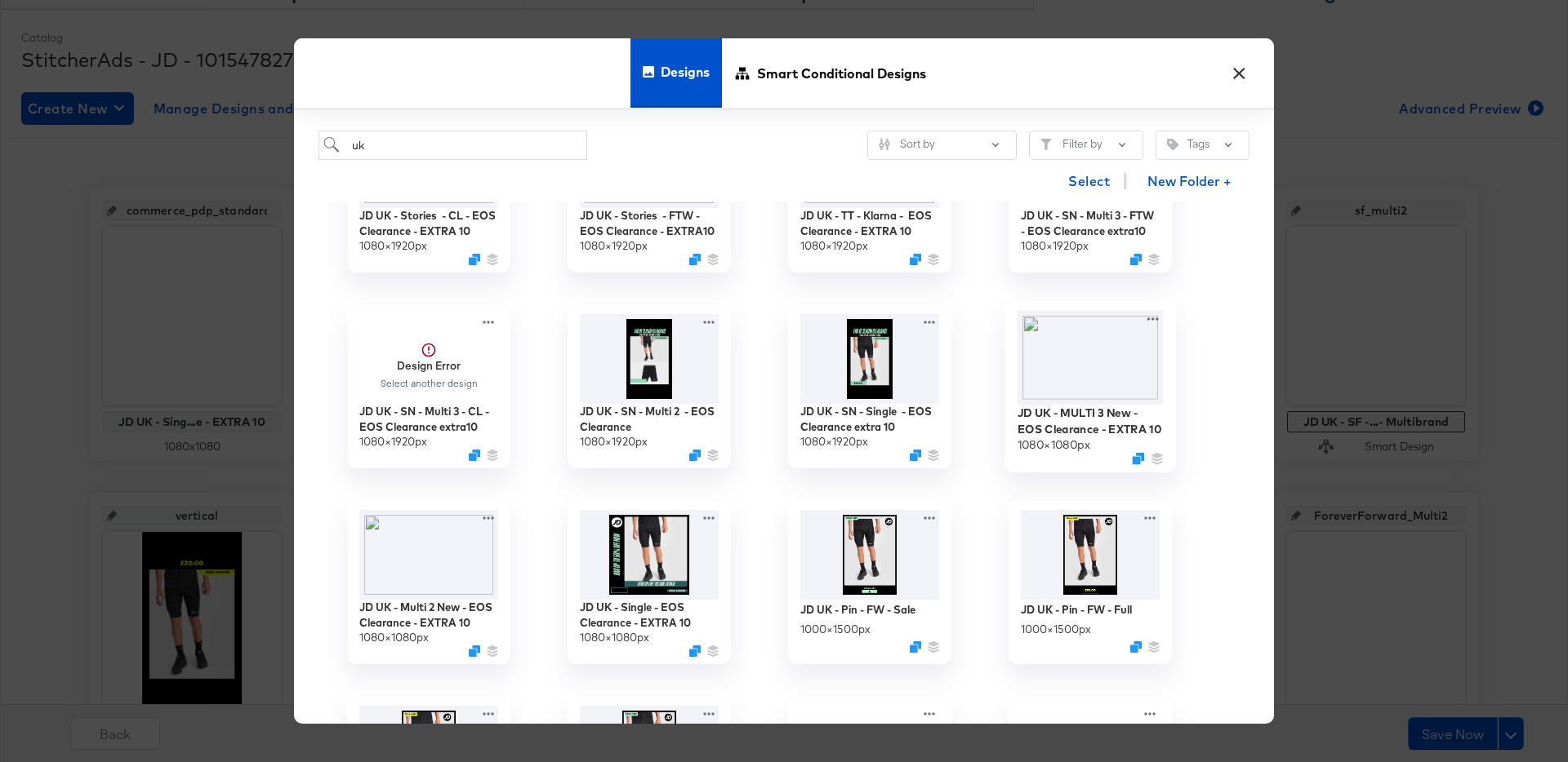
click at [1114, 375] on img at bounding box center [1090, 358] width 146 height 94
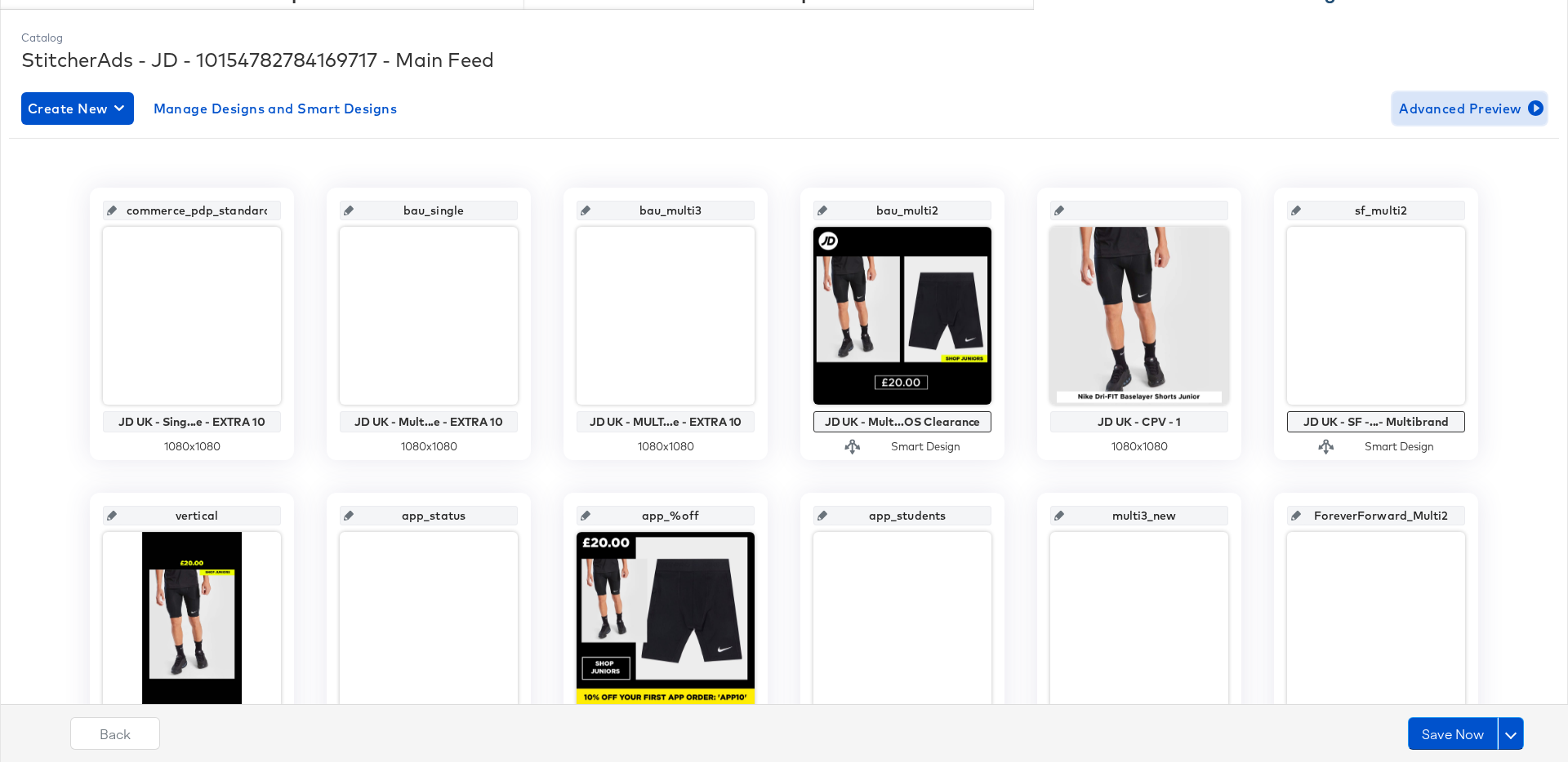
click at [1432, 104] on span "Advanced Preview" at bounding box center [1470, 109] width 142 height 23
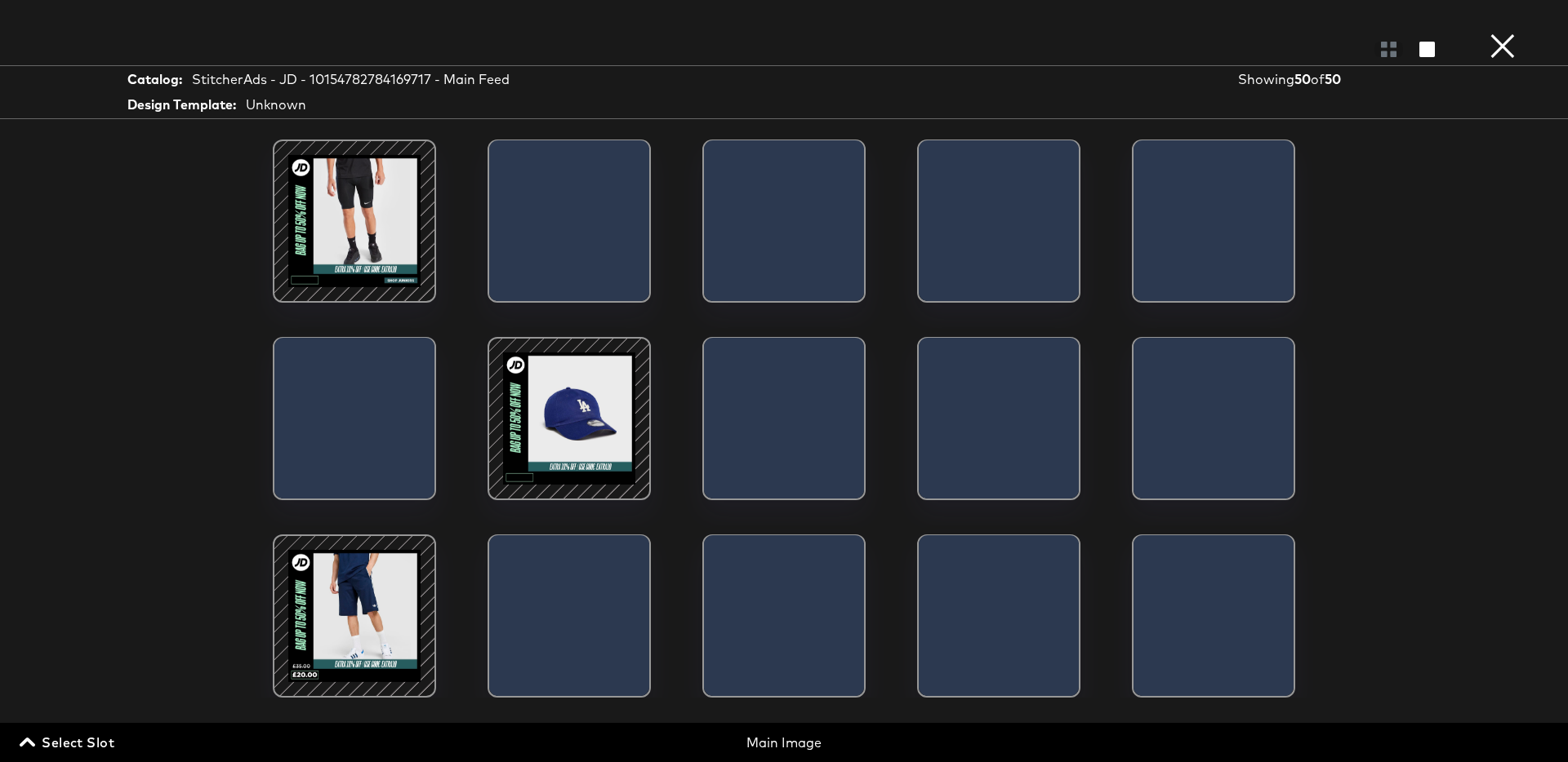
click at [375, 615] on div at bounding box center [354, 616] width 139 height 139
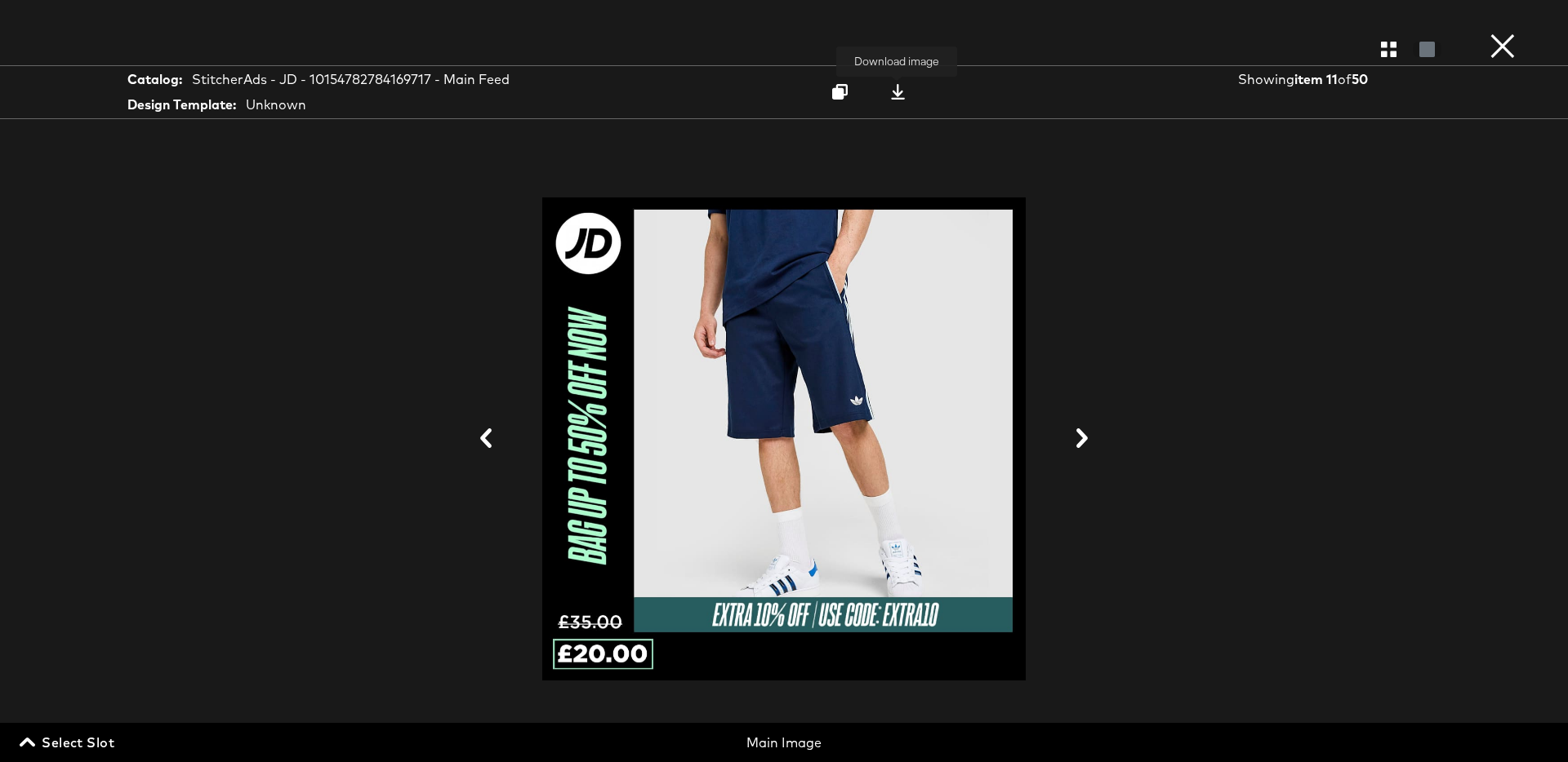
click at [901, 99] on div at bounding box center [898, 91] width 22 height 17
click at [1551, 71] on div "Catalog: StitcherAds - JD - 10154782784169717 - Main Feed Design Template: Unkn…" at bounding box center [784, 92] width 1568 height 54
click at [1389, 53] on icon "button" at bounding box center [1389, 50] width 16 height 16
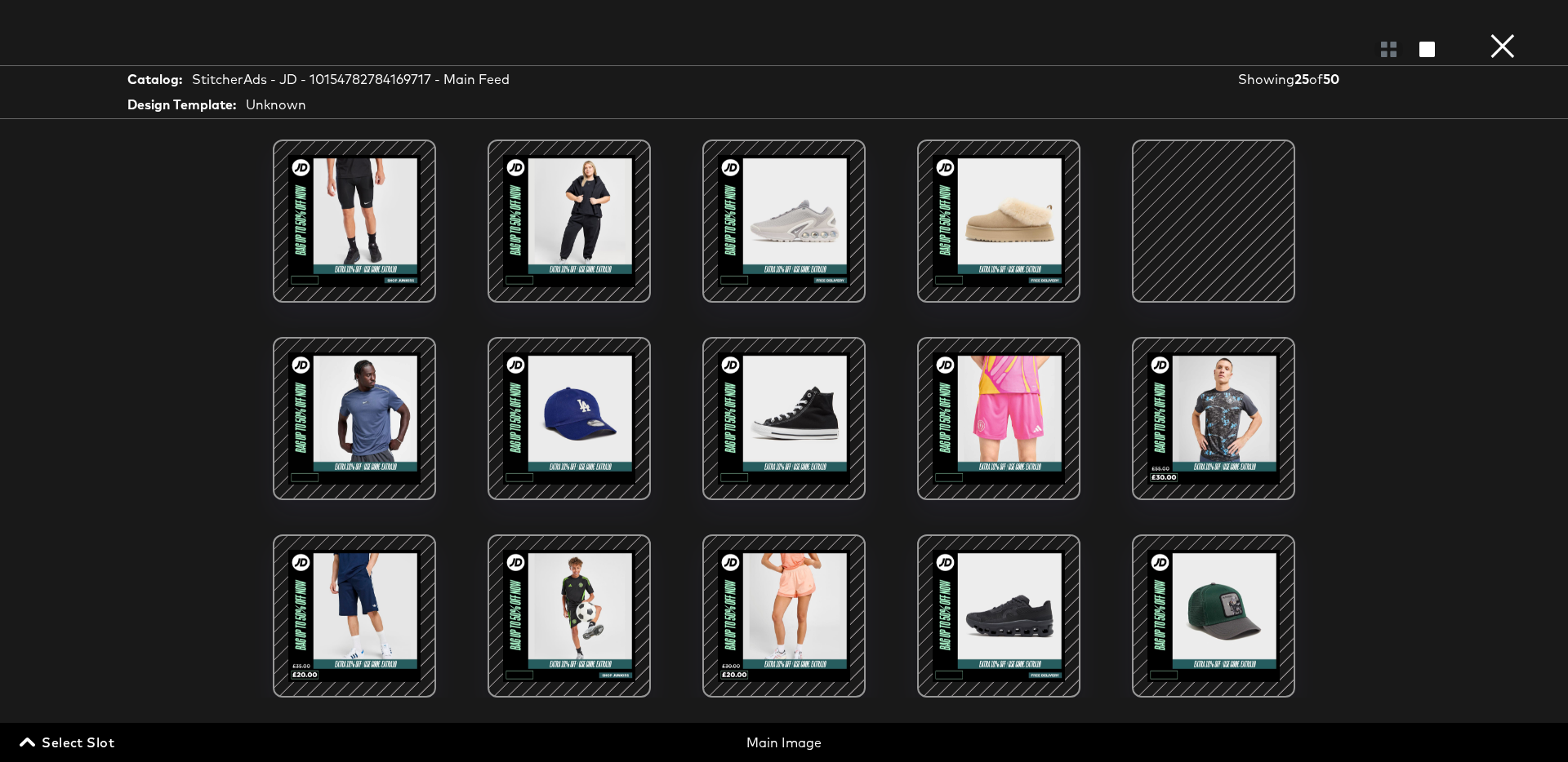
click at [1234, 411] on div at bounding box center [1213, 419] width 139 height 139
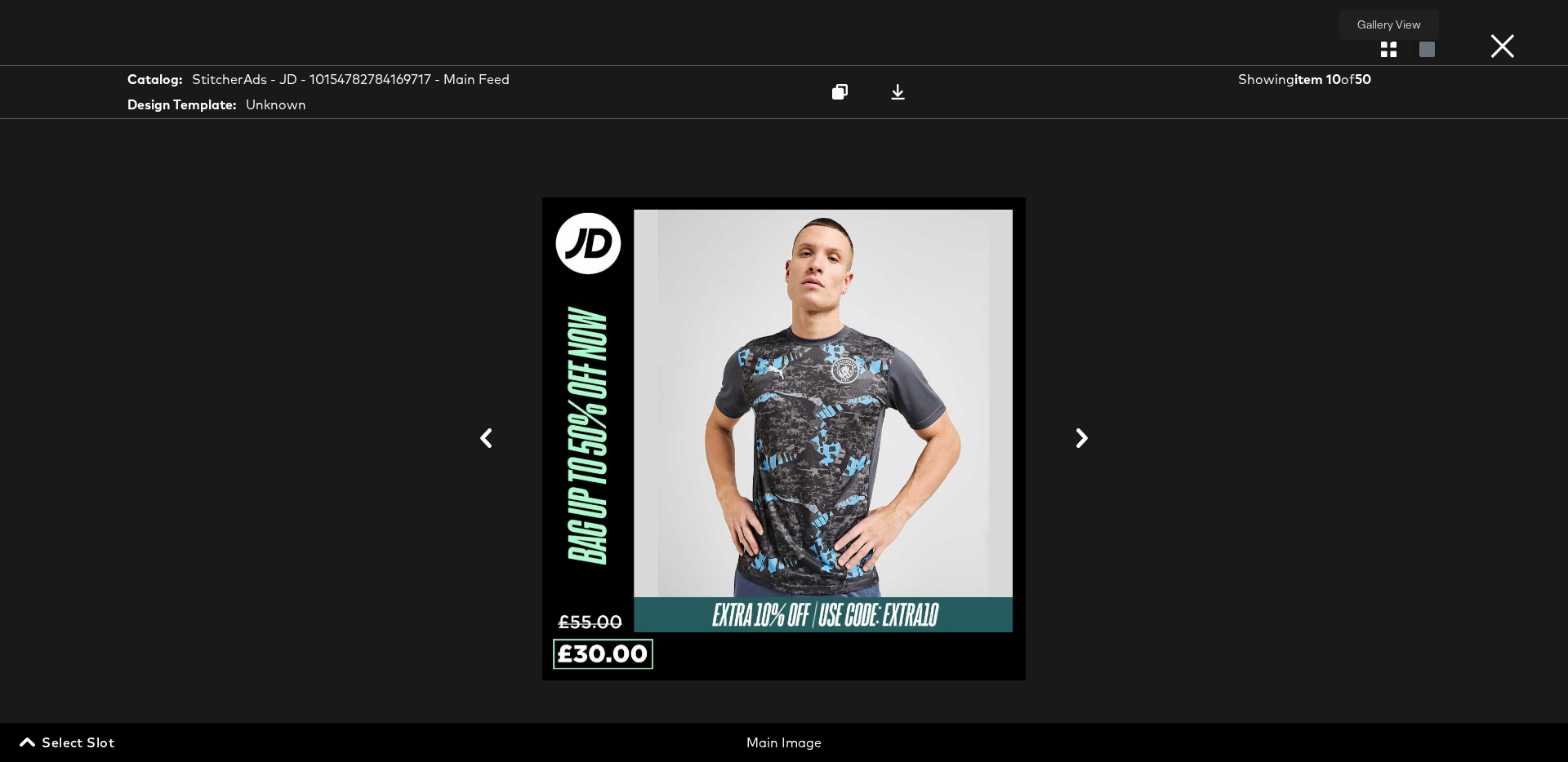
click at [1382, 50] on icon "button" at bounding box center [1389, 50] width 16 height 16
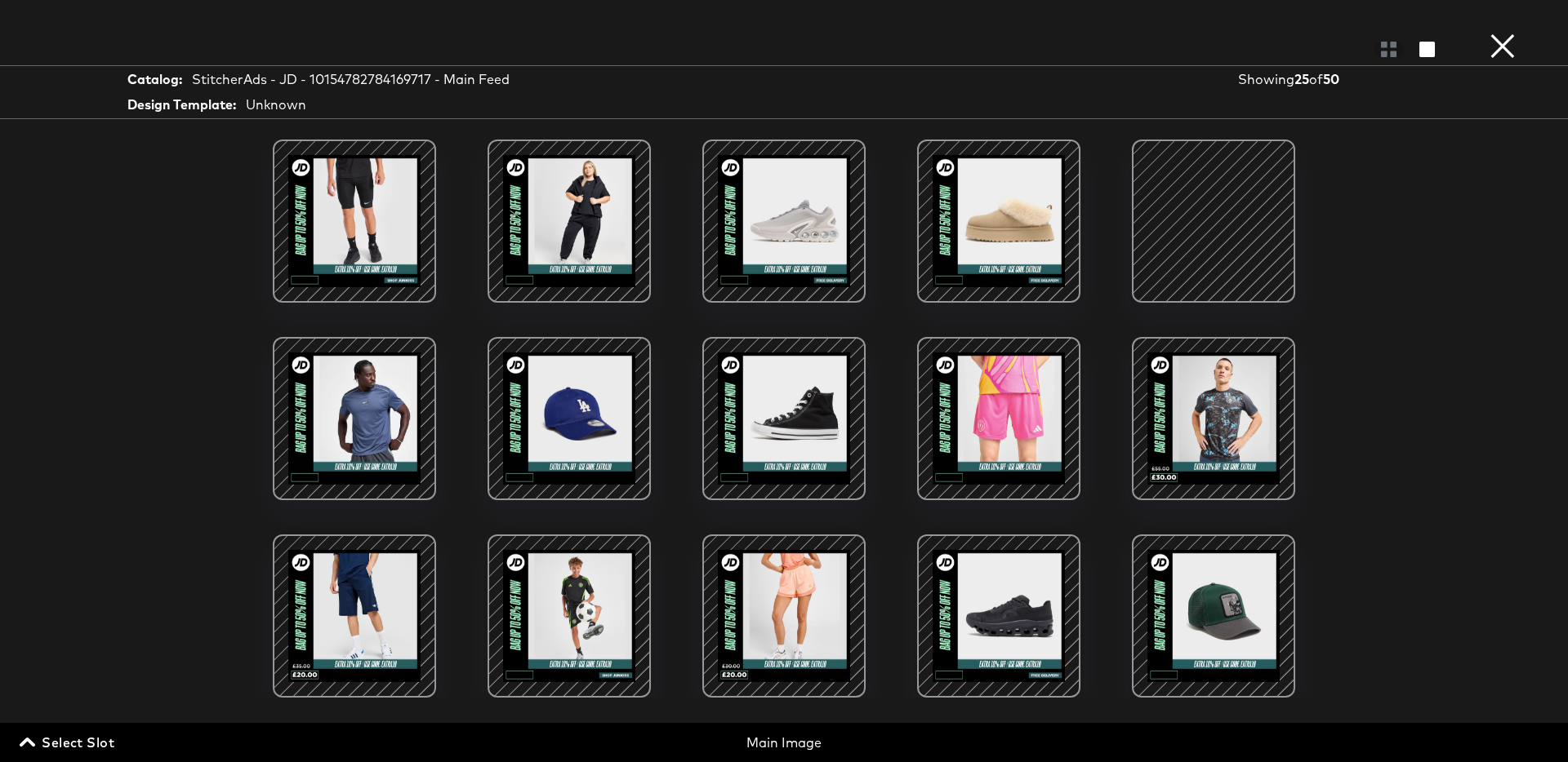
click at [1193, 244] on div at bounding box center [1213, 221] width 139 height 139
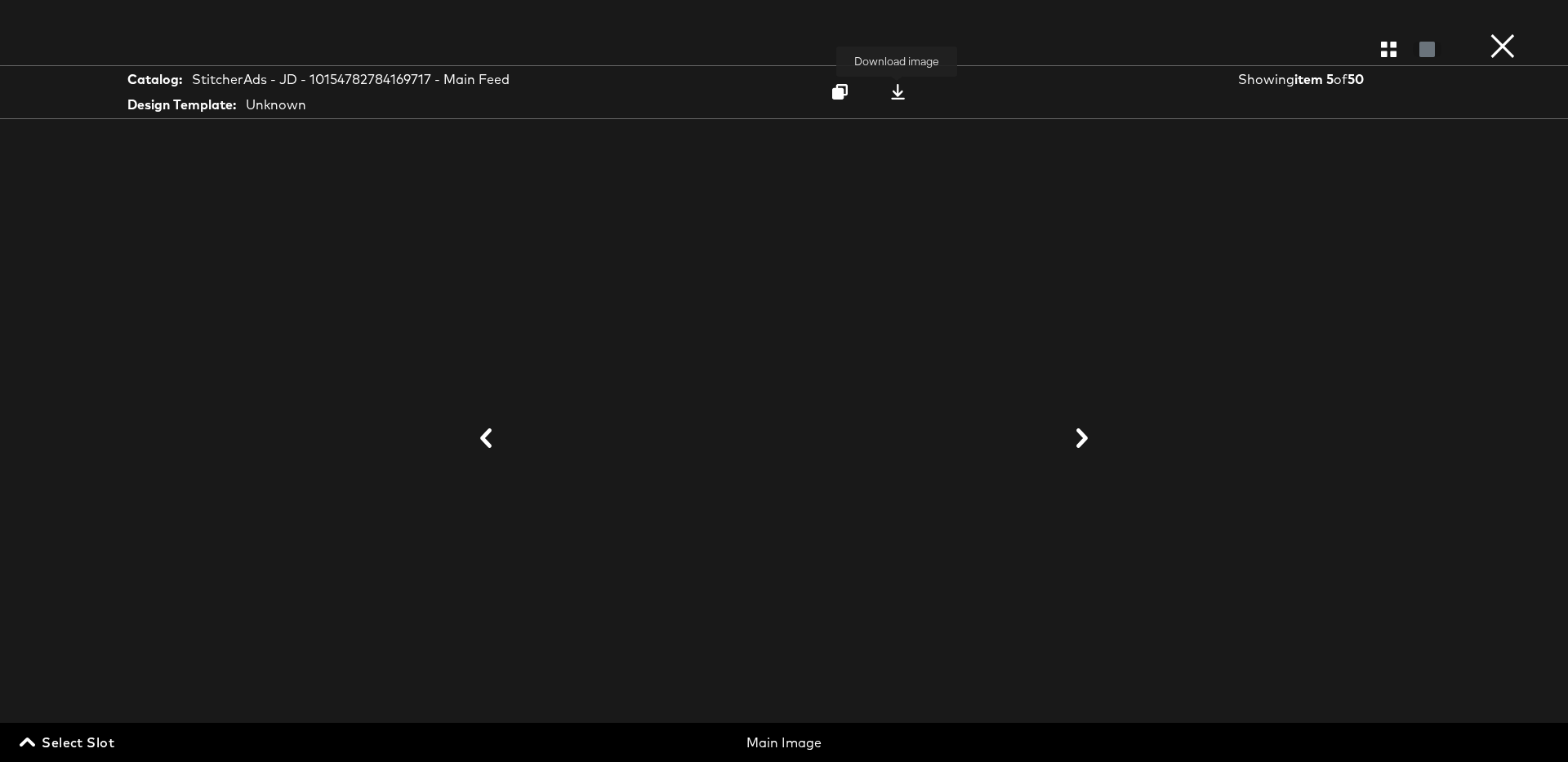
click at [900, 90] on icon at bounding box center [898, 92] width 16 height 16
click at [1506, 33] on button "×" at bounding box center [1502, 16] width 33 height 33
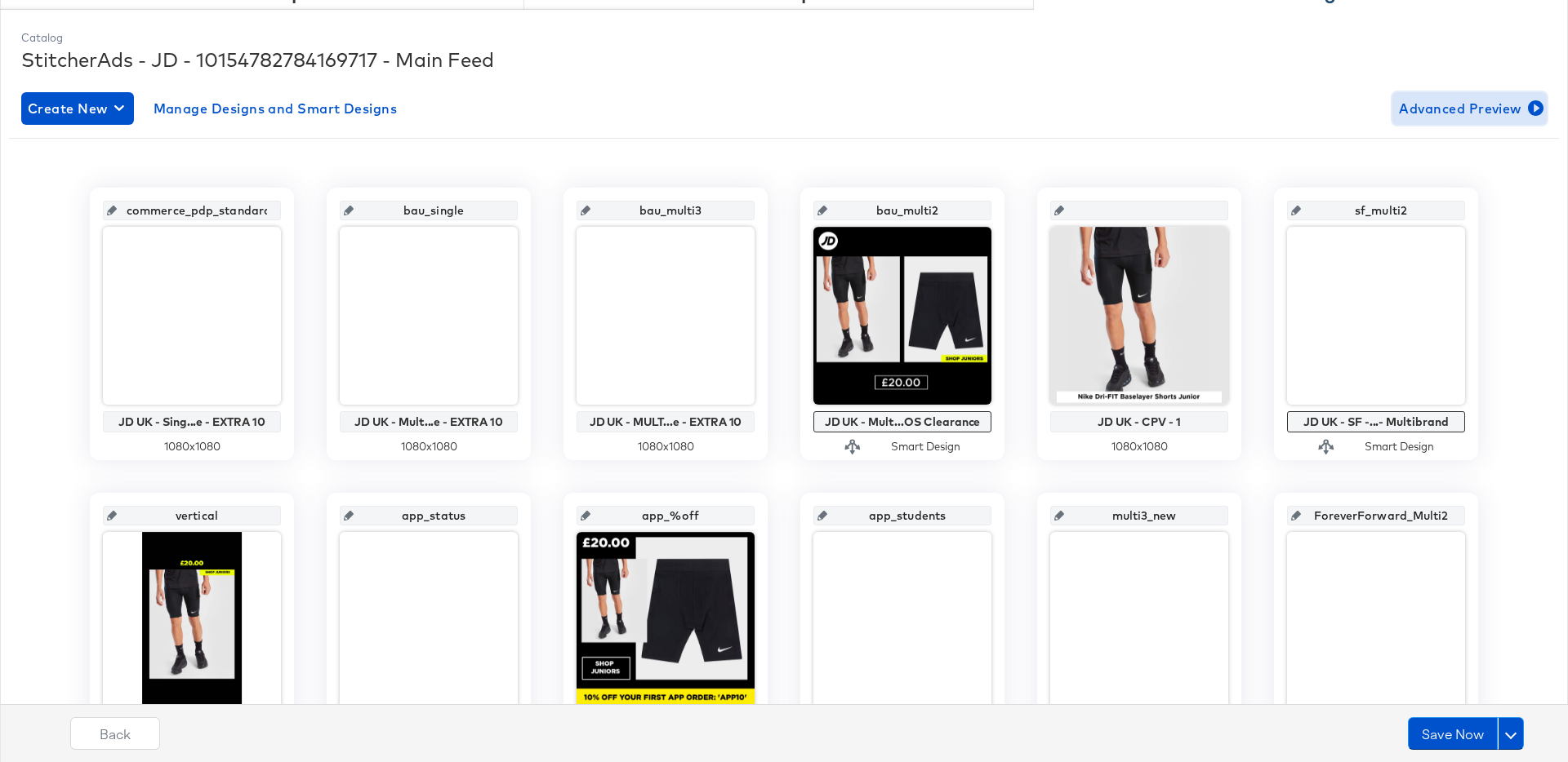
click at [1465, 114] on span "Advanced Preview" at bounding box center [1470, 109] width 142 height 23
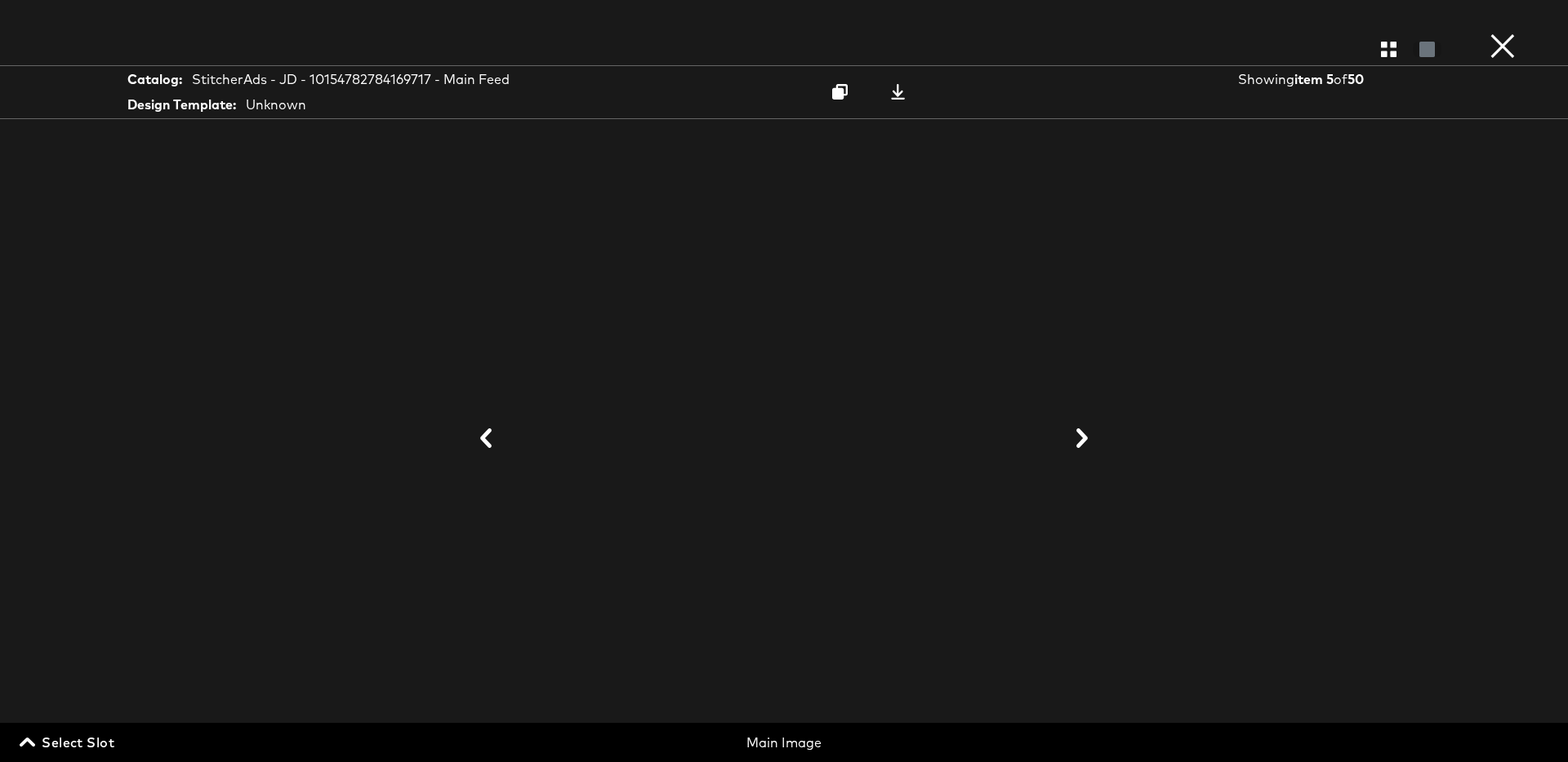
click at [72, 741] on span "Select Slot" at bounding box center [68, 743] width 91 height 23
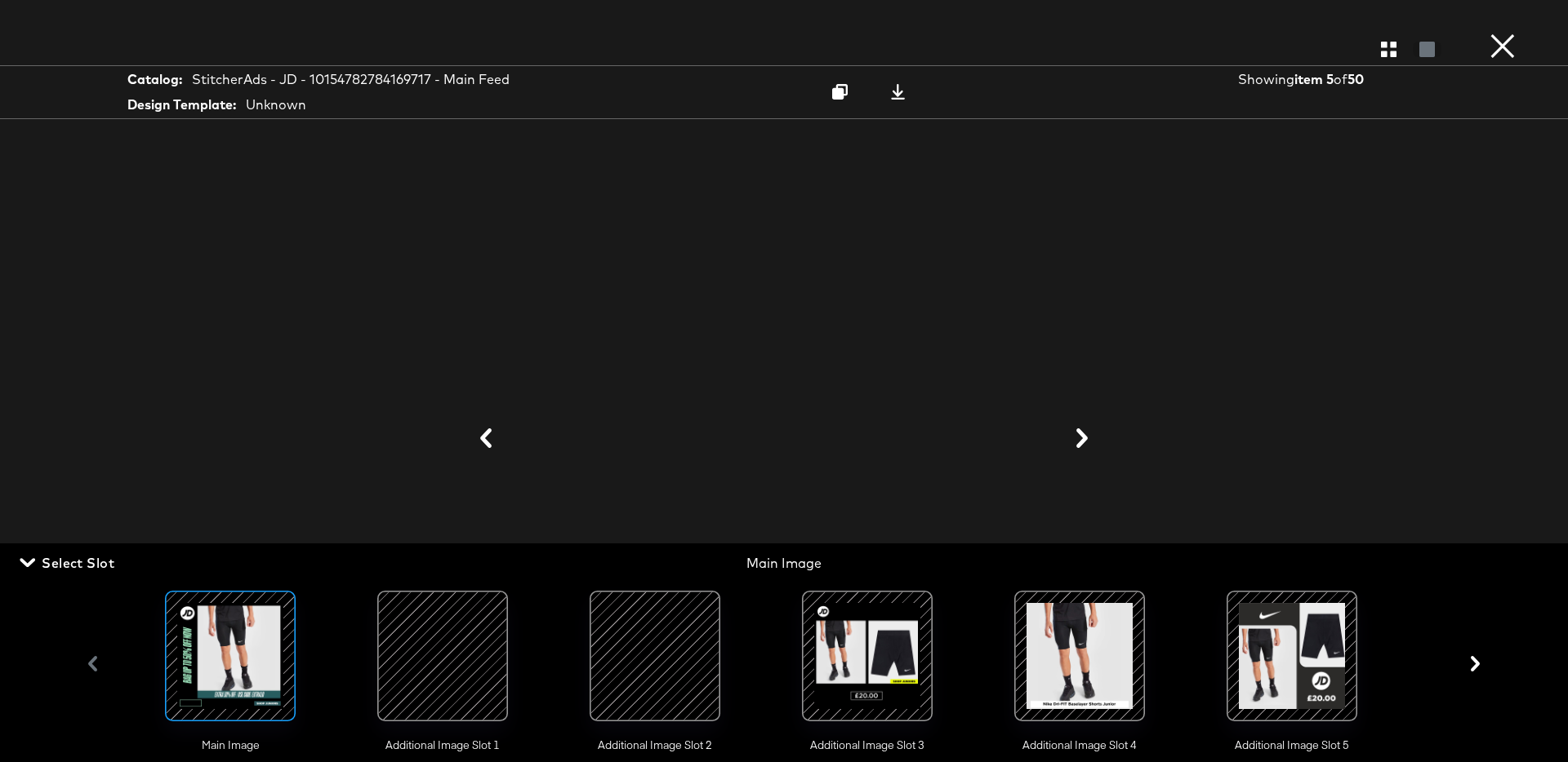
click at [446, 656] on div at bounding box center [442, 656] width 111 height 111
click at [899, 93] on icon at bounding box center [898, 92] width 14 height 16
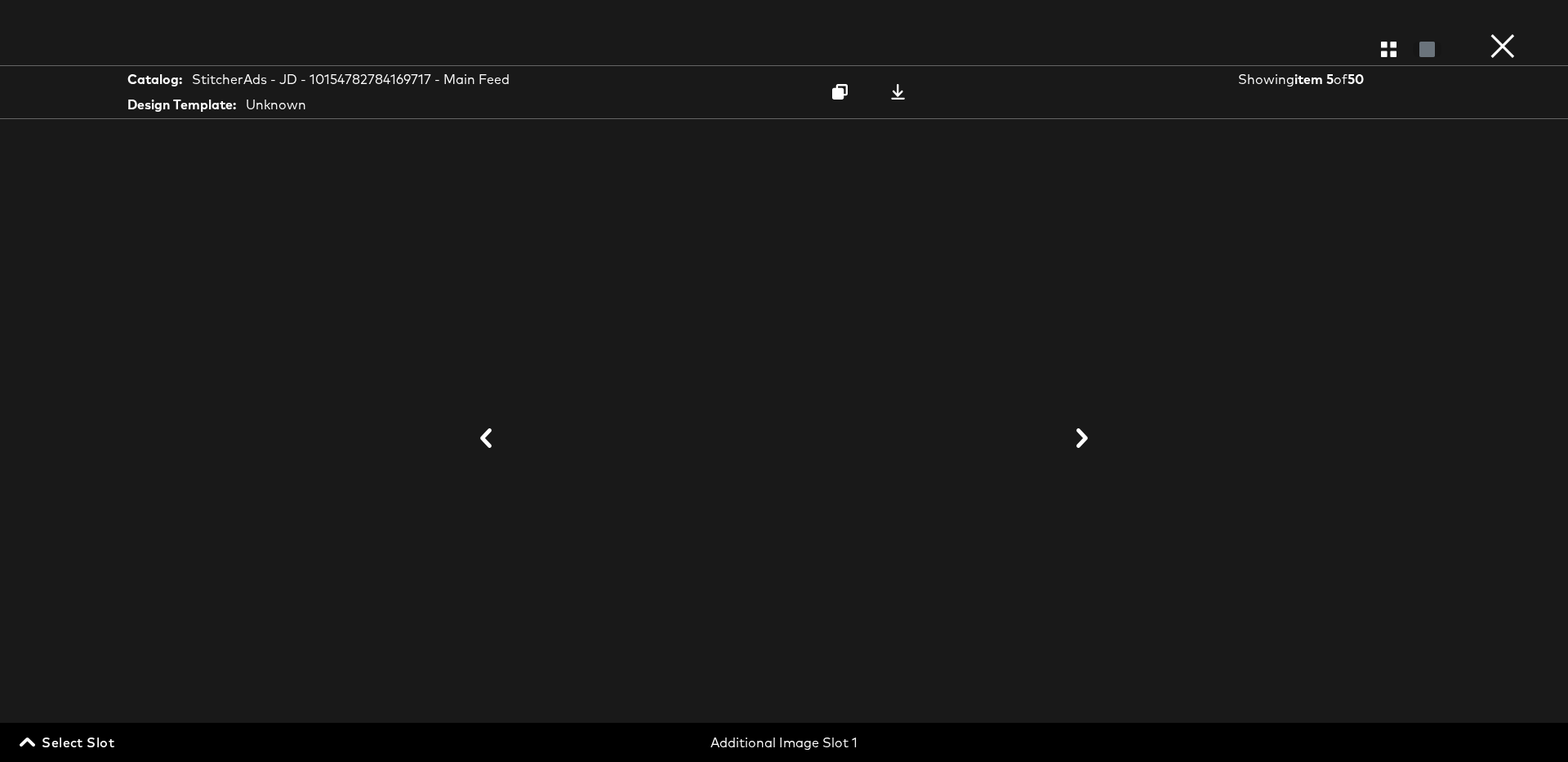
click at [99, 737] on span "Select Slot" at bounding box center [68, 743] width 91 height 23
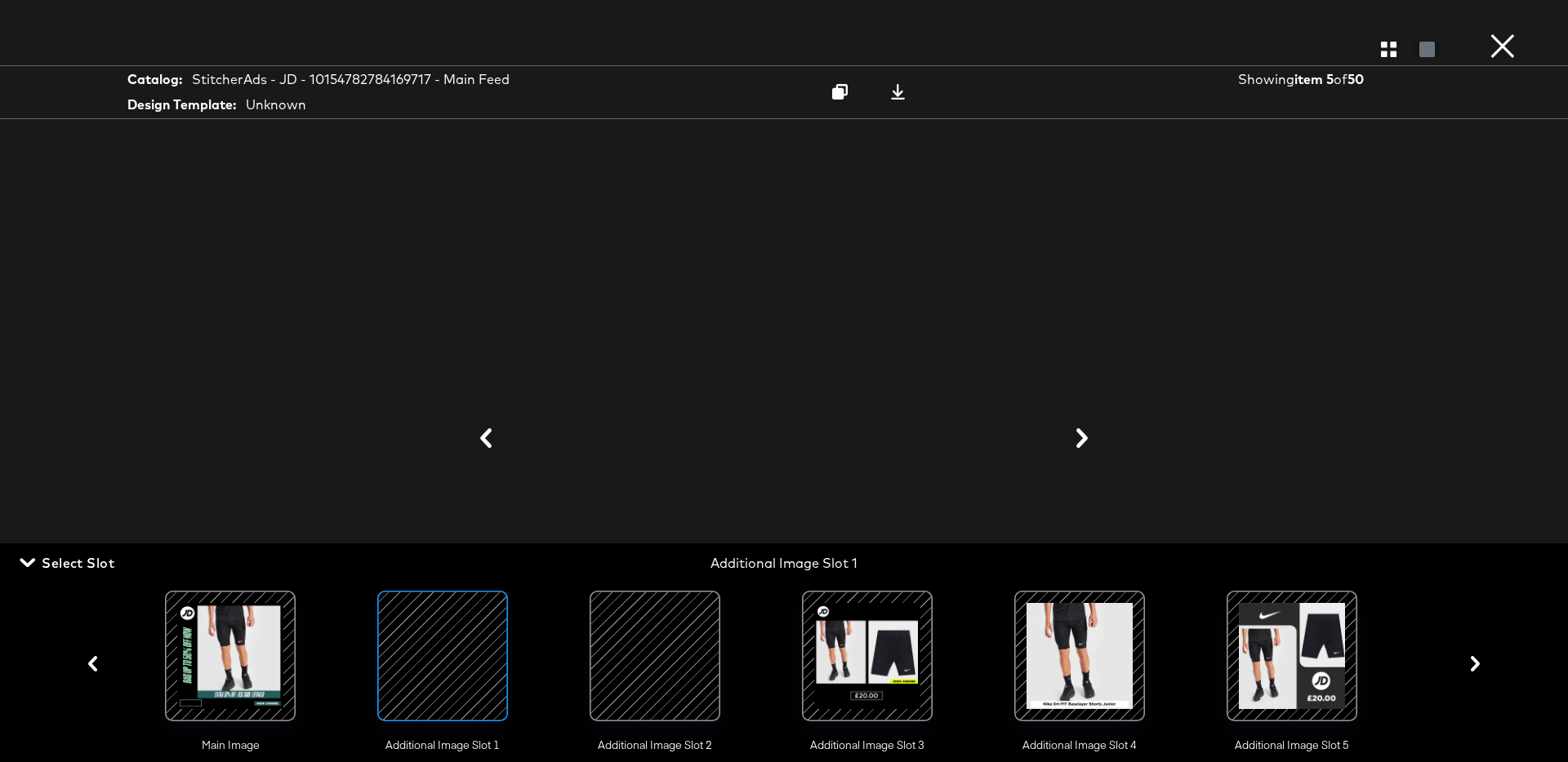
click at [664, 653] on div at bounding box center [654, 656] width 111 height 111
click at [88, 560] on span "Select Slot" at bounding box center [68, 563] width 91 height 23
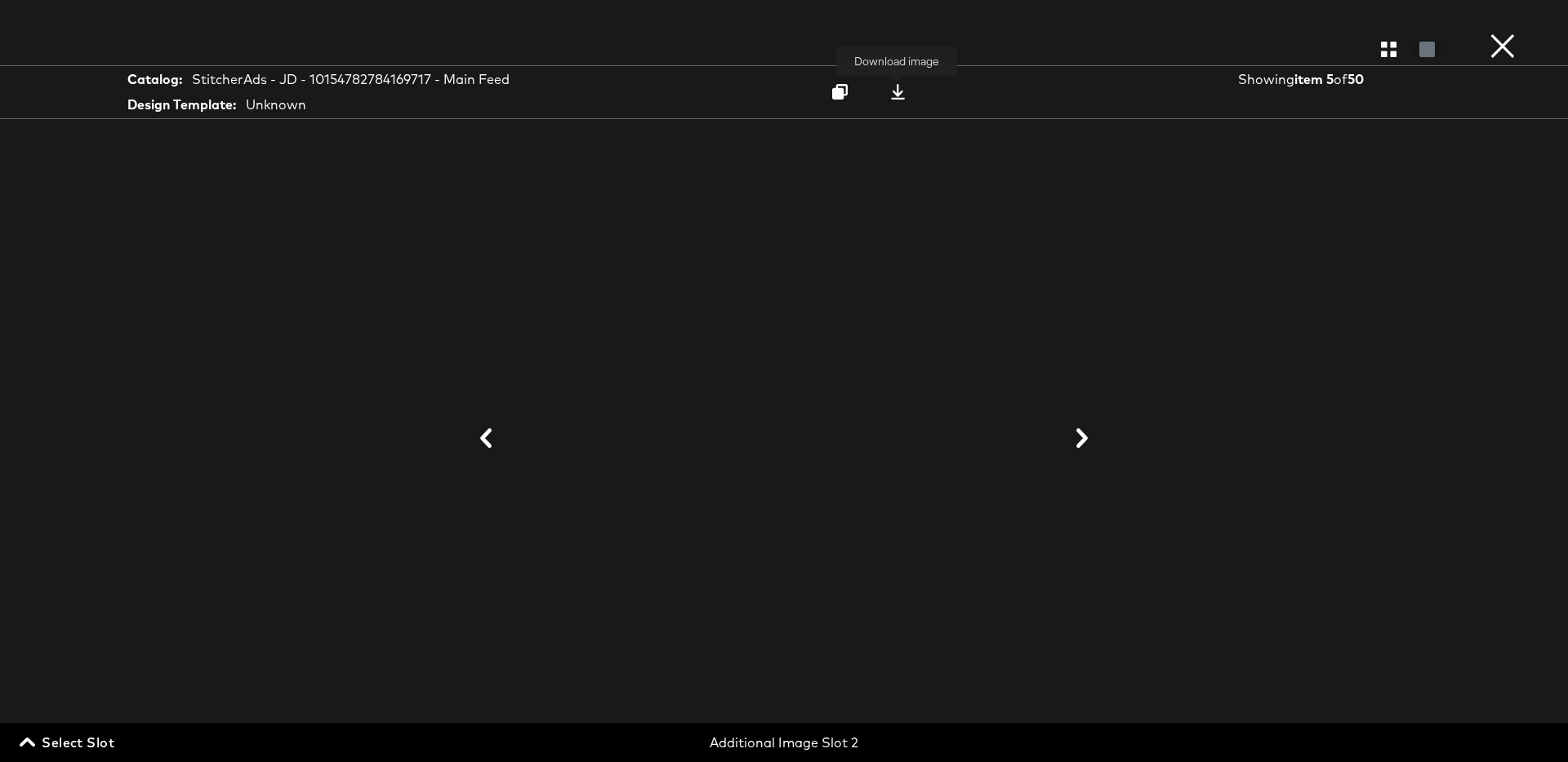
click at [899, 96] on icon at bounding box center [898, 92] width 16 height 16
click at [1518, 33] on button "×" at bounding box center [1502, 16] width 33 height 33
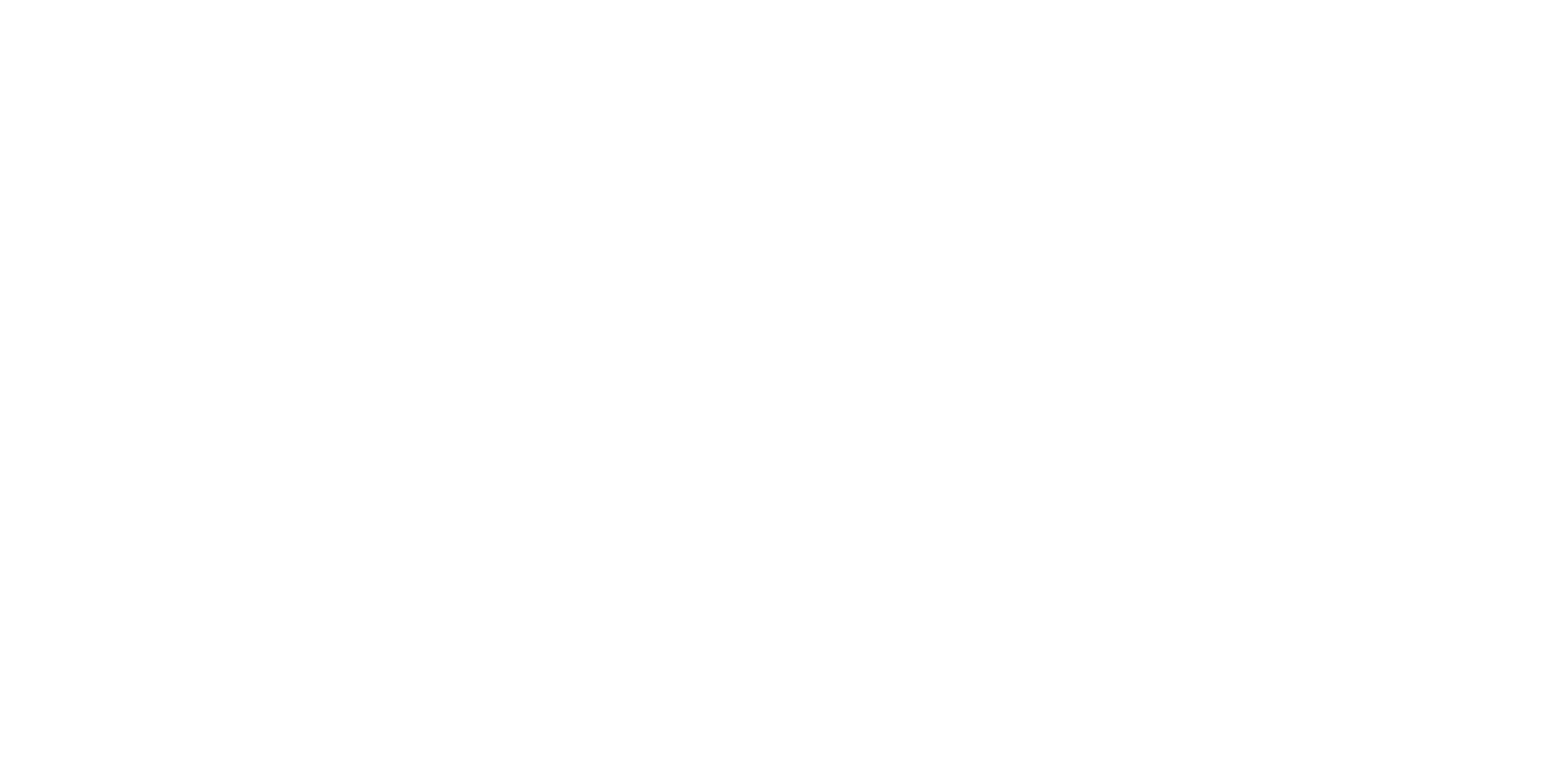
click at [1507, 42] on div at bounding box center [784, 381] width 1568 height 762
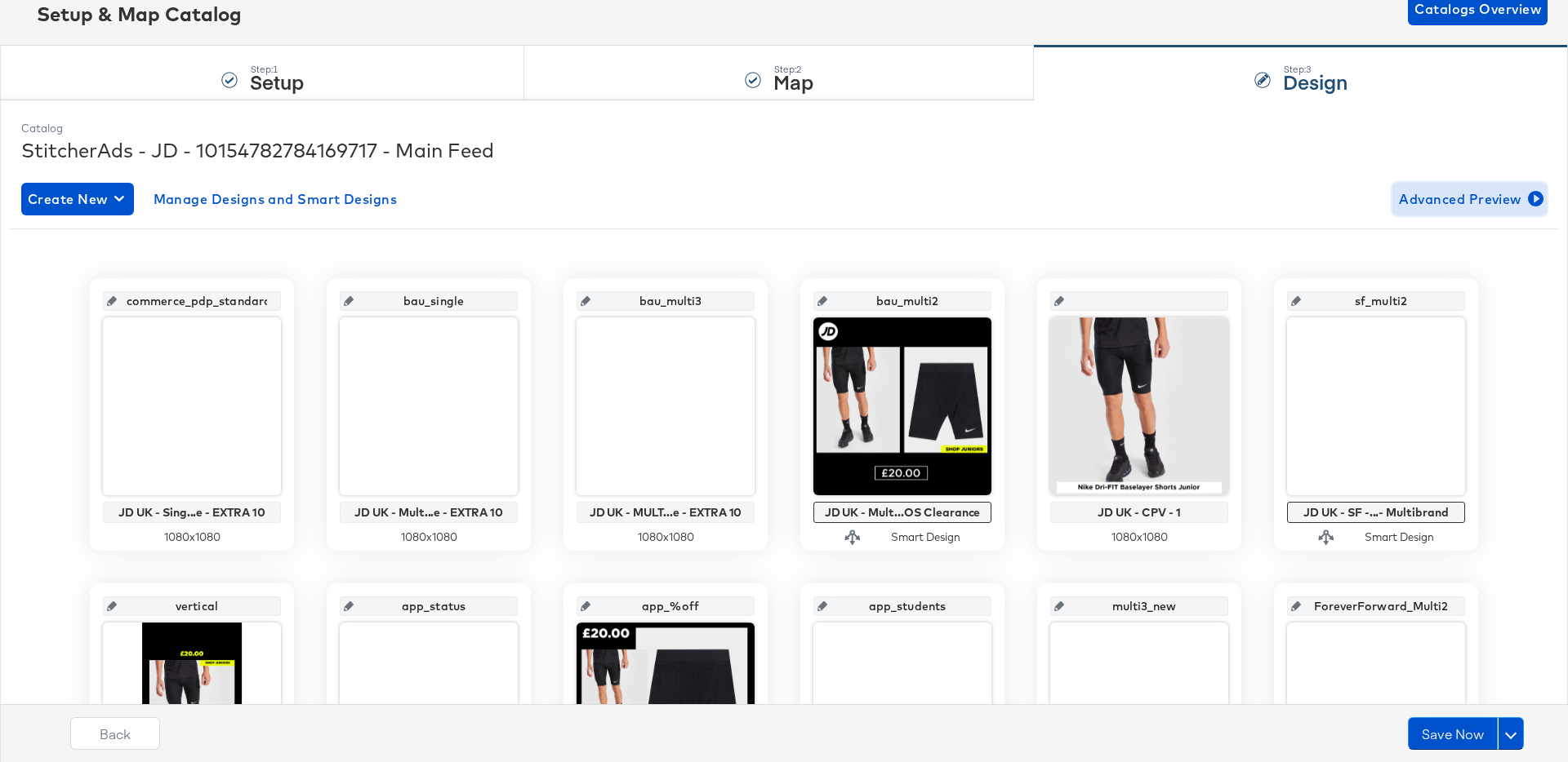
scroll to position [0, 0]
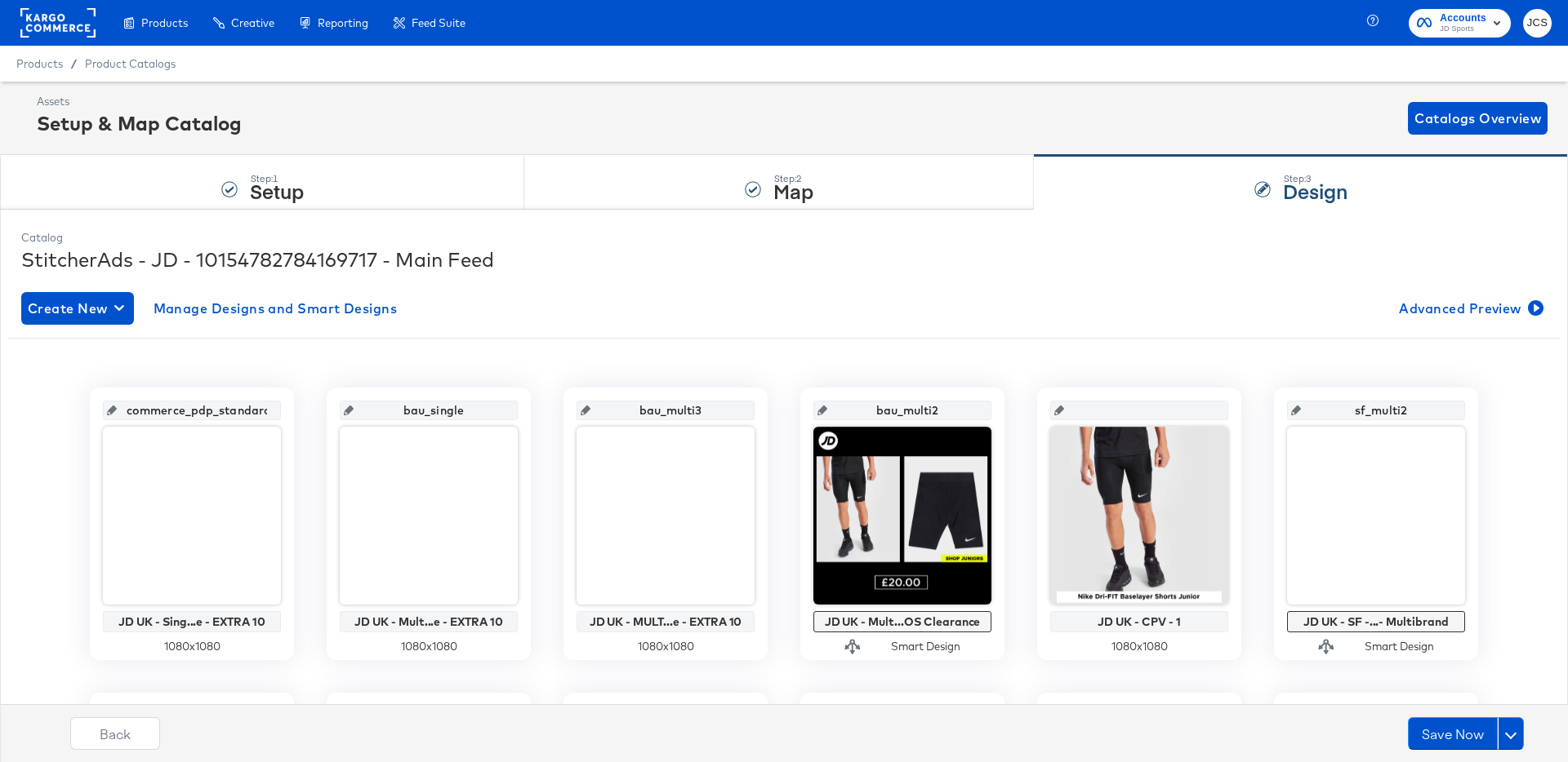
drag, startPoint x: 85, startPoint y: 34, endPoint x: 109, endPoint y: 29, distance: 24.5
click at [86, 33] on rect at bounding box center [58, 22] width 75 height 29
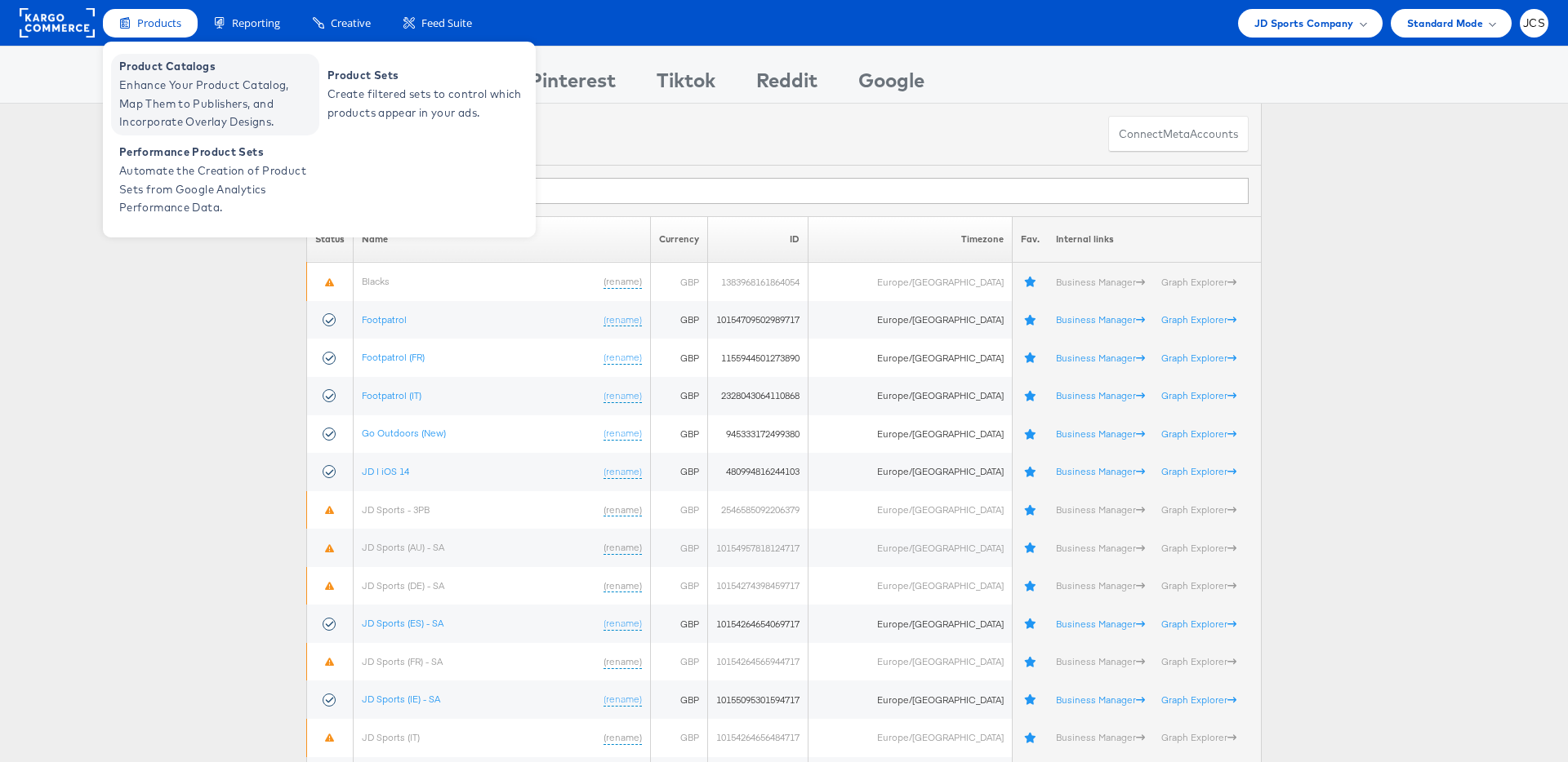
click at [162, 87] on span "Enhance Your Product Catalog, Map Them to Publishers, and Incorporate Overlay D…" at bounding box center [217, 104] width 196 height 56
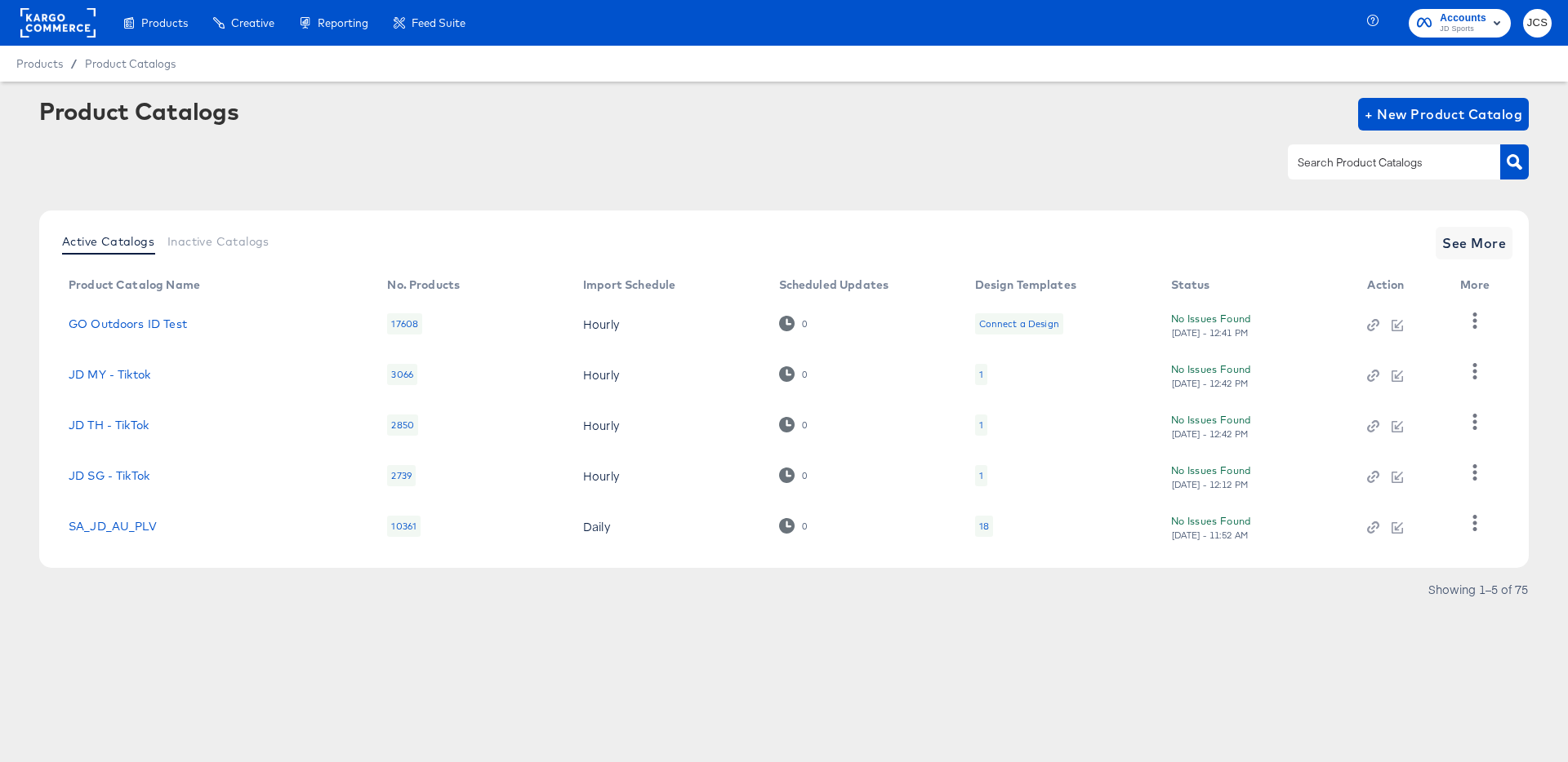
drag, startPoint x: 165, startPoint y: 610, endPoint x: 1124, endPoint y: 457, distance: 971.1
click at [173, 605] on div "Showing 1–5 of 75" at bounding box center [784, 597] width 1489 height 27
click at [1460, 247] on span "See More" at bounding box center [1474, 243] width 64 height 23
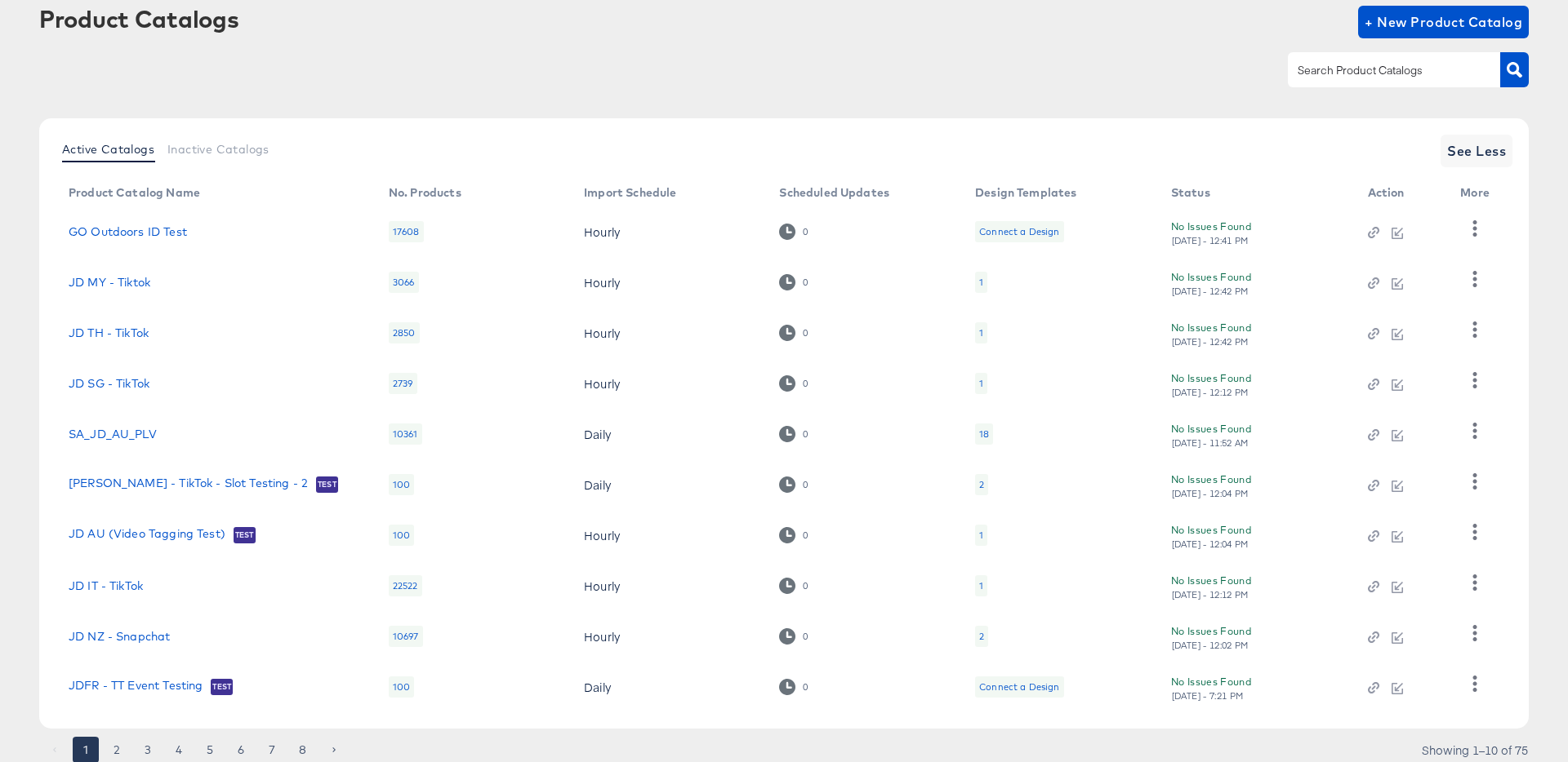
scroll to position [150, 0]
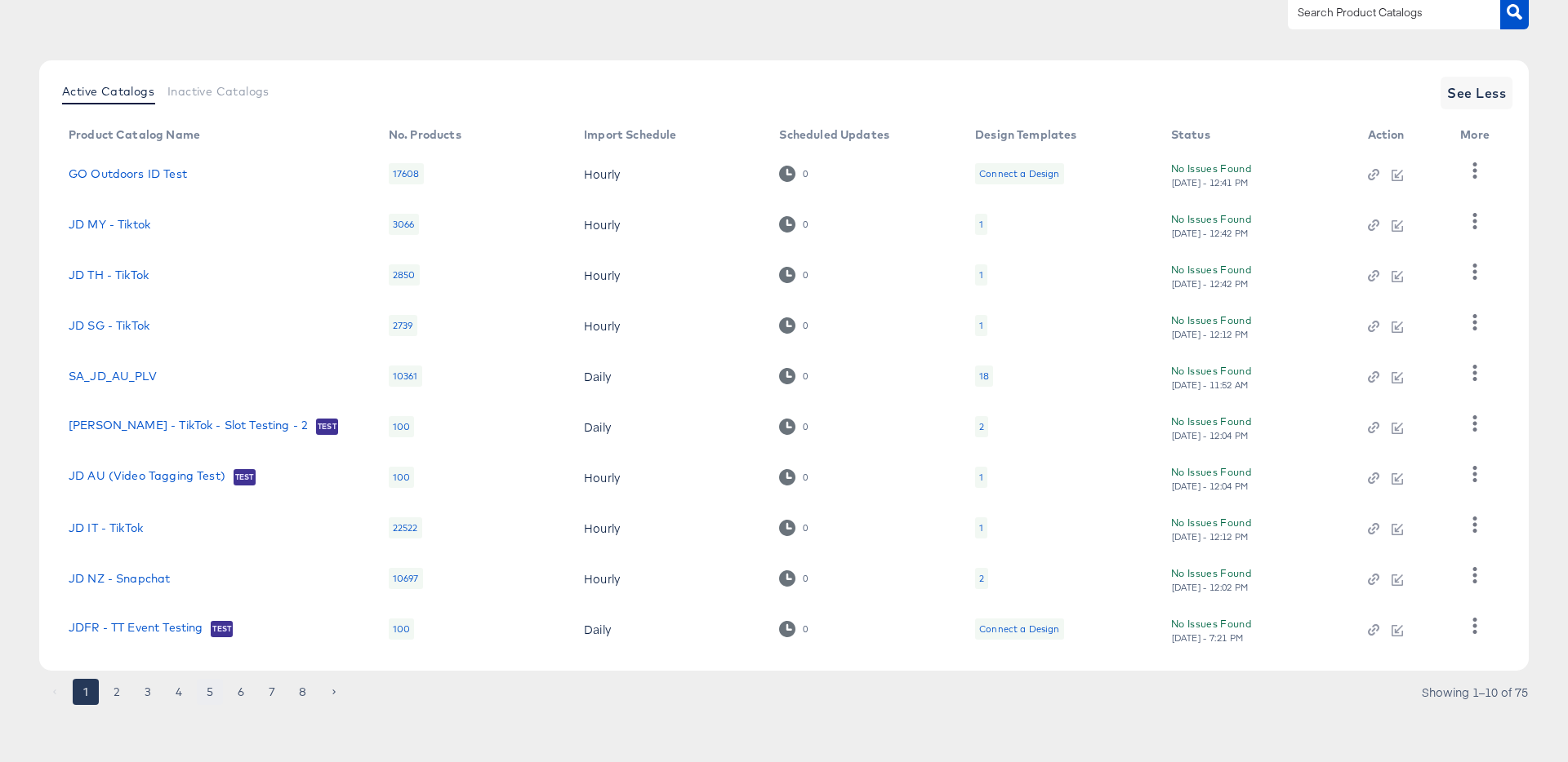
click at [212, 696] on button "5" at bounding box center [210, 692] width 27 height 27
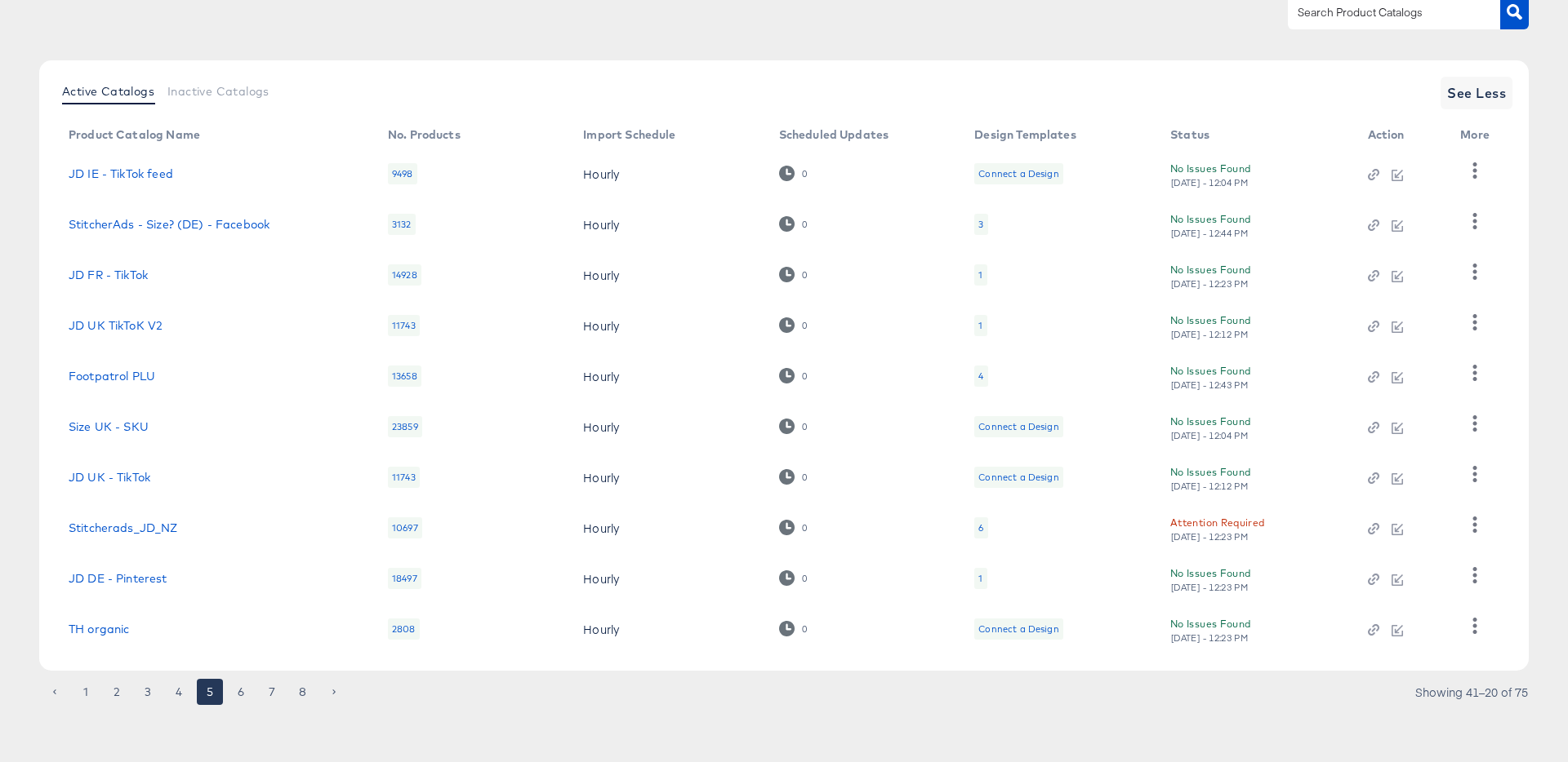
click at [984, 324] on div "1" at bounding box center [980, 326] width 12 height 21
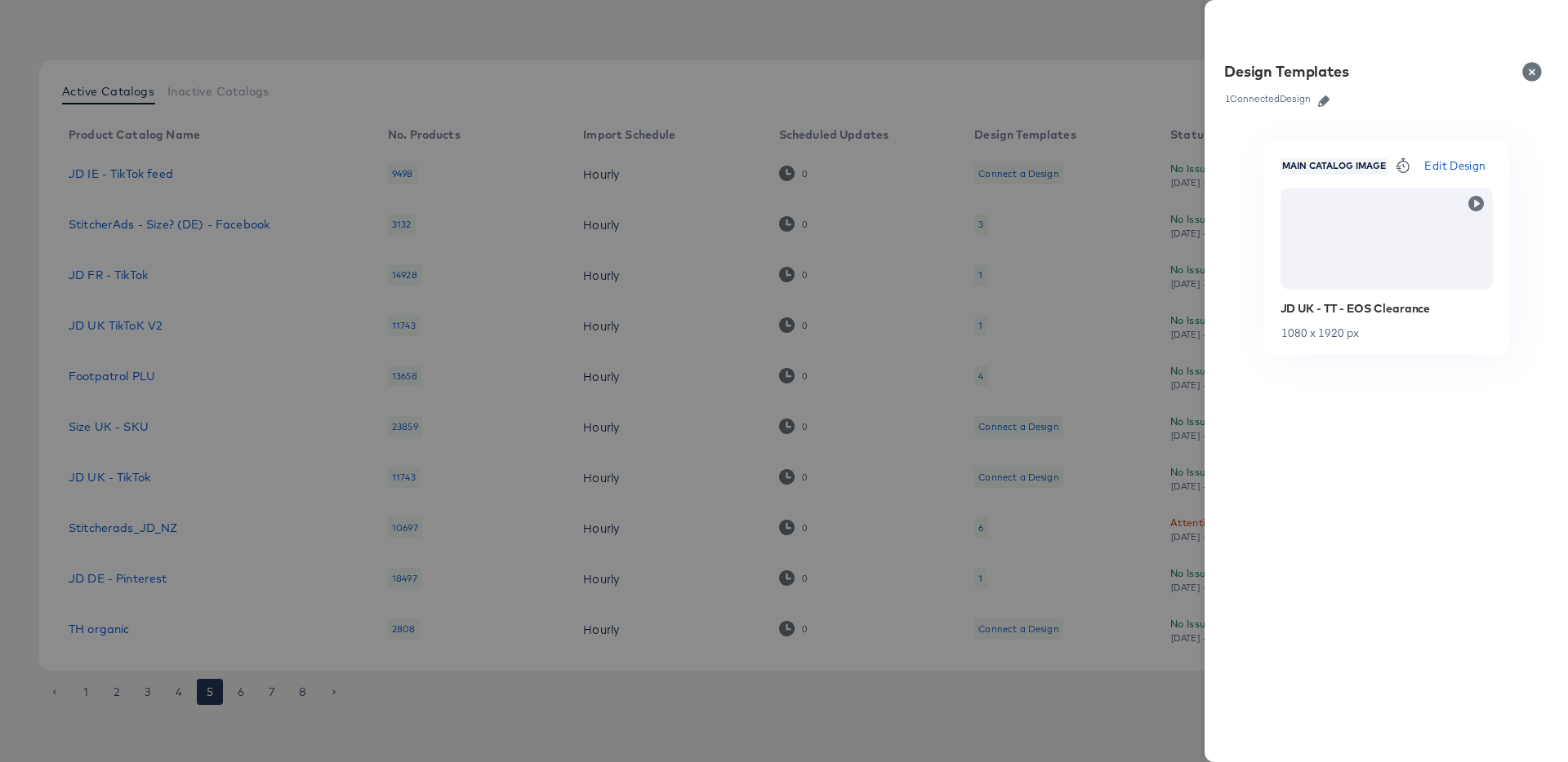
click at [1328, 107] on link at bounding box center [1324, 98] width 25 height 18
